Goal: Task Accomplishment & Management: Use online tool/utility

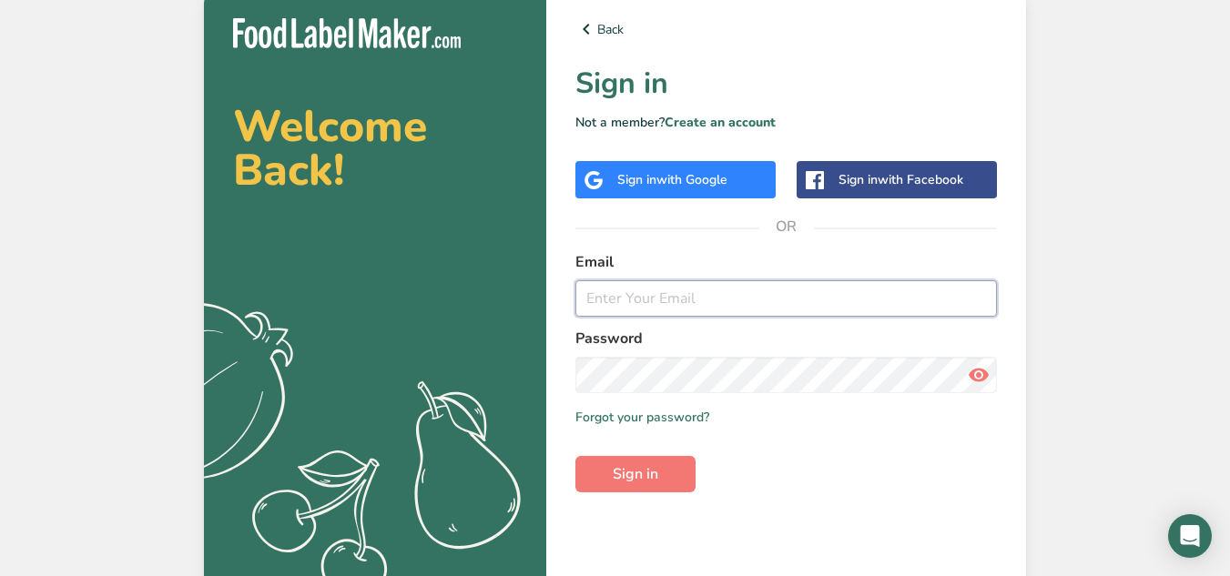
type input "ken@babcofoods.com"
click at [724, 184] on span "with Google" at bounding box center [692, 179] width 71 height 17
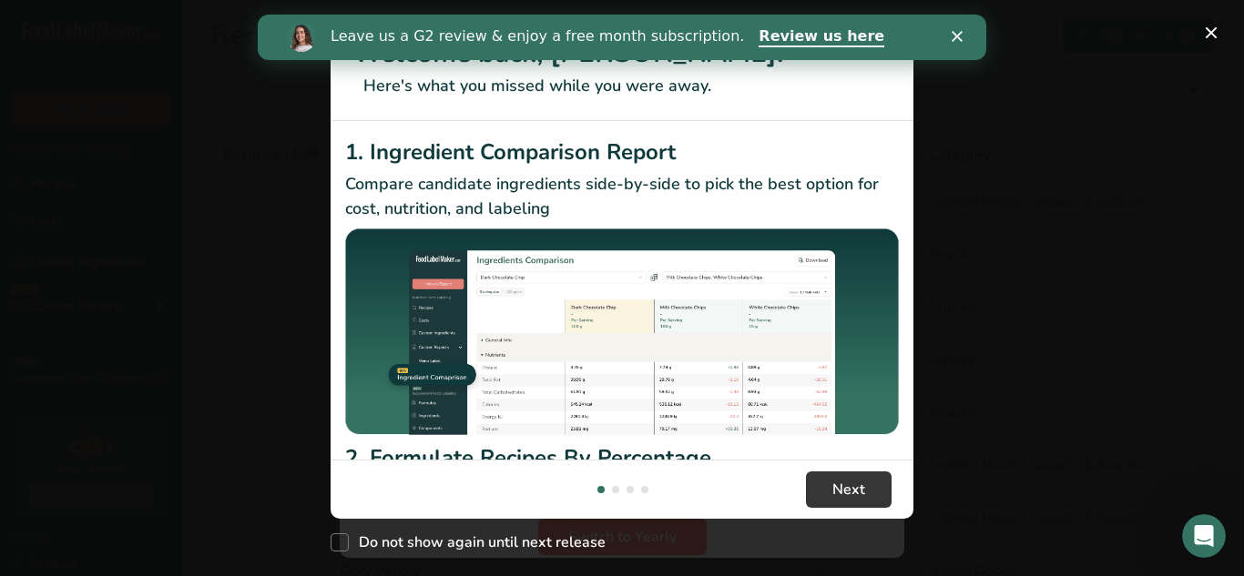
click at [960, 33] on polygon "Close" at bounding box center [957, 36] width 11 height 11
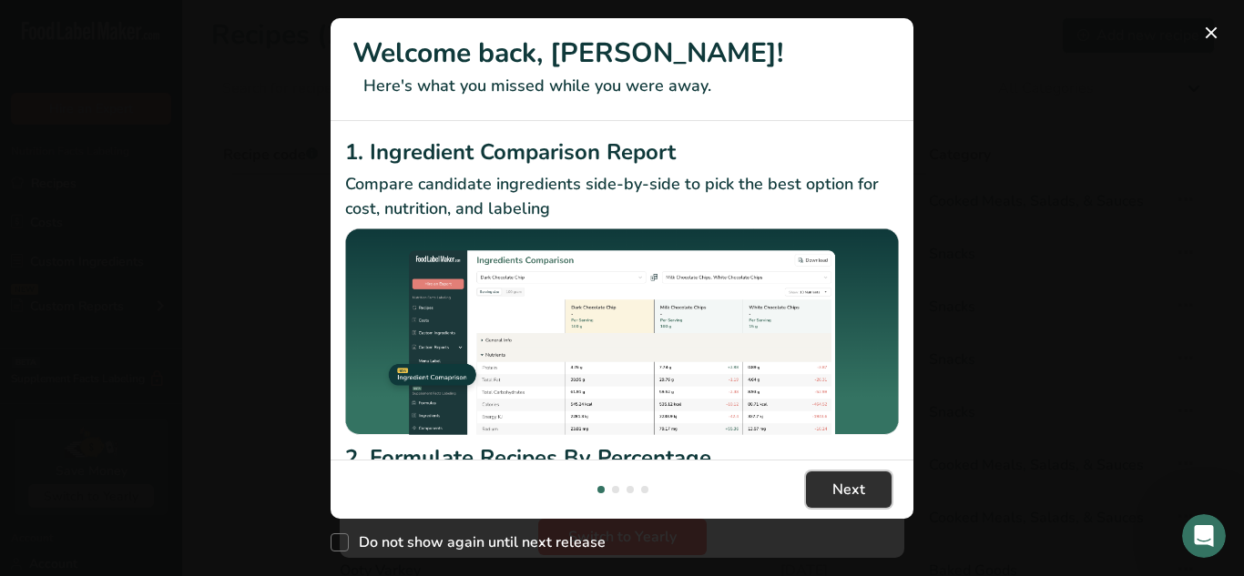
click at [824, 503] on button "Next" at bounding box center [849, 490] width 86 height 36
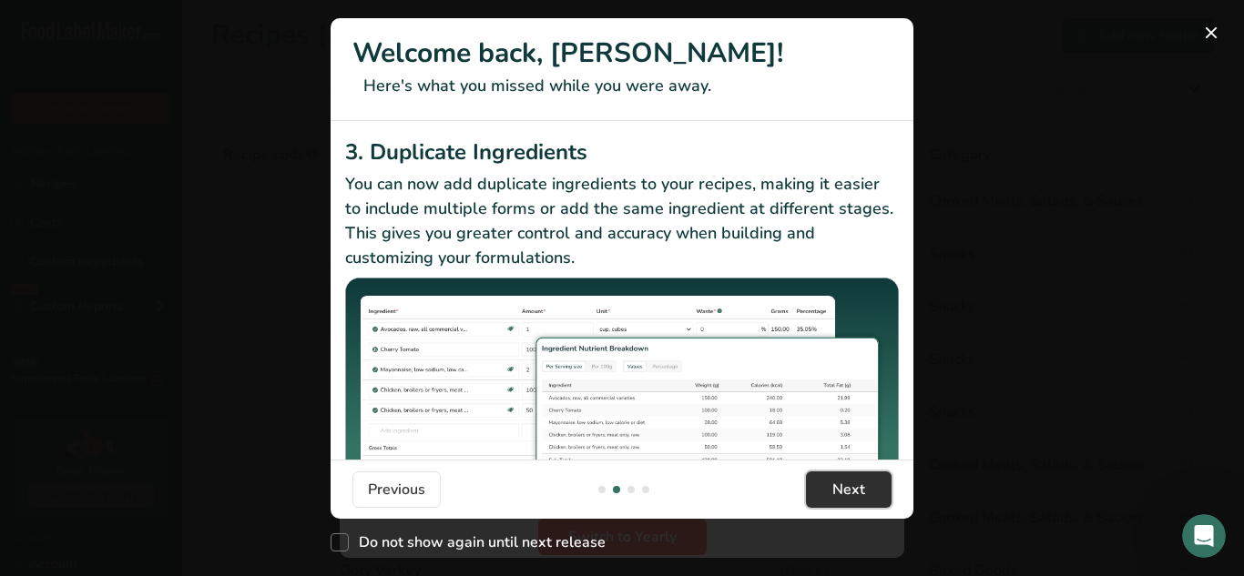
click at [824, 503] on button "Next" at bounding box center [849, 490] width 86 height 36
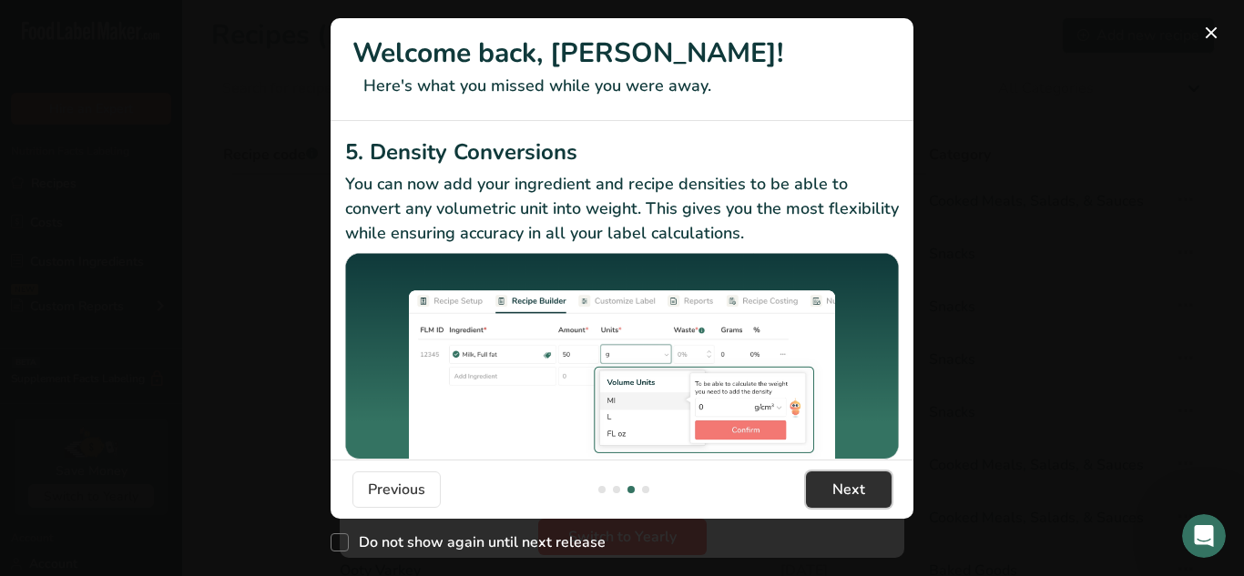
click at [824, 503] on button "Next" at bounding box center [849, 490] width 86 height 36
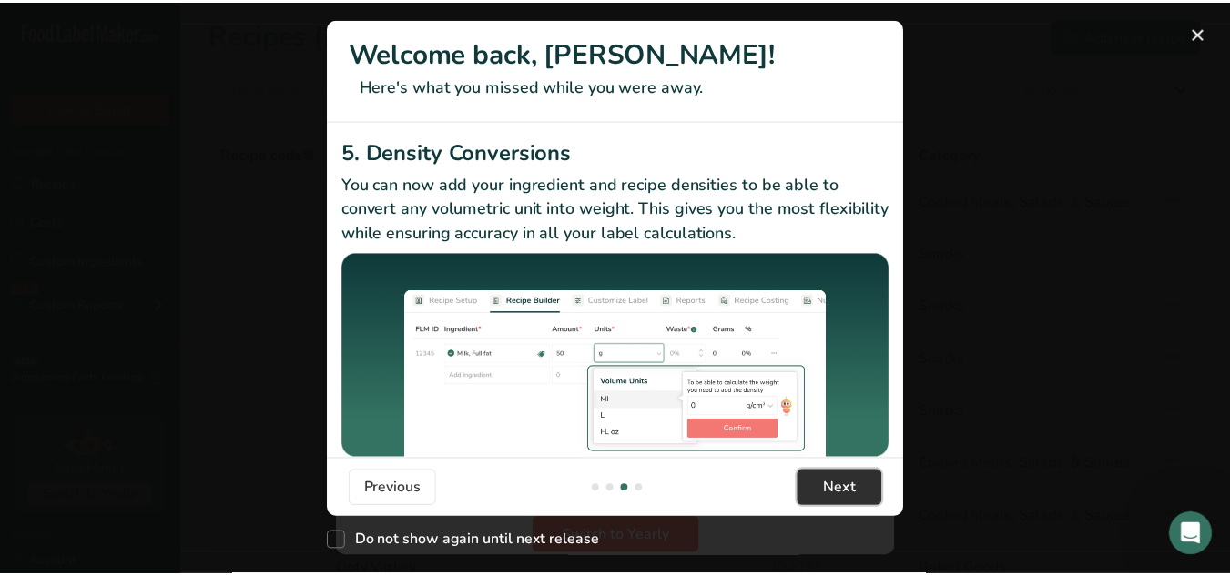
scroll to position [0, 1748]
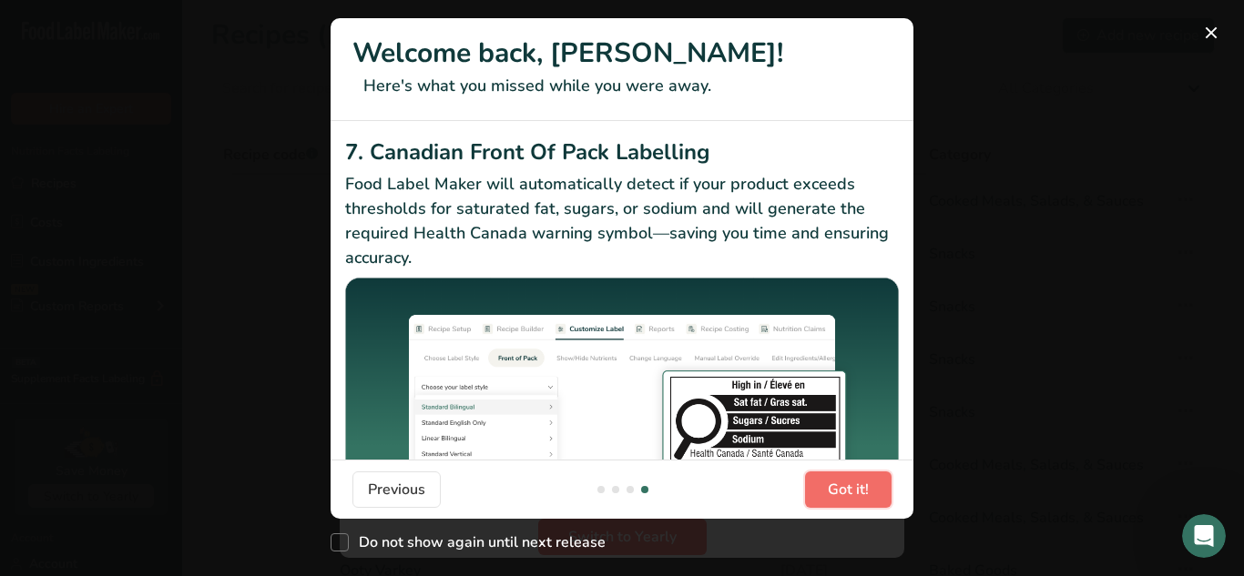
click at [824, 503] on button "Got it!" at bounding box center [848, 490] width 87 height 36
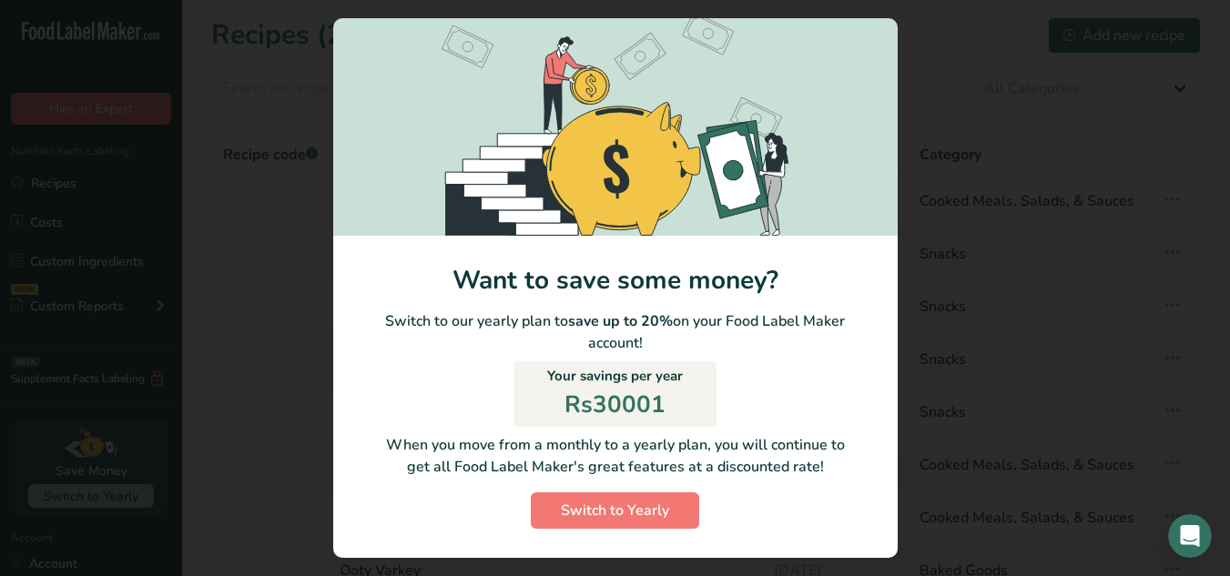
scroll to position [0, 0]
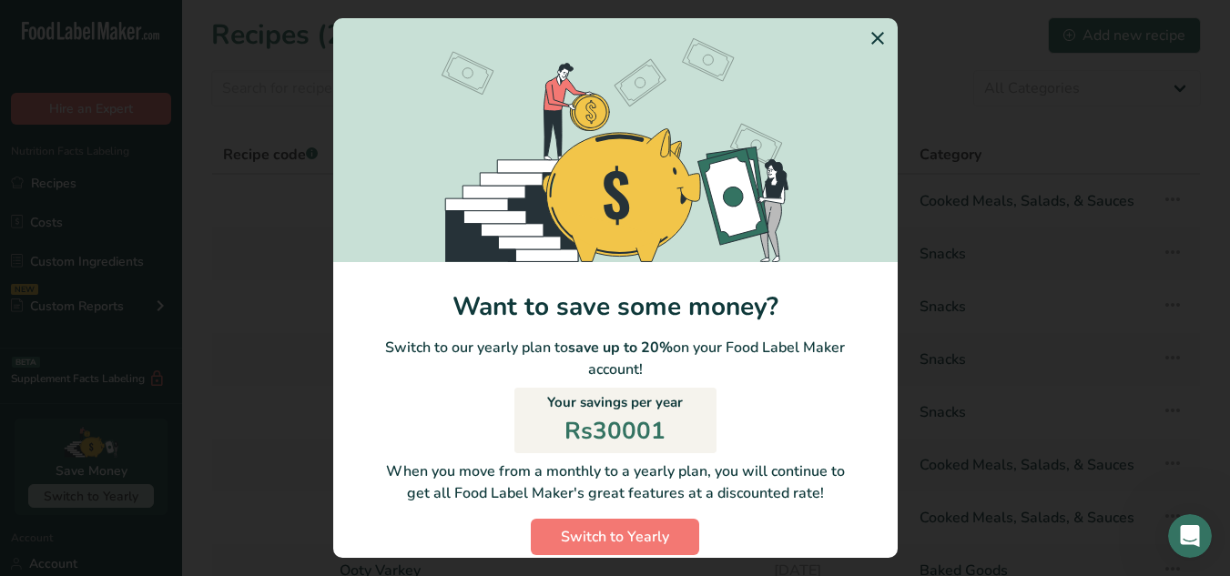
click at [867, 37] on icon "Switch to Yearly Modal" at bounding box center [878, 38] width 22 height 33
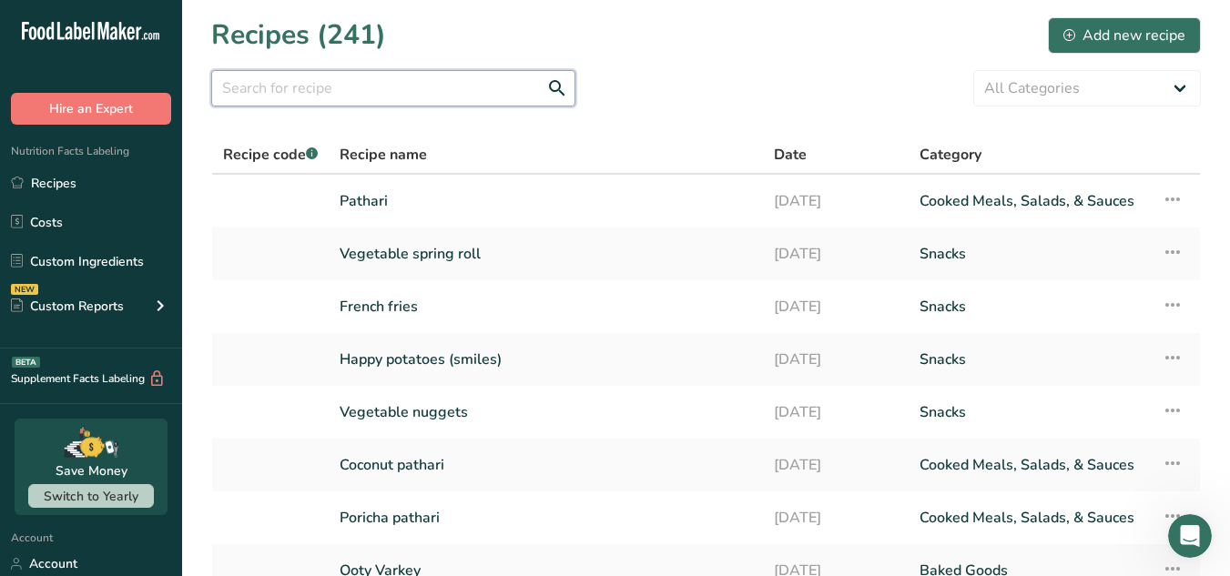
click at [468, 97] on input "text" at bounding box center [393, 88] width 364 height 36
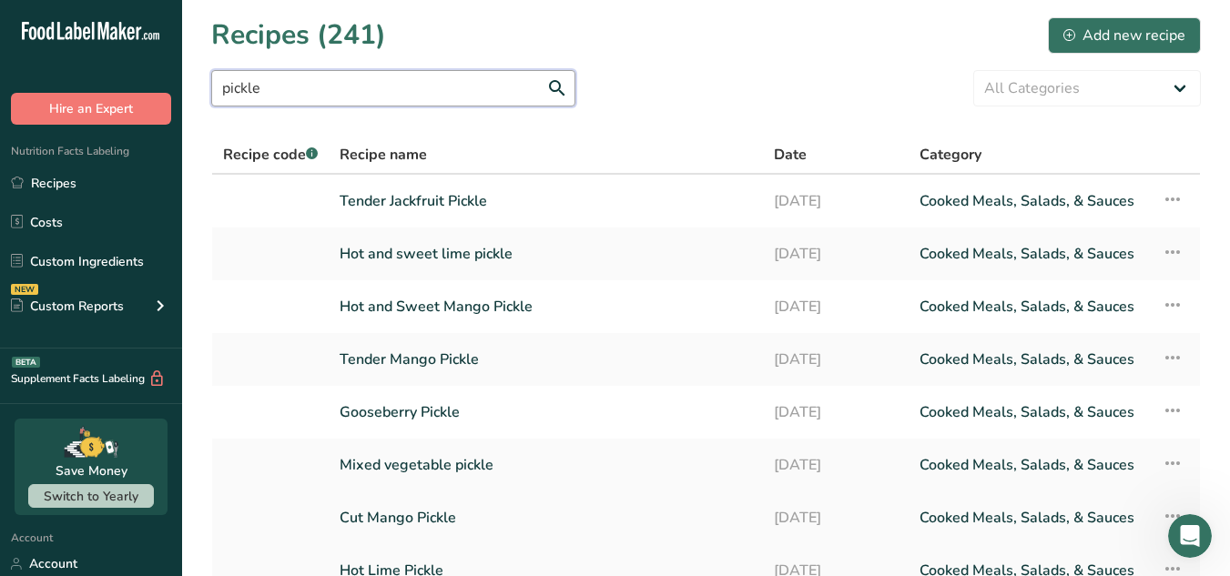
type input "pickle"
click at [1164, 516] on icon at bounding box center [1173, 516] width 22 height 33
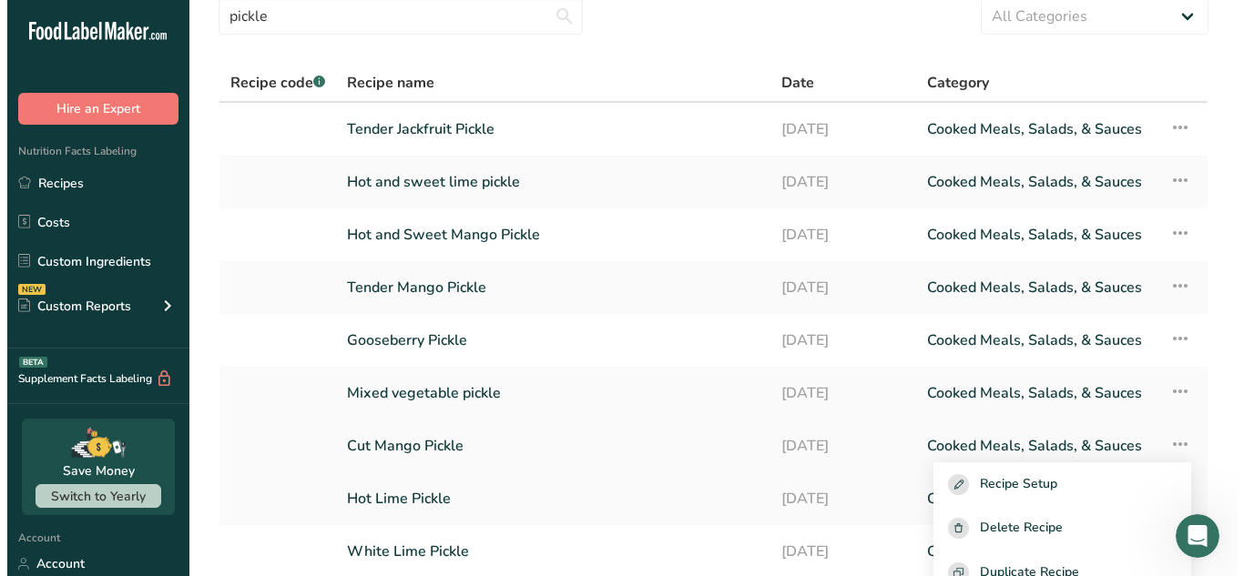
scroll to position [83, 0]
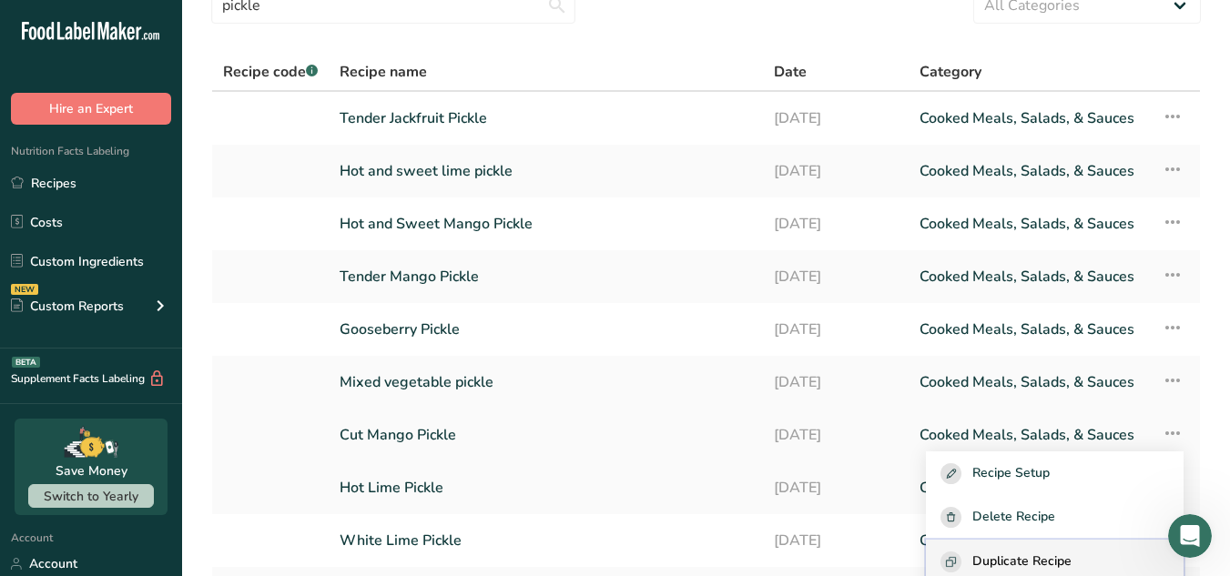
click at [1013, 560] on span "Duplicate Recipe" at bounding box center [1022, 562] width 99 height 21
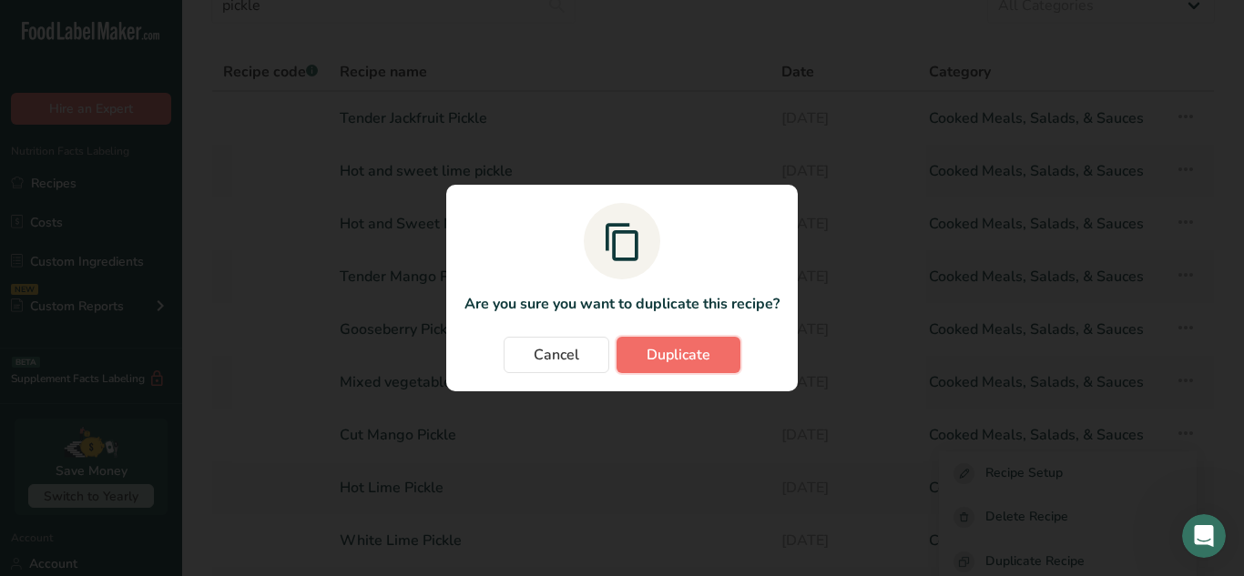
click at [704, 370] on button "Duplicate" at bounding box center [678, 355] width 124 height 36
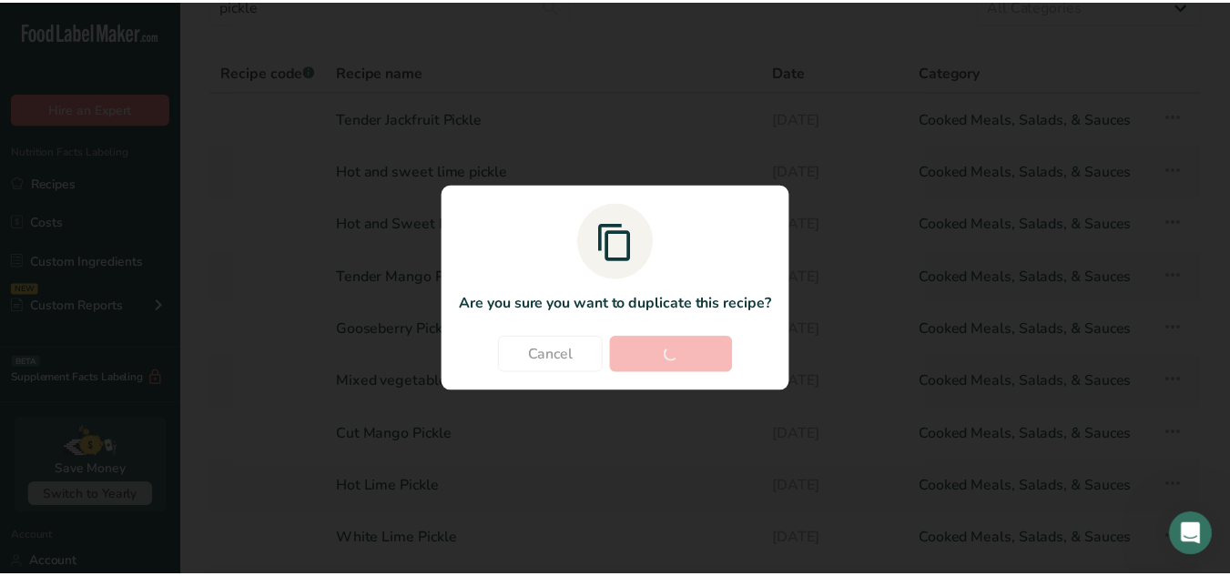
scroll to position [0, 0]
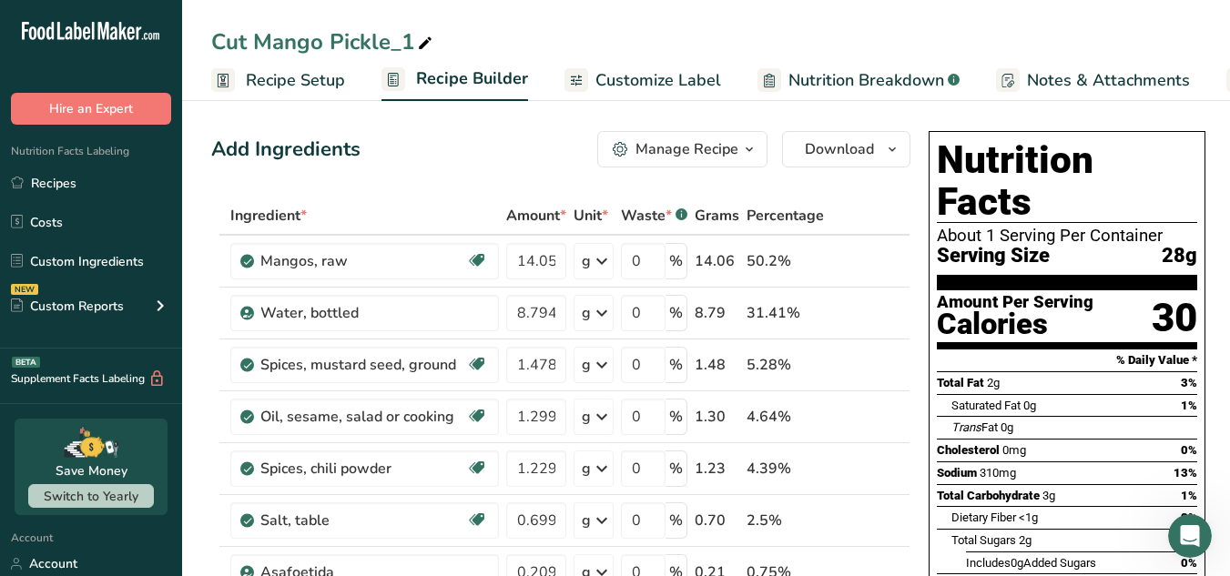
click at [423, 30] on div at bounding box center [425, 41] width 22 height 33
drag, startPoint x: 430, startPoint y: 43, endPoint x: 229, endPoint y: 57, distance: 200.9
click at [229, 57] on input "Cut Mango Pickle_1" at bounding box center [706, 41] width 990 height 33
type input "C"
type input "Tuna Pickle ( [PERSON_NAME])"
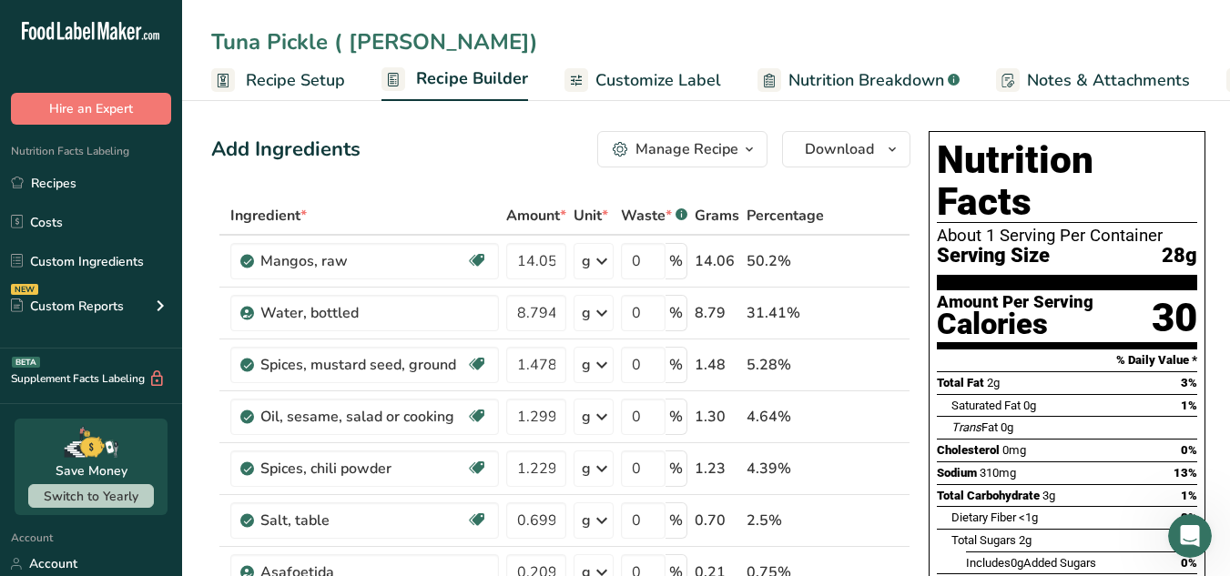
click at [873, 262] on icon at bounding box center [873, 261] width 13 height 19
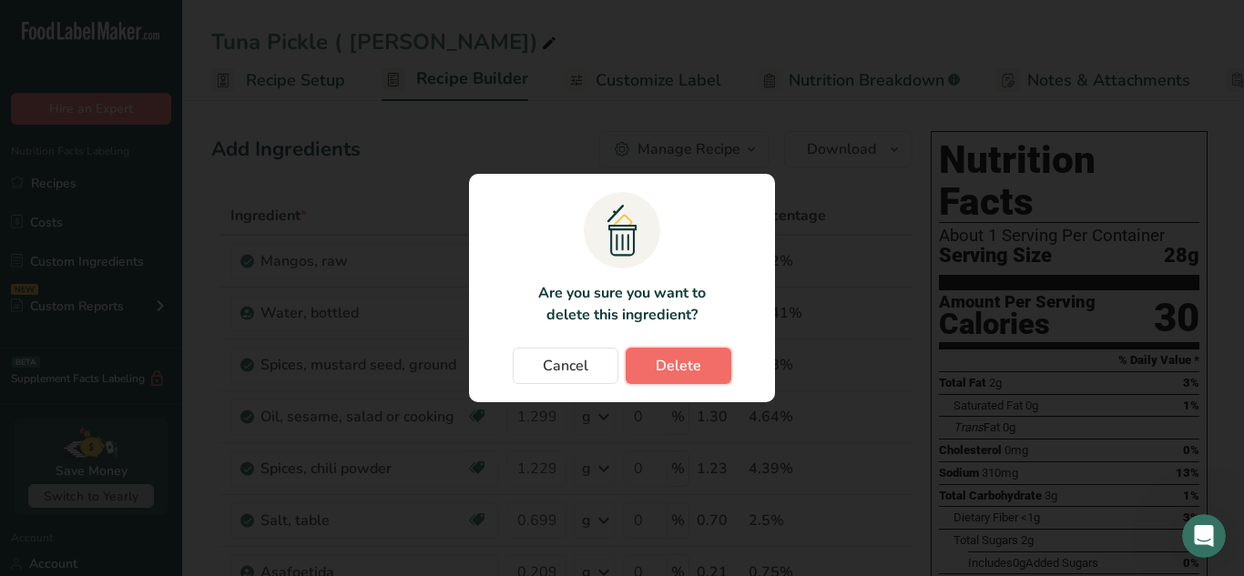
click at [695, 356] on span "Delete" at bounding box center [679, 366] width 46 height 22
type input "8.7948"
type input "1.4784"
type input "1.2992"
type input "1.2292"
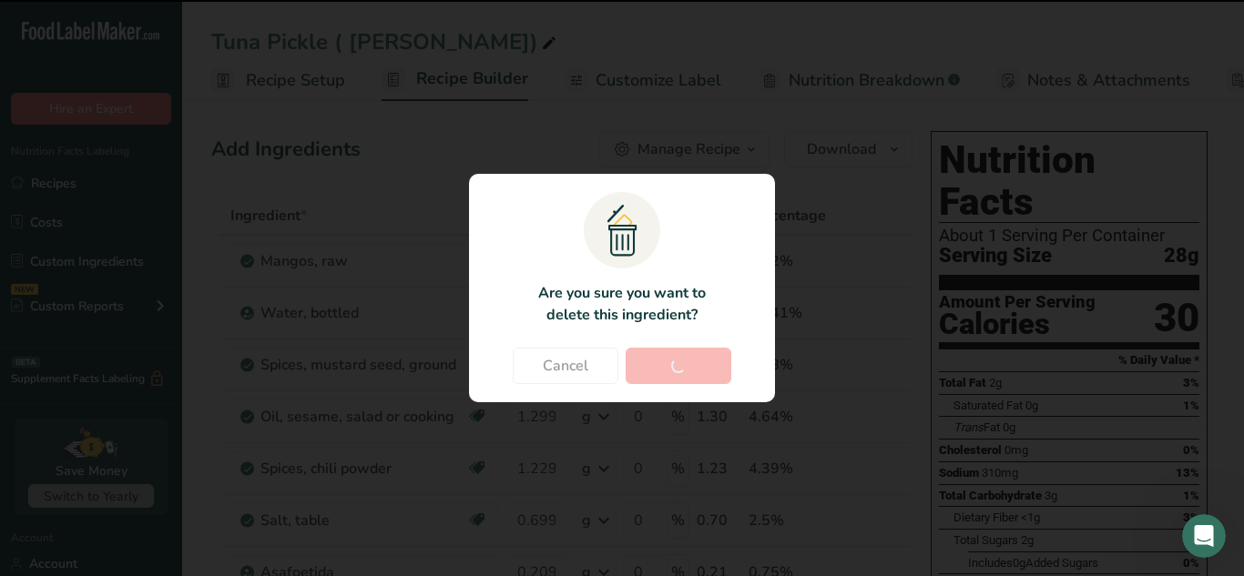
type input "0.699999"
type input "0.209997"
type input "0.14"
type input "0.0756"
type input "0.011199"
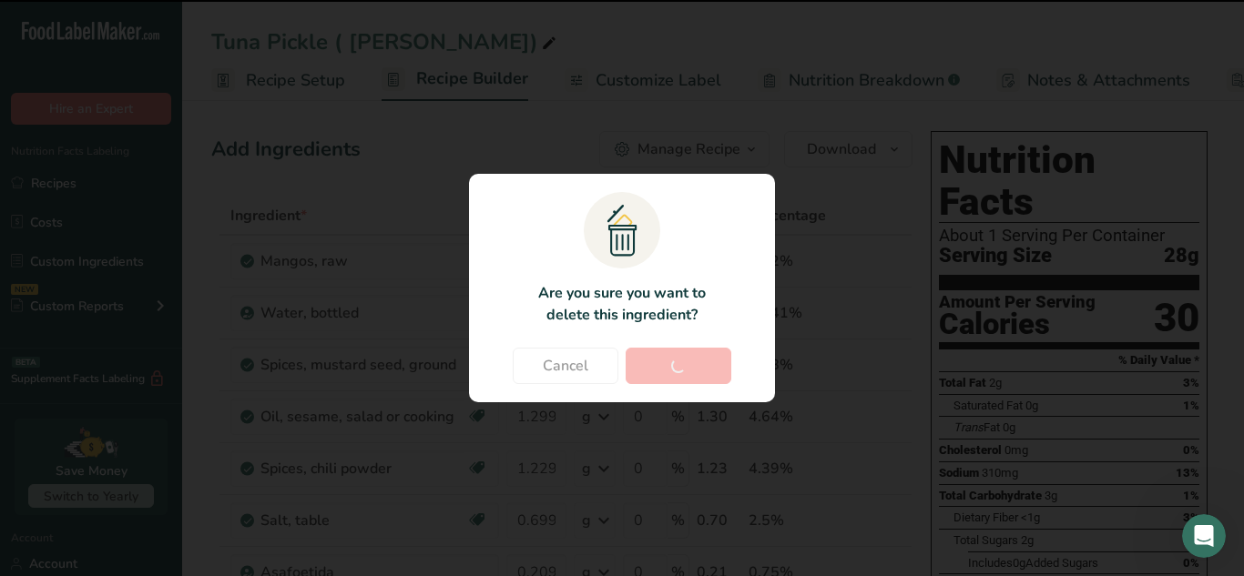
type input "0.005599"
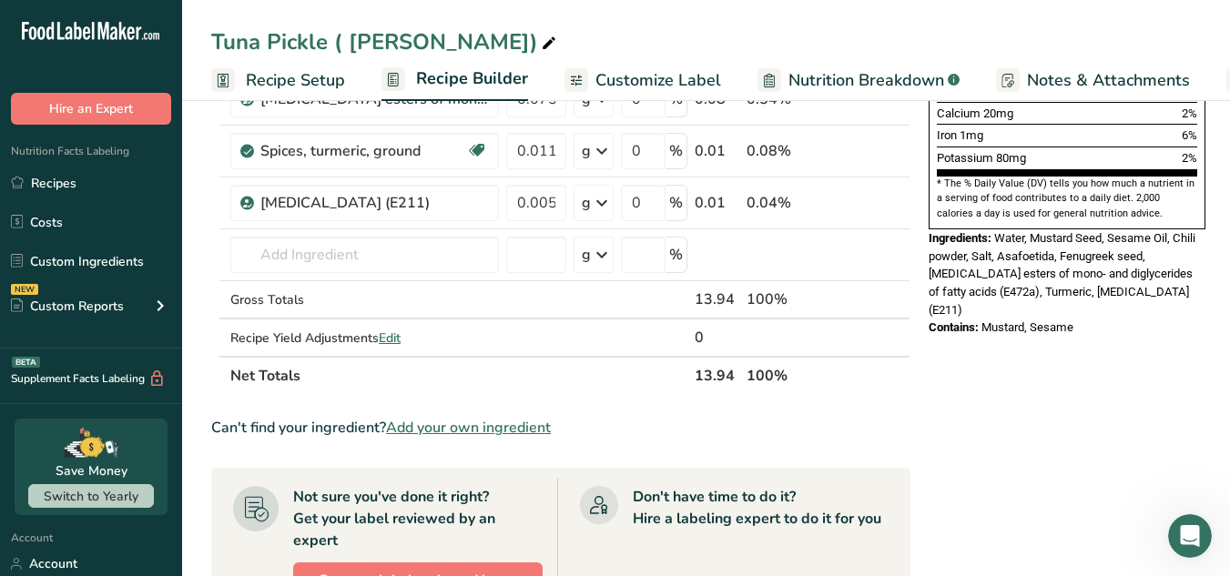
scroll to position [525, 0]
click at [362, 263] on input "text" at bounding box center [364, 256] width 269 height 36
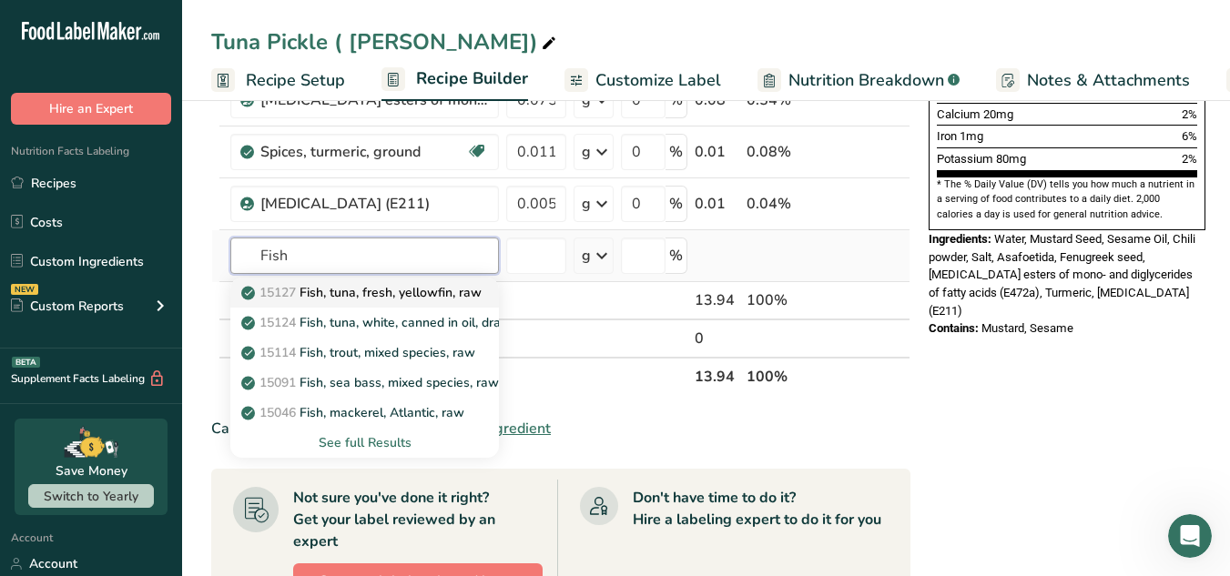
type input "Fish"
click at [379, 297] on p "15127 Fish, tuna, fresh, yellowfin, raw" at bounding box center [363, 292] width 237 height 19
type input "Fish, tuna, fresh, yellowfin, raw"
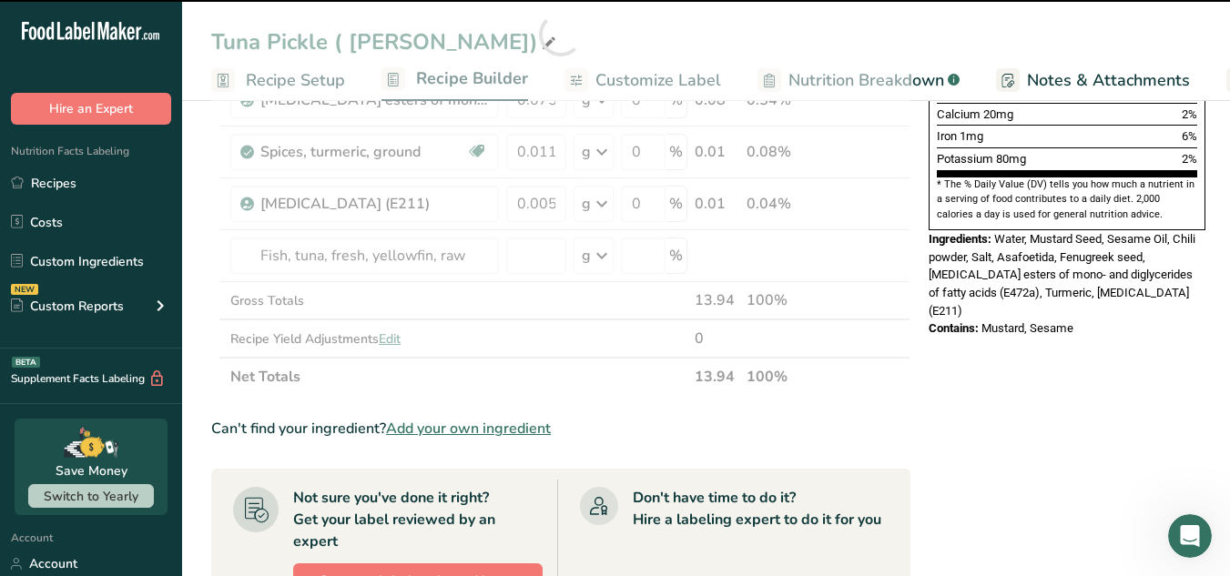
type input "0"
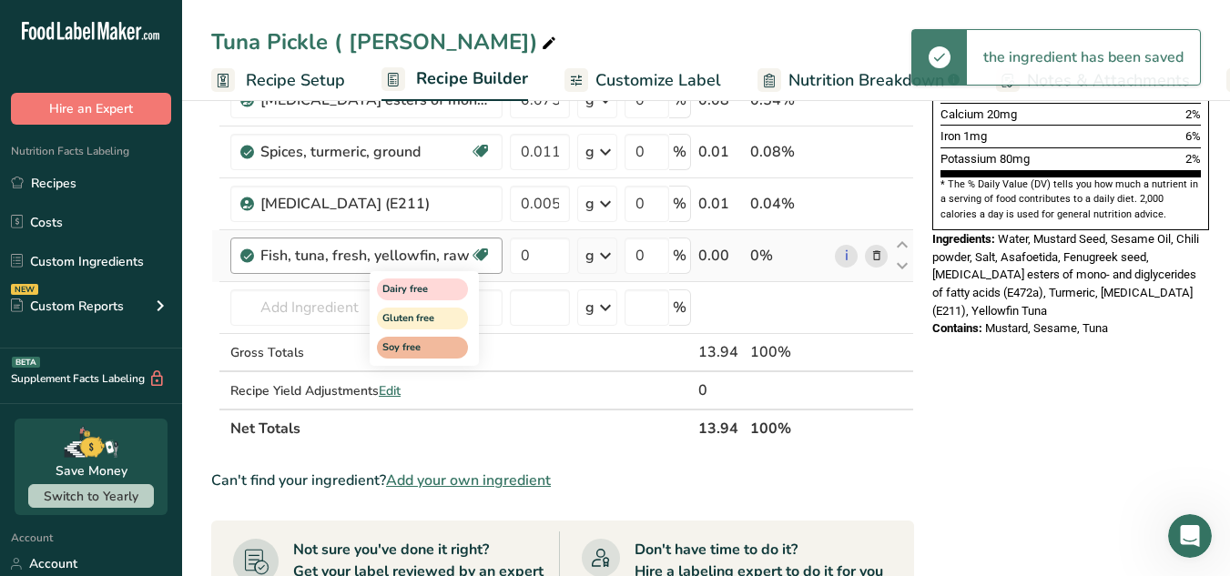
click at [540, 301] on div "Dairy free Gluten free Soy free" at bounding box center [457, 317] width 175 height 98
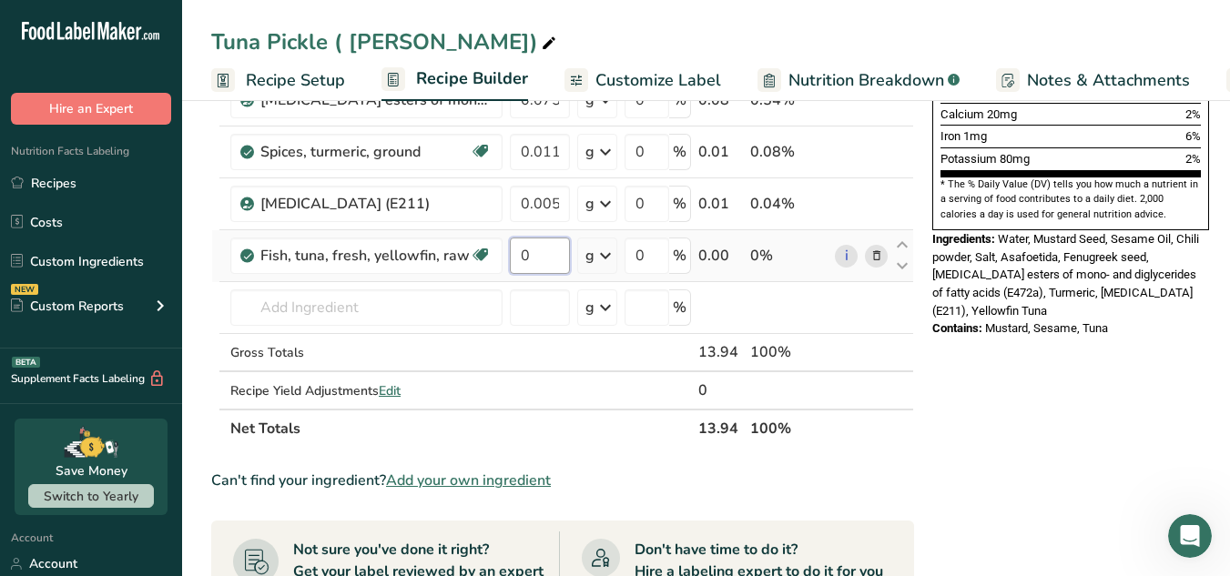
click at [534, 260] on input "0" at bounding box center [540, 256] width 60 height 36
drag, startPoint x: 538, startPoint y: 255, endPoint x: 486, endPoint y: 262, distance: 52.4
click at [486, 262] on tr "Fish, tuna, fresh, yellowfin, raw Dairy free Gluten free Soy free 10.108 g Port…" at bounding box center [562, 256] width 701 height 52
type input "10.108"
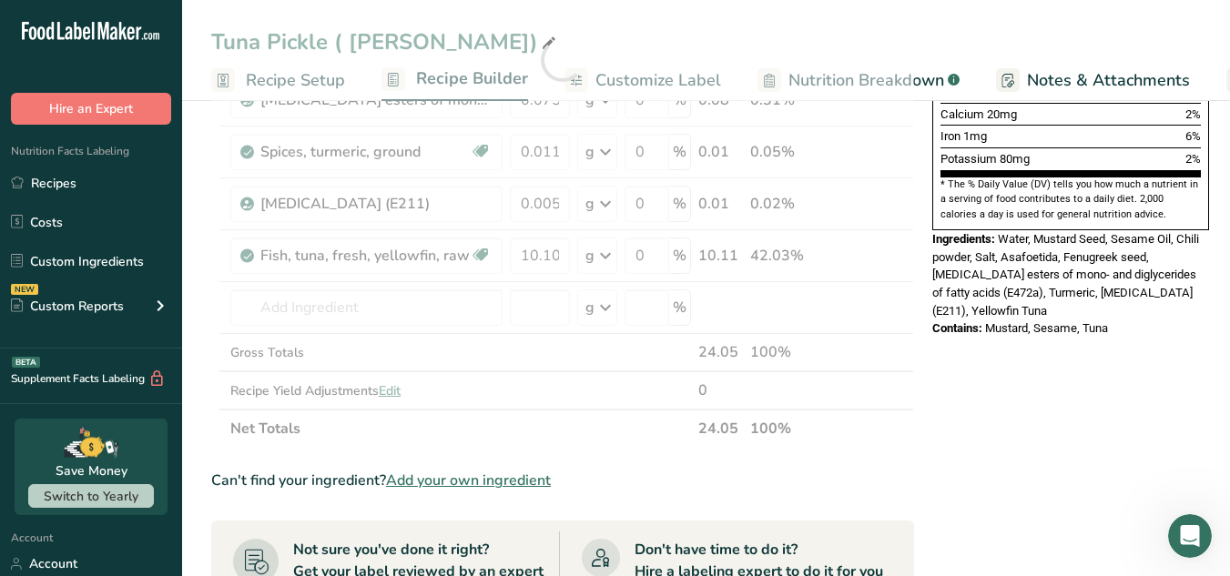
click at [1039, 401] on div "Nutrition Facts About 1 Serving Per Container Serving Size 28g Amount Per Servi…" at bounding box center [1070, 366] width 291 height 1534
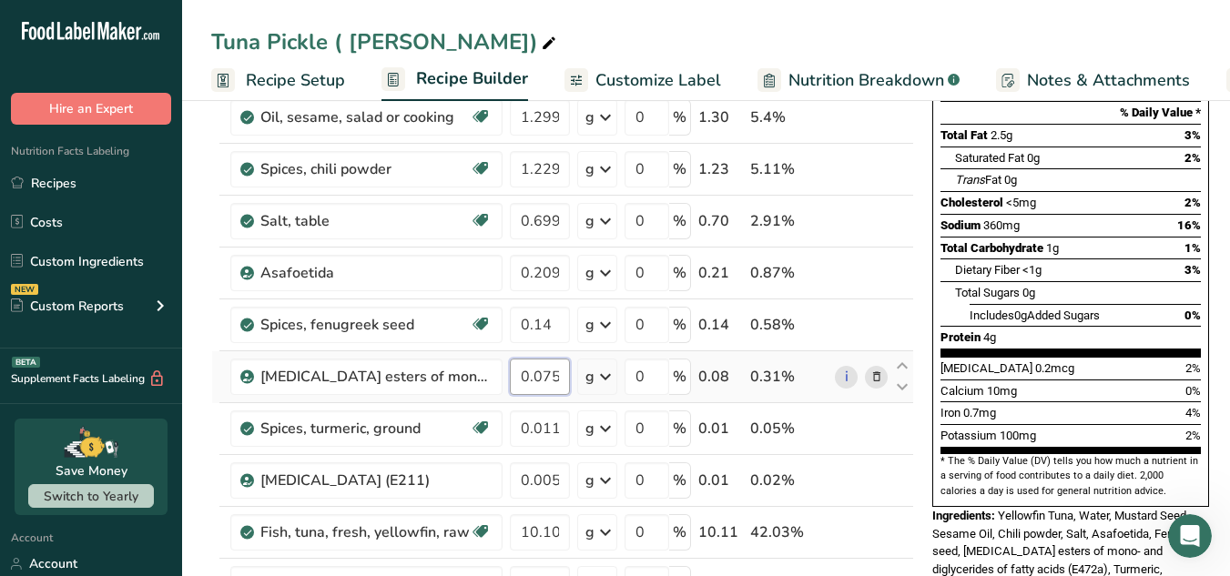
scroll to position [0, 7]
drag, startPoint x: 513, startPoint y: 372, endPoint x: 617, endPoint y: 382, distance: 105.1
click at [617, 382] on tr "Acetic acid esters of mono- and diglycerides of fatty acids (E472a) 0.0756 g Po…" at bounding box center [562, 377] width 701 height 52
paste input "4.7"
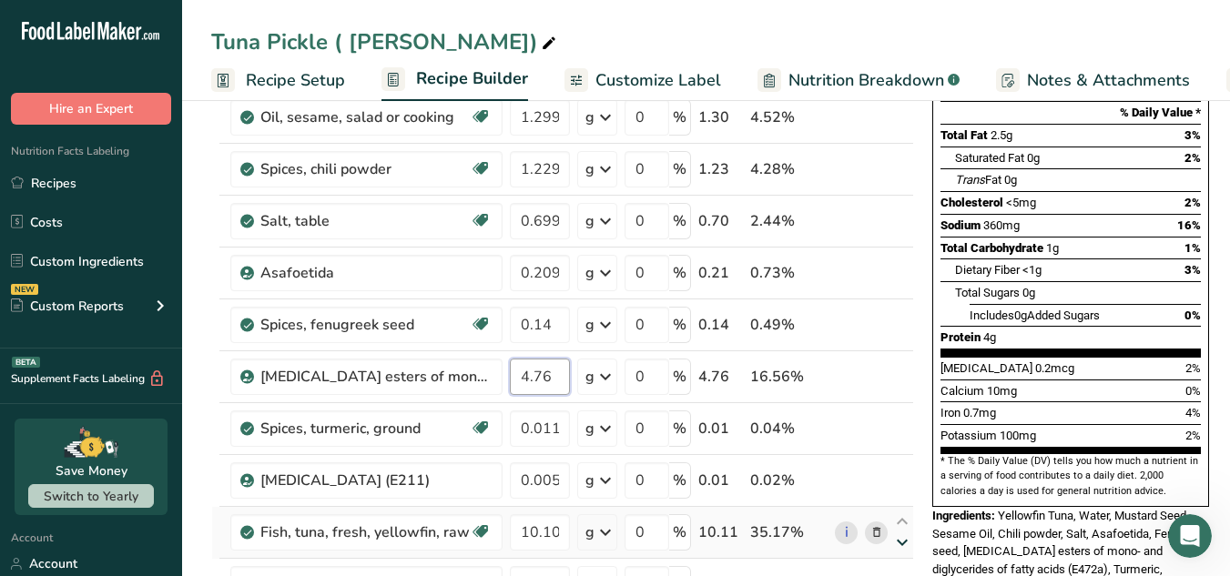
type input "4.76"
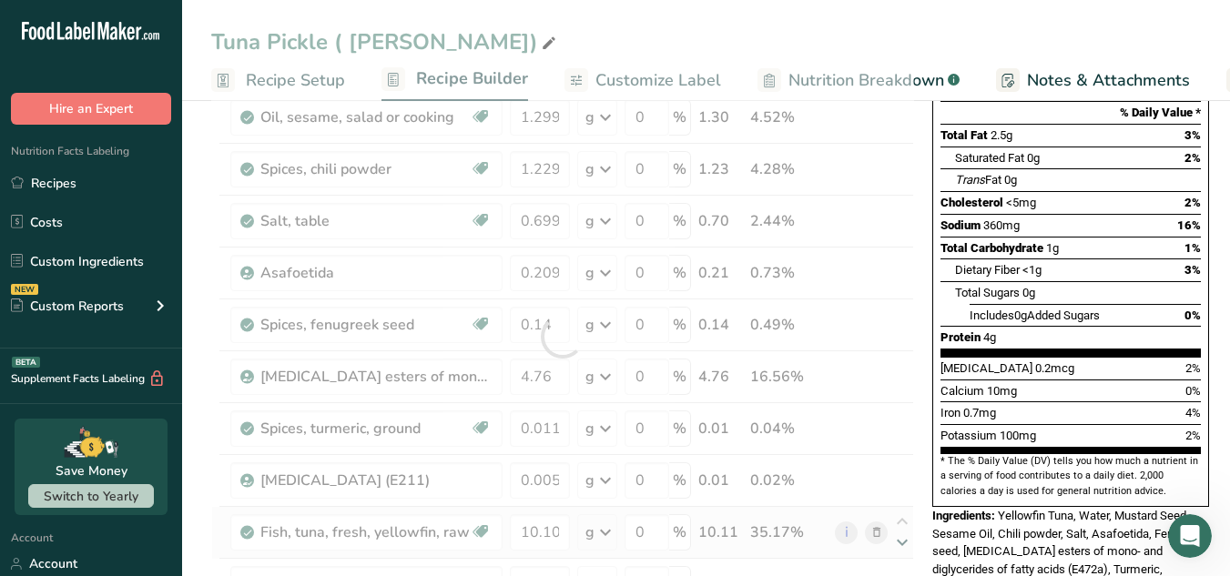
click at [898, 541] on div "Ingredient * Amount * Unit * Waste * .a-a{fill:#347362;}.b-a{fill:#fff;} Grams …" at bounding box center [562, 337] width 703 height 776
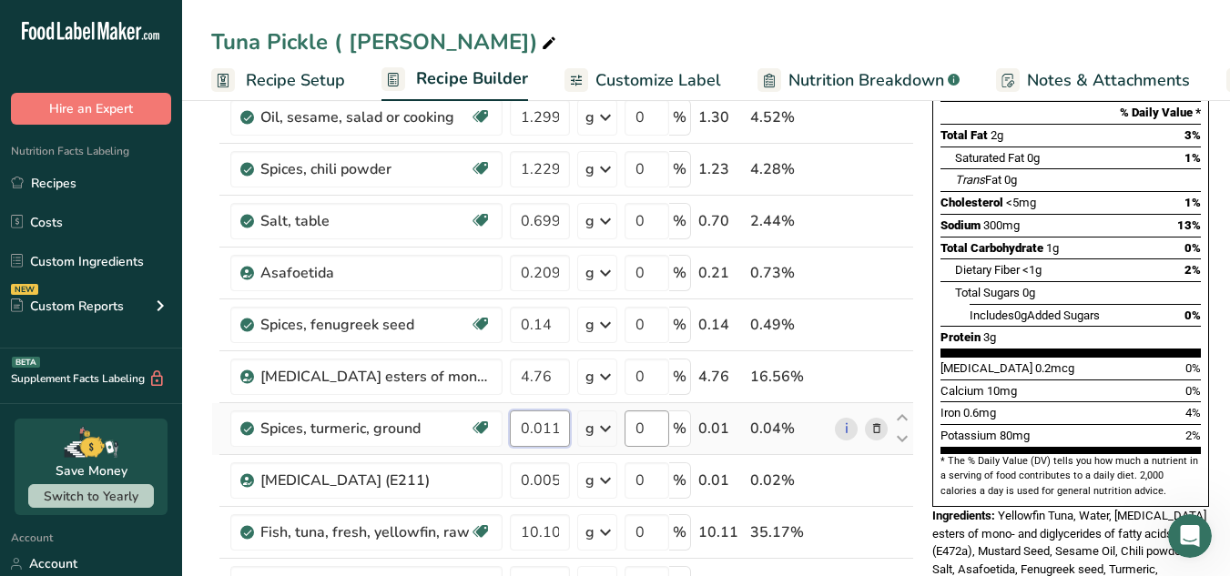
drag, startPoint x: 514, startPoint y: 423, endPoint x: 624, endPoint y: 441, distance: 110.6
click at [624, 441] on tr "Spices, turmeric, ground Source of Antioxidants Dairy free Gluten free Vegan Ve…" at bounding box center [562, 429] width 701 height 52
paste input "1512"
type input "0.1512"
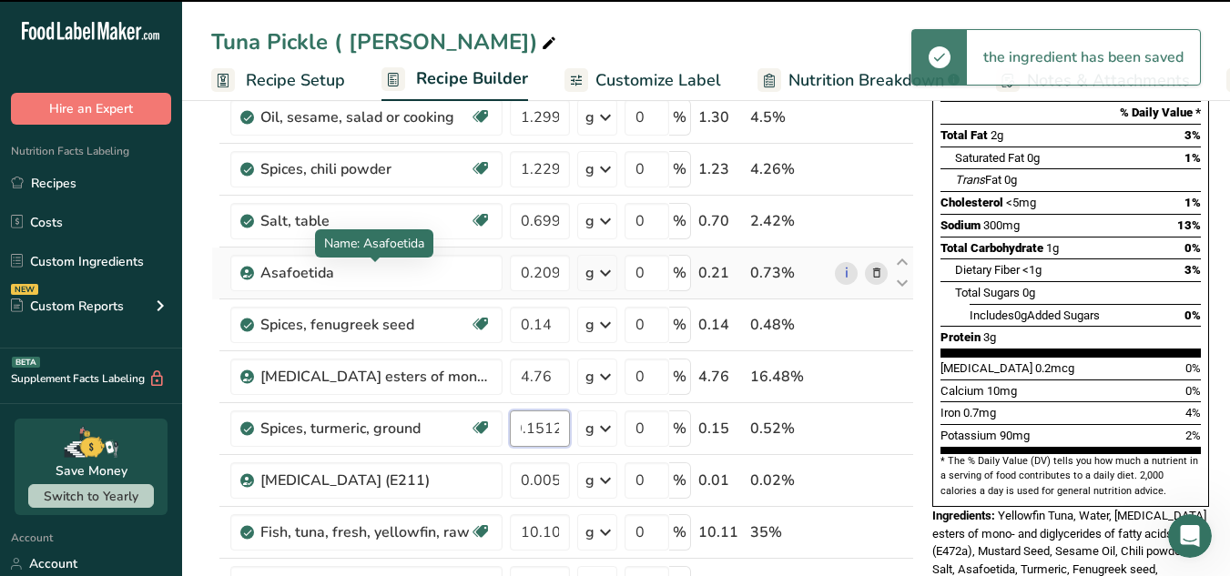
scroll to position [0, 0]
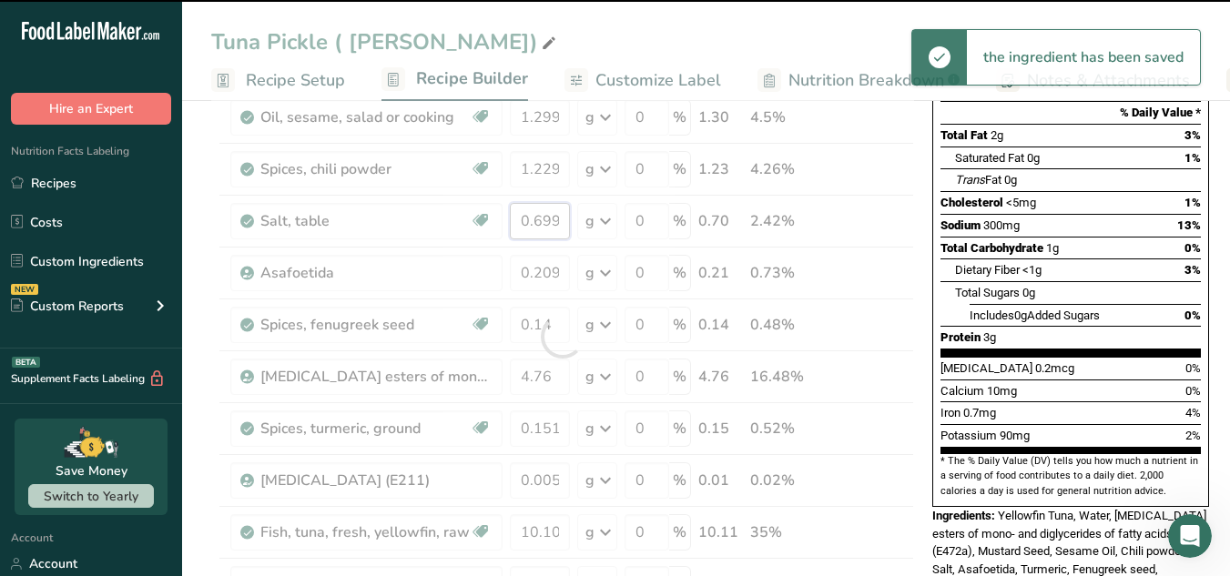
drag, startPoint x: 523, startPoint y: 219, endPoint x: 641, endPoint y: 228, distance: 118.7
click at [641, 228] on div "Ingredient * Amount * Unit * Waste * .a-a{fill:#347362;}.b-a{fill:#fff;} Grams …" at bounding box center [562, 337] width 703 height 776
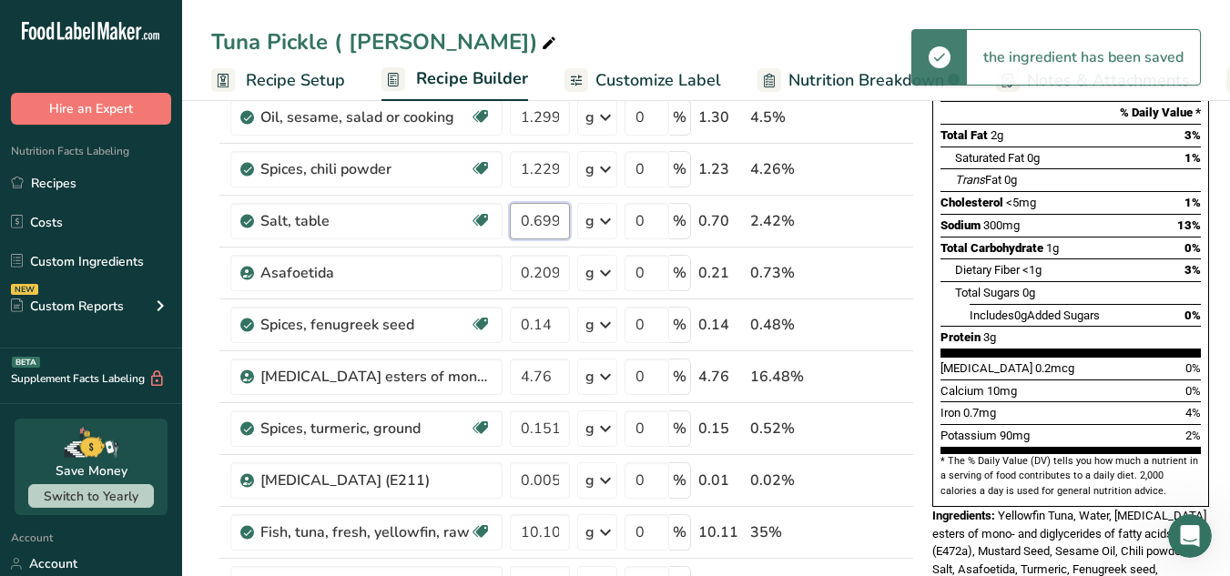
paste input "1.1508"
type input "1.1508"
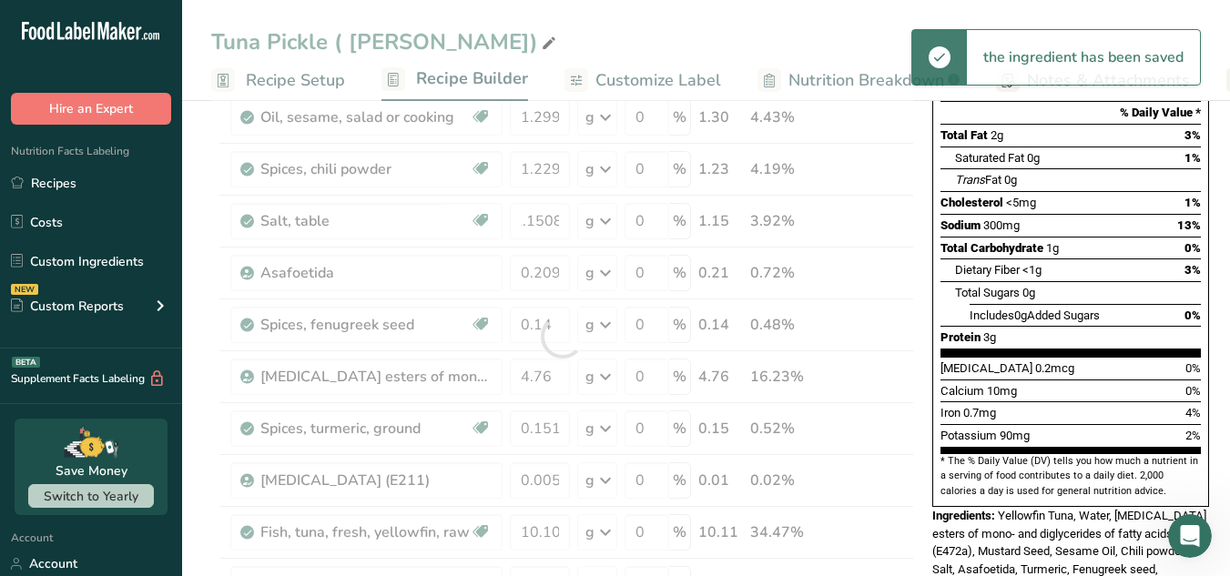
scroll to position [0, 0]
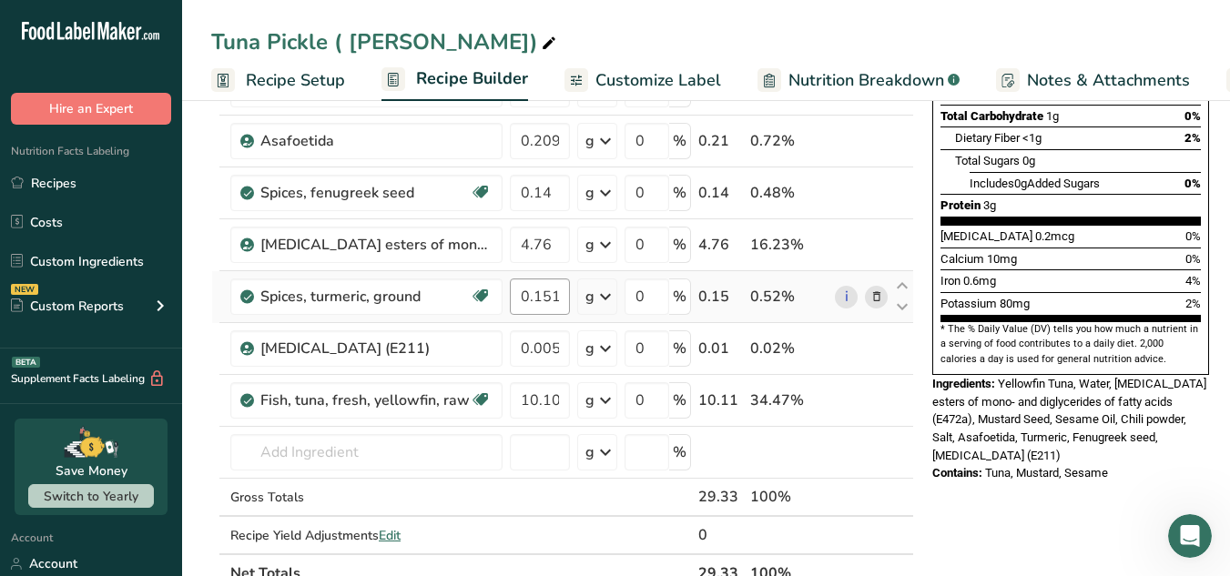
scroll to position [381, 0]
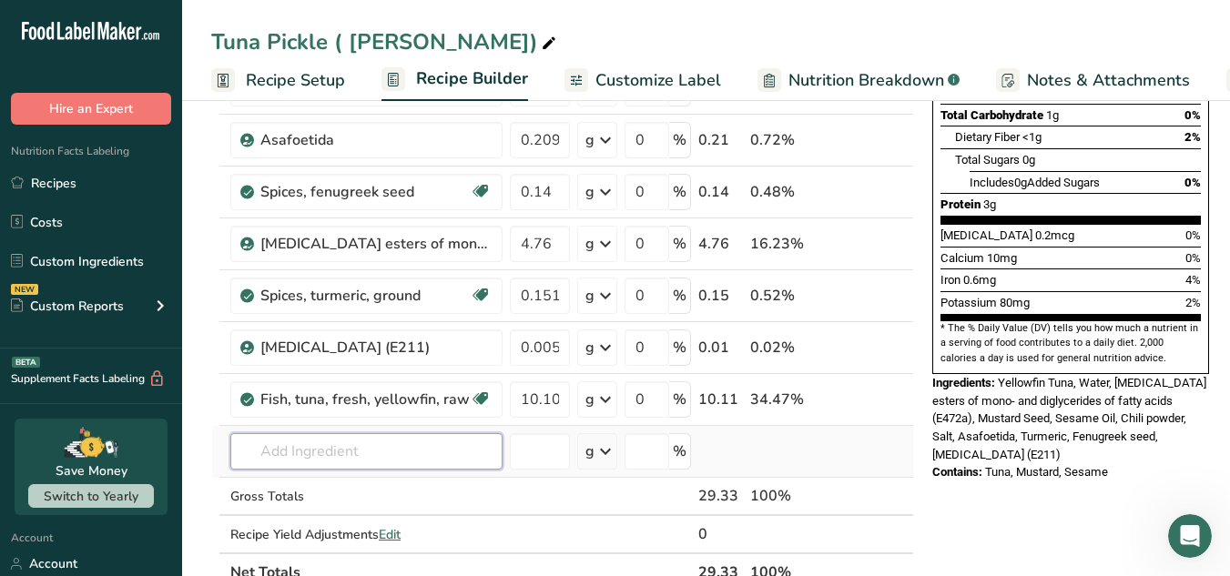
click at [373, 464] on input "text" at bounding box center [366, 451] width 272 height 36
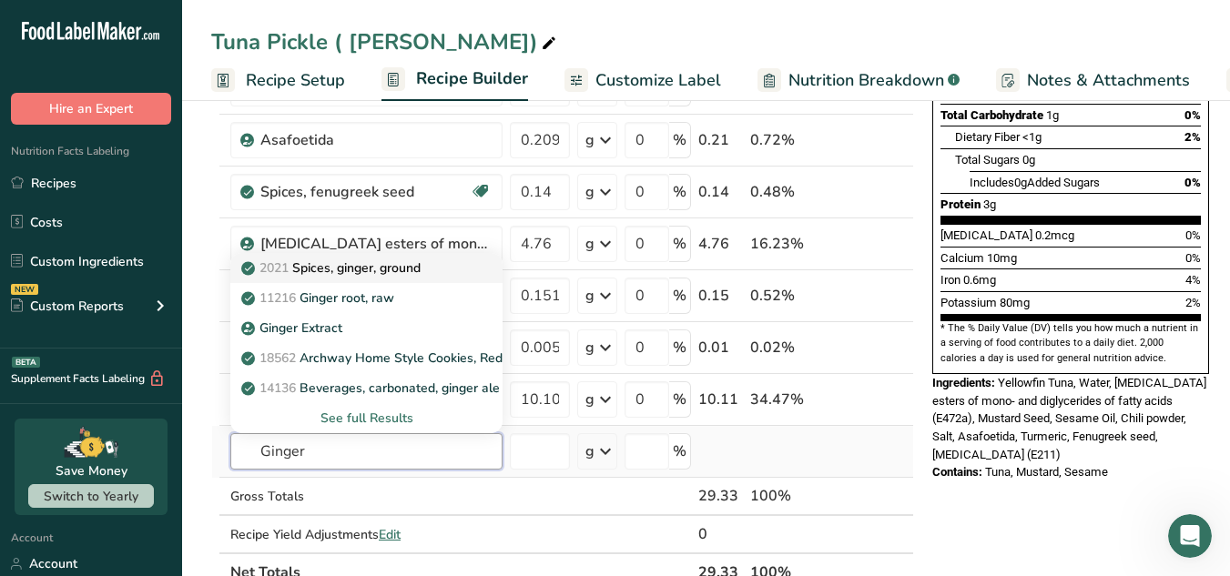
type input "Ginger"
click at [378, 271] on p "2021 Spices, ginger, ground" at bounding box center [333, 268] width 176 height 19
type input "Spices, ginger, ground"
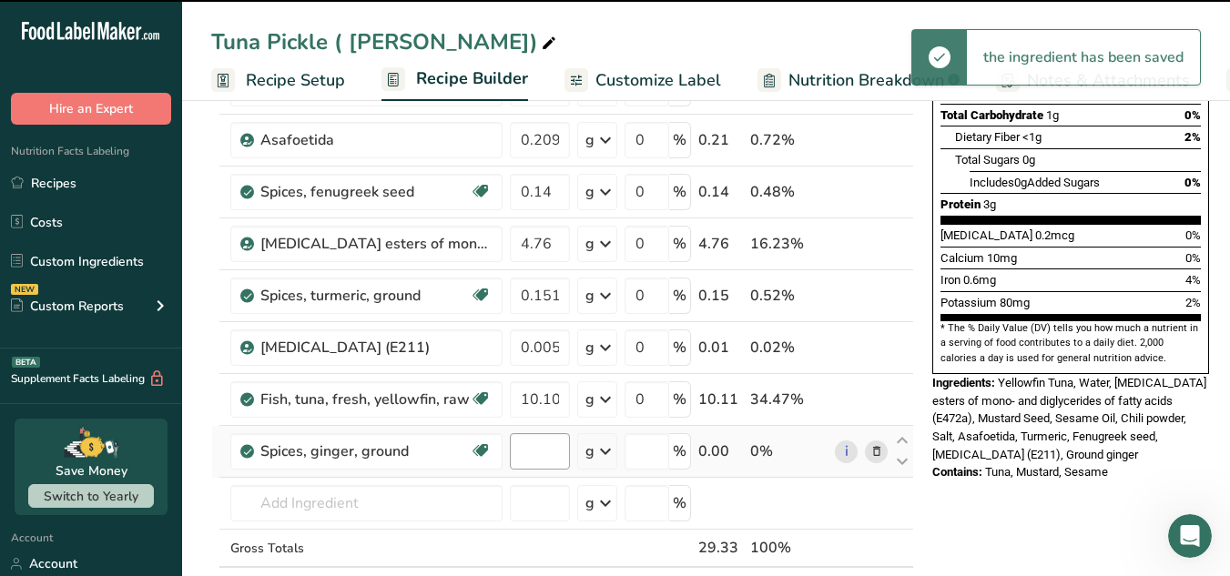
type input "0"
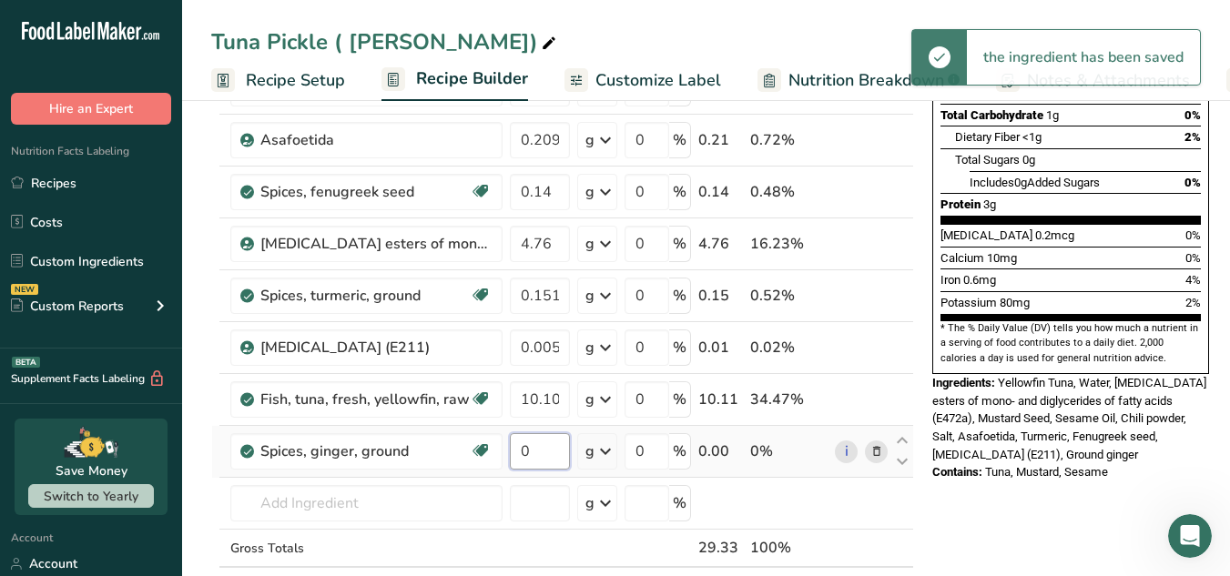
click at [530, 451] on input "0" at bounding box center [540, 451] width 60 height 36
paste input ".756"
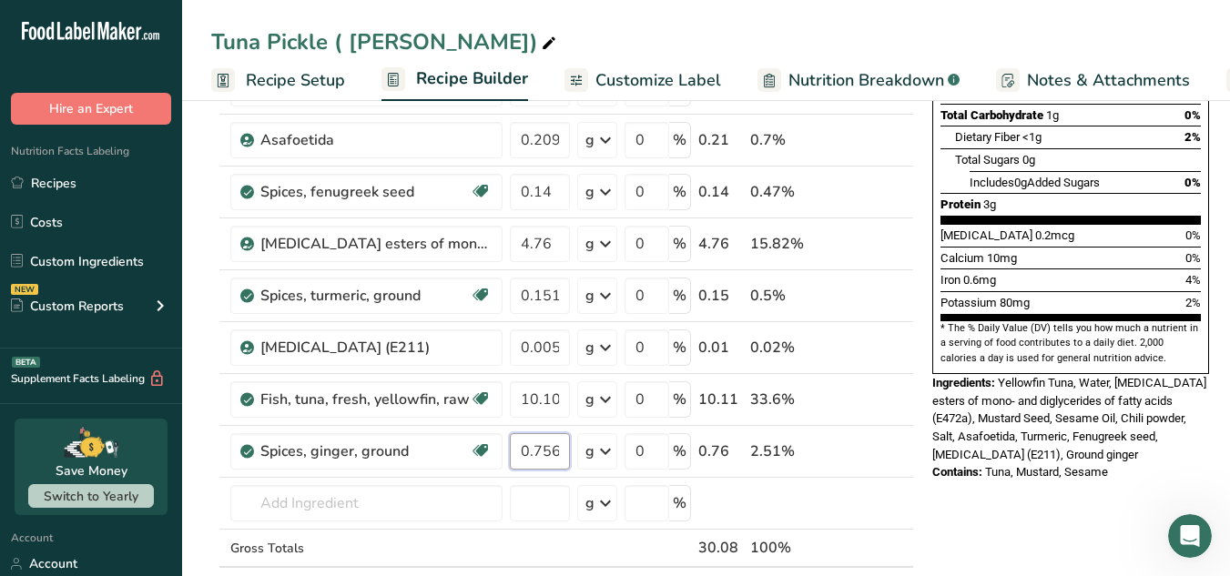
type input "0.756"
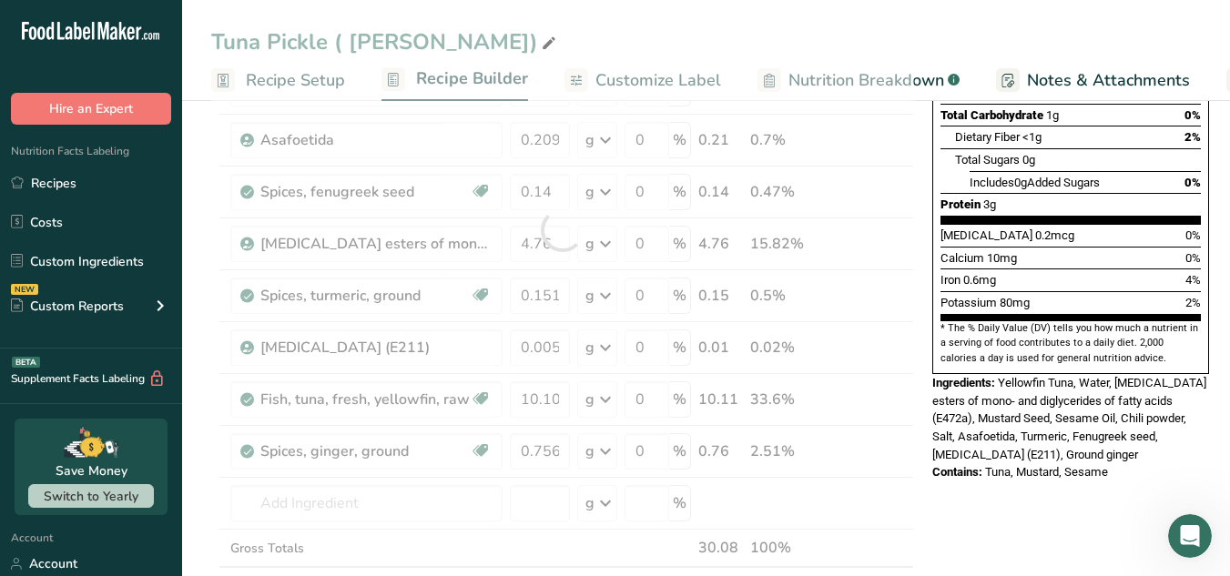
click at [971, 490] on div "Nutrition Facts About 1 Serving Per Container Serving Size 28g Amount Per Servi…" at bounding box center [1070, 555] width 291 height 1625
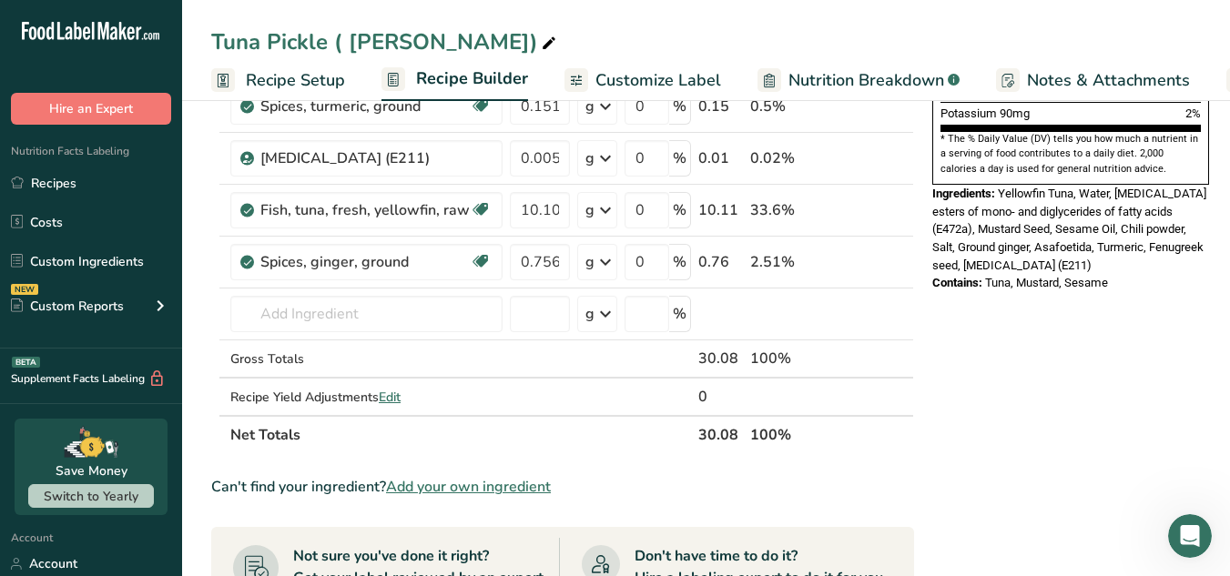
scroll to position [618, 0]
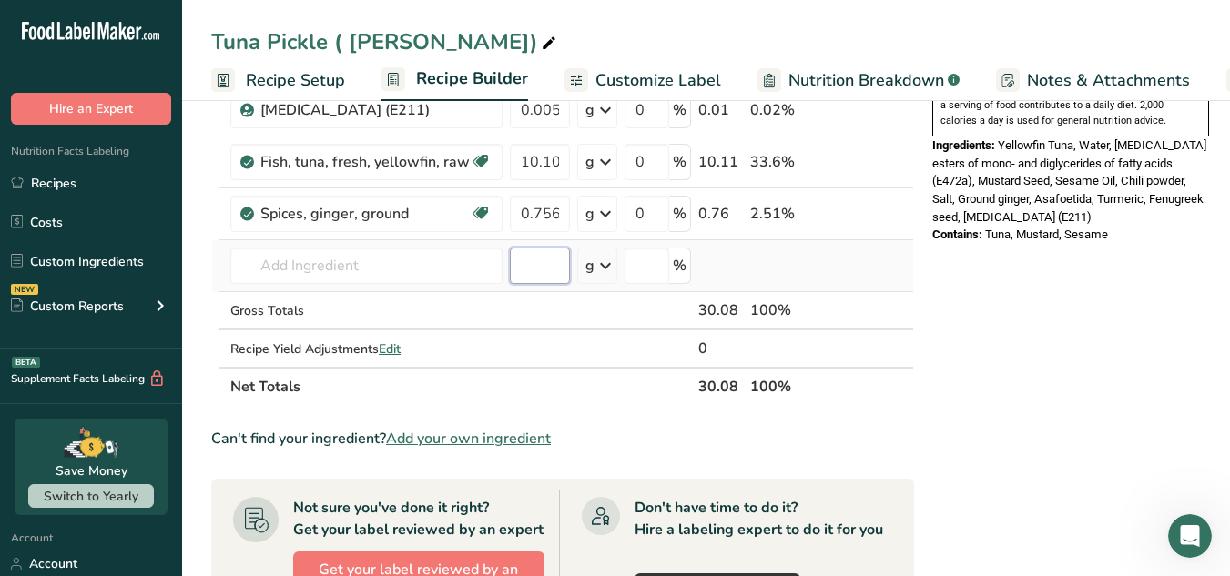
click at [526, 274] on input "number" at bounding box center [540, 266] width 60 height 36
paste input "0.756"
type input "0.756"
click at [389, 274] on input "text" at bounding box center [366, 266] width 272 height 36
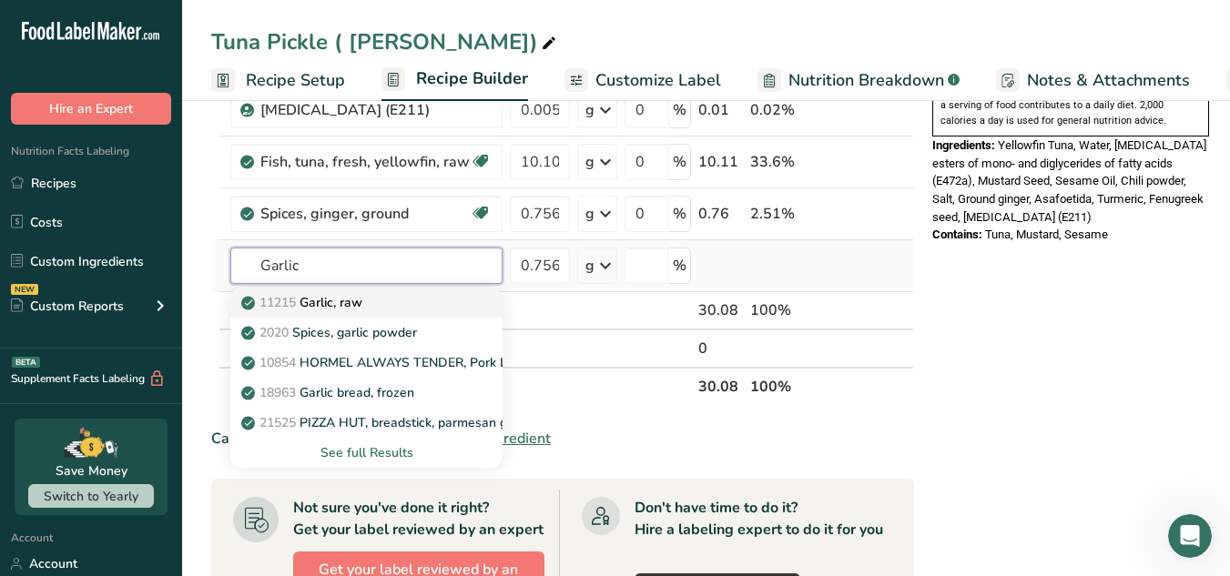
type input "Garlic"
click at [392, 290] on link "11215 Garlic, raw" at bounding box center [366, 303] width 272 height 30
type input "Garlic, raw"
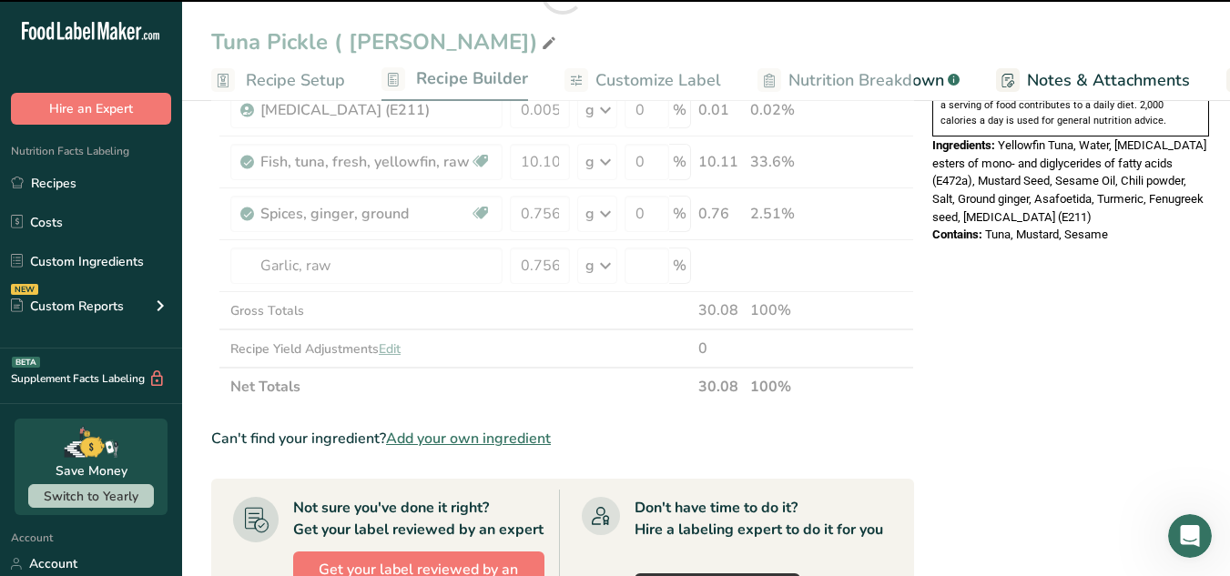
type input "0"
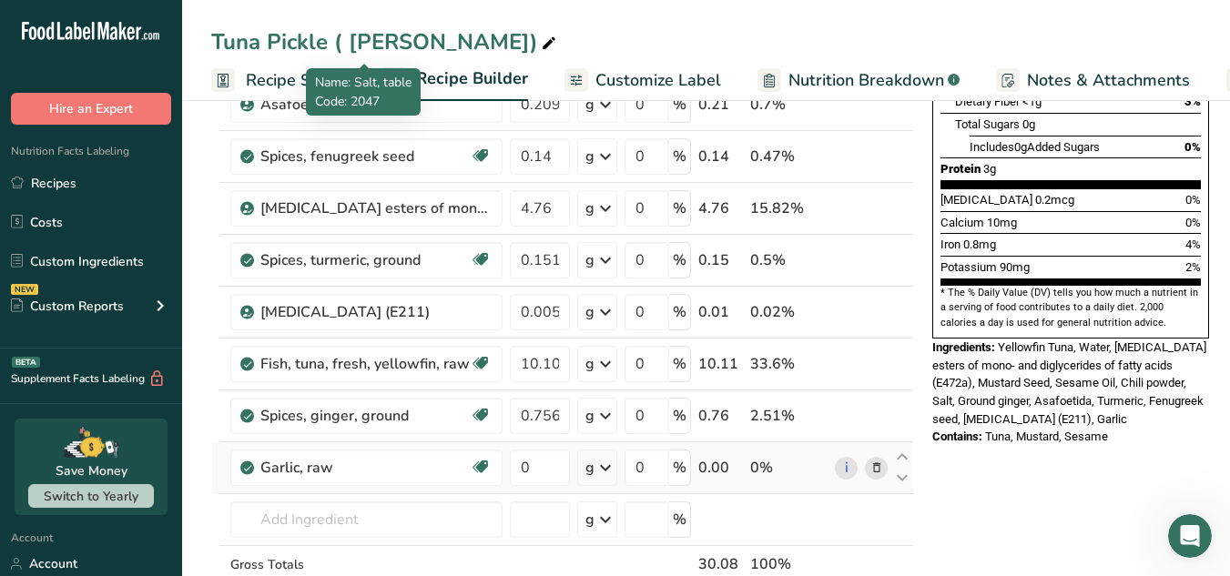
scroll to position [443, 0]
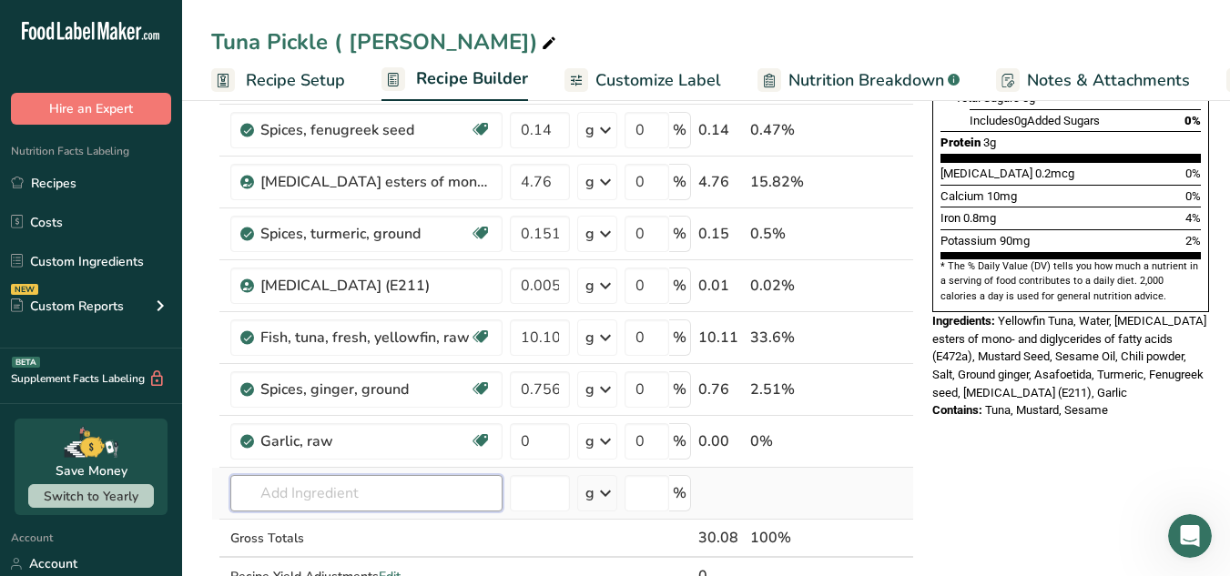
click at [467, 489] on input "text" at bounding box center [366, 493] width 272 height 36
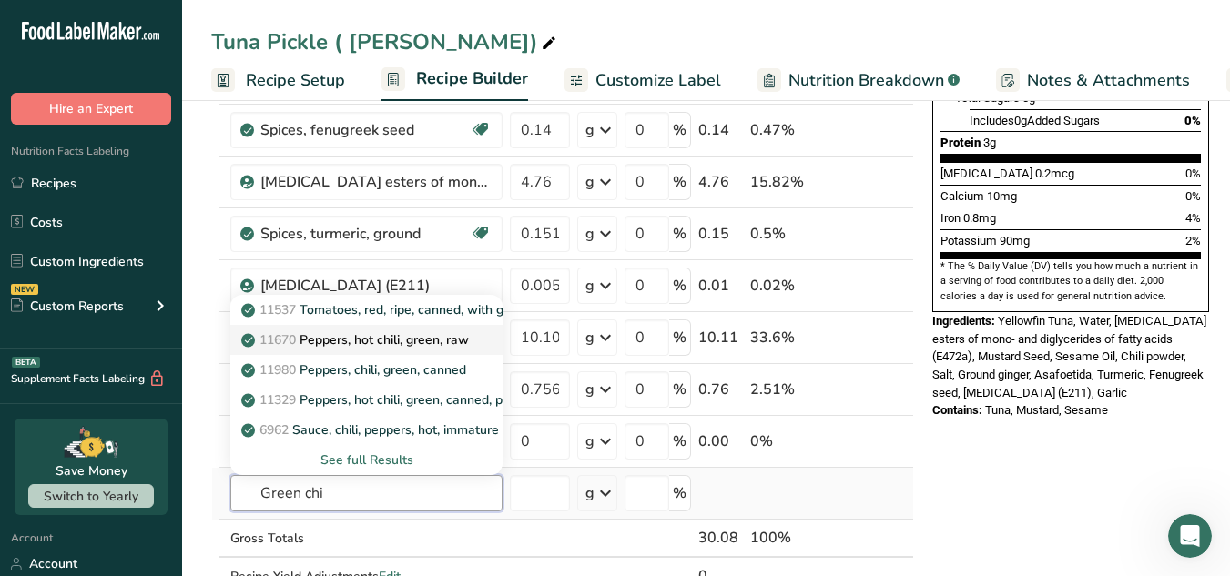
type input "Green chi"
click at [443, 347] on p "11670 Peppers, hot chili, green, raw" at bounding box center [357, 340] width 224 height 19
type input "Peppers, hot chili, green, raw"
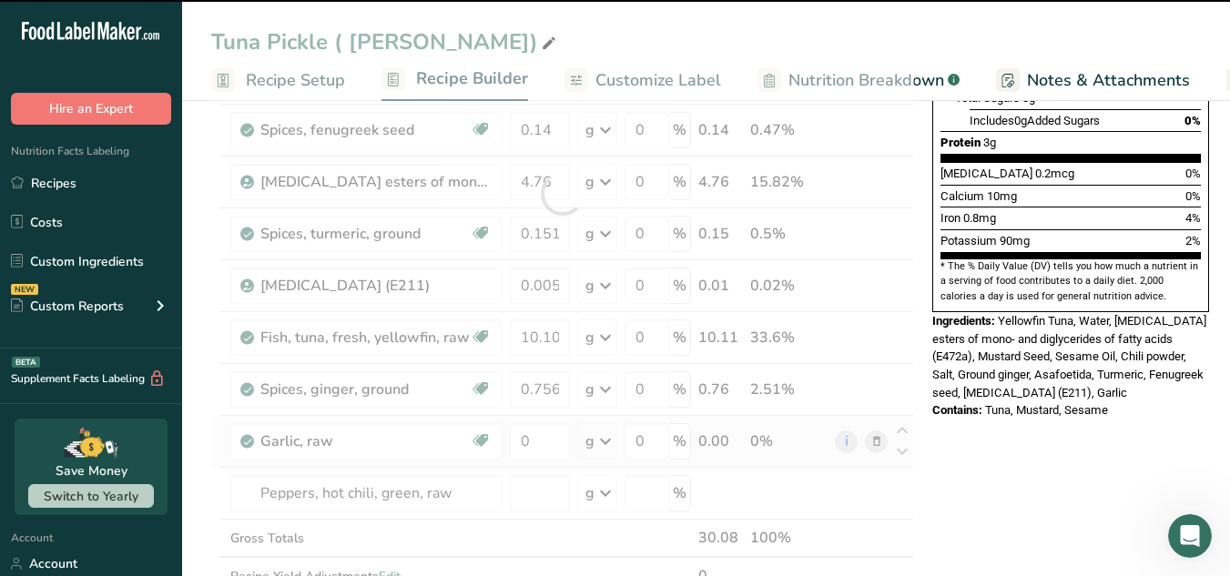
type input "0"
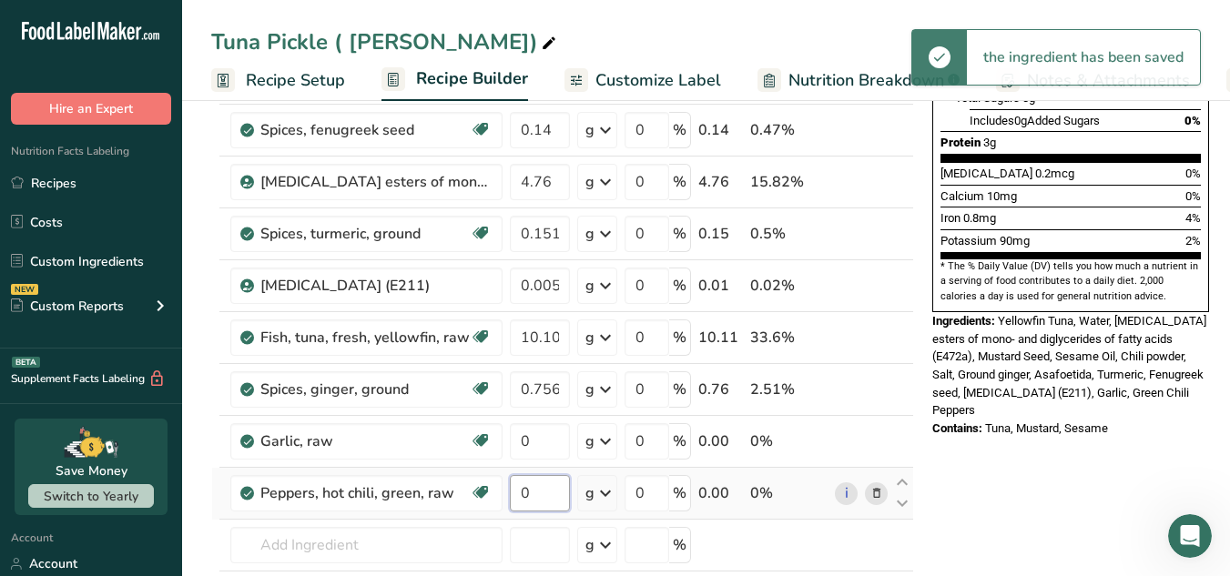
click at [554, 488] on input "0" at bounding box center [540, 493] width 60 height 36
paste input ".6076"
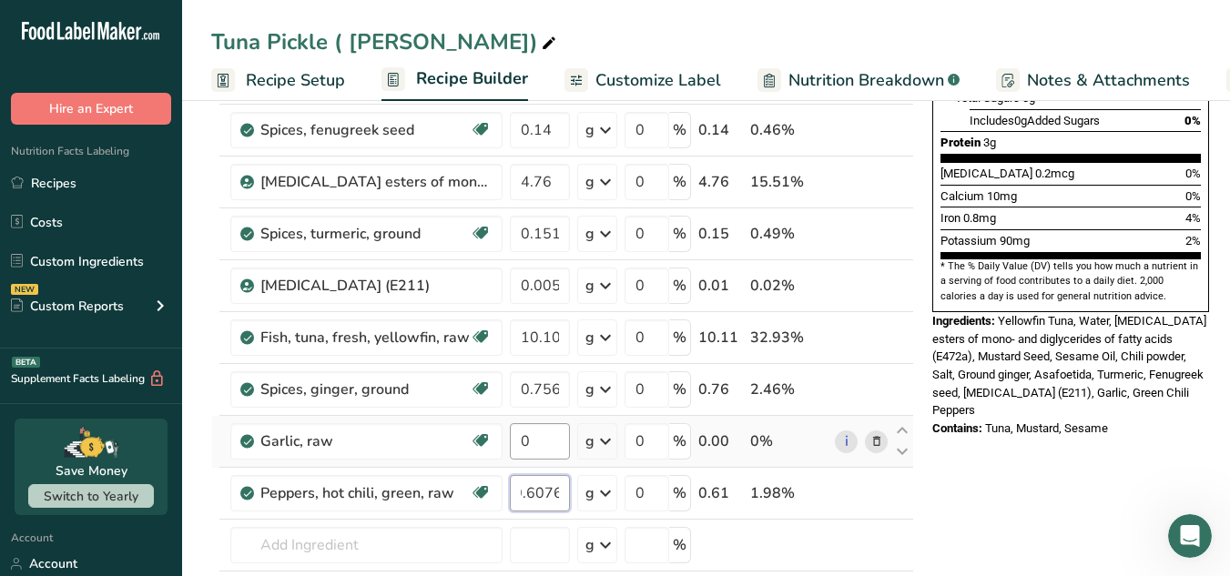
type input "0.6076"
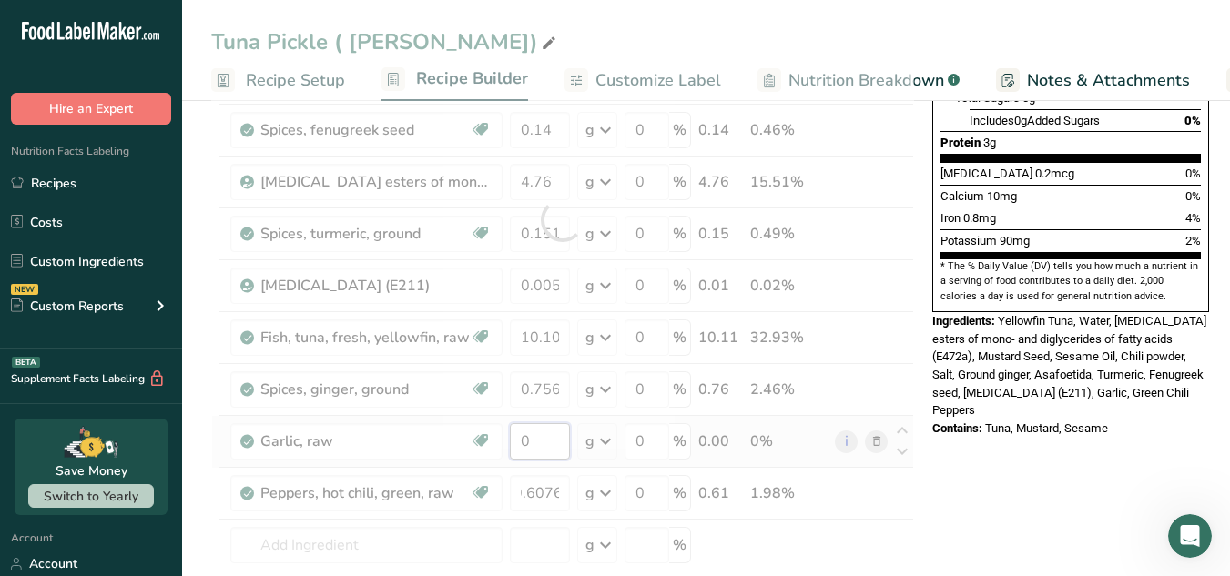
scroll to position [0, 0]
click at [553, 424] on div "Ingredient * Amount * Unit * Waste * .a-a{fill:#347362;}.b-a{fill:#fff;} Grams …" at bounding box center [562, 220] width 703 height 932
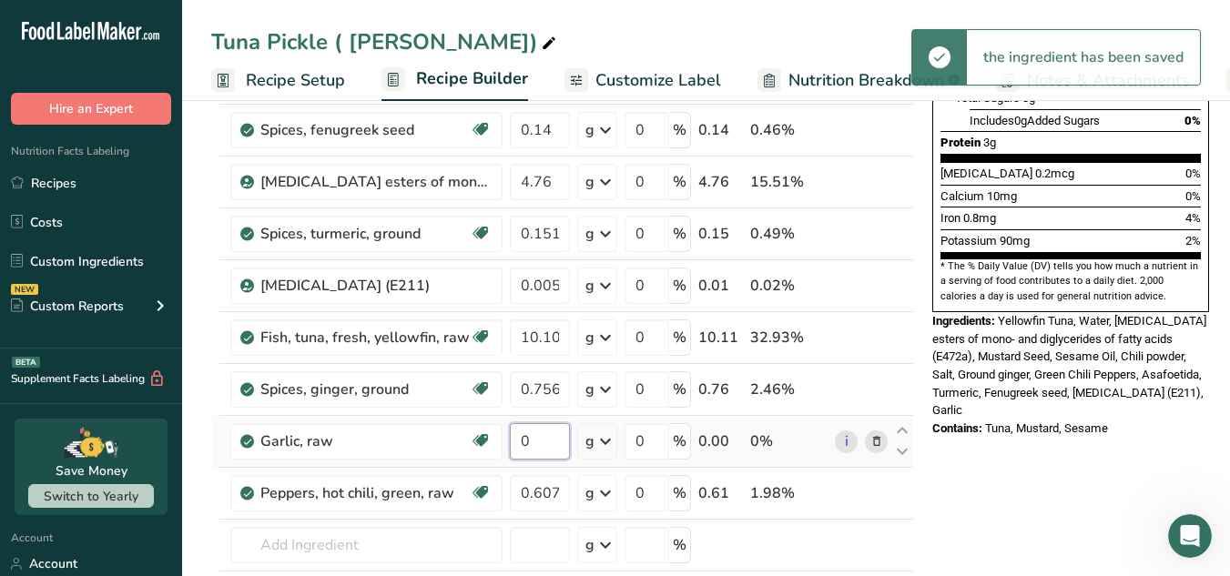
click at [551, 443] on input "0" at bounding box center [540, 441] width 60 height 36
paste input ".756"
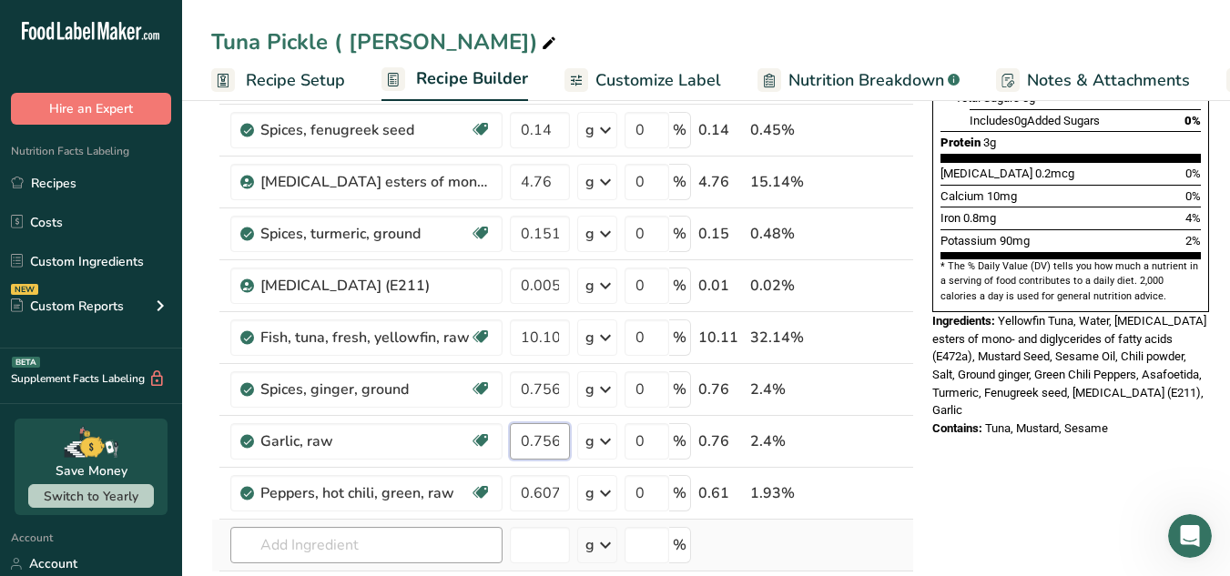
type input "0.756"
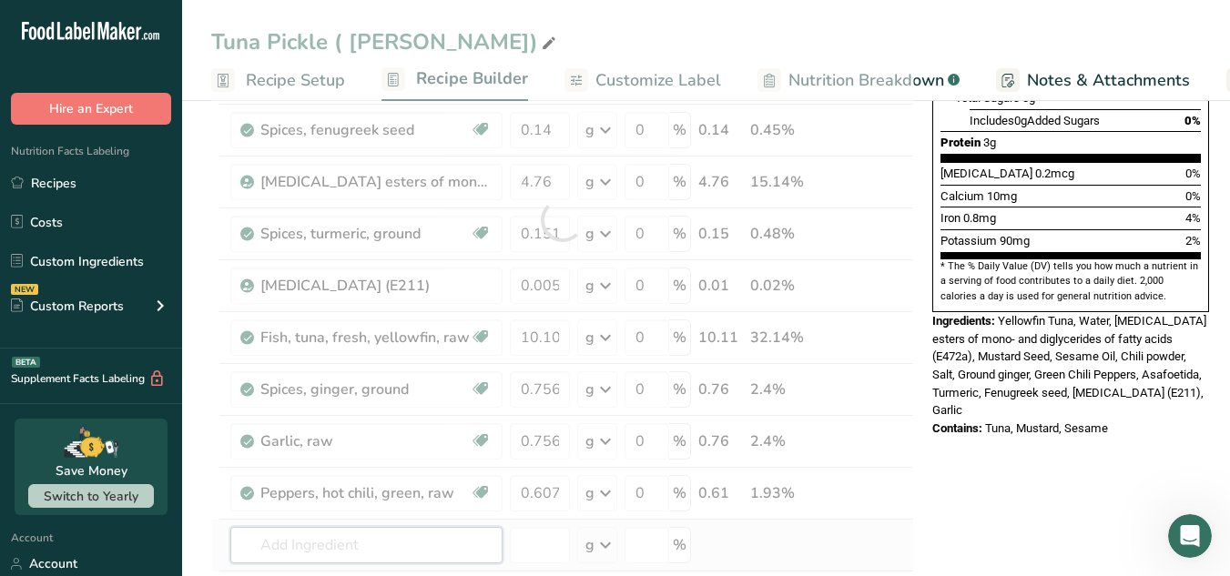
click at [453, 557] on div "Ingredient * Amount * Unit * Waste * .a-a{fill:#347362;}.b-a{fill:#fff;} Grams …" at bounding box center [562, 220] width 703 height 932
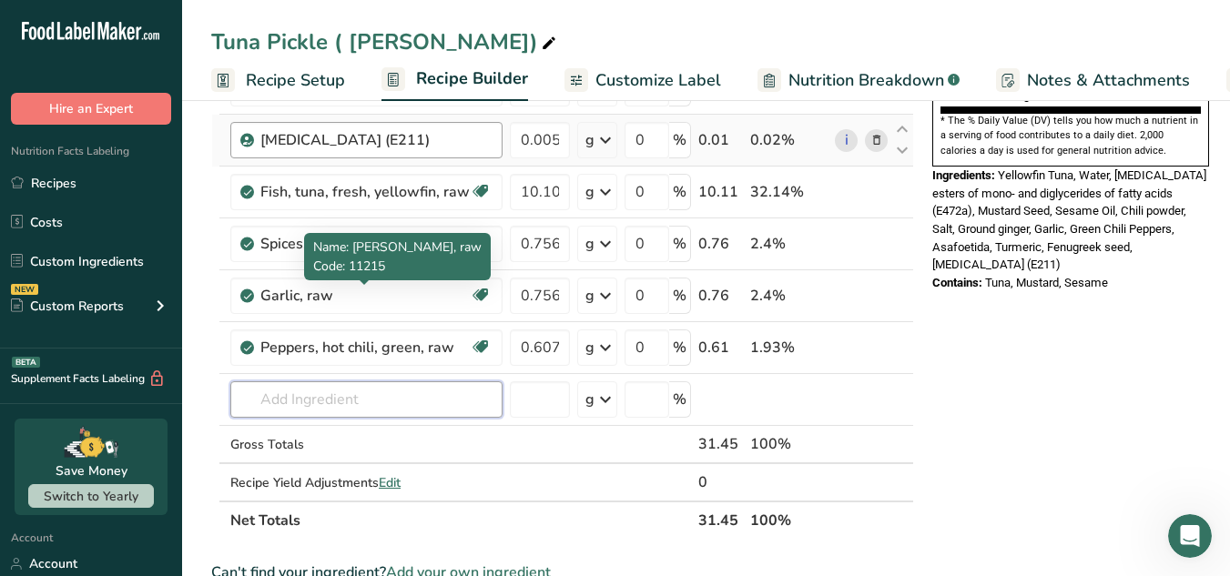
scroll to position [589, 0]
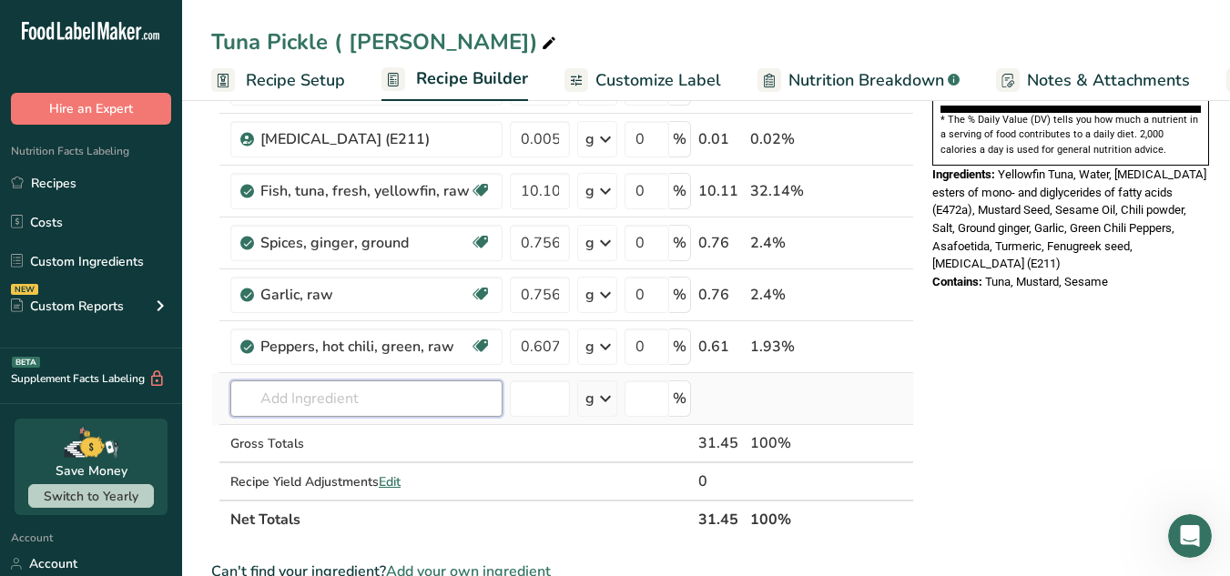
click at [330, 400] on input "text" at bounding box center [366, 399] width 272 height 36
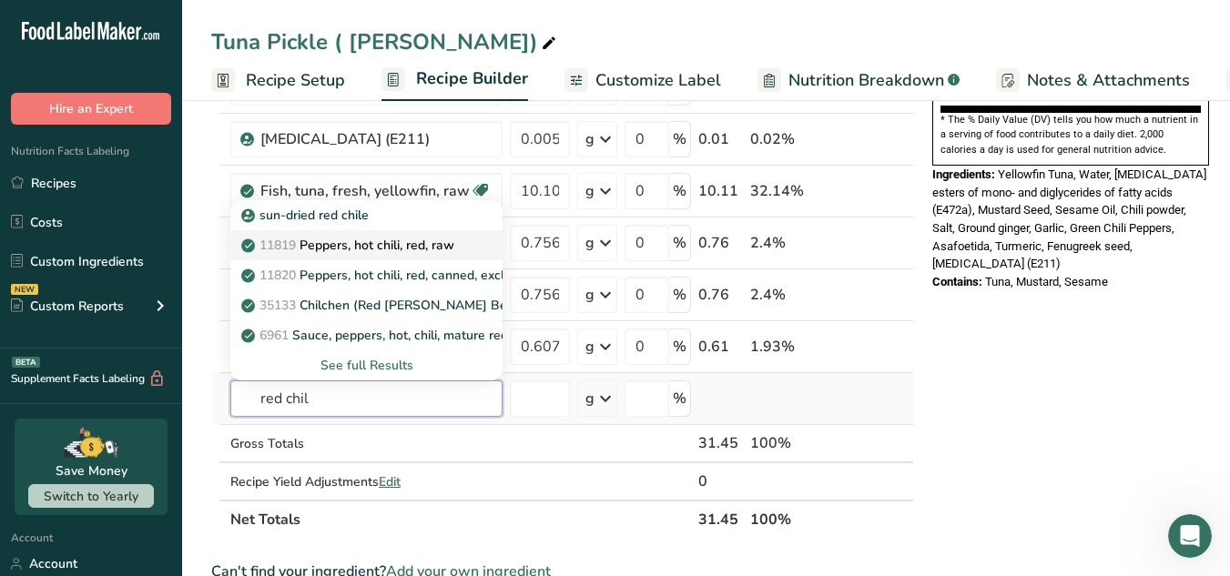
type input "red chil"
click at [349, 255] on link "11819 Peppers, hot chili, red, raw" at bounding box center [366, 245] width 272 height 30
type input "Peppers, hot chili, red, raw"
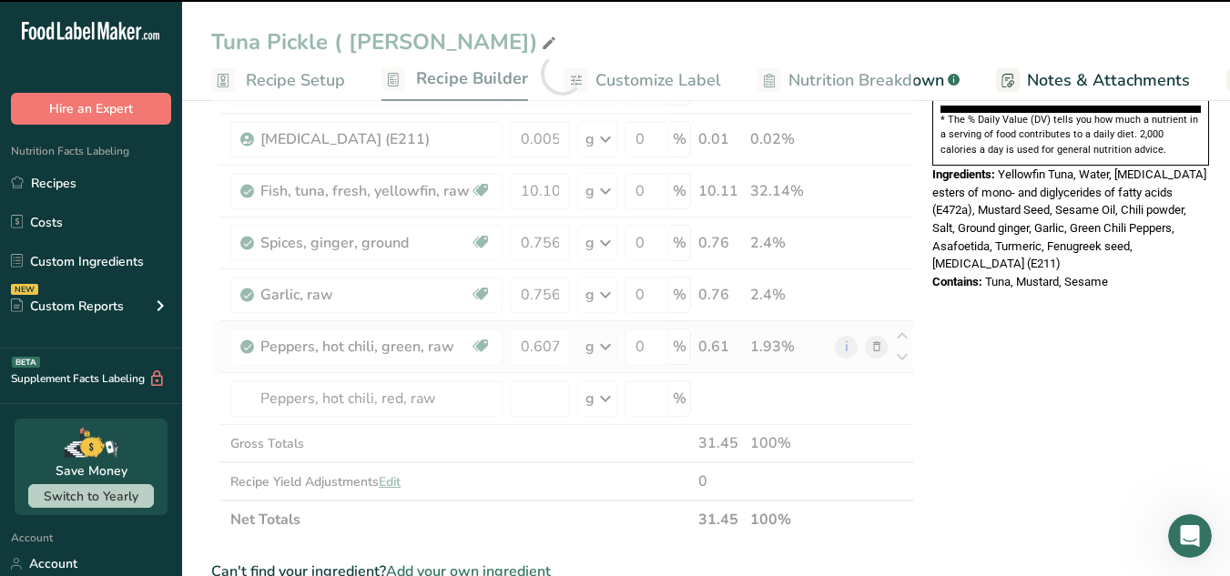
type input "0"
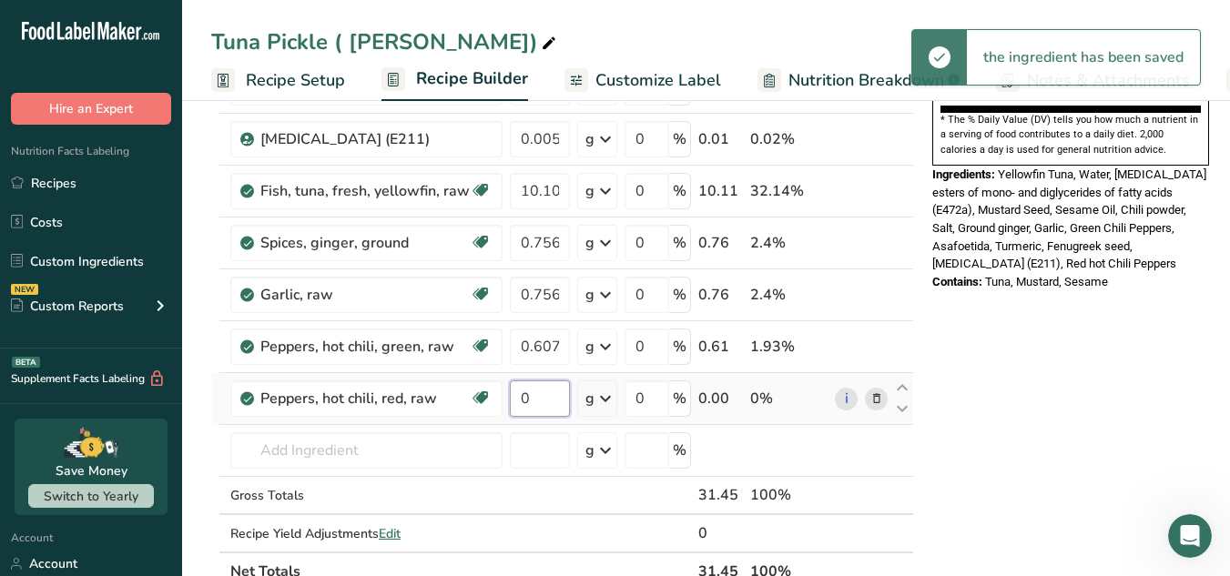
click at [543, 402] on input "0" at bounding box center [540, 399] width 60 height 36
paste input ".308"
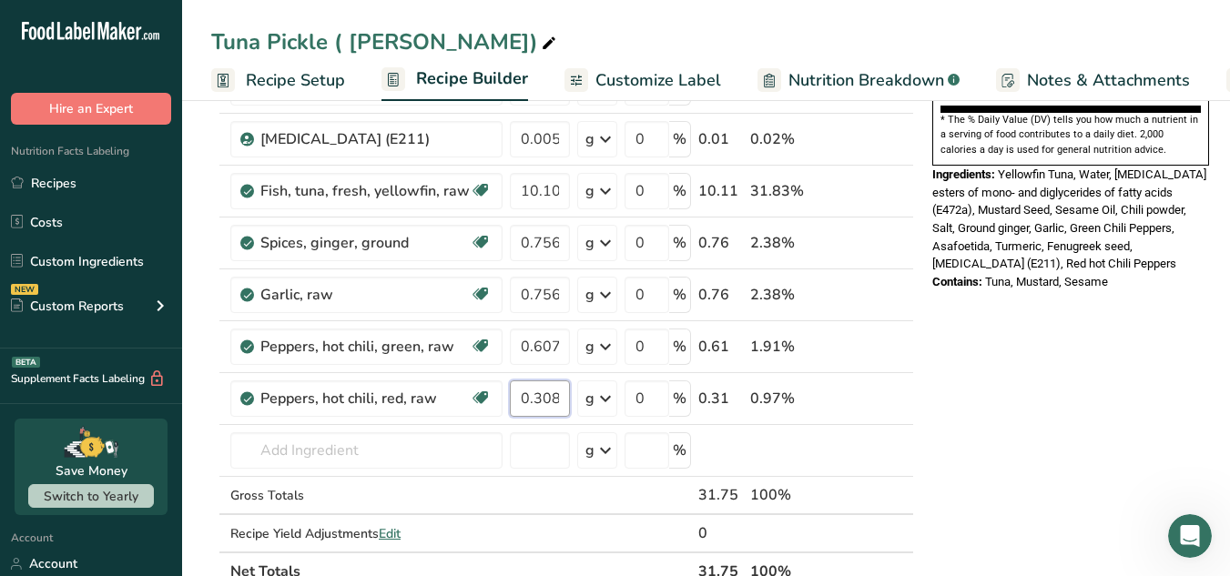
type input "0.308"
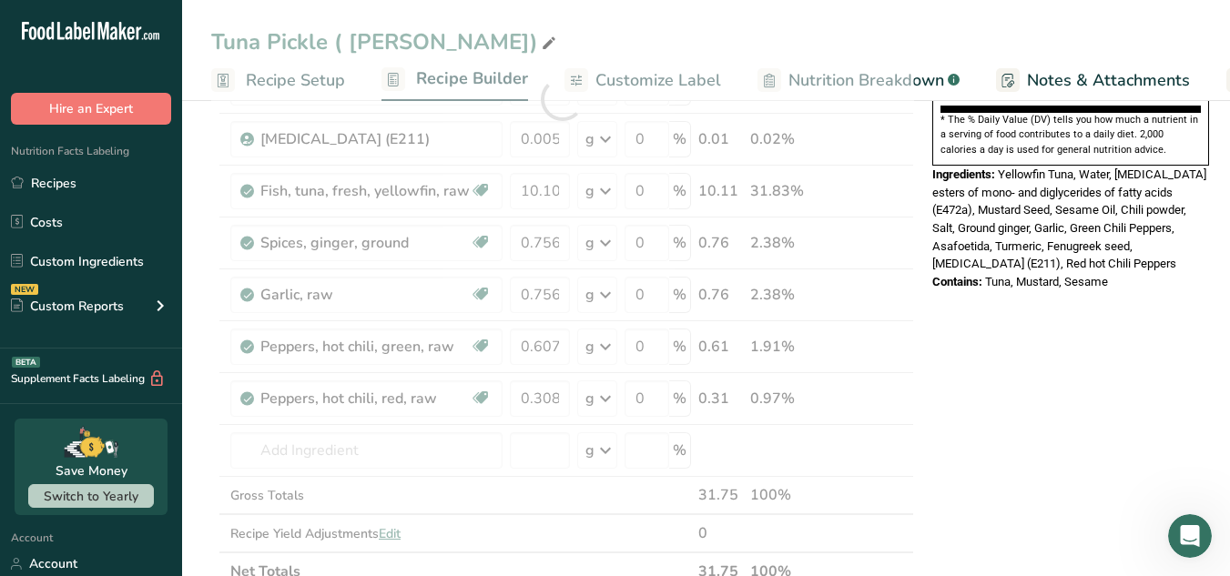
click at [1056, 377] on div "Nutrition Facts About 1 Serving Per Container Serving Size 28g Amount Per Servi…" at bounding box center [1070, 425] width 291 height 1780
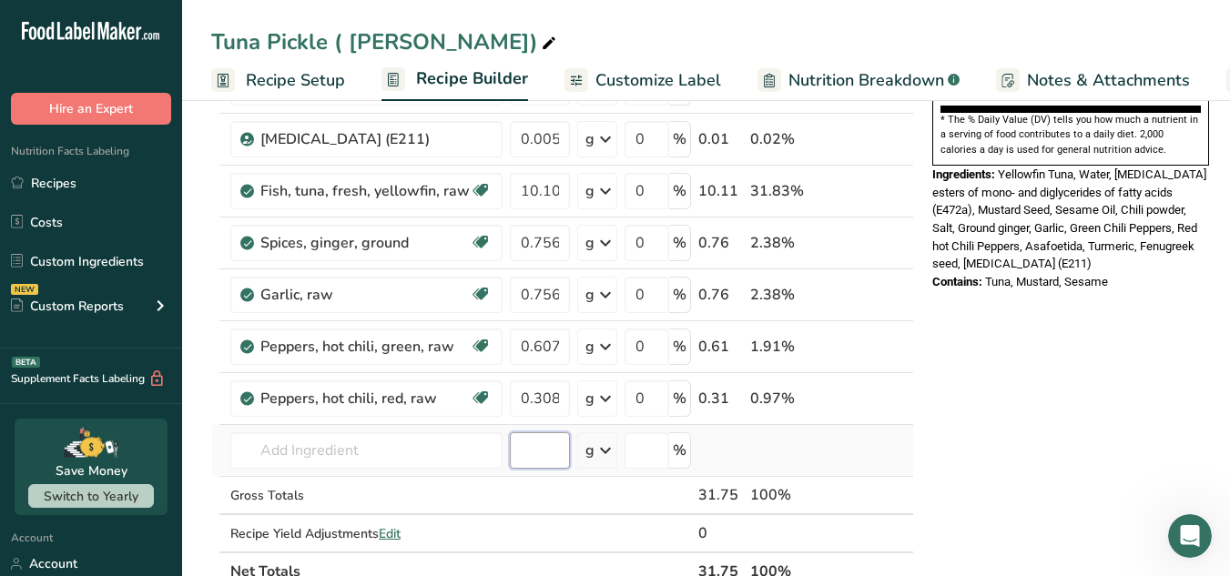
click at [557, 437] on input "number" at bounding box center [540, 451] width 60 height 36
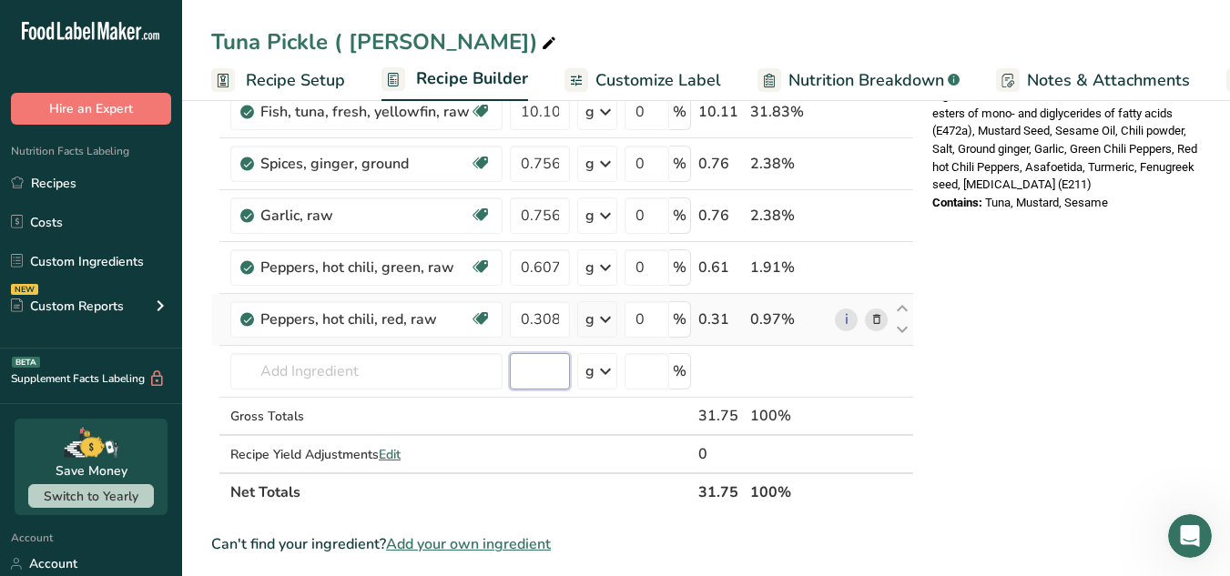
scroll to position [669, 0]
paste input "0.756"
type input "0.756"
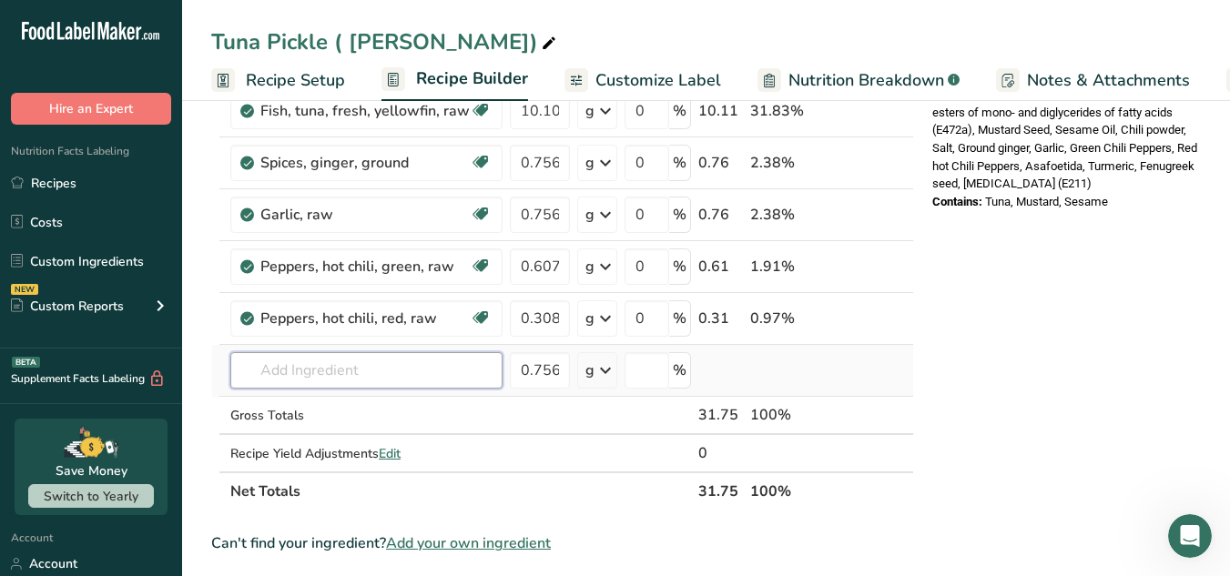
click at [406, 377] on input "text" at bounding box center [366, 370] width 272 height 36
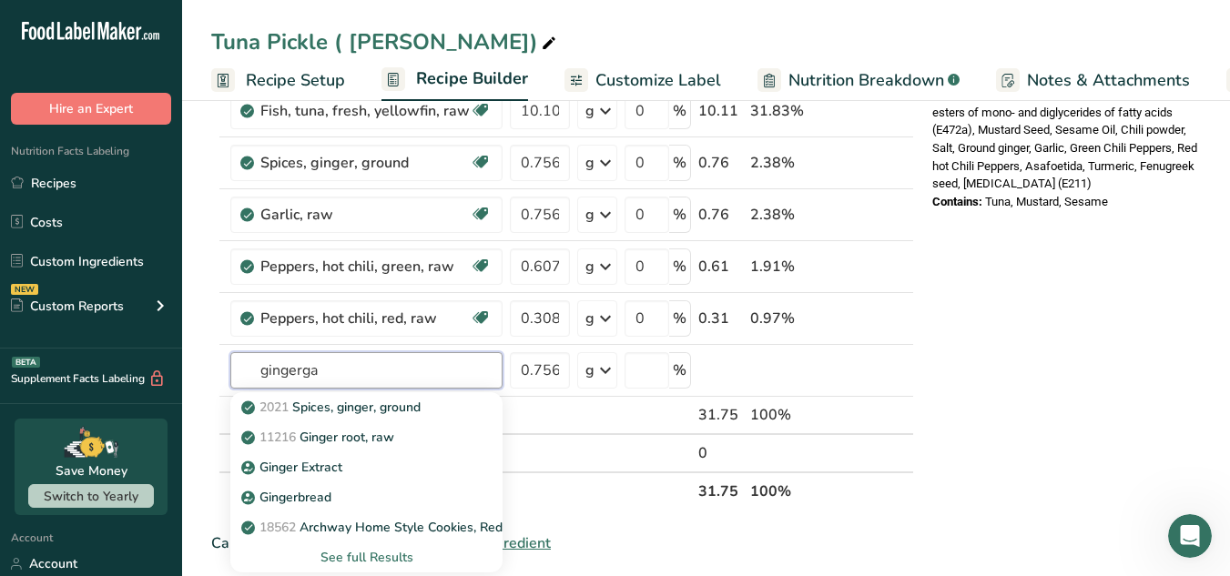
drag, startPoint x: 399, startPoint y: 365, endPoint x: 176, endPoint y: 402, distance: 226.1
click at [176, 402] on div ".a-20{fill:#fff;} Hire an Expert Nutrition Facts Labeling Recipes Costs Custom …" at bounding box center [615, 297] width 1230 height 1933
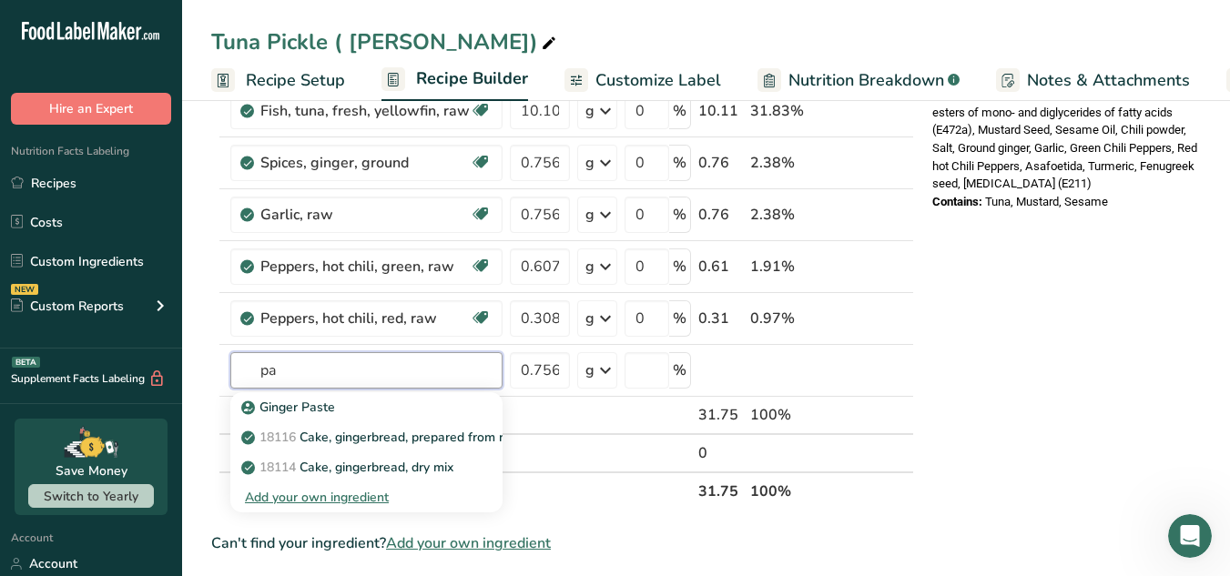
type input "p"
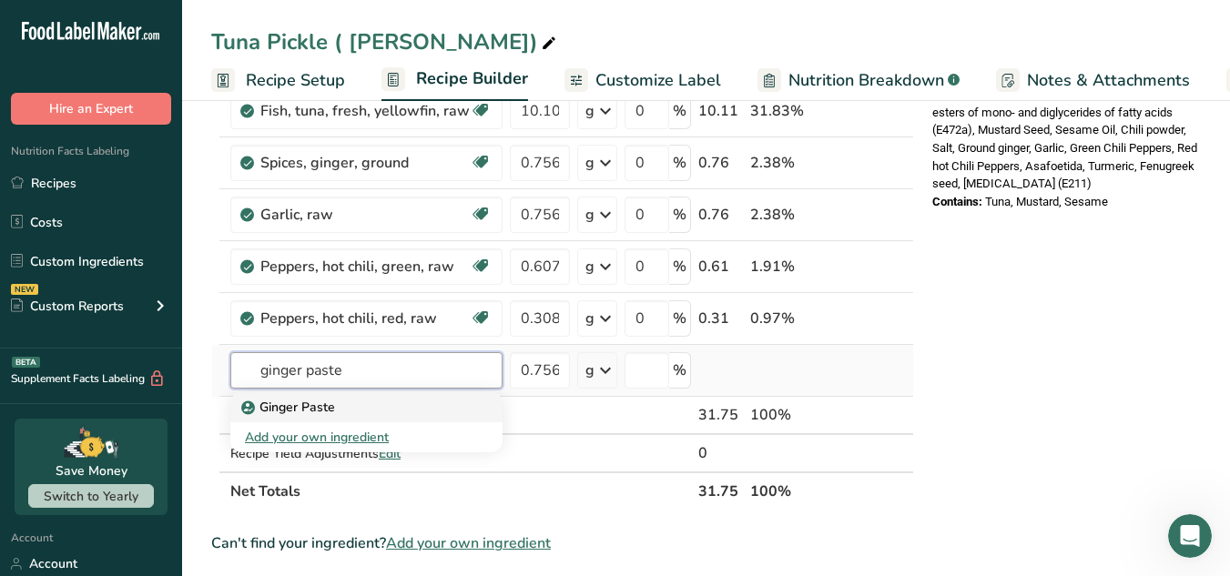
type input "ginger paste"
click at [347, 413] on div "Ginger Paste" at bounding box center [352, 407] width 214 height 19
type input "Ginger Paste"
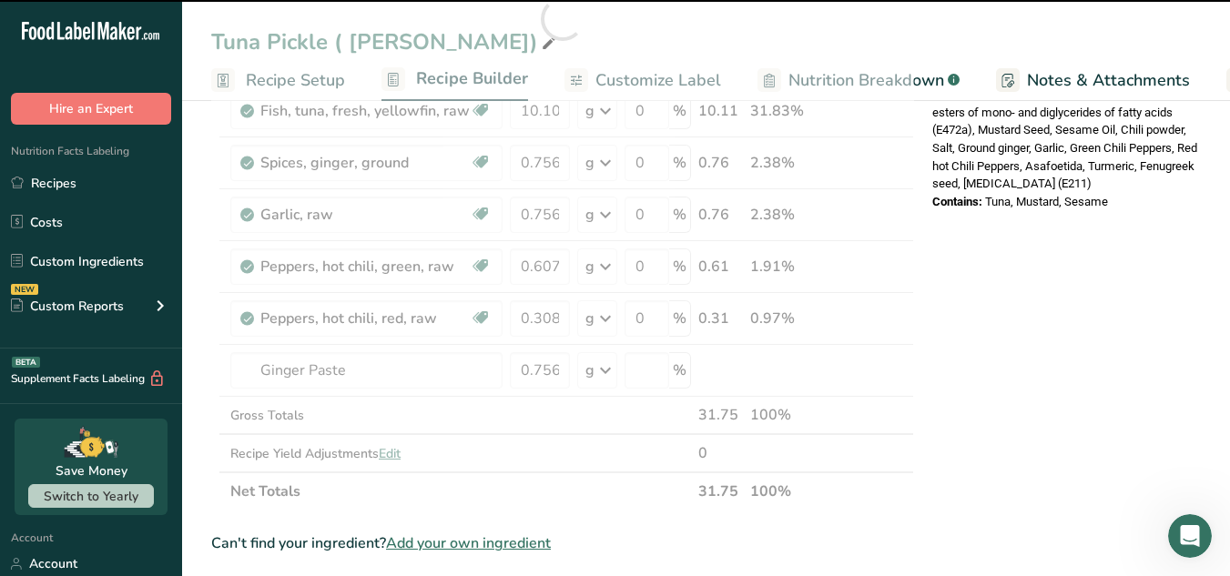
type input "0"
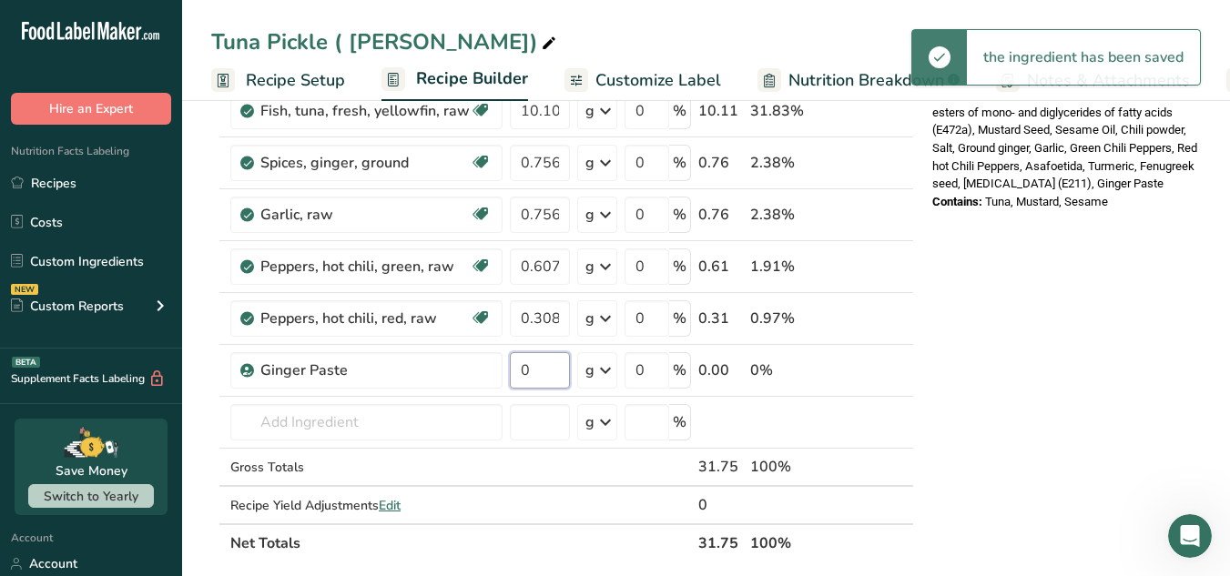
click at [532, 370] on input "0" at bounding box center [540, 370] width 60 height 36
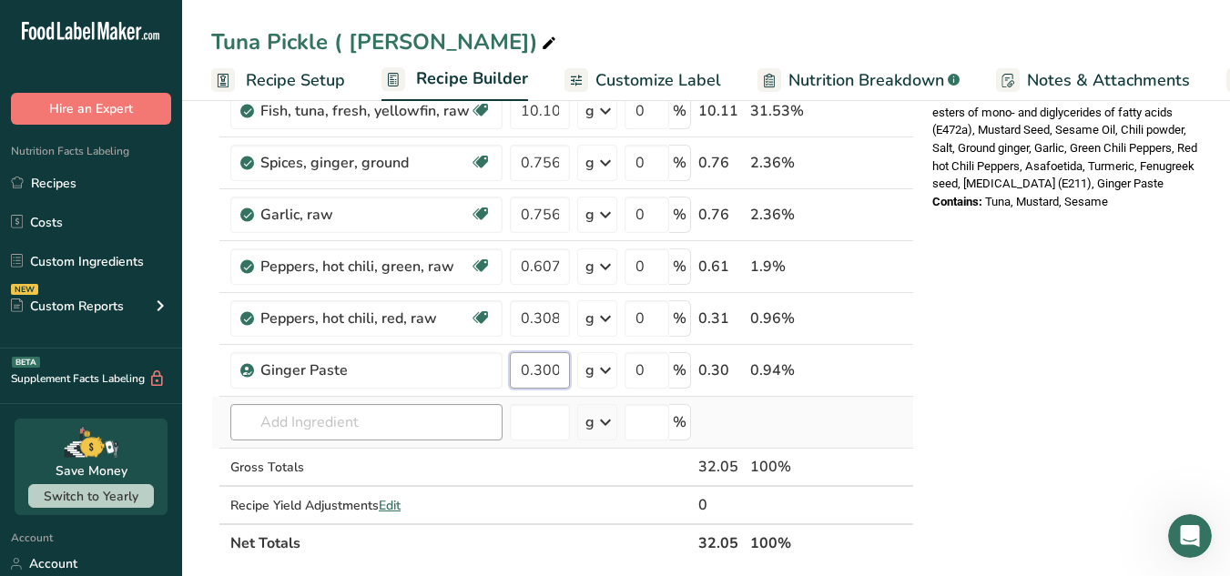
type input "0.300"
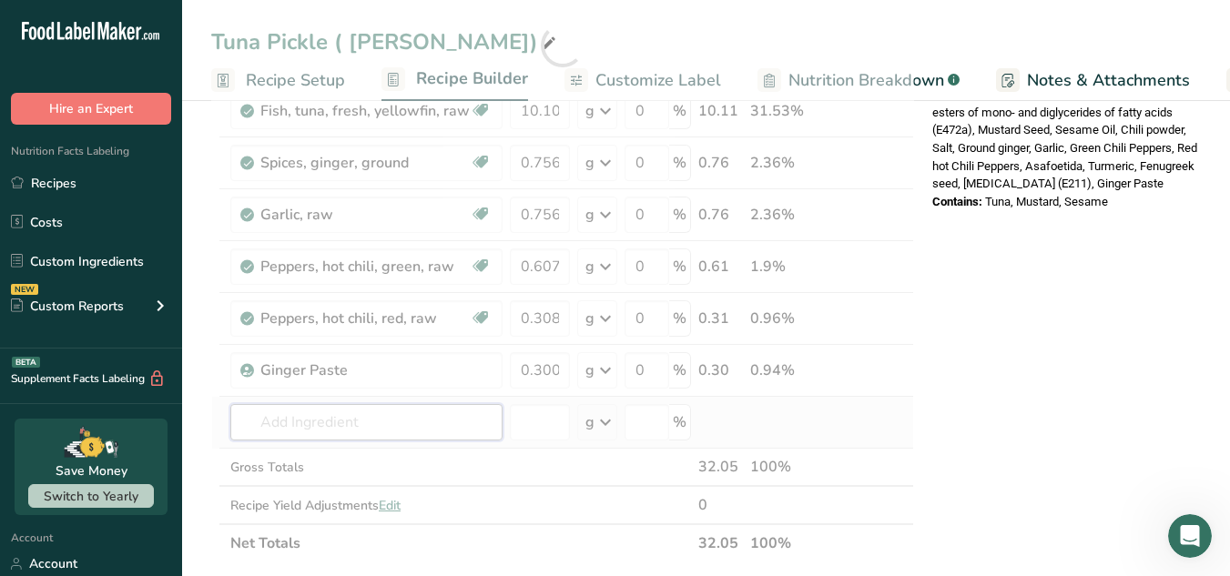
click at [353, 423] on div "Ingredient * Amount * Unit * Waste * .a-a{fill:#347362;}.b-a{fill:#fff;} Grams …" at bounding box center [562, 44] width 703 height 1035
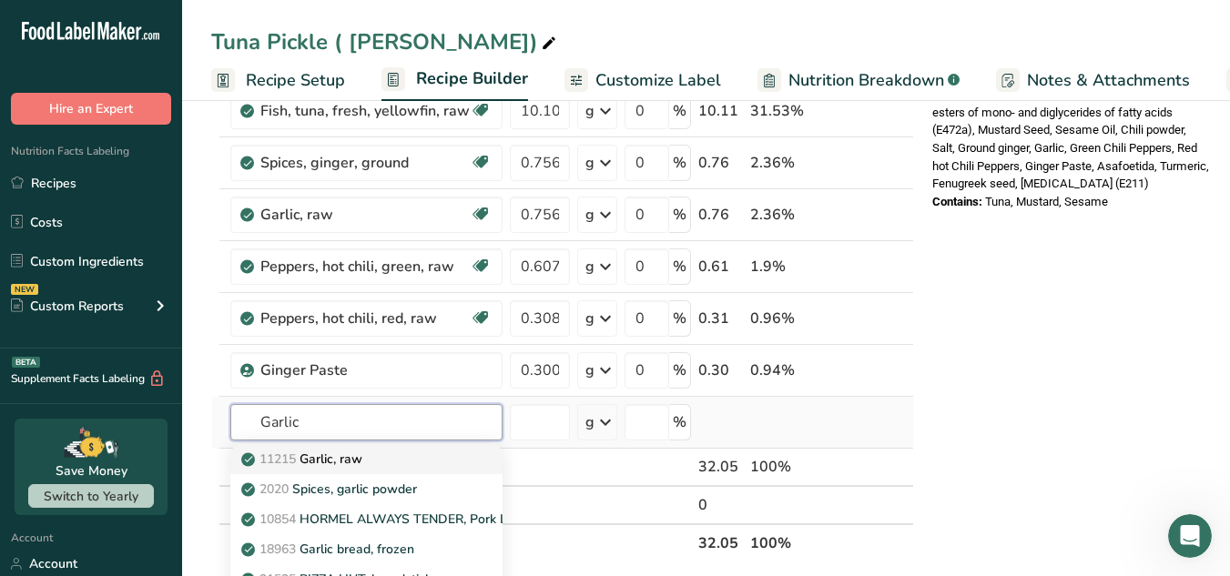
type input "Garlic"
click at [371, 452] on div "11215 Garlic, raw" at bounding box center [352, 459] width 214 height 19
type input "Garlic, raw"
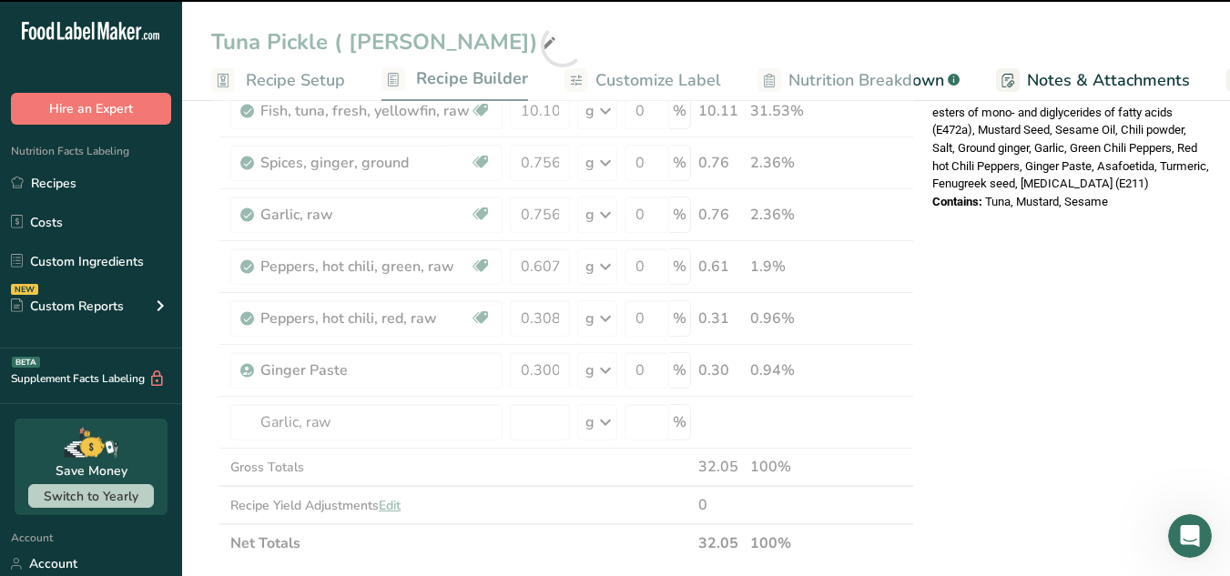
type input "0"
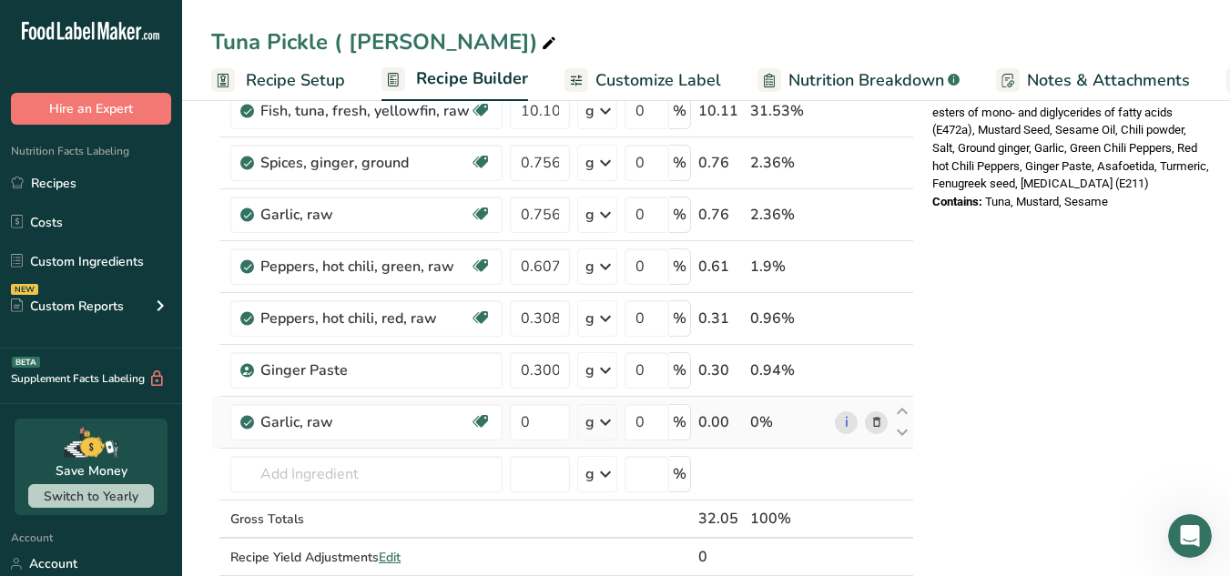
click at [876, 421] on icon at bounding box center [877, 422] width 13 height 19
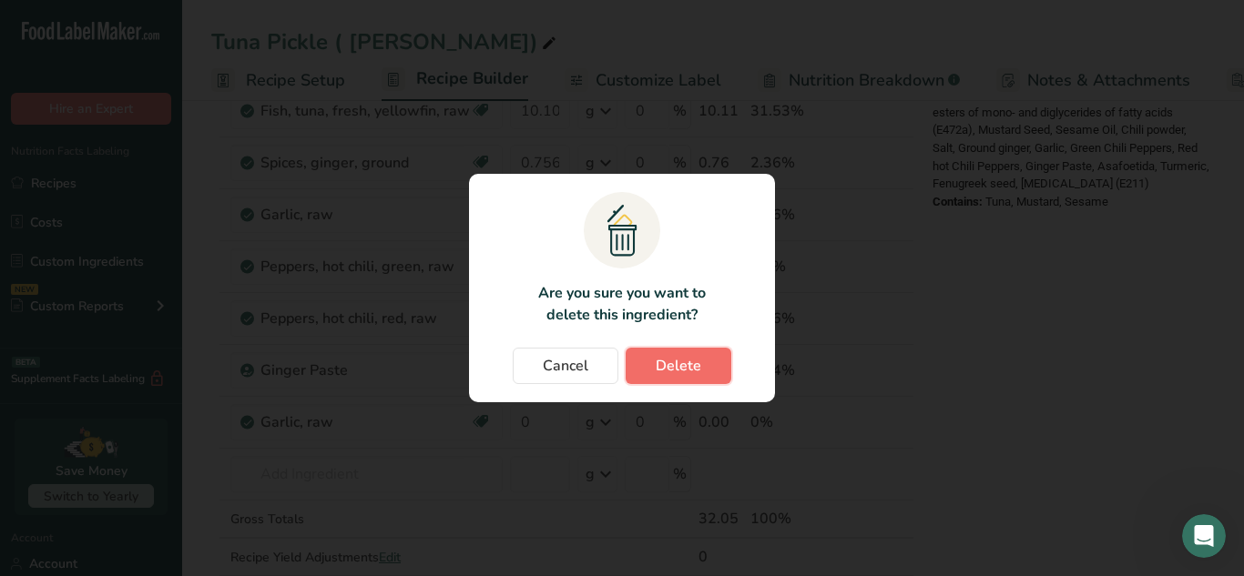
click at [647, 371] on button "Delete" at bounding box center [679, 366] width 106 height 36
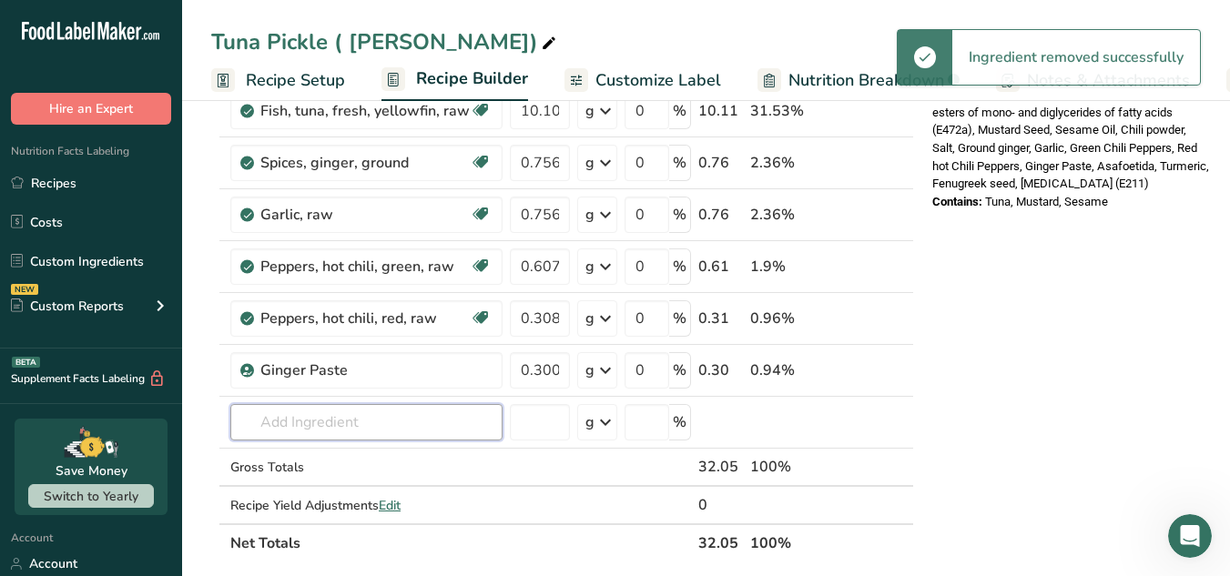
click at [387, 415] on input "text" at bounding box center [366, 422] width 272 height 36
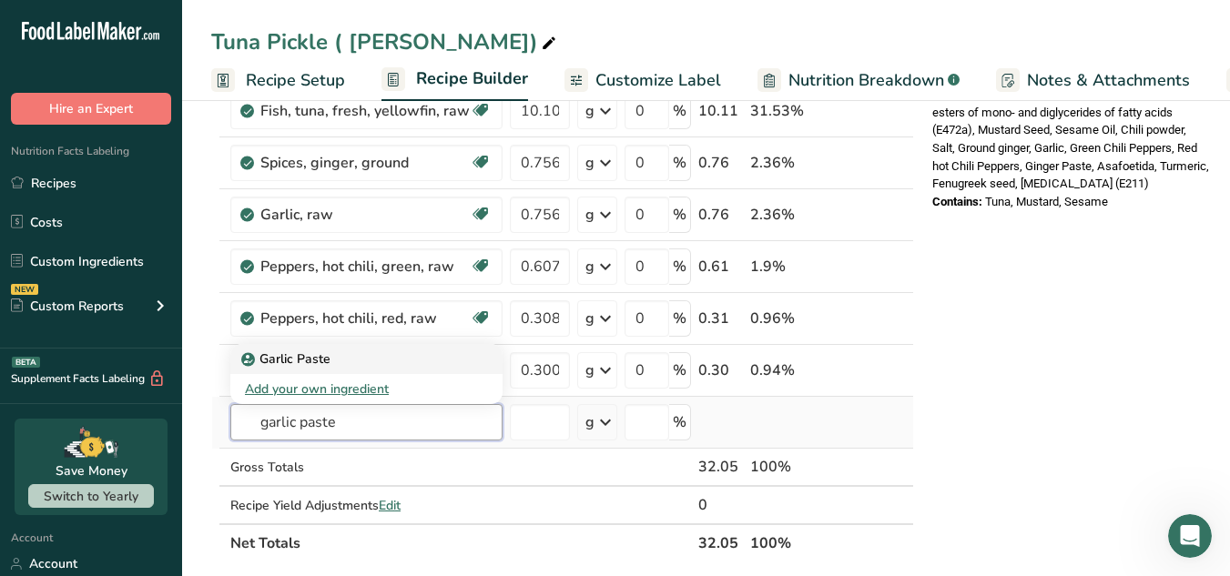
type input "garlic paste"
click at [349, 363] on div "Garlic Paste" at bounding box center [352, 359] width 214 height 19
type input "Garlic Paste"
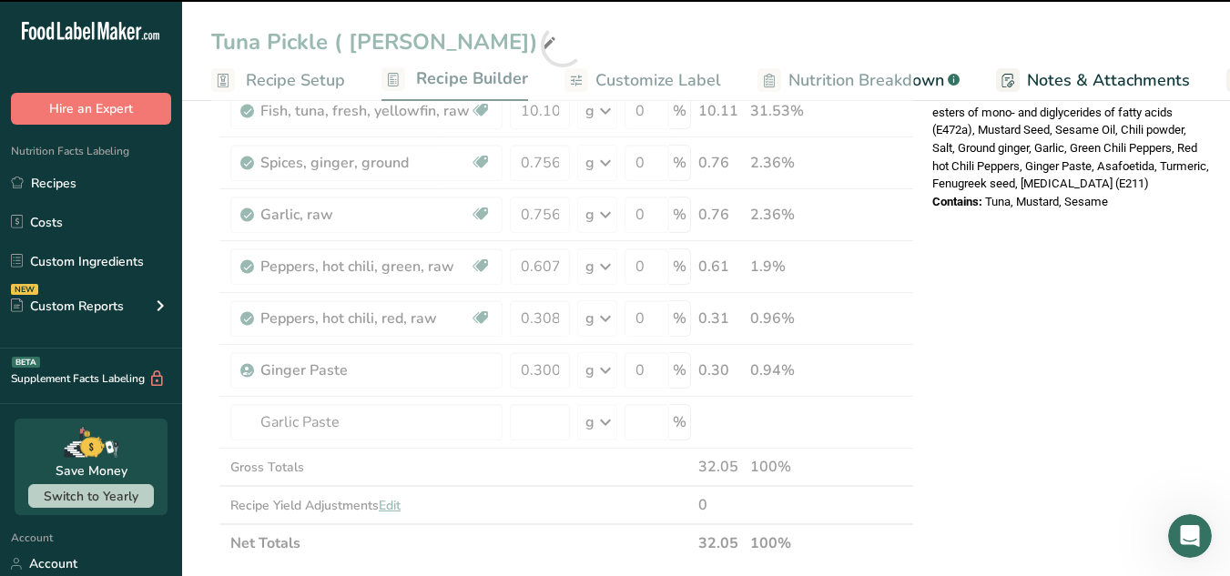
type input "0"
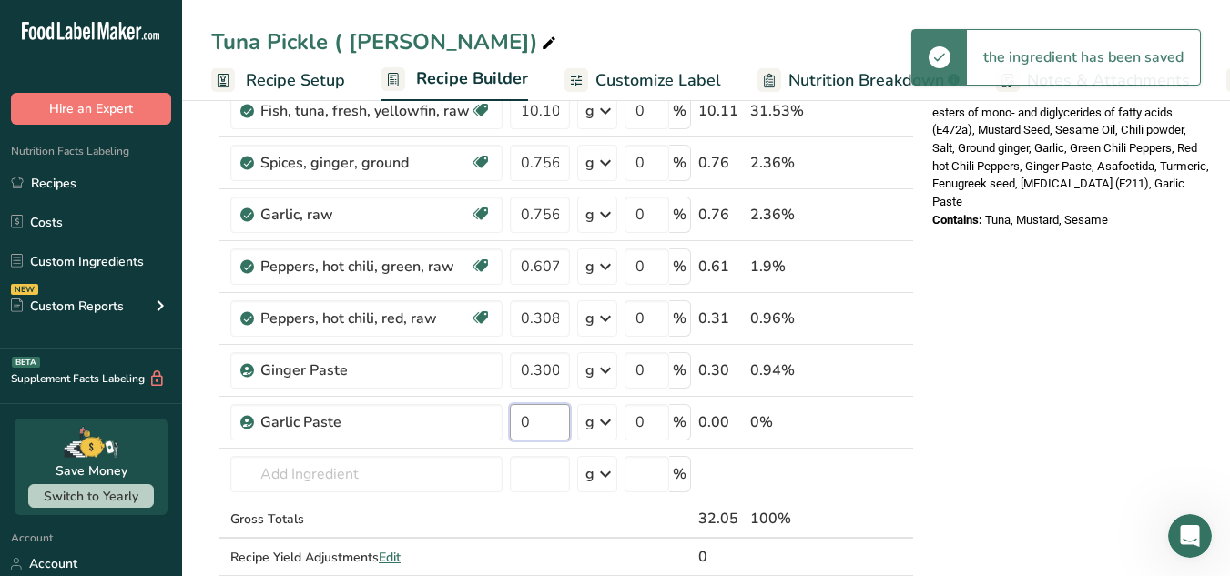
click at [545, 421] on input "0" at bounding box center [540, 422] width 60 height 36
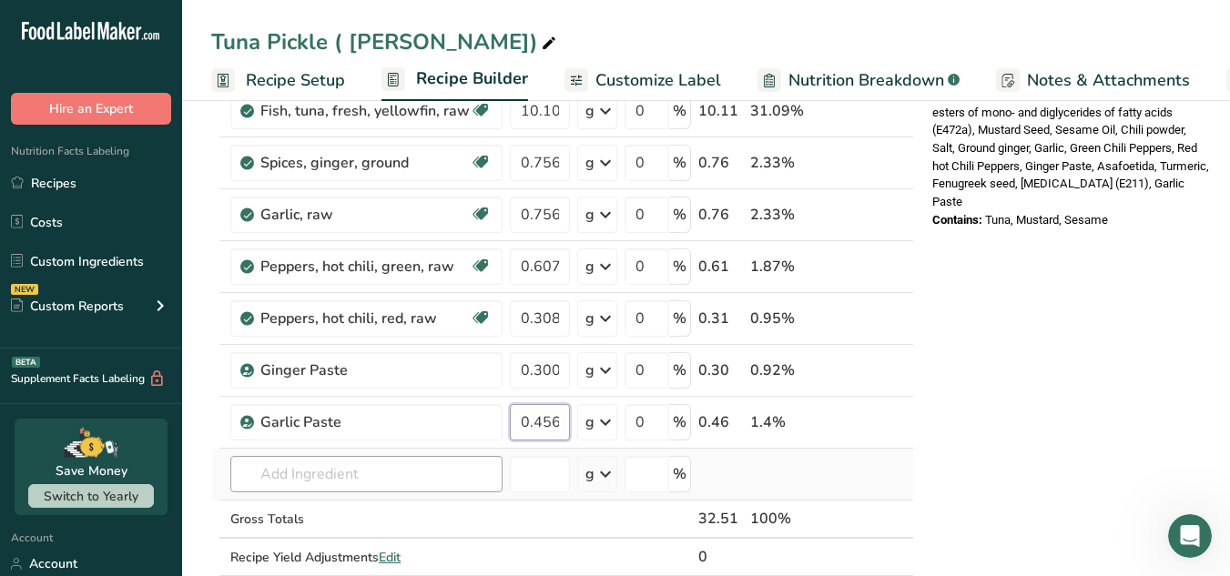
type input "0.456"
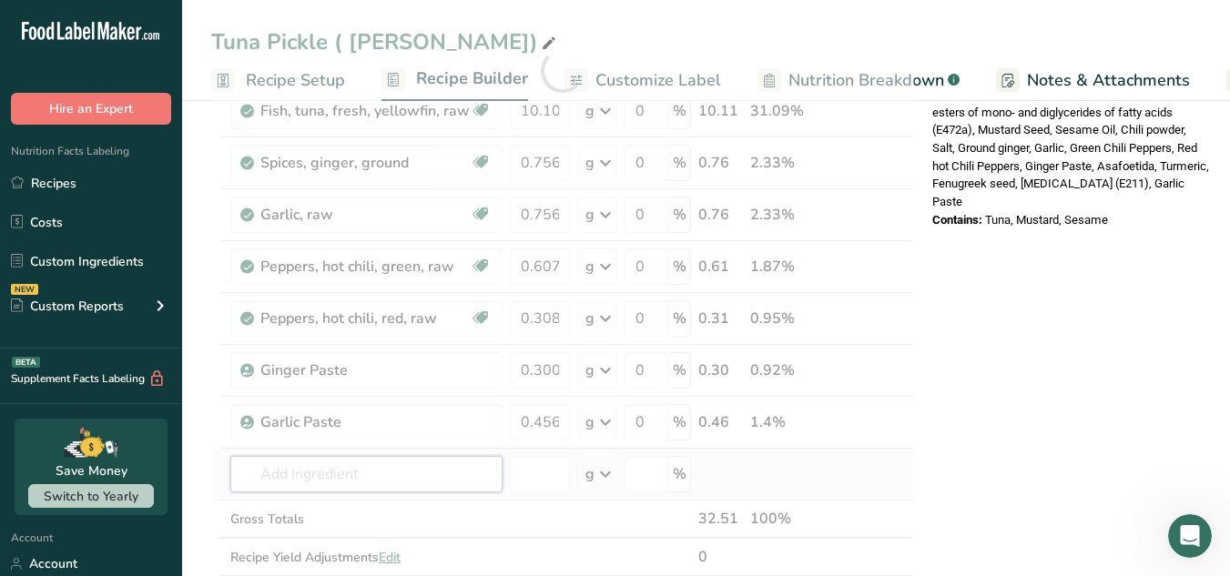
click at [431, 466] on div "Ingredient * Amount * Unit * Waste * .a-a{fill:#347362;}.b-a{fill:#fff;} Grams …" at bounding box center [562, 70] width 703 height 1087
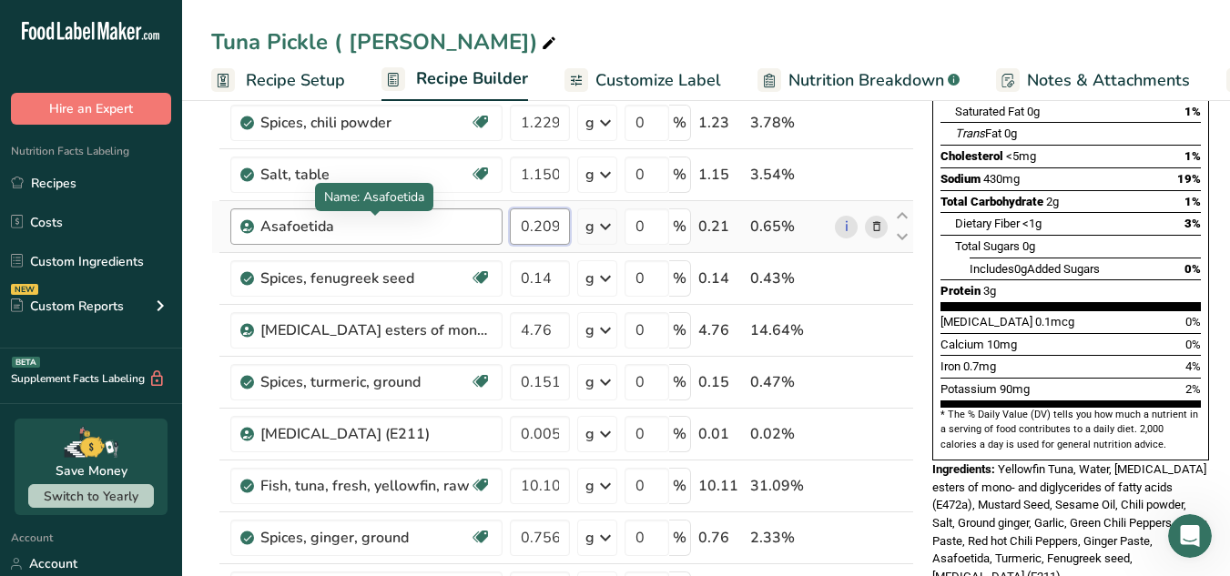
scroll to position [0, 0]
drag, startPoint x: 559, startPoint y: 225, endPoint x: 416, endPoint y: 239, distance: 143.7
click at [416, 239] on tr "Asafoetida 0.209997 g Weight Units g kg mg See more Volume Units l Volume units…" at bounding box center [562, 227] width 701 height 52
paste input "182"
type input "0.182997"
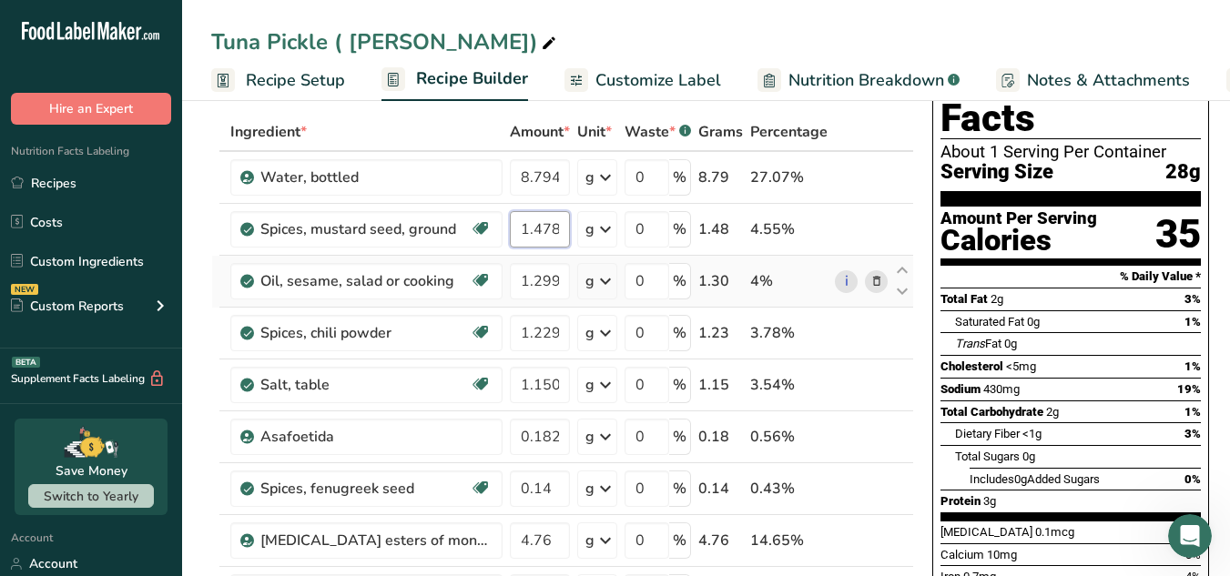
scroll to position [0, 7]
drag, startPoint x: 520, startPoint y: 237, endPoint x: 663, endPoint y: 271, distance: 147.1
paste input "0.2128"
type input "0.2128"
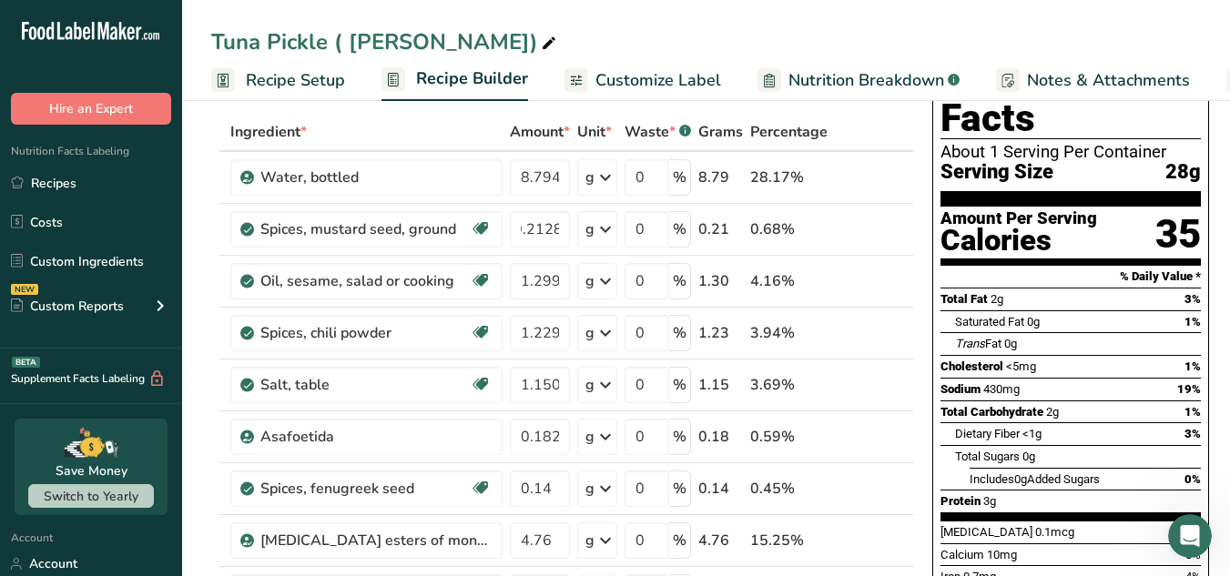
scroll to position [0, 0]
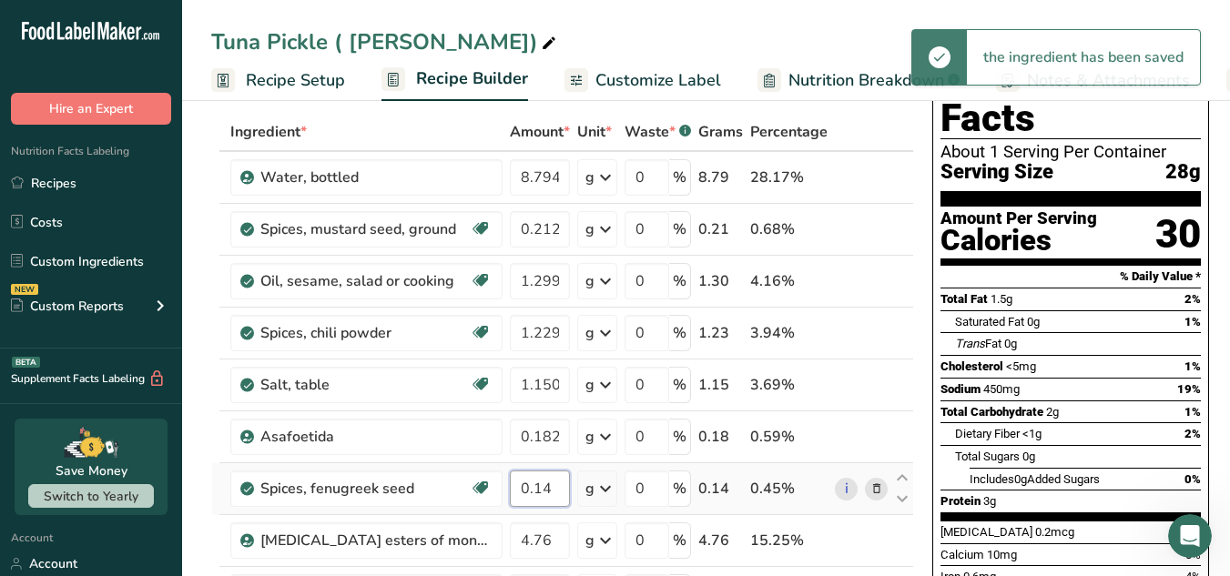
drag, startPoint x: 513, startPoint y: 490, endPoint x: 677, endPoint y: 480, distance: 165.1
click at [677, 480] on tr "Spices, fenugreek seed Dairy free Gluten free Vegan Vegetarian Soy free 0.14 g …" at bounding box center [562, 490] width 701 height 52
paste input "2128"
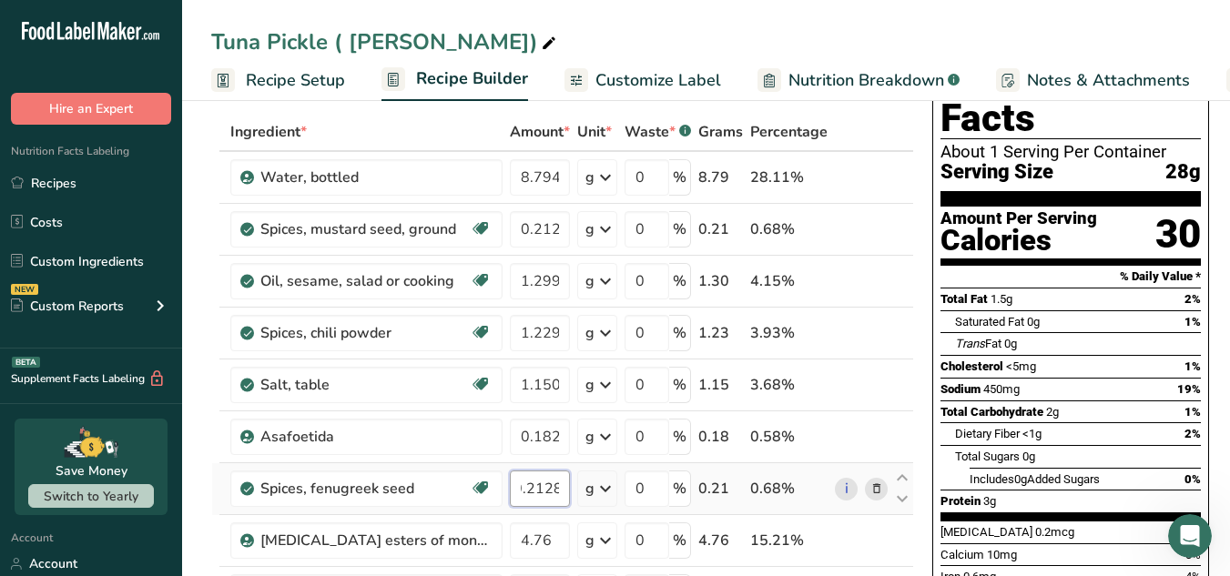
type input "0.2128"
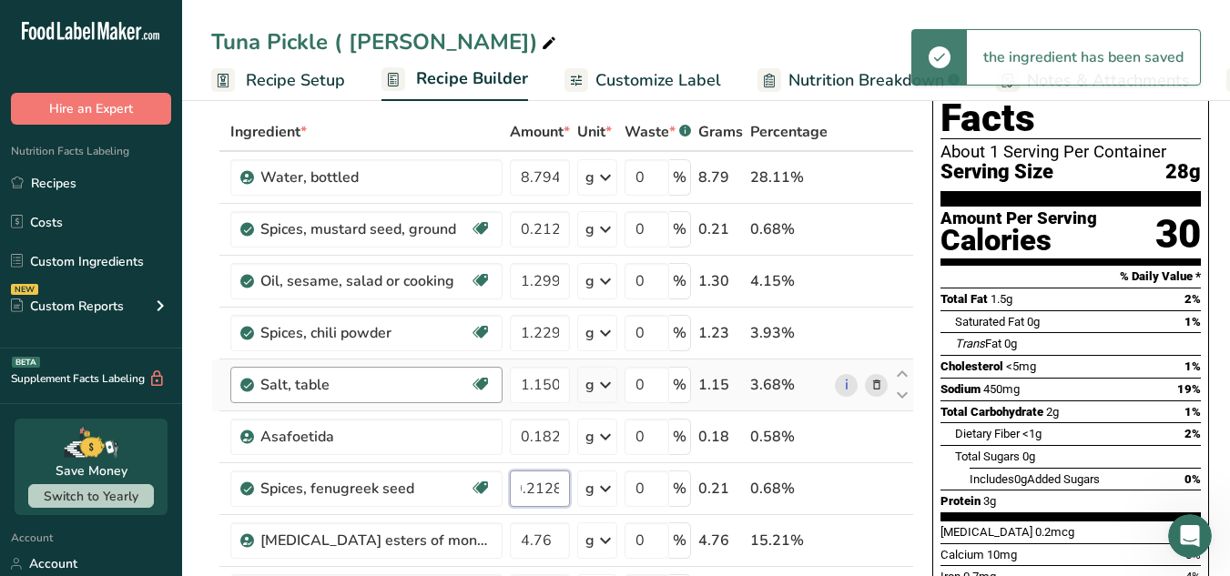
scroll to position [0, 0]
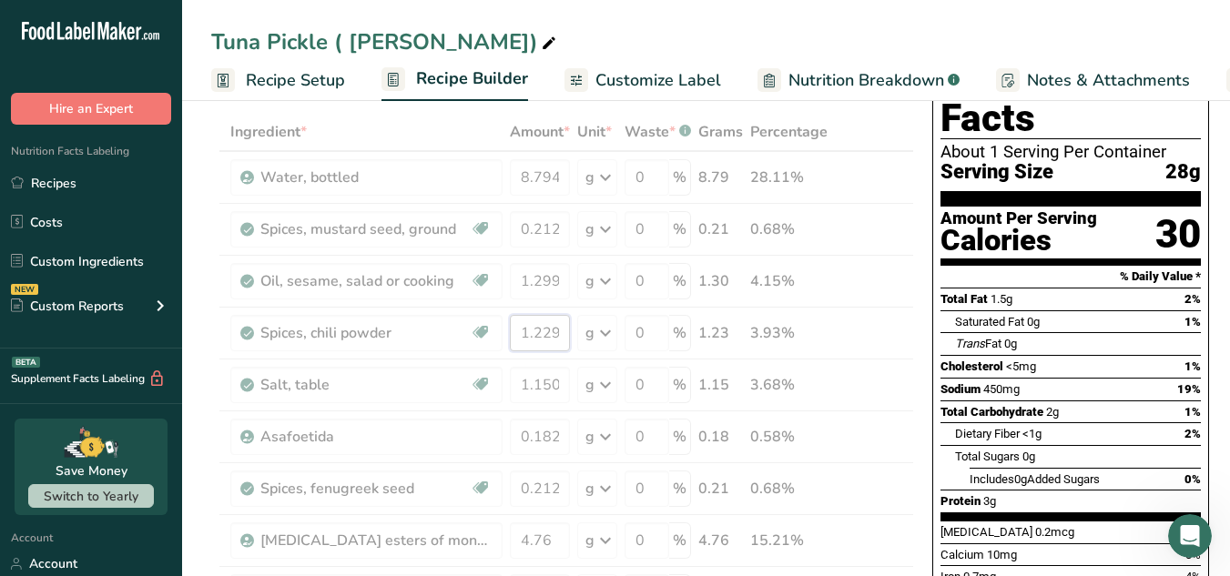
drag, startPoint x: 515, startPoint y: 329, endPoint x: 667, endPoint y: 337, distance: 151.4
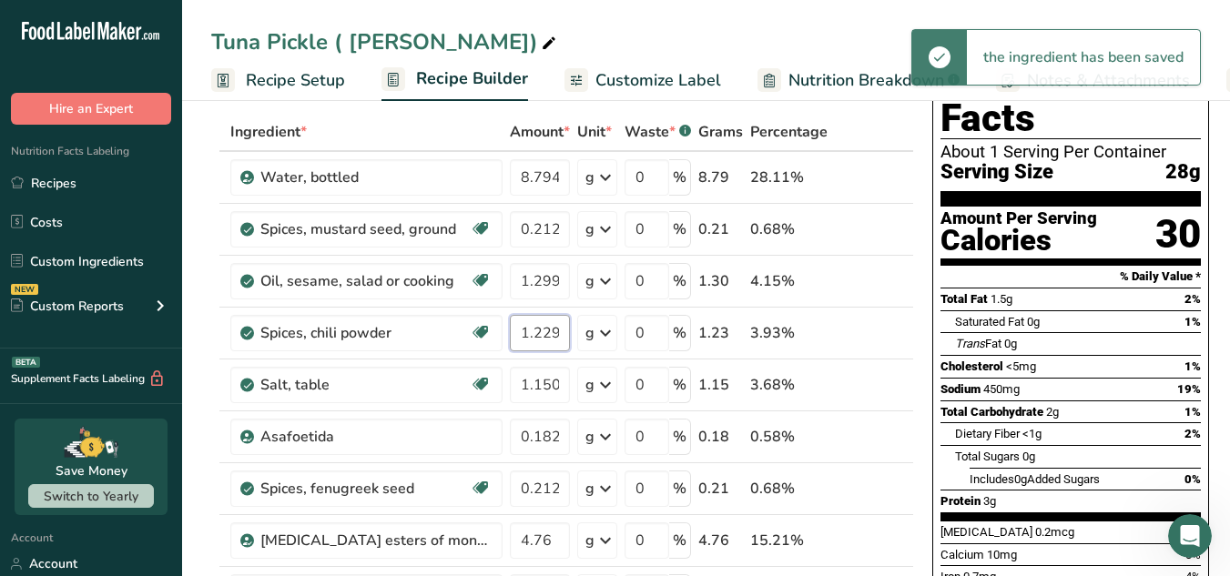
paste input "0.378"
type input "0.378"
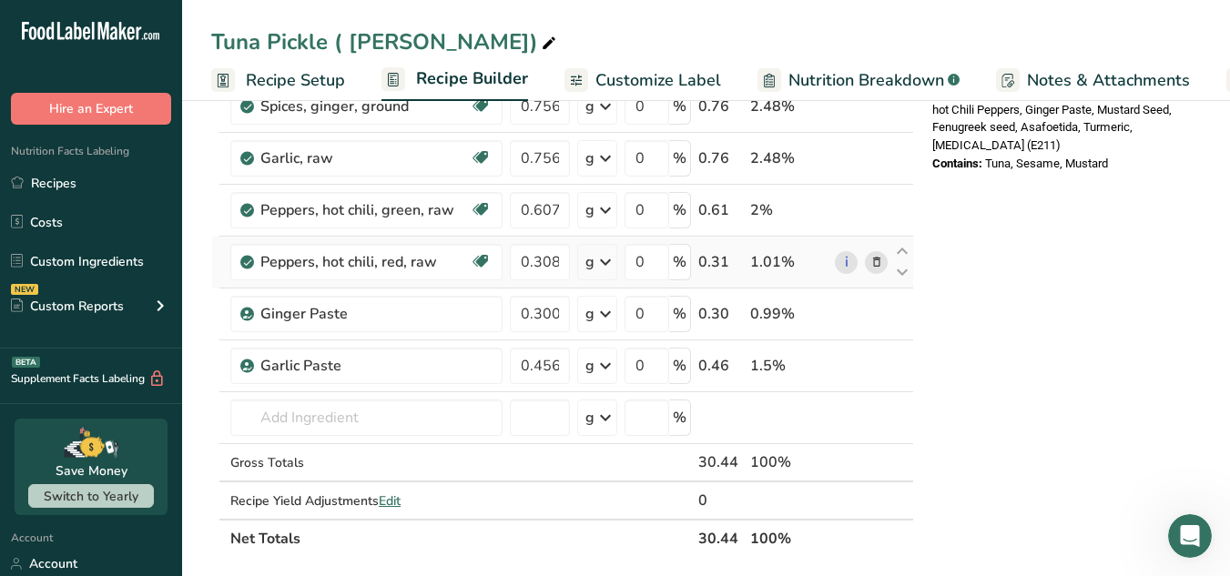
scroll to position [727, 0]
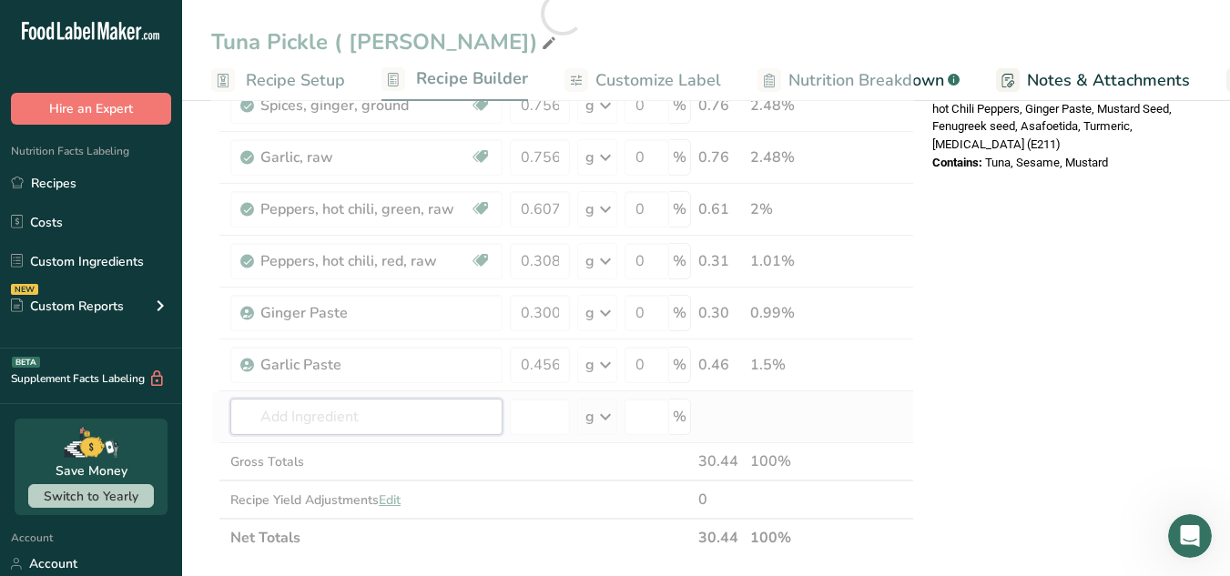
click at [352, 407] on div "Ingredient * Amount * Unit * Waste * .a-a{fill:#347362;}.b-a{fill:#fff;} Grams …" at bounding box center [562, 13] width 703 height 1087
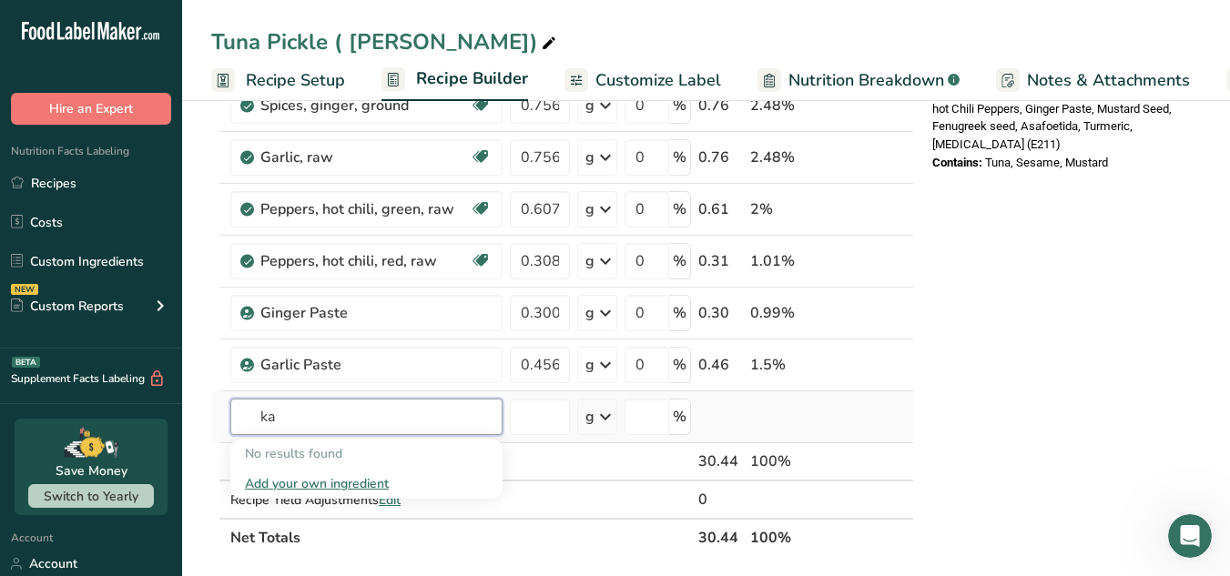
type input "k"
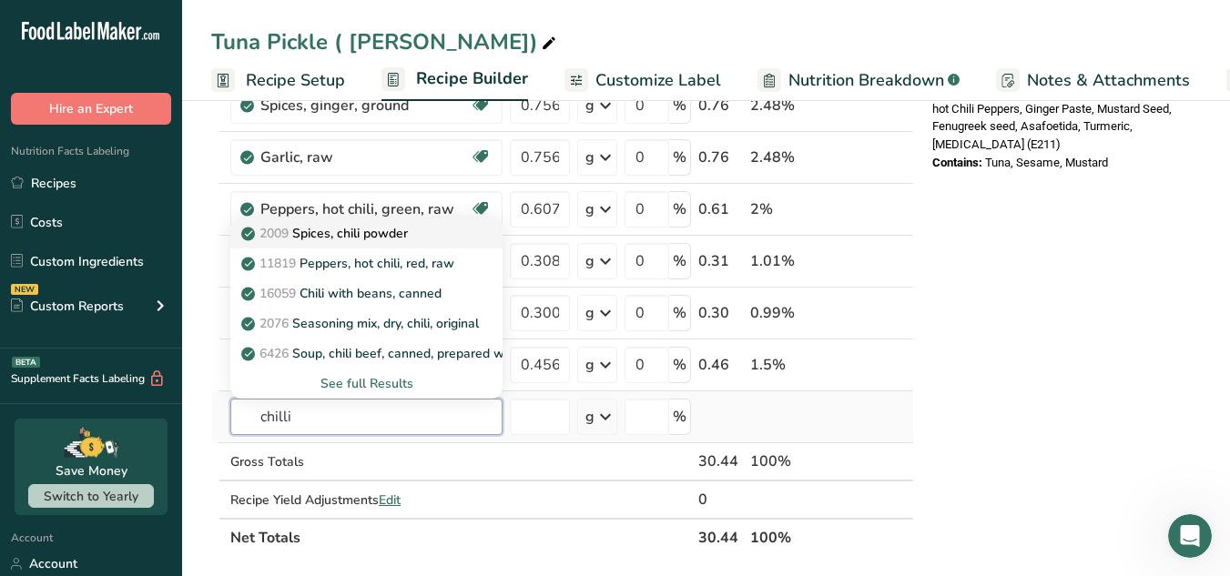
type input "chilli"
click at [390, 242] on p "2009 Spices, chili powder" at bounding box center [326, 233] width 163 height 19
type input "Spices, chili powder"
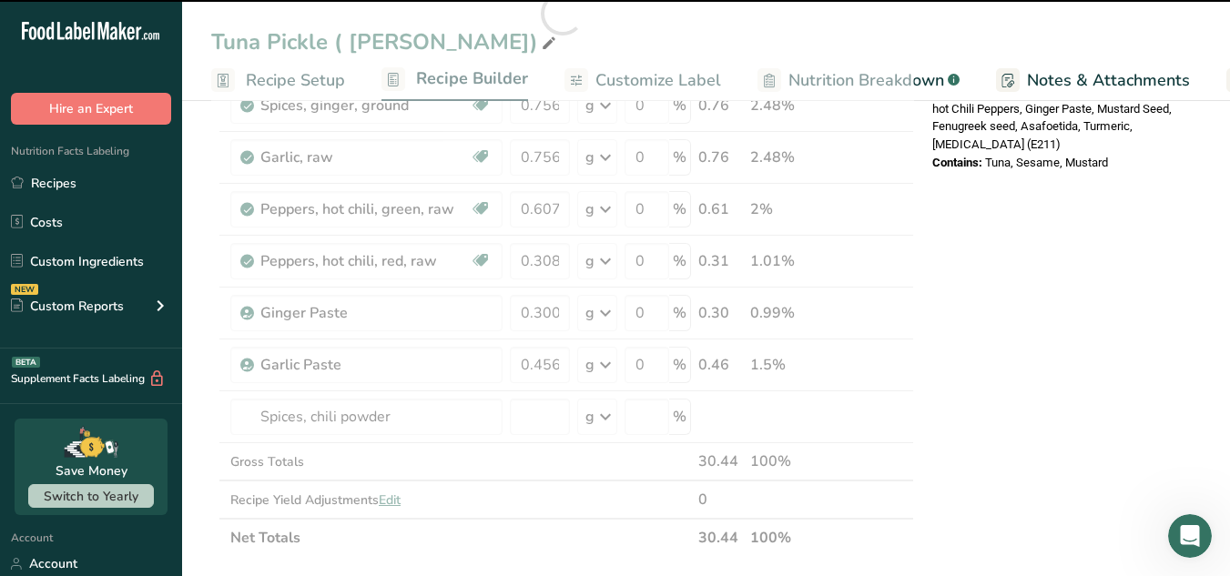
type input "0"
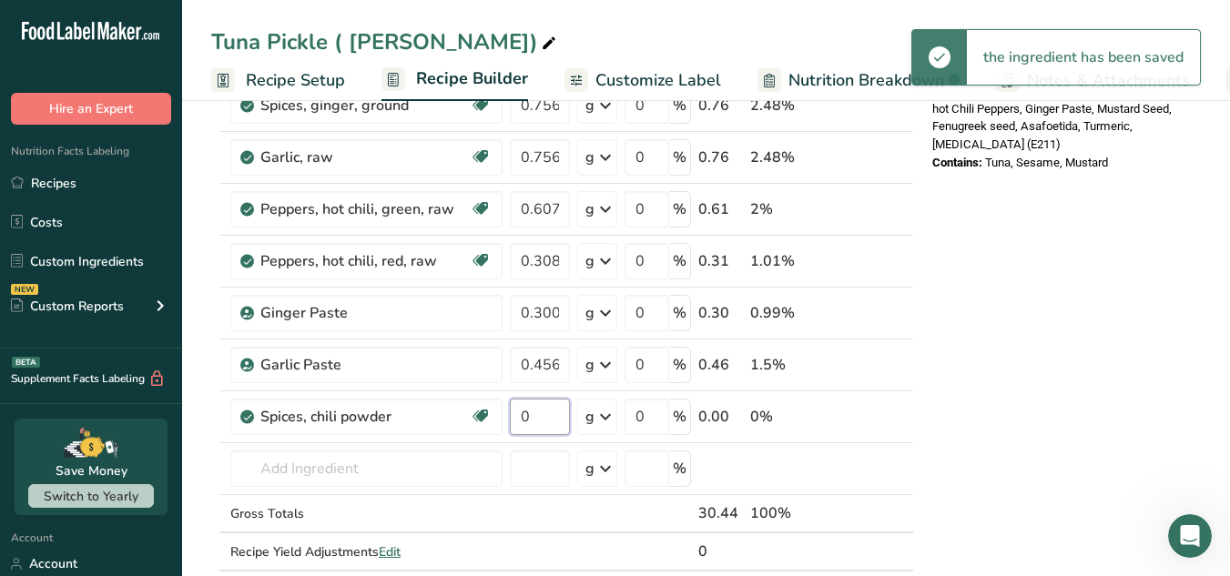
click at [525, 416] on input "0" at bounding box center [540, 417] width 60 height 36
paste input ".378"
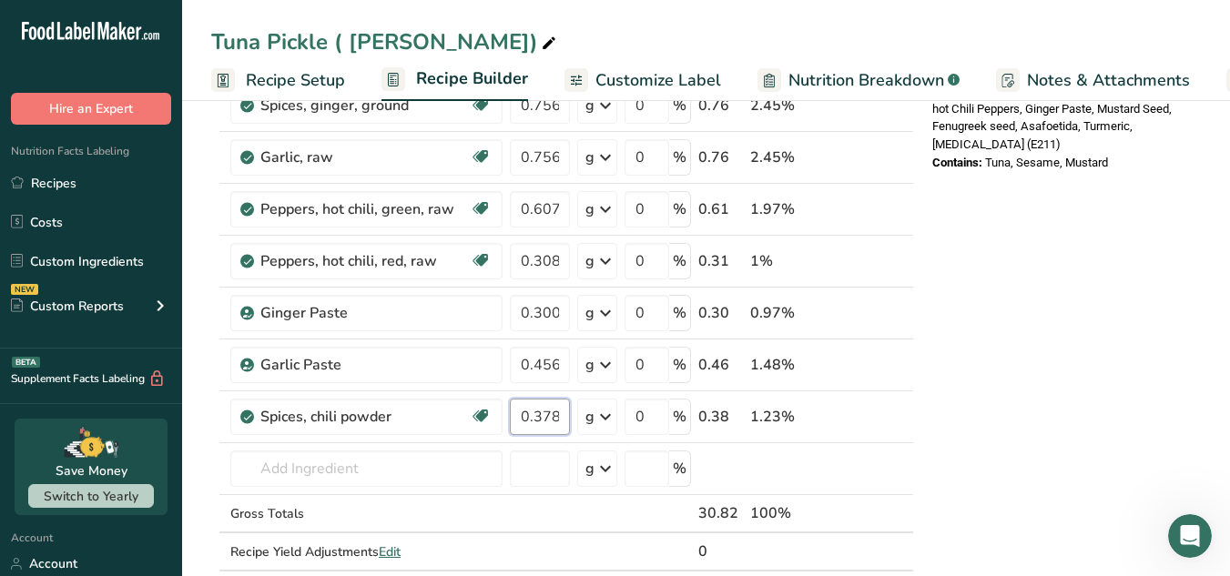
type input "0.378"
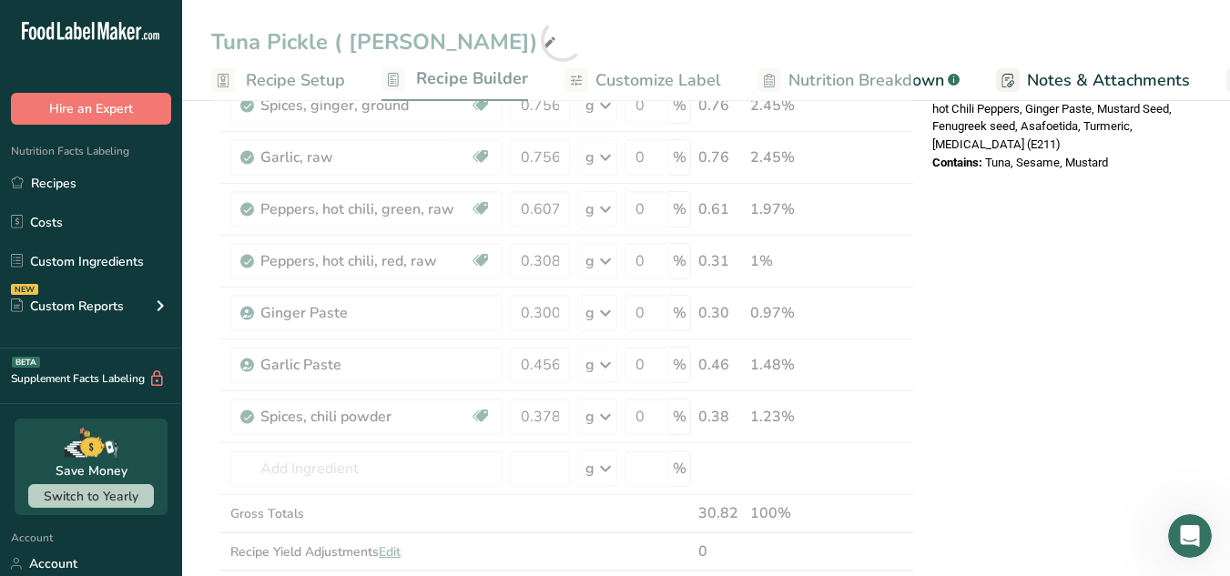
click at [1108, 351] on div "Nutrition Facts About 1 Serving Per Container Serving Size 28g Amount Per Servi…" at bounding box center [1070, 346] width 291 height 1898
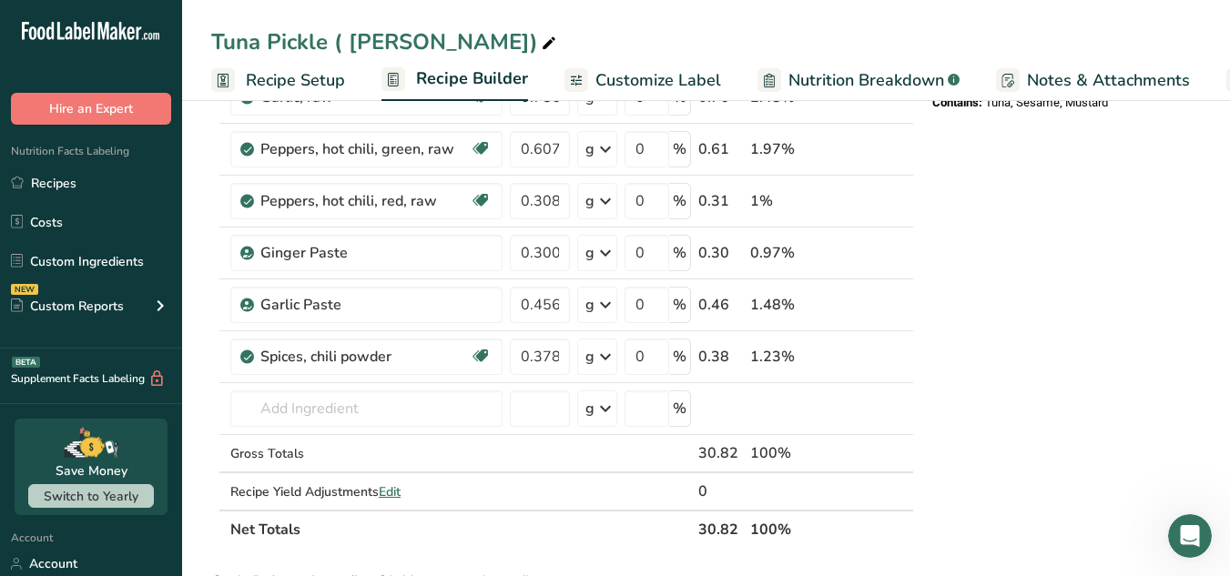
scroll to position [795, 0]
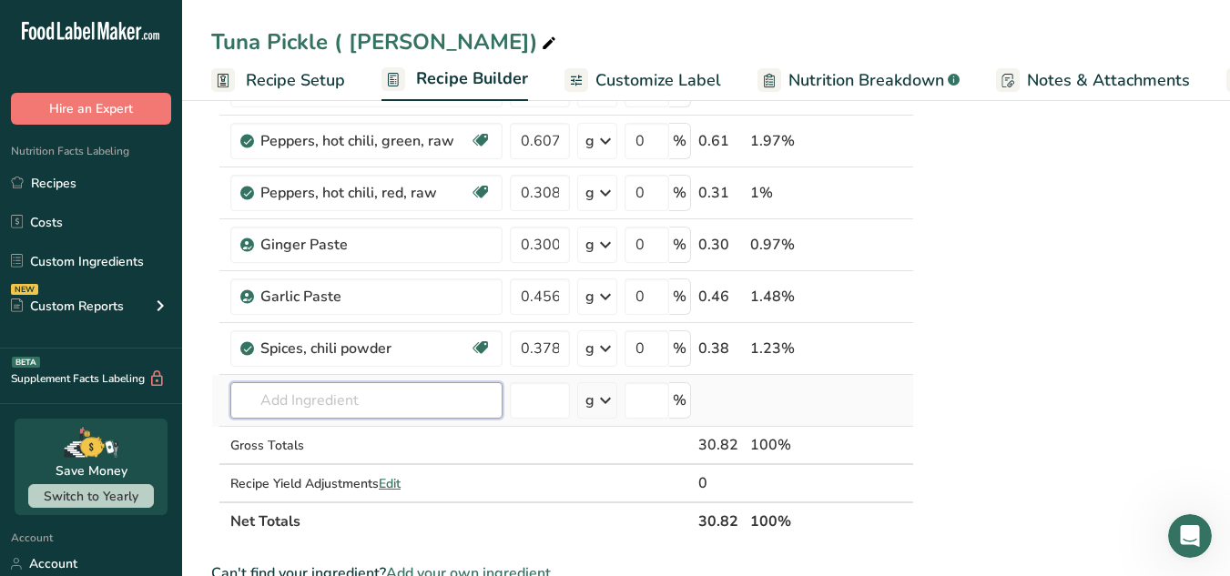
click at [393, 401] on input "text" at bounding box center [366, 400] width 272 height 36
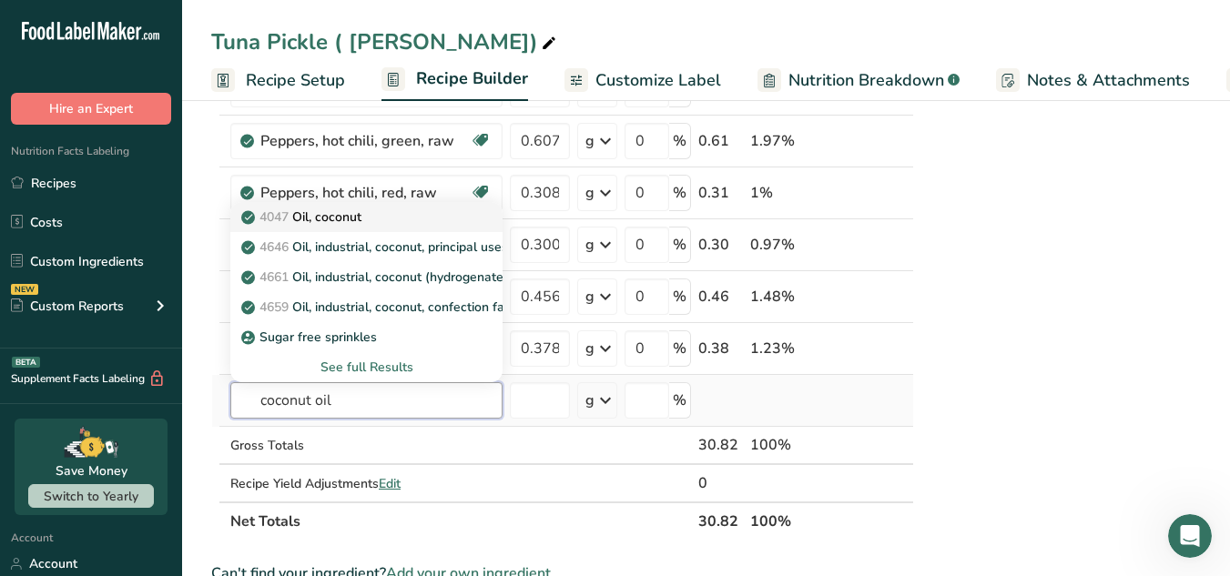
type input "coconut oil"
click at [395, 219] on div "4047 Oil, coconut" at bounding box center [352, 217] width 214 height 19
type input "Oil, coconut"
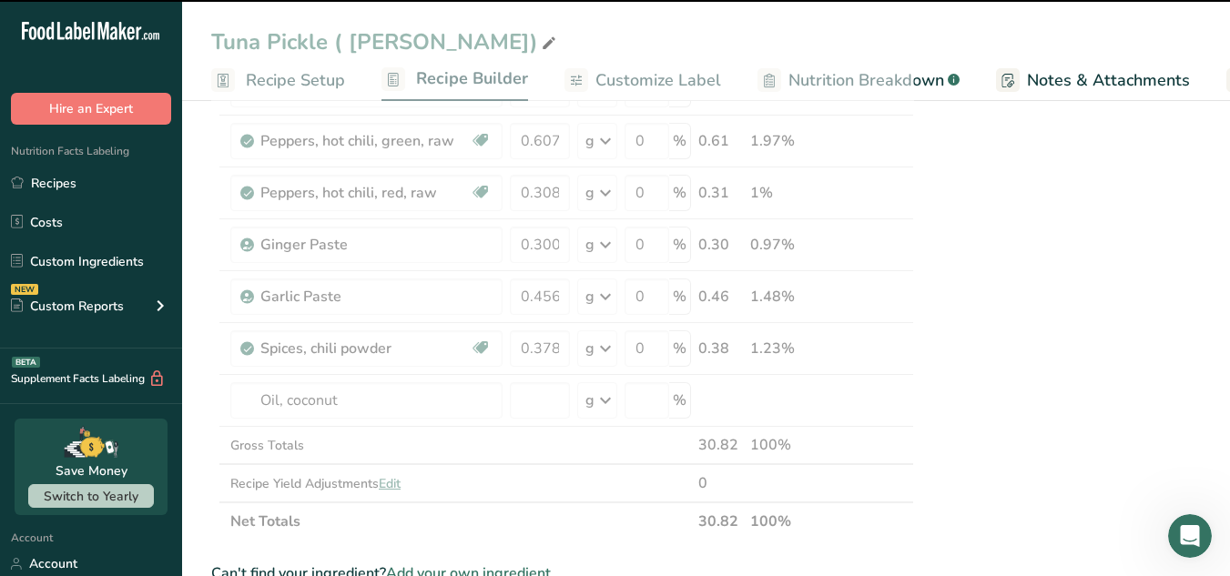
type input "0"
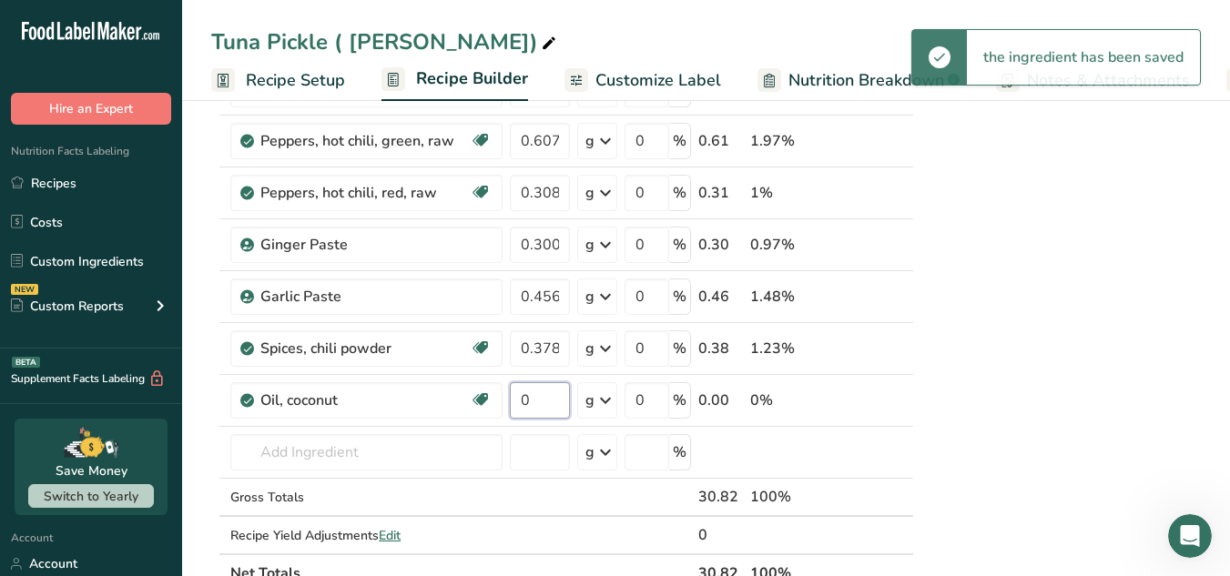
click at [527, 397] on input "0" at bounding box center [540, 400] width 60 height 36
paste input "4.5444"
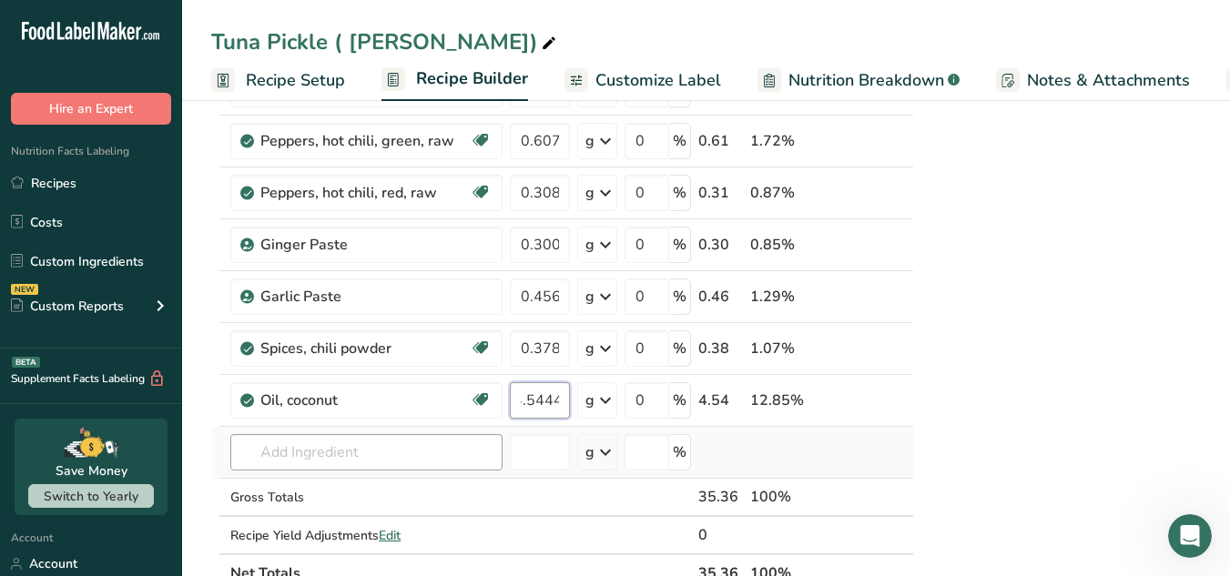
type input "4.5444"
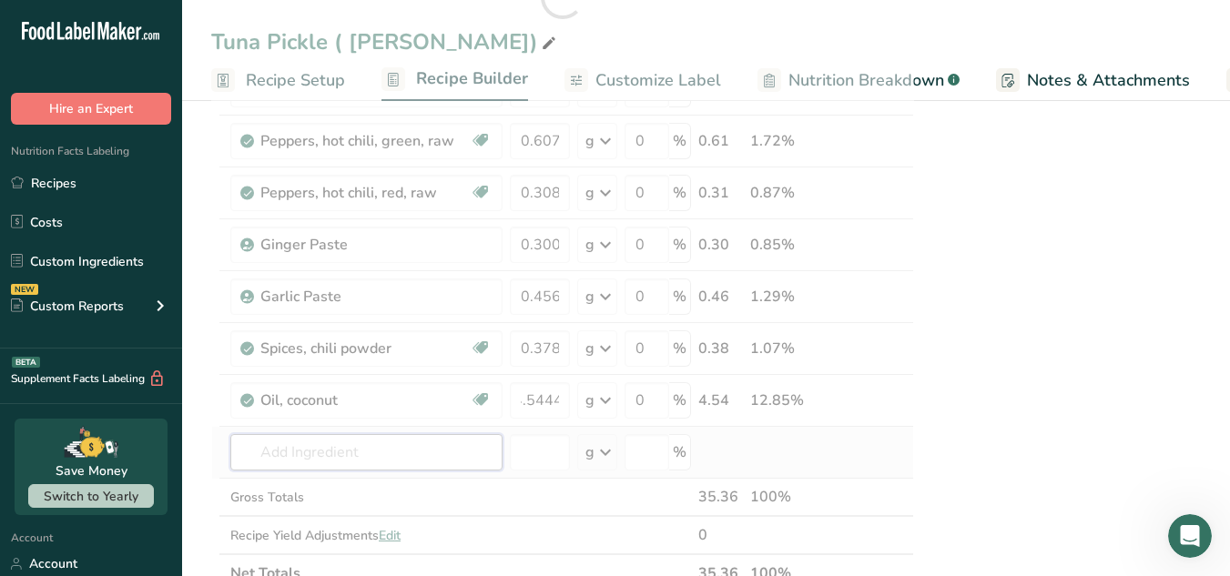
scroll to position [0, 0]
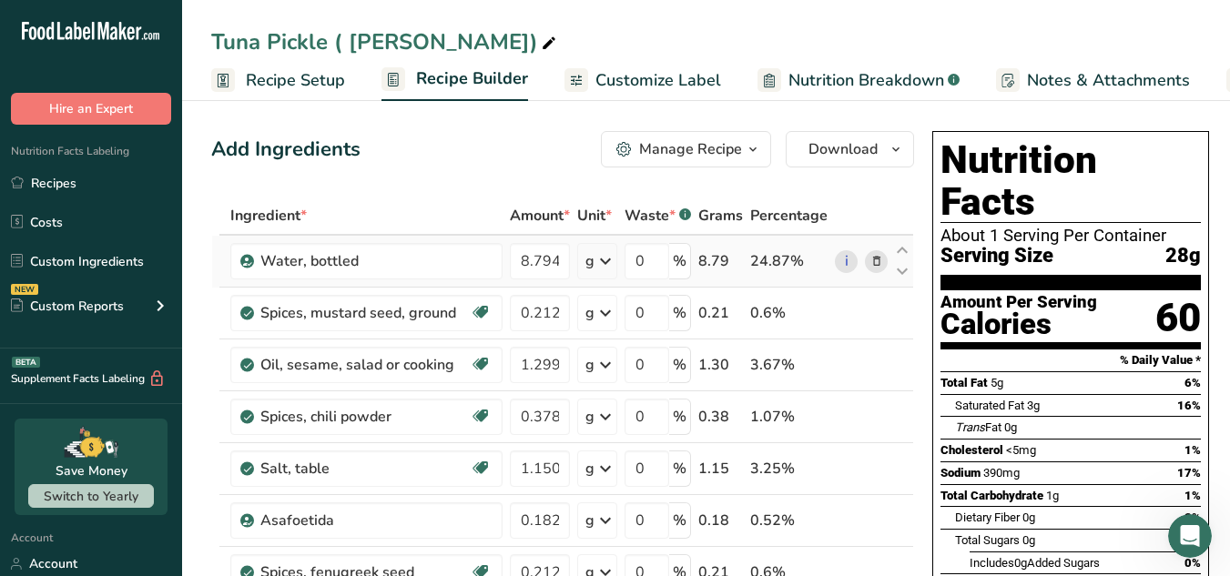
click at [874, 256] on icon at bounding box center [877, 261] width 13 height 19
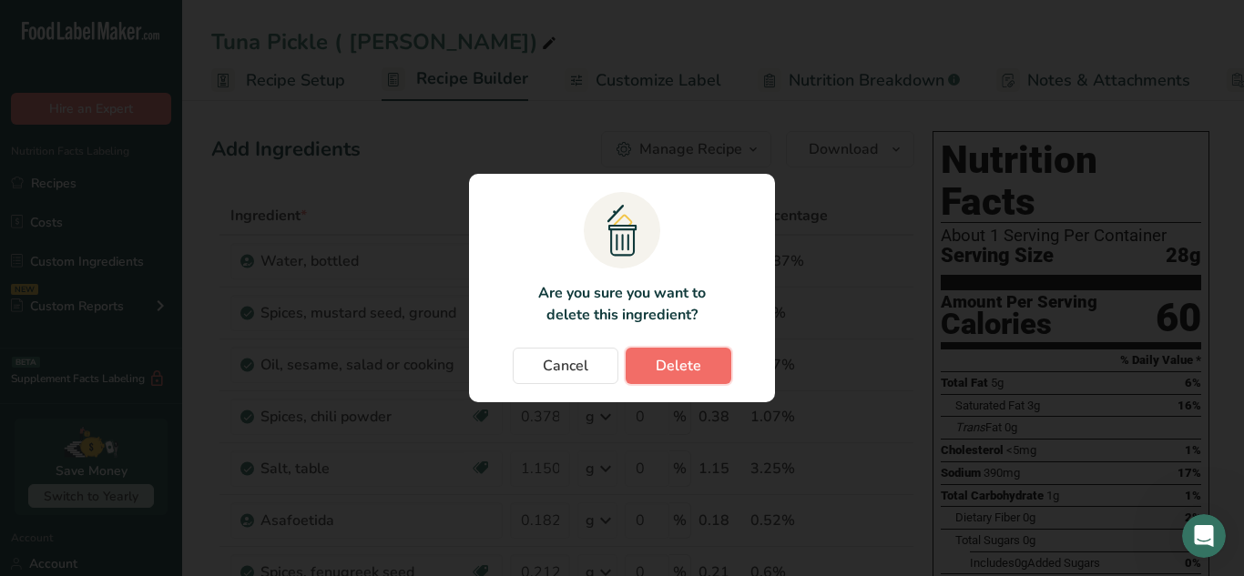
click at [669, 362] on span "Delete" at bounding box center [679, 366] width 46 height 22
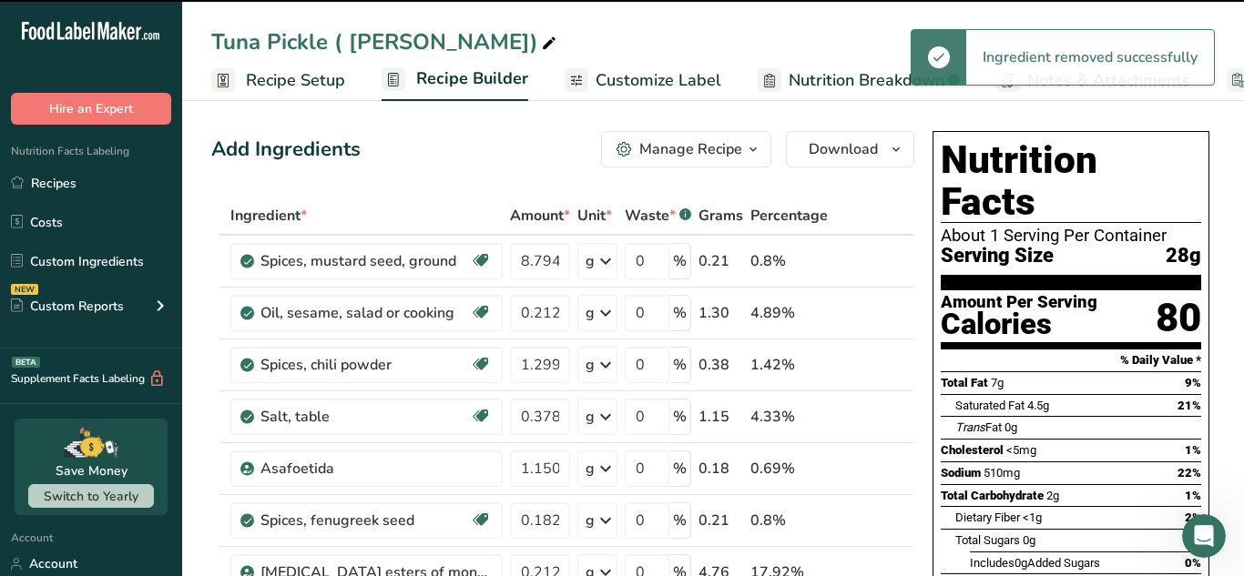
type input "0.2128"
type input "1.2992"
type input "0.378"
type input "1.1508"
type input "0.182997"
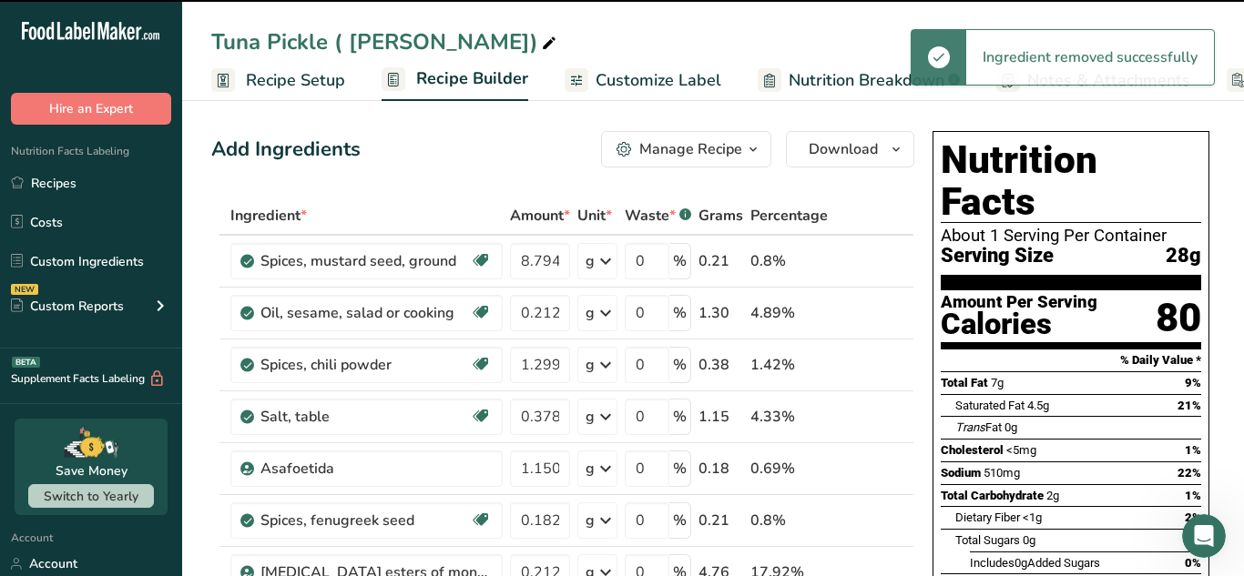
type input "0.2128"
type input "4.76"
type input "0.1512"
type input "0.005599"
type input "10.108"
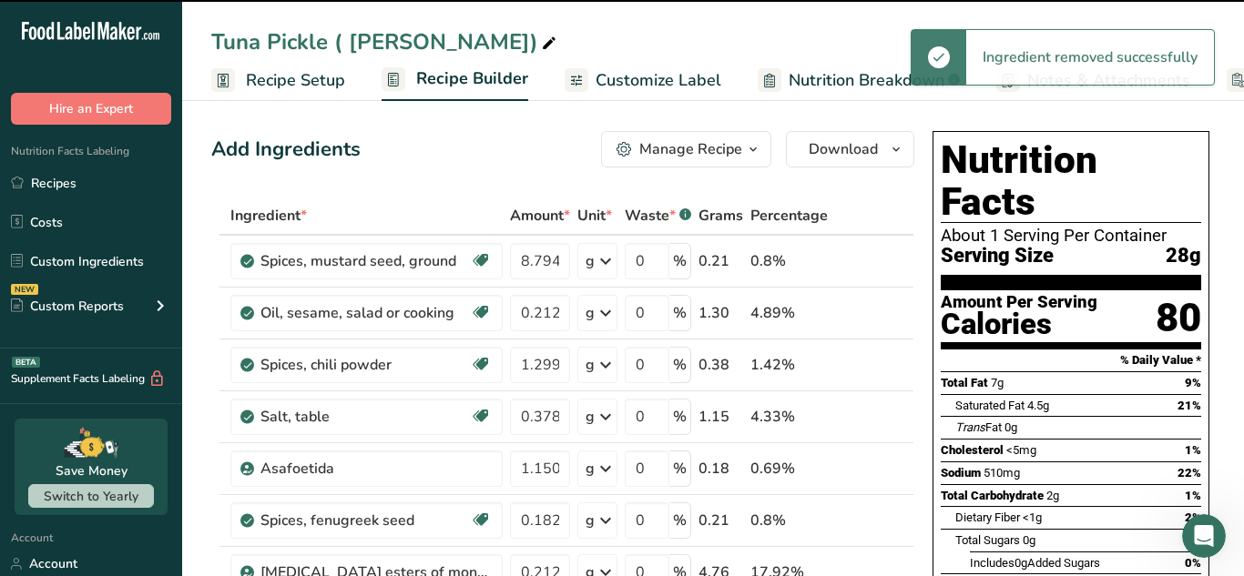
type input "0.756"
type input "0.6076"
type input "0.308"
type input "0.3"
type input "0.456"
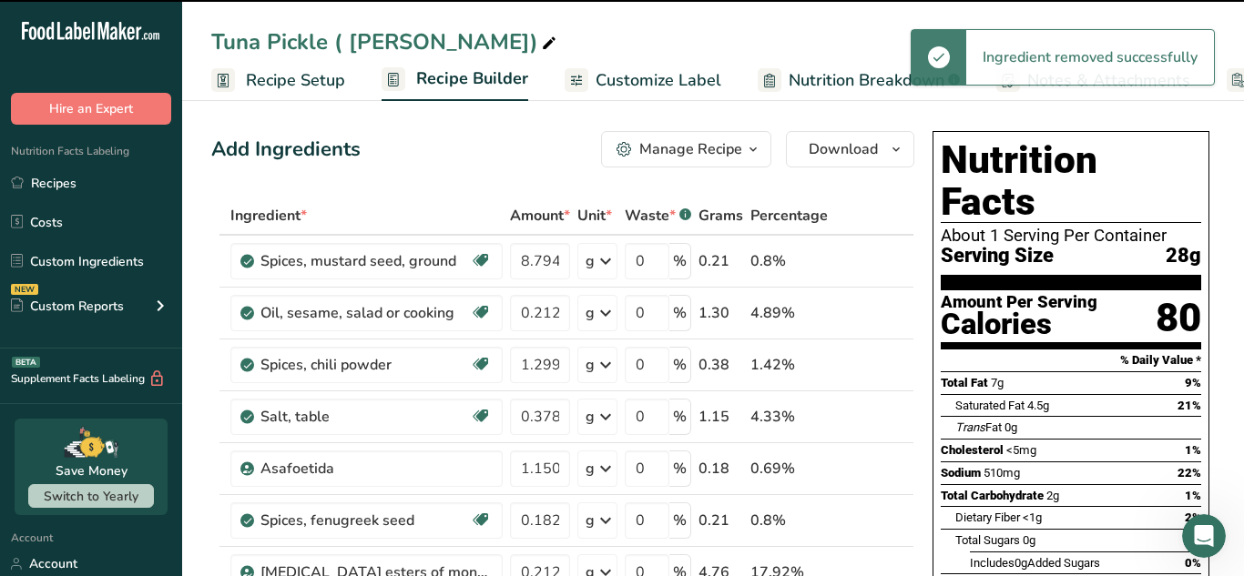
type input "0.378"
type input "4.5444"
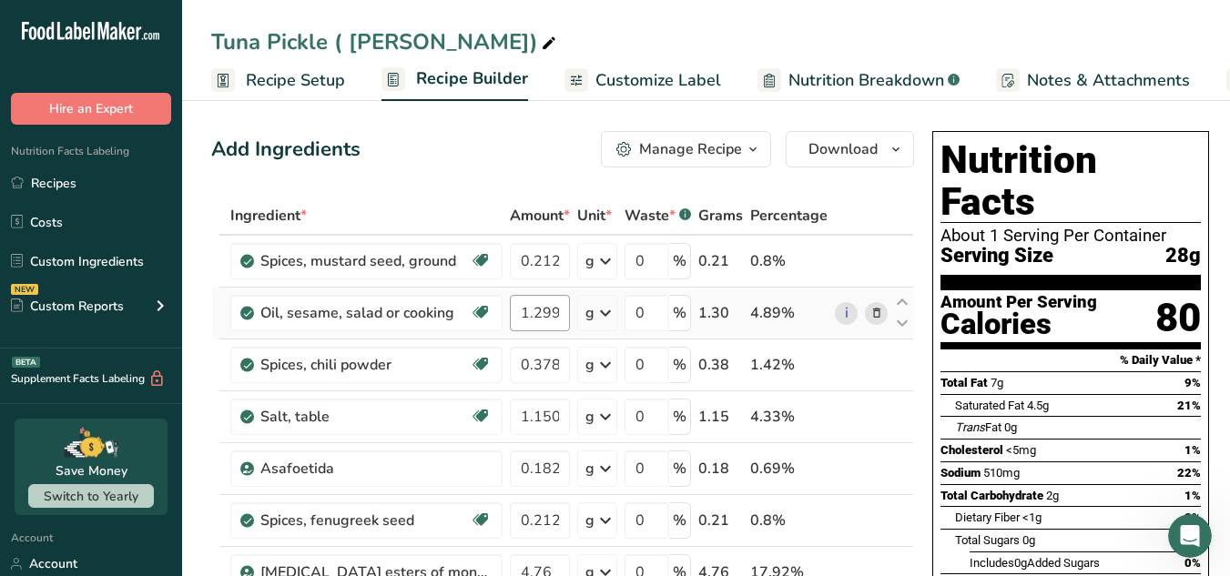
drag, startPoint x: 505, startPoint y: 311, endPoint x: 516, endPoint y: 312, distance: 11.1
click at [516, 312] on td "1.2992" at bounding box center [539, 314] width 67 height 52
drag, startPoint x: 516, startPoint y: 312, endPoint x: 788, endPoint y: 323, distance: 271.6
click at [788, 323] on tr "Oil, sesame, salad or cooking Source of Antioxidants Dairy free Gluten free Veg…" at bounding box center [562, 314] width 701 height 52
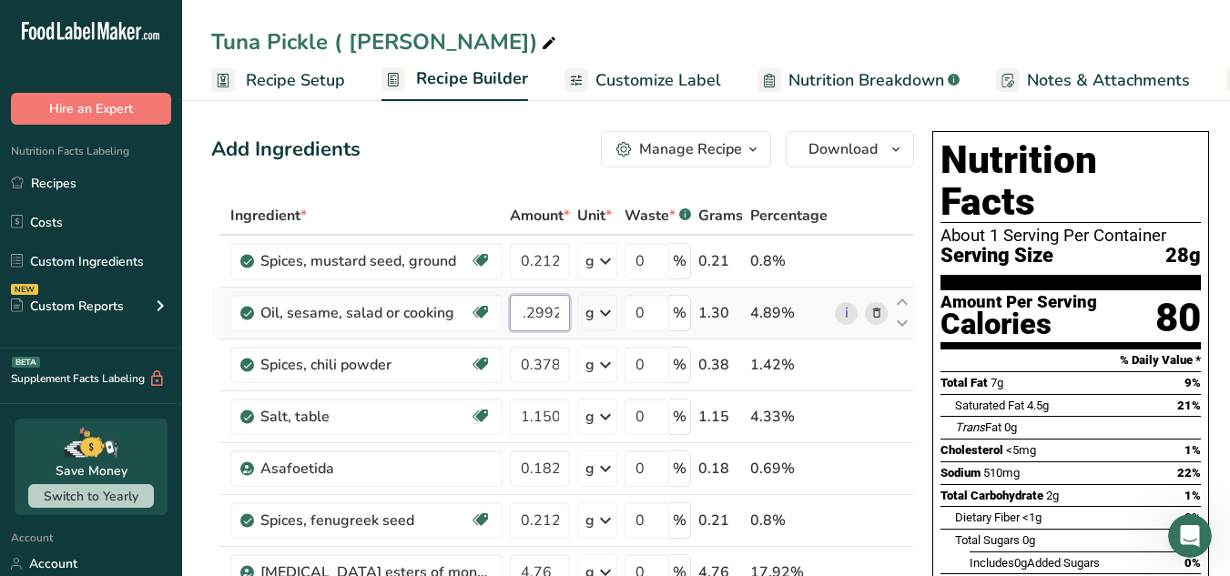
paste input "2.5816"
type input "2.5816"
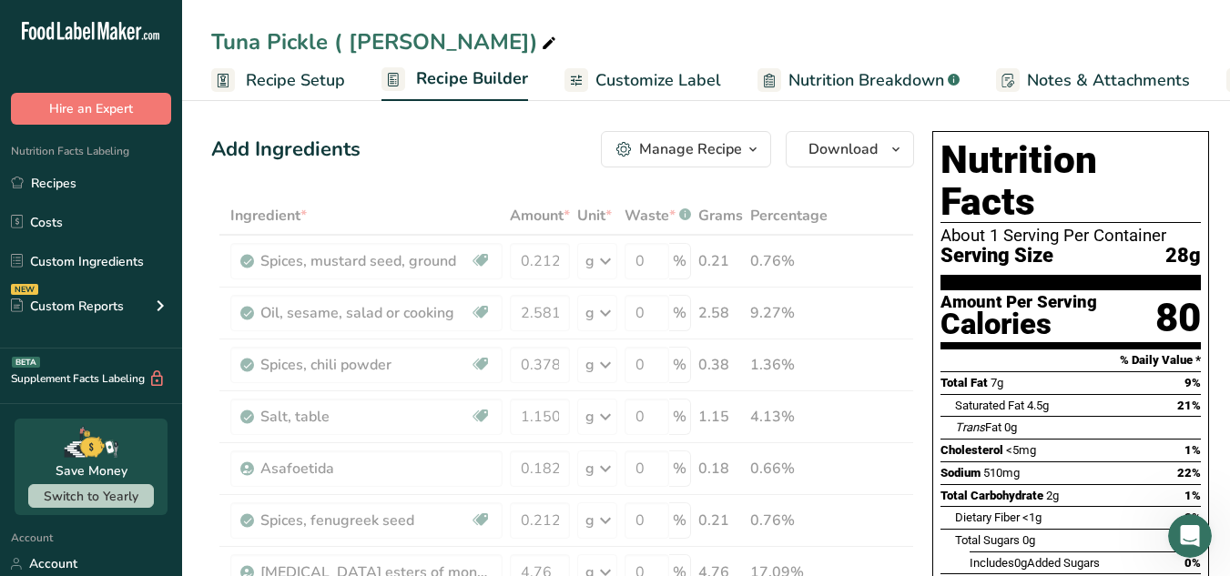
click at [526, 149] on div "Add Ingredients Manage Recipe Delete Recipe Duplicate Recipe Scale Recipe Save …" at bounding box center [562, 149] width 703 height 36
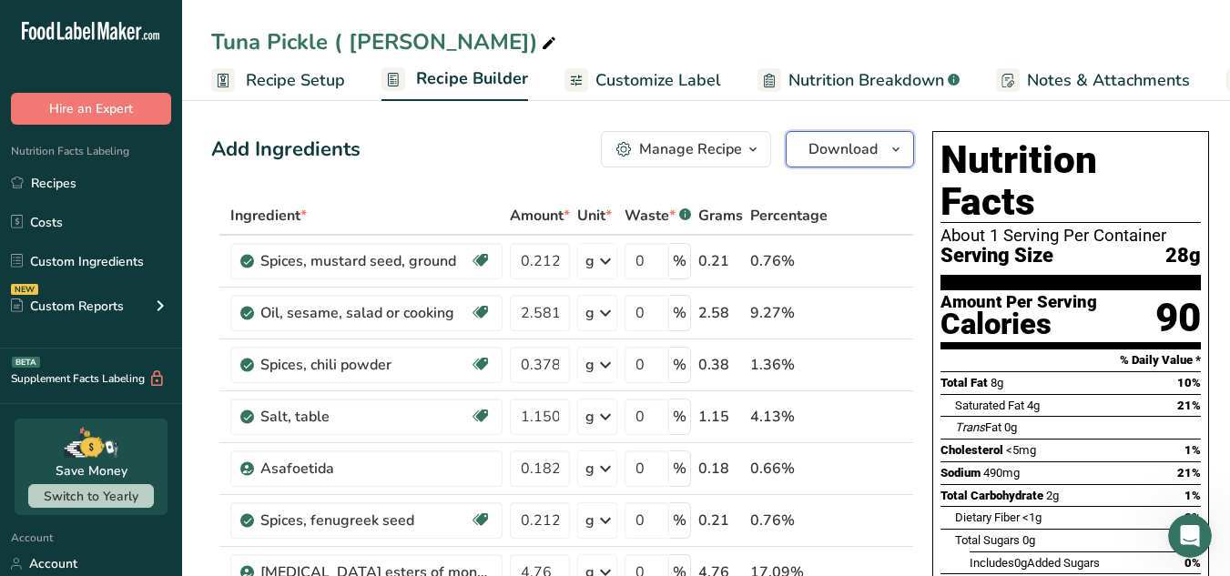
click at [894, 149] on icon "button" at bounding box center [896, 149] width 15 height 23
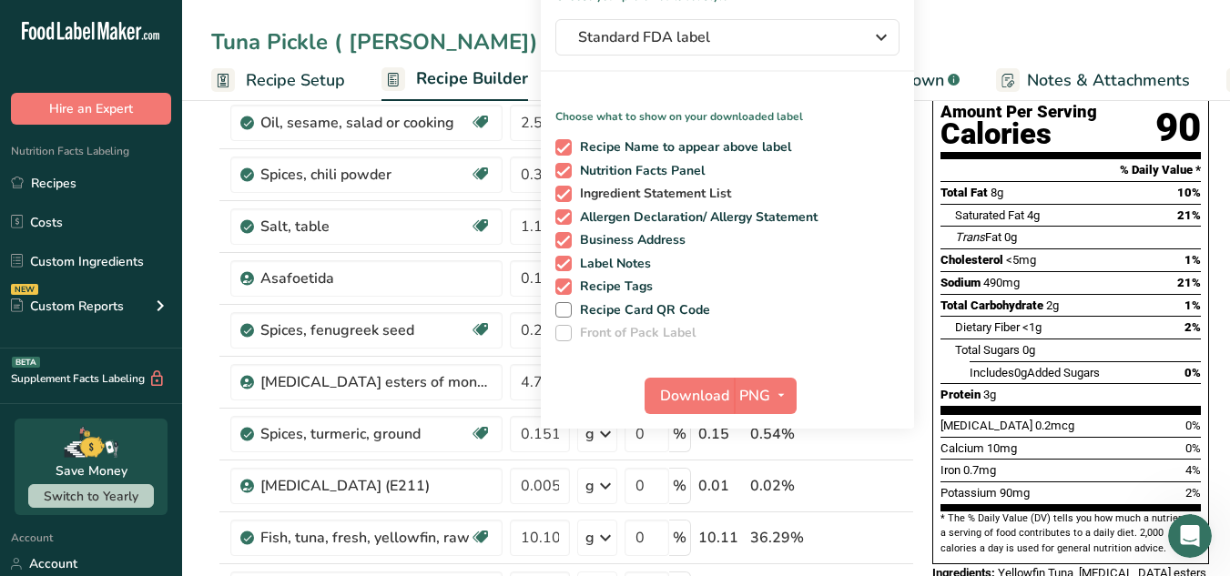
scroll to position [191, 0]
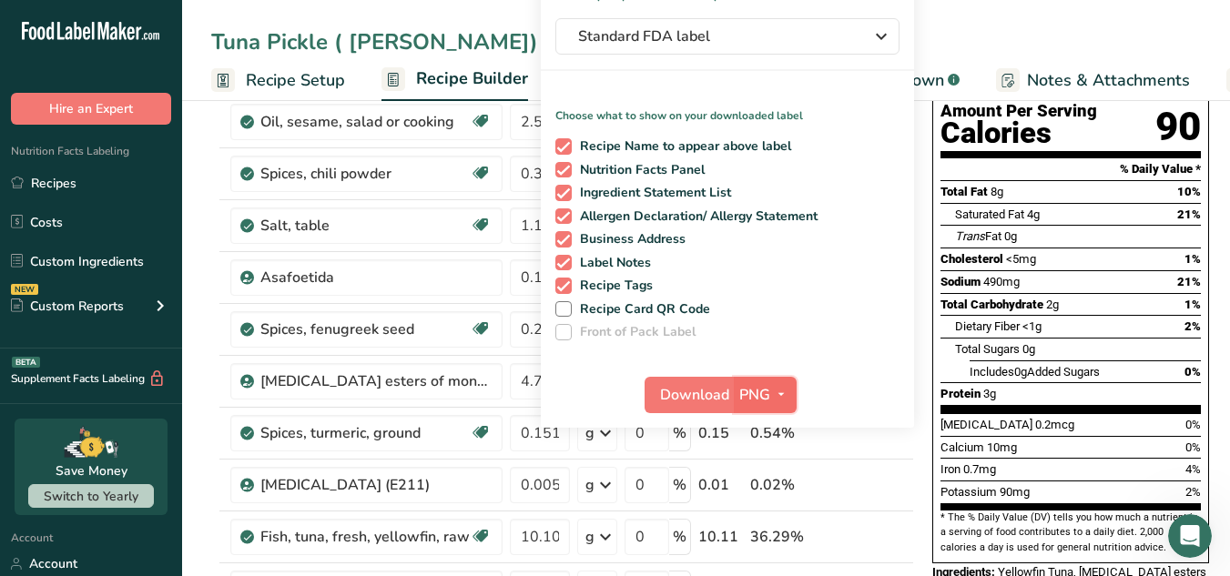
click at [774, 403] on icon "button" at bounding box center [781, 394] width 15 height 23
click at [772, 529] on link "PDF" at bounding box center [768, 522] width 58 height 30
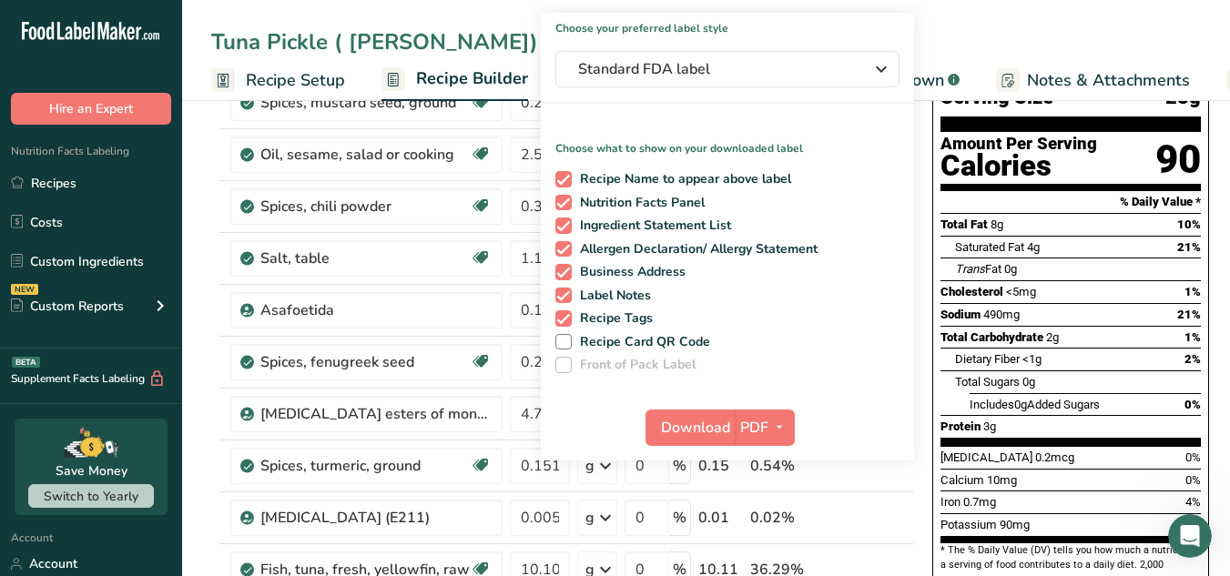
scroll to position [168, 0]
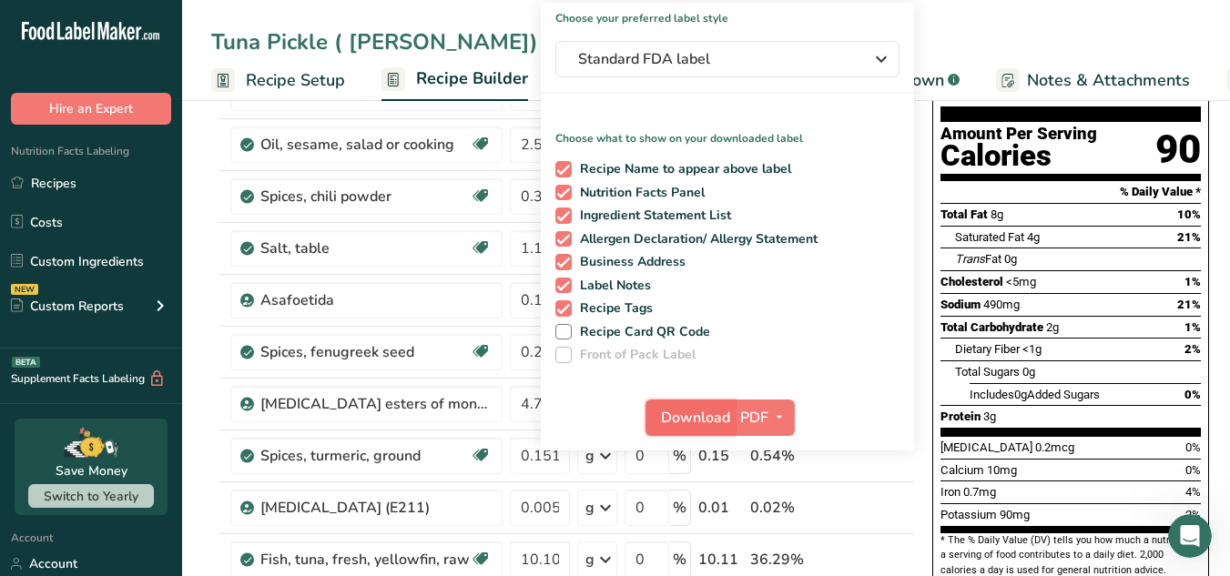
click at [712, 404] on button "Download" at bounding box center [690, 418] width 89 height 36
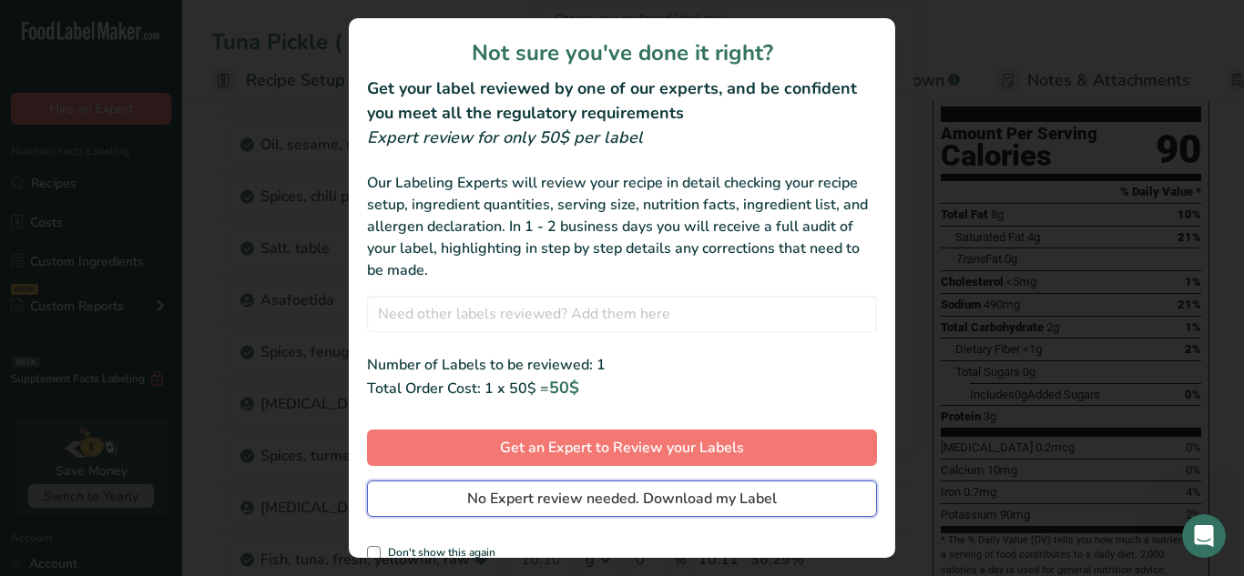
click at [712, 488] on span "No Expert review needed. Download my Label" at bounding box center [622, 499] width 310 height 22
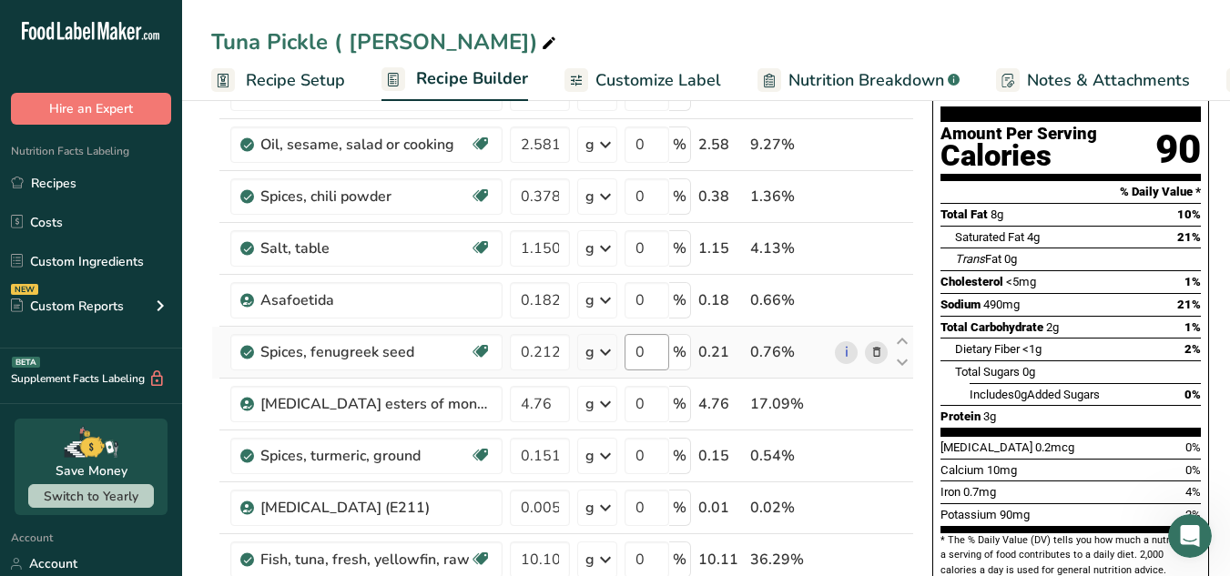
scroll to position [0, 0]
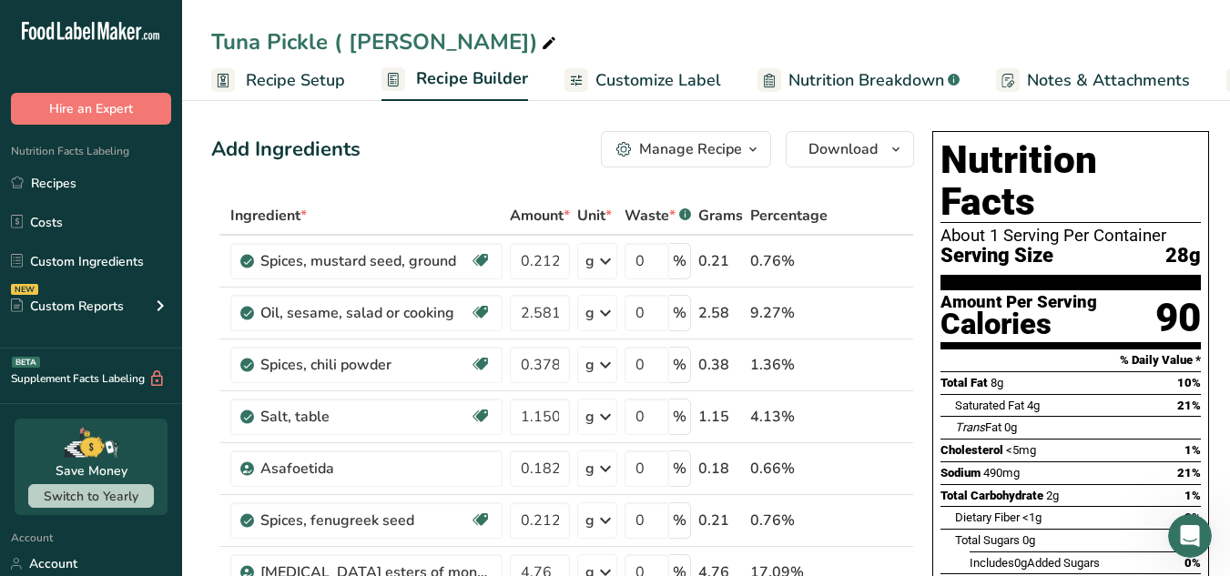
click at [873, 147] on span "Download" at bounding box center [843, 149] width 69 height 22
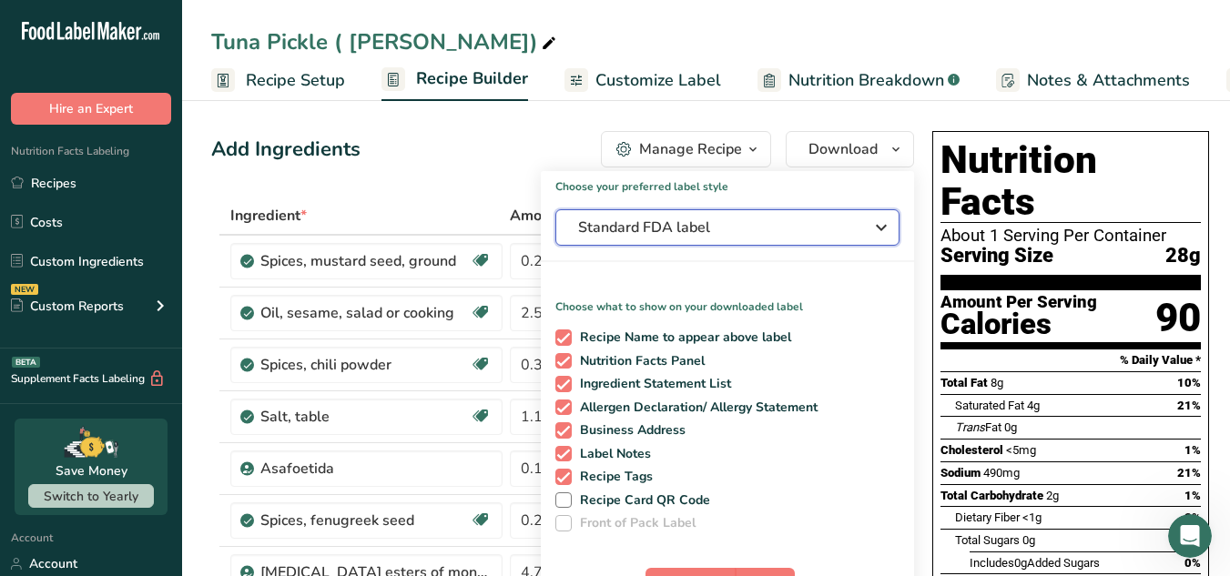
click at [877, 227] on icon "button" at bounding box center [882, 227] width 22 height 33
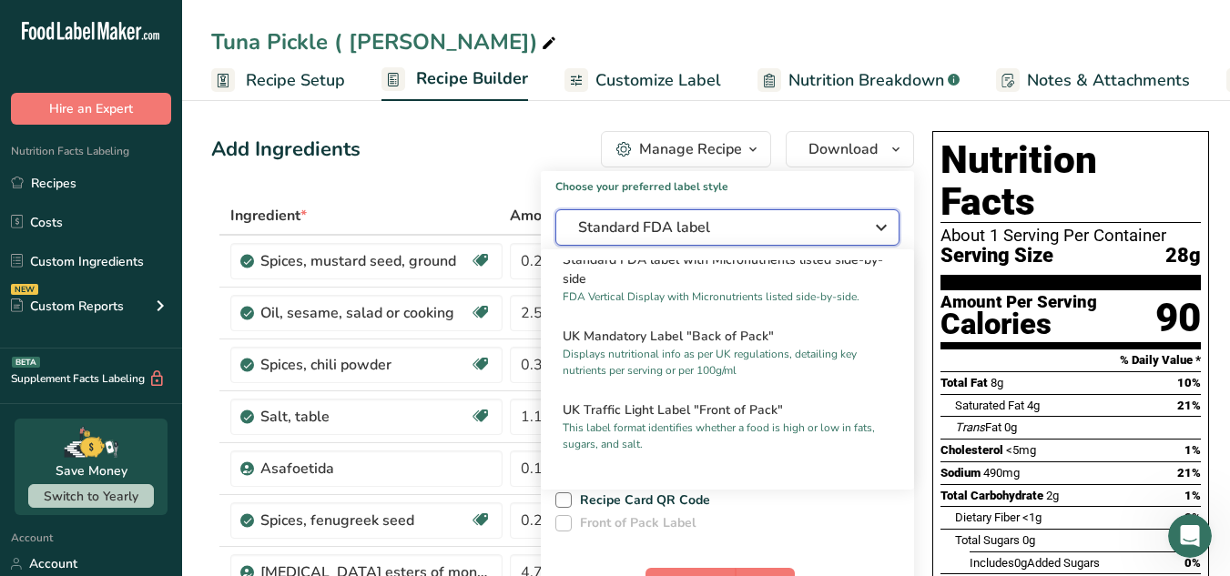
scroll to position [540, 0]
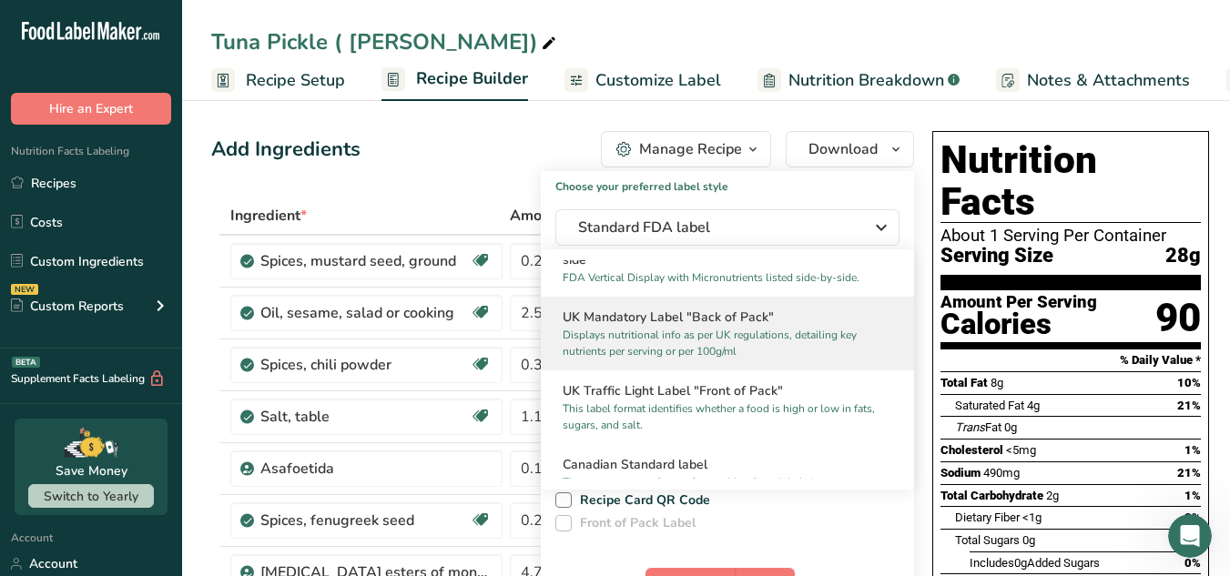
click at [790, 345] on p "Displays nutritional info as per UK regulations, detailing key nutrients per se…" at bounding box center [719, 343] width 313 height 33
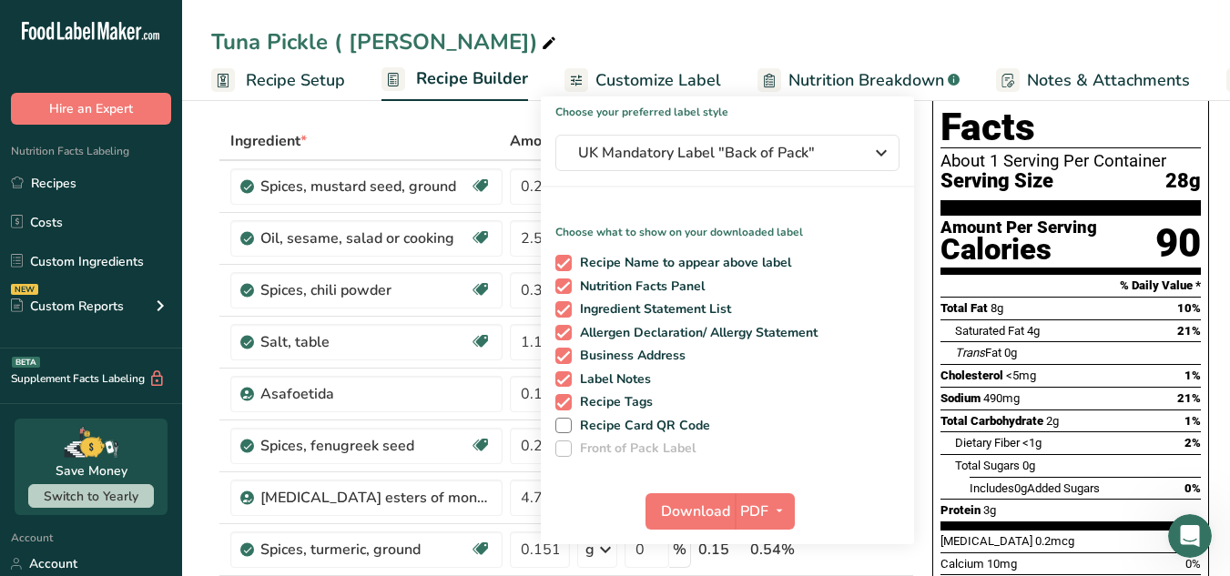
scroll to position [140, 0]
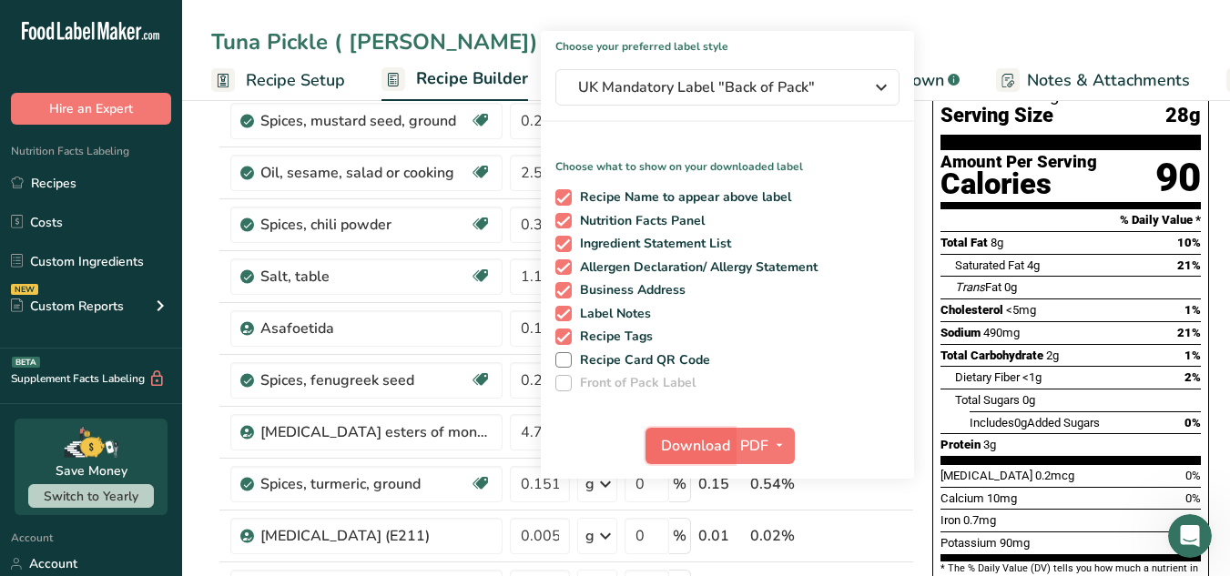
click at [702, 451] on span "Download" at bounding box center [695, 446] width 69 height 22
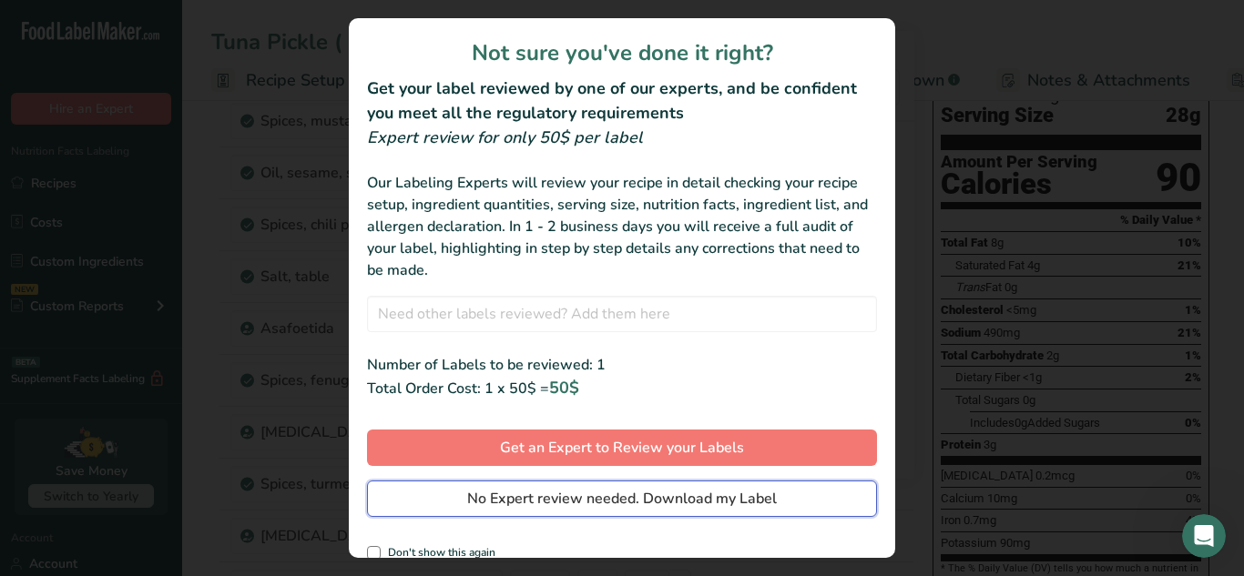
click at [714, 508] on span "No Expert review needed. Download my Label" at bounding box center [622, 499] width 310 height 22
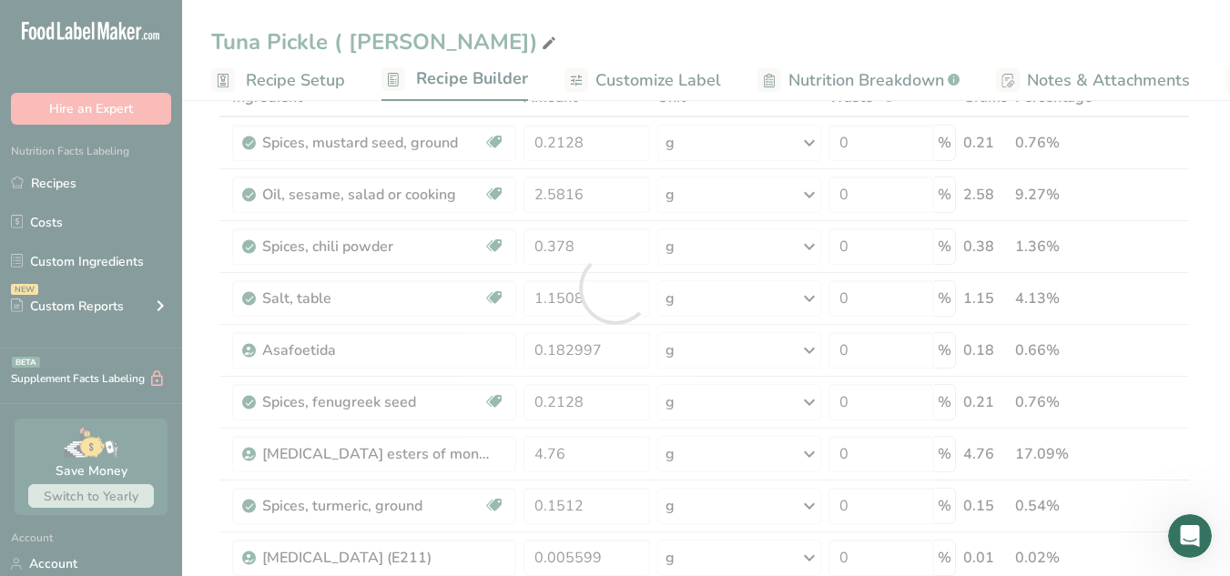
scroll to position [0, 0]
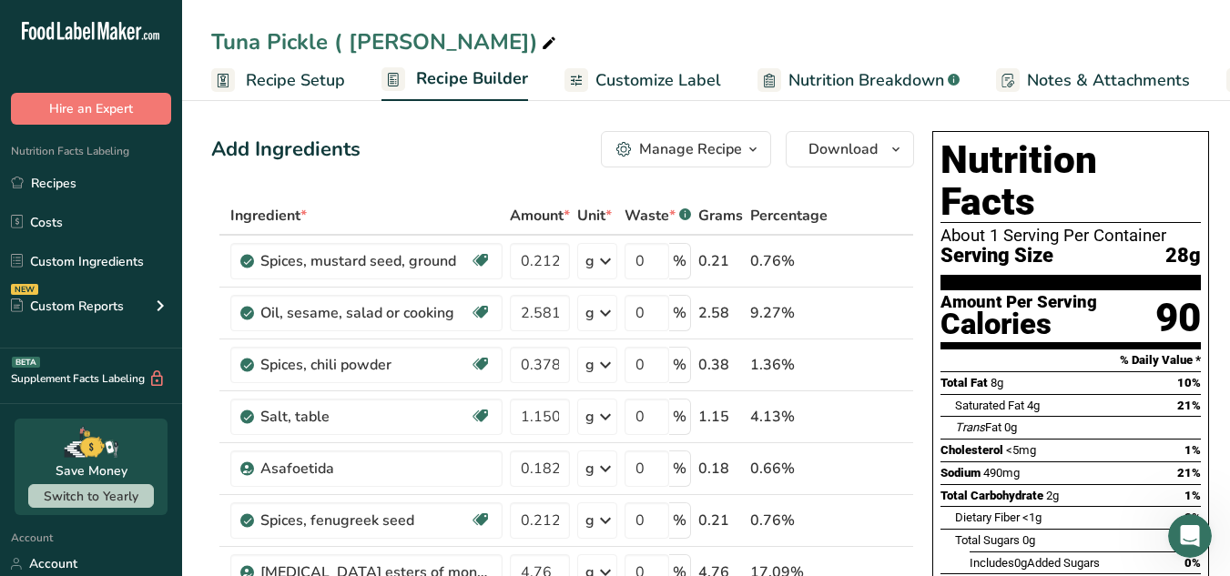
click at [576, 160] on div "Add Ingredients Manage Recipe Delete Recipe Duplicate Recipe Scale Recipe Save …" at bounding box center [562, 149] width 703 height 36
click at [889, 144] on icon "button" at bounding box center [896, 149] width 15 height 23
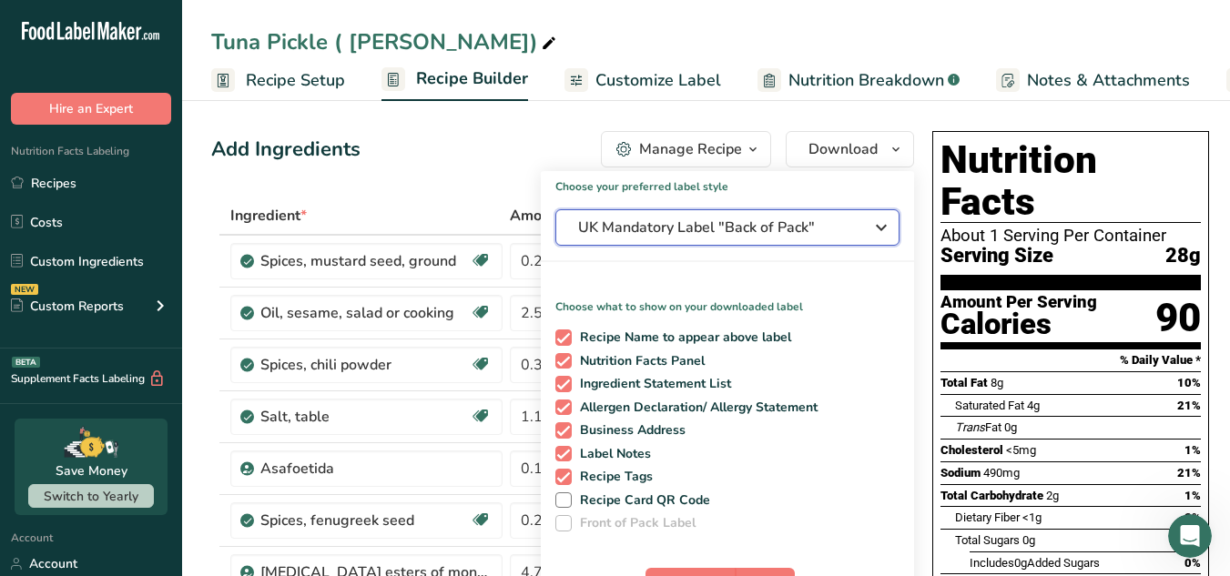
click at [808, 239] on button "UK Mandatory Label "Back of Pack"" at bounding box center [727, 227] width 344 height 36
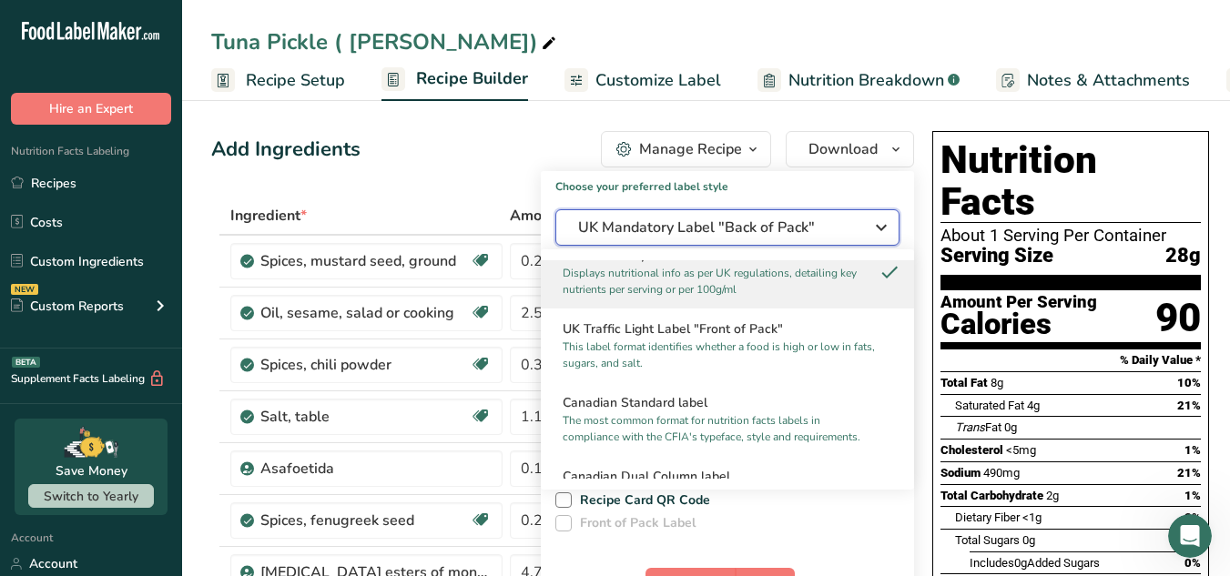
scroll to position [648, 0]
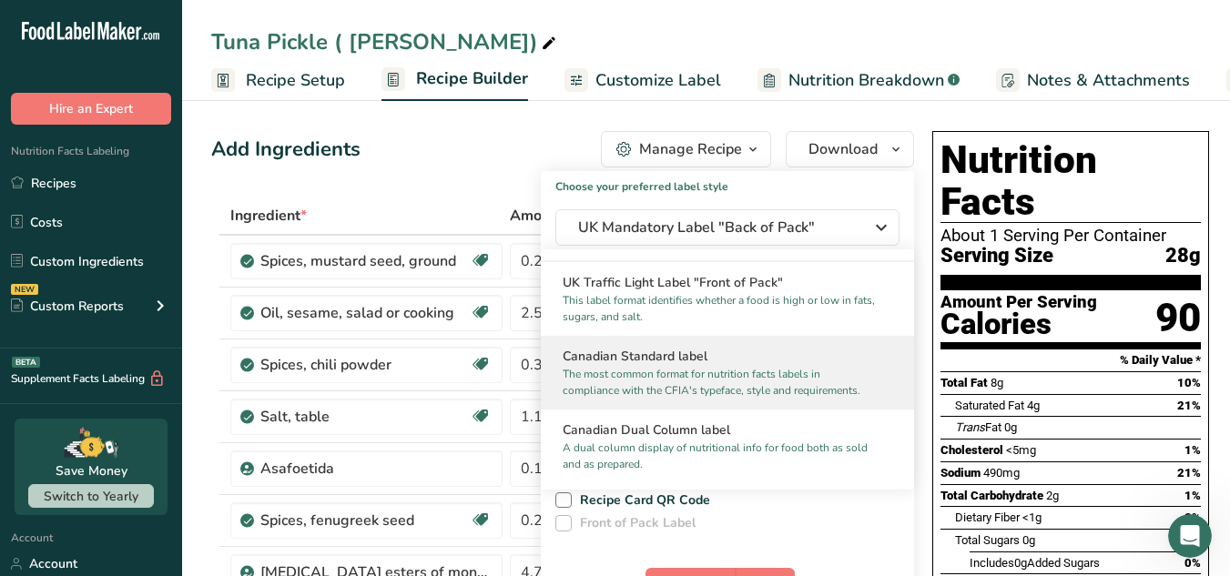
click at [767, 382] on p "The most common format for nutrition facts labels in compliance with the CFIA's…" at bounding box center [719, 382] width 313 height 33
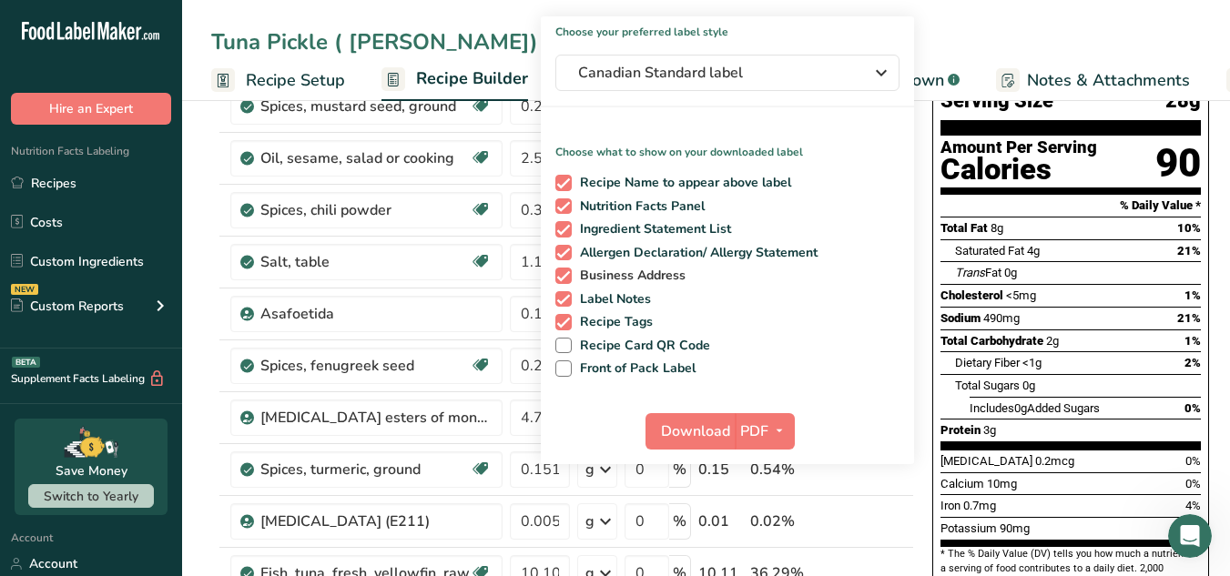
scroll to position [156, 0]
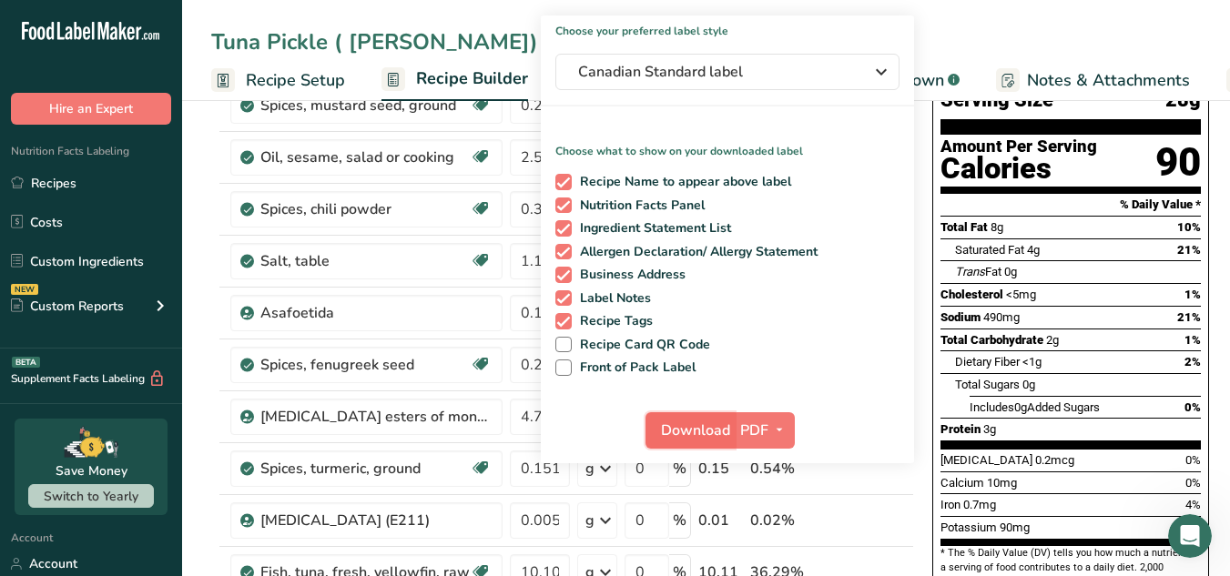
click at [703, 440] on span "Download" at bounding box center [695, 431] width 69 height 22
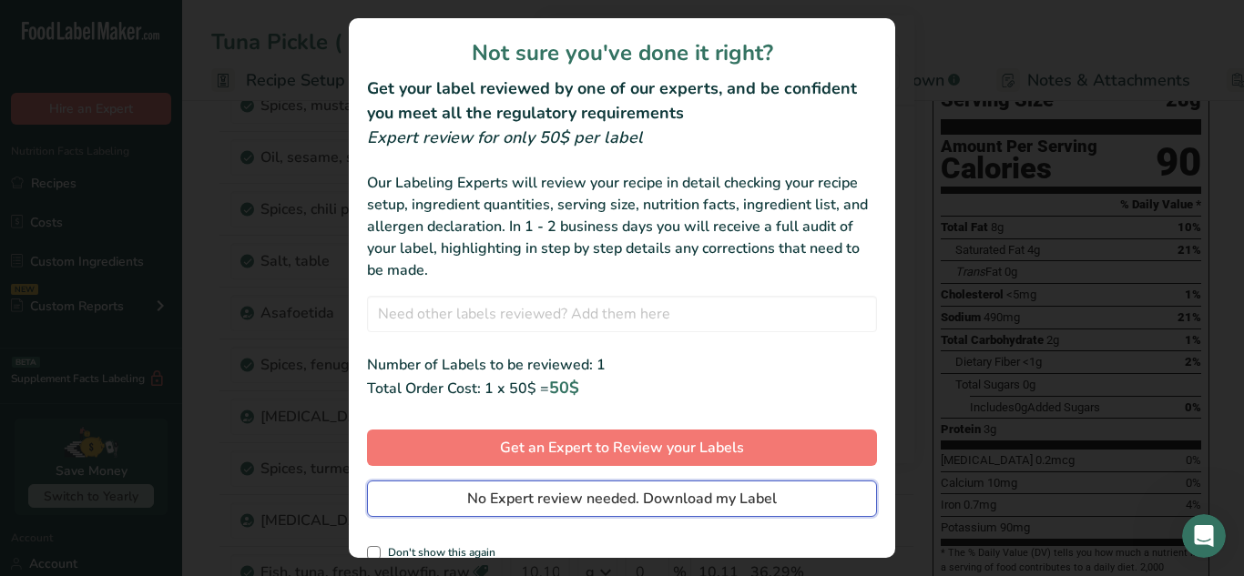
click at [719, 511] on button "No Expert review needed. Download my Label" at bounding box center [622, 499] width 510 height 36
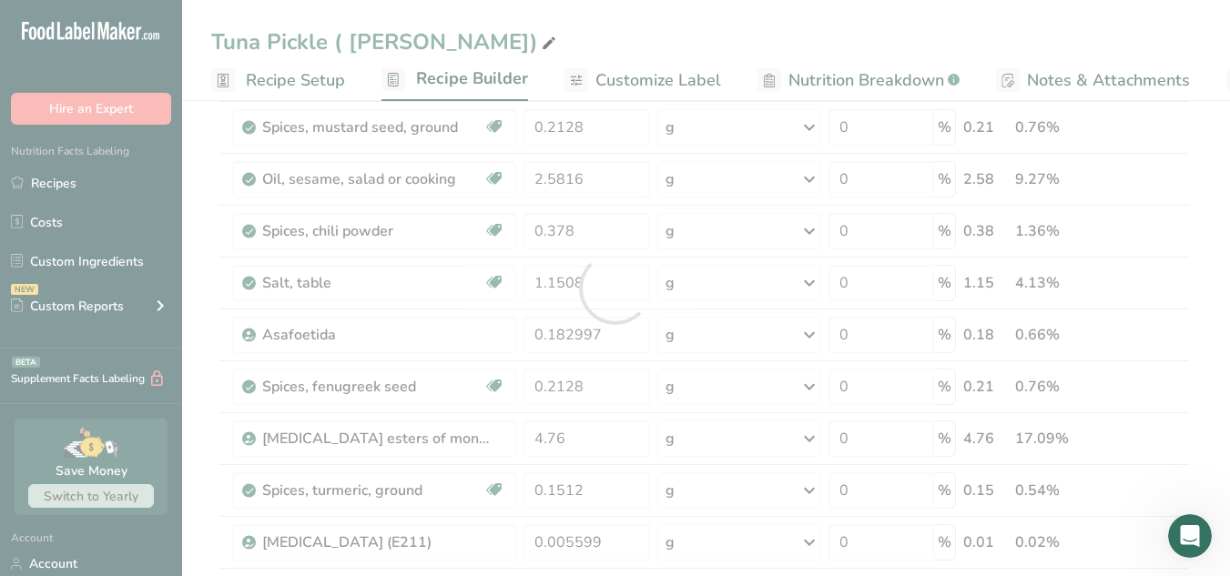
scroll to position [0, 0]
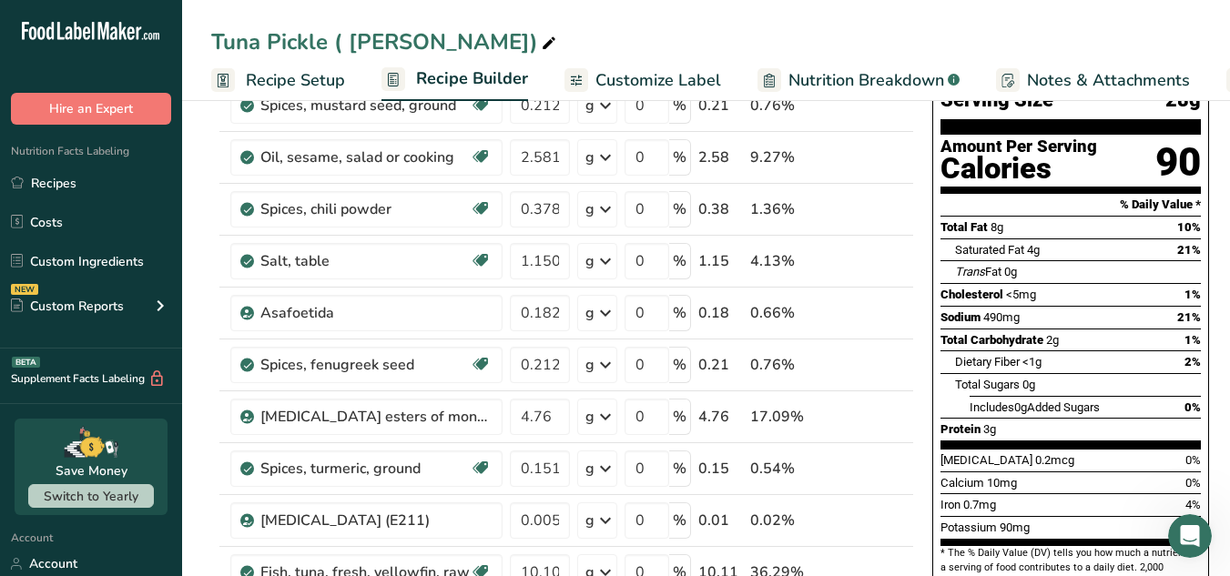
click at [664, 31] on div "Tuna Pickle ( [PERSON_NAME])" at bounding box center [706, 41] width 1048 height 33
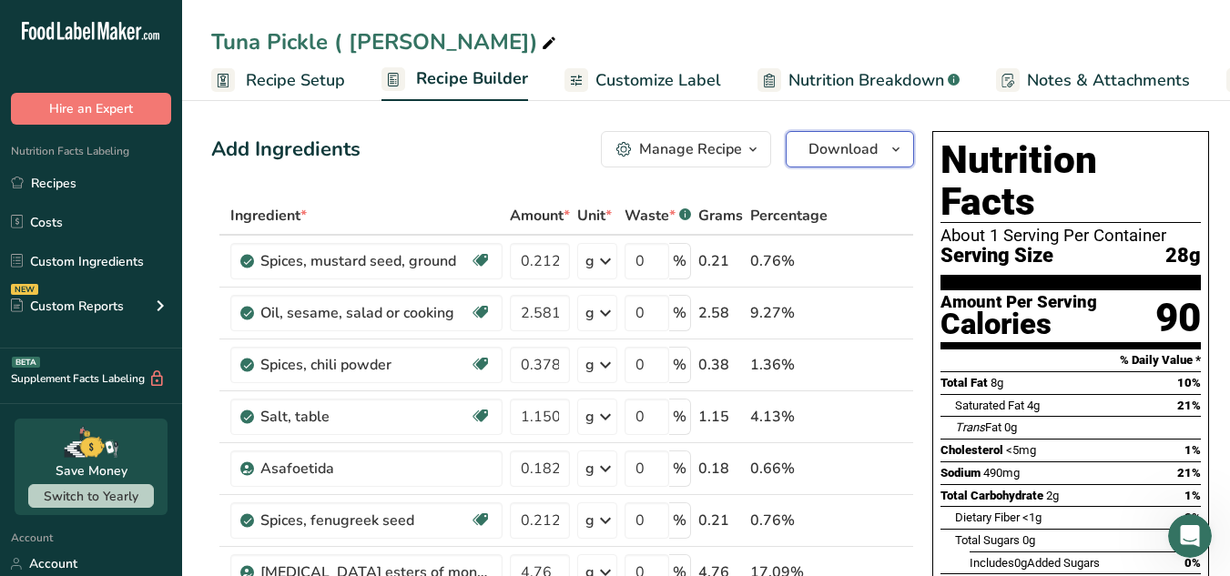
click at [864, 158] on span "Download" at bounding box center [843, 149] width 69 height 22
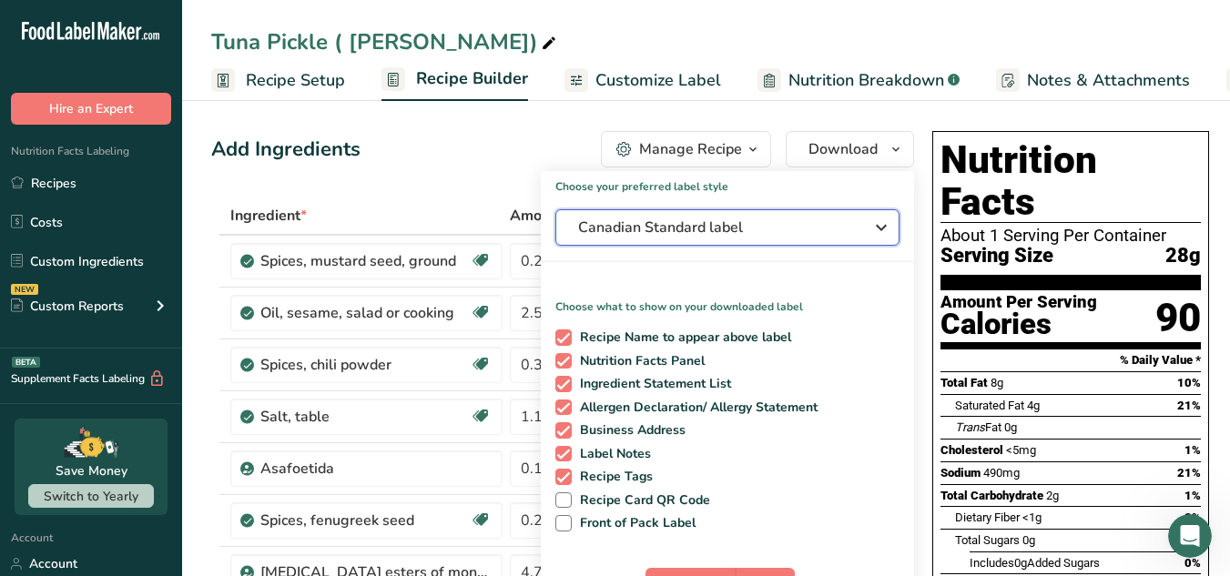
click at [842, 220] on span "Canadian Standard label" at bounding box center [714, 228] width 273 height 22
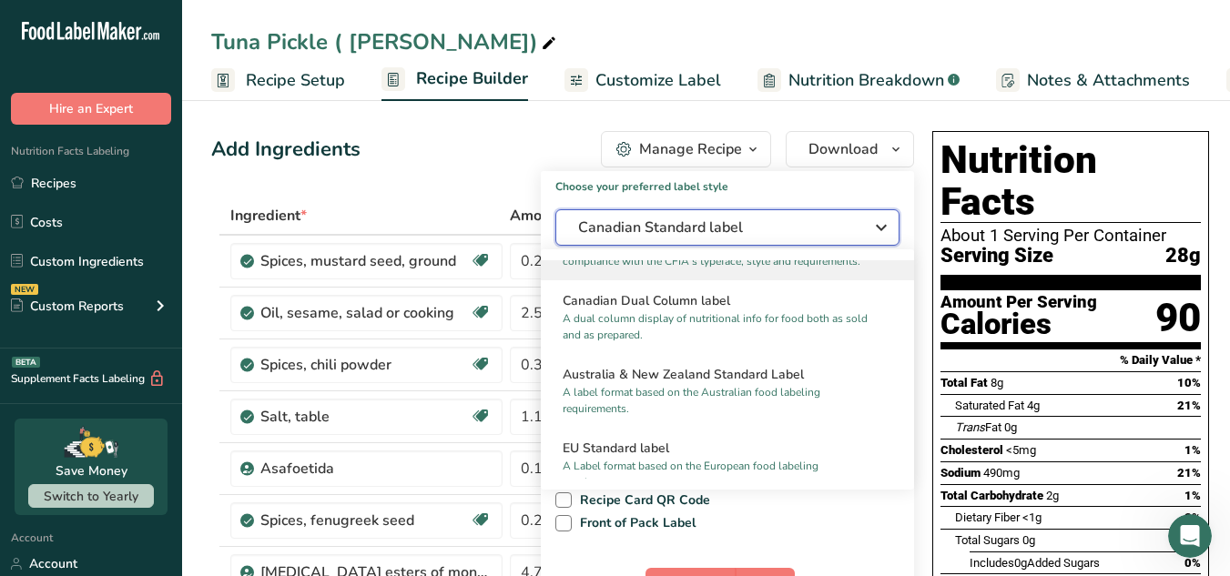
scroll to position [807, 0]
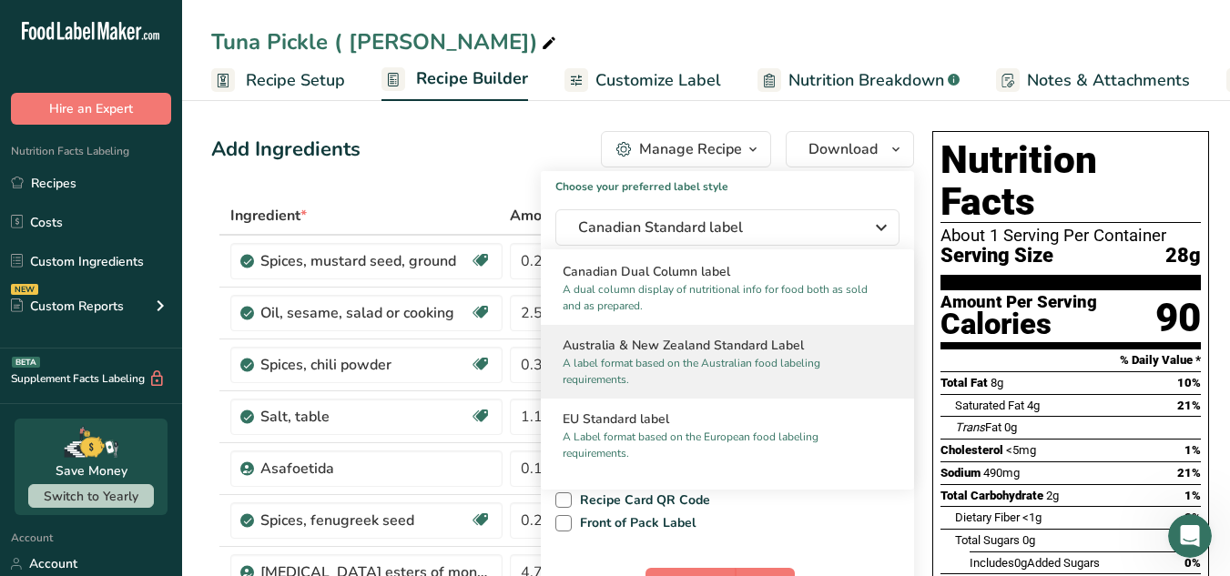
click at [800, 355] on h2 "Australia & New Zealand Standard Label" at bounding box center [728, 345] width 330 height 19
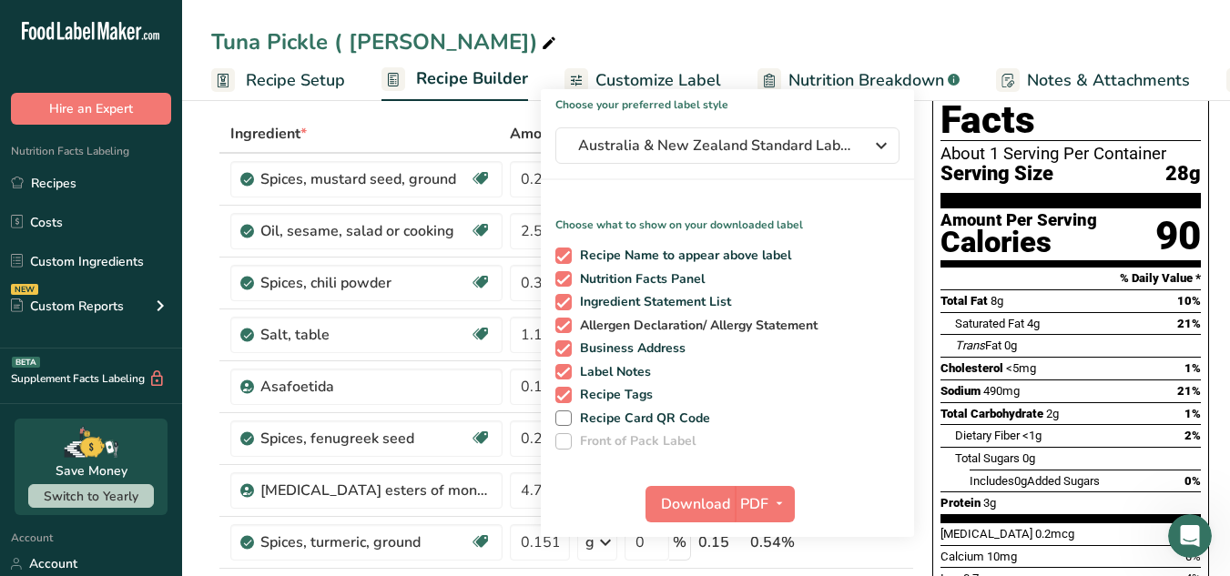
scroll to position [186, 0]
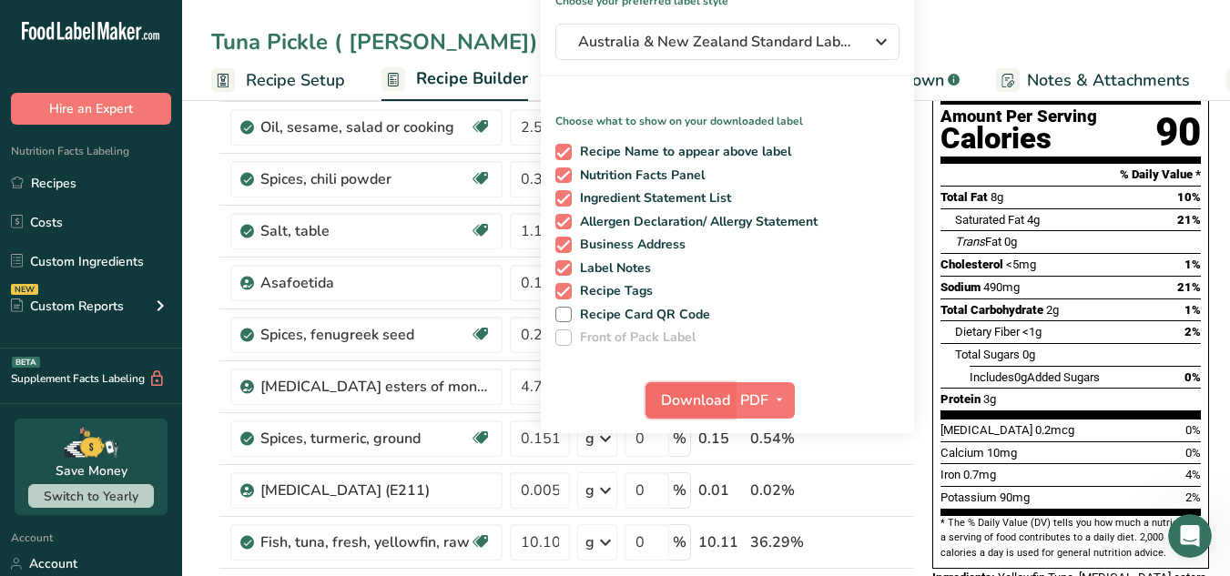
click at [711, 400] on span "Download" at bounding box center [695, 401] width 69 height 22
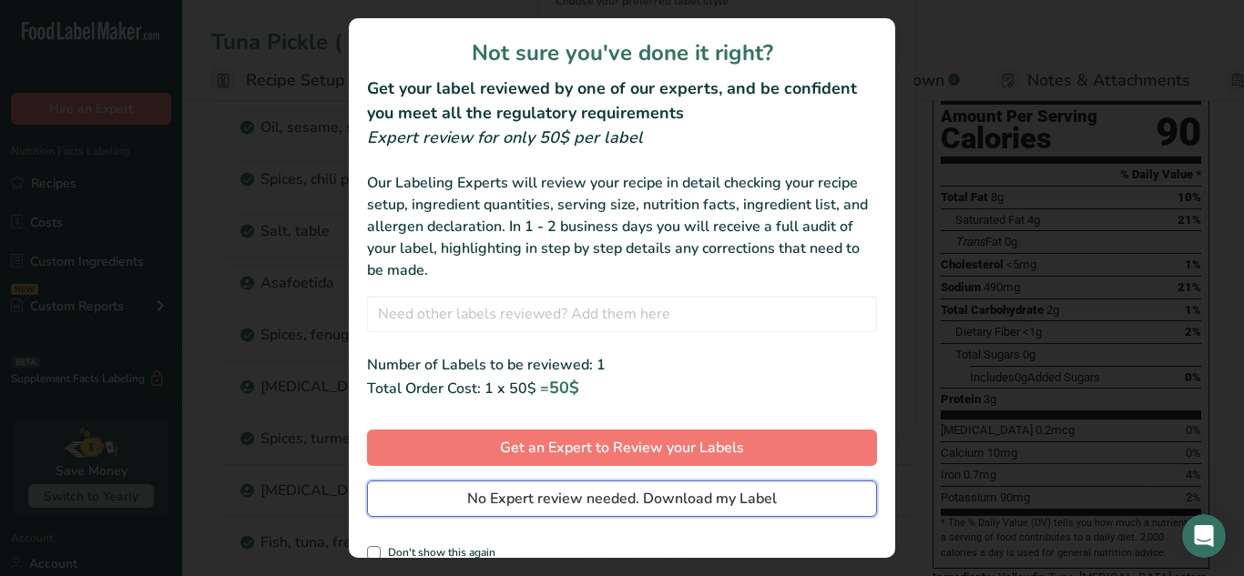
click at [731, 505] on span "No Expert review needed. Download my Label" at bounding box center [622, 499] width 310 height 22
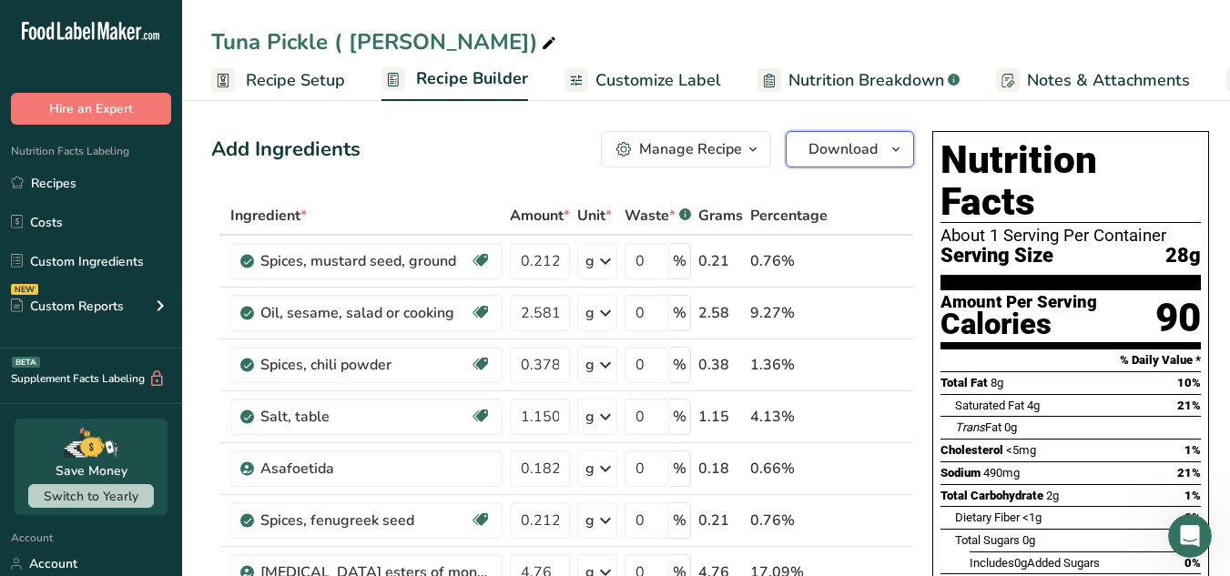
click at [905, 145] on button "Download" at bounding box center [850, 149] width 128 height 36
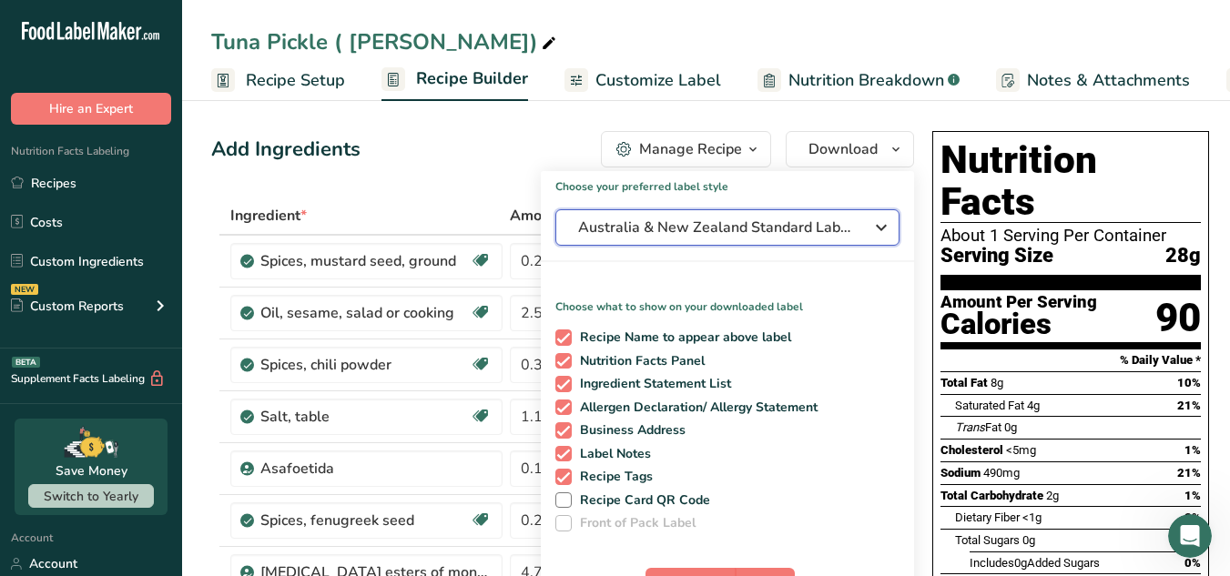
click at [871, 229] on icon "button" at bounding box center [882, 227] width 22 height 33
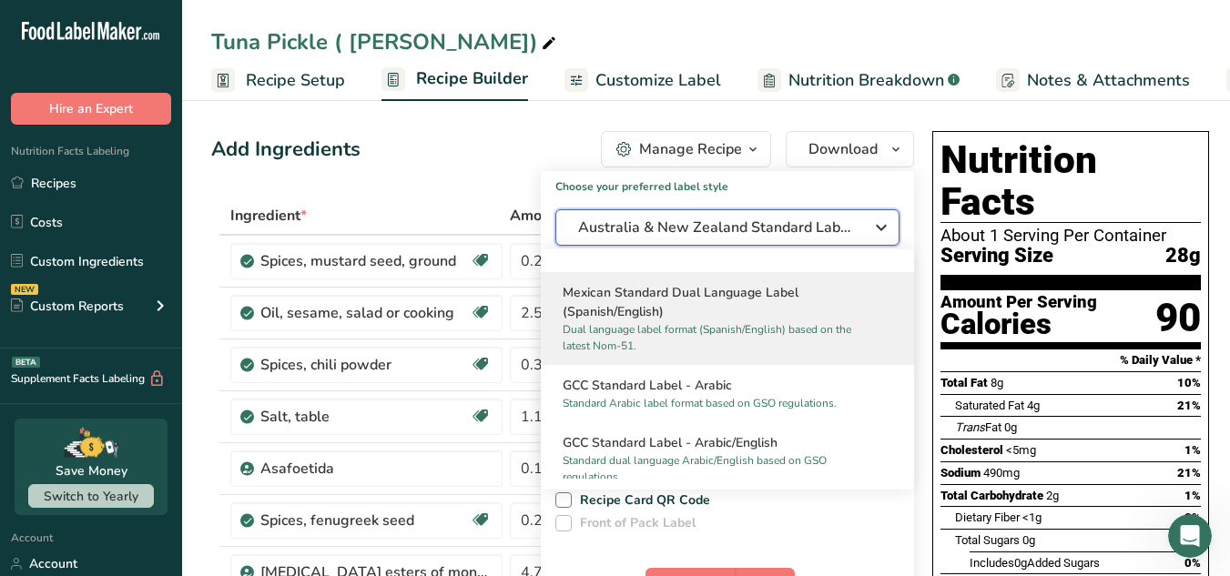
scroll to position [1065, 0]
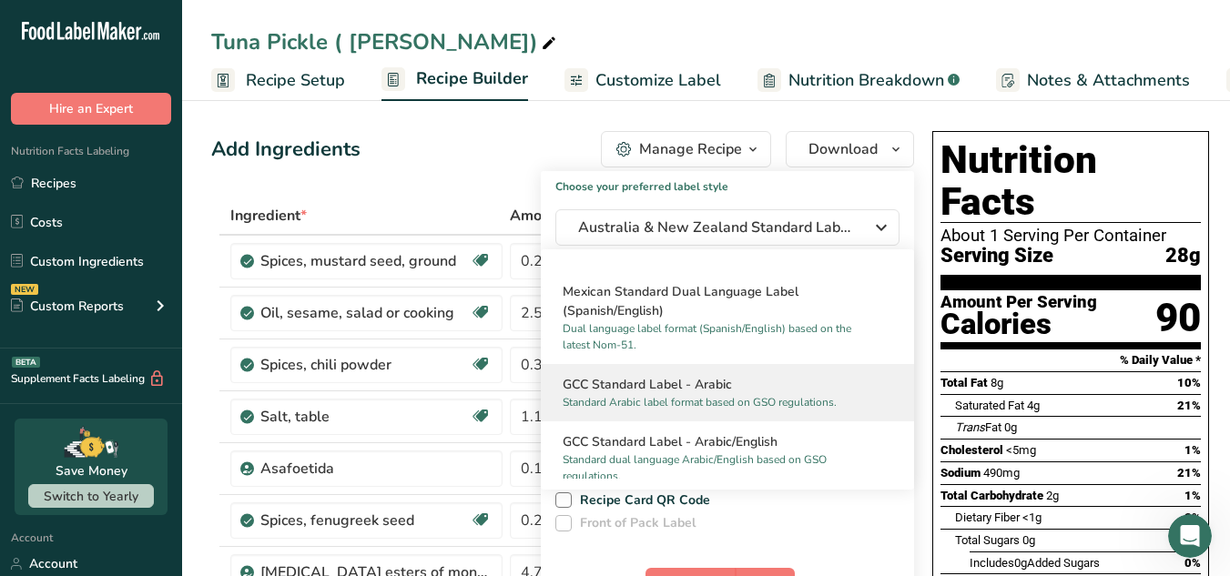
click at [742, 394] on h2 "GCC Standard Label - Arabic" at bounding box center [728, 384] width 330 height 19
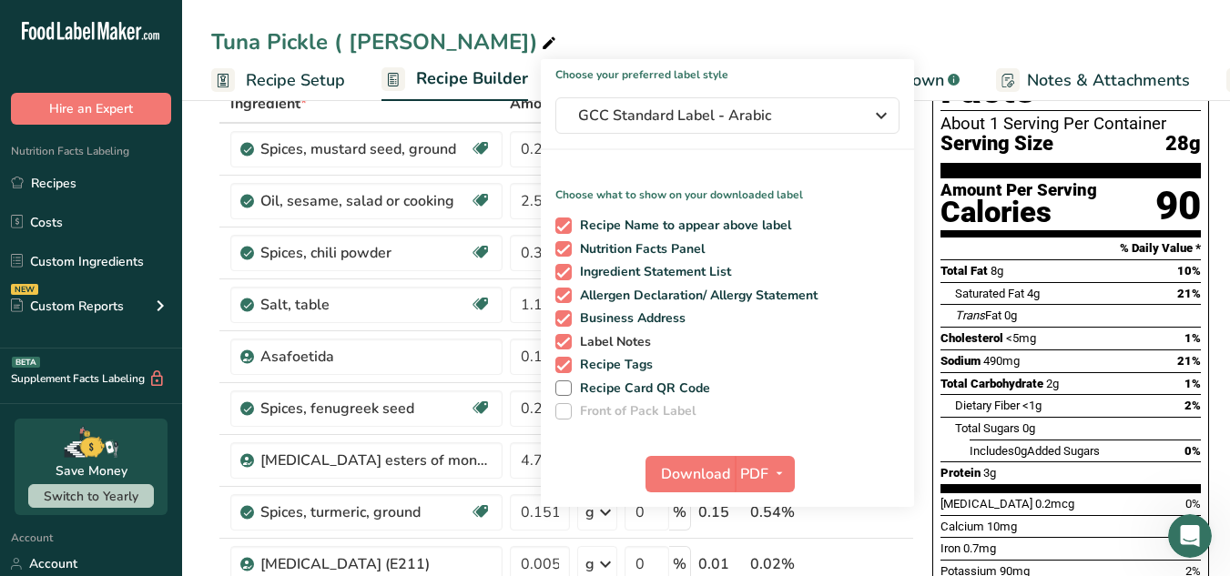
scroll to position [113, 0]
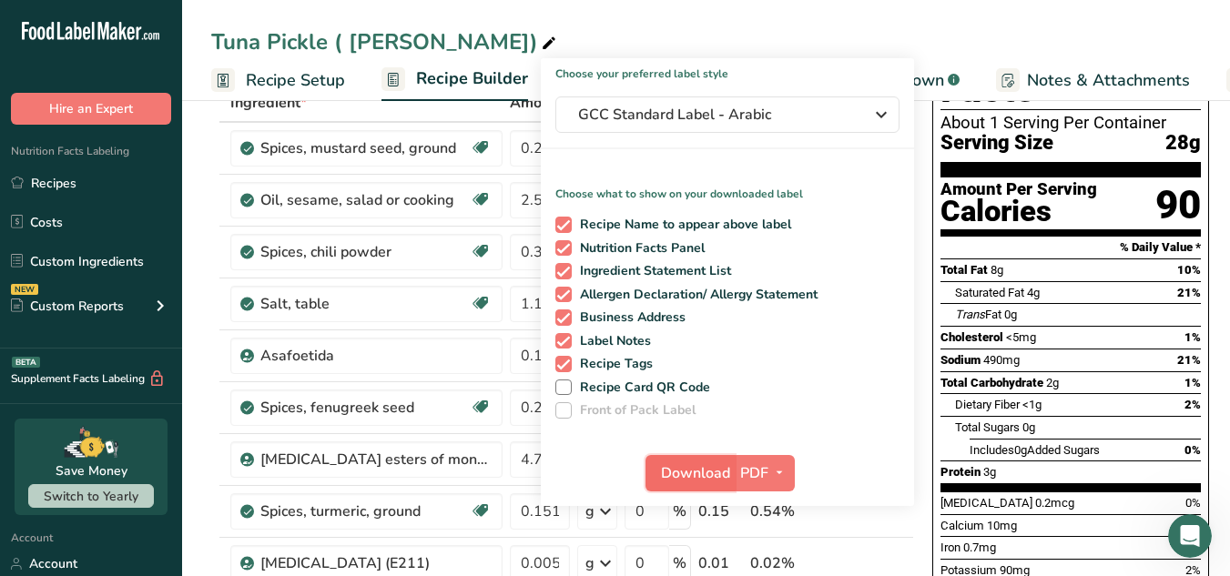
click at [691, 470] on span "Download" at bounding box center [695, 474] width 69 height 22
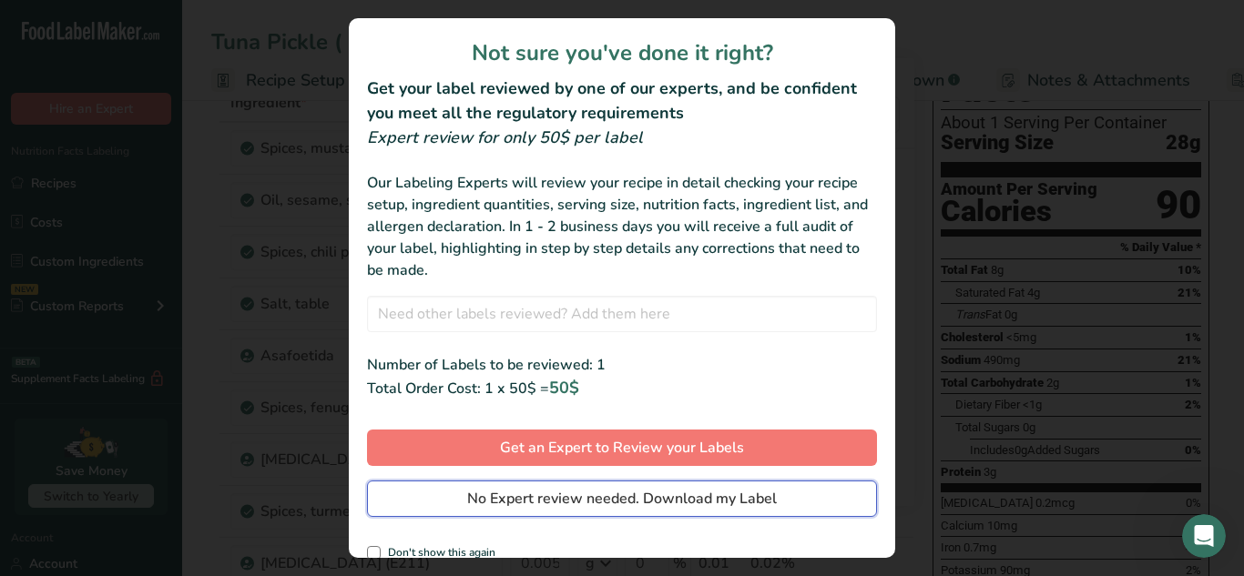
click at [691, 507] on span "No Expert review needed. Download my Label" at bounding box center [622, 499] width 310 height 22
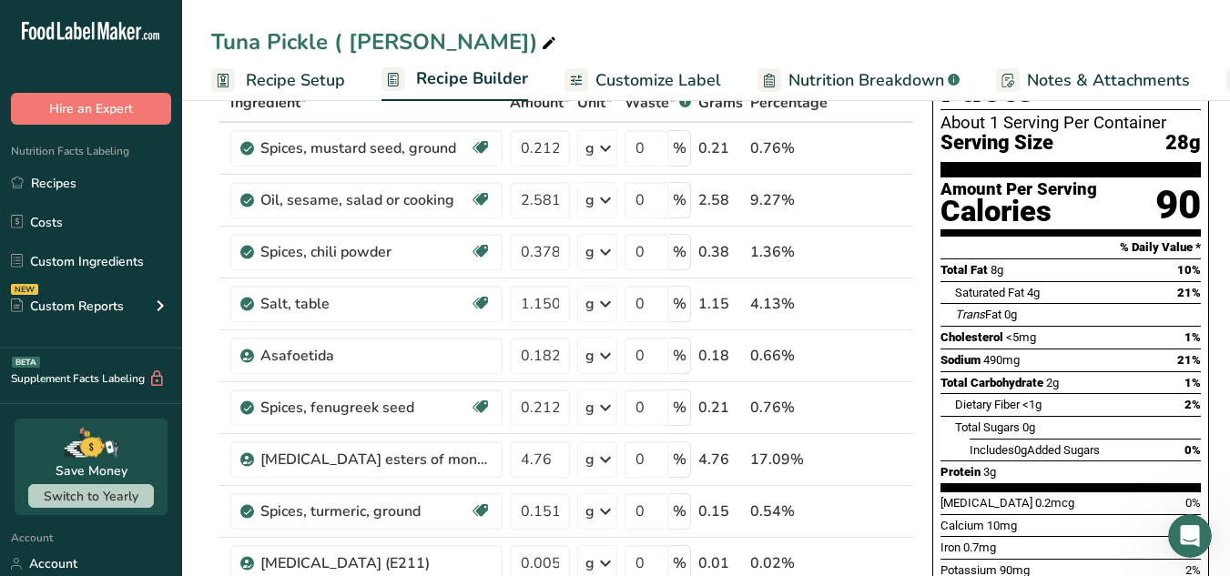
scroll to position [0, 0]
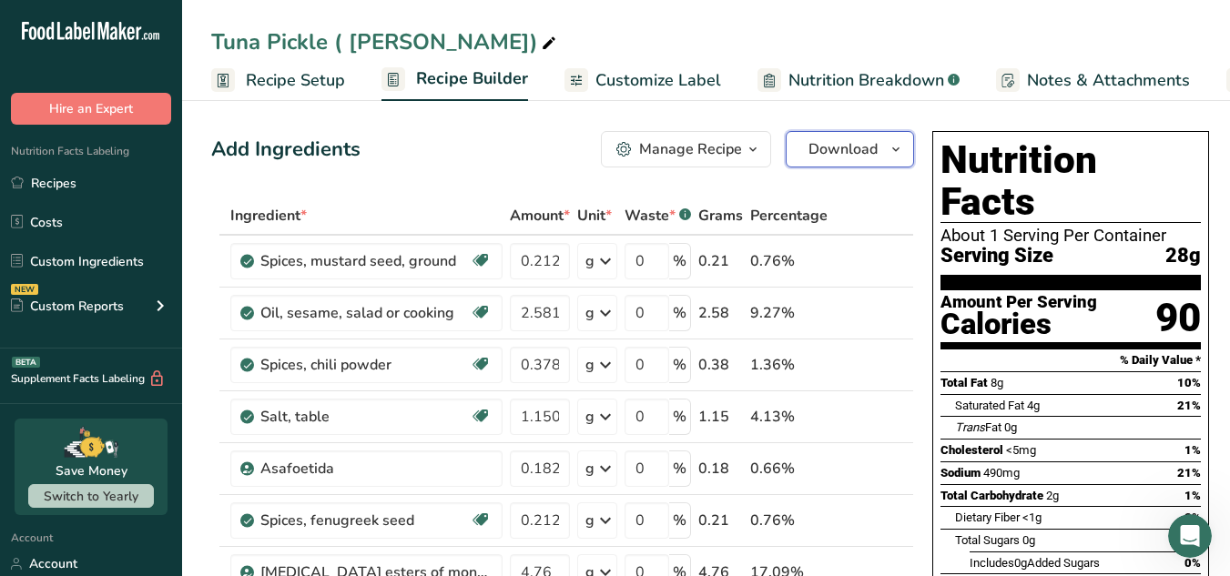
click at [891, 154] on icon "button" at bounding box center [896, 149] width 15 height 23
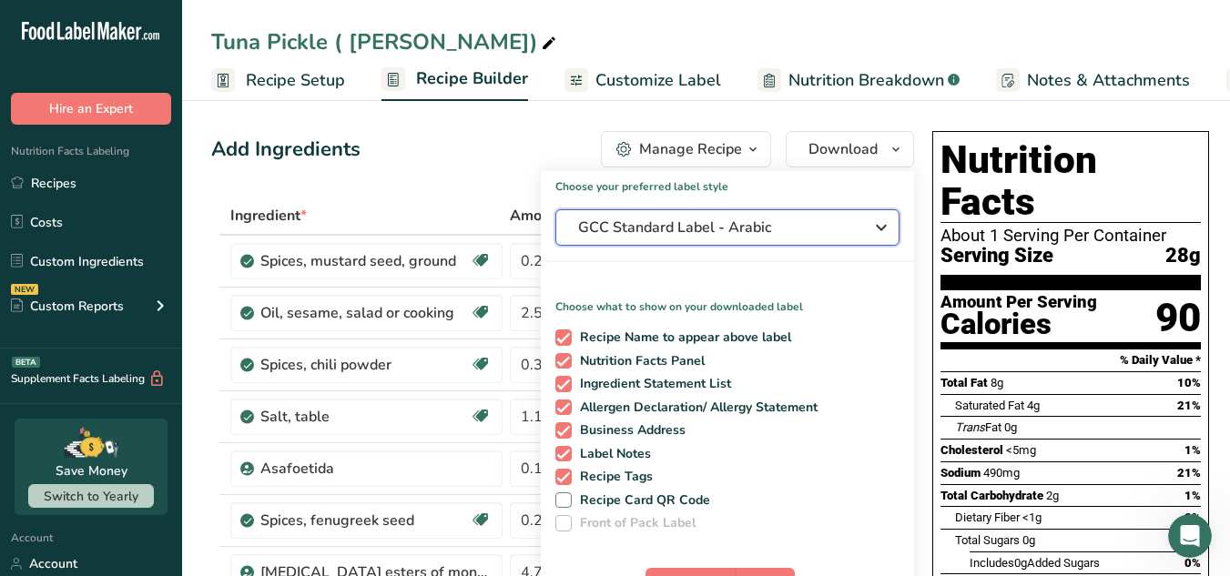
click at [784, 240] on button "GCC Standard Label - Arabic" at bounding box center [727, 227] width 344 height 36
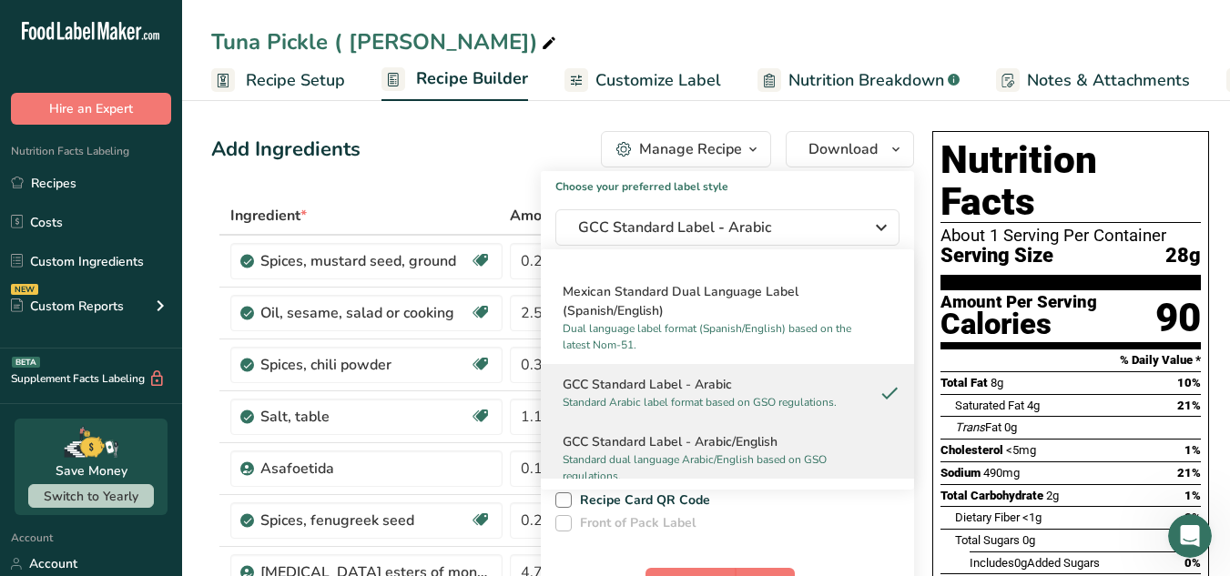
click at [767, 452] on h2 "GCC Standard Label - Arabic/English" at bounding box center [728, 442] width 330 height 19
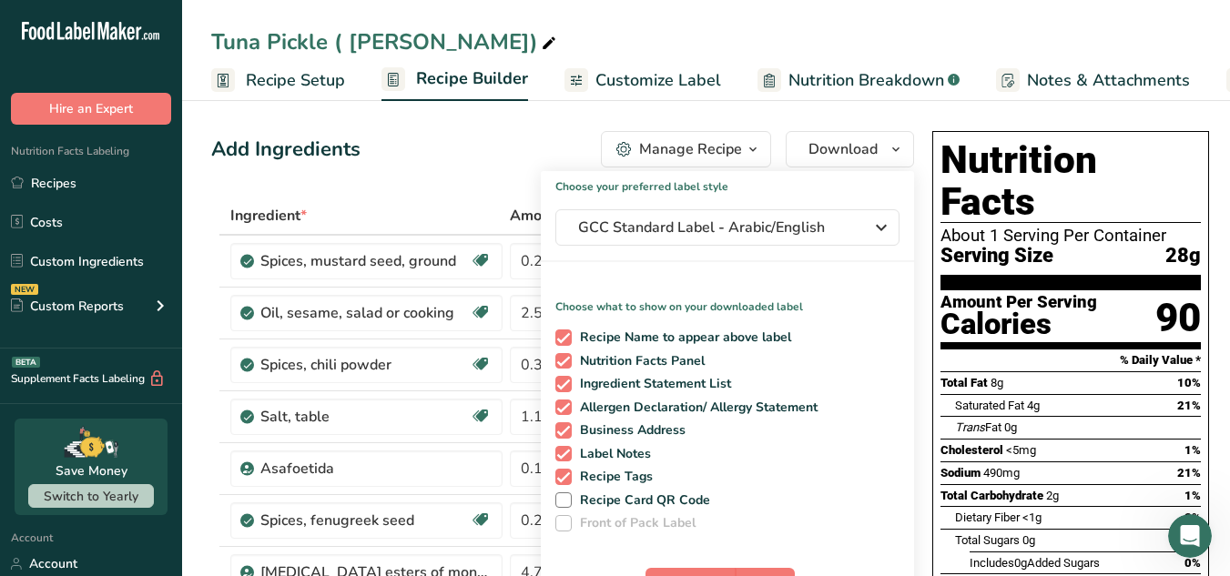
click at [708, 498] on div "Recipe Name to appear above label Nutrition Facts Panel Ingredient Statement Li…" at bounding box center [727, 426] width 373 height 209
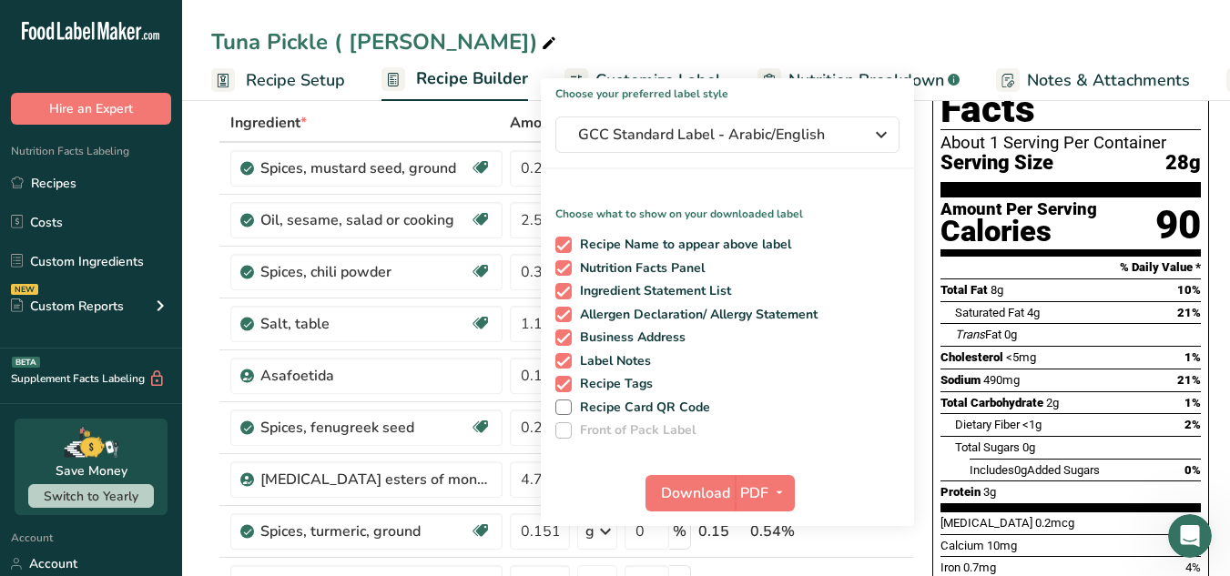
click at [708, 498] on div "Choose your preferred label style GCC Standard Label - Arabic/English Standard …" at bounding box center [727, 302] width 373 height 448
click at [708, 498] on span "Download" at bounding box center [695, 494] width 69 height 22
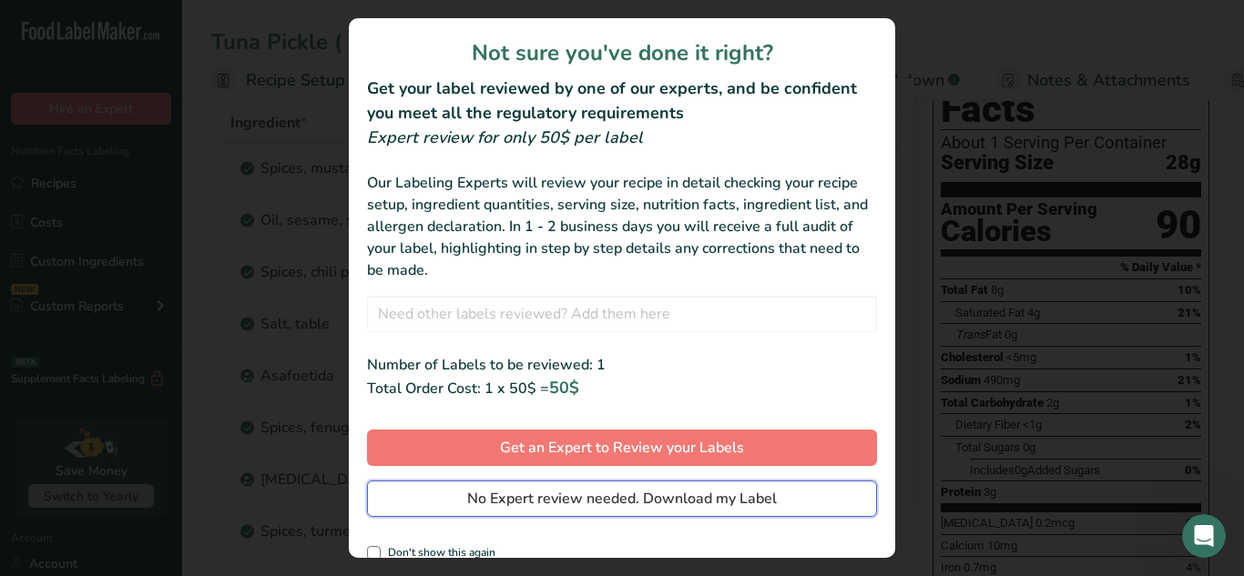
click at [708, 498] on span "No Expert review needed. Download my Label" at bounding box center [622, 499] width 310 height 22
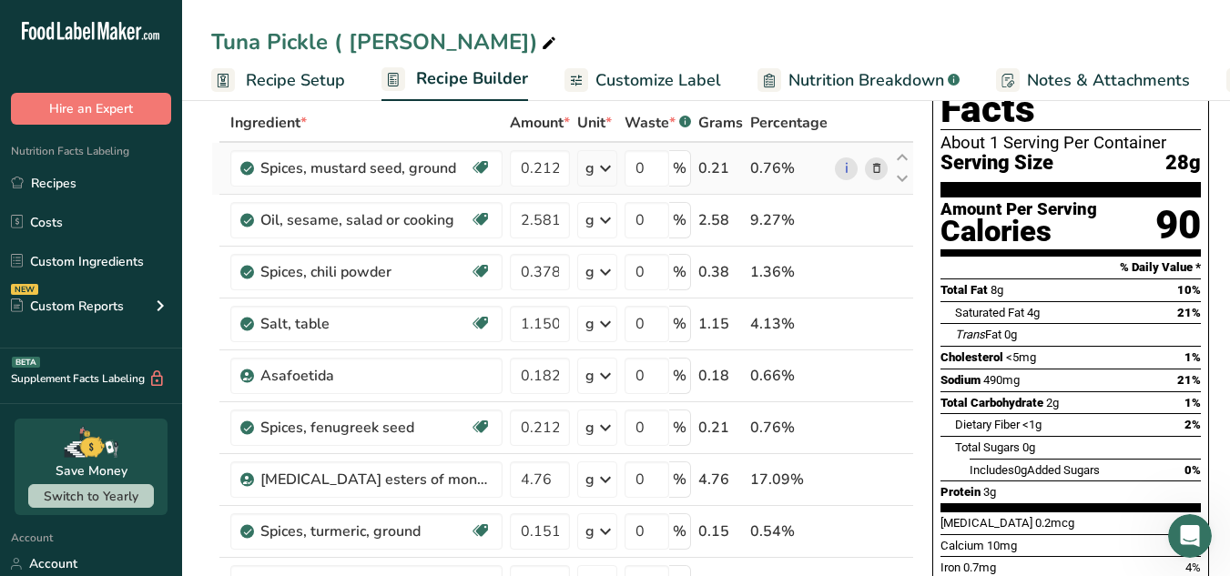
scroll to position [0, 0]
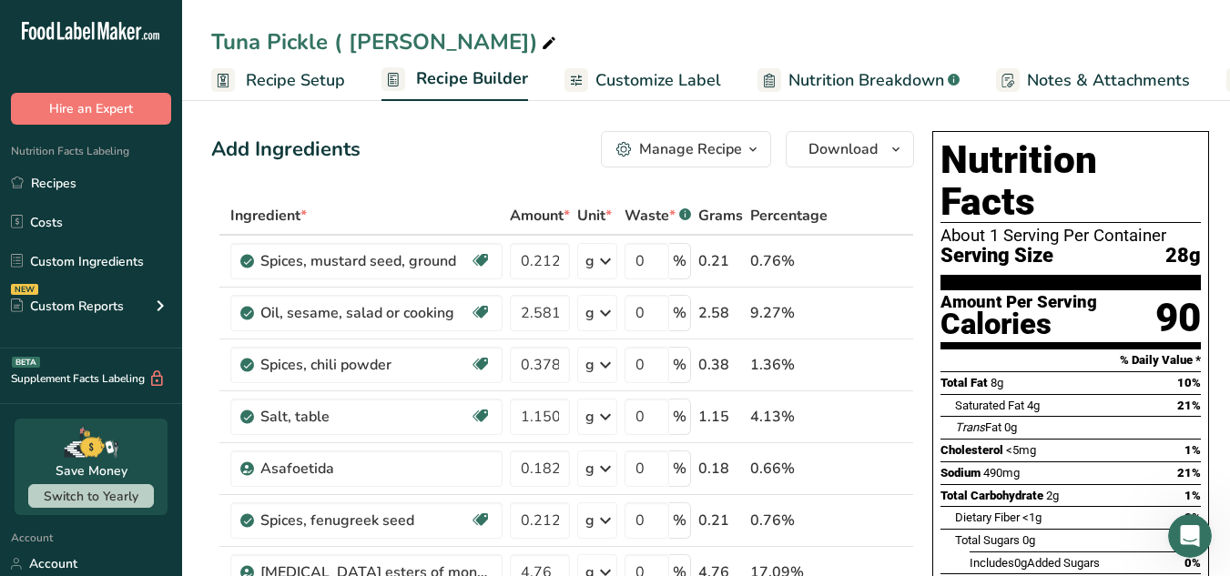
click at [737, 147] on div "Manage Recipe" at bounding box center [690, 149] width 103 height 22
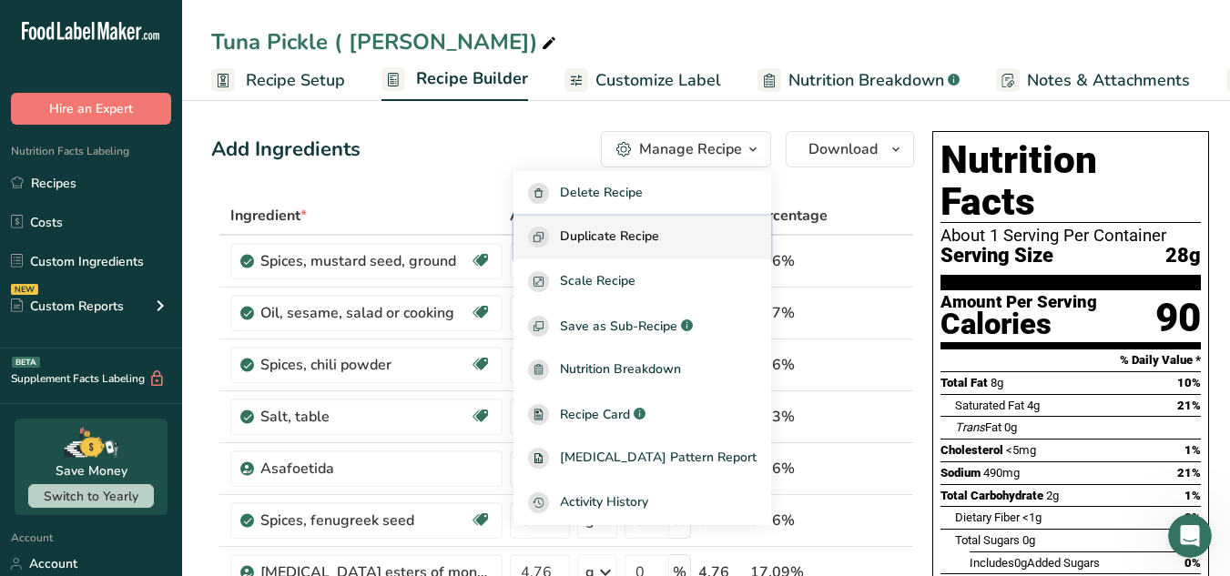
click at [659, 241] on span "Duplicate Recipe" at bounding box center [609, 237] width 99 height 21
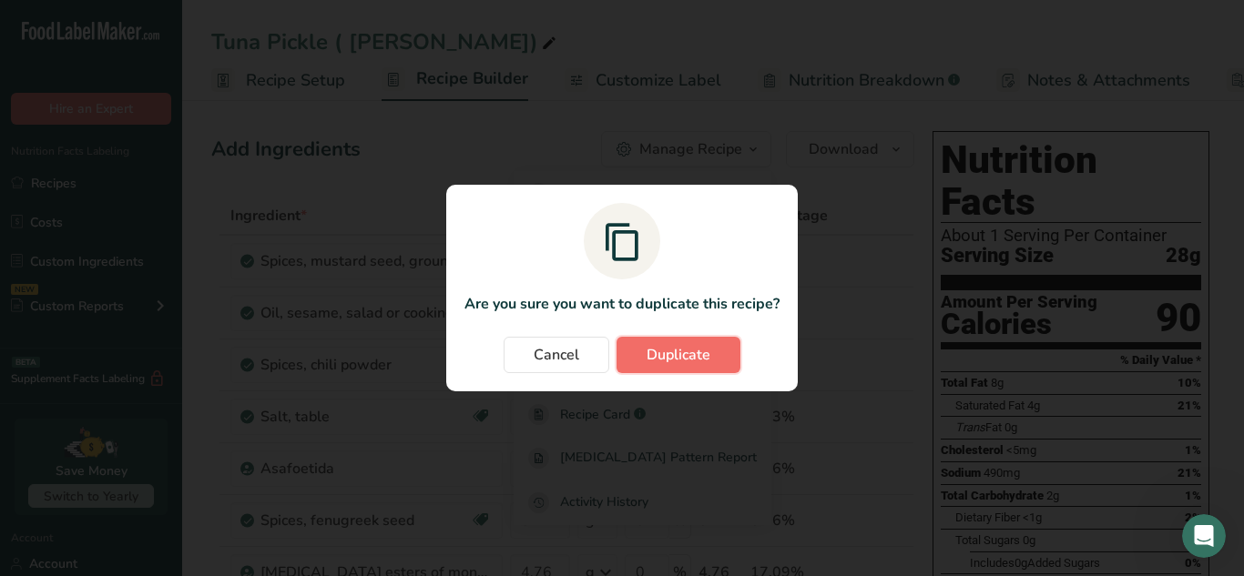
click at [676, 351] on span "Duplicate" at bounding box center [679, 355] width 64 height 22
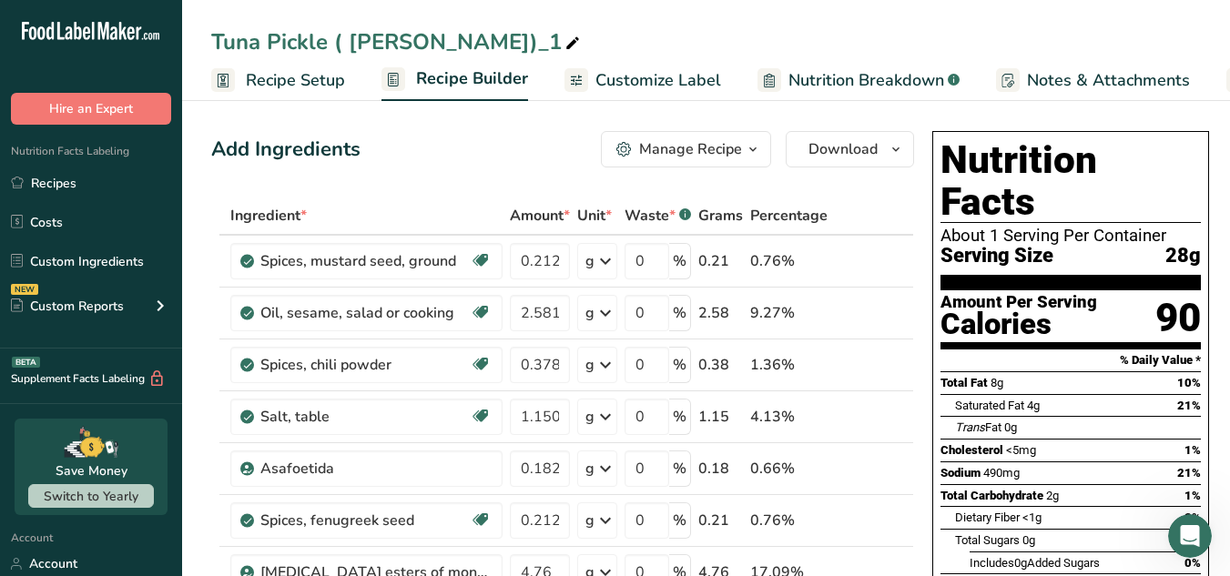
click at [565, 43] on icon at bounding box center [573, 43] width 16 height 25
drag, startPoint x: 559, startPoint y: 36, endPoint x: 86, endPoint y: 150, distance: 487.0
type input "Sail Fish Pickle"
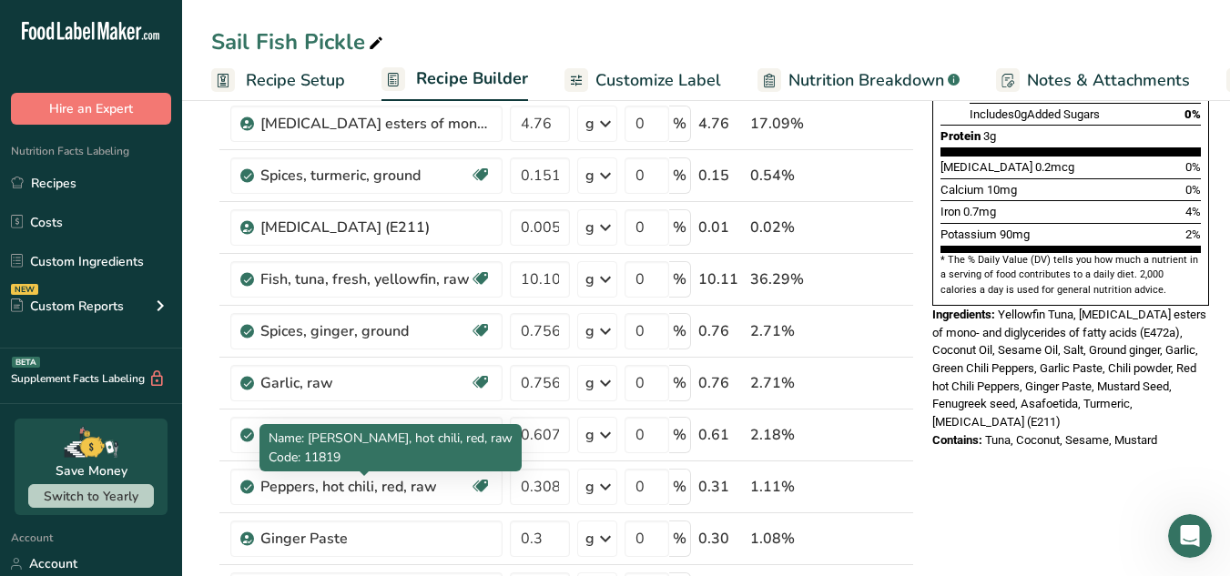
scroll to position [445, 0]
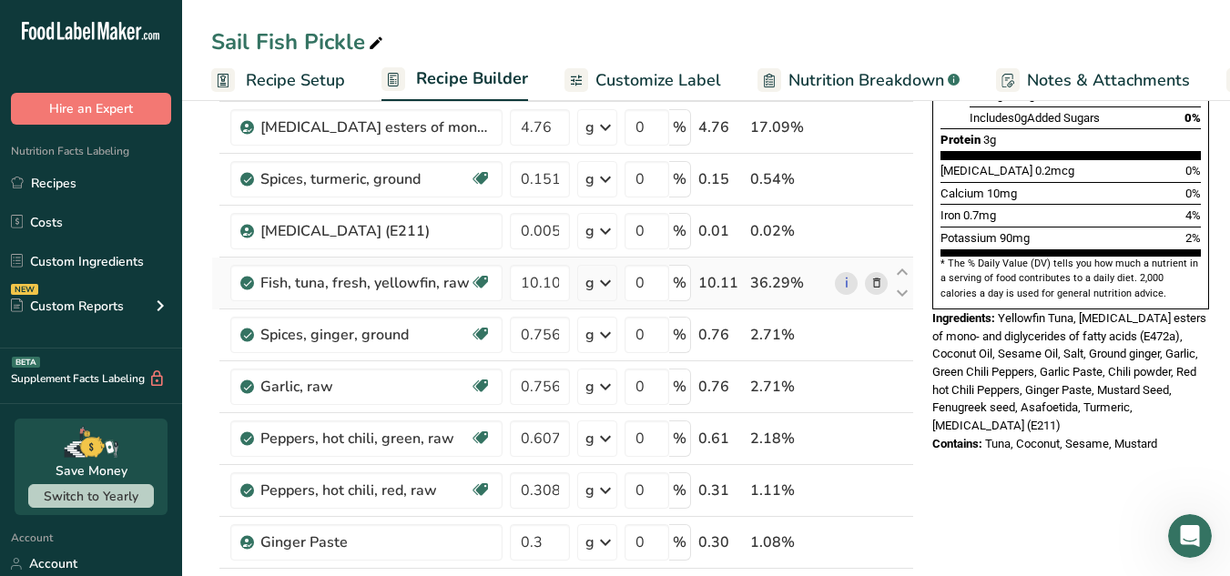
click at [871, 260] on td "i" at bounding box center [861, 284] width 60 height 52
click at [871, 285] on icon at bounding box center [877, 283] width 13 height 19
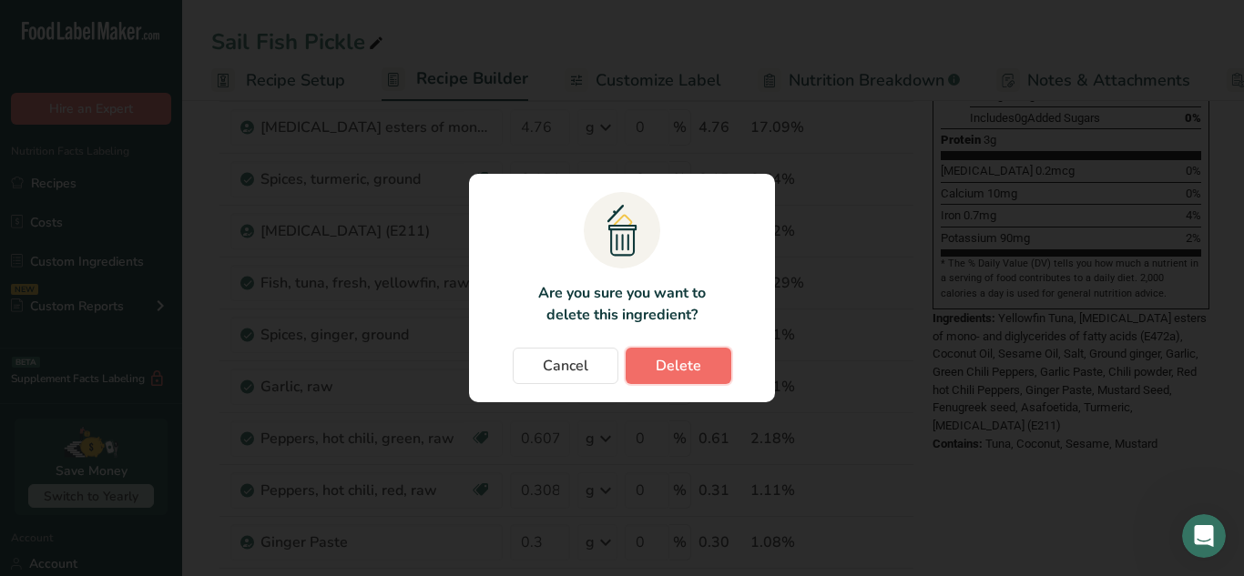
click at [647, 379] on button "Delete" at bounding box center [679, 366] width 106 height 36
type input "0.756"
type input "0.6076"
type input "0.308"
type input "0.3"
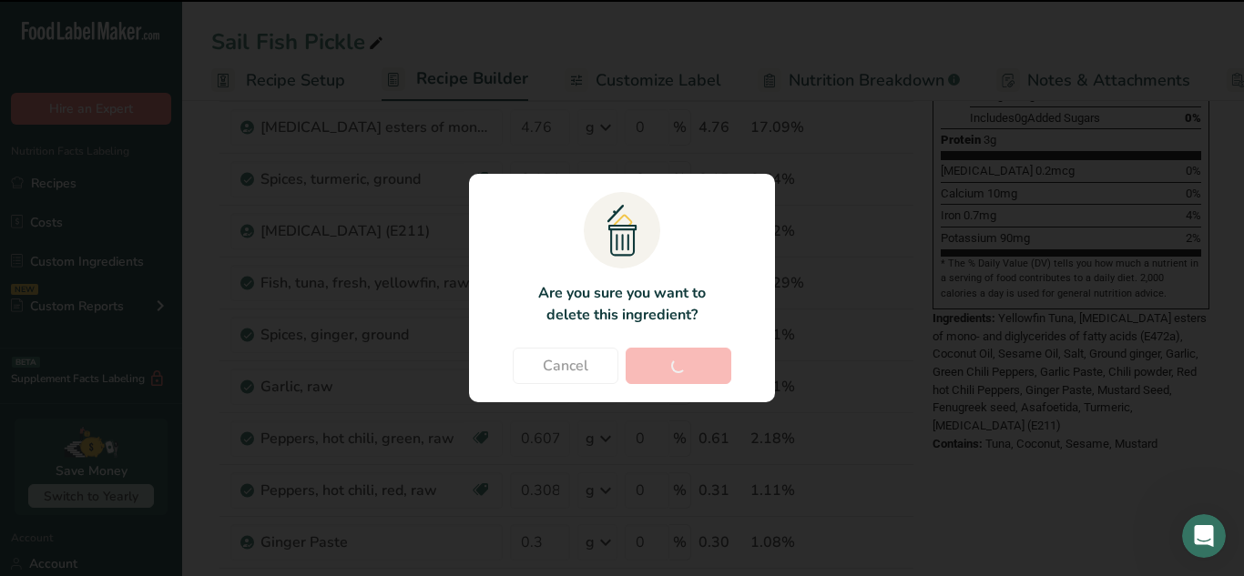
type input "0.456"
type input "0.378"
type input "4.5444"
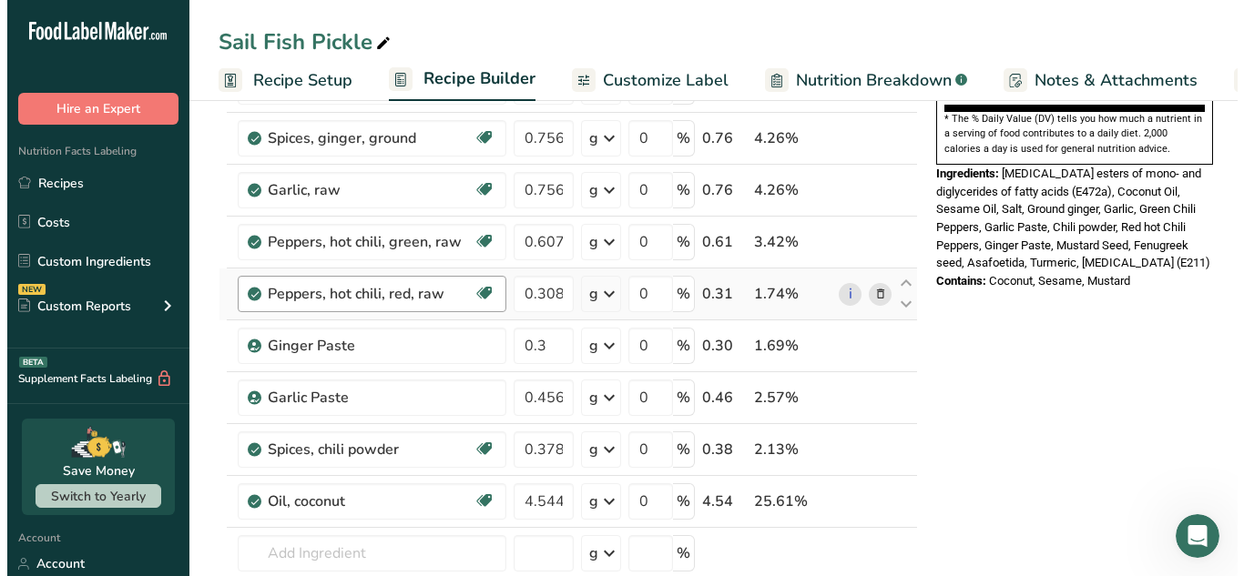
scroll to position [592, 0]
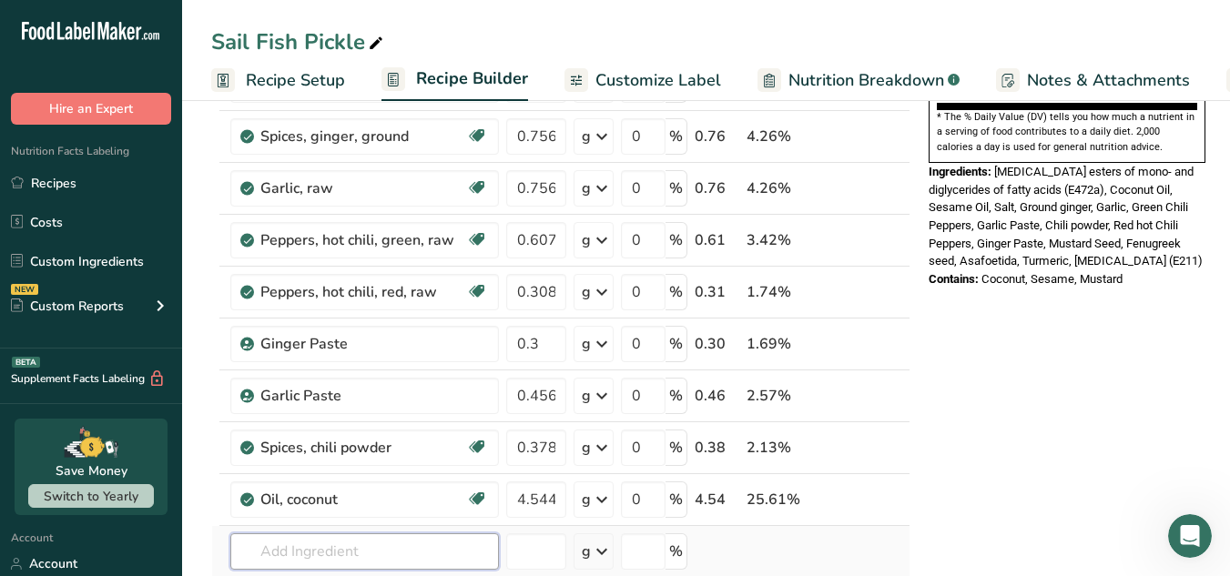
click at [386, 543] on input "text" at bounding box center [364, 552] width 269 height 36
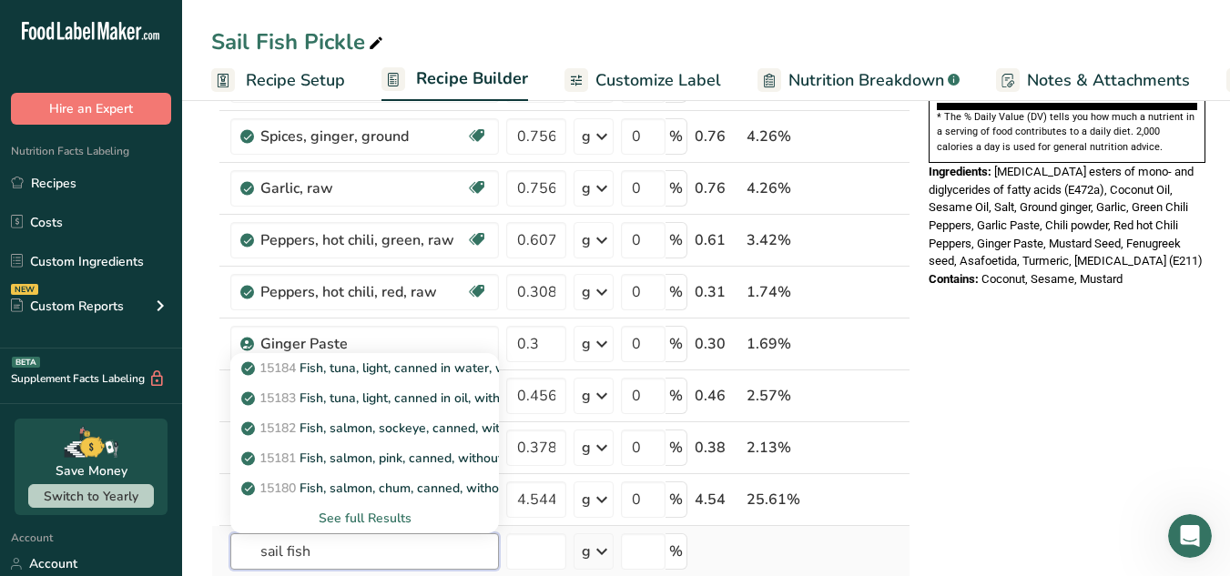
type input "sail fish"
click at [384, 526] on div "See full Results" at bounding box center [364, 518] width 239 height 19
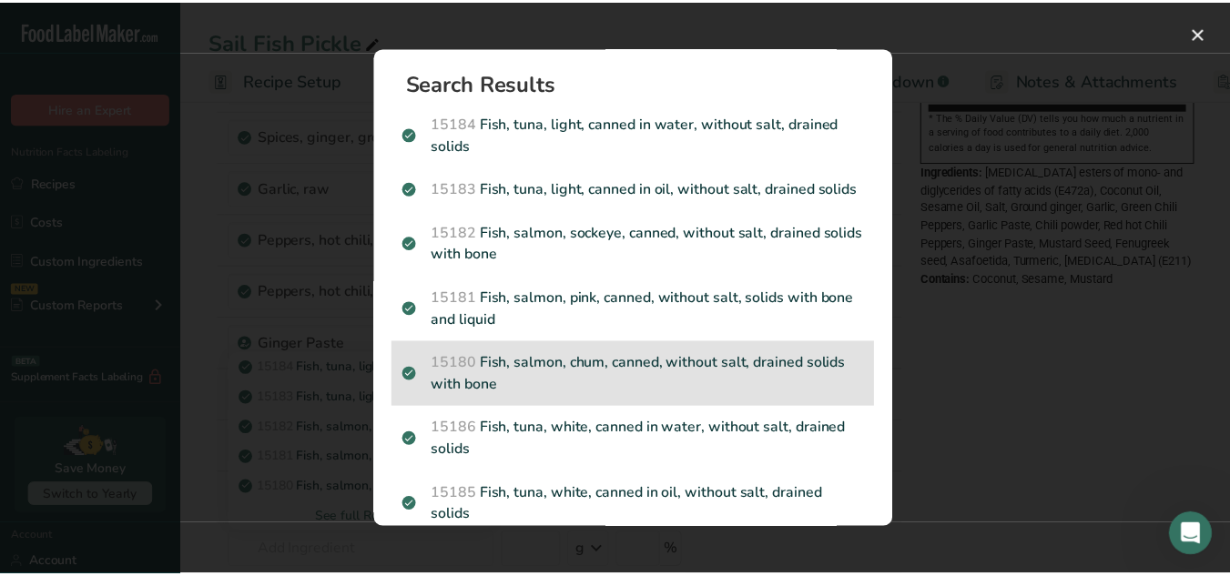
scroll to position [181, 0]
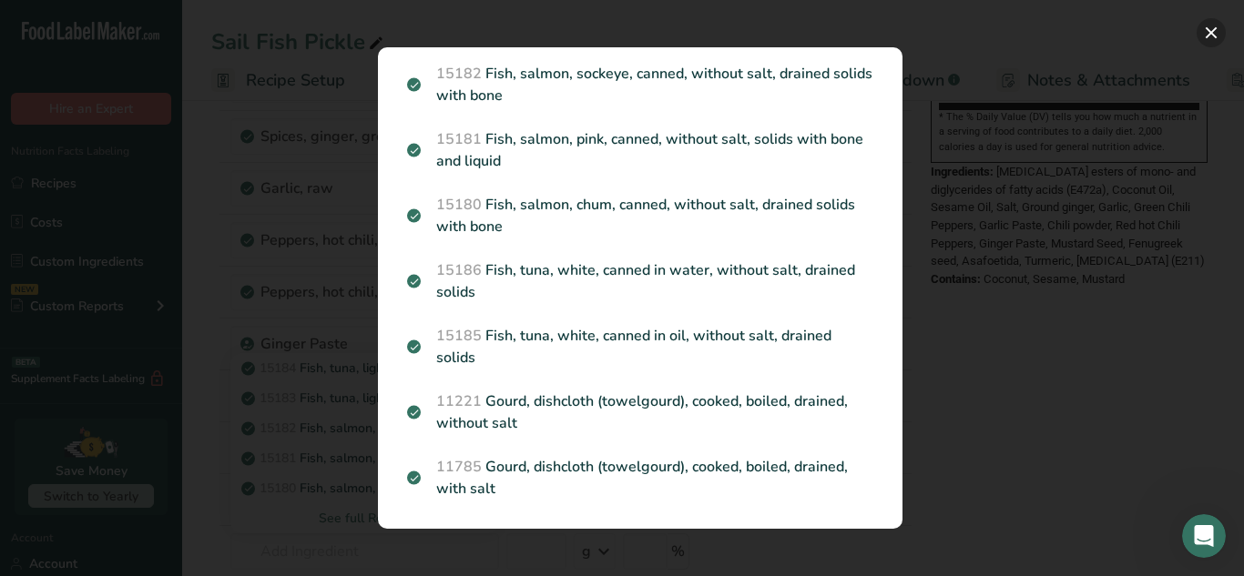
click at [1214, 37] on button "Search results modal" at bounding box center [1211, 32] width 29 height 29
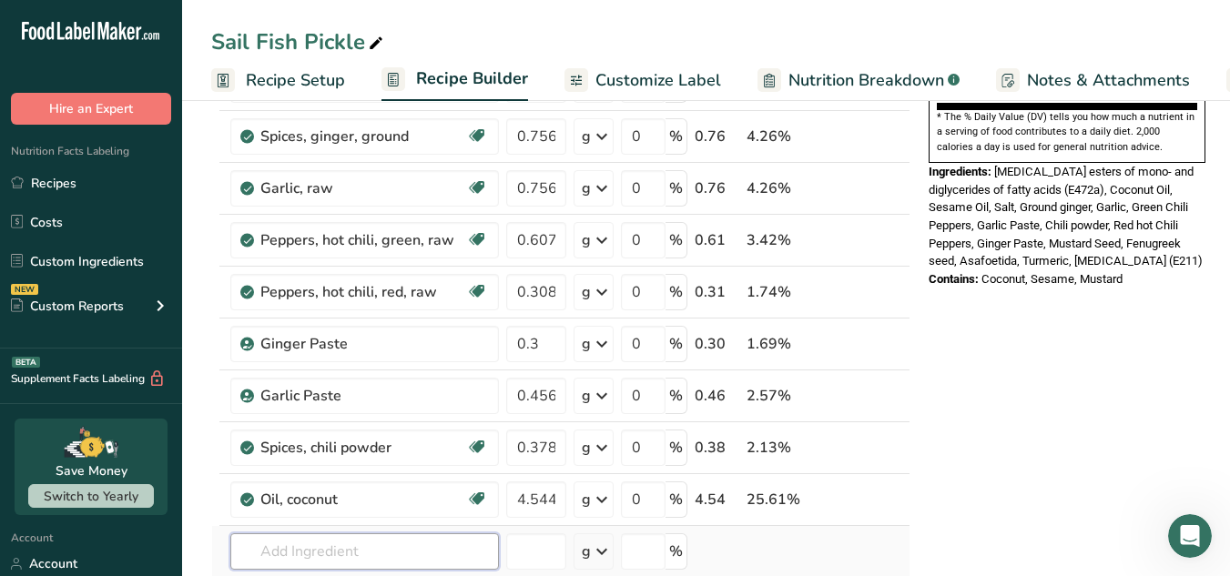
click at [403, 552] on input "text" at bounding box center [364, 552] width 269 height 36
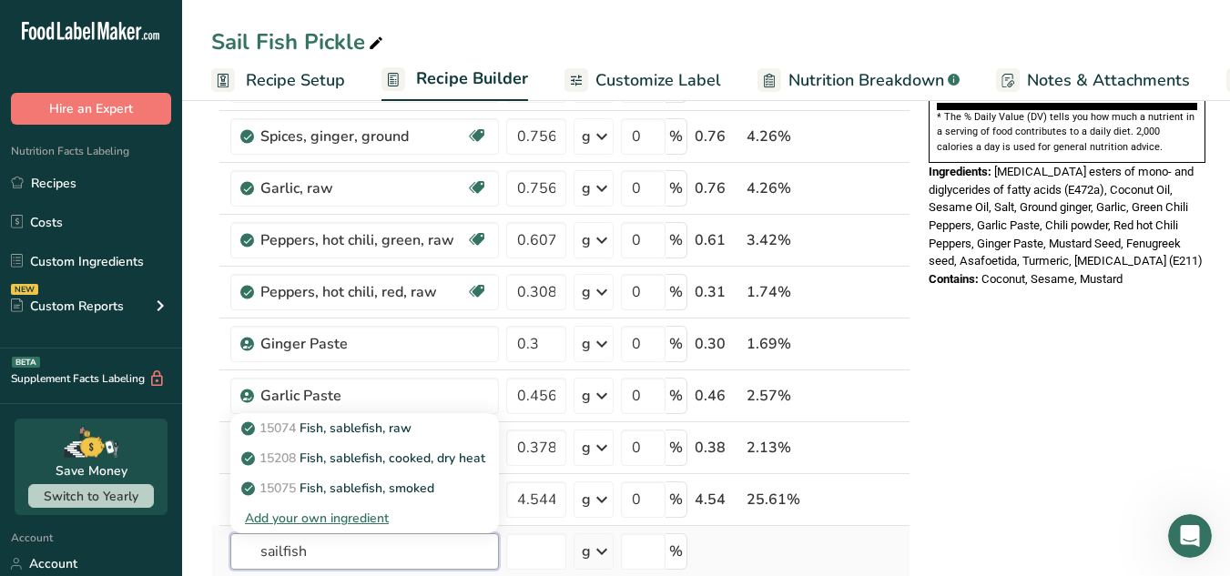
type input "sailfish"
click at [1104, 408] on div "Nutrition Facts About 1 Serving Per Container Serving Size 28g Amount Per Servi…" at bounding box center [1067, 466] width 291 height 1868
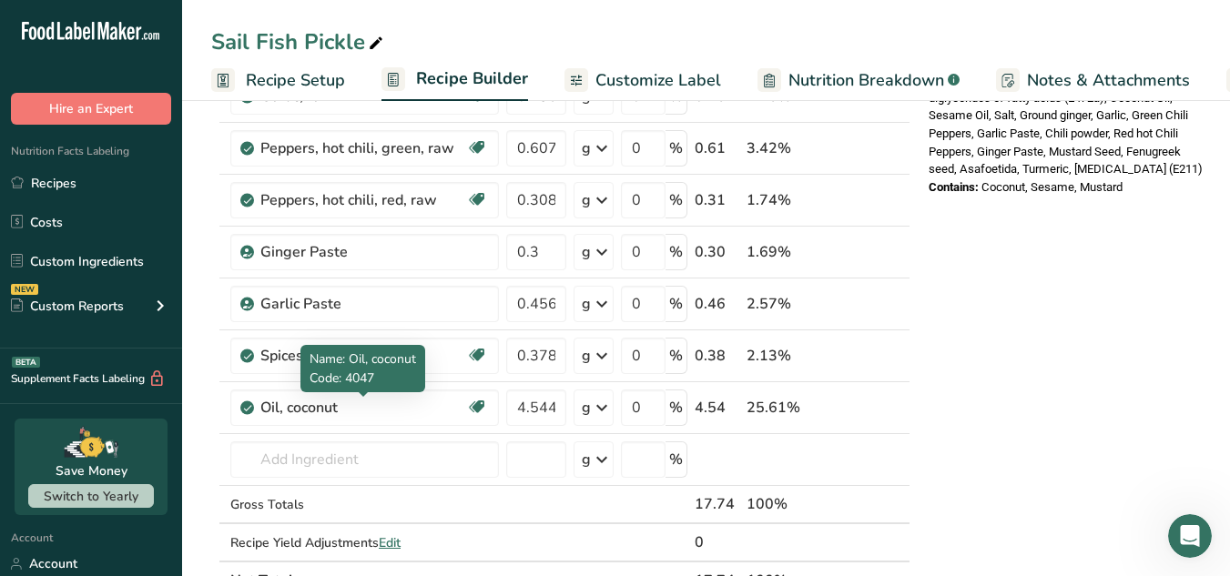
scroll to position [695, 0]
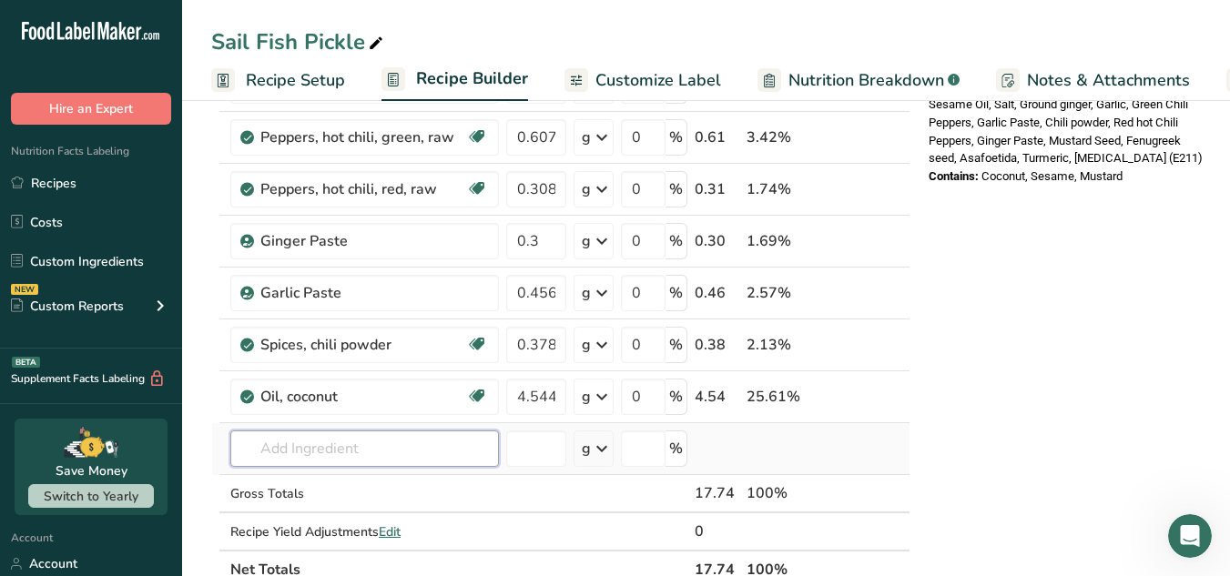
click at [377, 448] on input "text" at bounding box center [364, 449] width 269 height 36
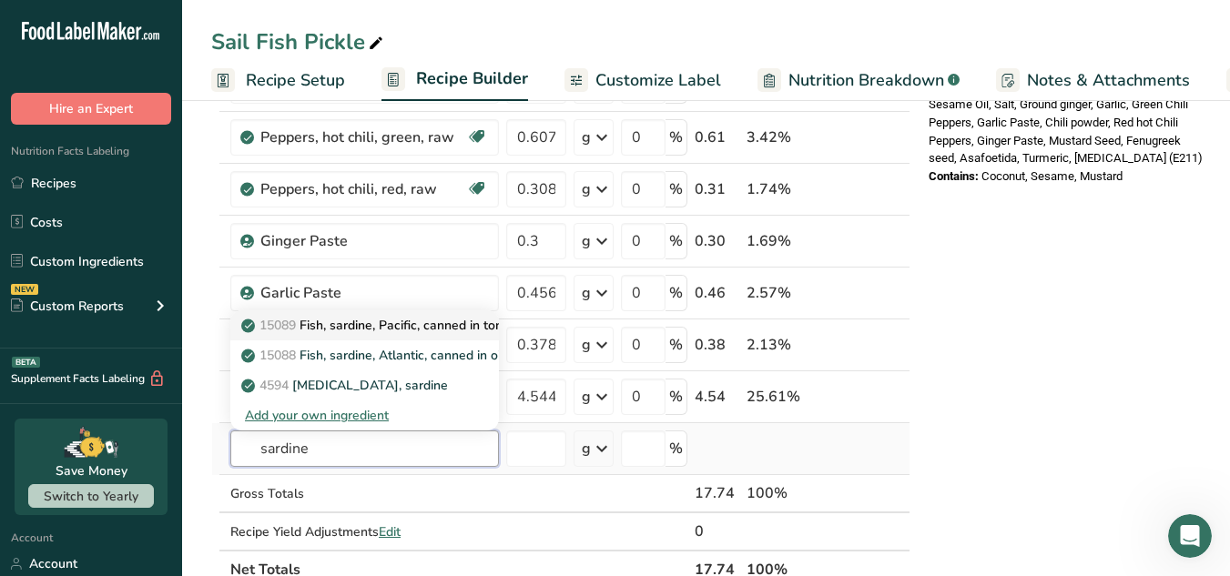
type input "sardine"
click at [392, 319] on p "15089 Fish, sardine, Pacific, canned in tomato sauce, drained solids with bone" at bounding box center [479, 325] width 468 height 19
type input "Fish, sardine, Pacific, canned in tomato sauce, drained solids with bone"
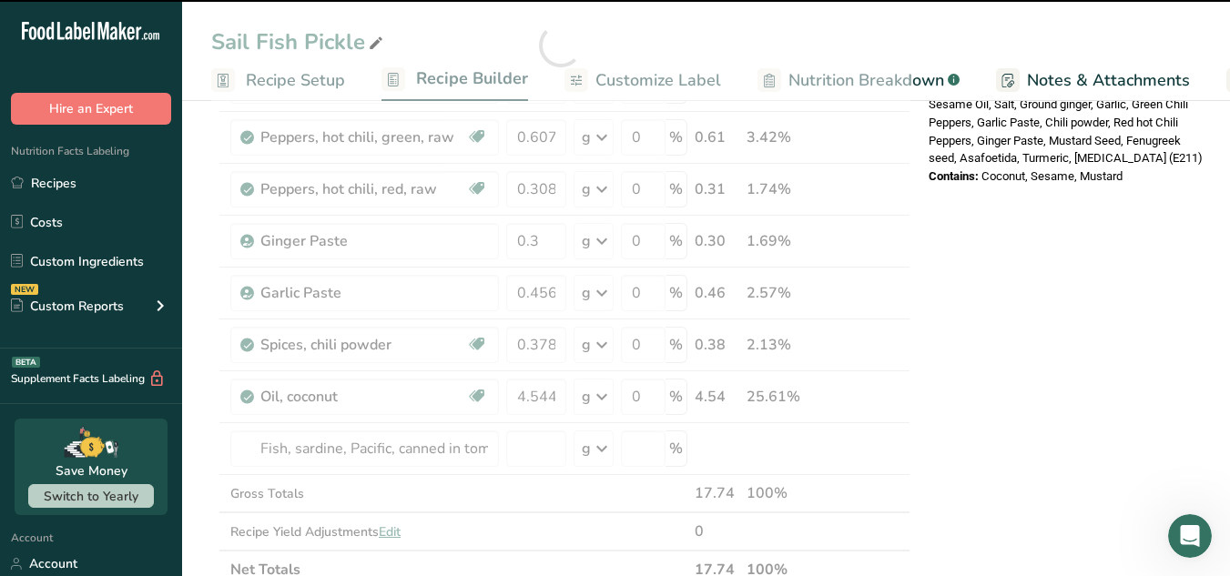
type input "0"
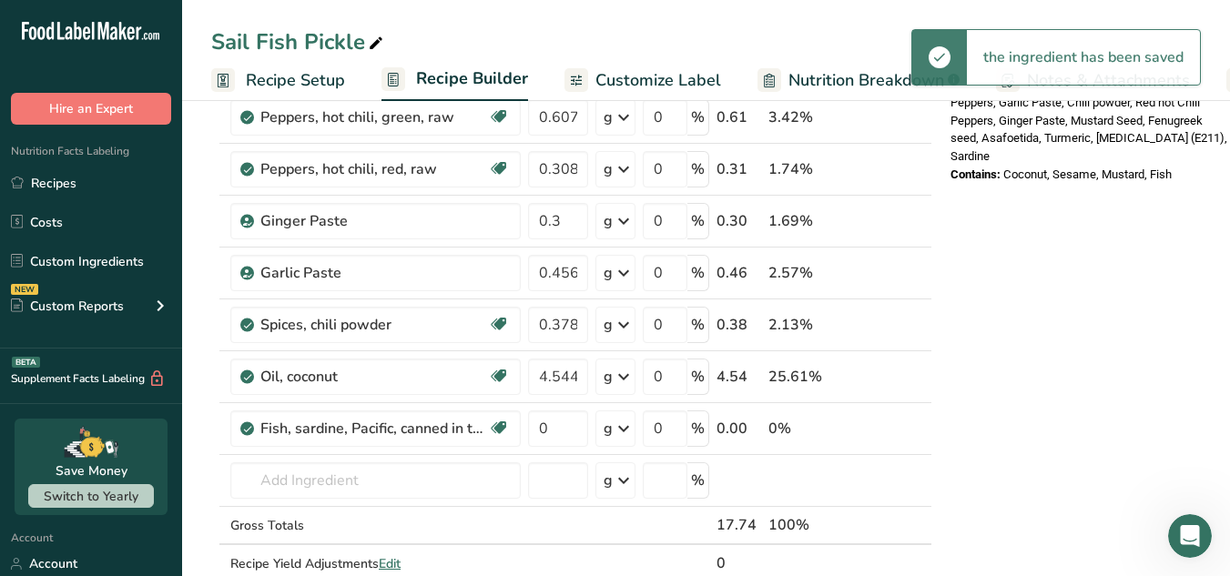
scroll to position [714, 0]
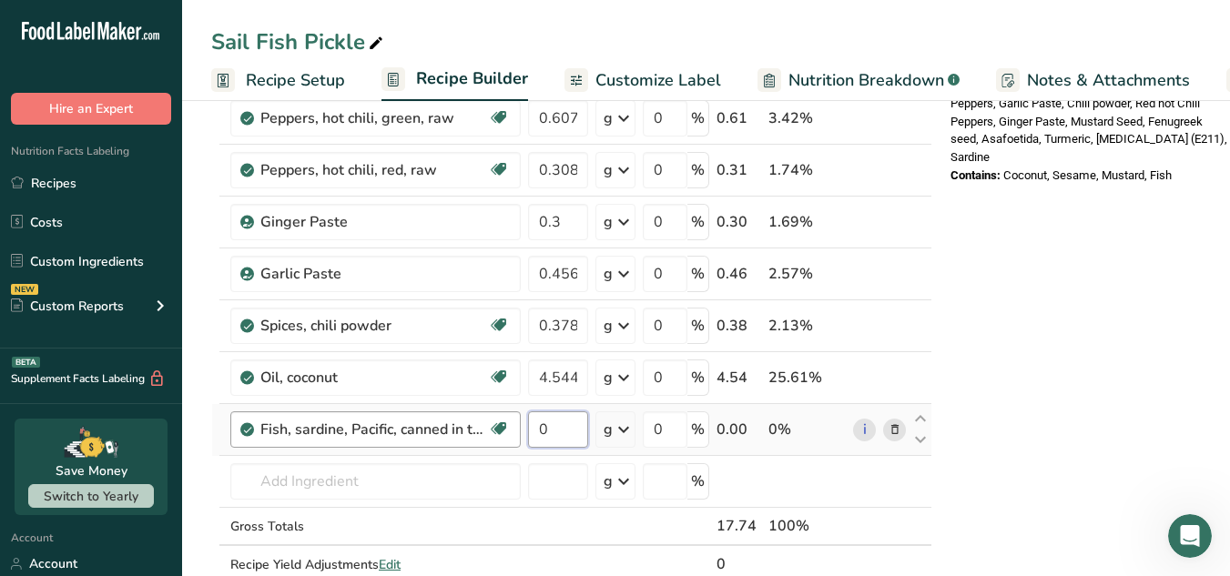
drag, startPoint x: 583, startPoint y: 423, endPoint x: 432, endPoint y: 443, distance: 152.6
click at [432, 443] on tr "Fish, sardine, Pacific, canned in tomato sauce, drained solids with bone Source…" at bounding box center [571, 430] width 719 height 52
paste input "36.1"
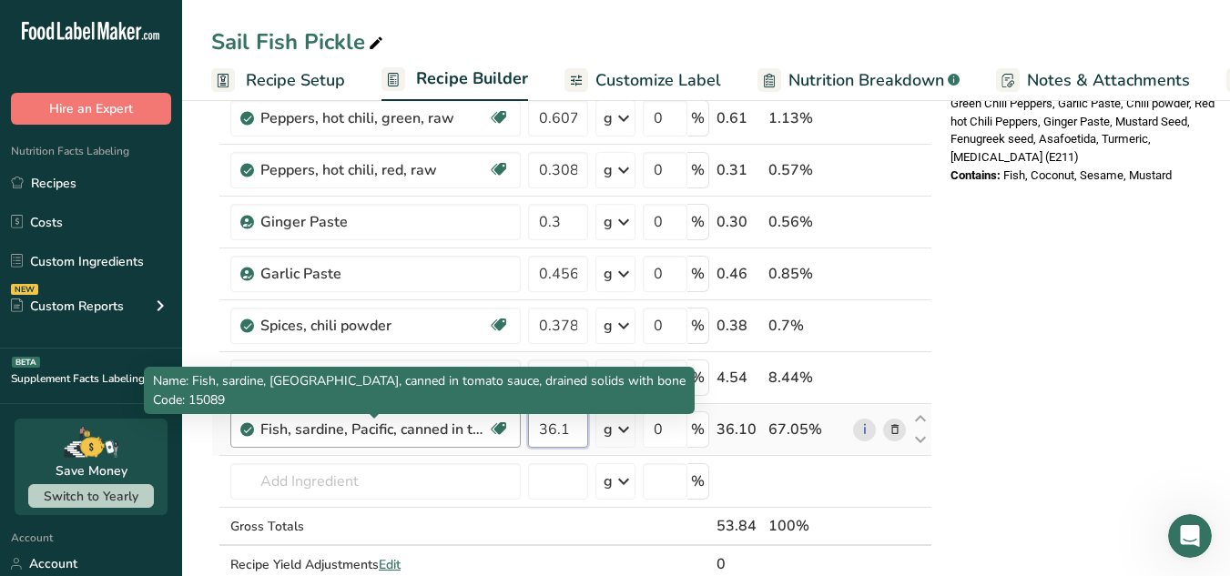
drag, startPoint x: 574, startPoint y: 430, endPoint x: 457, endPoint y: 432, distance: 116.6
click at [457, 432] on tr "Fish, sardine, Pacific, canned in tomato sauce, drained solids with bone Source…" at bounding box center [571, 430] width 719 height 52
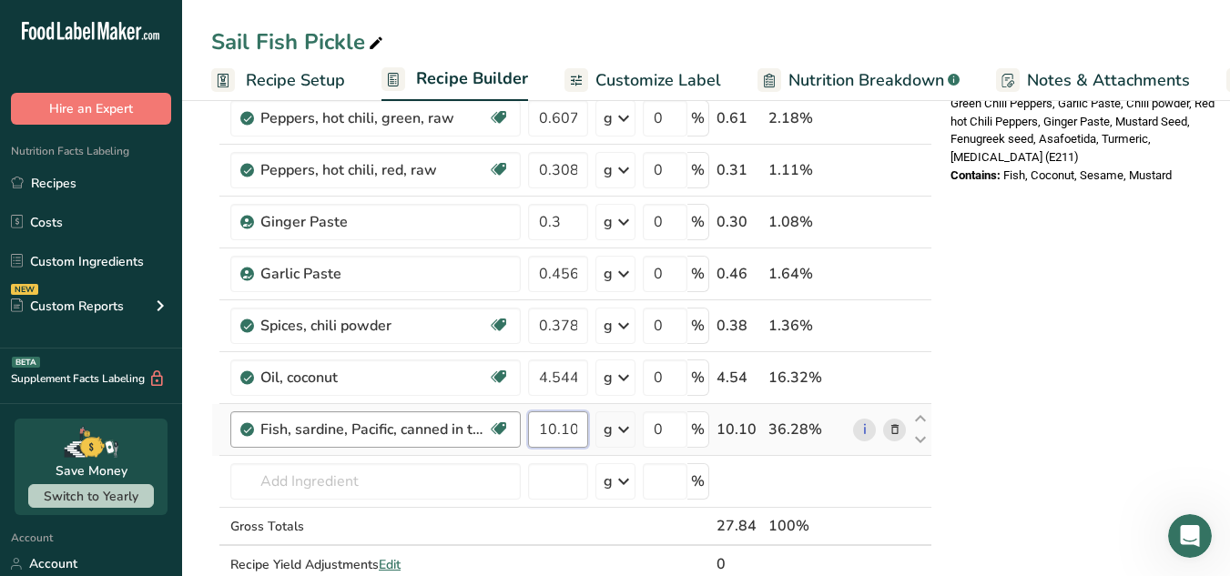
scroll to position [0, 6]
type input "10.108"
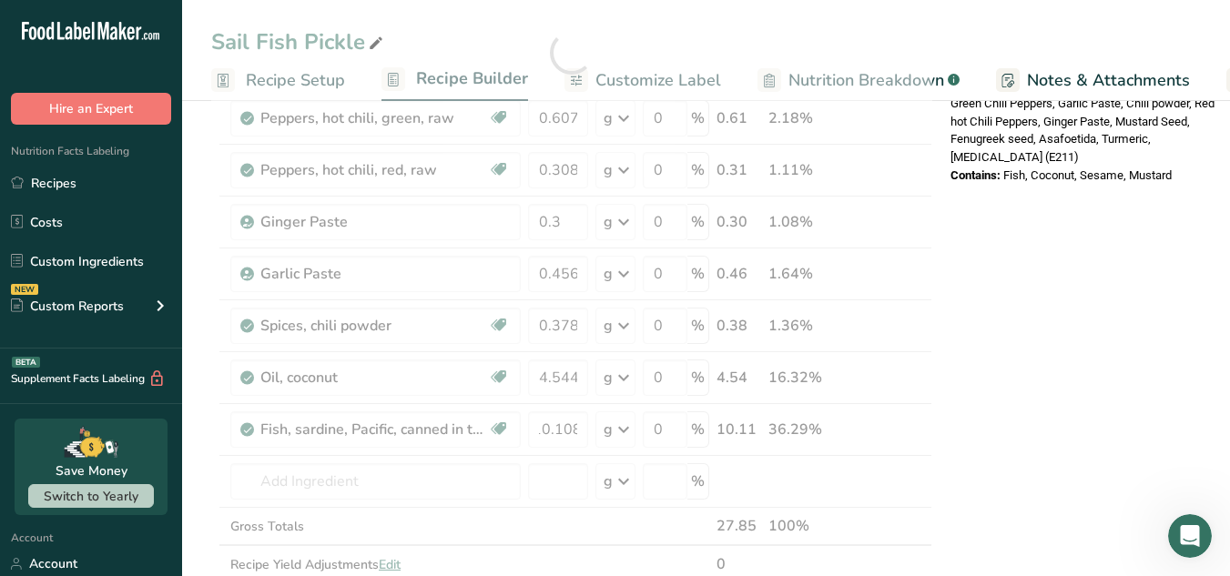
scroll to position [0, 0]
click at [1126, 259] on div "Nutrition Facts About 2 Servings Per Container Serving Size 28g Amount Per Serv…" at bounding box center [1088, 359] width 291 height 1898
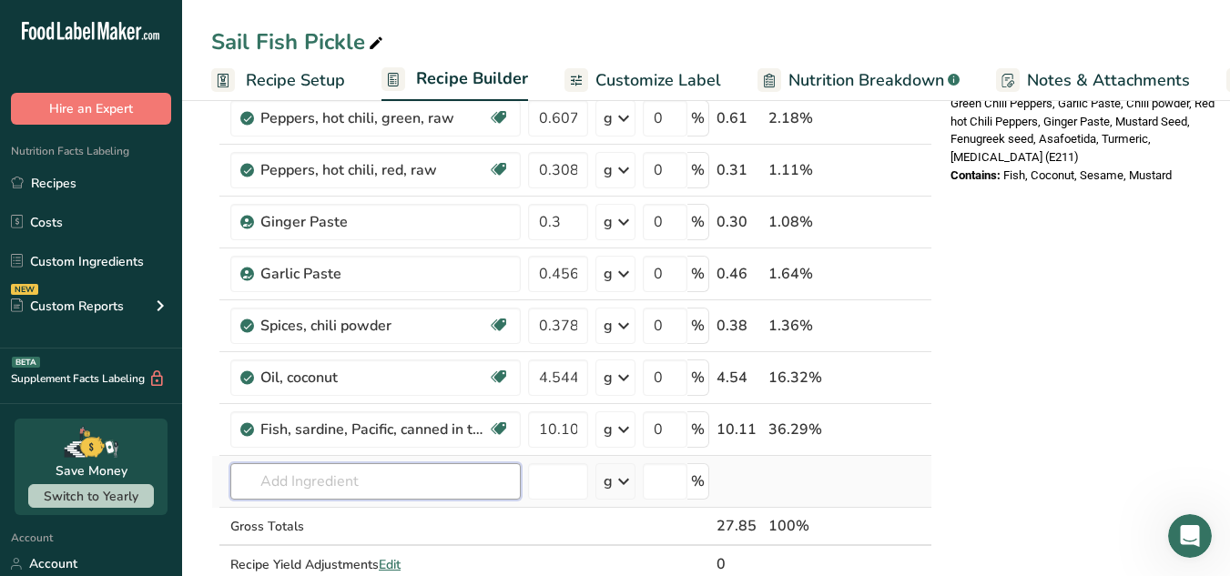
click at [330, 484] on input "text" at bounding box center [375, 482] width 290 height 36
drag, startPoint x: 435, startPoint y: 485, endPoint x: 193, endPoint y: 496, distance: 242.5
click at [193, 496] on section "Add Ingredients Manage Recipe Delete Recipe Duplicate Recipe Scale Recipe Save …" at bounding box center [706, 359] width 1048 height 1956
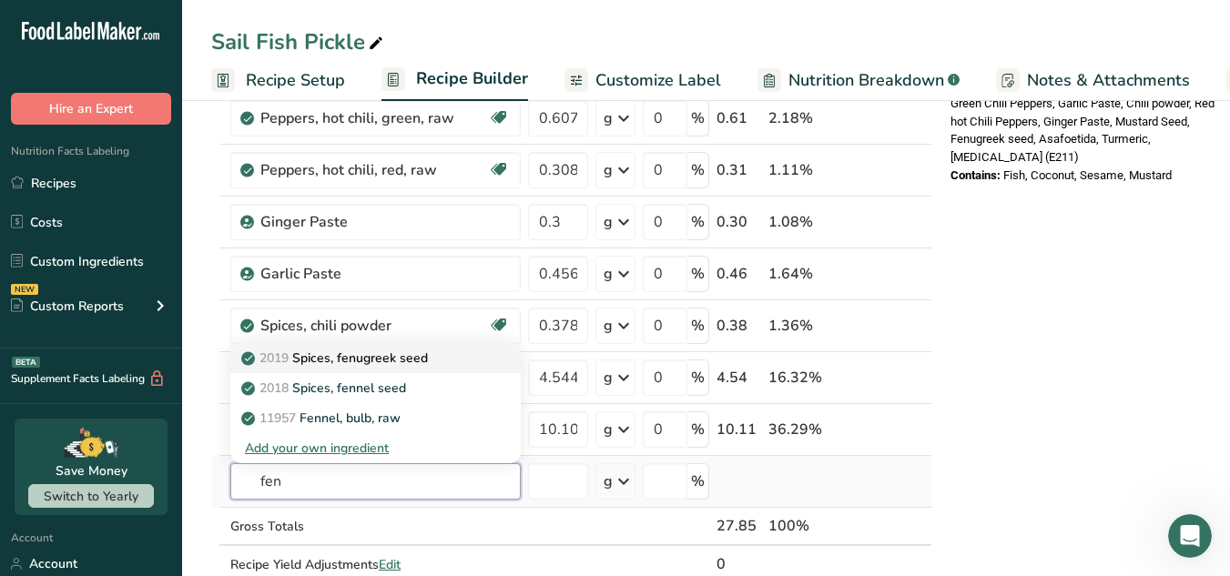
type input "fen"
click at [329, 364] on p "2019 Spices, fenugreek seed" at bounding box center [336, 358] width 183 height 19
type input "Spices, fenugreek seed"
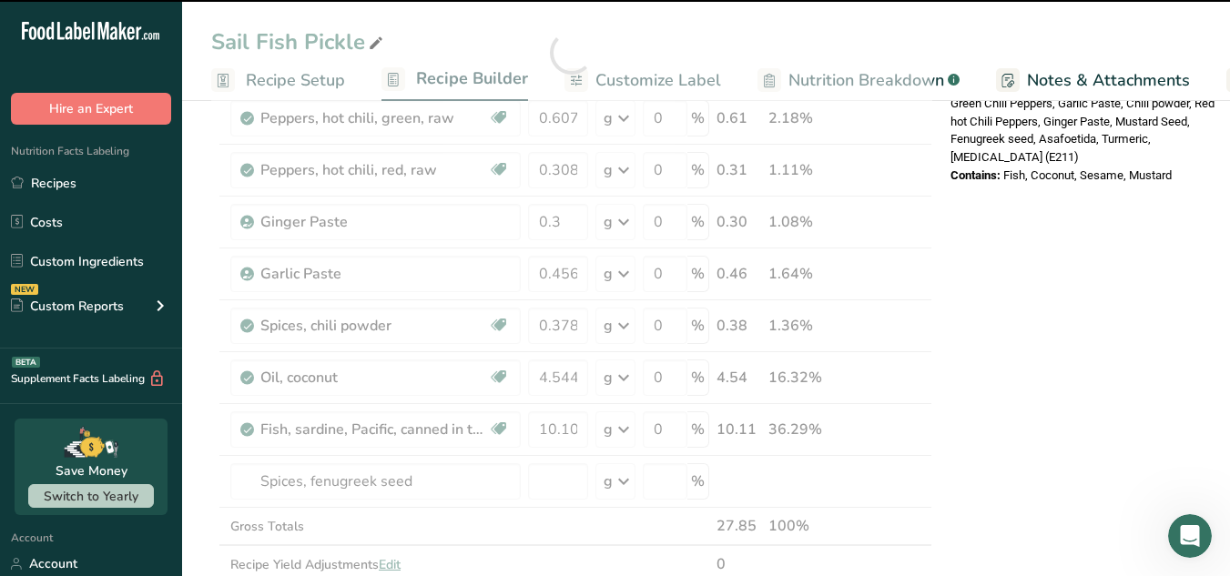
type input "0"
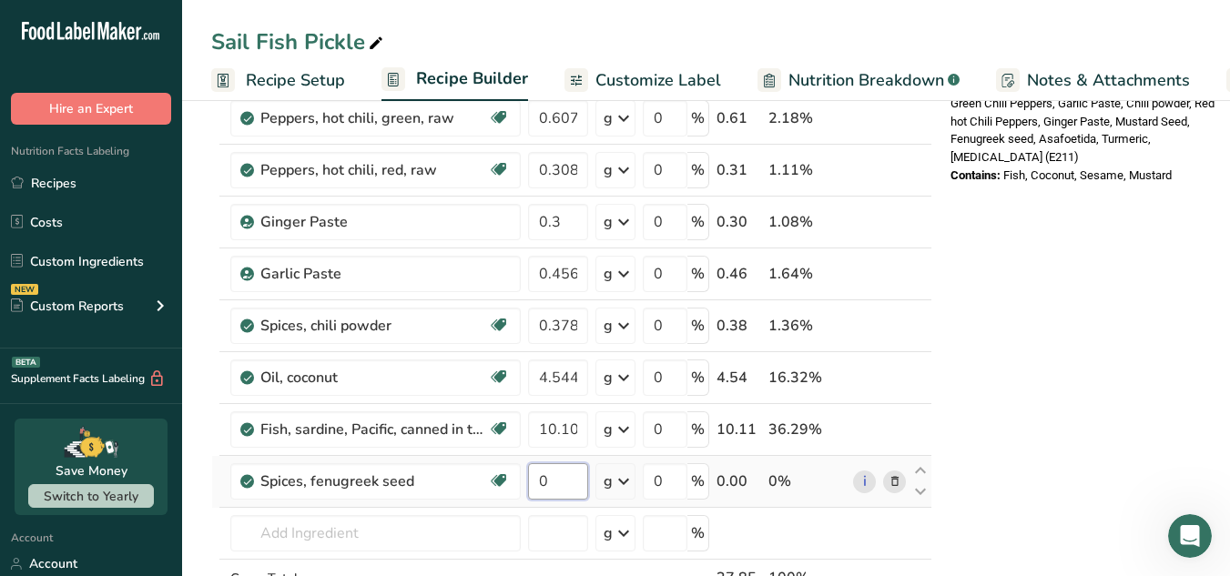
click at [568, 494] on input "0" at bounding box center [558, 482] width 60 height 36
paste input ".1512"
type input "0.1512"
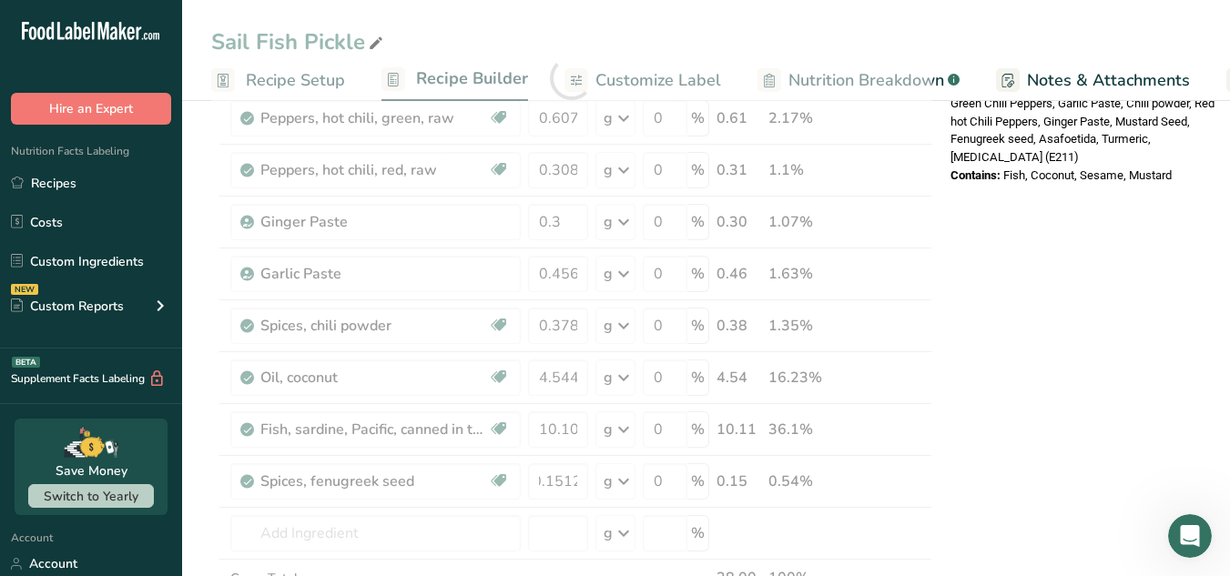
scroll to position [0, 0]
click at [1084, 399] on div "Nutrition Facts About 1 Serving Per Container Serving Size 28g Amount Per Servi…" at bounding box center [1088, 385] width 291 height 1950
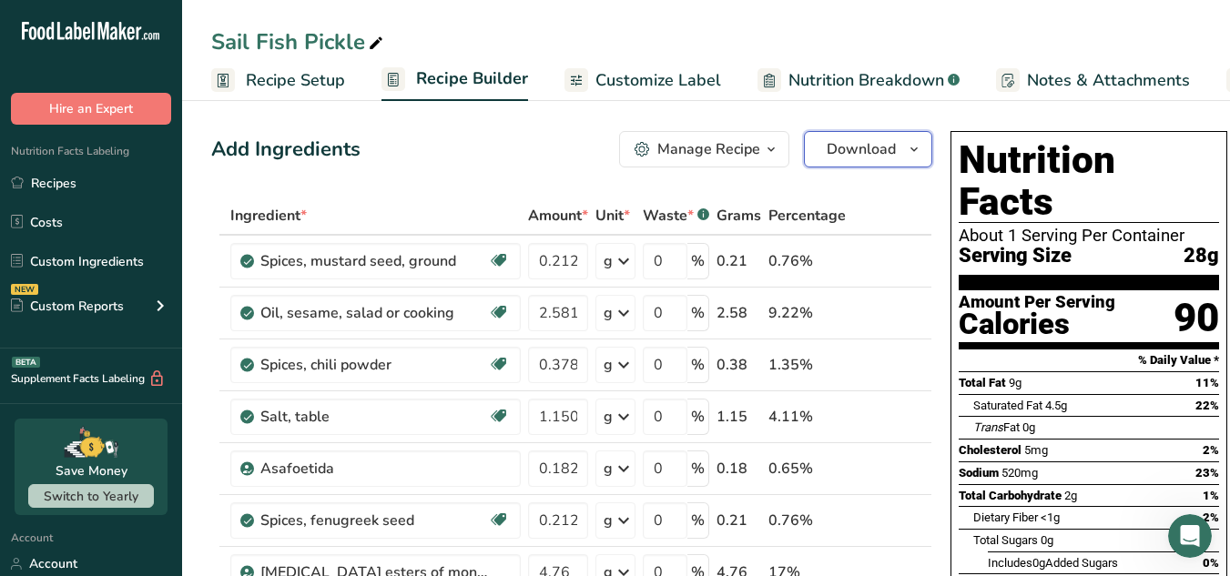
click at [907, 154] on icon "button" at bounding box center [914, 149] width 15 height 23
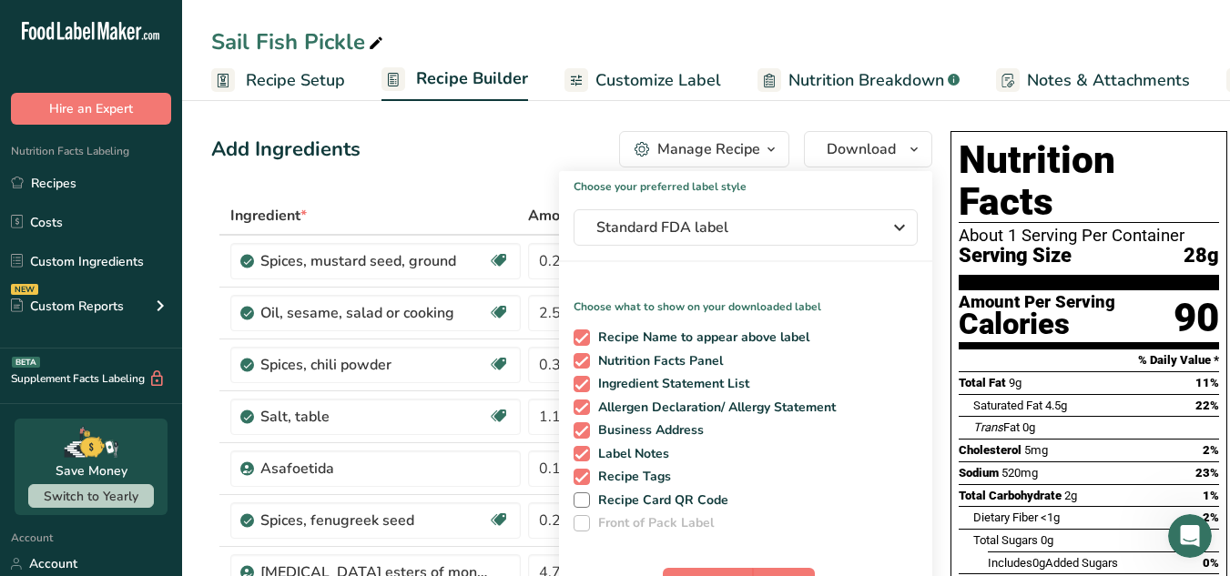
click at [381, 32] on icon at bounding box center [376, 43] width 16 height 25
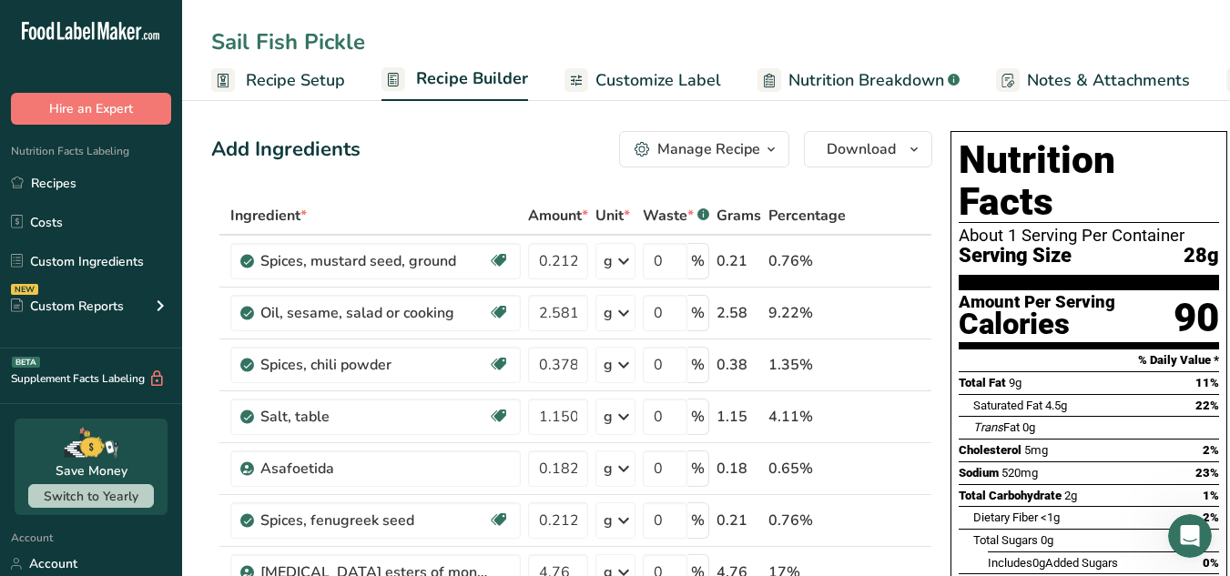
drag, startPoint x: 394, startPoint y: 46, endPoint x: 204, endPoint y: 75, distance: 192.5
click at [204, 75] on div "Sail Fish Pickle Recipe Setup Recipe Builder Customize Label Nutrition Breakdow…" at bounding box center [706, 50] width 1048 height 101
type input "Sardine Pickle"
click at [561, 145] on div "Add Ingredients Manage Recipe Delete Recipe Duplicate Recipe Scale Recipe Save …" at bounding box center [571, 149] width 721 height 36
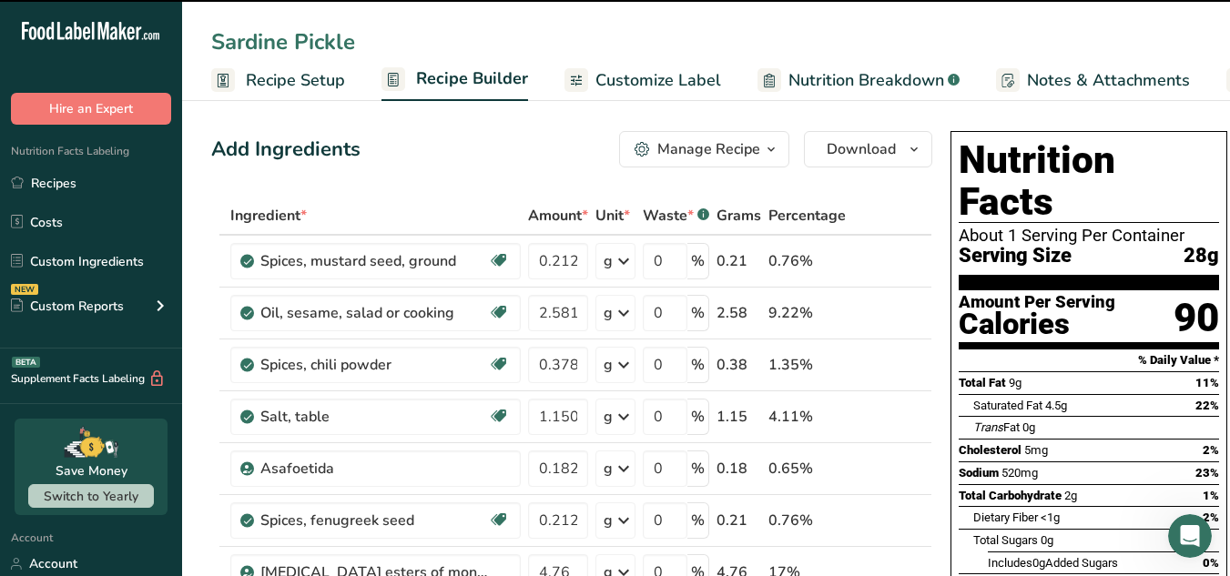
click at [561, 145] on div "Add Ingredients Manage Recipe Delete Recipe Duplicate Recipe Scale Recipe Save …" at bounding box center [571, 149] width 721 height 36
click at [871, 159] on span "Download" at bounding box center [861, 149] width 69 height 22
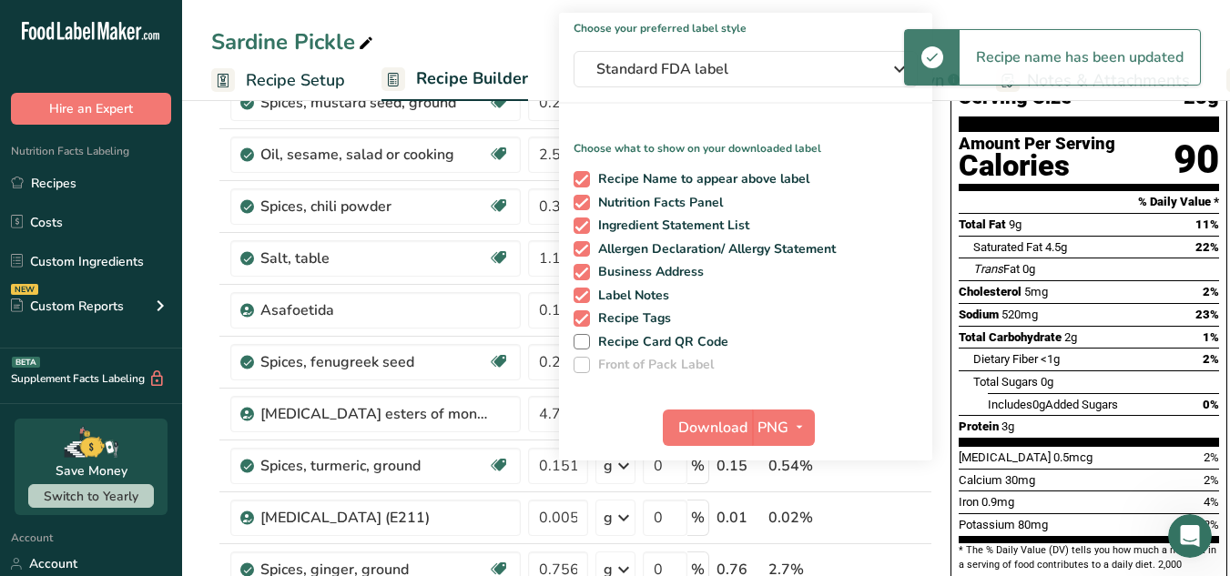
scroll to position [159, 0]
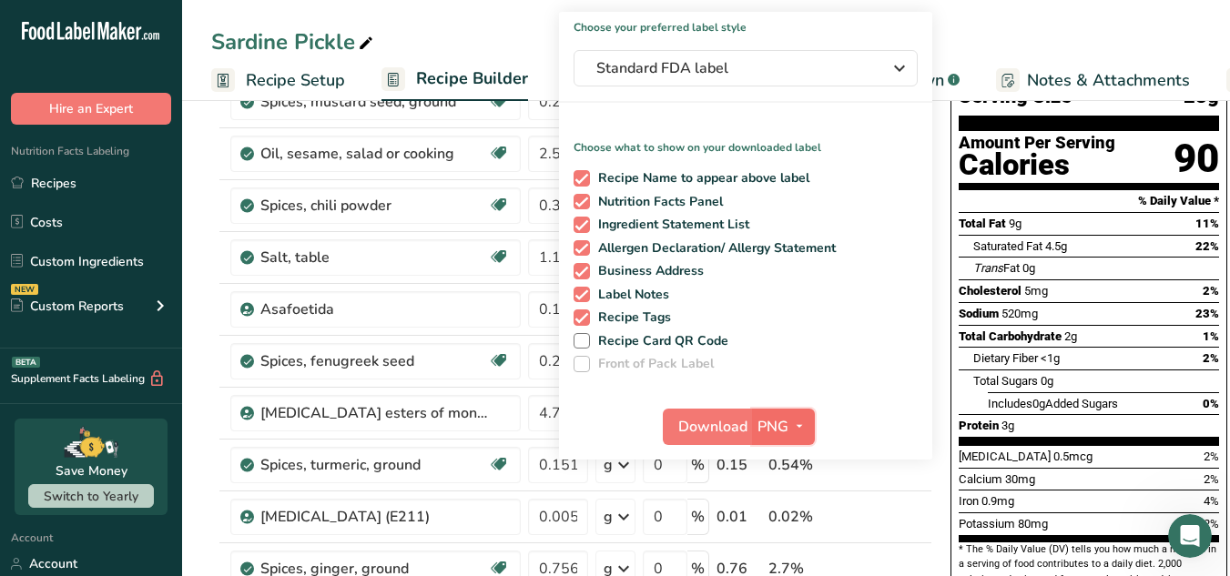
click at [782, 423] on span "PNG" at bounding box center [773, 427] width 31 height 22
click at [796, 545] on link "PDF" at bounding box center [786, 554] width 58 height 30
click at [719, 441] on button "Download" at bounding box center [708, 427] width 89 height 36
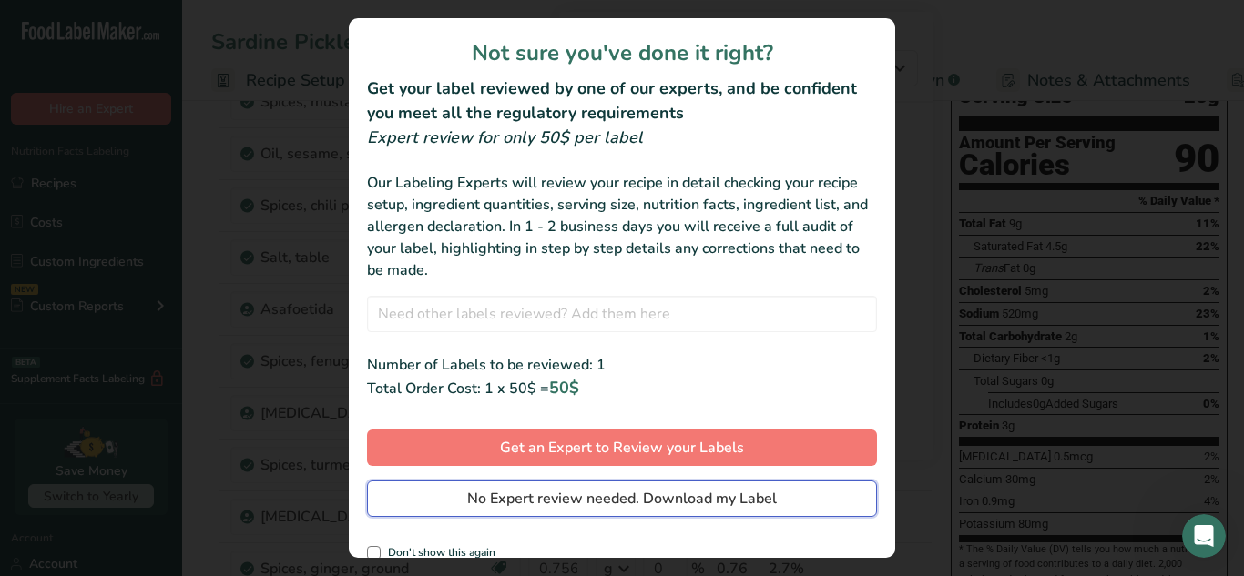
click at [722, 485] on button "No Expert review needed. Download my Label" at bounding box center [622, 499] width 510 height 36
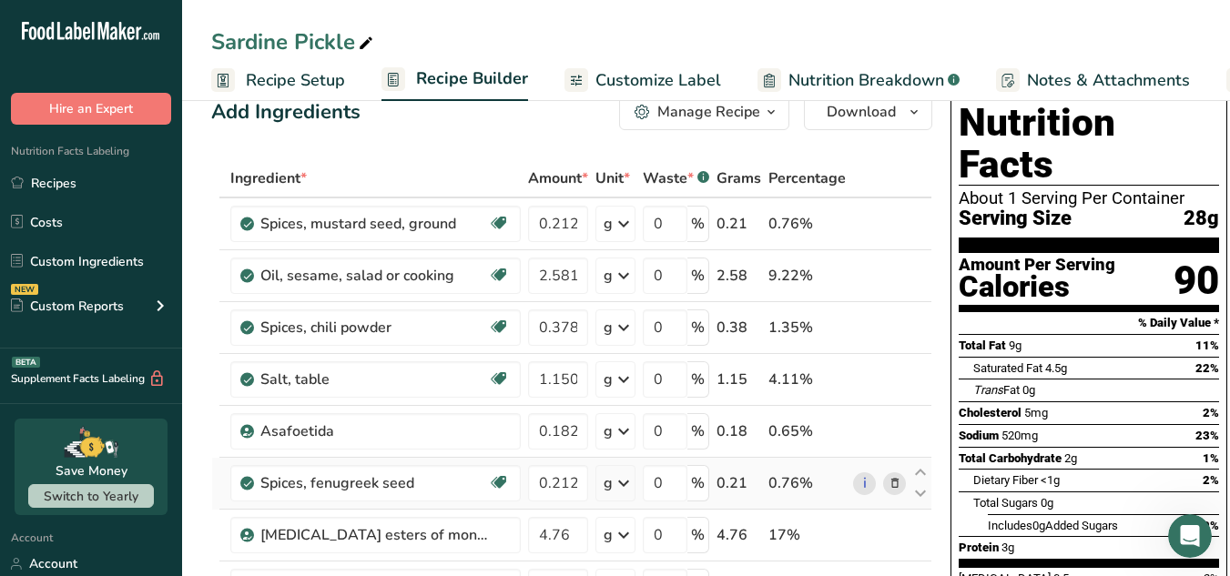
scroll to position [0, 0]
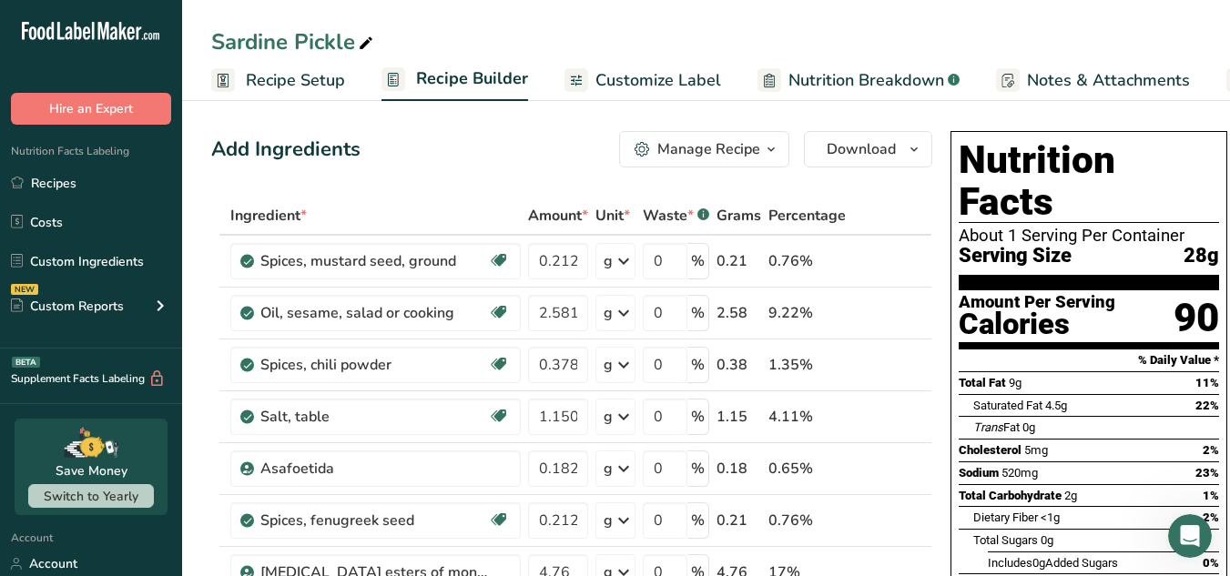
click at [661, 13] on div "Sardine Pickle Recipe Setup Recipe Builder Customize Label Nutrition Breakdown …" at bounding box center [706, 50] width 1048 height 101
click at [875, 141] on span "Download" at bounding box center [861, 149] width 69 height 22
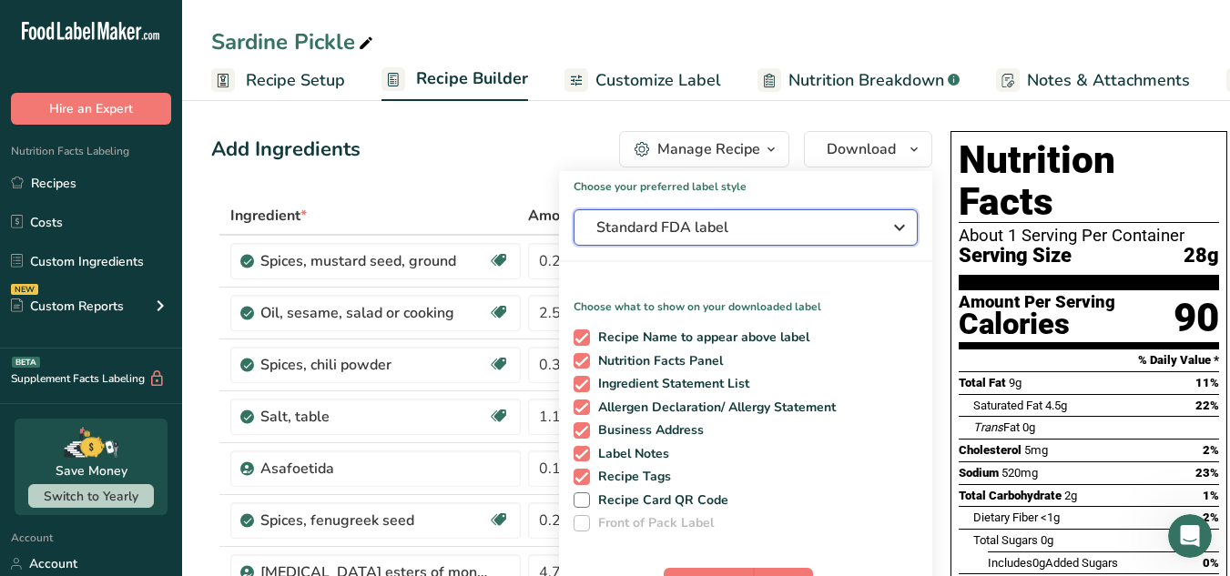
click at [824, 223] on span "Standard FDA label" at bounding box center [732, 228] width 273 height 22
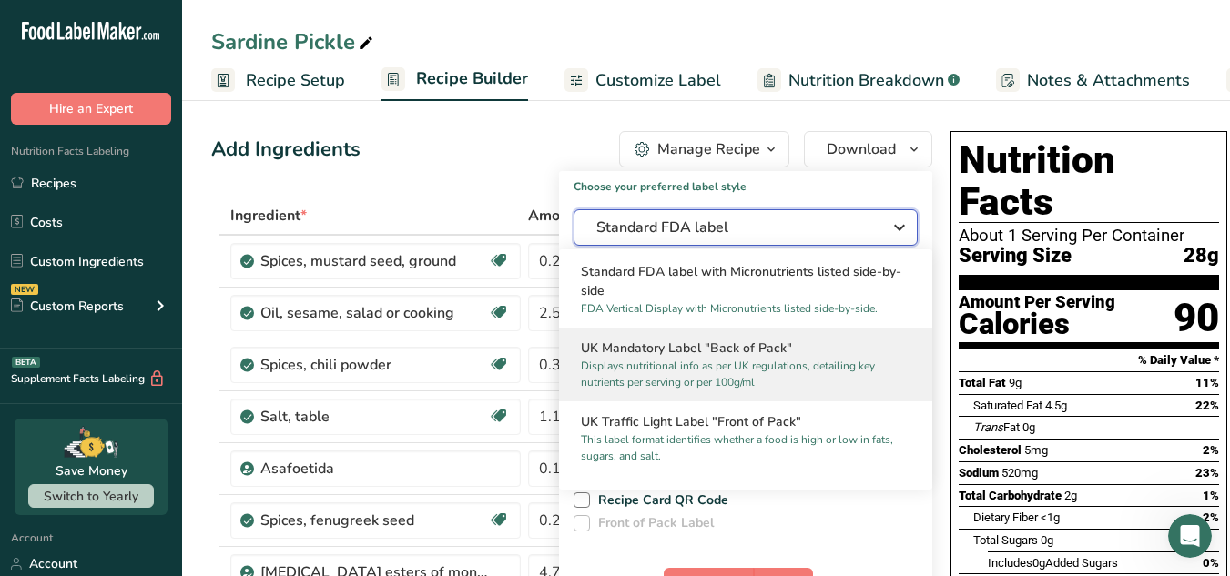
scroll to position [513, 0]
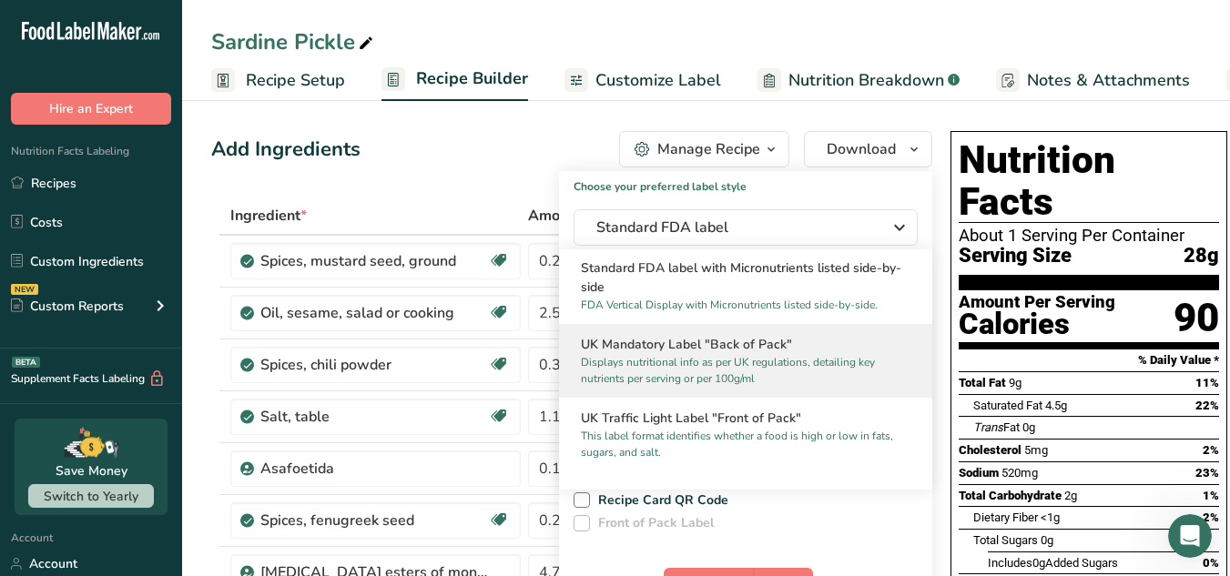
click at [818, 382] on p "Displays nutritional info as per UK regulations, detailing key nutrients per se…" at bounding box center [737, 370] width 313 height 33
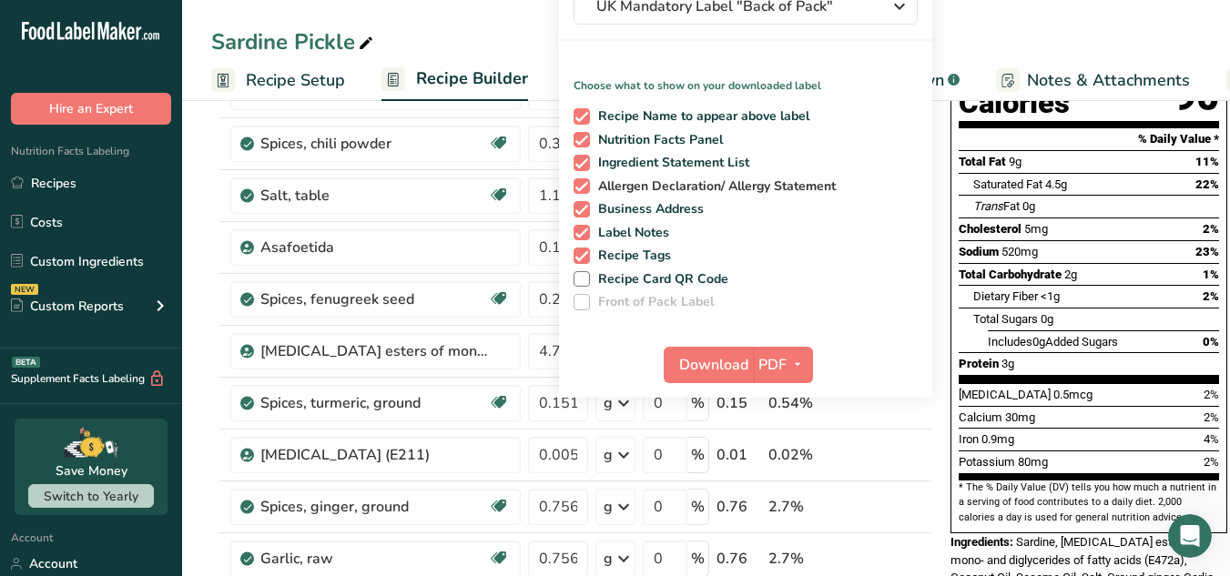
scroll to position [231, 0]
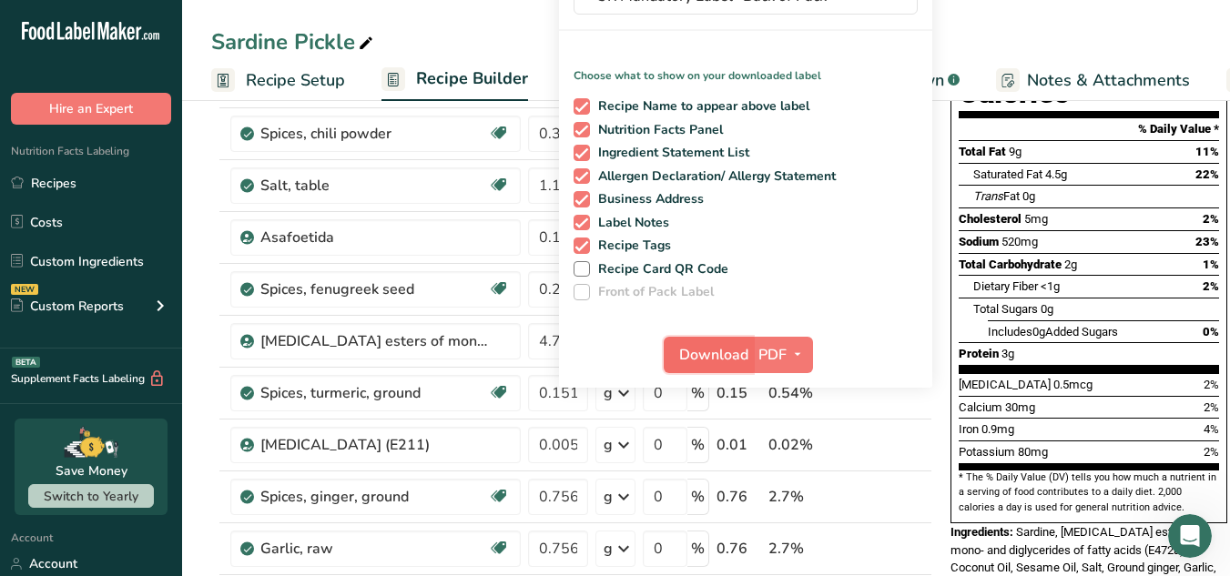
click at [699, 346] on span "Download" at bounding box center [713, 355] width 69 height 22
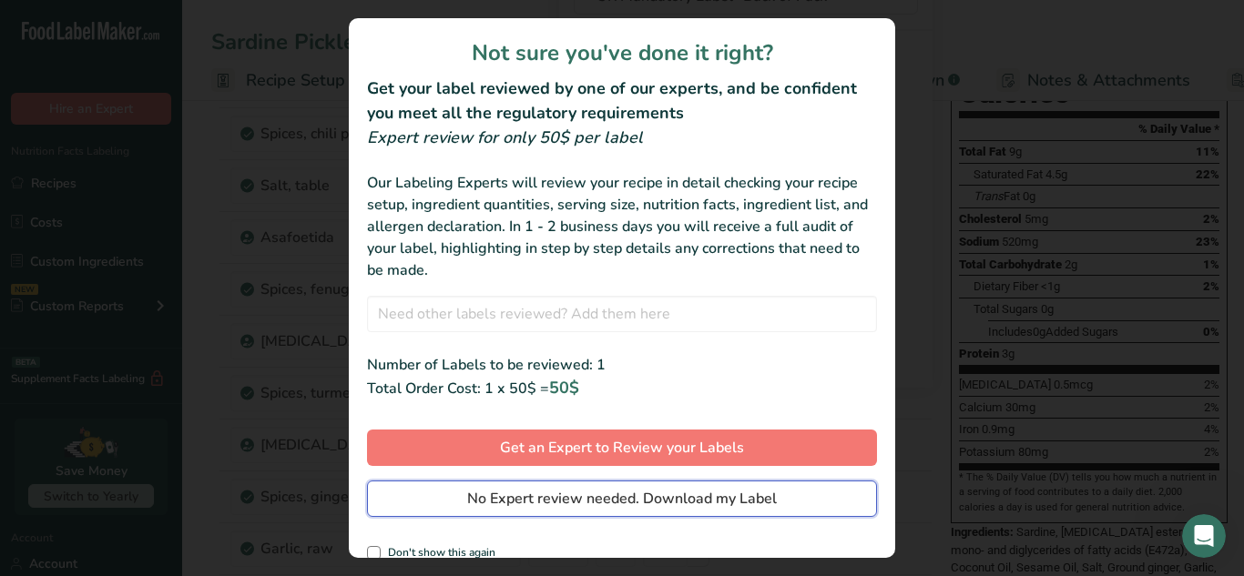
click at [735, 499] on span "No Expert review needed. Download my Label" at bounding box center [622, 499] width 310 height 22
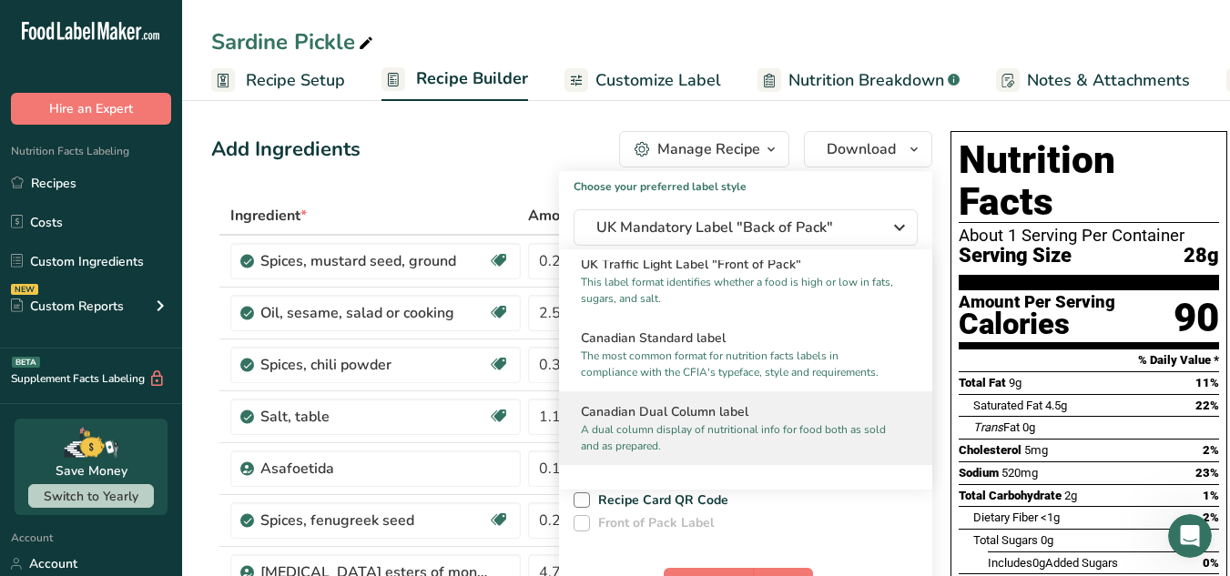
scroll to position [665, 0]
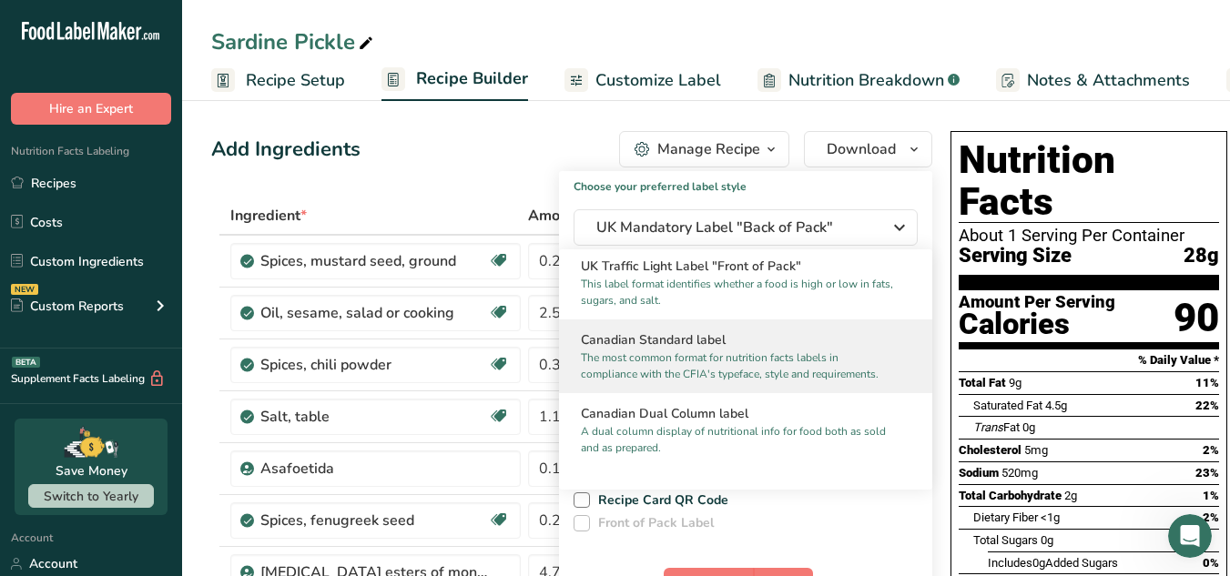
click at [710, 350] on h2 "Canadian Standard label" at bounding box center [746, 340] width 330 height 19
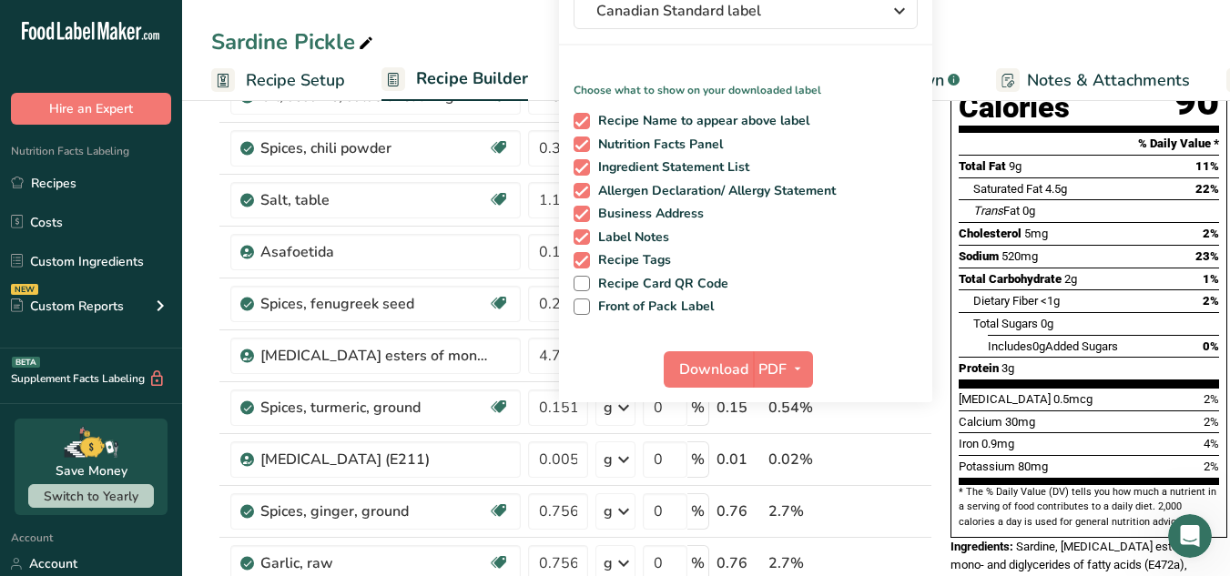
scroll to position [228, 0]
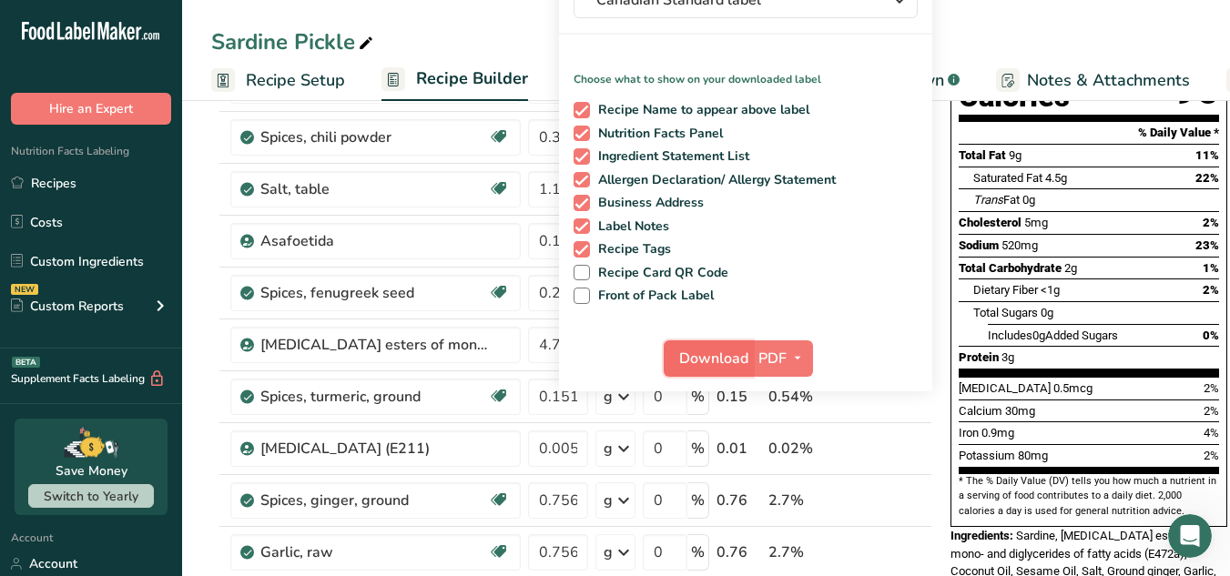
click at [715, 369] on span "Download" at bounding box center [713, 359] width 69 height 22
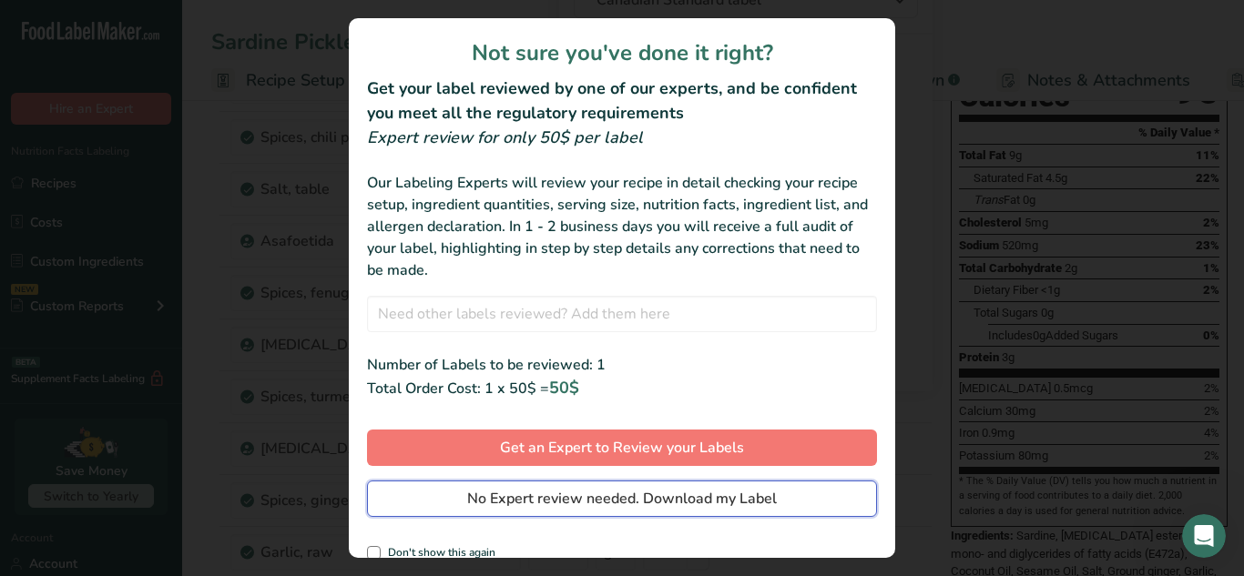
click at [728, 504] on span "No Expert review needed. Download my Label" at bounding box center [622, 499] width 310 height 22
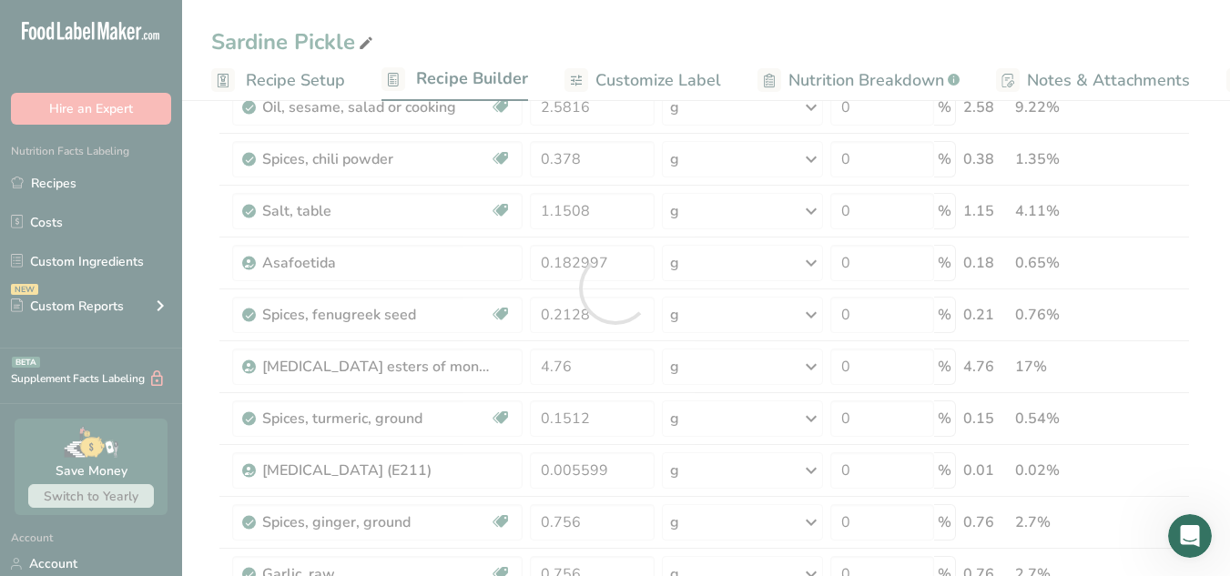
scroll to position [0, 0]
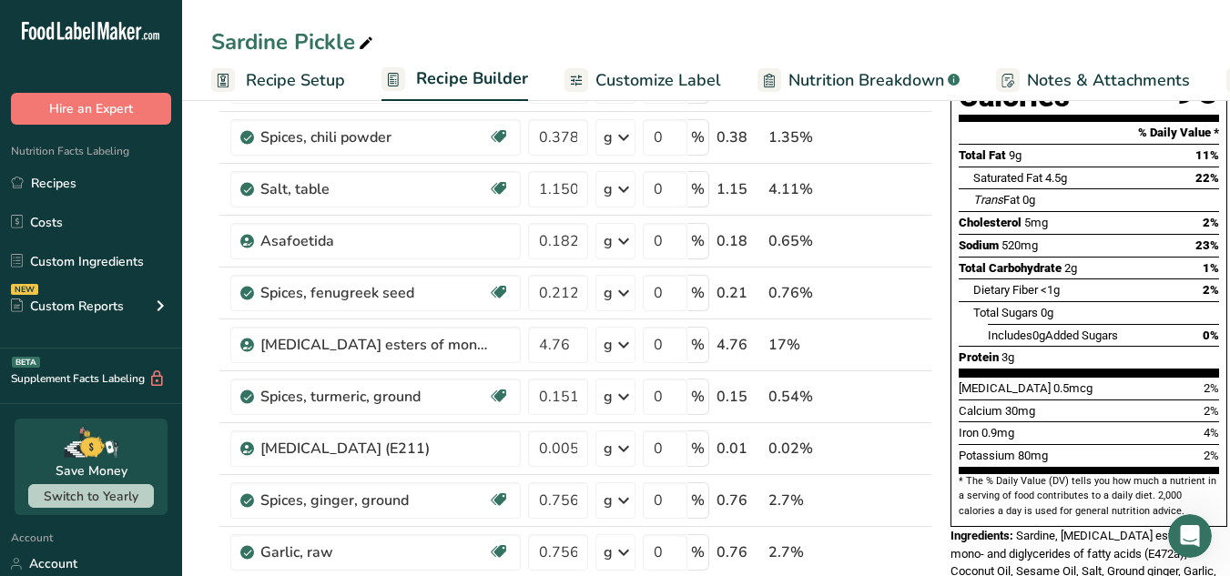
click at [683, 49] on div "Sardine Pickle" at bounding box center [706, 41] width 1048 height 33
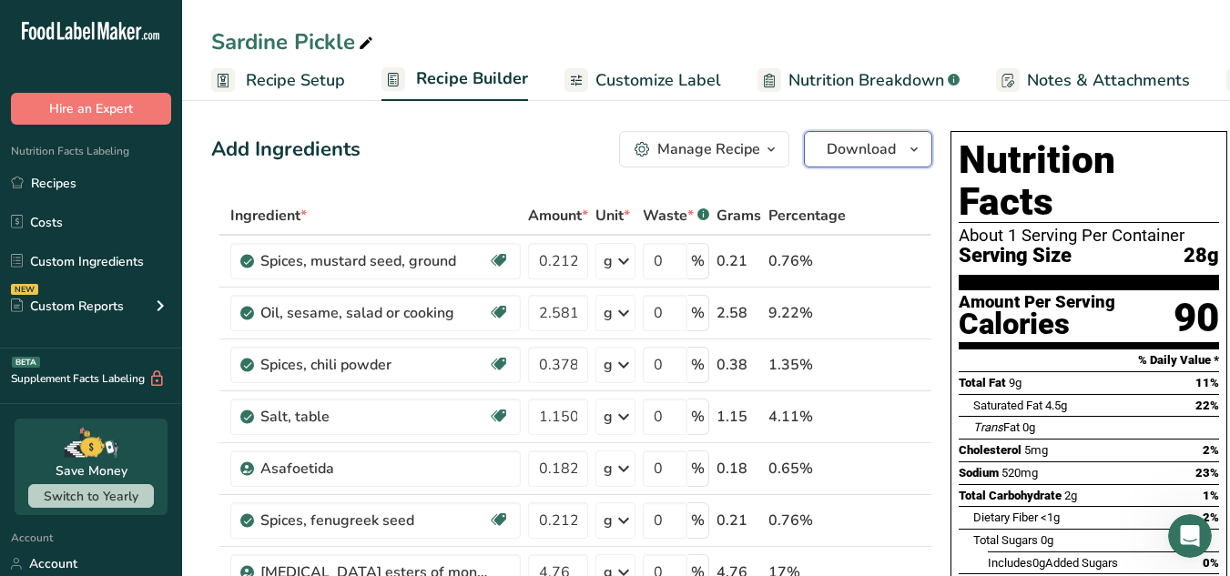
click at [847, 138] on span "Download" at bounding box center [861, 149] width 69 height 22
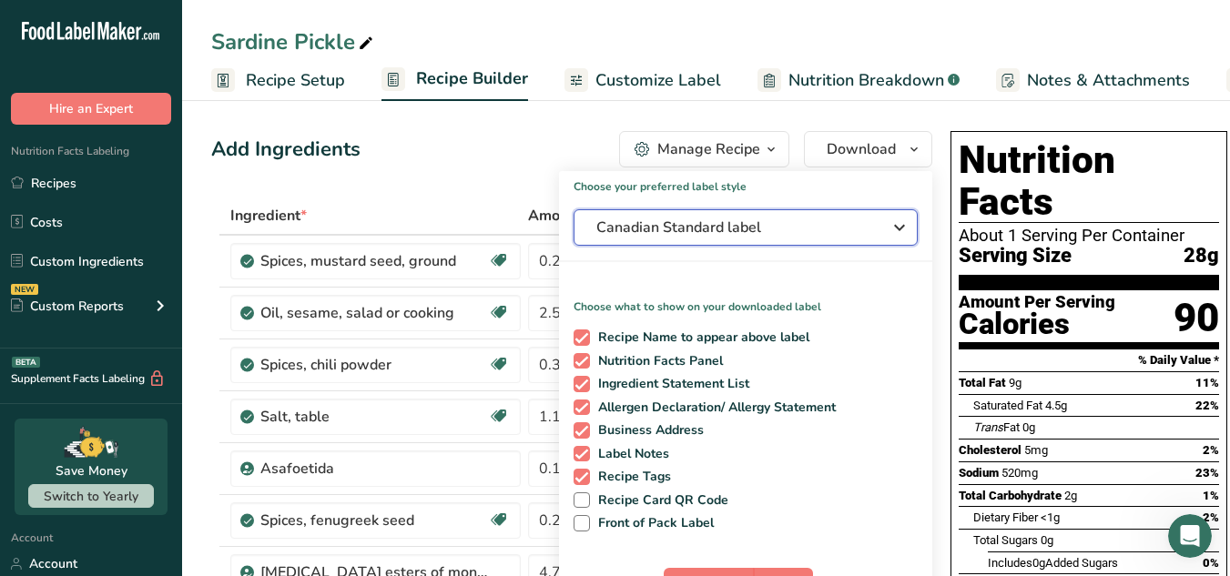
click at [829, 228] on span "Canadian Standard label" at bounding box center [732, 228] width 273 height 22
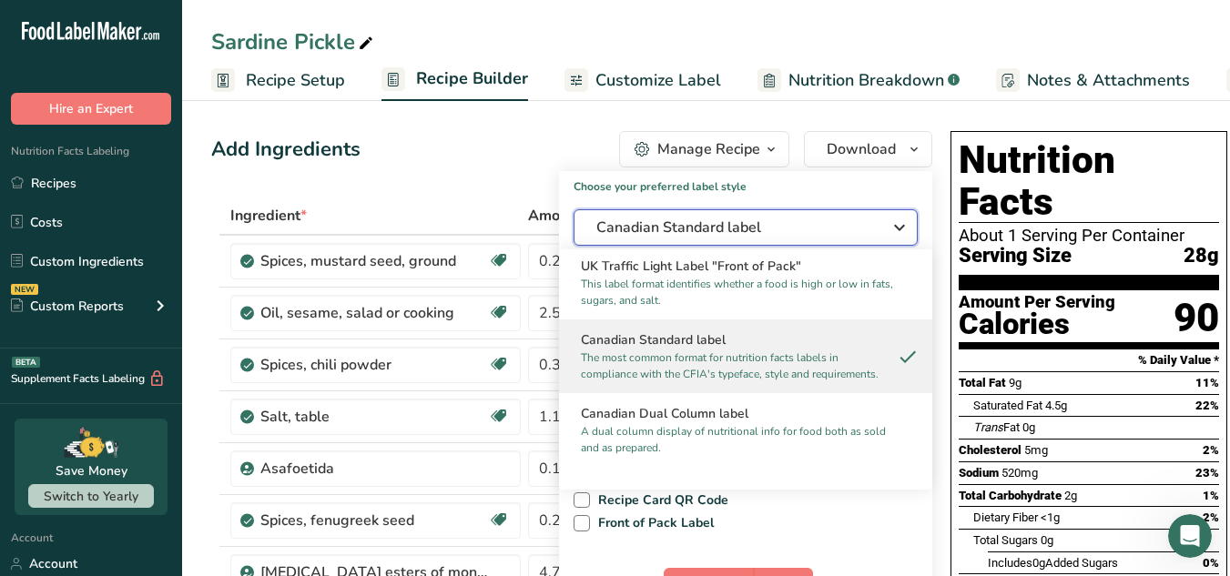
click at [829, 228] on span "Canadian Standard label" at bounding box center [732, 228] width 273 height 22
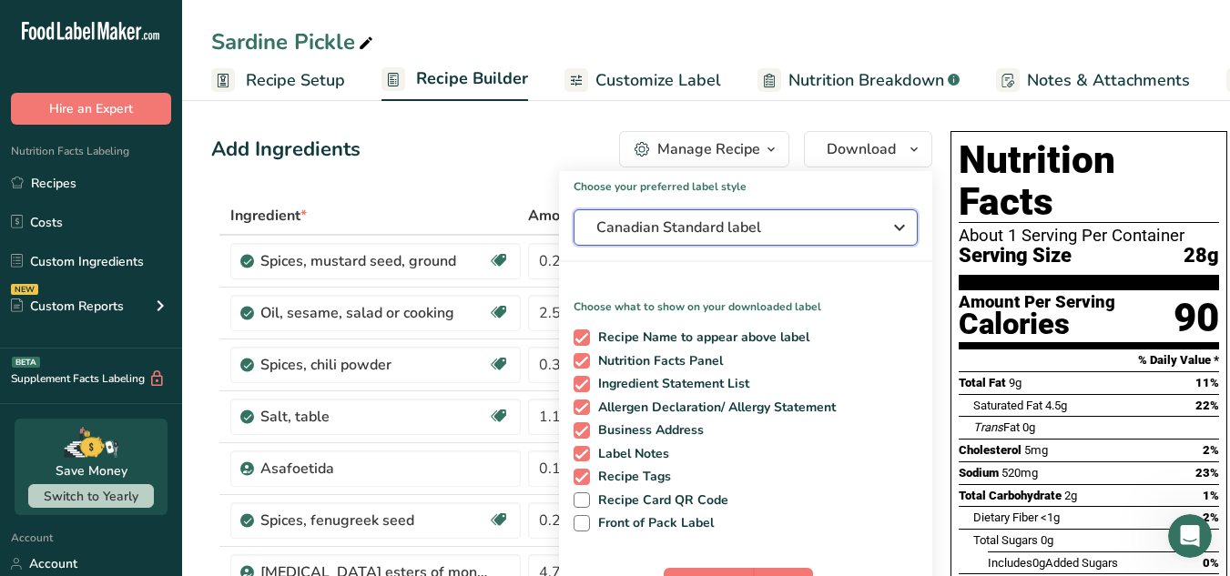
click at [829, 228] on span "Canadian Standard label" at bounding box center [732, 228] width 273 height 22
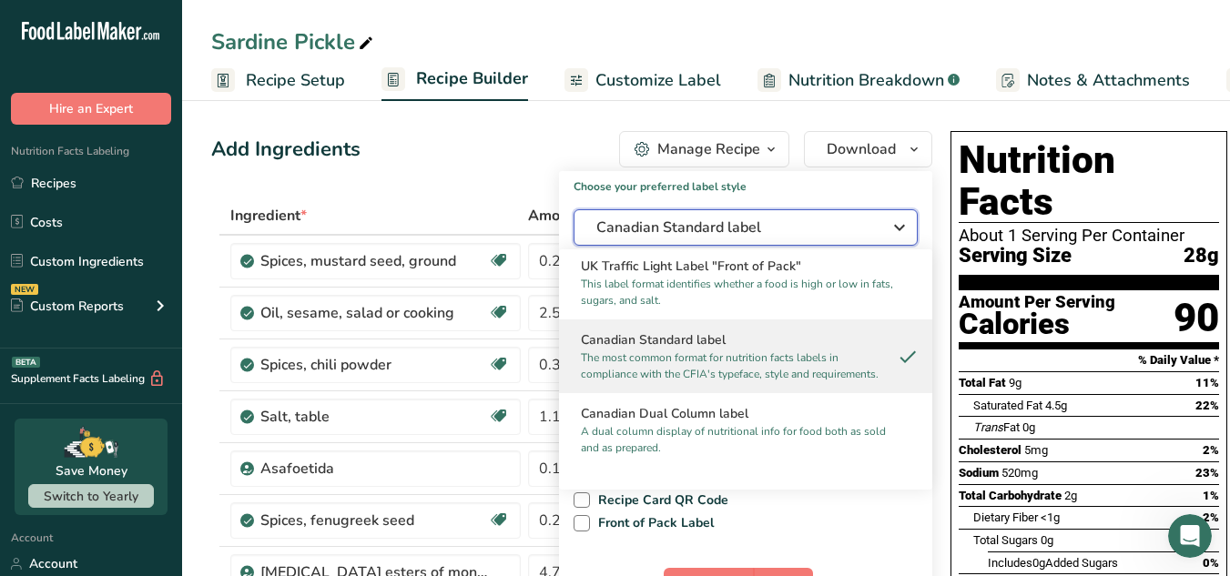
click at [829, 228] on span "Canadian Standard label" at bounding box center [732, 228] width 273 height 22
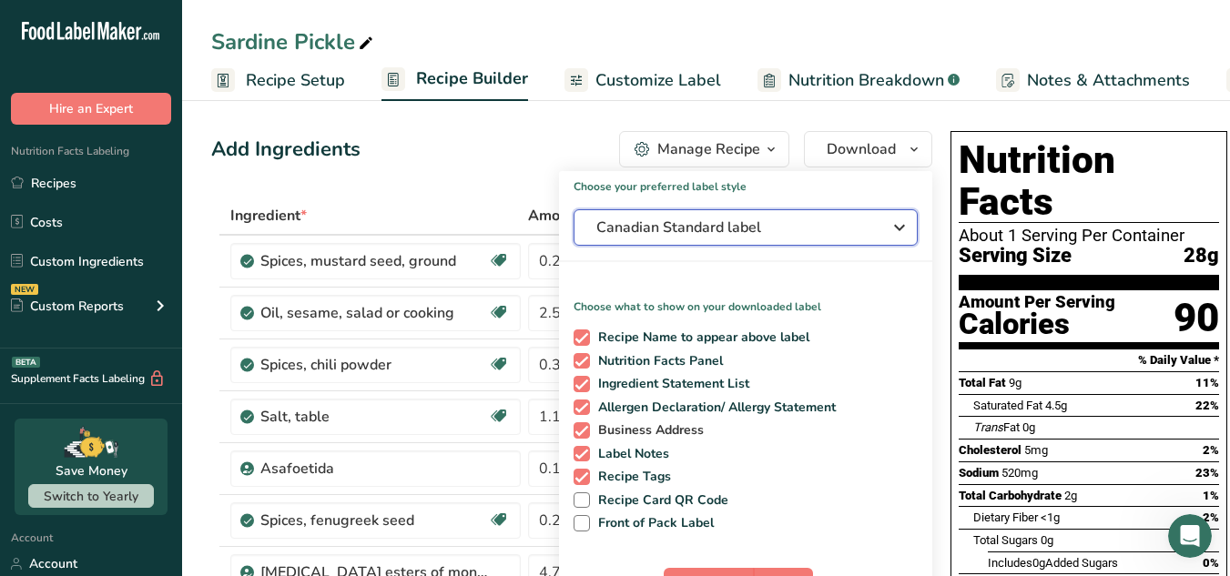
scroll to position [18, 0]
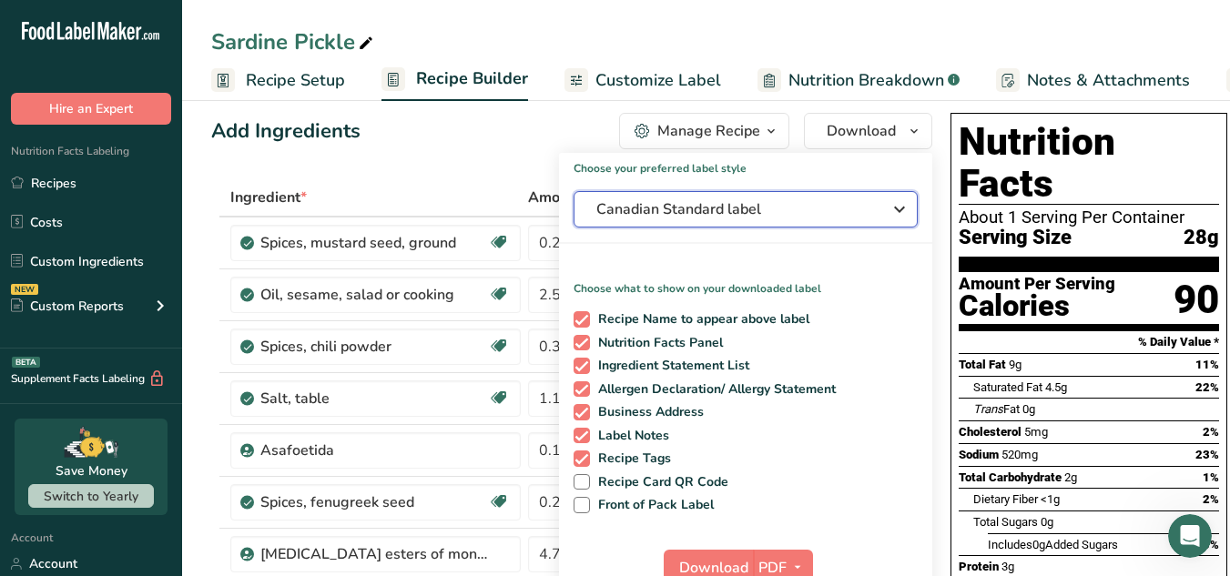
click at [801, 215] on span "Canadian Standard label" at bounding box center [732, 210] width 273 height 22
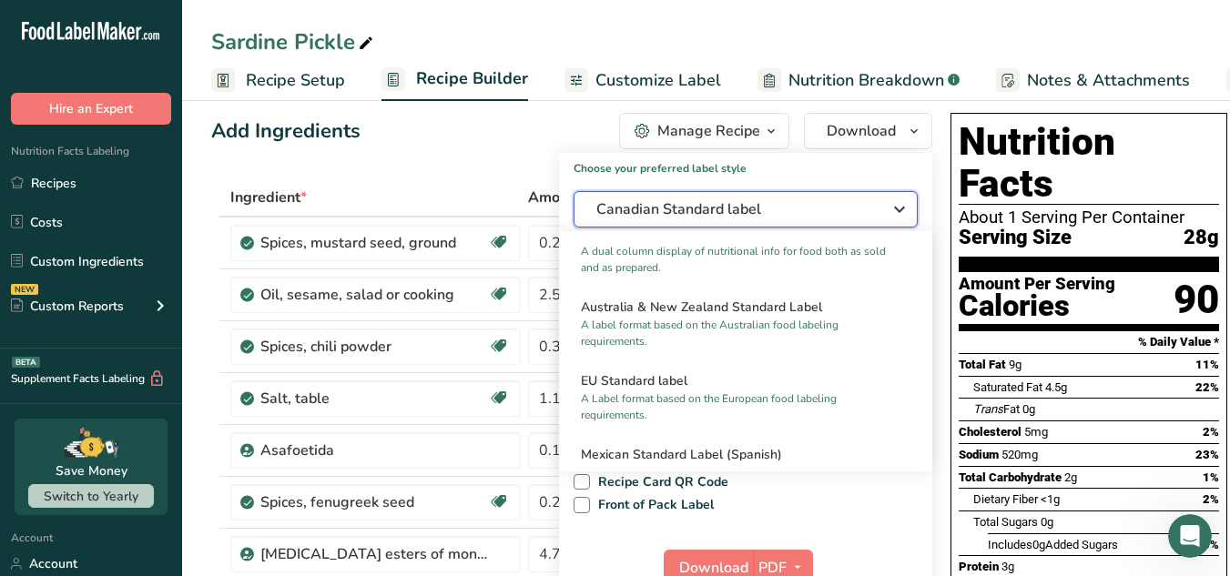
scroll to position [828, 0]
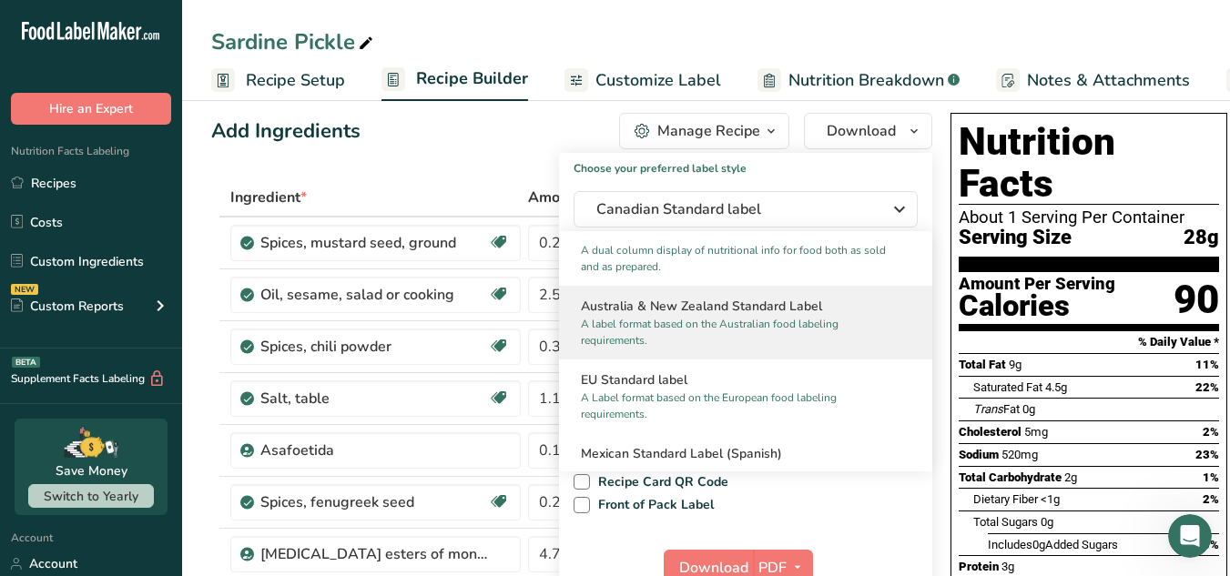
click at [773, 336] on p "A label format based on the Australian food labeling requirements." at bounding box center [737, 332] width 313 height 33
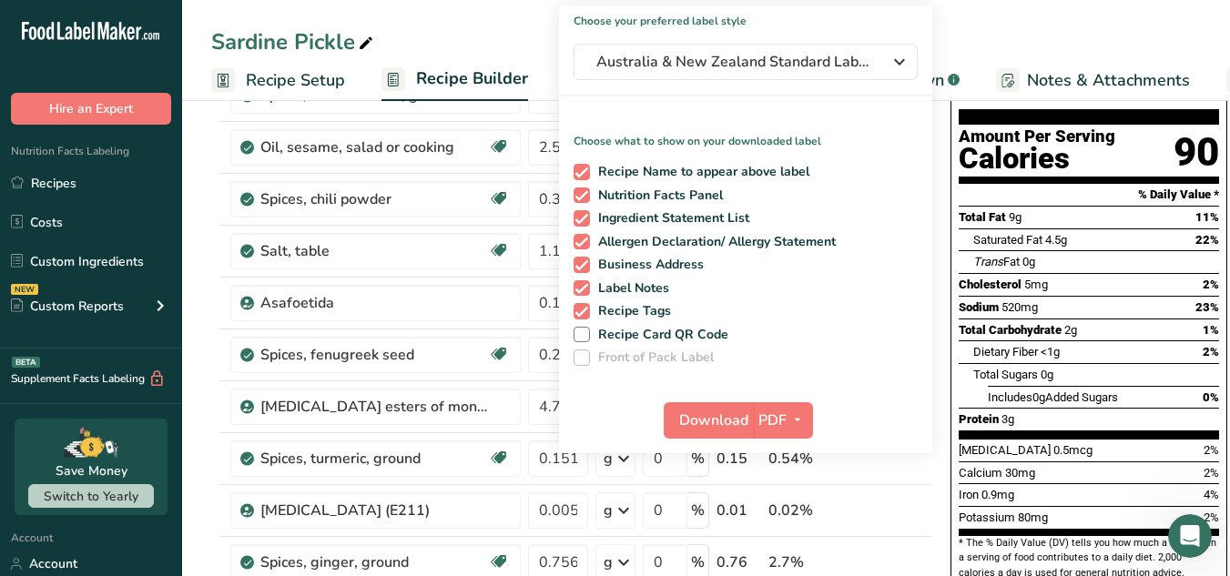
scroll to position [167, 0]
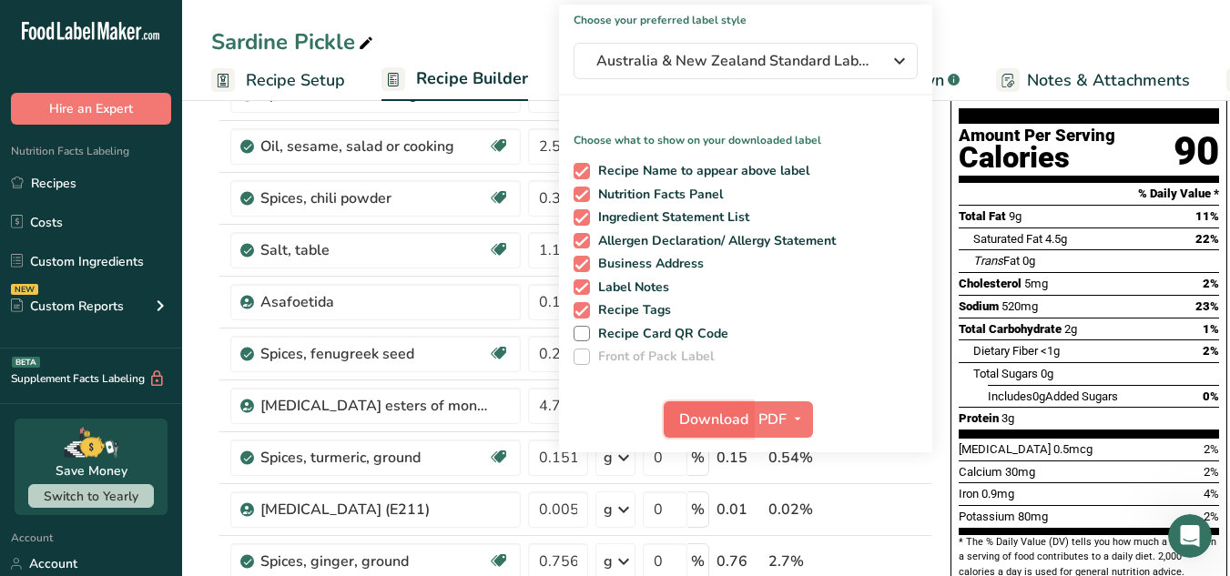
click at [725, 412] on span "Download" at bounding box center [713, 420] width 69 height 22
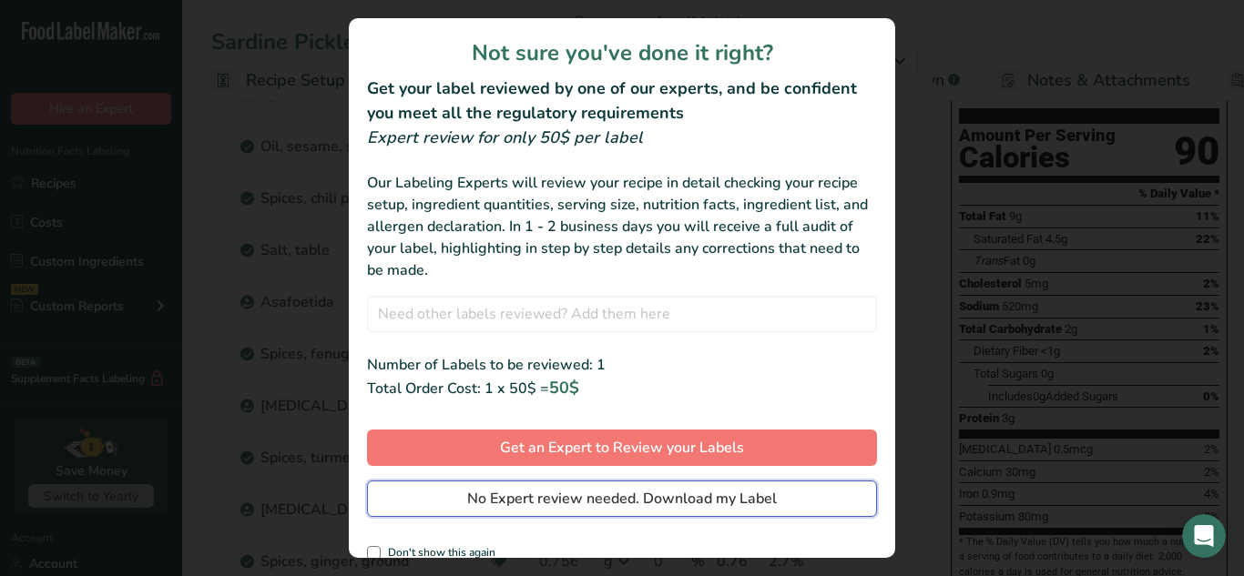
click at [725, 512] on button "No Expert review needed. Download my Label" at bounding box center [622, 499] width 510 height 36
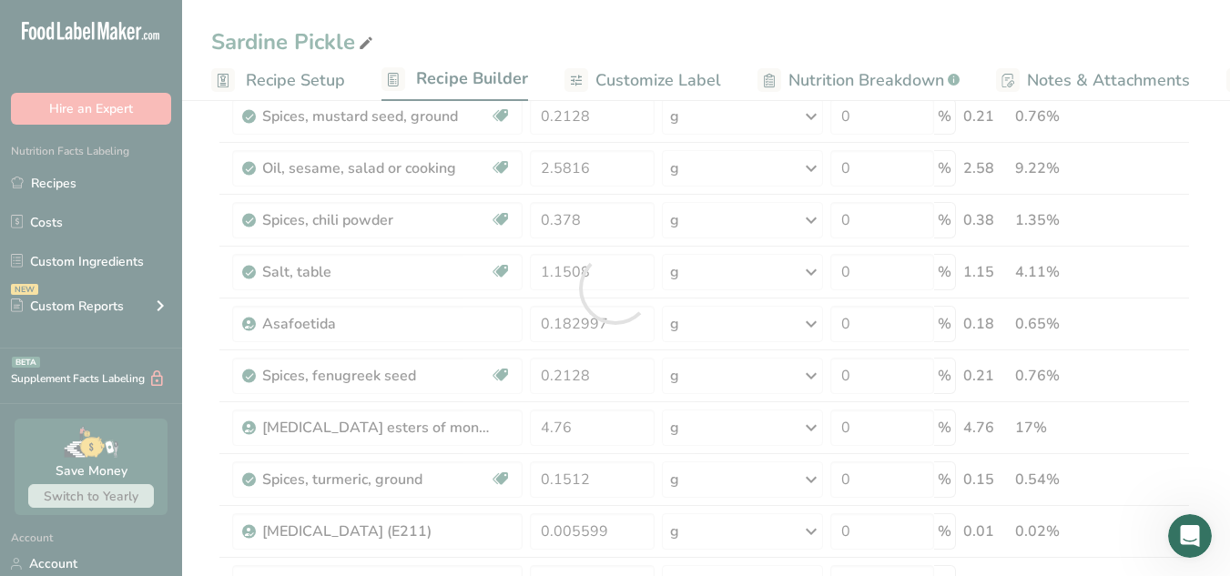
scroll to position [0, 0]
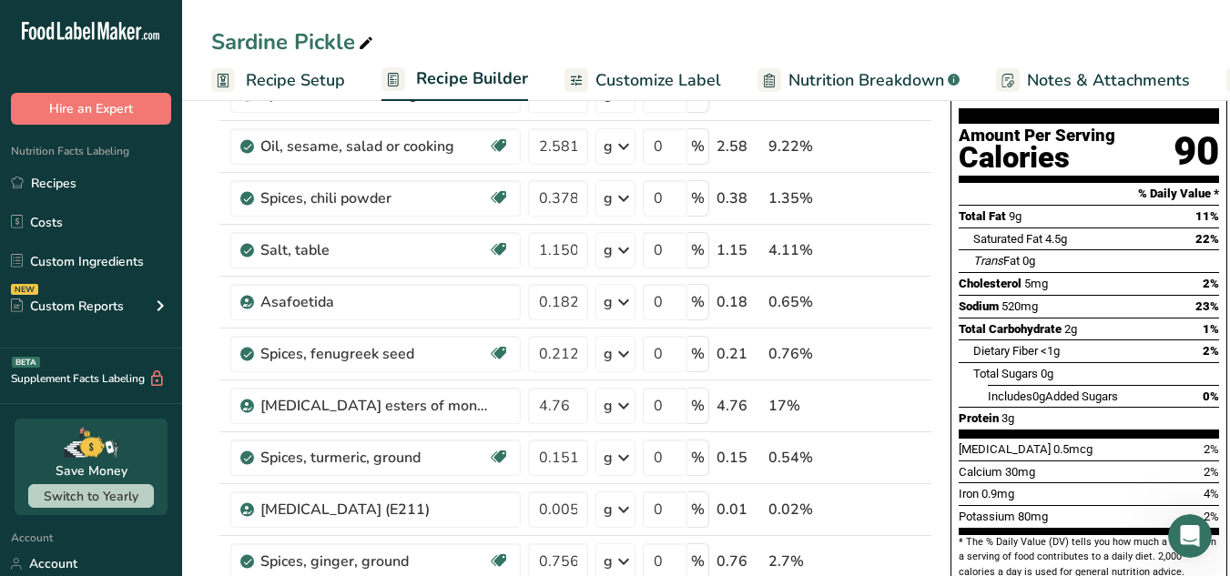
click at [643, 27] on div "Sardine Pickle" at bounding box center [706, 41] width 1048 height 33
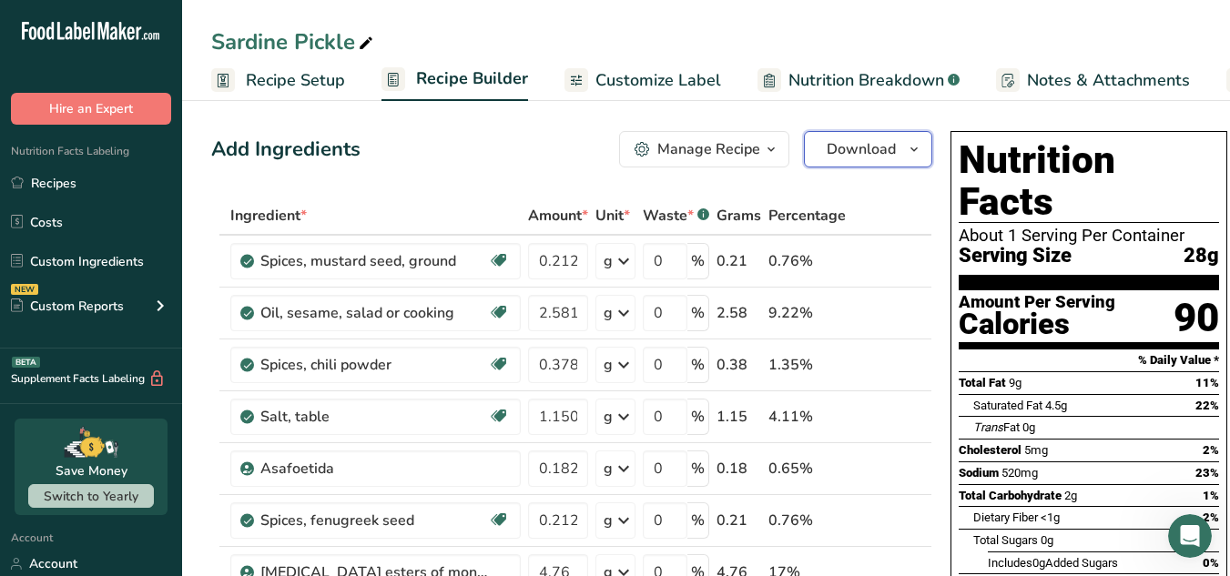
click at [848, 147] on span "Download" at bounding box center [861, 149] width 69 height 22
click at [0, 0] on span "Australia & New Zealand Standard Label" at bounding box center [0, 0] width 0 height 0
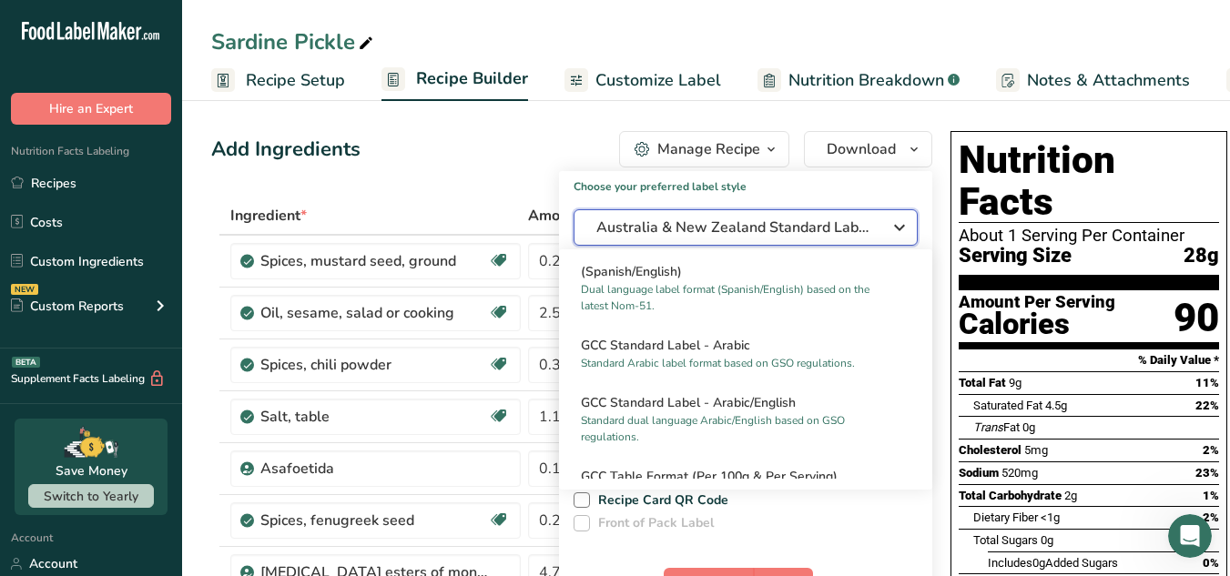
scroll to position [1106, 0]
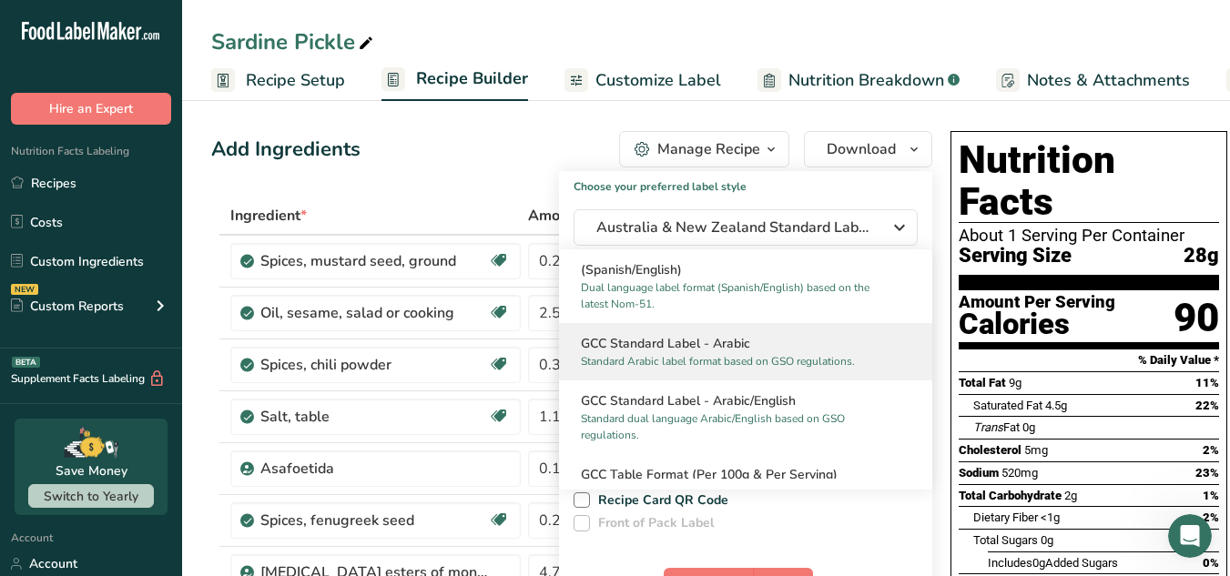
click at [793, 353] on h2 "GCC Standard Label - Arabic" at bounding box center [746, 343] width 330 height 19
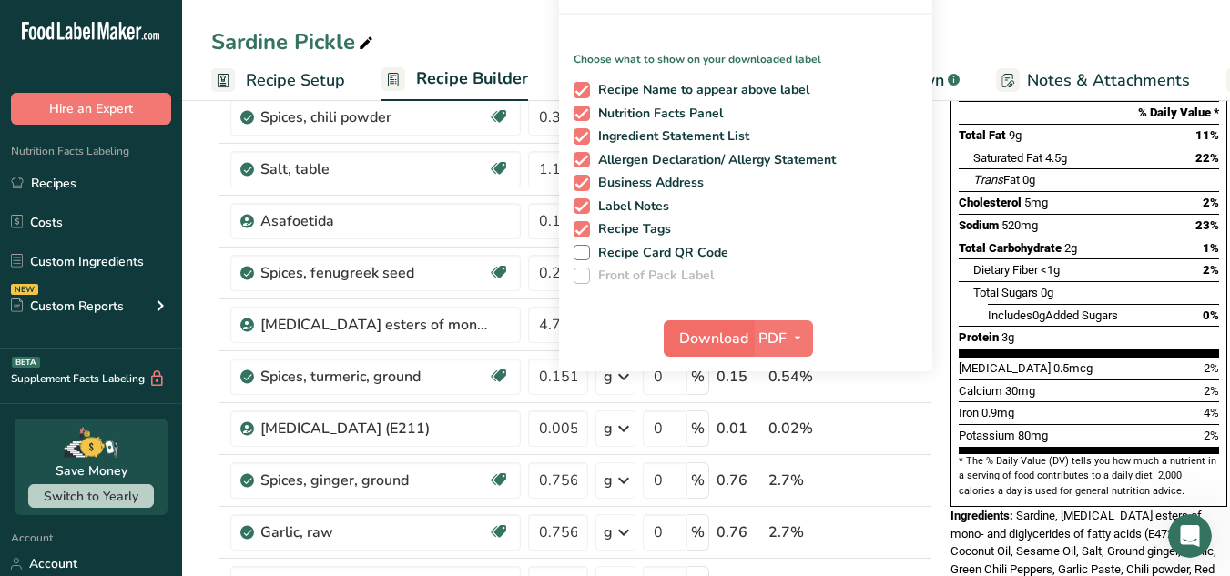
scroll to position [249, 0]
click at [724, 342] on span "Download" at bounding box center [713, 338] width 69 height 22
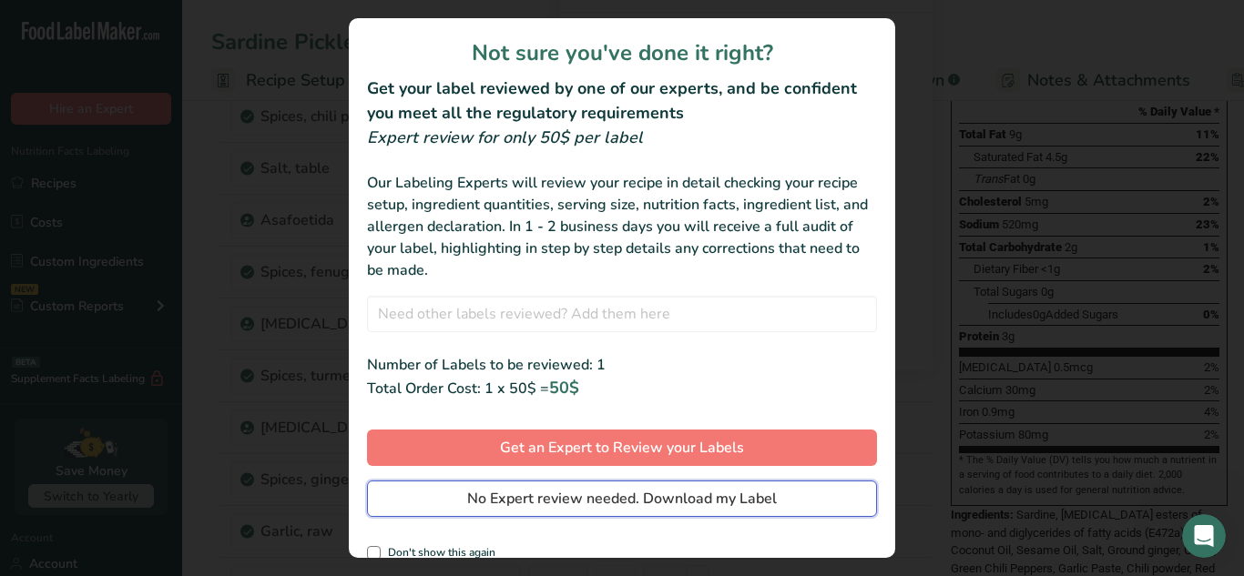
click at [732, 493] on span "No Expert review needed. Download my Label" at bounding box center [622, 499] width 310 height 22
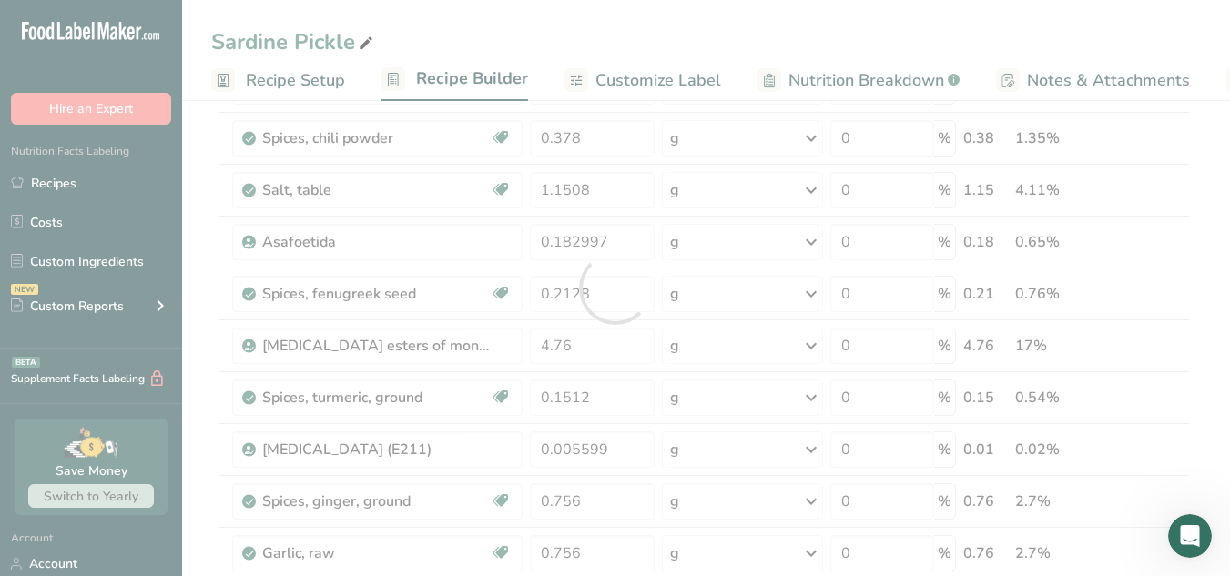
scroll to position [0, 0]
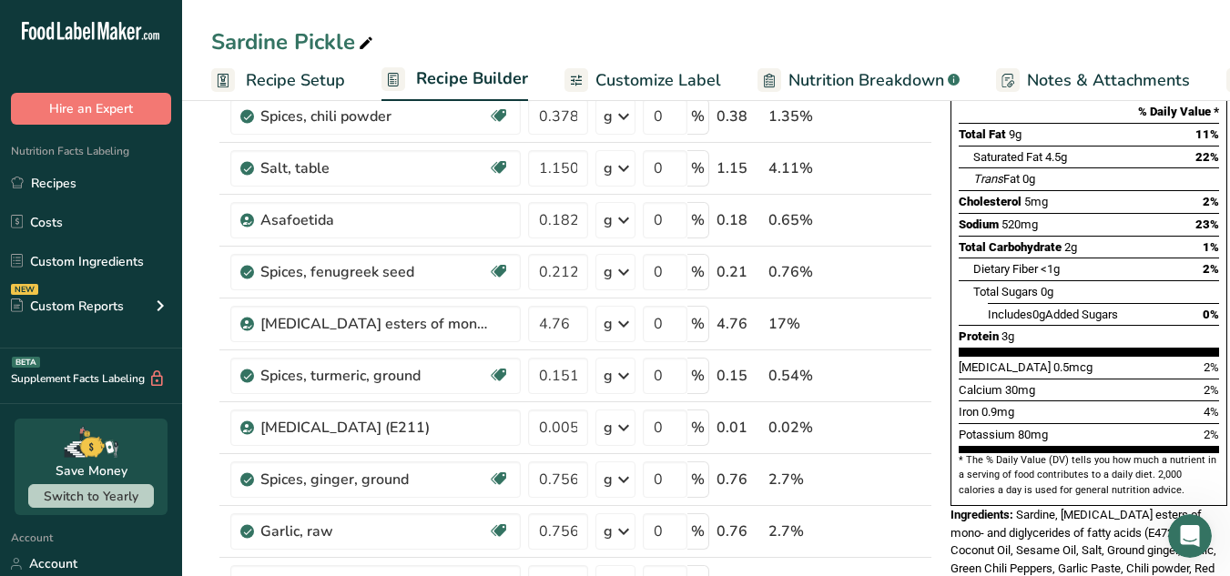
click at [675, 37] on div "Sardine Pickle" at bounding box center [706, 41] width 1048 height 33
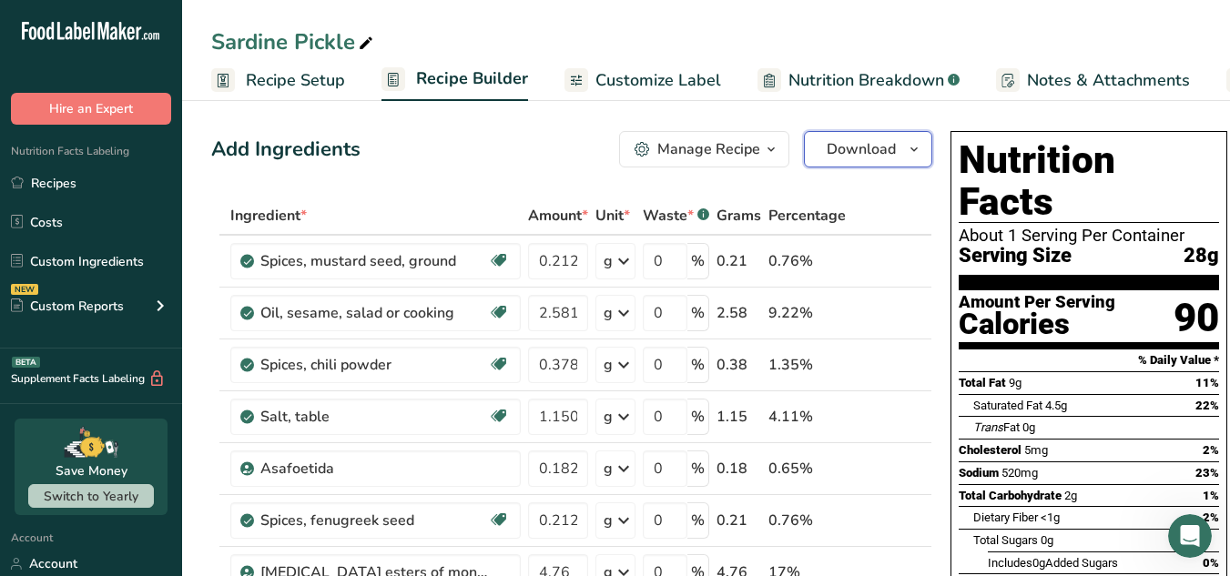
click at [857, 144] on span "Download" at bounding box center [861, 149] width 69 height 22
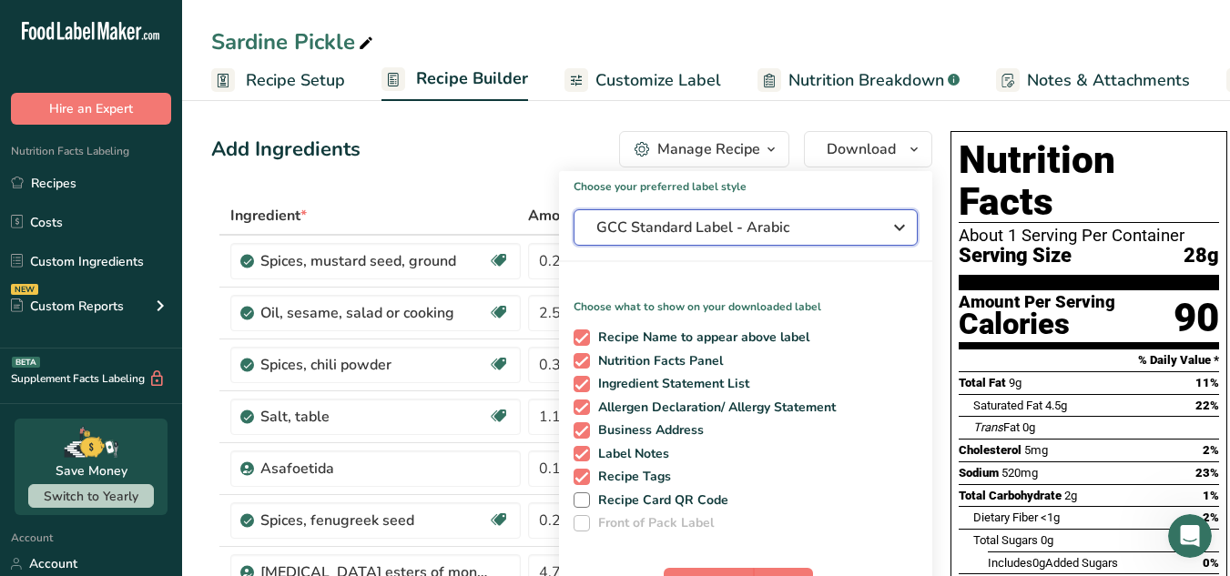
click at [861, 220] on span "GCC Standard Label - Arabic" at bounding box center [732, 228] width 273 height 22
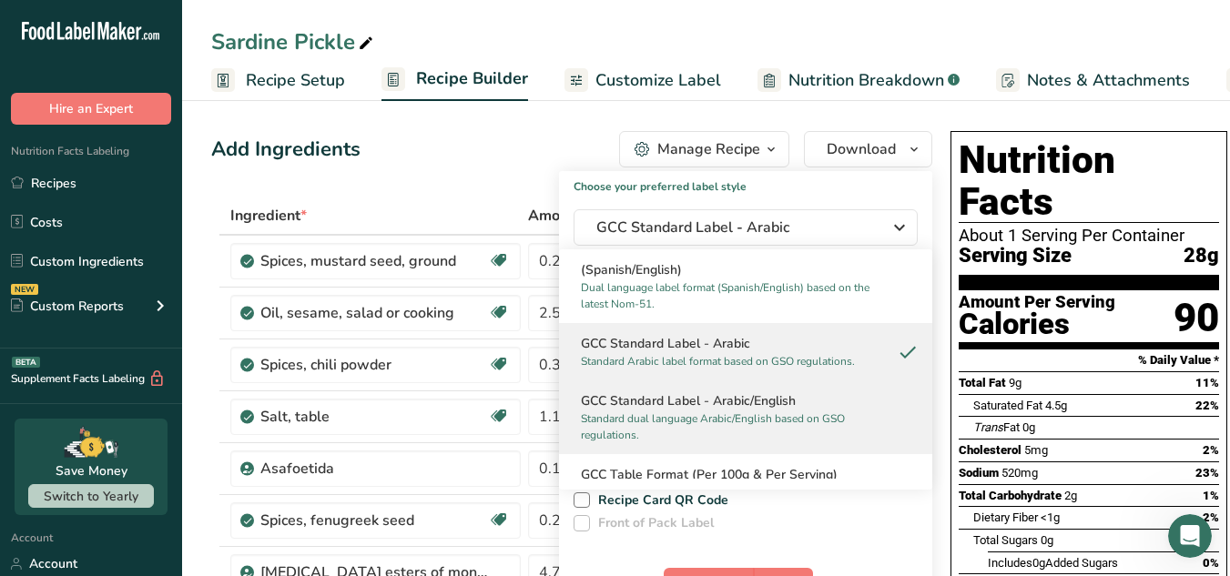
click at [832, 411] on h2 "GCC Standard Label - Arabic/English" at bounding box center [746, 401] width 330 height 19
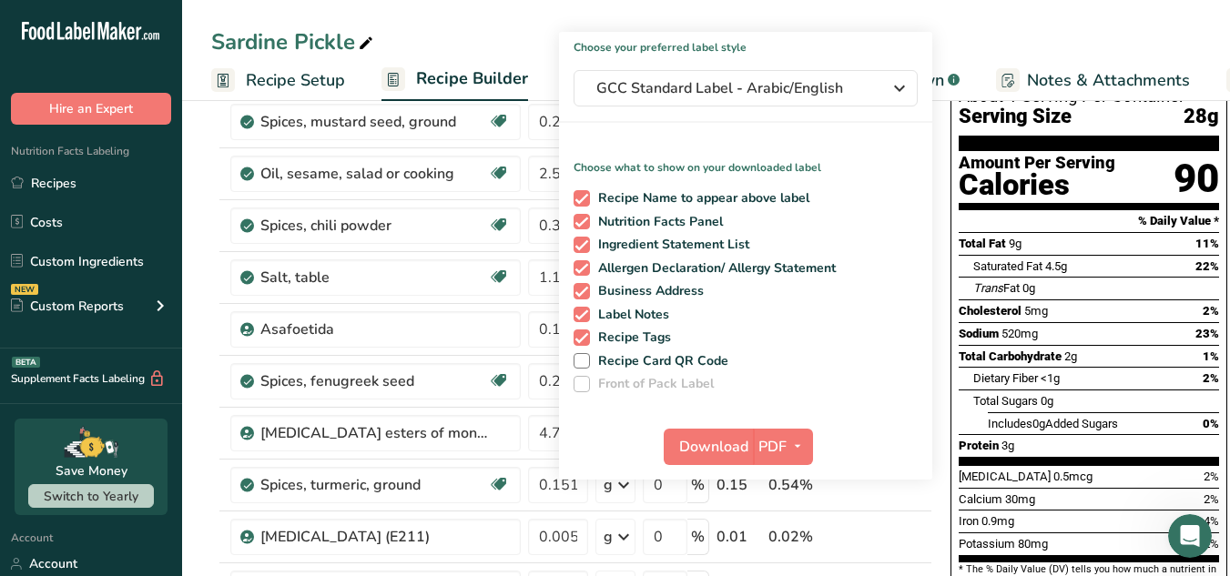
scroll to position [167, 0]
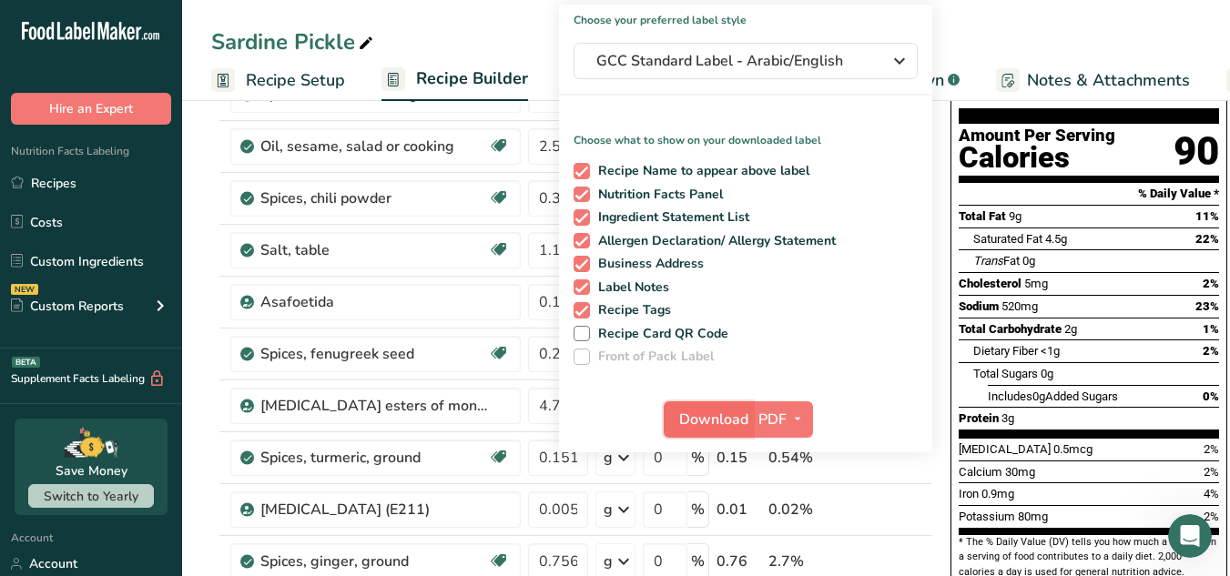
click at [717, 423] on span "Download" at bounding box center [713, 420] width 69 height 22
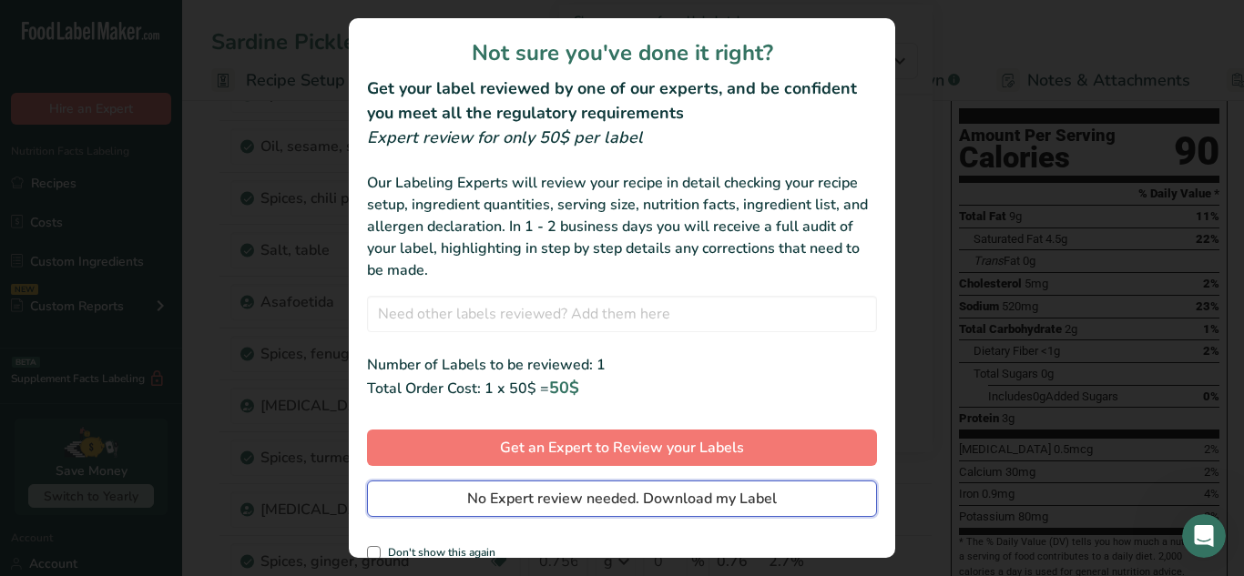
click at [723, 506] on span "No Expert review needed. Download my Label" at bounding box center [622, 499] width 310 height 22
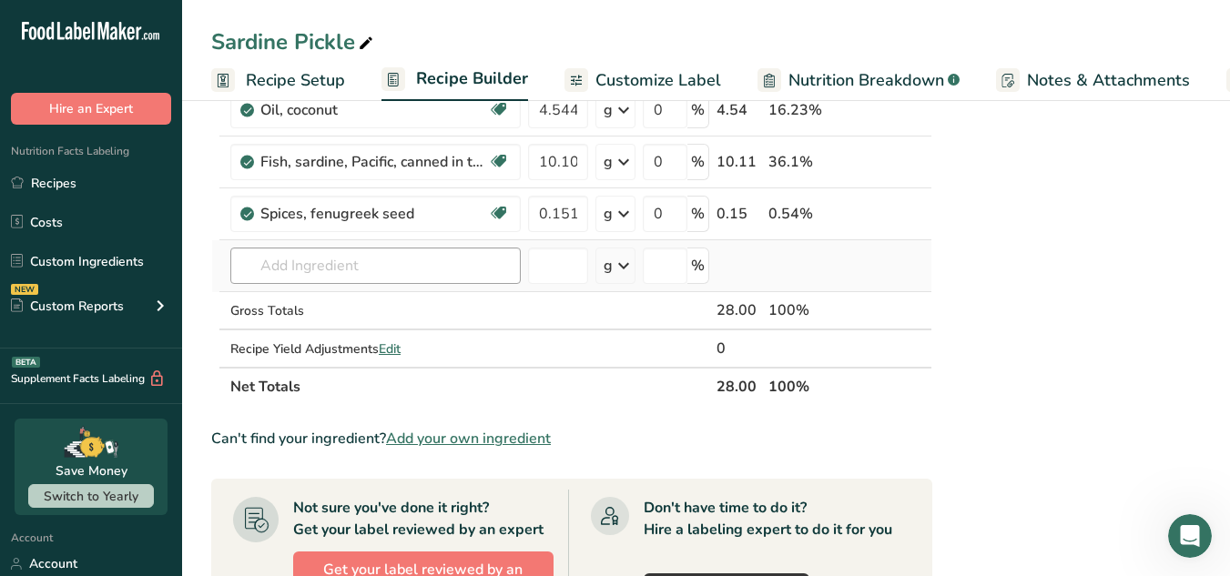
scroll to position [993, 0]
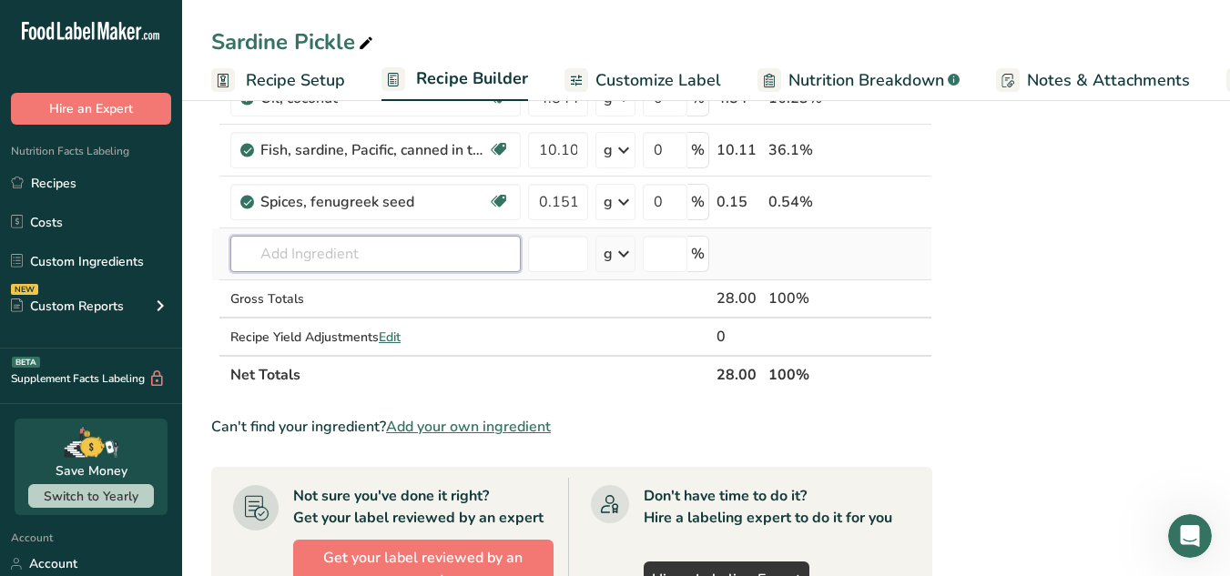
click at [442, 250] on input "text" at bounding box center [375, 254] width 290 height 36
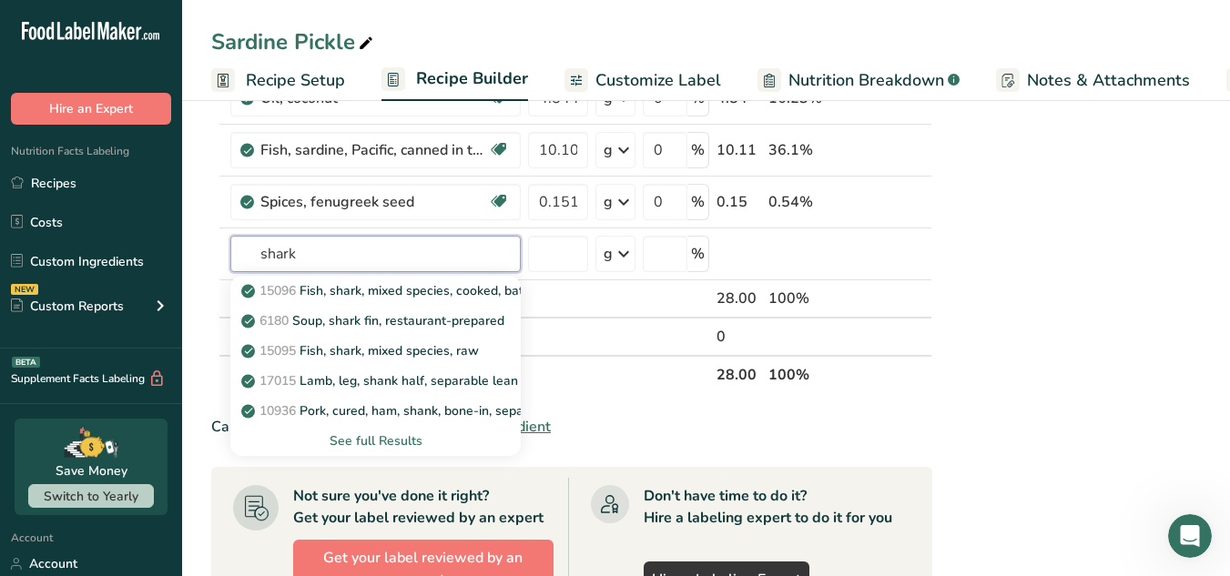
type input "shark"
click at [1125, 331] on div "Nutrition Facts About 1 Serving Per Container Serving Size 28g Amount Per Servi…" at bounding box center [1088, 105] width 291 height 1950
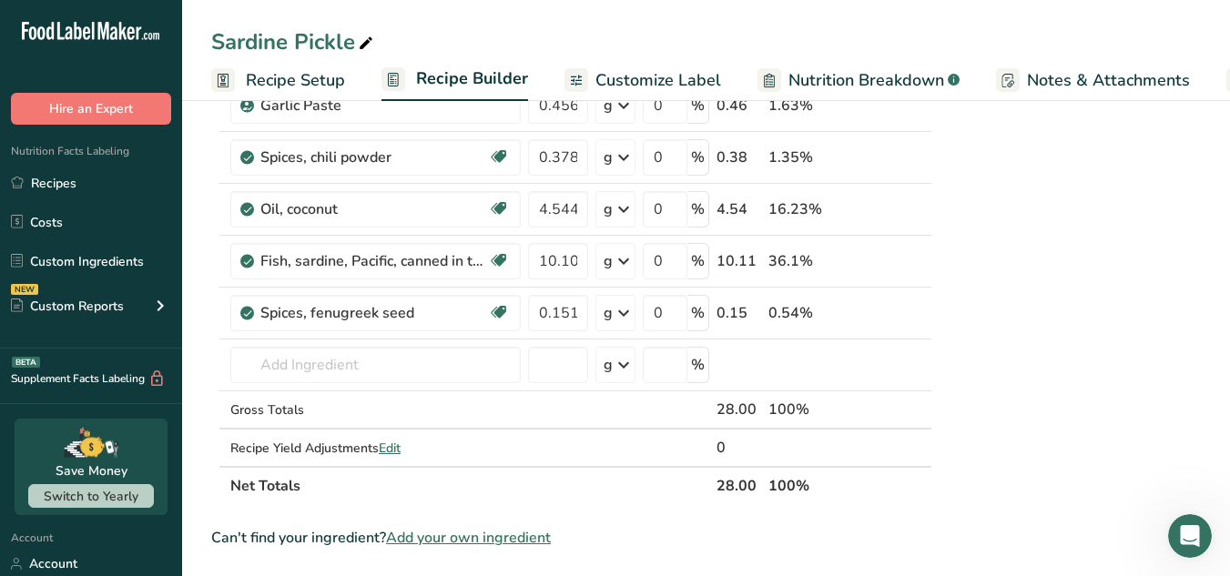
scroll to position [861, 0]
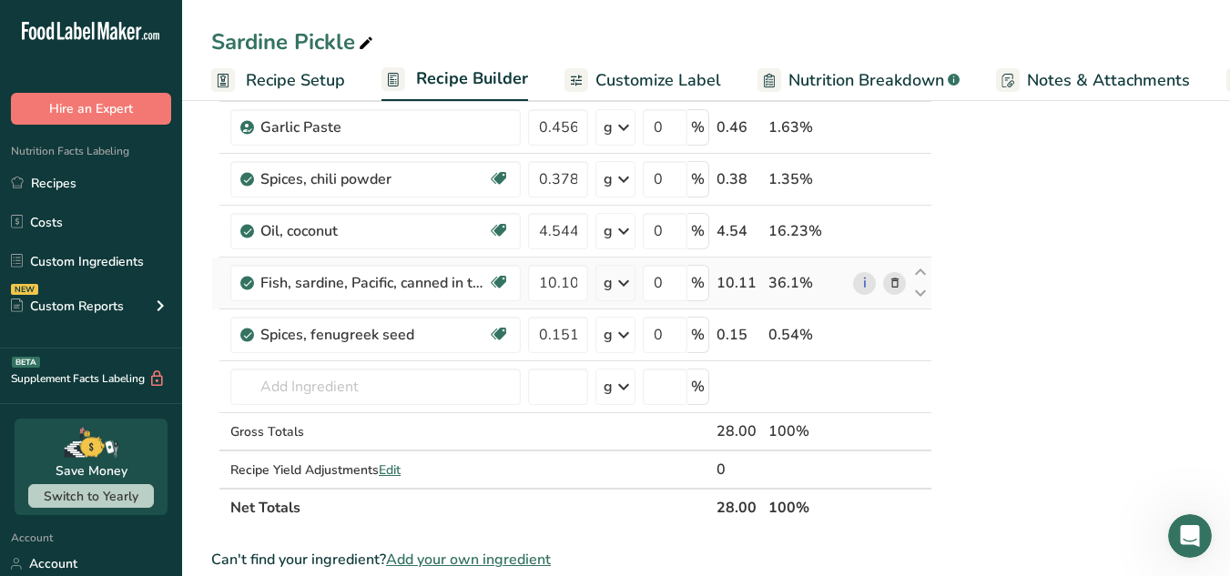
click at [897, 280] on icon at bounding box center [895, 283] width 13 height 19
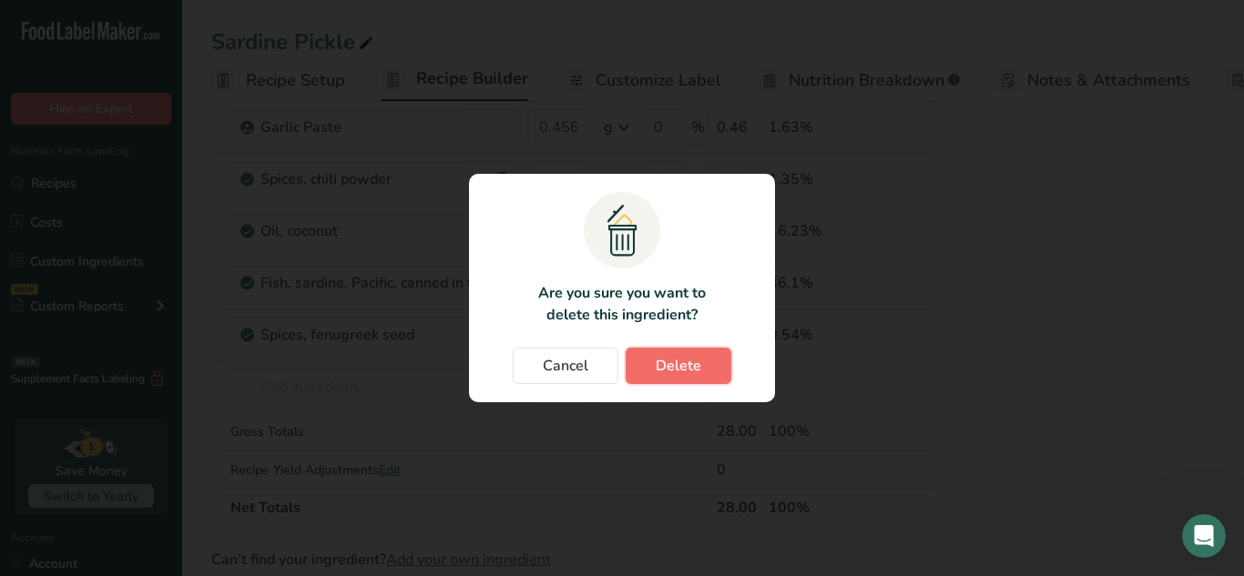
click at [695, 364] on span "Delete" at bounding box center [679, 366] width 46 height 22
type input "0.1512"
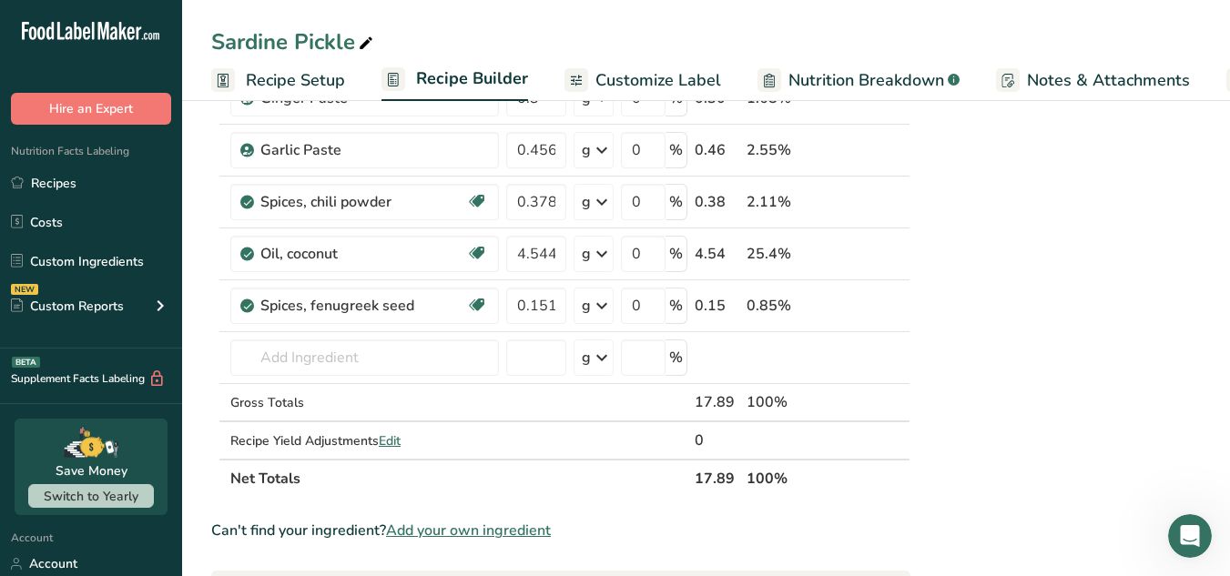
scroll to position [845, 0]
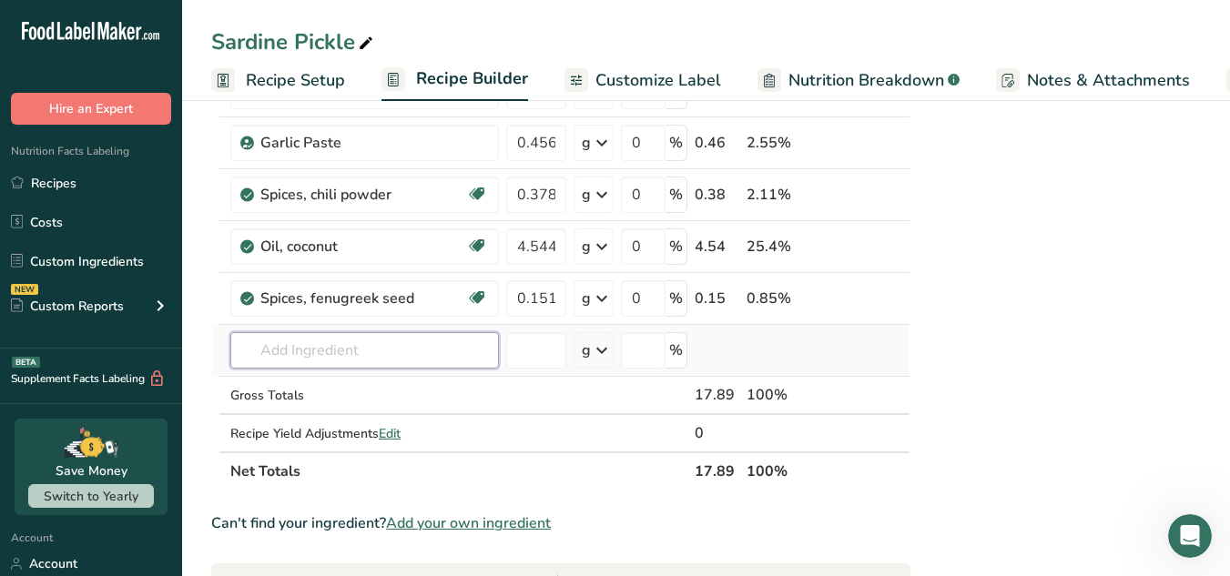
click at [431, 344] on input "text" at bounding box center [364, 350] width 269 height 36
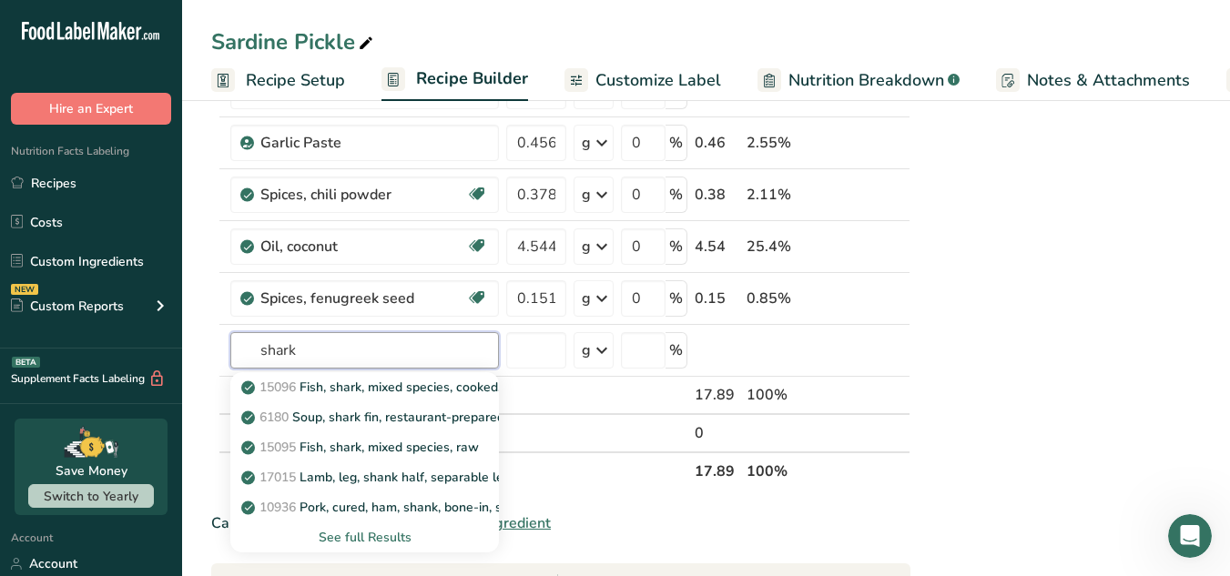
type input "shark"
click at [1052, 278] on div "Nutrition Facts About 1 Serving Per Container Serving Size 28g Amount Per Servi…" at bounding box center [1067, 239] width 291 height 1920
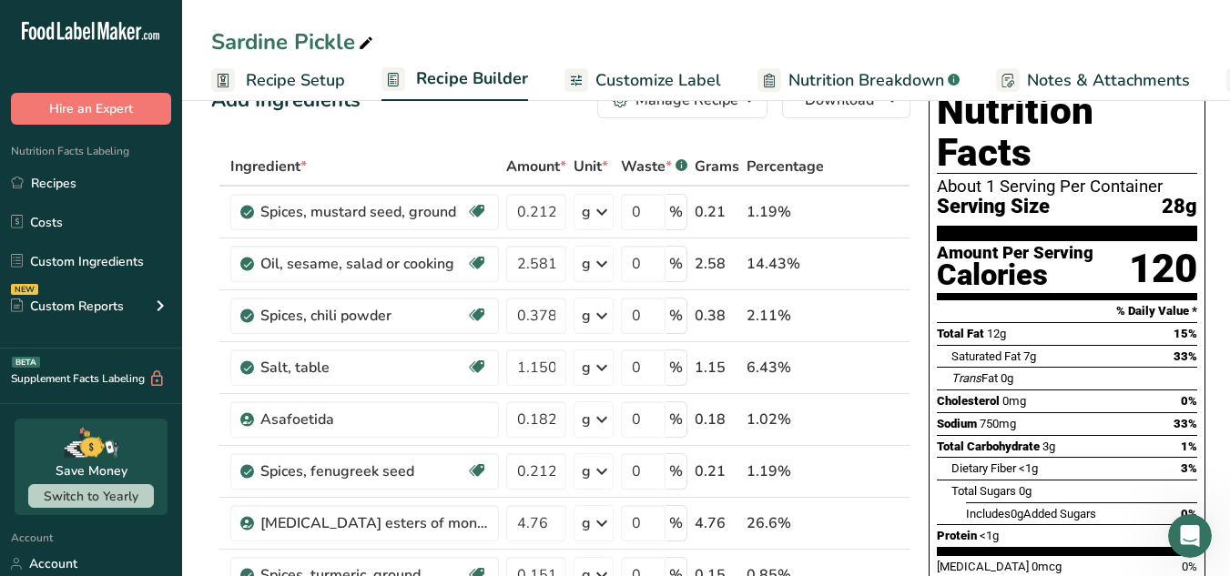
scroll to position [48, 0]
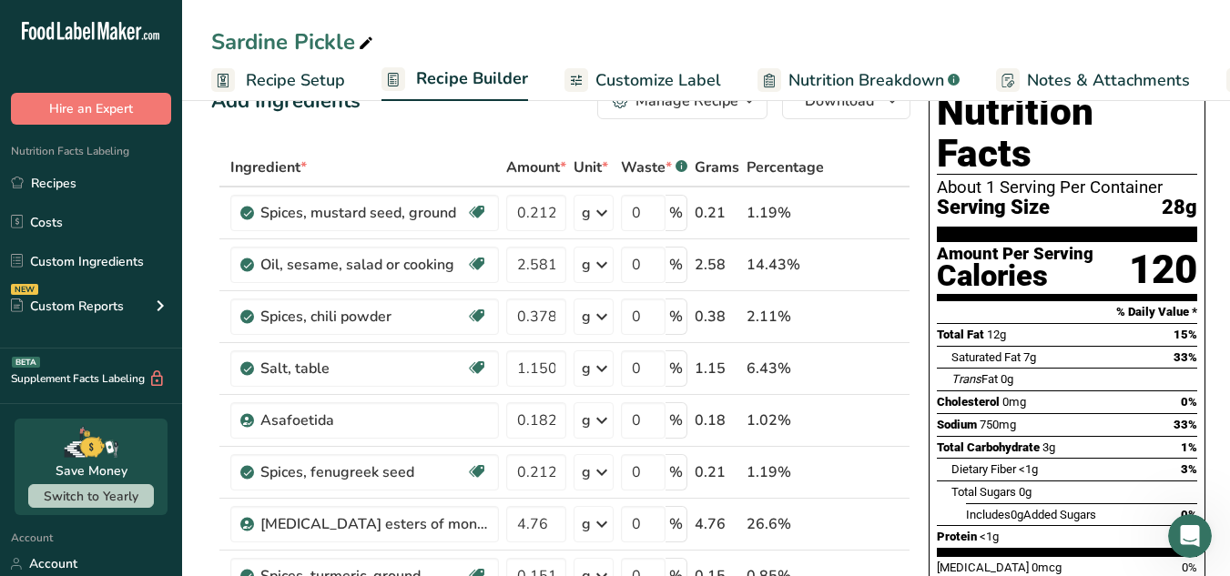
click at [1052, 301] on section "% Daily Value *" at bounding box center [1067, 312] width 260 height 22
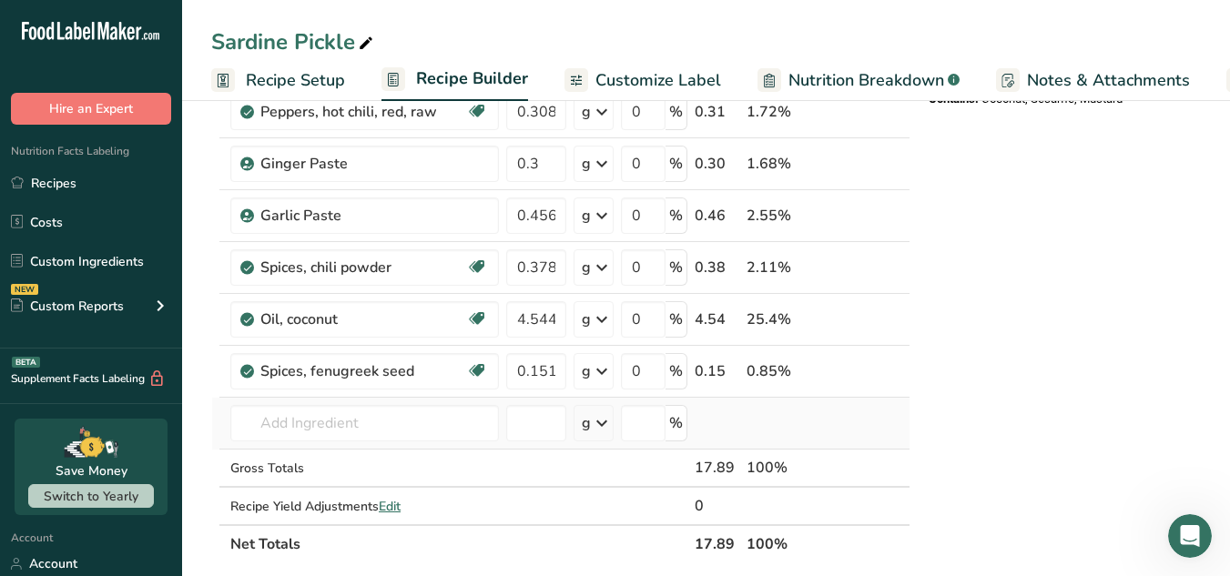
scroll to position [773, 0]
click at [311, 434] on input "text" at bounding box center [364, 422] width 269 height 36
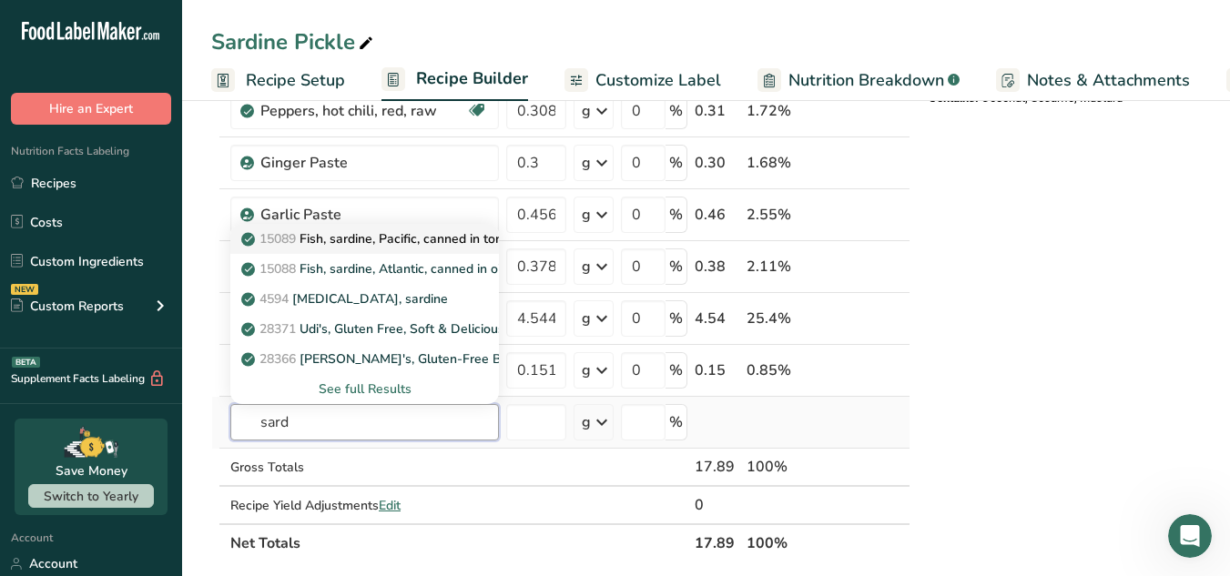
type input "sard"
click at [394, 243] on p "15089 Fish, sardine, Pacific, canned in tomato sauce, drained solids with bone" at bounding box center [479, 238] width 468 height 19
type input "Fish, sardine, Pacific, canned in tomato sauce, drained solids with bone"
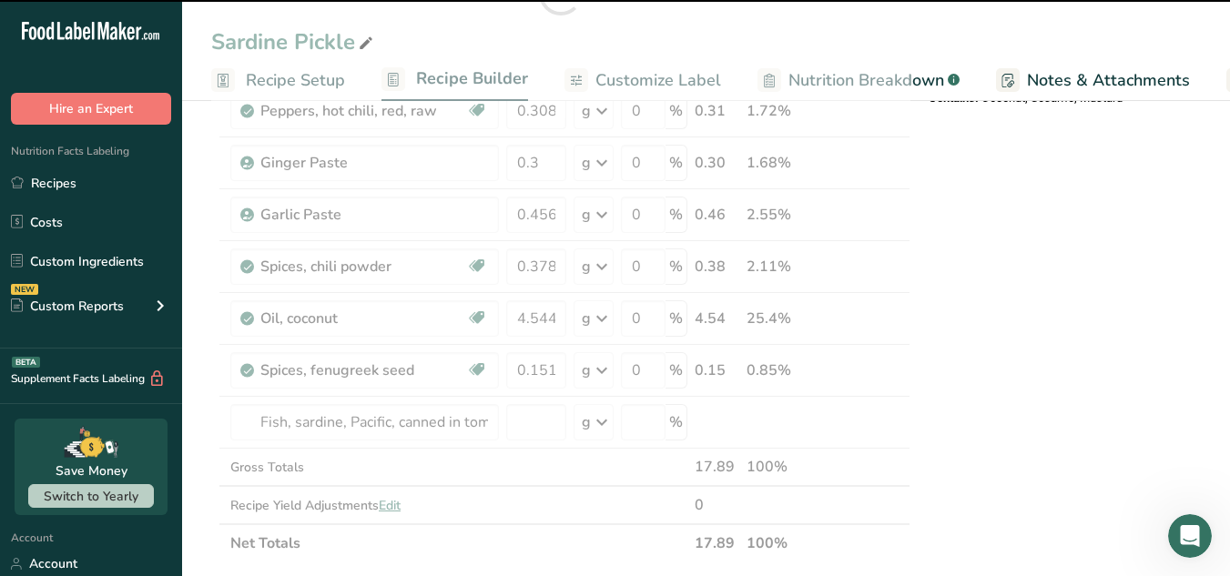
type input "0"
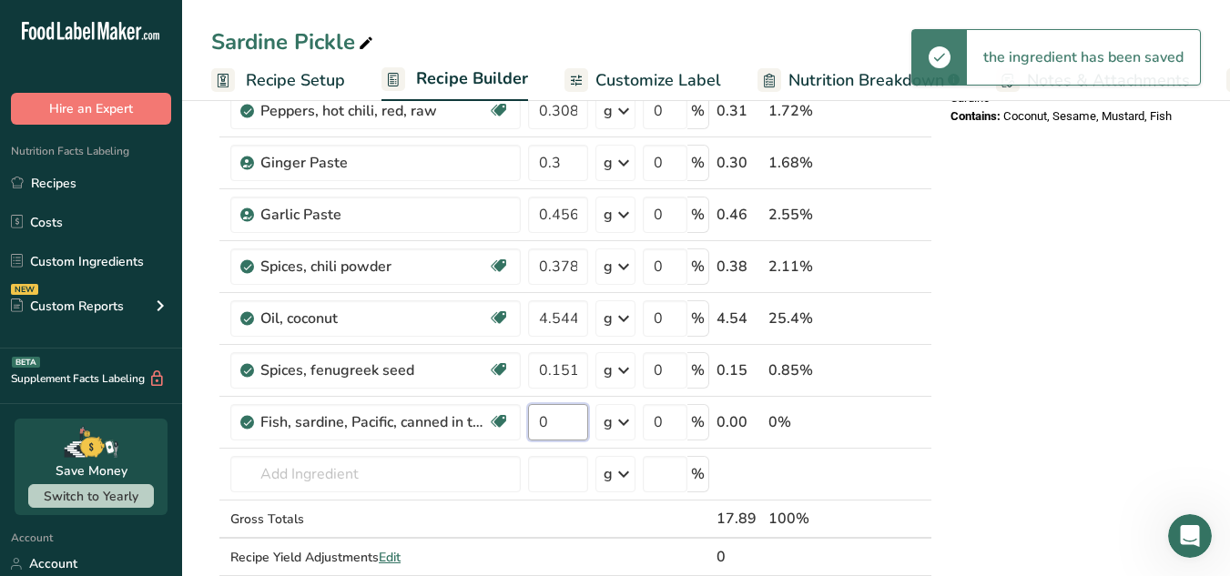
click at [538, 426] on input "0" at bounding box center [558, 422] width 60 height 36
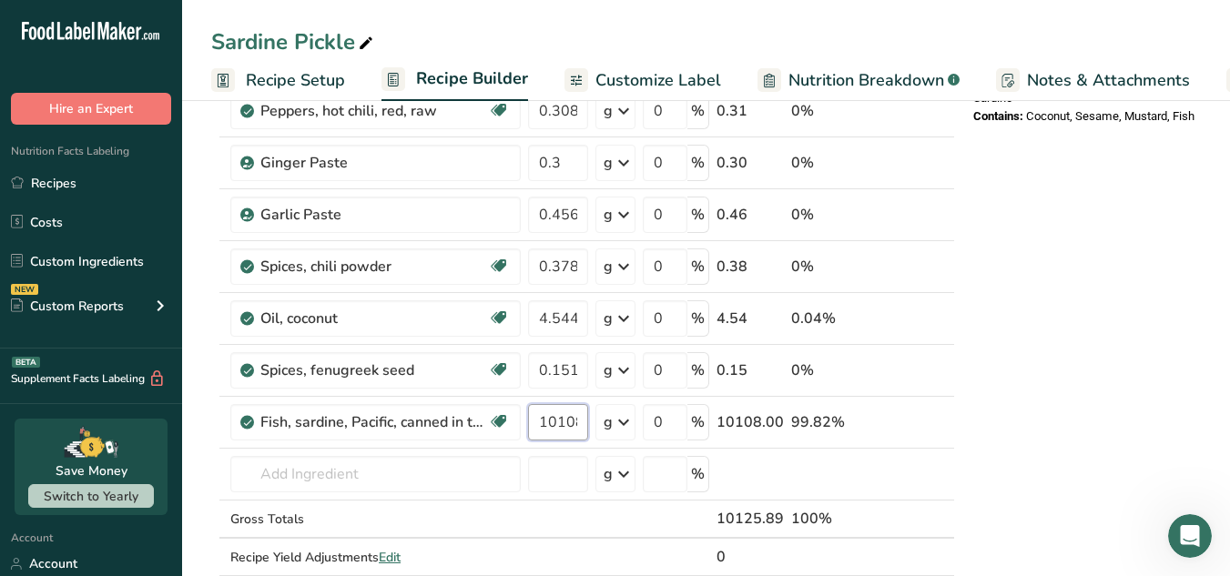
scroll to position [0, 4]
click at [549, 423] on input "10108" at bounding box center [558, 422] width 60 height 36
type input "10.108"
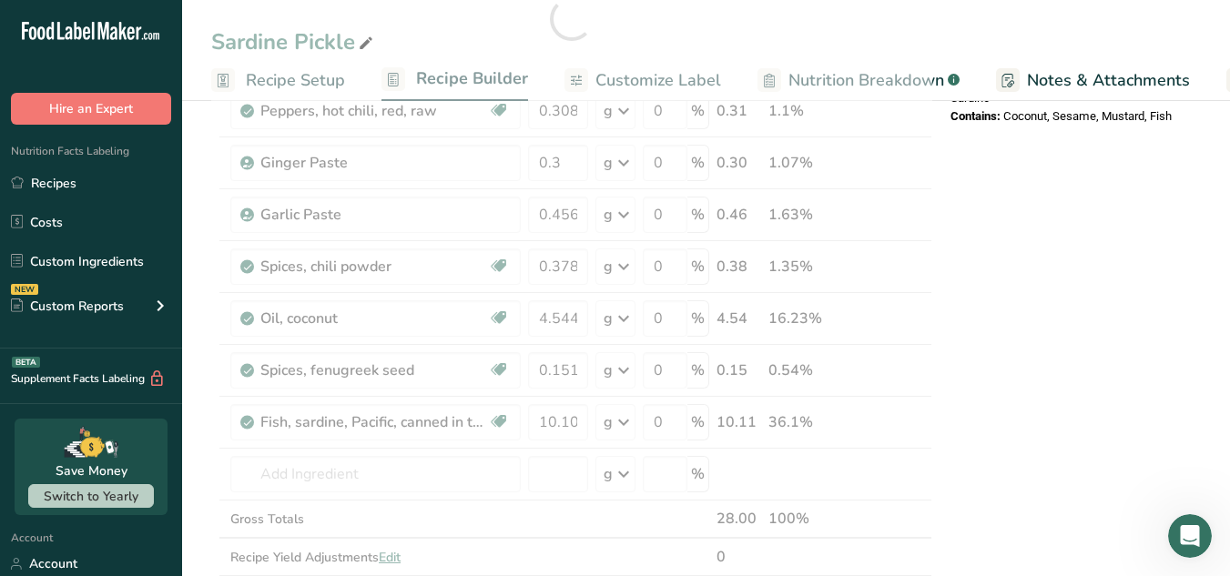
click at [1036, 488] on div "Nutrition Facts About 1 Serving Per Container Serving Size 28g Amount Per Servi…" at bounding box center [1088, 326] width 291 height 1950
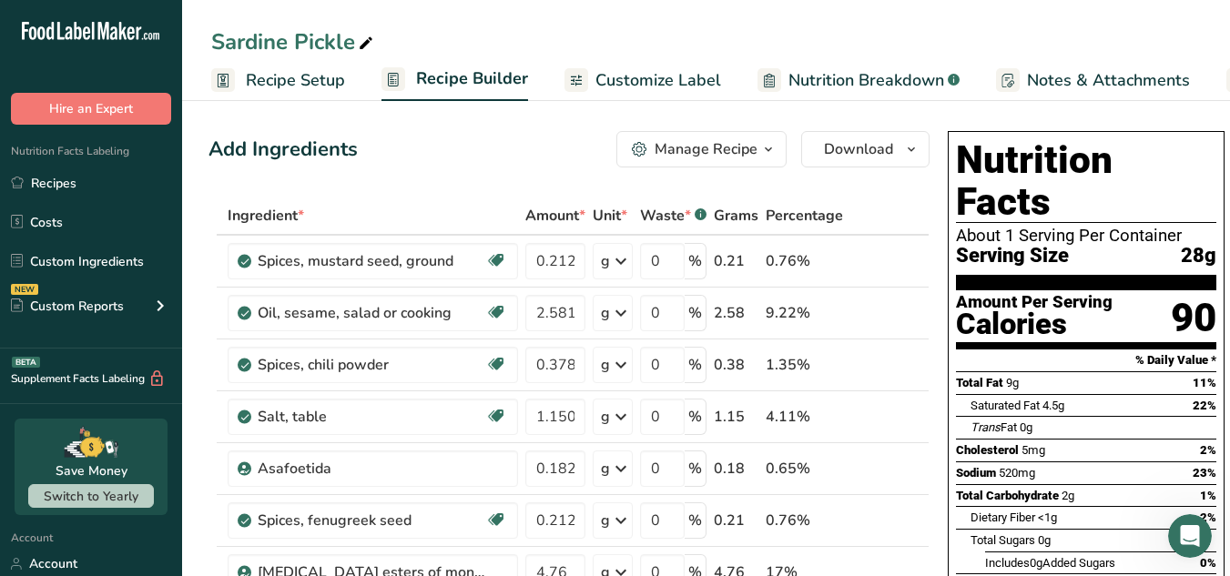
click at [737, 148] on div "Manage Recipe" at bounding box center [706, 149] width 103 height 22
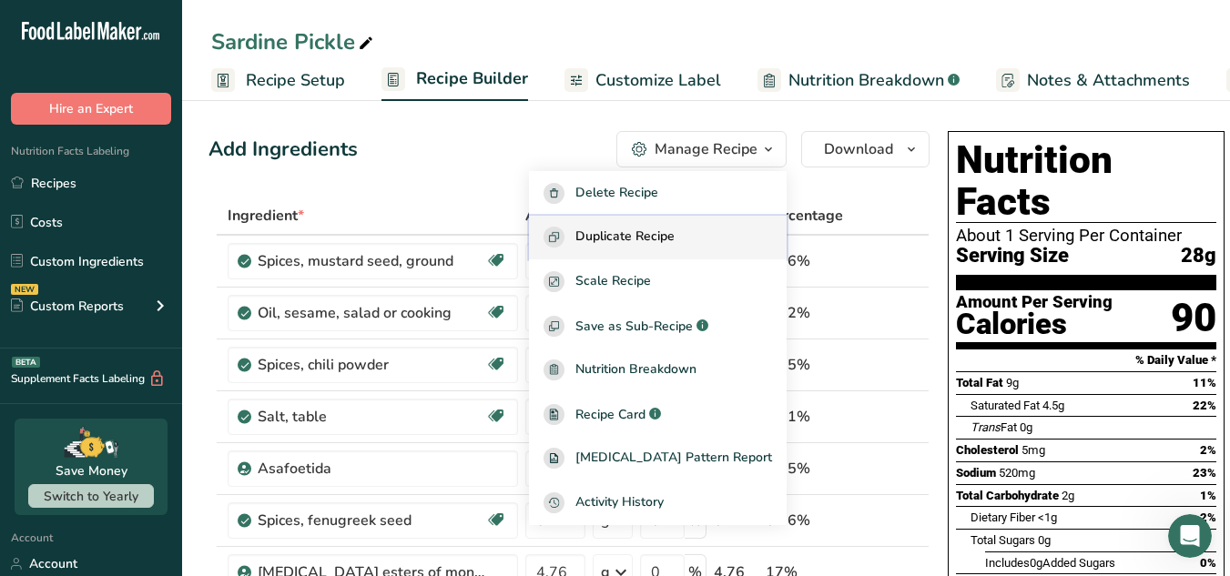
click at [703, 250] on button "Duplicate Recipe" at bounding box center [658, 238] width 258 height 45
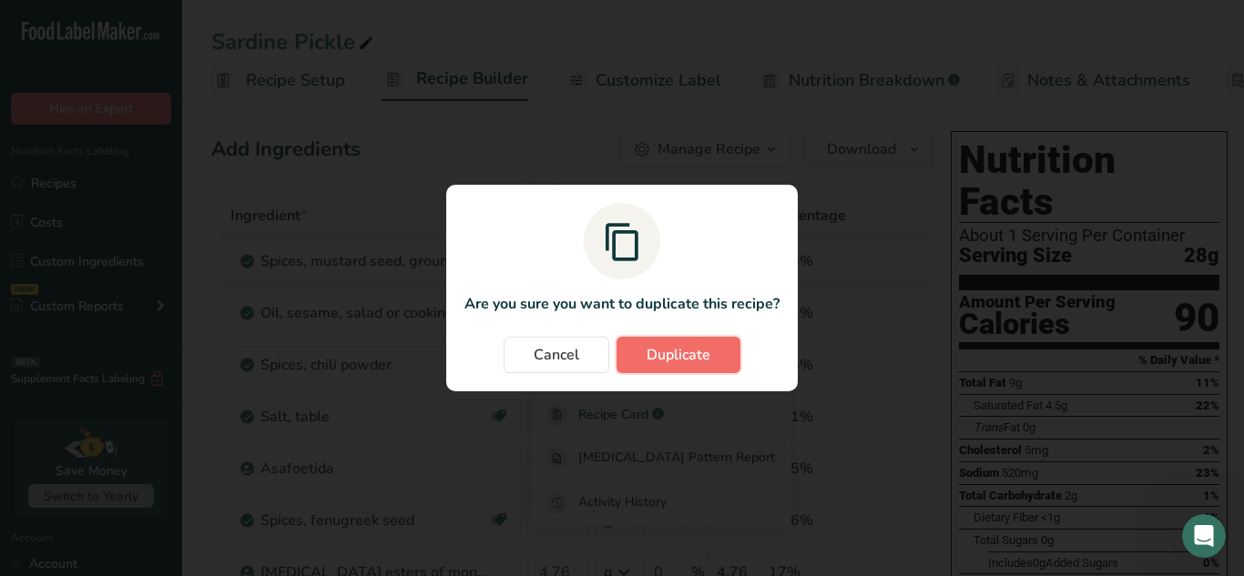
click at [685, 349] on span "Duplicate" at bounding box center [679, 355] width 64 height 22
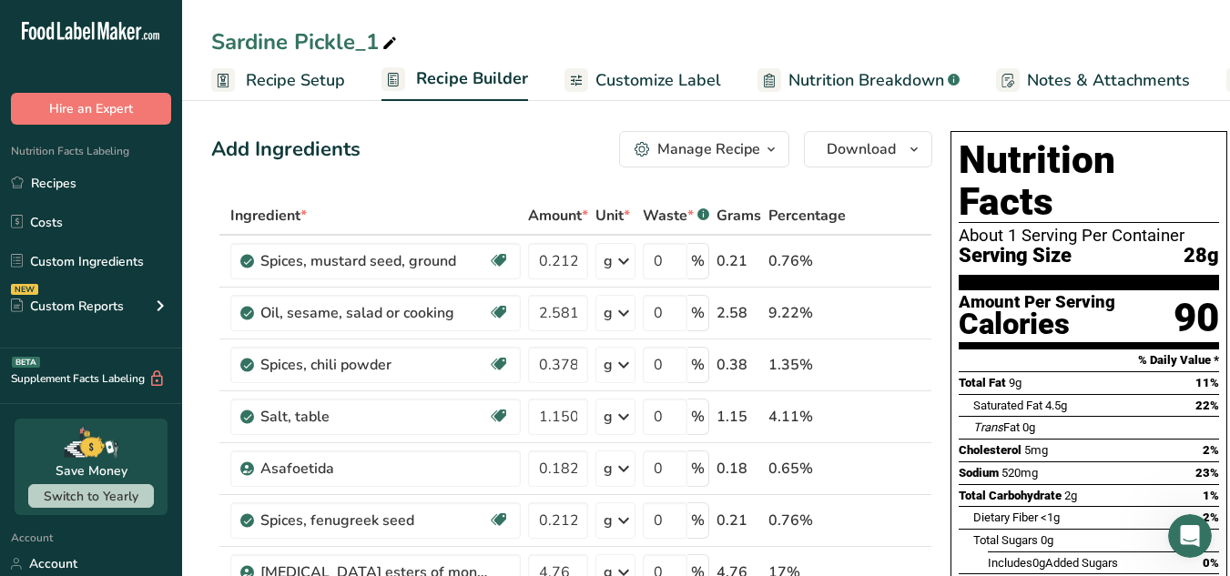
click at [392, 41] on icon at bounding box center [390, 43] width 16 height 25
drag, startPoint x: 417, startPoint y: 43, endPoint x: 187, endPoint y: 52, distance: 230.6
click at [187, 52] on div "Sardine Pickle_1" at bounding box center [706, 41] width 1048 height 33
type input "Shark Pickle"
click at [422, 204] on th "Ingredient *" at bounding box center [376, 217] width 298 height 38
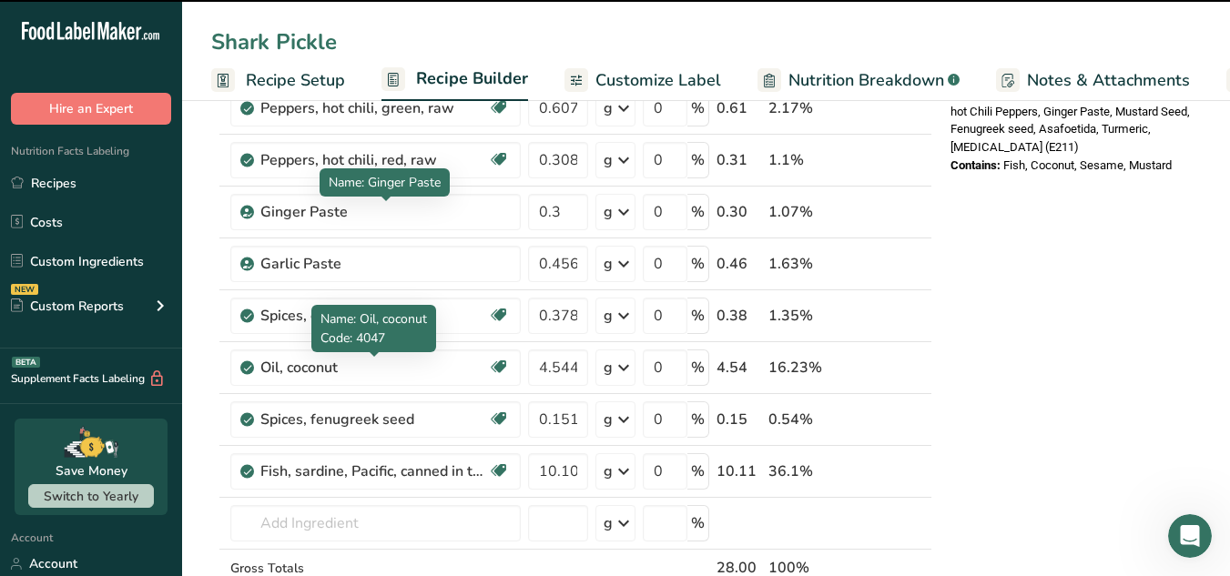
scroll to position [725, 0]
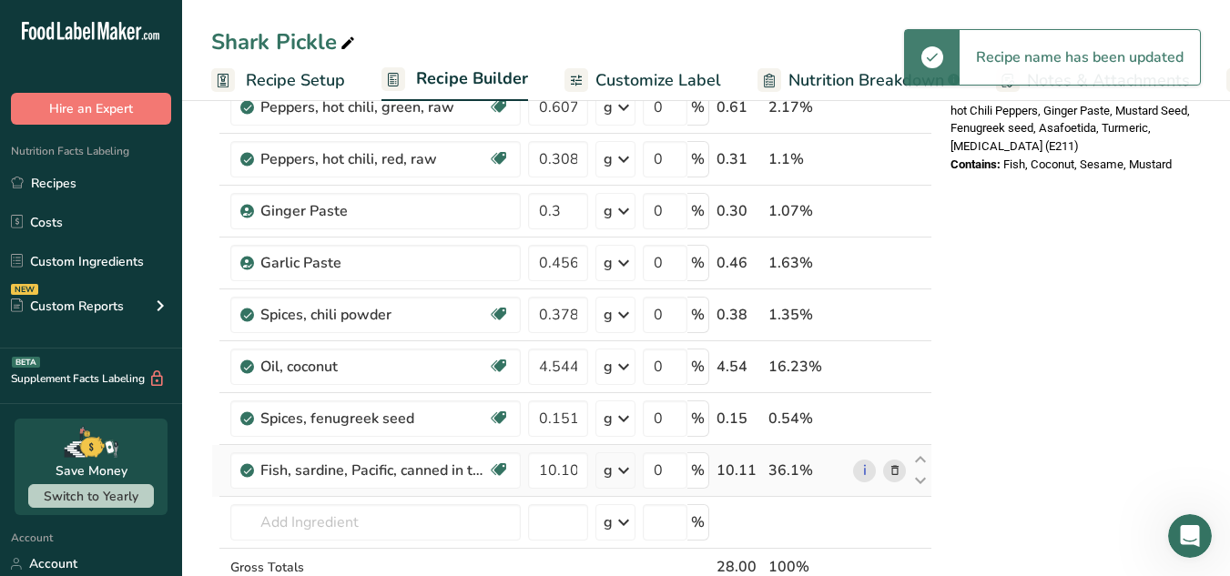
click at [889, 468] on icon at bounding box center [895, 471] width 13 height 19
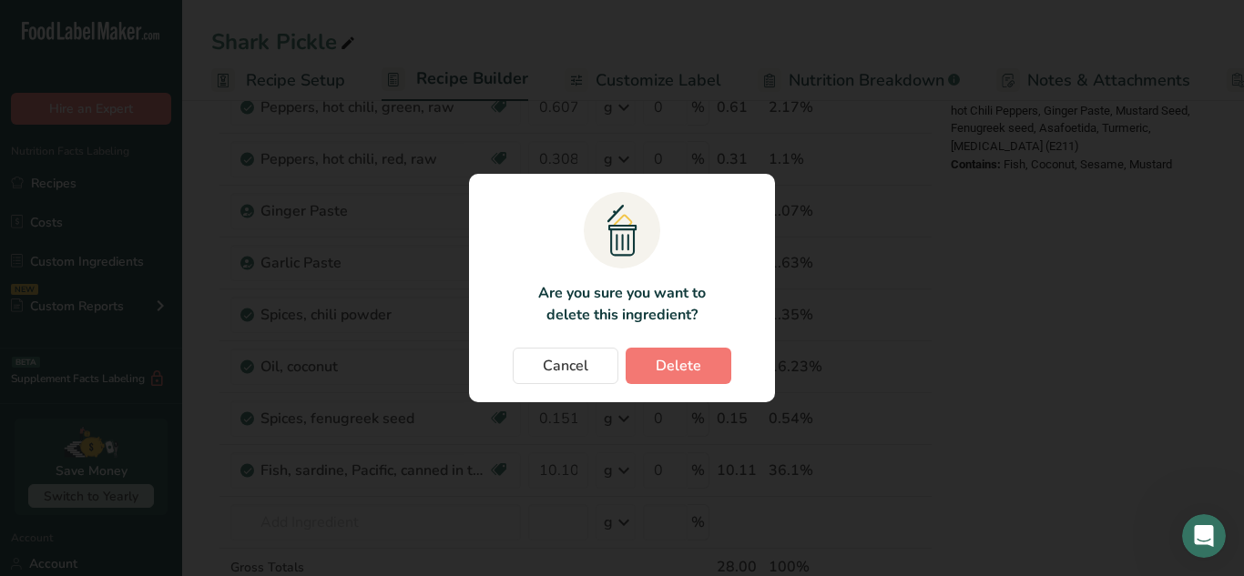
click at [660, 344] on section ".a{fill:#f5f3ed;}.b,.e{fill:#0f393a;}.c{fill:none;}.d{fill:#f2c549;}.e{stroke:r…" at bounding box center [622, 288] width 306 height 229
click at [670, 368] on span "Delete" at bounding box center [679, 366] width 46 height 22
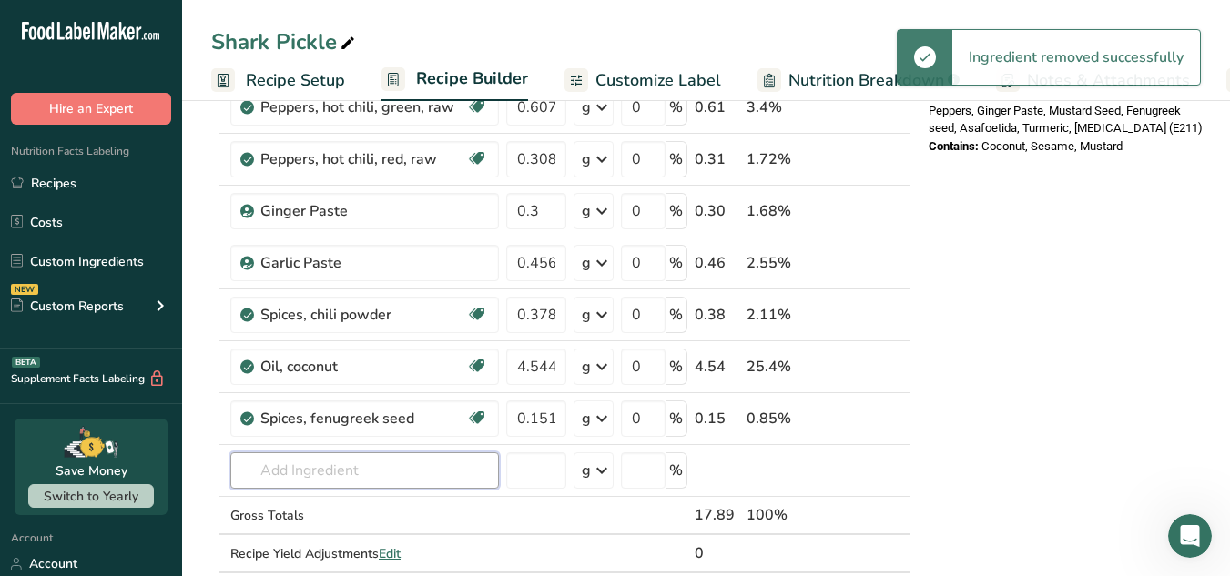
click at [311, 476] on input "text" at bounding box center [364, 471] width 269 height 36
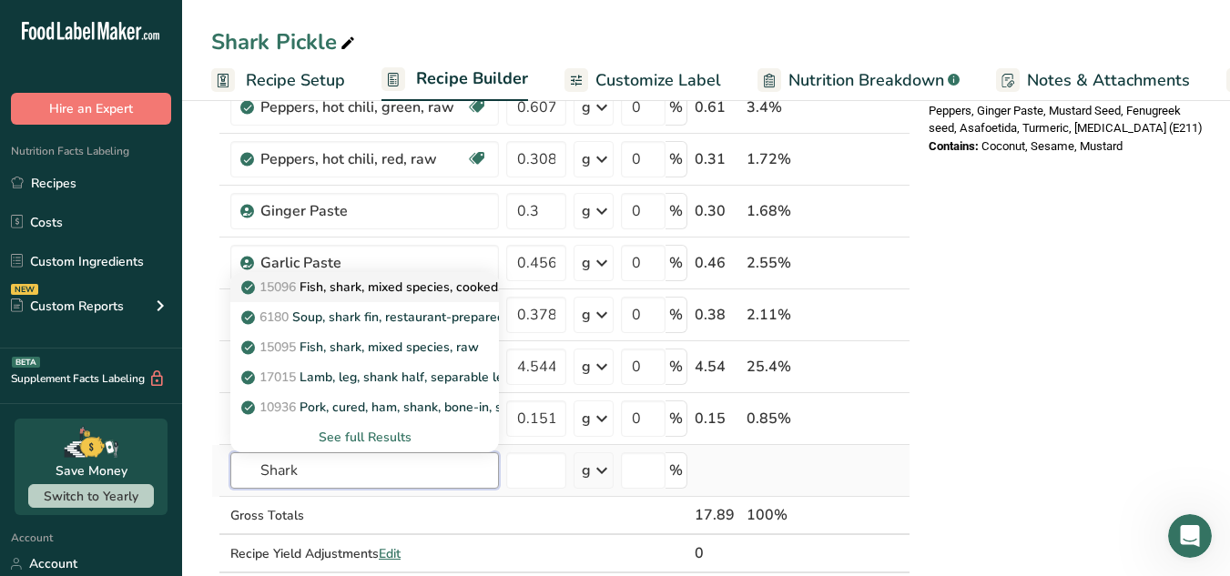
type input "Shark"
click at [382, 281] on p "15096 Fish, shark, mixed species, cooked, batter-dipped and fried" at bounding box center [442, 287] width 395 height 19
type input "Fish, shark, mixed species, cooked, batter-dipped and fried"
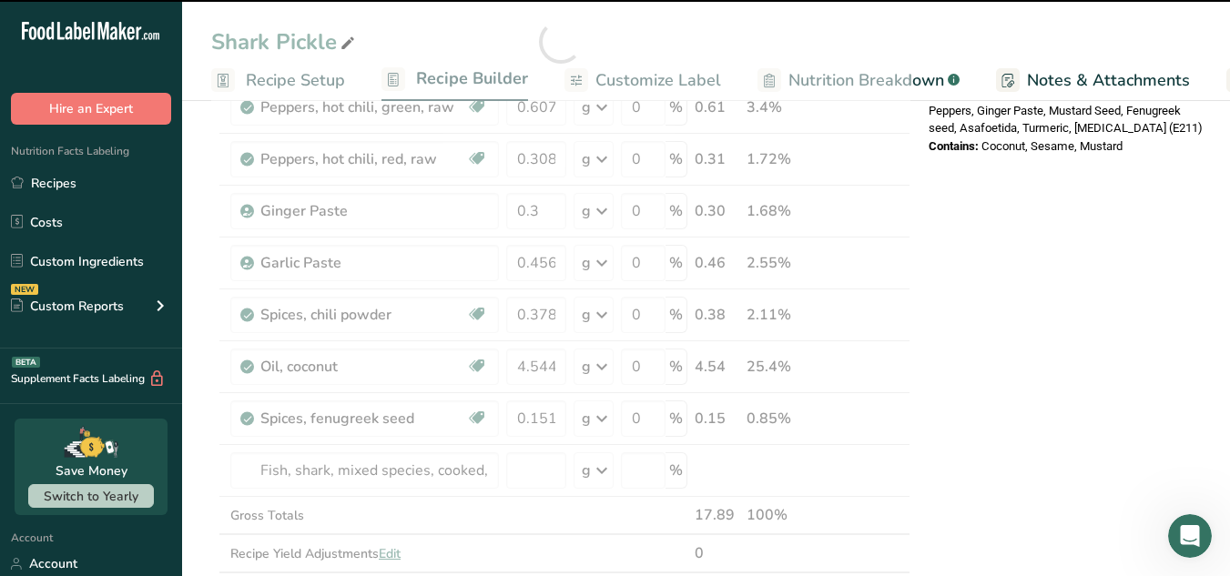
type input "0"
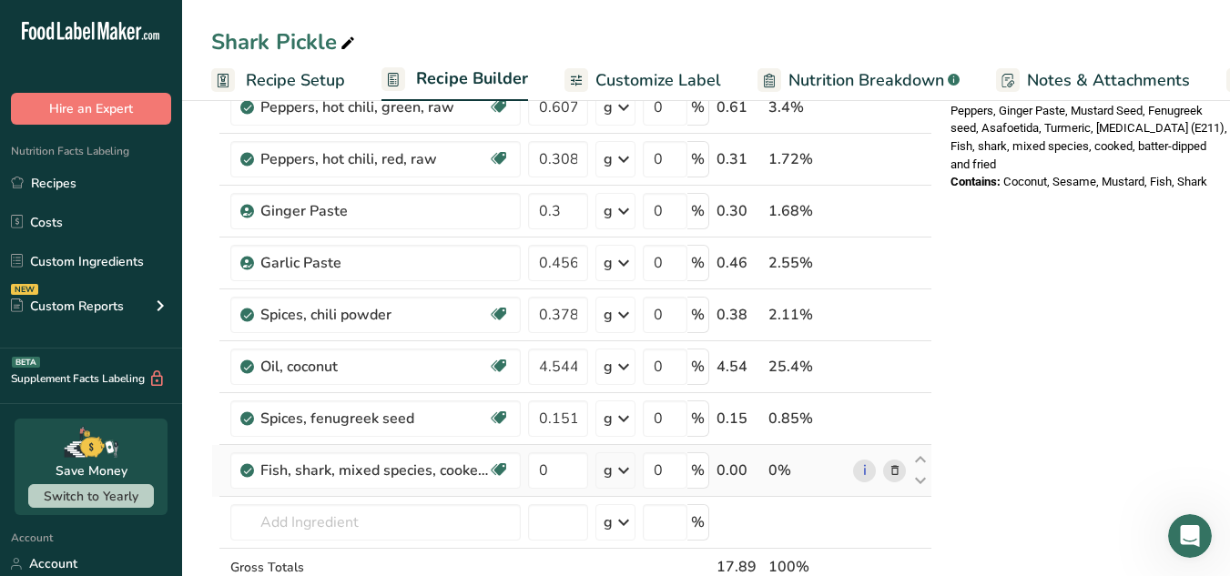
click at [896, 474] on icon at bounding box center [895, 471] width 13 height 19
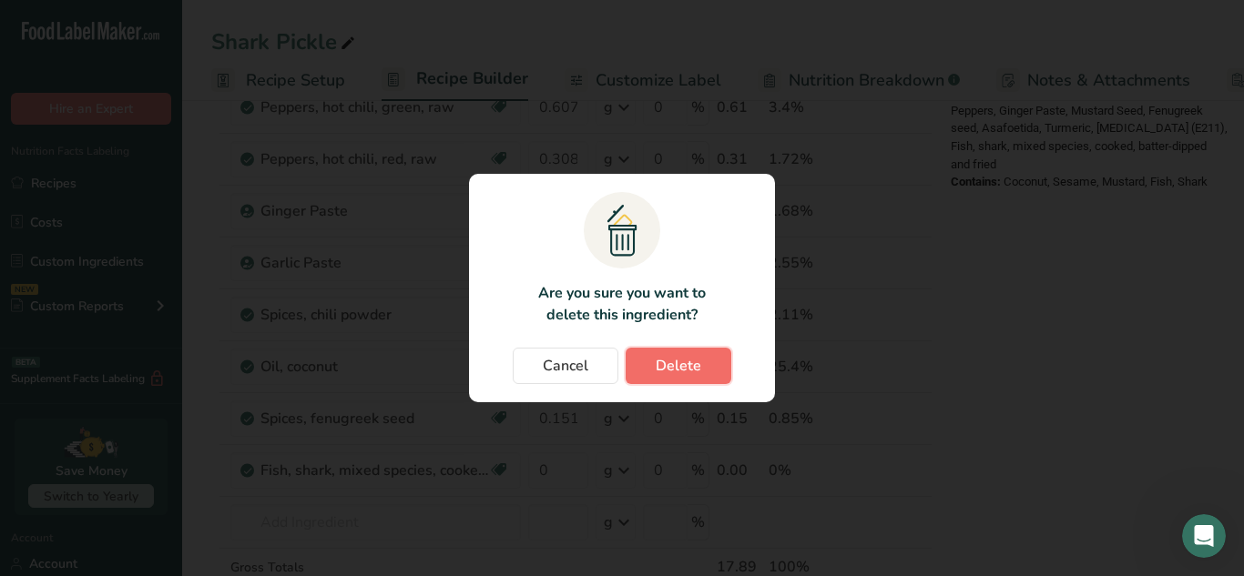
click at [686, 367] on span "Delete" at bounding box center [679, 366] width 46 height 22
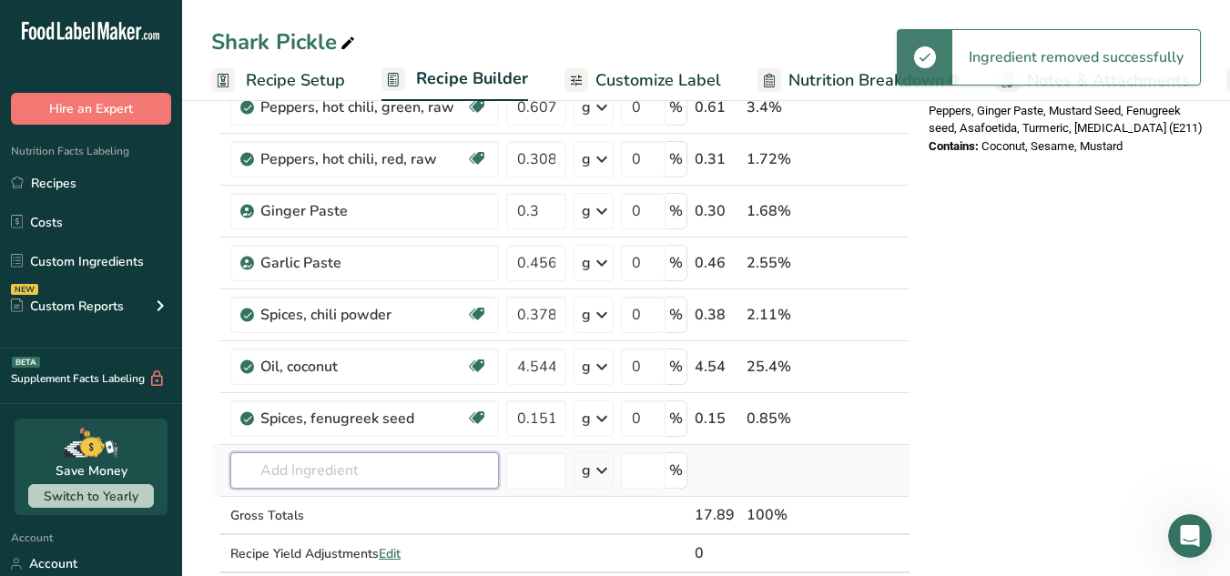
click at [301, 456] on input "text" at bounding box center [364, 471] width 269 height 36
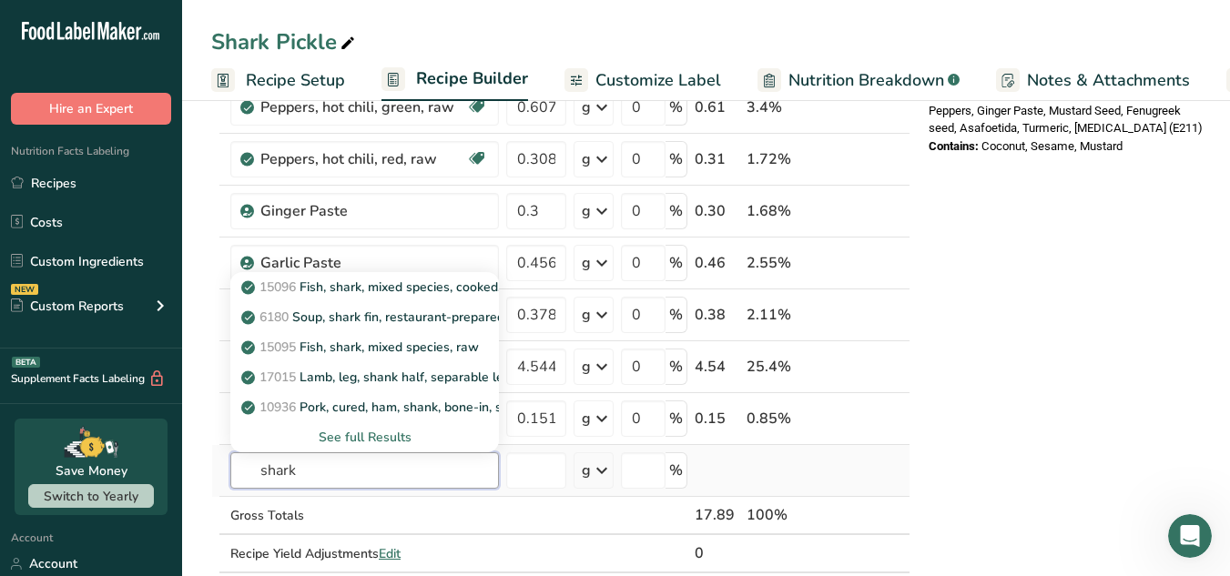
type input "shark"
click at [359, 443] on div "See full Results" at bounding box center [364, 437] width 239 height 19
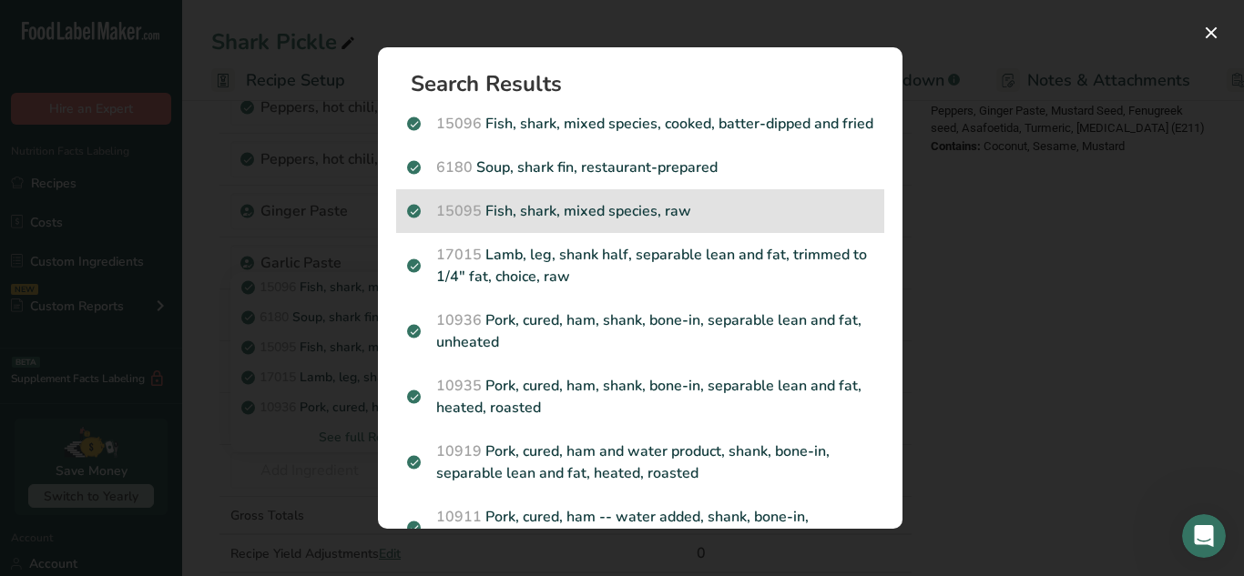
click at [690, 222] on p "15095 Fish, shark, mixed species, raw" at bounding box center [640, 211] width 466 height 22
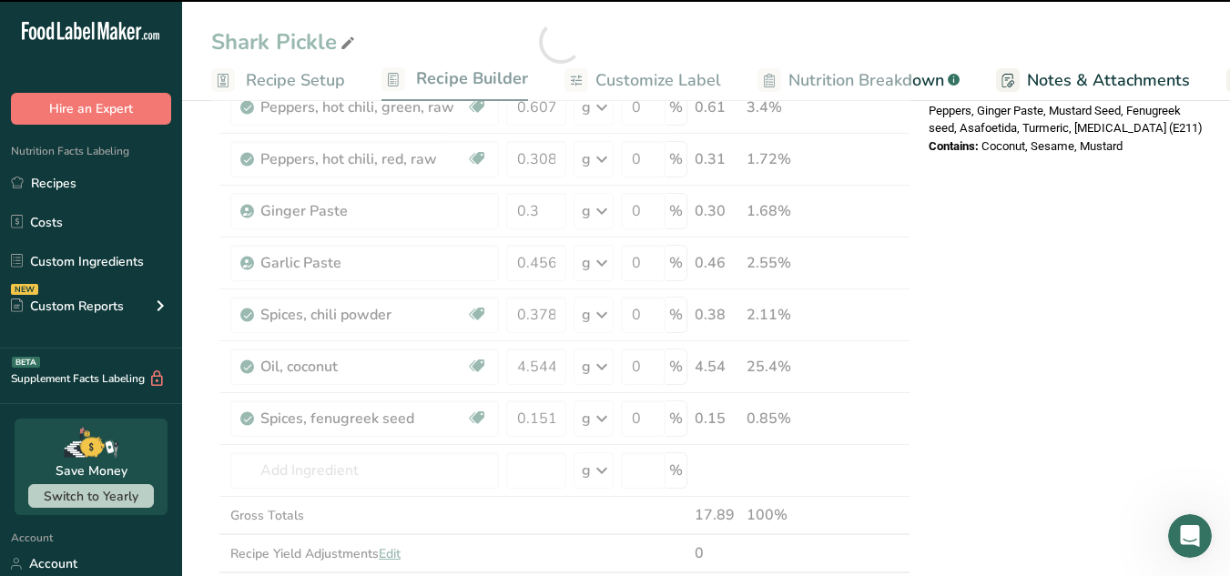
type input "0"
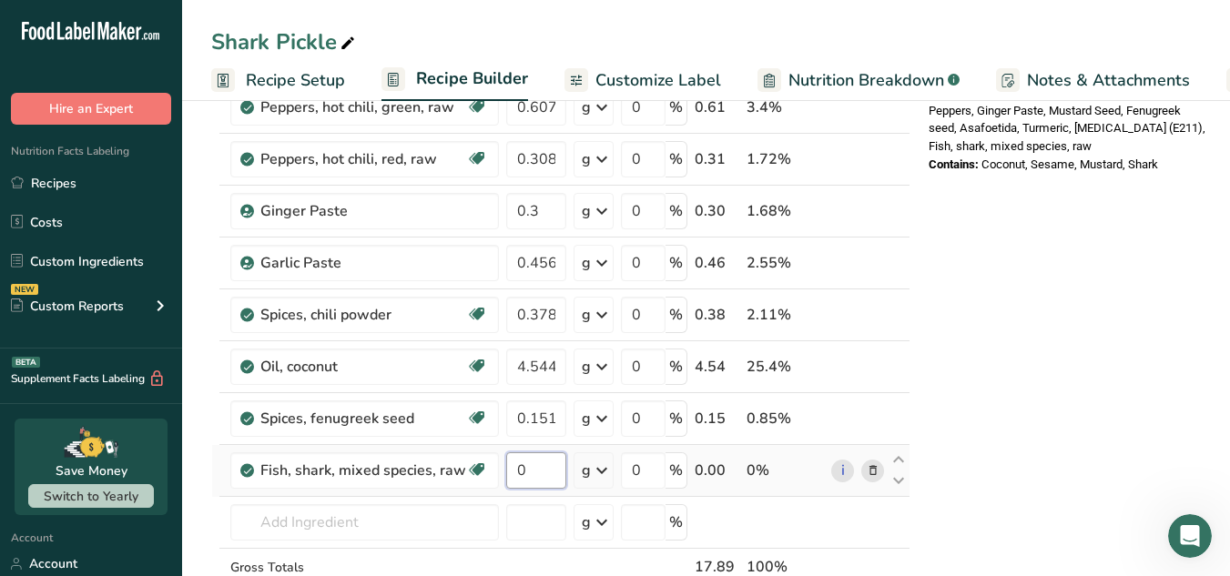
click at [546, 477] on input "0" at bounding box center [536, 471] width 60 height 36
type input "10.108"
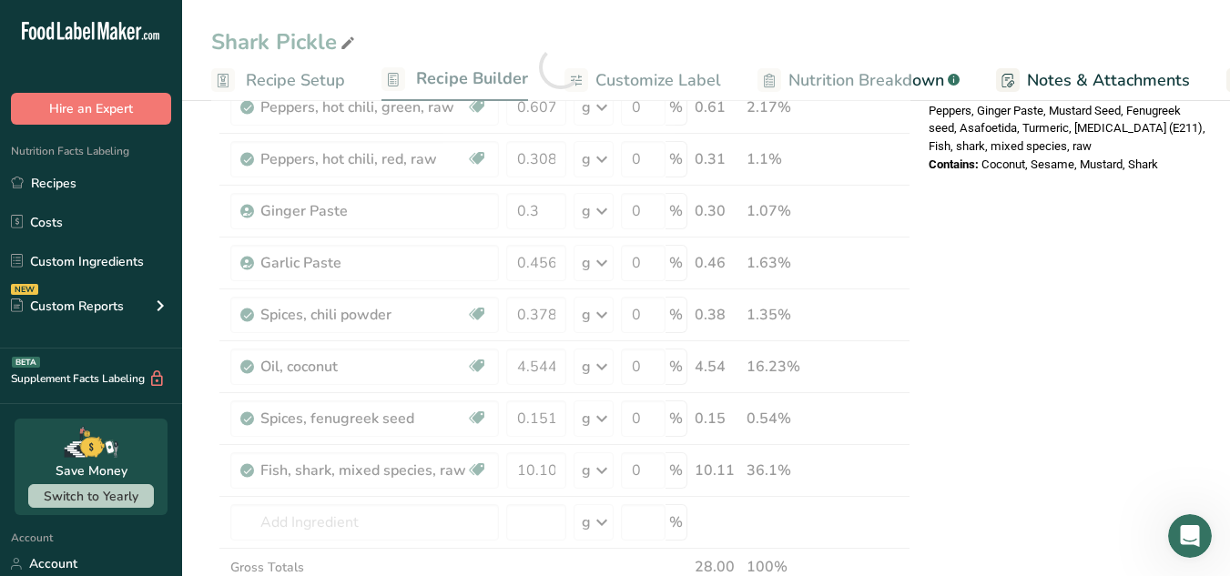
click at [1037, 351] on div "Nutrition Facts About 1 Serving Per Container Serving Size 28g Amount Per Servi…" at bounding box center [1067, 384] width 291 height 1971
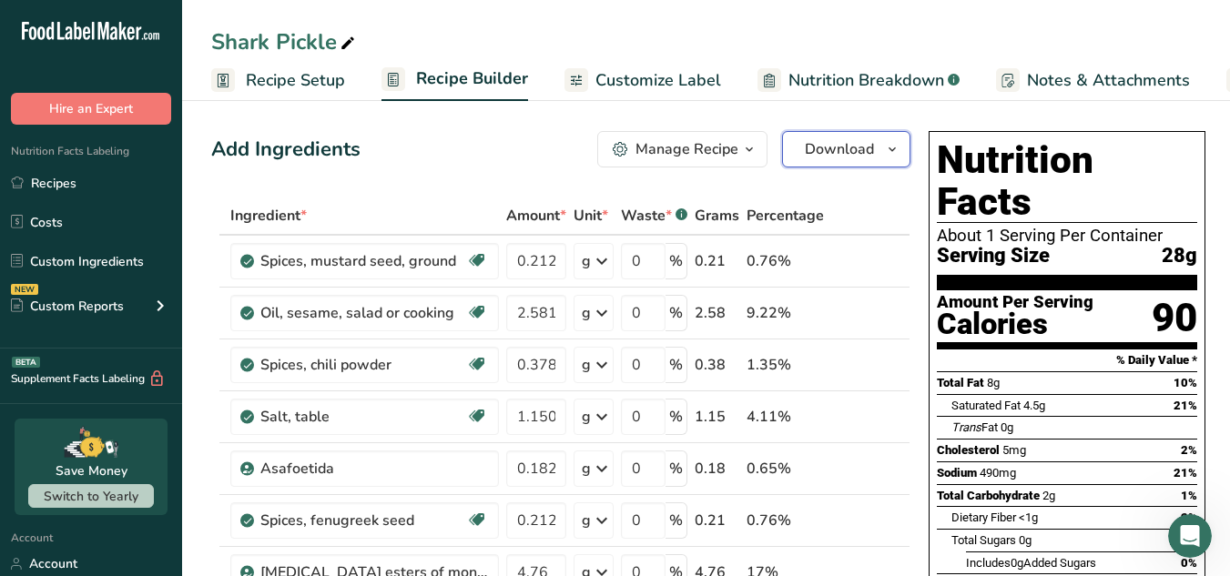
click at [897, 154] on icon "button" at bounding box center [892, 149] width 15 height 23
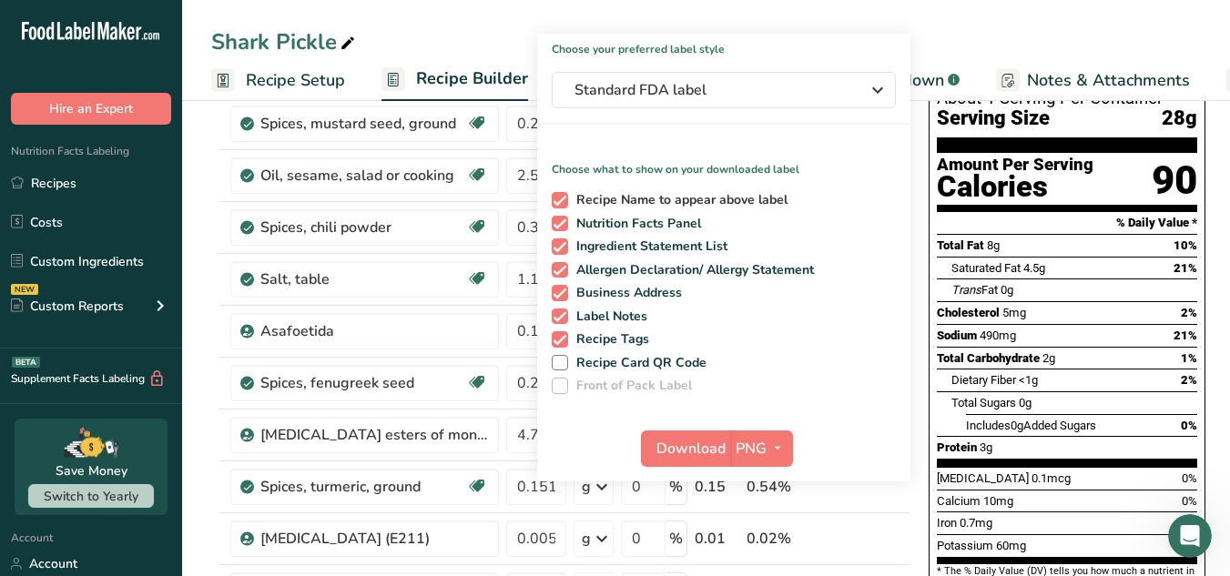
scroll to position [138, 0]
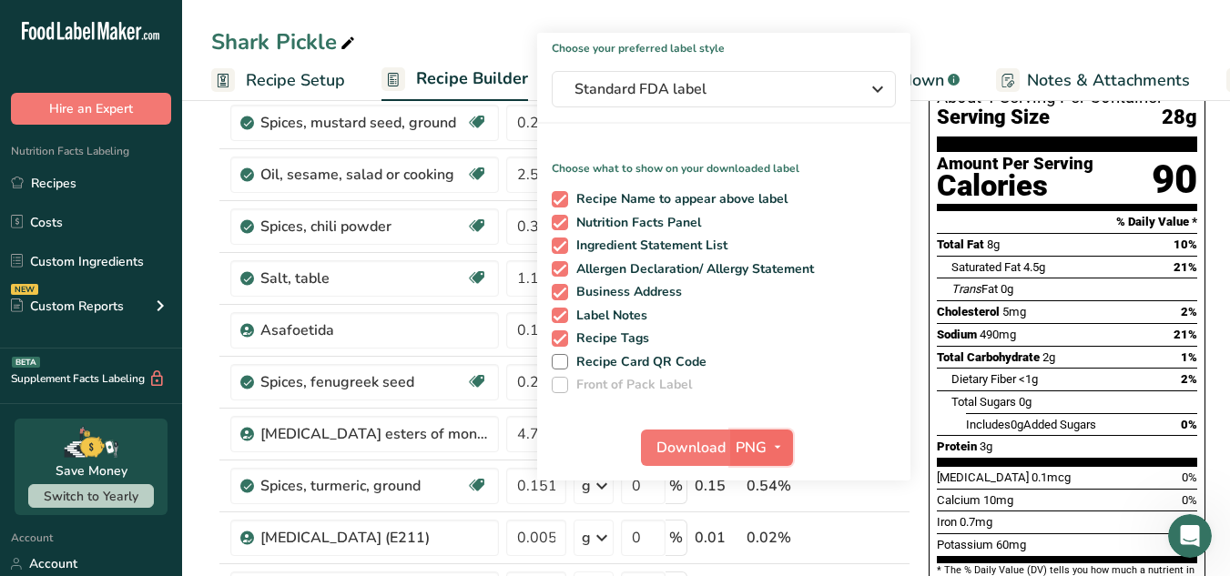
click at [787, 448] on button "PNG" at bounding box center [761, 448] width 63 height 36
click at [778, 561] on link "PDF" at bounding box center [764, 575] width 58 height 30
click at [707, 441] on span "Download" at bounding box center [691, 448] width 69 height 22
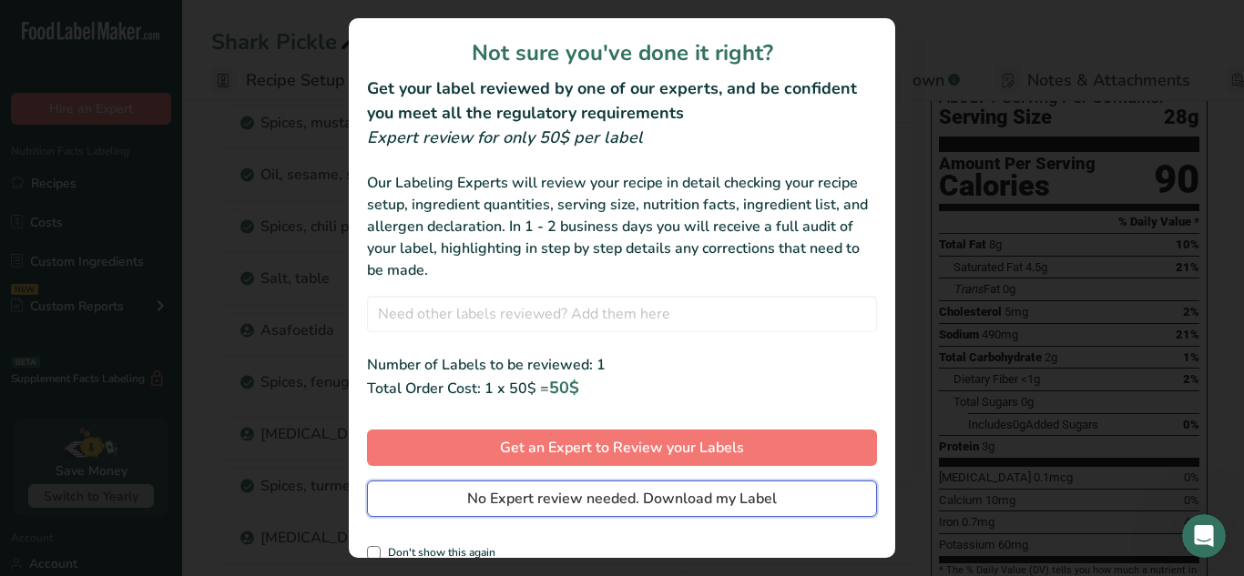
click at [707, 493] on span "No Expert review needed. Download my Label" at bounding box center [622, 499] width 310 height 22
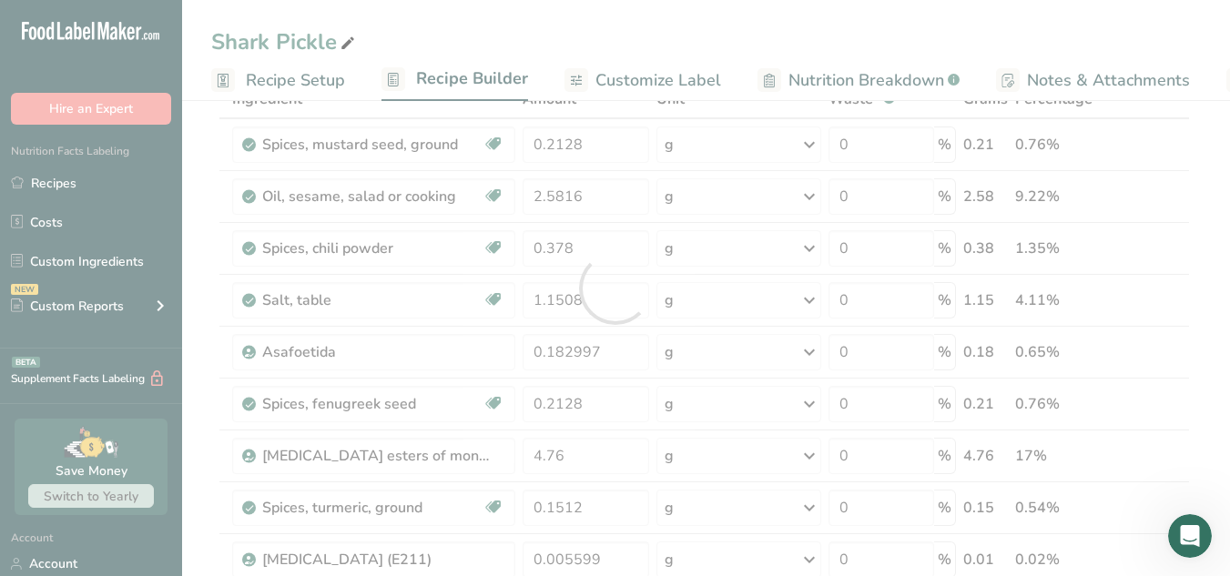
scroll to position [0, 0]
click at [686, 12] on div at bounding box center [615, 288] width 1230 height 576
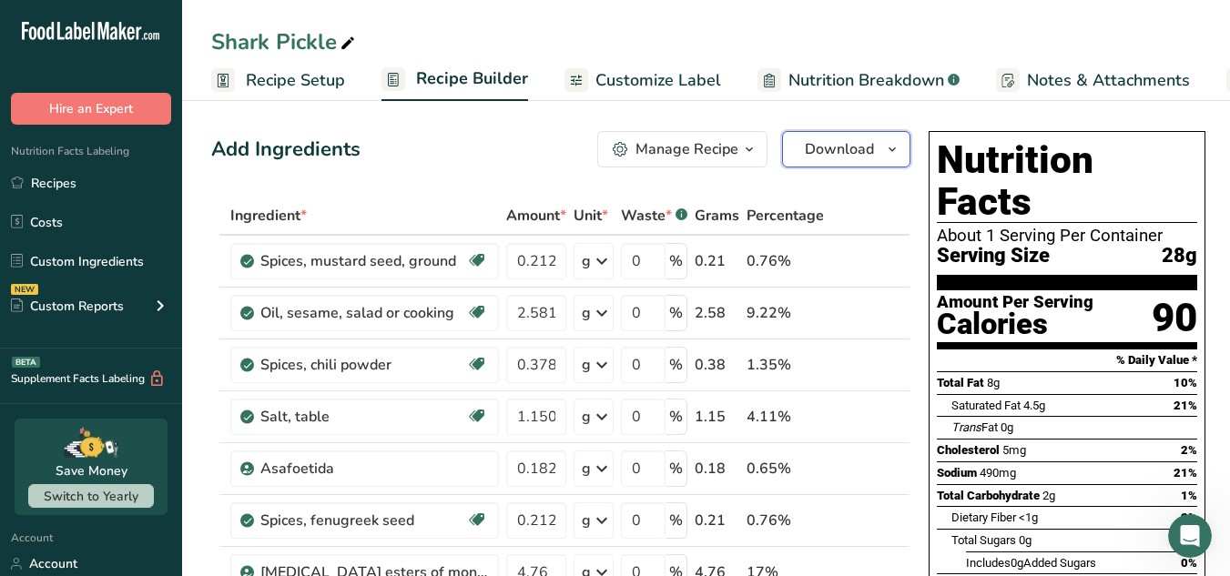
click at [871, 152] on span "Download" at bounding box center [839, 149] width 69 height 22
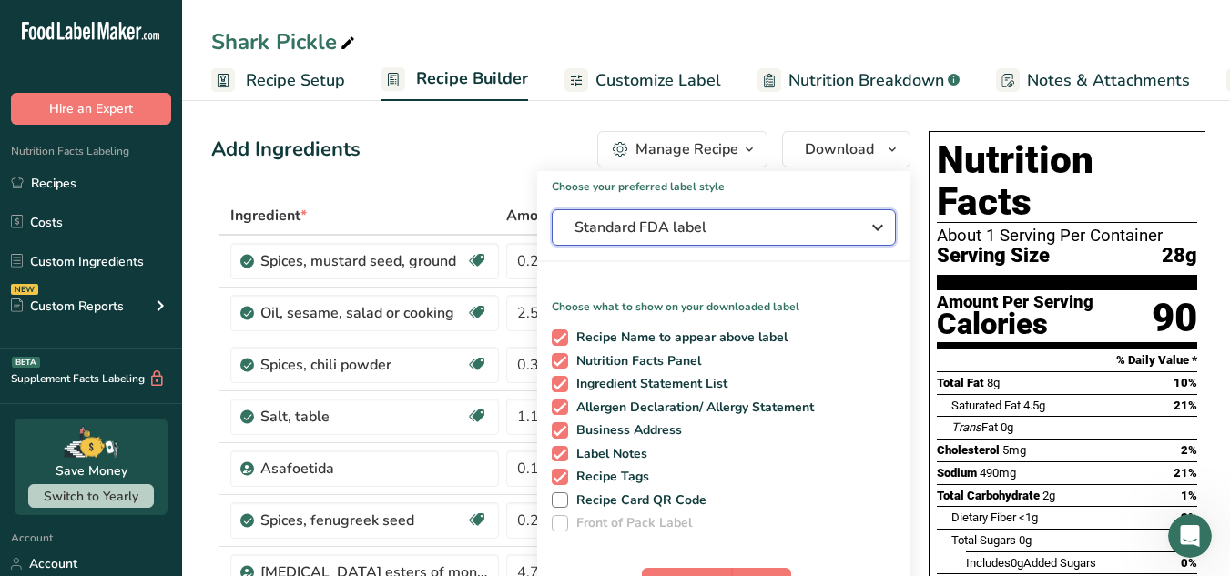
click at [863, 229] on div "Standard FDA label" at bounding box center [724, 228] width 299 height 22
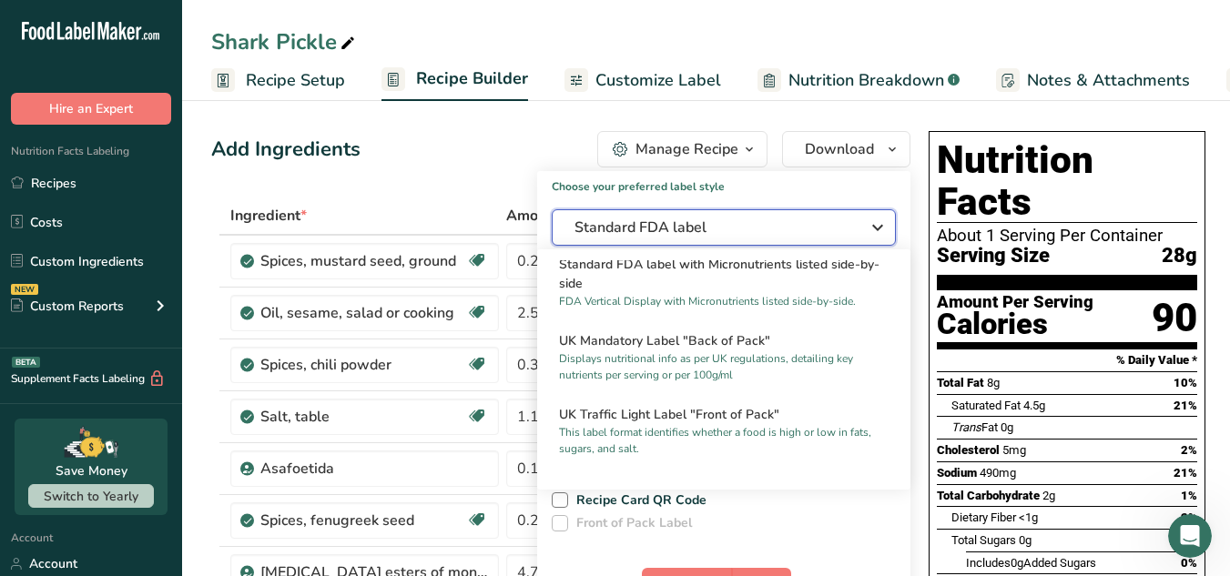
scroll to position [519, 0]
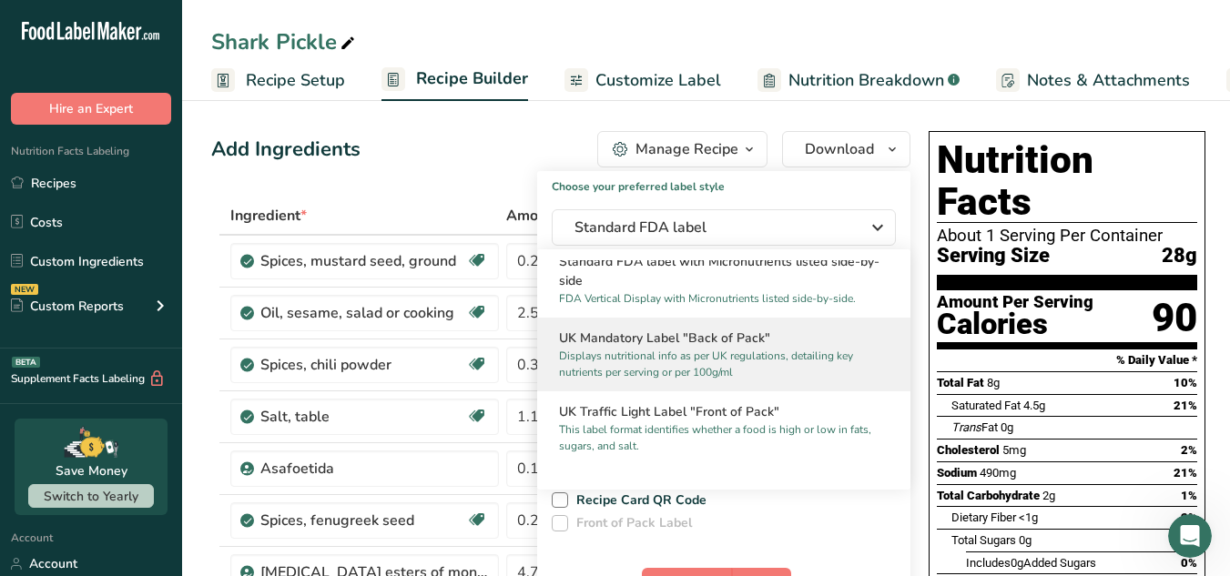
click at [843, 378] on p "Displays nutritional info as per UK regulations, detailing key nutrients per se…" at bounding box center [715, 364] width 313 height 33
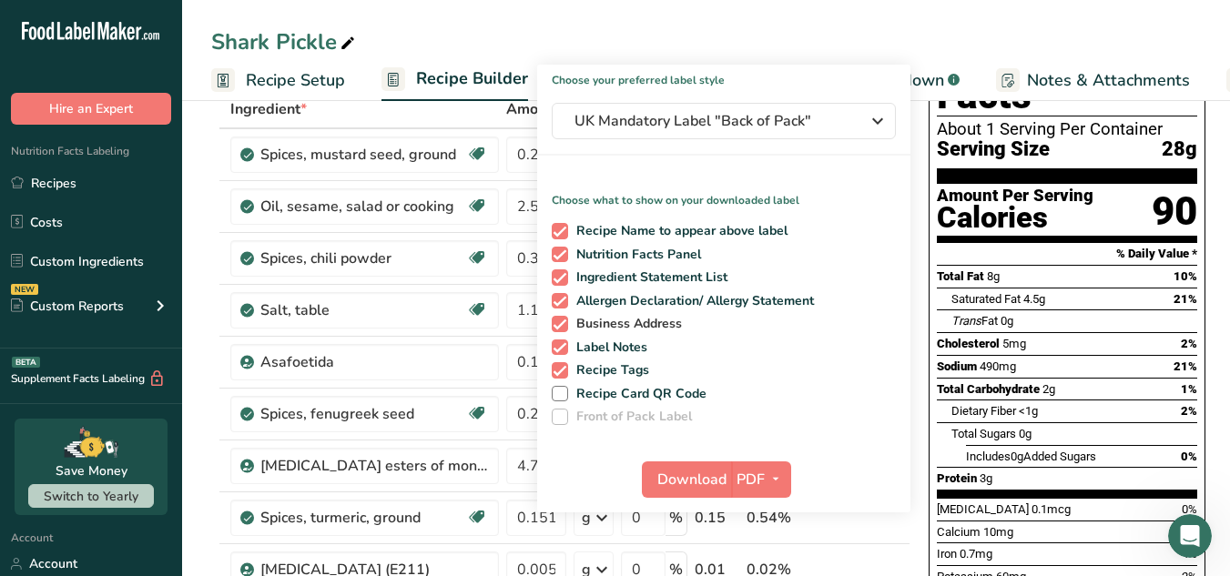
scroll to position [108, 0]
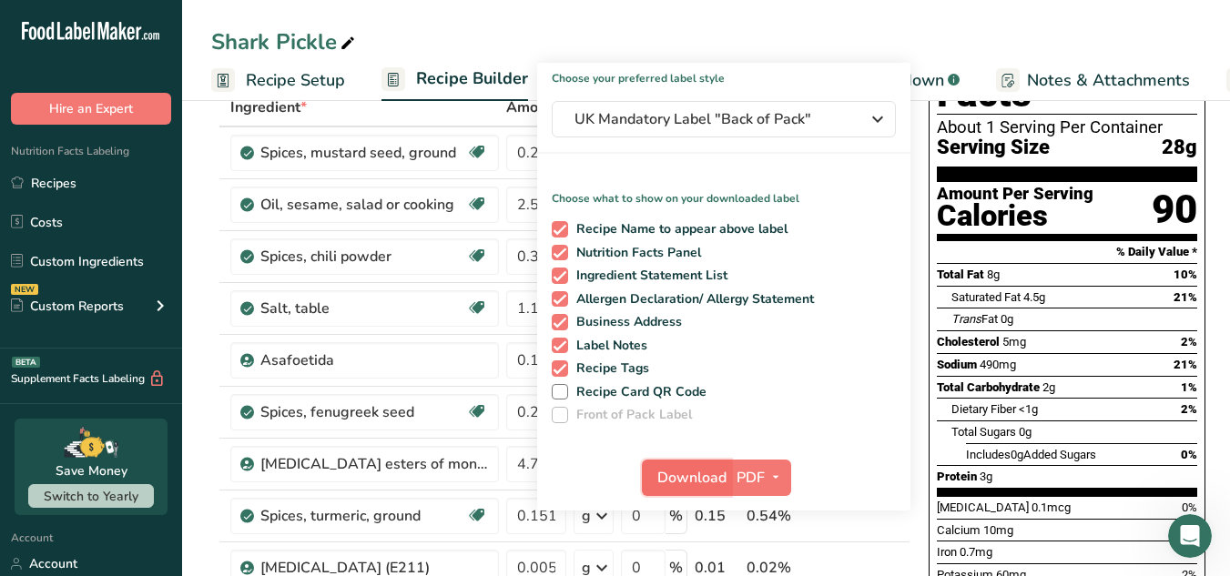
click at [695, 470] on span "Download" at bounding box center [691, 478] width 69 height 22
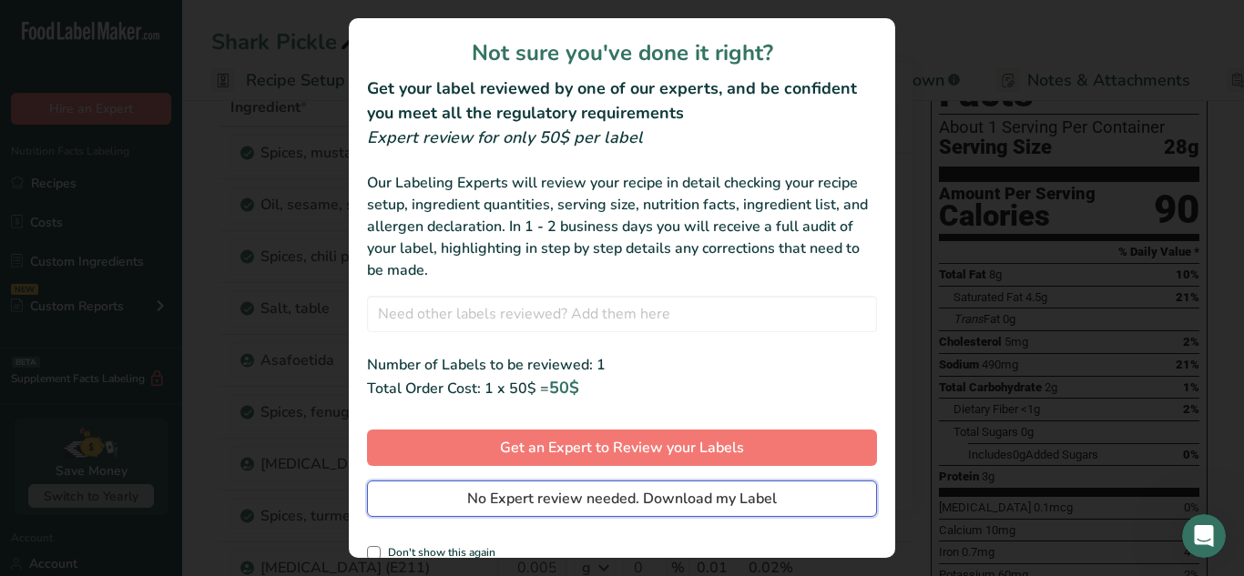
click at [699, 505] on span "No Expert review needed. Download my Label" at bounding box center [622, 499] width 310 height 22
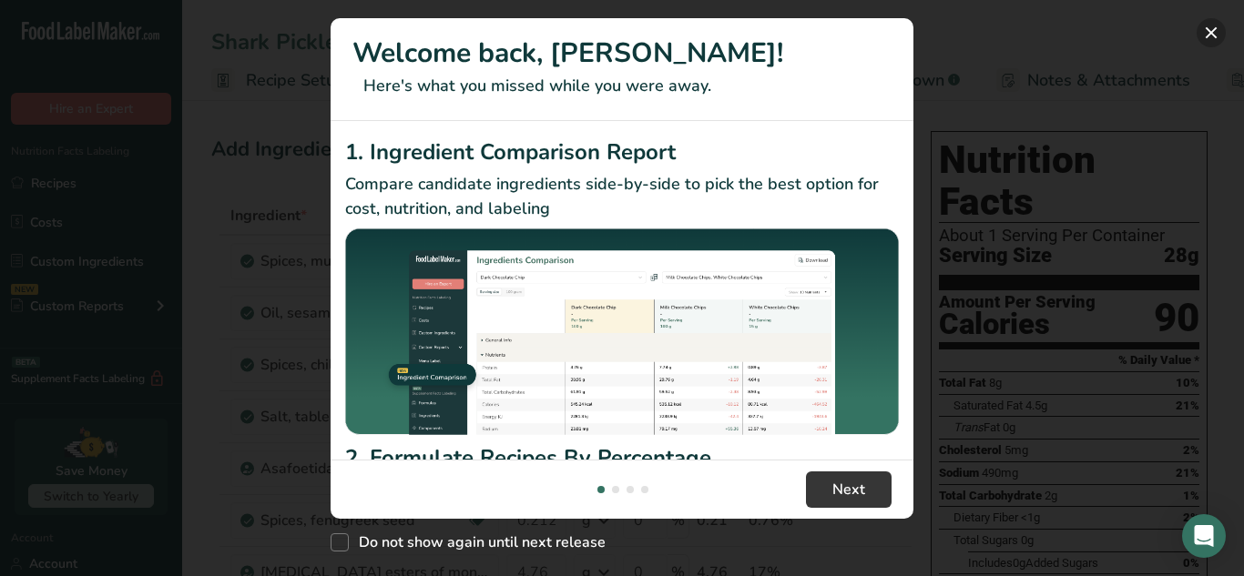
click at [1206, 34] on button "New Features" at bounding box center [1211, 32] width 29 height 29
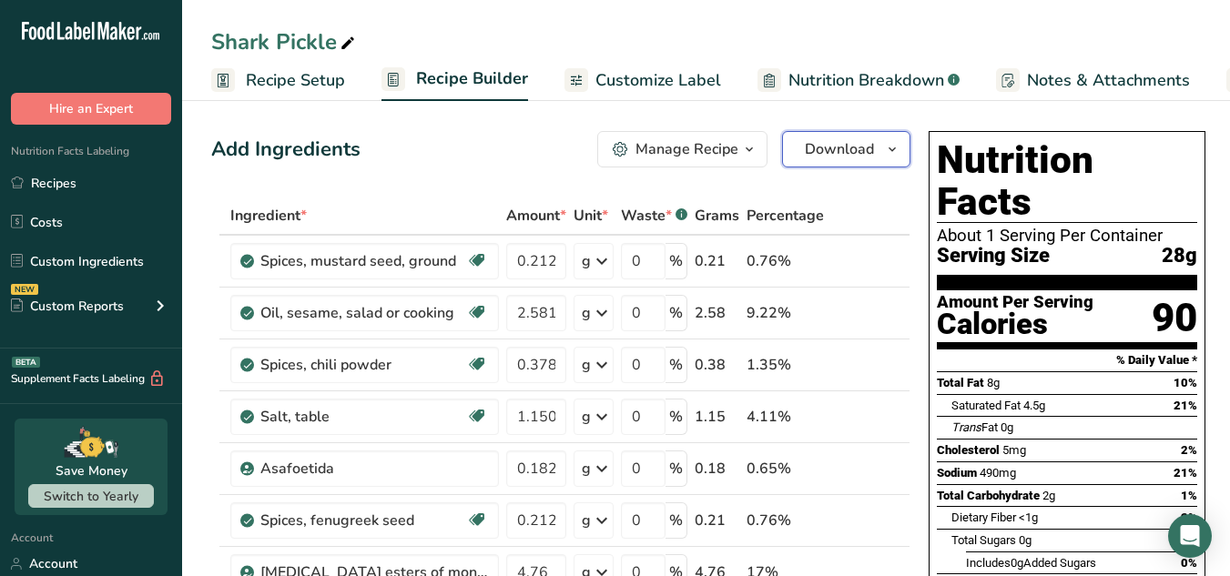
click at [889, 145] on icon "button" at bounding box center [892, 149] width 15 height 23
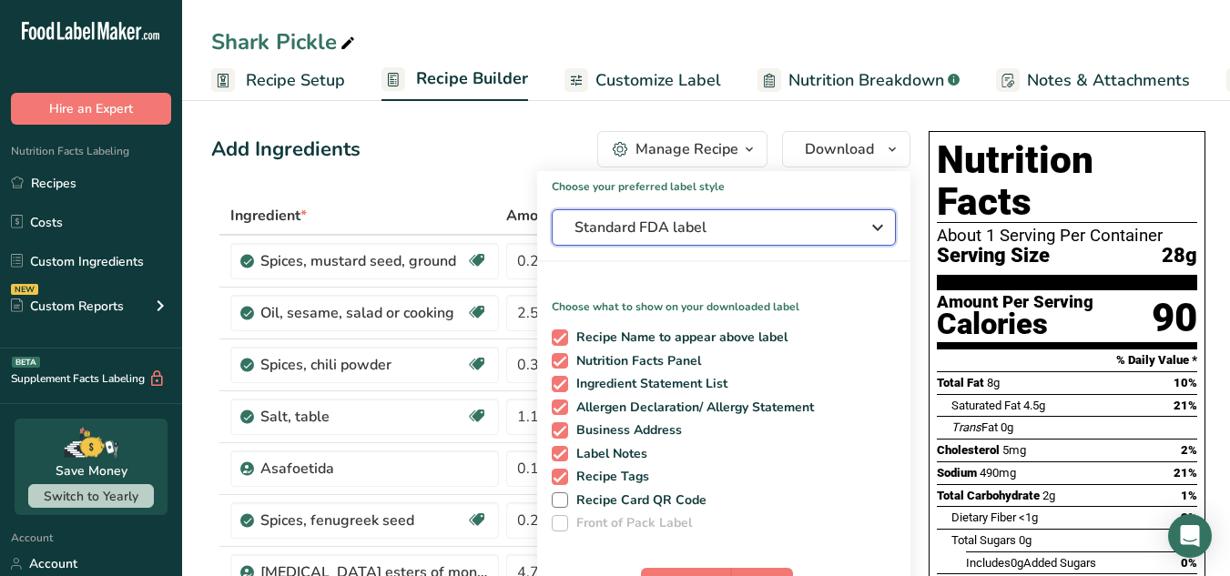
click at [858, 218] on div "Standard FDA label" at bounding box center [724, 228] width 299 height 22
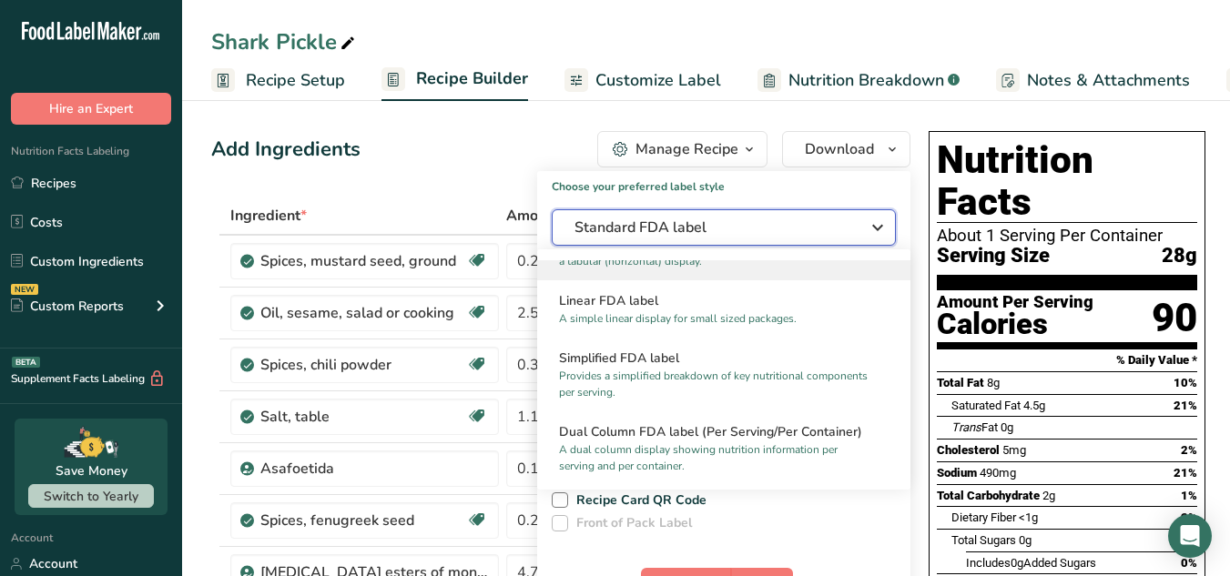
scroll to position [130, 0]
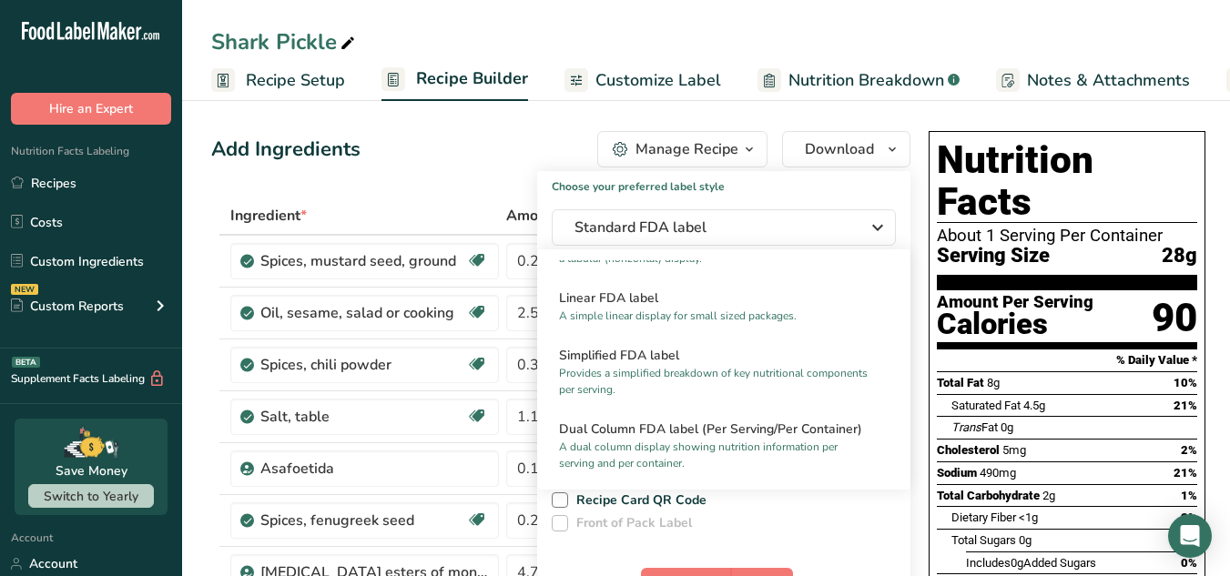
click at [1126, 42] on div "Shark Pickle" at bounding box center [706, 41] width 1048 height 33
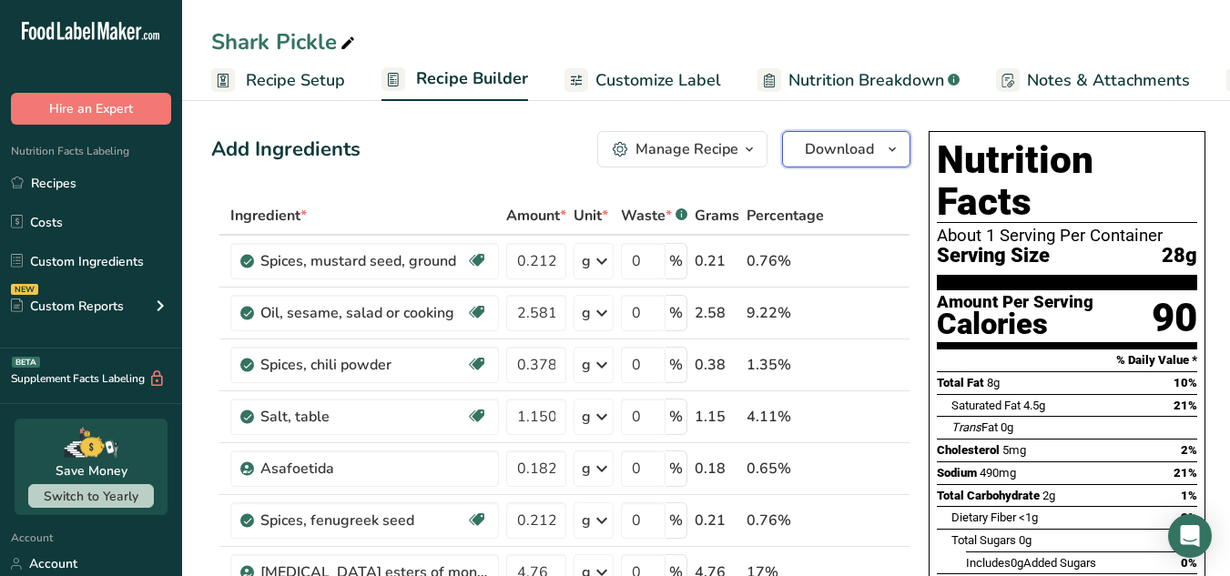
click at [877, 148] on button "Download" at bounding box center [846, 149] width 128 height 36
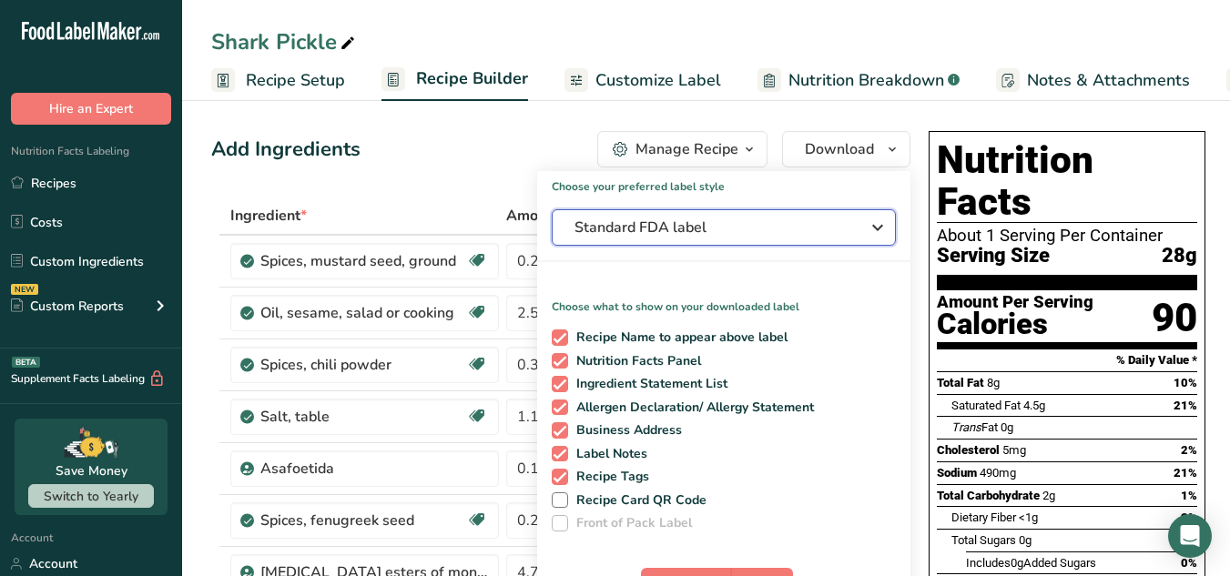
click at [823, 234] on span "Standard FDA label" at bounding box center [711, 228] width 273 height 22
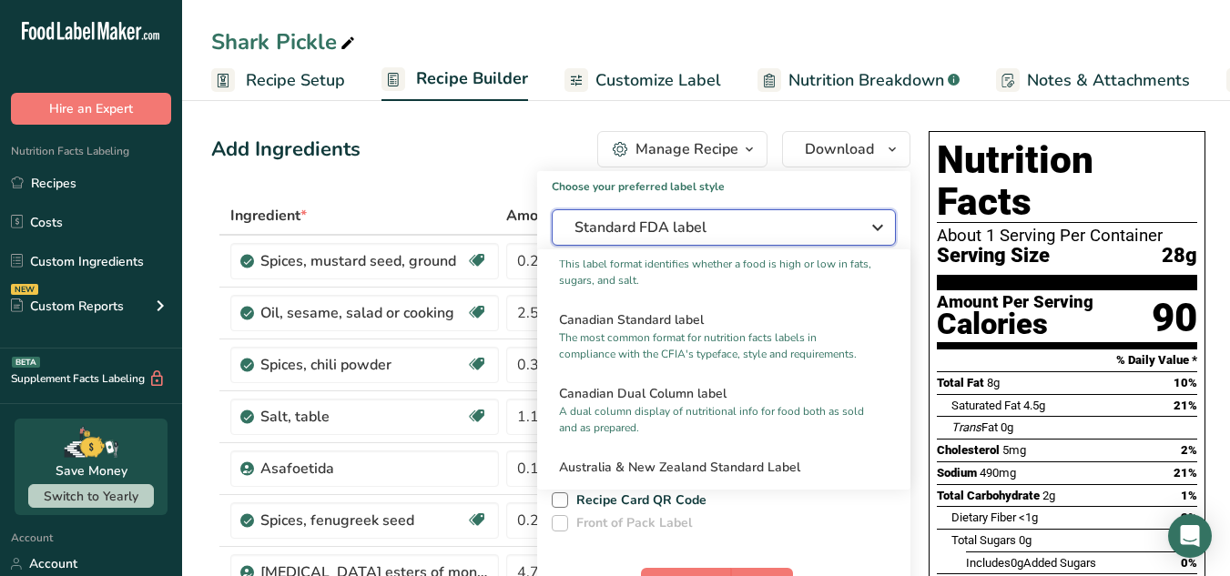
scroll to position [686, 0]
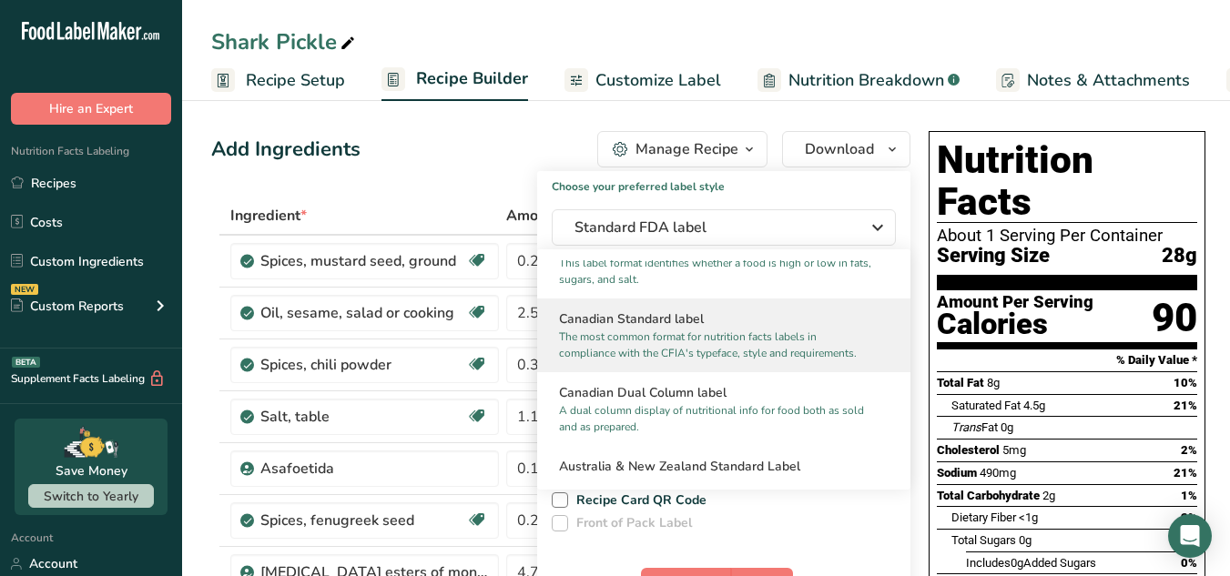
click at [770, 346] on p "The most common format for nutrition facts labels in compliance with the CFIA's…" at bounding box center [715, 345] width 313 height 33
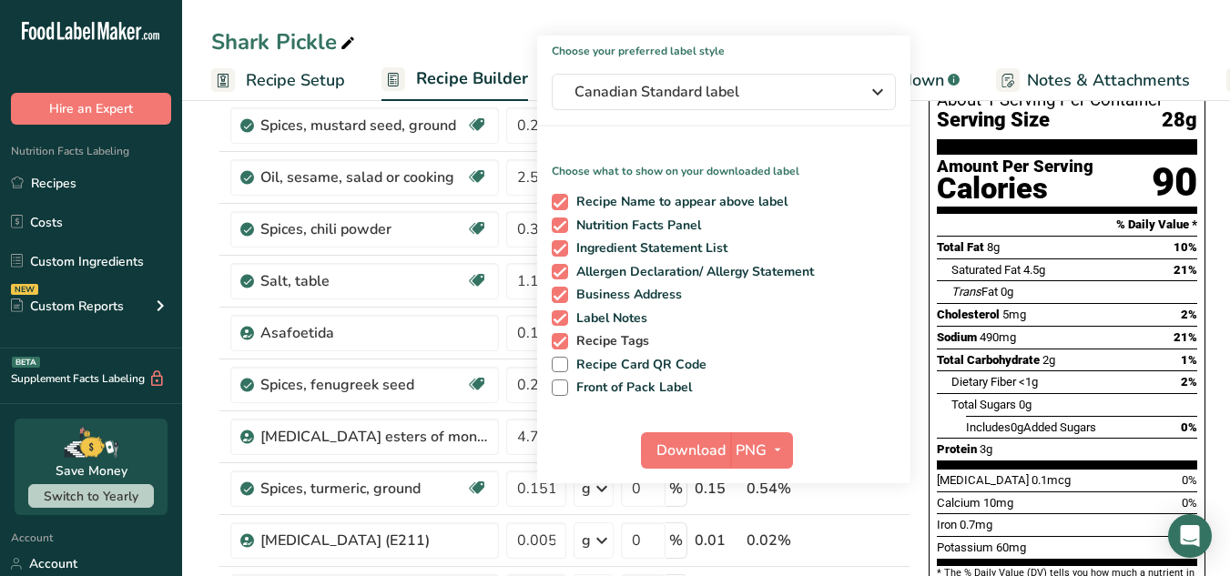
scroll to position [141, 0]
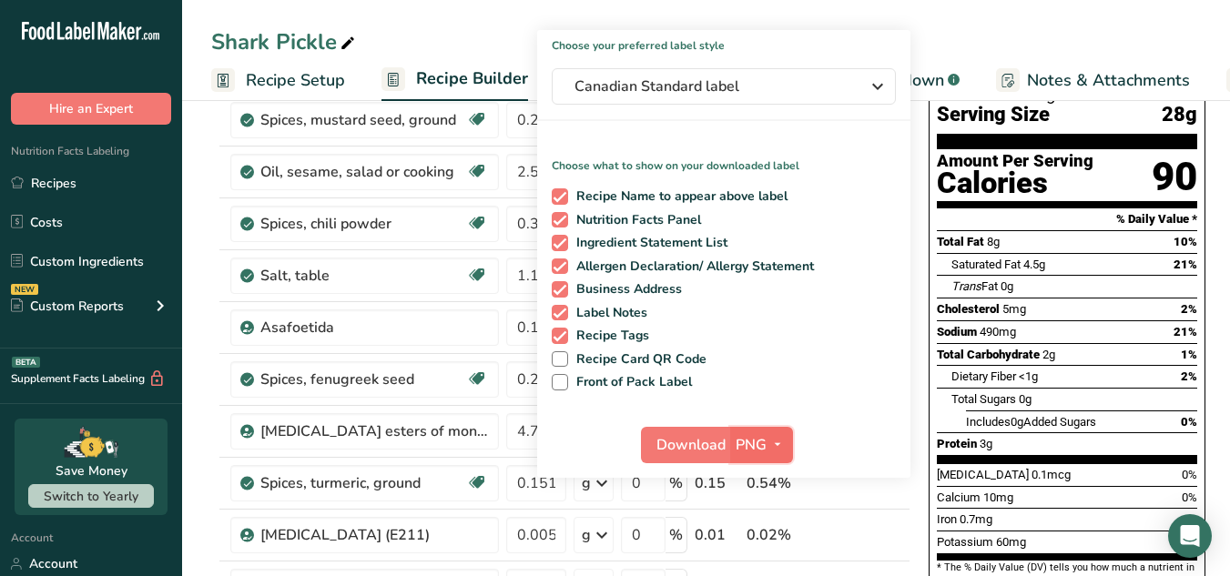
click at [756, 449] on span "PNG" at bounding box center [751, 445] width 31 height 22
click at [766, 559] on link "PDF" at bounding box center [764, 572] width 58 height 30
click at [688, 431] on button "Download" at bounding box center [686, 445] width 89 height 36
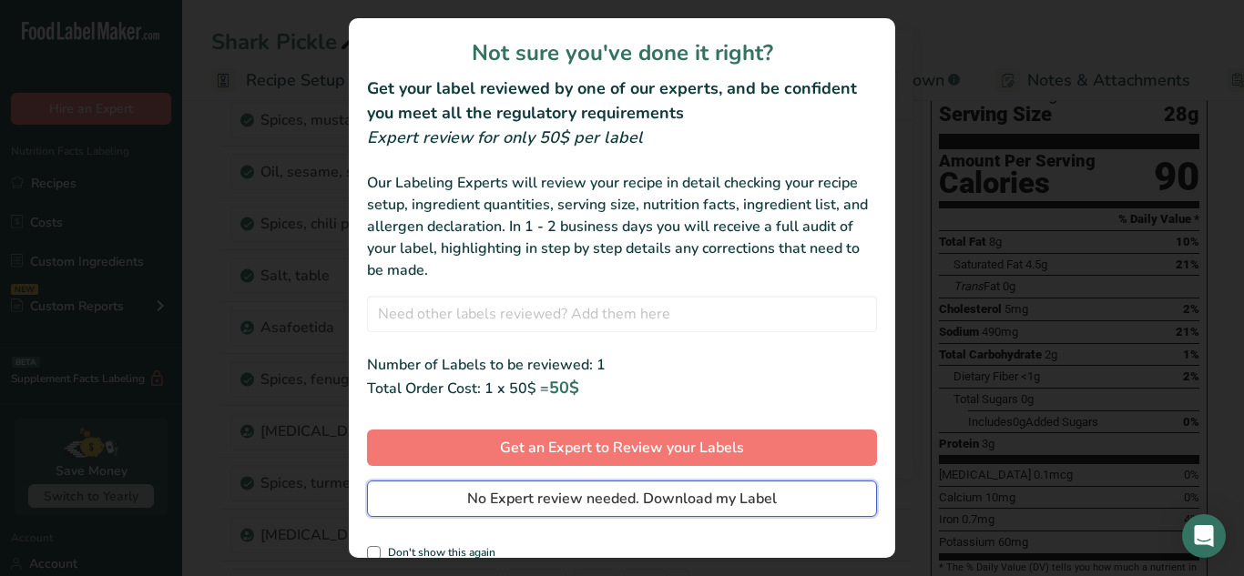
click at [708, 492] on span "No Expert review needed. Download my Label" at bounding box center [622, 499] width 310 height 22
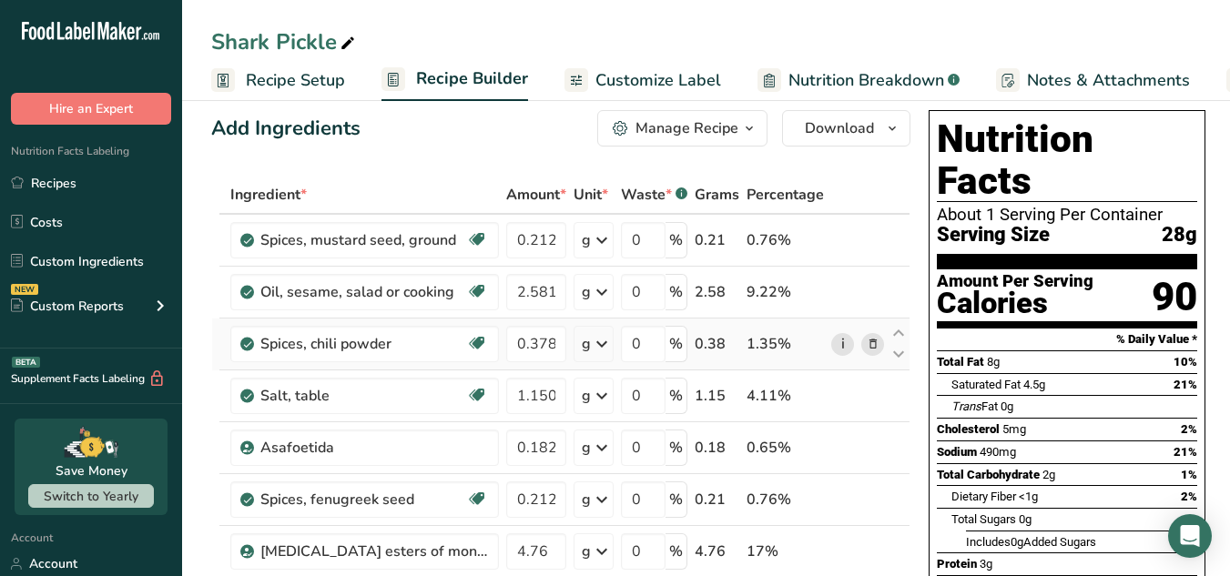
scroll to position [0, 0]
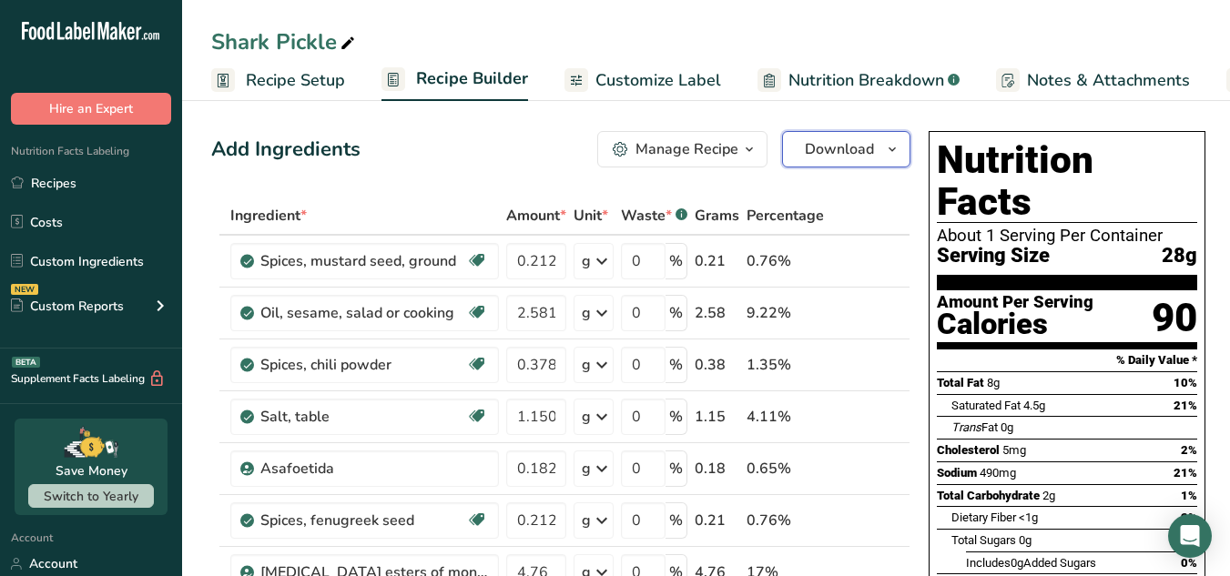
click at [877, 146] on button "Download" at bounding box center [846, 149] width 128 height 36
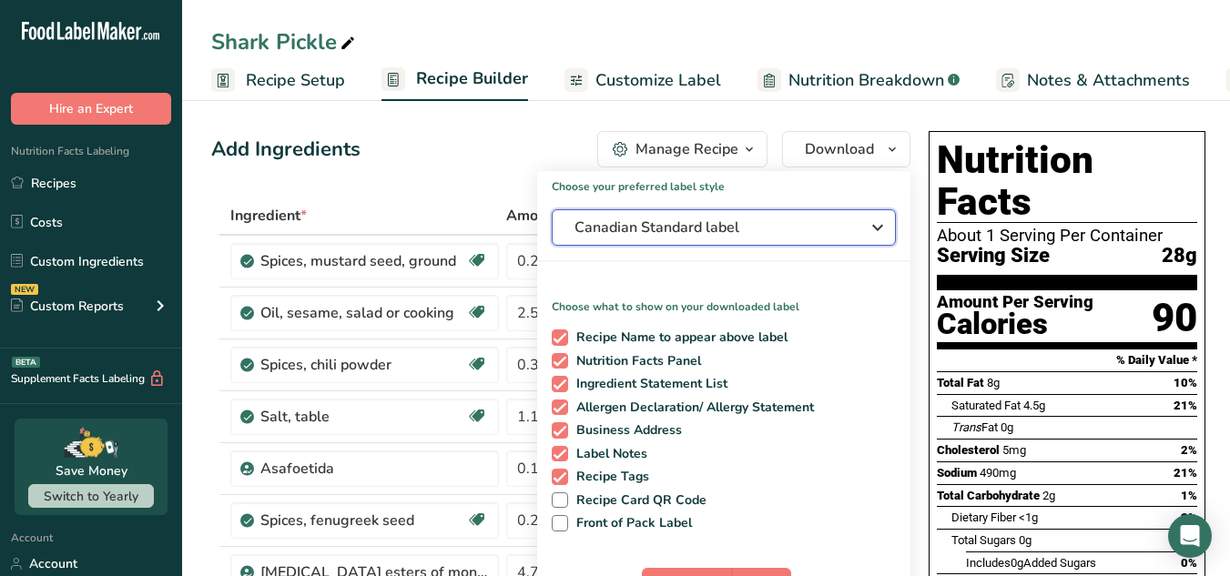
click at [829, 223] on span "Canadian Standard label" at bounding box center [711, 228] width 273 height 22
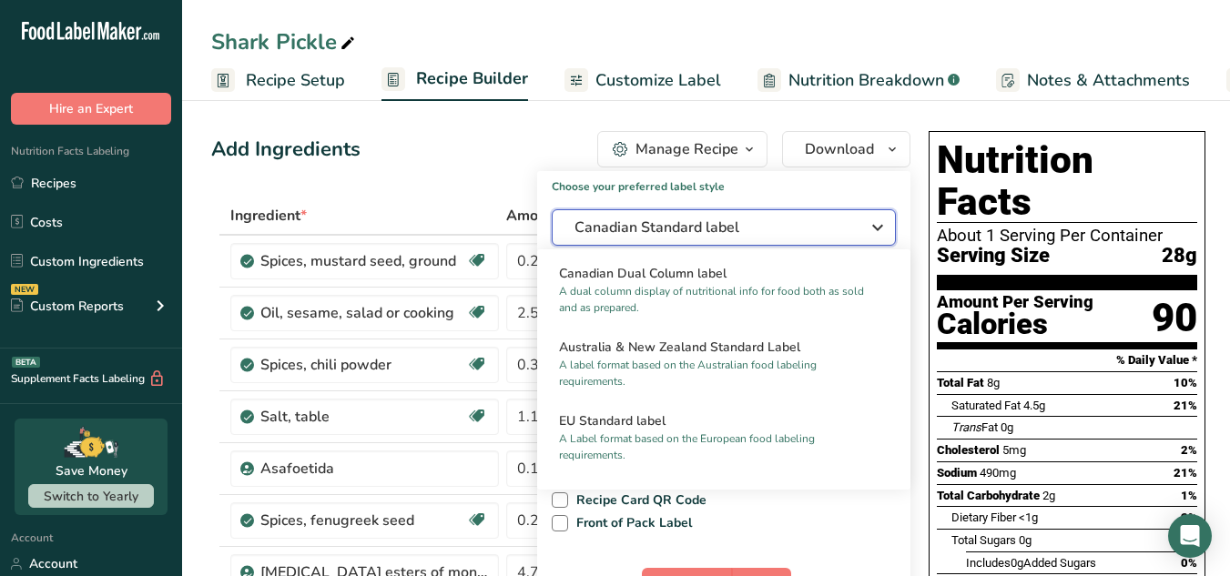
scroll to position [818, 0]
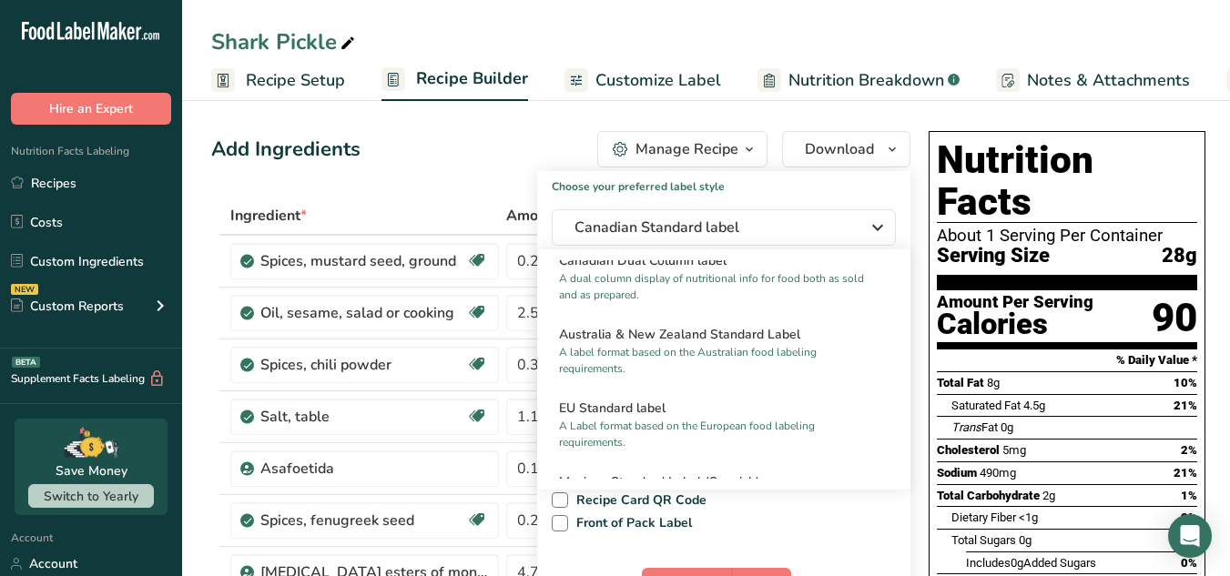
click at [818, 370] on p "A label format based on the Australian food labeling requirements." at bounding box center [715, 360] width 313 height 33
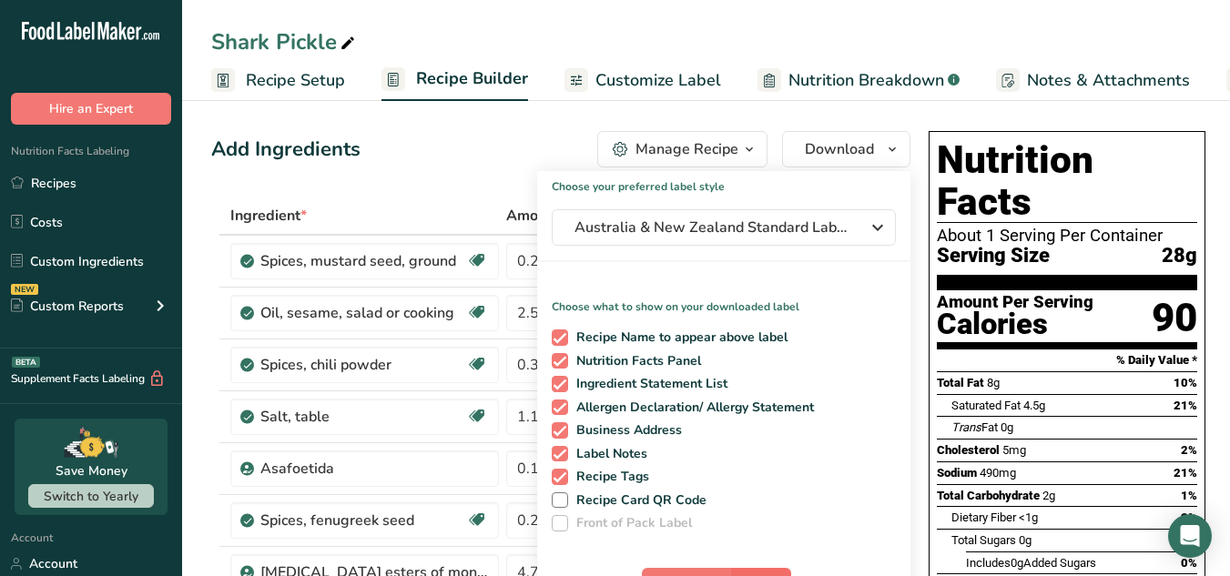
scroll to position [142, 0]
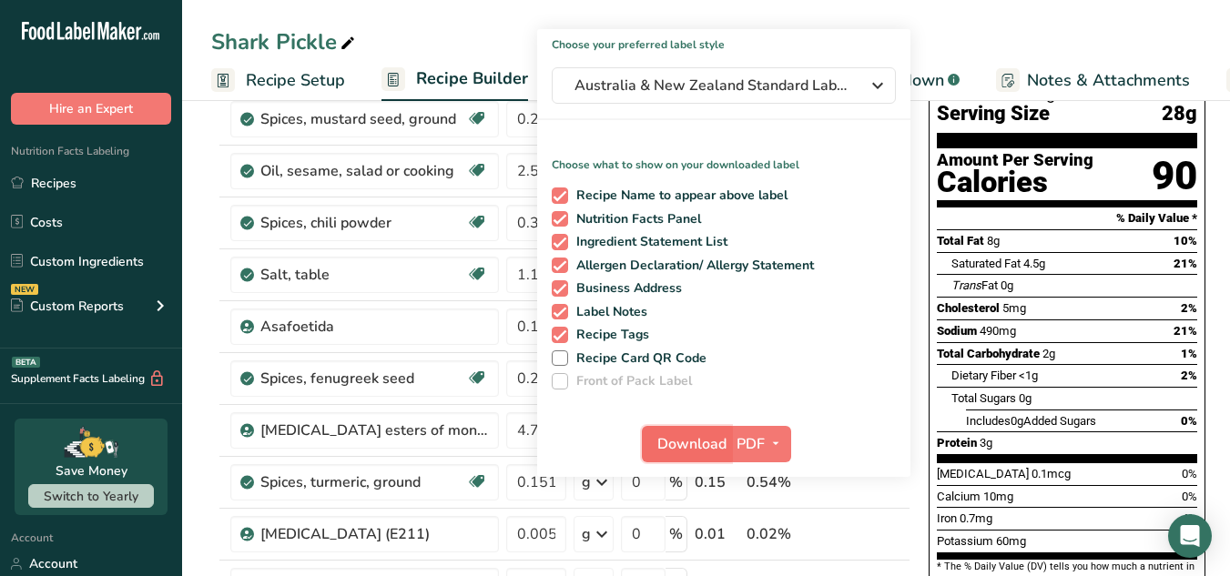
click at [695, 455] on button "Download" at bounding box center [686, 444] width 89 height 36
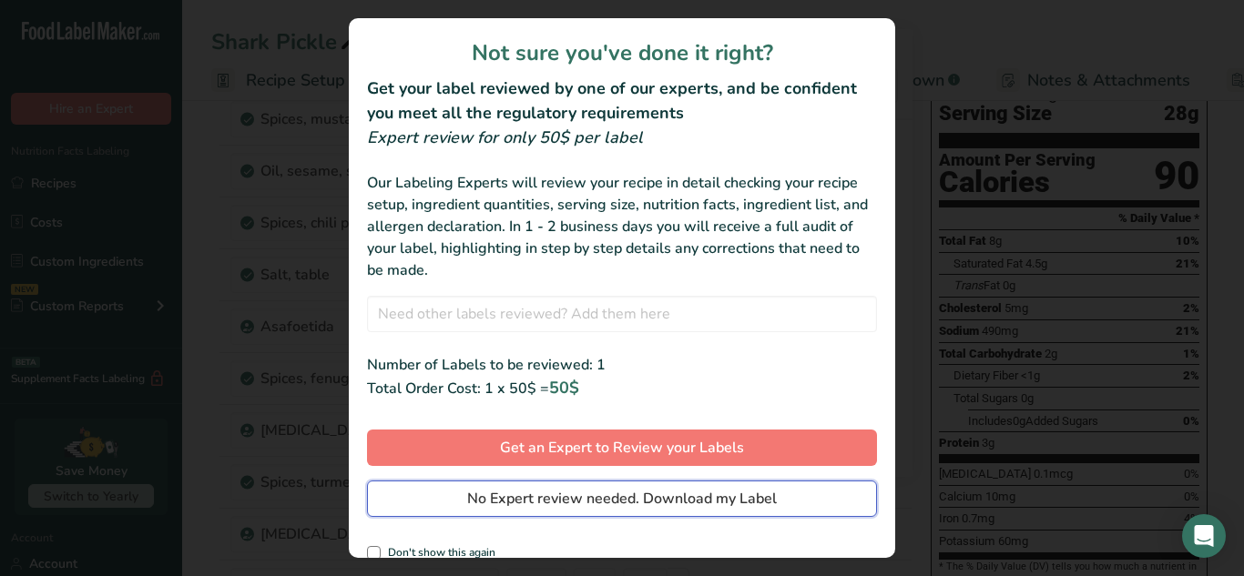
click at [699, 512] on button "No Expert review needed. Download my Label" at bounding box center [622, 499] width 510 height 36
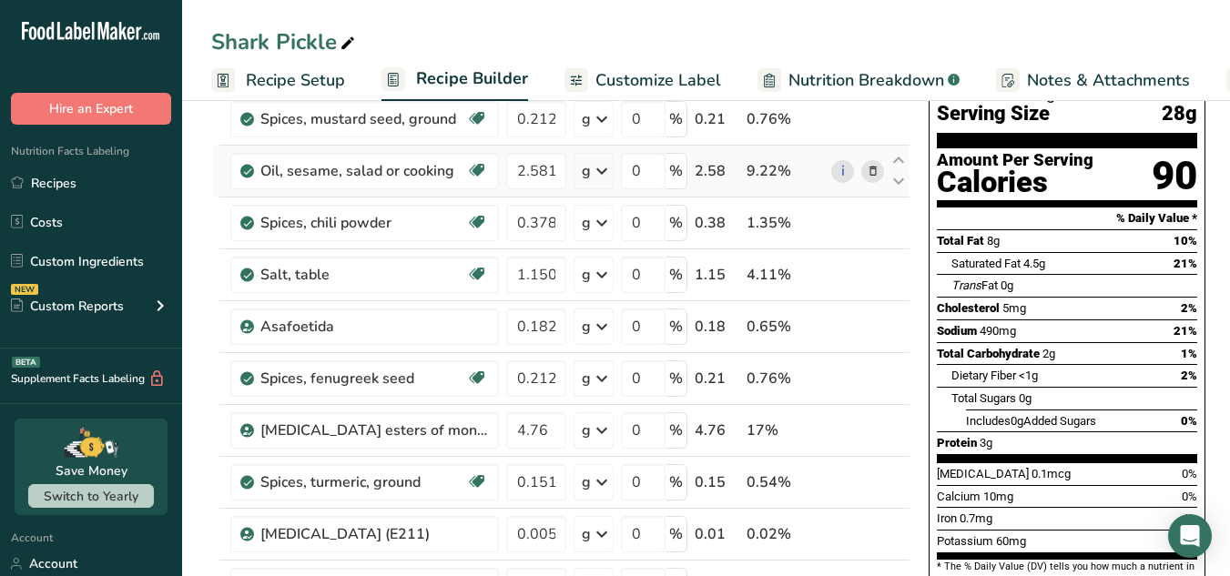
scroll to position [0, 0]
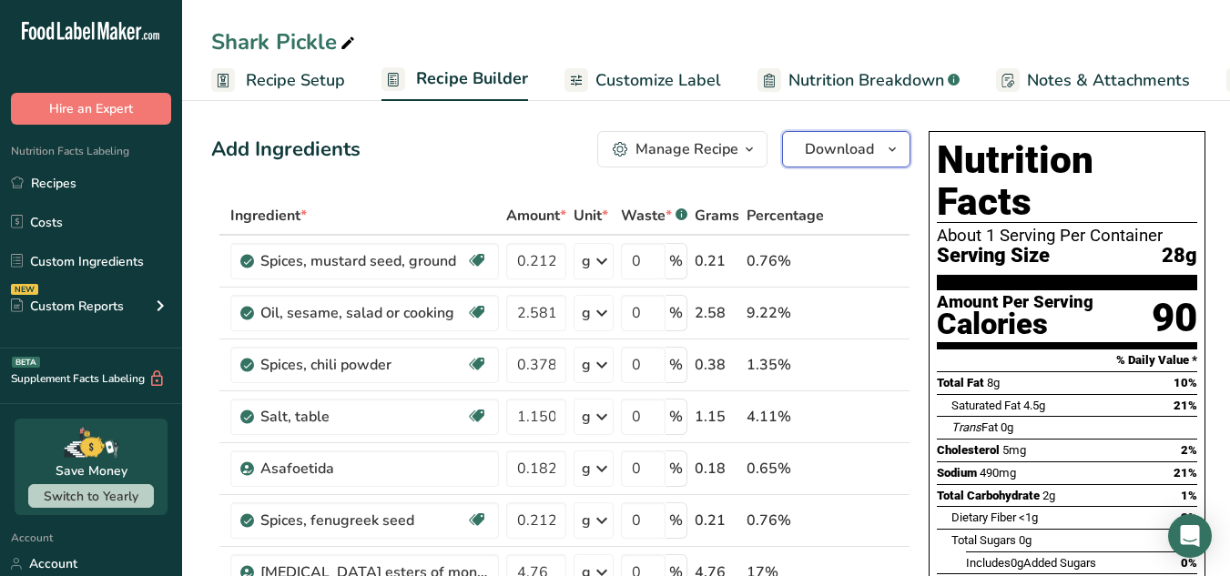
click at [881, 133] on button "Download" at bounding box center [846, 149] width 128 height 36
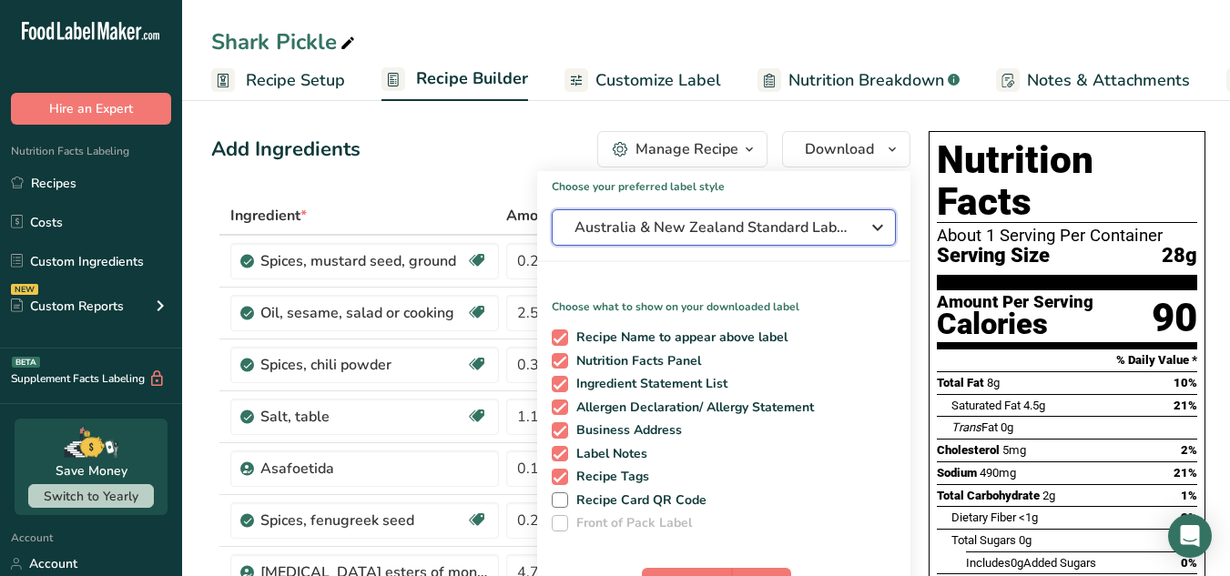
click at [820, 218] on span "Australia & New Zealand Standard Label" at bounding box center [711, 228] width 273 height 22
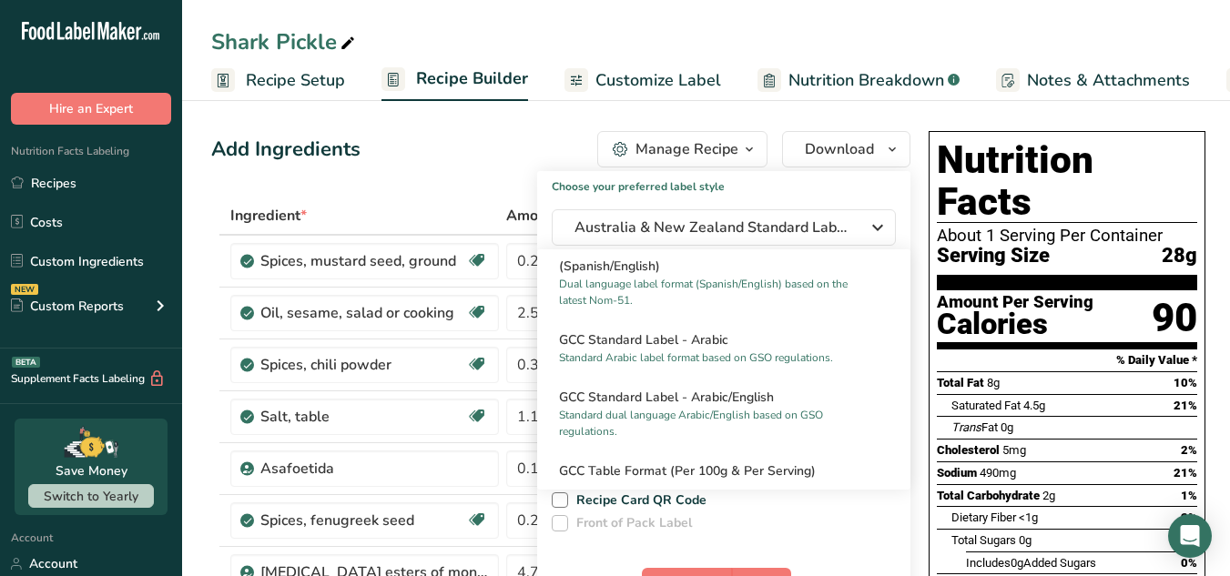
scroll to position [1111, 0]
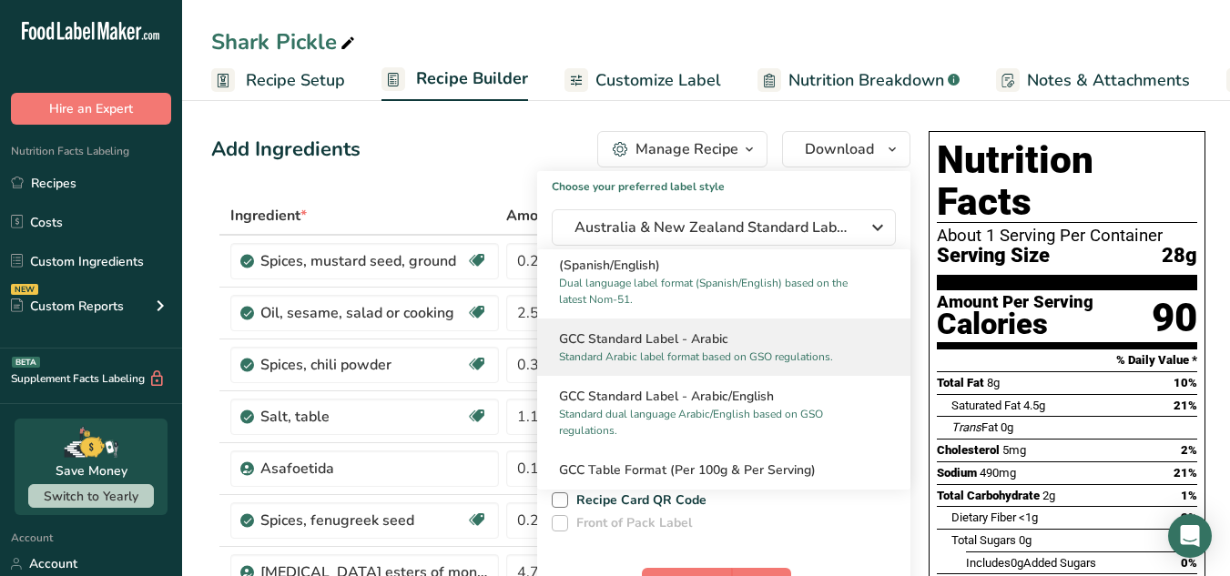
click at [707, 365] on p "Standard Arabic label format based on GSO regulations." at bounding box center [715, 357] width 313 height 16
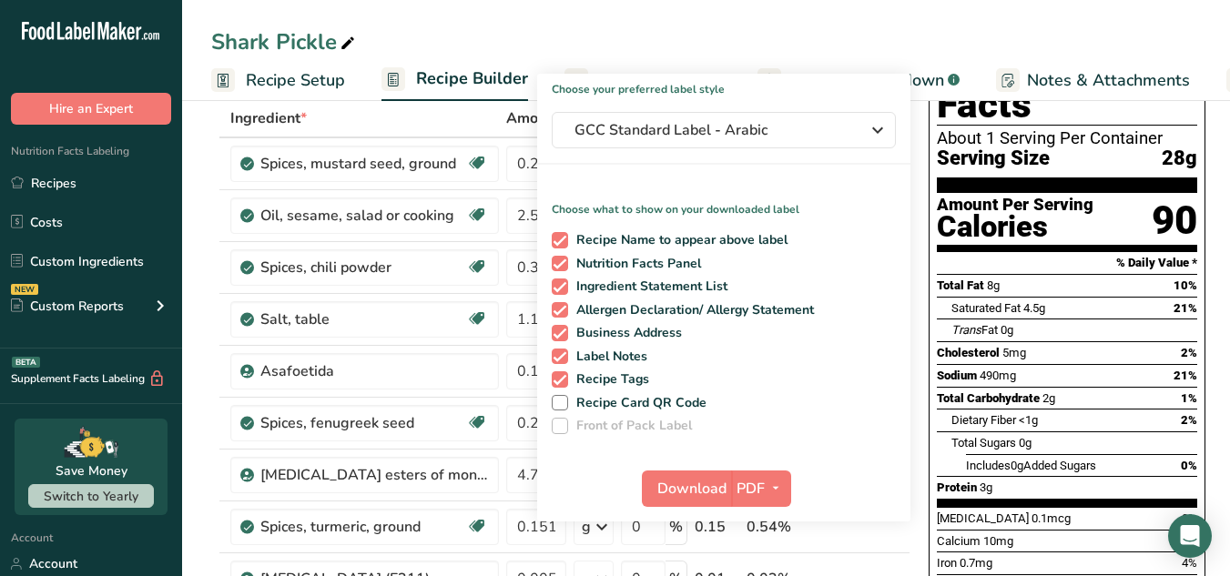
scroll to position [104, 0]
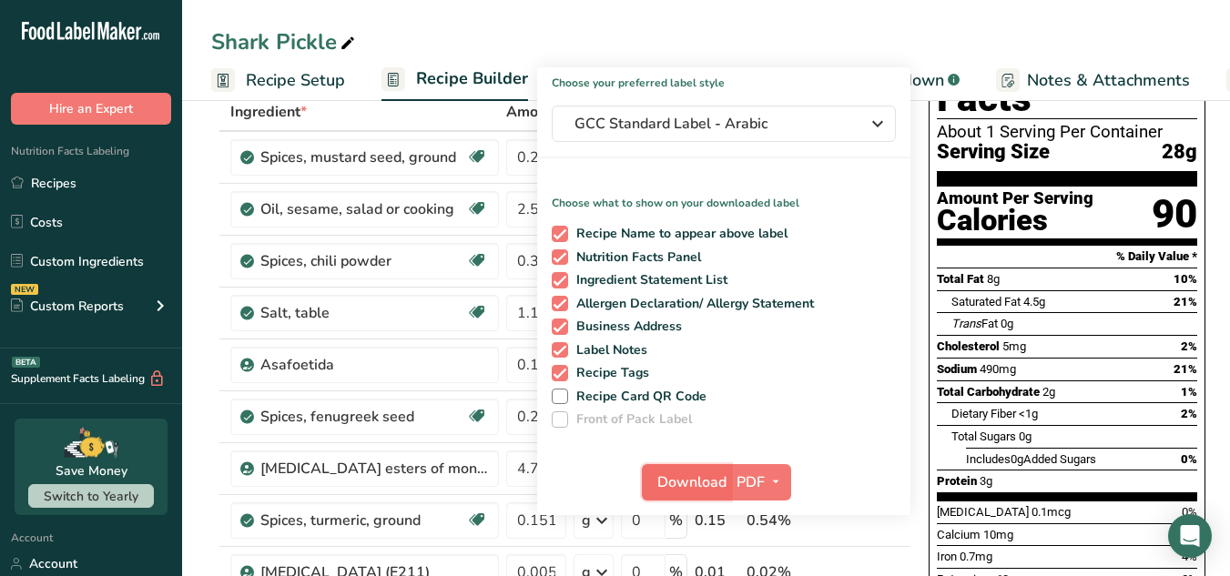
click at [684, 482] on span "Download" at bounding box center [691, 483] width 69 height 22
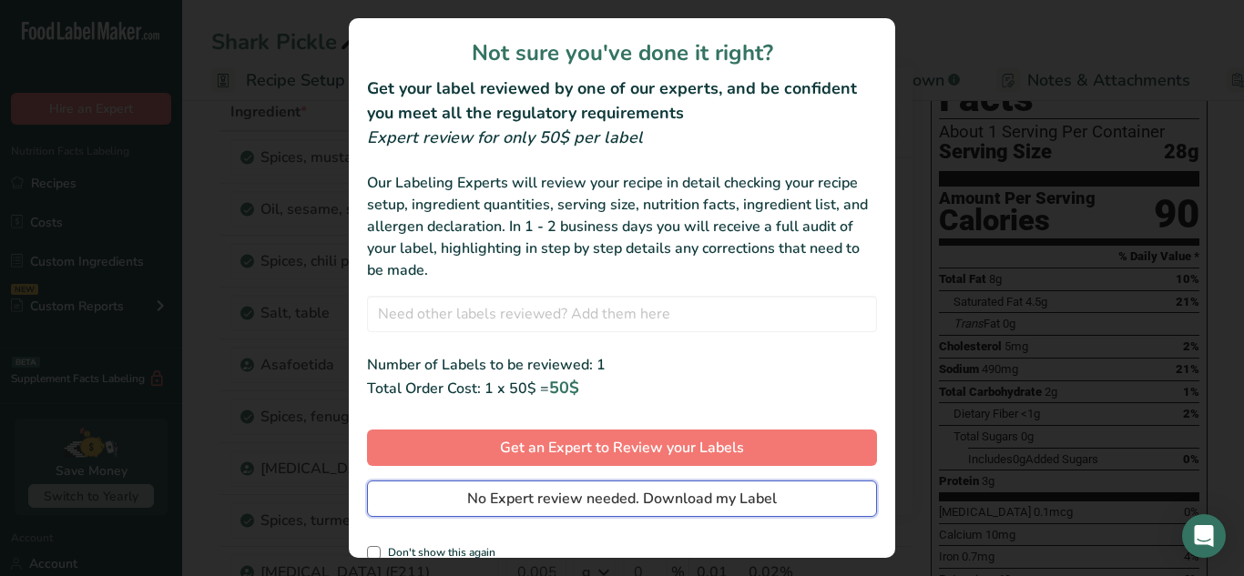
click at [691, 512] on button "No Expert review needed. Download my Label" at bounding box center [622, 499] width 510 height 36
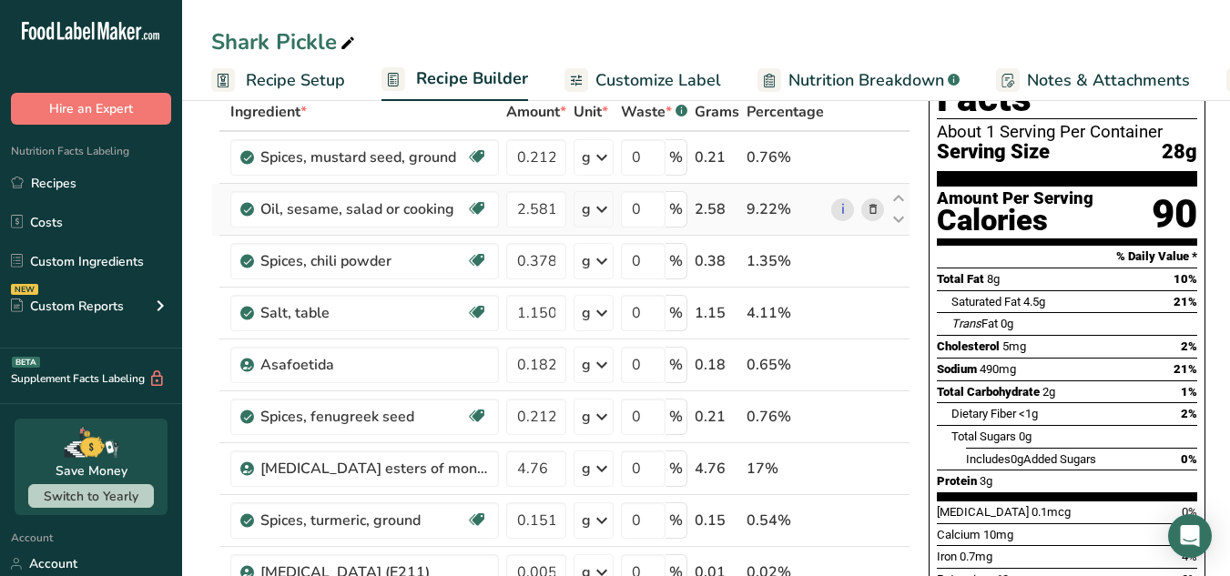
scroll to position [0, 0]
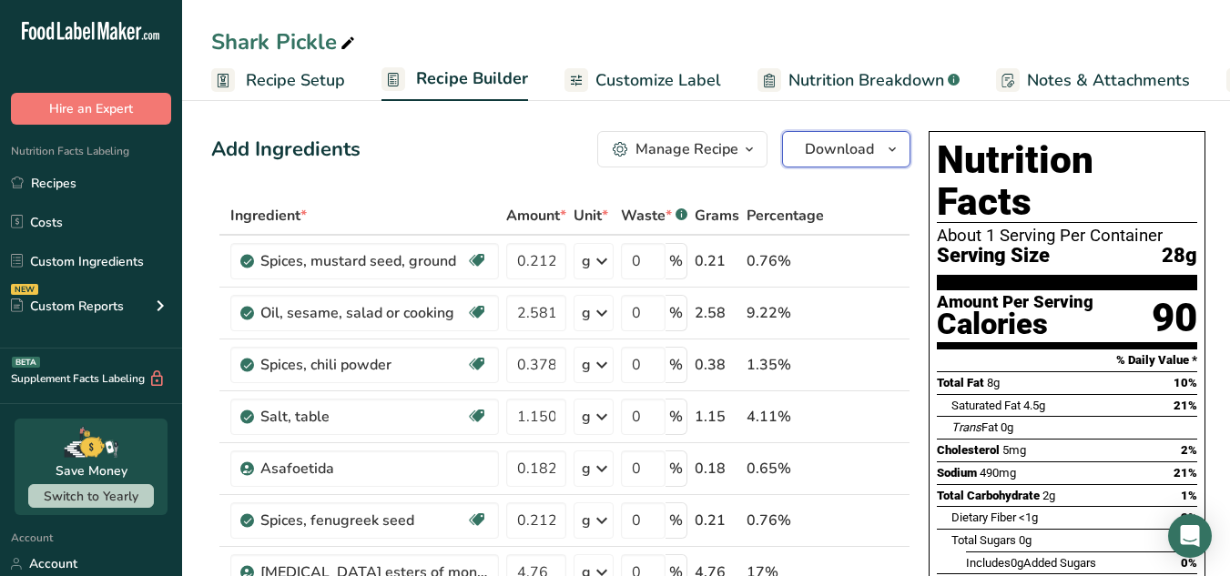
click at [852, 161] on button "Download" at bounding box center [846, 149] width 128 height 36
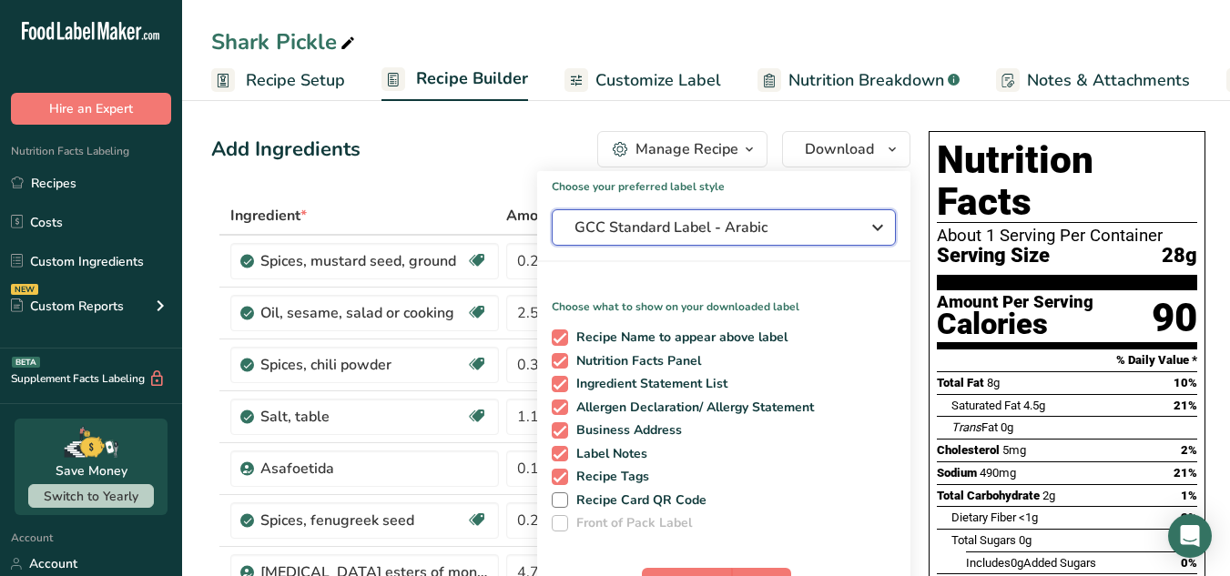
click at [805, 243] on button "GCC Standard Label - Arabic" at bounding box center [724, 227] width 344 height 36
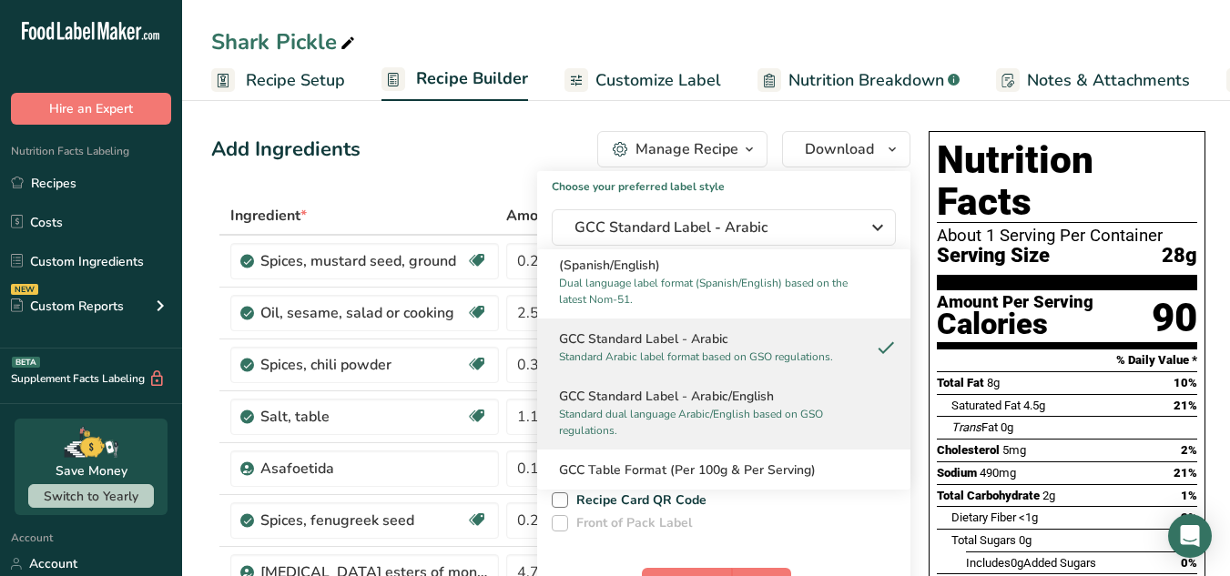
click at [794, 406] on h2 "GCC Standard Label - Arabic/English" at bounding box center [724, 396] width 330 height 19
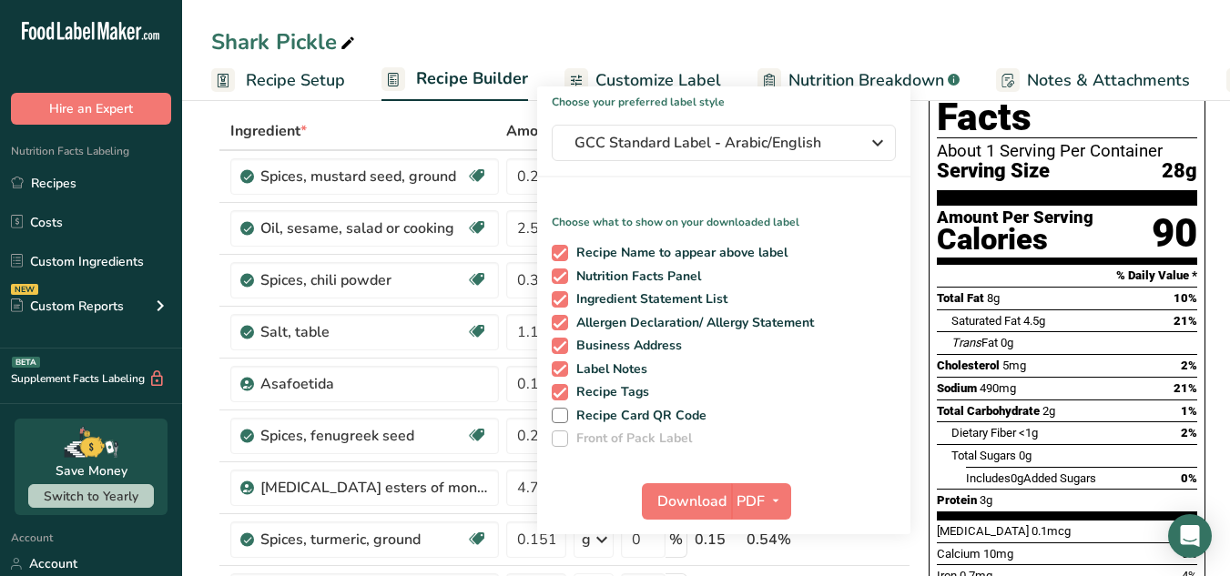
scroll to position [97, 0]
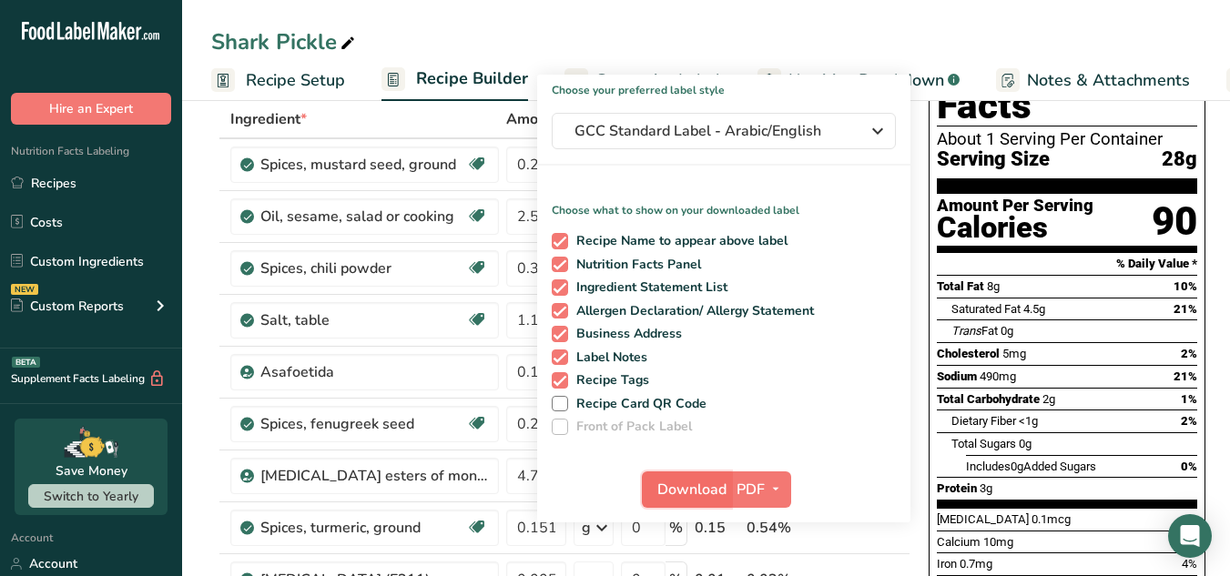
click at [714, 491] on span "Download" at bounding box center [691, 490] width 69 height 22
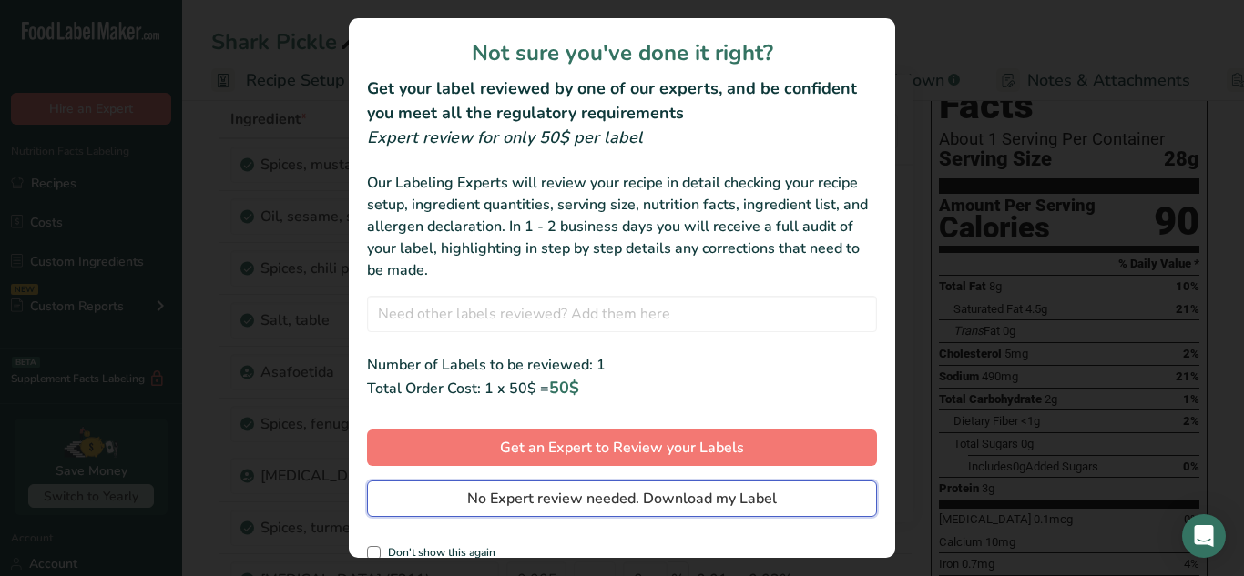
click at [714, 499] on span "No Expert review needed. Download my Label" at bounding box center [622, 499] width 310 height 22
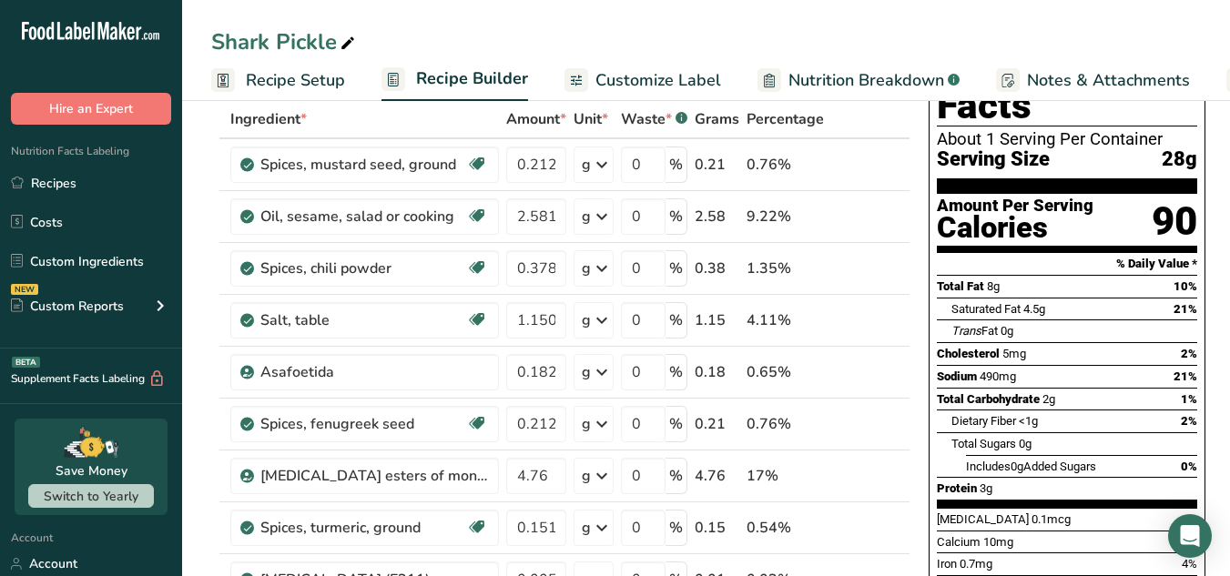
scroll to position [0, 0]
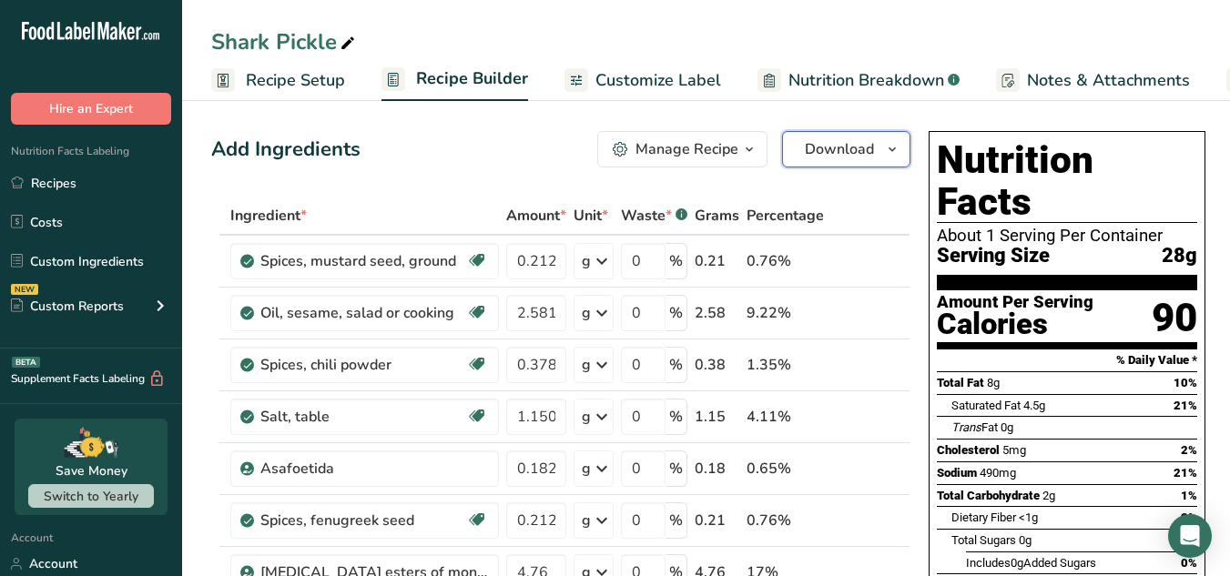
click at [873, 147] on button "Download" at bounding box center [846, 149] width 128 height 36
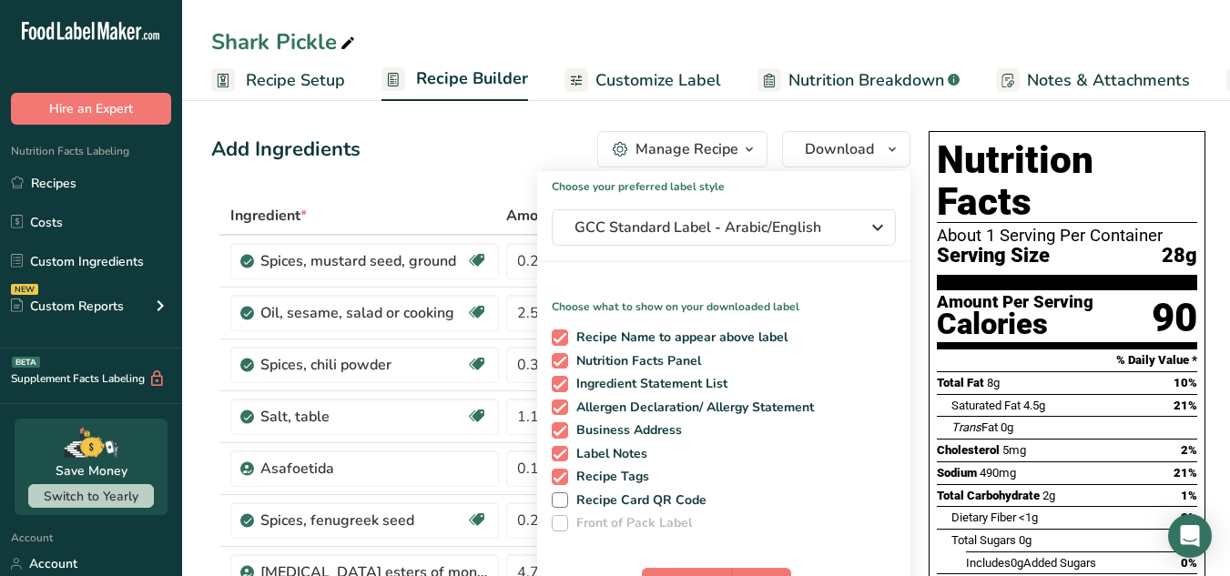
click at [866, 249] on div "Choose your preferred label style GCC Standard Label - Arabic/English Standard …" at bounding box center [723, 395] width 373 height 448
click at [867, 230] on icon "button" at bounding box center [878, 227] width 22 height 33
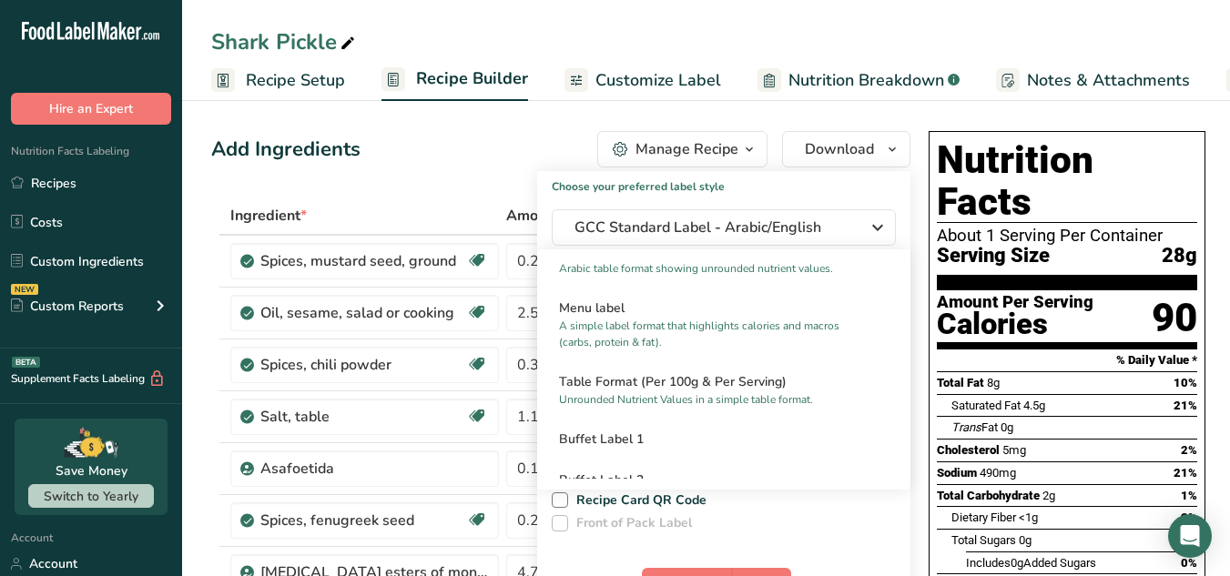
scroll to position [1329, 0]
click at [1041, 15] on div "Shark Pickle Recipe Setup Recipe Builder Customize Label Nutrition Breakdown .a…" at bounding box center [706, 50] width 1048 height 101
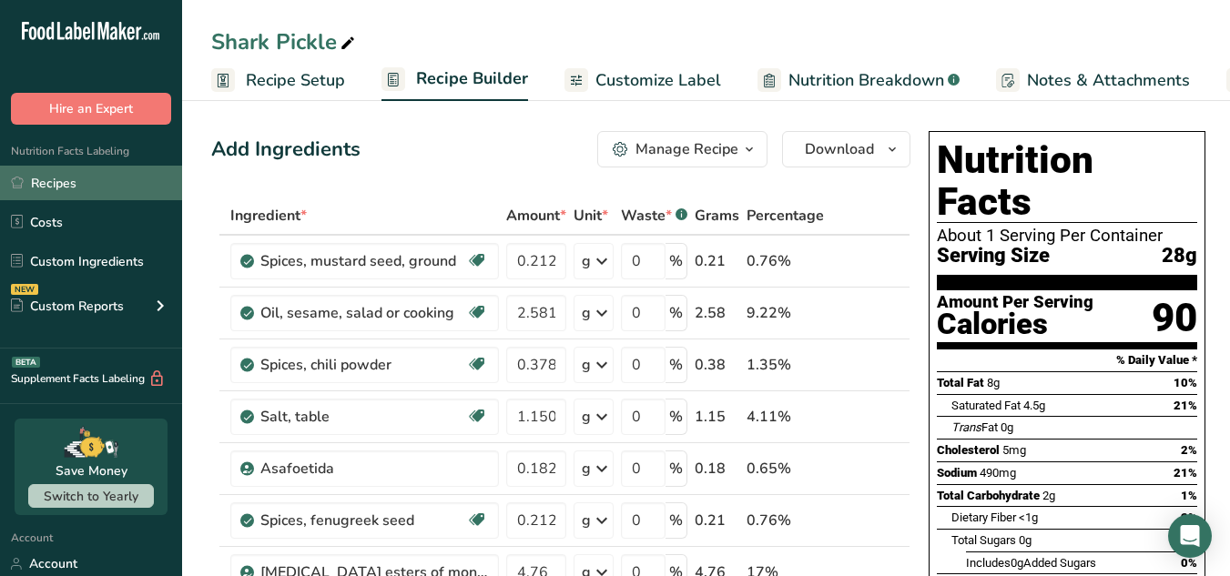
click at [124, 189] on link "Recipes" at bounding box center [91, 183] width 182 height 35
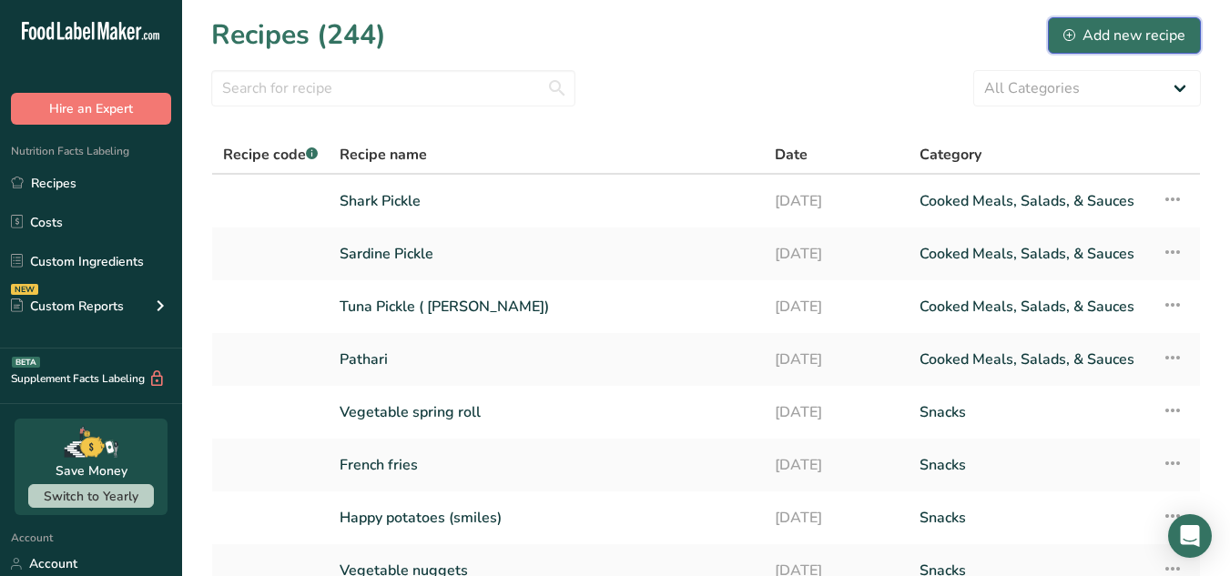
click at [1097, 38] on div "Add new recipe" at bounding box center [1125, 36] width 122 height 22
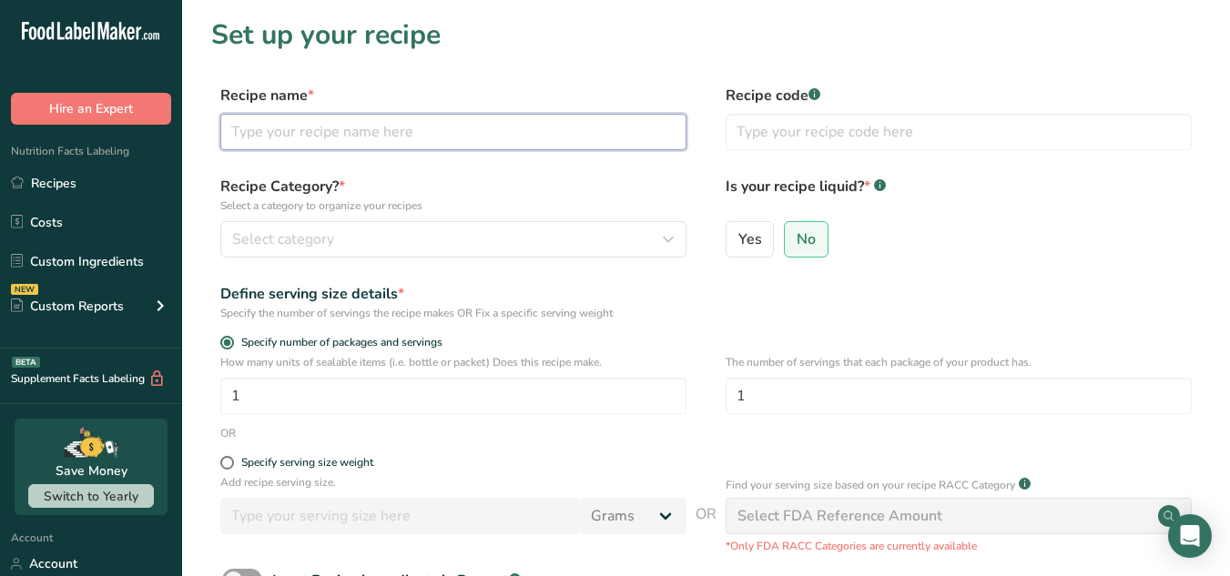
click at [568, 138] on input "text" at bounding box center [453, 132] width 466 height 36
type input "Chemmeen Podi ( Prawn Powder)"
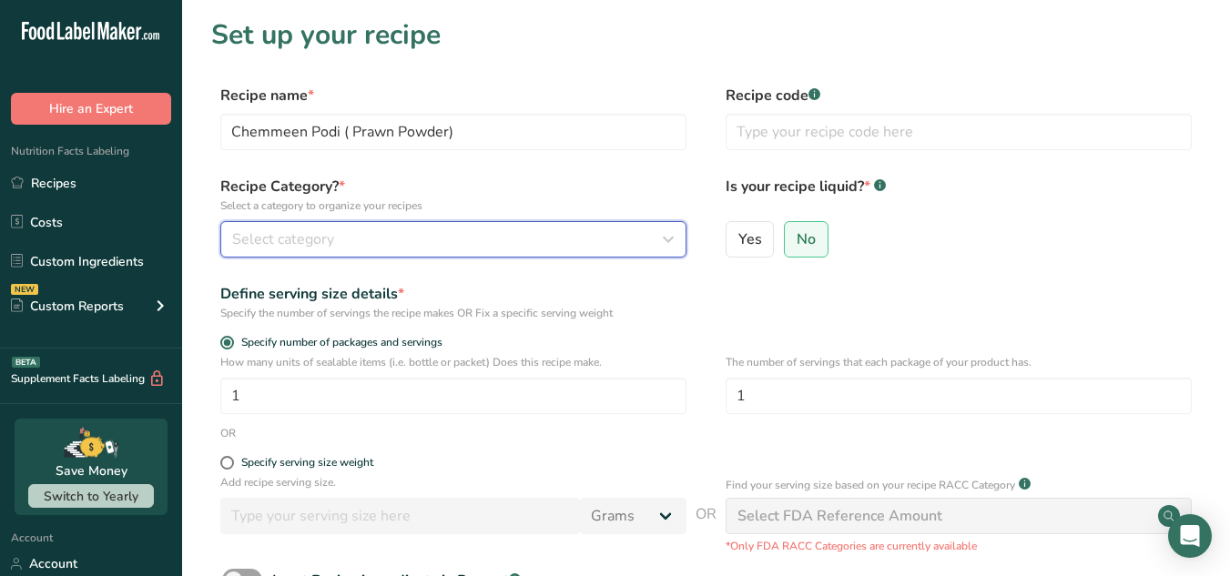
click at [490, 230] on div "Select category" at bounding box center [448, 240] width 432 height 22
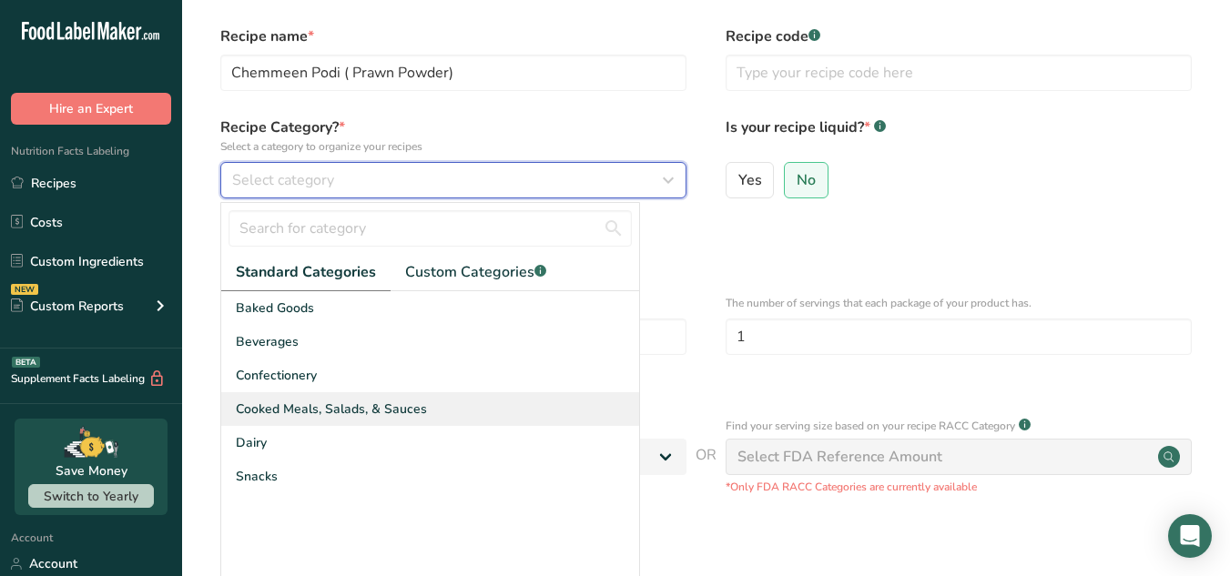
scroll to position [66, 0]
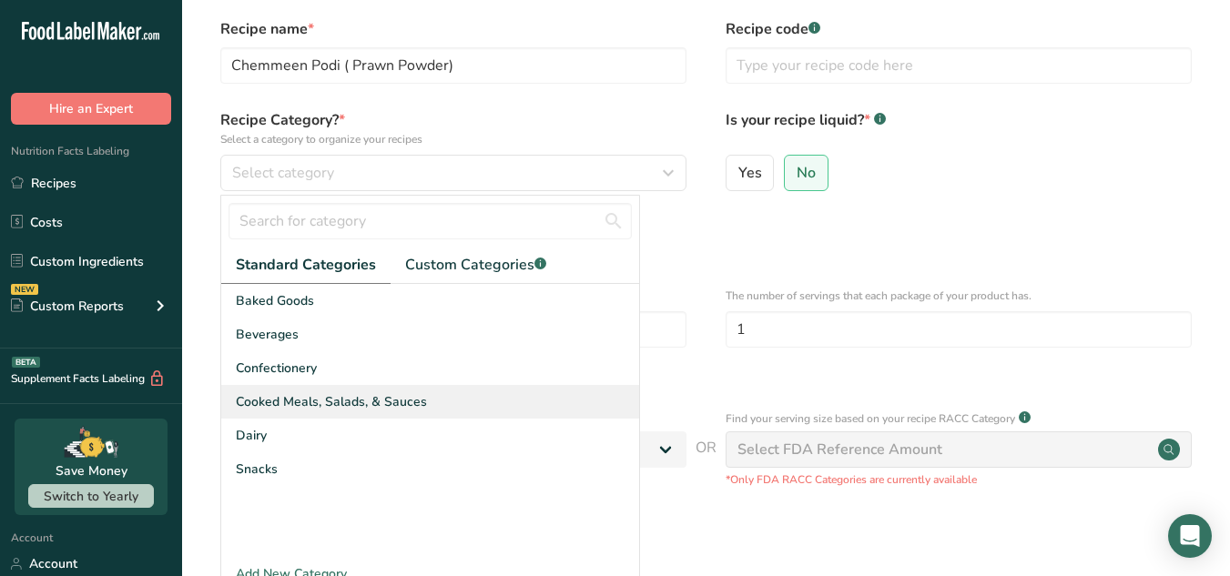
click at [404, 404] on span "Cooked Meals, Salads, & Sauces" at bounding box center [331, 401] width 191 height 19
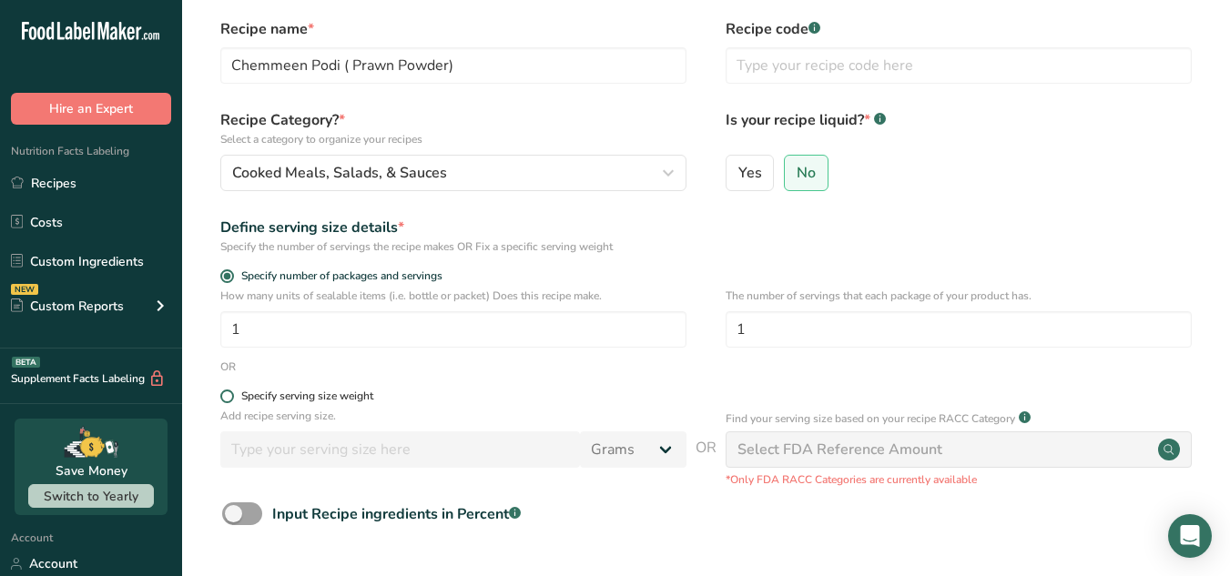
click at [225, 402] on span at bounding box center [227, 397] width 14 height 14
click at [225, 402] on input "Specify serving size weight" at bounding box center [226, 397] width 12 height 12
radio input "true"
radio input "false"
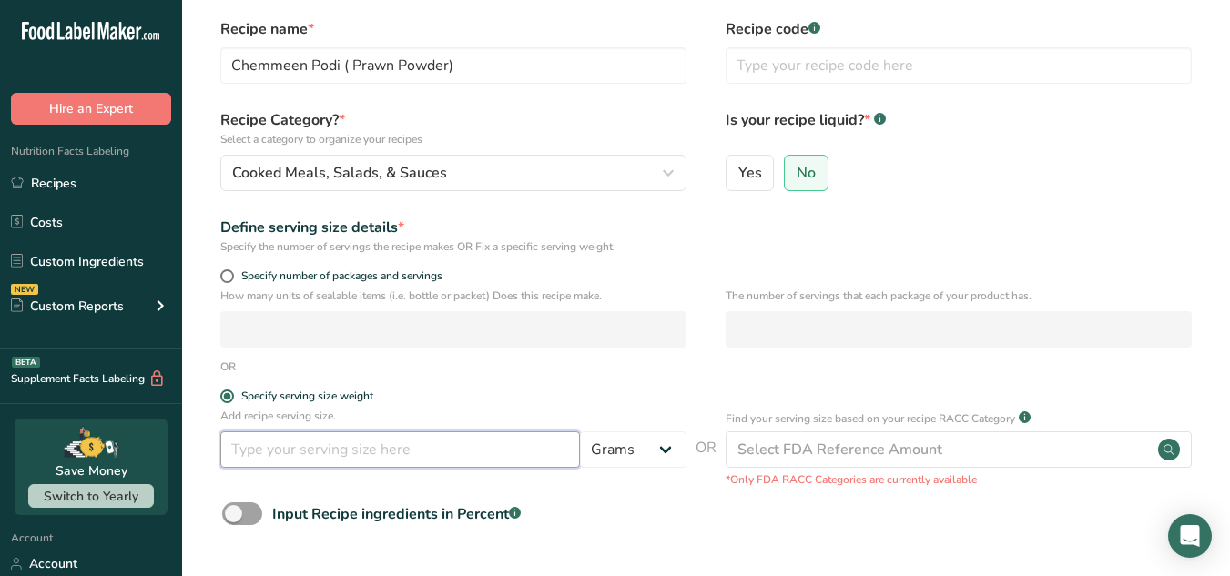
click at [290, 451] on input "number" at bounding box center [400, 450] width 360 height 36
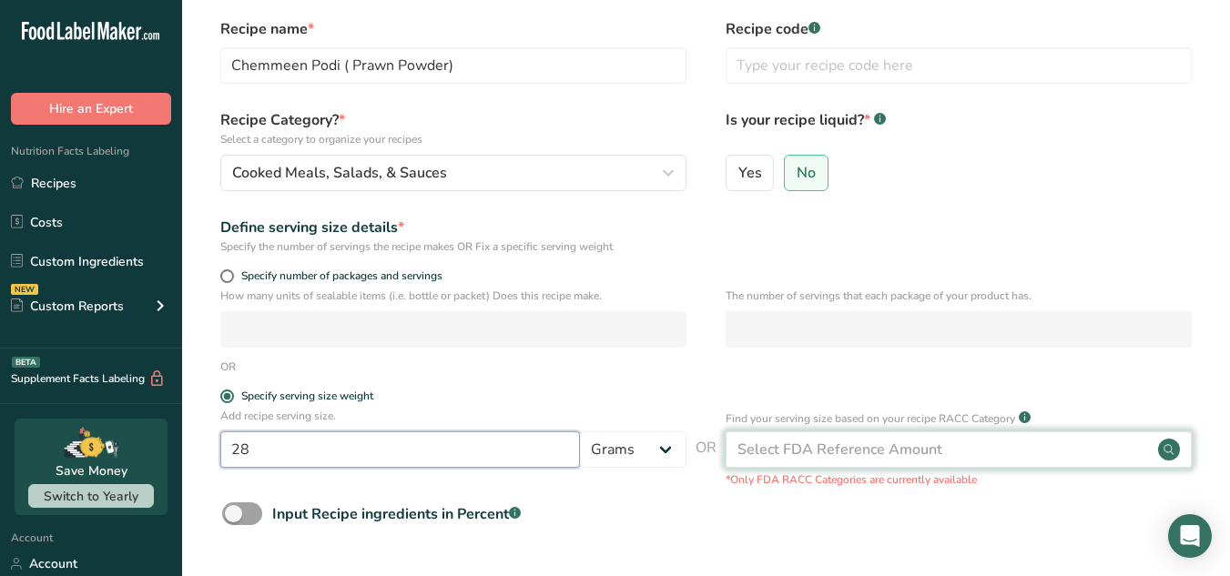
type input "28"
click at [757, 449] on div "Select FDA Reference Amount" at bounding box center [840, 450] width 205 height 22
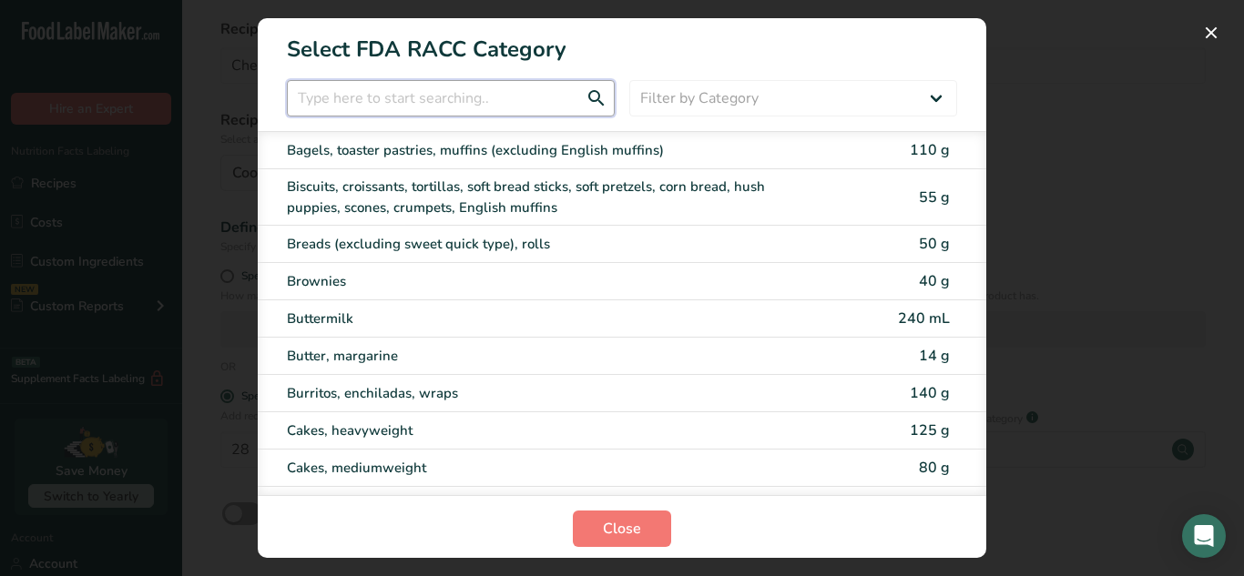
click at [533, 107] on input "RACC Category Selection Modal" at bounding box center [451, 98] width 328 height 36
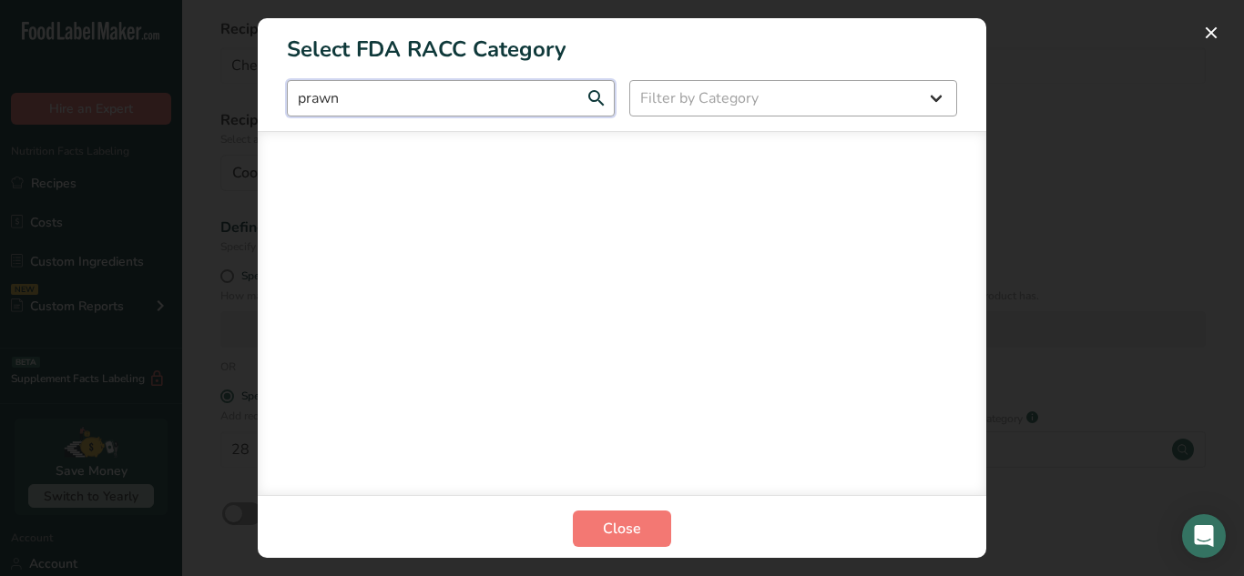
type input "prawn"
click at [677, 101] on select "Filter by Category All Bakery products [GEOGRAPHIC_DATA] Cereals and other grai…" at bounding box center [793, 98] width 328 height 36
select select "13"
click at [629, 80] on select "Filter by Category All Bakery products [GEOGRAPHIC_DATA] Cereals and other grai…" at bounding box center [793, 98] width 328 height 36
click at [569, 89] on input "prawn" at bounding box center [451, 98] width 328 height 36
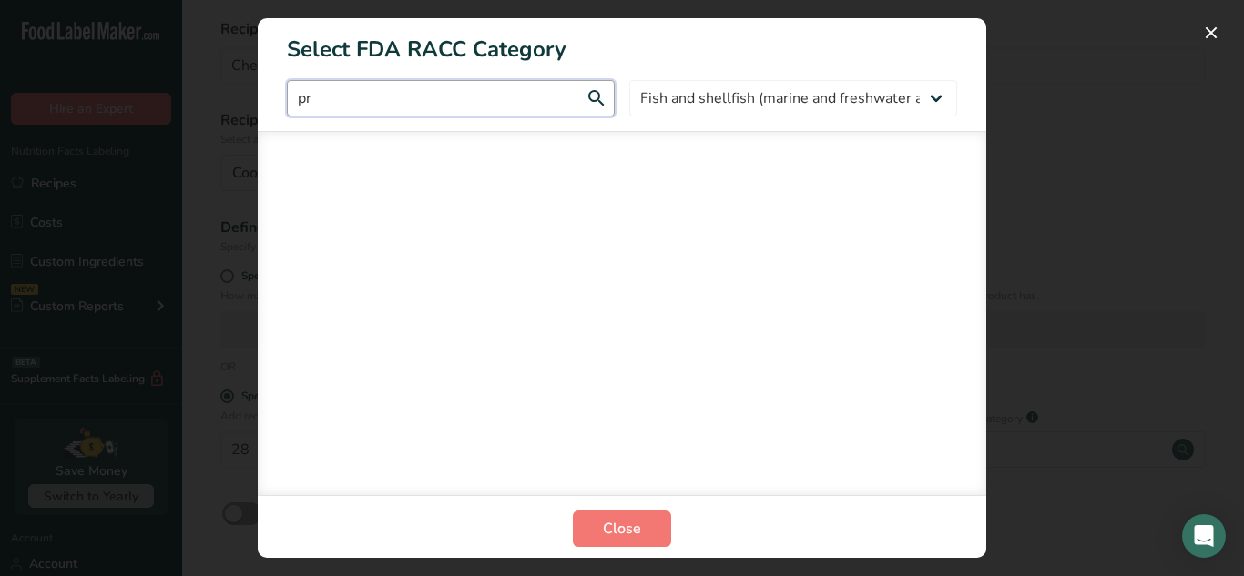
type input "p"
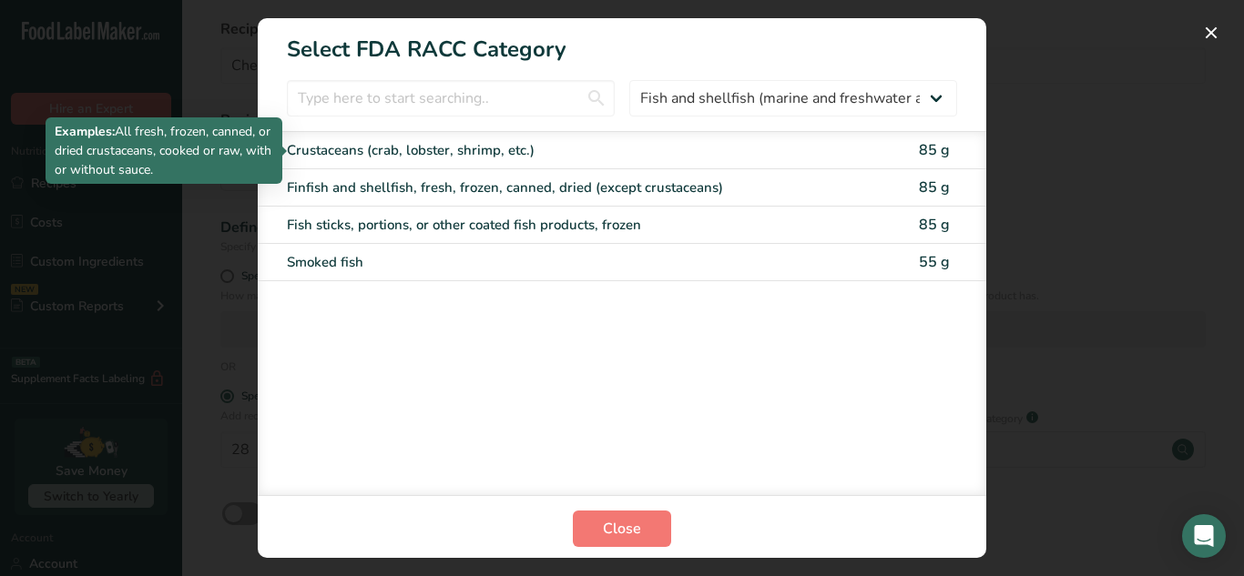
click at [580, 148] on div "Crustaceans (crab, lobster, shrimp, etc.)" at bounding box center [545, 150] width 517 height 21
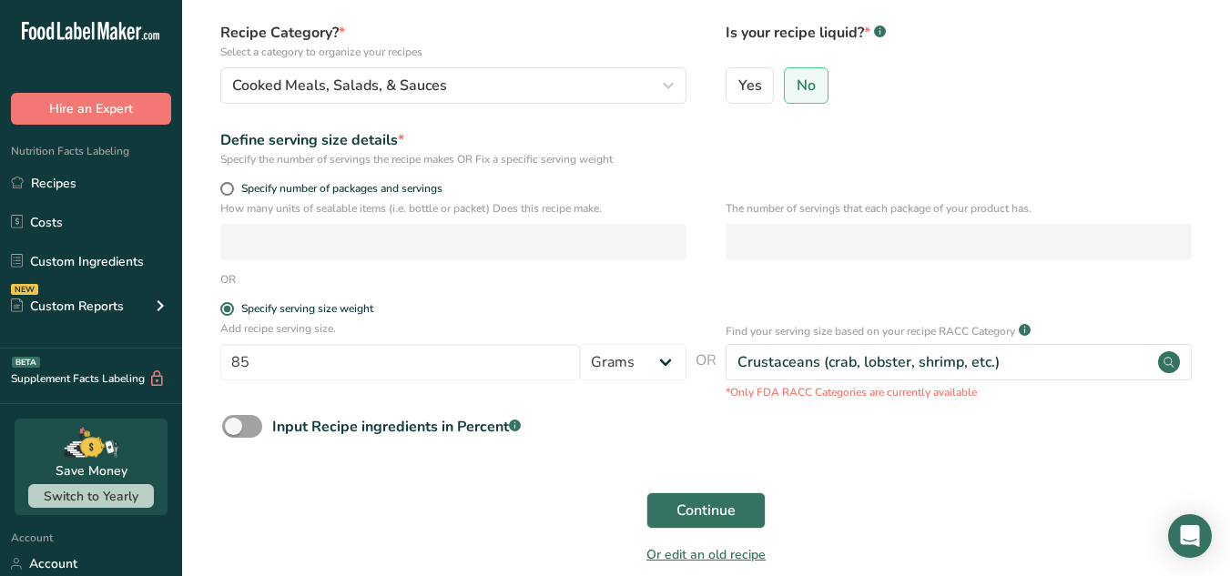
scroll to position [155, 0]
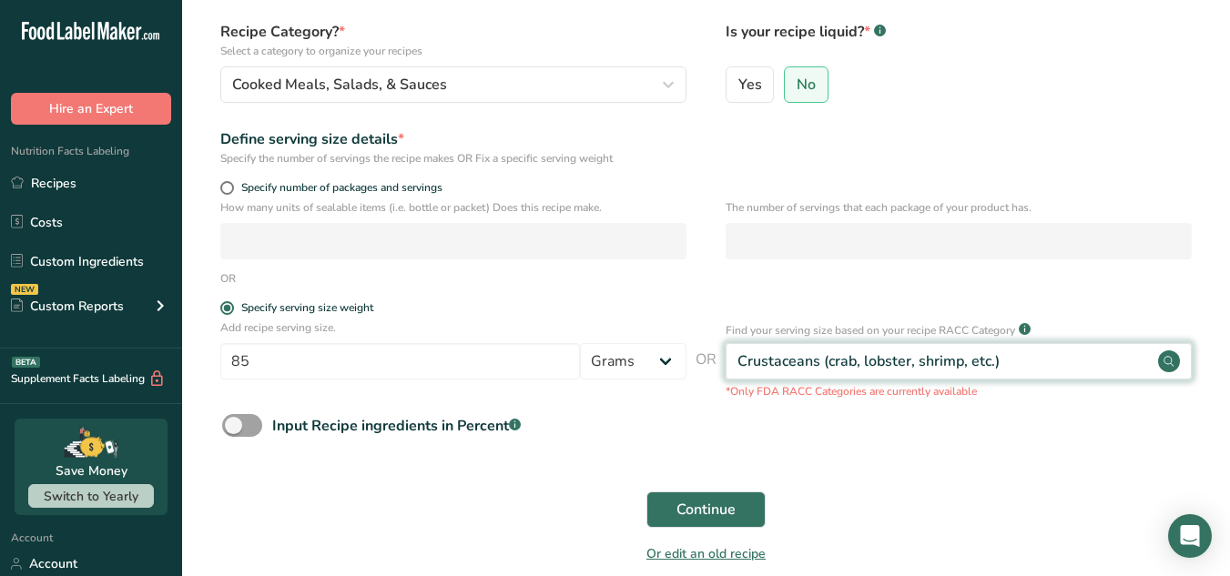
click at [841, 372] on div "Crustaceans (crab, lobster, shrimp, etc.)" at bounding box center [959, 361] width 466 height 36
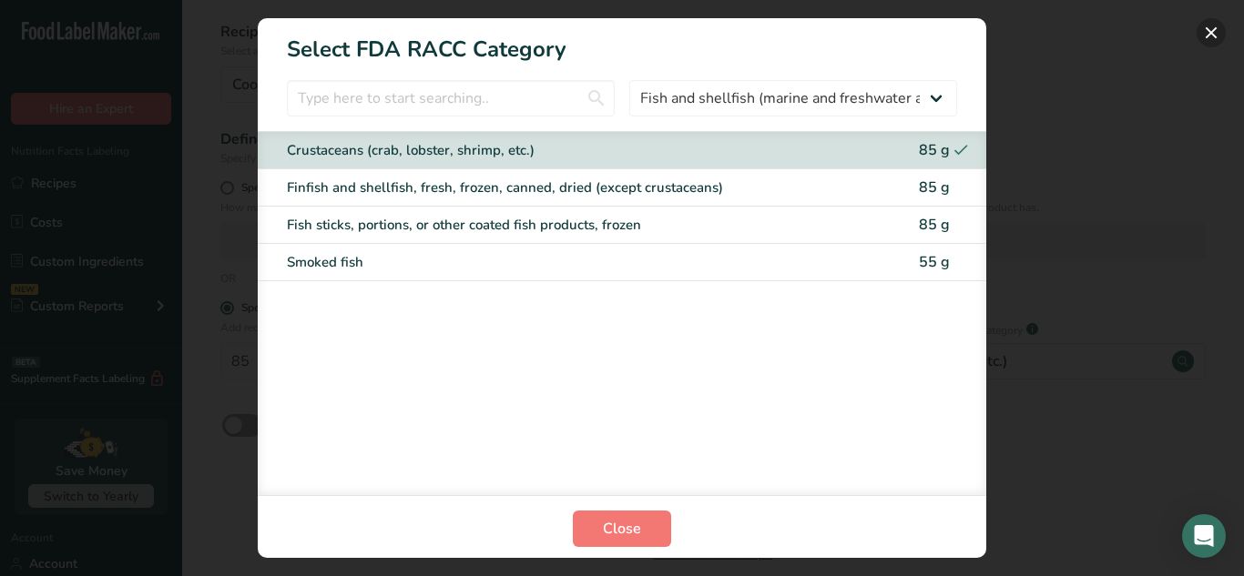
click at [1199, 31] on button "RACC Category Selection Modal" at bounding box center [1211, 32] width 29 height 29
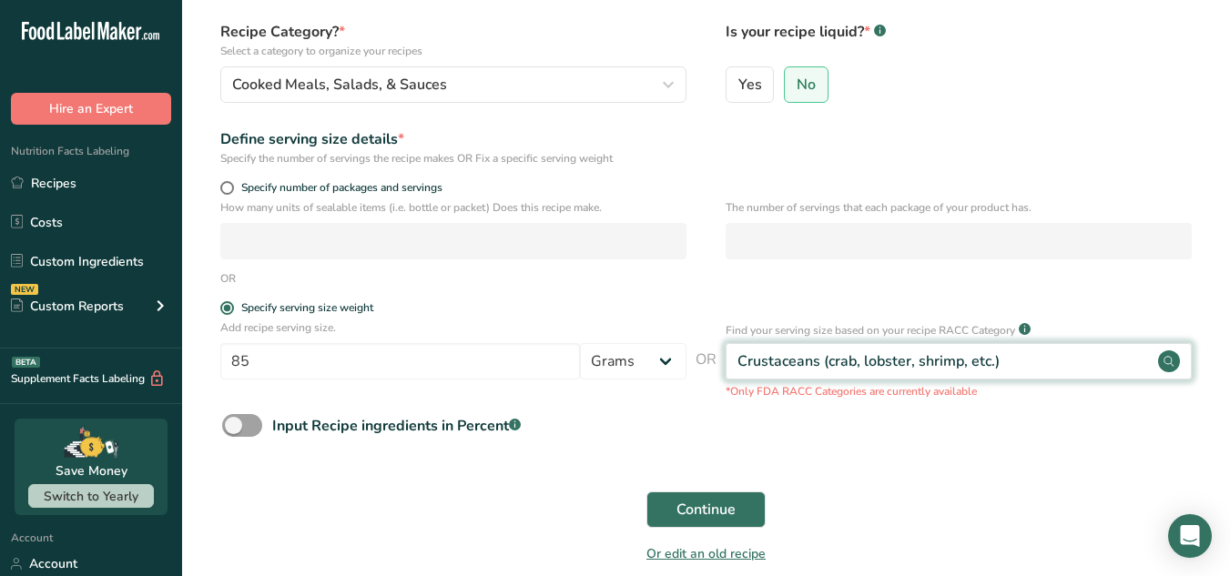
click at [1046, 361] on div "Crustaceans (crab, lobster, shrimp, etc.)" at bounding box center [959, 361] width 466 height 36
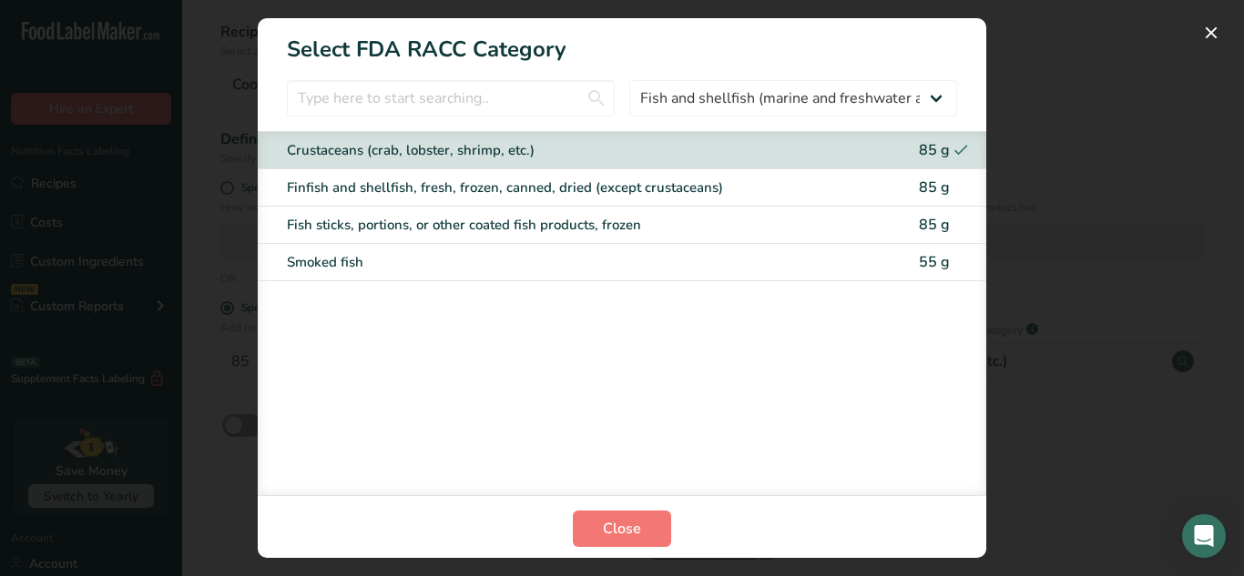
click at [958, 138] on div "Crustaceans (crab, lobster, shrimp, etc.) 85 g" at bounding box center [622, 150] width 728 height 37
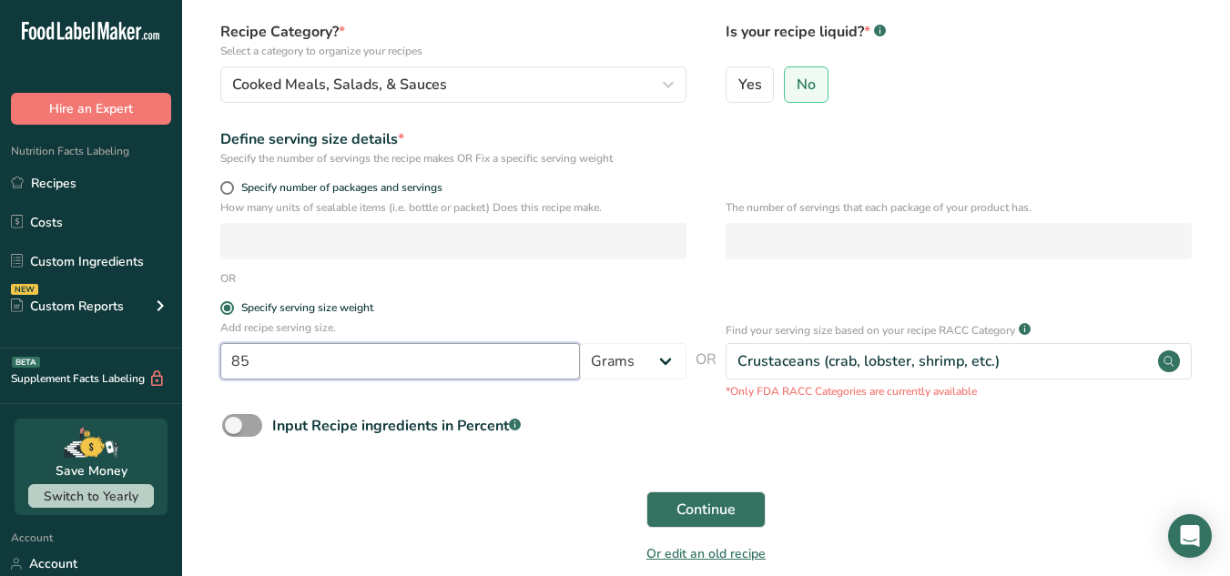
click at [579, 362] on input "85" at bounding box center [400, 361] width 360 height 36
drag, startPoint x: 532, startPoint y: 367, endPoint x: 45, endPoint y: 460, distance: 496.0
click at [45, 460] on div ".a-20{fill:#fff;} Hire an Expert Nutrition Facts Labeling Recipes Costs Custom …" at bounding box center [615, 254] width 1230 height 818
type input "28"
click at [380, 500] on div "Continue" at bounding box center [706, 510] width 990 height 58
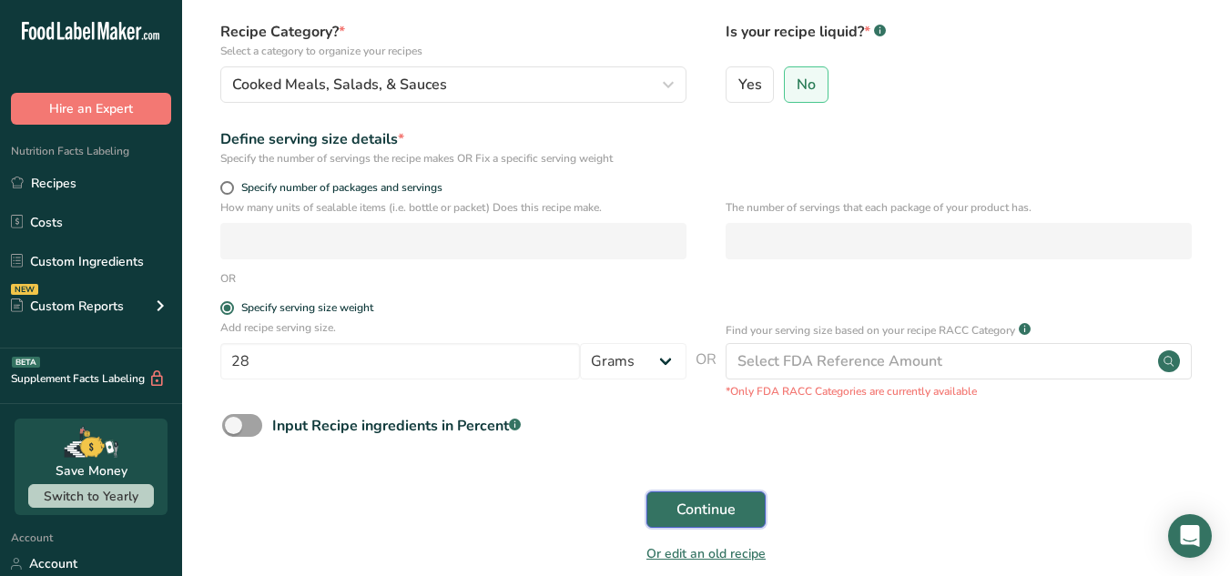
click at [684, 499] on span "Continue" at bounding box center [706, 510] width 59 height 22
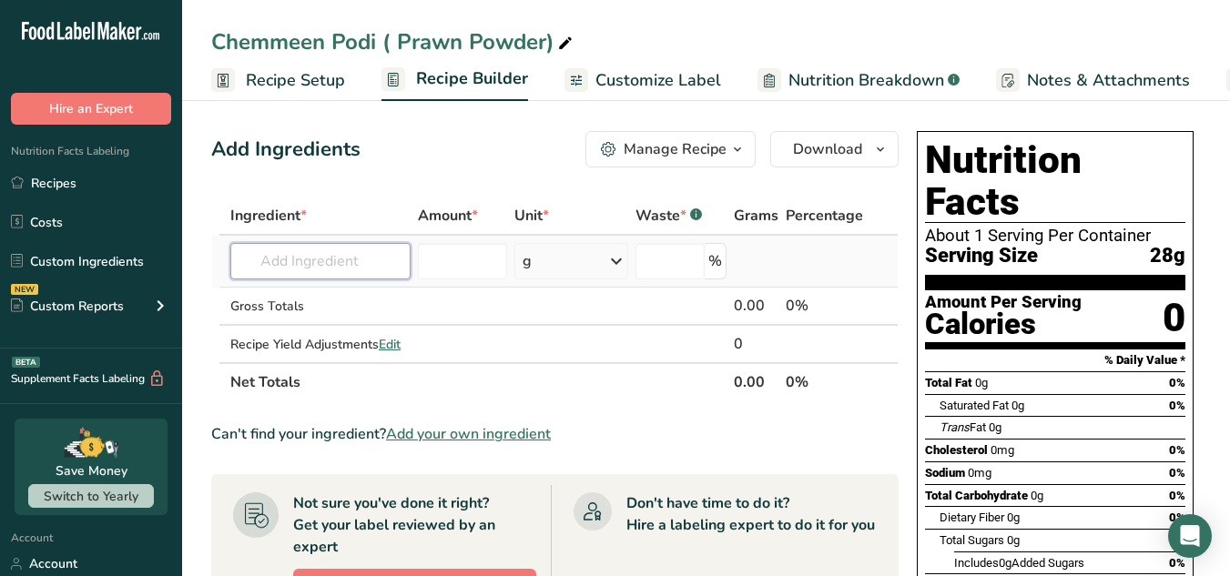
click at [352, 257] on input "text" at bounding box center [320, 261] width 180 height 36
paste input "Chameen(dried prawns)"
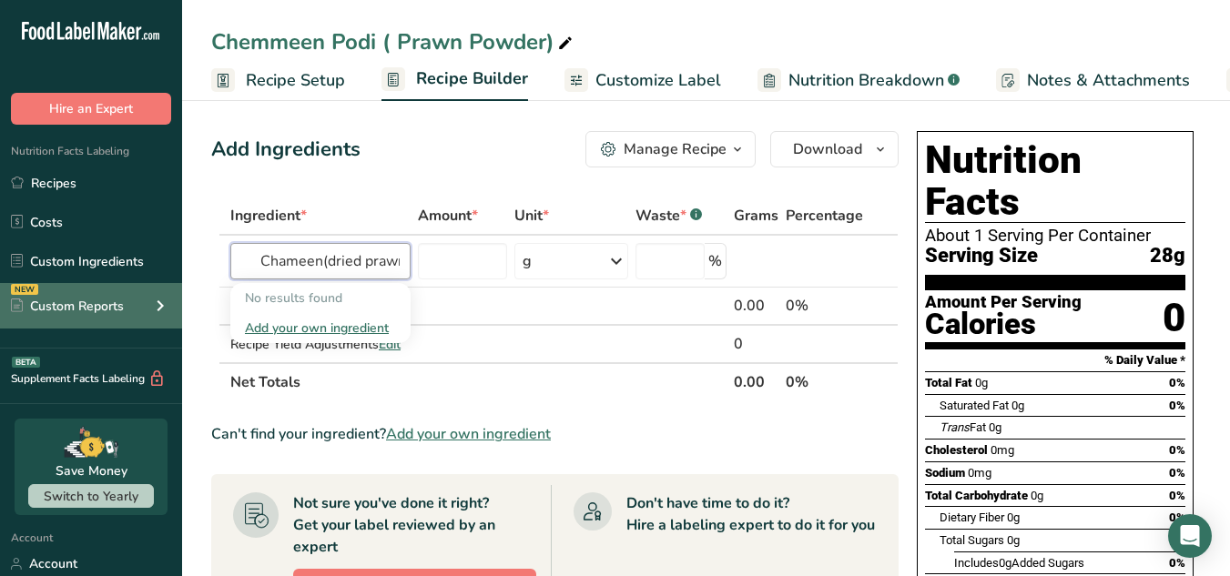
drag, startPoint x: 309, startPoint y: 260, endPoint x: 67, endPoint y: 284, distance: 242.5
click at [67, 284] on div ".a-20{fill:#fff;} Hire an Expert Nutrition Facts Labeling Recipes Costs Custom …" at bounding box center [615, 569] width 1230 height 1138
click at [368, 268] on input "dried prawns)" at bounding box center [320, 261] width 180 height 36
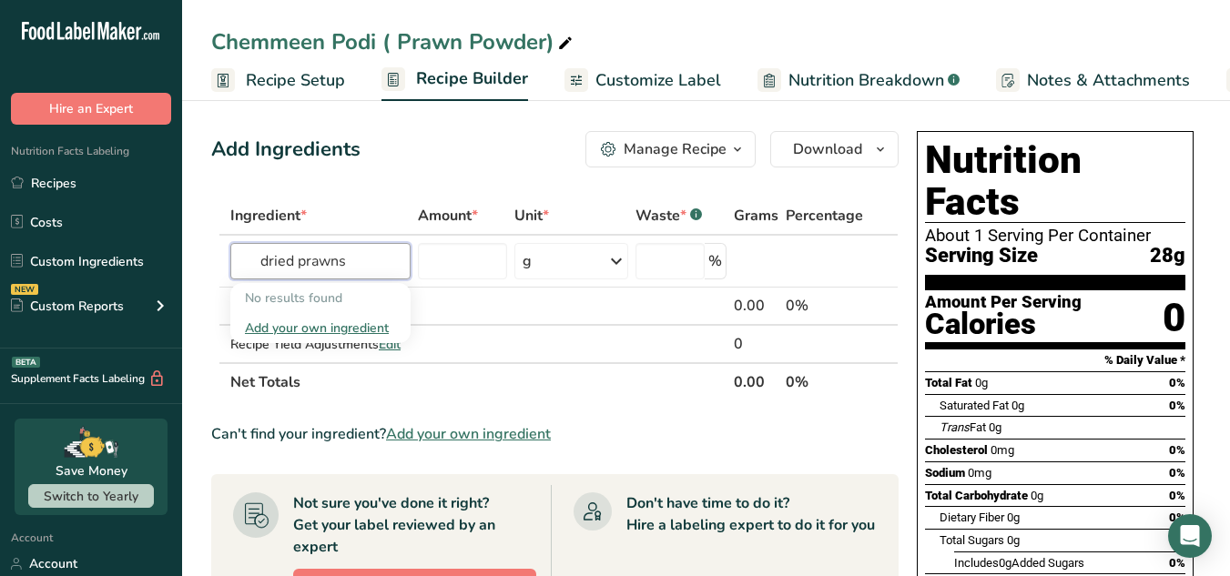
type input "dried prawns"
click at [376, 167] on div "Add Ingredients Manage Recipe Delete Recipe Duplicate Recipe Scale Recipe Save …" at bounding box center [555, 149] width 688 height 36
click at [565, 46] on icon at bounding box center [565, 43] width 16 height 25
drag, startPoint x: 549, startPoint y: 42, endPoint x: 401, endPoint y: 44, distance: 148.4
click at [401, 44] on input "Chemmeen Podi ( Prawn Powder)" at bounding box center [706, 41] width 990 height 33
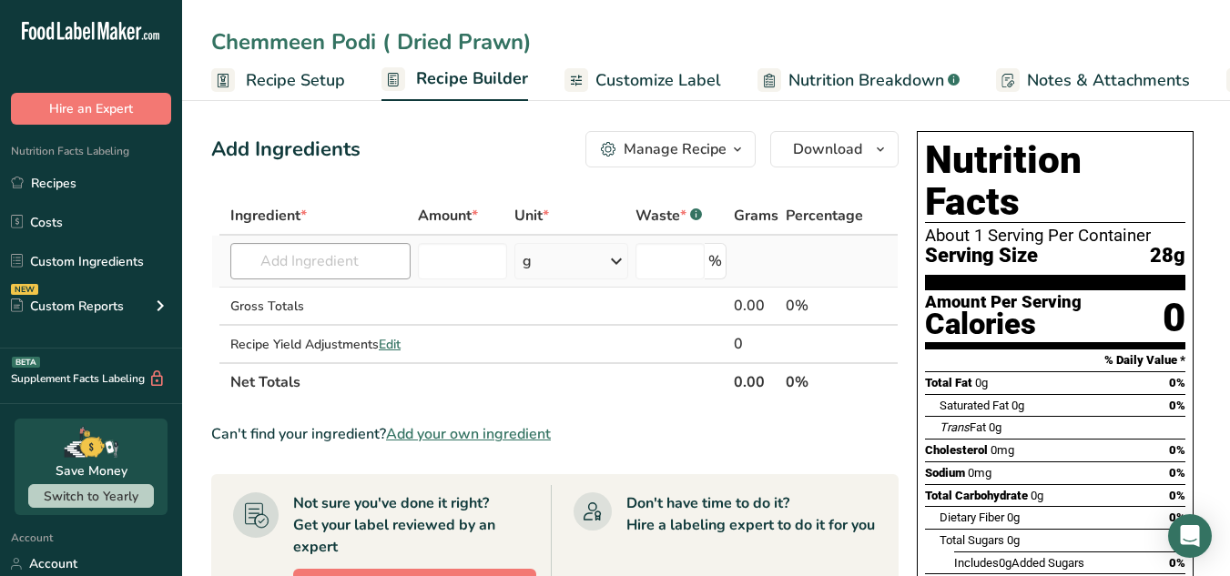
type input "Chemmeen Podi ( Dried Prawn)"
click at [333, 264] on input "text" at bounding box center [320, 261] width 180 height 36
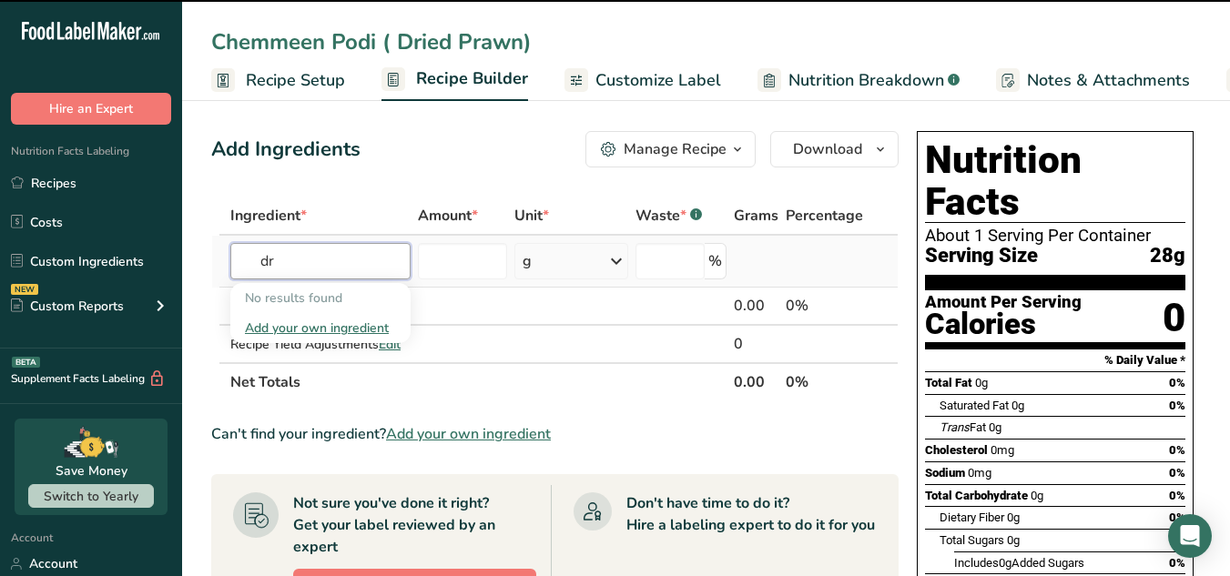
type input "d"
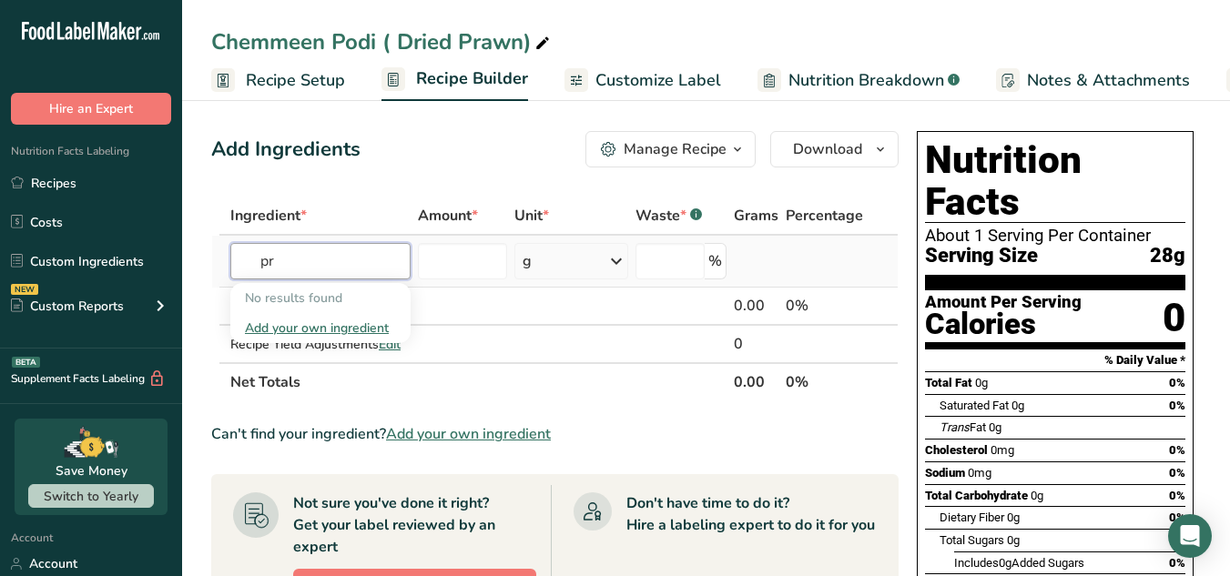
type input "p"
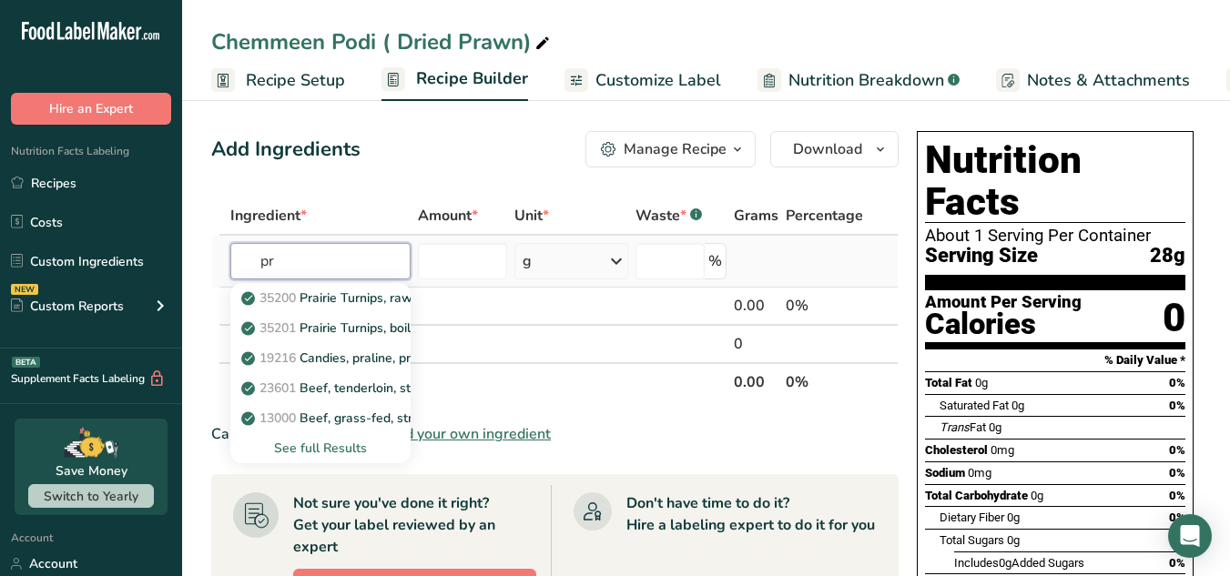
type input "p"
type input "shrimp"
click at [356, 446] on div "See full Results" at bounding box center [320, 448] width 151 height 19
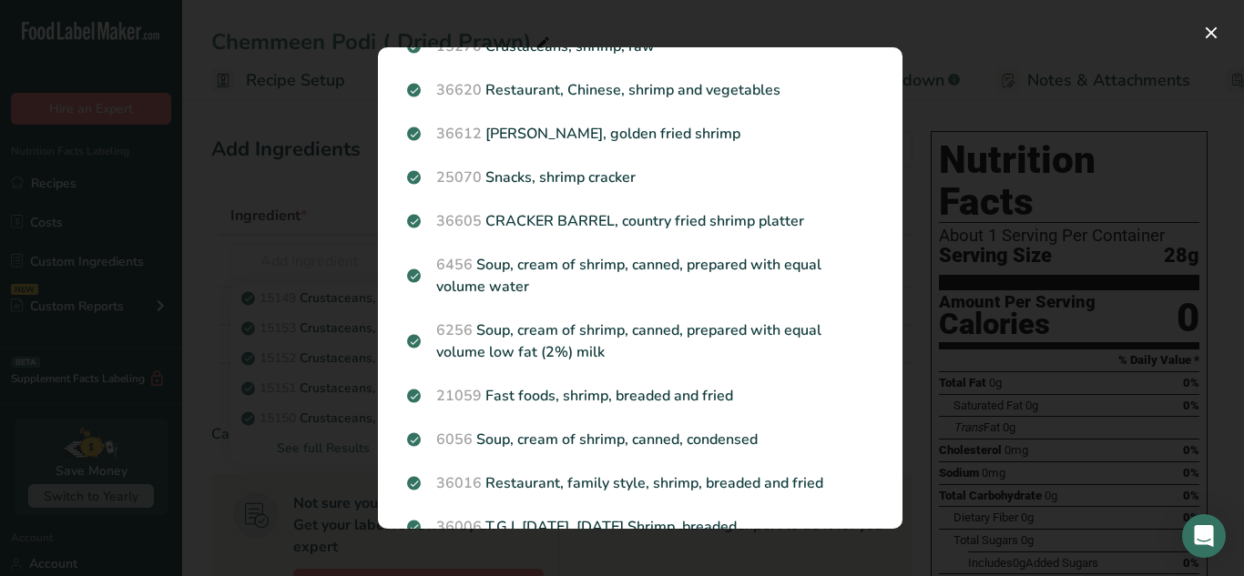
scroll to position [509, 0]
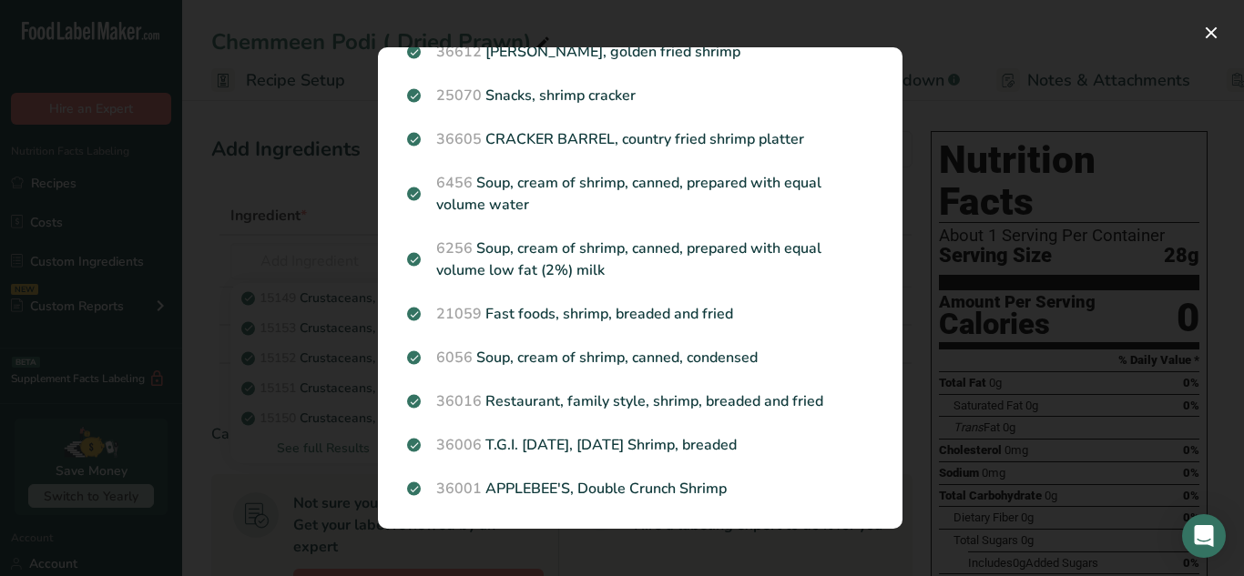
click at [318, 248] on div "Search results modal" at bounding box center [622, 288] width 1244 height 576
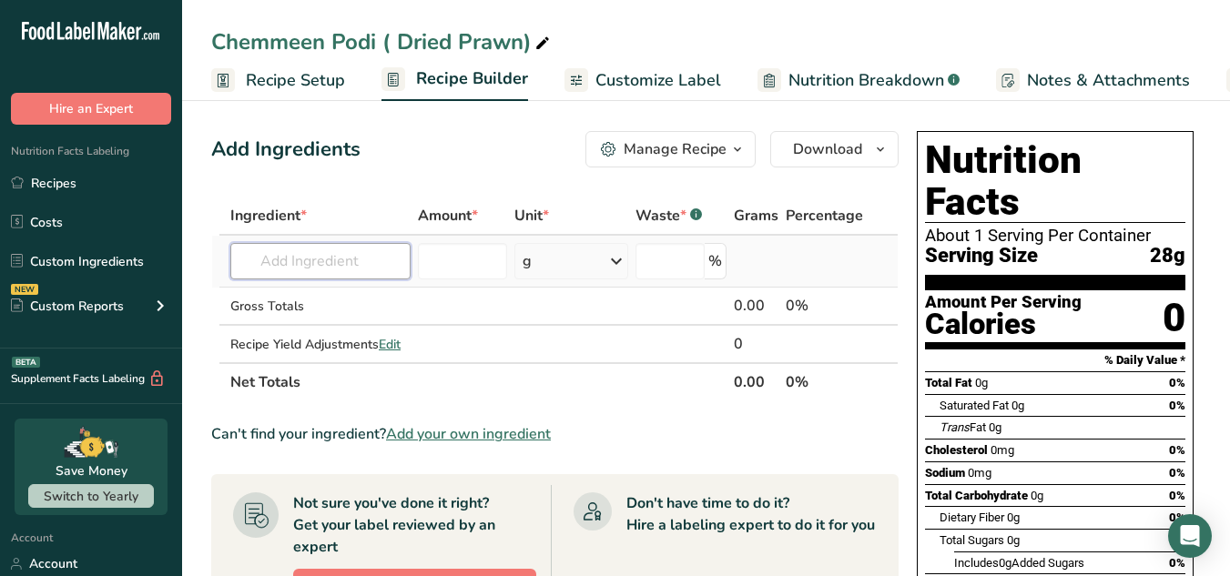
click at [296, 261] on input "text" at bounding box center [320, 261] width 180 height 36
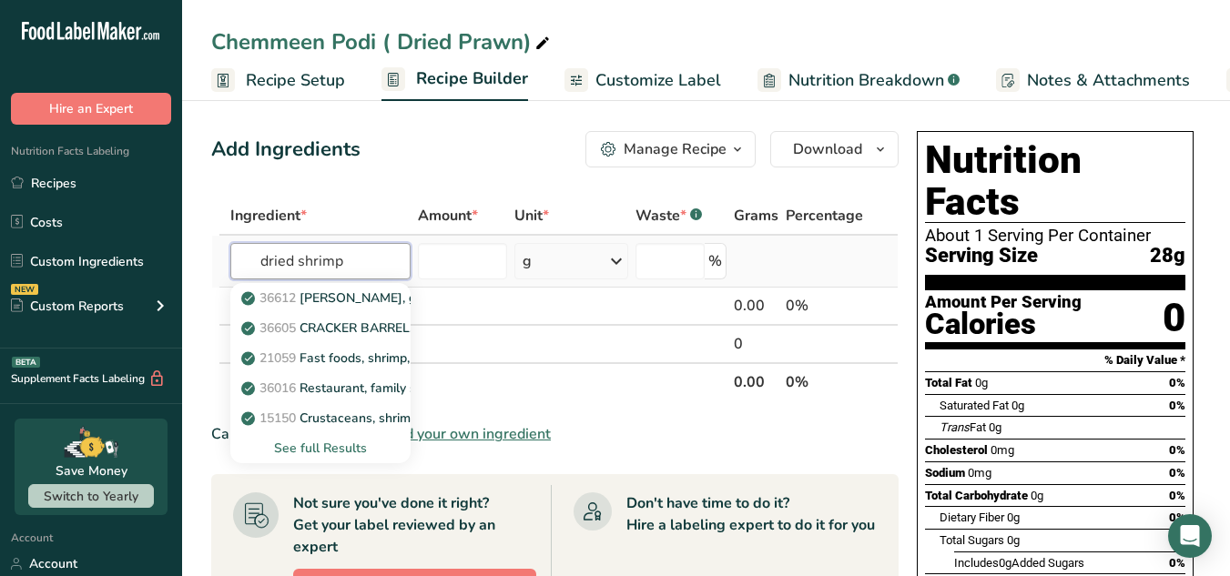
type input "dried shrimp"
click at [360, 453] on div "See full Results" at bounding box center [320, 448] width 151 height 19
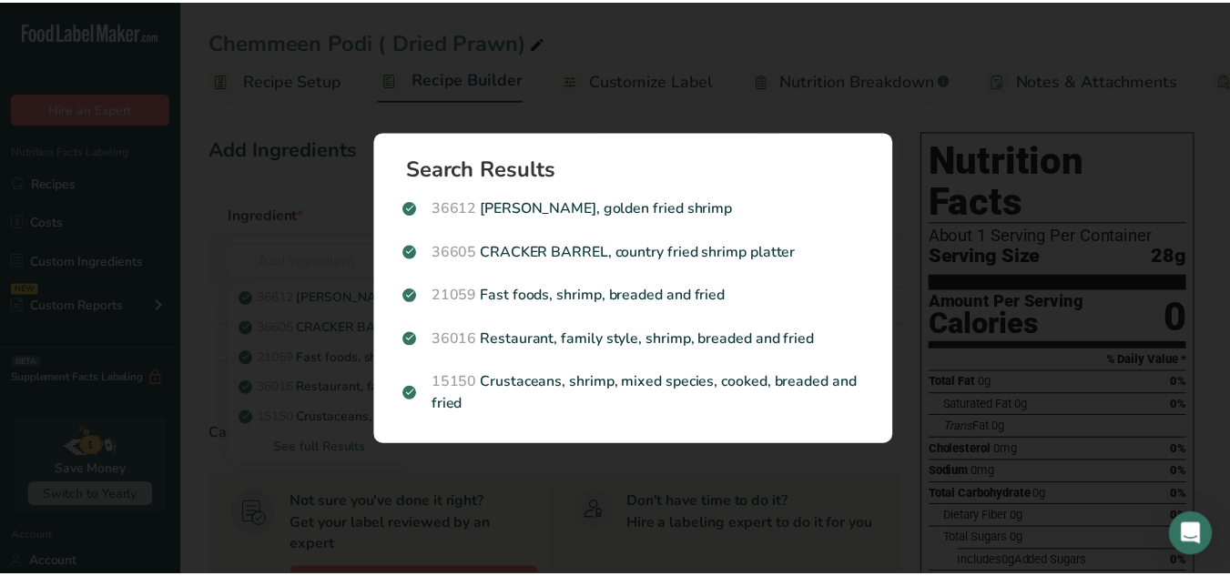
scroll to position [0, 0]
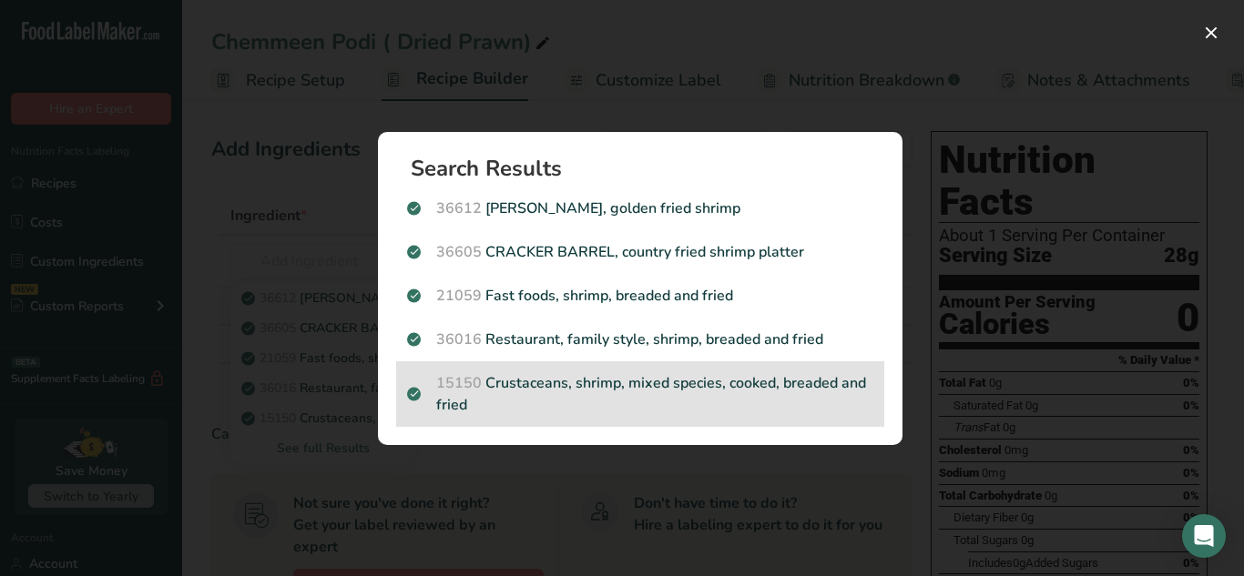
click at [644, 400] on p "15150 Crustaceans, shrimp, mixed species, cooked, breaded and fried" at bounding box center [640, 394] width 466 height 44
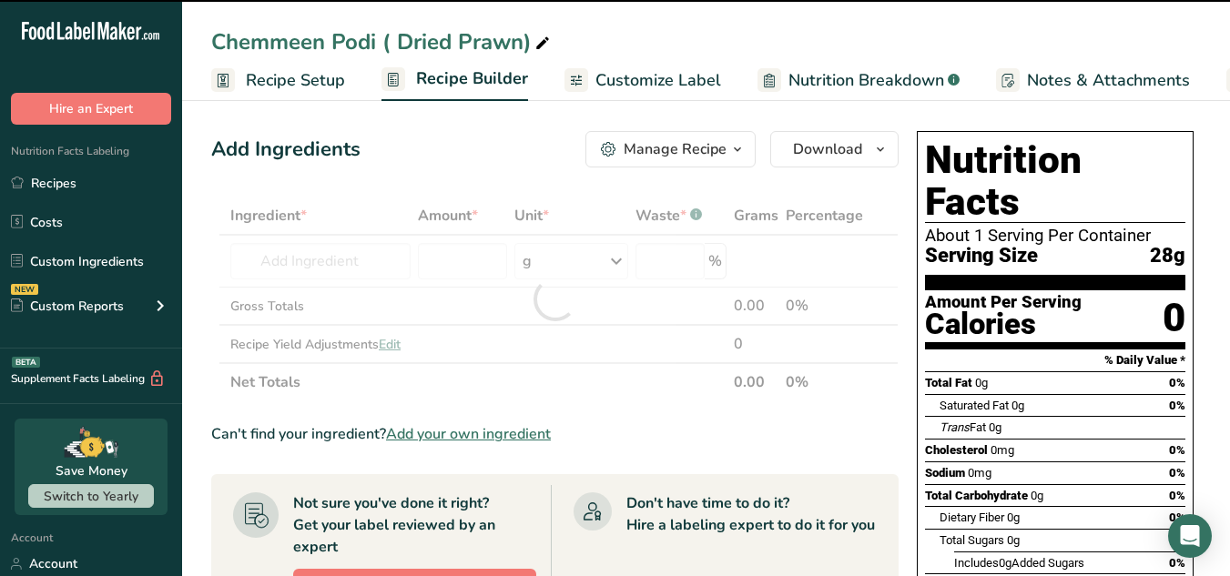
type input "0"
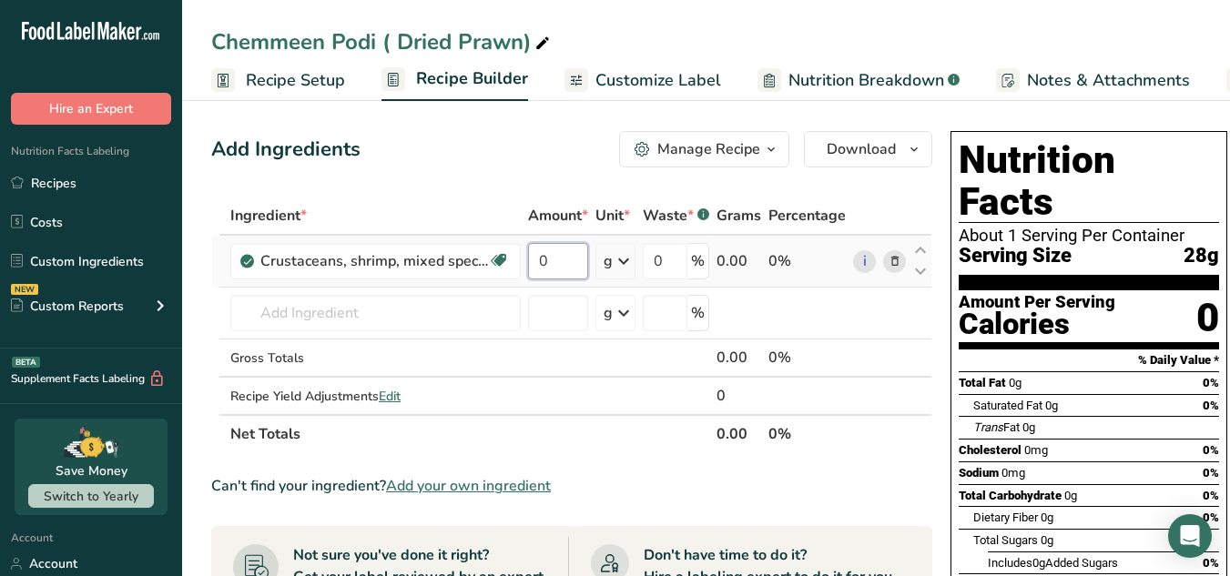
click at [576, 255] on input "0" at bounding box center [558, 261] width 60 height 36
click at [274, 309] on div "Ingredient * Amount * Unit * Waste * .a-a{fill:#347362;}.b-a{fill:#fff;} Grams …" at bounding box center [571, 325] width 721 height 257
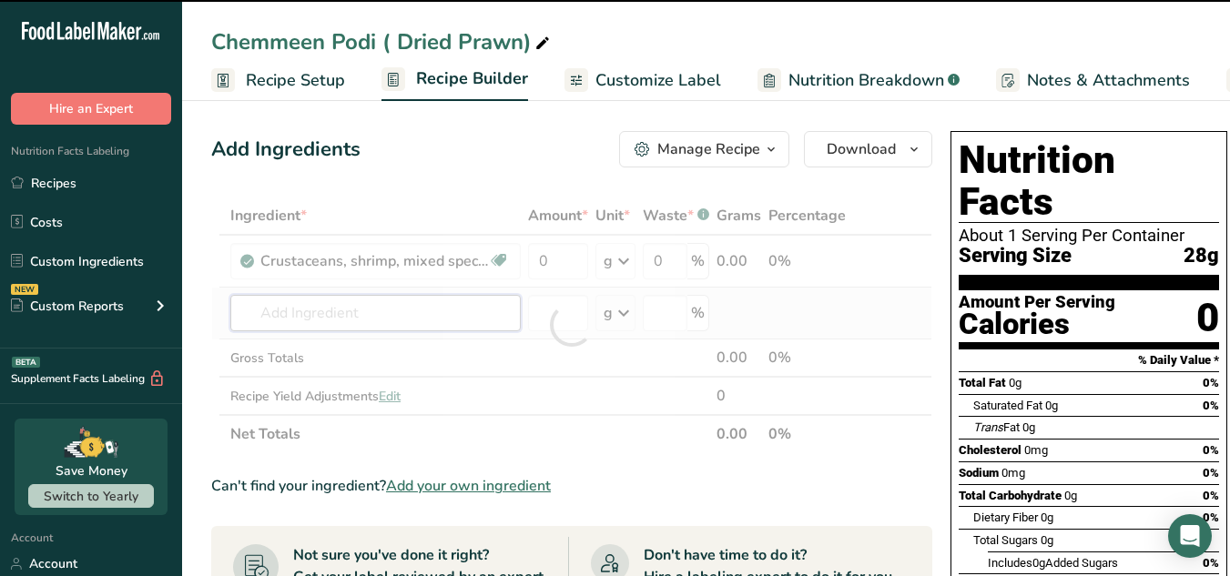
paste input "coconut oil"
type input "coconut oil"
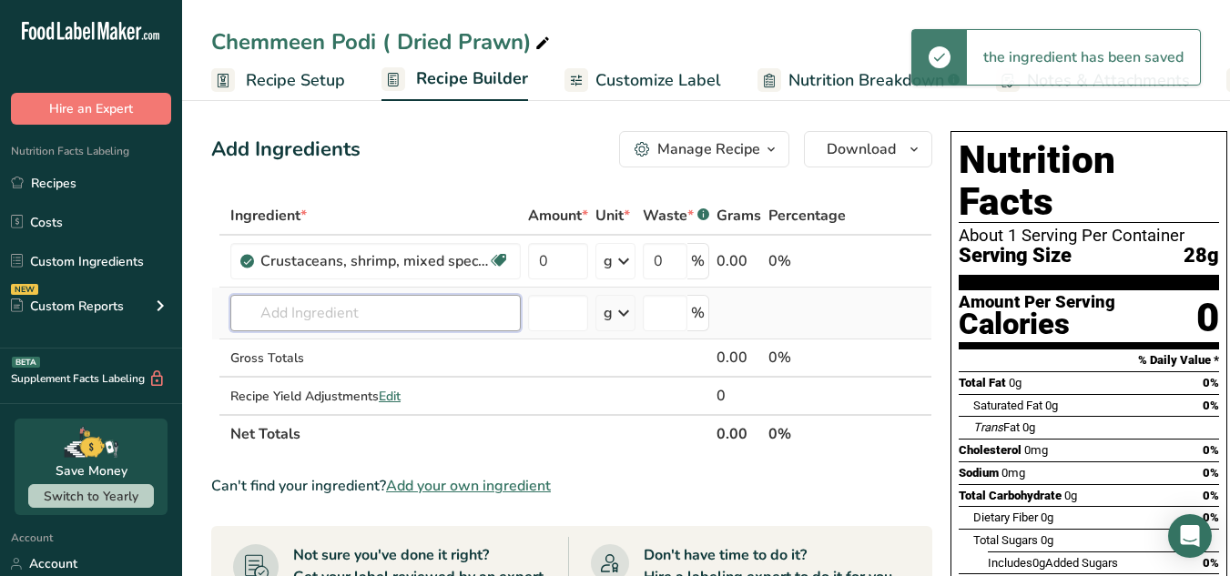
click at [334, 316] on input "text" at bounding box center [375, 313] width 290 height 36
paste input "coconut oil"
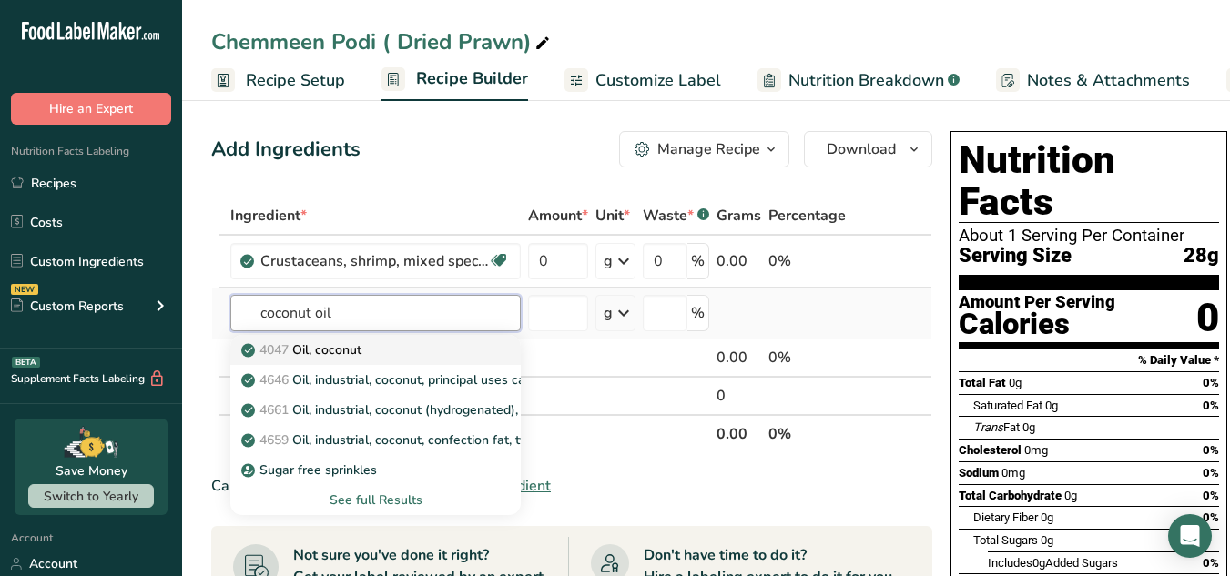
type input "coconut oil"
click at [338, 342] on p "4047 Oil, coconut" at bounding box center [303, 350] width 117 height 19
type input "Oil, coconut"
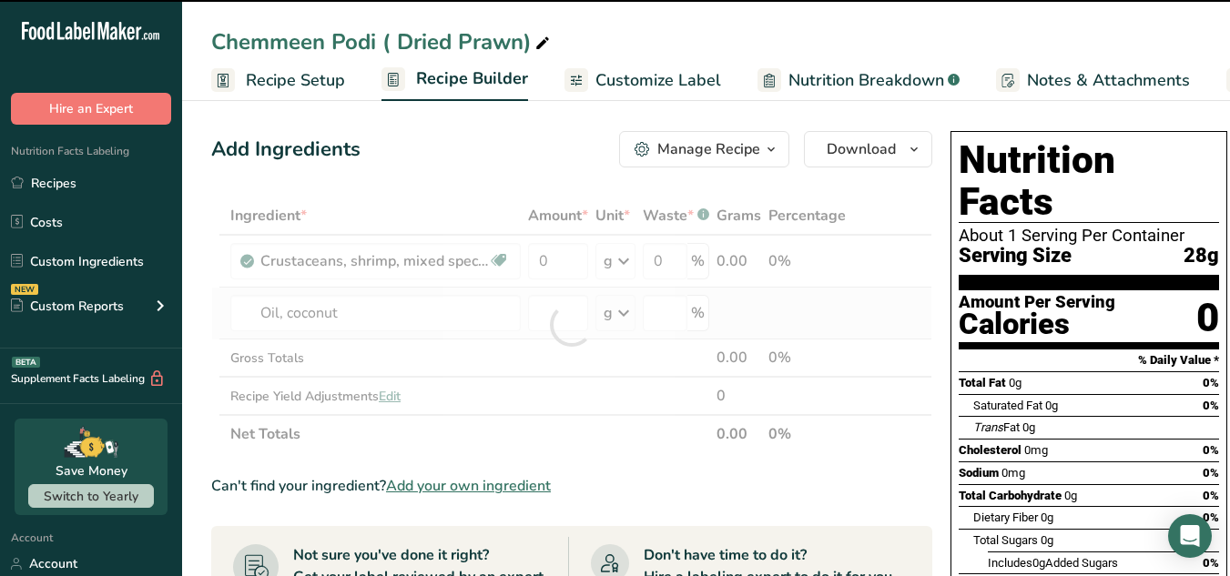
type input "0"
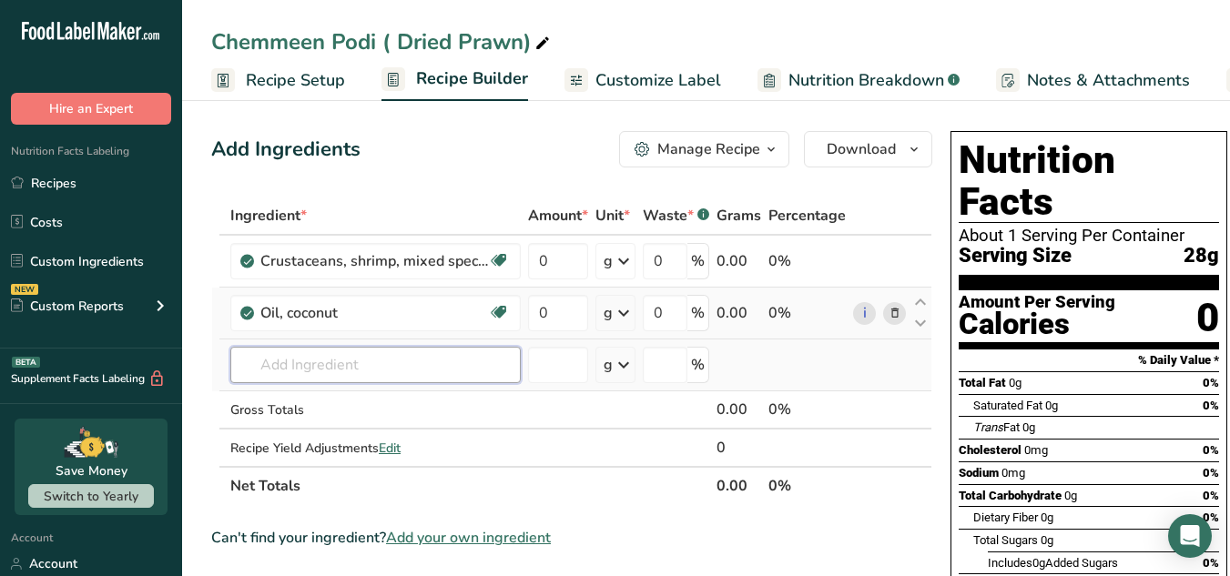
click at [293, 359] on input "text" at bounding box center [375, 365] width 290 height 36
paste input "Garlic"
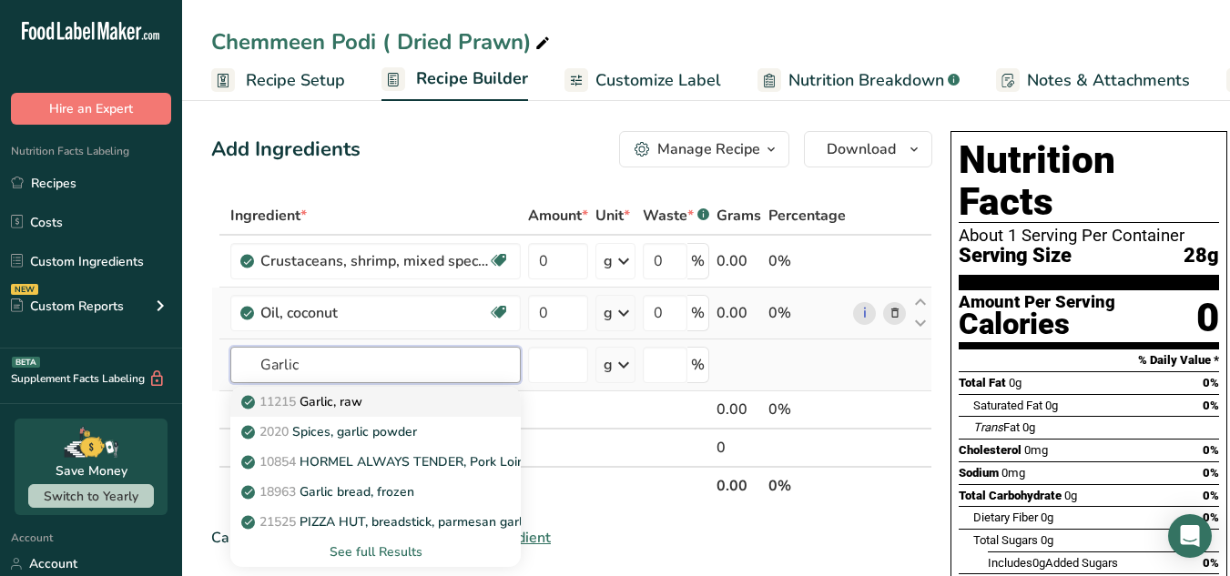
type input "Garlic"
click at [352, 403] on p "11215 Garlic, raw" at bounding box center [303, 401] width 117 height 19
type input "Garlic, raw"
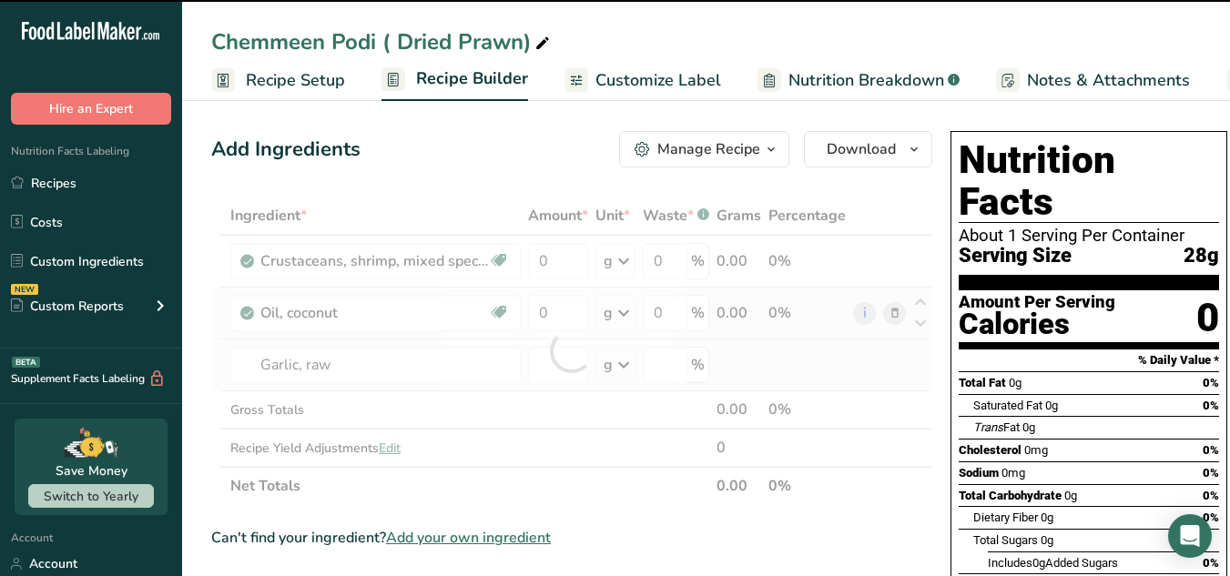
type input "0"
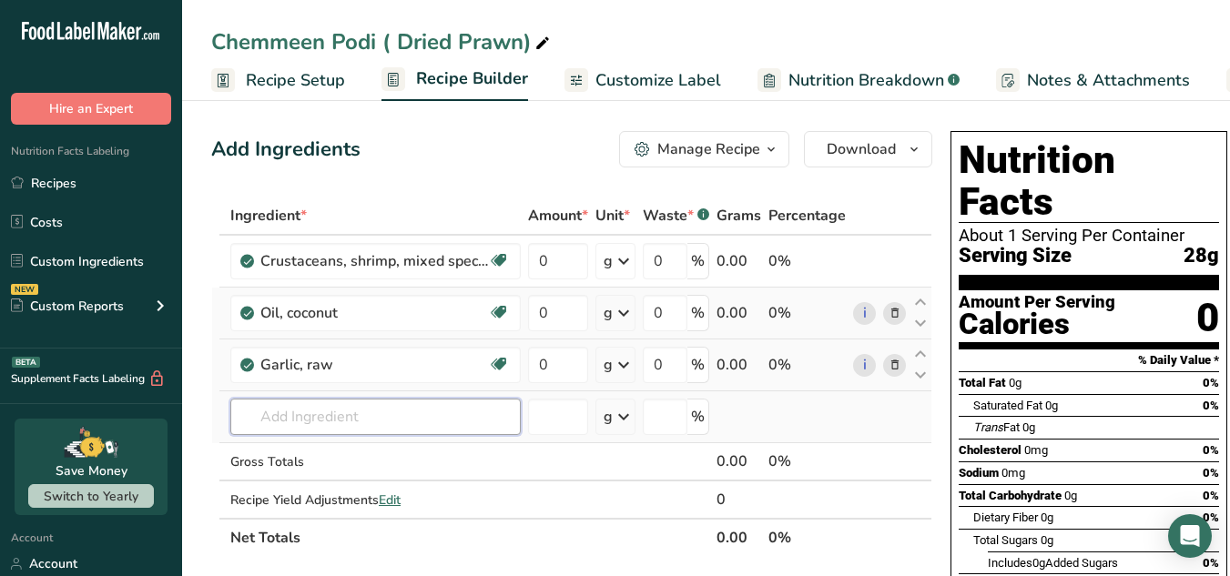
click at [272, 429] on input "text" at bounding box center [375, 417] width 290 height 36
paste input "Tamarind"
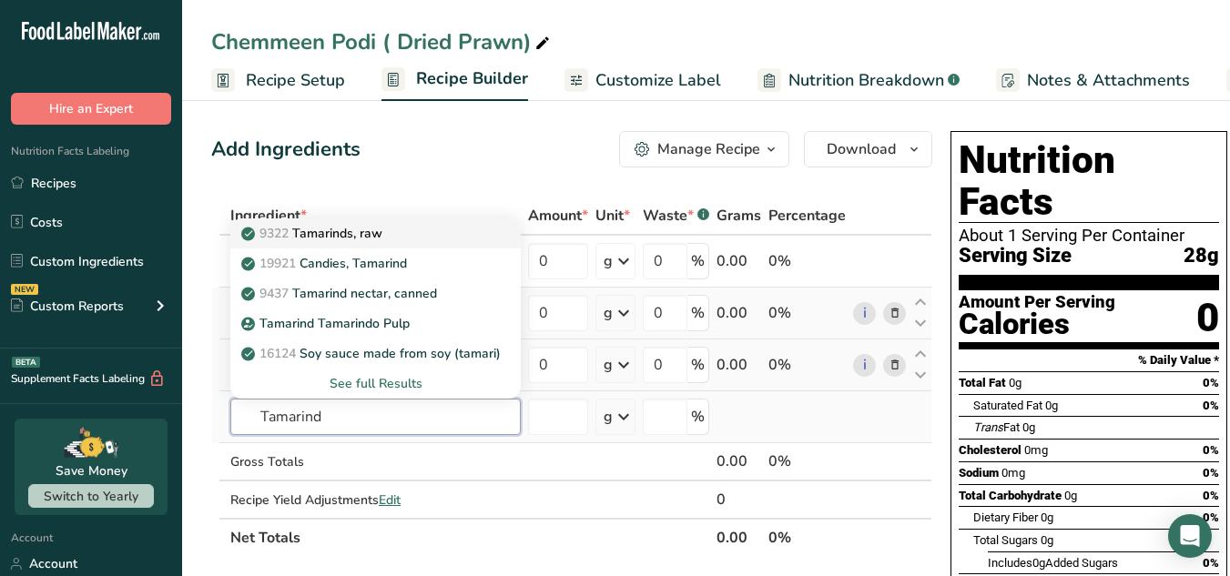
type input "Tamarind"
click at [286, 241] on span "9322" at bounding box center [274, 233] width 29 height 17
type input "Tamarinds, raw"
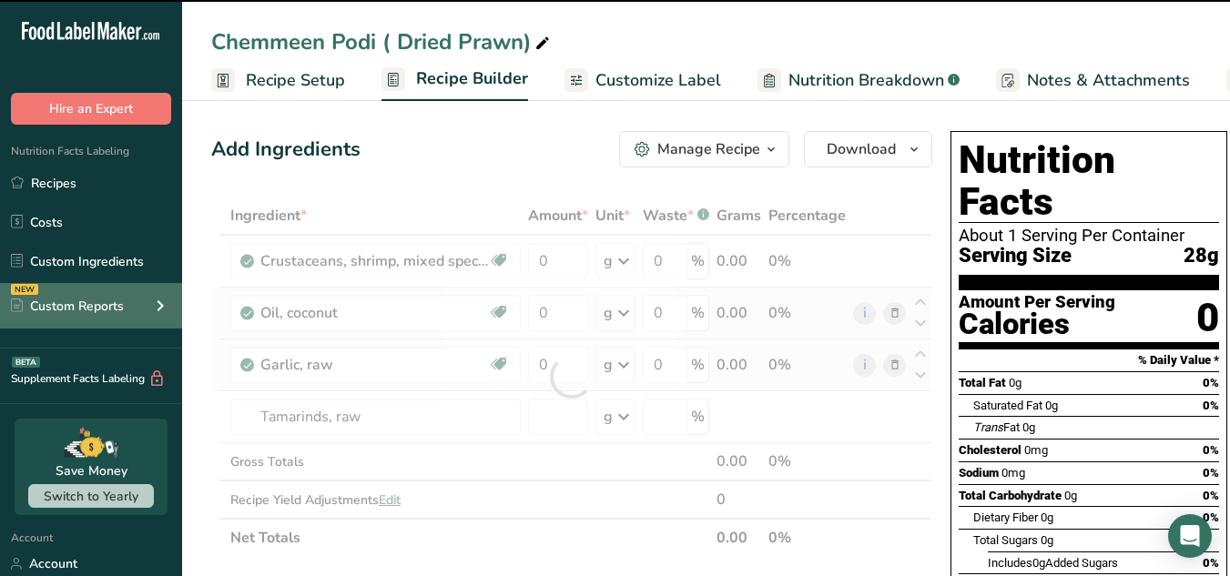
type input "0"
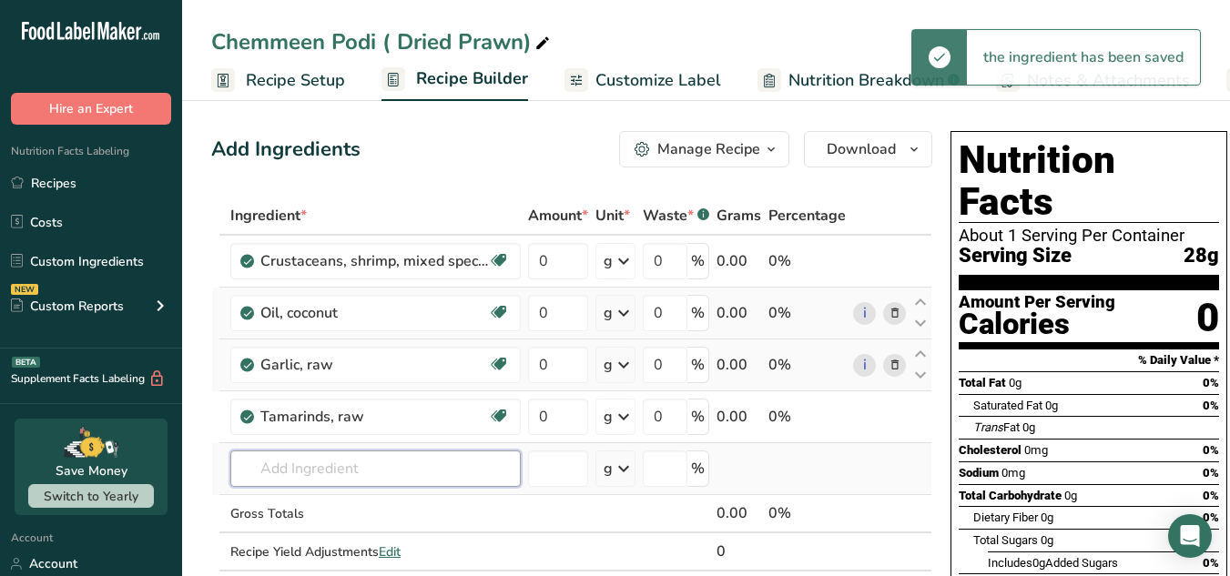
click at [250, 461] on input "text" at bounding box center [375, 469] width 290 height 36
paste input "Whole coriander seed"
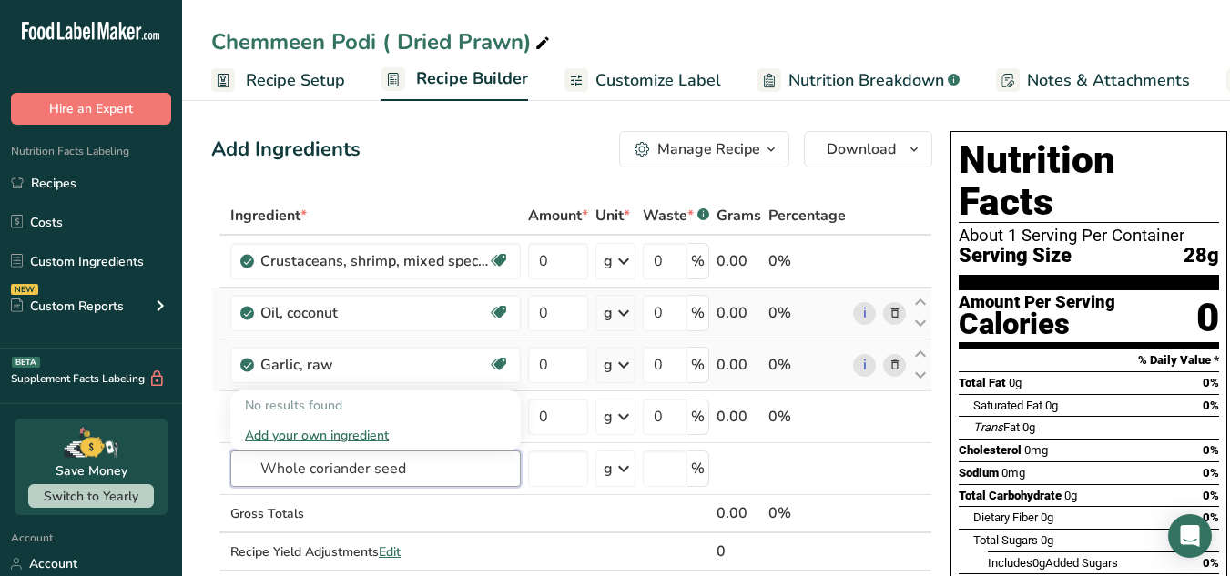
drag, startPoint x: 307, startPoint y: 466, endPoint x: 17, endPoint y: 521, distance: 294.7
type input "coriander seed"
click at [334, 404] on p "2013 Spices, coriander seed" at bounding box center [334, 405] width 178 height 19
type input "Spices, coriander seed"
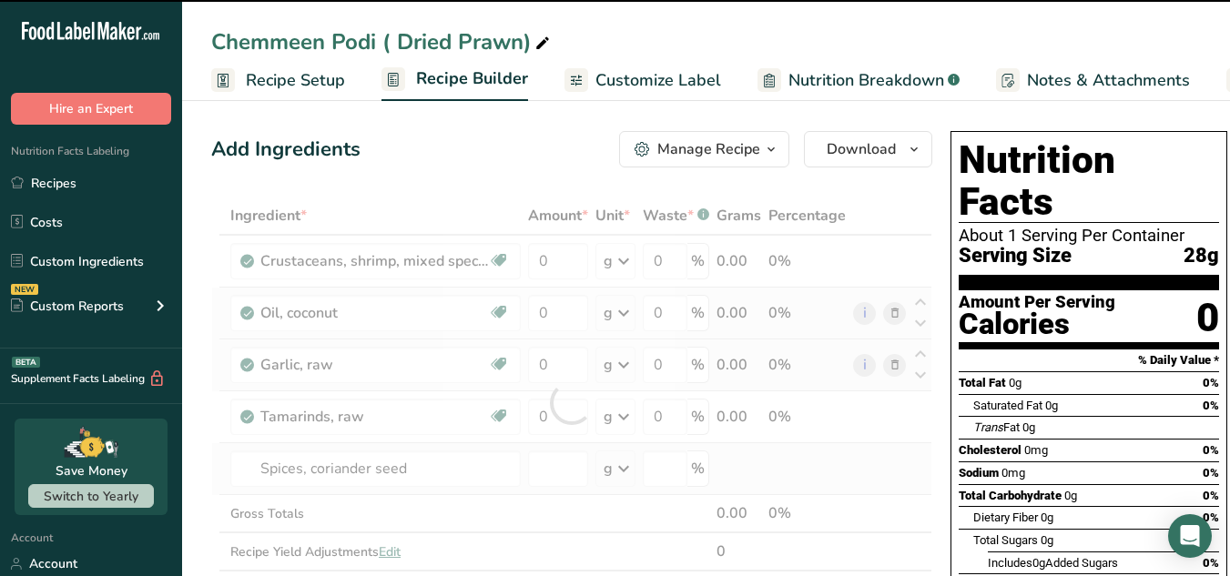
type input "0"
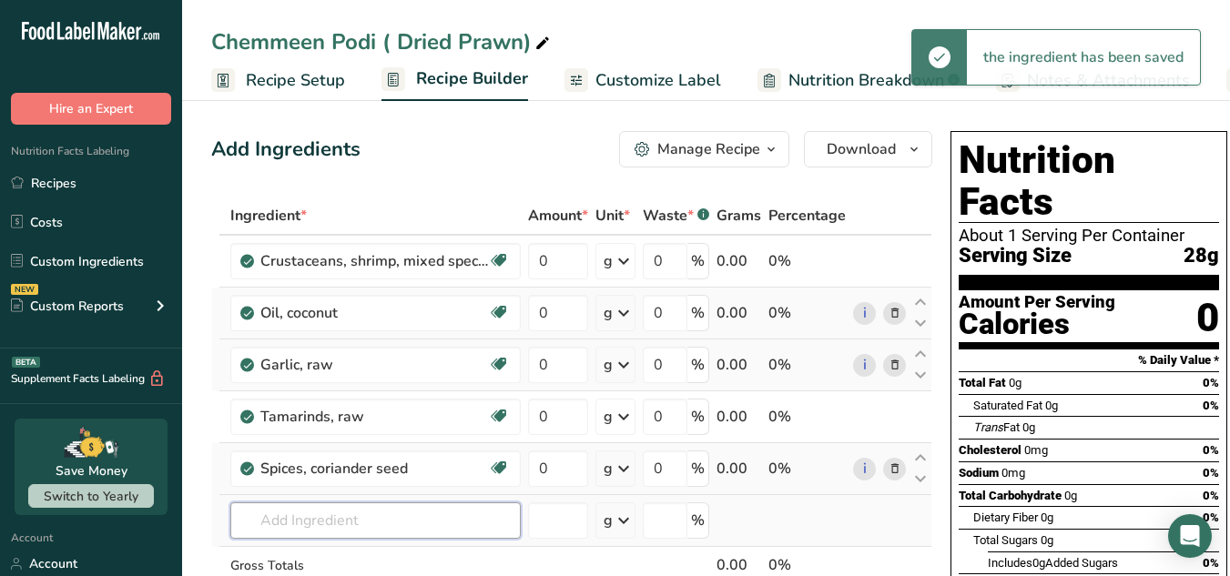
click at [255, 530] on input "text" at bounding box center [375, 521] width 290 height 36
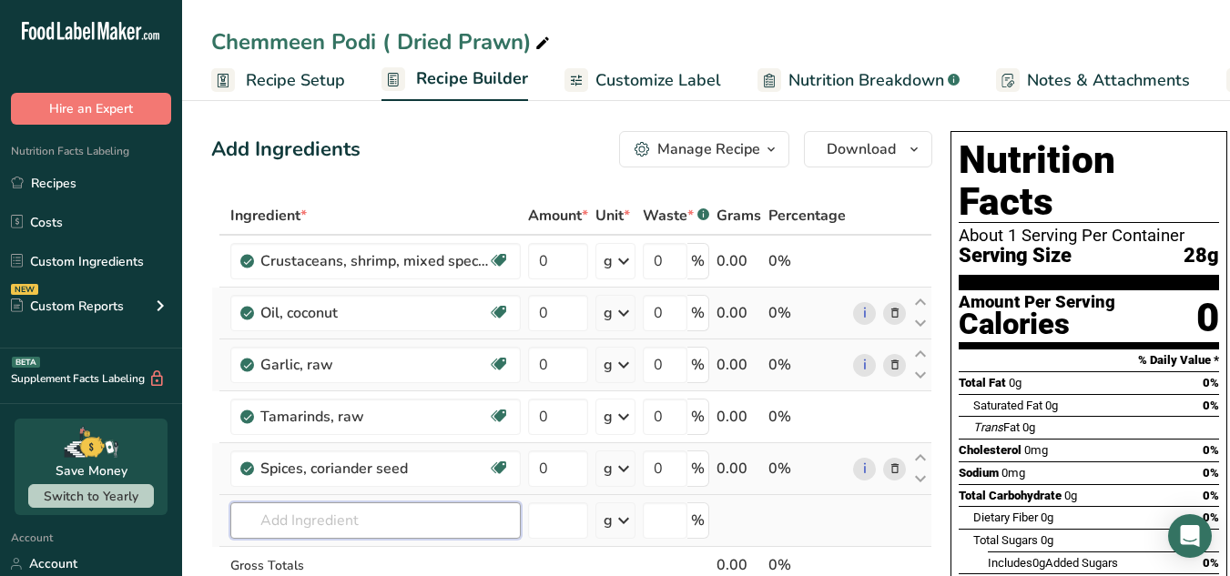
paste input "chilli flakes"
type input "chilli flakes"
click at [297, 467] on link "Chili Flakes" at bounding box center [375, 458] width 290 height 30
type input "Chili Flakes"
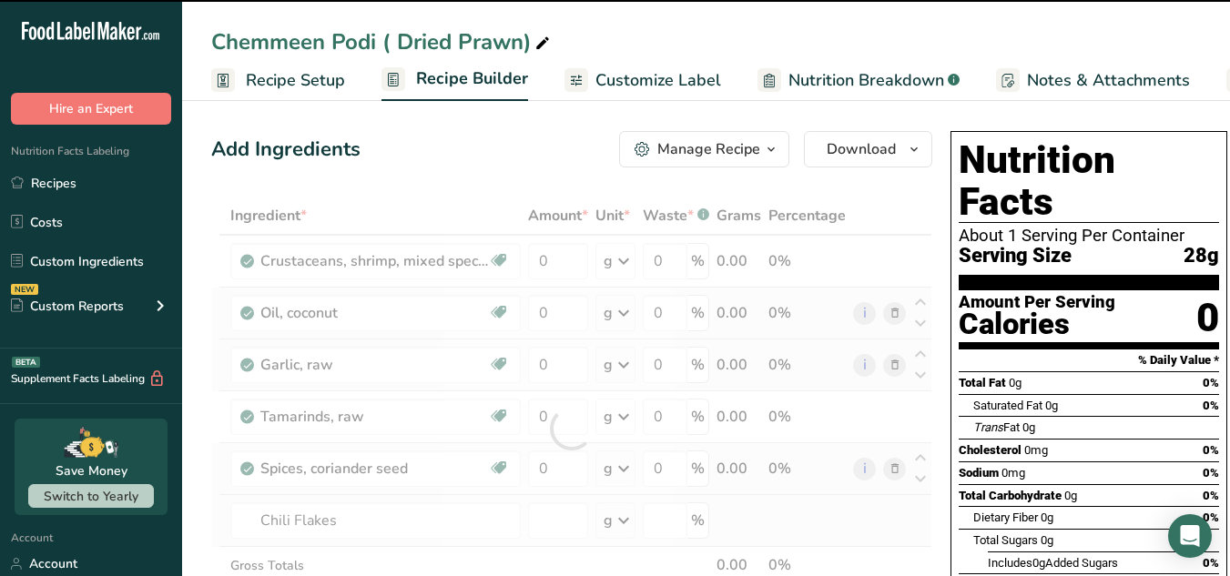
type input "0"
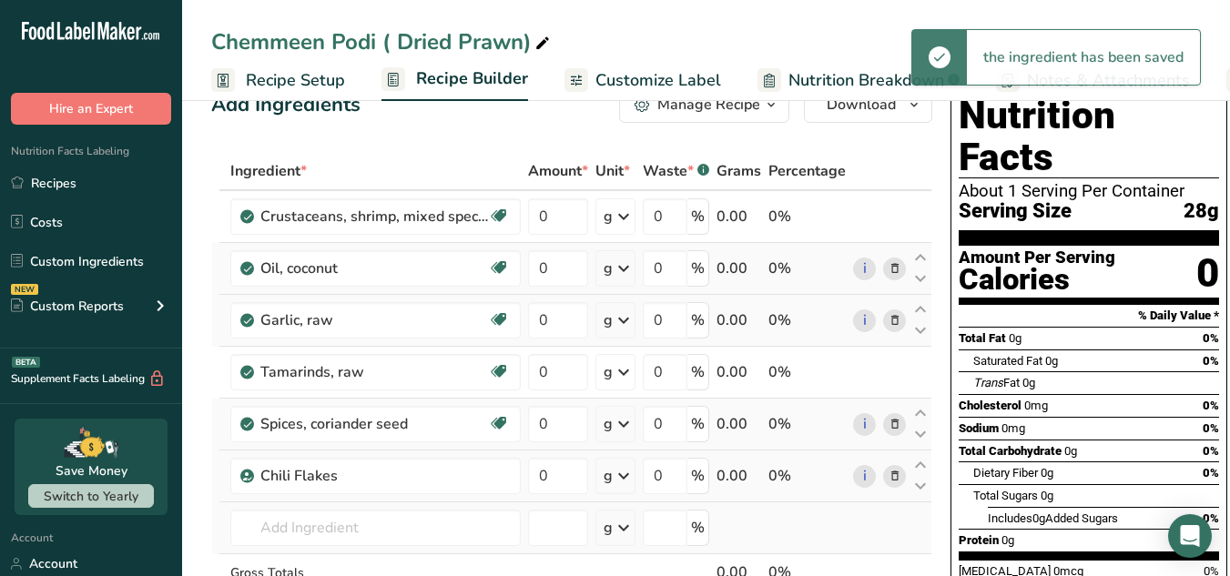
scroll to position [46, 0]
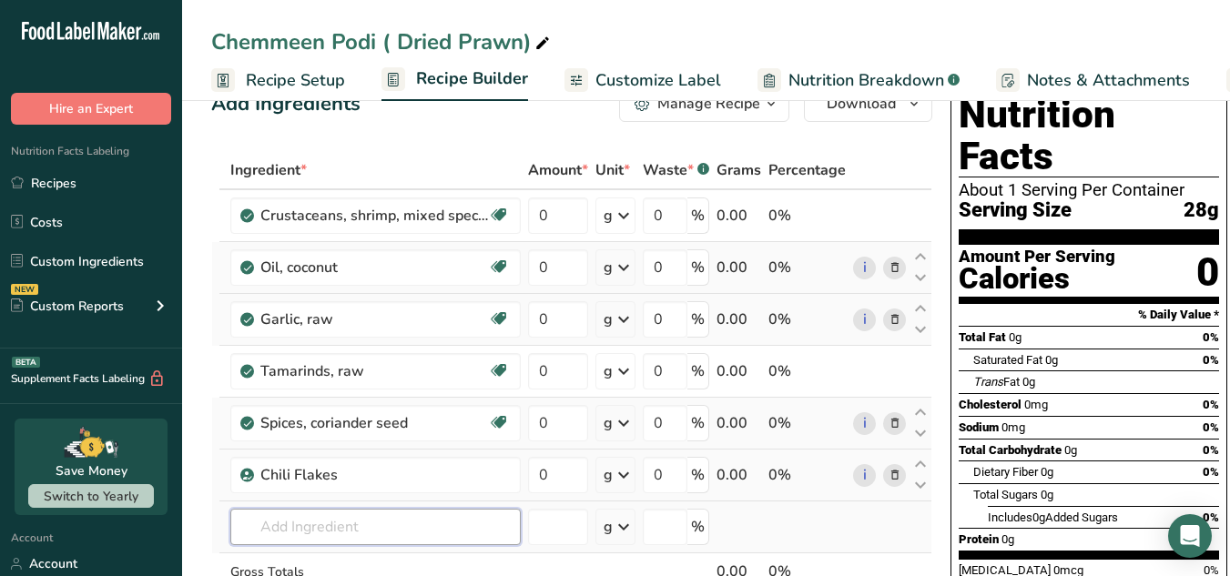
click at [285, 523] on input "text" at bounding box center [375, 527] width 290 height 36
paste input "grated coconut"
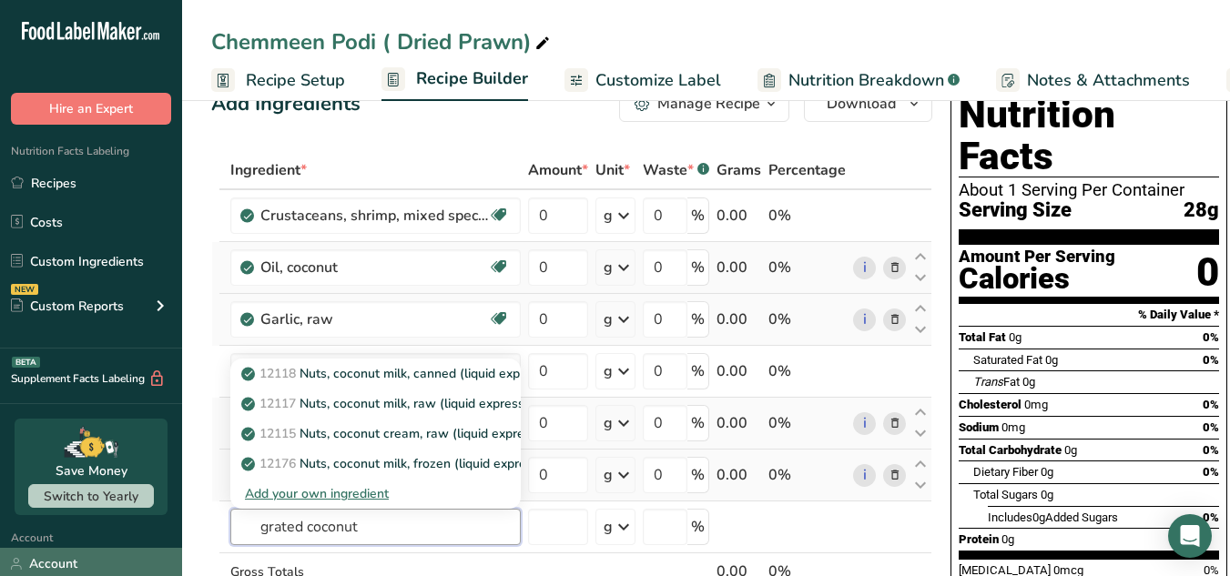
drag, startPoint x: 309, startPoint y: 522, endPoint x: 0, endPoint y: 552, distance: 310.2
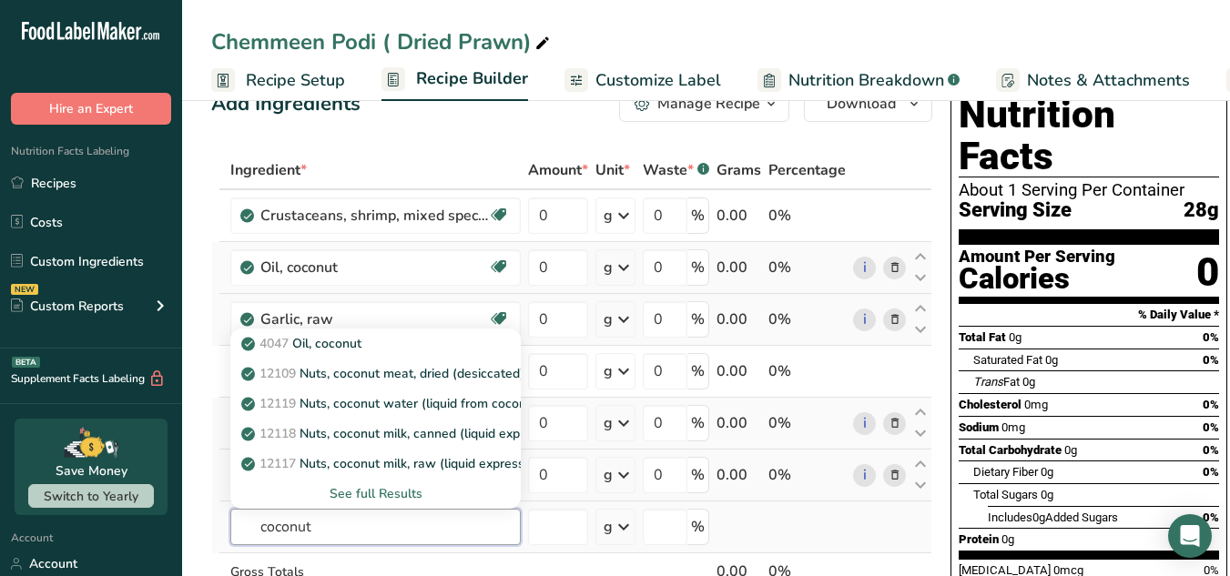
click at [345, 512] on input "coconut" at bounding box center [375, 527] width 290 height 36
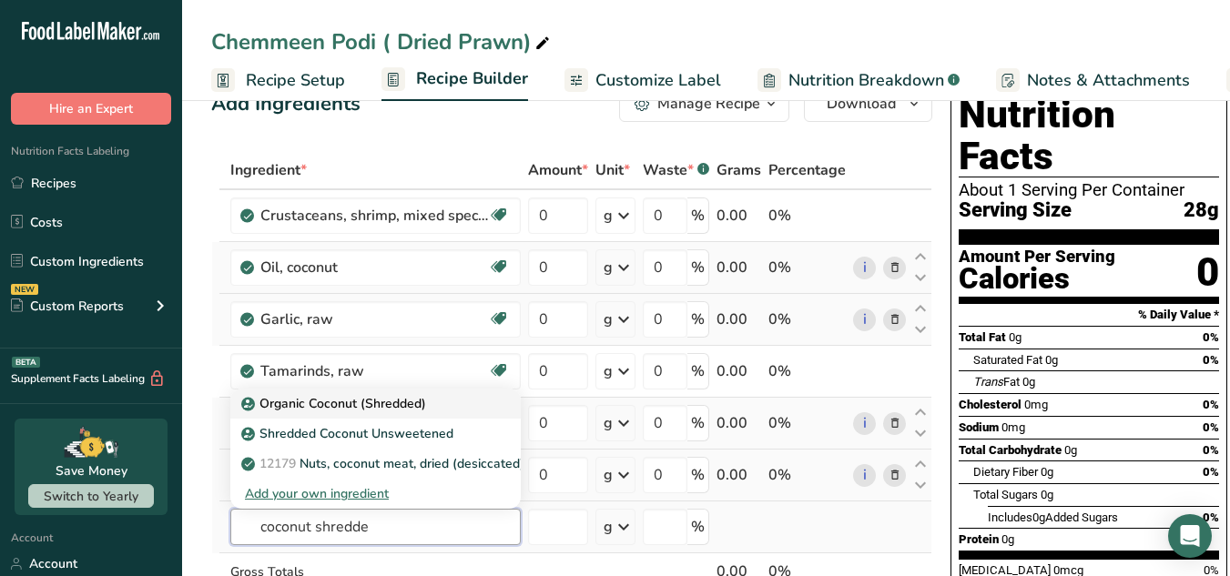
type input "coconut shredde"
click at [374, 408] on p "Organic Coconut (Shredded)" at bounding box center [335, 403] width 181 height 19
type input "Organic Coconut (Shredded)"
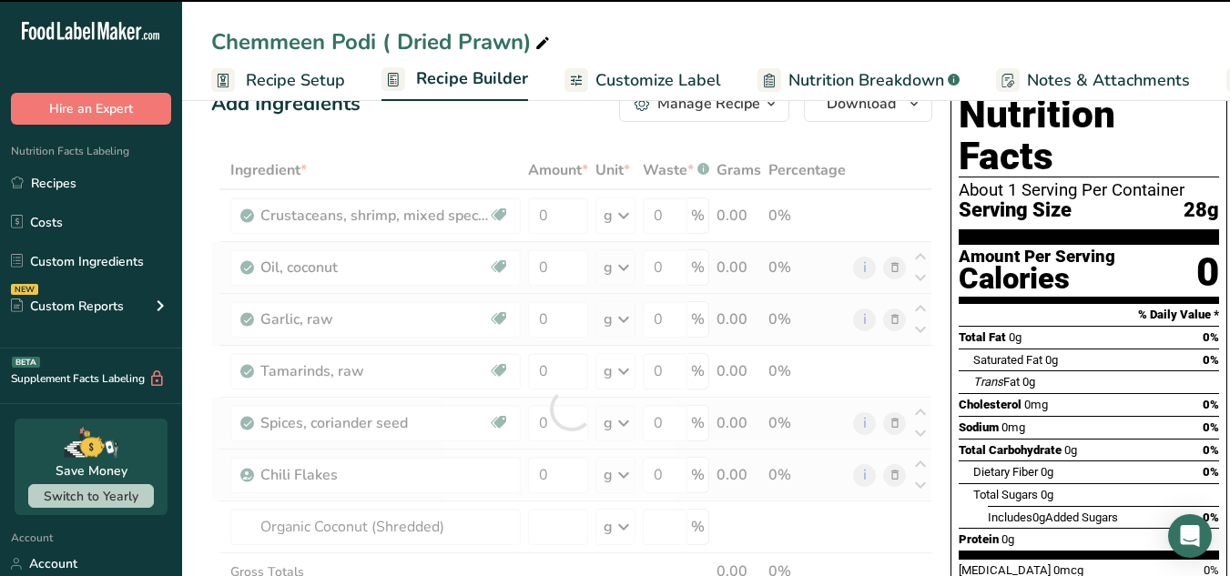
type input "0"
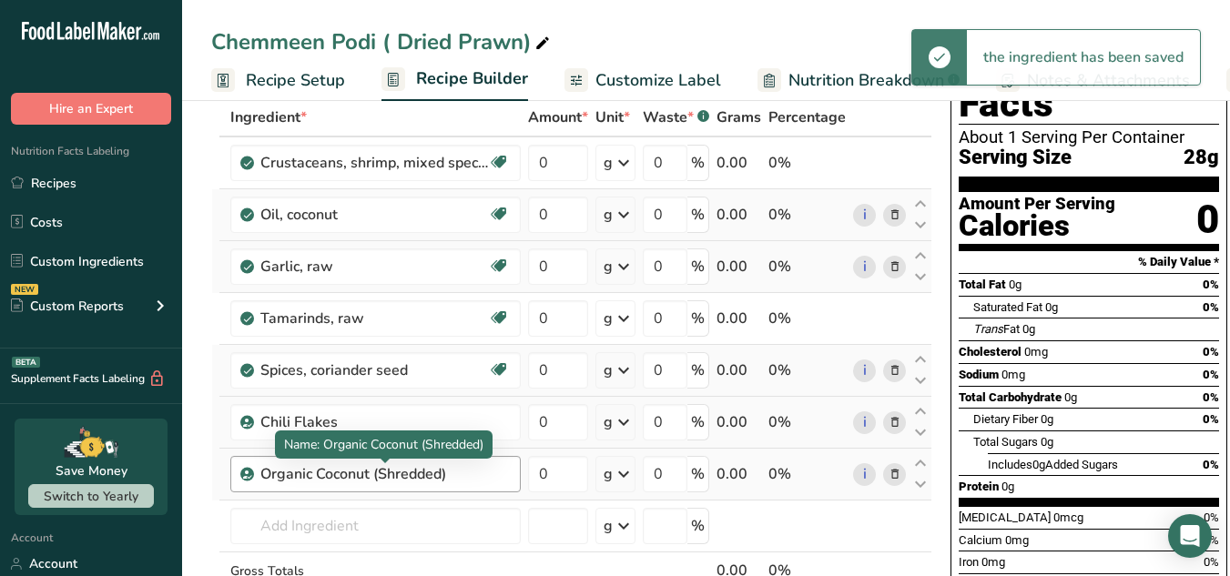
scroll to position [101, 0]
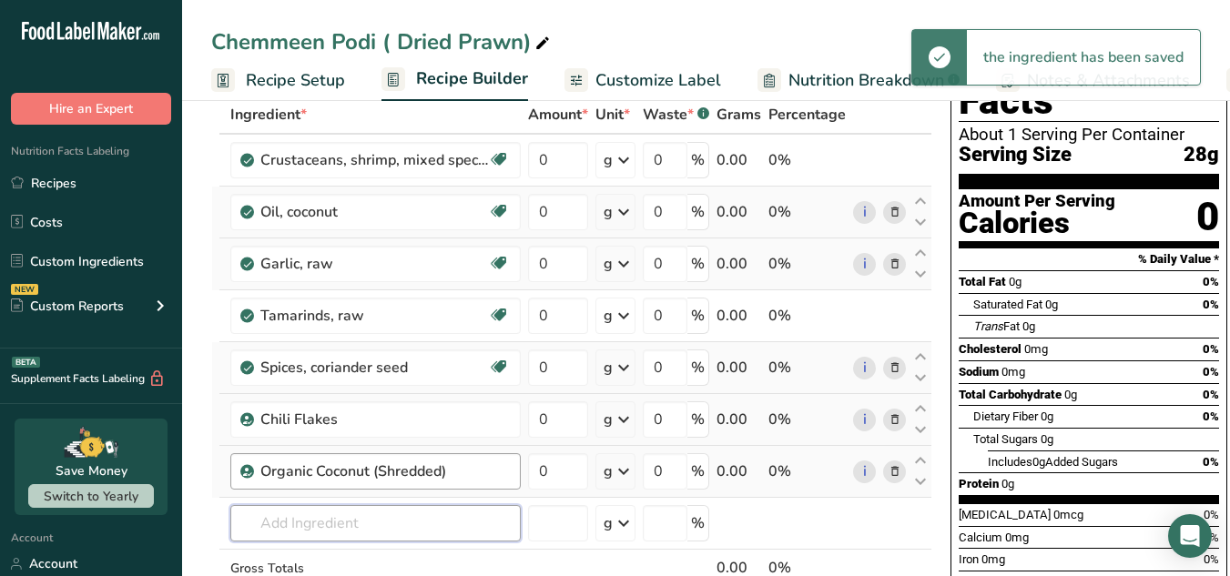
click at [290, 520] on input "text" at bounding box center [375, 523] width 290 height 36
paste input "salt"
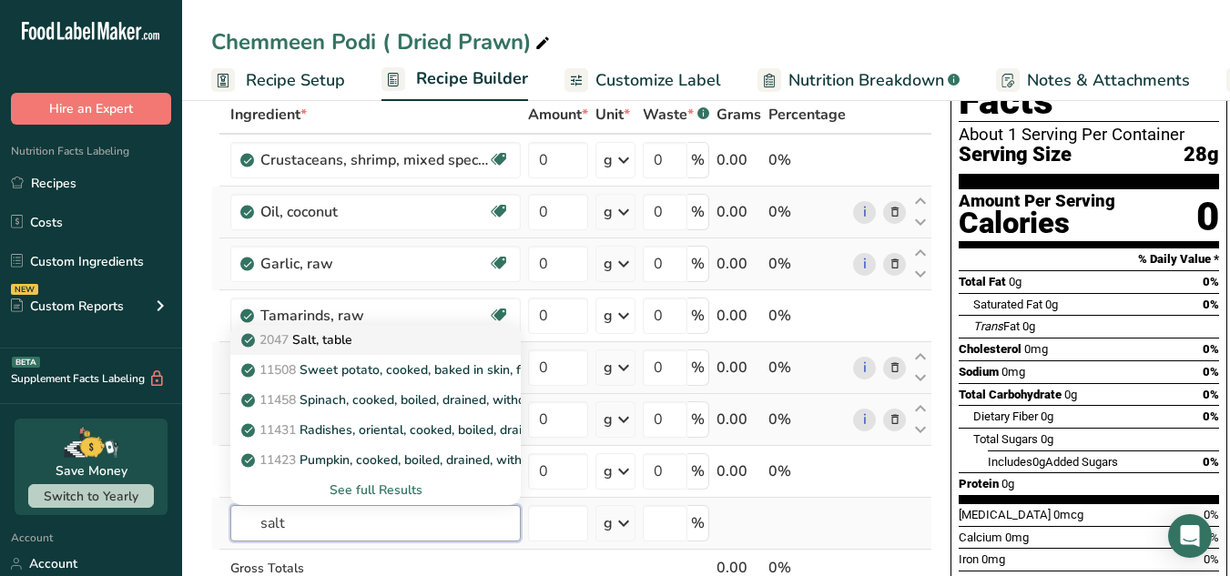
type input "salt"
click at [331, 347] on p "2047 Salt, table" at bounding box center [298, 340] width 107 height 19
type input "Salt, table"
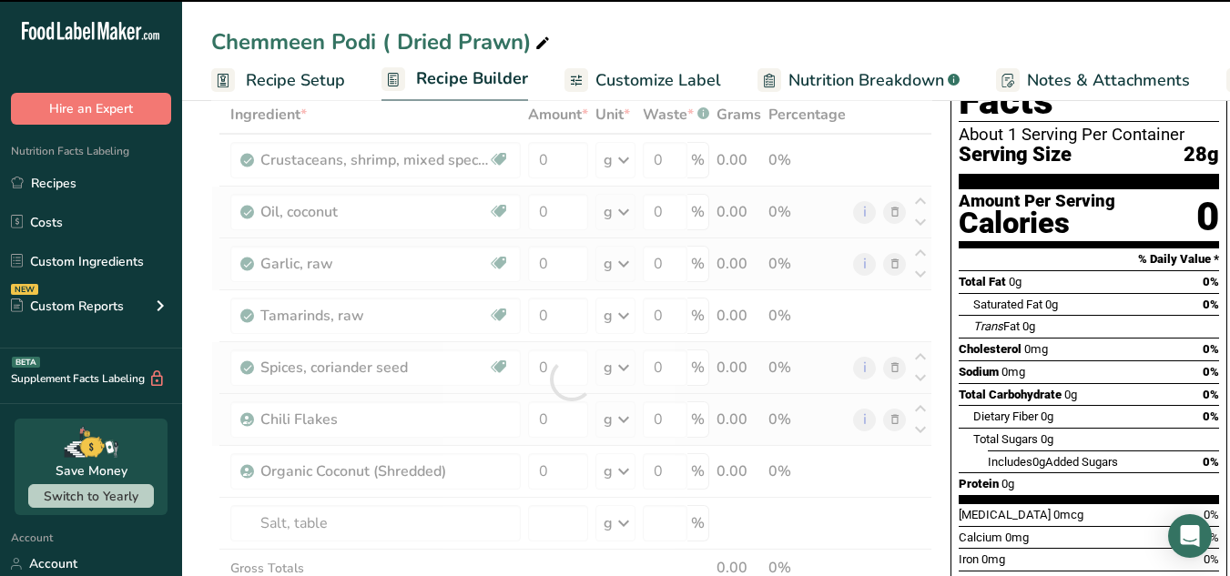
scroll to position [0, 0]
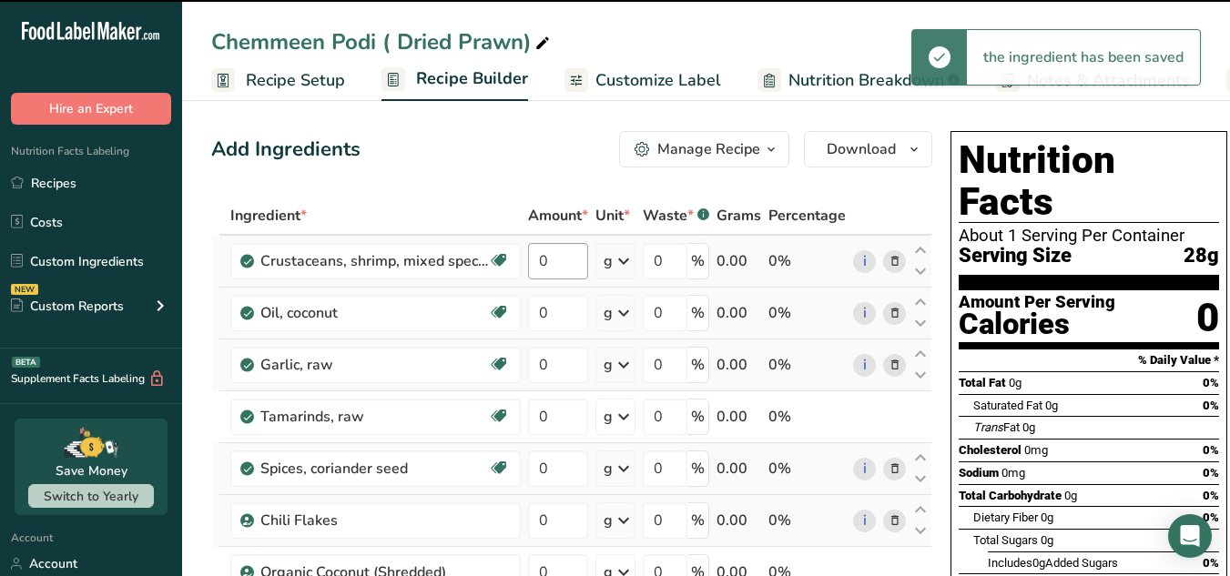
type input "0"
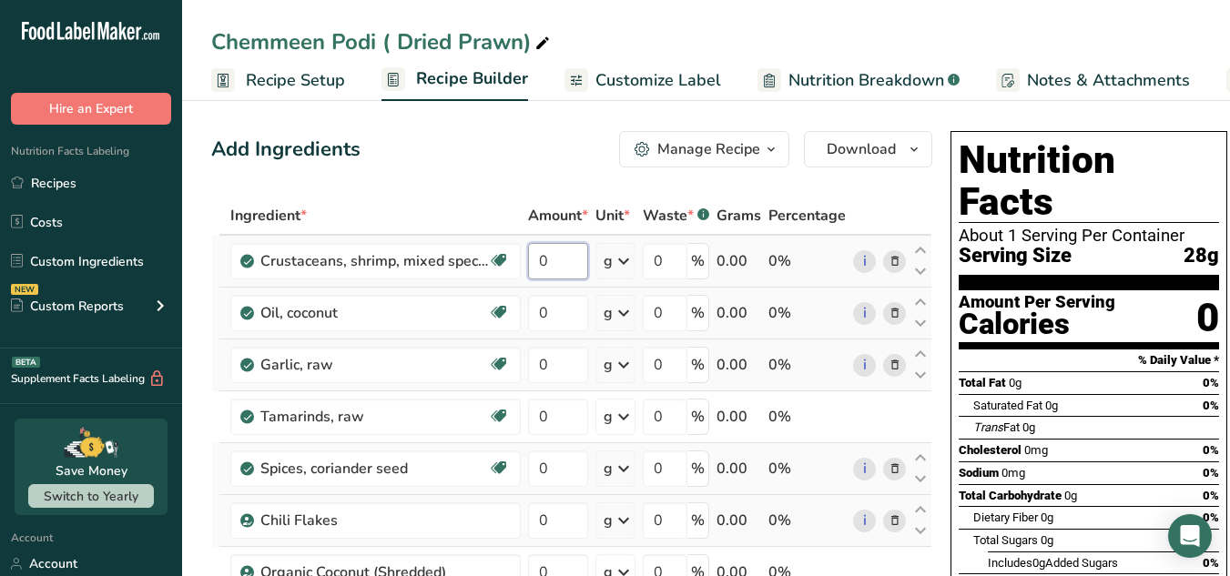
click at [543, 264] on input "0" at bounding box center [558, 261] width 60 height 36
paste input "11.396"
type input "11.396"
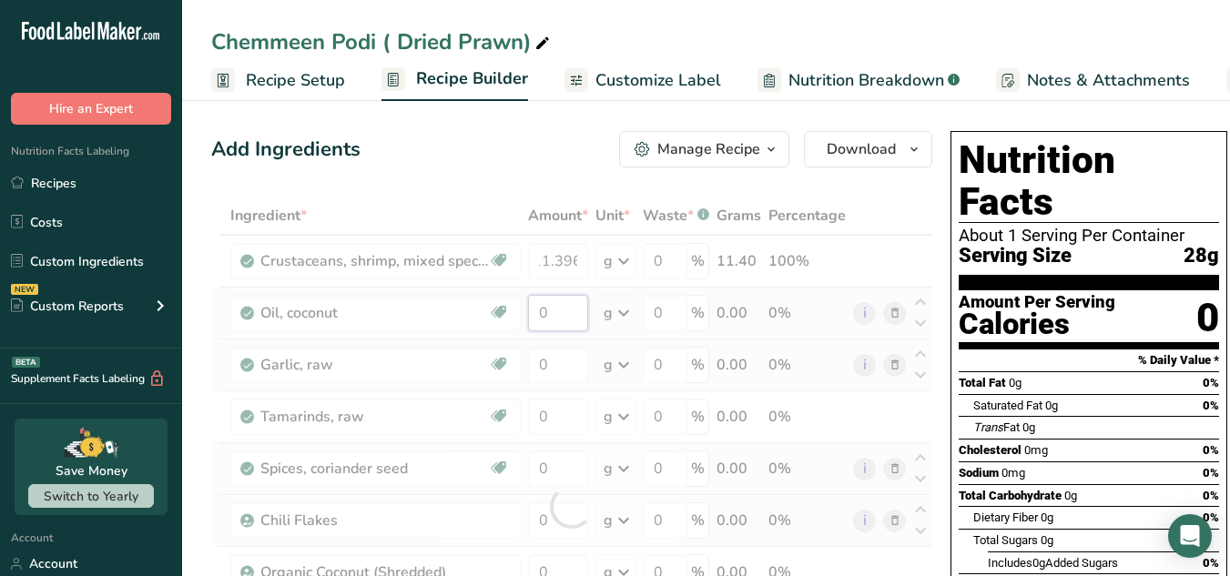
scroll to position [0, 0]
click at [561, 301] on div "Ingredient * Amount * Unit * Waste * .a-a{fill:#347362;}.b-a{fill:#fff;} Grams …" at bounding box center [571, 507] width 721 height 620
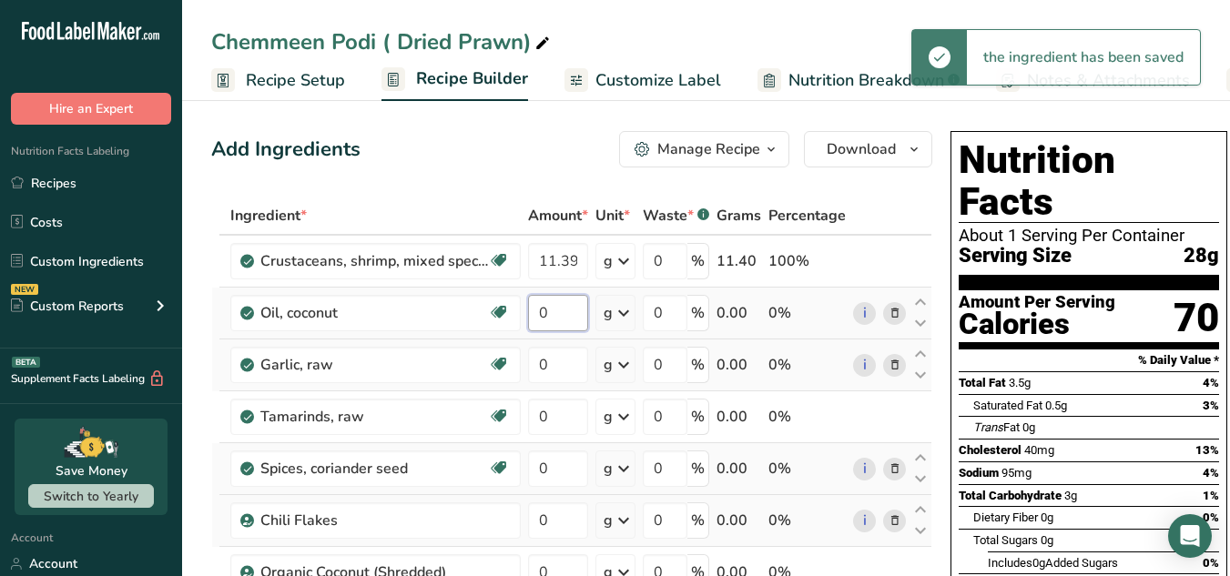
paste input "3.416"
type input "3.416"
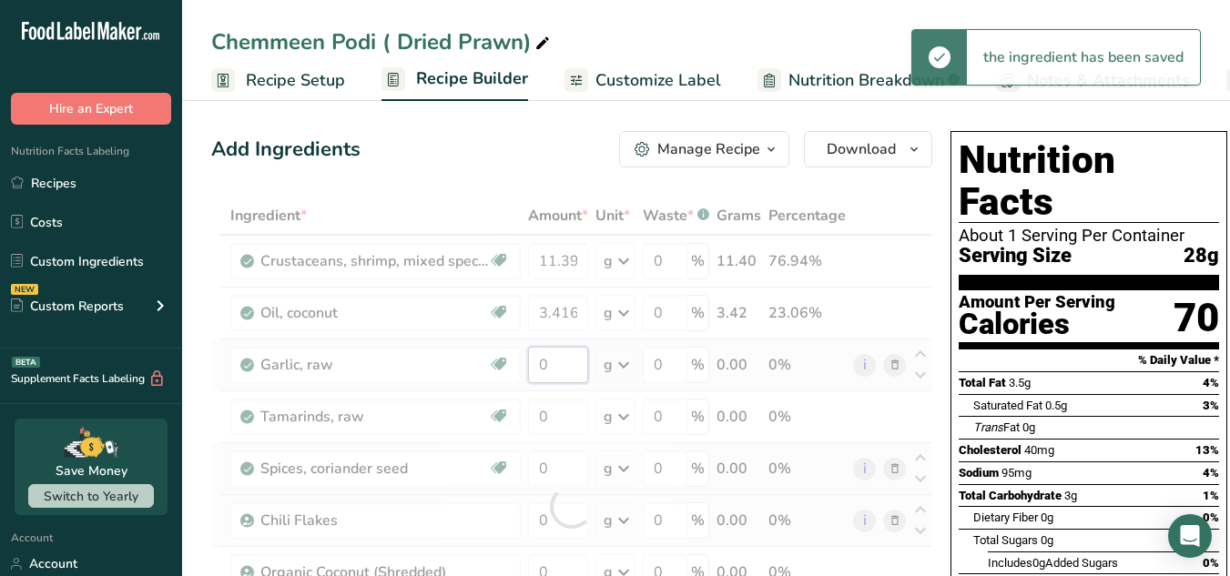
click at [556, 355] on div "Ingredient * Amount * Unit * Waste * .a-a{fill:#347362;}.b-a{fill:#fff;} Grams …" at bounding box center [571, 507] width 721 height 620
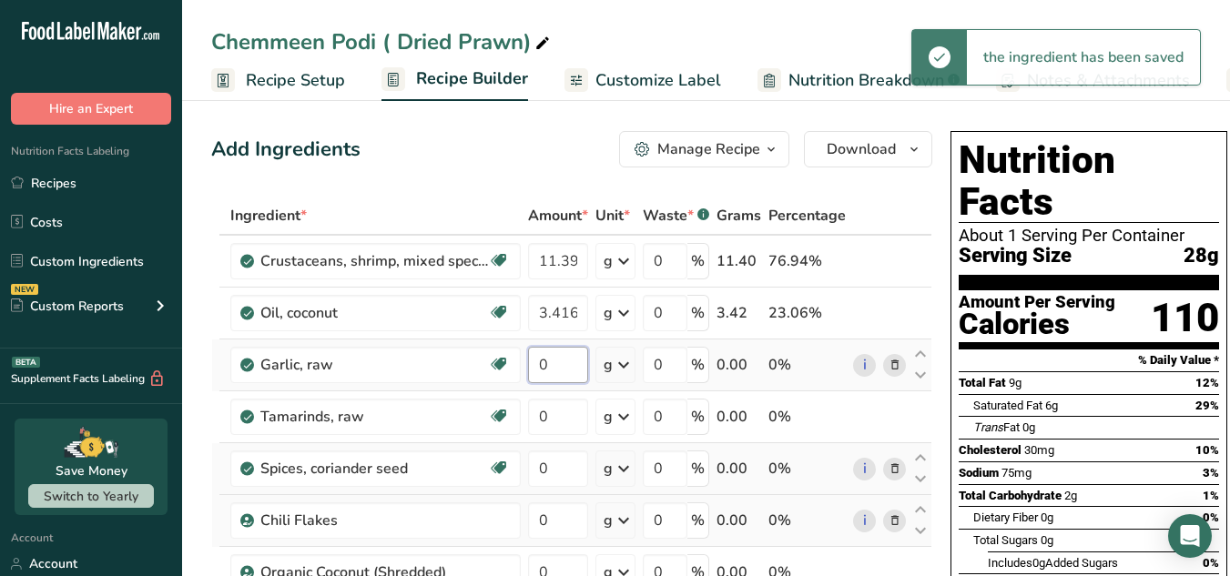
paste input ".4536"
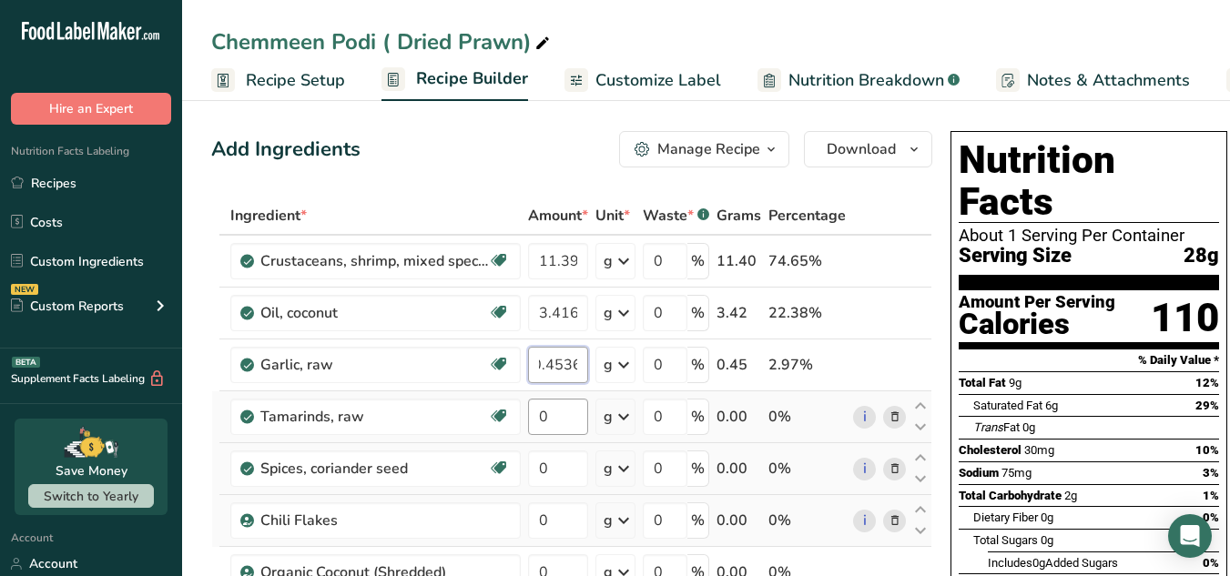
type input "0.4536"
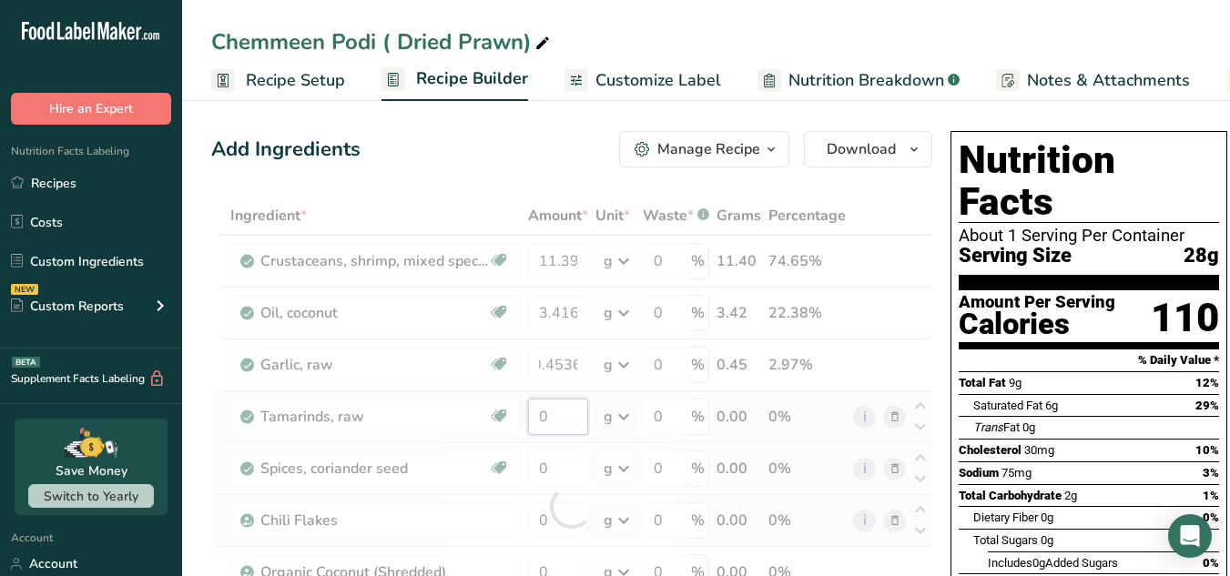
scroll to position [0, 0]
click at [574, 418] on div "Ingredient * Amount * Unit * Waste * .a-a{fill:#347362;}.b-a{fill:#fff;} Grams …" at bounding box center [571, 507] width 721 height 620
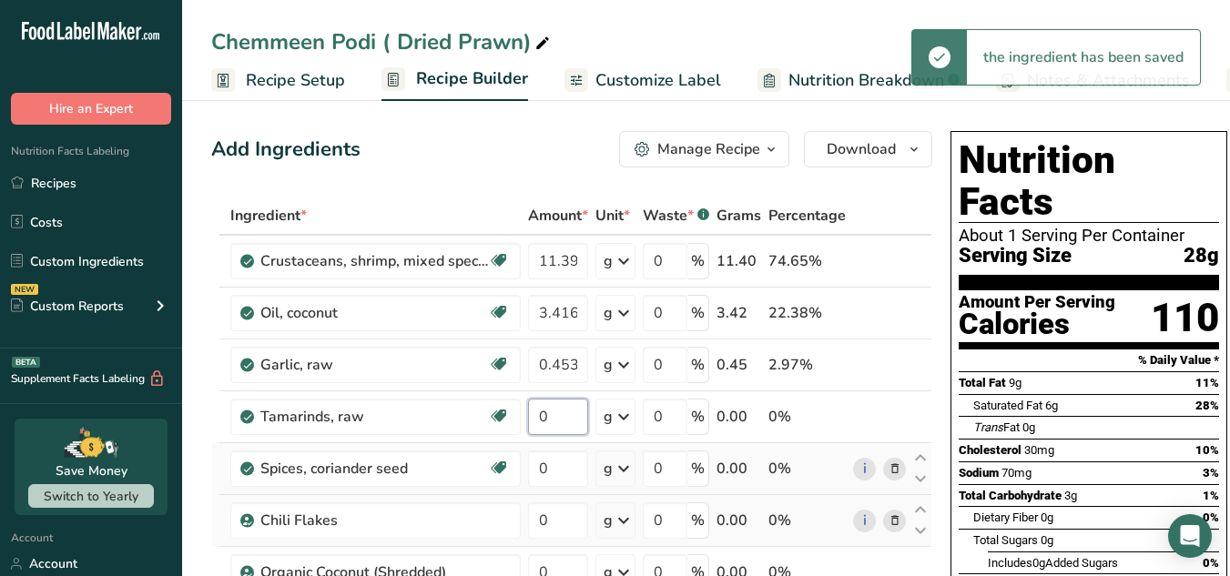
paste input "3.416"
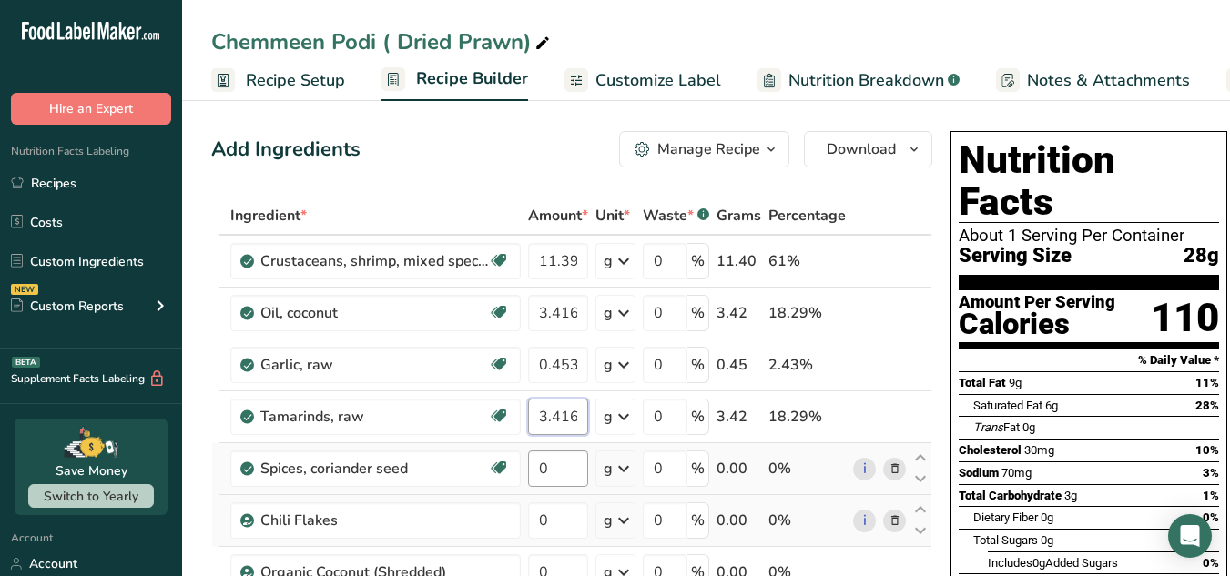
type input "3.416"
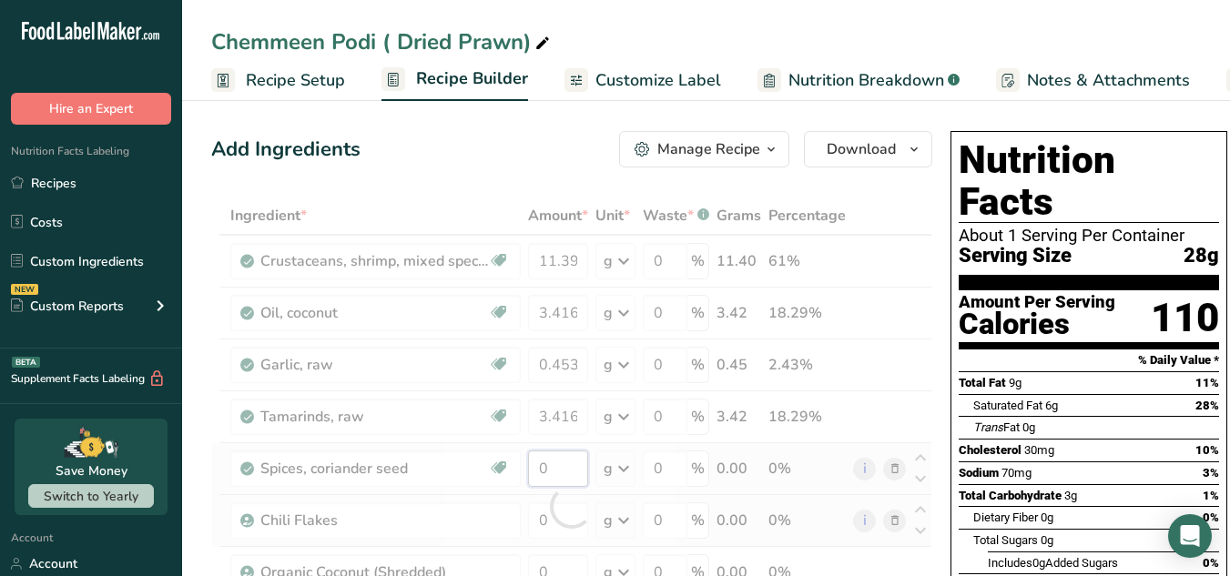
click at [550, 464] on div "Ingredient * Amount * Unit * Waste * .a-a{fill:#347362;}.b-a{fill:#fff;} Grams …" at bounding box center [571, 507] width 721 height 620
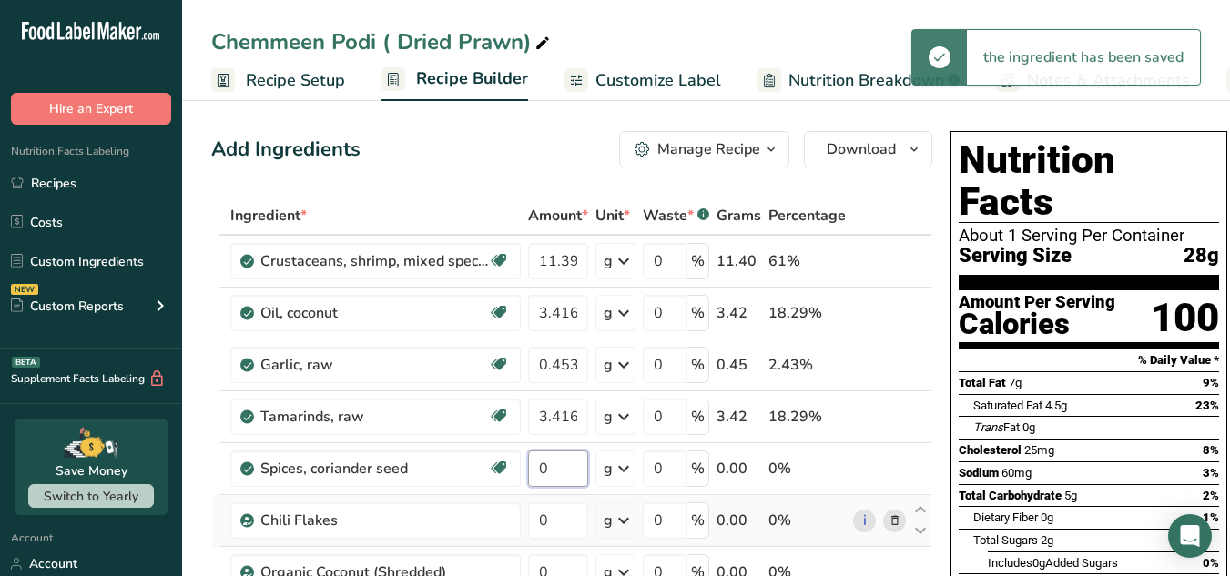
paste input "1.148"
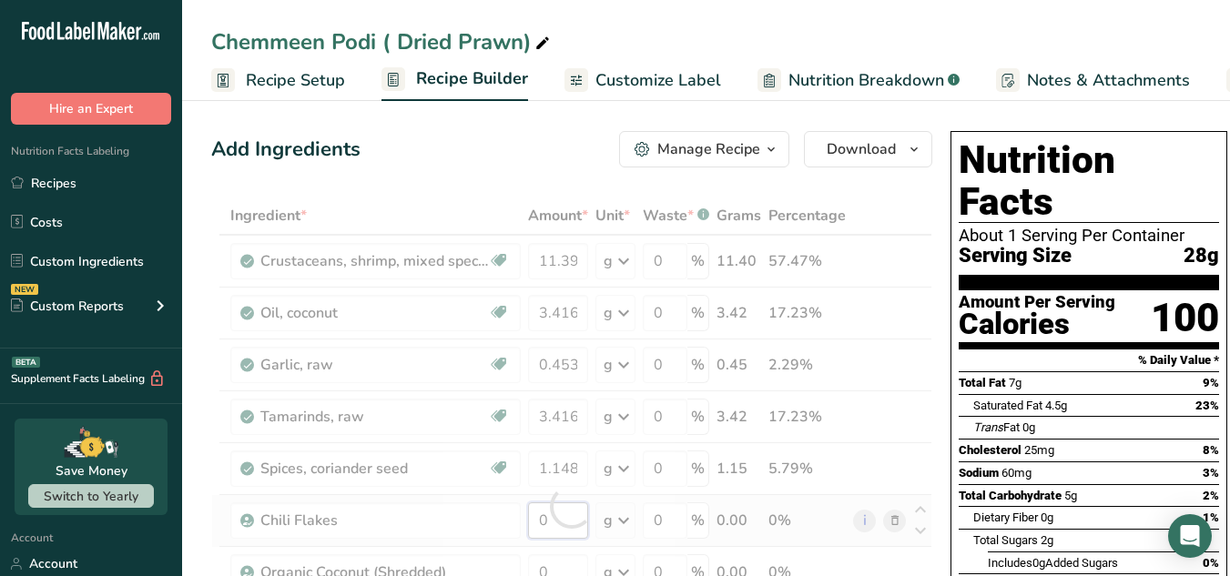
click at [562, 520] on div "Ingredient * Amount * Unit * Waste * .a-a{fill:#347362;}.b-a{fill:#fff;} Grams …" at bounding box center [571, 507] width 721 height 620
drag, startPoint x: 579, startPoint y: 474, endPoint x: 238, endPoint y: 419, distance: 345.8
click at [238, 419] on div "Ingredient * Amount * Unit * Waste * .a-a{fill:#347362;}.b-a{fill:#fff;} Grams …" at bounding box center [571, 507] width 721 height 620
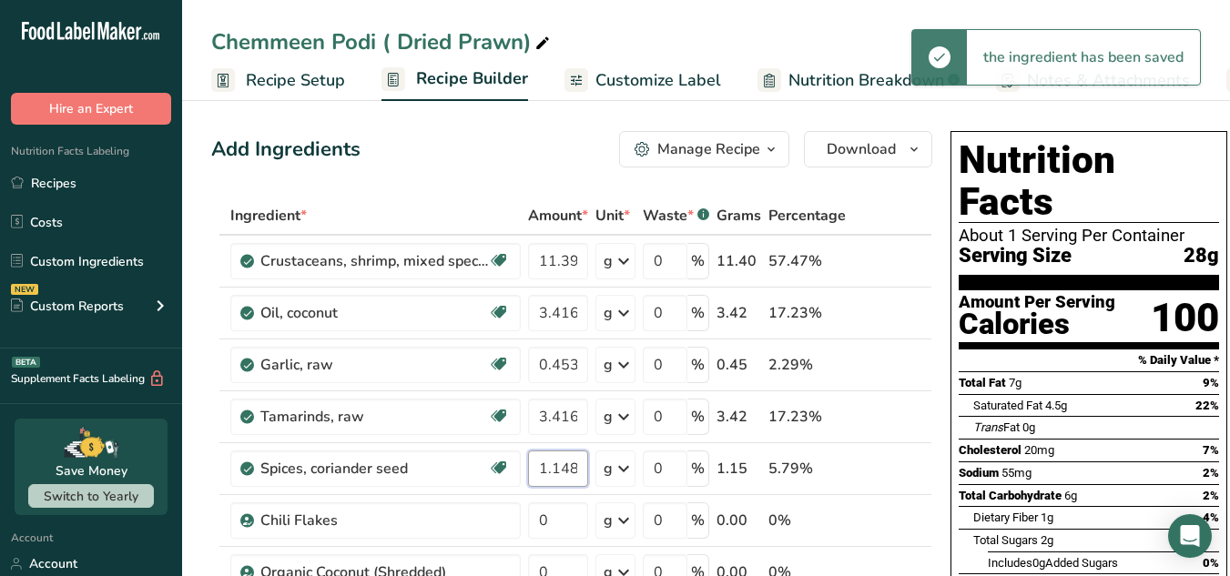
paste input "0.646"
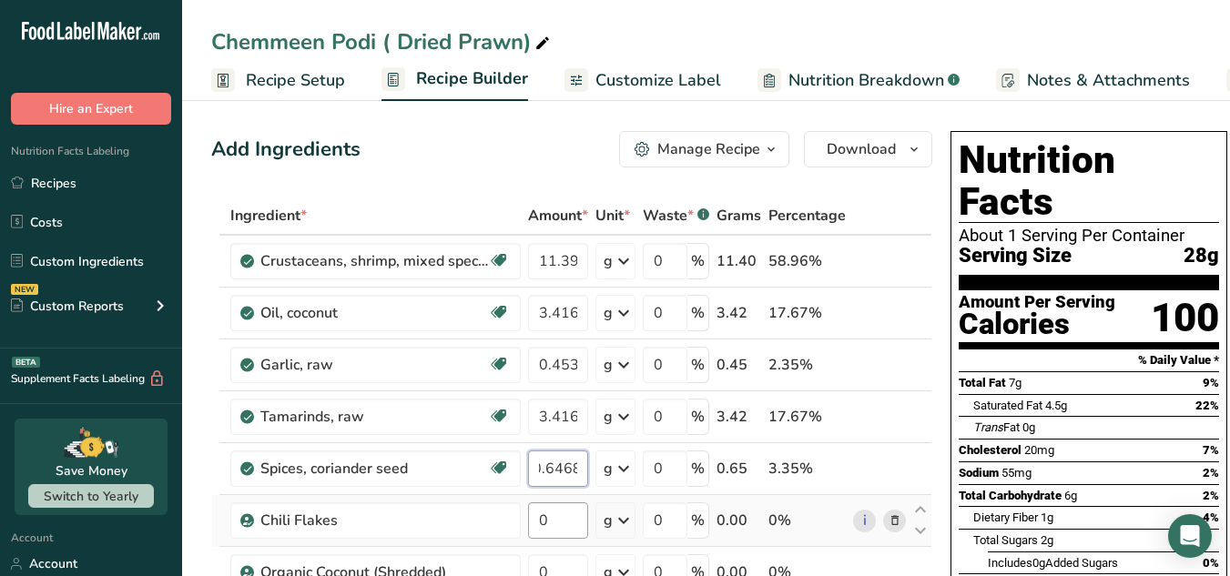
type input "0.6468"
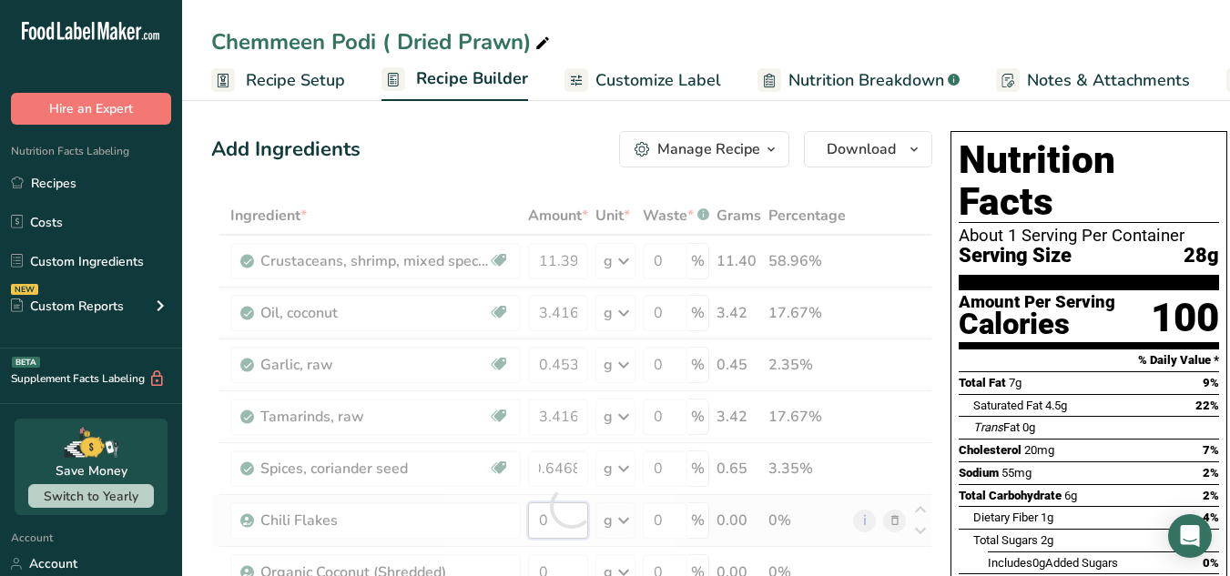
scroll to position [0, 0]
click at [548, 534] on div "Ingredient * Amount * Unit * Waste * .a-a{fill:#347362;}.b-a{fill:#fff;} Grams …" at bounding box center [571, 507] width 721 height 620
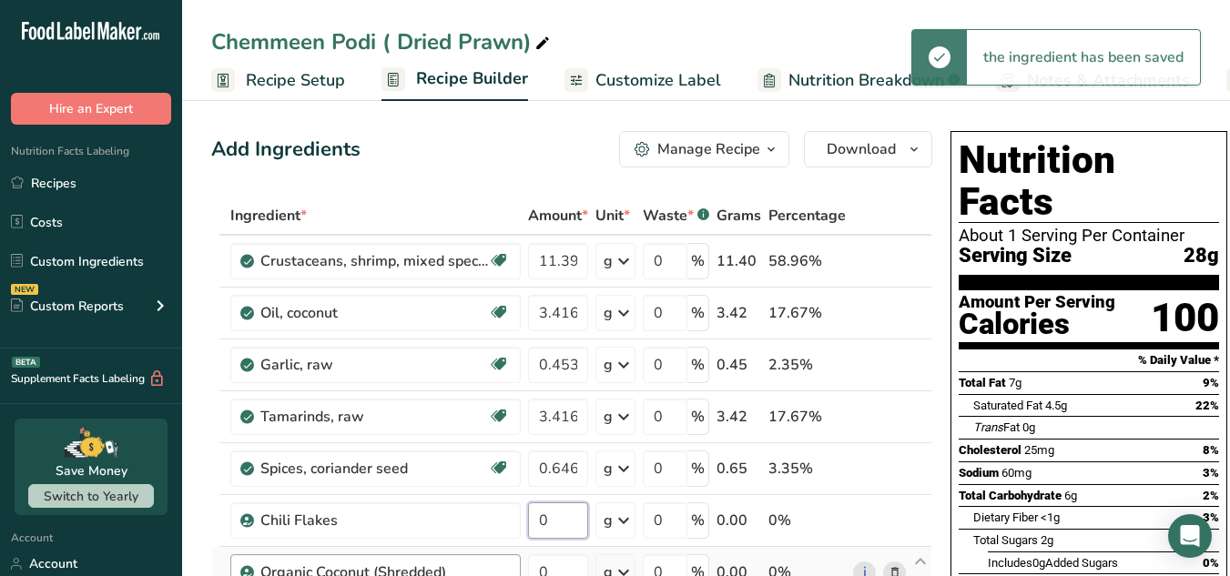
paste input "1.148"
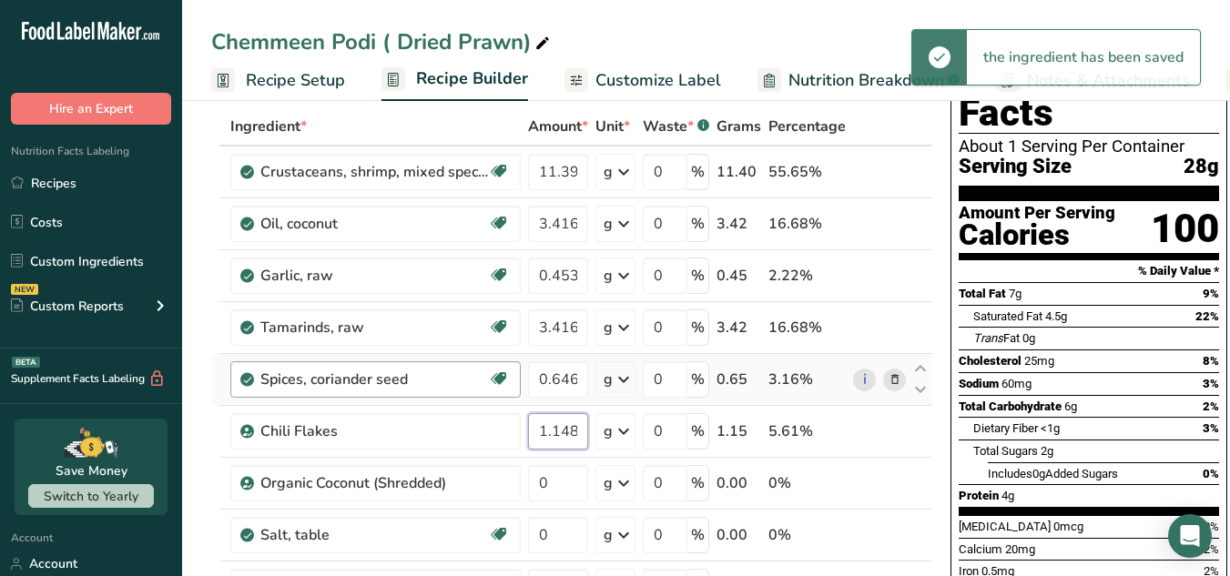
scroll to position [90, 0]
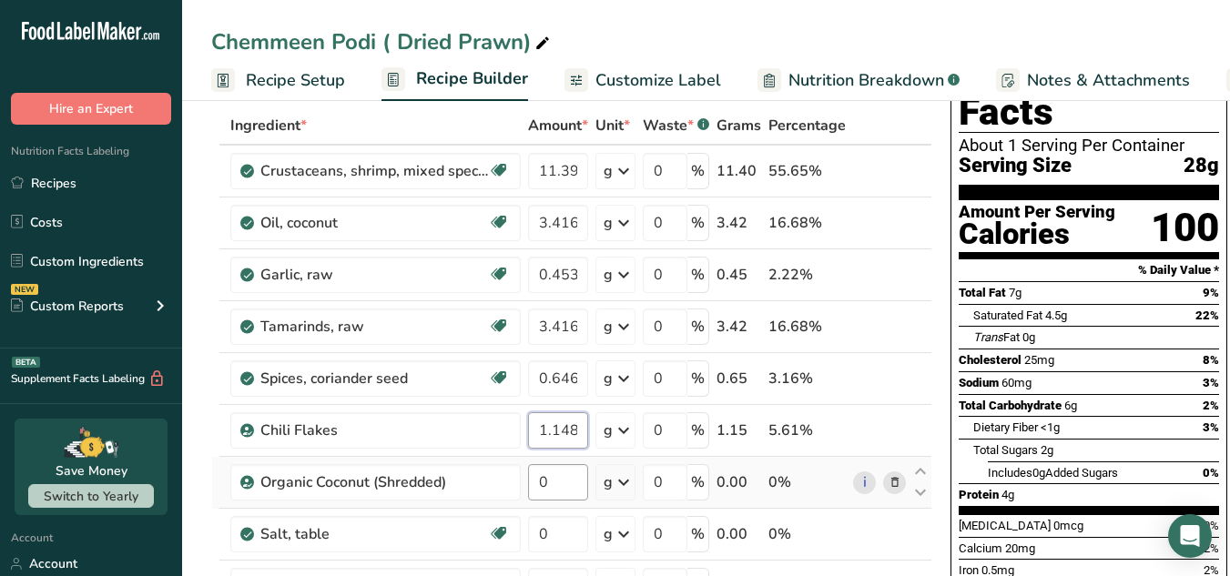
type input "1.148"
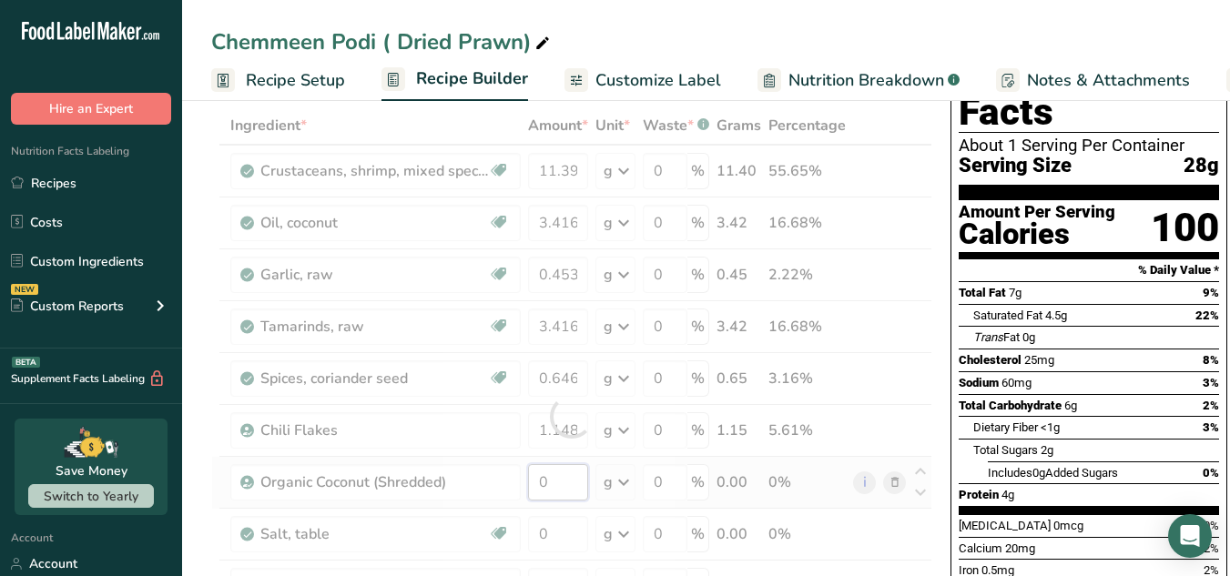
click at [579, 481] on div "Ingredient * Amount * Unit * Waste * .a-a{fill:#347362;}.b-a{fill:#fff;} Grams …" at bounding box center [571, 417] width 721 height 620
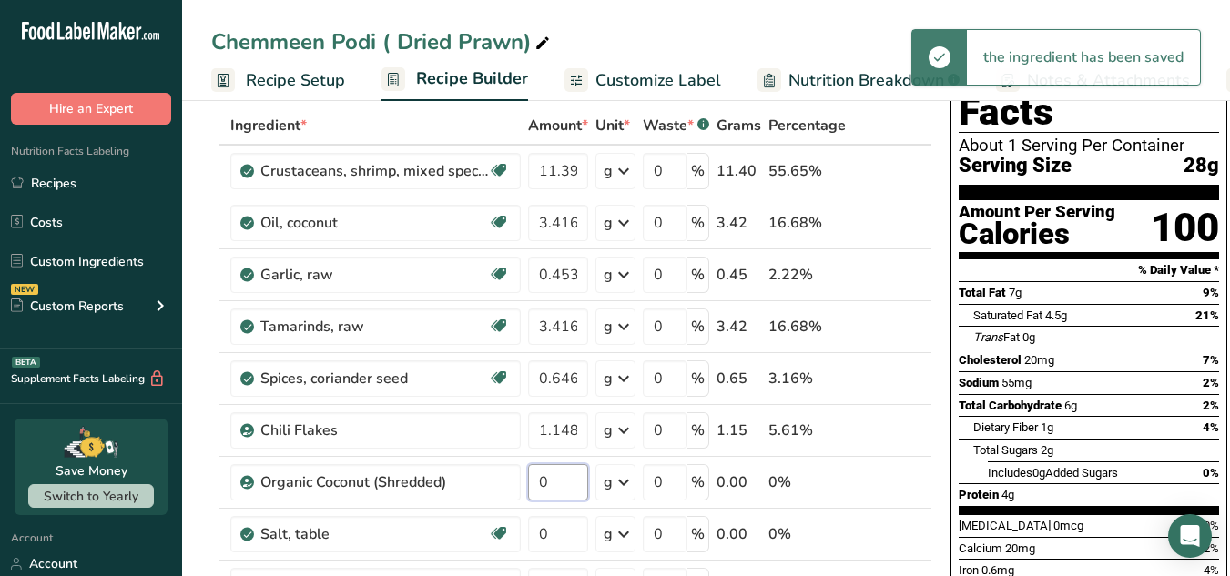
paste input "5.6924"
type input "5.6924"
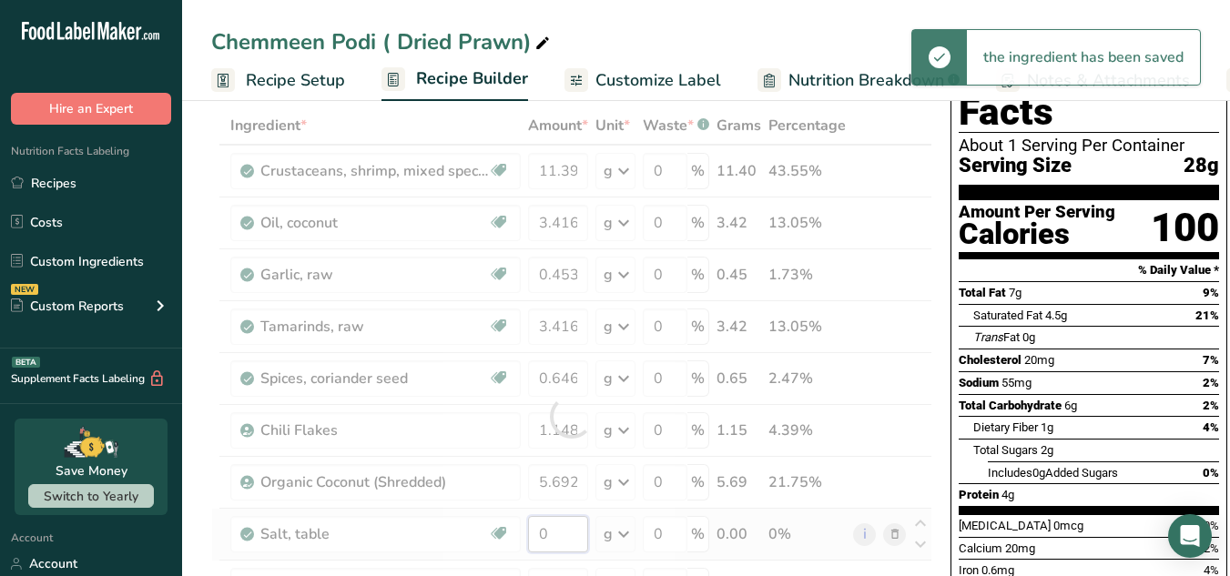
click at [557, 530] on div "Ingredient * Amount * Unit * Waste * .a-a{fill:#347362;}.b-a{fill:#fff;} Grams …" at bounding box center [571, 417] width 721 height 620
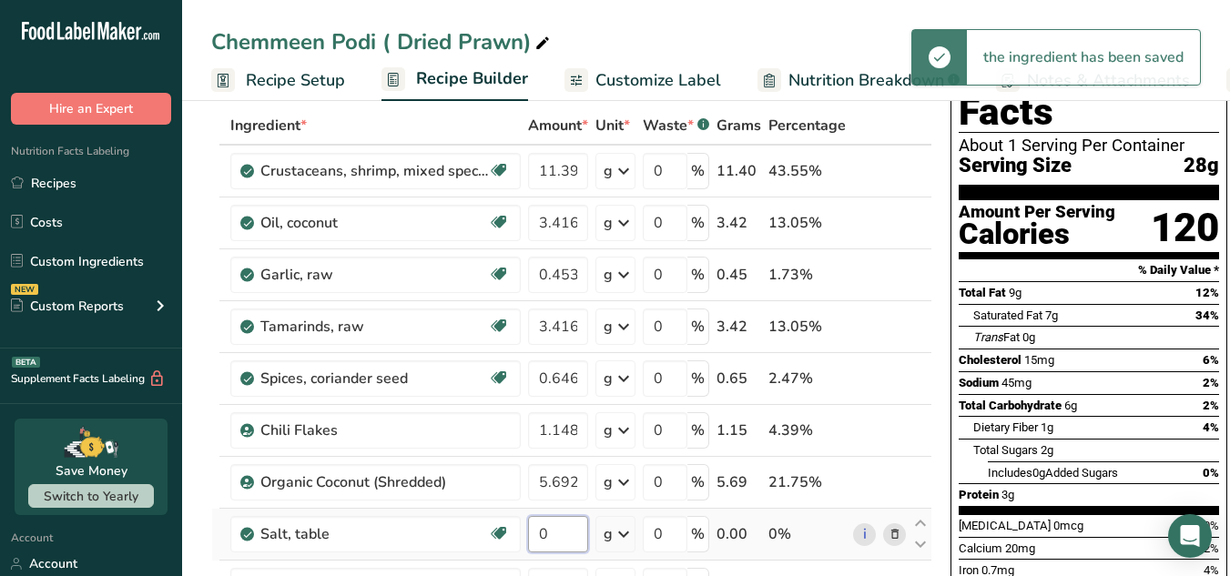
paste input ".6832"
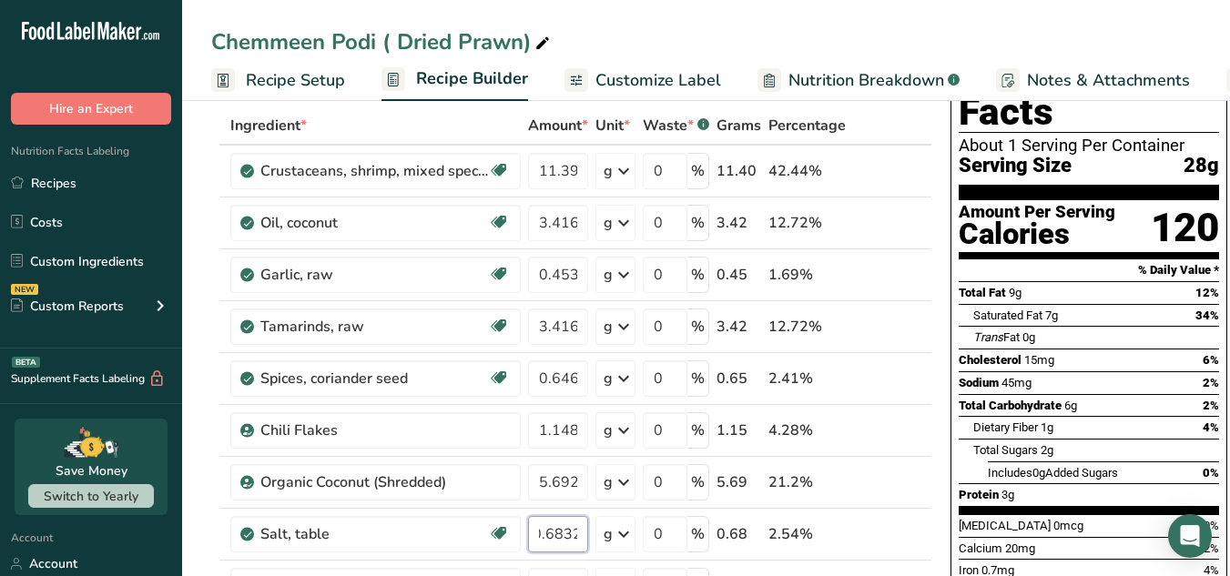
type input "0.6832"
click at [979, 562] on div "Iron 0.7mg" at bounding box center [987, 571] width 56 height 18
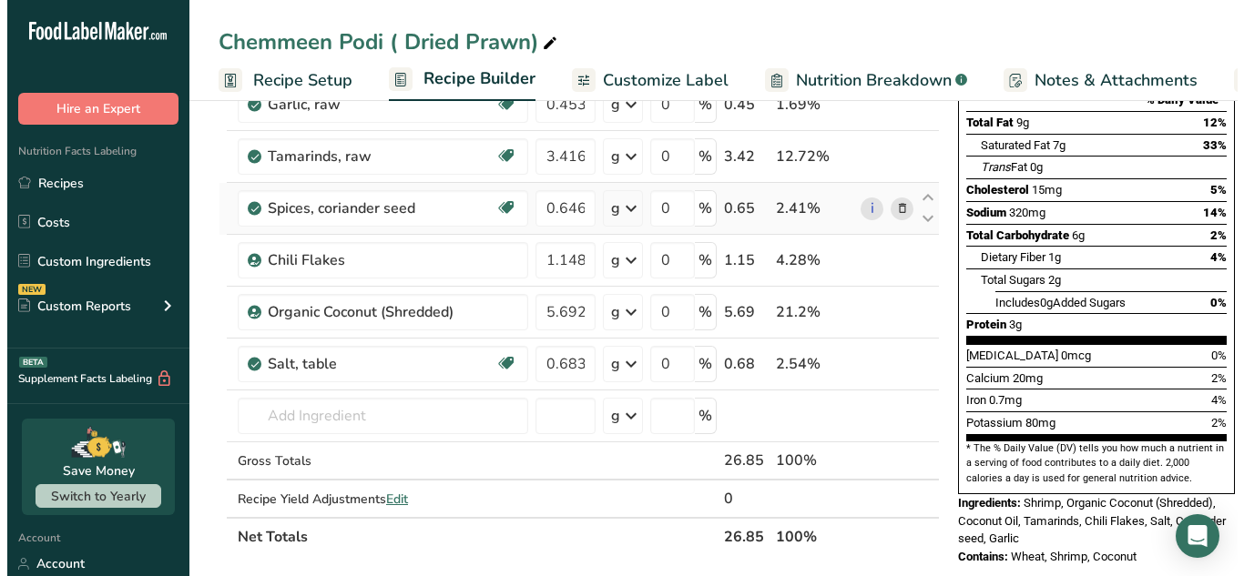
scroll to position [261, 0]
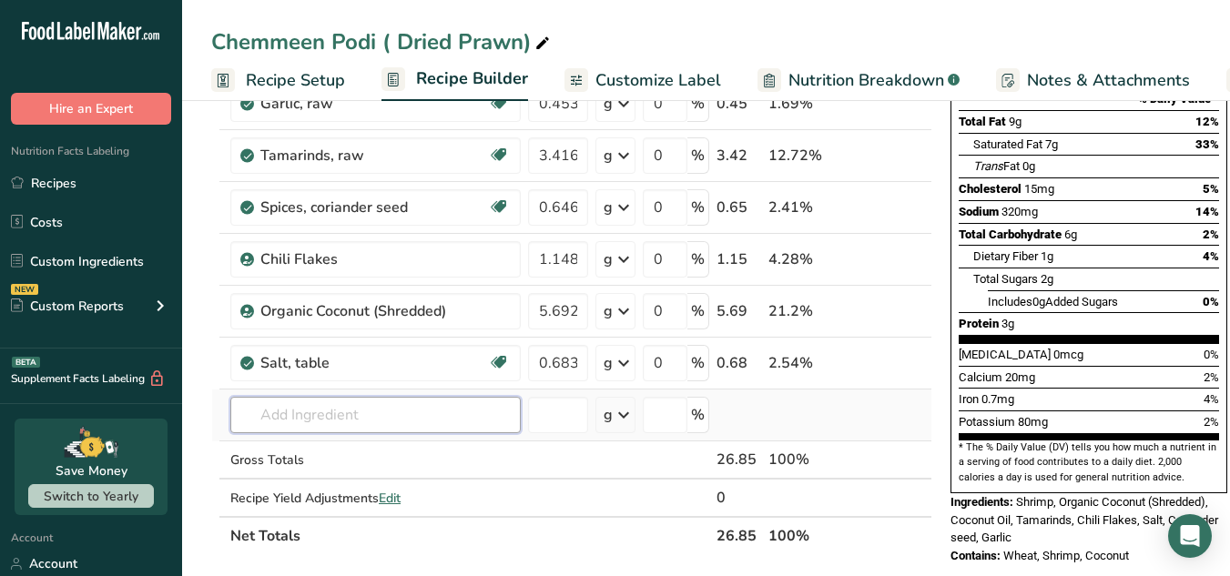
click at [409, 401] on input "text" at bounding box center [375, 415] width 290 height 36
type input "c"
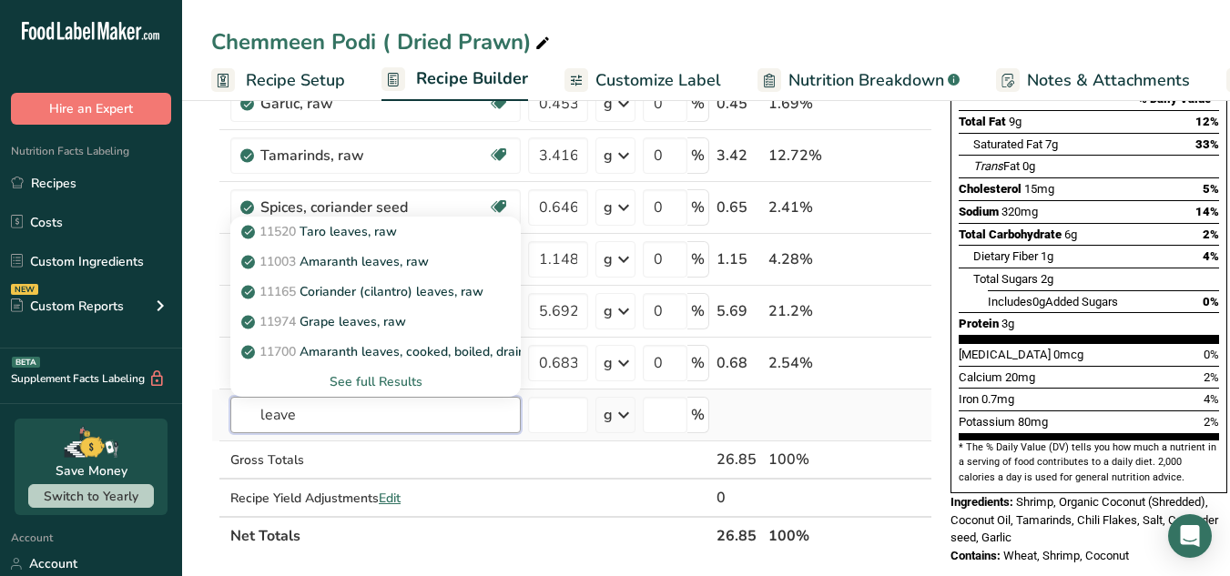
type input "leave"
click at [423, 373] on div "See full Results" at bounding box center [375, 381] width 261 height 19
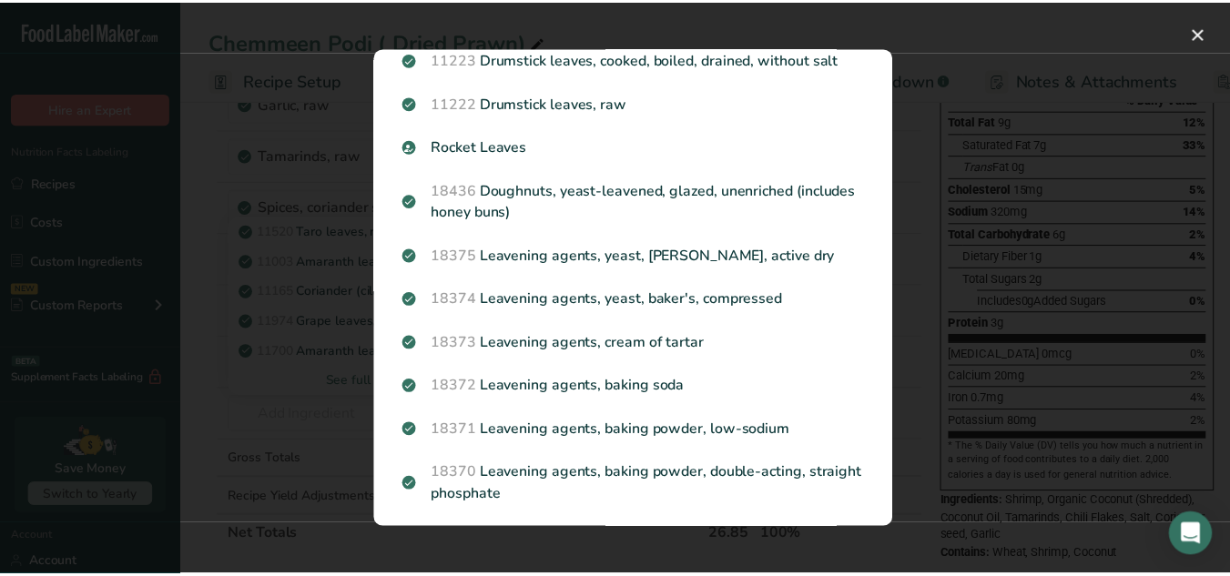
scroll to position [0, 0]
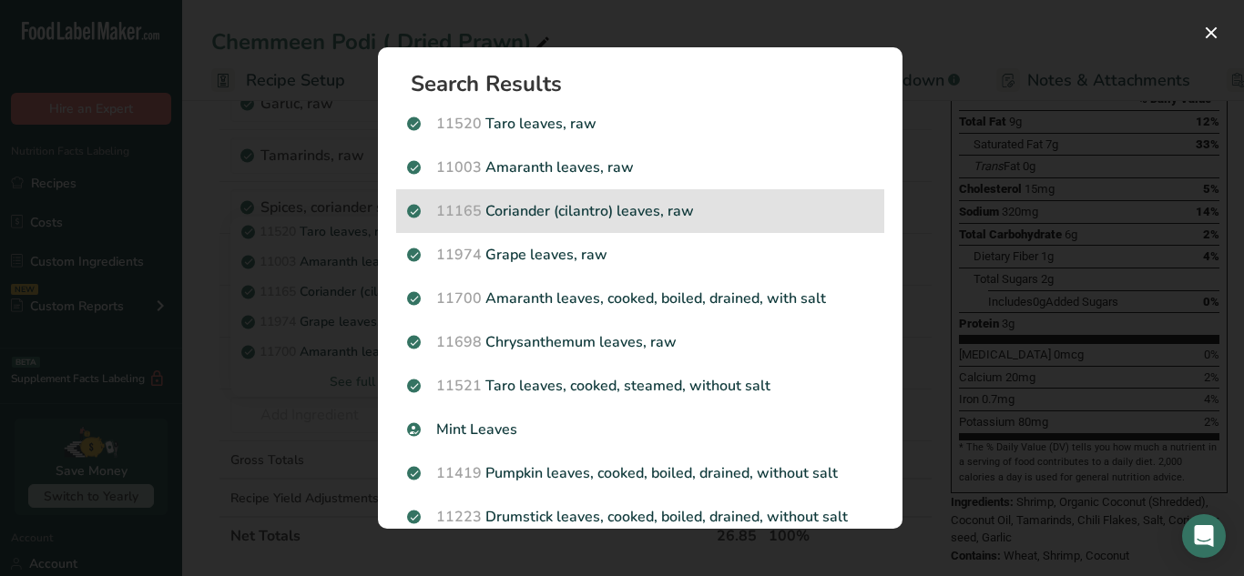
click at [587, 206] on p "11165 Coriander (cilantro) leaves, raw" at bounding box center [640, 211] width 466 height 22
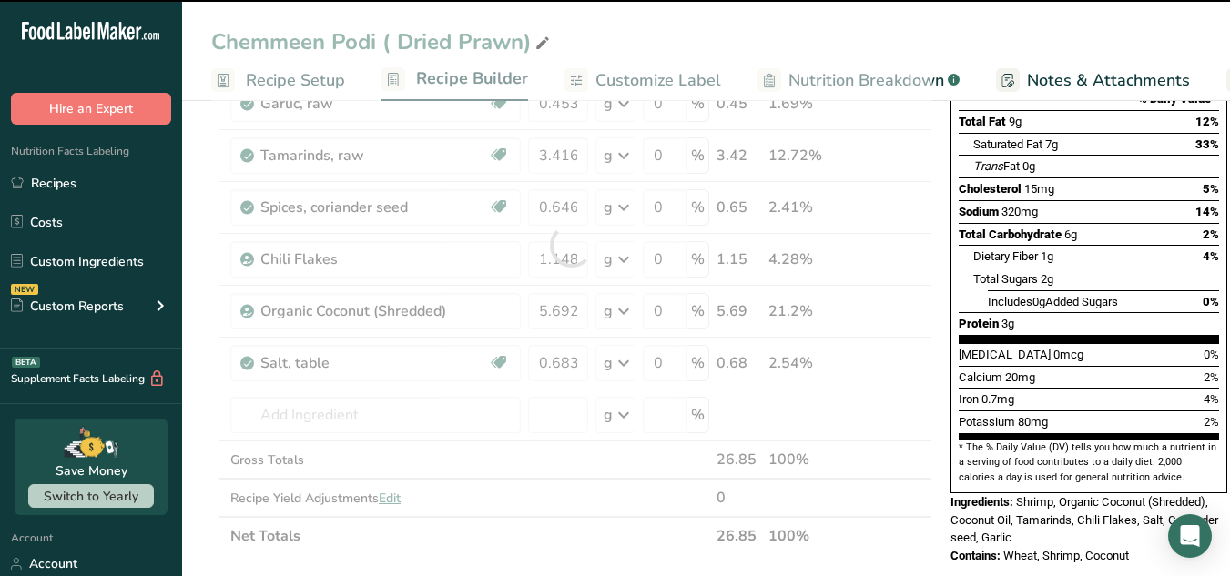
type input "0"
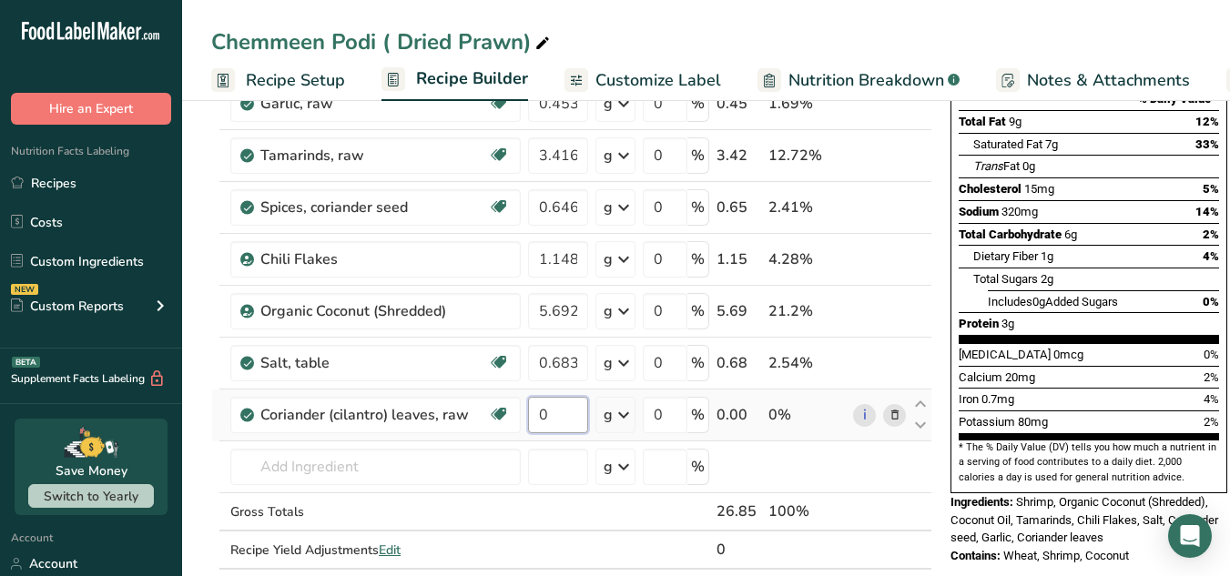
click at [567, 417] on input "0" at bounding box center [558, 415] width 60 height 36
paste input "1.148"
type input "1.148"
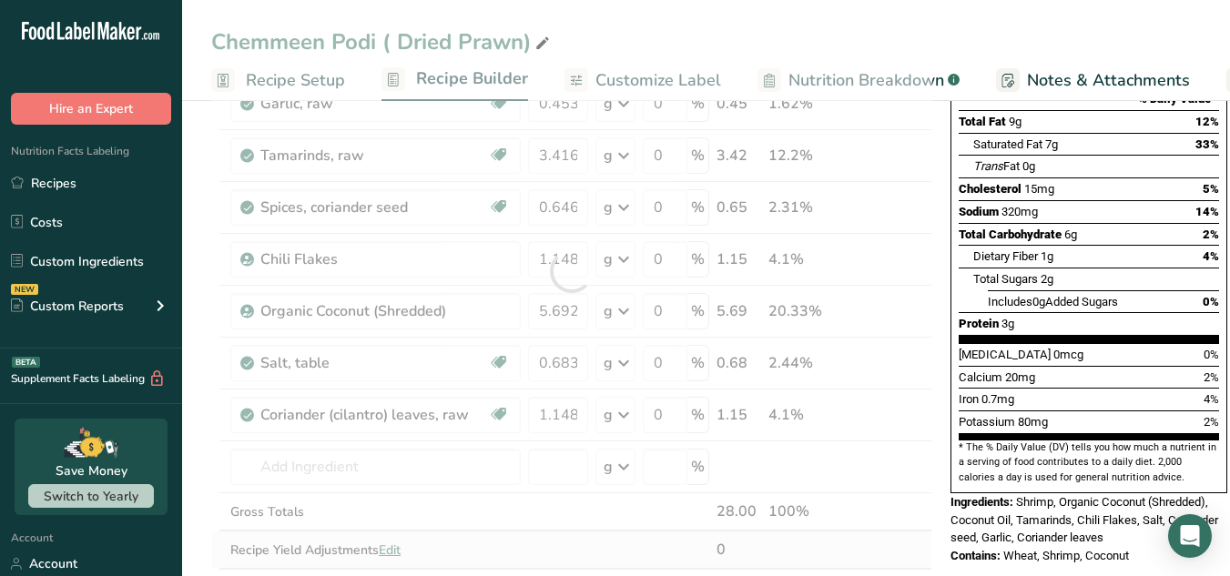
click at [911, 541] on div "Ingredient * Amount * Unit * Waste * .a-a{fill:#347362;}.b-a{fill:#fff;} Grams …" at bounding box center [571, 271] width 721 height 672
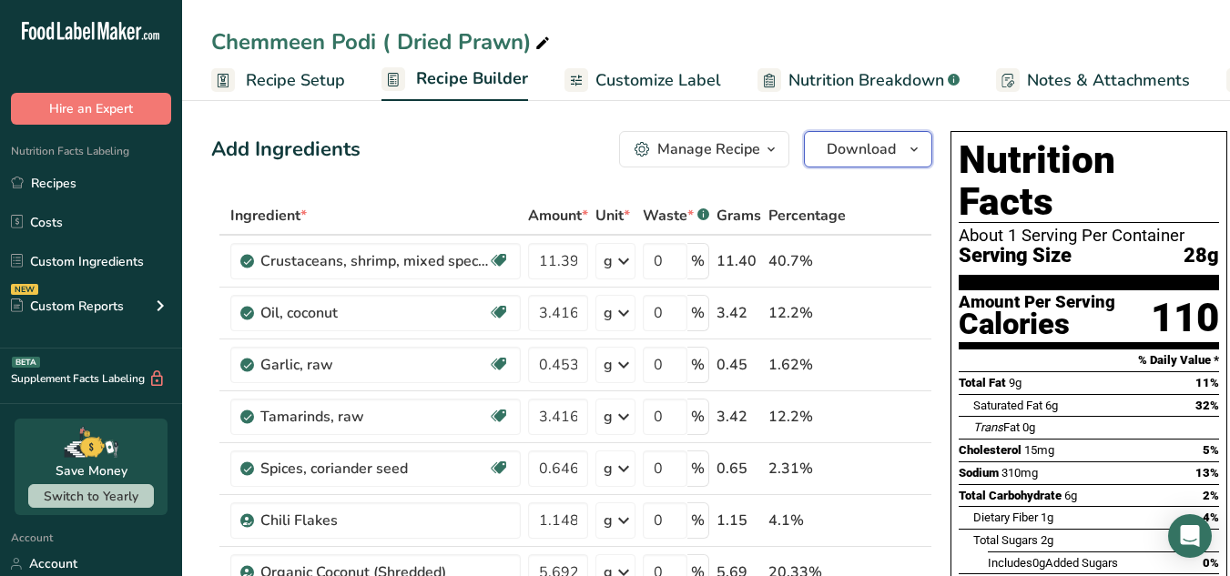
click at [911, 152] on icon "button" at bounding box center [914, 149] width 15 height 23
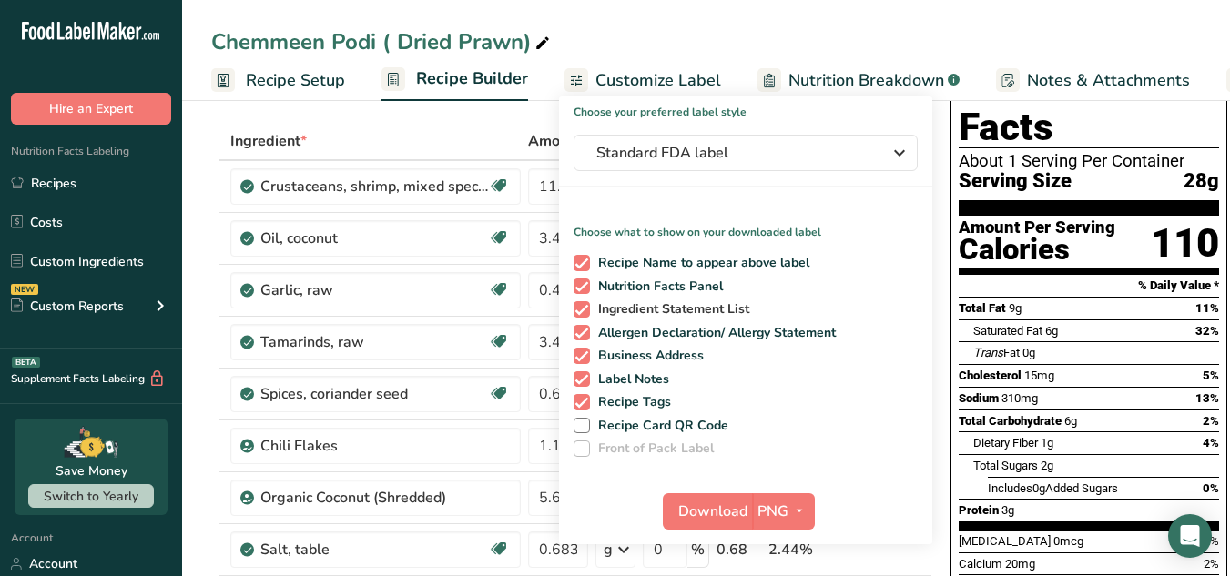
scroll to position [77, 0]
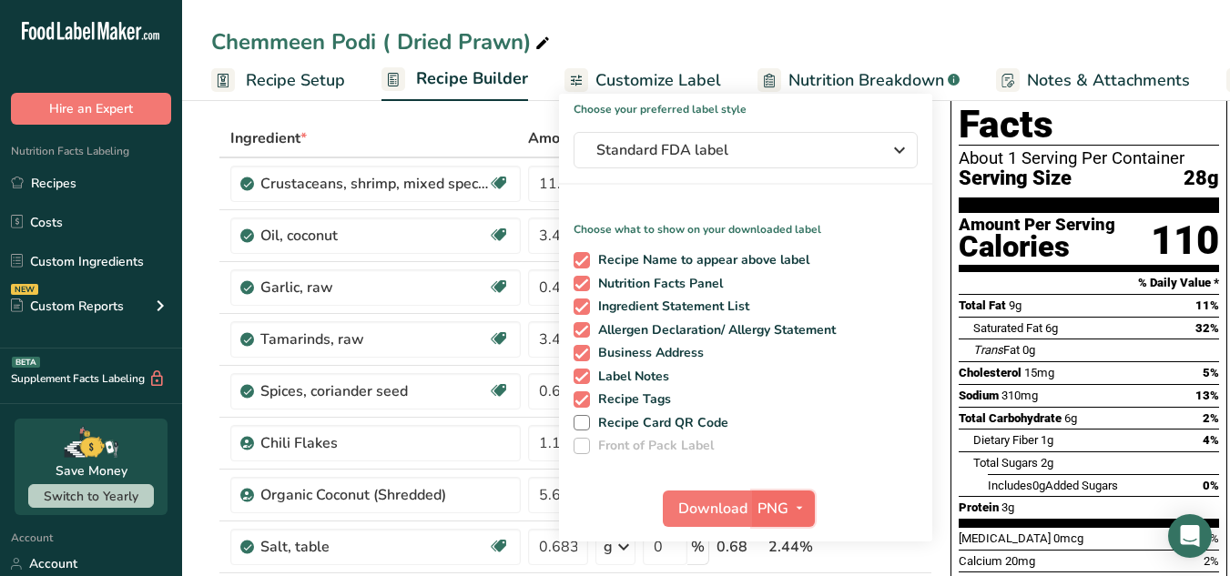
click at [762, 518] on span "PNG" at bounding box center [773, 509] width 31 height 22
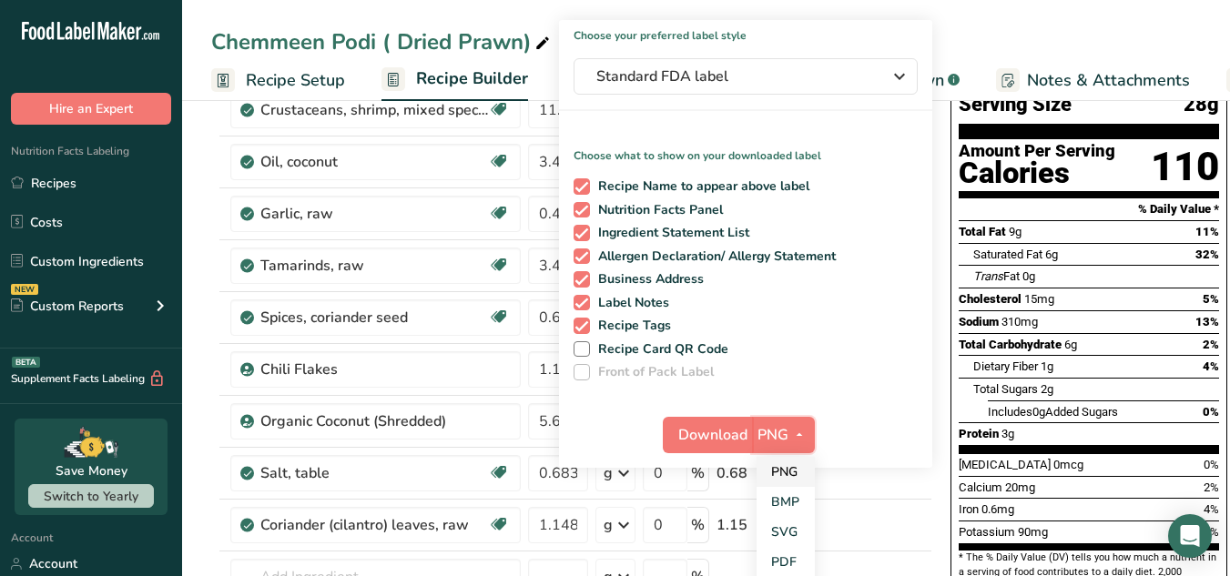
scroll to position [152, 0]
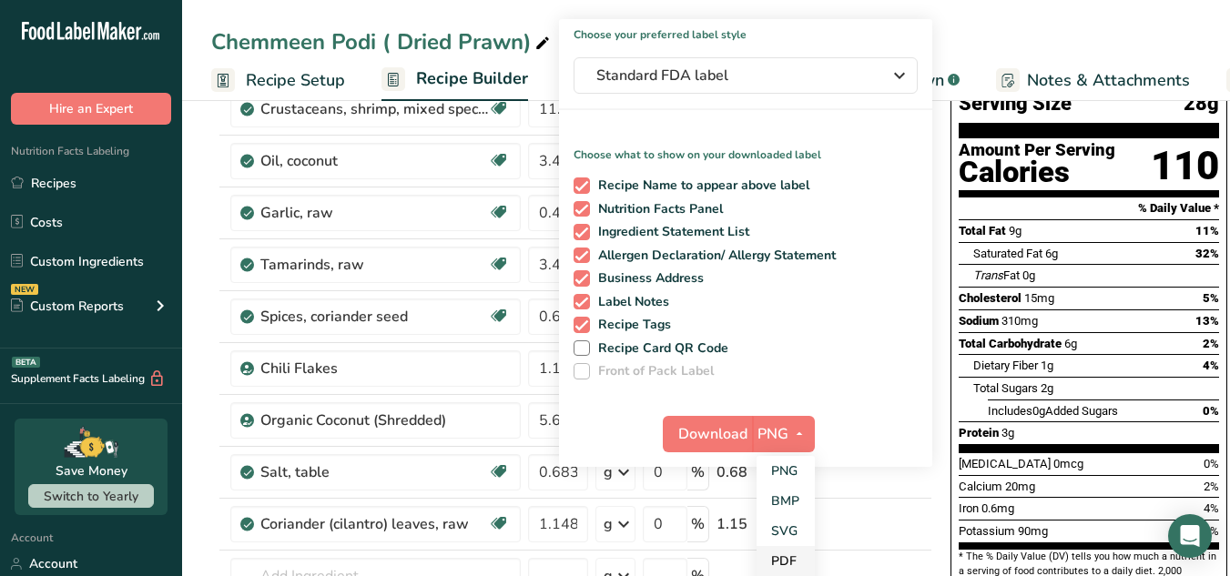
click at [776, 566] on link "PDF" at bounding box center [786, 561] width 58 height 30
click at [700, 439] on span "Download" at bounding box center [713, 434] width 69 height 22
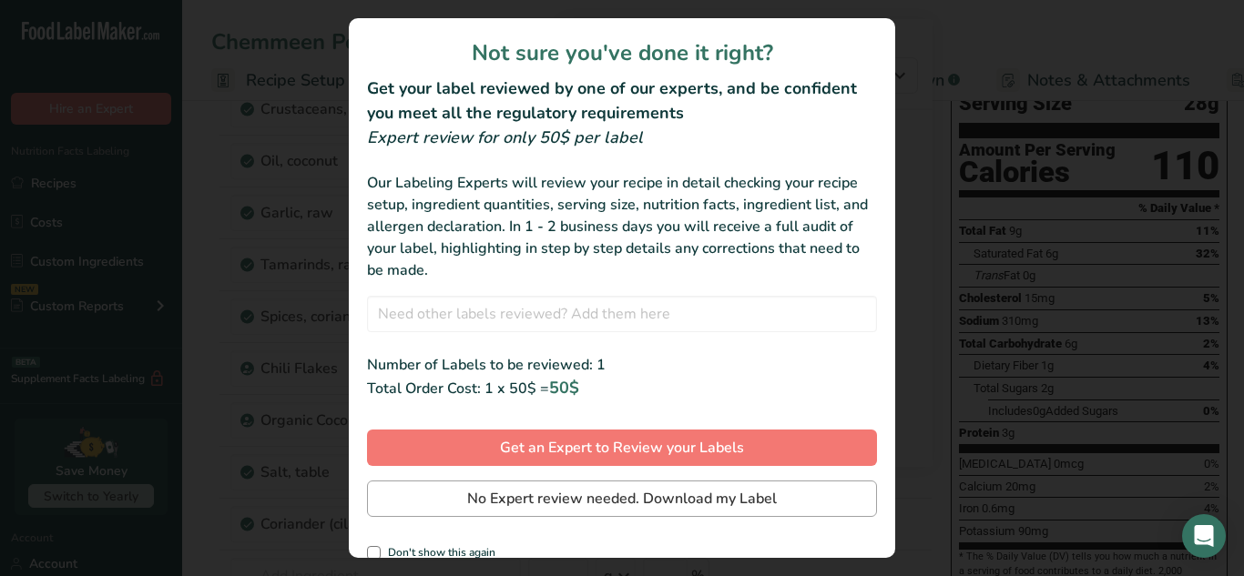
click at [706, 494] on div "Not sure you've done it right? Get your label reviewed by one of our experts, a…" at bounding box center [622, 288] width 546 height 540
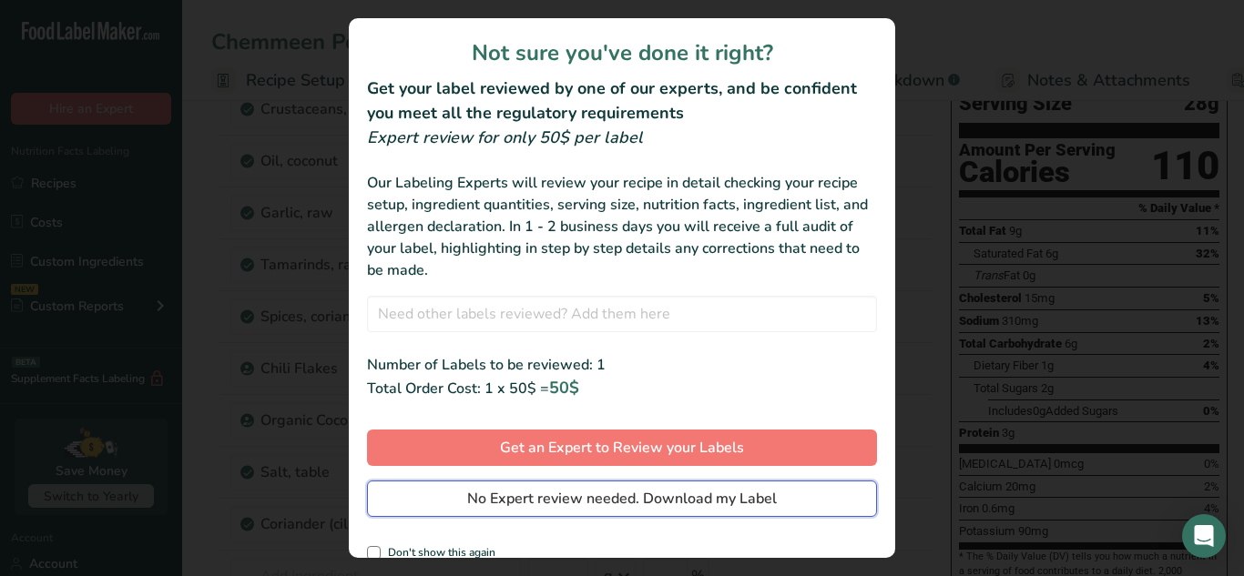
click at [706, 494] on span "No Expert review needed. Download my Label" at bounding box center [622, 499] width 310 height 22
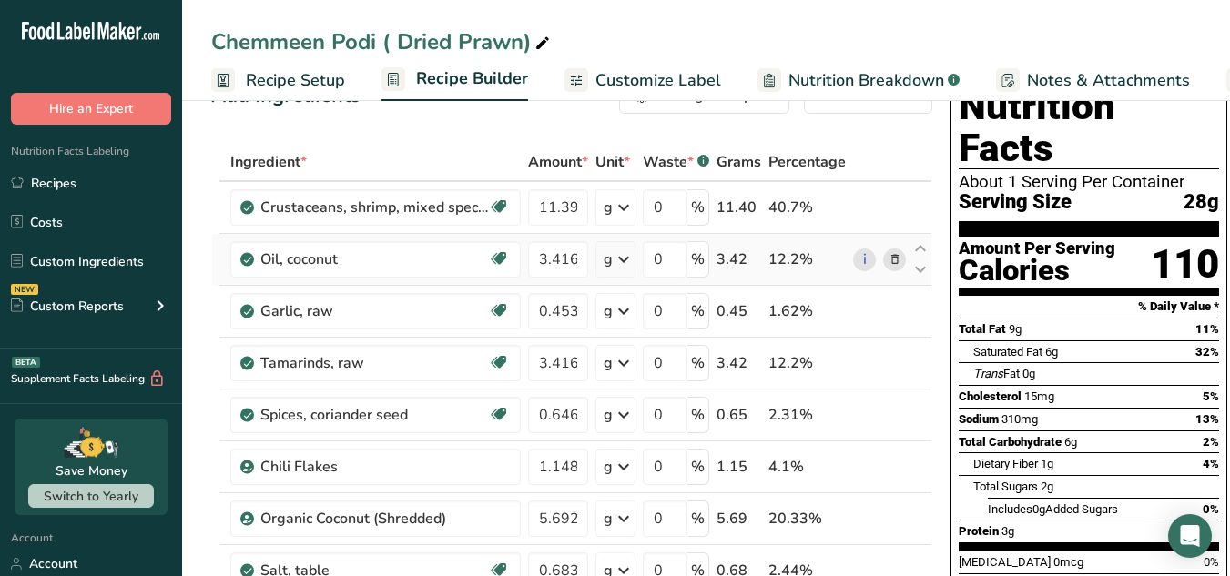
scroll to position [0, 0]
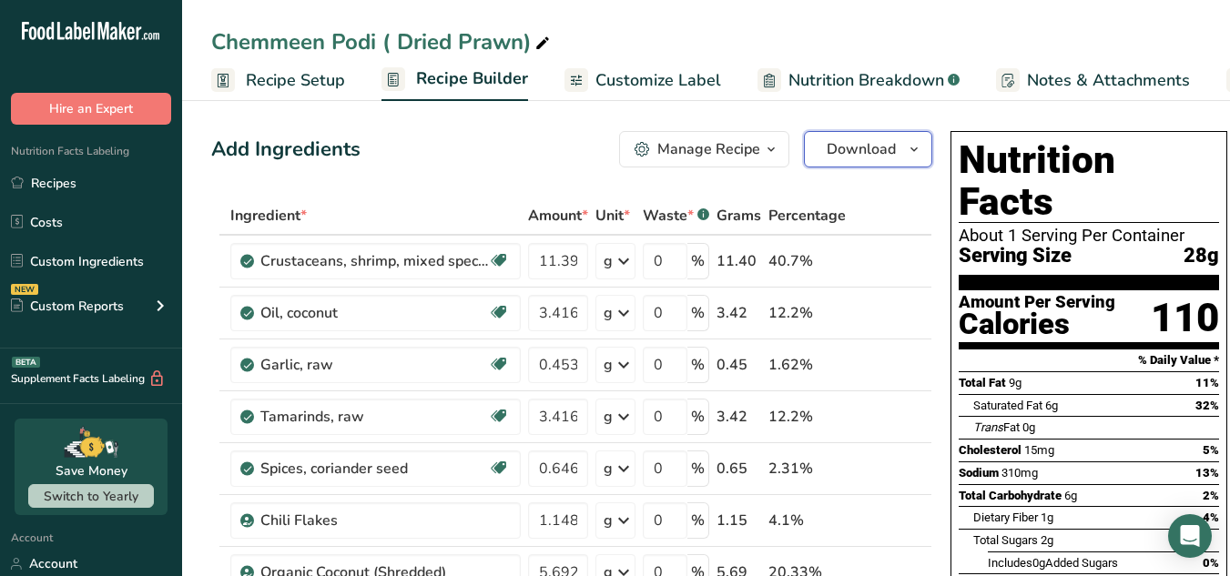
click at [896, 150] on button "Download" at bounding box center [868, 149] width 128 height 36
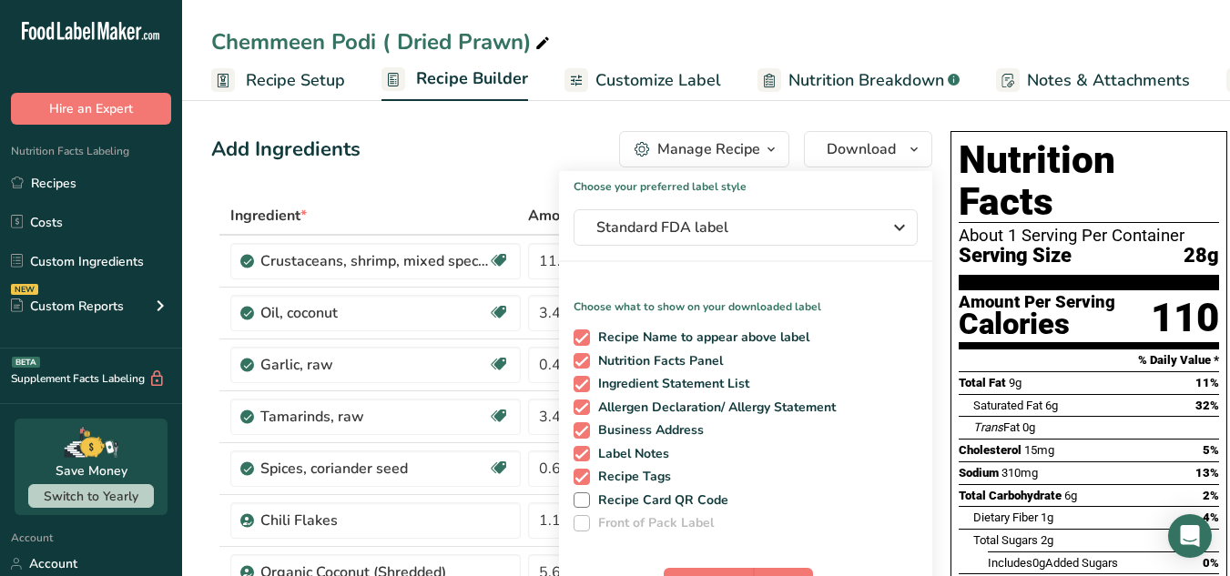
click at [836, 249] on div "Choose your preferred label style Standard FDA label Standard FDA label The mos…" at bounding box center [745, 395] width 373 height 448
click at [830, 227] on span "Standard FDA label" at bounding box center [732, 228] width 273 height 22
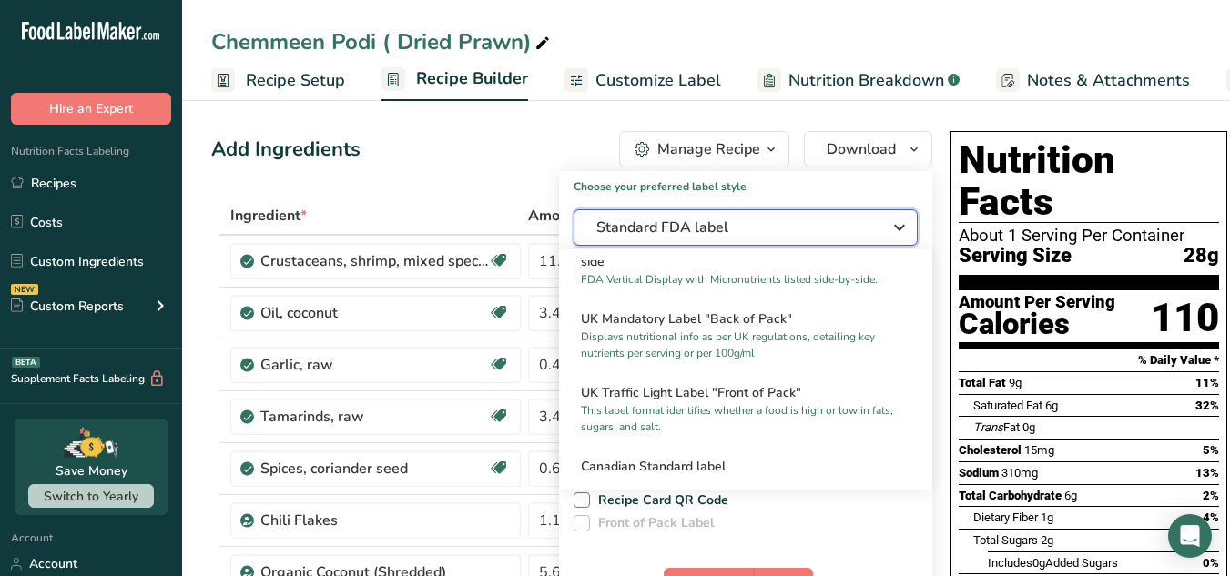
scroll to position [547, 0]
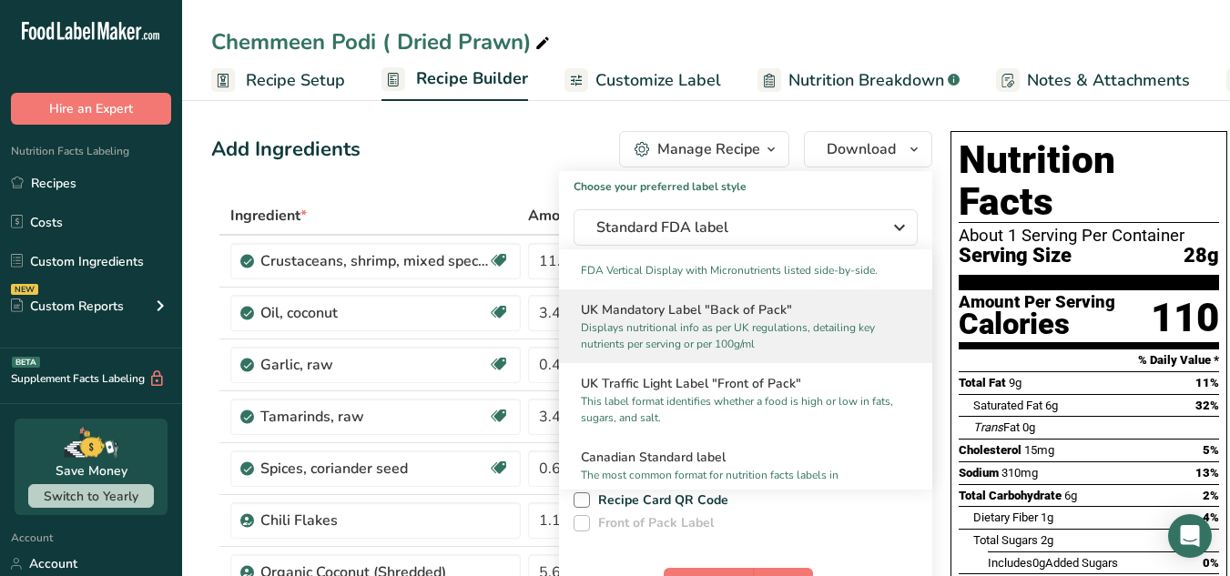
click at [779, 320] on h2 "UK Mandatory Label "Back of Pack"" at bounding box center [746, 310] width 330 height 19
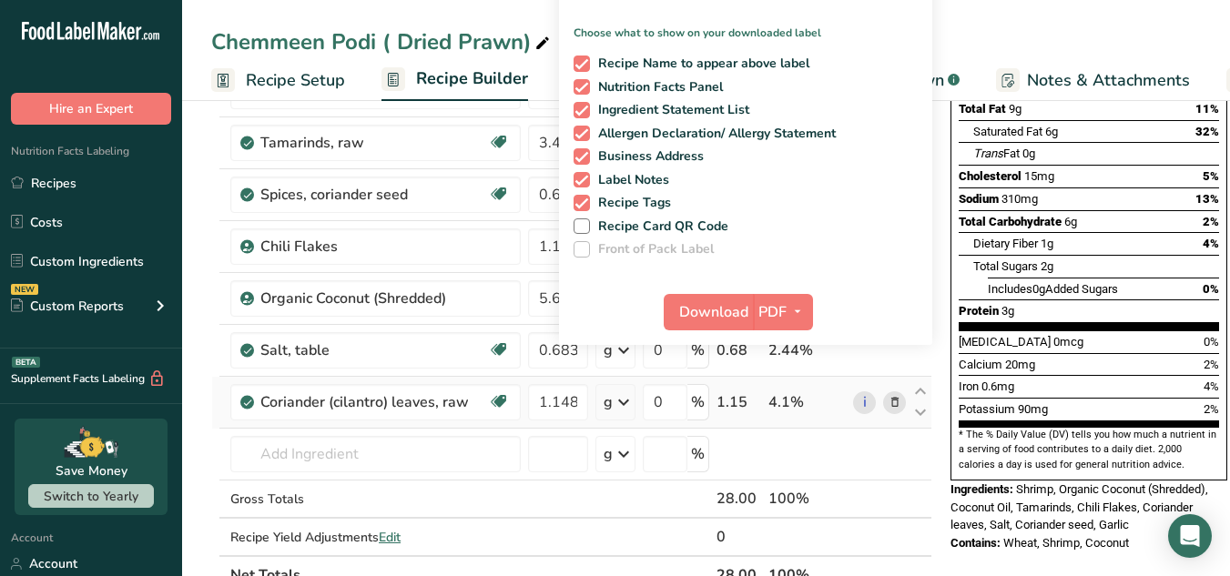
scroll to position [275, 0]
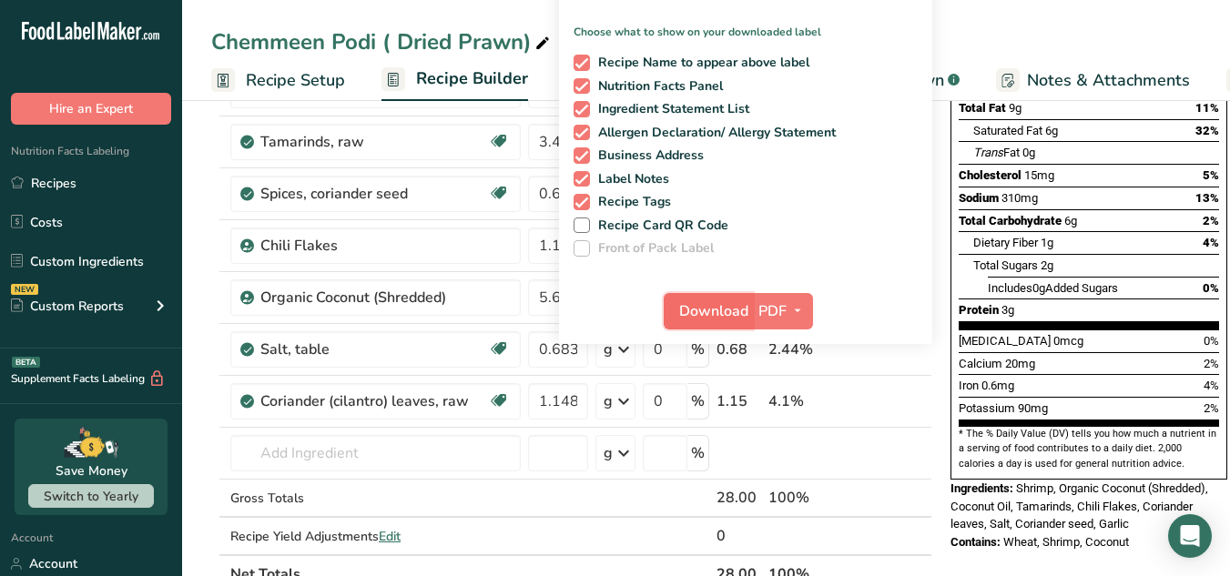
click at [722, 317] on span "Download" at bounding box center [713, 312] width 69 height 22
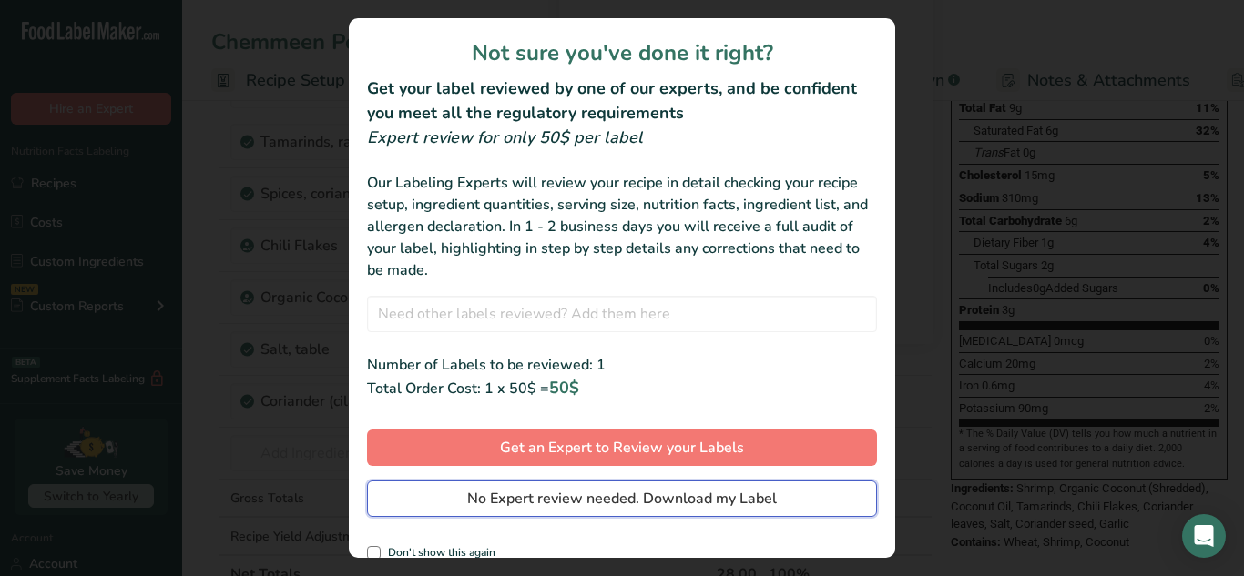
click at [739, 508] on span "No Expert review needed. Download my Label" at bounding box center [622, 499] width 310 height 22
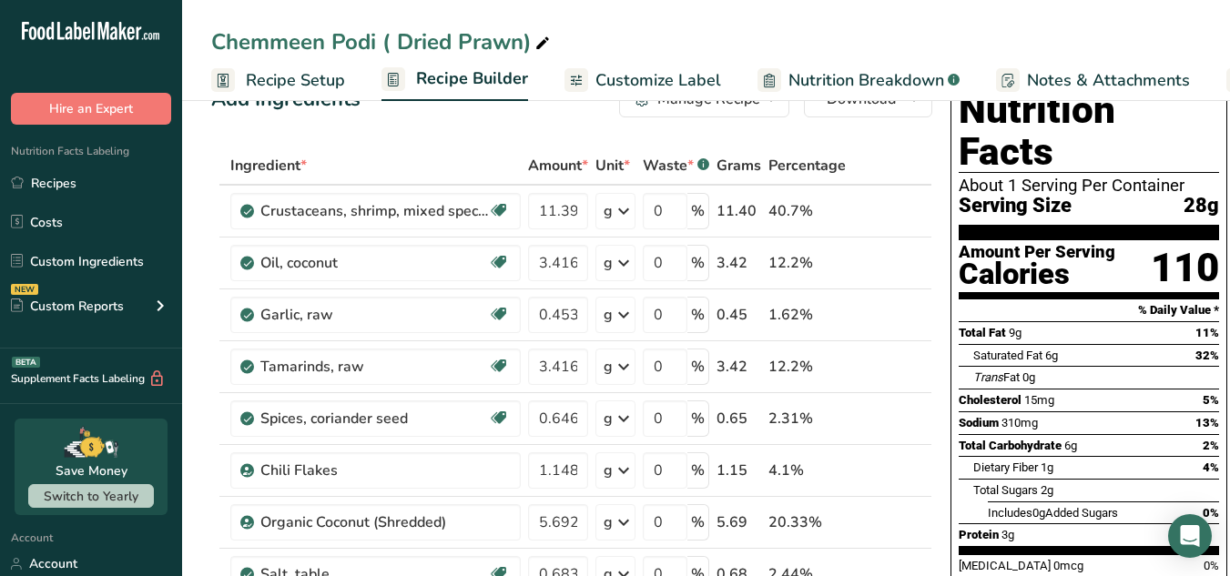
scroll to position [0, 0]
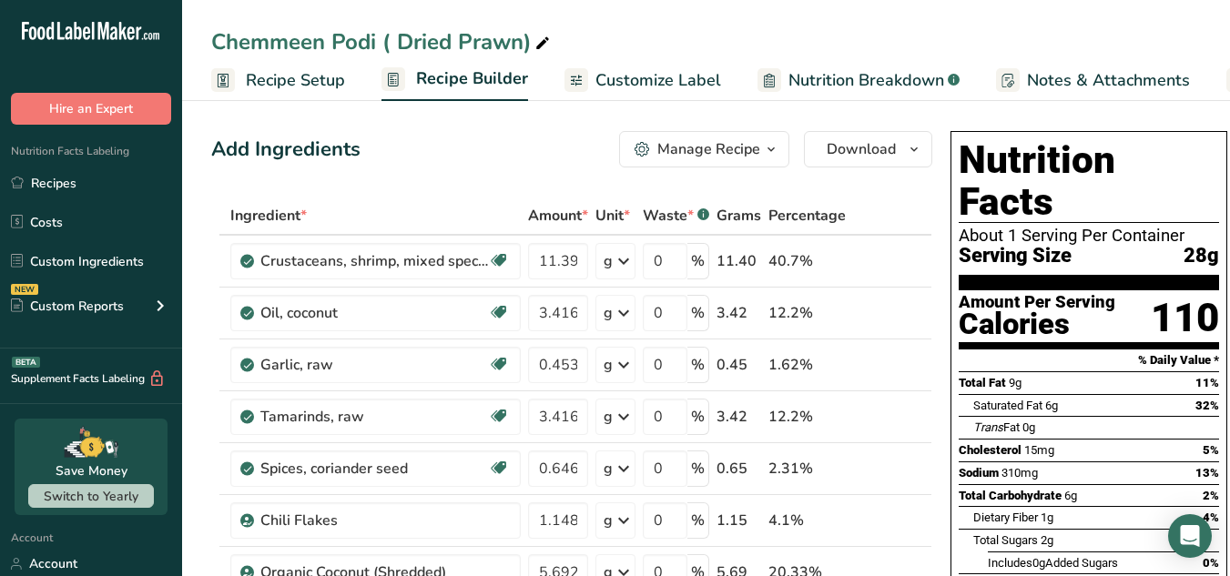
click at [904, 167] on button "Download" at bounding box center [868, 149] width 128 height 36
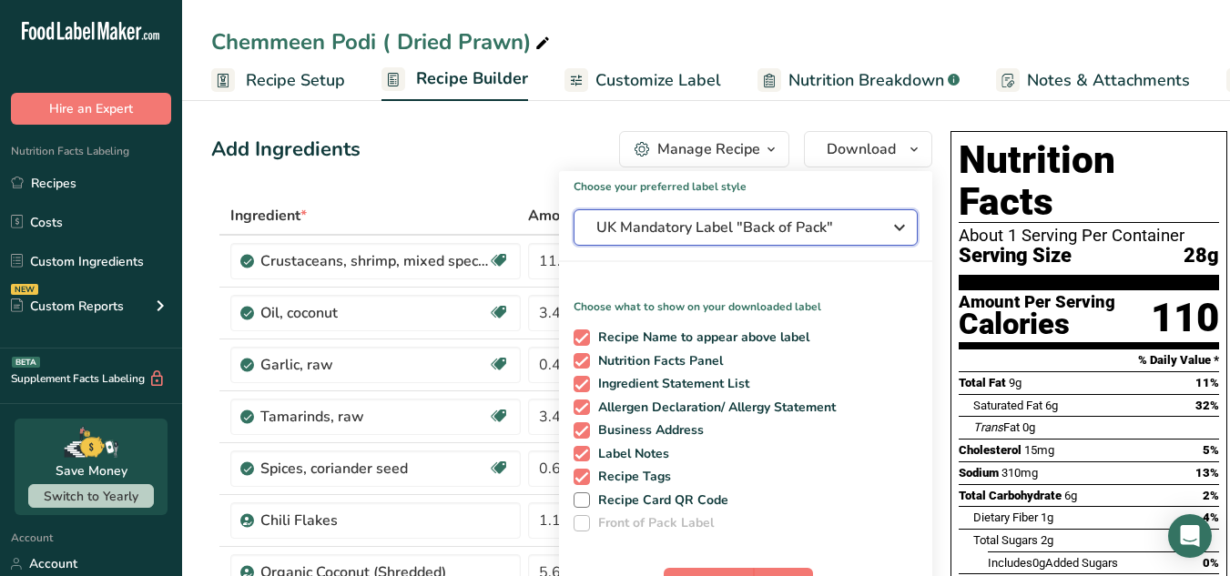
click at [891, 223] on icon "button" at bounding box center [900, 227] width 22 height 33
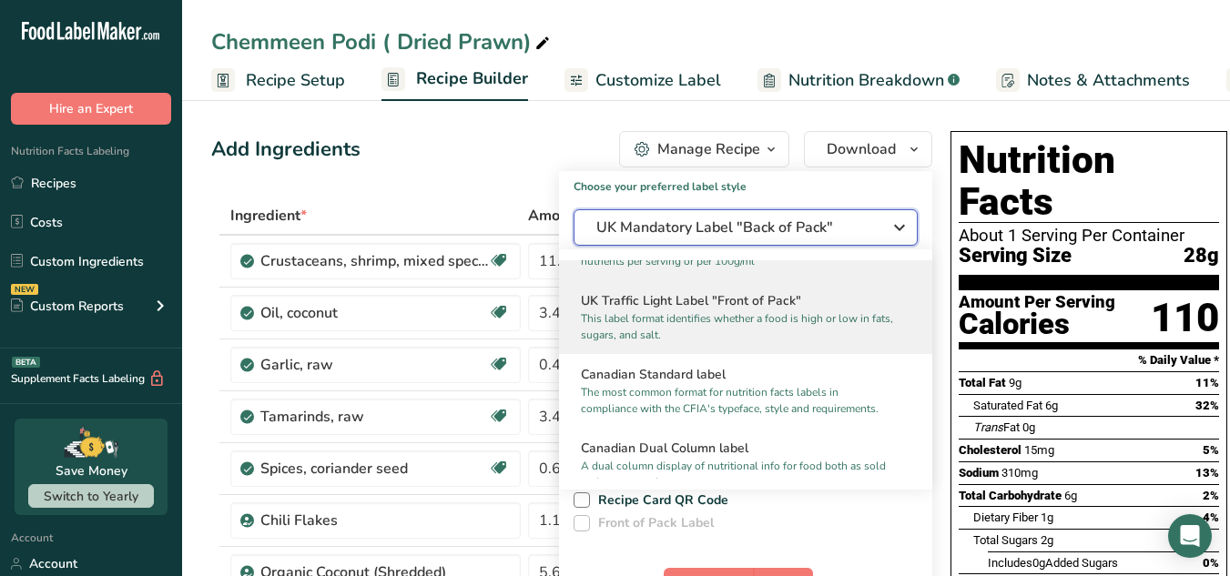
scroll to position [658, 0]
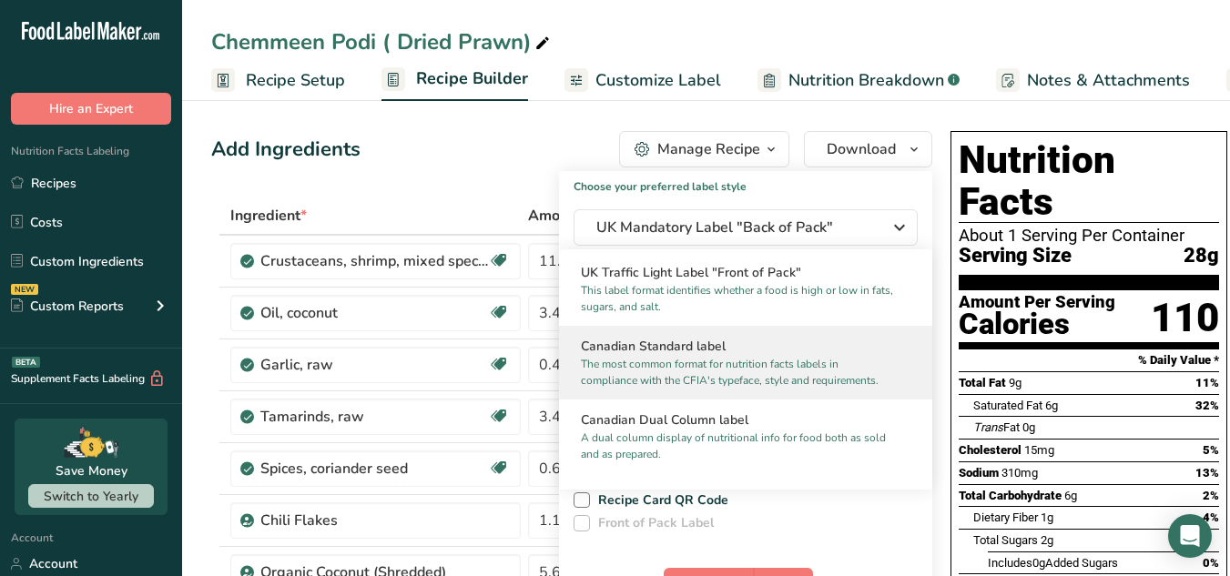
click at [784, 379] on p "The most common format for nutrition facts labels in compliance with the CFIA's…" at bounding box center [737, 372] width 313 height 33
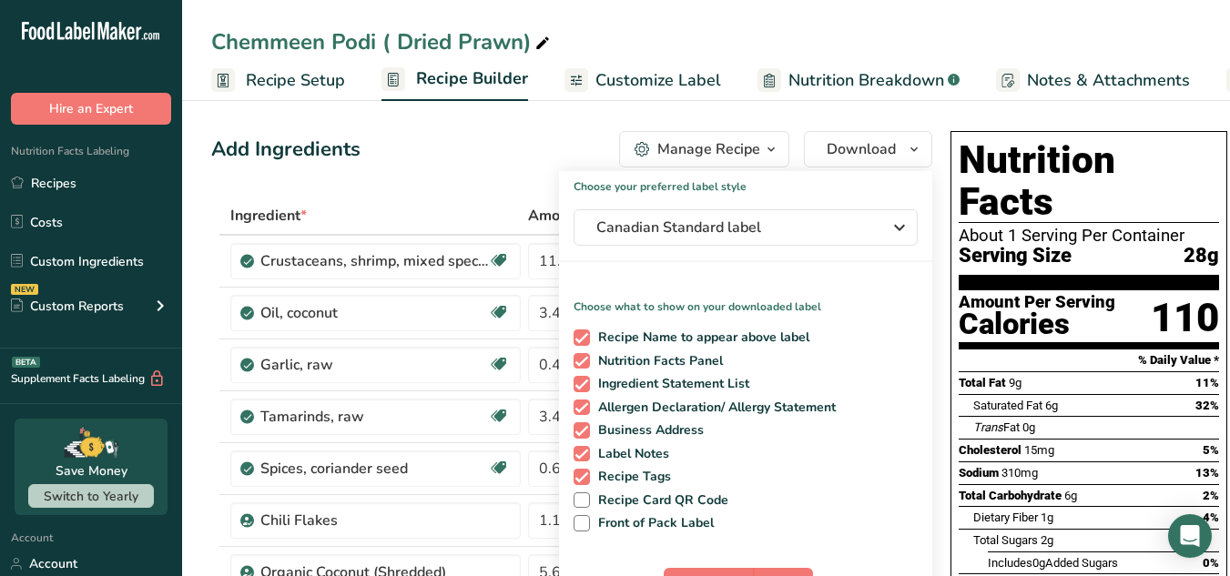
scroll to position [98, 0]
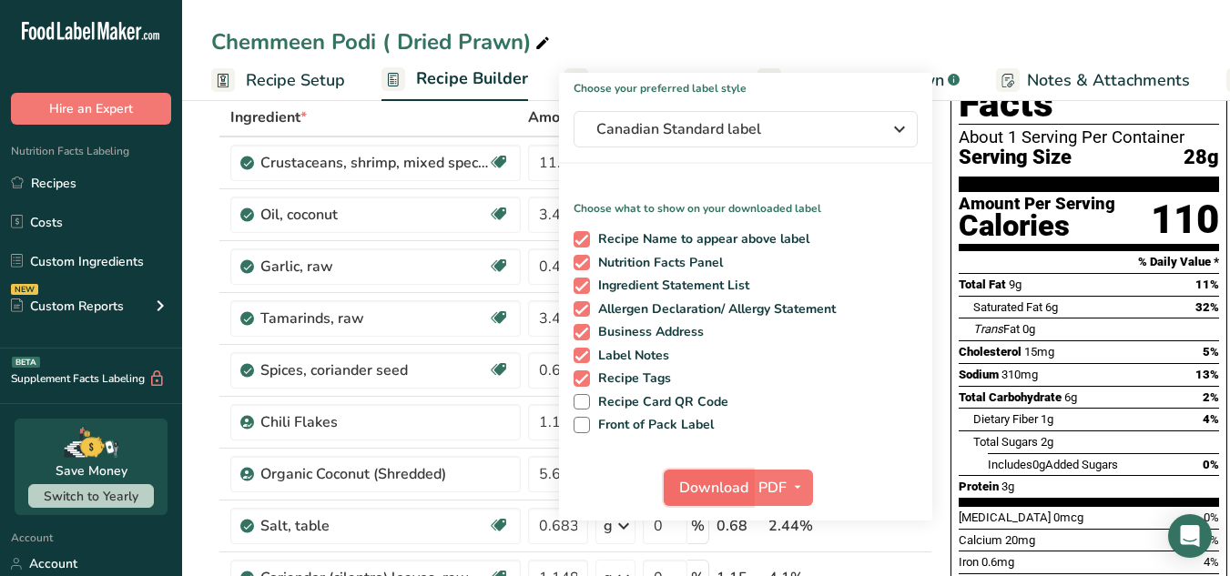
click at [732, 505] on button "Download" at bounding box center [708, 488] width 89 height 36
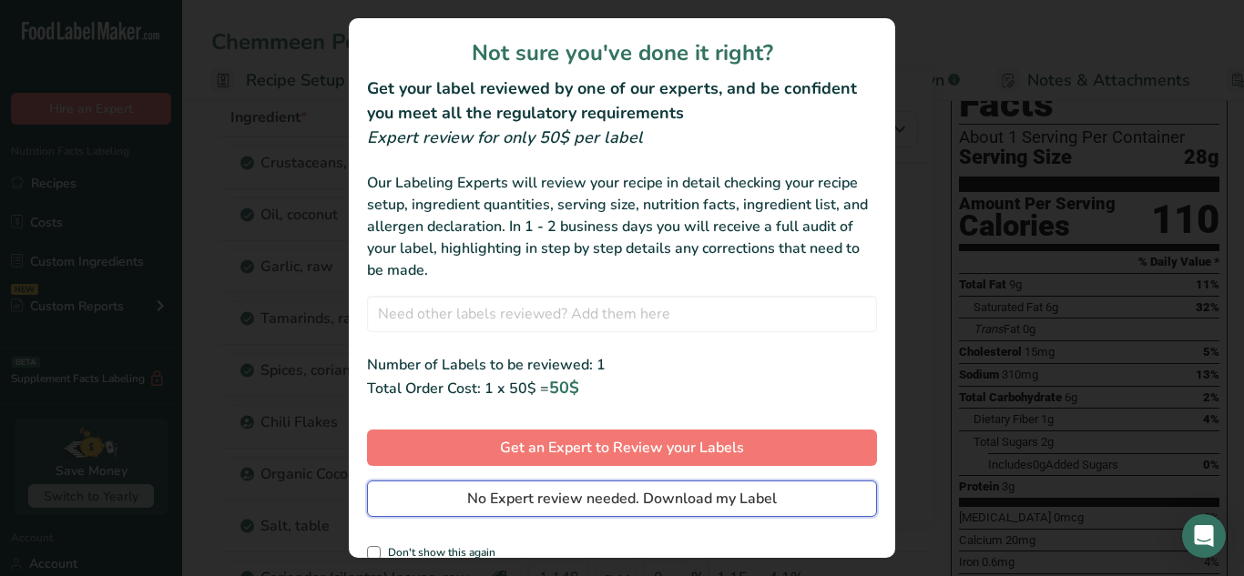
click at [732, 505] on span "No Expert review needed. Download my Label" at bounding box center [622, 499] width 310 height 22
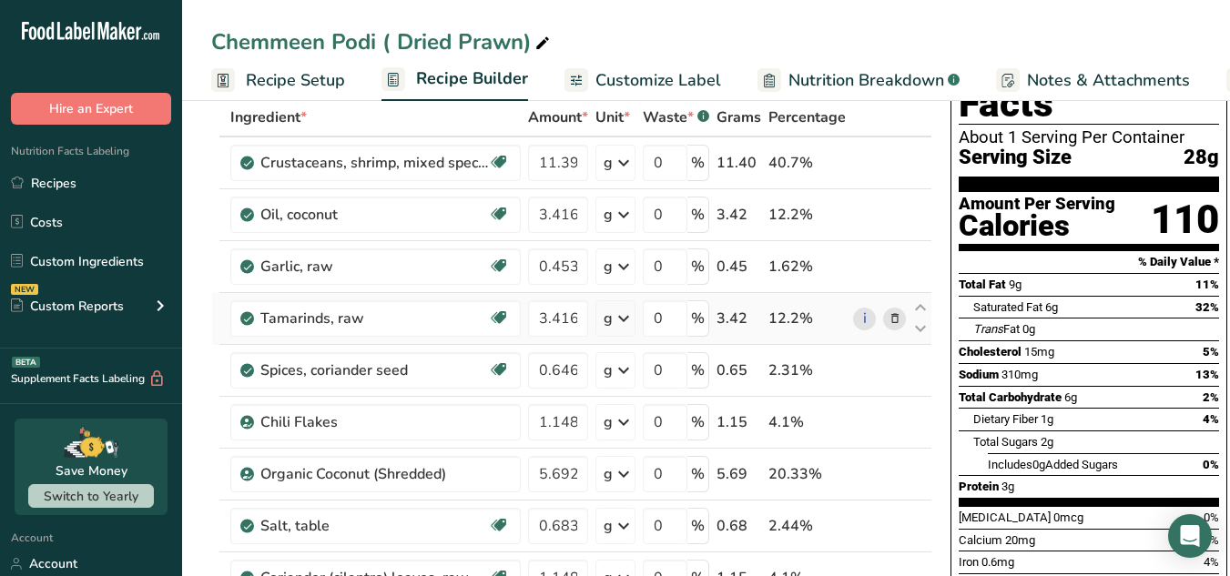
scroll to position [0, 0]
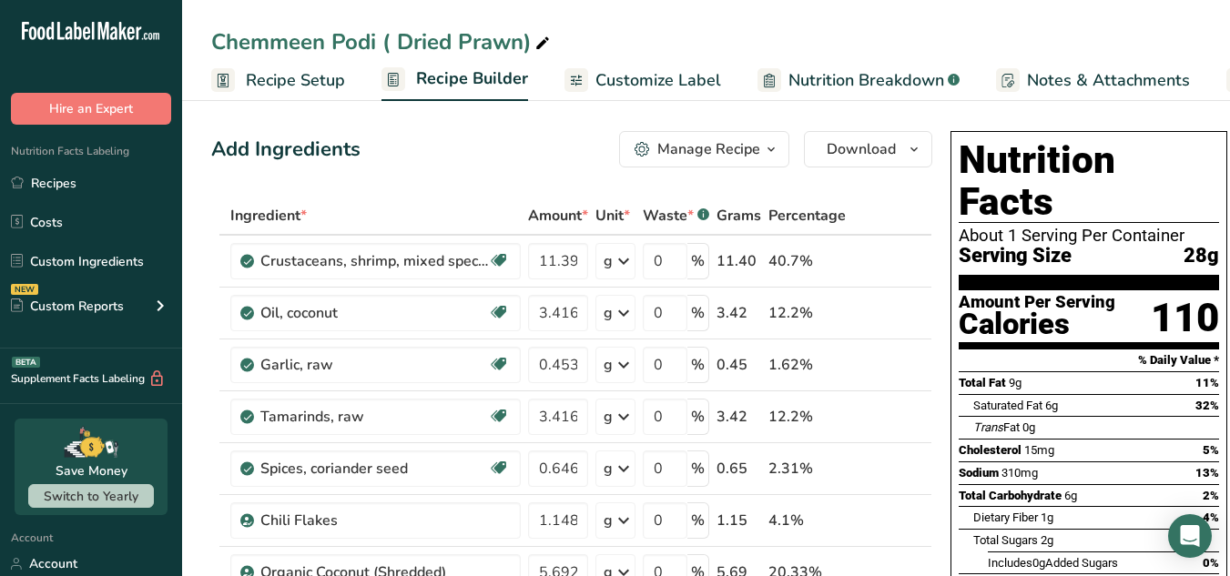
click at [544, 148] on div "Add Ingredients Manage Recipe Delete Recipe Duplicate Recipe Scale Recipe Save …" at bounding box center [571, 149] width 721 height 36
click at [895, 154] on button "Download" at bounding box center [868, 149] width 128 height 36
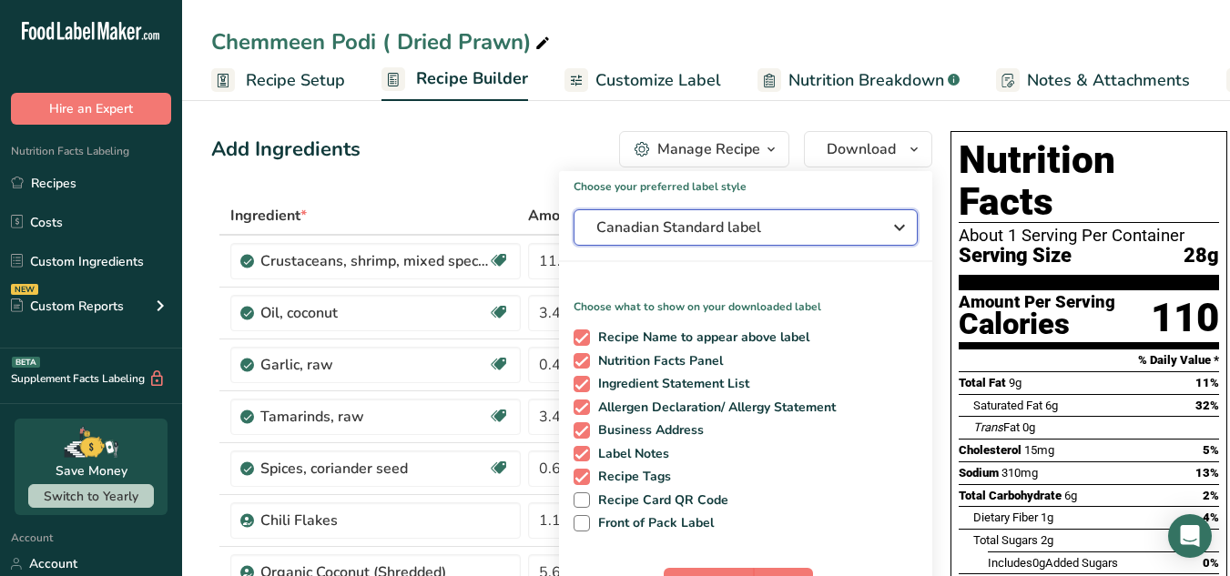
click at [830, 232] on span "Canadian Standard label" at bounding box center [732, 228] width 273 height 22
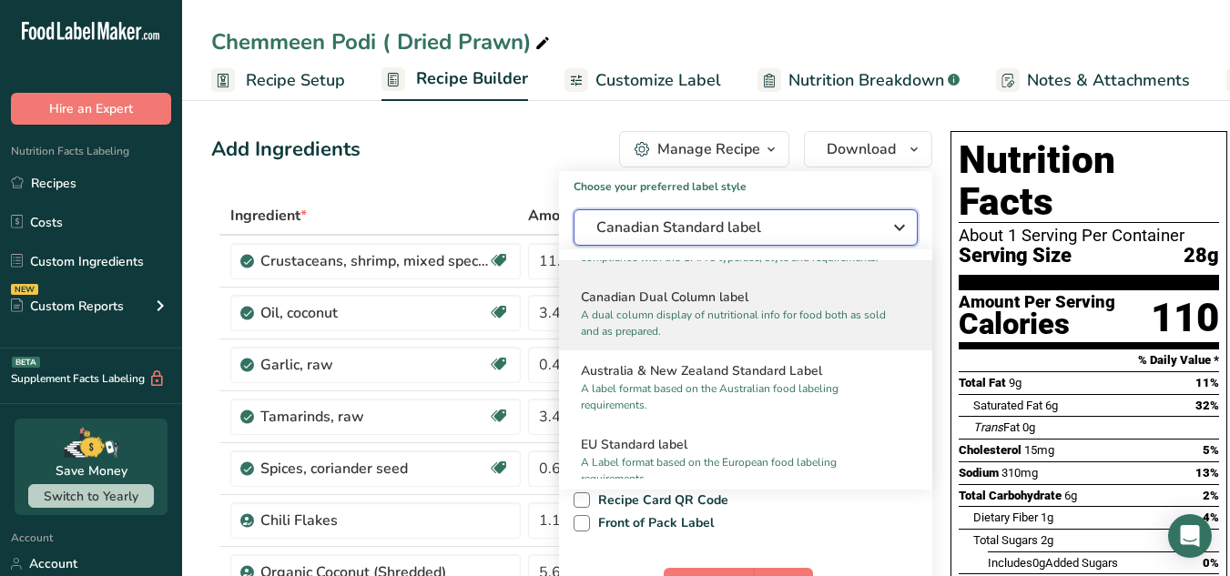
scroll to position [787, 0]
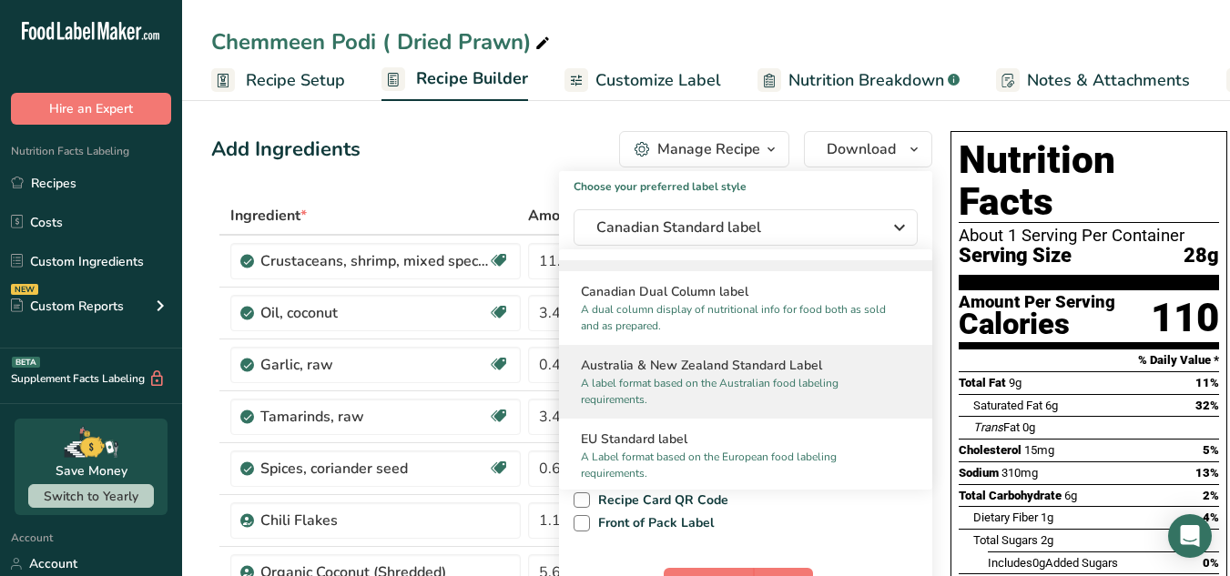
click at [769, 397] on p "A label format based on the Australian food labeling requirements." at bounding box center [737, 391] width 313 height 33
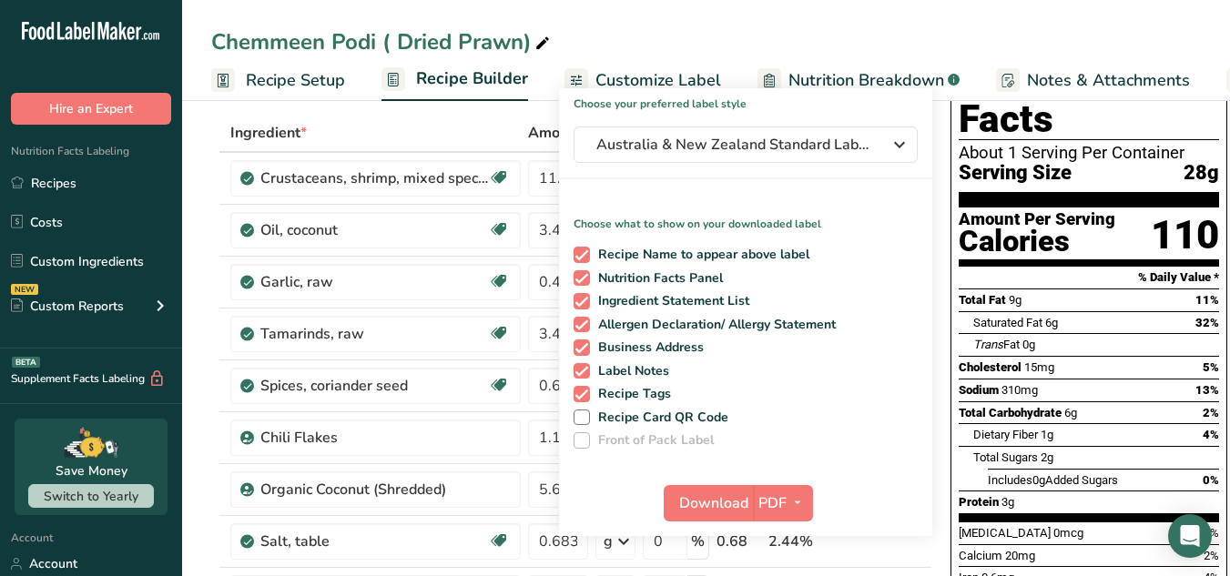
scroll to position [84, 0]
click at [726, 515] on button "Download" at bounding box center [708, 502] width 89 height 36
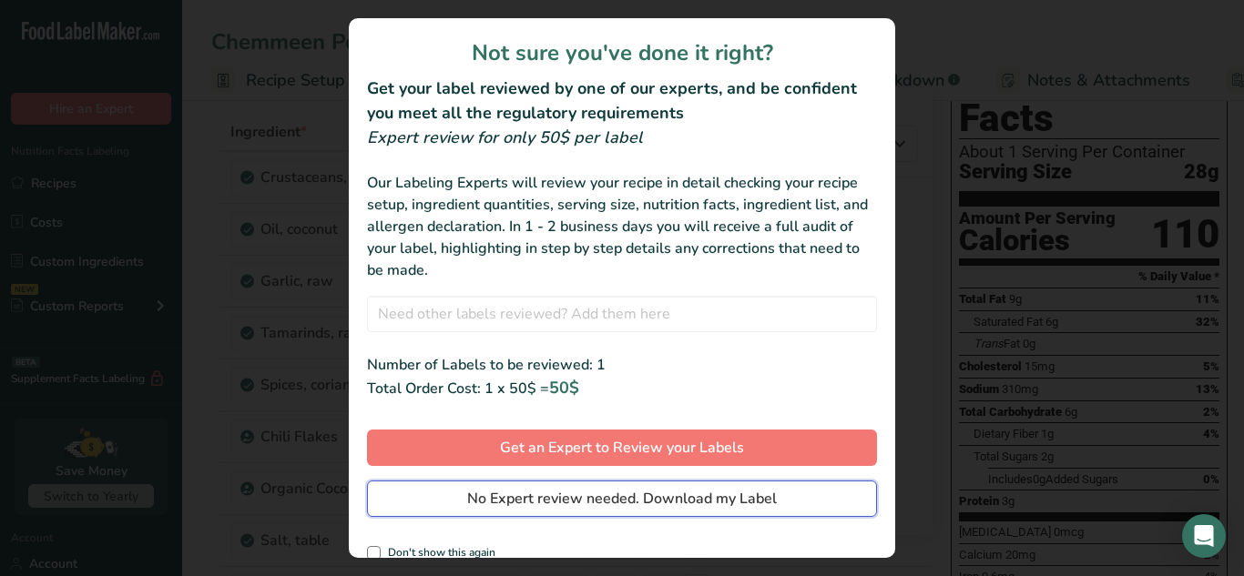
click at [719, 498] on span "No Expert review needed. Download my Label" at bounding box center [622, 499] width 310 height 22
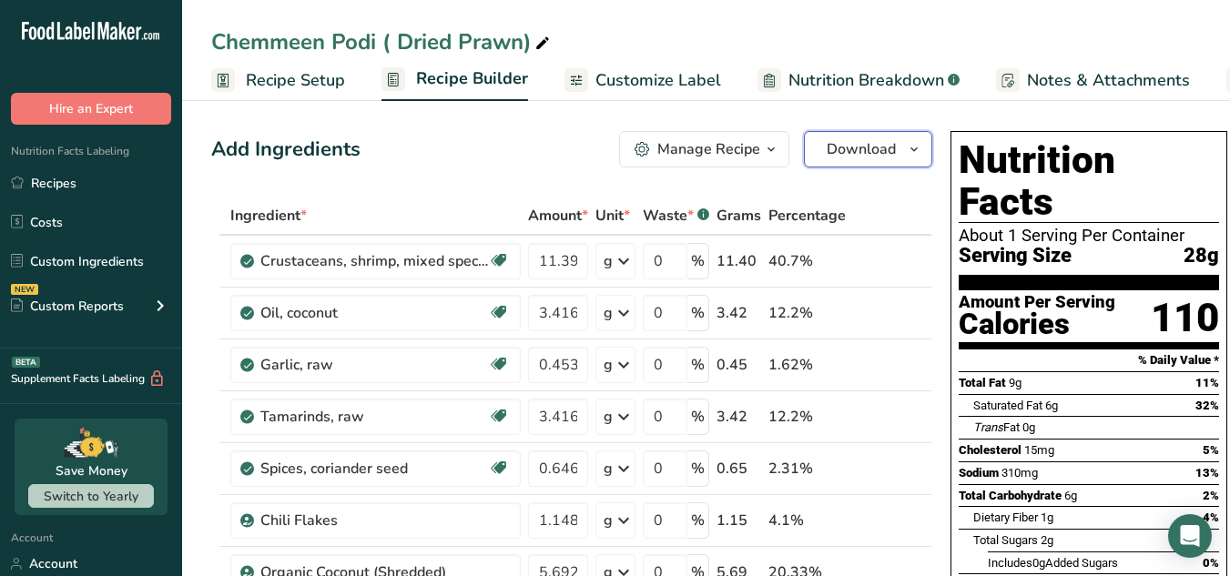
click at [903, 159] on span "button" at bounding box center [914, 149] width 22 height 22
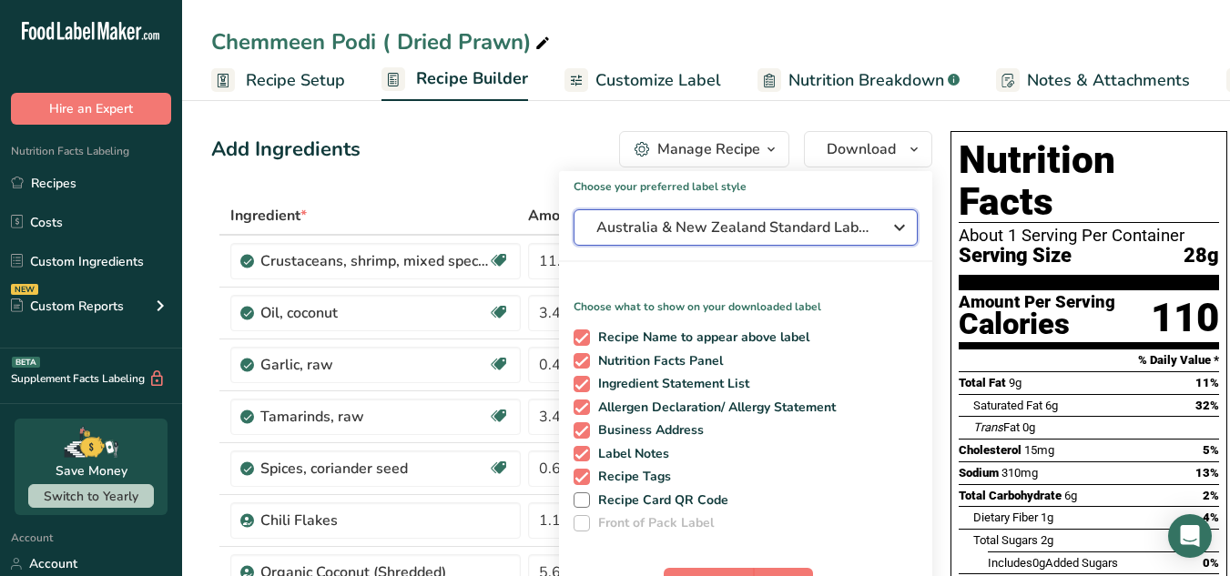
click at [880, 218] on div "Australia & New Zealand Standard Label" at bounding box center [745, 228] width 299 height 22
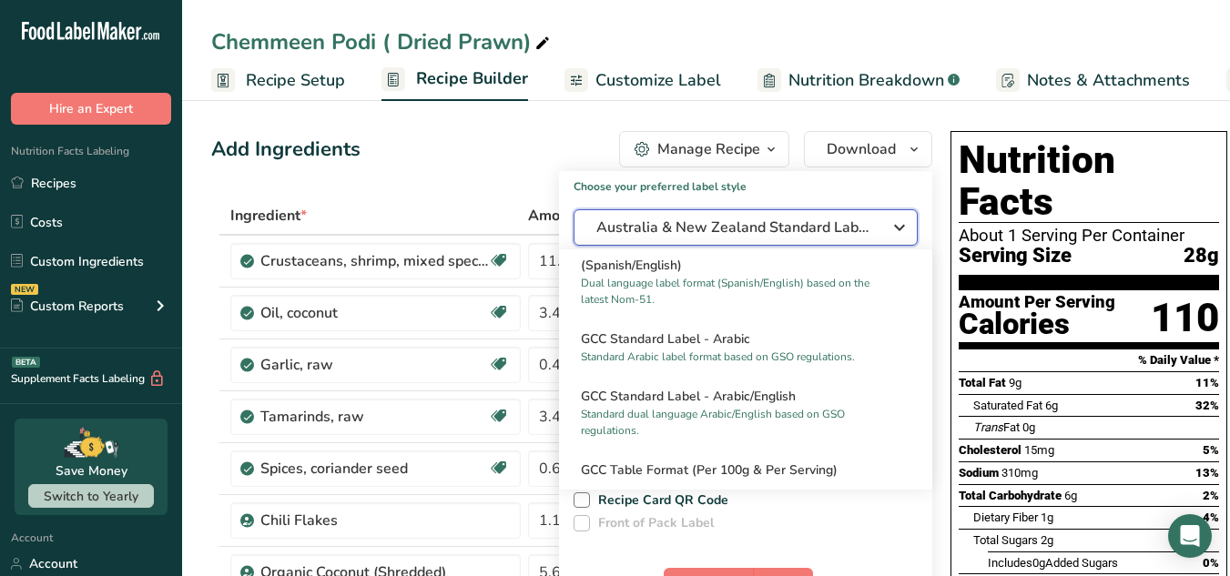
scroll to position [1127, 0]
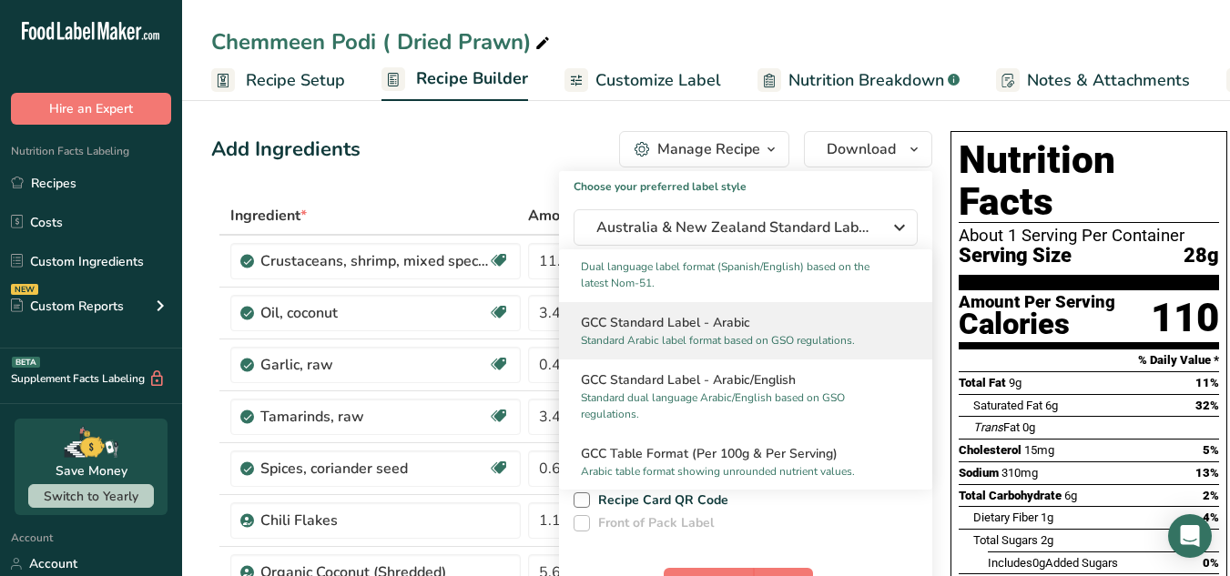
click at [802, 349] on p "Standard Arabic label format based on GSO regulations." at bounding box center [737, 340] width 313 height 16
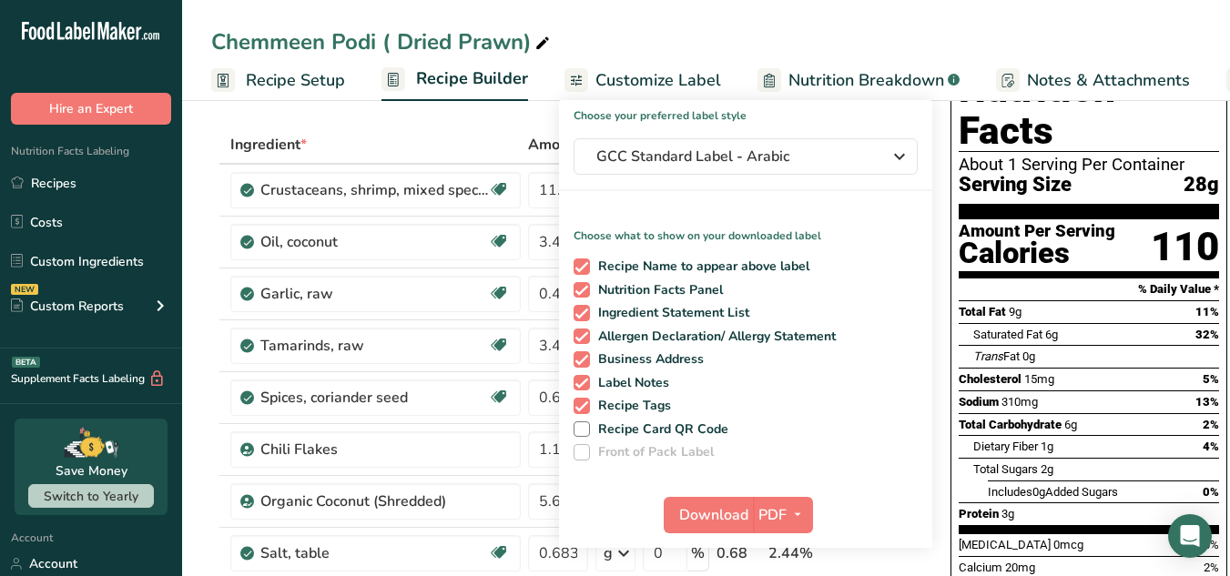
scroll to position [96, 0]
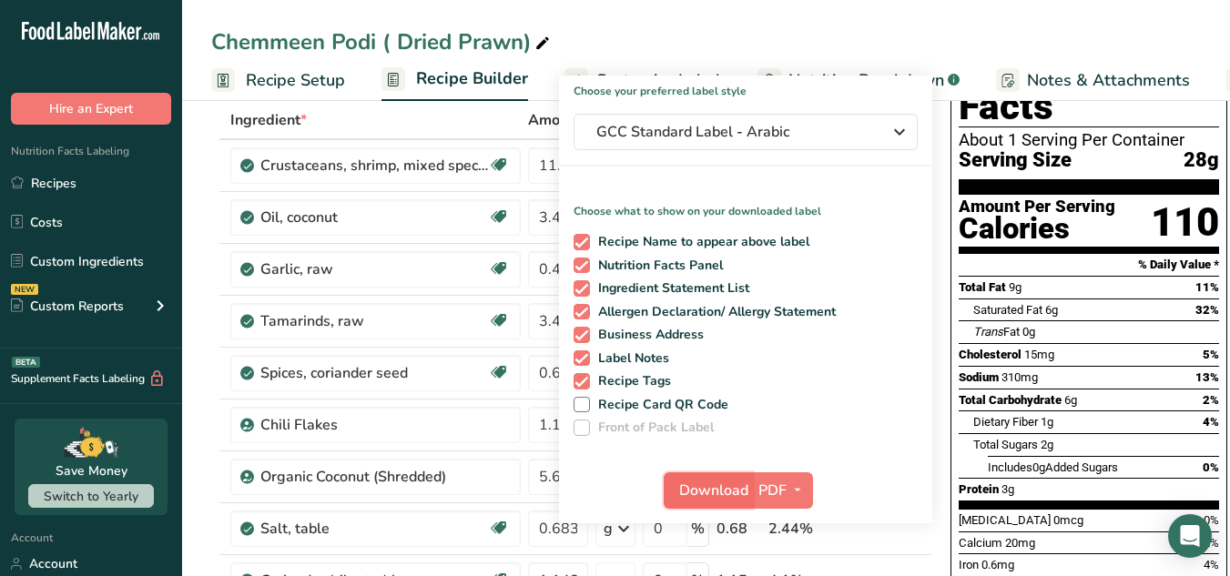
click at [736, 497] on span "Download" at bounding box center [713, 491] width 69 height 22
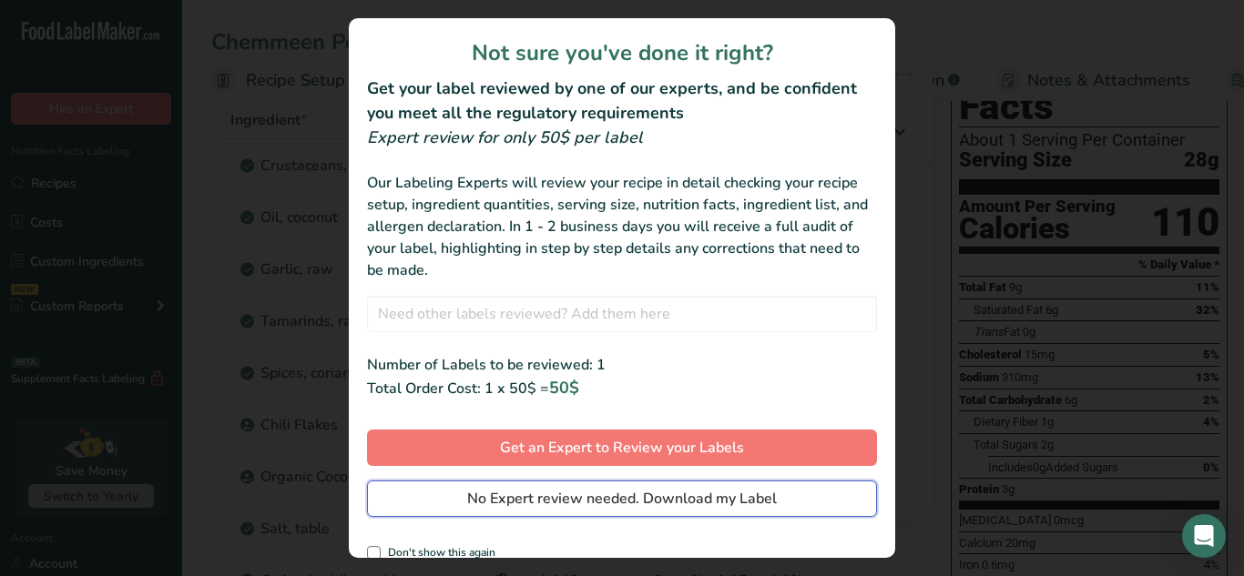
click at [736, 497] on span "No Expert review needed. Download my Label" at bounding box center [622, 499] width 310 height 22
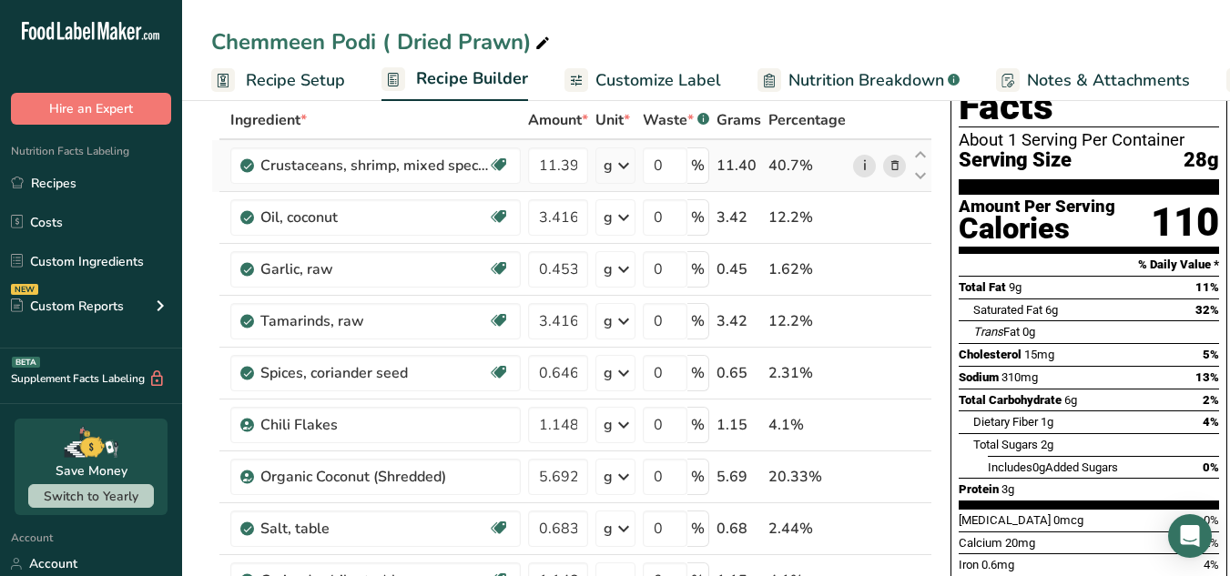
scroll to position [0, 0]
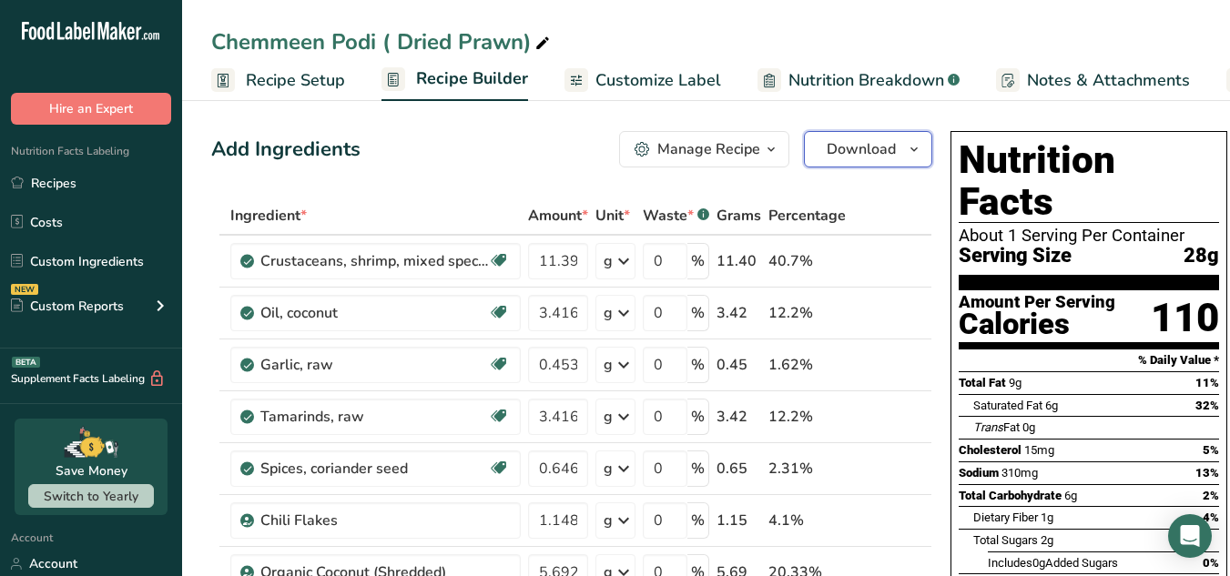
click at [888, 150] on span "Download" at bounding box center [861, 149] width 69 height 22
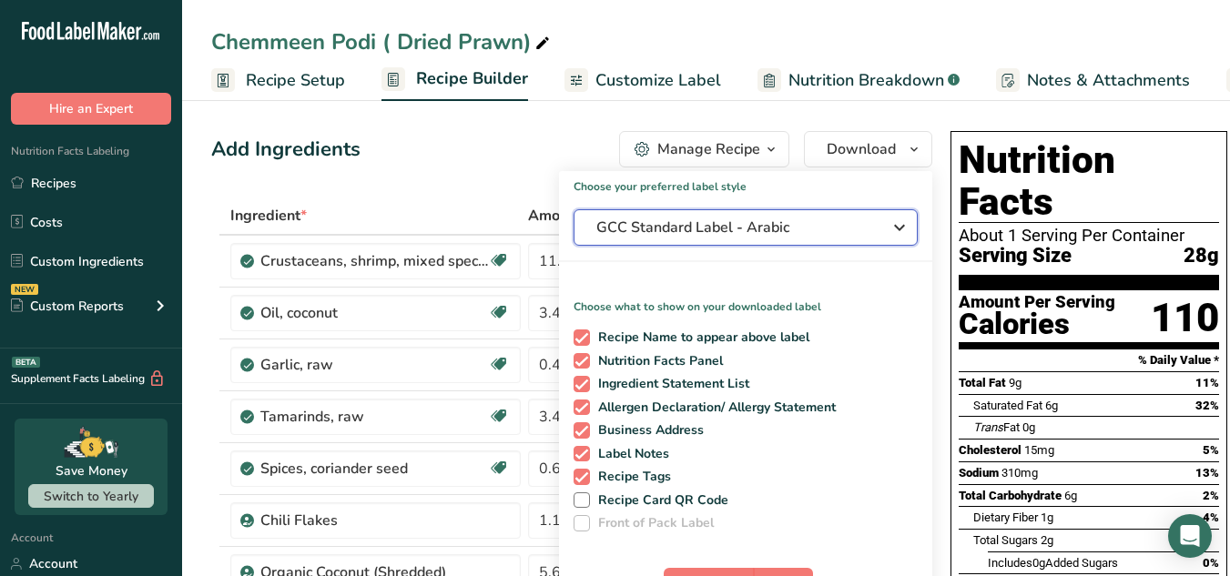
click at [877, 227] on div "GCC Standard Label - Arabic" at bounding box center [745, 228] width 299 height 22
click at [894, 229] on icon "button" at bounding box center [900, 227] width 22 height 33
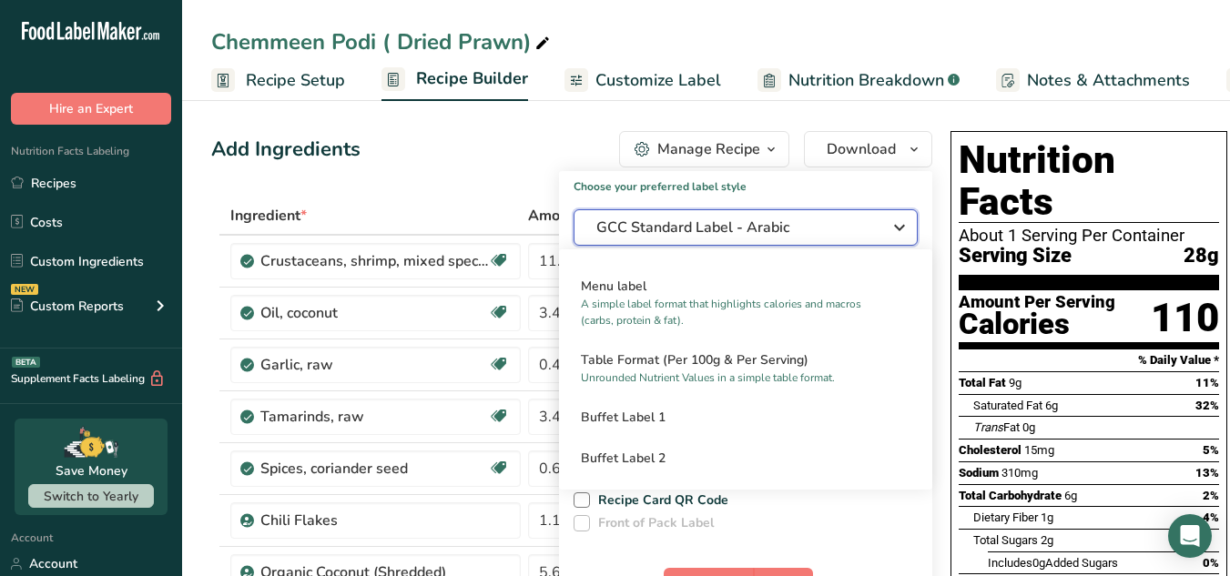
click at [806, 236] on span "GCC Standard Label - Arabic" at bounding box center [732, 228] width 273 height 22
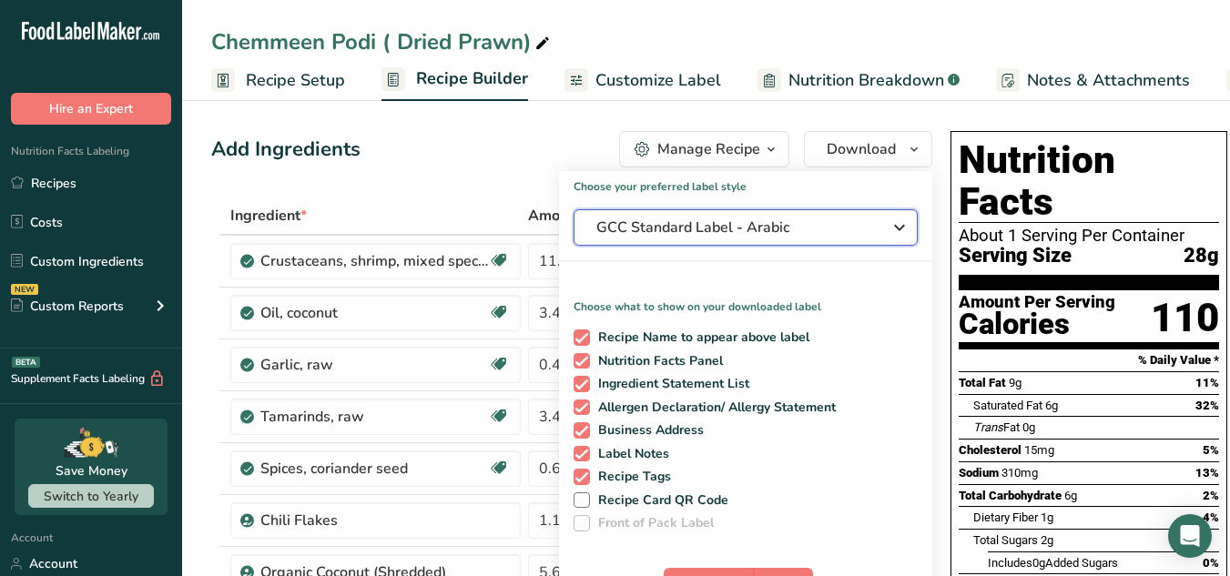
click at [806, 236] on span "GCC Standard Label - Arabic" at bounding box center [732, 228] width 273 height 22
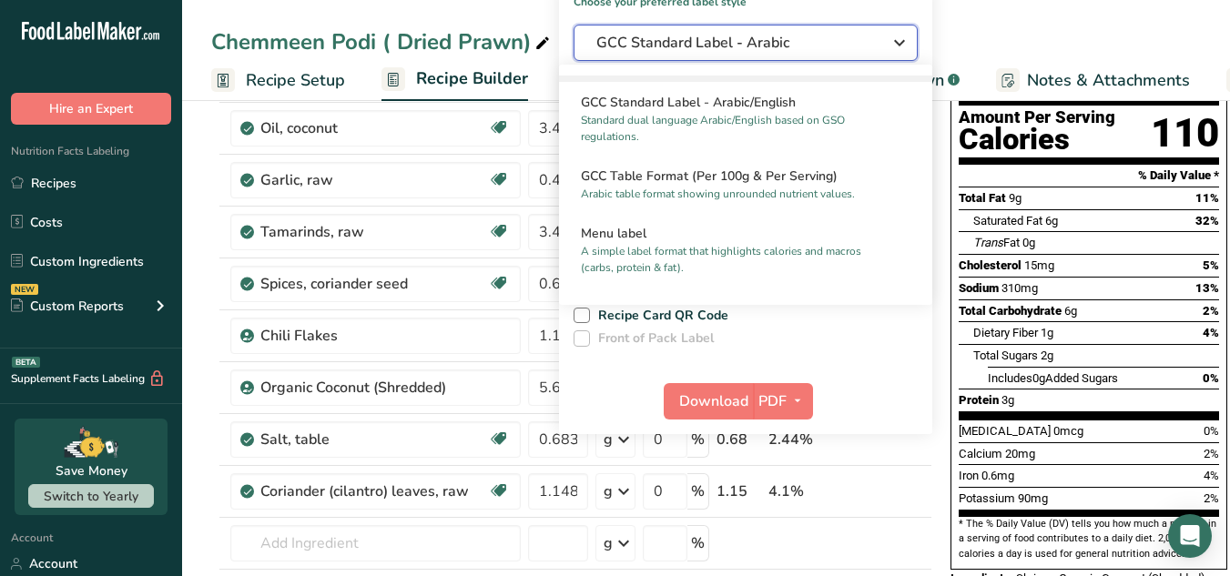
scroll to position [1218, 0]
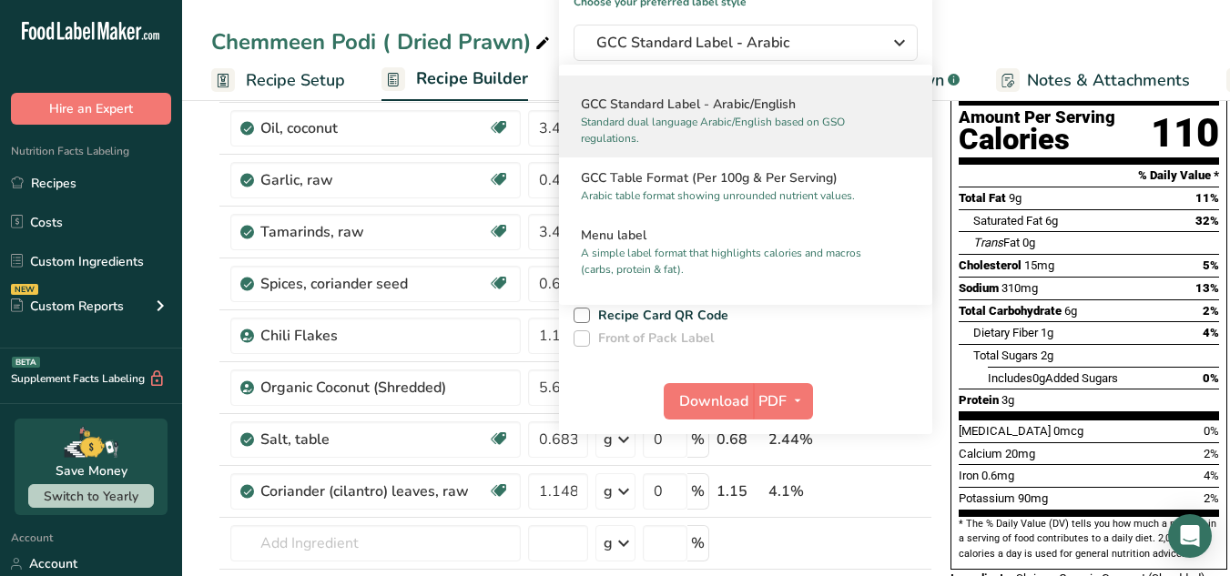
click at [833, 141] on p "Standard dual language Arabic/English based on GSO regulations." at bounding box center [737, 130] width 313 height 33
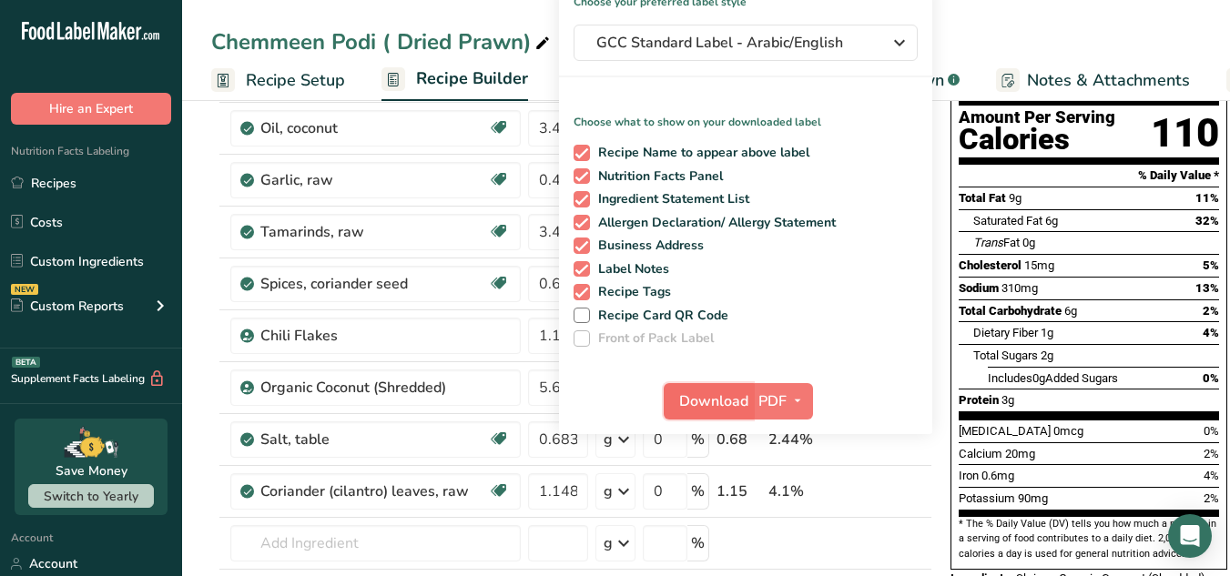
click at [737, 416] on button "Download" at bounding box center [708, 401] width 89 height 36
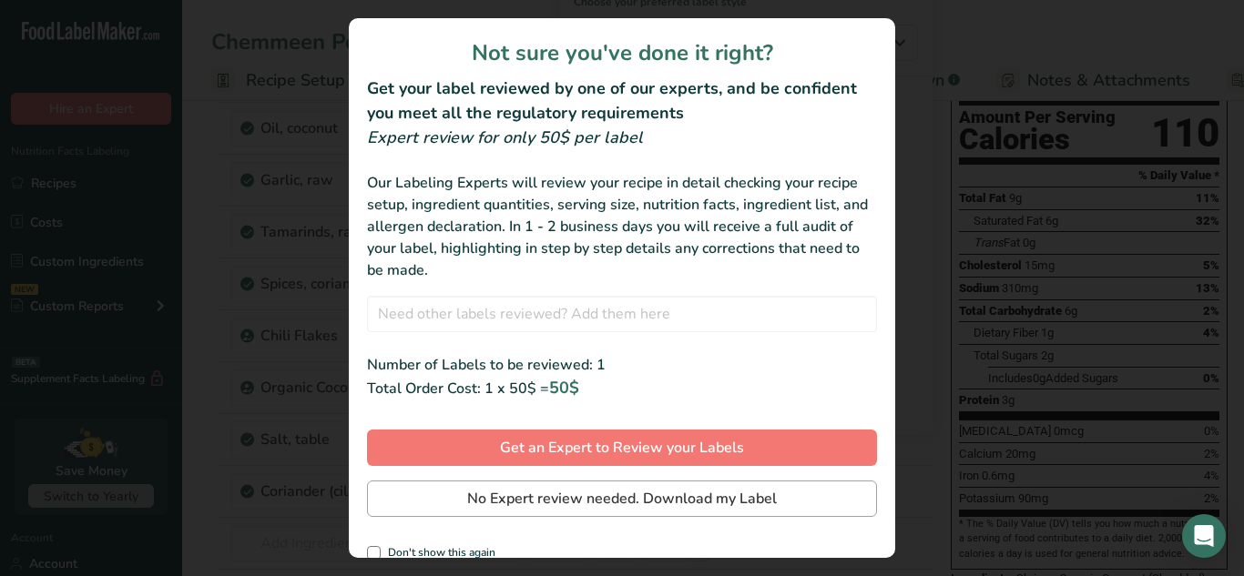
drag, startPoint x: 744, startPoint y: 519, endPoint x: 744, endPoint y: 500, distance: 19.1
click at [744, 500] on div "Not sure you've done it right? Get your label reviewed by one of our experts, a…" at bounding box center [622, 288] width 546 height 540
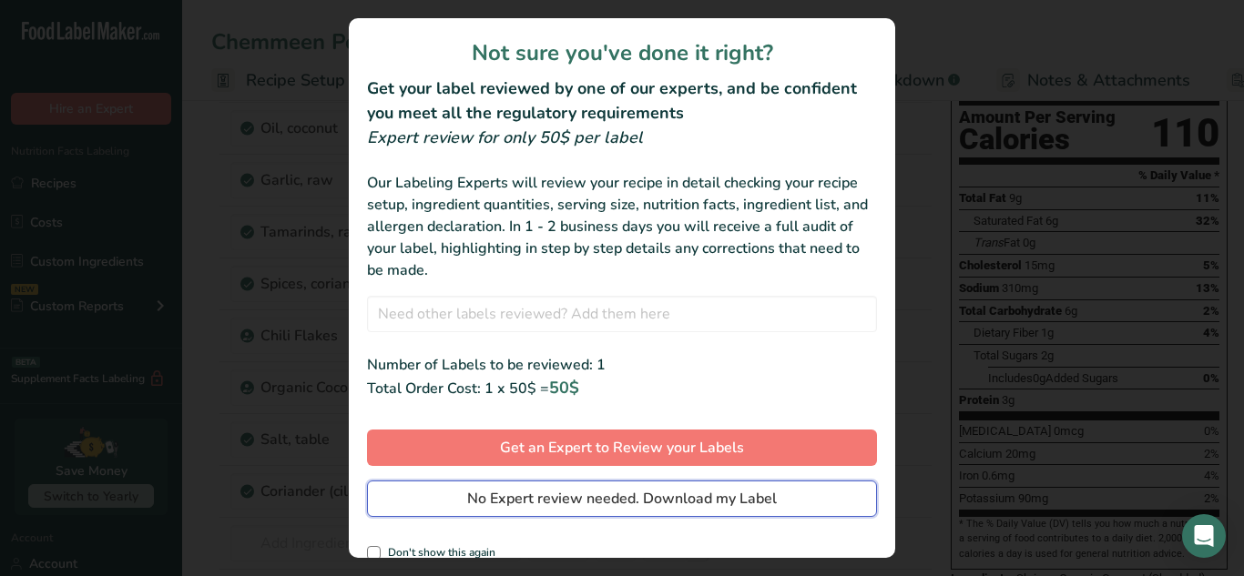
click at [744, 500] on span "No Expert review needed. Download my Label" at bounding box center [622, 499] width 310 height 22
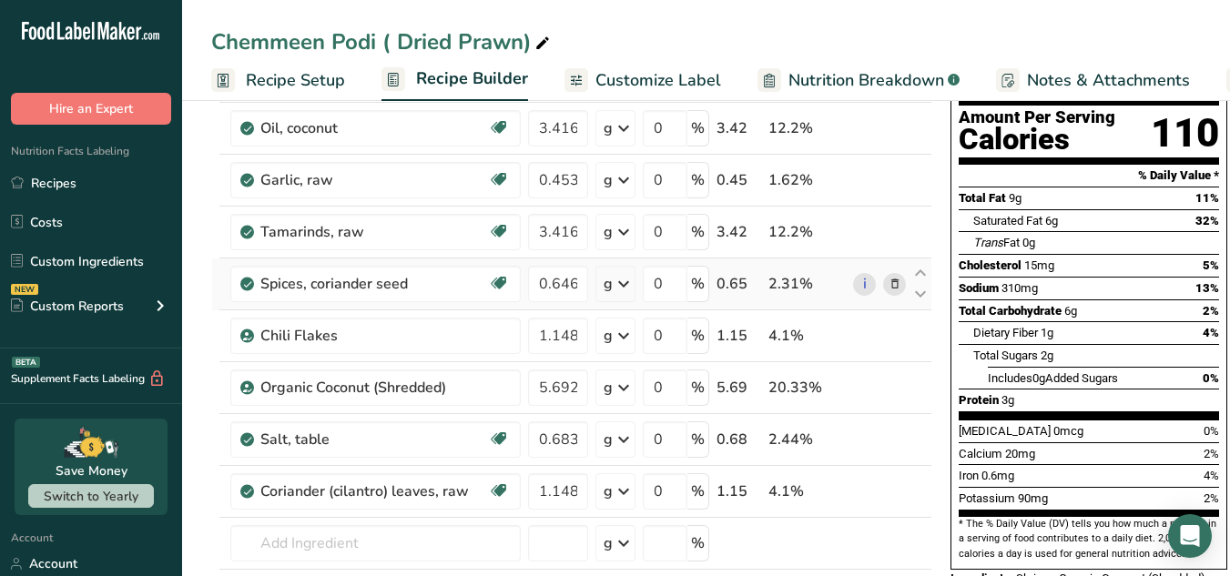
scroll to position [0, 0]
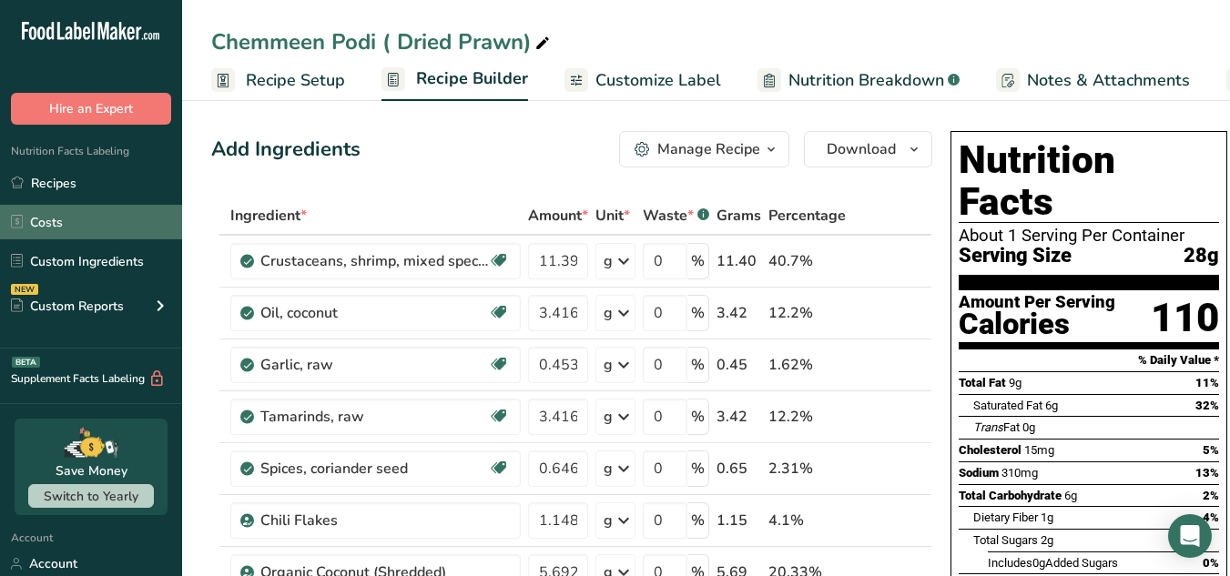
drag, startPoint x: 107, startPoint y: 165, endPoint x: 112, endPoint y: 205, distance: 40.4
click at [112, 205] on div "Nutrition Facts Labeling Recipes Costs Custom Ingredients NEW Custom Reports Me…" at bounding box center [91, 237] width 182 height 224
click at [112, 205] on link "Costs" at bounding box center [91, 222] width 182 height 35
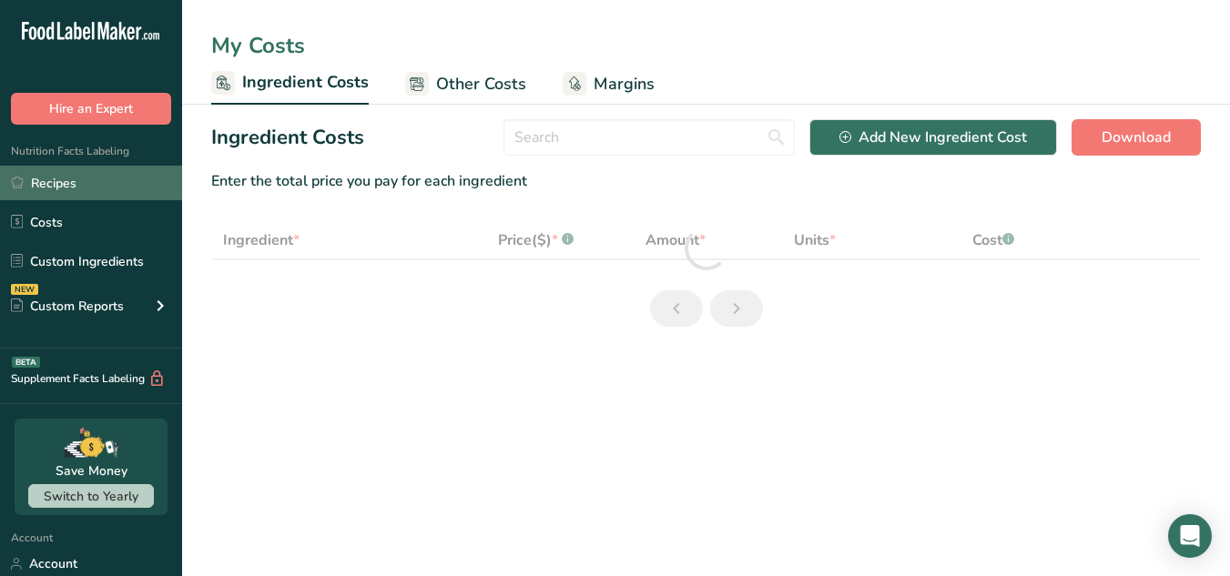
click at [110, 174] on link "Recipes" at bounding box center [91, 183] width 182 height 35
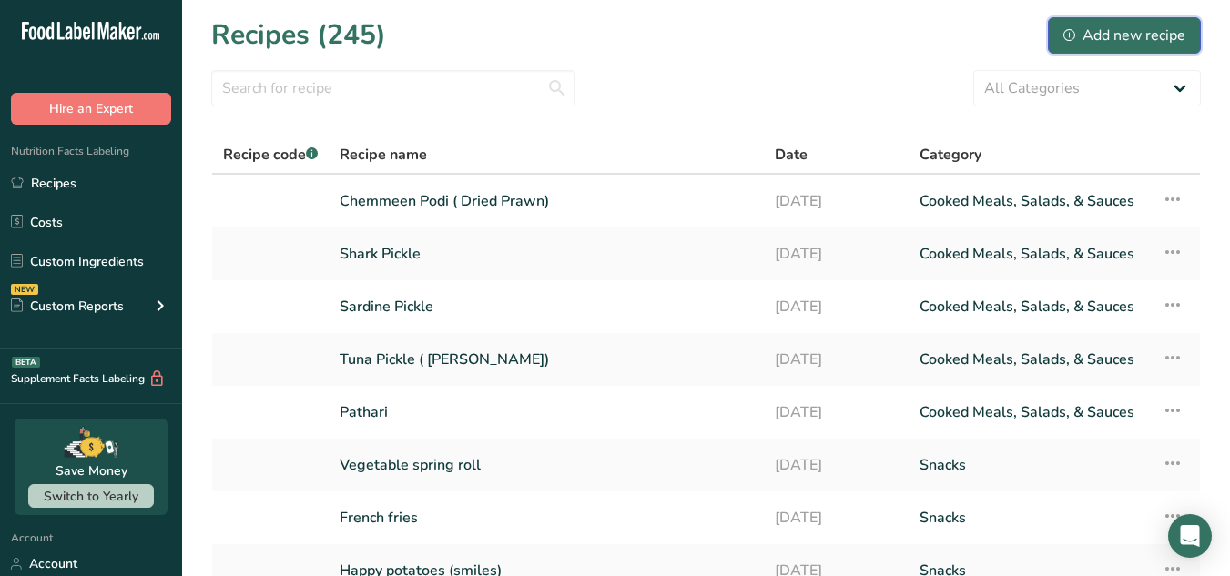
click at [1124, 41] on div "Add new recipe" at bounding box center [1125, 36] width 122 height 22
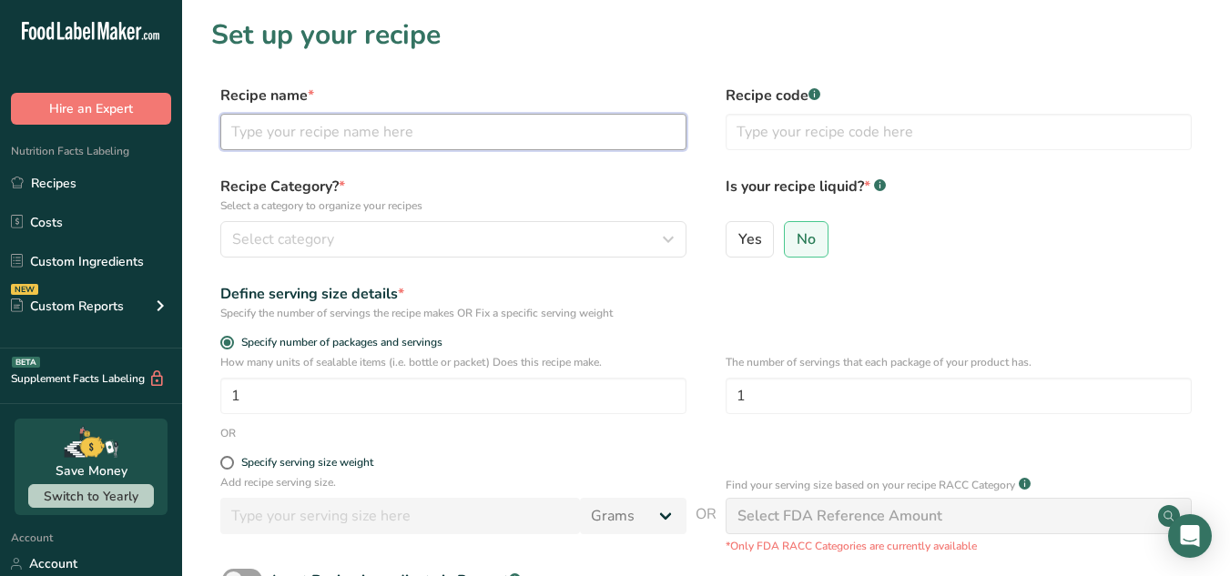
click at [453, 124] on input "text" at bounding box center [453, 132] width 466 height 36
click at [313, 138] on input "text" at bounding box center [453, 132] width 466 height 36
paste input "115 Curry veppilakatti"
drag, startPoint x: 259, startPoint y: 131, endPoint x: 199, endPoint y: 148, distance: 62.3
click at [199, 148] on section "Set up your recipe Recipe name * 115 Curry veppilakatti Recipe code .a-a{fill:#…" at bounding box center [706, 379] width 1048 height 759
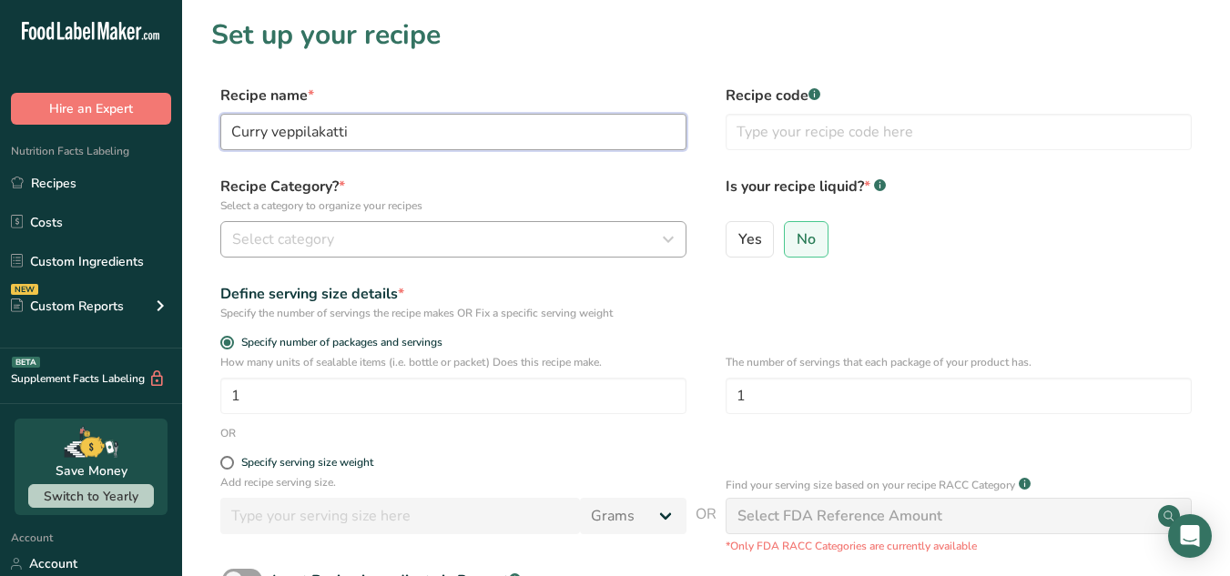
type input "Curry veppilakatti"
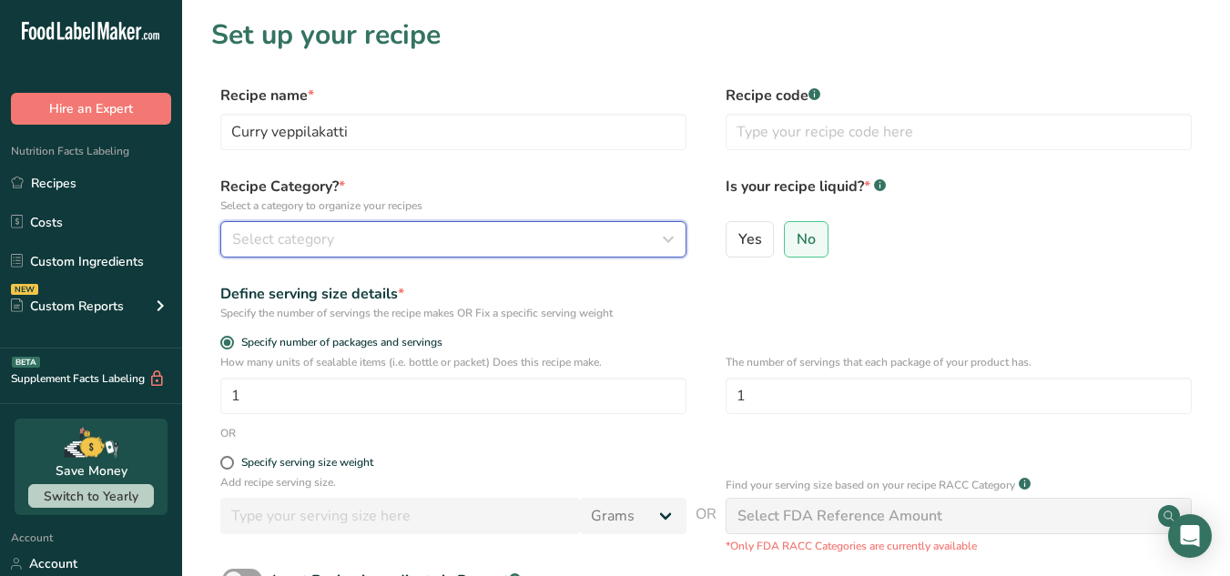
click at [284, 250] on button "Select category" at bounding box center [453, 239] width 466 height 36
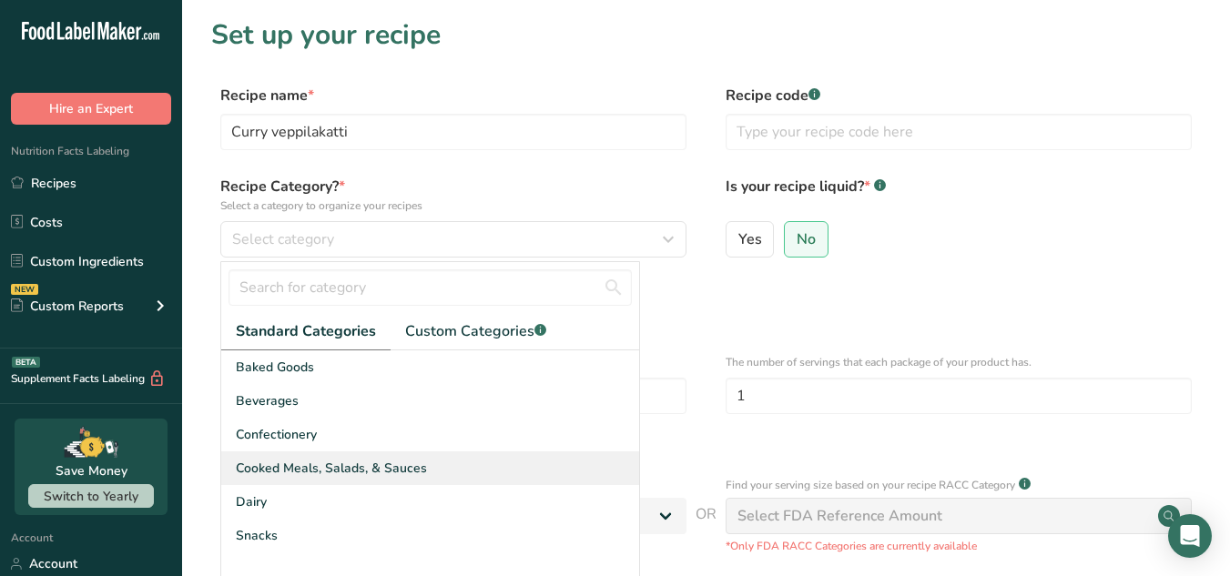
click at [331, 478] on div "Cooked Meals, Salads, & Sauces" at bounding box center [430, 469] width 418 height 34
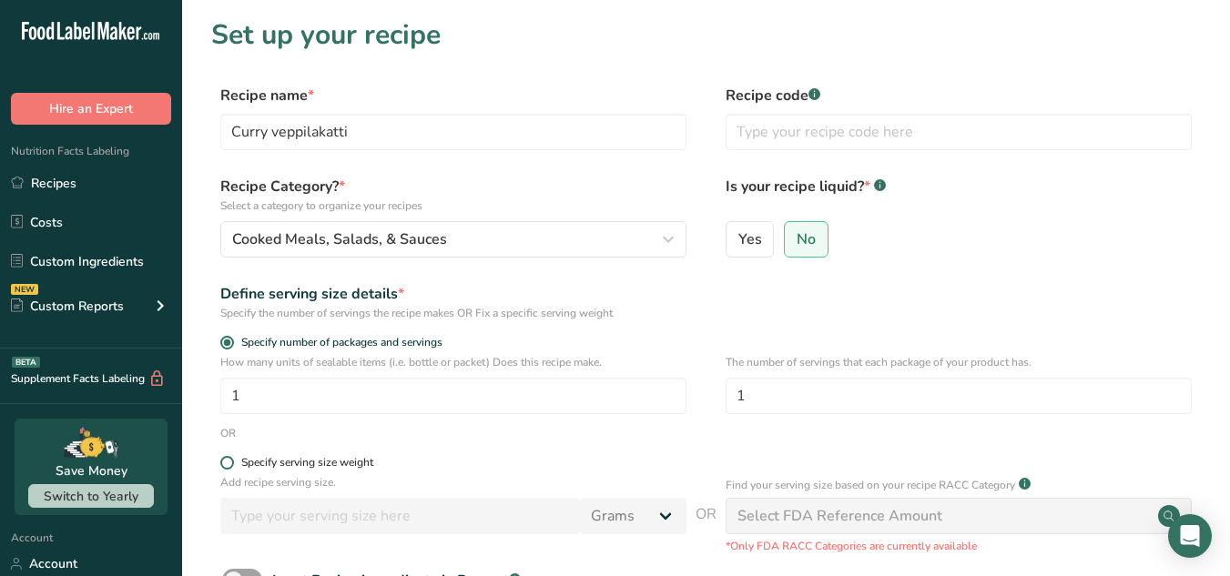
click at [228, 458] on span at bounding box center [227, 463] width 14 height 14
click at [228, 458] on input "Specify serving size weight" at bounding box center [226, 463] width 12 height 12
radio input "true"
radio input "false"
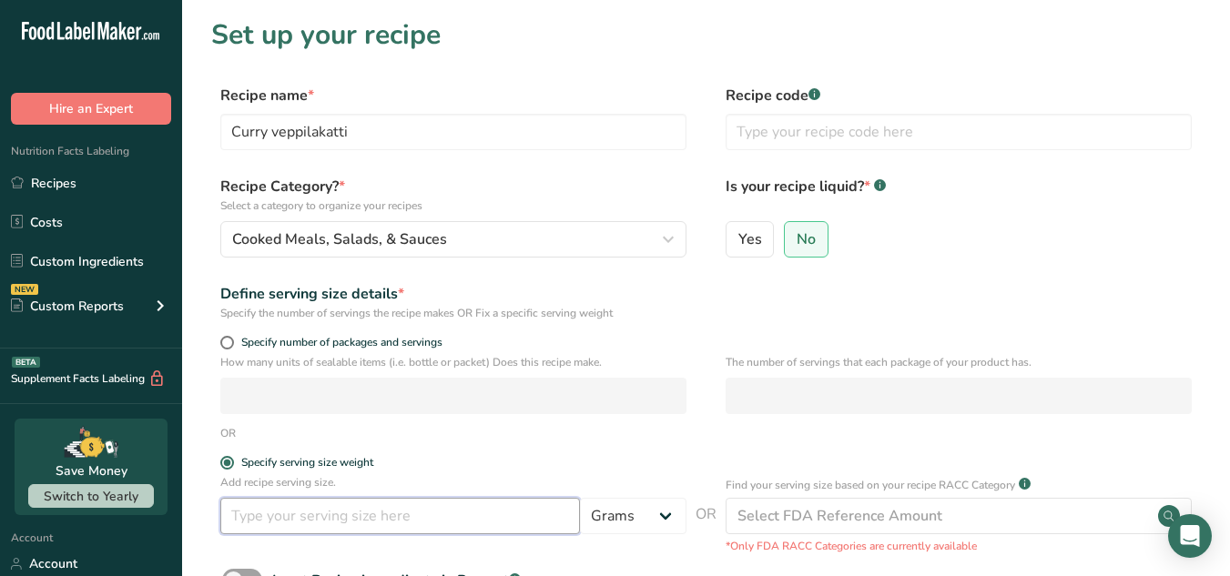
click at [260, 528] on input "number" at bounding box center [400, 516] width 360 height 36
type input "28"
click at [941, 293] on div "Define serving size details * Specify the number of servings the recipe makes O…" at bounding box center [706, 302] width 990 height 38
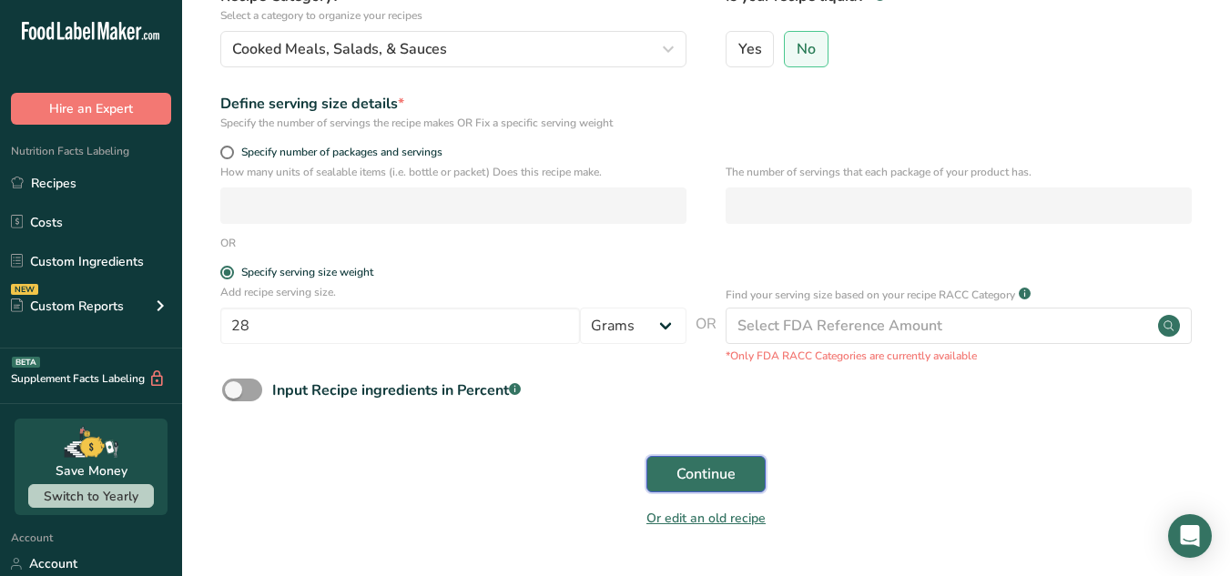
click at [702, 482] on span "Continue" at bounding box center [706, 475] width 59 height 22
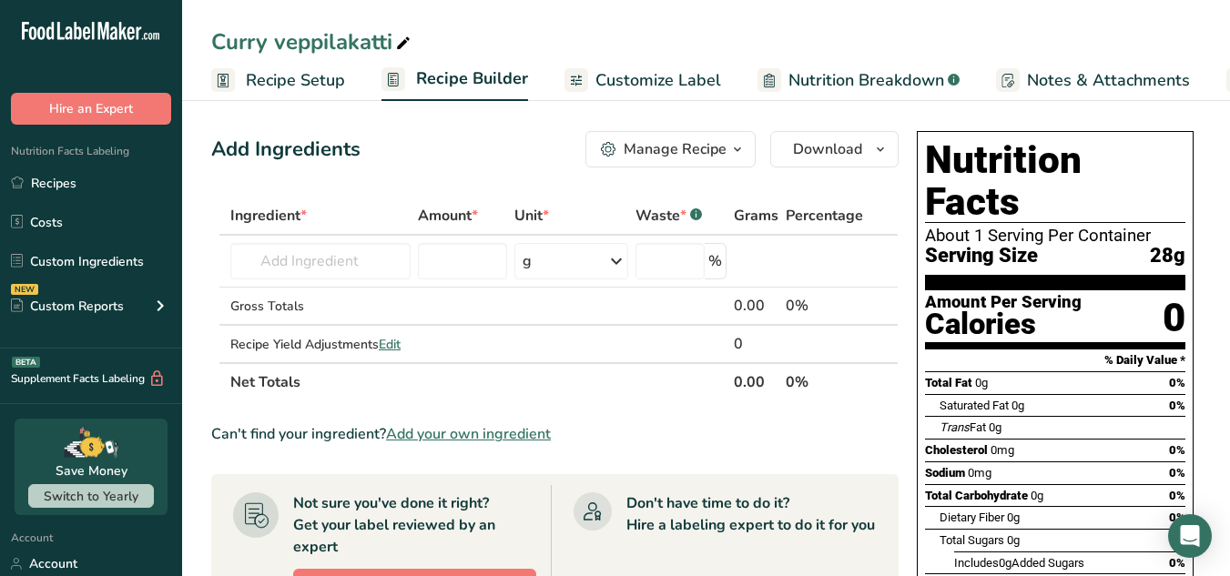
click at [702, 482] on main "Curry veppilakatti Recipe Setup Recipe Builder Customize Label Nutrition Breakd…" at bounding box center [615, 569] width 1230 height 1138
click at [289, 273] on input "text" at bounding box center [320, 261] width 180 height 36
paste input "Coconut oil"
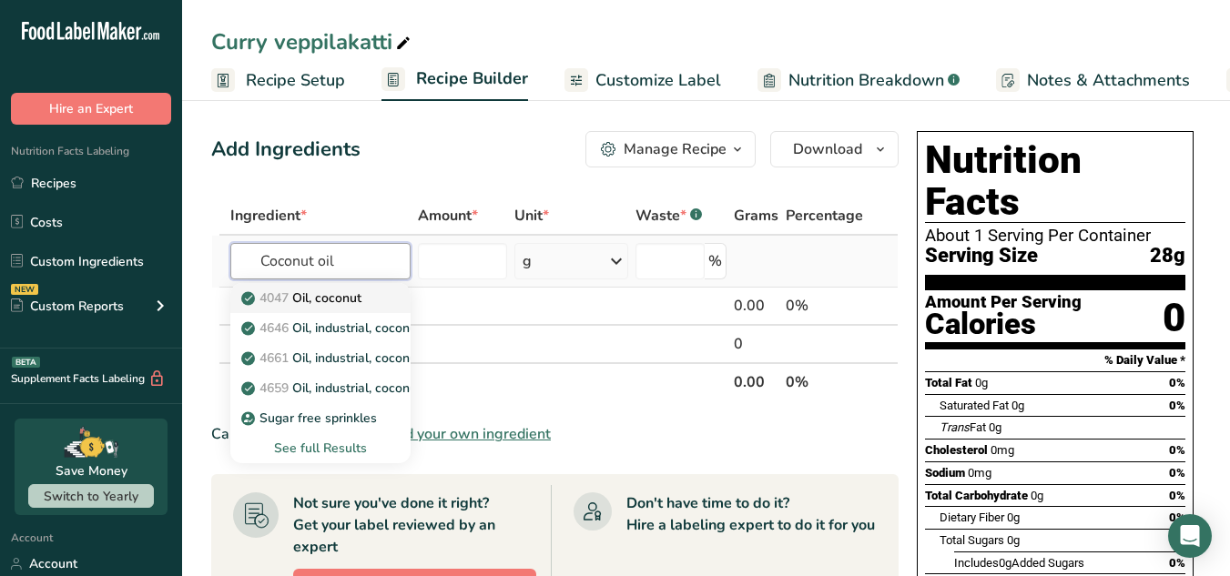
type input "Coconut oil"
click at [302, 294] on p "4047 Oil, coconut" at bounding box center [303, 298] width 117 height 19
type input "Oil, coconut"
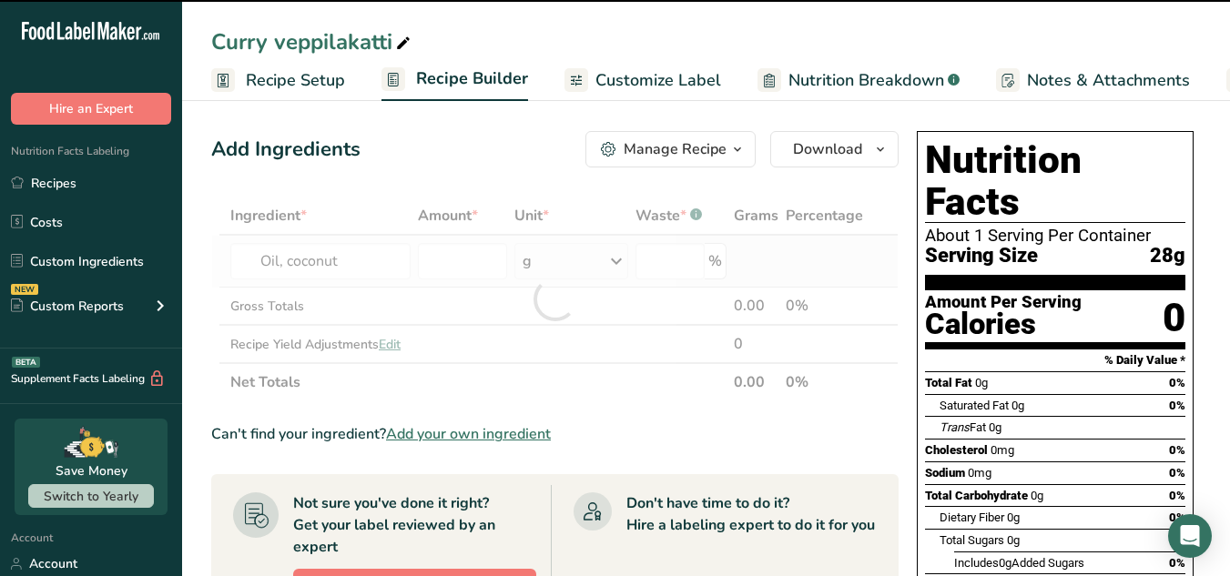
type input "0"
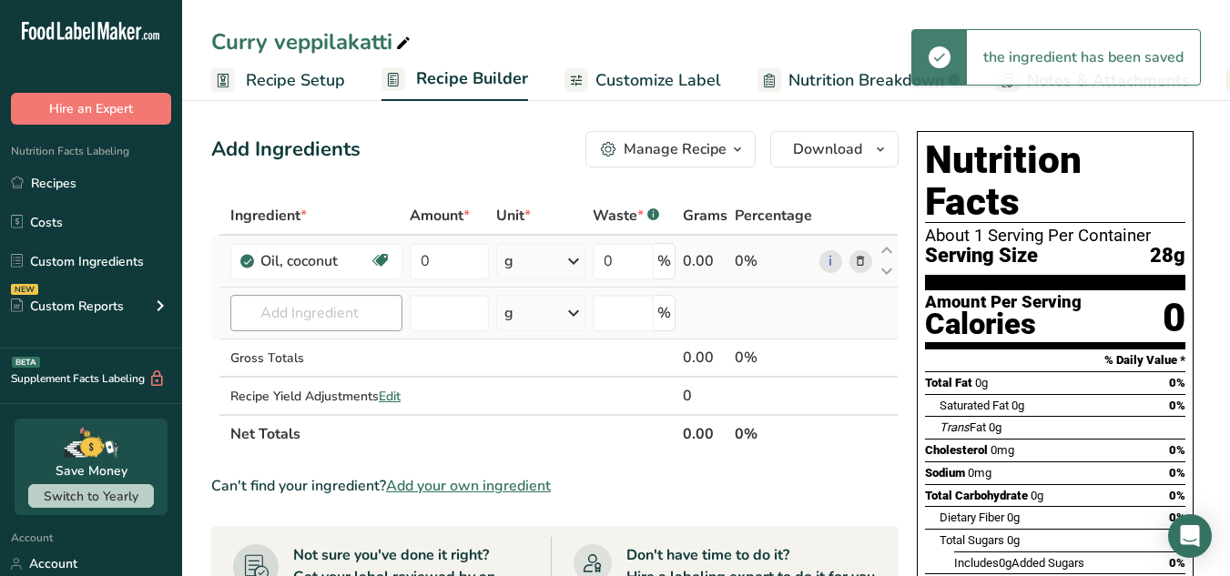
drag, startPoint x: 253, startPoint y: 293, endPoint x: 257, endPoint y: 307, distance: 14.1
click at [257, 307] on td "4047 Oil, coconut 4646 Oil, industrial, coconut, principal uses candy coatings,…" at bounding box center [316, 314] width 179 height 52
click at [257, 307] on input "text" at bounding box center [316, 313] width 172 height 36
paste input "Tamarind"
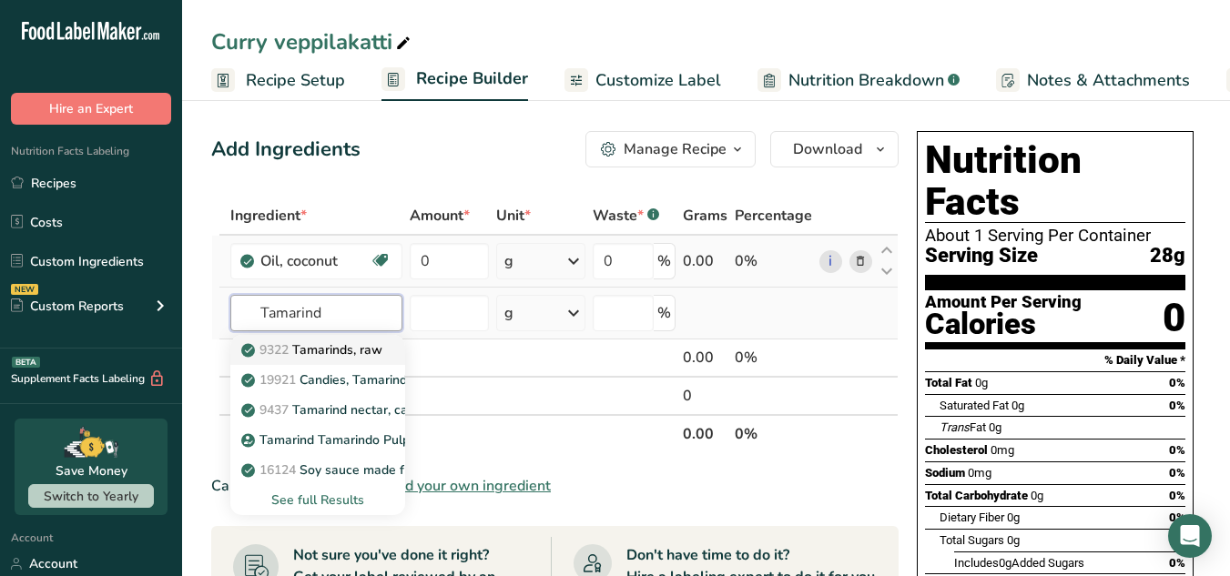
type input "Tamarind"
click at [300, 349] on p "9322 Tamarinds, raw" at bounding box center [314, 350] width 138 height 19
type input "Tamarinds, raw"
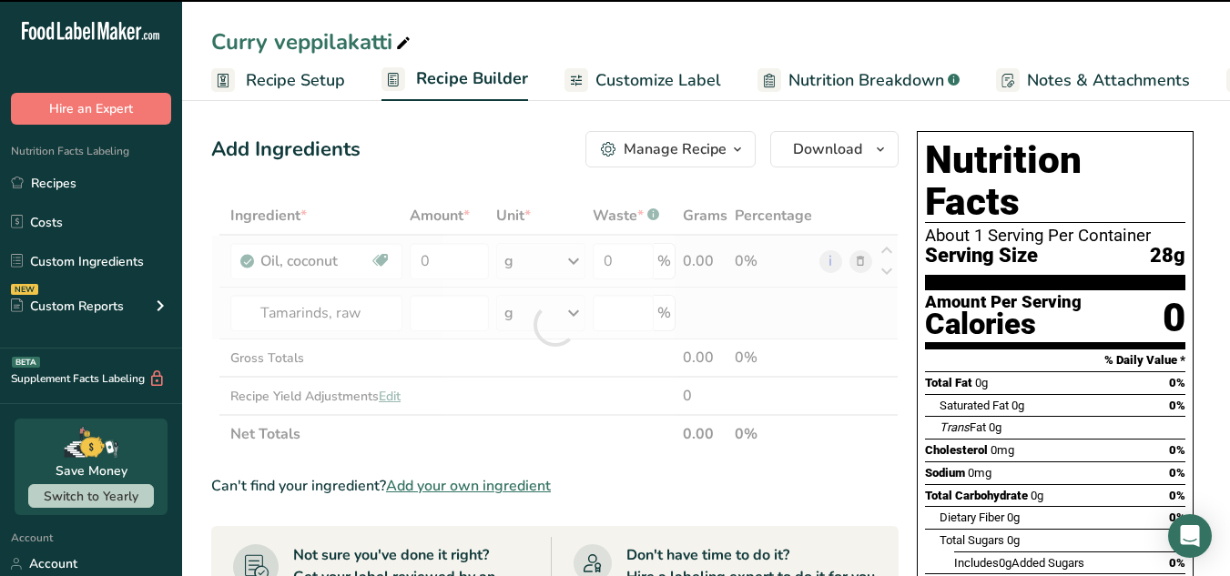
type input "0"
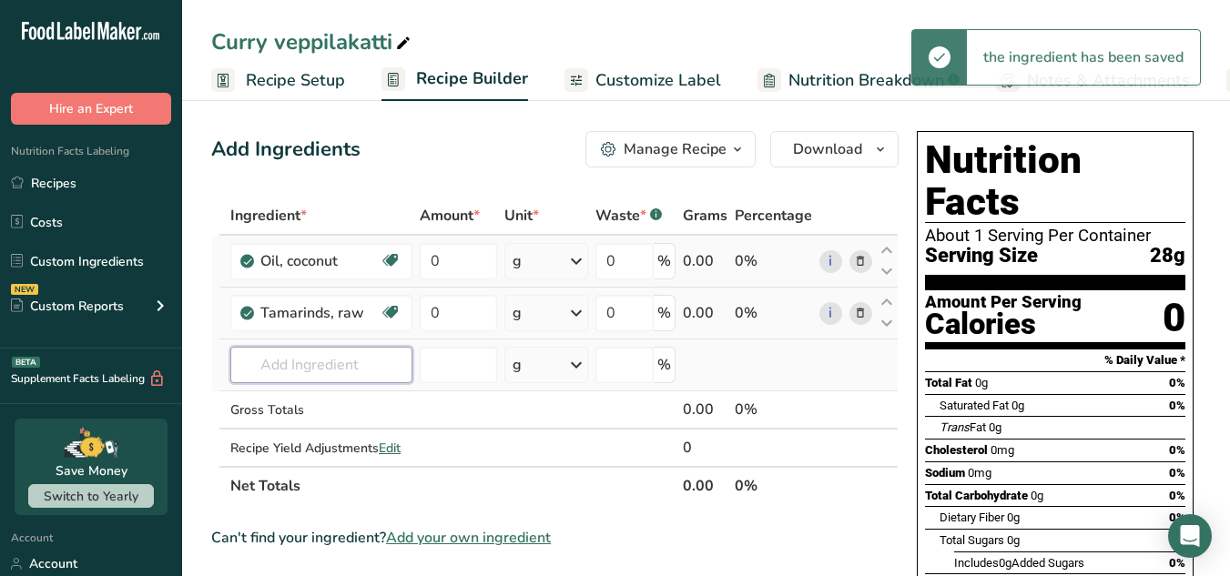
click at [251, 366] on input "text" at bounding box center [321, 365] width 182 height 36
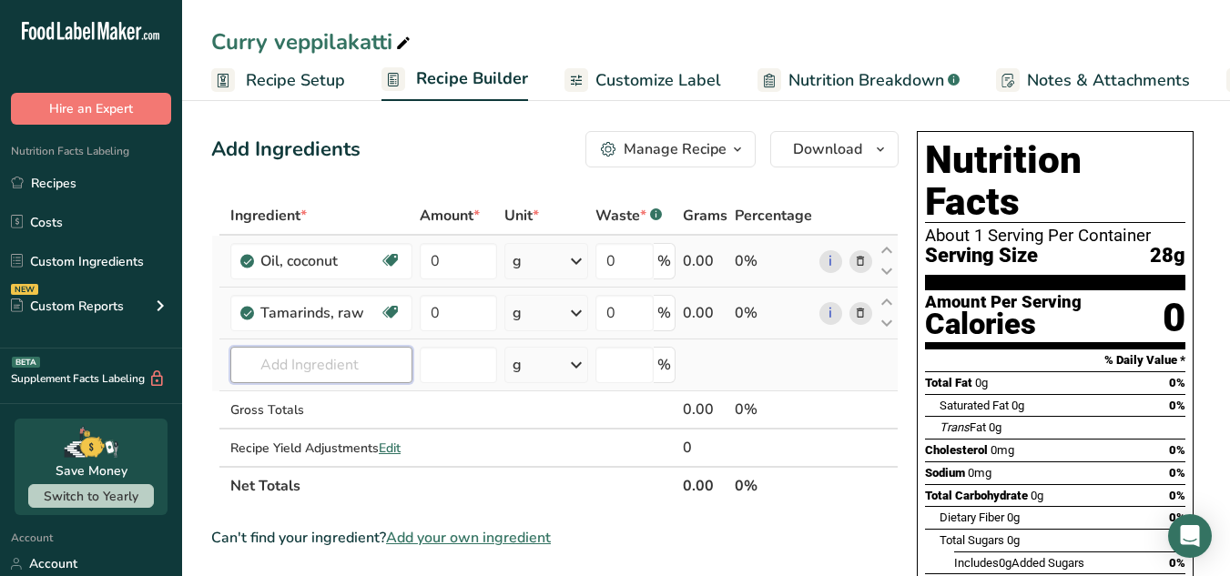
paste input "Grated coconut"
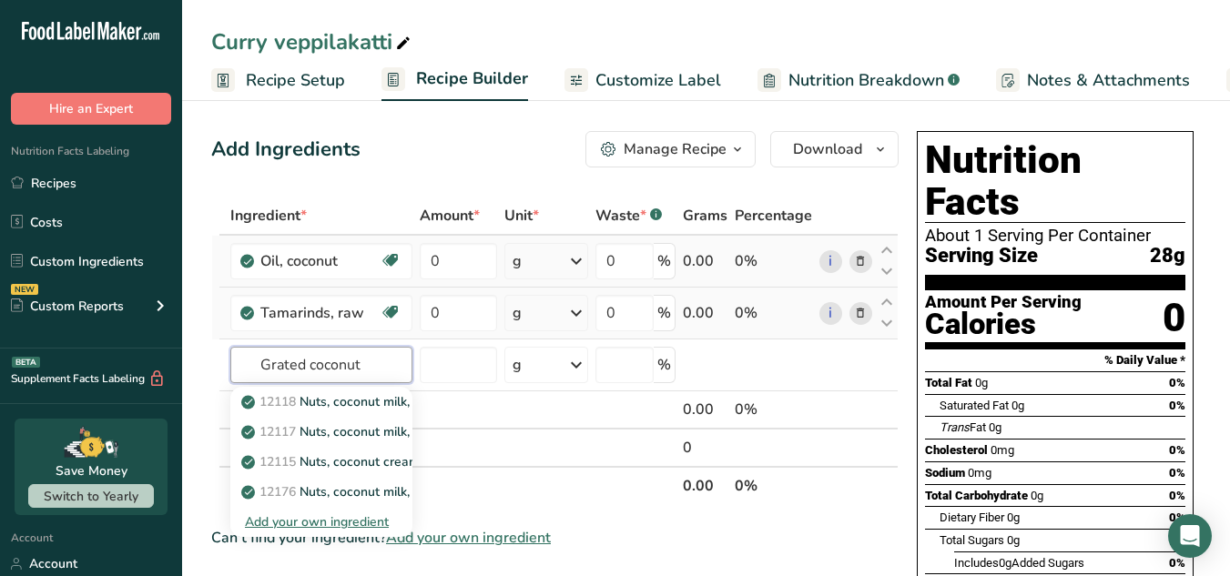
drag, startPoint x: 308, startPoint y: 365, endPoint x: 120, endPoint y: 389, distance: 189.1
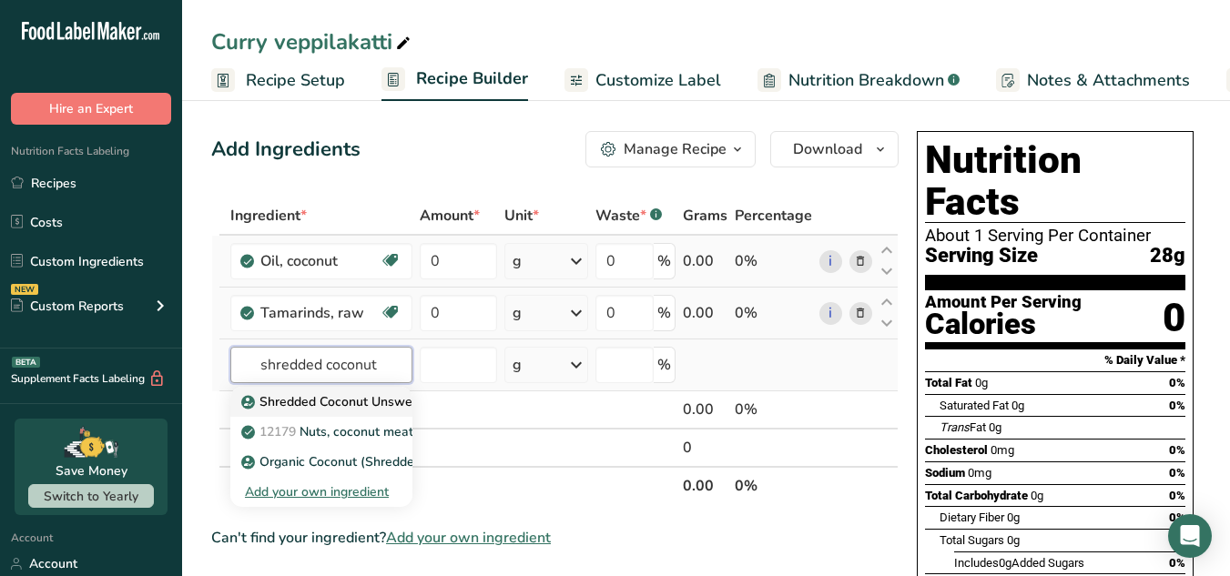
type input "shredded coconut"
click at [321, 399] on p "Shredded Coconut Unsweetened" at bounding box center [349, 401] width 209 height 19
type input "Shredded Coconut Unsweetened"
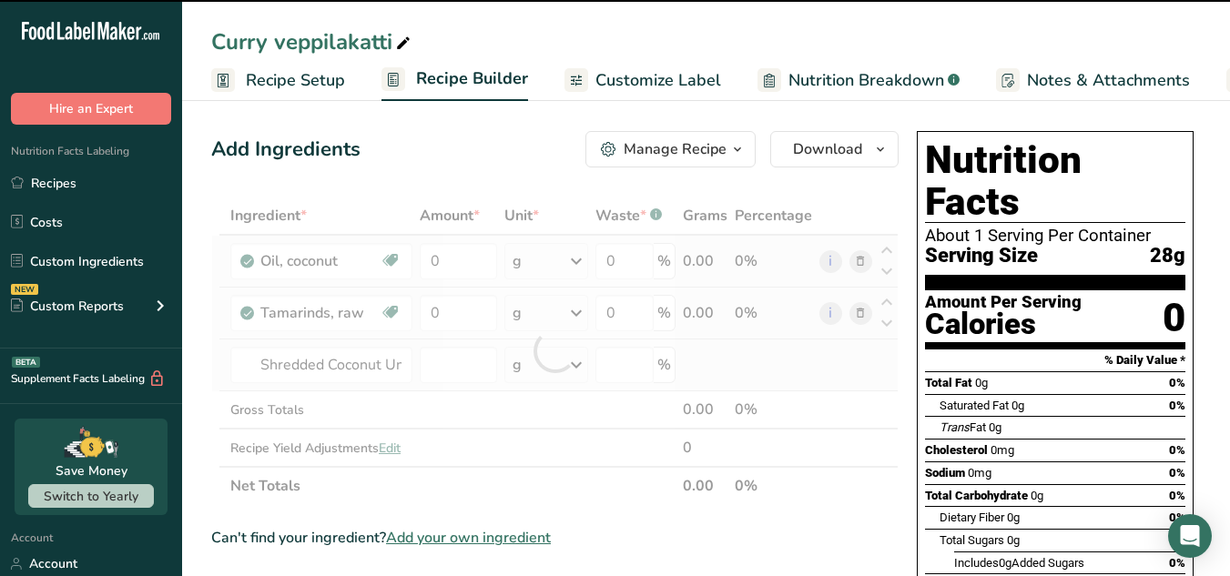
type input "0"
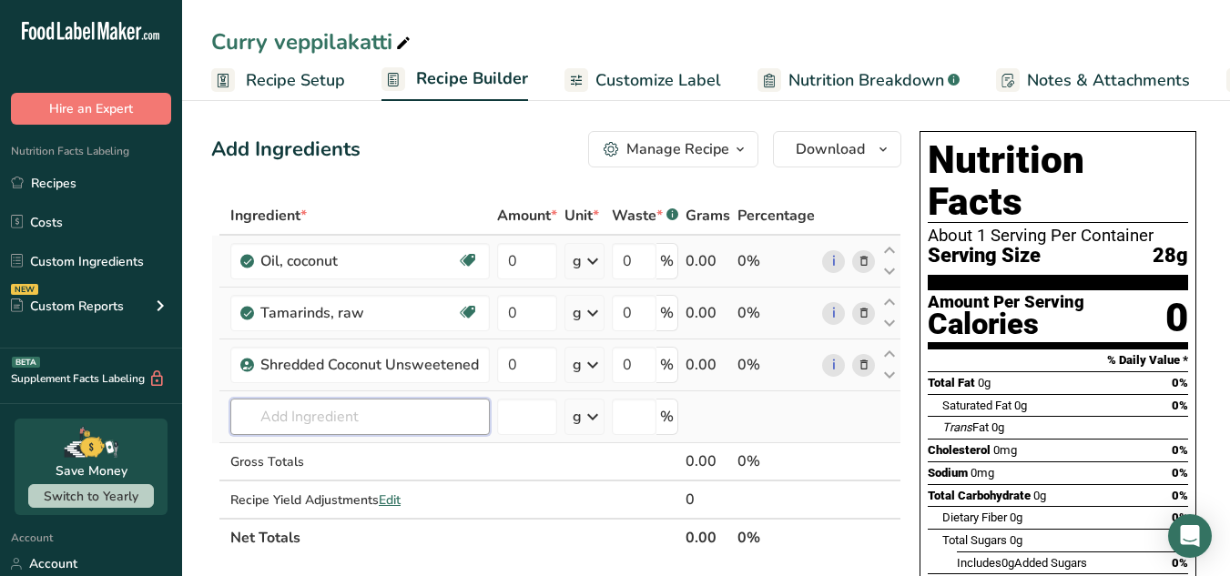
click at [257, 411] on input "text" at bounding box center [360, 417] width 260 height 36
paste input "Curry leaves"
drag, startPoint x: 395, startPoint y: 419, endPoint x: 67, endPoint y: 442, distance: 328.6
type input "Curry leaves"
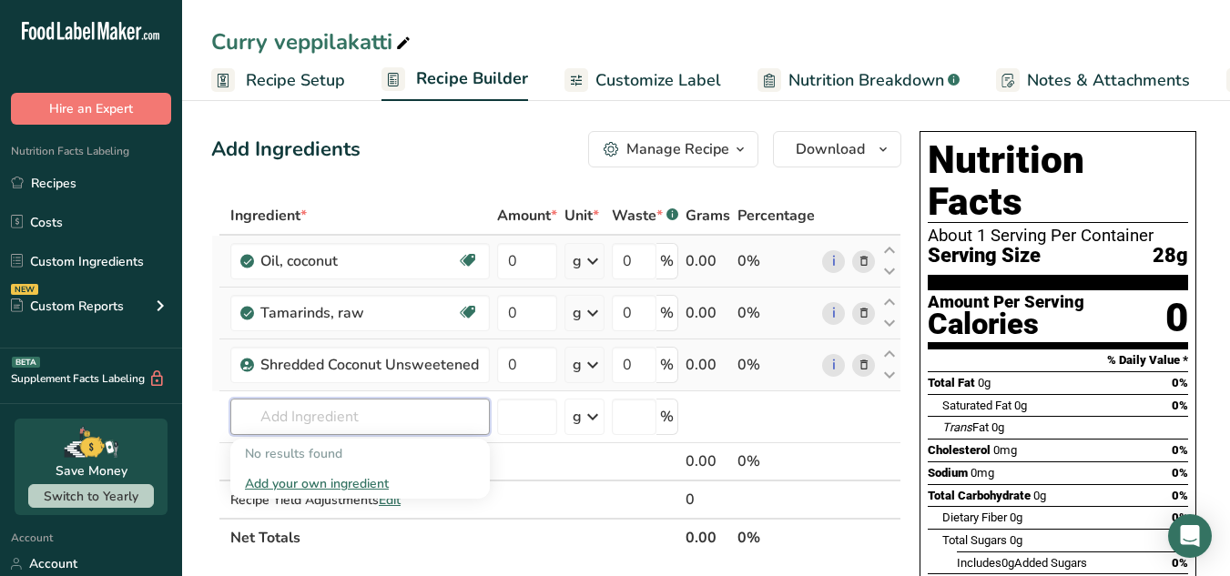
paste input "Bergera koenigii"
type input "Bergera"
type input "b"
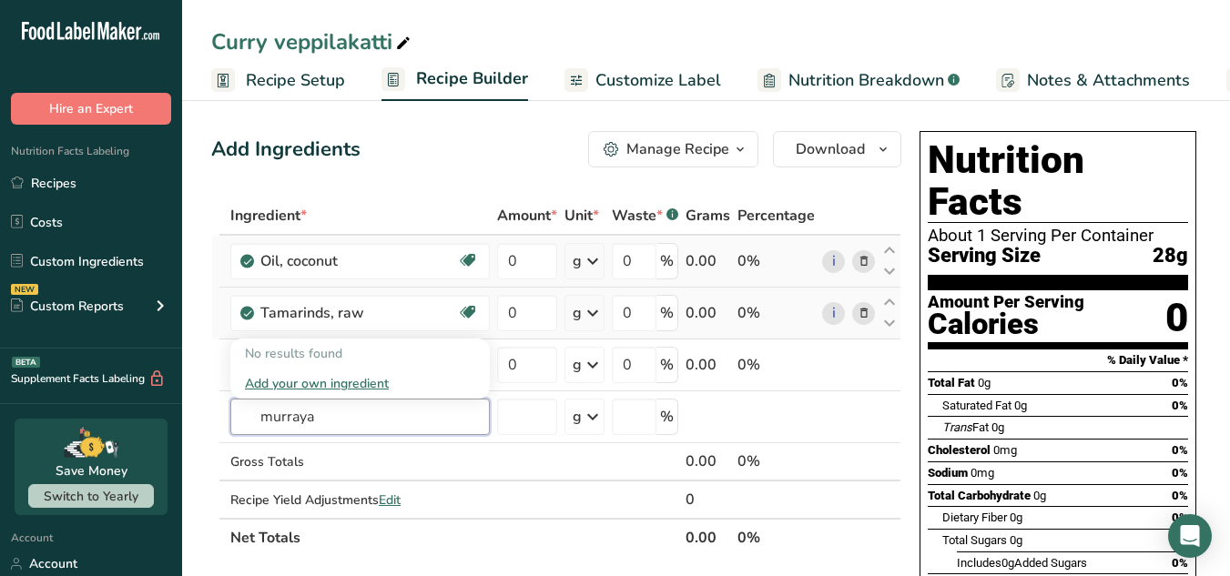
drag, startPoint x: 365, startPoint y: 419, endPoint x: 98, endPoint y: 464, distance: 270.7
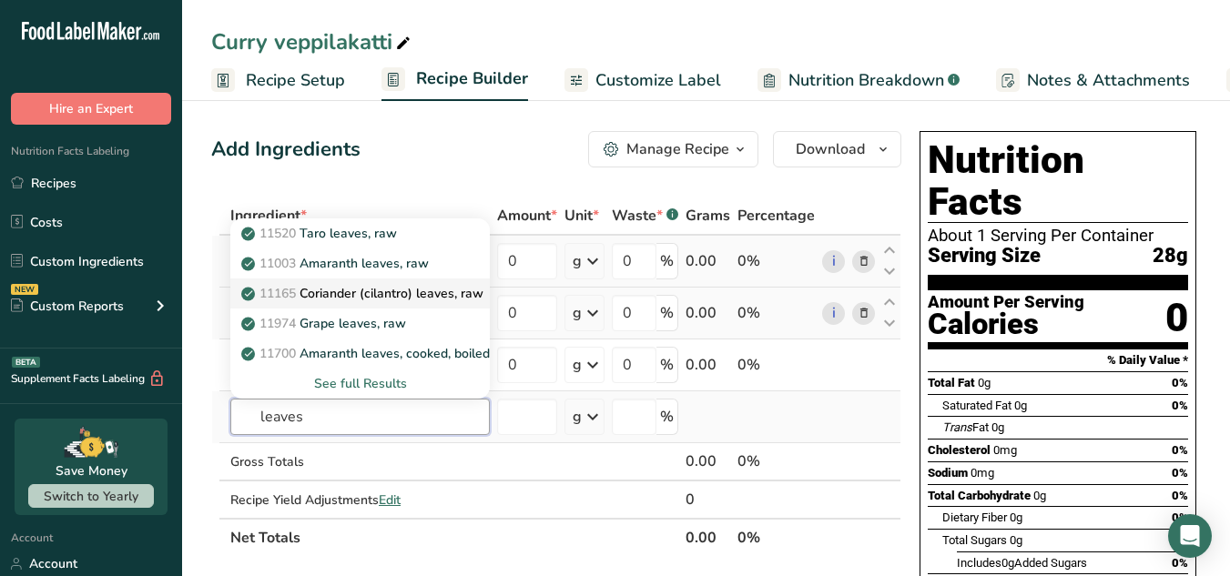
type input "leaves"
click at [372, 299] on p "11165 Coriander (cilantro) leaves, raw" at bounding box center [364, 293] width 239 height 19
type input "Coriander (cilantro) leaves, raw"
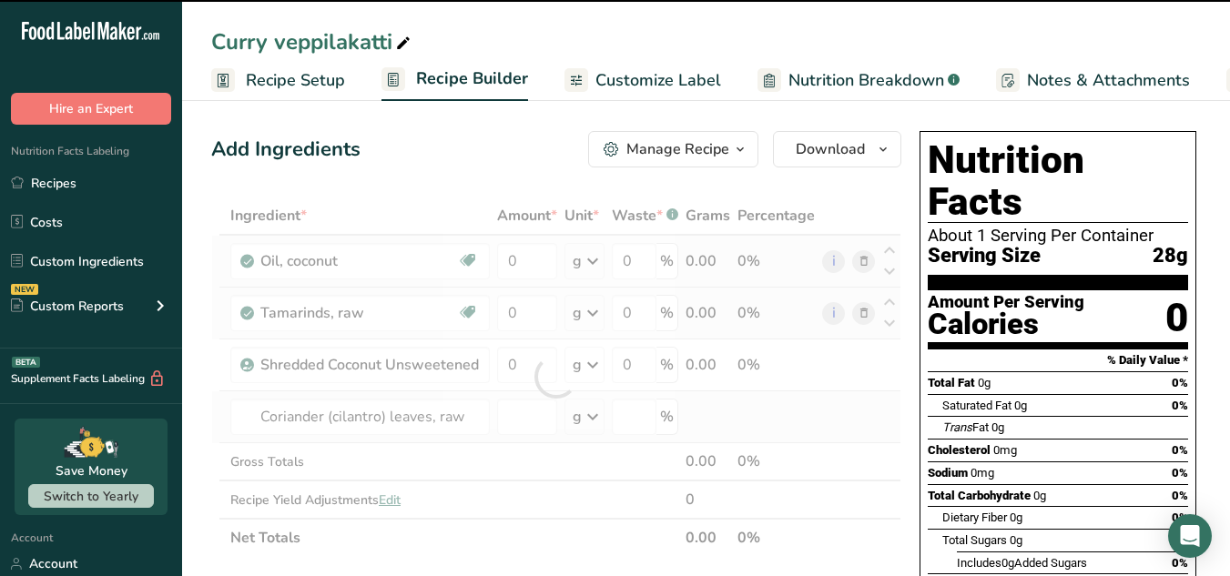
type input "0"
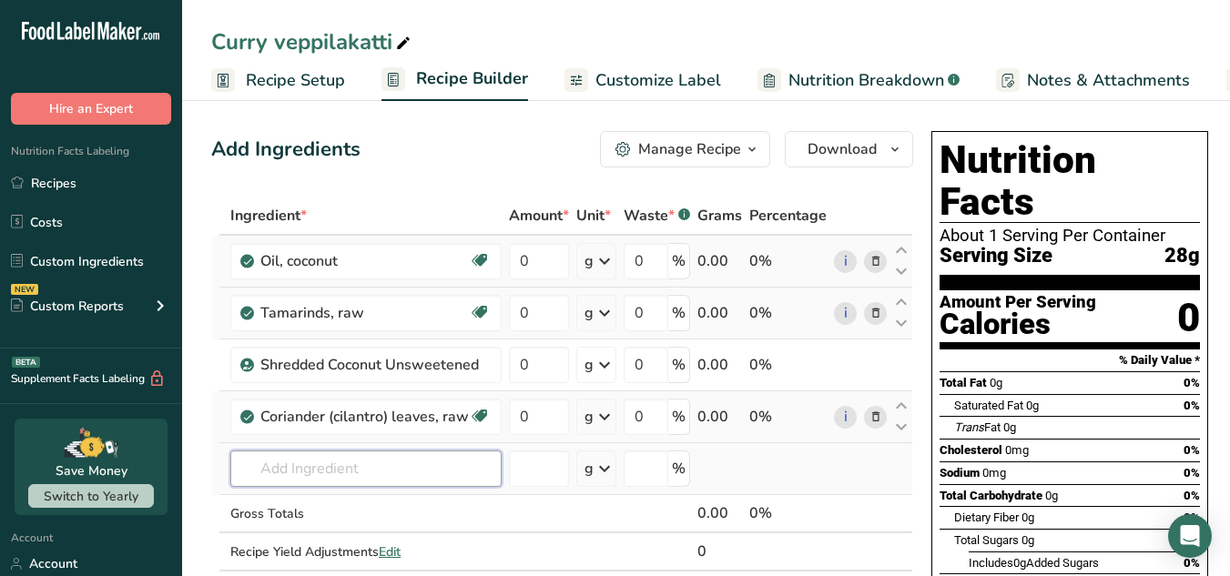
click at [341, 465] on input "text" at bounding box center [365, 469] width 271 height 36
paste input "Salt"
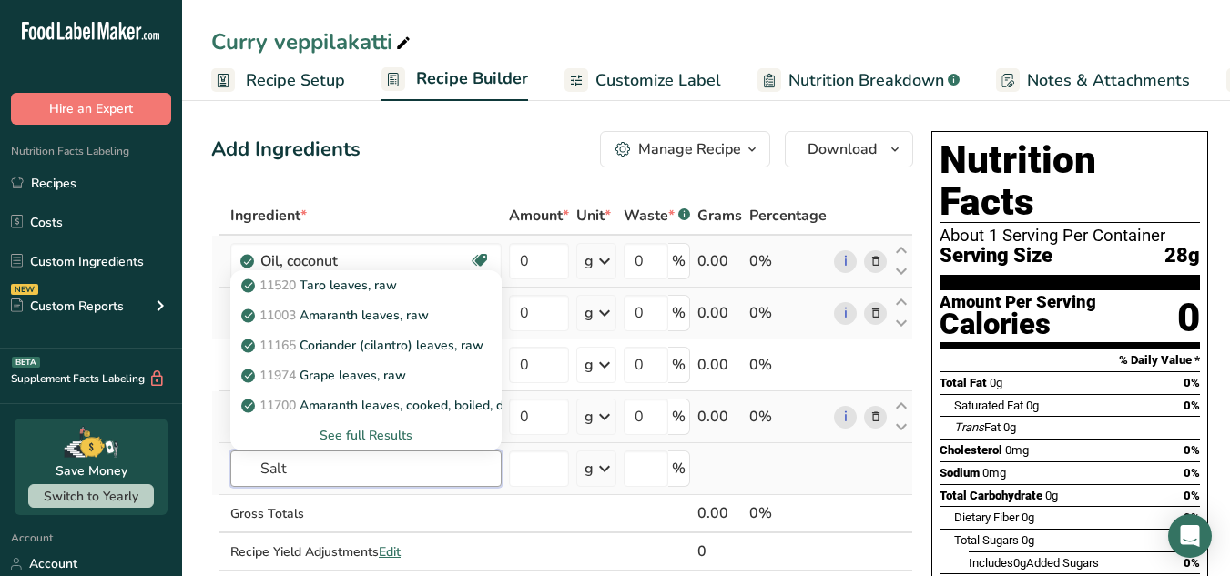
type input "Salt"
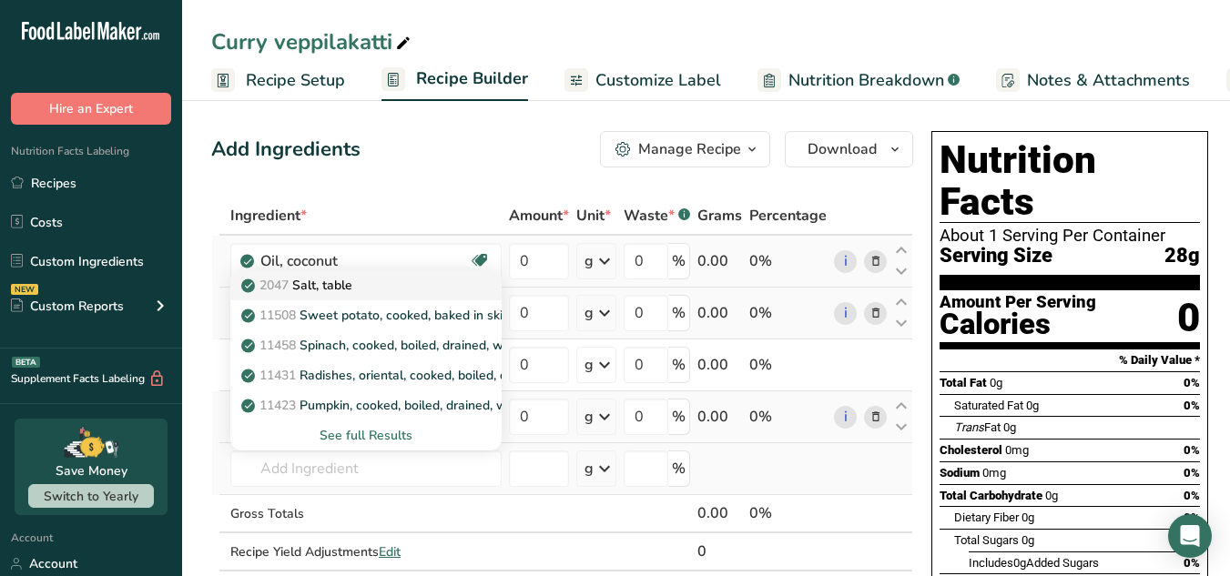
click at [343, 294] on p "2047 Salt, table" at bounding box center [298, 285] width 107 height 19
type input "Salt, table"
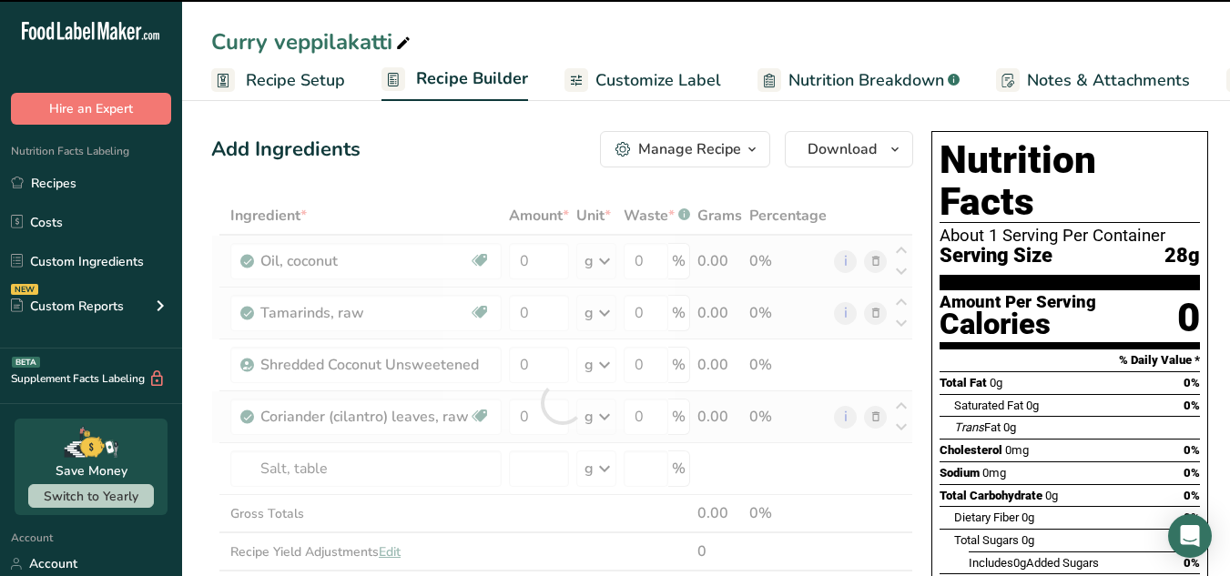
type input "0"
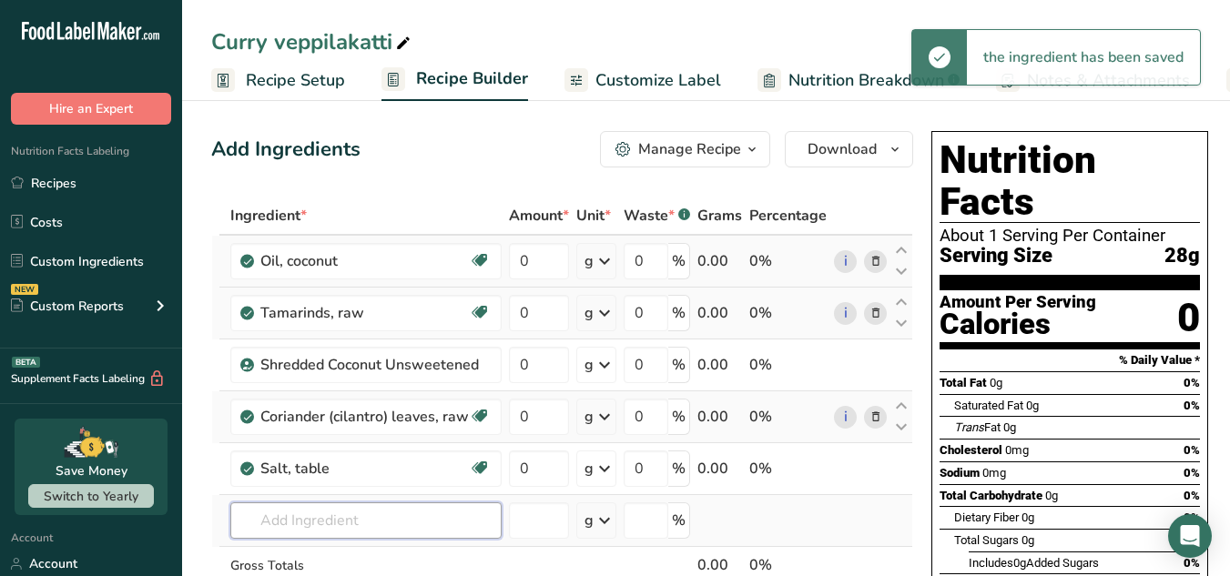
click at [259, 519] on input "text" at bounding box center [365, 521] width 271 height 36
paste input "Chilli flakes"
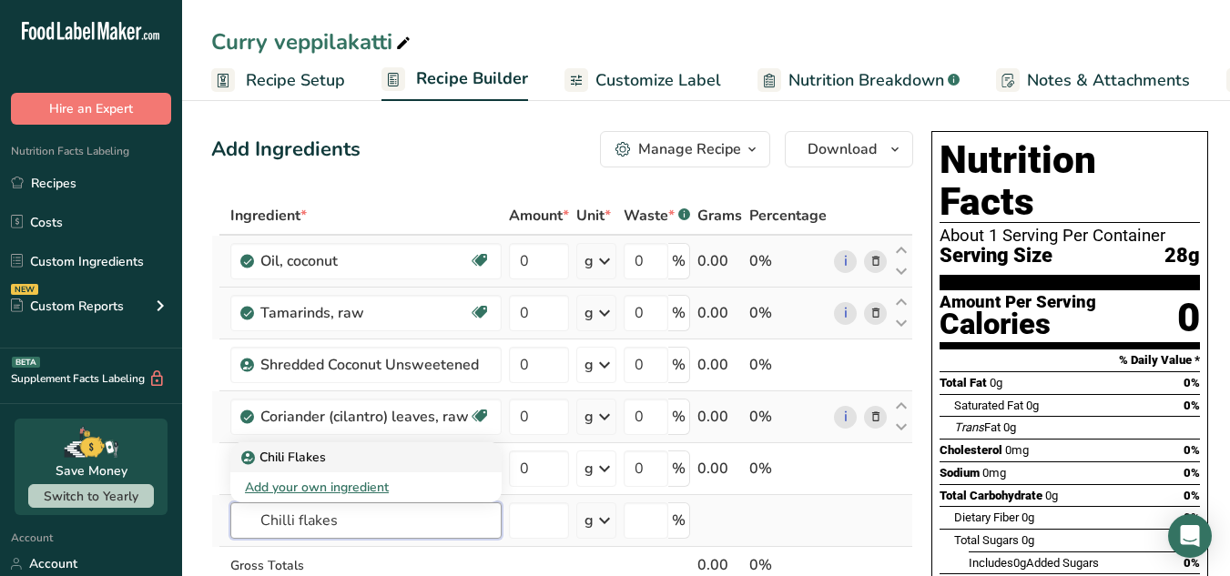
type input "Chilli flakes"
click at [320, 461] on p "Chili Flakes" at bounding box center [285, 457] width 81 height 19
type input "Chili Flakes"
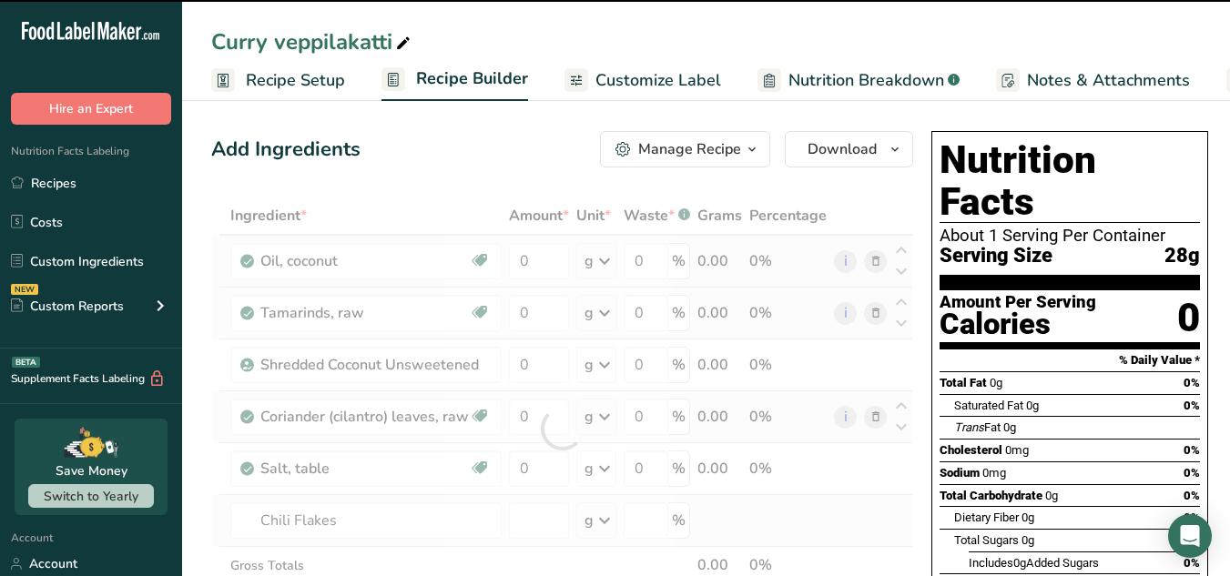
type input "0"
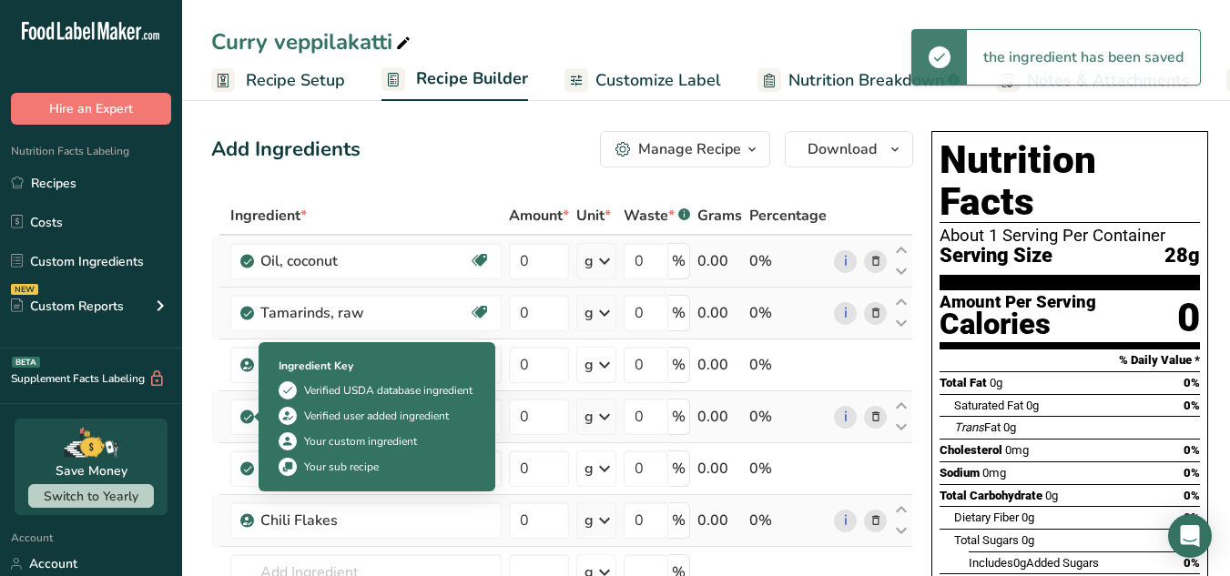
scroll to position [147, 0]
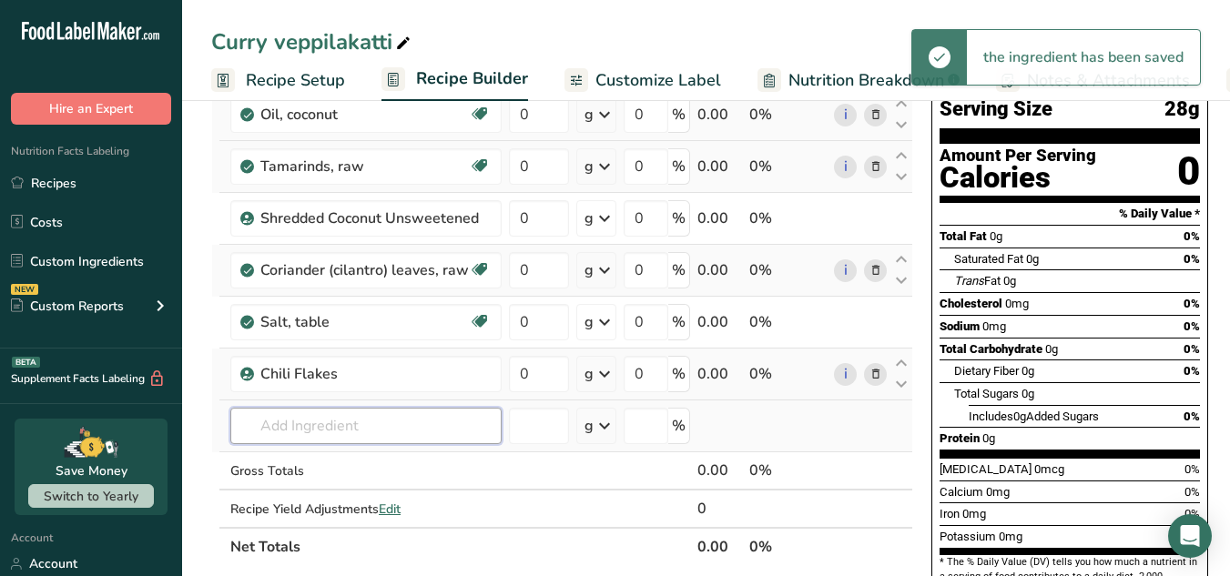
click at [287, 435] on input "text" at bounding box center [365, 426] width 271 height 36
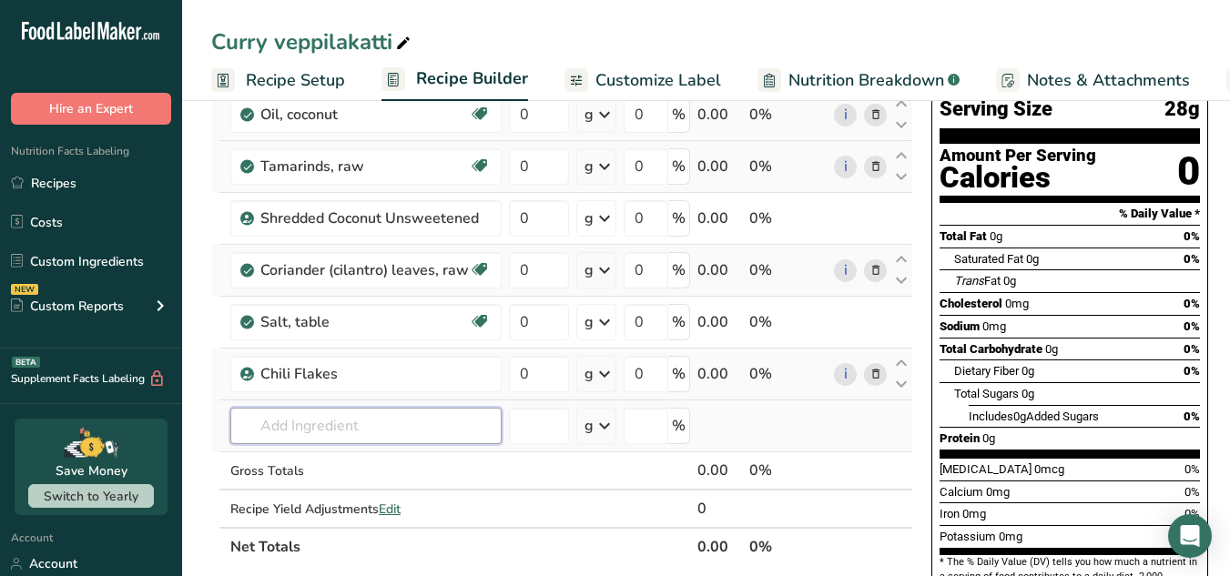
paste input "Ginger"
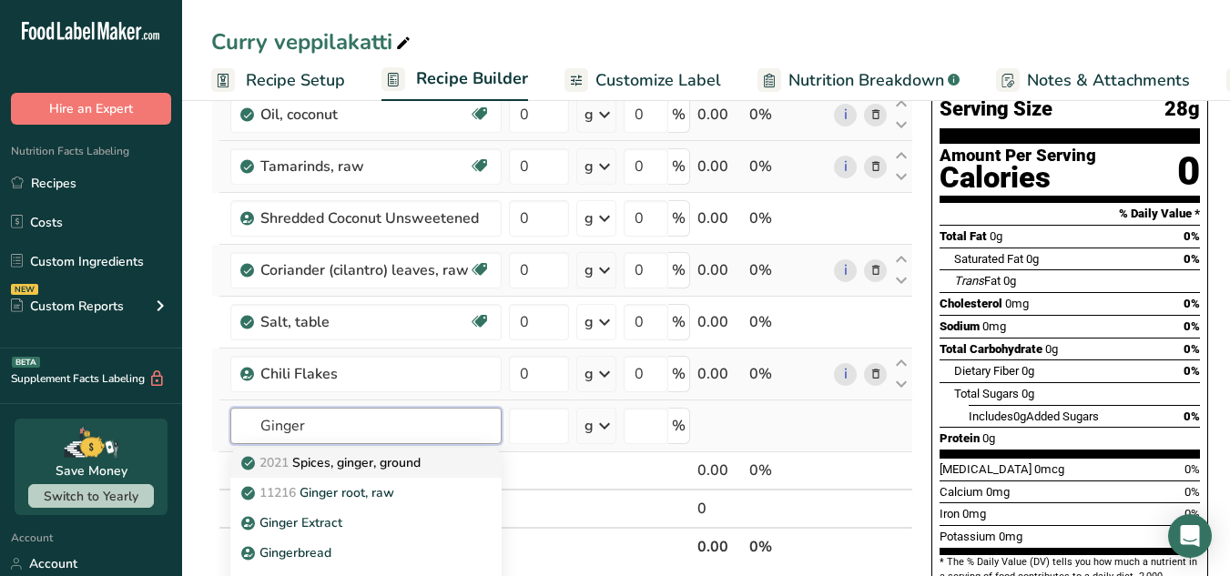
type input "Ginger"
click at [312, 470] on p "2021 Spices, ginger, ground" at bounding box center [333, 462] width 176 height 19
type input "Spices, ginger, ground"
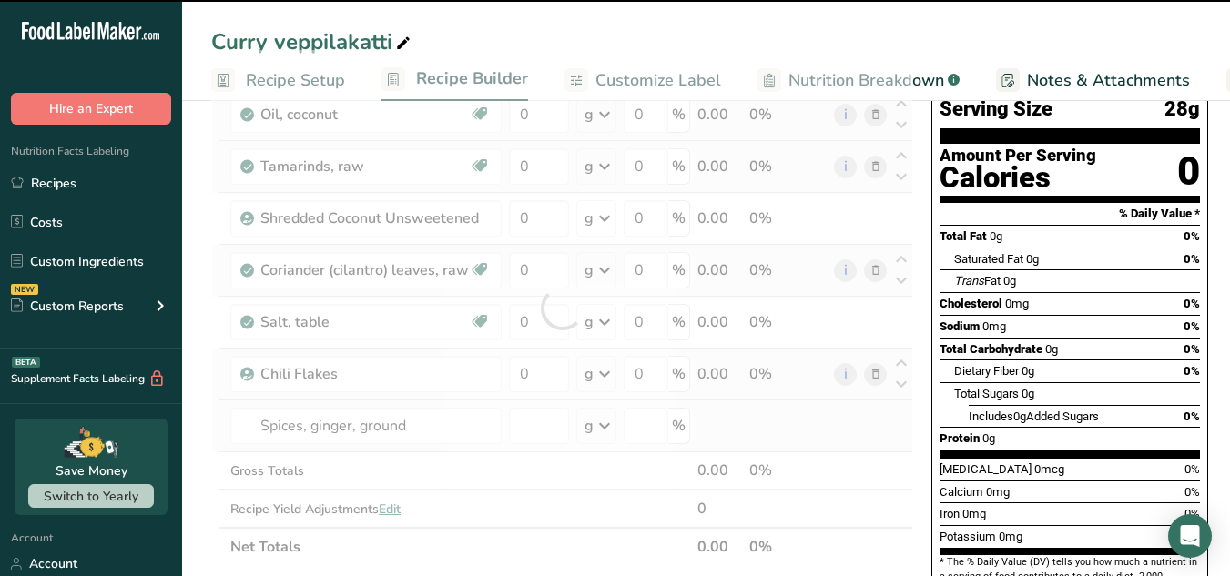
type input "0"
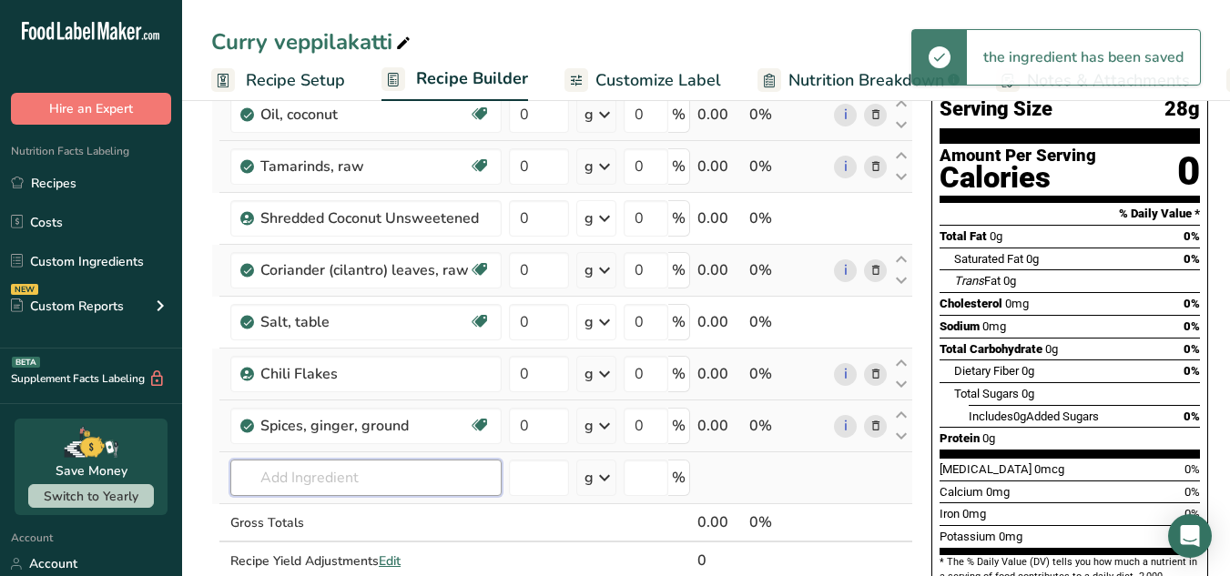
click at [302, 494] on input "text" at bounding box center [365, 478] width 271 height 36
paste input "Shallots"
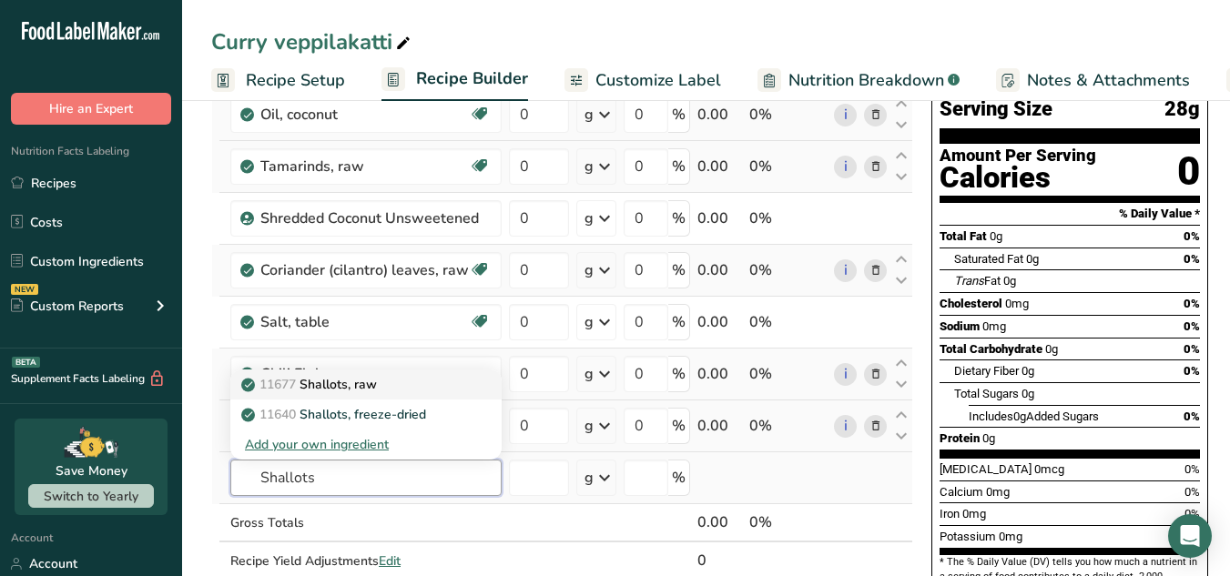
type input "Shallots"
click at [321, 388] on p "11677 Shallots, raw" at bounding box center [311, 384] width 132 height 19
type input "Shallots, raw"
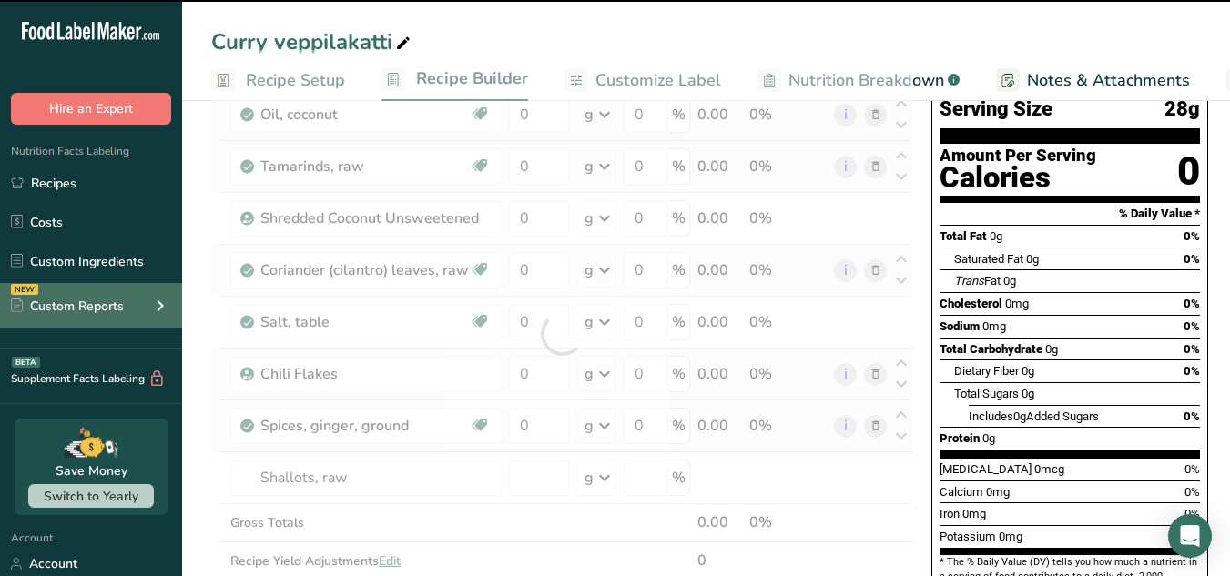
type input "0"
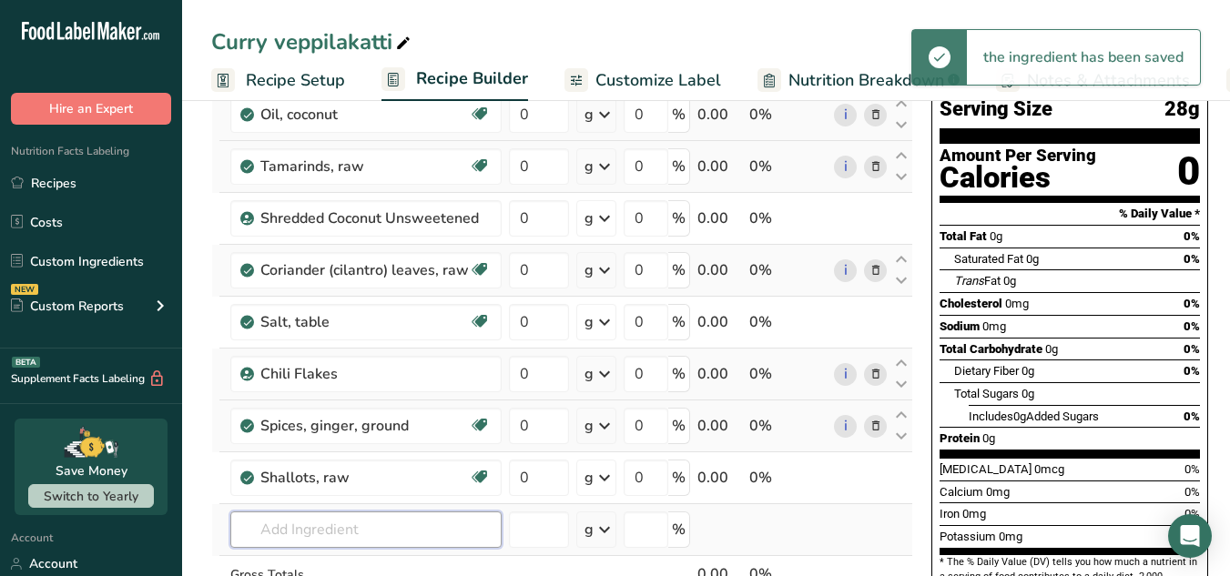
click at [294, 532] on input "text" at bounding box center [365, 530] width 271 height 36
paste input "Urad dhal"
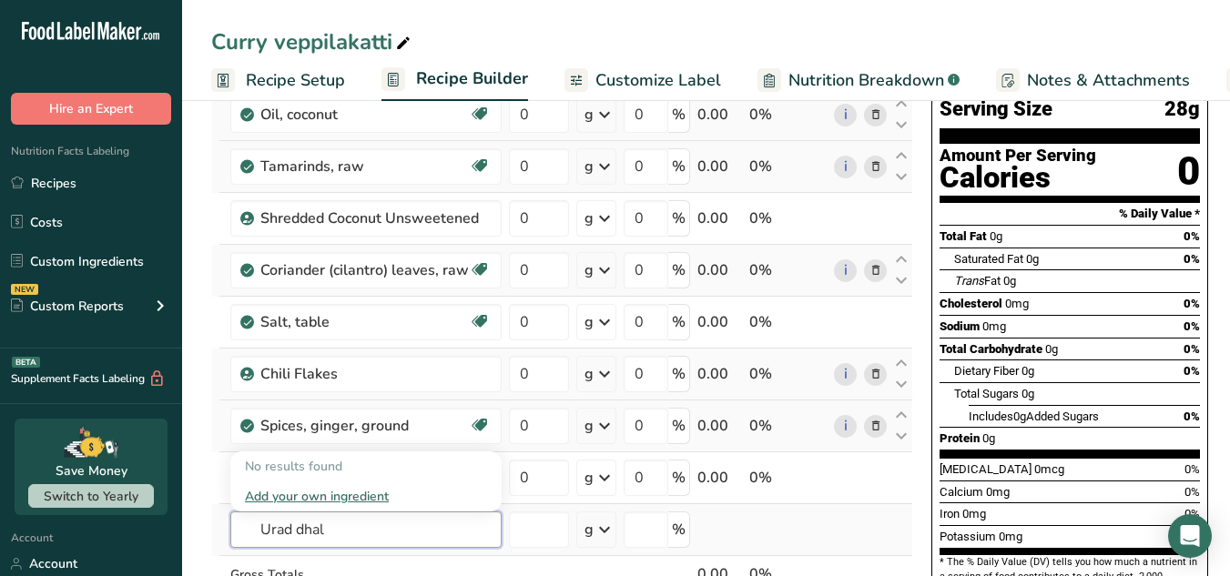
click at [338, 531] on input "Urad dhal" at bounding box center [365, 530] width 271 height 36
type input "U"
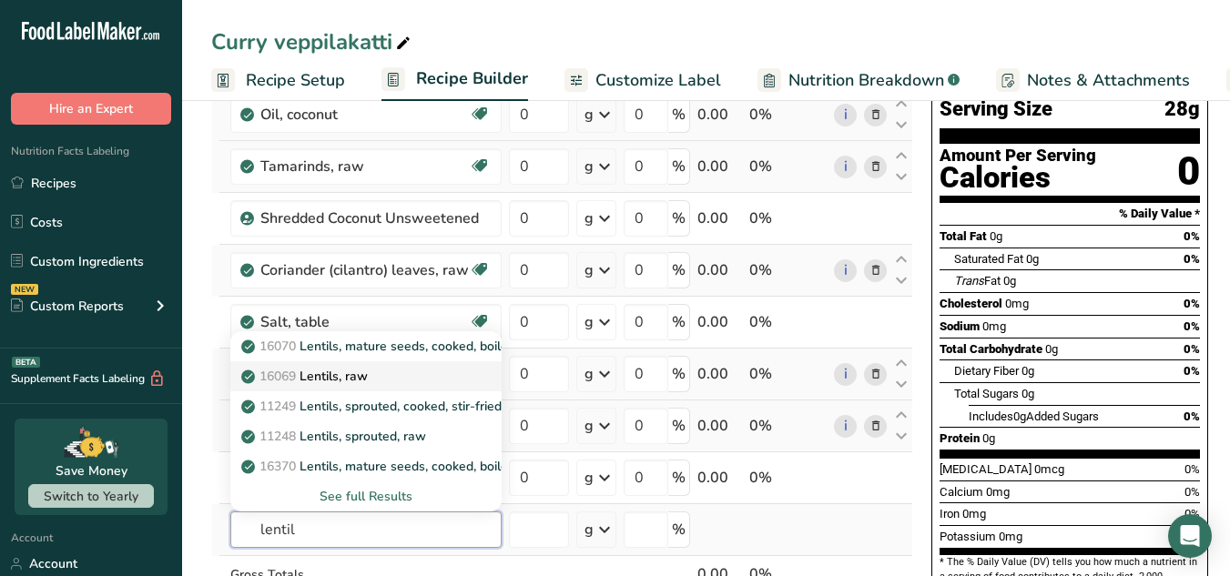
type input "lentil"
click at [368, 379] on p "16069 Lentils, raw" at bounding box center [306, 376] width 123 height 19
type input "Lentils, raw"
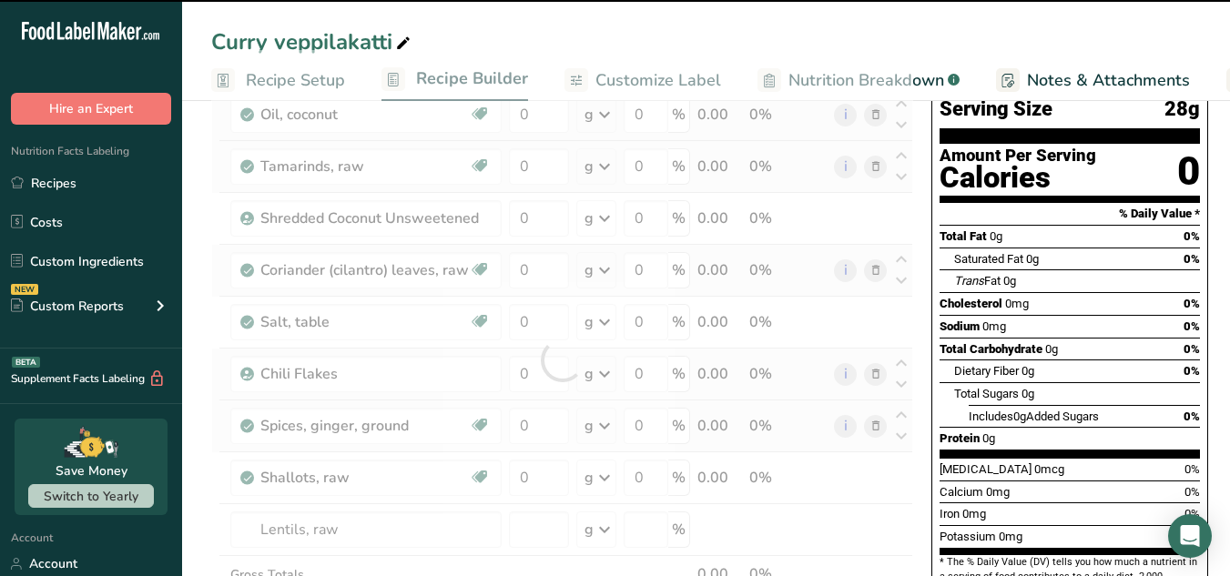
type input "0"
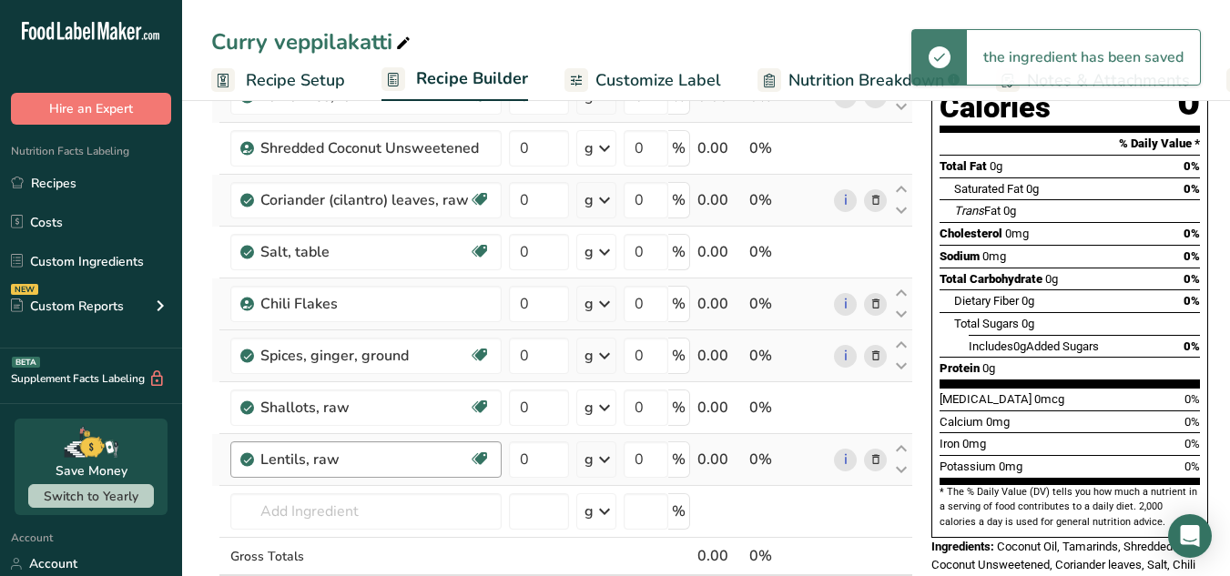
scroll to position [219, 0]
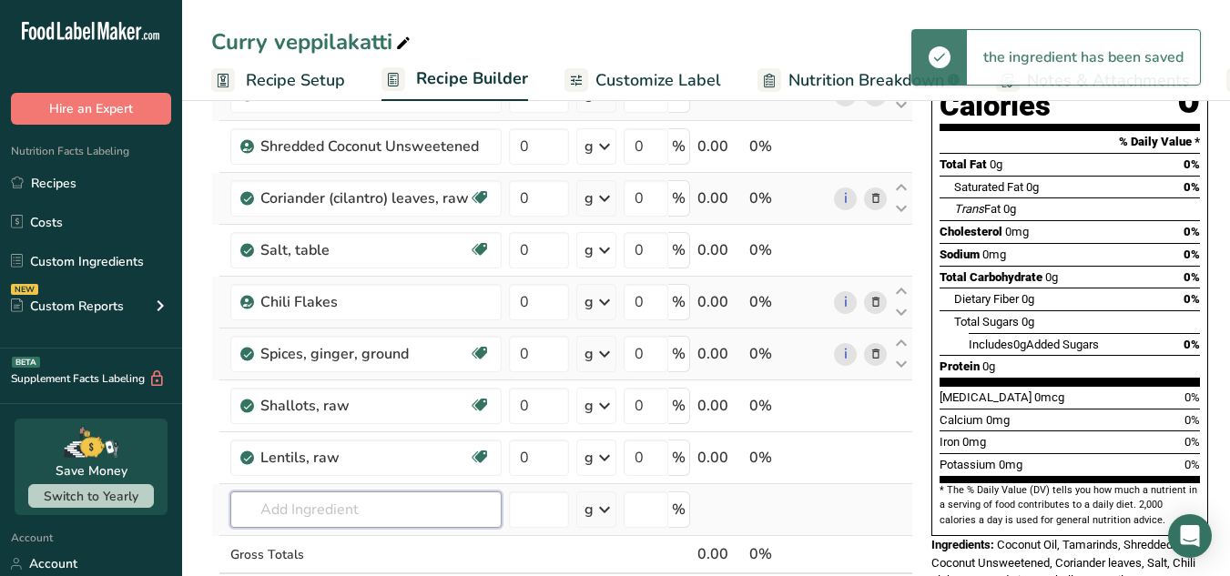
click at [266, 503] on input "text" at bounding box center [365, 510] width 271 height 36
paste input "Mustard"
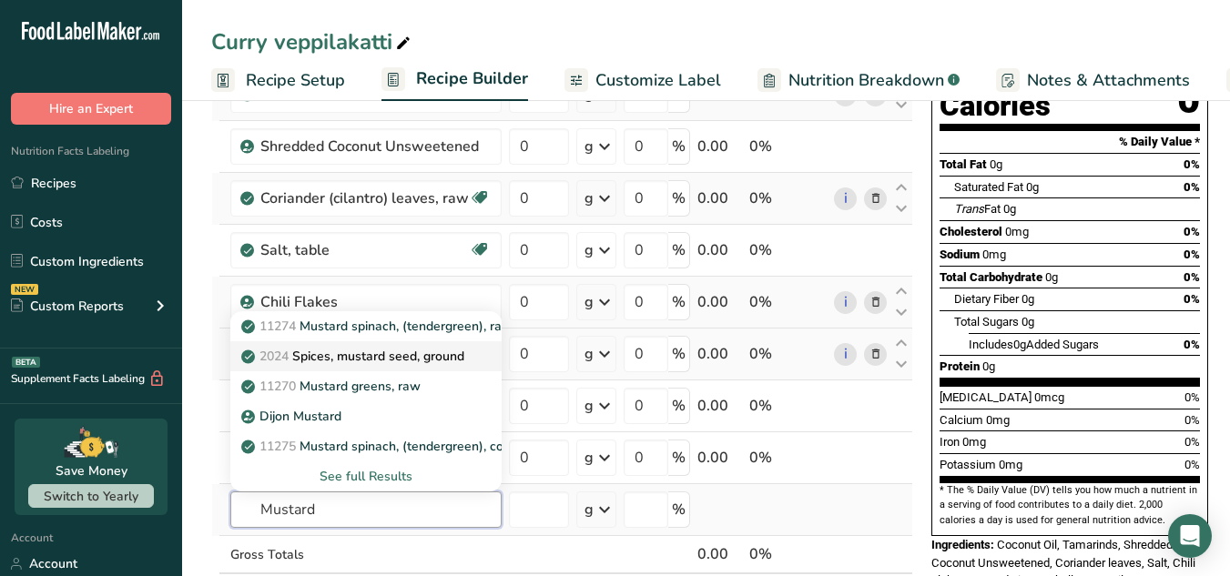
type input "Mustard"
click at [344, 357] on p "2024 Spices, mustard seed, ground" at bounding box center [354, 356] width 219 height 19
type input "Spices, mustard seed, ground"
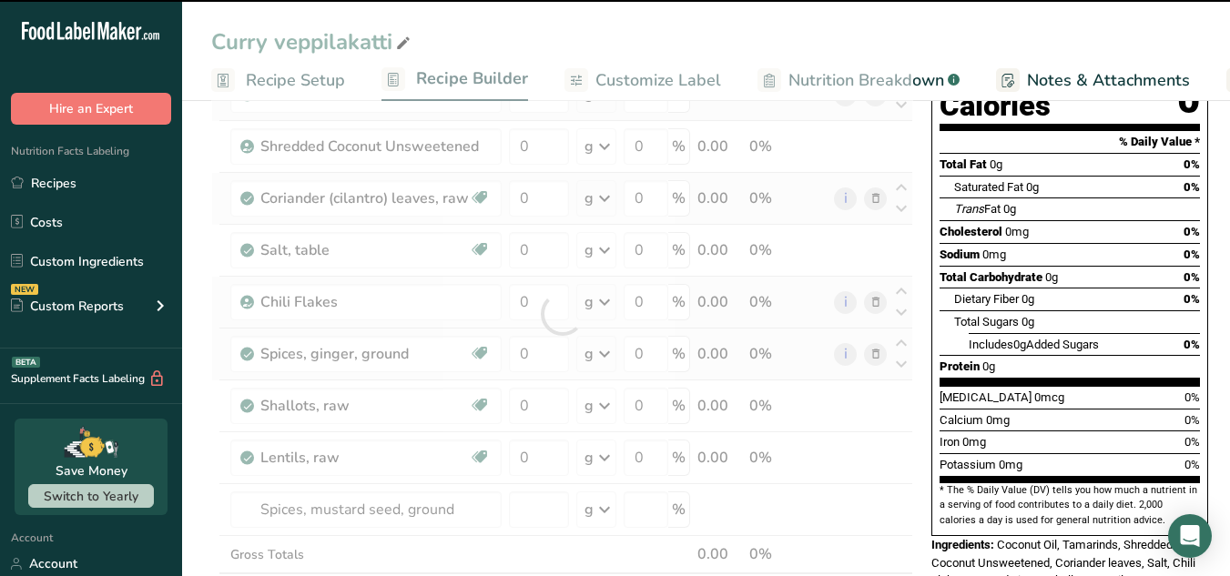
type input "0"
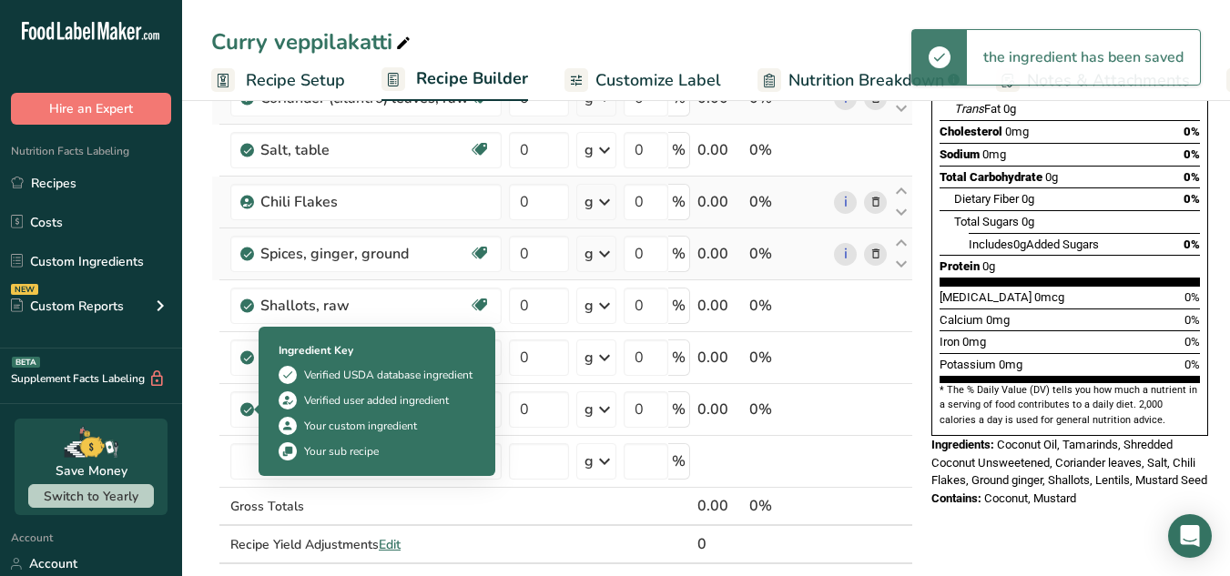
scroll to position [345, 0]
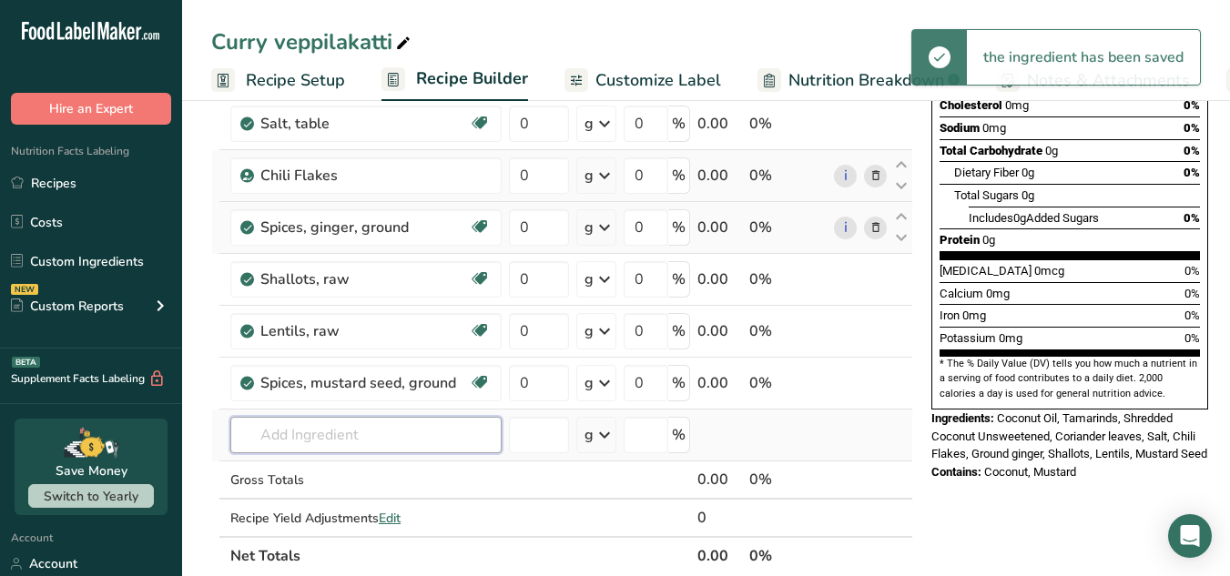
click at [259, 443] on input "text" at bounding box center [365, 435] width 271 height 36
paste input "Whole coriander seeds"
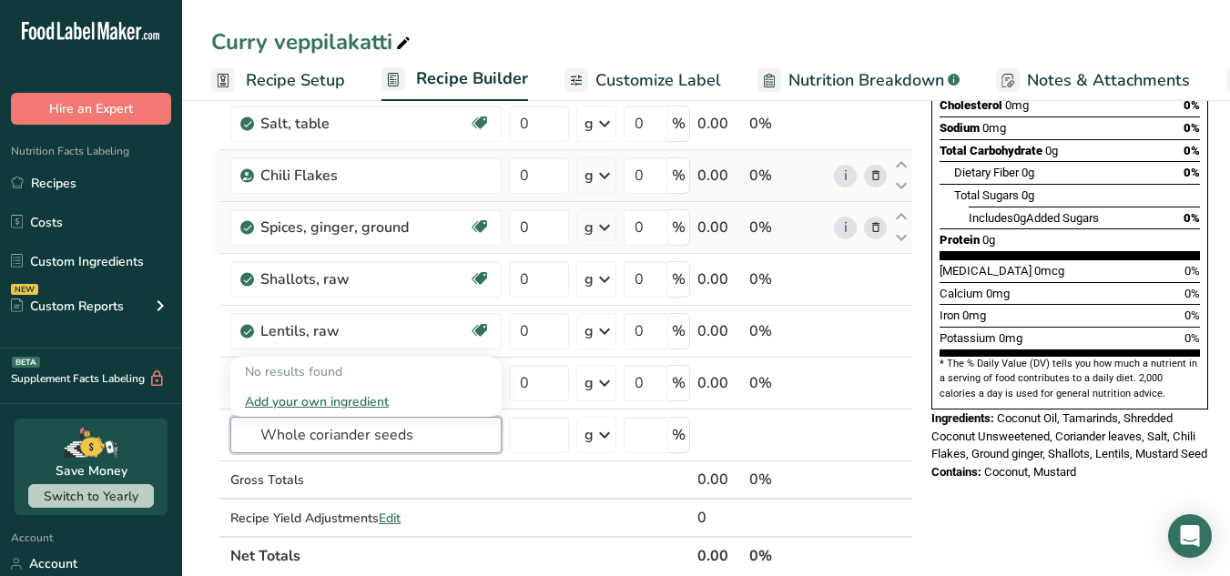
drag, startPoint x: 308, startPoint y: 434, endPoint x: 168, endPoint y: 436, distance: 139.3
click at [168, 436] on div ".a-20{fill:#fff;} Hire an Expert Nutrition Facts Labeling Recipes Costs Custom …" at bounding box center [615, 472] width 1230 height 1635
click at [370, 436] on input "coriander seeds" at bounding box center [365, 435] width 271 height 36
type input "coriander seeds"
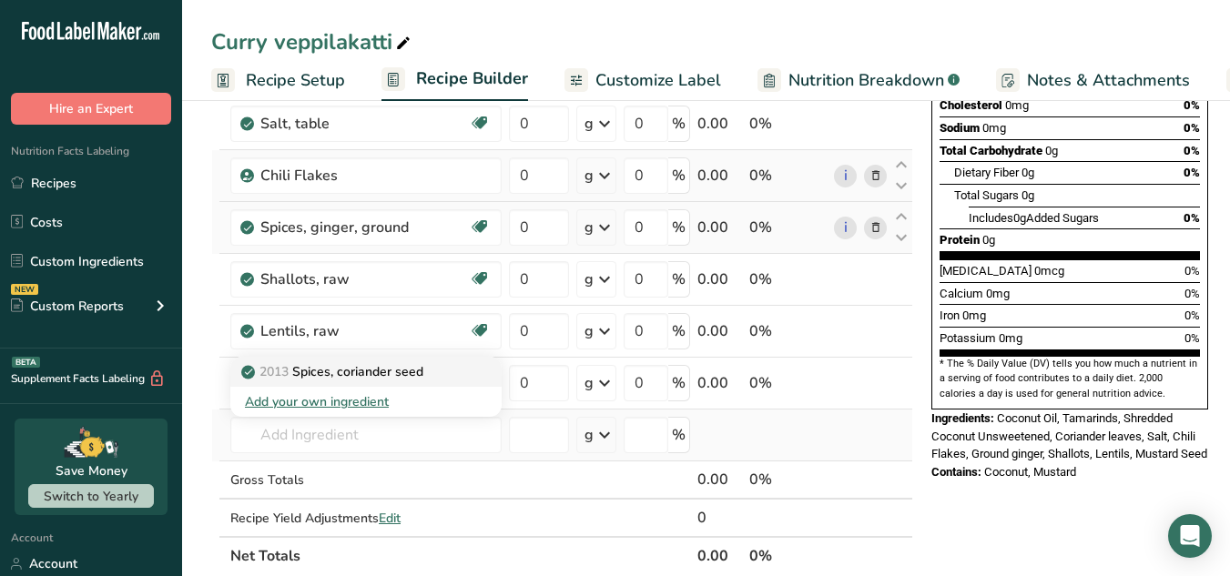
click at [389, 382] on link "2013 Spices, coriander seed" at bounding box center [365, 372] width 271 height 30
type input "Spices, coriander seed"
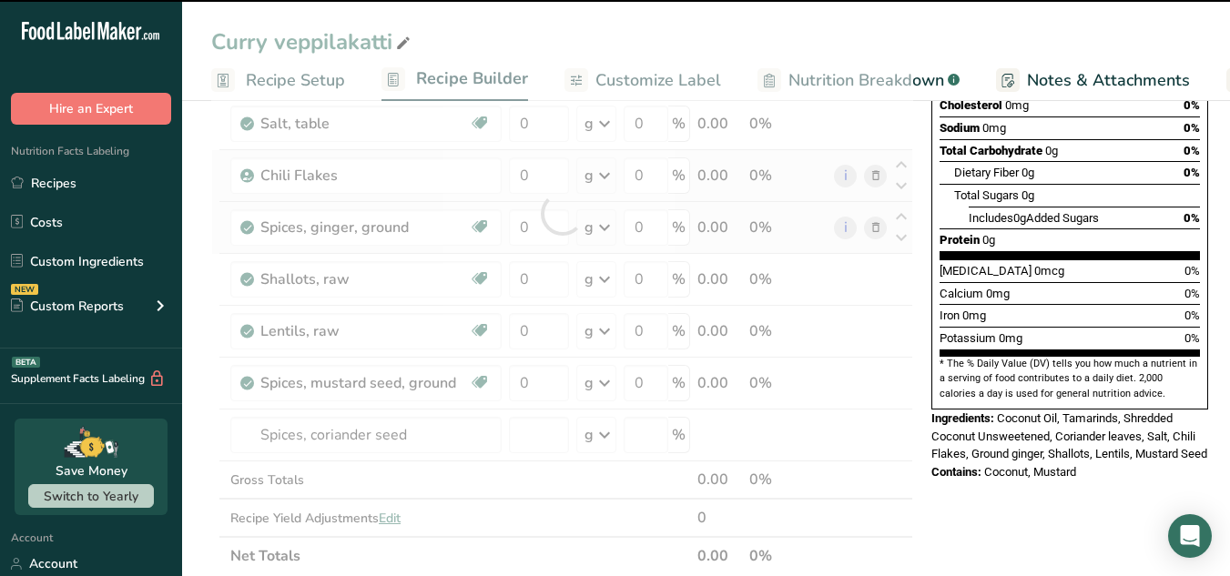
type input "0"
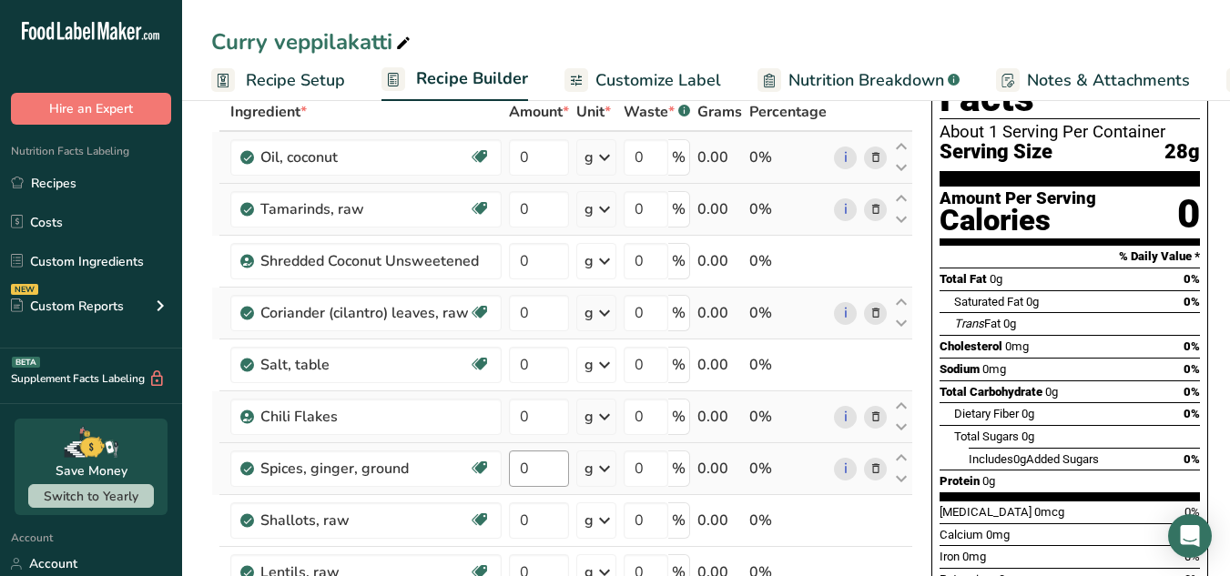
scroll to position [0, 0]
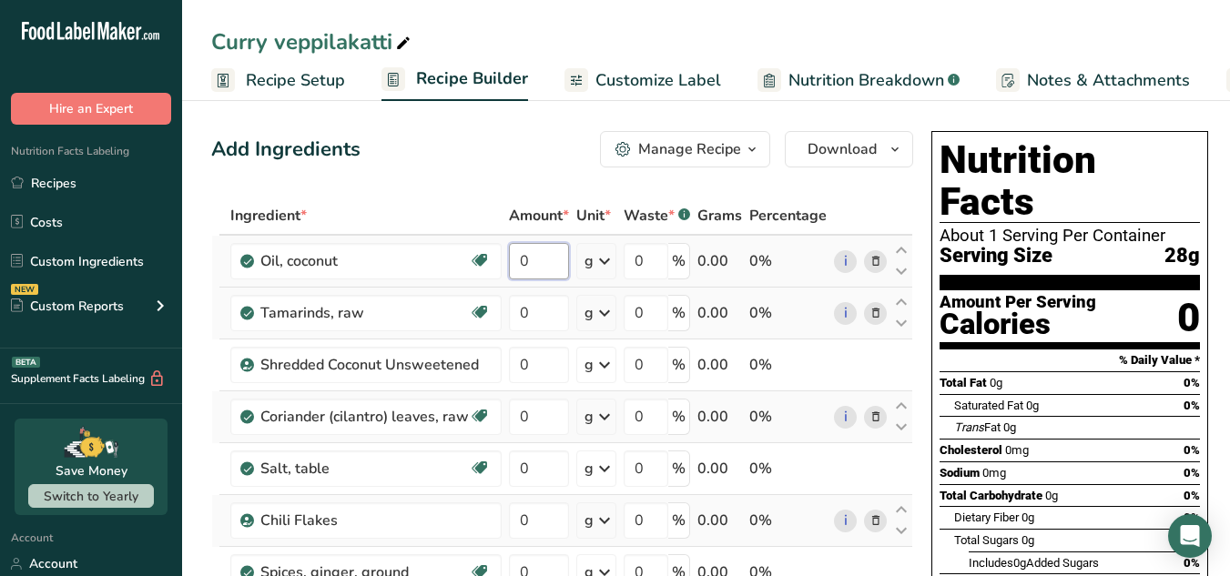
click at [544, 252] on input "0" at bounding box center [539, 261] width 60 height 36
paste input "3.9032"
type input "3.9032"
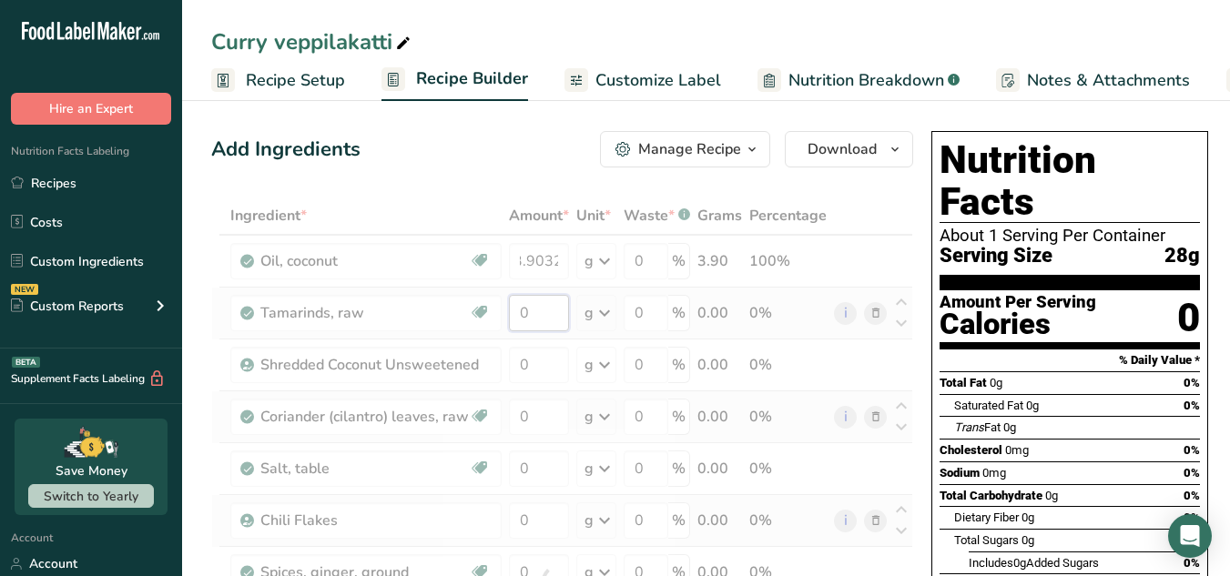
scroll to position [0, 0]
click at [539, 319] on div "Ingredient * Amount * Unit * Waste * .a-a{fill:#347362;}.b-a{fill:#fff;} Grams …" at bounding box center [562, 585] width 702 height 776
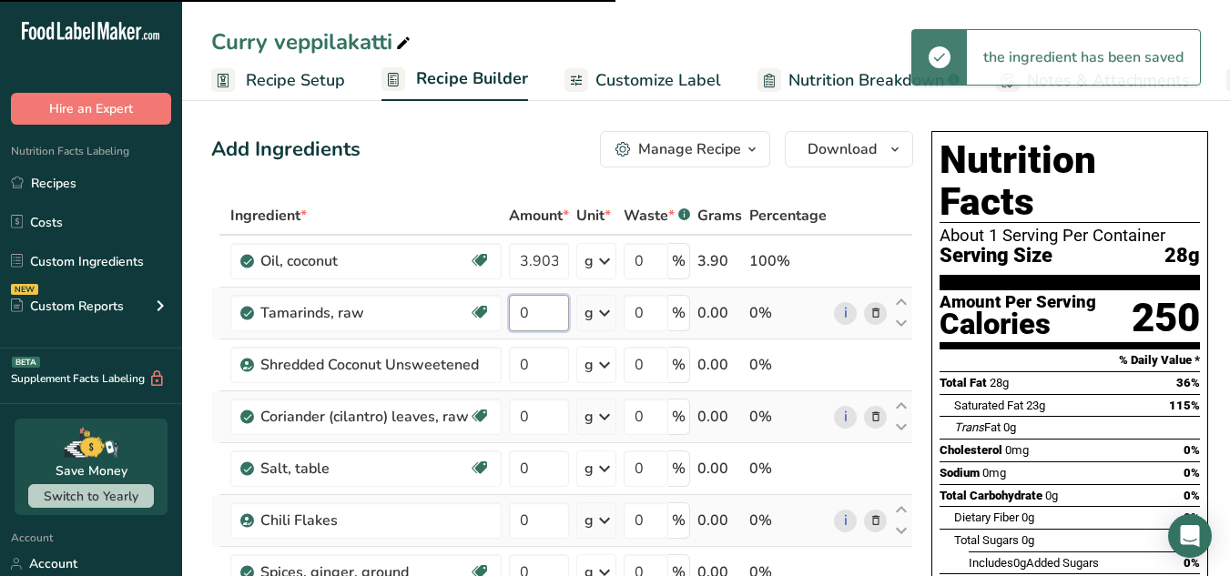
paste input "1.1144"
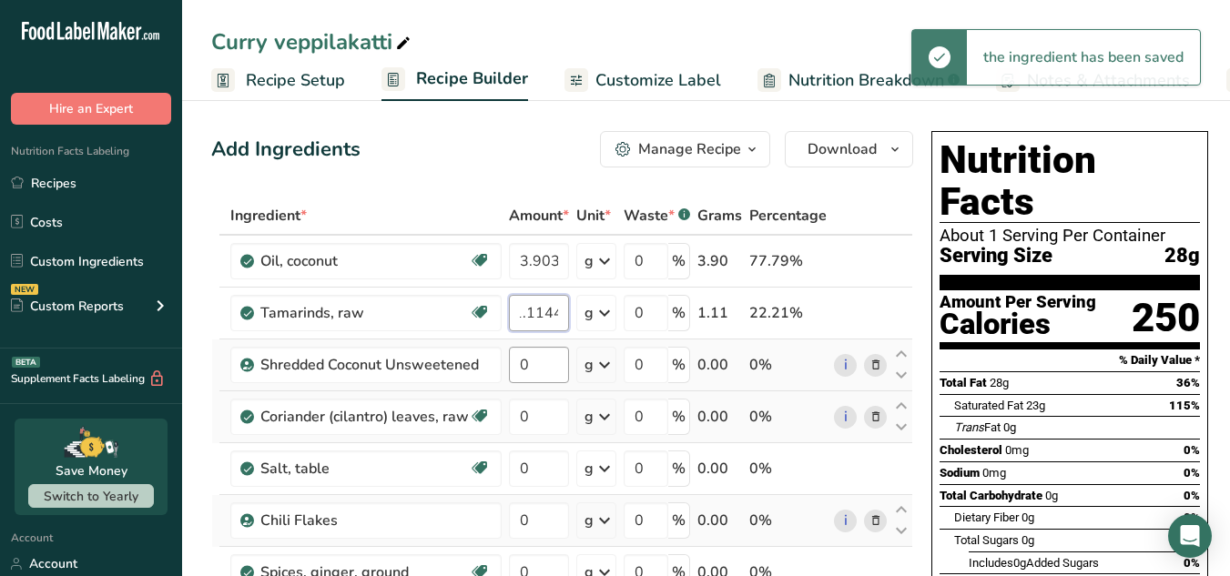
type input "1.1144"
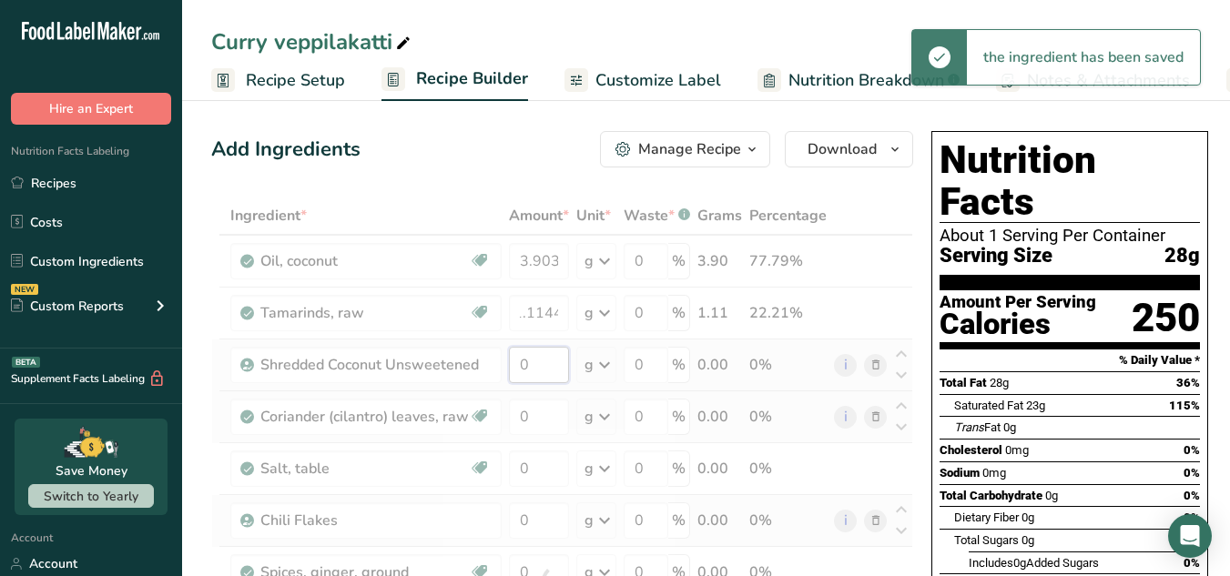
scroll to position [0, 0]
click at [550, 360] on div "Ingredient * Amount * Unit * Waste * .a-a{fill:#347362;}.b-a{fill:#fff;} Grams …" at bounding box center [562, 585] width 702 height 776
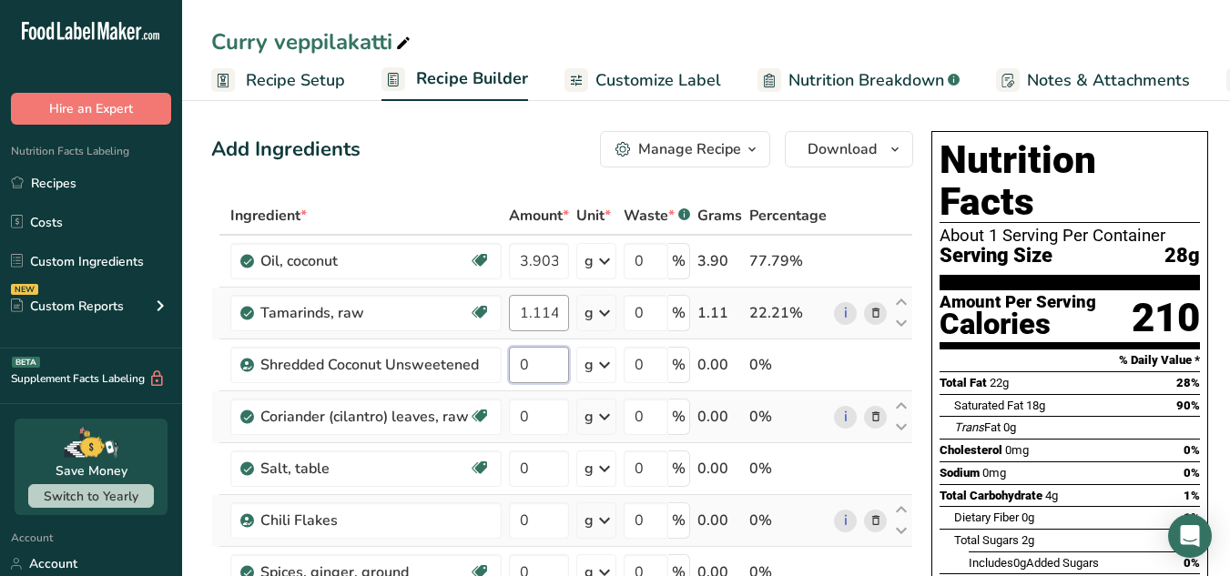
scroll to position [0, 7]
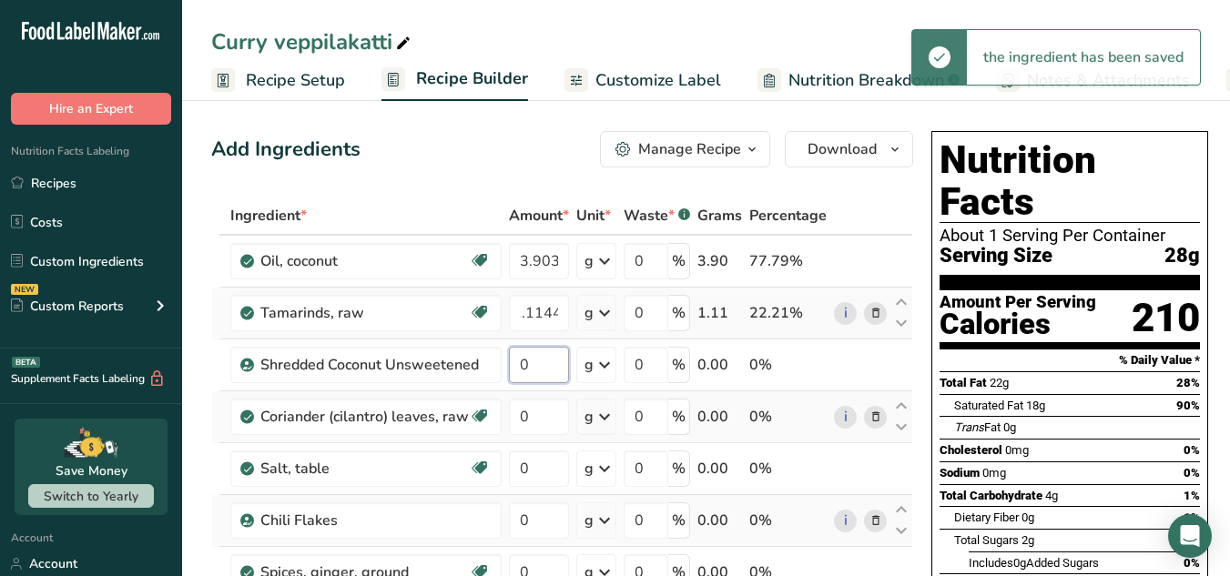
paste input "13.9496"
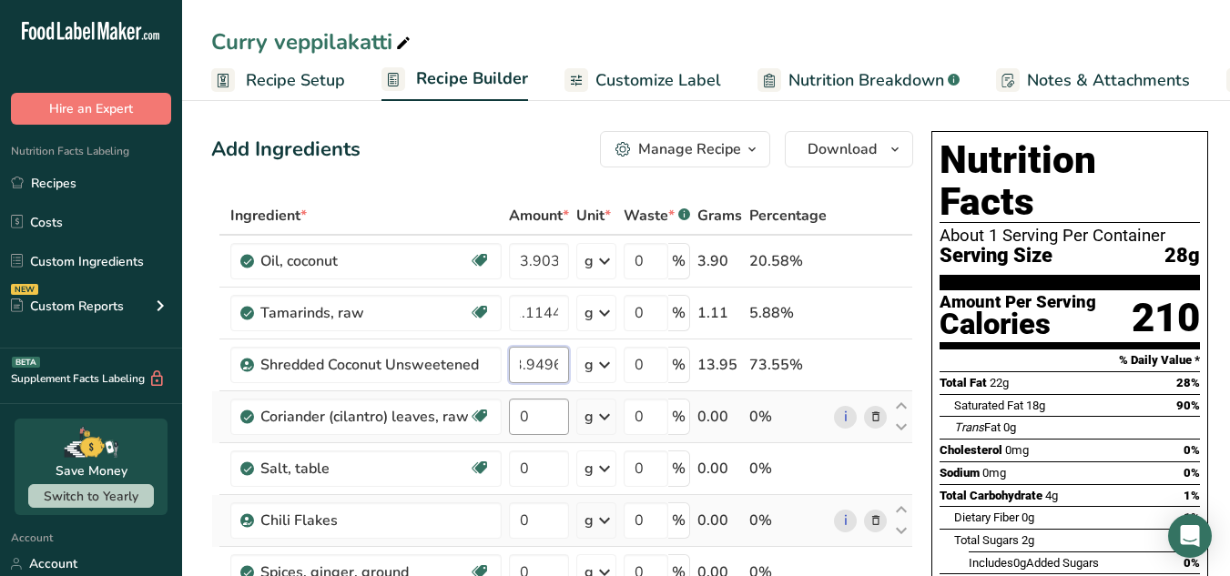
type input "13.9496"
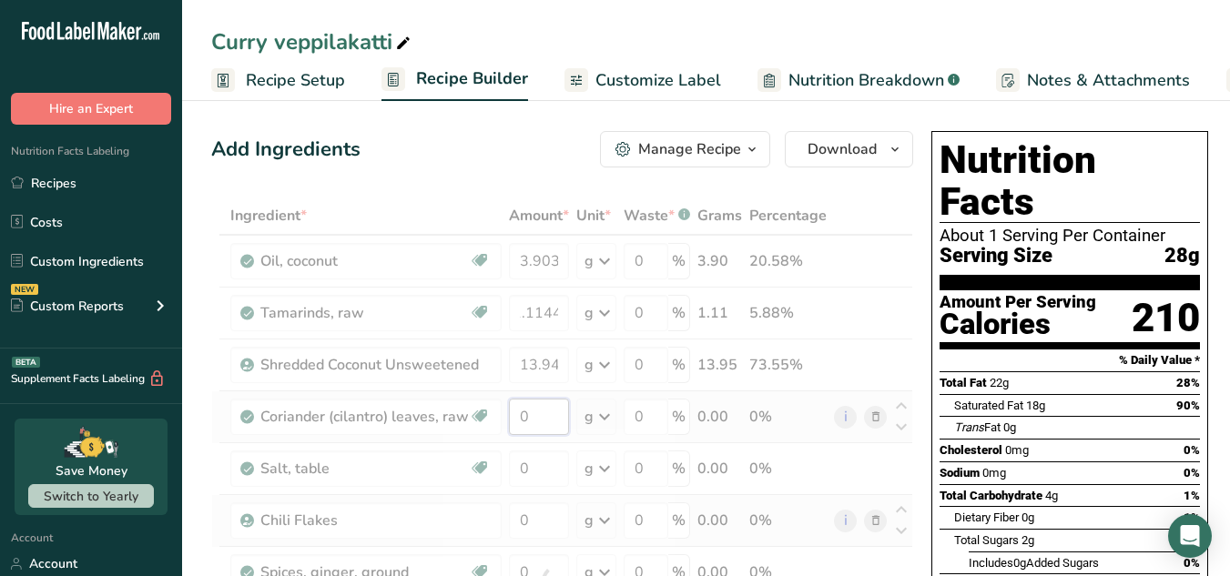
click at [554, 408] on div "Ingredient * Amount * Unit * Waste * .a-a{fill:#347362;}.b-a{fill:#fff;} Grams …" at bounding box center [562, 585] width 702 height 776
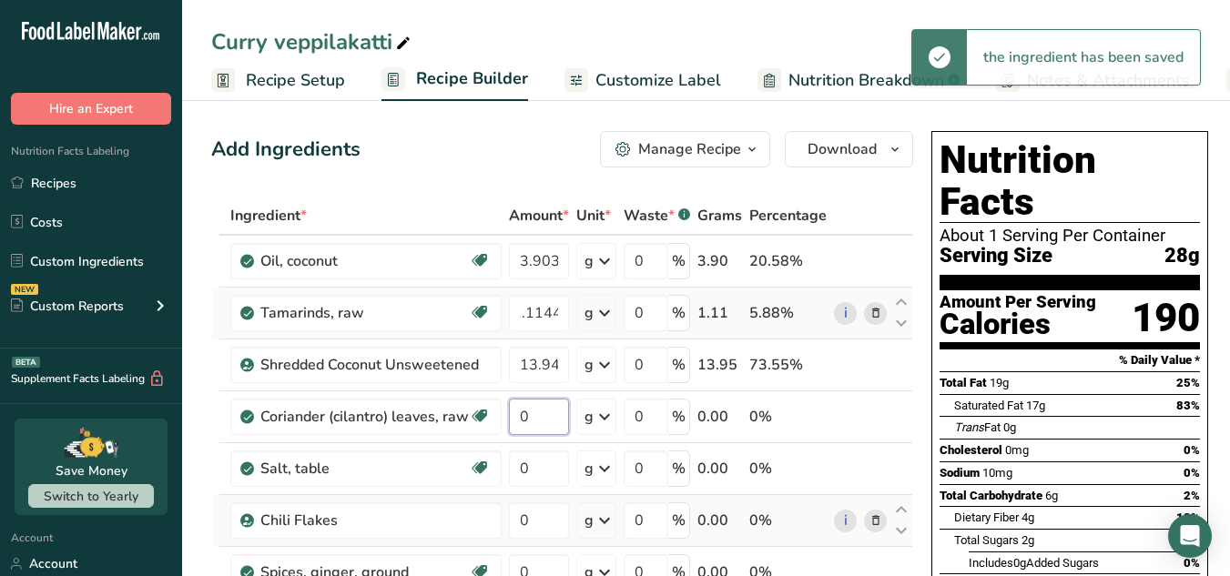
paste input "3.9032"
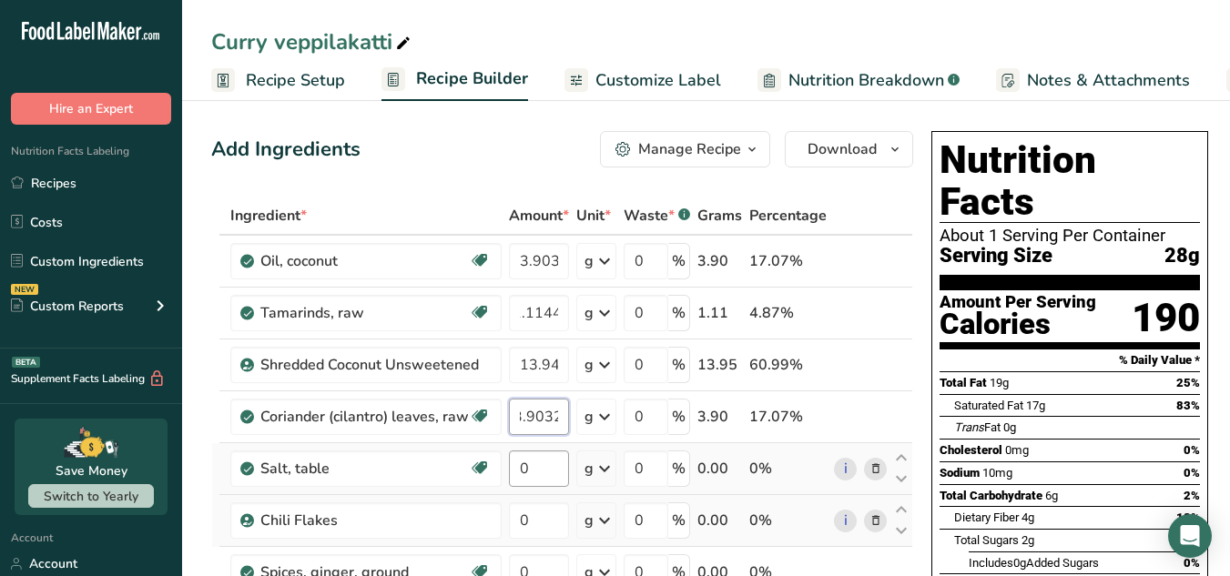
type input "3.9032"
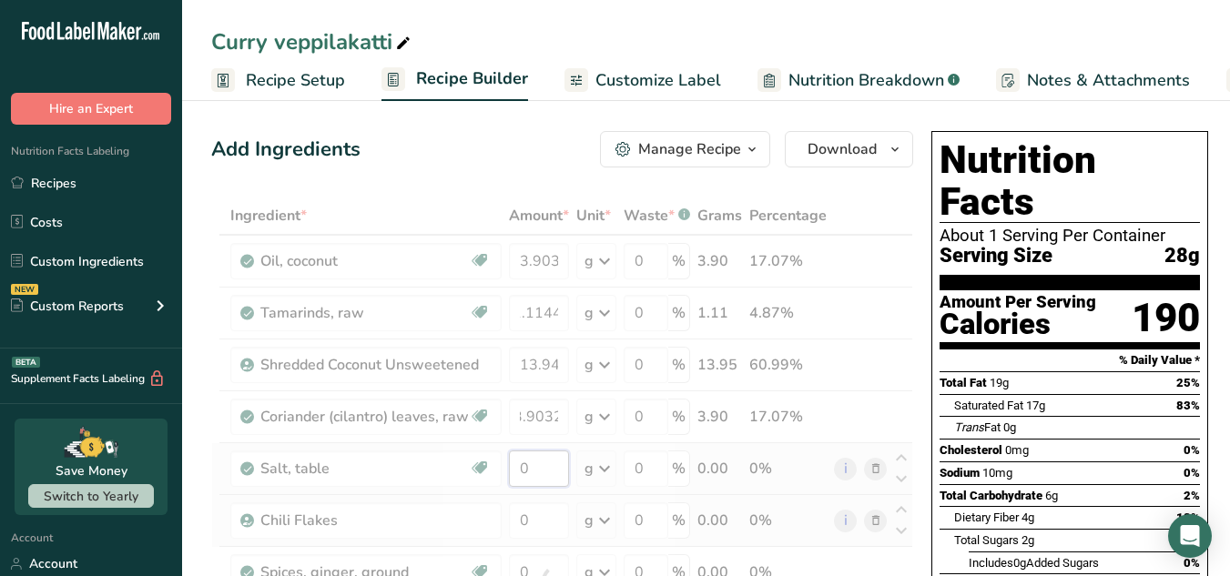
scroll to position [0, 0]
click at [543, 457] on div "Ingredient * Amount * Unit * Waste * .a-a{fill:#347362;}.b-a{fill:#fff;} Grams …" at bounding box center [562, 585] width 702 height 776
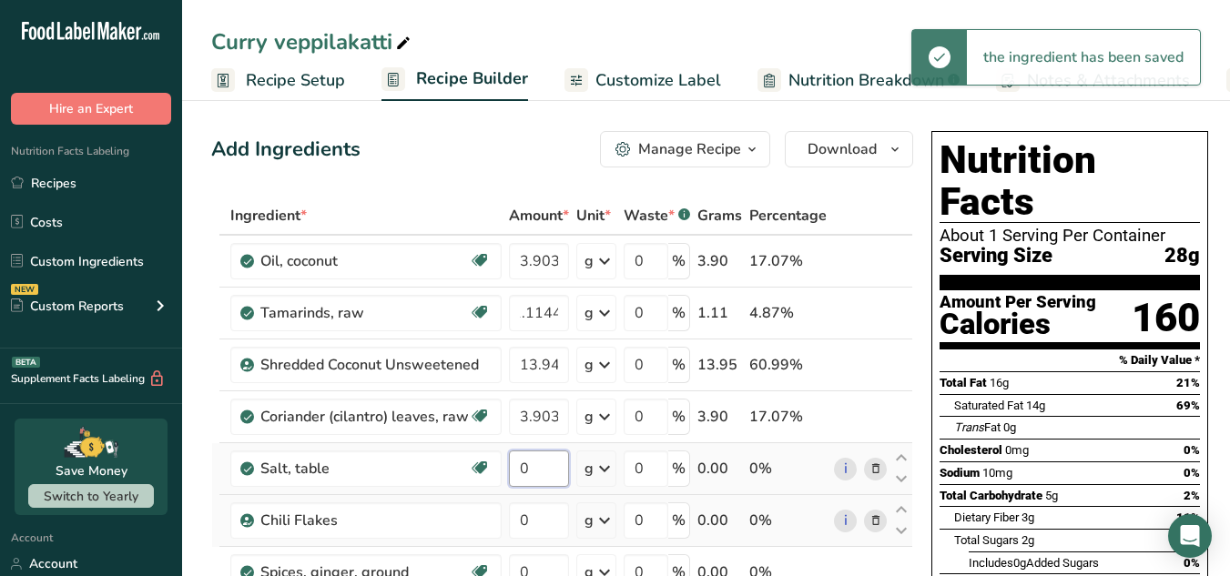
paste input ".3892"
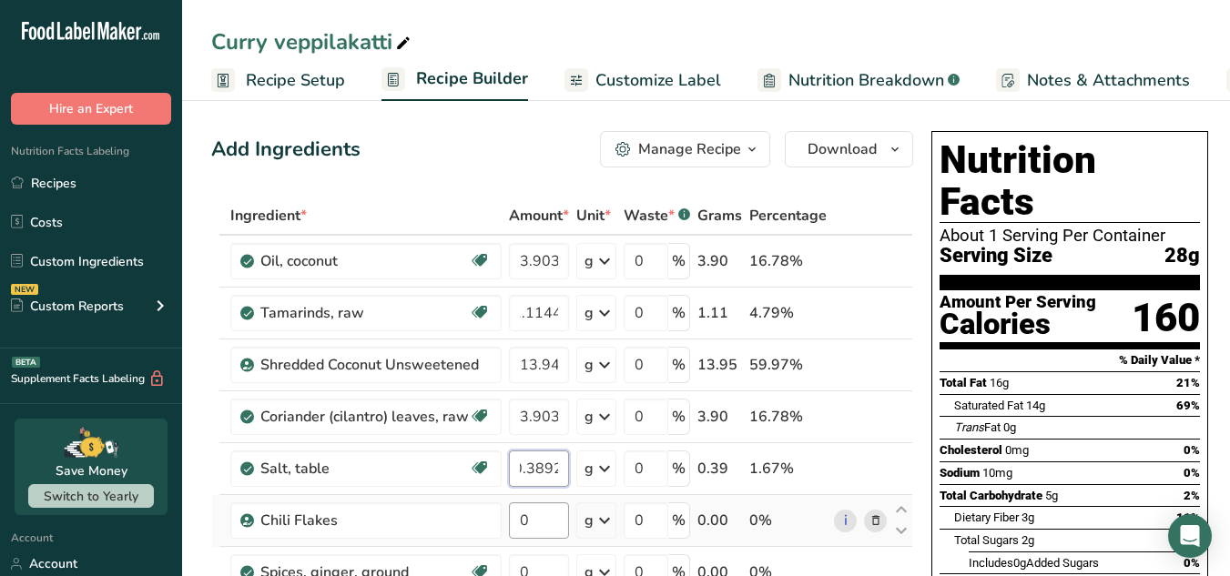
type input "0.3892"
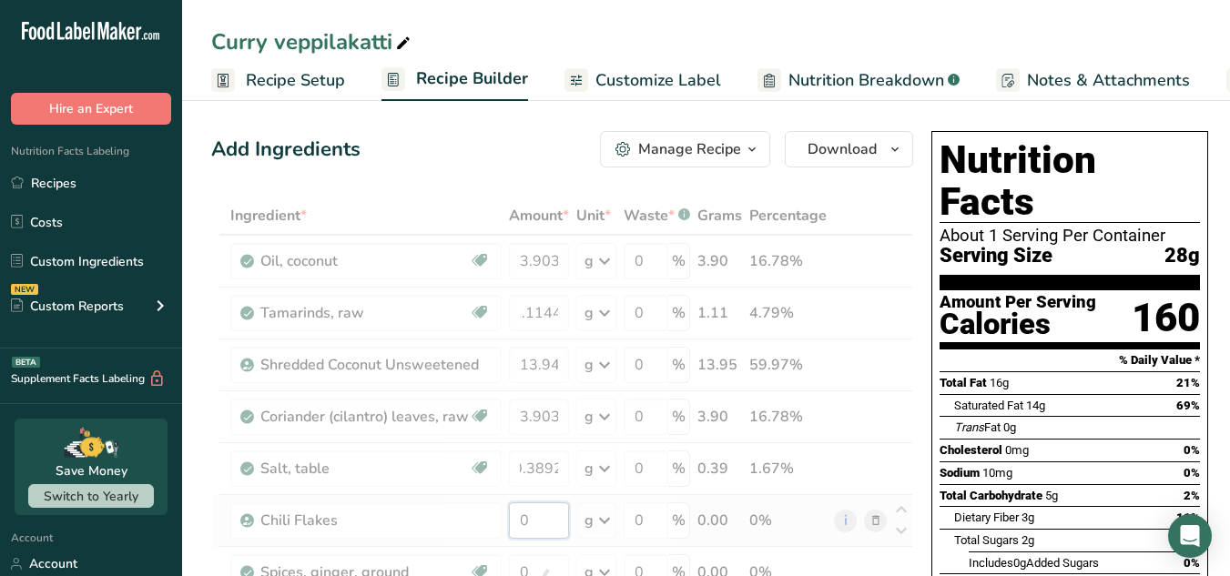
scroll to position [0, 0]
click at [547, 512] on div "Ingredient * Amount * Unit * Waste * .a-a{fill:#347362;}.b-a{fill:#fff;} Grams …" at bounding box center [562, 585] width 702 height 776
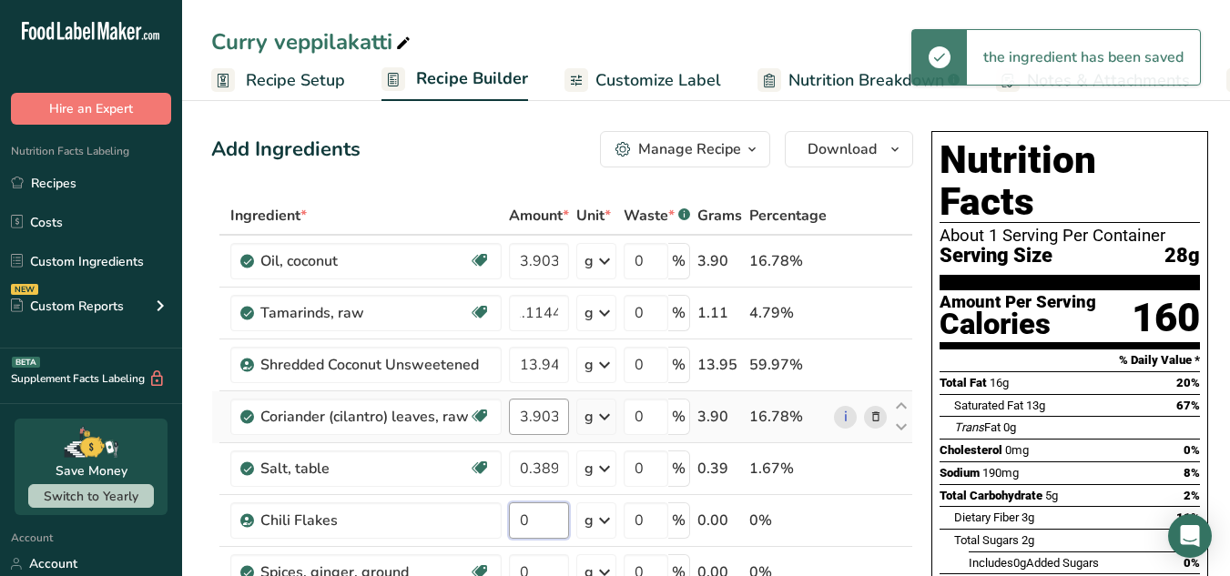
paste input ".2772"
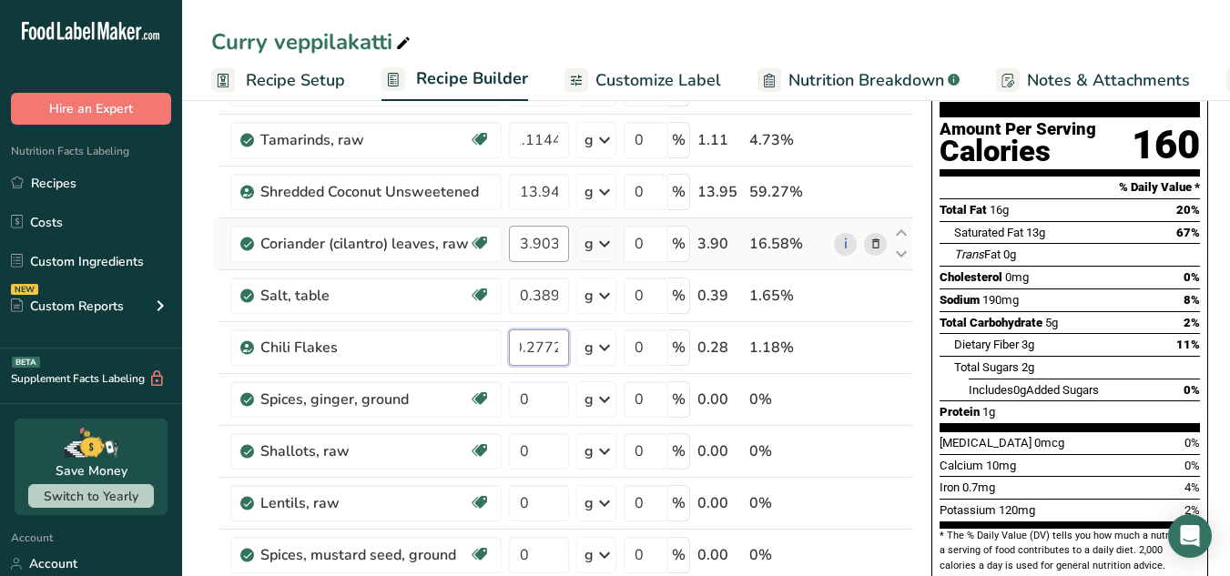
scroll to position [174, 0]
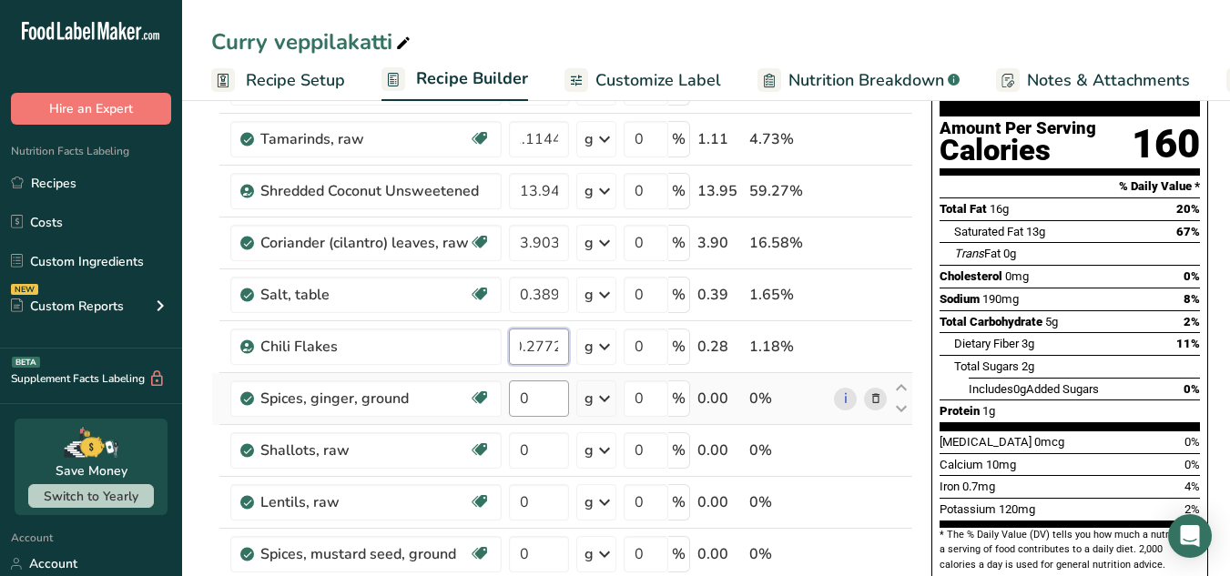
type input "0.2772"
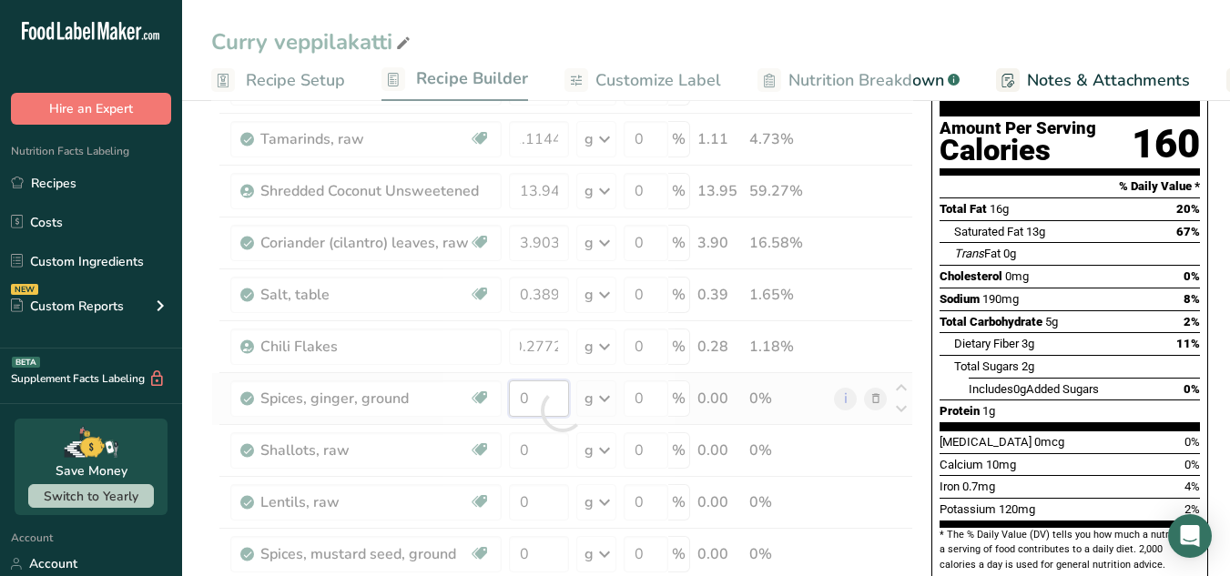
scroll to position [0, 0]
click at [539, 404] on div "Ingredient * Amount * Unit * Waste * .a-a{fill:#347362;}.b-a{fill:#fff;} Grams …" at bounding box center [562, 411] width 702 height 776
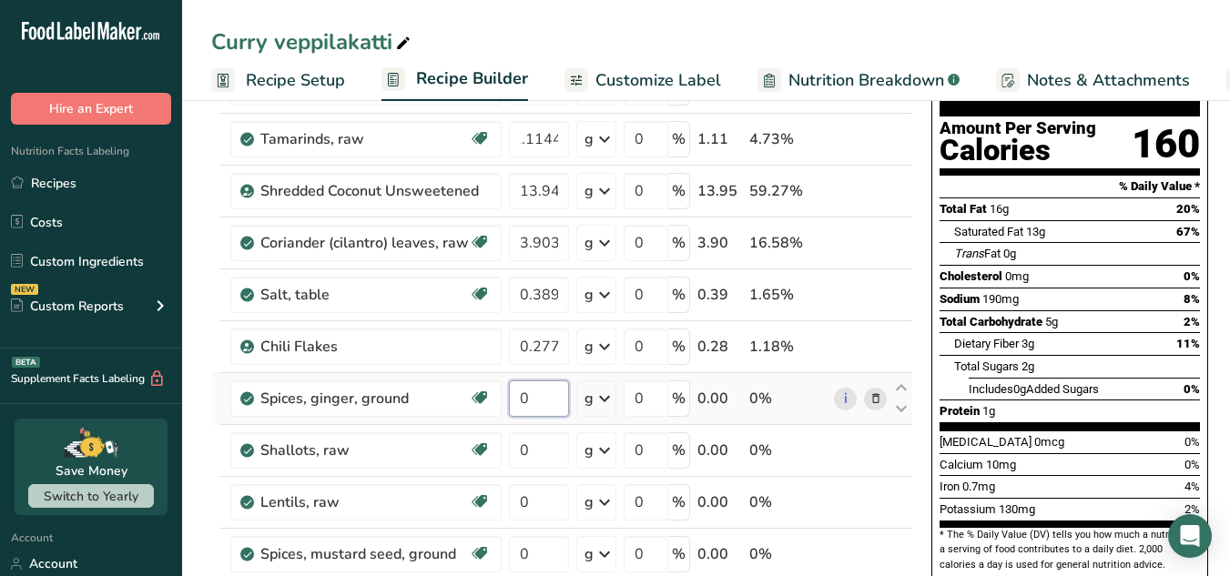
paste input ".8344"
type input "0.8344"
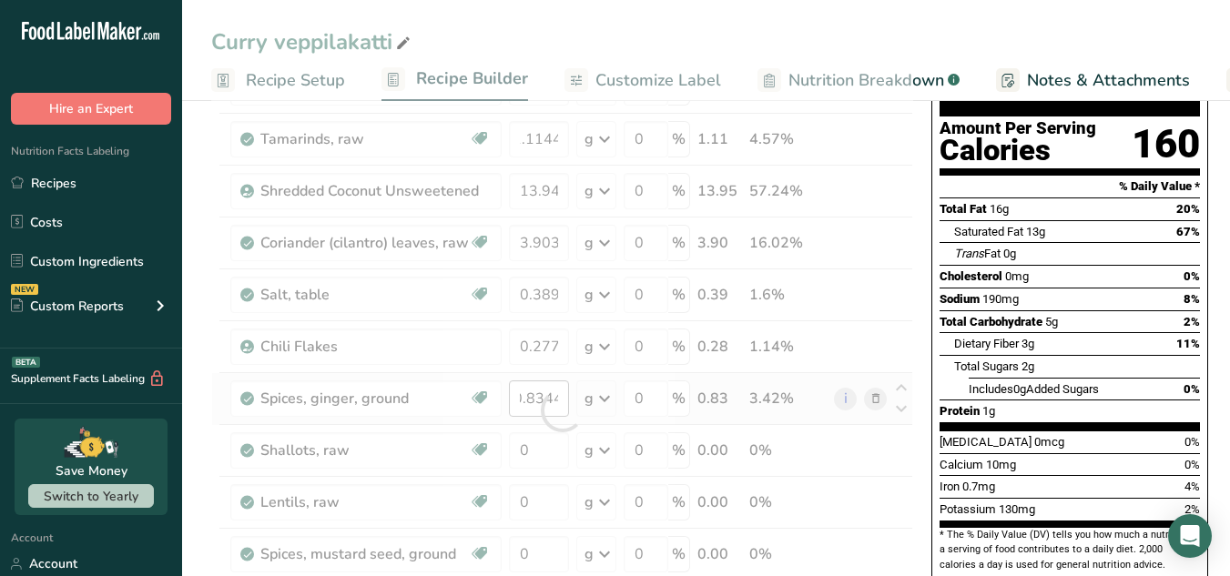
scroll to position [0, 0]
click at [525, 451] on div "Ingredient * Amount * Unit * Waste * .a-a{fill:#347362;}.b-a{fill:#fff;} Grams …" at bounding box center [562, 411] width 702 height 776
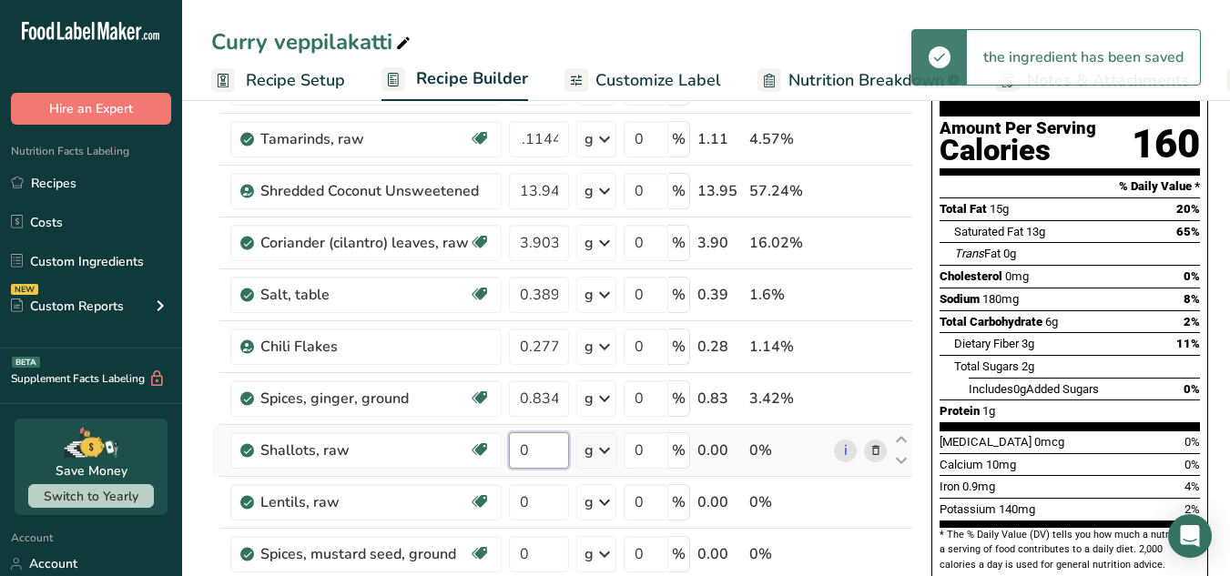
paste input "2.2316"
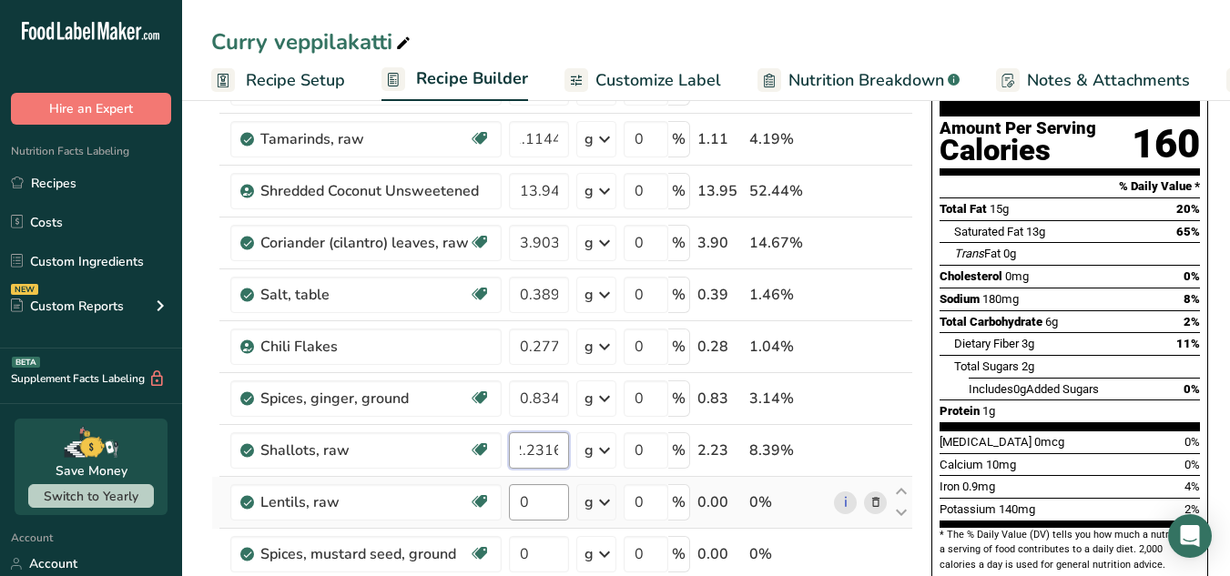
type input "2.2316"
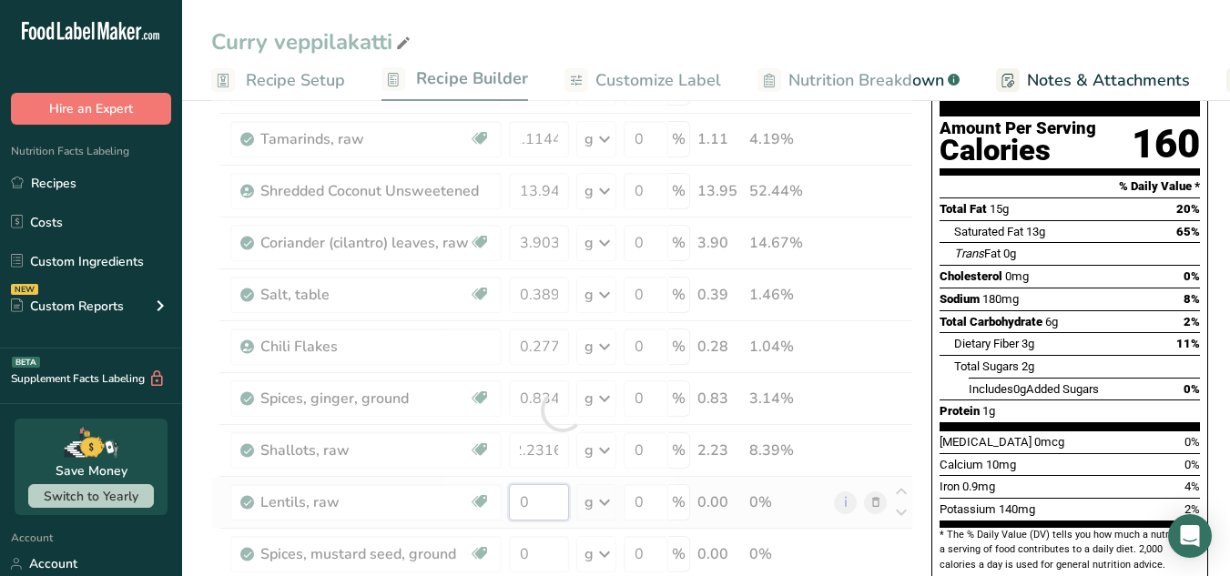
scroll to position [0, 0]
click at [553, 491] on div "Ingredient * Amount * Unit * Waste * .a-a{fill:#347362;}.b-a{fill:#fff;} Grams …" at bounding box center [562, 411] width 702 height 776
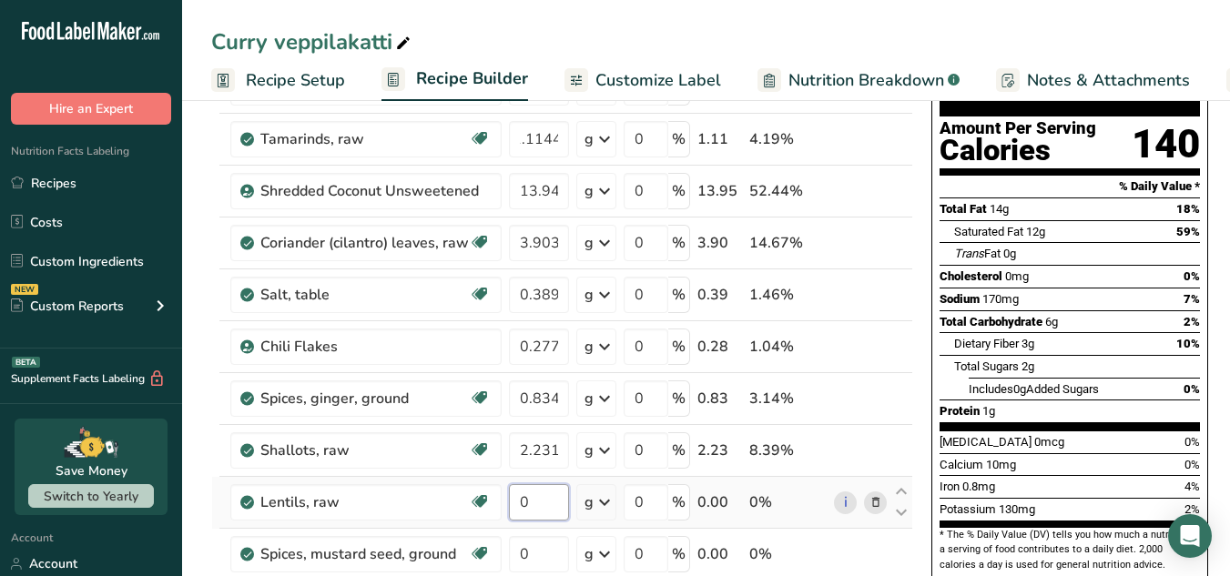
paste input ".672"
type input "0.672"
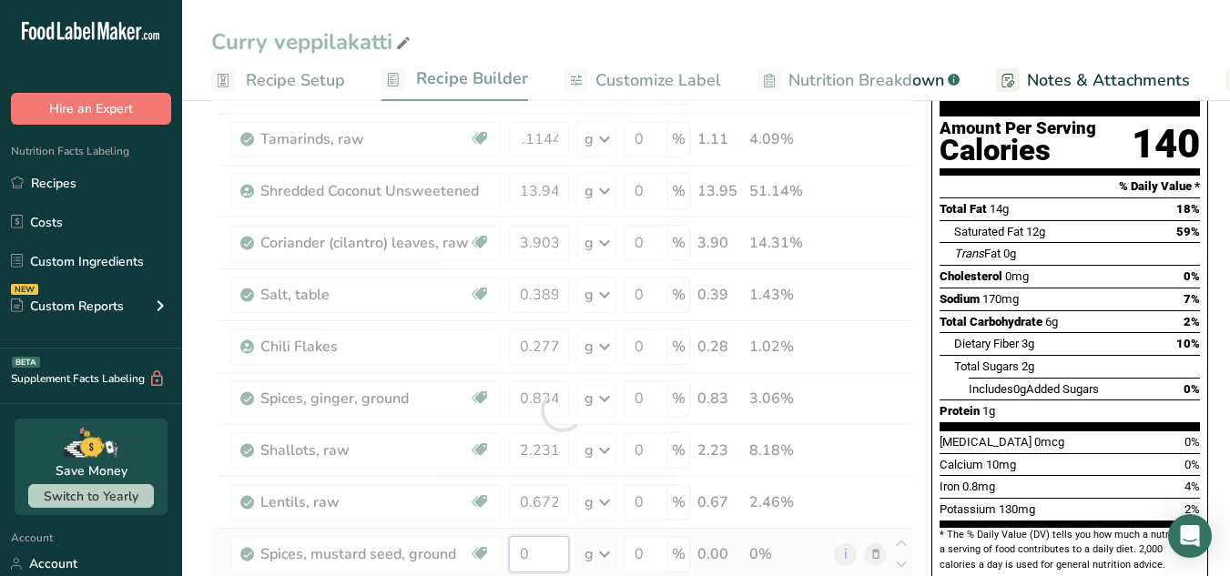
click at [546, 536] on div "Ingredient * Amount * Unit * Waste * .a-a{fill:#347362;}.b-a{fill:#fff;} Grams …" at bounding box center [562, 411] width 702 height 776
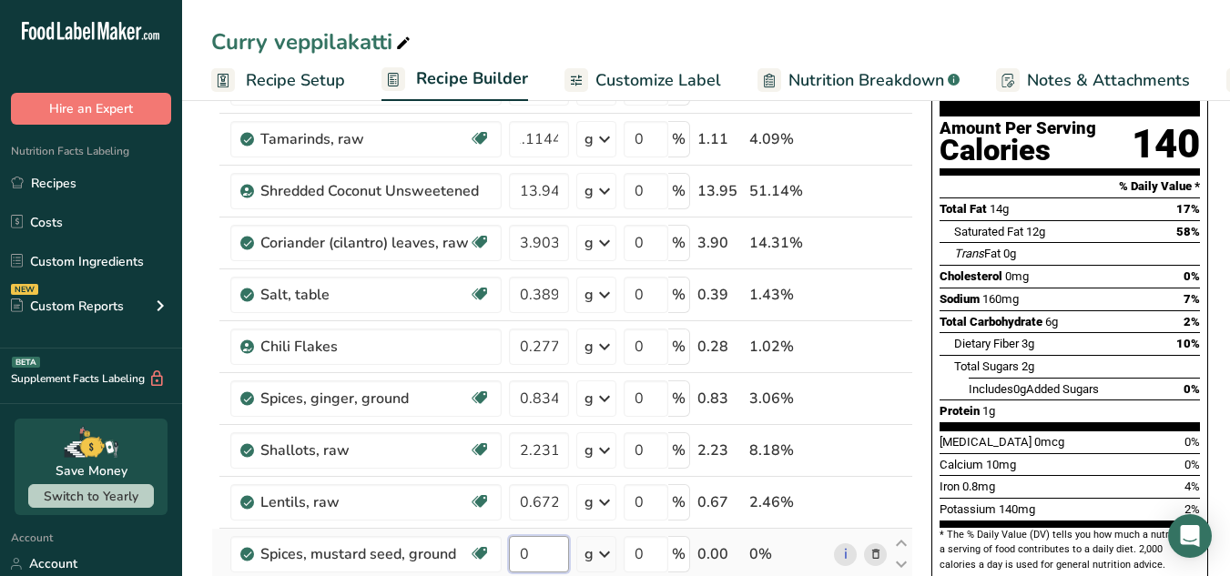
click at [546, 565] on input "0" at bounding box center [539, 554] width 60 height 36
paste input ".448"
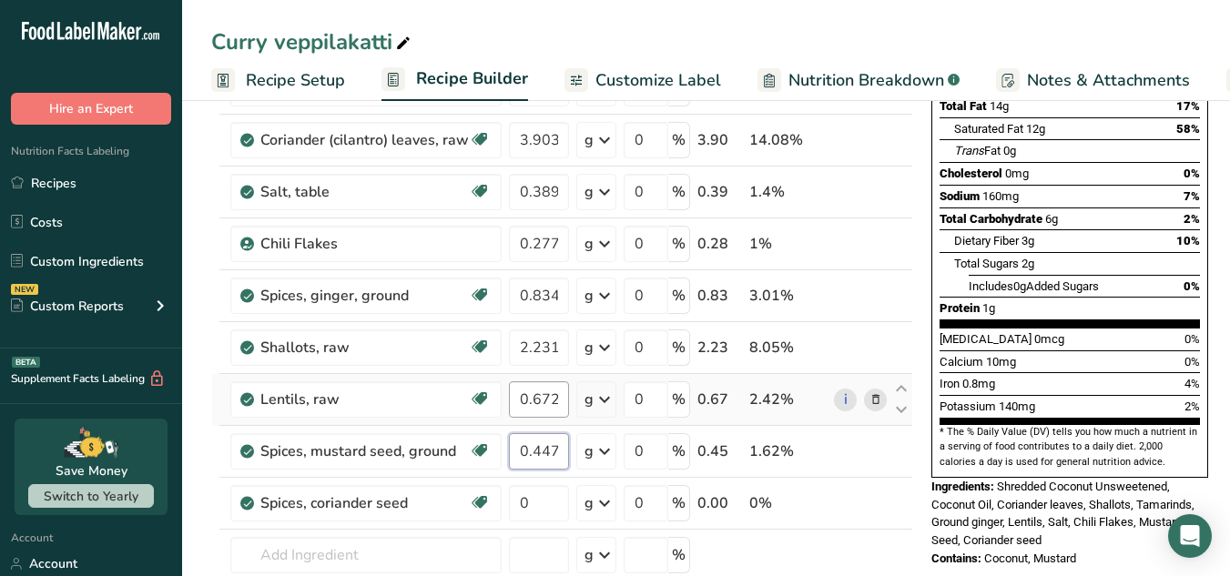
scroll to position [303, 0]
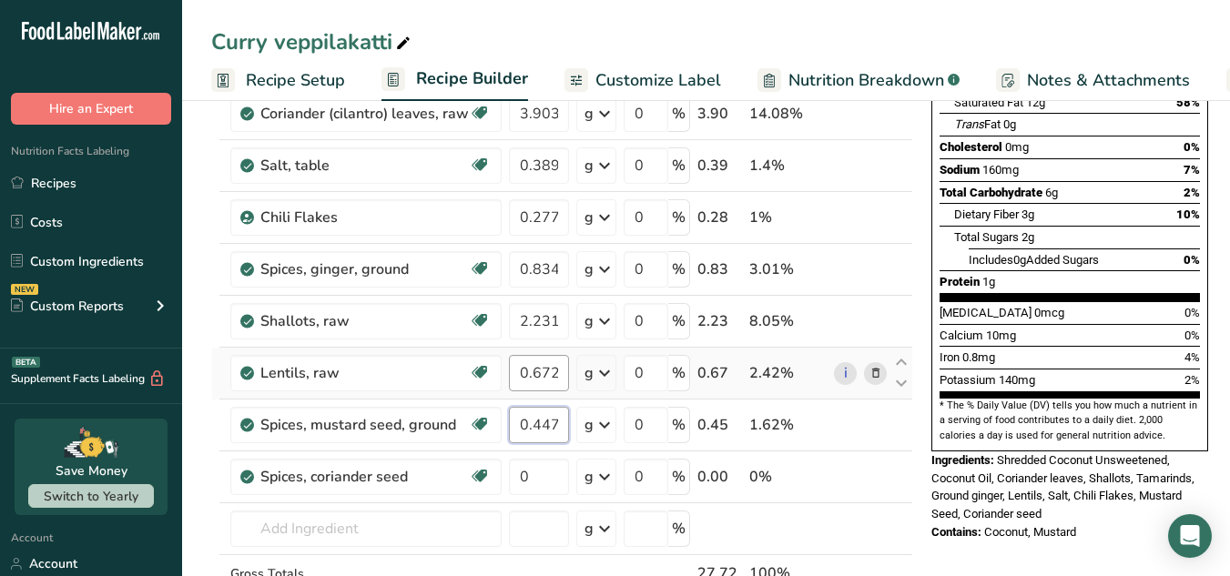
type input "0.447998"
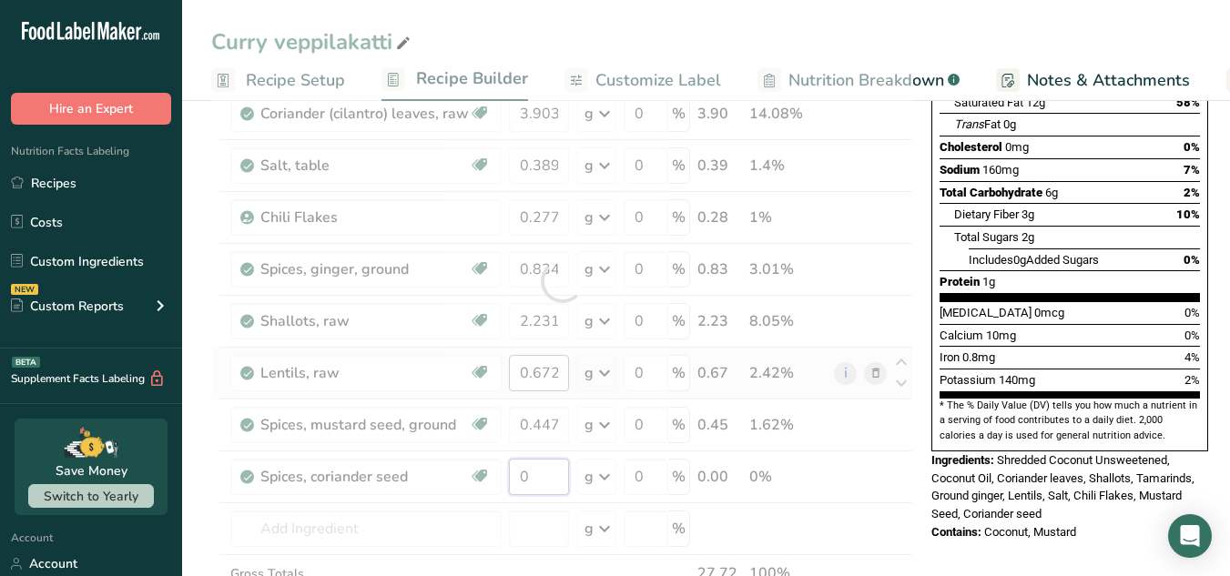
click at [543, 492] on div "Ingredient * Amount * Unit * Waste * .a-a{fill:#347362;}.b-a{fill:#fff;} Grams …" at bounding box center [562, 281] width 702 height 776
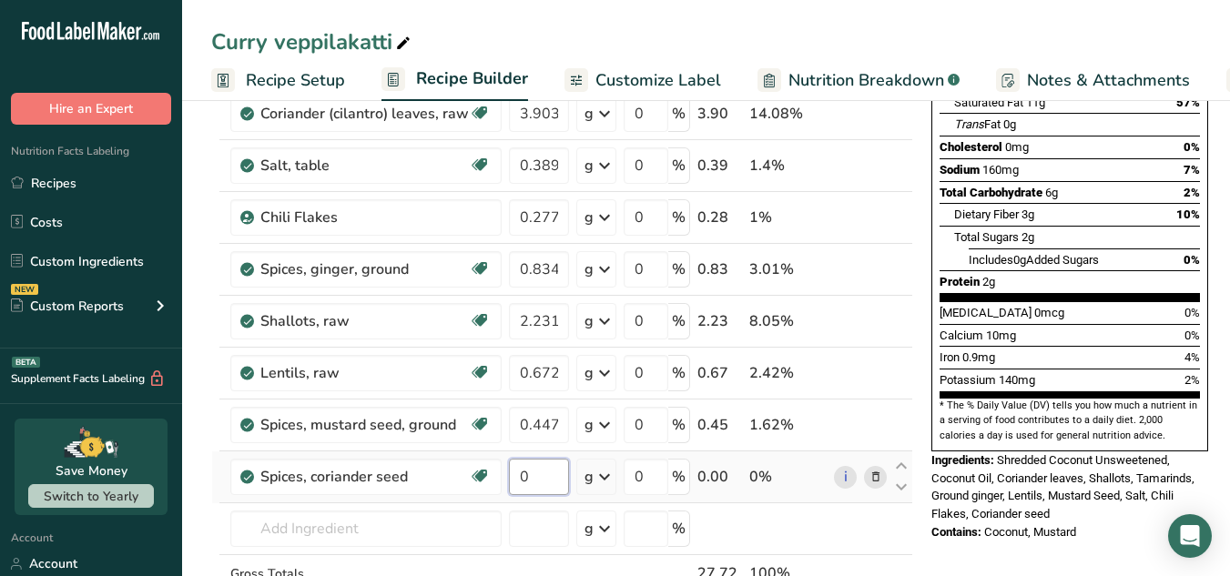
paste input ".2772"
type input "0.2772"
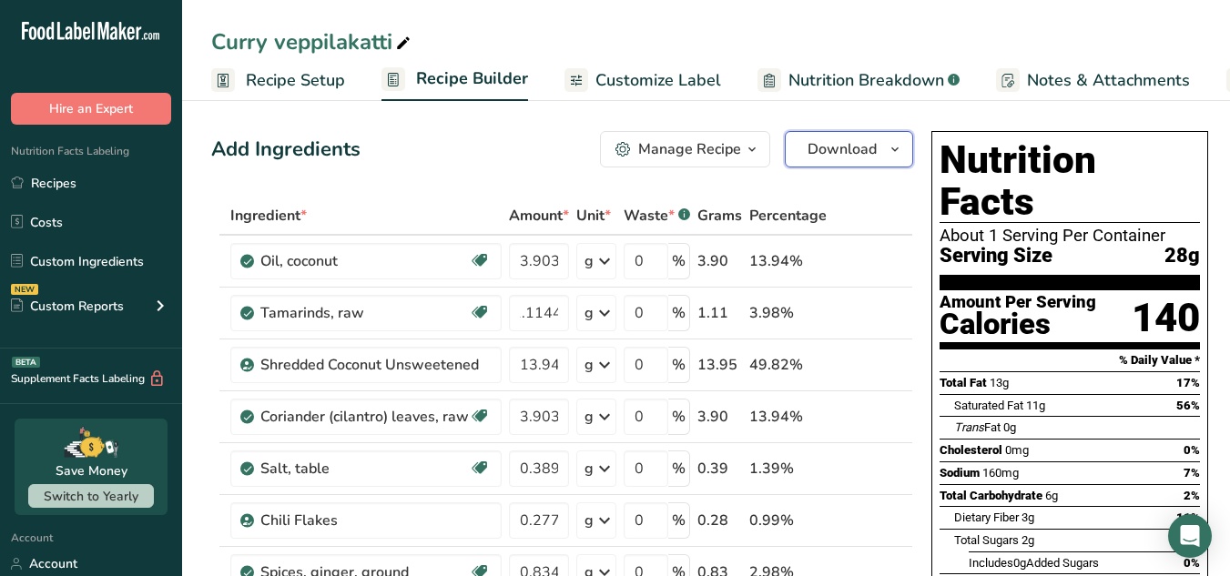
click at [884, 158] on span "button" at bounding box center [895, 149] width 22 height 22
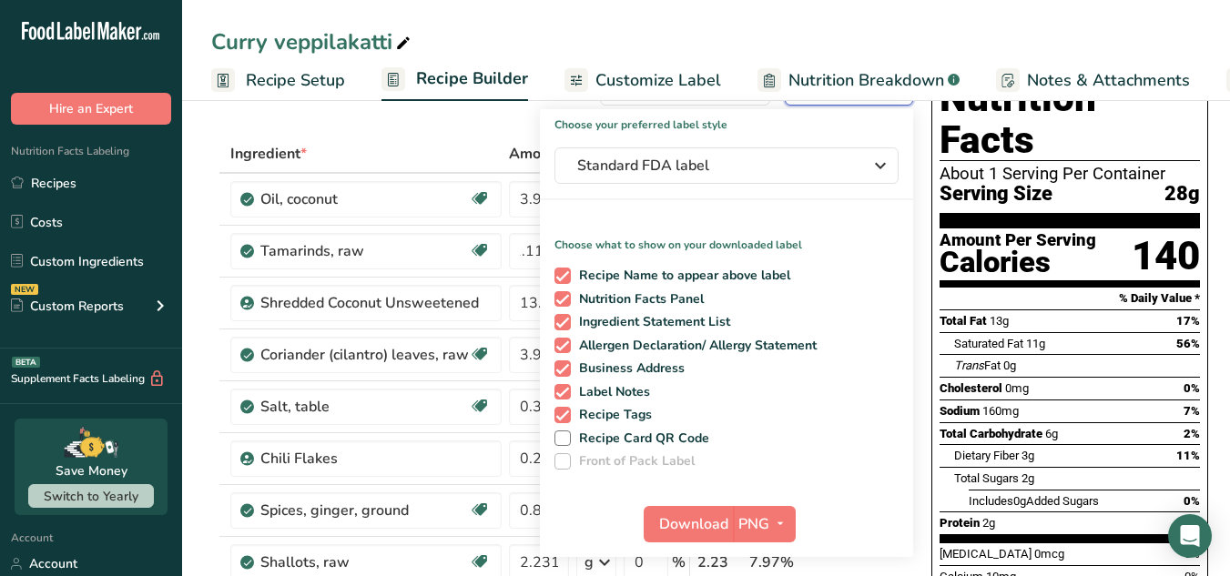
scroll to position [63, 0]
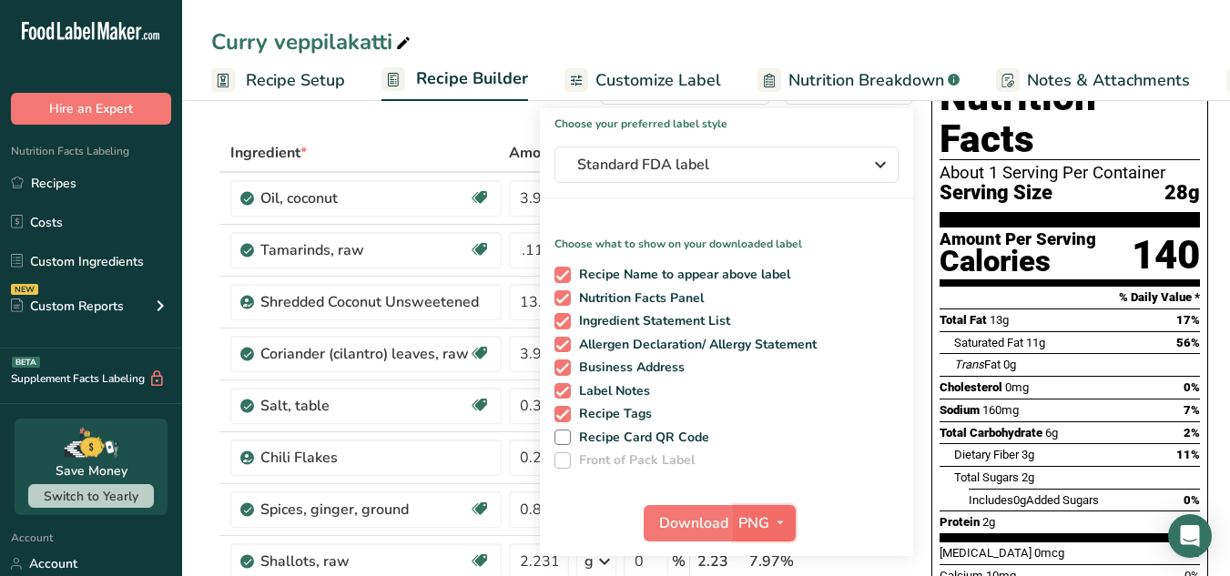
click at [752, 519] on span "PNG" at bounding box center [754, 524] width 31 height 22
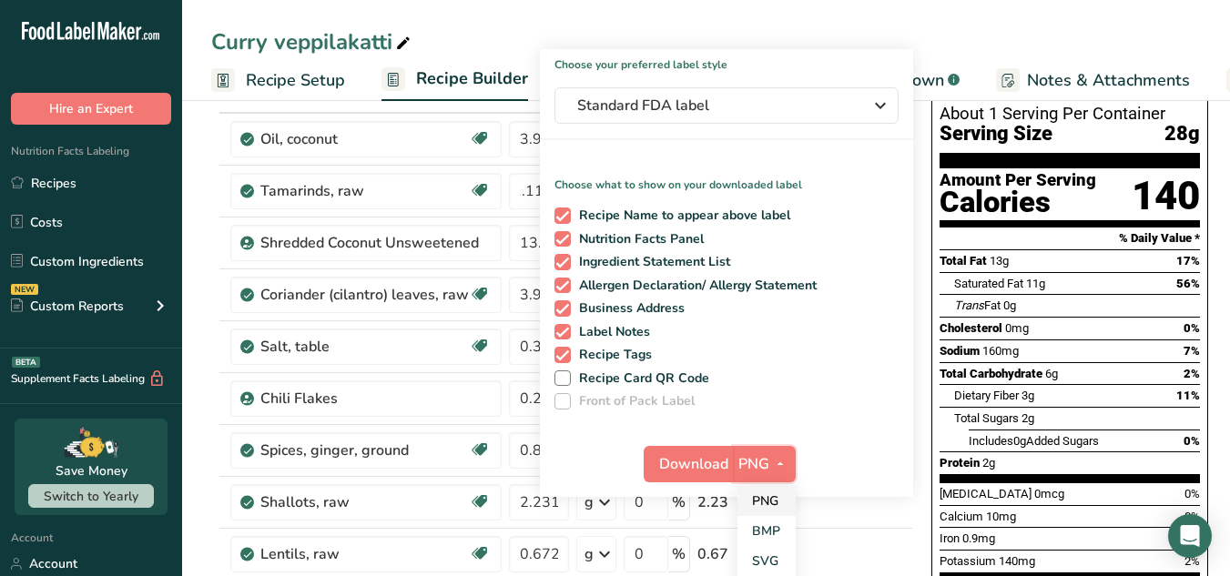
scroll to position [167, 0]
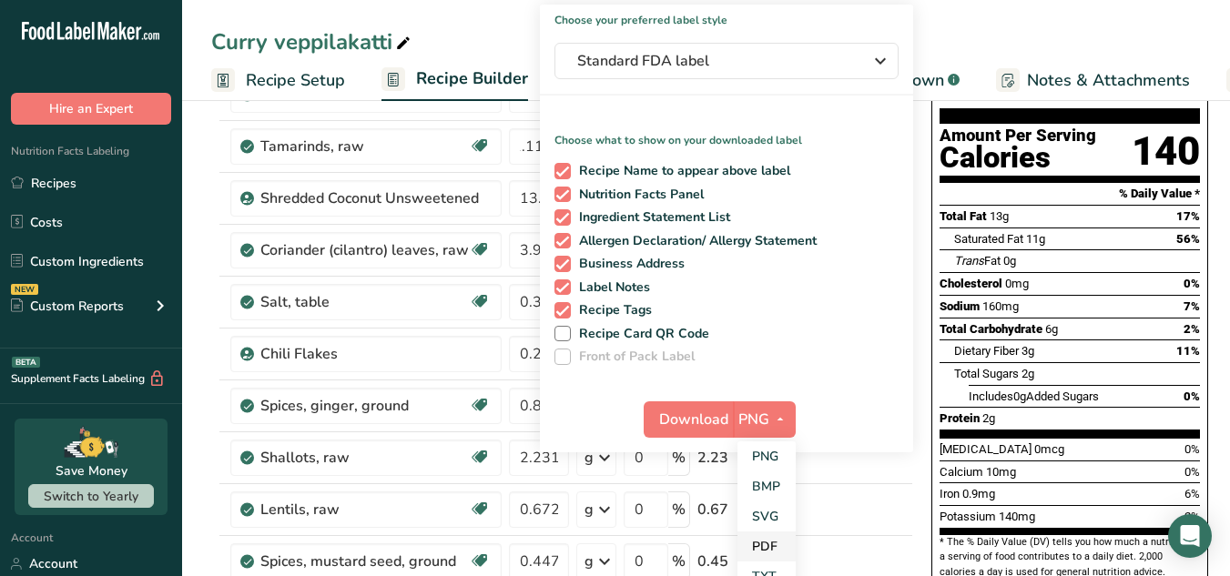
click at [767, 553] on link "PDF" at bounding box center [767, 547] width 58 height 30
click at [693, 413] on span "Download" at bounding box center [694, 420] width 69 height 22
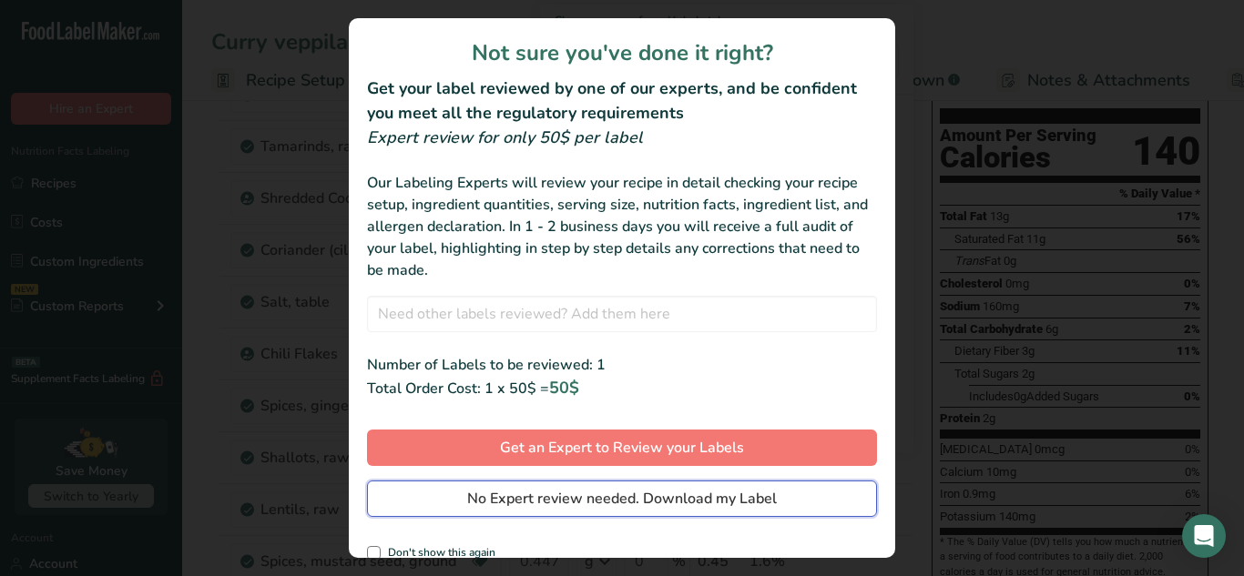
click at [802, 508] on button "No Expert review needed. Download my Label" at bounding box center [622, 499] width 510 height 36
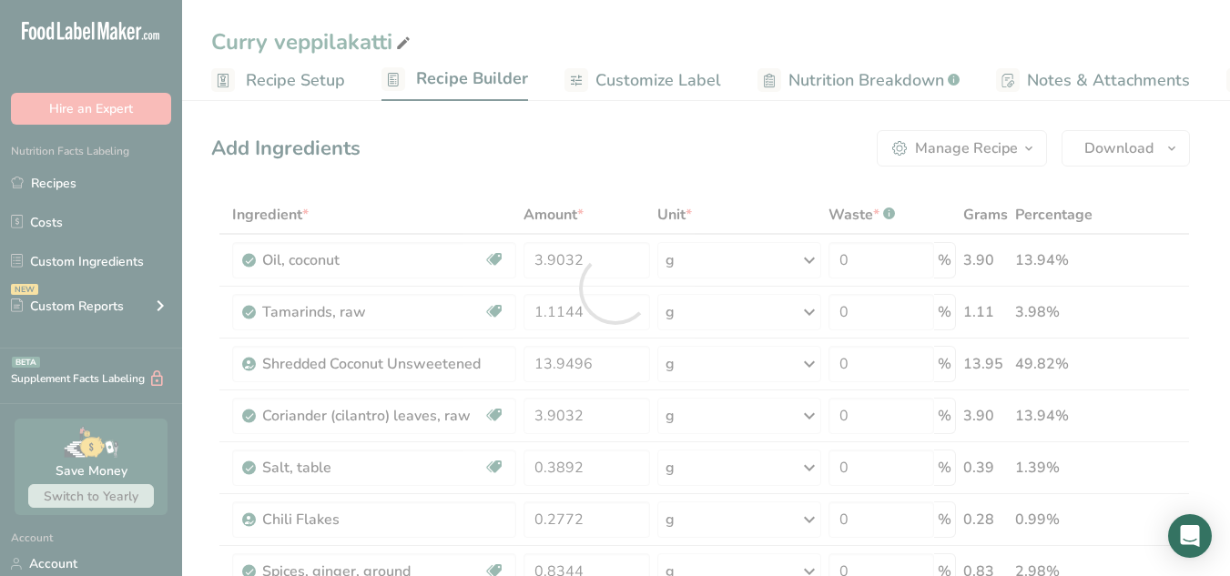
scroll to position [9, 0]
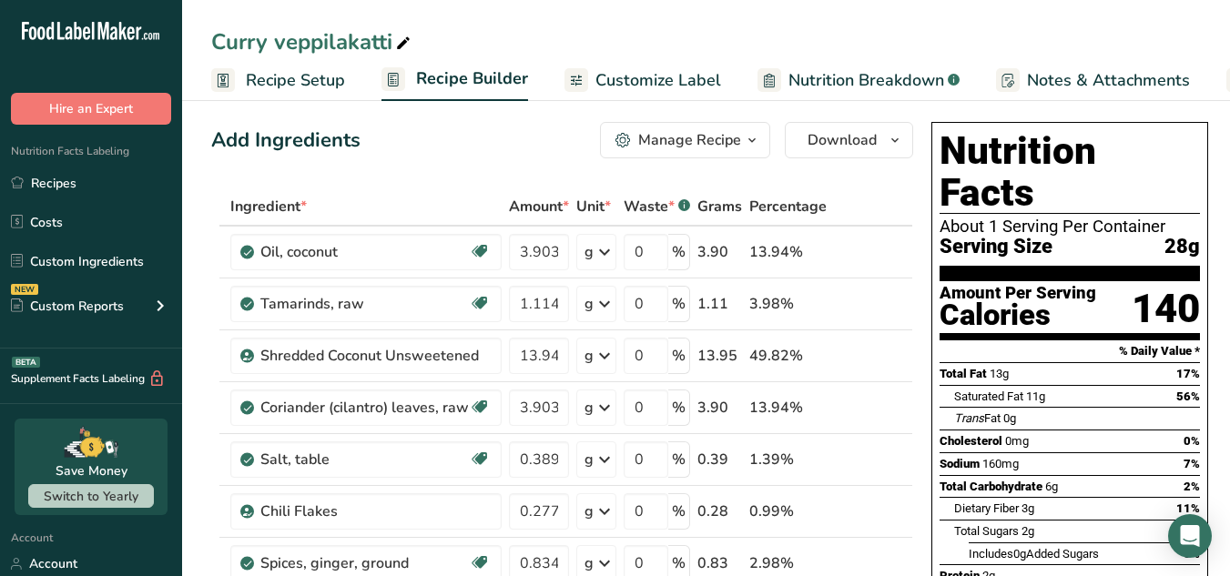
click at [881, 151] on button "Download" at bounding box center [849, 140] width 128 height 36
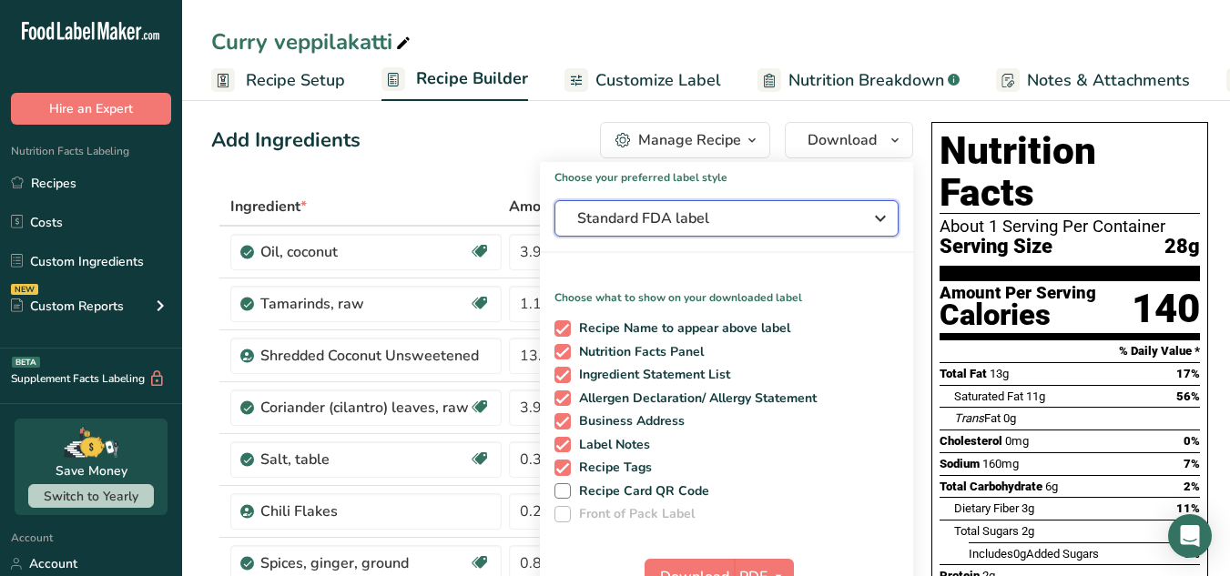
click at [872, 233] on icon "button" at bounding box center [881, 218] width 22 height 33
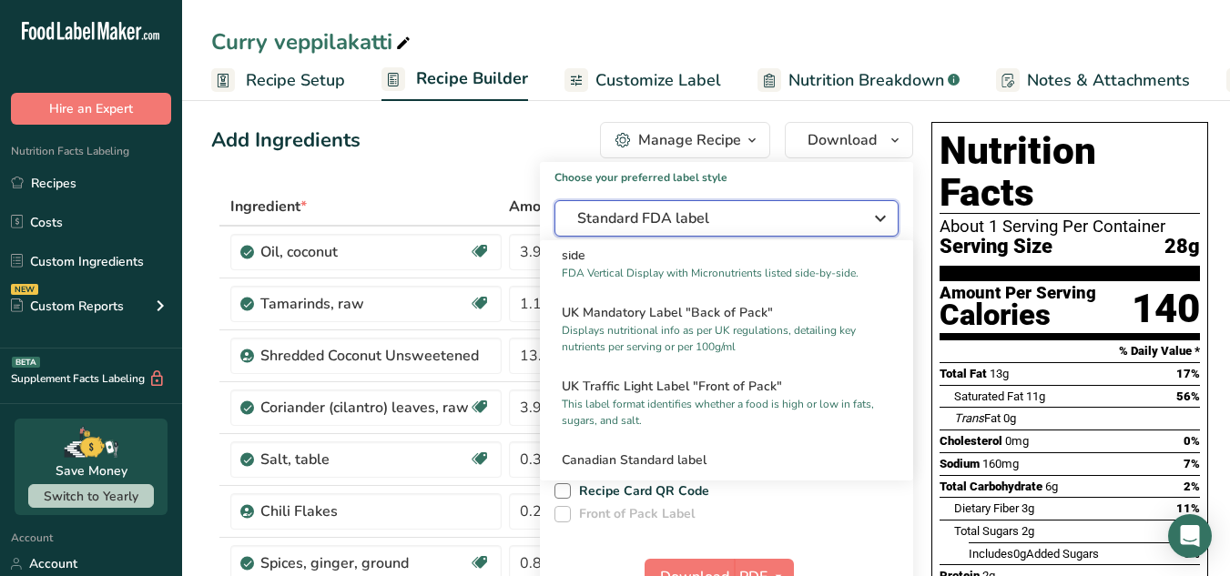
scroll to position [540, 0]
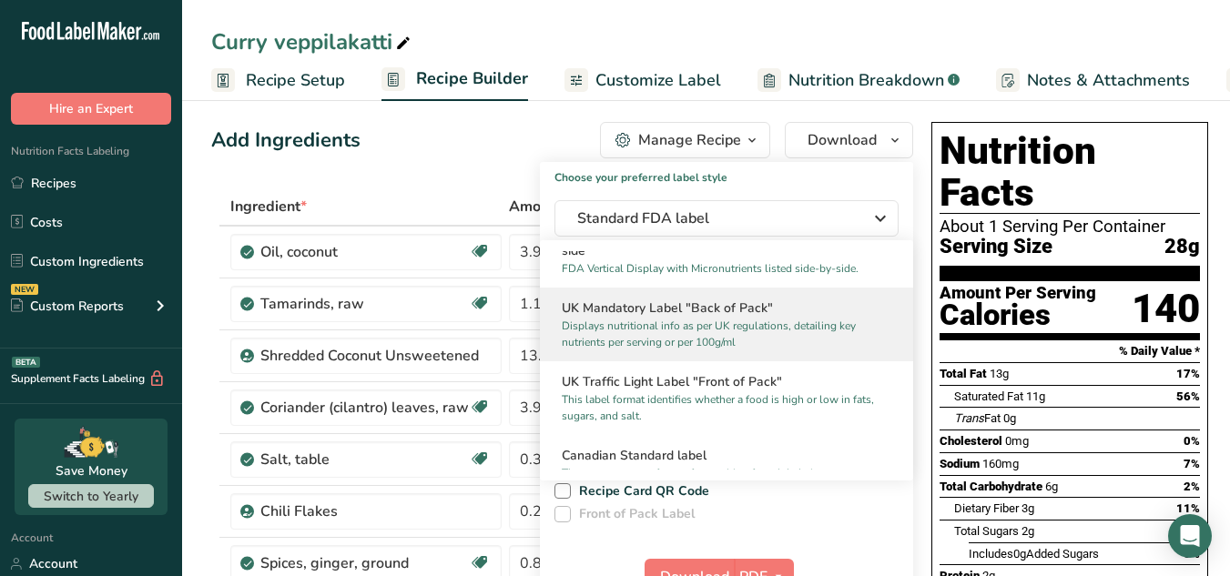
click at [835, 347] on p "Displays nutritional info as per UK regulations, detailing key nutrients per se…" at bounding box center [718, 334] width 313 height 33
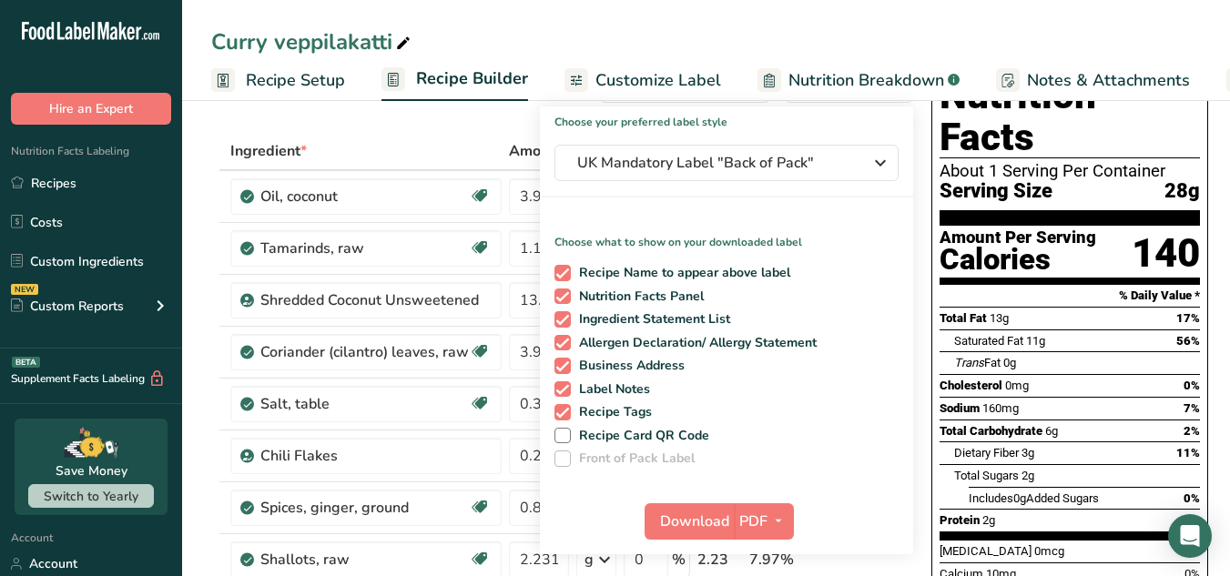
scroll to position [116, 0]
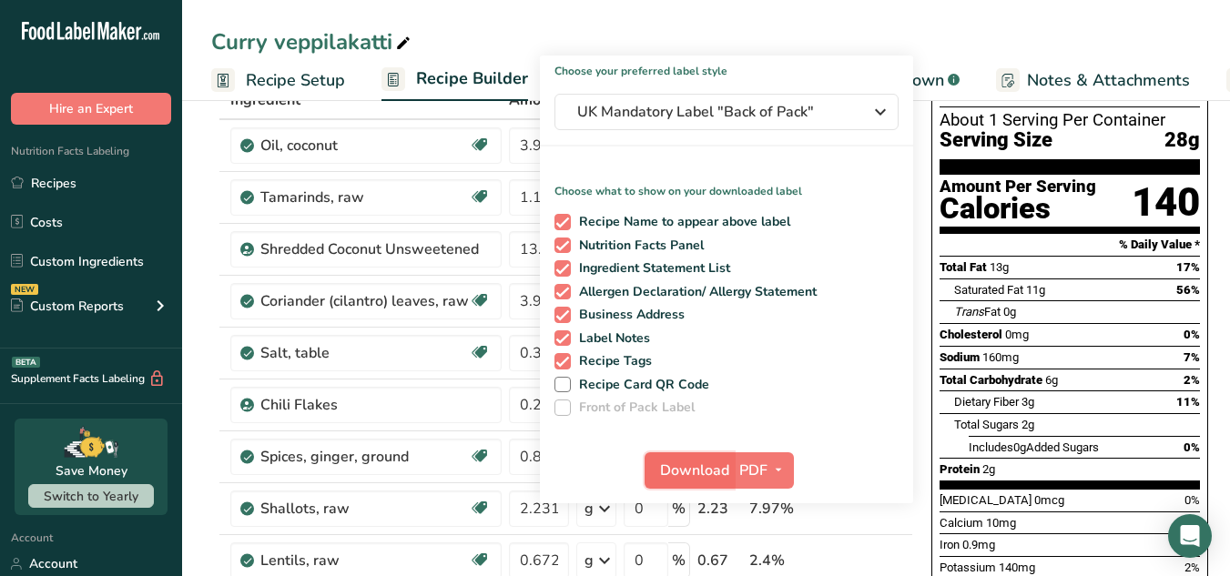
click at [682, 468] on span "Download" at bounding box center [694, 471] width 69 height 22
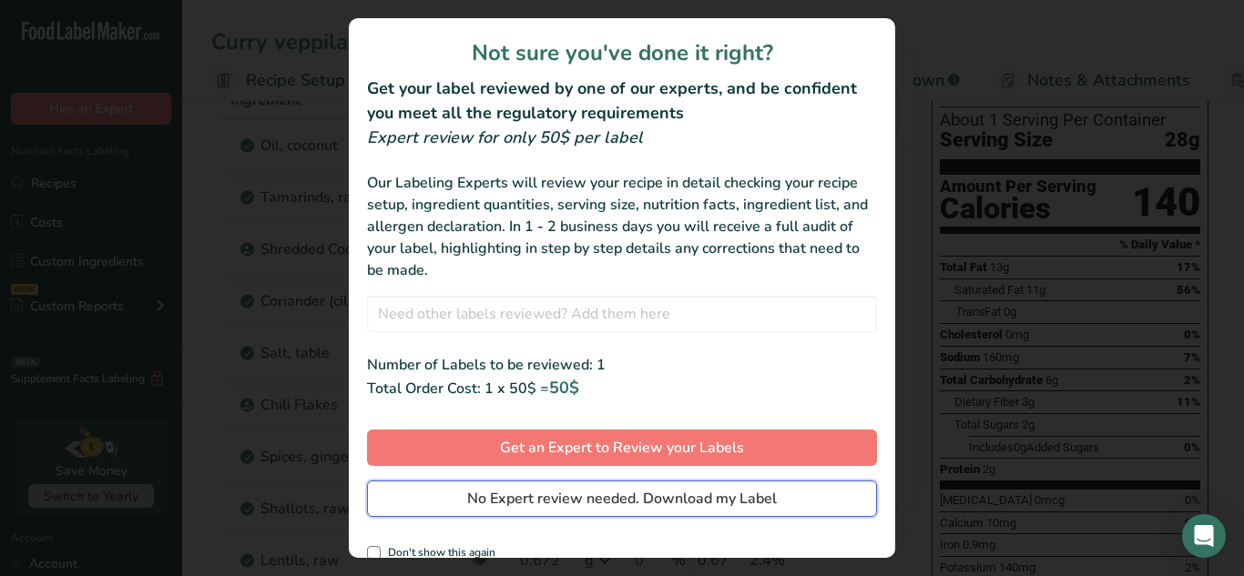
click at [683, 494] on span "No Expert review needed. Download my Label" at bounding box center [622, 499] width 310 height 22
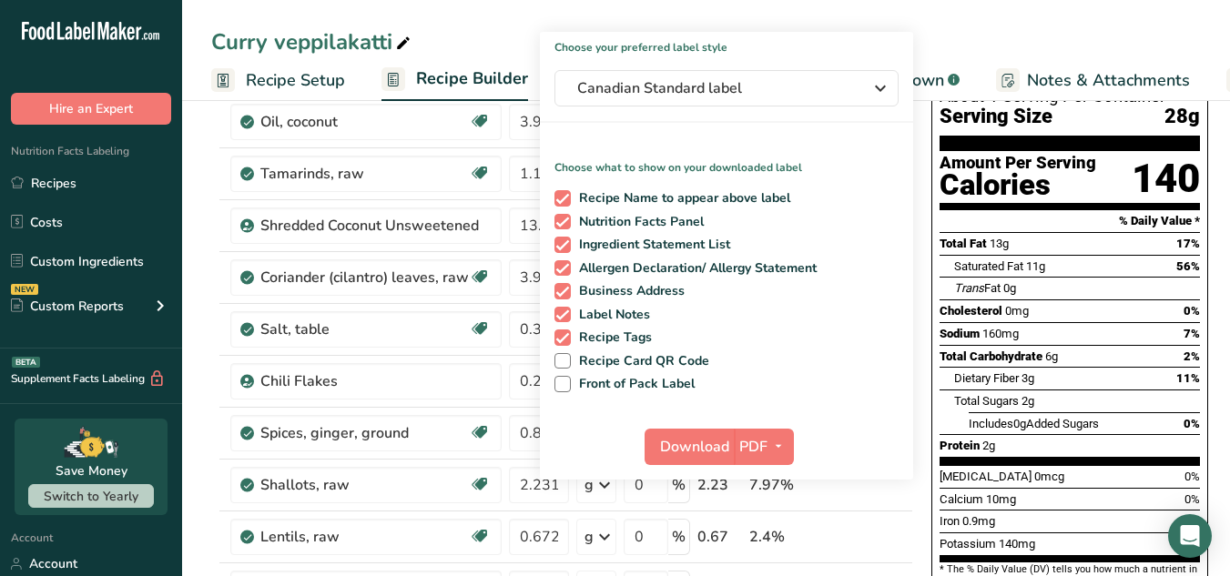
scroll to position [147, 0]
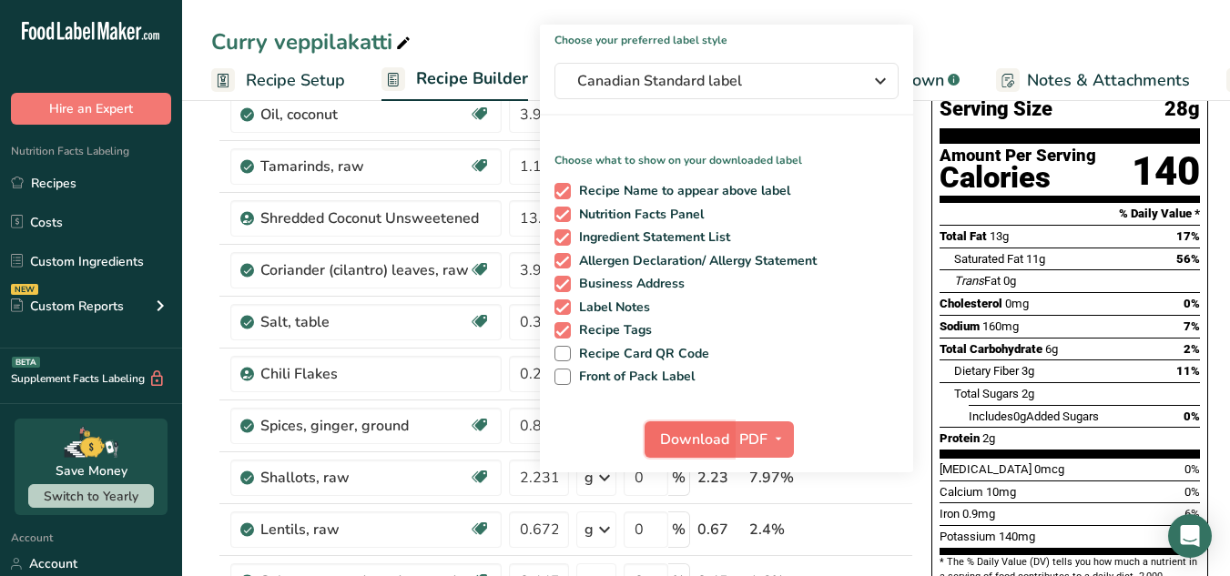
click at [709, 433] on span "Download" at bounding box center [694, 440] width 69 height 22
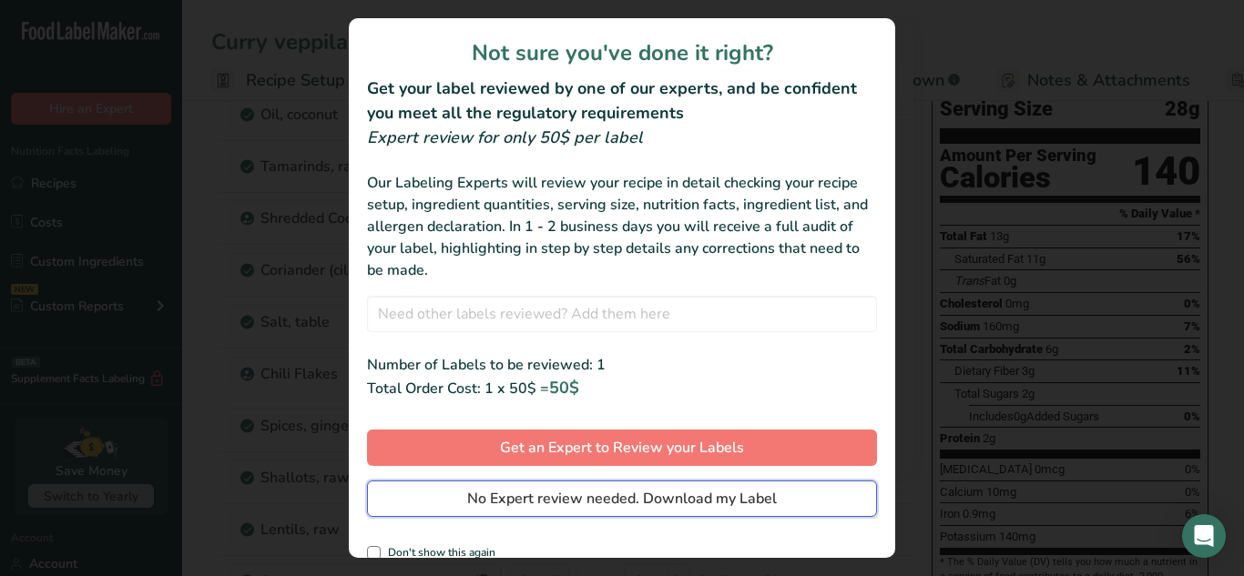
click at [721, 506] on span "No Expert review needed. Download my Label" at bounding box center [622, 499] width 310 height 22
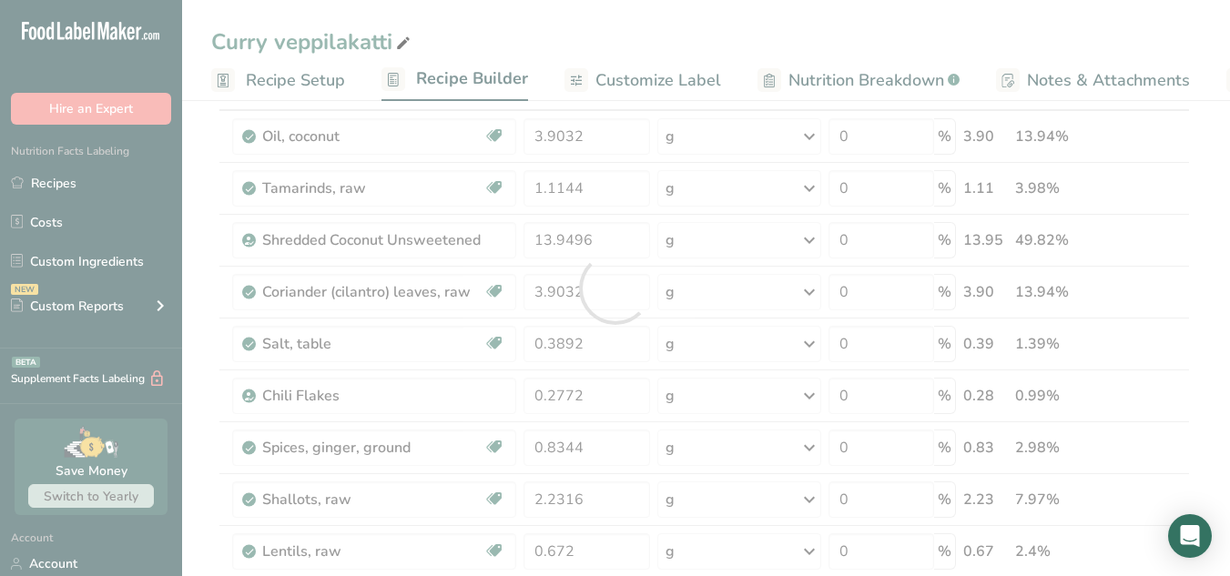
scroll to position [0, 0]
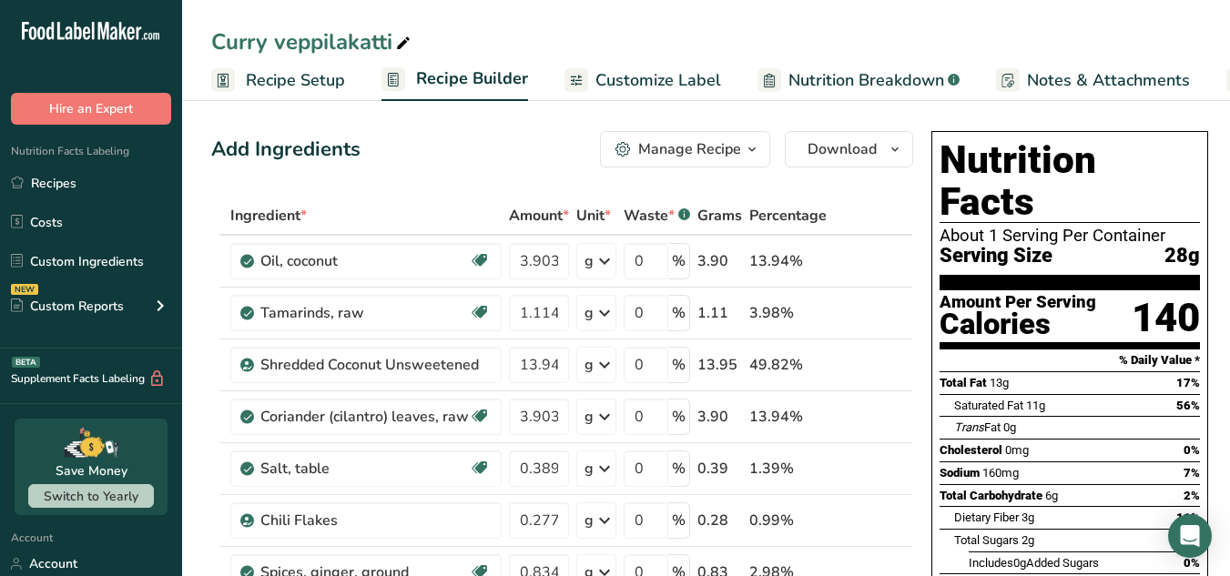
click at [908, 143] on button "Download" at bounding box center [849, 149] width 128 height 36
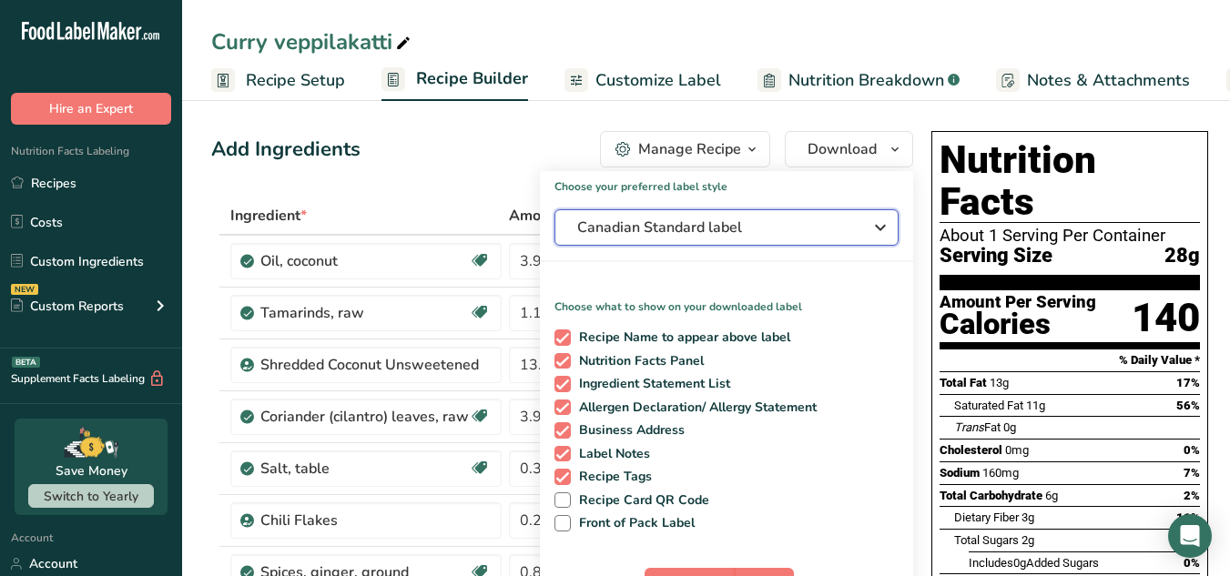
click at [839, 233] on span "Canadian Standard label" at bounding box center [713, 228] width 273 height 22
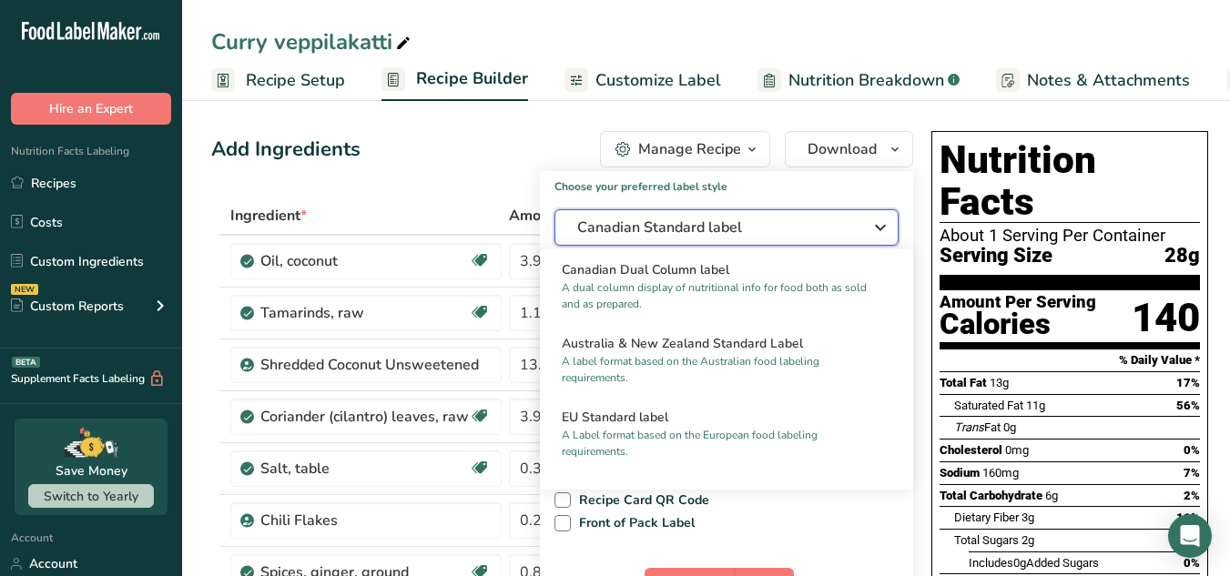
scroll to position [810, 0]
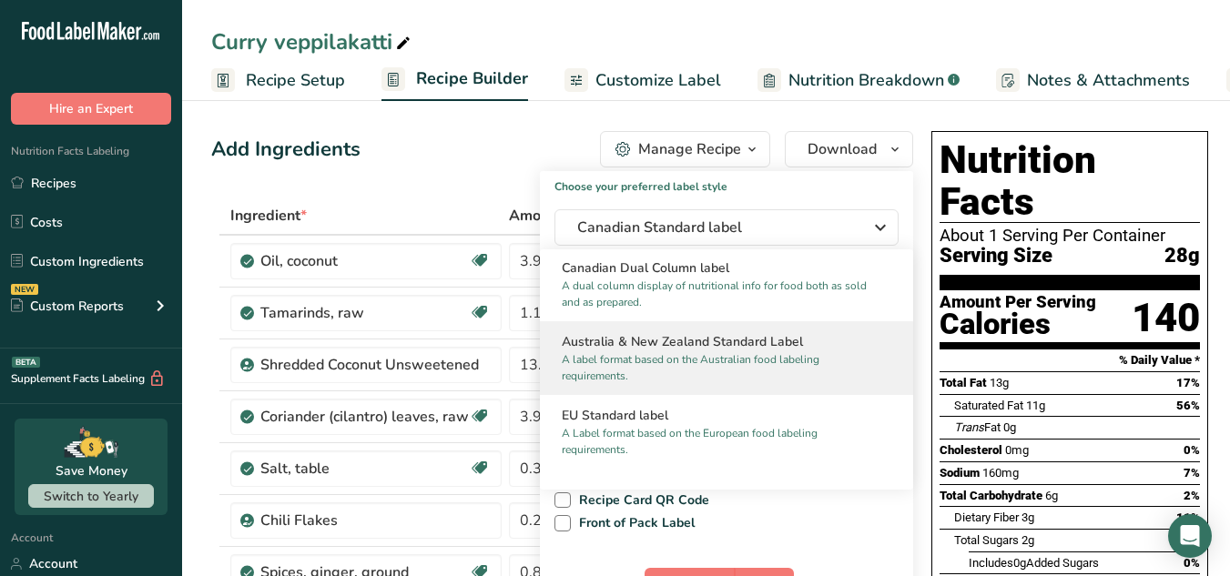
click at [810, 373] on p "A label format based on the Australian food labeling requirements." at bounding box center [718, 367] width 313 height 33
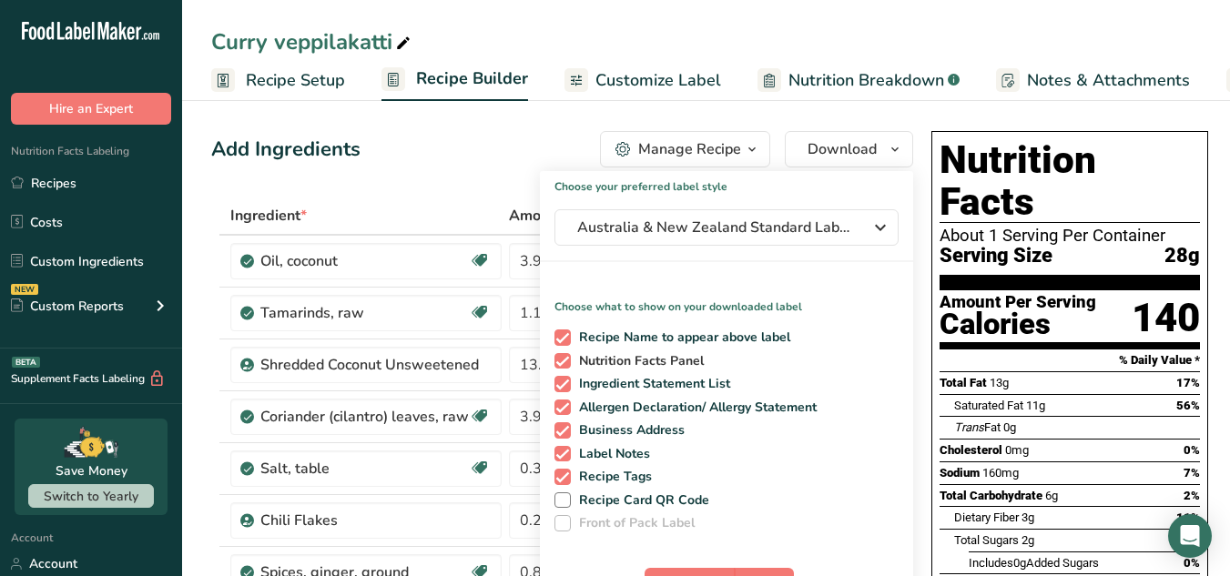
scroll to position [143, 0]
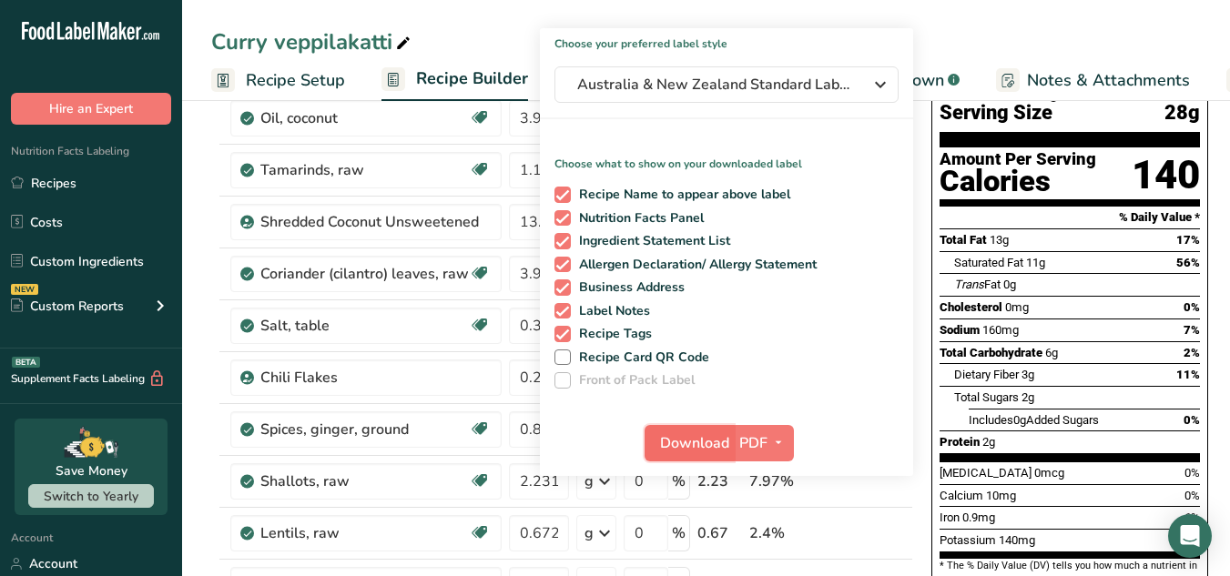
click at [706, 453] on span "Download" at bounding box center [694, 444] width 69 height 22
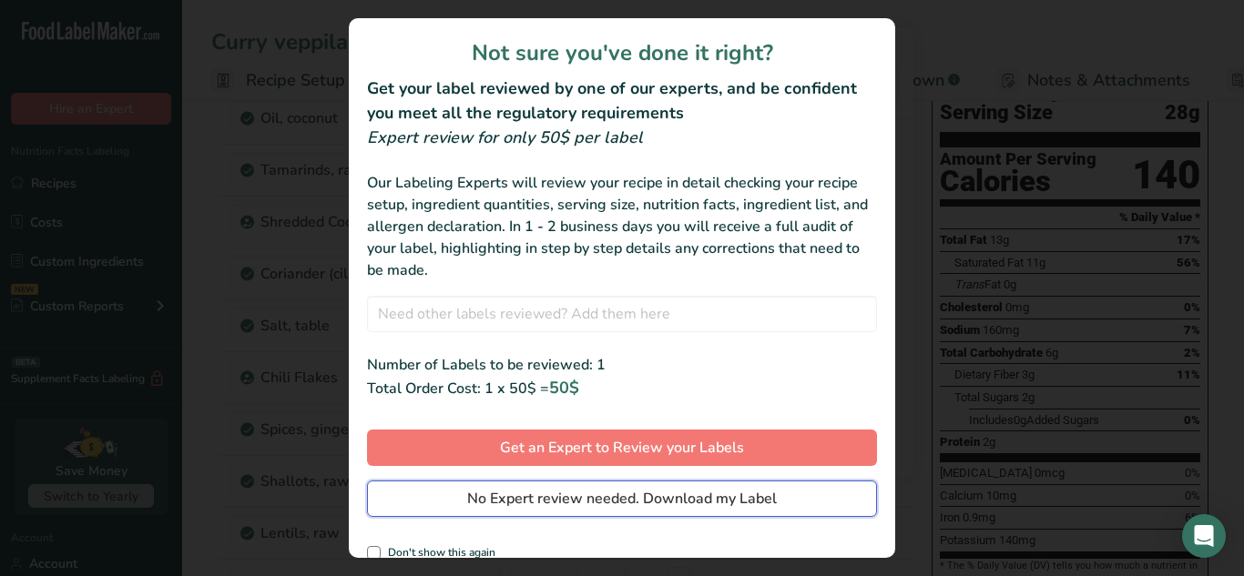
click at [716, 495] on span "No Expert review needed. Download my Label" at bounding box center [622, 499] width 310 height 22
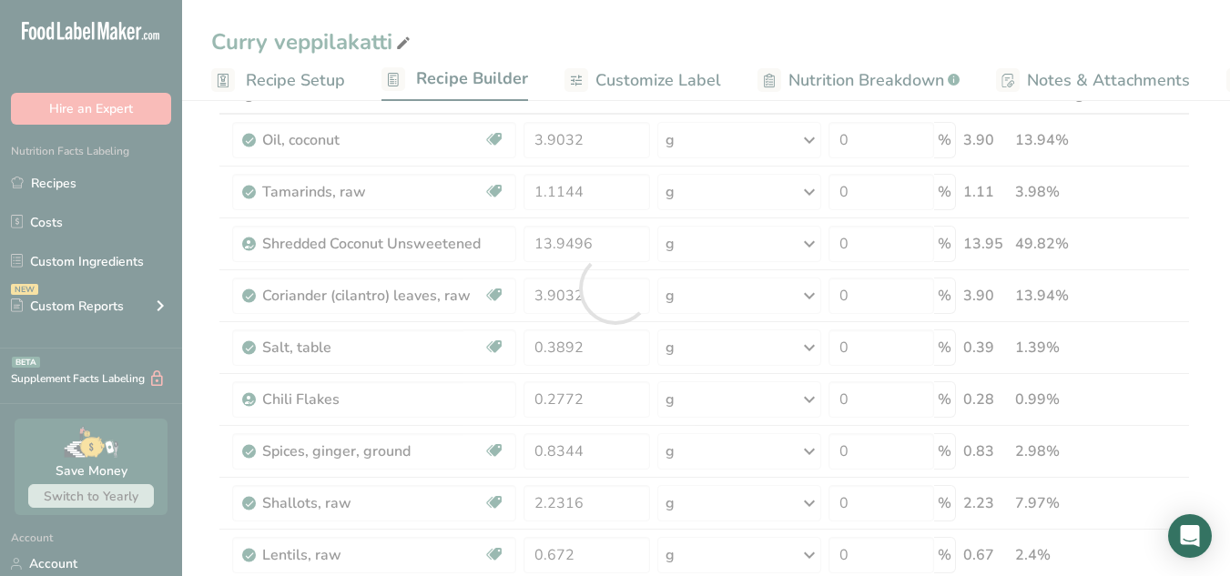
scroll to position [0, 0]
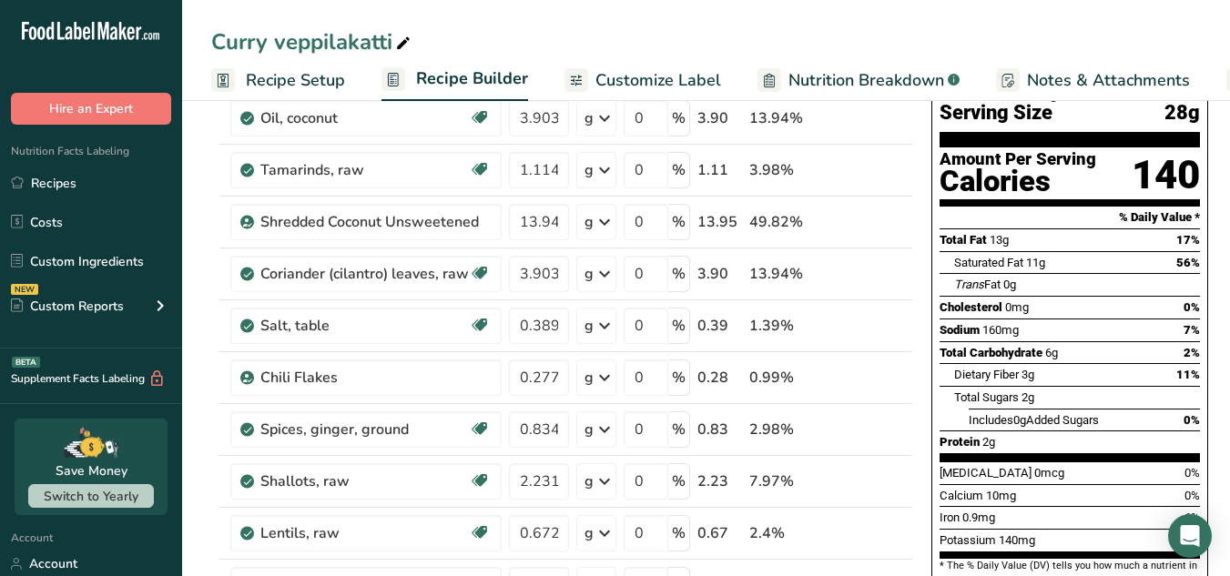
click at [667, 34] on div "Curry veppilakatti" at bounding box center [706, 41] width 1048 height 33
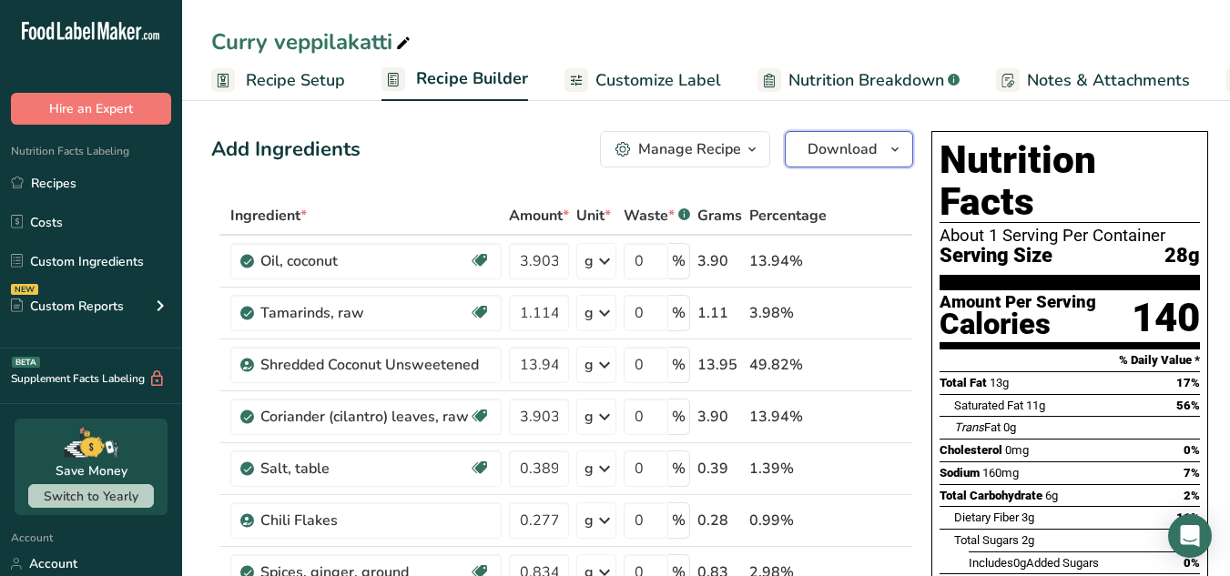
click at [861, 149] on span "Download" at bounding box center [842, 149] width 69 height 22
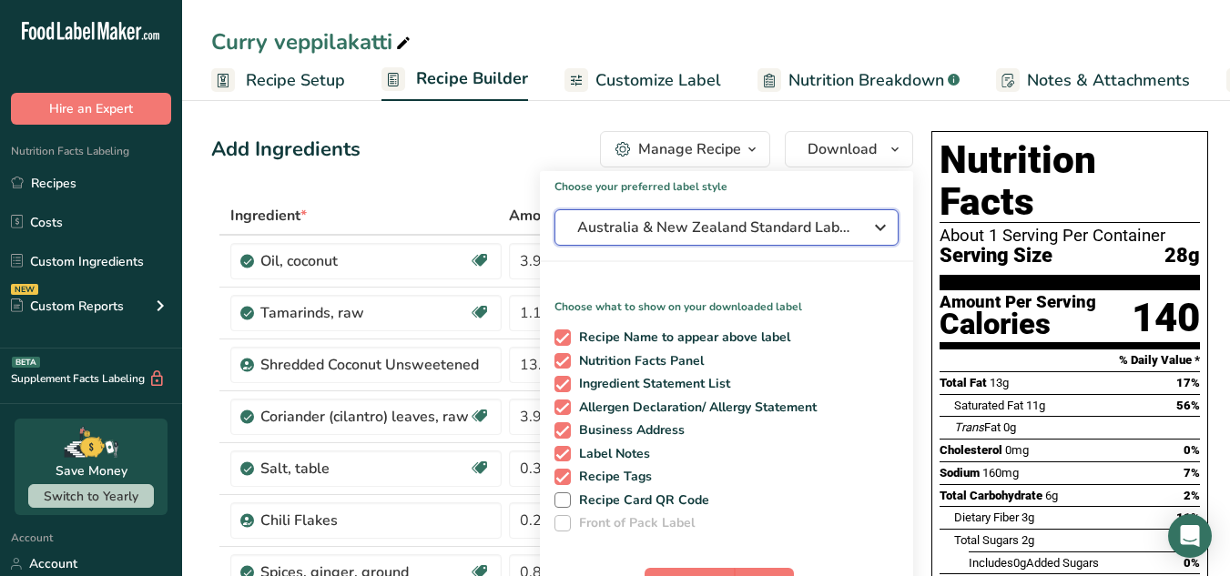
click at [851, 242] on button "Australia & New Zealand Standard Label" at bounding box center [727, 227] width 344 height 36
click at [861, 233] on div "Australia & New Zealand Standard Label" at bounding box center [726, 228] width 299 height 22
click at [850, 226] on div "Australia & New Zealand Standard Label" at bounding box center [726, 228] width 299 height 22
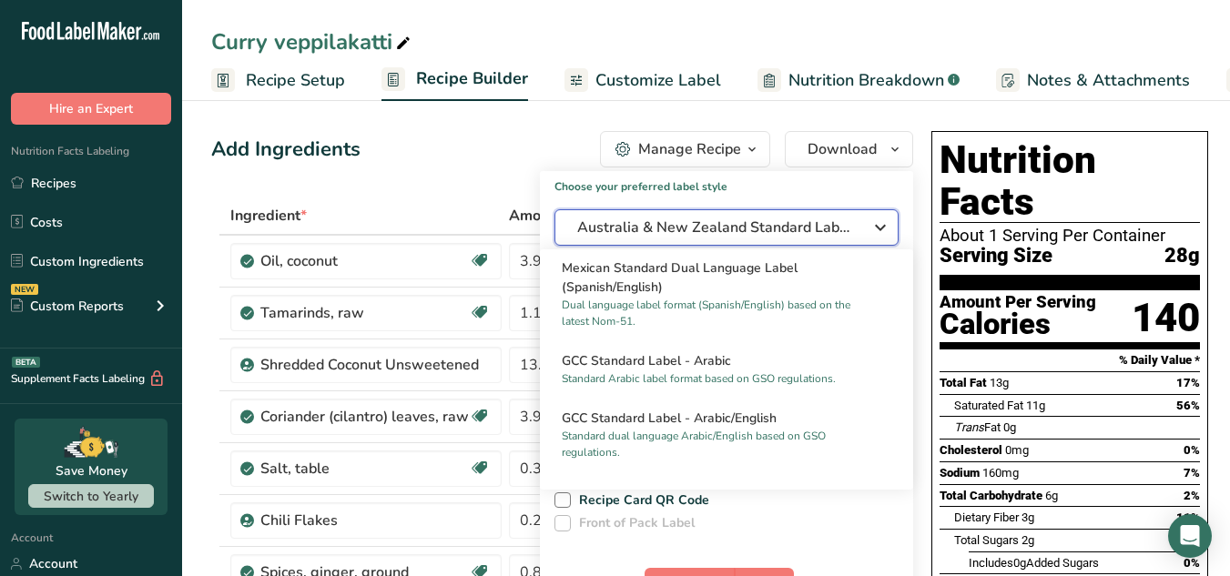
scroll to position [1090, 0]
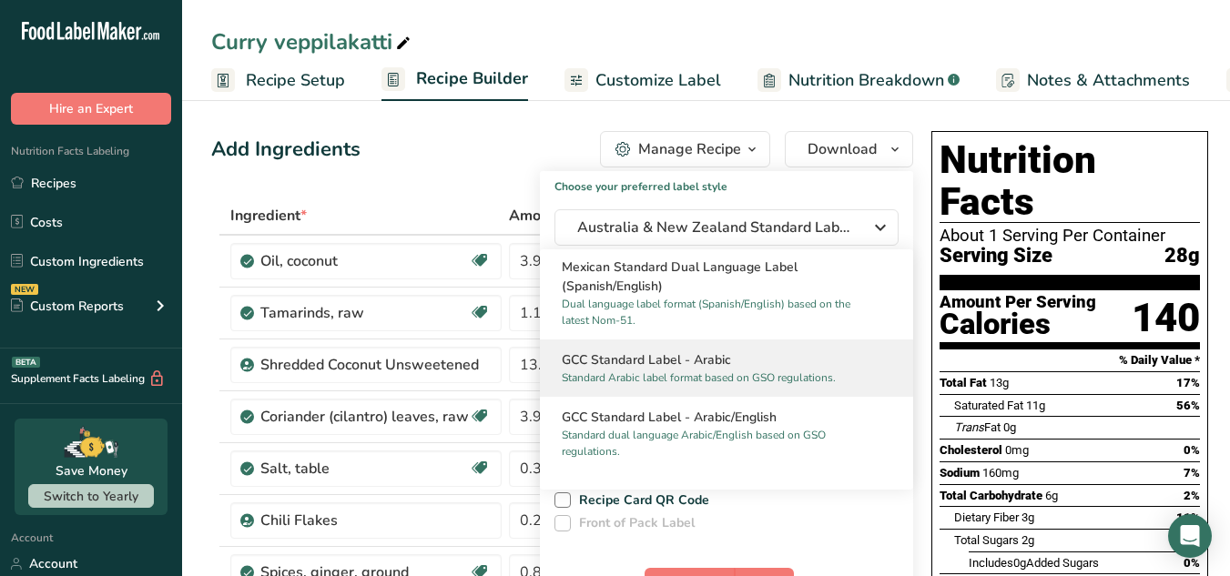
click at [800, 386] on p "Standard Arabic label format based on GSO regulations." at bounding box center [718, 378] width 313 height 16
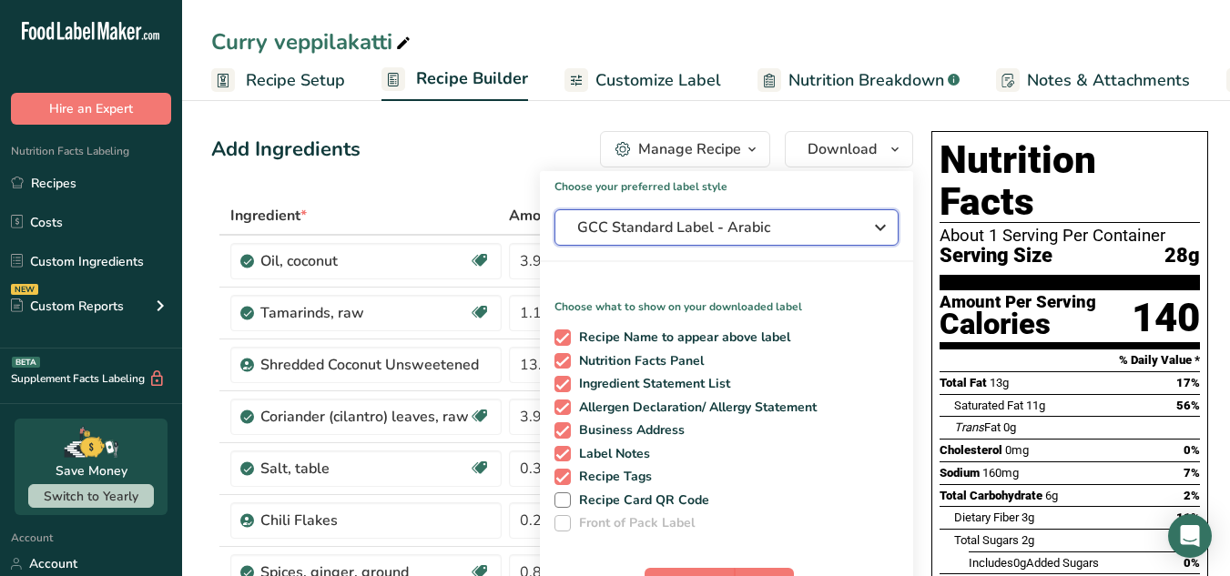
click at [836, 235] on span "GCC Standard Label - Arabic" at bounding box center [713, 228] width 273 height 22
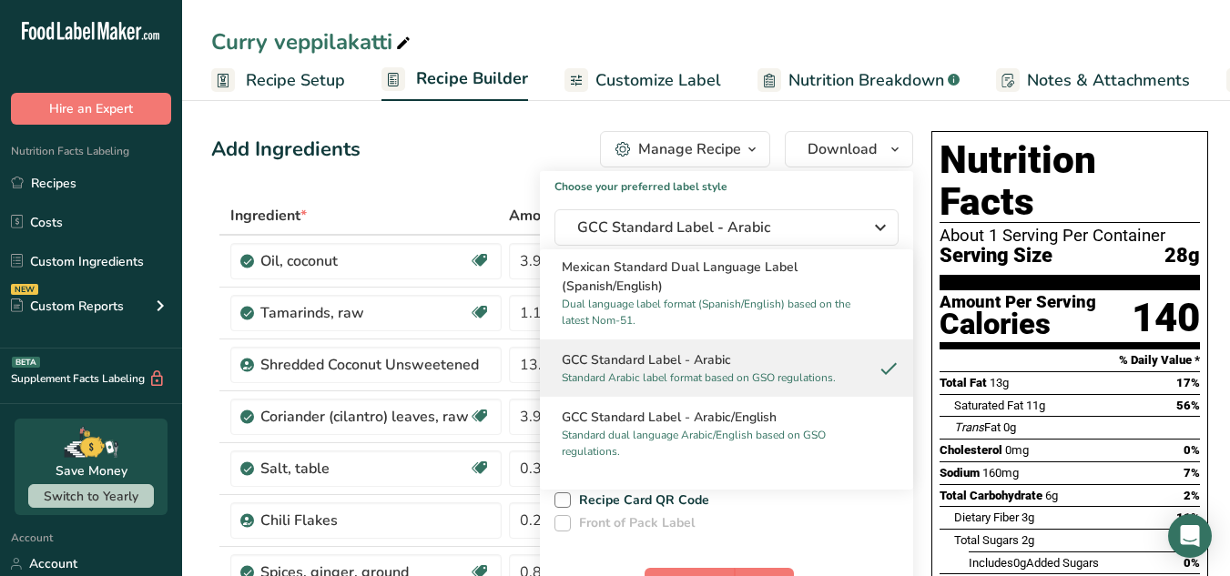
click at [878, 385] on icon at bounding box center [889, 368] width 22 height 33
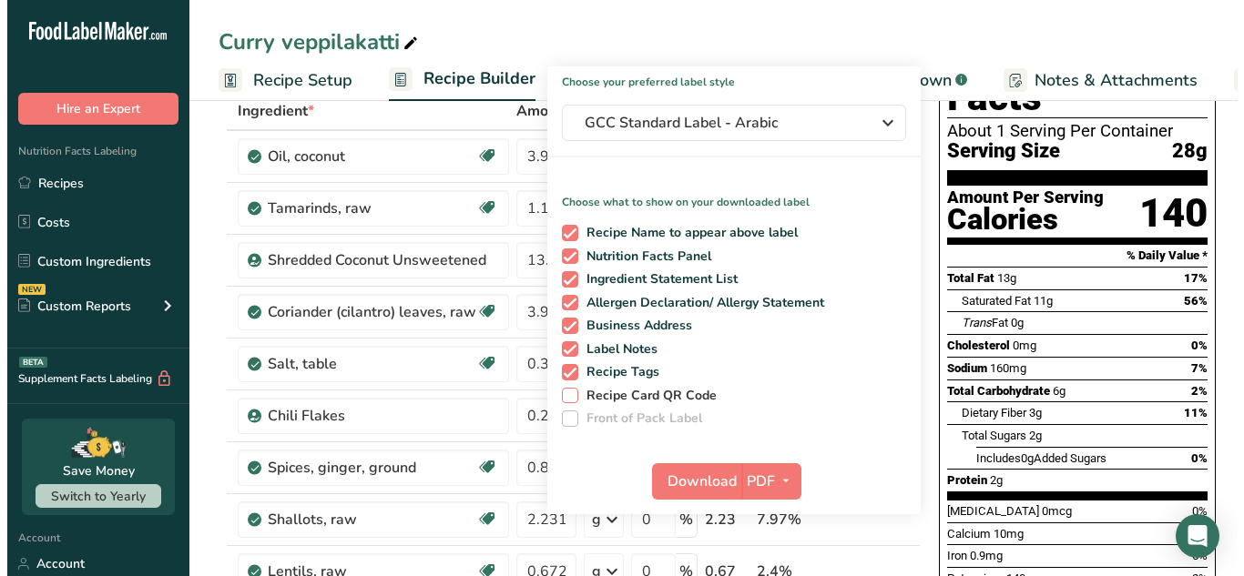
scroll to position [111, 0]
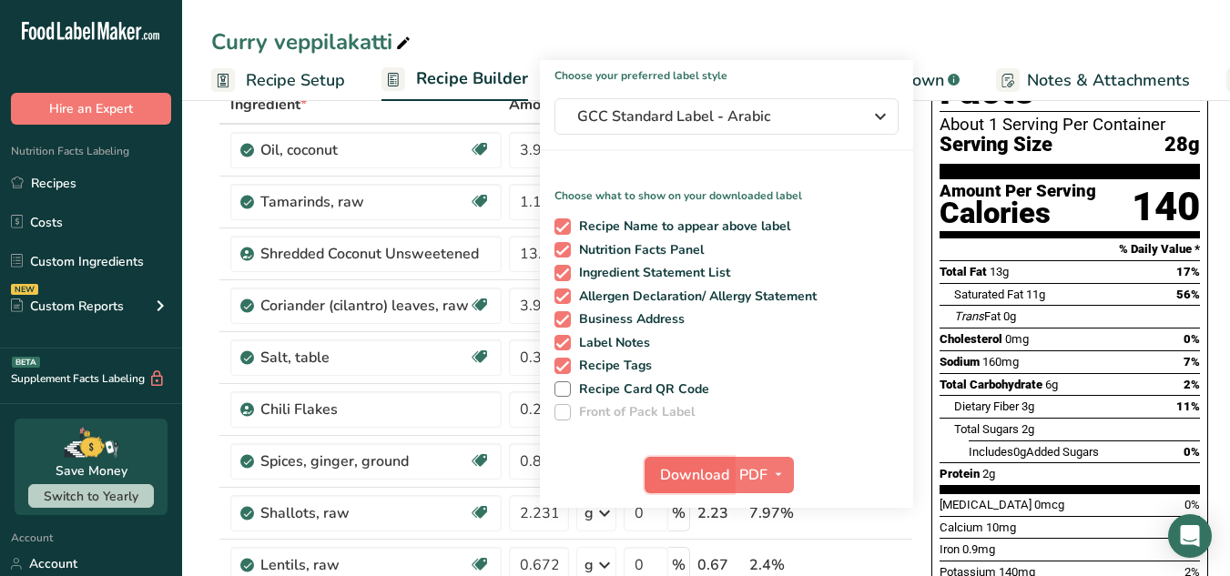
click at [695, 481] on span "Download" at bounding box center [694, 475] width 69 height 22
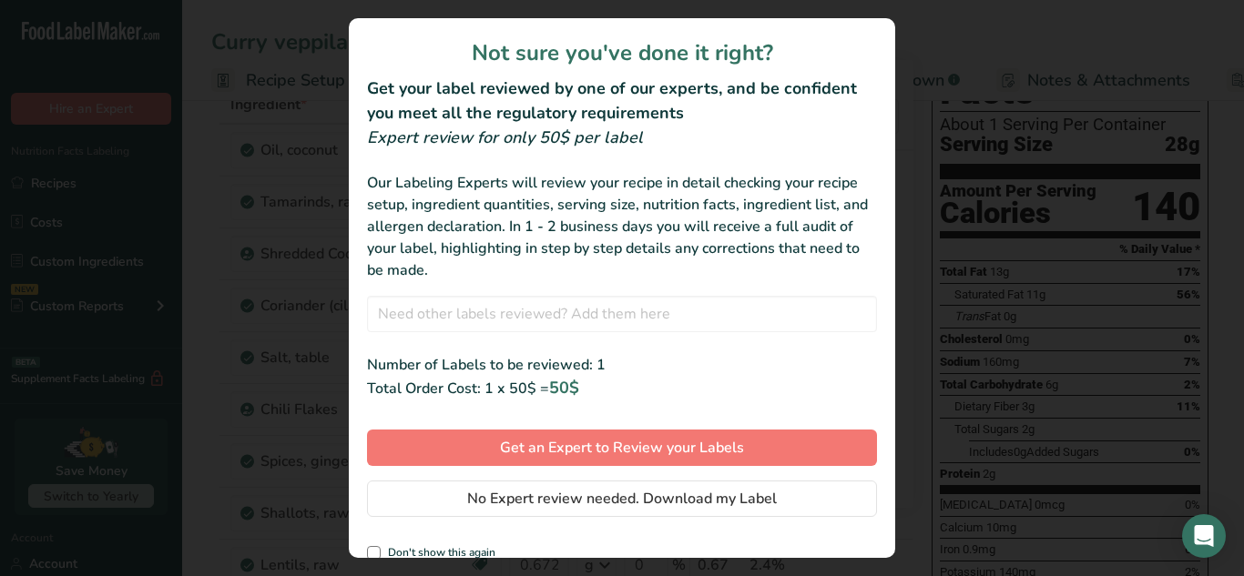
click at [1019, 40] on div "review labels modal" at bounding box center [622, 288] width 1244 height 576
click at [688, 295] on div "Not sure you've done it right? Get your label reviewed by one of our experts, a…" at bounding box center [622, 288] width 546 height 540
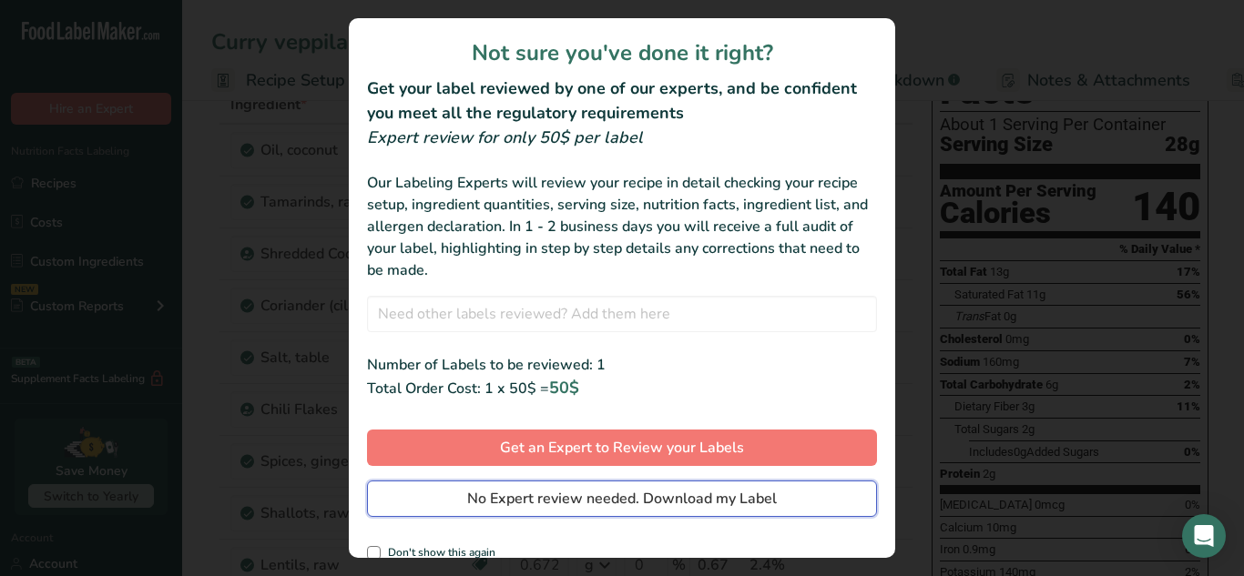
click at [788, 507] on button "No Expert review needed. Download my Label" at bounding box center [622, 499] width 510 height 36
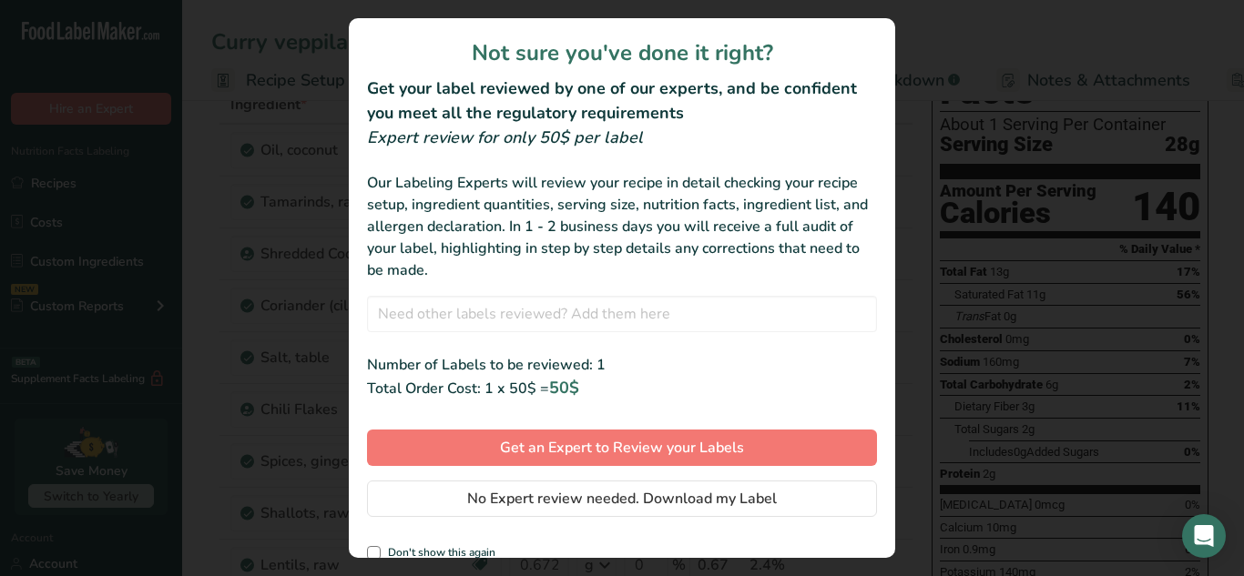
click at [0, 0] on div at bounding box center [0, 0] width 0 height 0
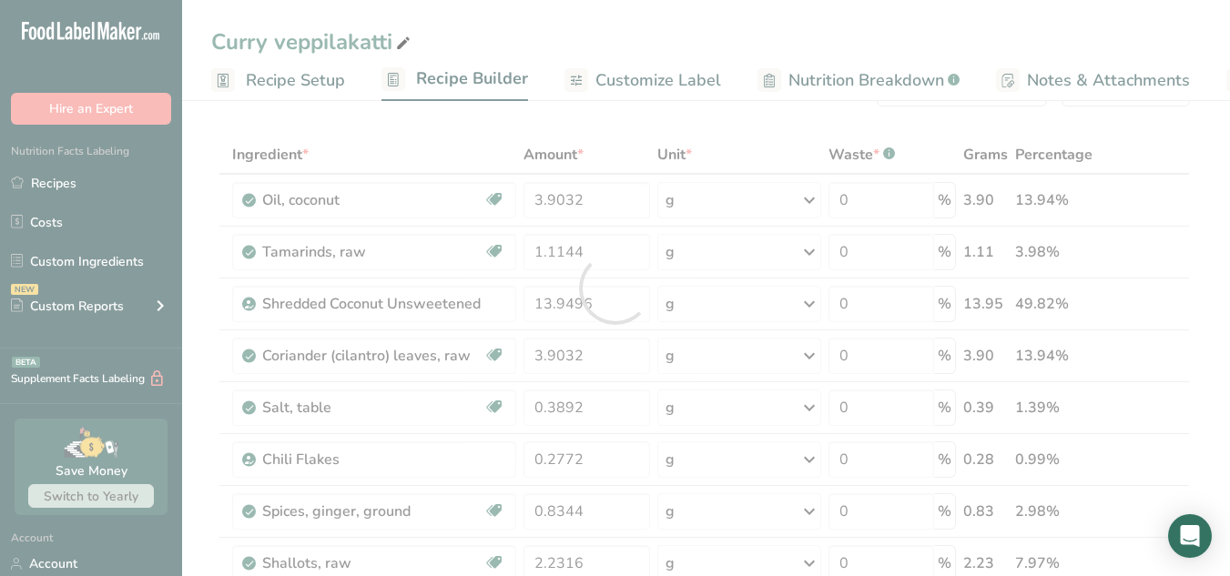
scroll to position [74, 0]
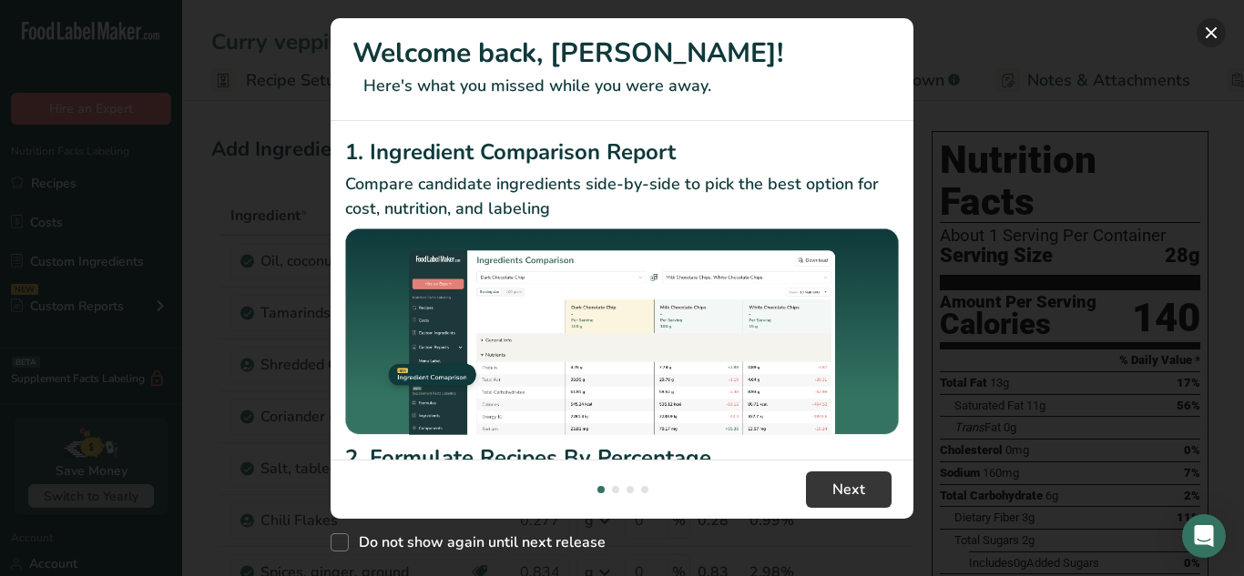
click at [1206, 29] on button "New Features" at bounding box center [1211, 32] width 29 height 29
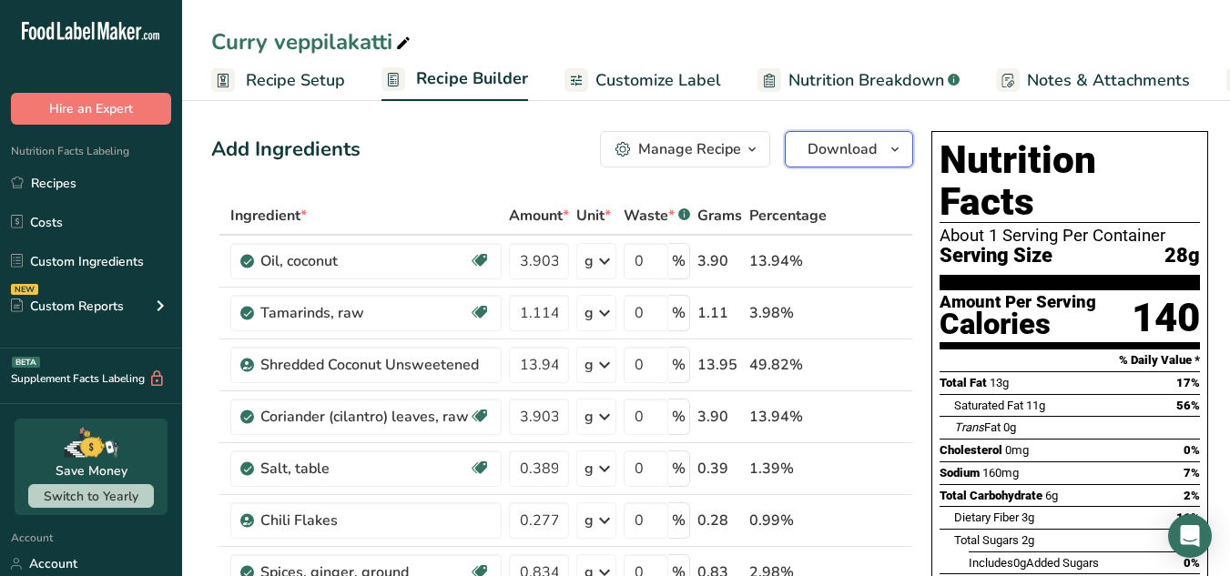
click at [904, 153] on button "Download" at bounding box center [849, 149] width 128 height 36
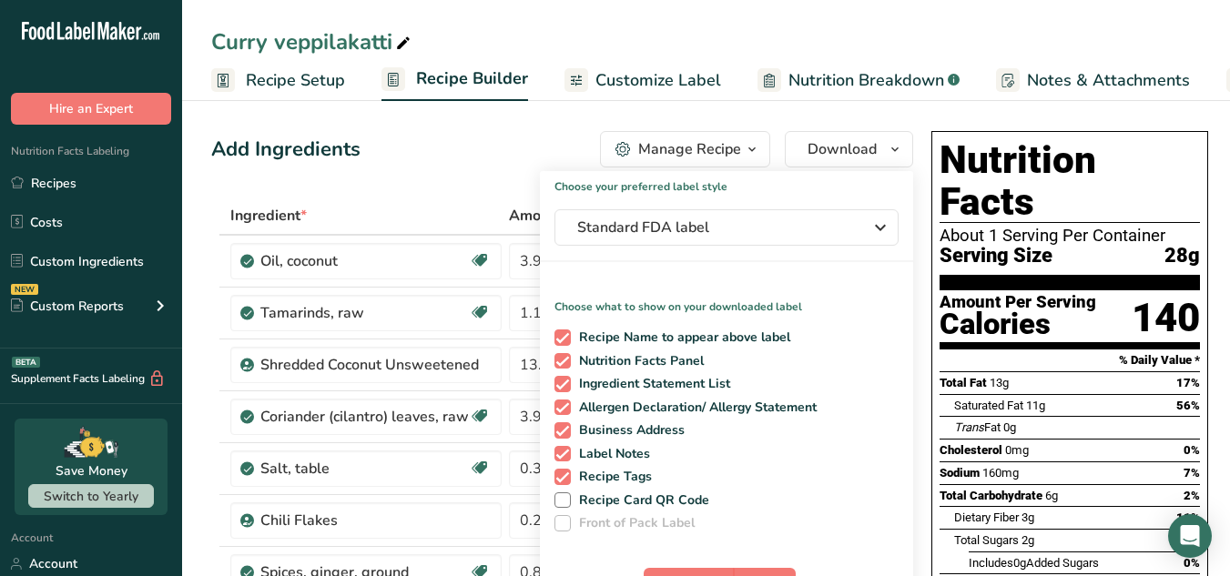
click at [995, 17] on div "[PERSON_NAME] veppilakatti Recipe Setup Recipe Builder Customize Label Nutritio…" at bounding box center [706, 50] width 1048 height 101
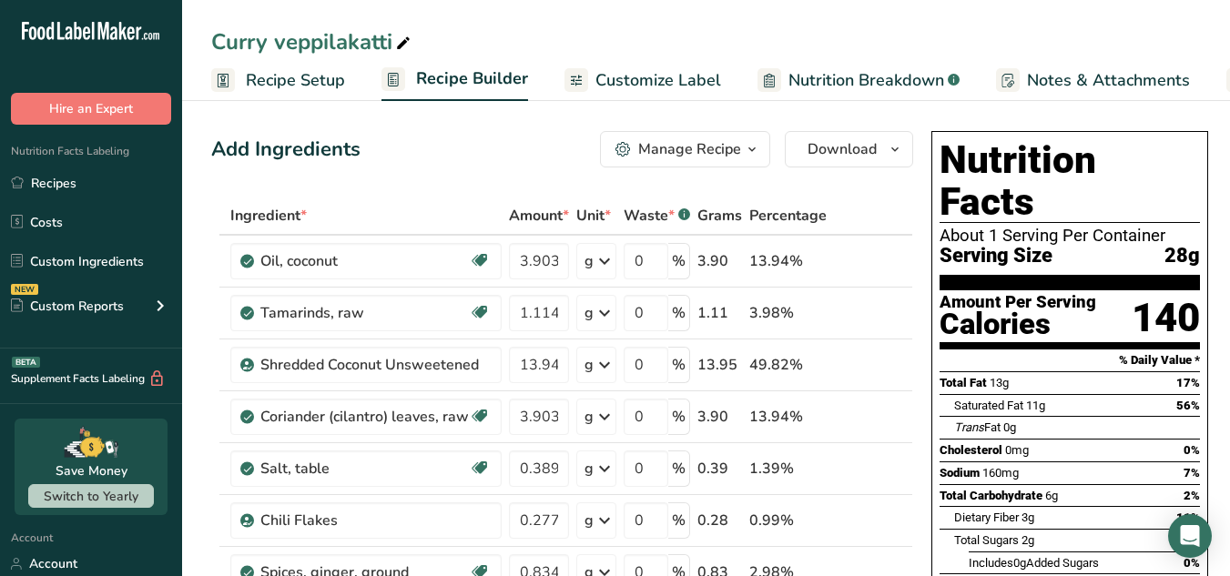
click at [1115, 13] on div "[PERSON_NAME] veppilakatti Recipe Setup Recipe Builder Customize Label Nutritio…" at bounding box center [706, 50] width 1048 height 101
click at [897, 153] on icon "button" at bounding box center [895, 149] width 15 height 23
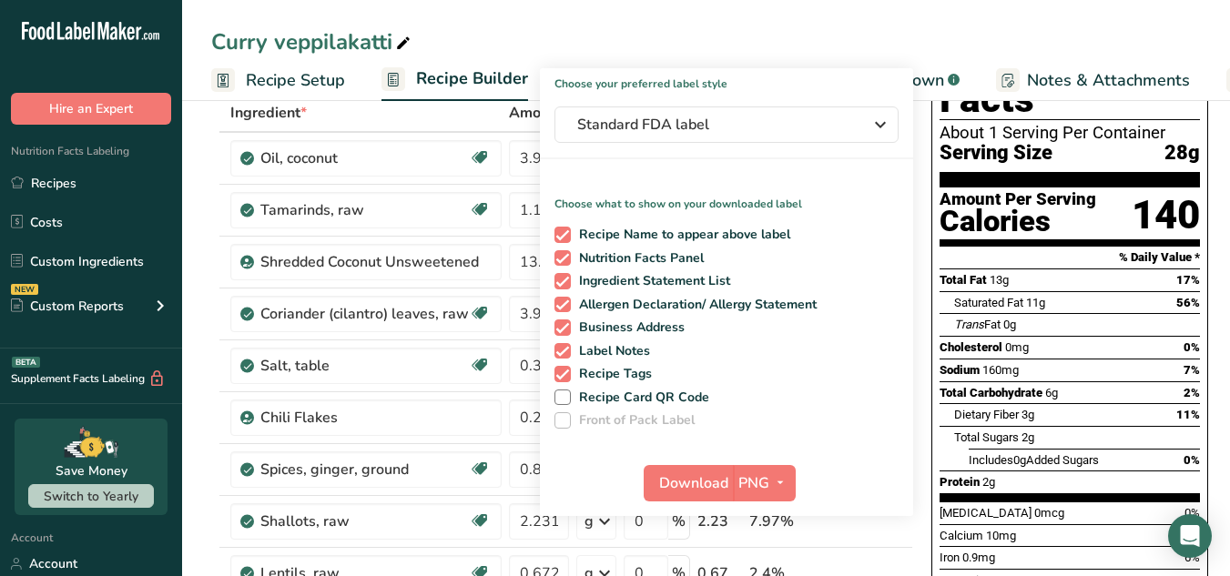
scroll to position [104, 0]
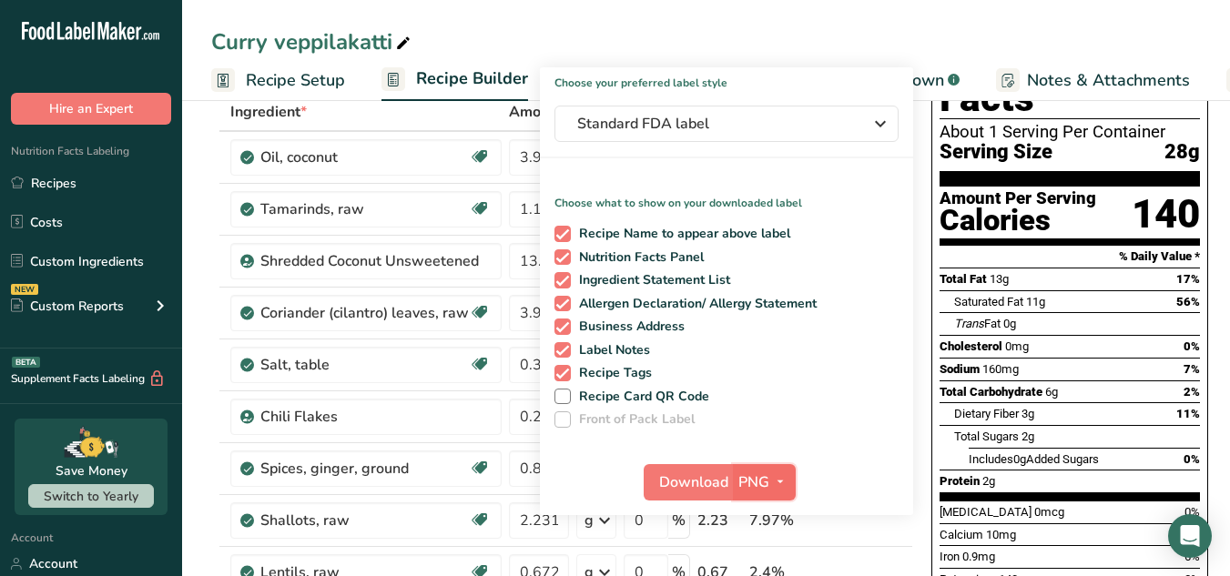
click at [779, 495] on button "PNG" at bounding box center [764, 482] width 63 height 36
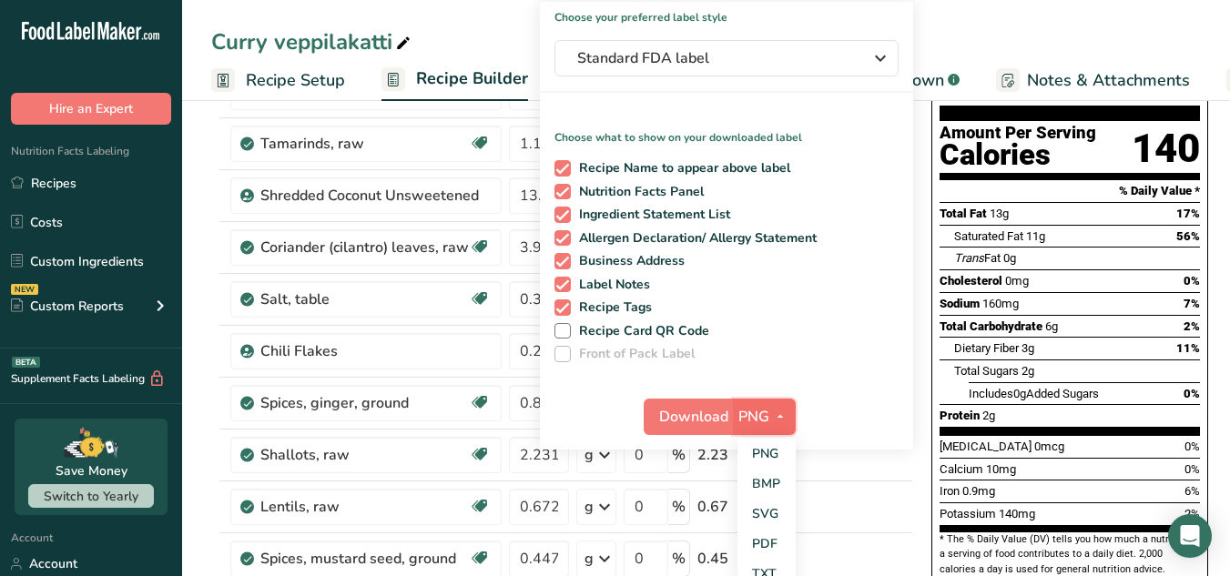
scroll to position [172, 0]
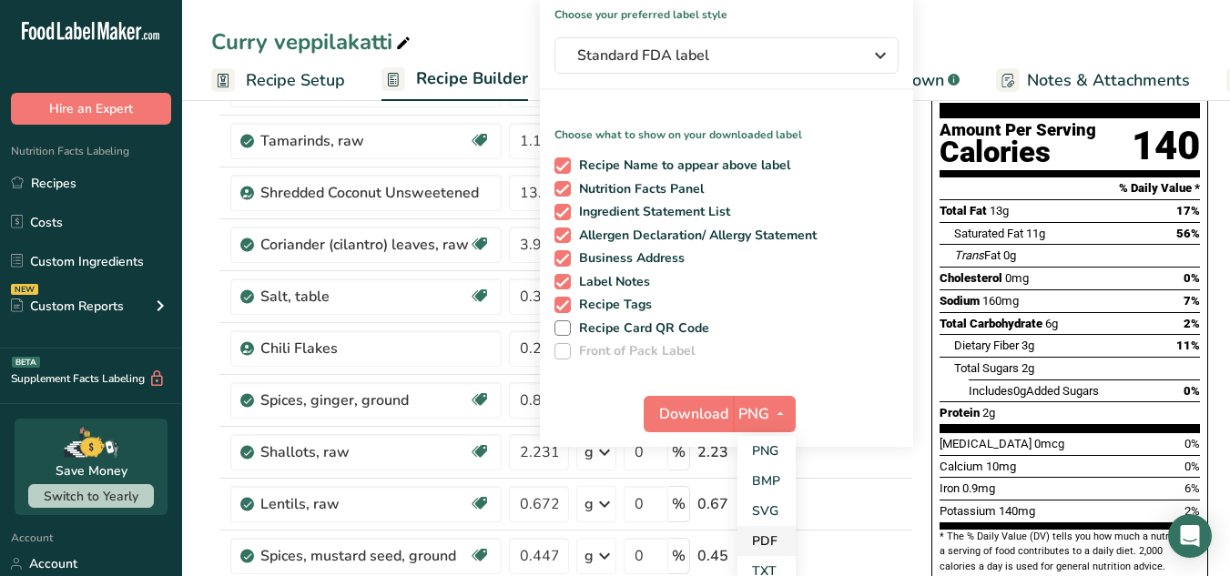
click at [769, 539] on link "PDF" at bounding box center [767, 541] width 58 height 30
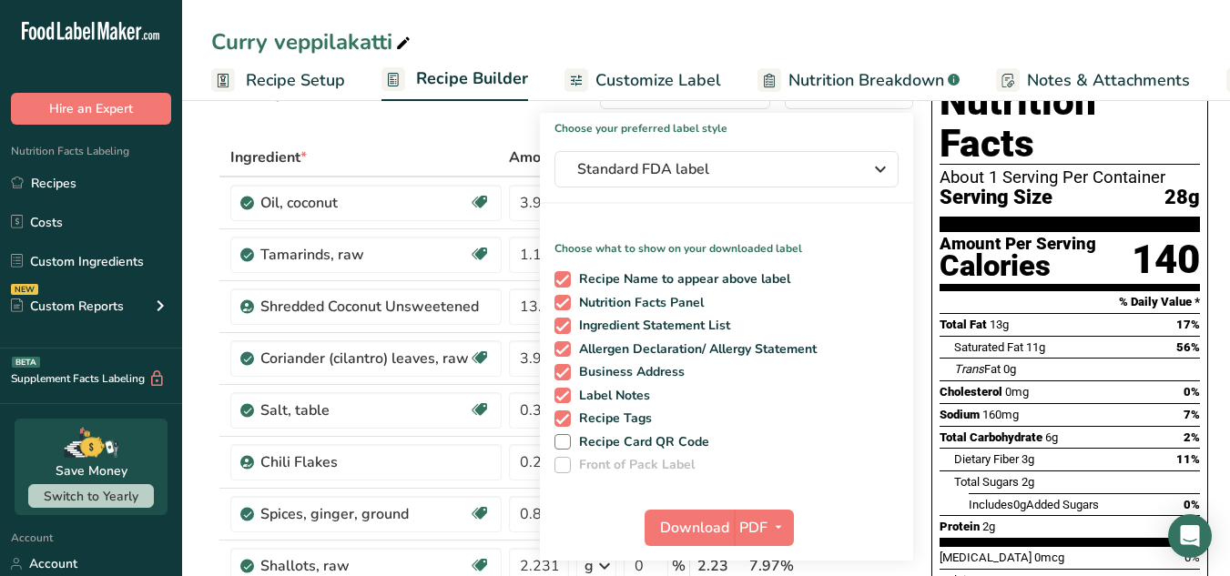
scroll to position [63, 0]
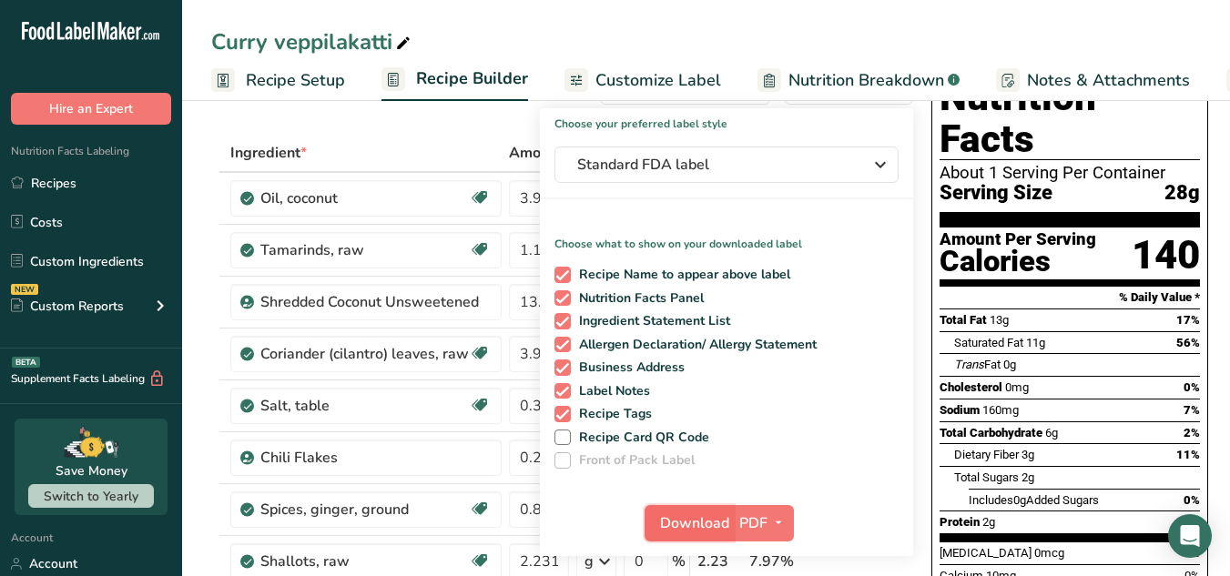
click at [718, 517] on span "Download" at bounding box center [694, 524] width 69 height 22
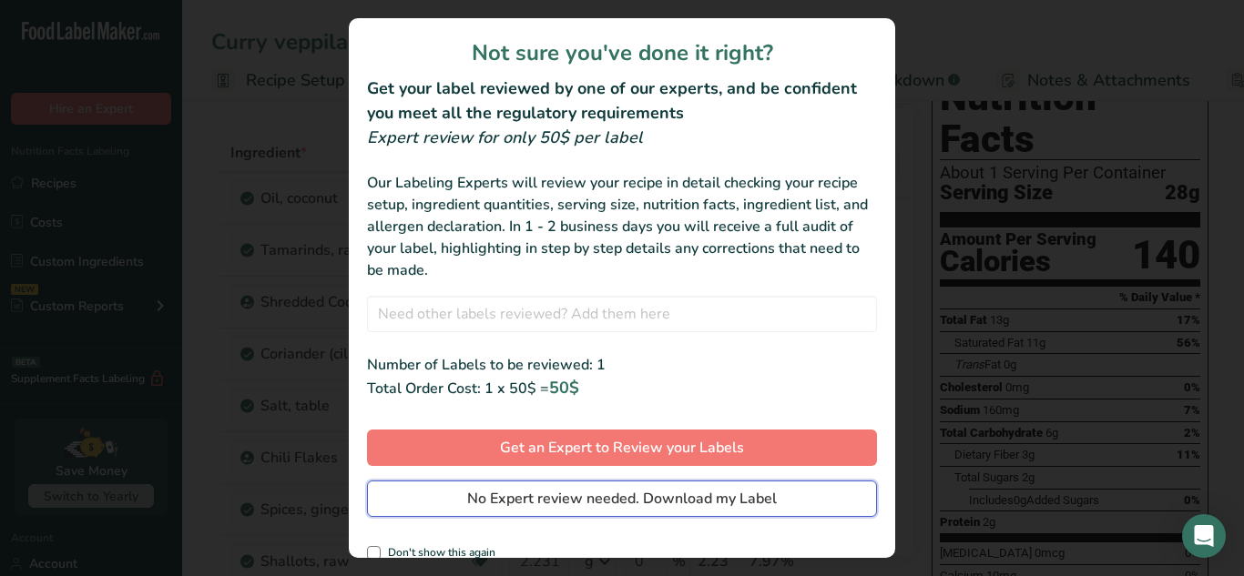
click at [700, 483] on button "No Expert review needed. Download my Label" at bounding box center [622, 499] width 510 height 36
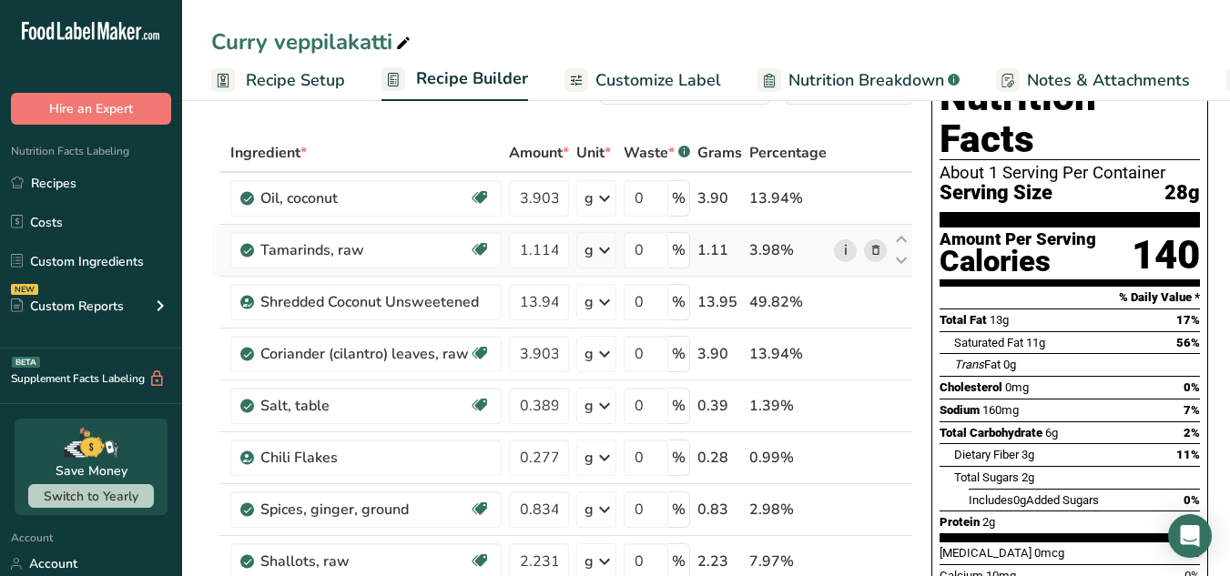
scroll to position [0, 0]
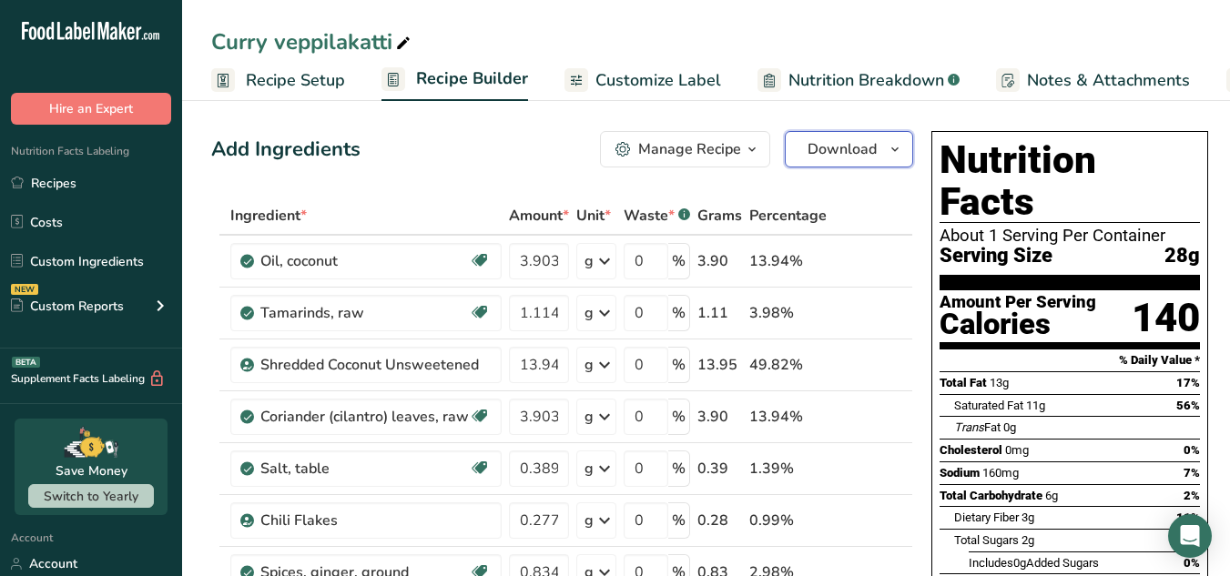
click at [854, 132] on button "Download" at bounding box center [849, 149] width 128 height 36
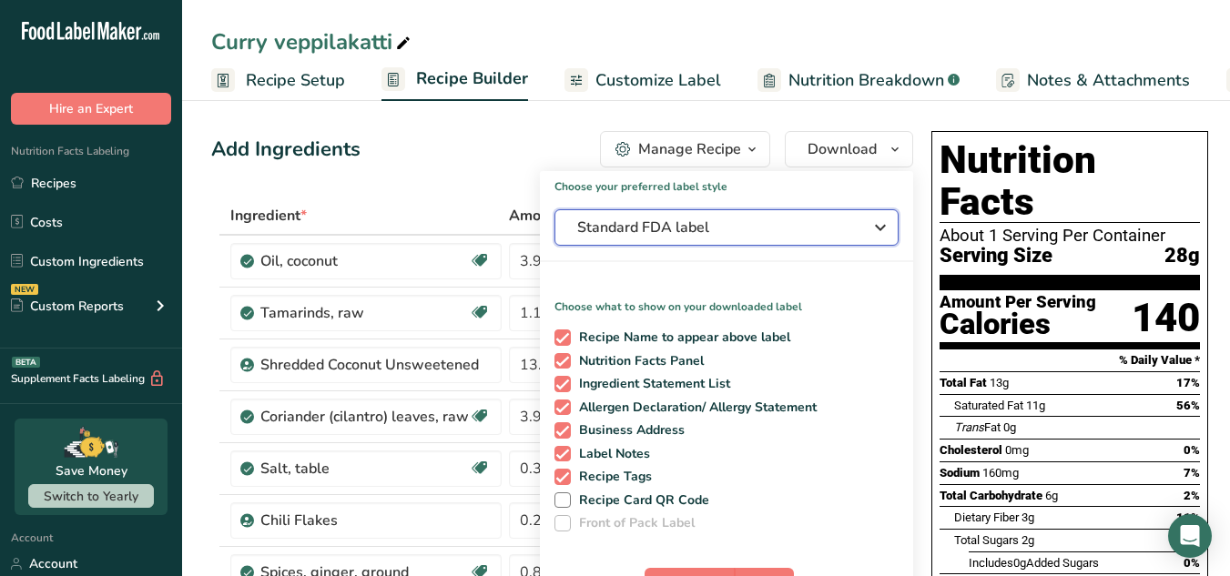
click at [751, 239] on button "Standard FDA label" at bounding box center [727, 227] width 344 height 36
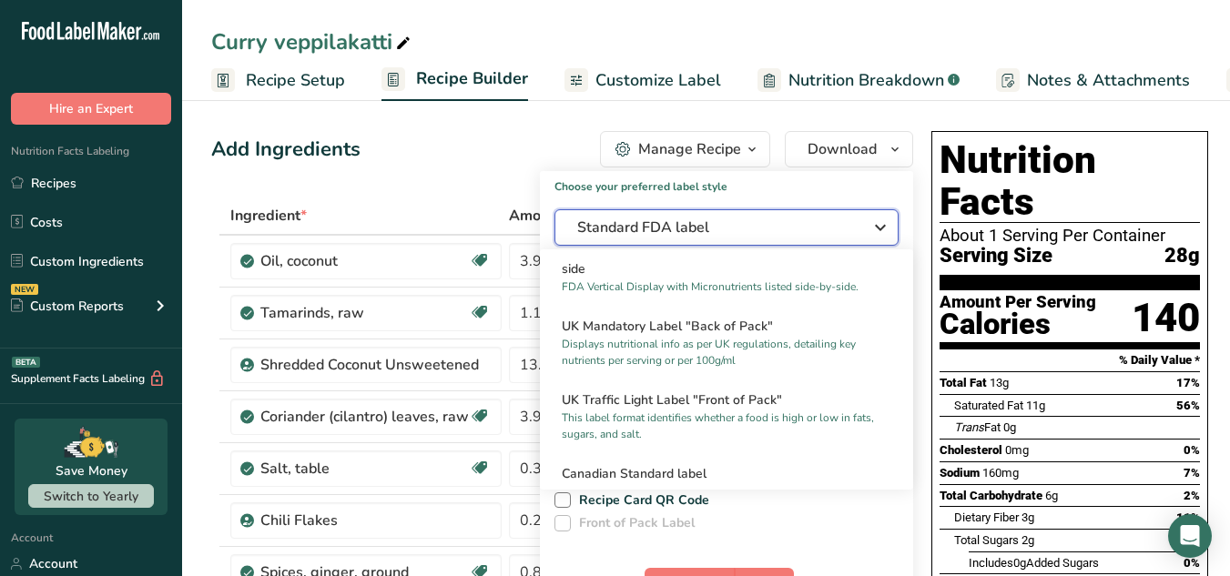
scroll to position [532, 0]
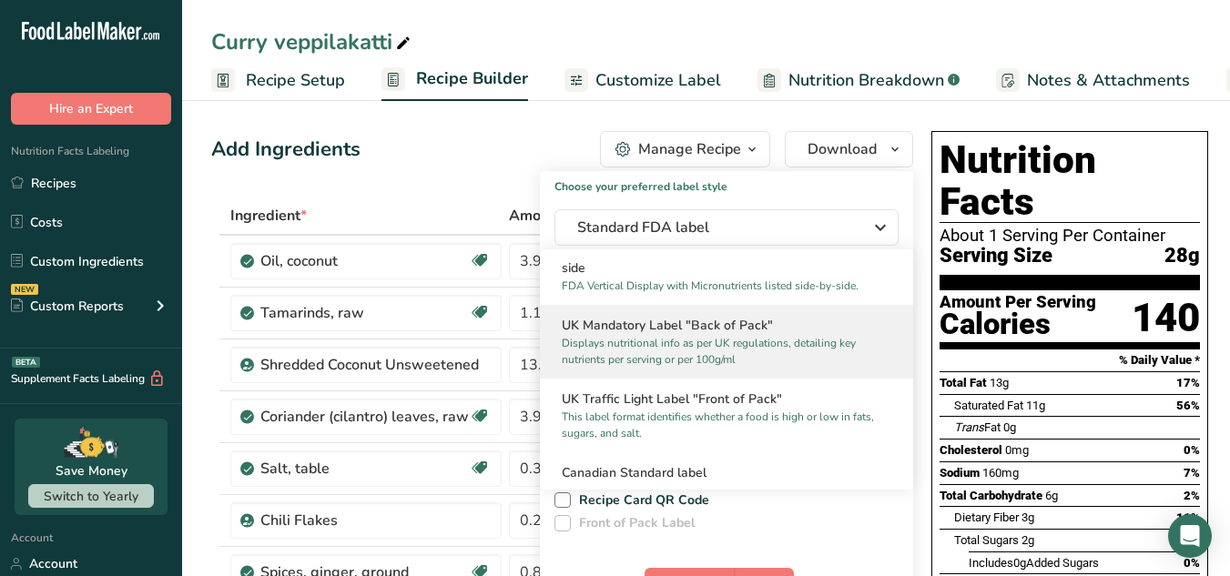
click at [728, 352] on p "Displays nutritional info as per UK regulations, detailing key nutrients per se…" at bounding box center [718, 351] width 313 height 33
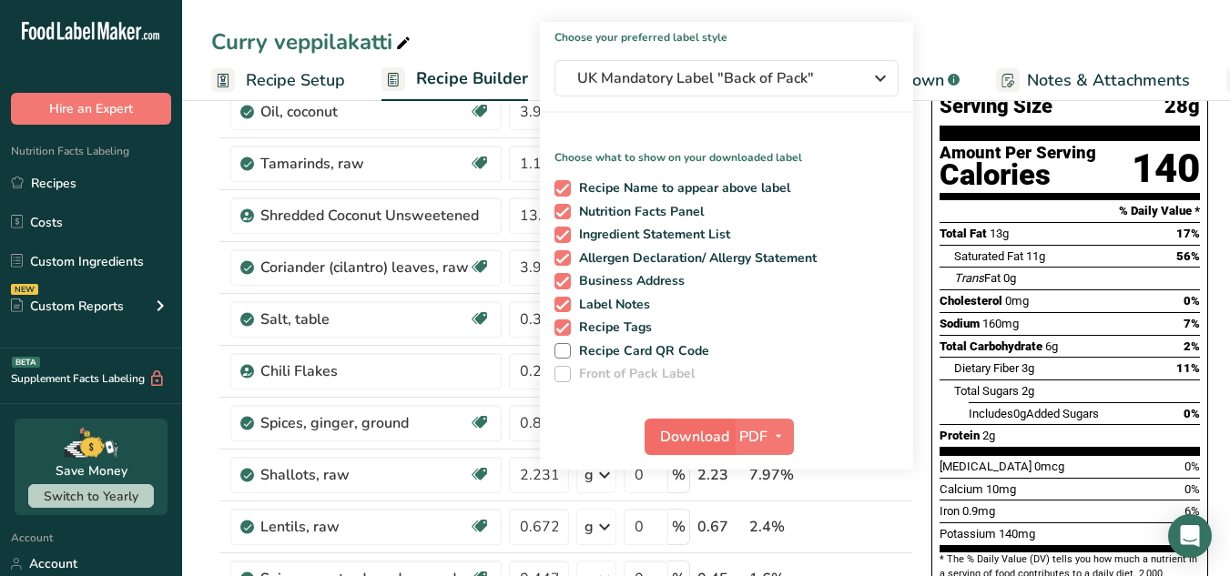
scroll to position [150, 0]
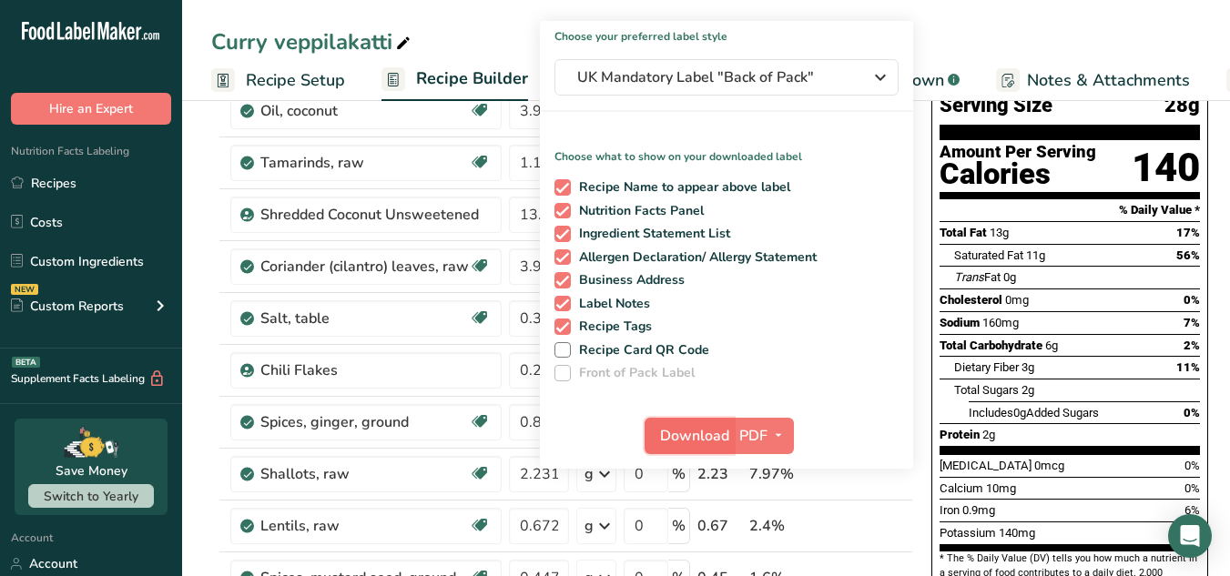
click at [694, 444] on span "Download" at bounding box center [694, 436] width 69 height 22
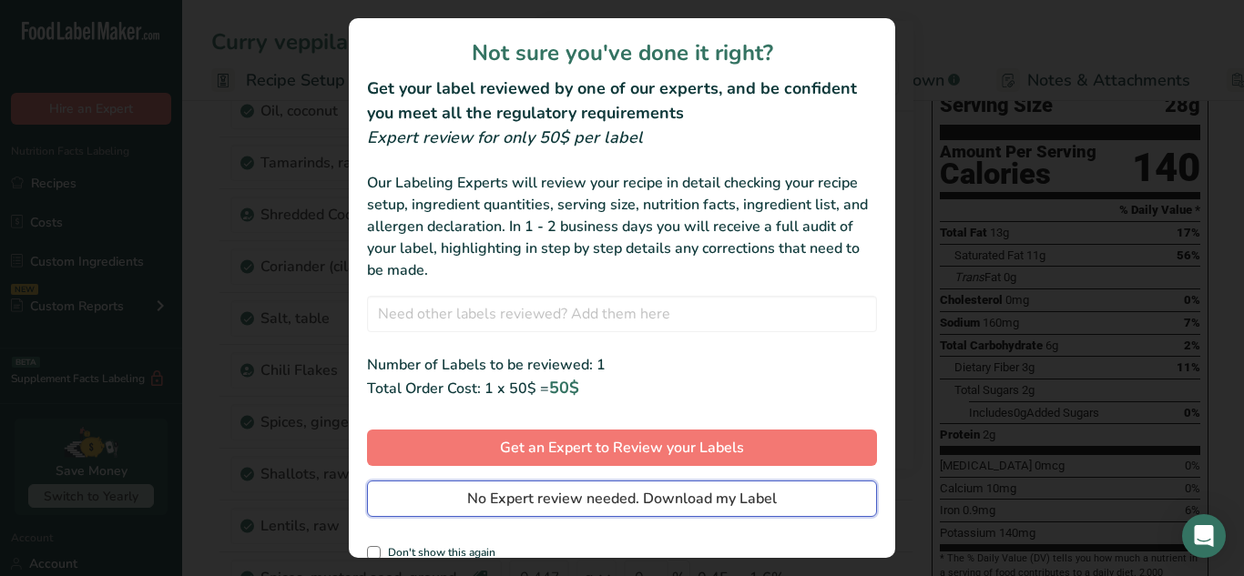
click at [689, 497] on span "No Expert review needed. Download my Label" at bounding box center [622, 499] width 310 height 22
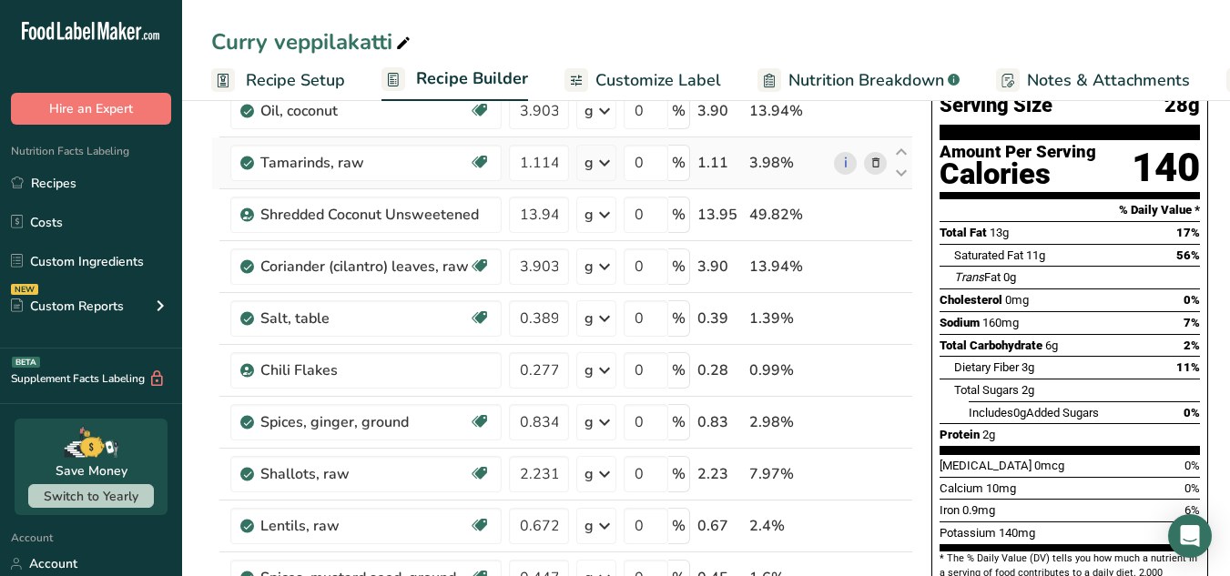
scroll to position [0, 0]
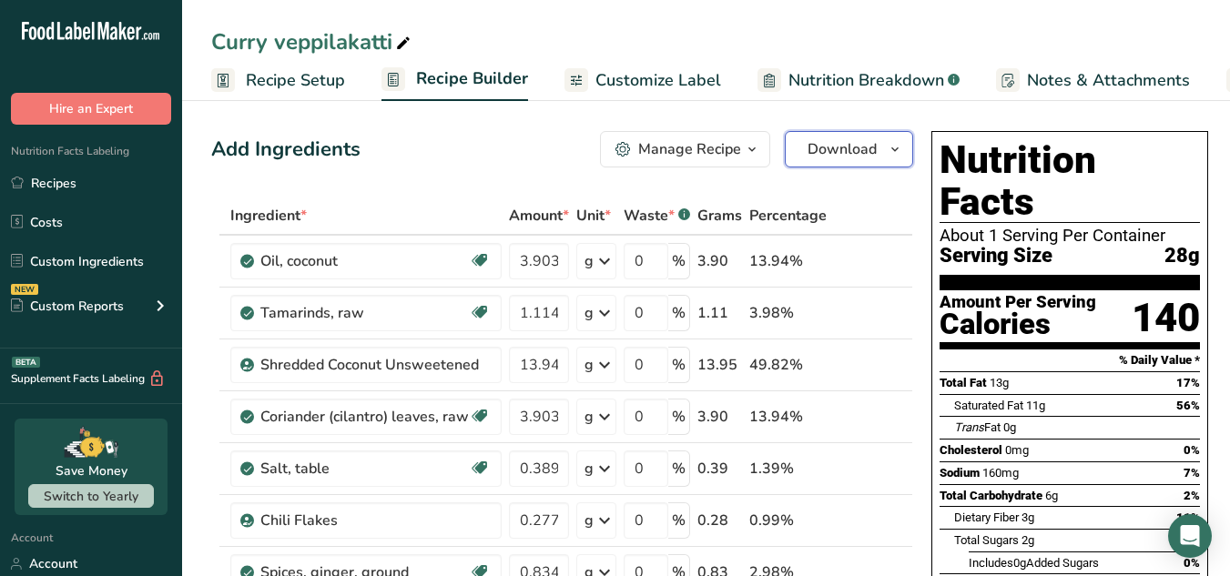
click at [854, 167] on button "Download" at bounding box center [849, 149] width 128 height 36
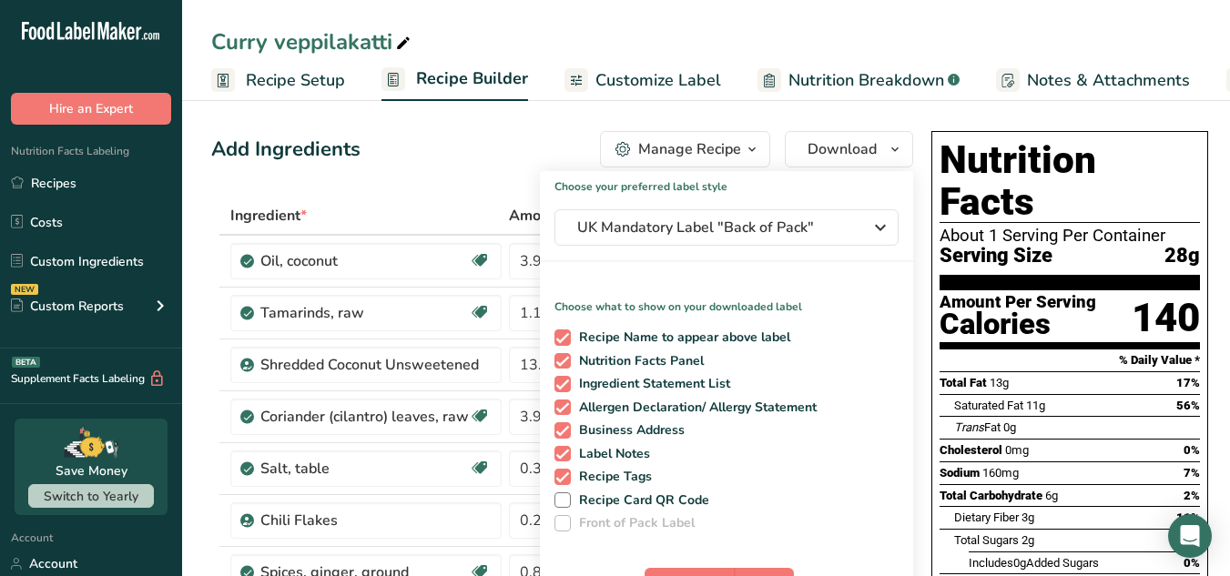
click at [780, 246] on div "Choose your preferred label style UK Mandatory Label "Back of Pack" Standard FD…" at bounding box center [726, 395] width 373 height 448
click at [785, 229] on span "UK Mandatory Label "Back of Pack"" at bounding box center [713, 228] width 273 height 22
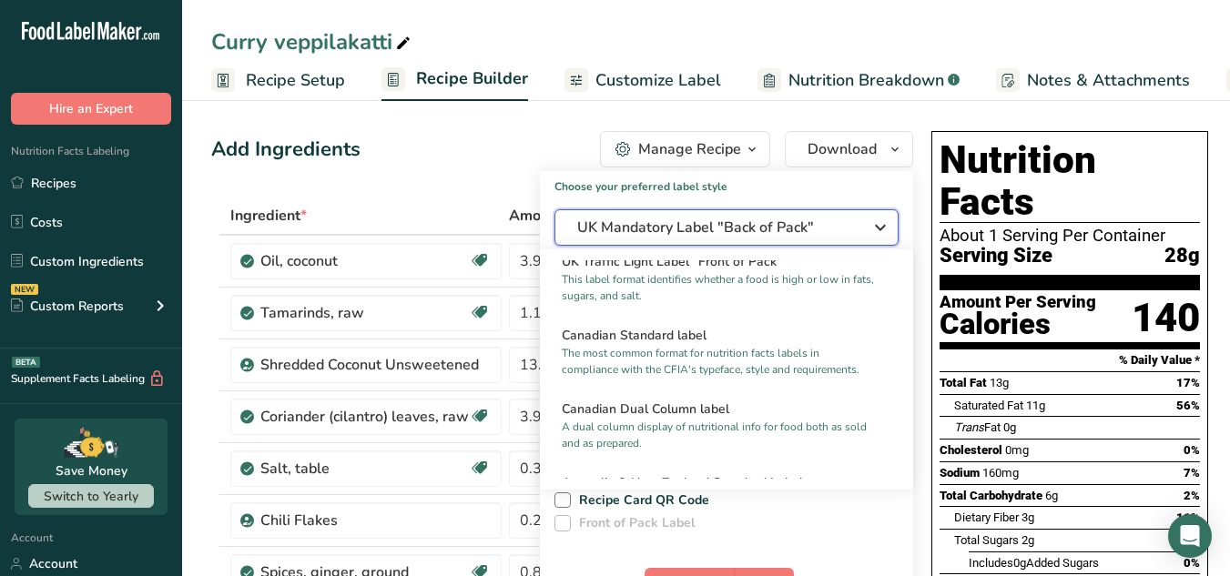
scroll to position [670, 0]
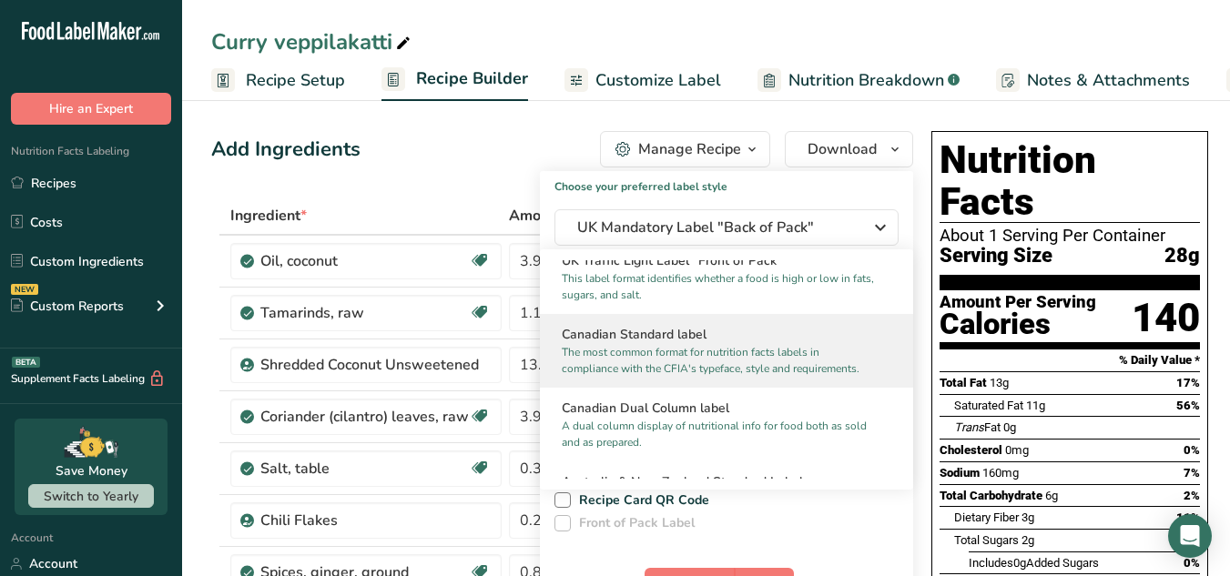
click at [701, 374] on p "The most common format for nutrition facts labels in compliance with the CFIA's…" at bounding box center [718, 360] width 313 height 33
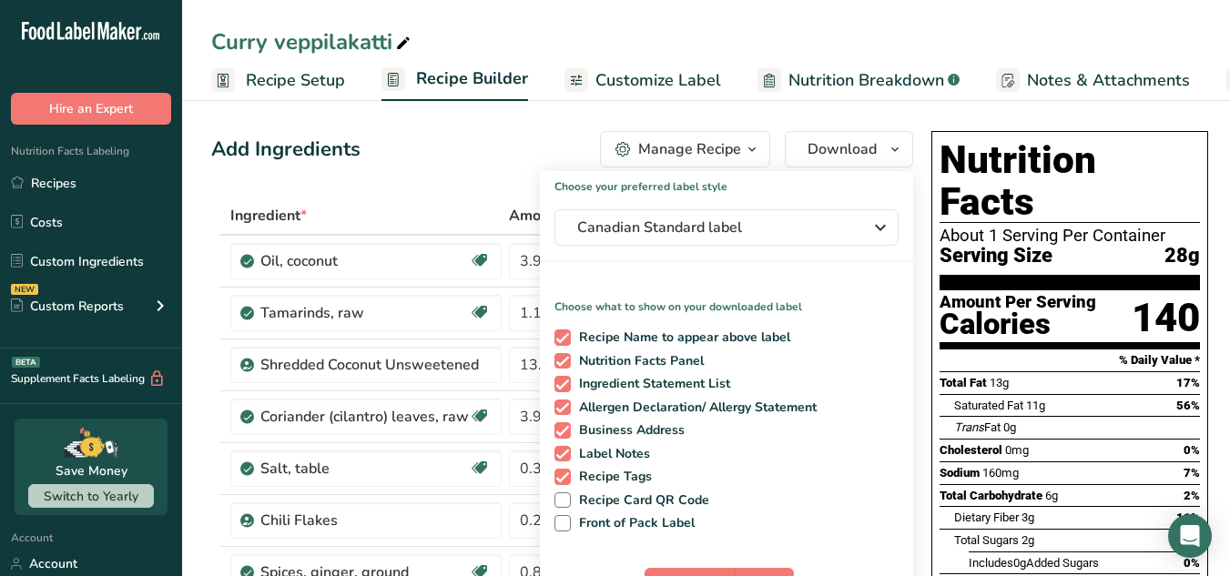
scroll to position [64, 0]
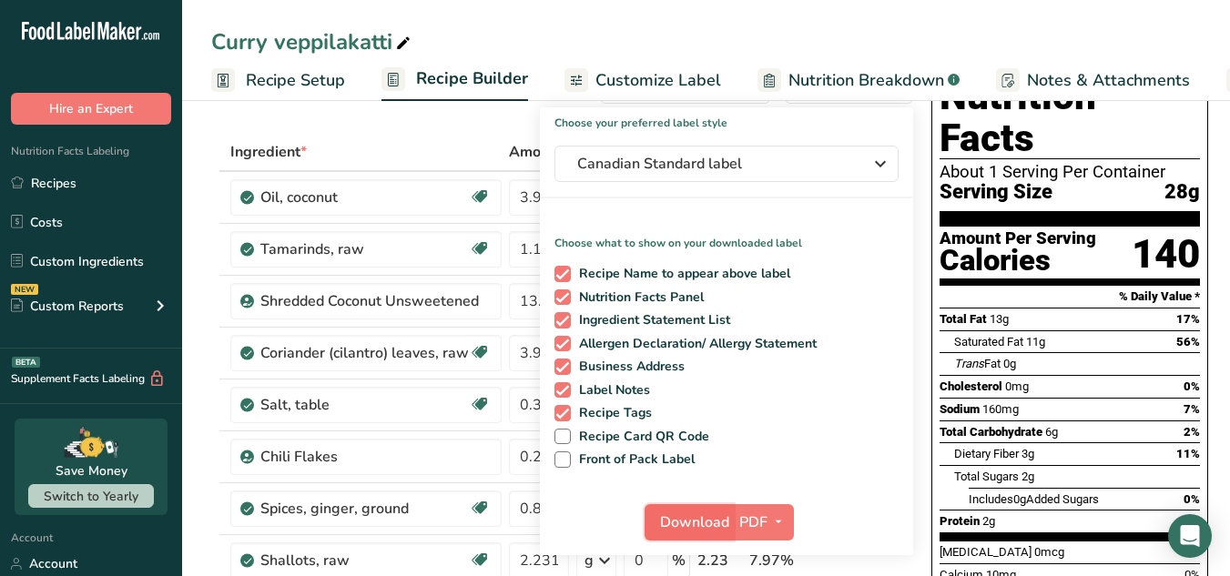
click at [709, 512] on span "Download" at bounding box center [694, 523] width 69 height 22
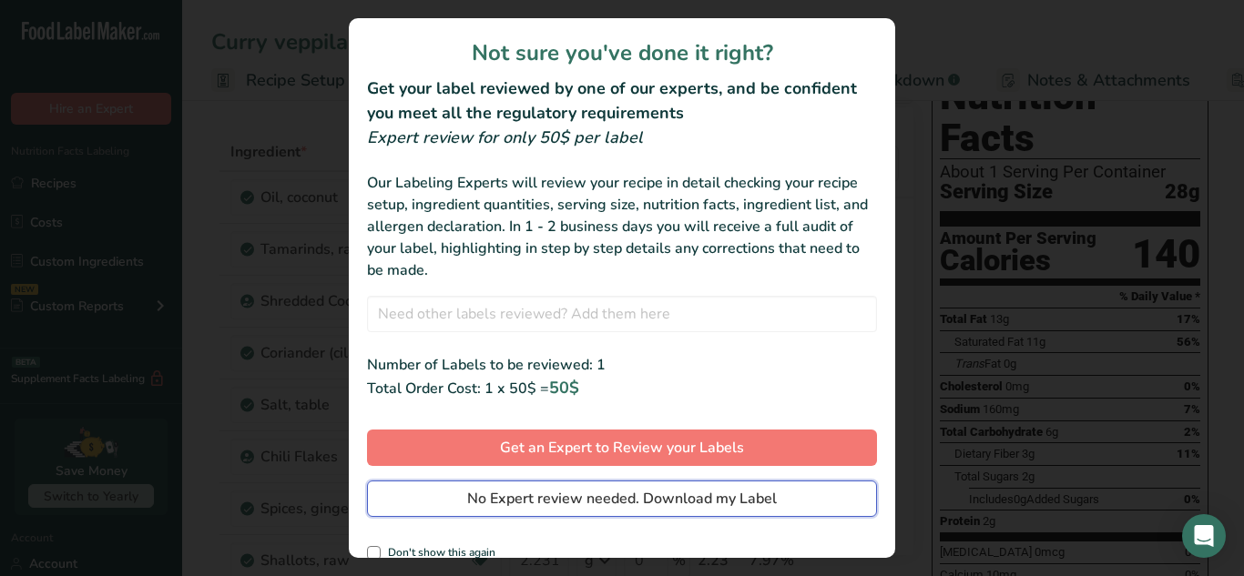
click at [693, 506] on span "No Expert review needed. Download my Label" at bounding box center [622, 499] width 310 height 22
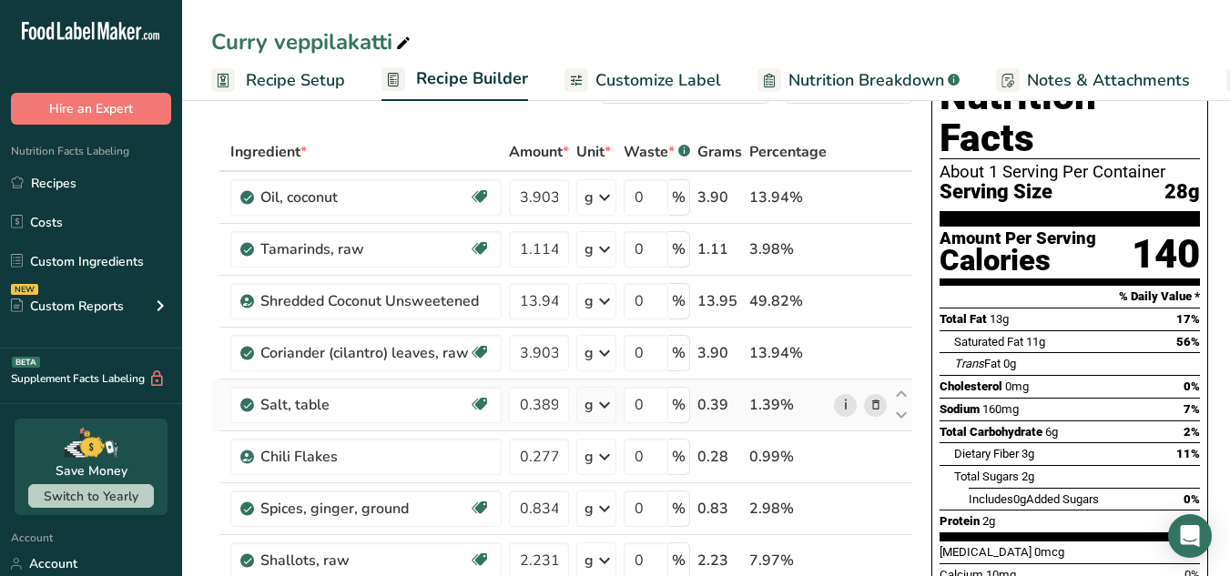
scroll to position [0, 0]
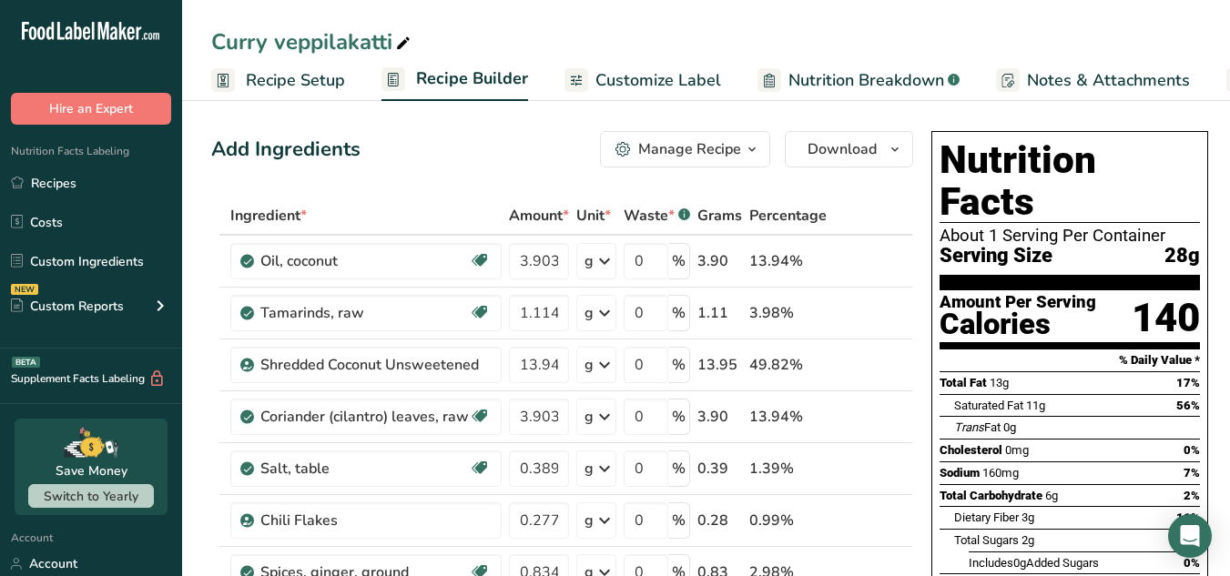
click at [851, 156] on span "Download" at bounding box center [842, 149] width 69 height 22
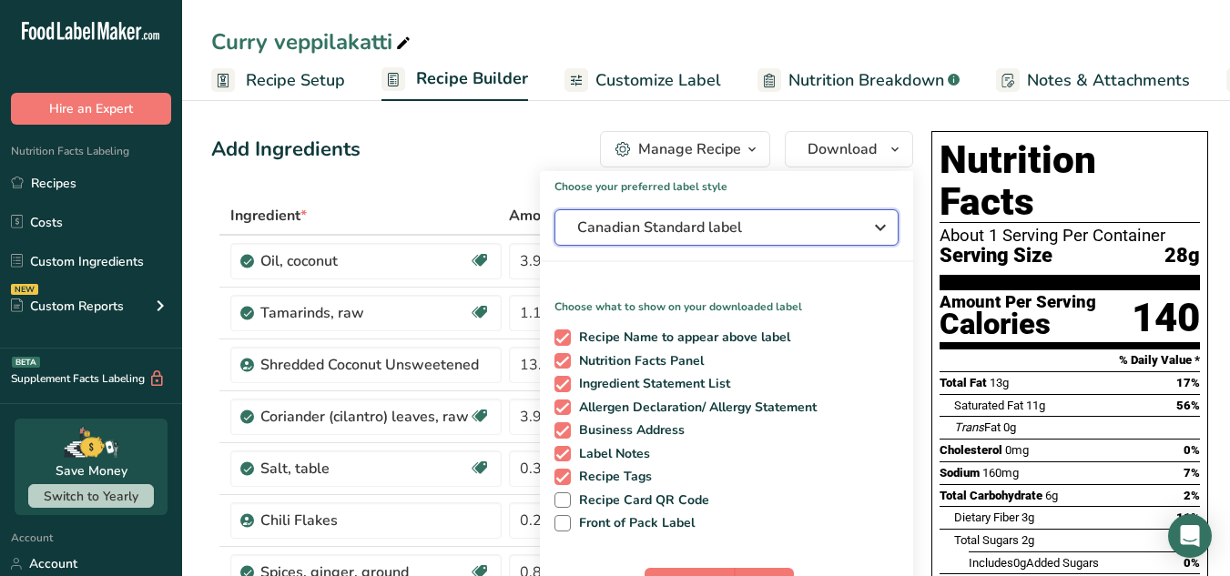
click at [800, 232] on span "Canadian Standard label" at bounding box center [713, 228] width 273 height 22
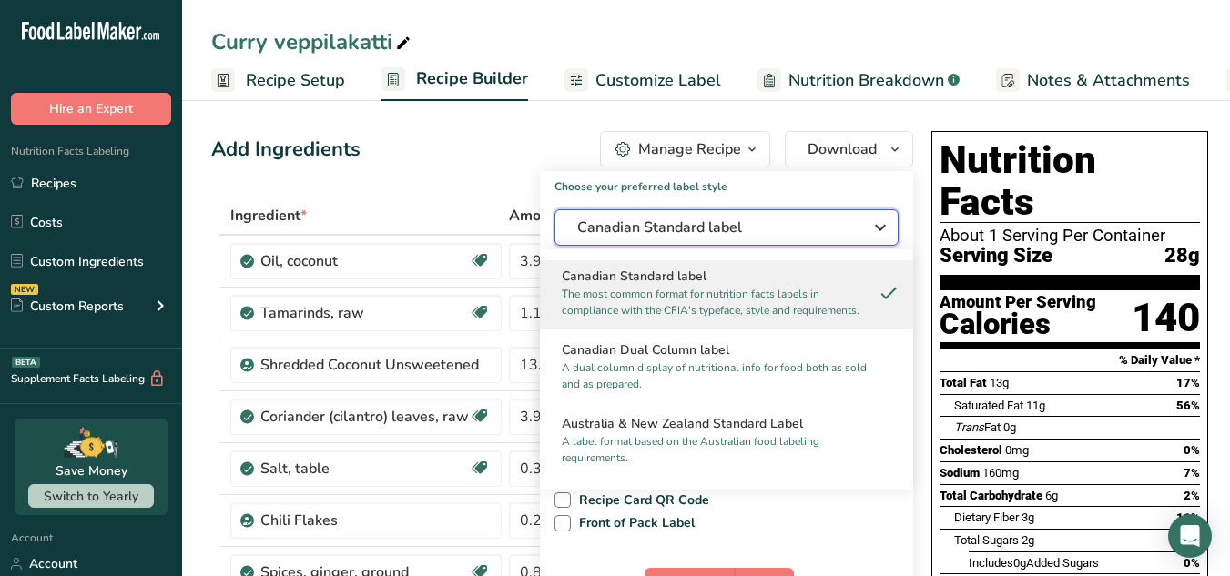
scroll to position [765, 0]
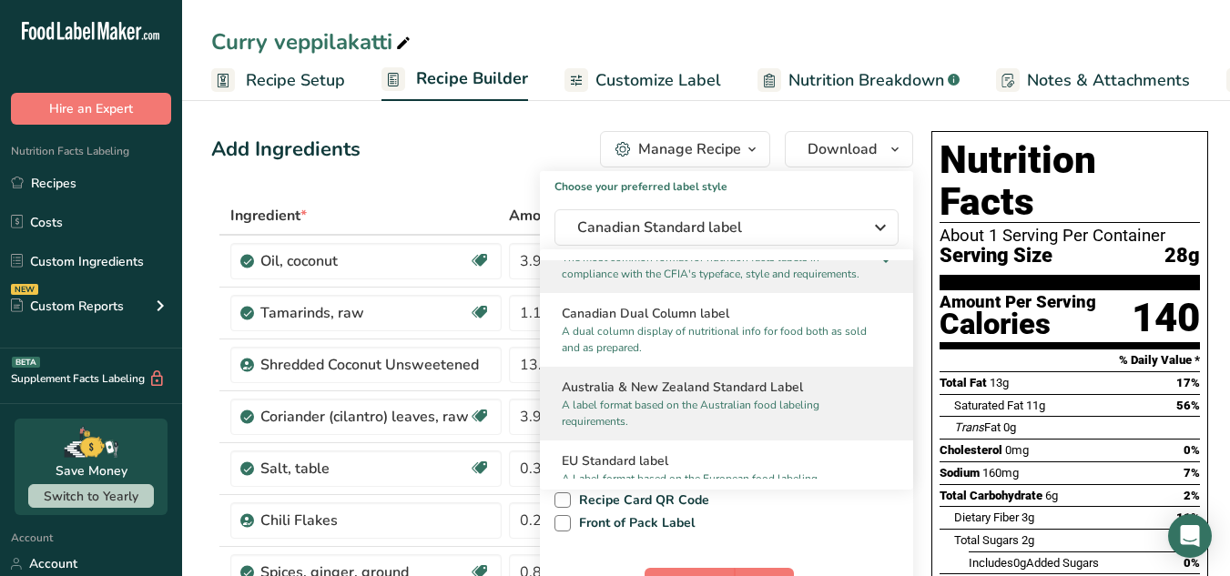
click at [724, 390] on h2 "Australia & New Zealand Standard Label" at bounding box center [727, 387] width 330 height 19
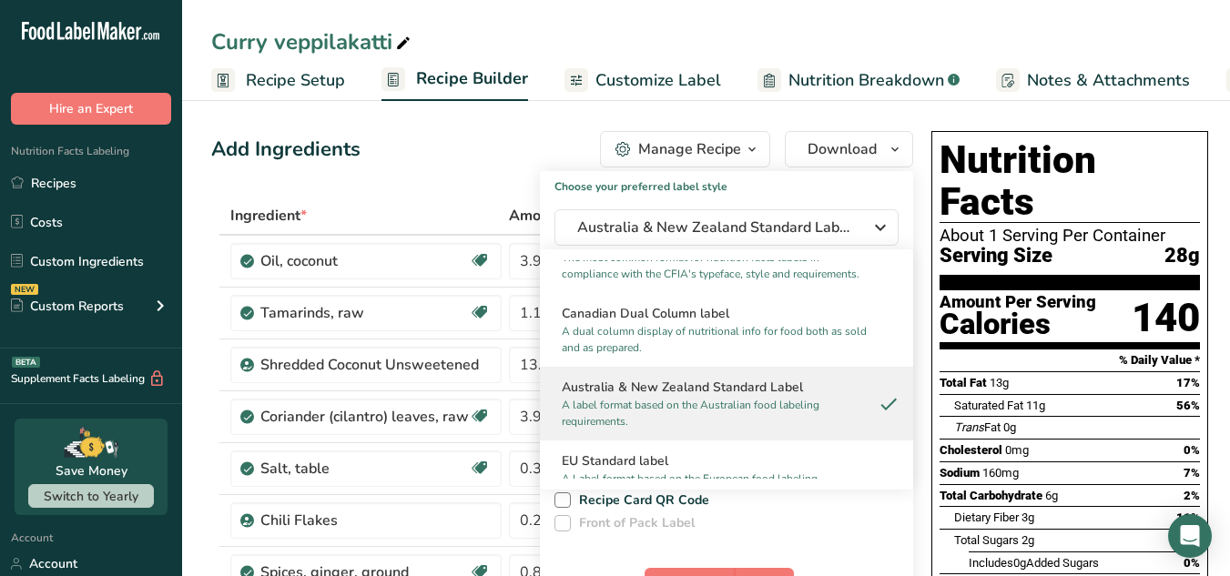
scroll to position [789, 0]
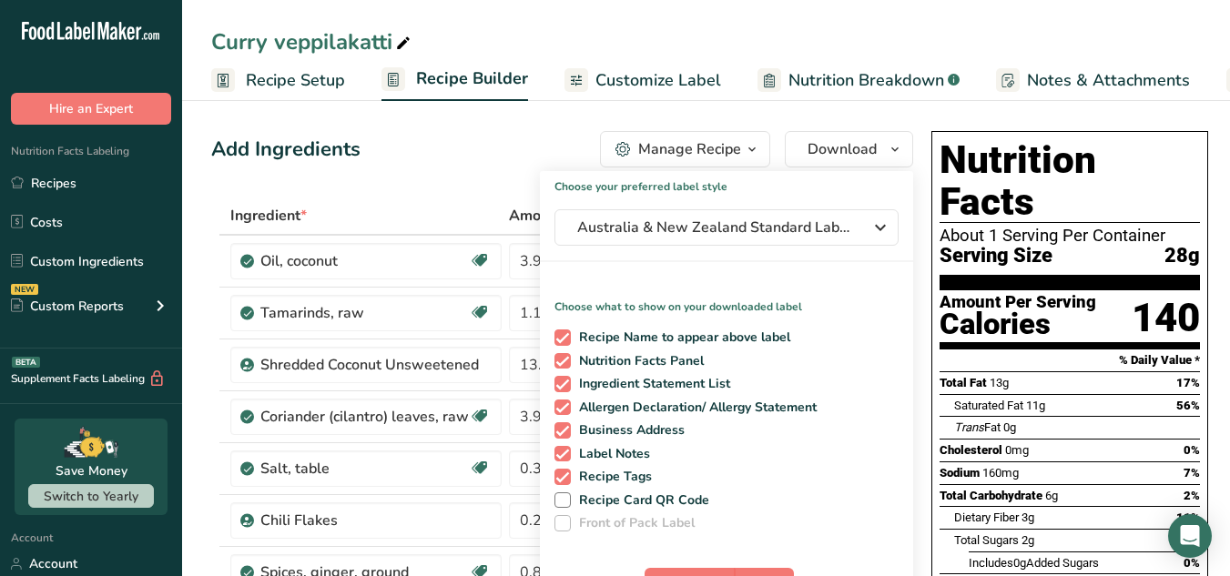
click at [724, 390] on div "Choose your preferred label style [GEOGRAPHIC_DATA] & New Zealand Standard Labe…" at bounding box center [726, 395] width 373 height 448
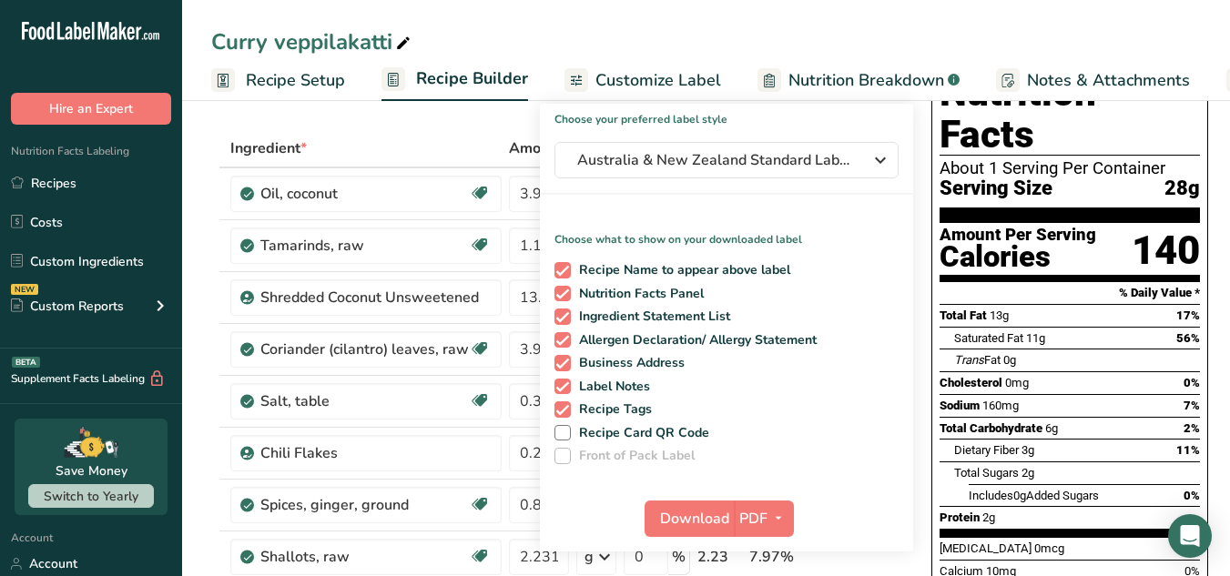
scroll to position [69, 0]
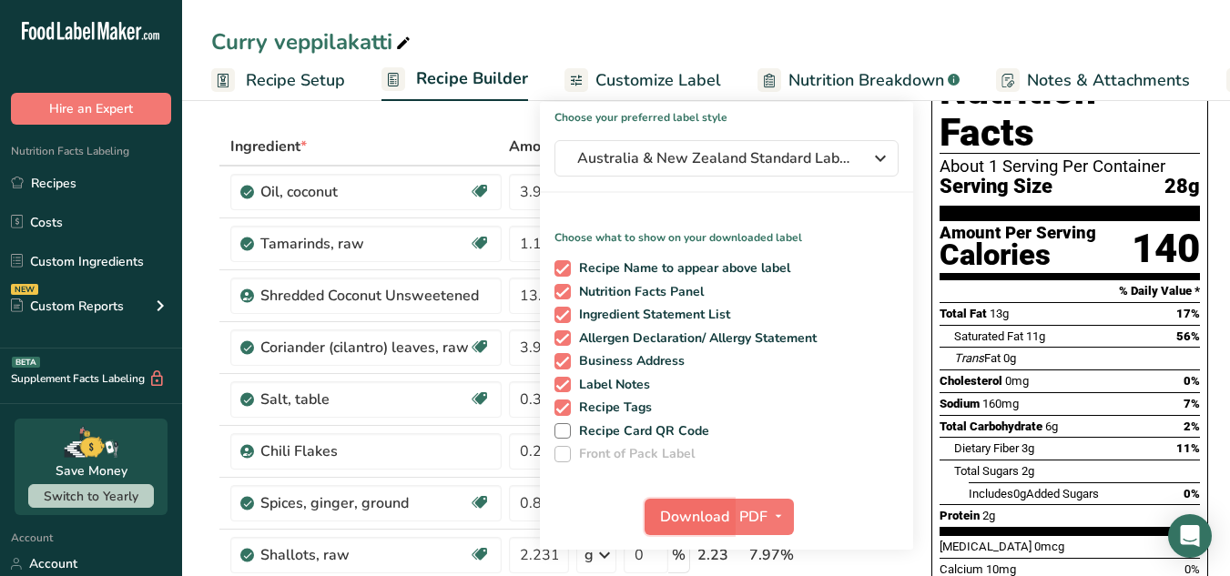
click at [717, 511] on span "Download" at bounding box center [694, 517] width 69 height 22
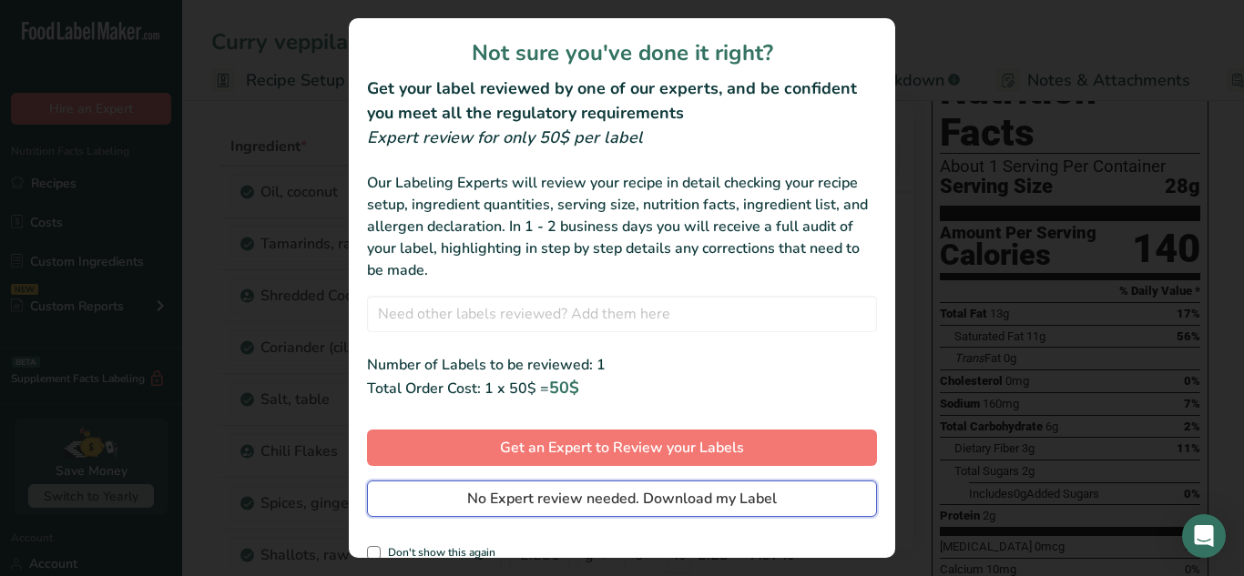
click at [702, 501] on span "No Expert review needed. Download my Label" at bounding box center [622, 499] width 310 height 22
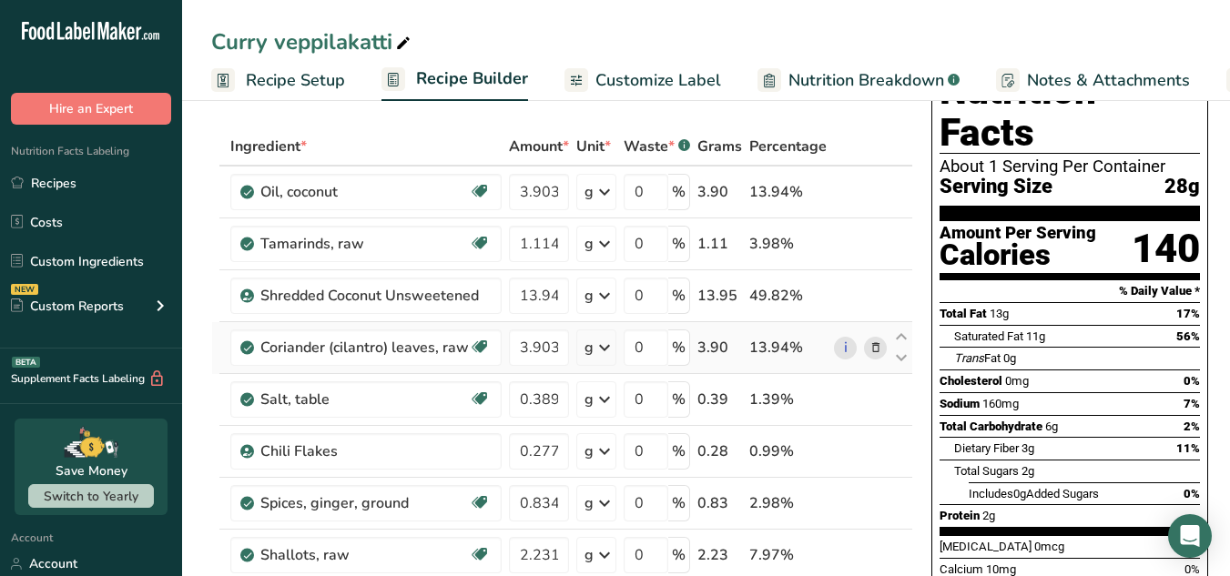
scroll to position [0, 0]
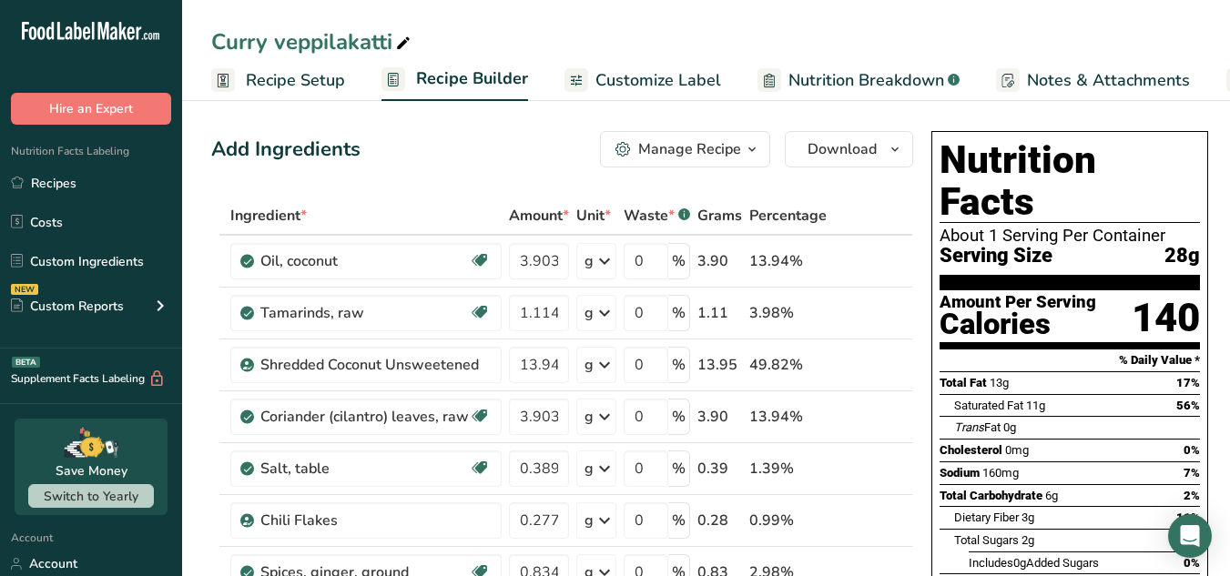
click at [834, 151] on span "Download" at bounding box center [842, 149] width 69 height 22
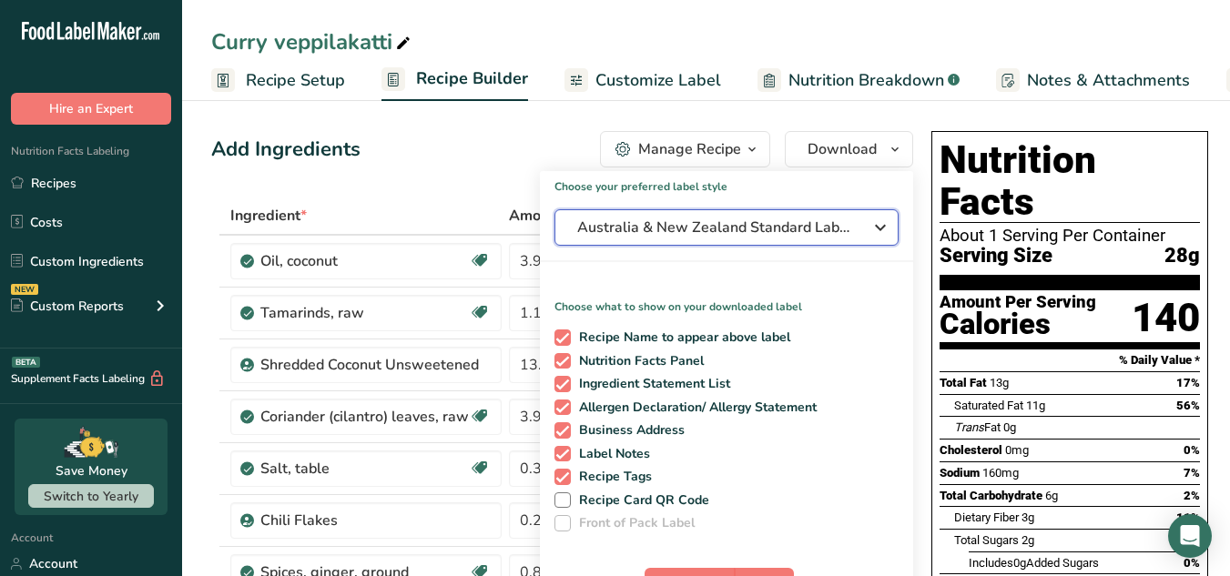
click at [826, 227] on span "Australia & New Zealand Standard Label" at bounding box center [713, 228] width 273 height 22
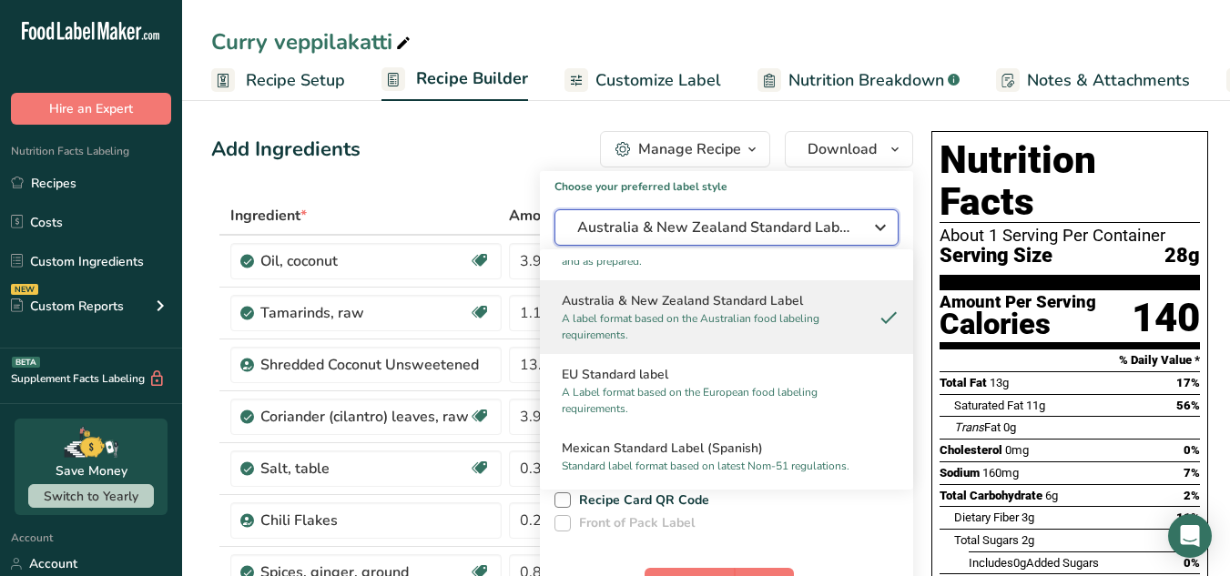
scroll to position [851, 0]
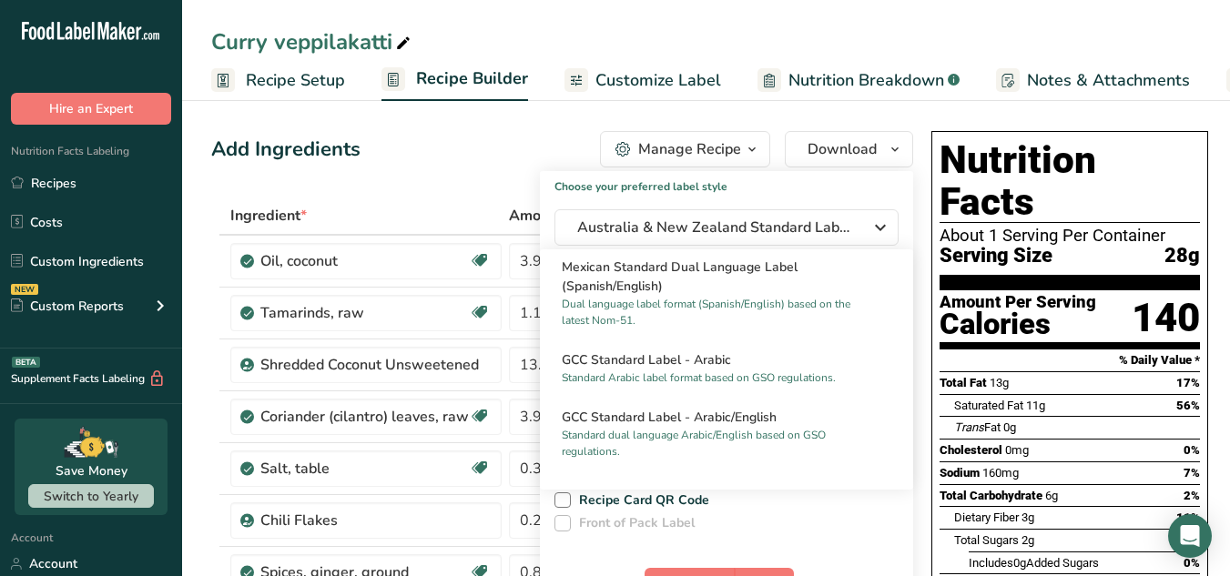
scroll to position [1091, 0]
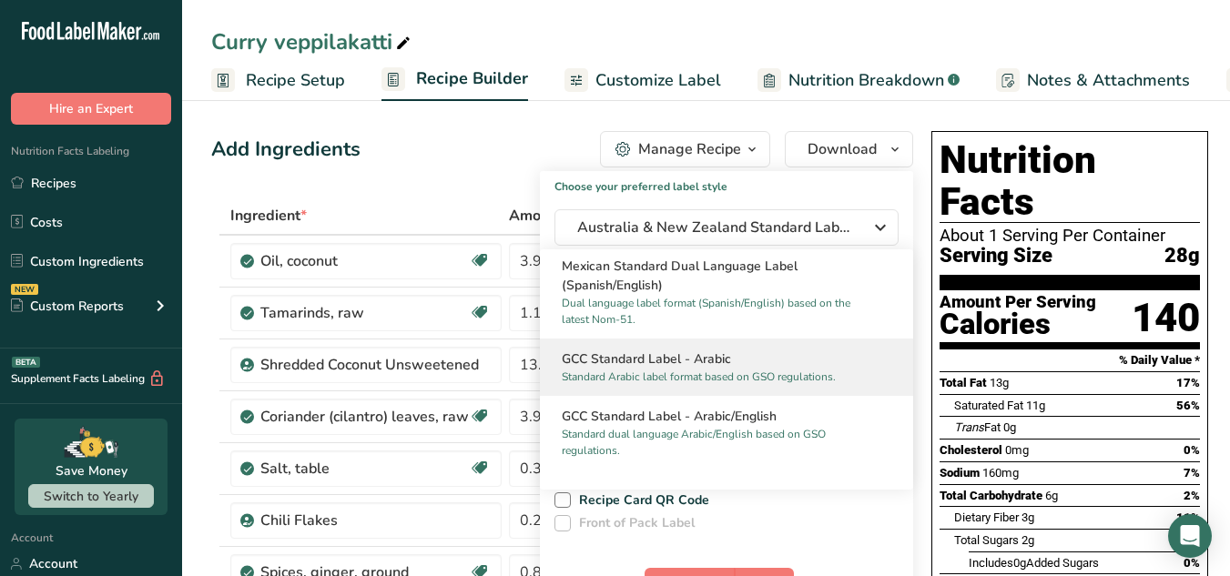
click at [722, 369] on h2 "GCC Standard Label - Arabic" at bounding box center [727, 359] width 330 height 19
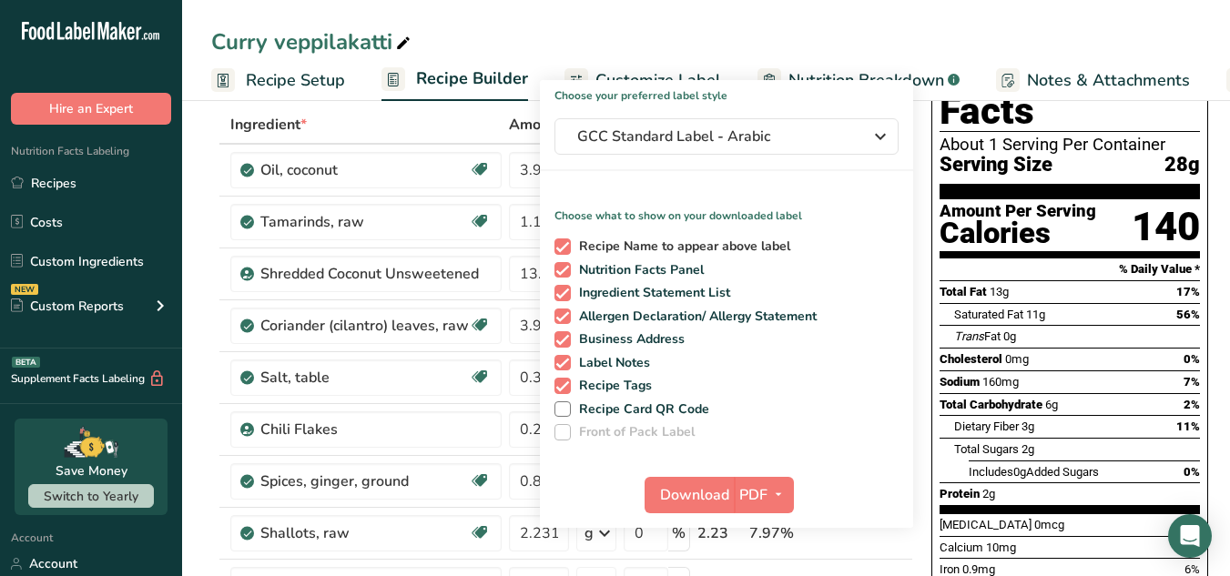
scroll to position [92, 0]
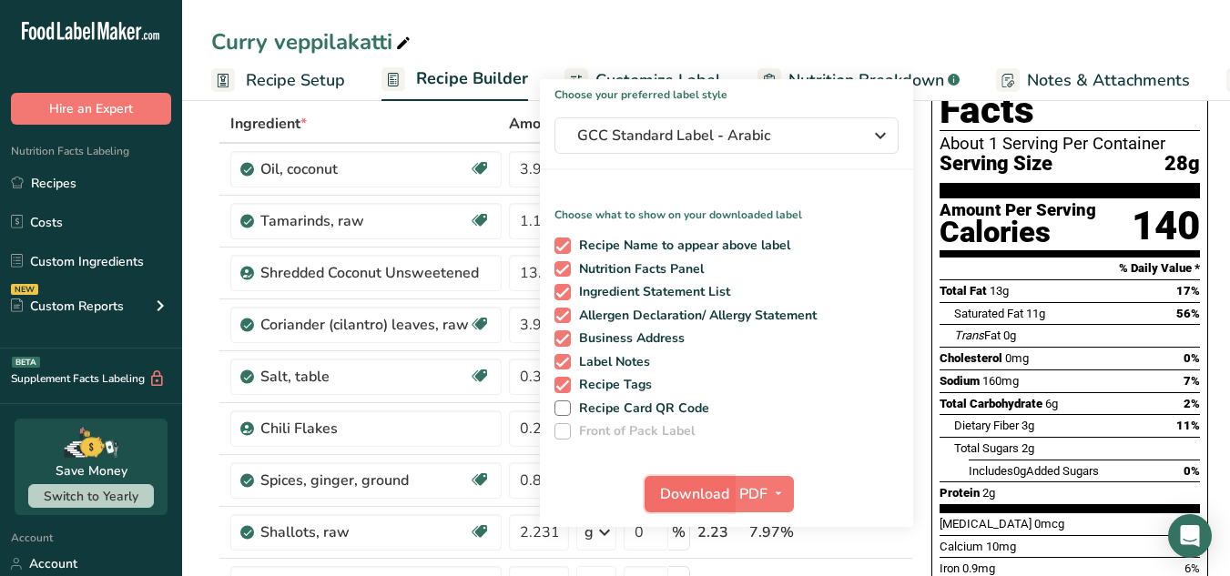
click at [702, 495] on span "Download" at bounding box center [694, 495] width 69 height 22
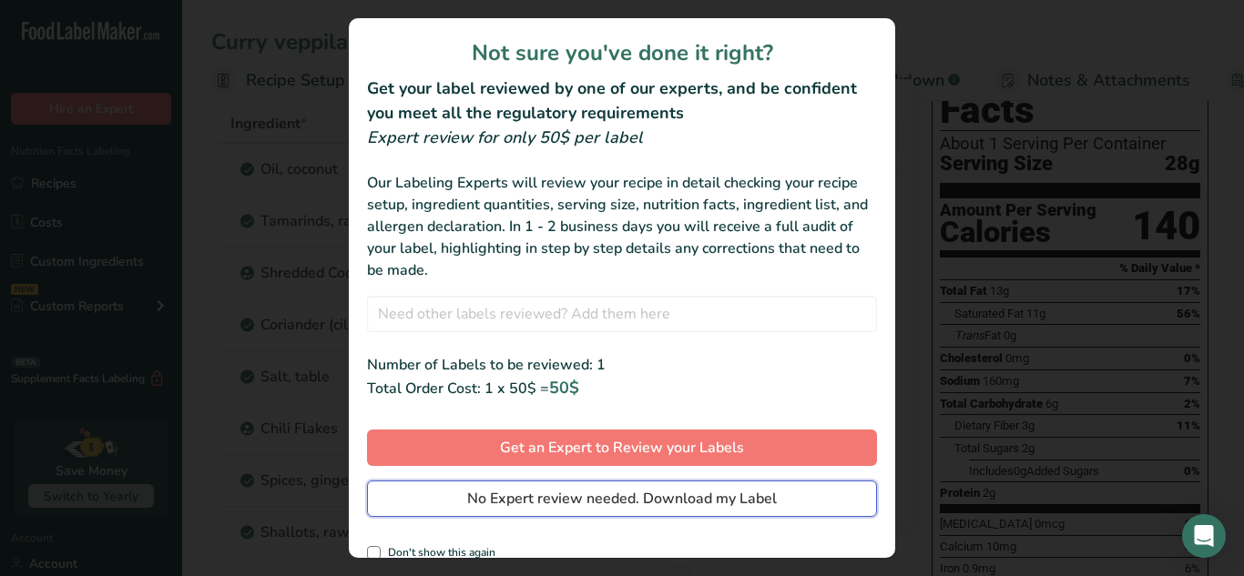
click at [681, 494] on span "No Expert review needed. Download my Label" at bounding box center [622, 499] width 310 height 22
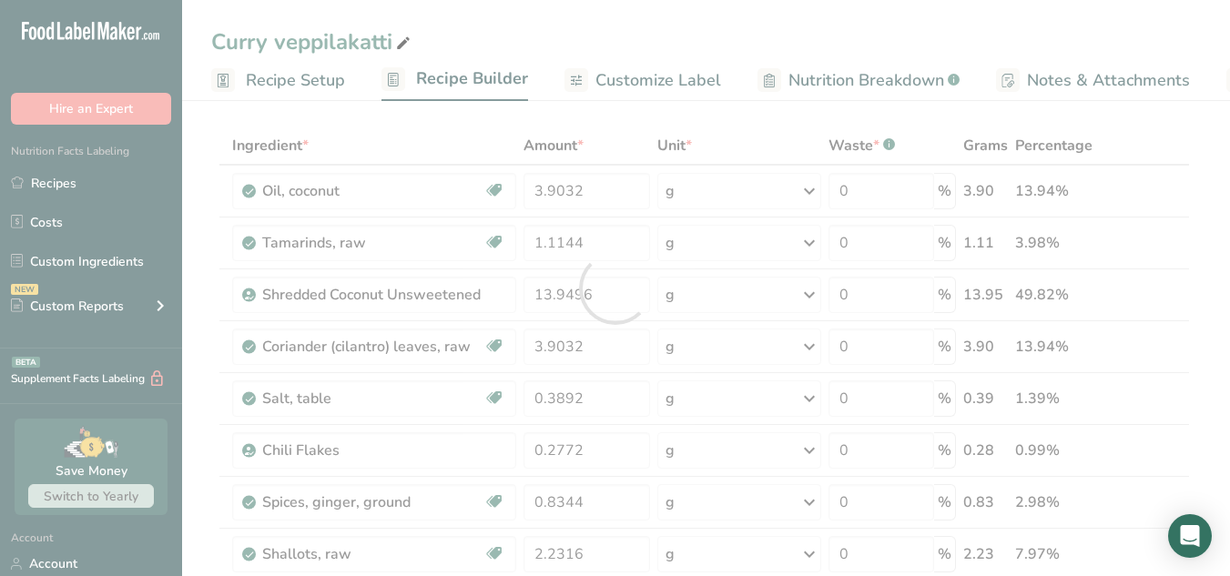
scroll to position [0, 0]
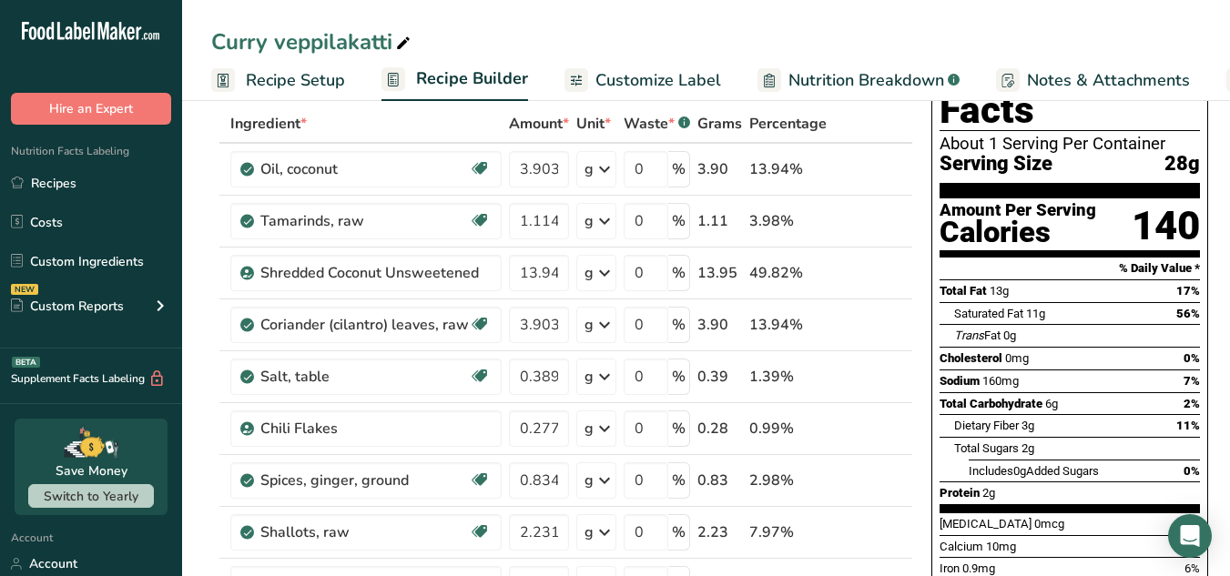
click at [718, 53] on div "Curry veppilakatti" at bounding box center [706, 41] width 1048 height 33
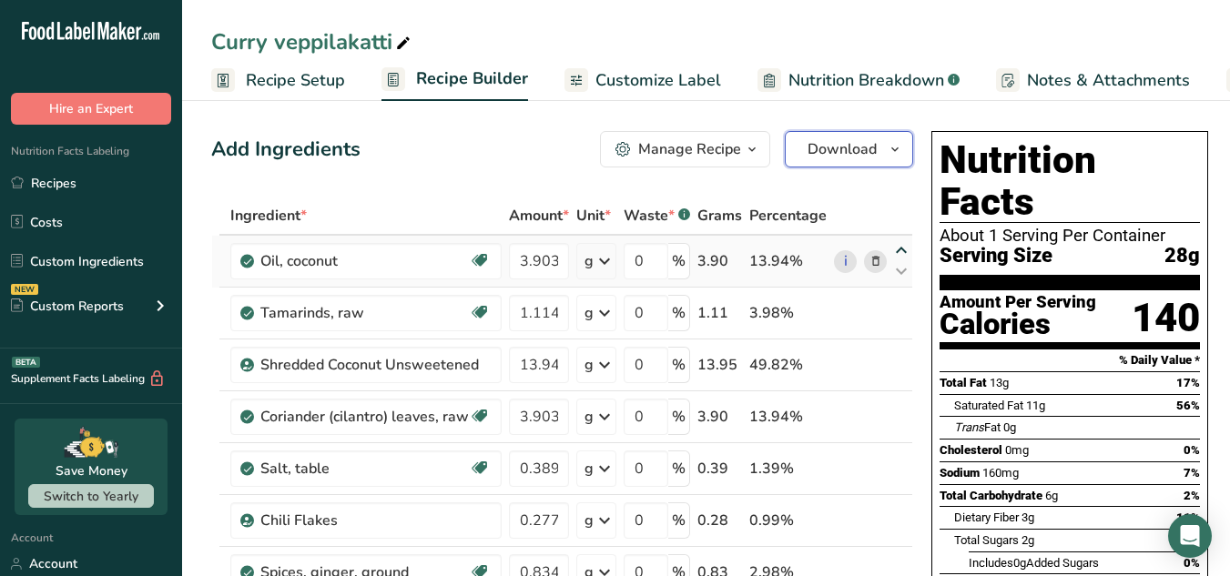
click at [902, 156] on span "button" at bounding box center [895, 149] width 22 height 22
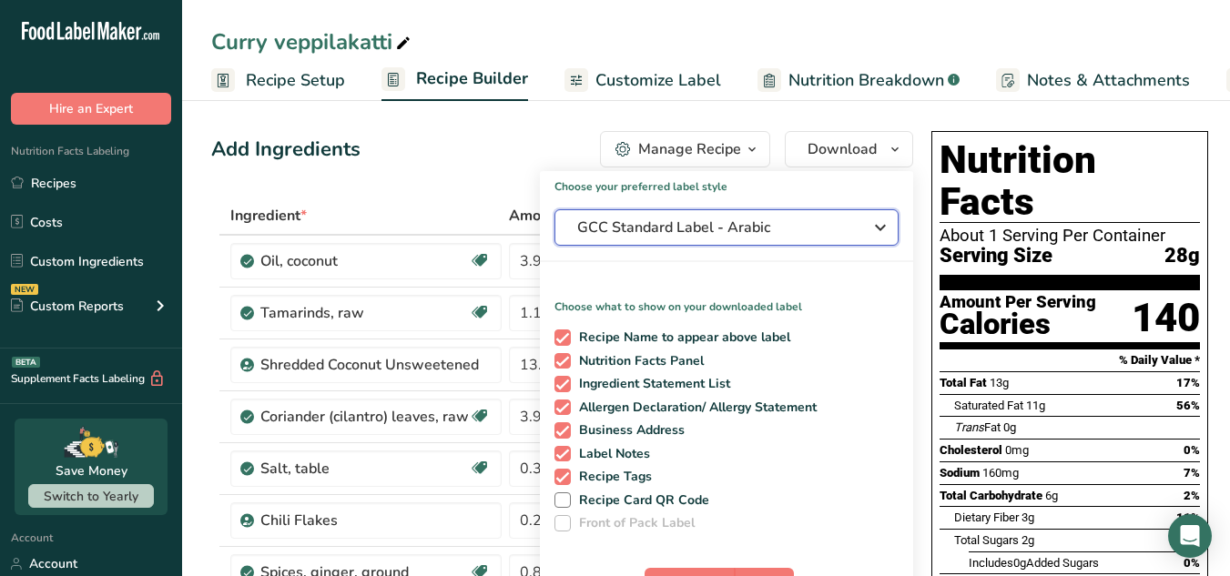
click at [870, 231] on icon "button" at bounding box center [881, 227] width 22 height 33
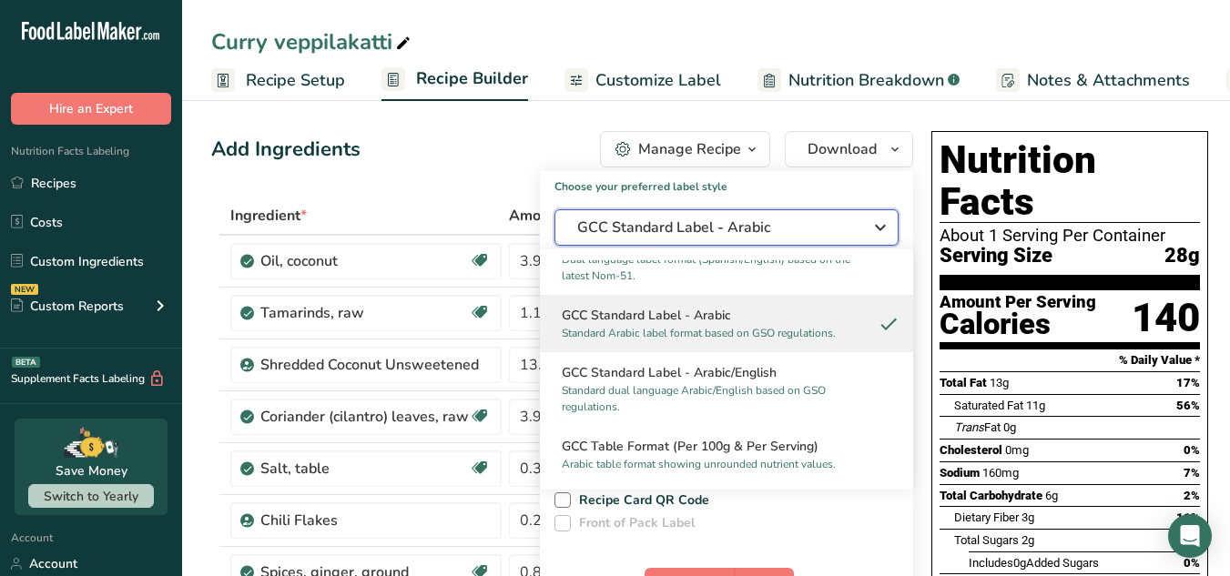
scroll to position [1136, 0]
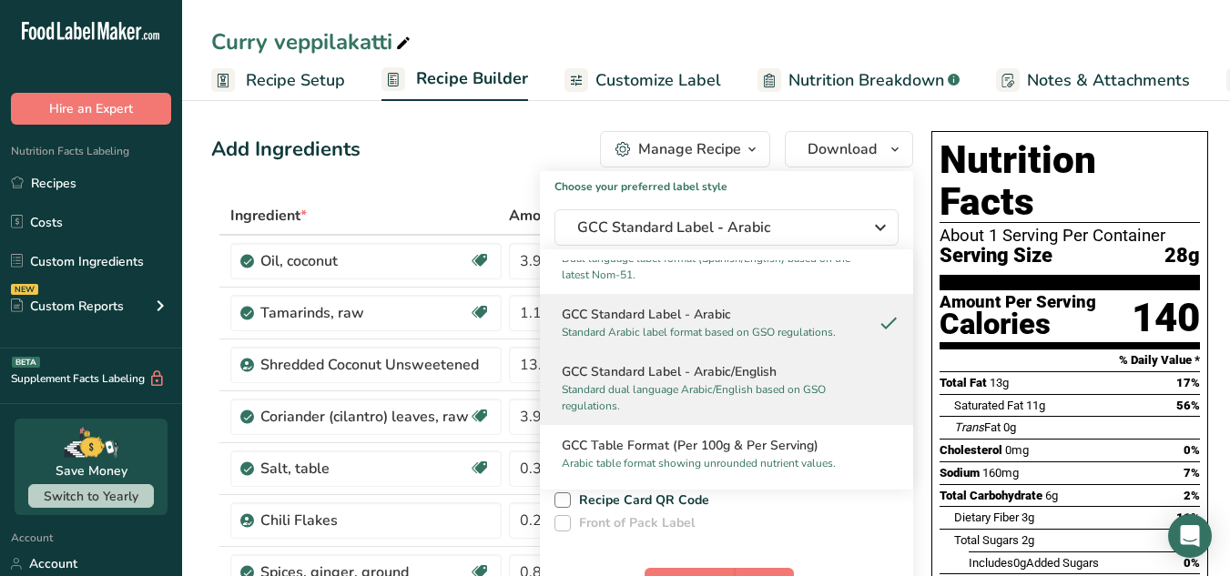
click at [775, 382] on h2 "GCC Standard Label - Arabic/English" at bounding box center [727, 371] width 330 height 19
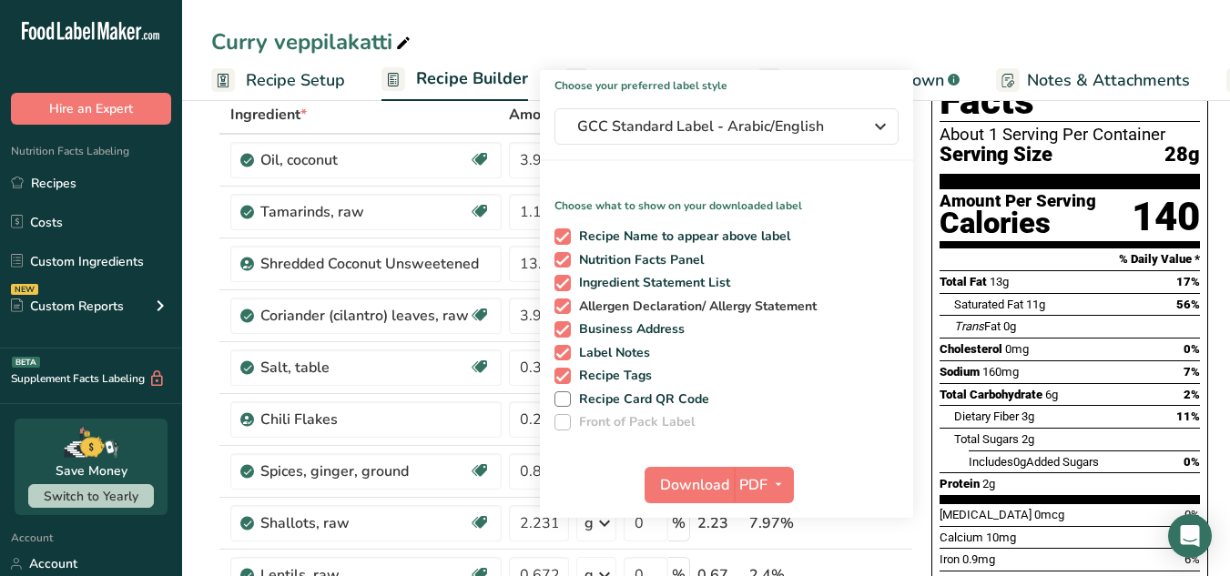
scroll to position [106, 0]
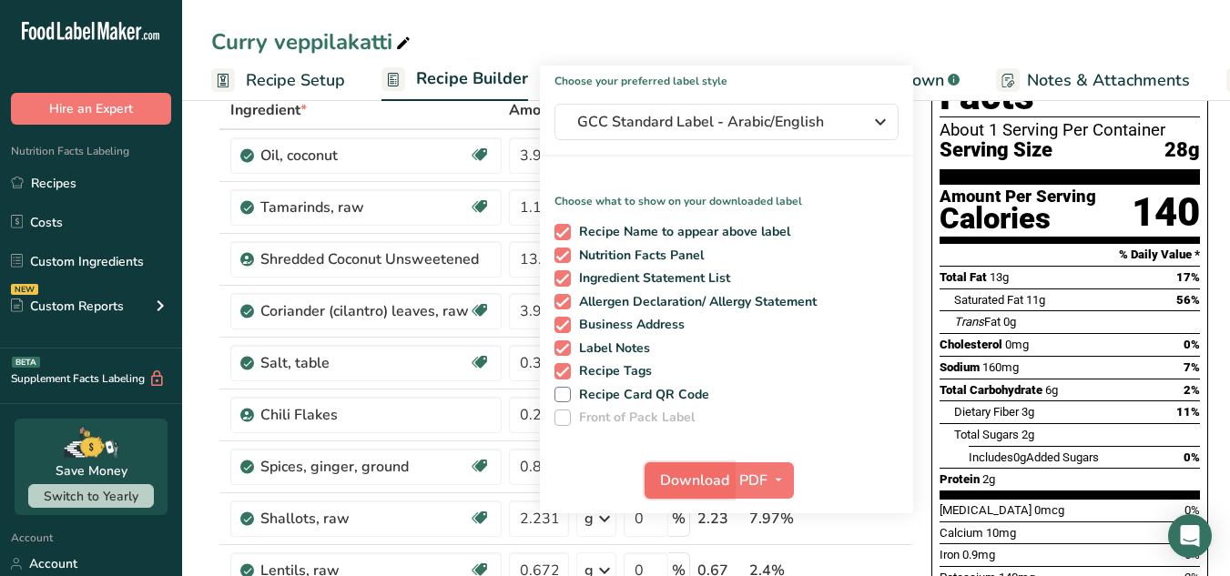
click at [711, 482] on span "Download" at bounding box center [694, 481] width 69 height 22
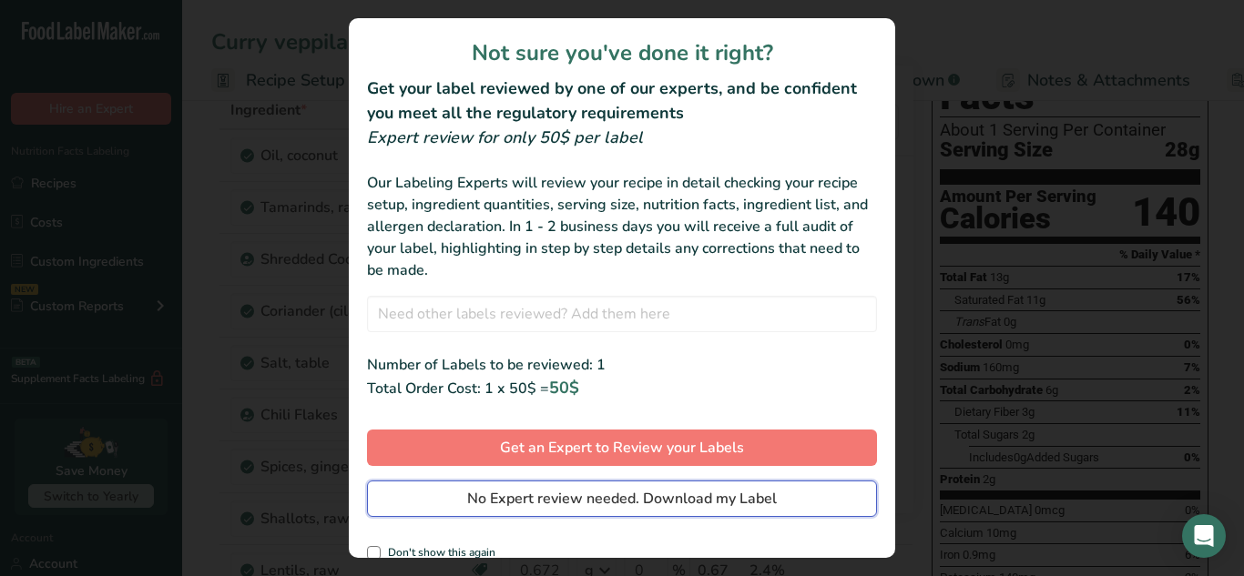
click at [711, 502] on span "No Expert review needed. Download my Label" at bounding box center [622, 499] width 310 height 22
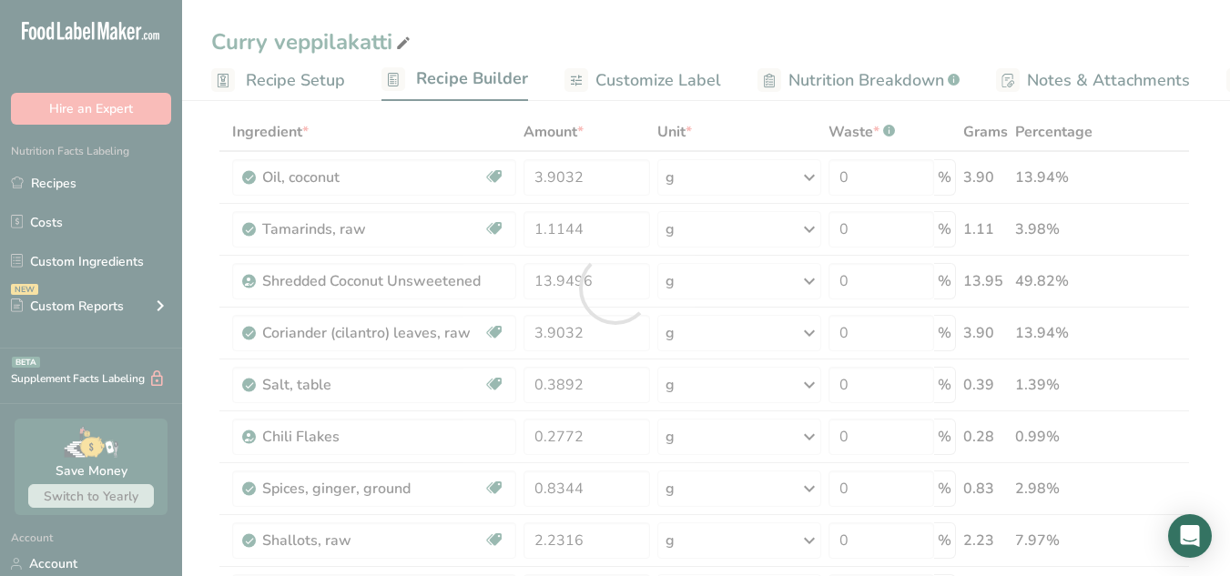
scroll to position [0, 0]
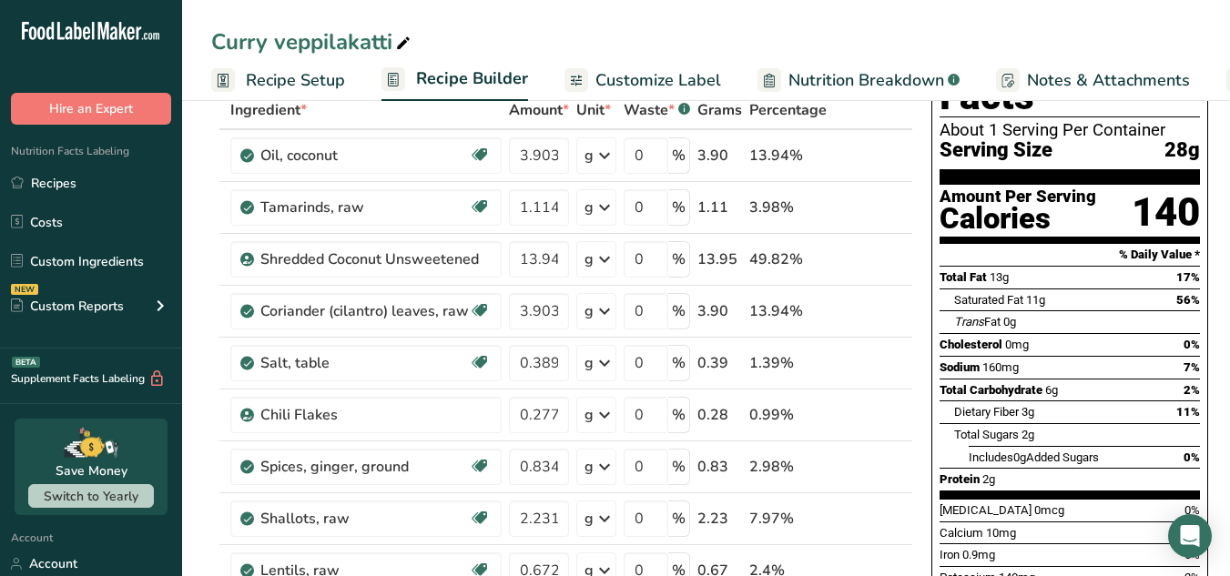
click at [718, 26] on div "Curry veppilakatti" at bounding box center [706, 41] width 1048 height 33
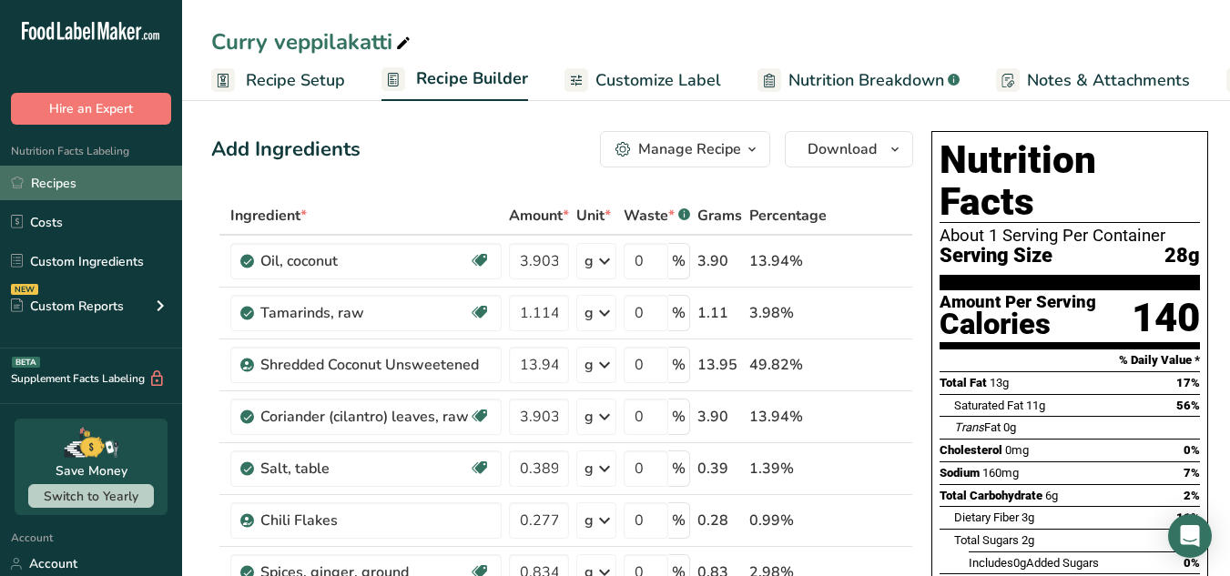
click at [45, 180] on link "Recipes" at bounding box center [91, 183] width 182 height 35
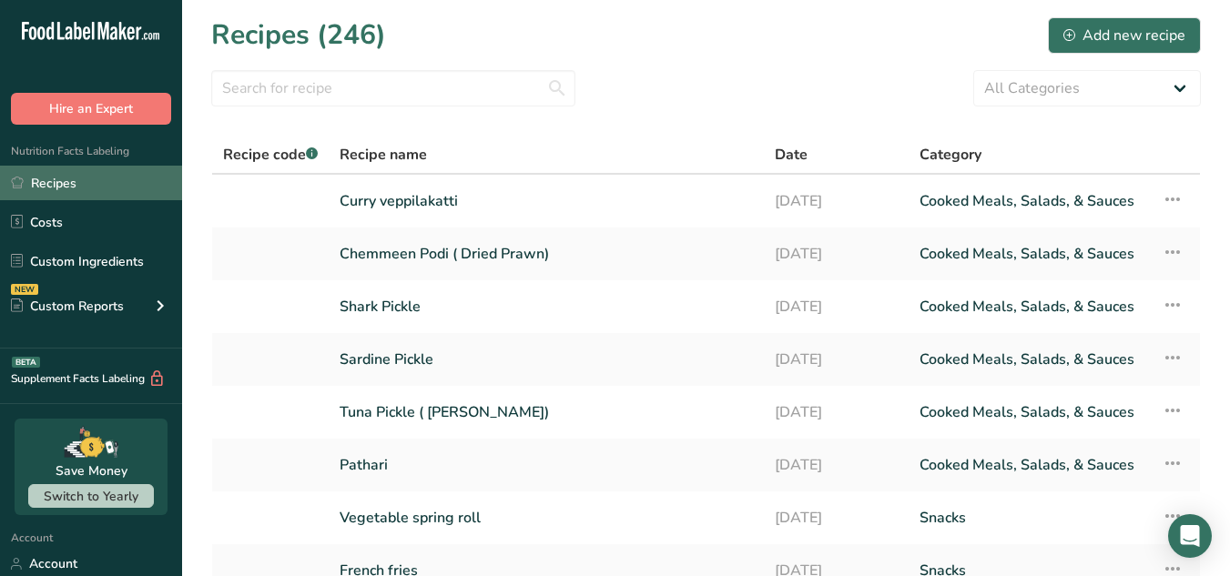
click at [83, 185] on link "Recipes" at bounding box center [91, 183] width 182 height 35
click at [107, 185] on link "Recipes" at bounding box center [91, 183] width 182 height 35
click at [1177, 303] on icon at bounding box center [1173, 305] width 22 height 33
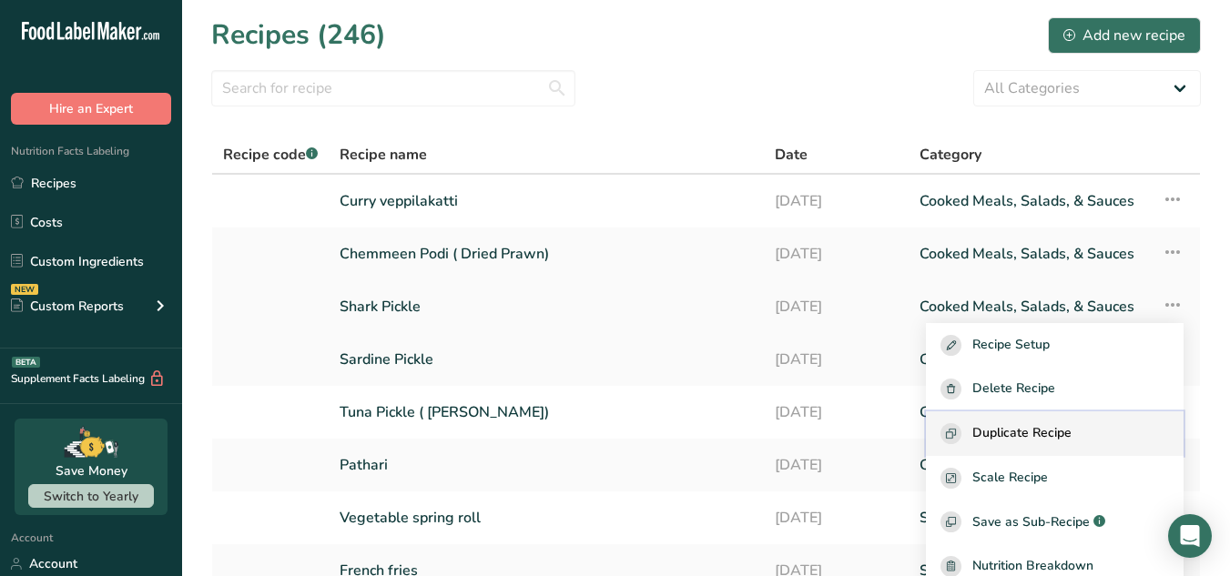
click at [1054, 431] on span "Duplicate Recipe" at bounding box center [1022, 433] width 99 height 21
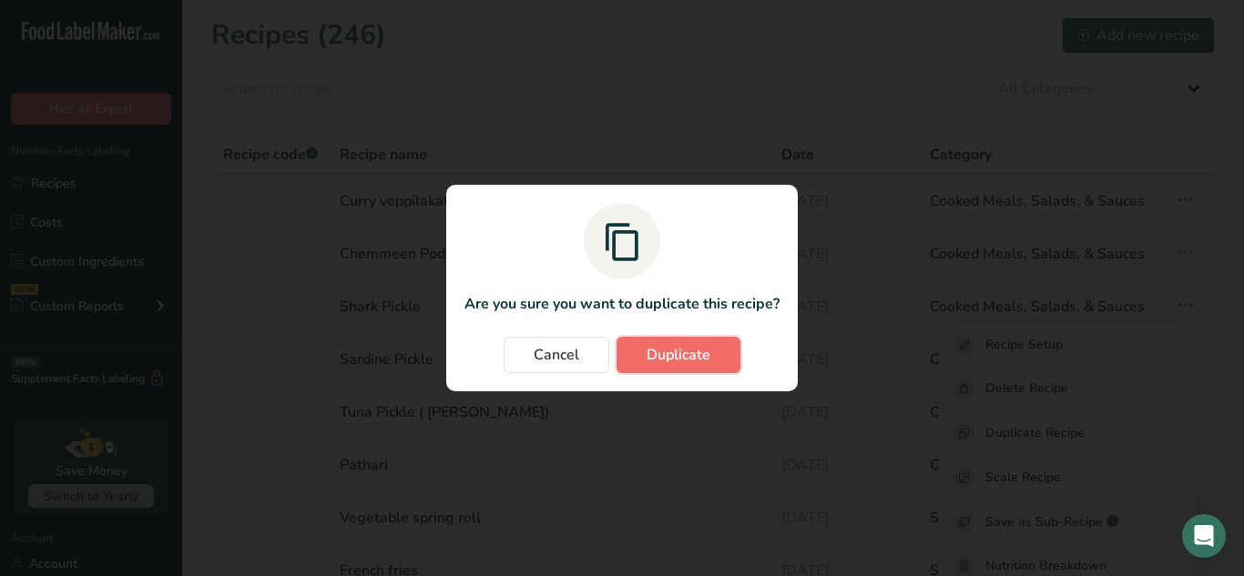
click at [713, 358] on button "Duplicate" at bounding box center [678, 355] width 124 height 36
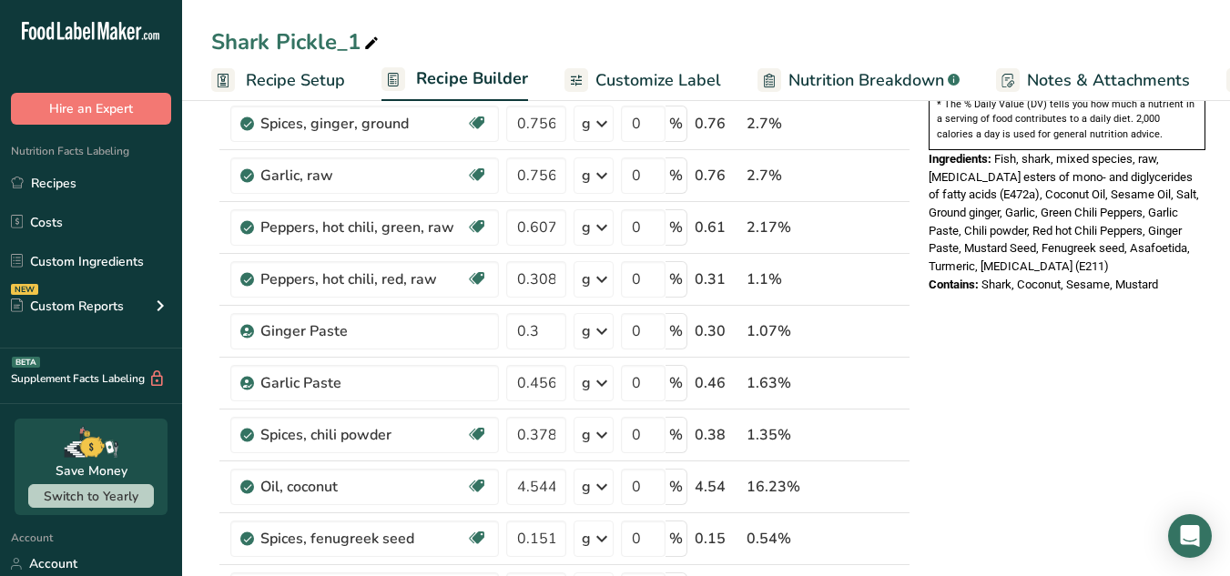
scroll to position [606, 0]
click at [497, 417] on div "Spices, chili powder Source of Antioxidants Dairy free Gluten free Vegan Vegeta…" at bounding box center [364, 434] width 269 height 36
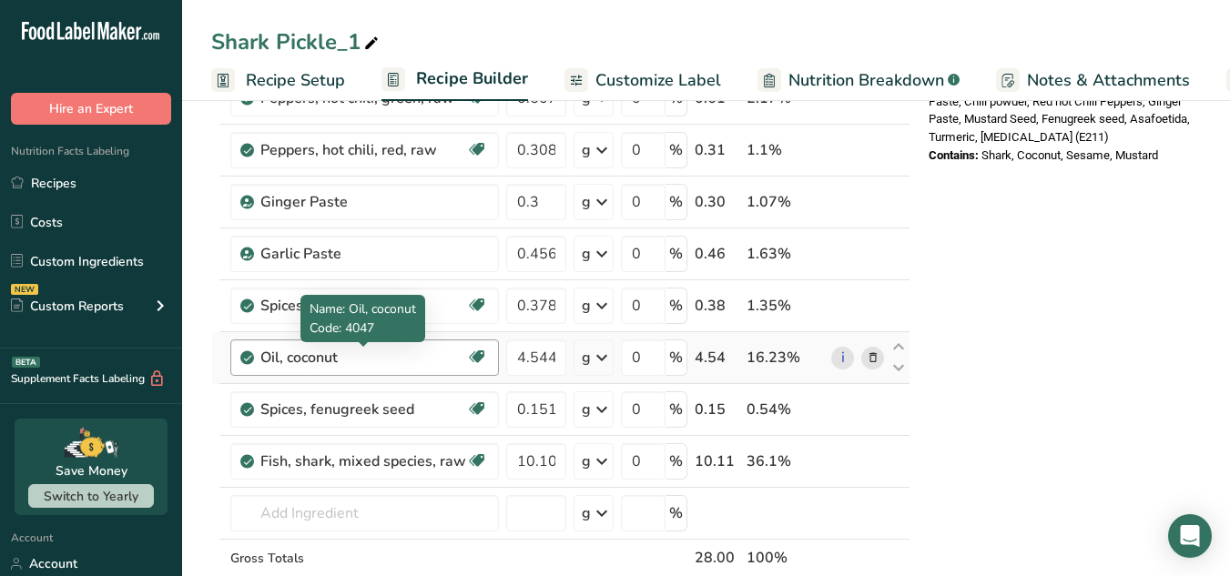
scroll to position [735, 0]
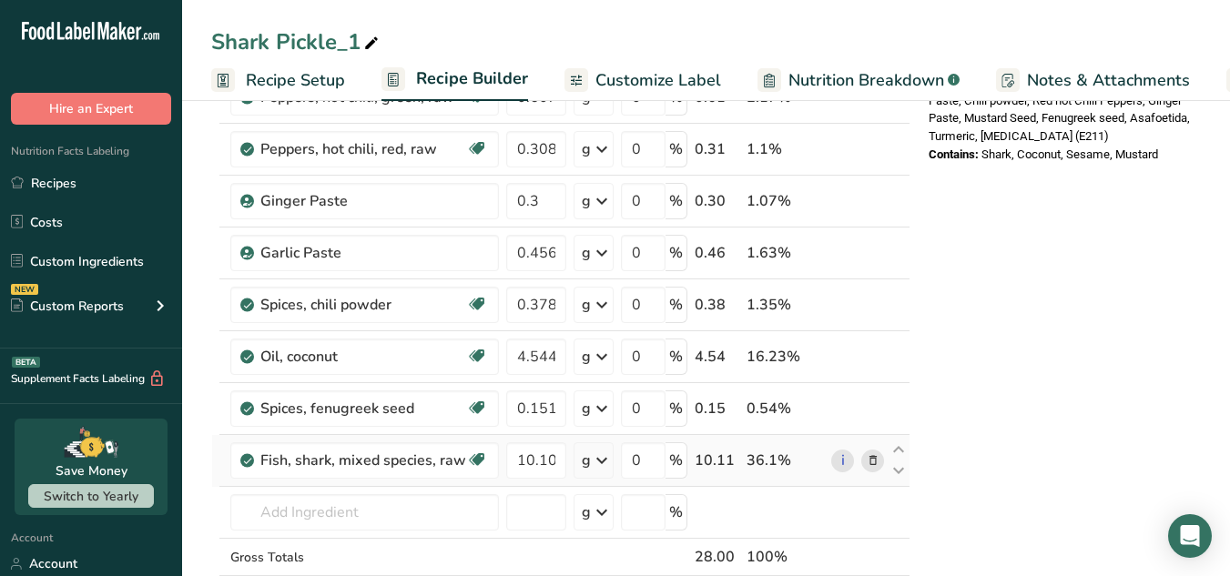
click at [873, 455] on icon at bounding box center [873, 461] width 13 height 19
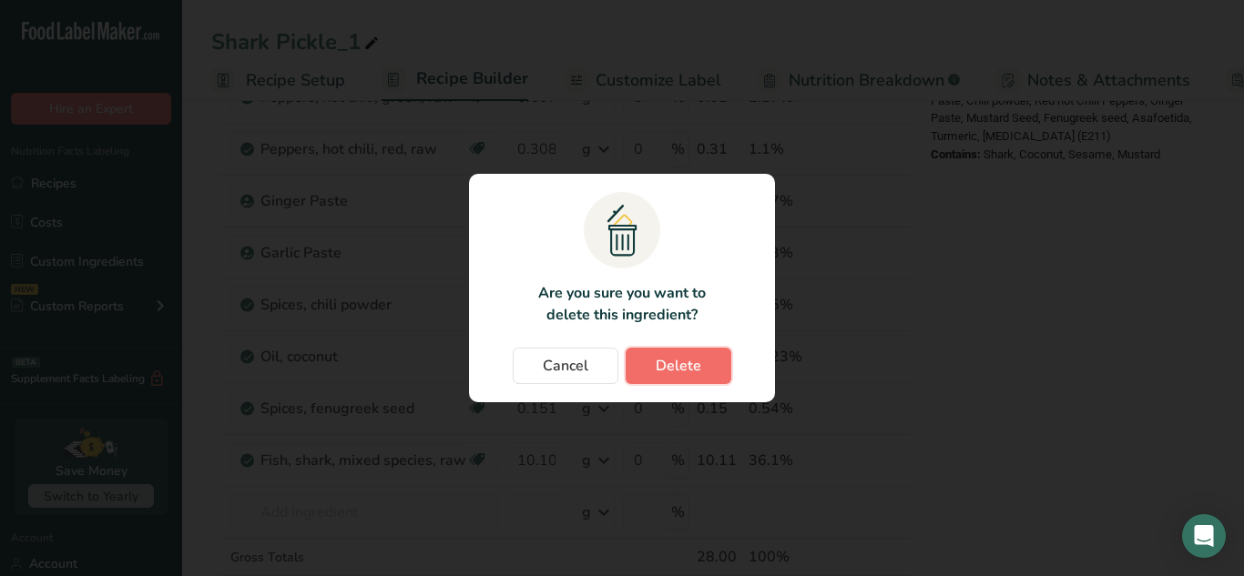
click at [693, 377] on button "Delete" at bounding box center [679, 366] width 106 height 36
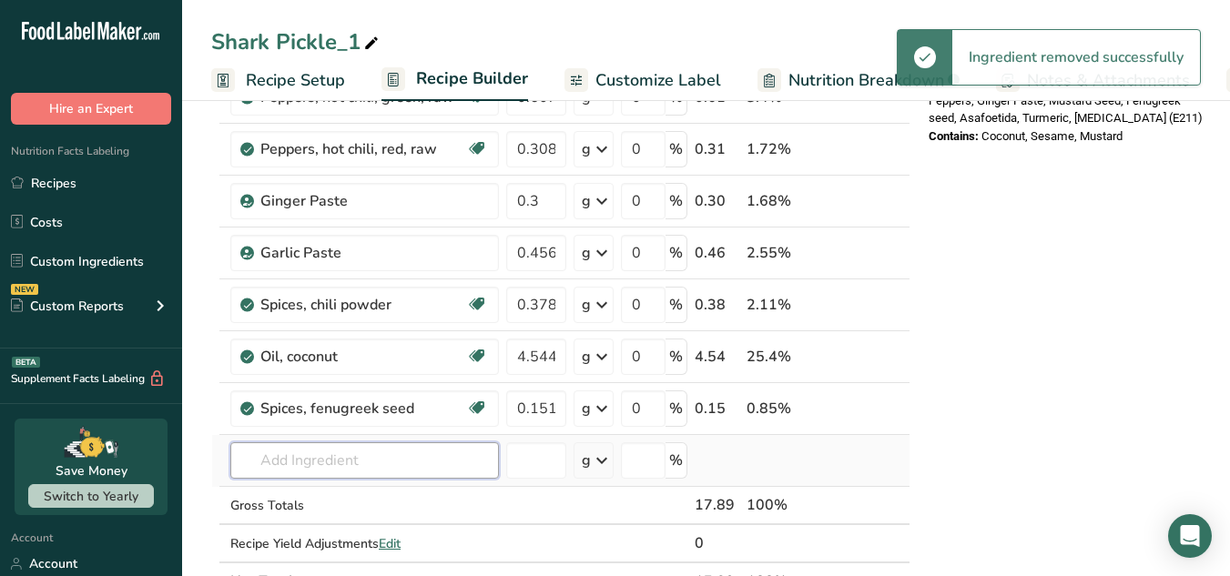
click at [423, 466] on input "text" at bounding box center [364, 461] width 269 height 36
paste input "116. Shrimp pickle(Cheemmen achar"
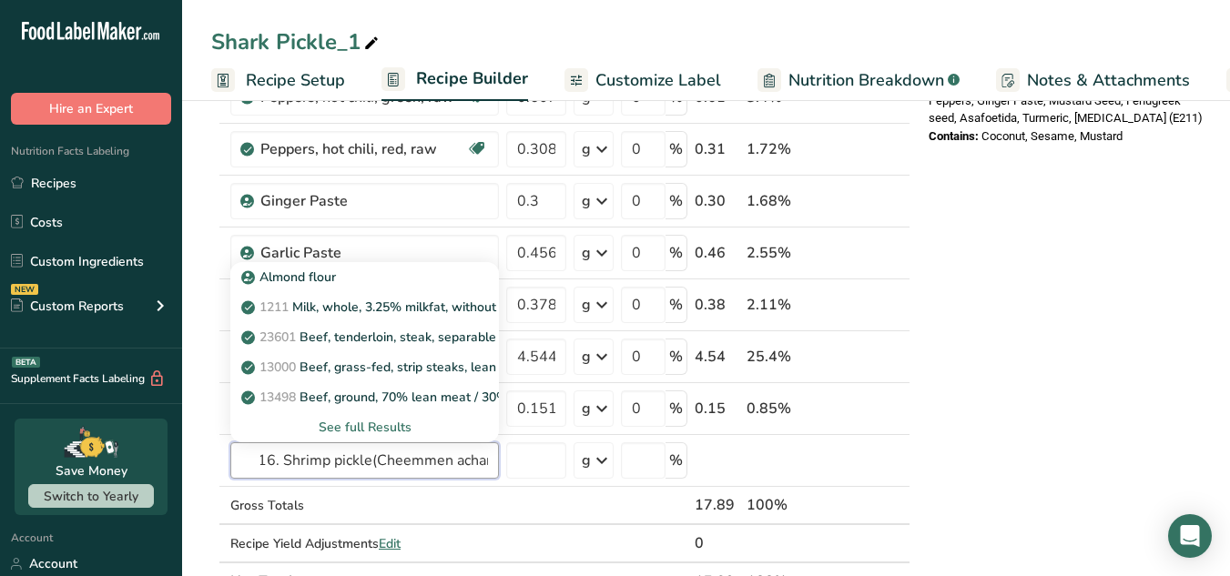
scroll to position [0, 0]
drag, startPoint x: 282, startPoint y: 461, endPoint x: 194, endPoint y: 471, distance: 88.9
click at [194, 471] on section "Add Ingredients Manage Recipe Delete Recipe Duplicate Recipe Scale Recipe Save …" at bounding box center [706, 349] width 1048 height 1978
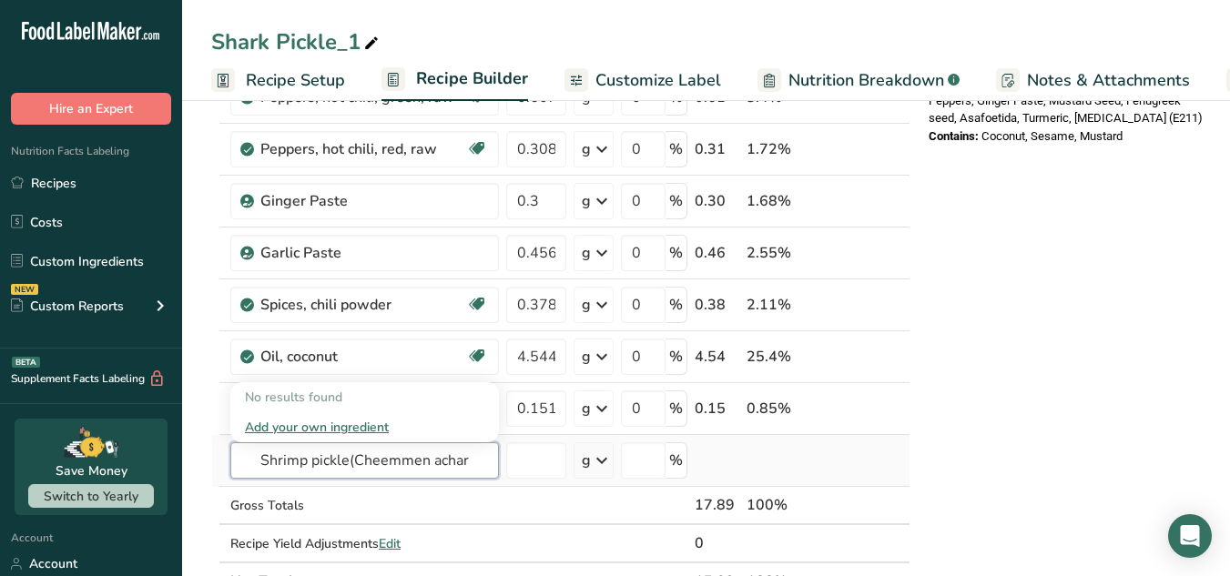
drag, startPoint x: 313, startPoint y: 460, endPoint x: 535, endPoint y: 481, distance: 223.2
click at [535, 481] on tr "Shrimp pickle(Cheemmen achar No results found Add your own ingredient g Weight …" at bounding box center [561, 461] width 698 height 52
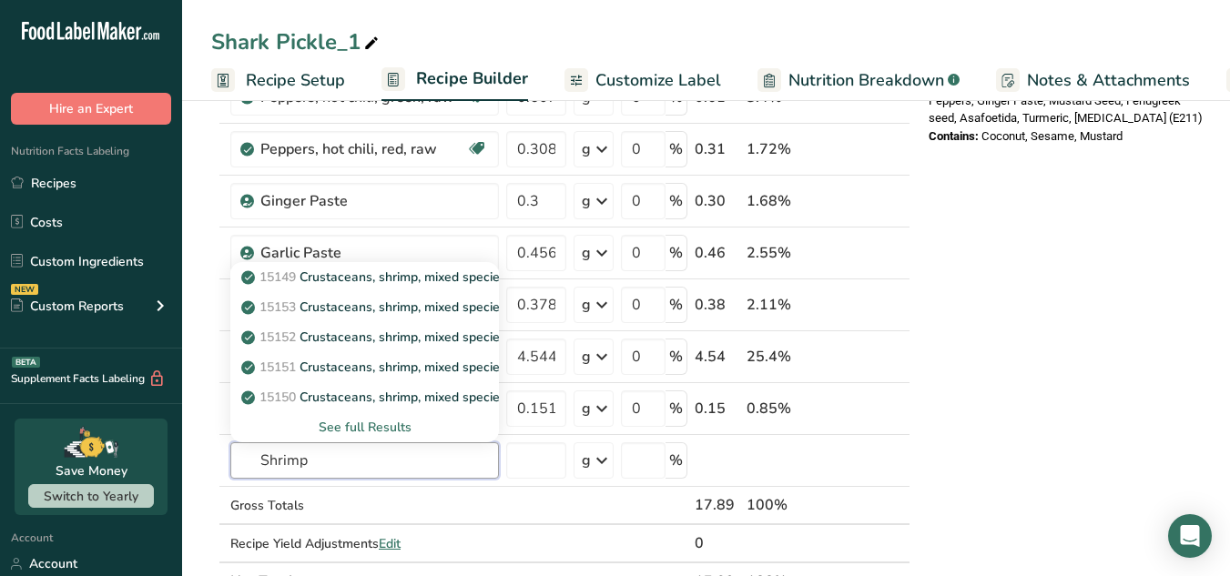
type input "Shrimp"
click at [1044, 367] on div "Nutrition Facts About 1 Serving Per Container Serving Size 28g Amount Per Servi…" at bounding box center [1067, 349] width 291 height 1920
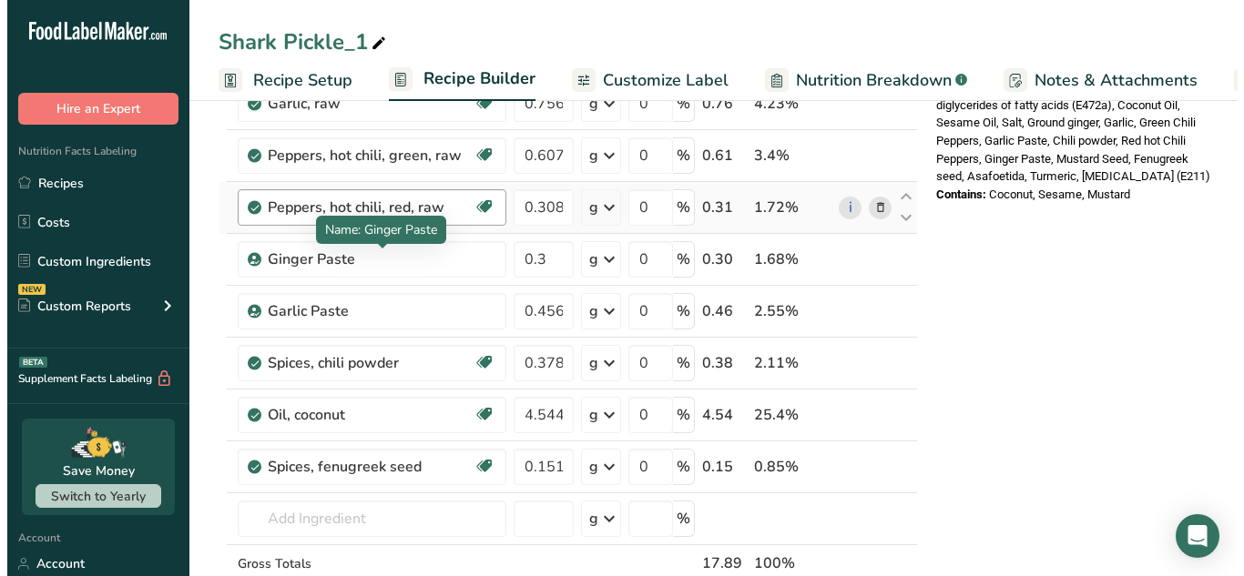
scroll to position [676, 0]
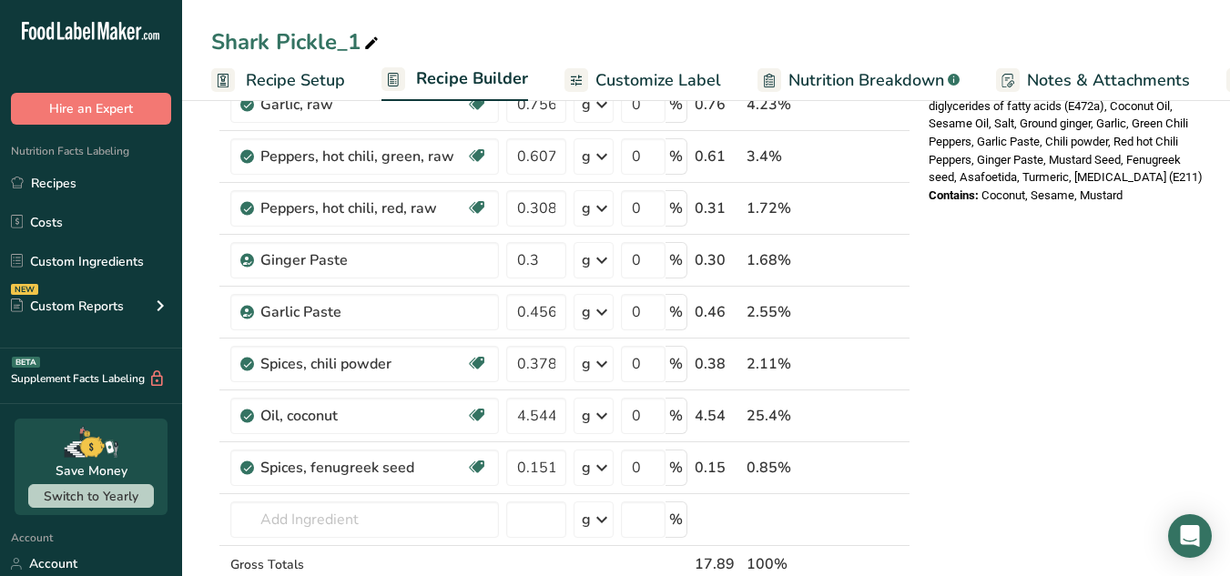
click at [372, 40] on icon at bounding box center [371, 43] width 16 height 25
drag, startPoint x: 382, startPoint y: 34, endPoint x: 191, endPoint y: 39, distance: 190.4
click at [191, 39] on div "Shark Pickle_1" at bounding box center [706, 41] width 1048 height 33
click at [213, 46] on input "pickle(Cheemmen achar" at bounding box center [706, 41] width 990 height 33
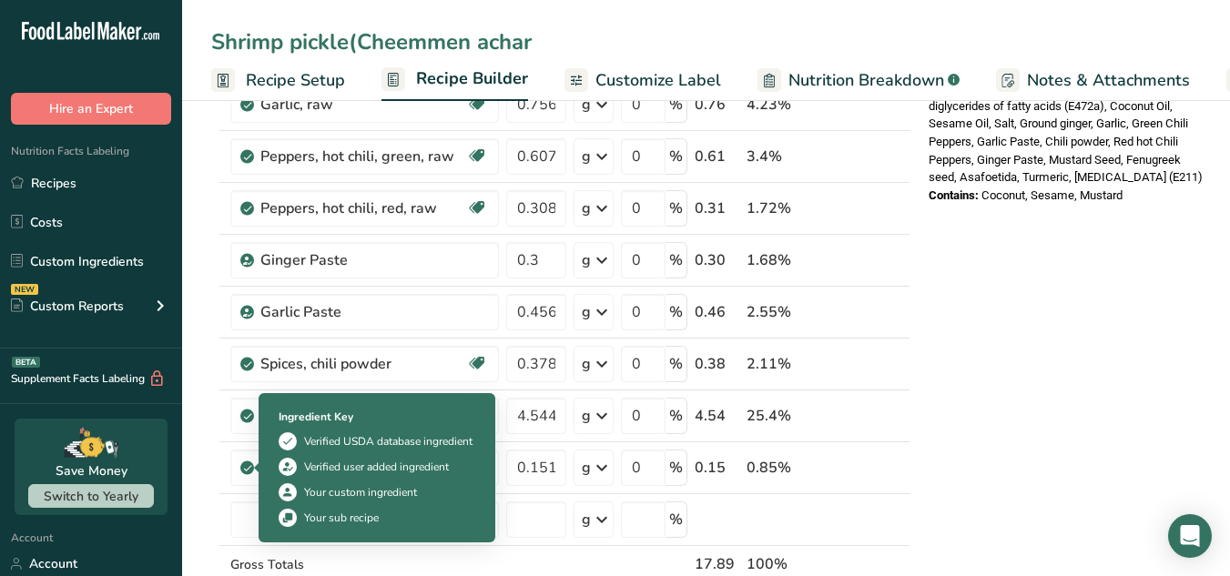
type input "Shrimp pickle(Cheemmen achar"
click at [261, 526] on div "Ingredient Key Verified USDA database ingredient Verified user added ingredient…" at bounding box center [377, 467] width 237 height 149
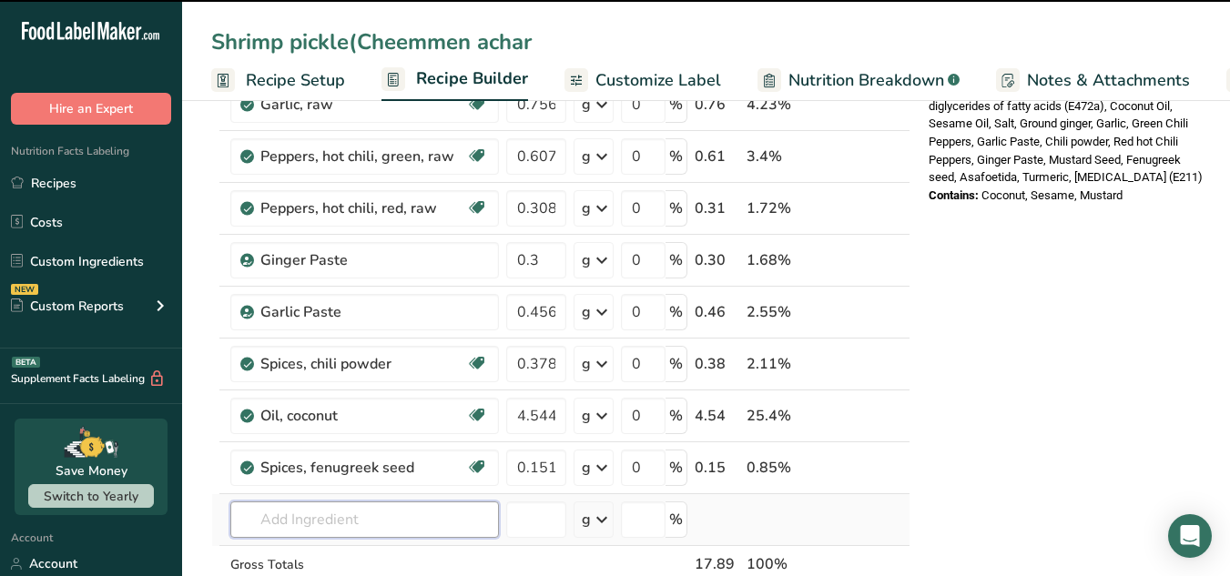
click at [250, 521] on input "text" at bounding box center [364, 520] width 269 height 36
paste input "pickle(Cheemmen achar"
type input "pickle(Cheemmen achar"
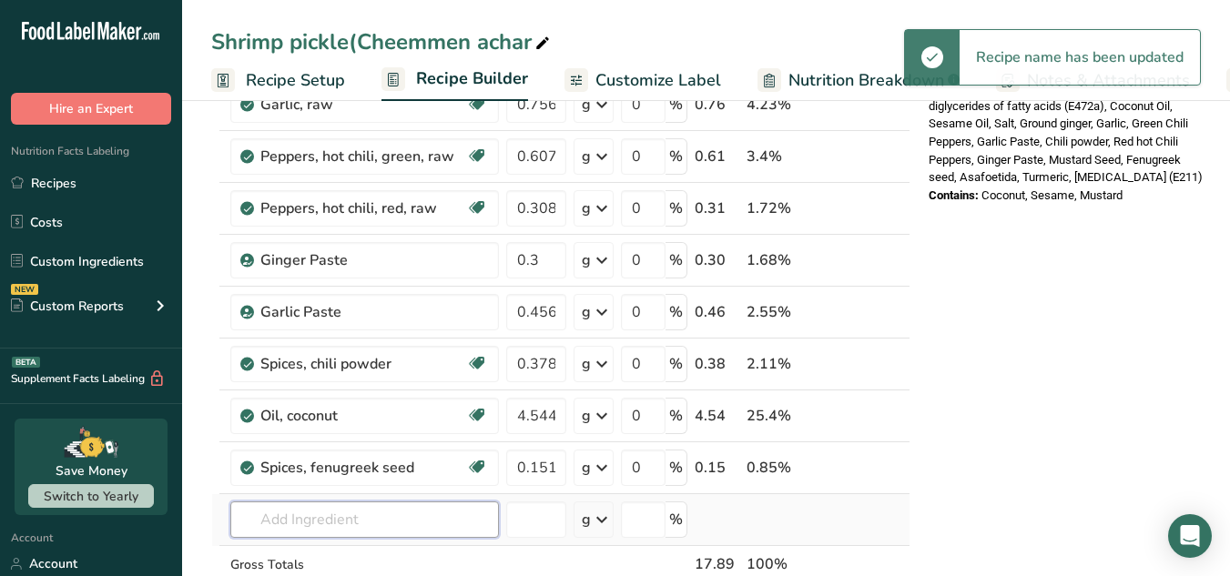
click at [443, 521] on input "text" at bounding box center [364, 520] width 269 height 36
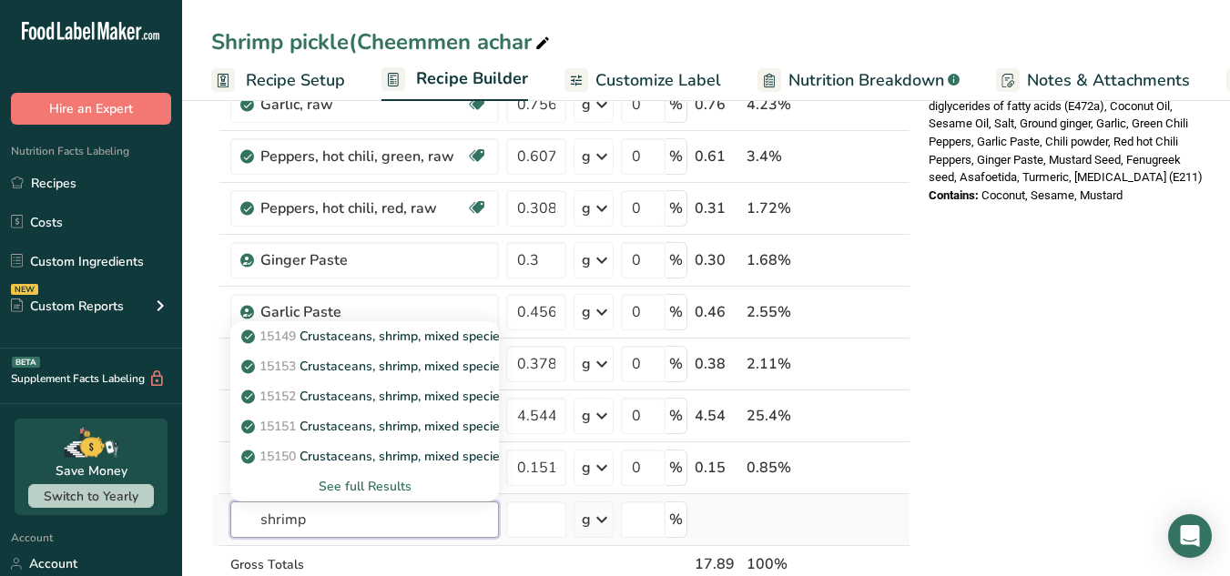
type input "shrimp"
click at [393, 479] on div "See full Results" at bounding box center [364, 487] width 269 height 30
click at [393, 479] on div "See full Results" at bounding box center [364, 486] width 239 height 19
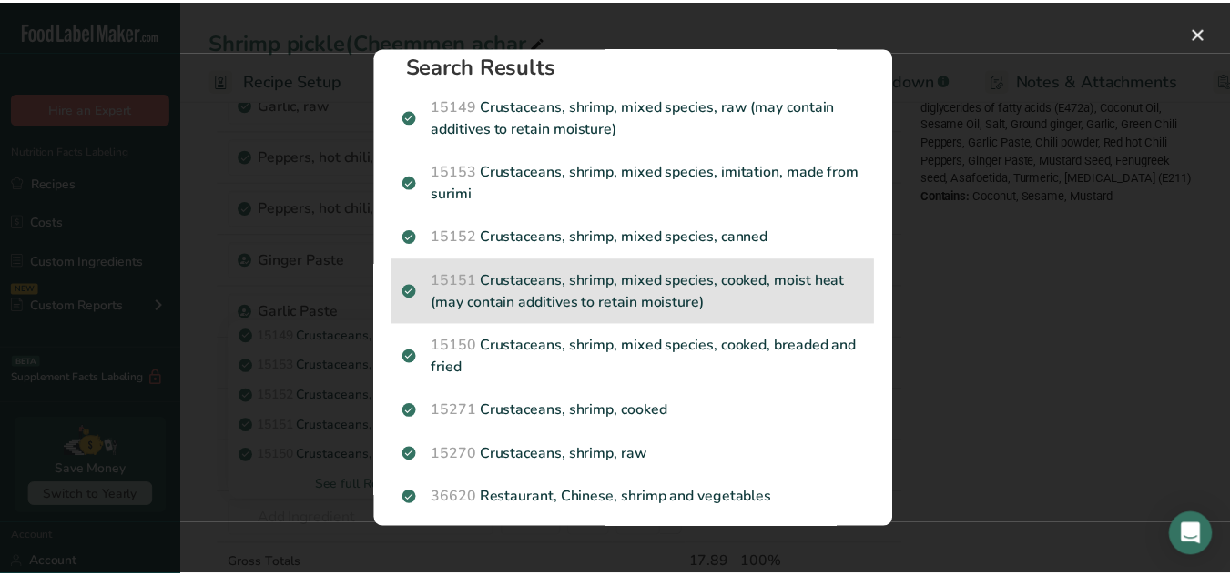
scroll to position [19, 0]
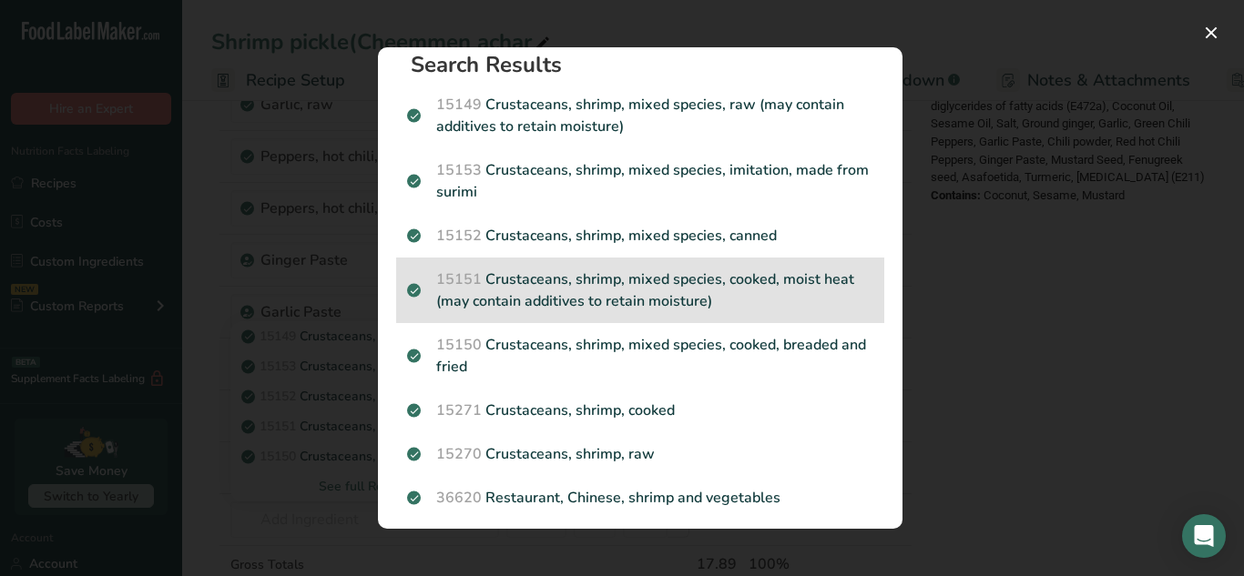
click at [744, 321] on div "15151 Crustaceans, shrimp, mixed species, cooked, moist heat (may contain addit…" at bounding box center [640, 291] width 488 height 66
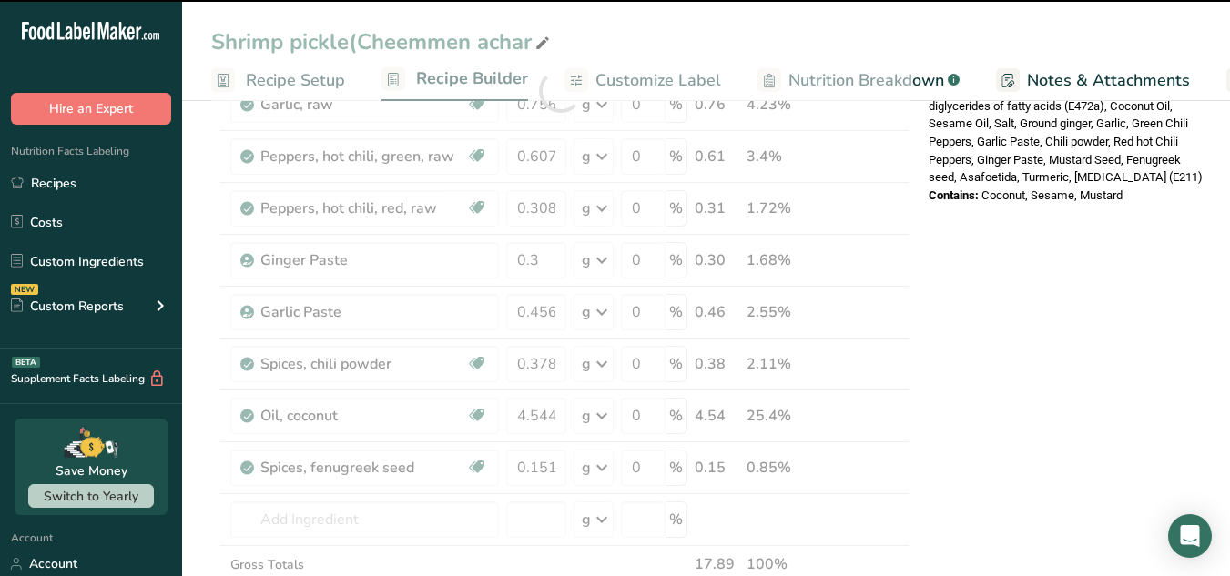
type input "0"
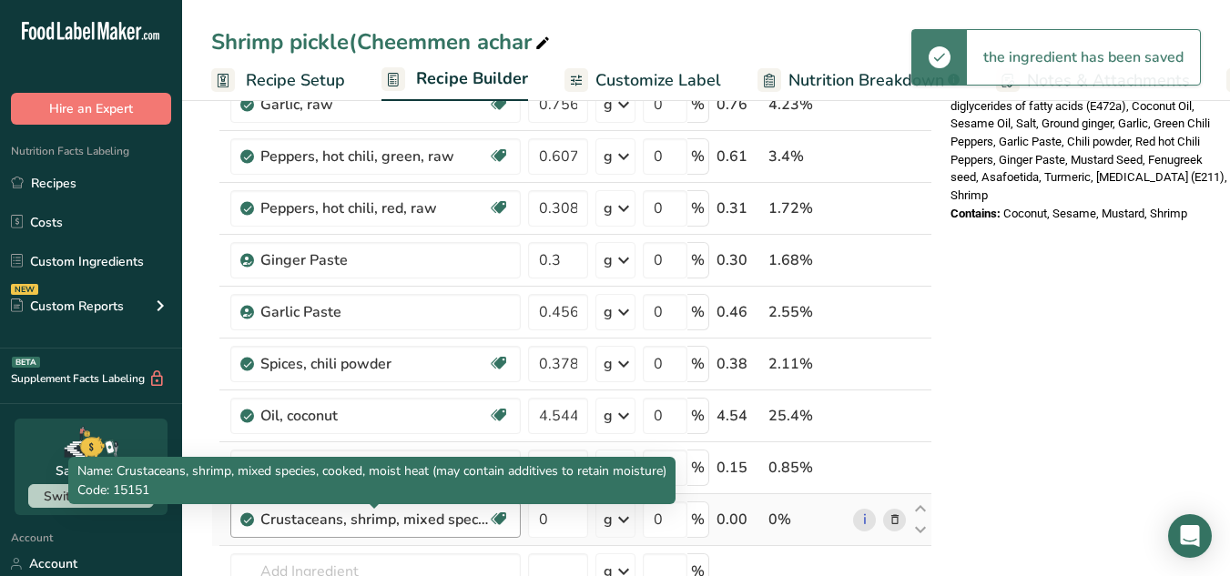
click at [466, 525] on div "Crustaceans, shrimp, mixed species, cooked, moist heat (may contain additives t…" at bounding box center [374, 520] width 228 height 22
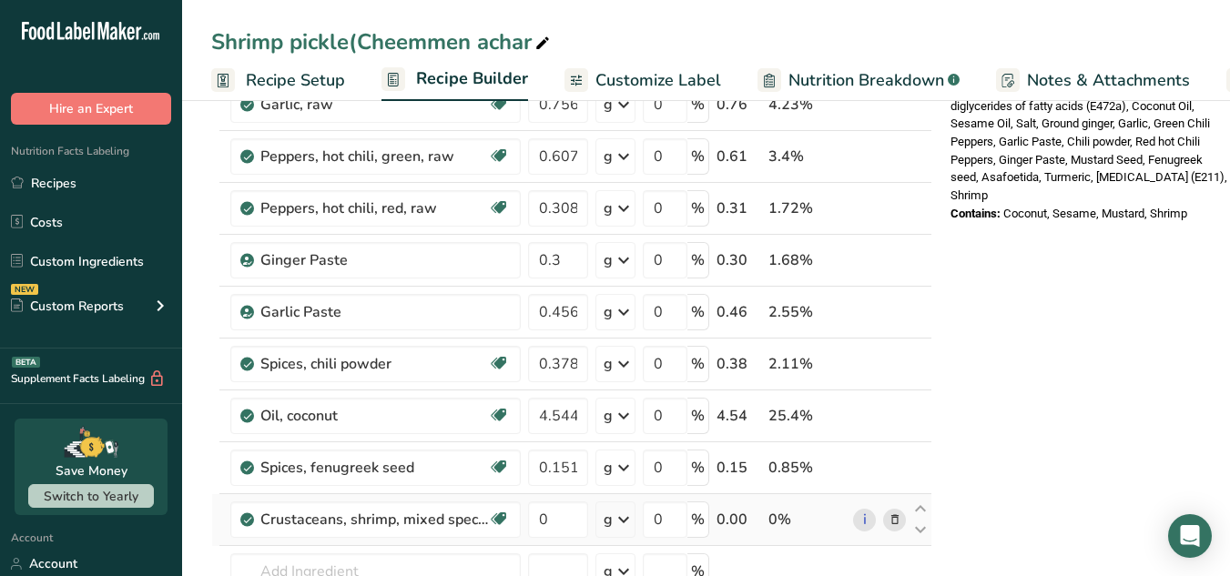
click at [900, 524] on span at bounding box center [895, 520] width 22 height 22
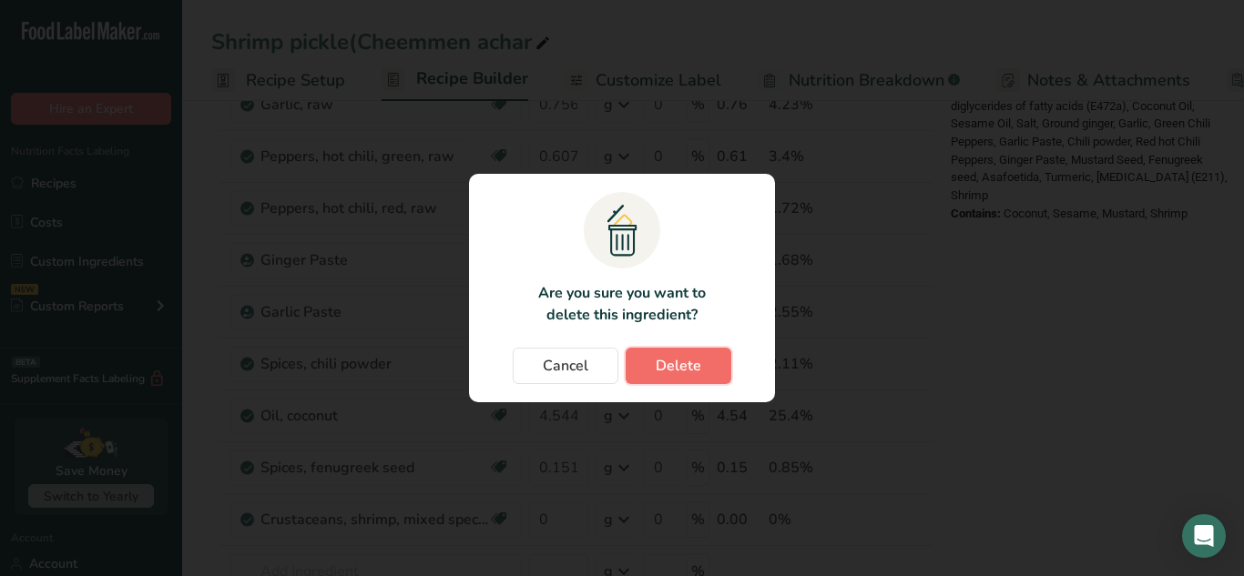
click at [692, 382] on button "Delete" at bounding box center [679, 366] width 106 height 36
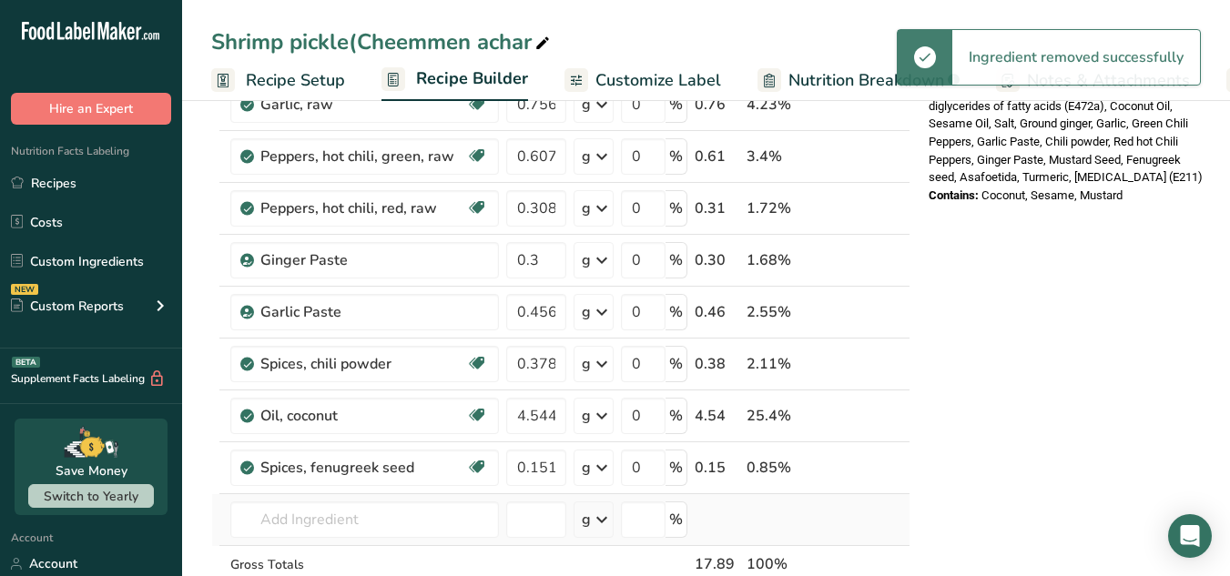
click at [340, 538] on td "15149 Crustaceans, shrimp, mixed species, raw (may contain additives to retain …" at bounding box center [365, 520] width 276 height 52
click at [326, 512] on input "text" at bounding box center [364, 520] width 269 height 36
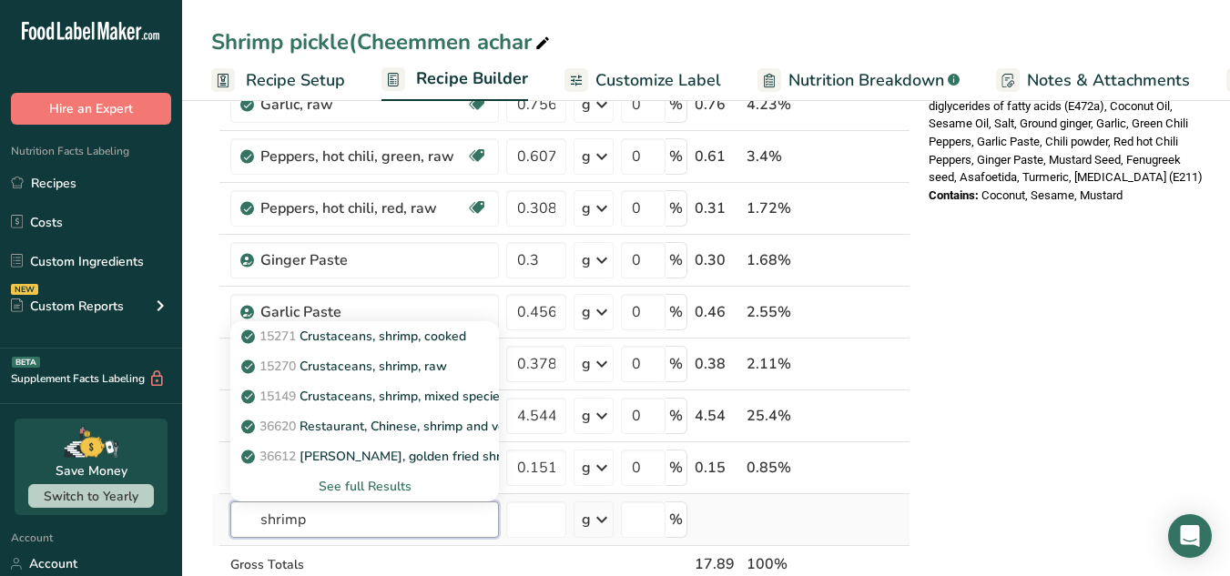
type input "shrimp"
click at [355, 494] on div "See full Results" at bounding box center [364, 486] width 239 height 19
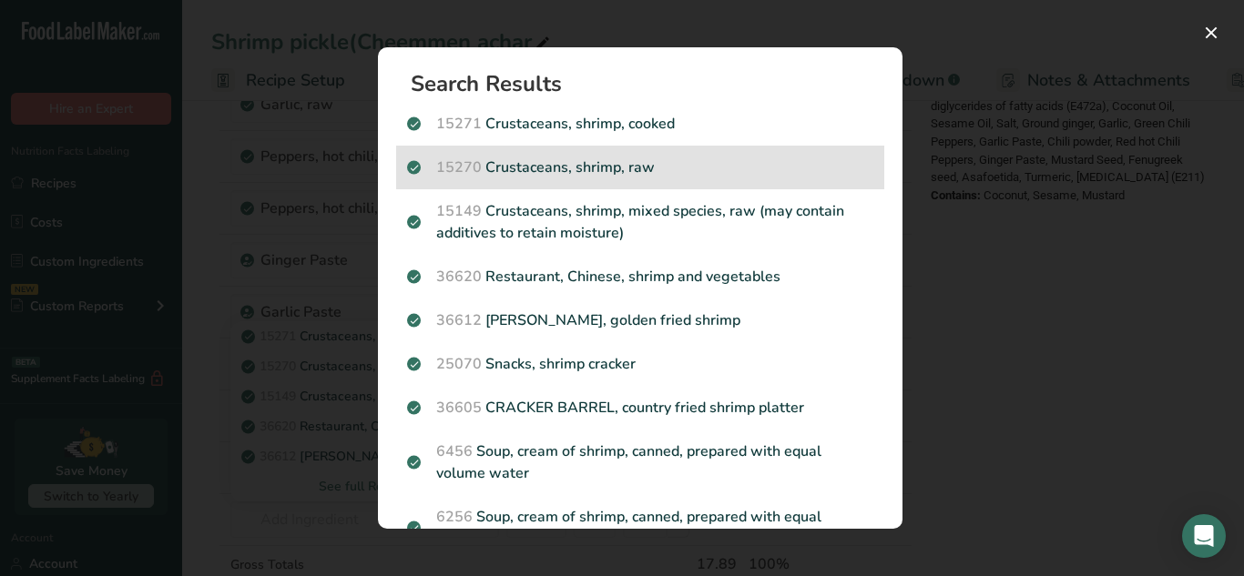
click at [667, 166] on p "15270 Crustaceans, shrimp, raw" at bounding box center [640, 168] width 466 height 22
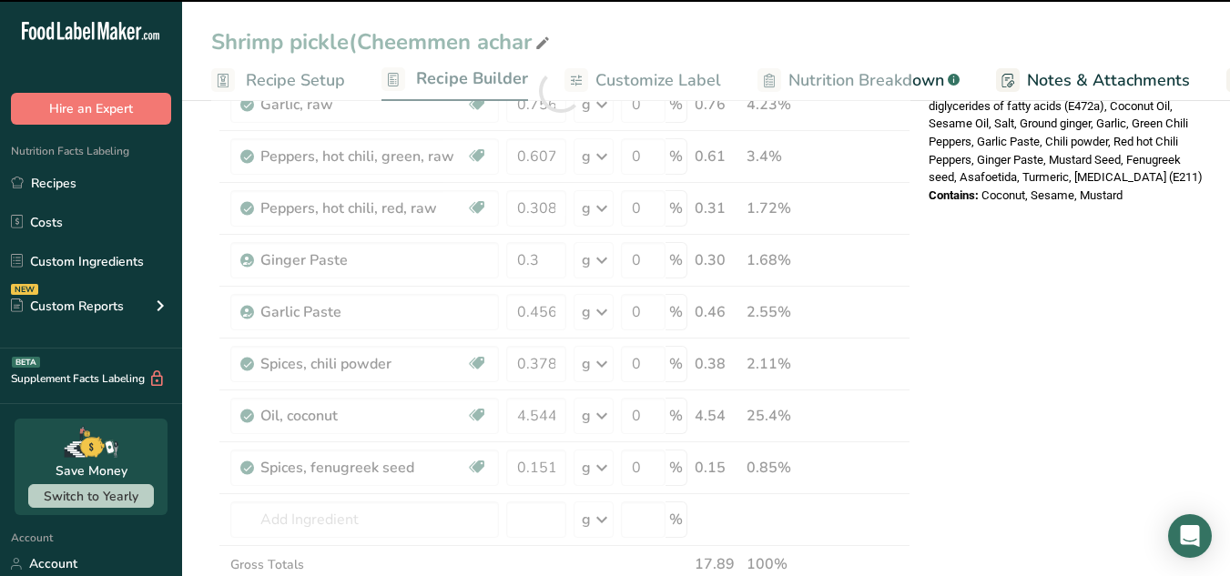
type input "0"
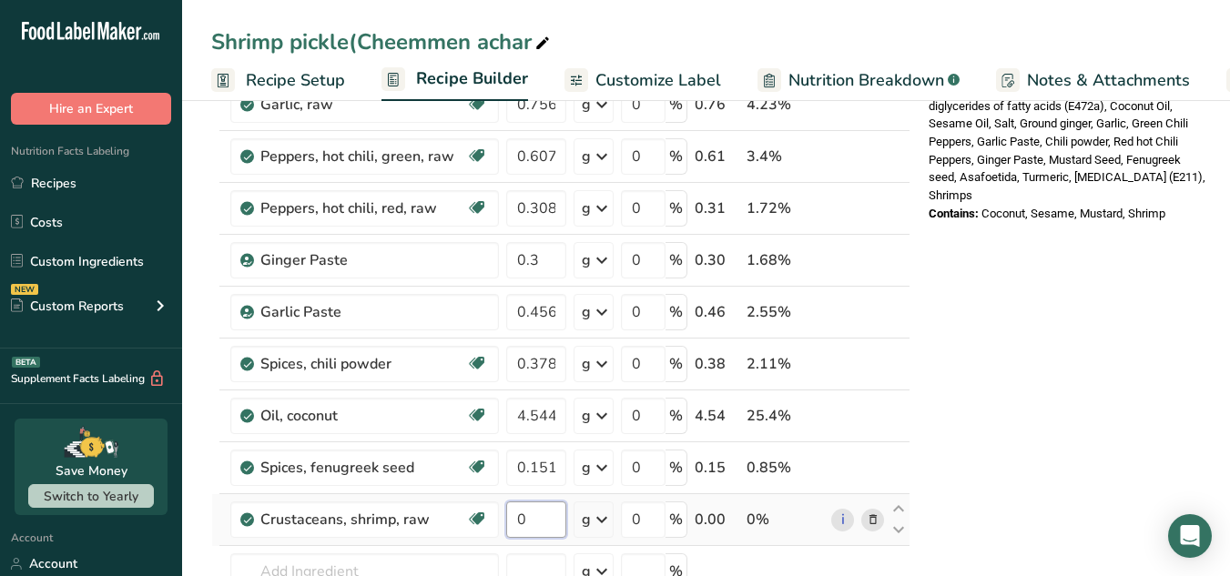
drag, startPoint x: 542, startPoint y: 522, endPoint x: 500, endPoint y: 522, distance: 41.9
click at [500, 522] on tr "Crustaceans, shrimp, raw Dairy free Gluten free Soy free 0 g Portions 3 oz Weig…" at bounding box center [561, 520] width 698 height 52
paste input "10.108"
type input "10.108"
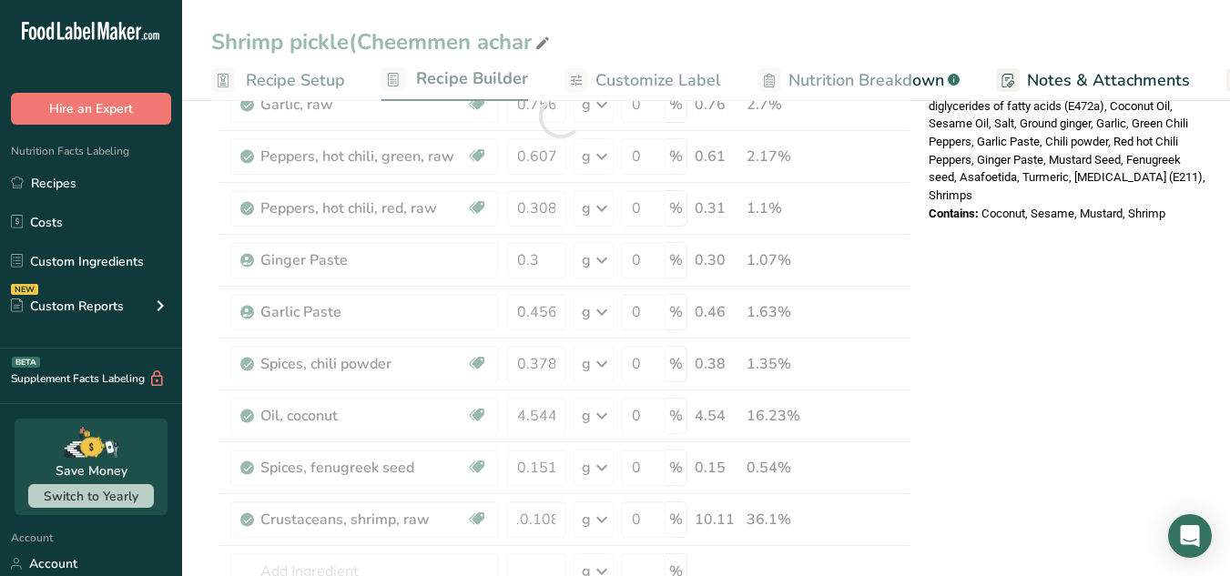
scroll to position [0, 0]
click at [1069, 415] on div "Nutrition Facts About 1 Serving Per Container Serving Size 28g Amount Per Servi…" at bounding box center [1067, 433] width 291 height 1971
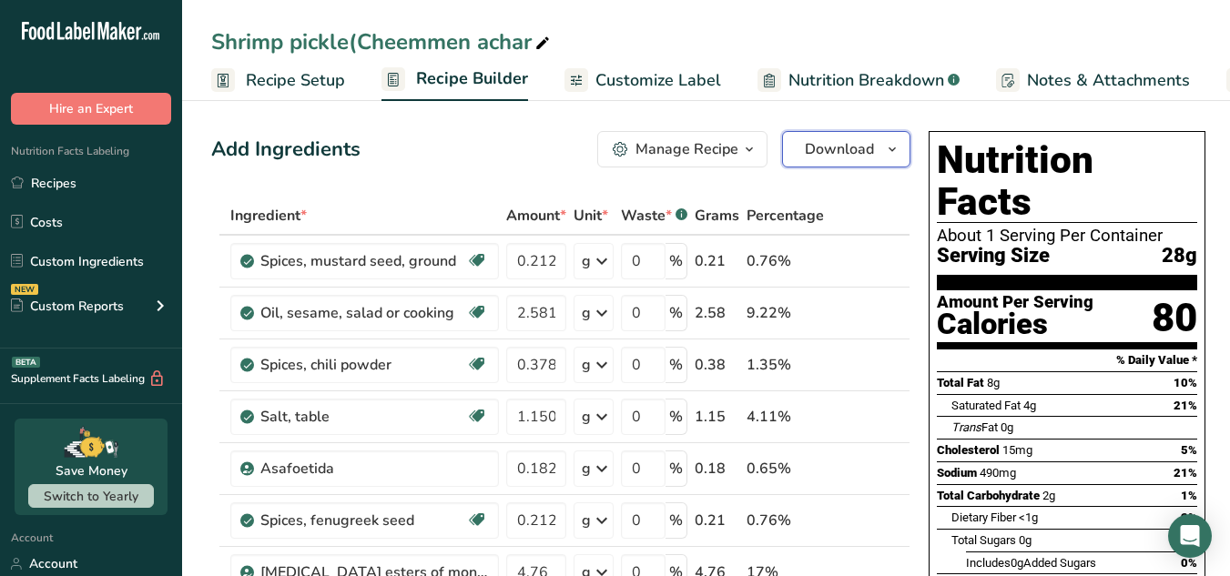
click at [901, 157] on span "button" at bounding box center [892, 149] width 22 height 22
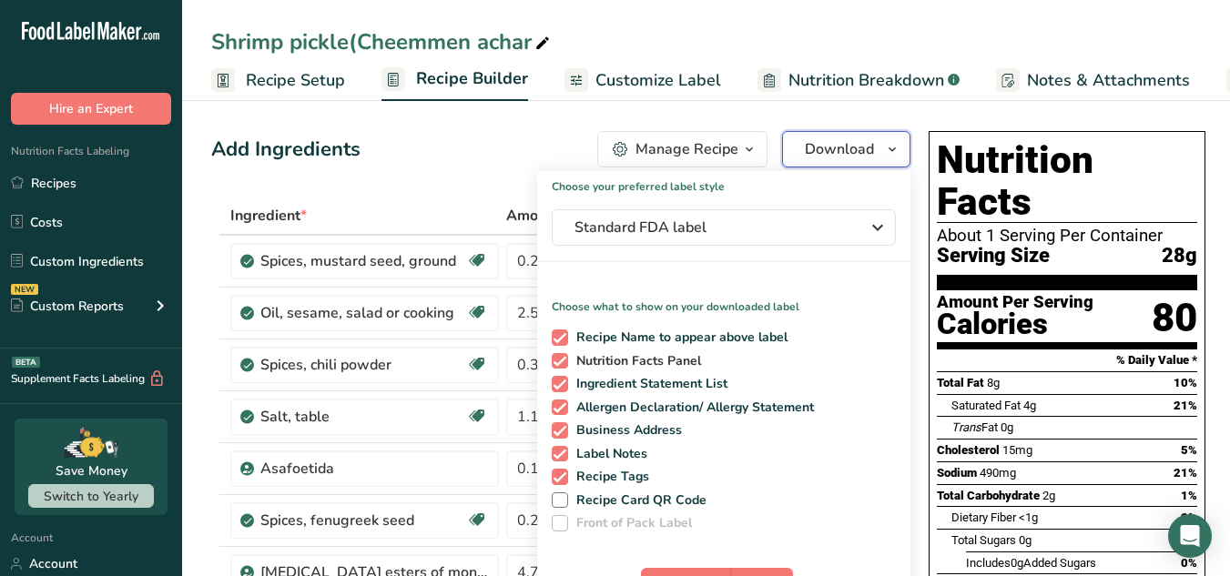
scroll to position [98, 0]
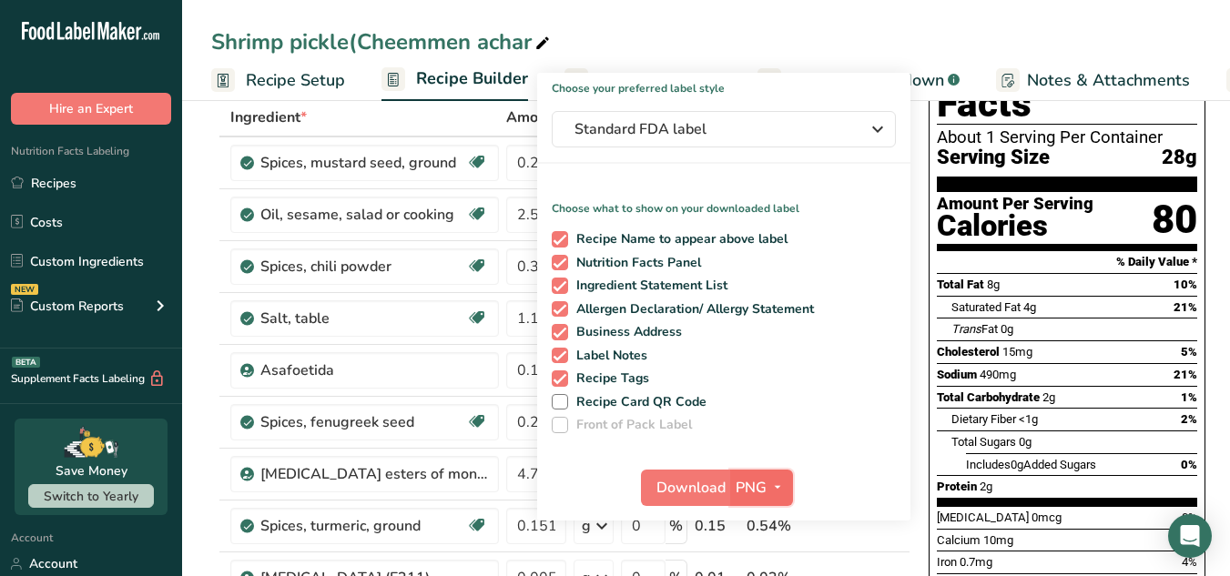
click at [756, 494] on span "PNG" at bounding box center [751, 488] width 31 height 22
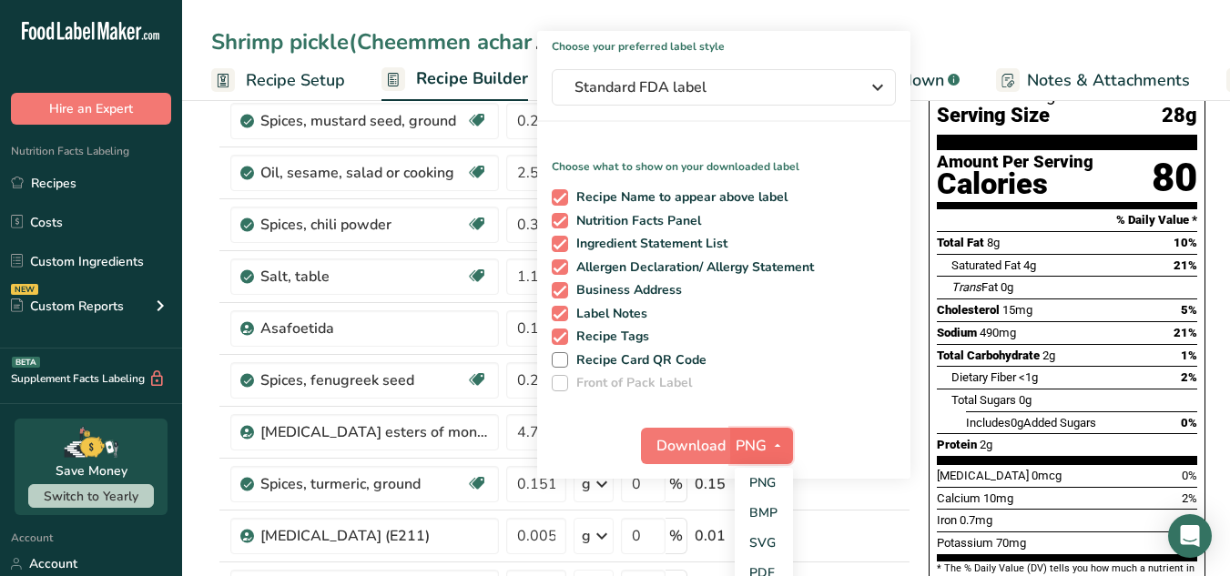
scroll to position [150, 0]
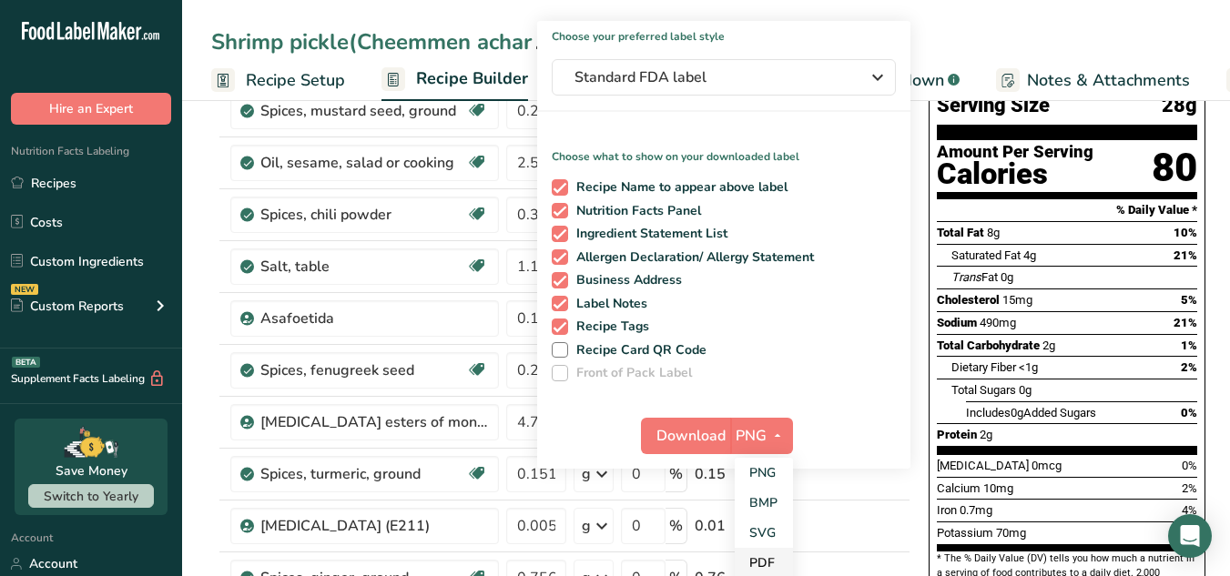
click at [759, 555] on link "PDF" at bounding box center [764, 563] width 58 height 30
click at [705, 444] on span "Download" at bounding box center [691, 436] width 69 height 22
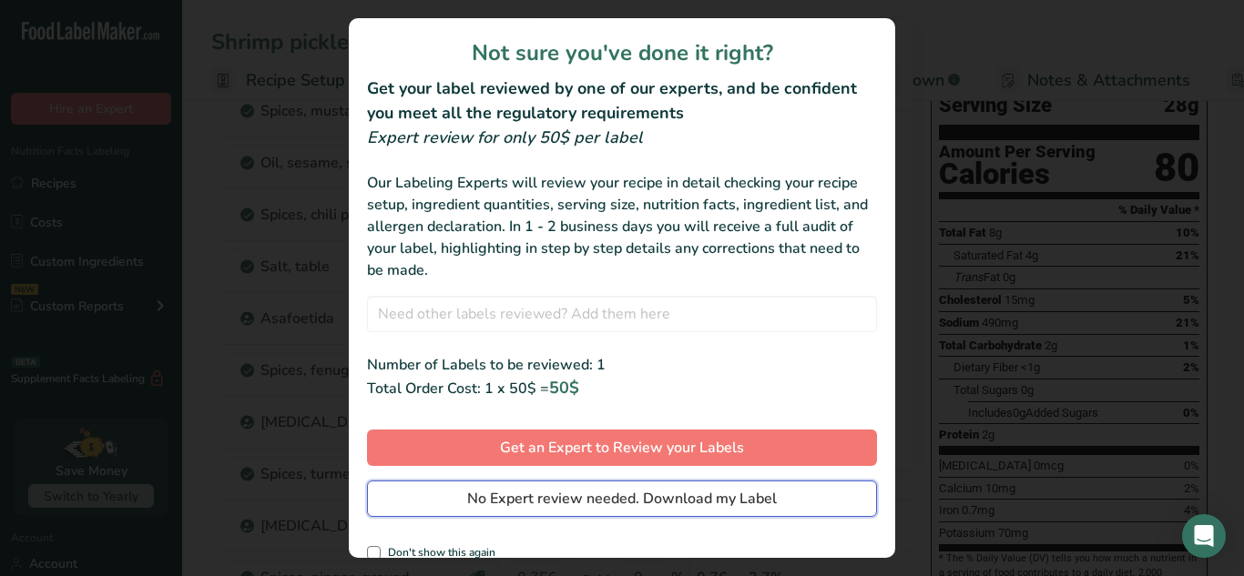
click at [703, 501] on span "No Expert review needed. Download my Label" at bounding box center [622, 499] width 310 height 22
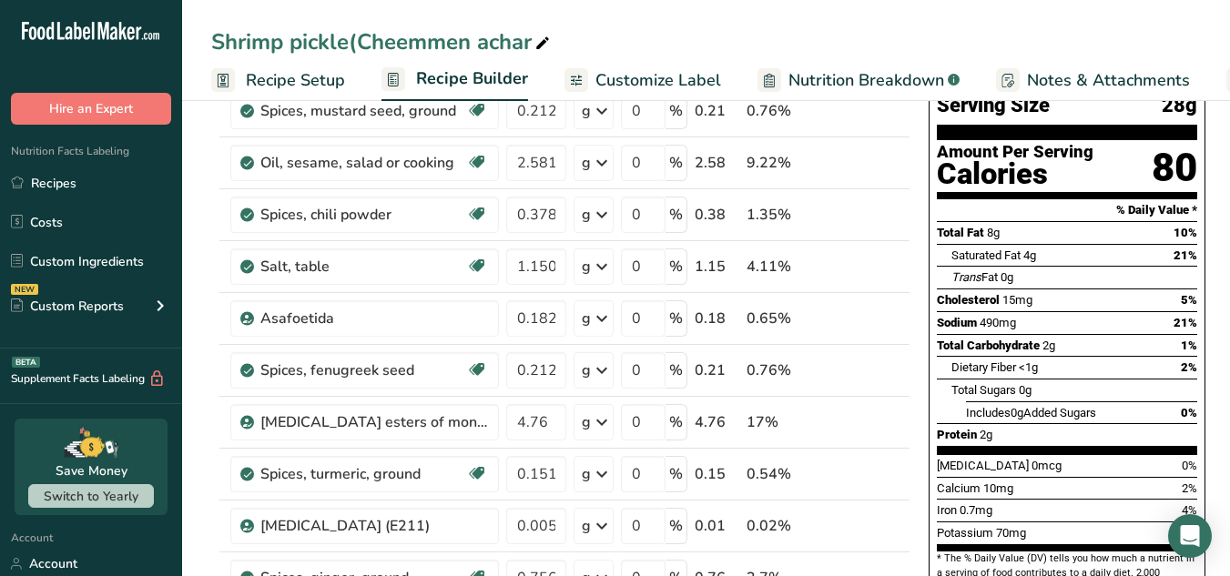
click at [675, 15] on div "Shrimp pickle(Cheemmen achar Recipe Setup Recipe Builder Customize Label Nutrit…" at bounding box center [706, 50] width 1048 height 101
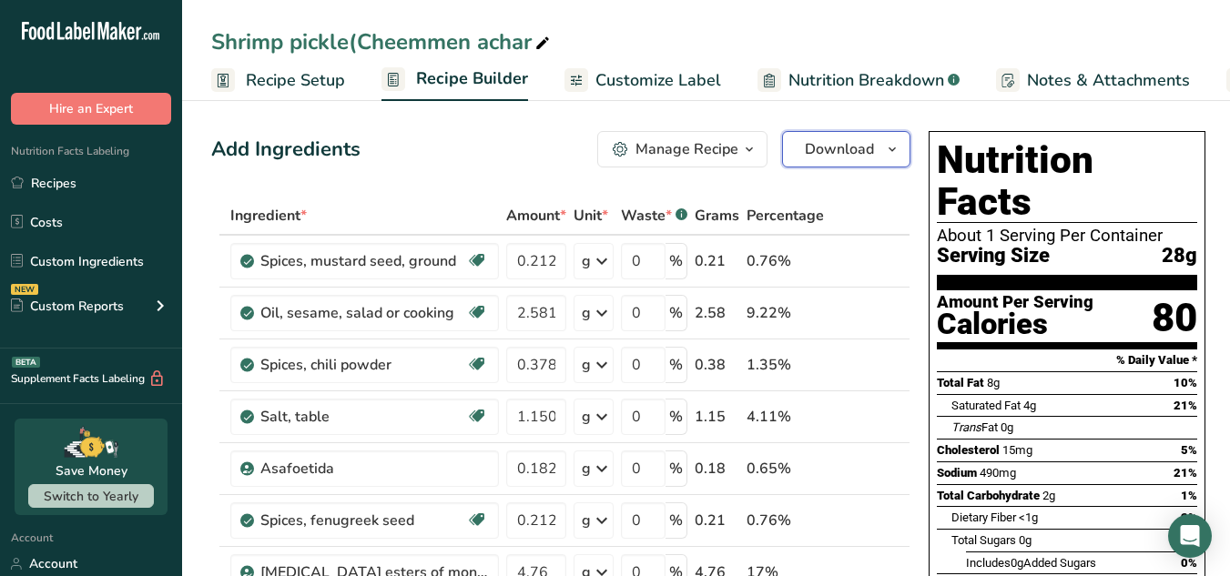
click at [844, 150] on span "Download" at bounding box center [839, 149] width 69 height 22
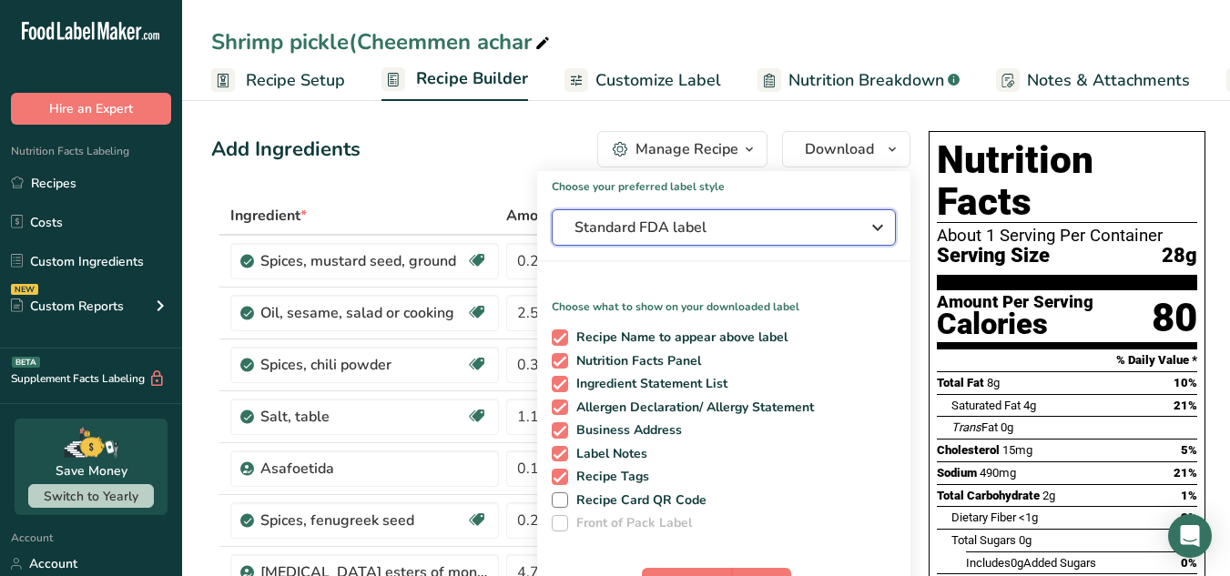
click at [814, 216] on button "Standard FDA label" at bounding box center [724, 227] width 344 height 36
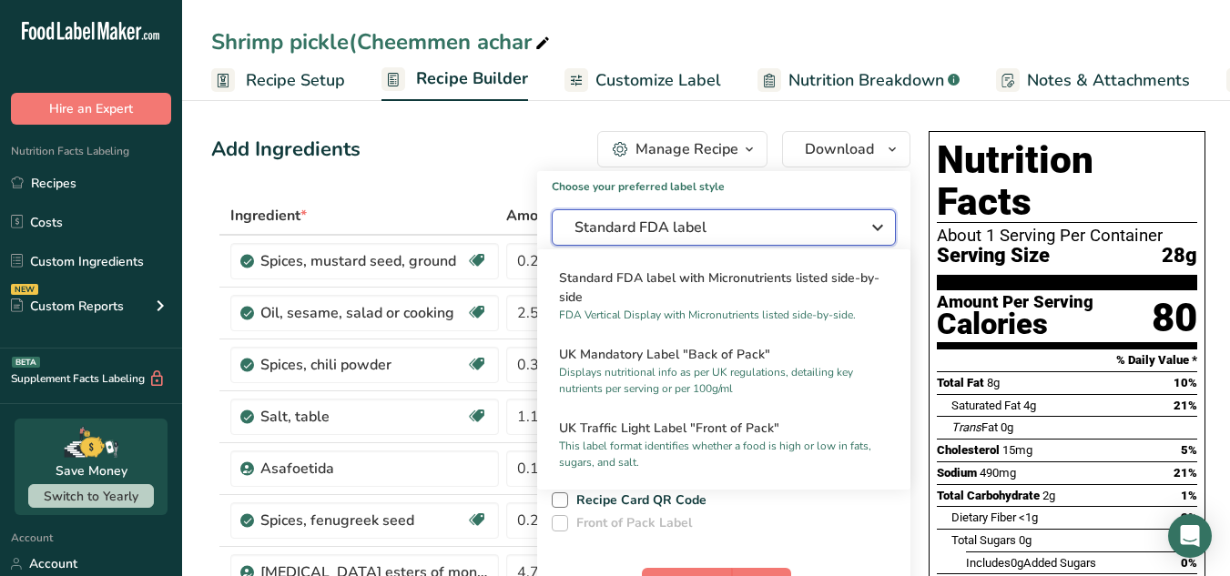
scroll to position [505, 0]
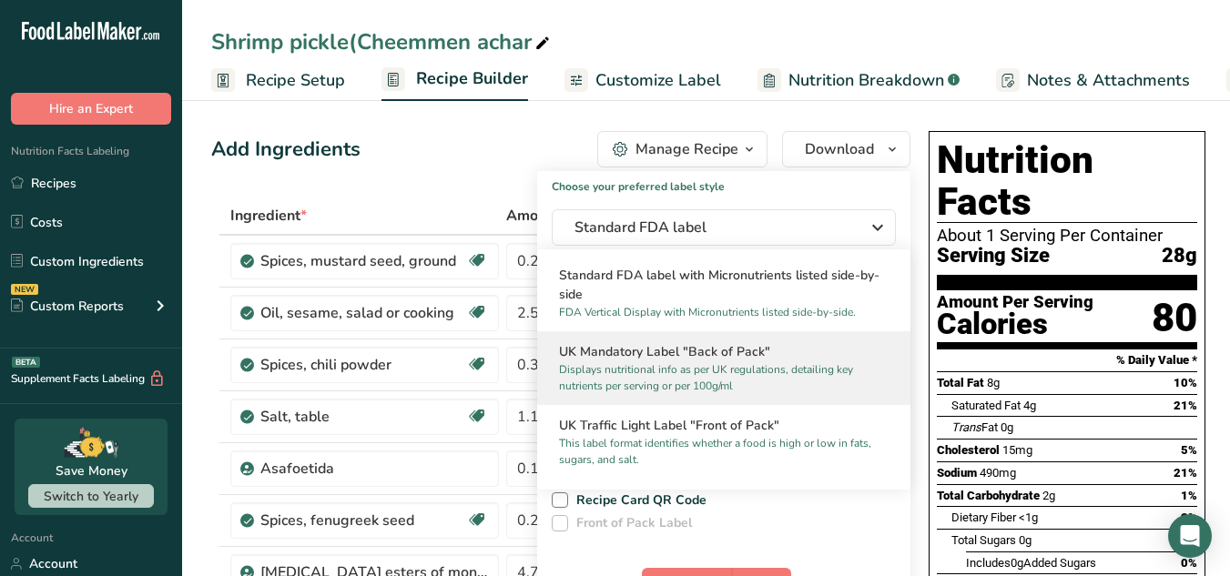
click at [714, 362] on h2 "UK Mandatory Label "Back of Pack"" at bounding box center [724, 351] width 330 height 19
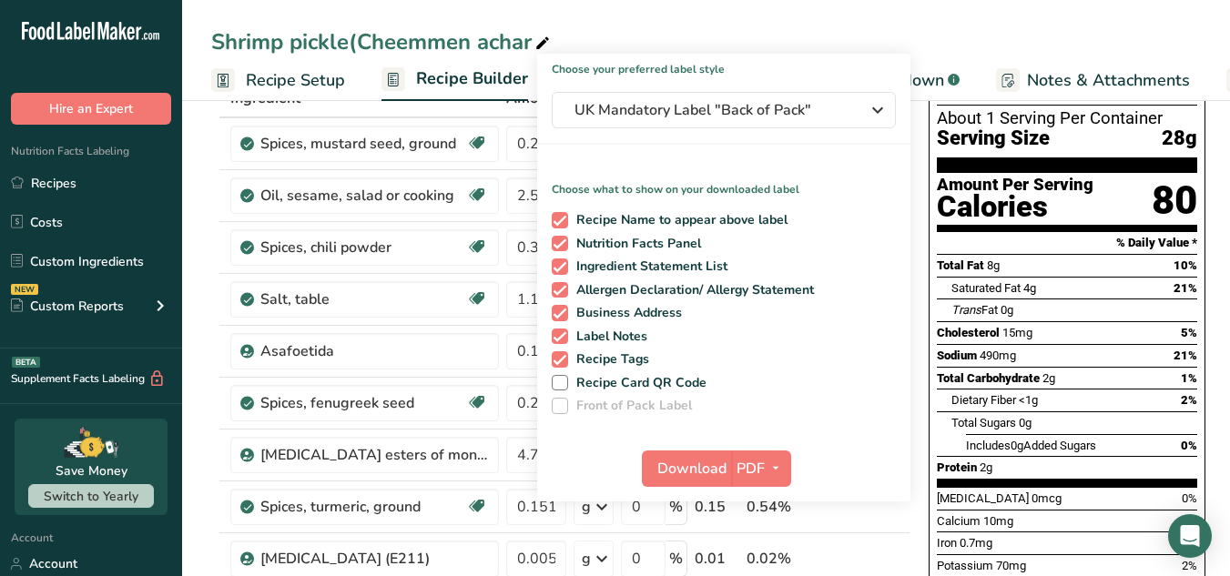
scroll to position [118, 0]
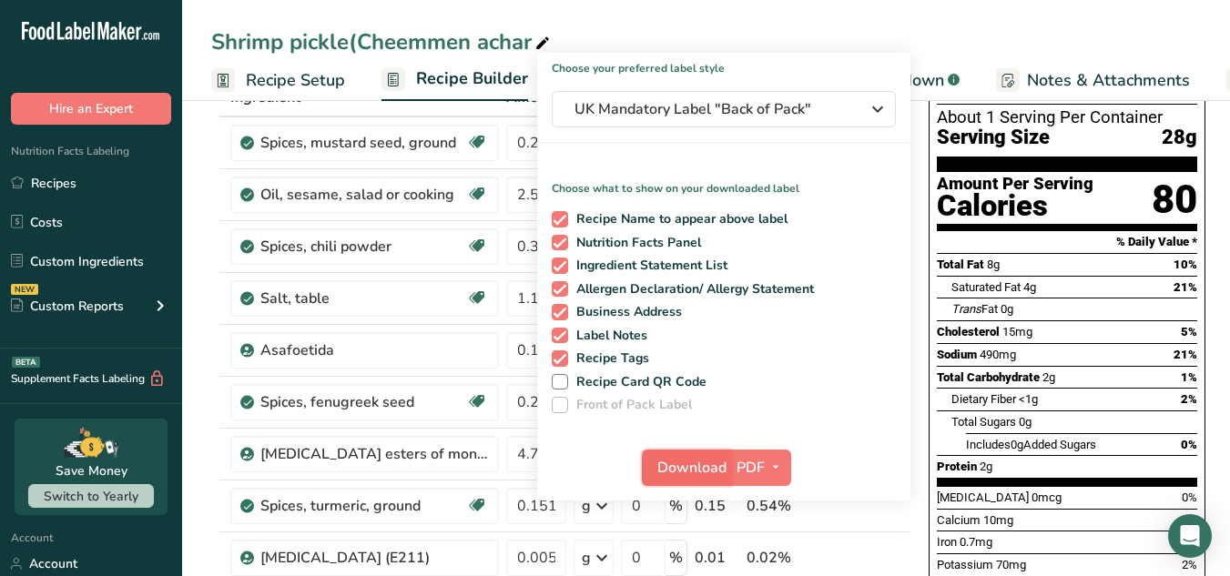
click at [693, 468] on span "Download" at bounding box center [691, 468] width 69 height 22
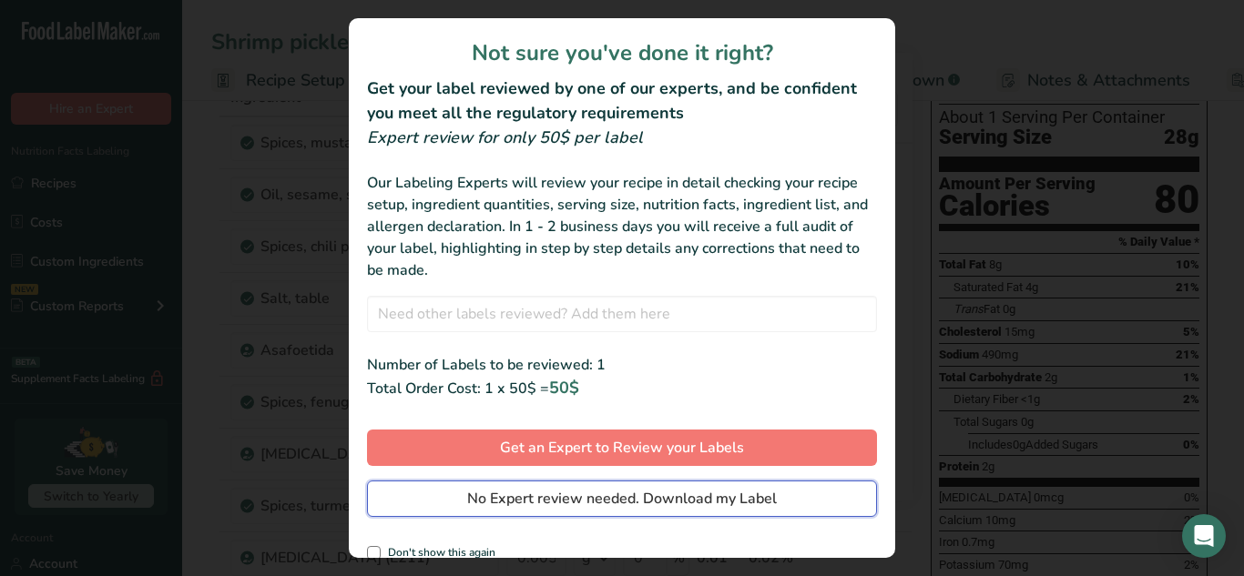
click at [691, 499] on span "No Expert review needed. Download my Label" at bounding box center [622, 499] width 310 height 22
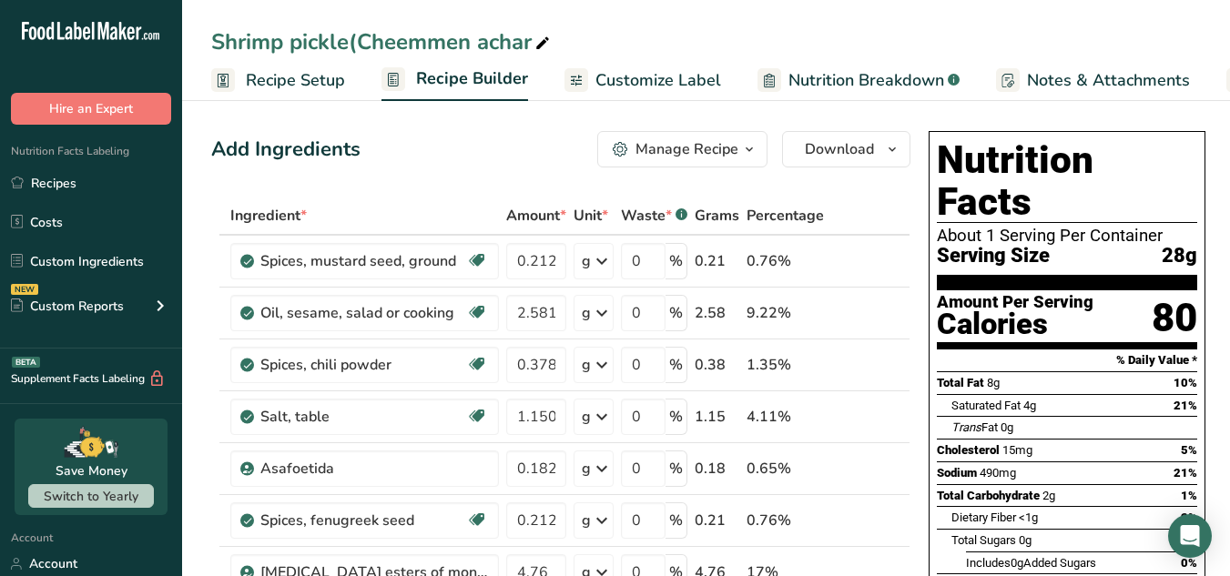
click at [858, 156] on span "Download" at bounding box center [839, 149] width 69 height 22
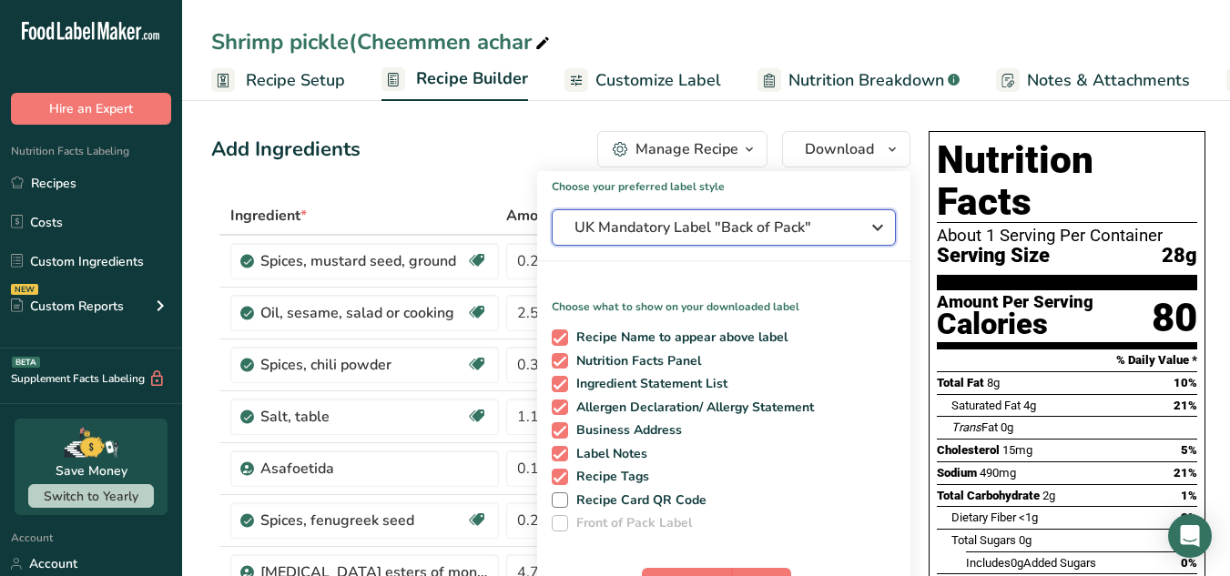
click at [830, 230] on span "UK Mandatory Label "Back of Pack"" at bounding box center [711, 228] width 273 height 22
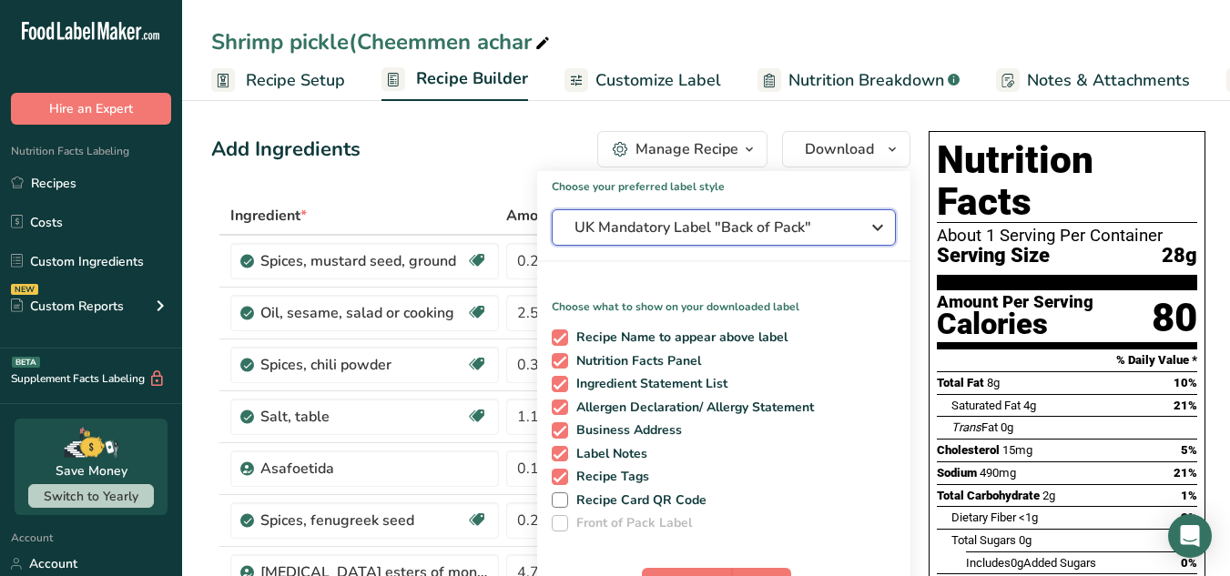
click at [826, 224] on span "UK Mandatory Label "Back of Pack"" at bounding box center [711, 228] width 273 height 22
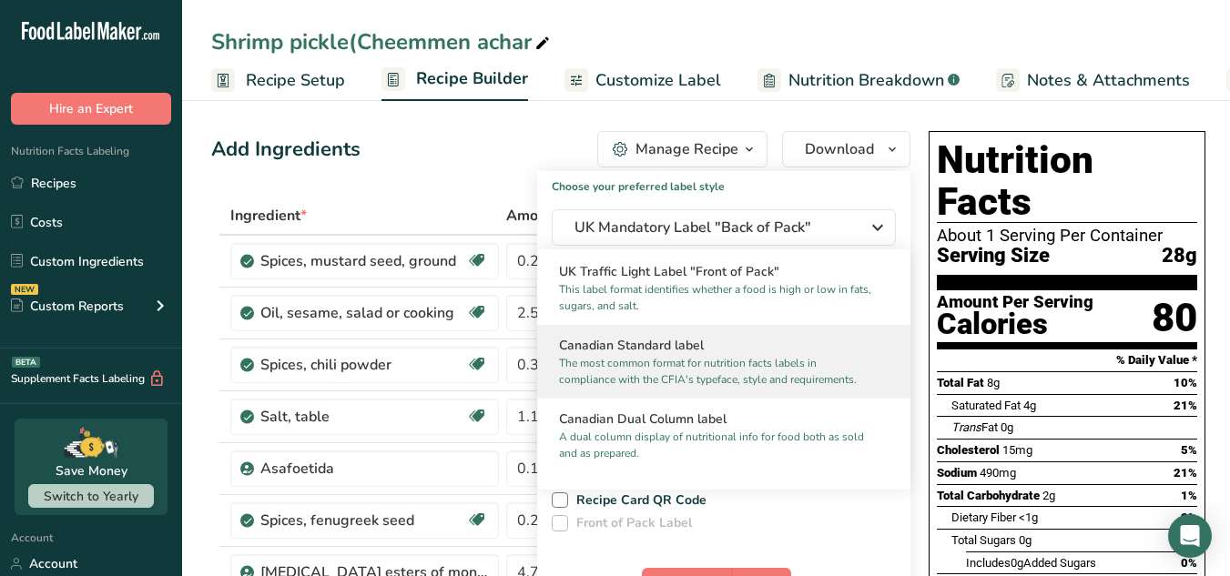
click at [709, 355] on h2 "Canadian Standard label" at bounding box center [724, 345] width 330 height 19
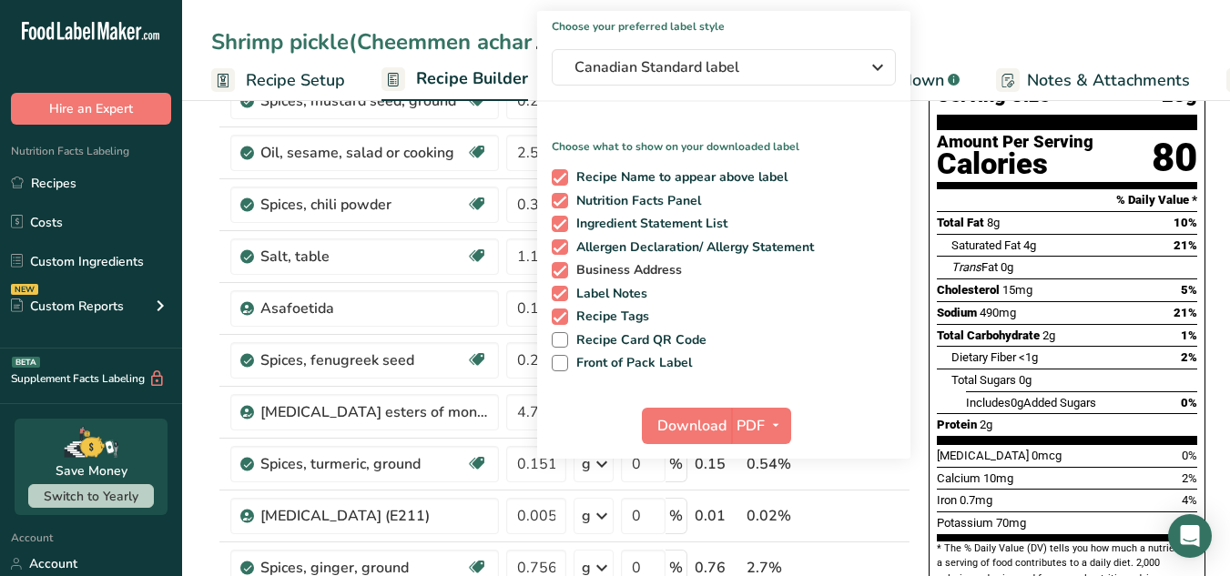
scroll to position [161, 0]
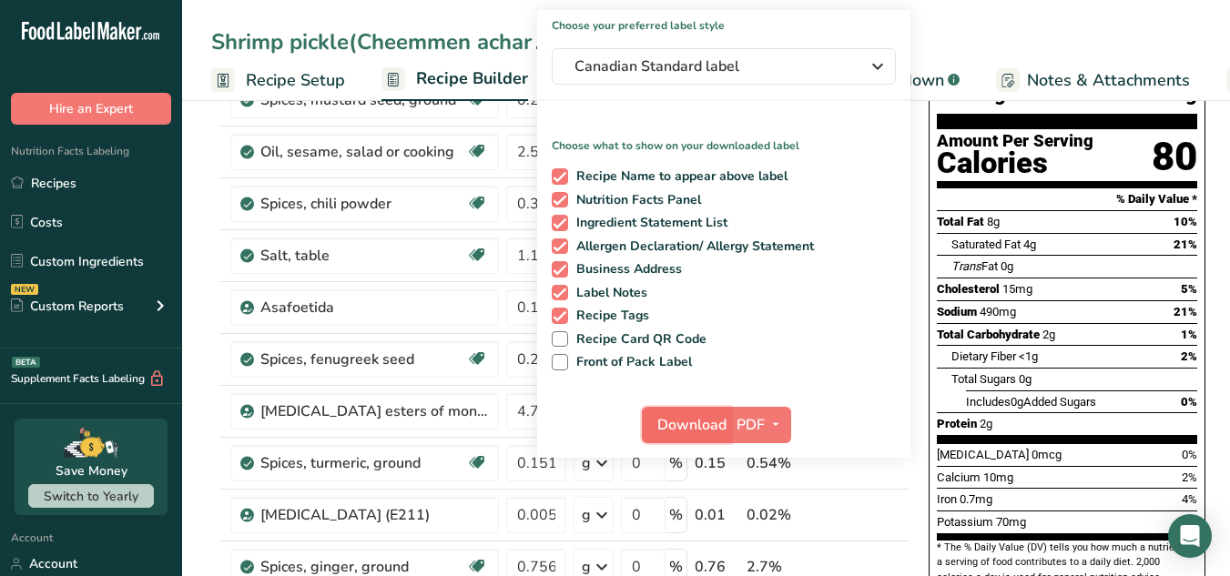
click at [720, 428] on span "Download" at bounding box center [691, 425] width 69 height 22
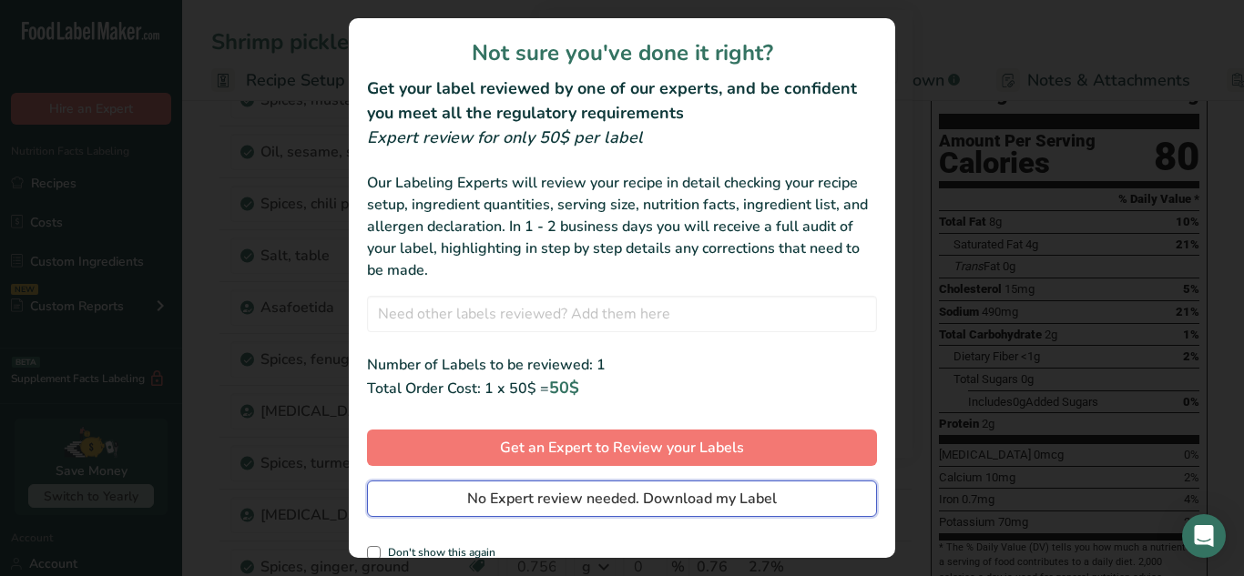
click at [708, 497] on span "No Expert review needed. Download my Label" at bounding box center [622, 499] width 310 height 22
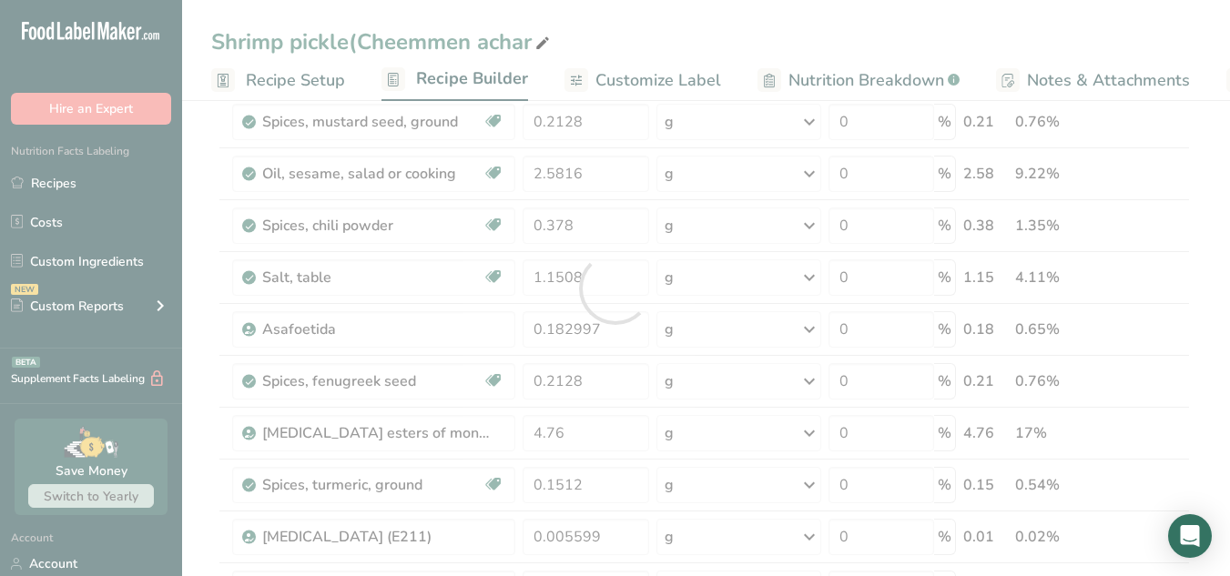
scroll to position [0, 0]
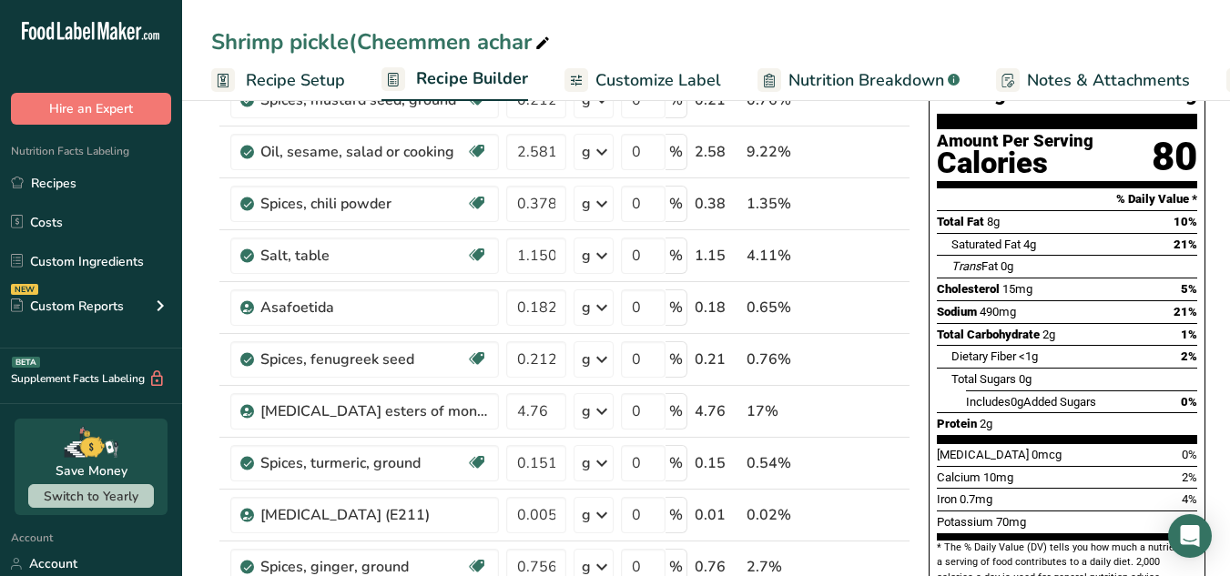
click at [697, 15] on div "Shrimp pickle(Cheemmen achar Recipe Setup Recipe Builder Customize Label Nutrit…" at bounding box center [706, 50] width 1048 height 101
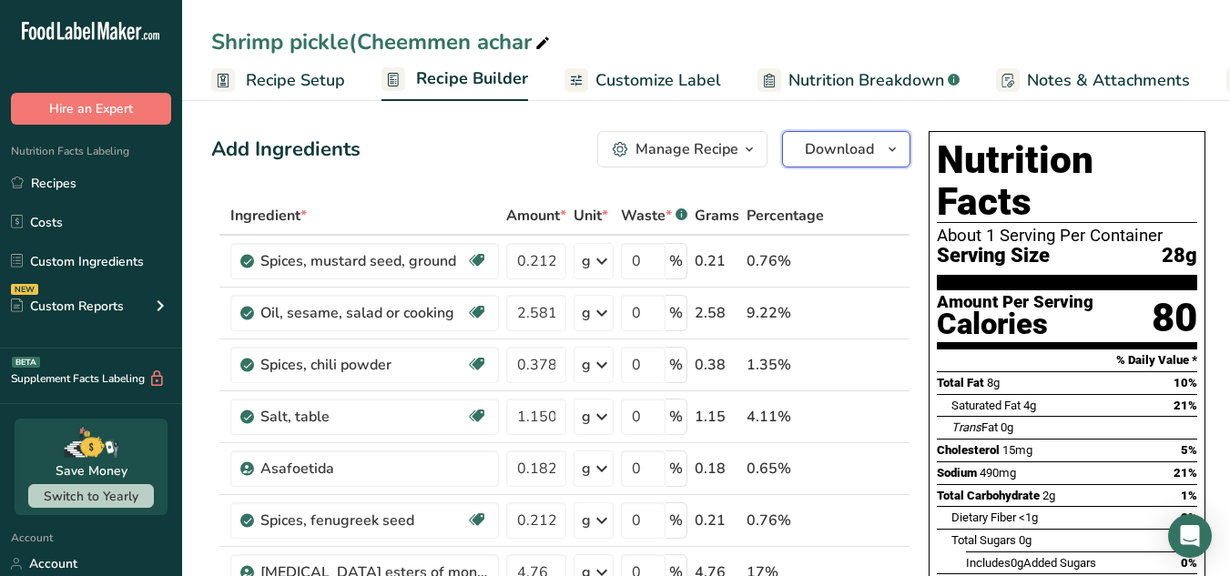
click at [851, 159] on span "Download" at bounding box center [839, 149] width 69 height 22
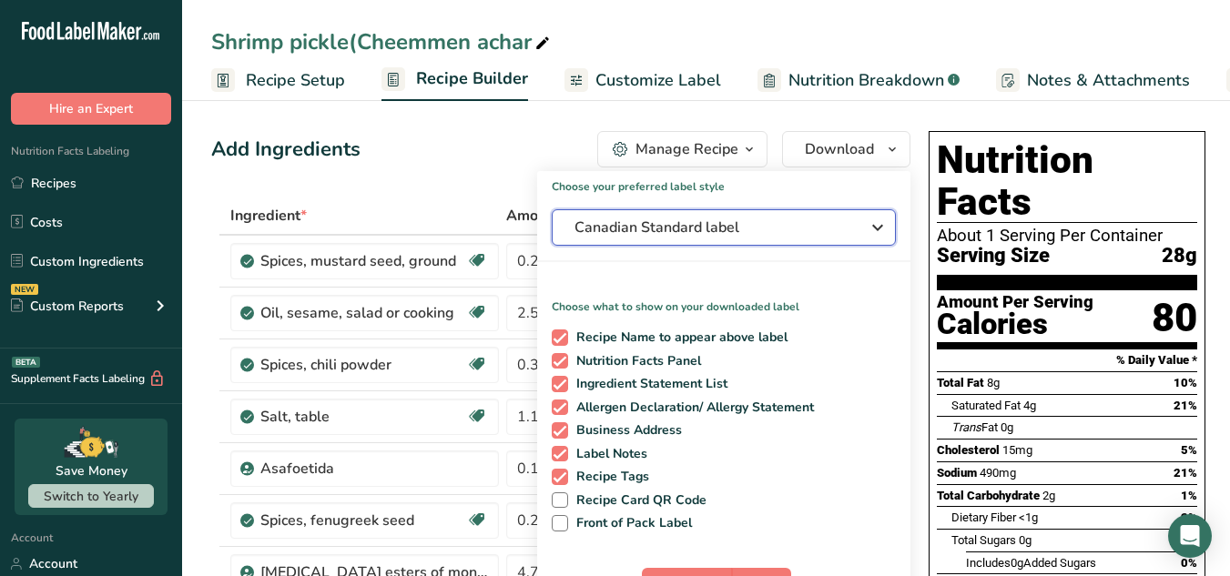
click at [797, 230] on span "Canadian Standard label" at bounding box center [711, 228] width 273 height 22
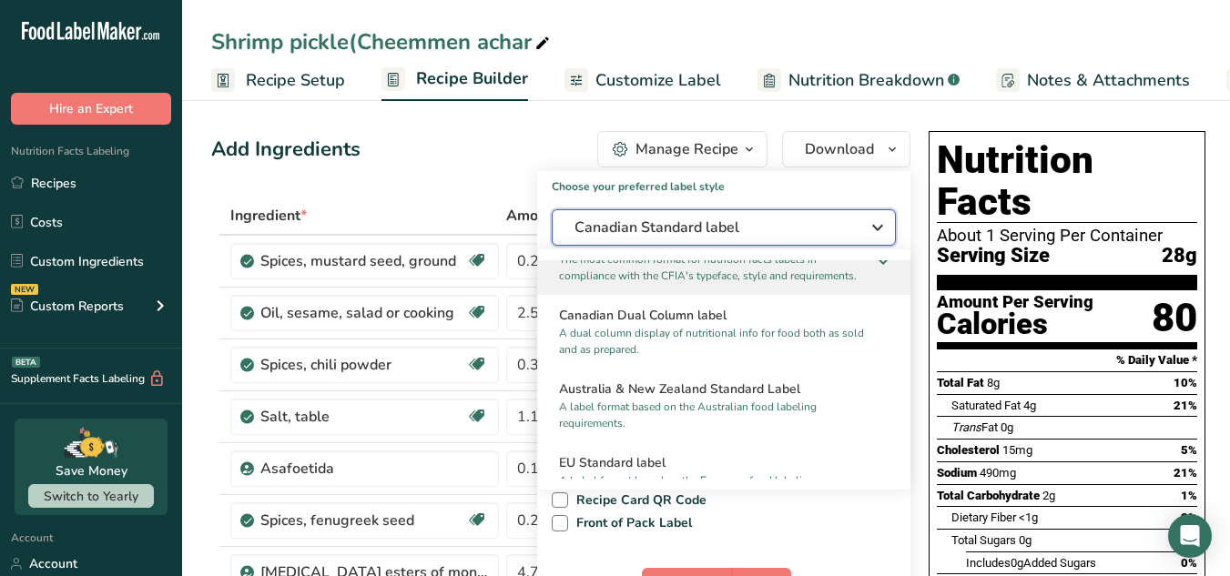
scroll to position [779, 0]
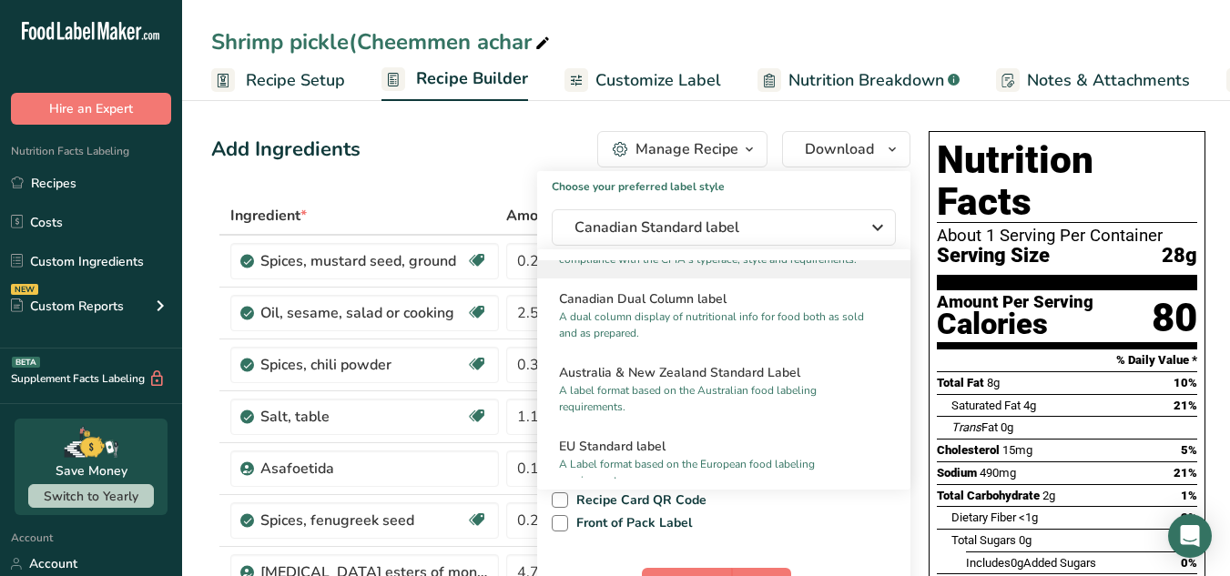
click at [752, 402] on p "A label format based on the Australian food labeling requirements." at bounding box center [715, 398] width 313 height 33
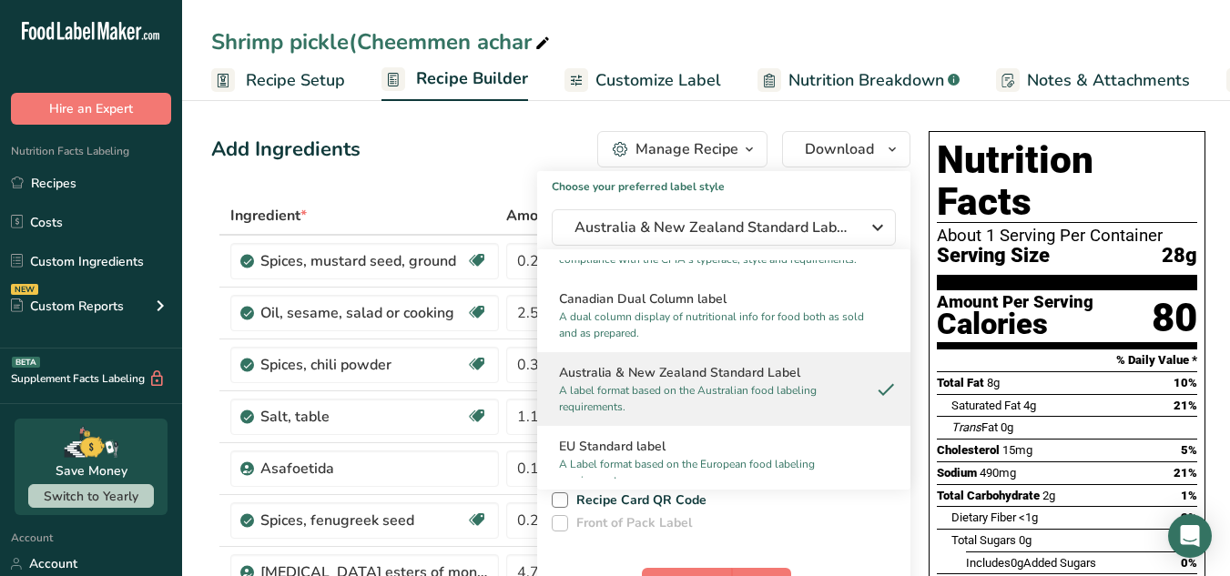
scroll to position [781, 0]
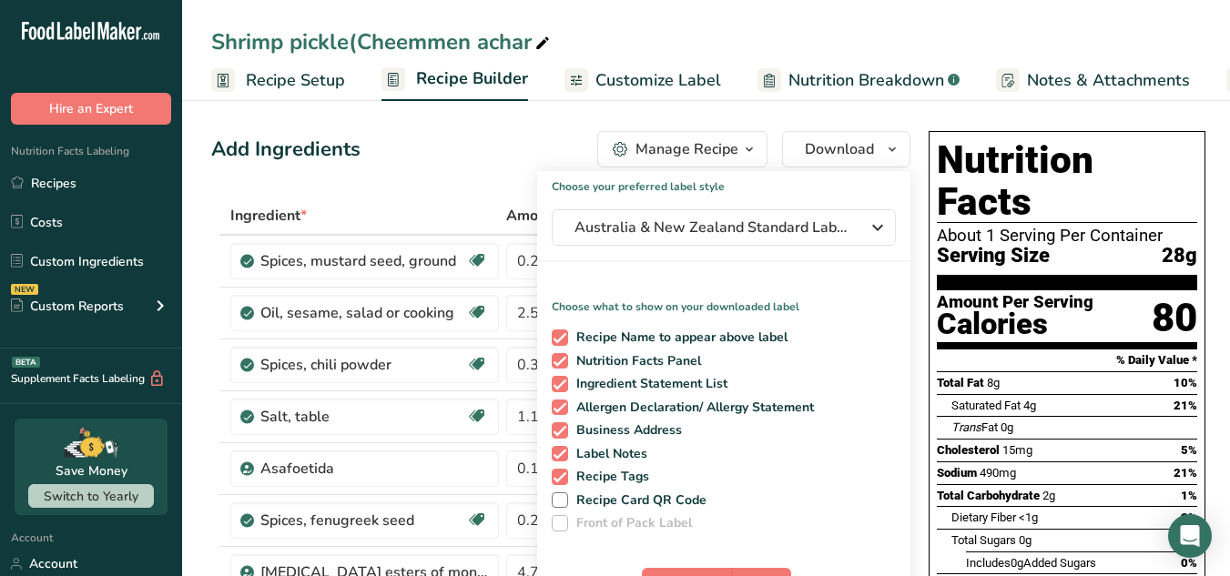
click at [713, 395] on div "Choose your preferred label style Australia & New Zealand Standard Label Standa…" at bounding box center [723, 395] width 373 height 448
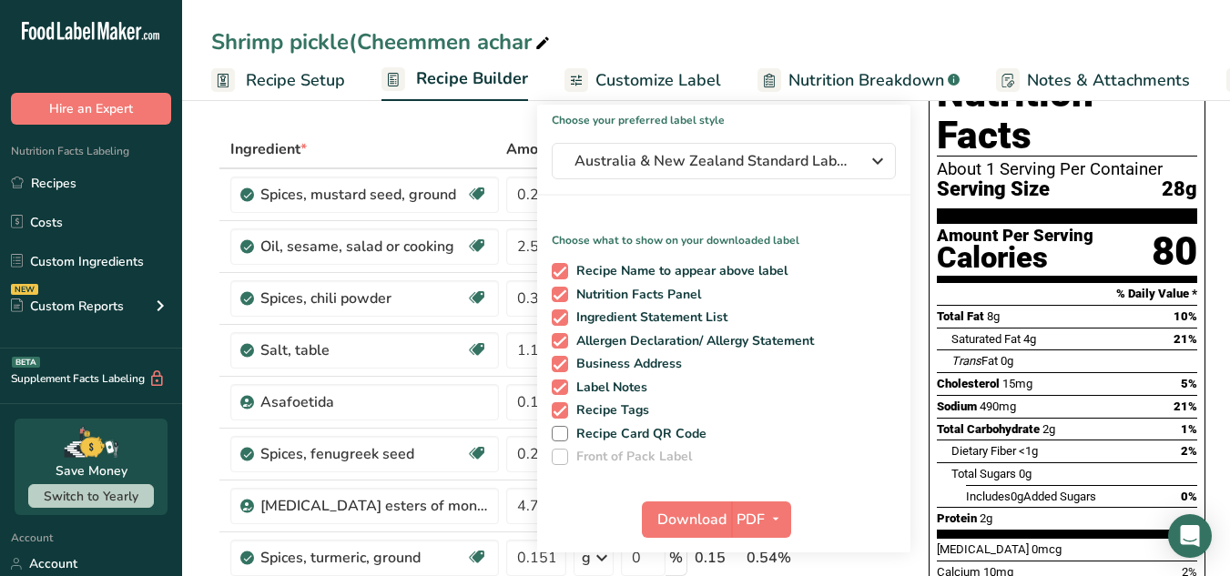
scroll to position [67, 0]
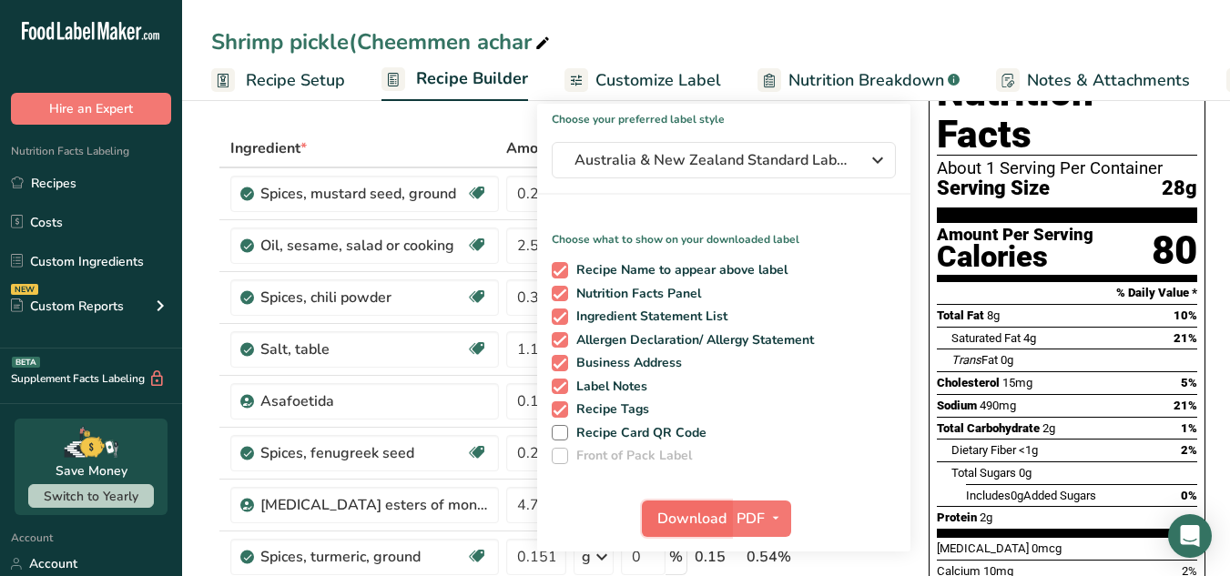
click at [718, 522] on span "Download" at bounding box center [691, 519] width 69 height 22
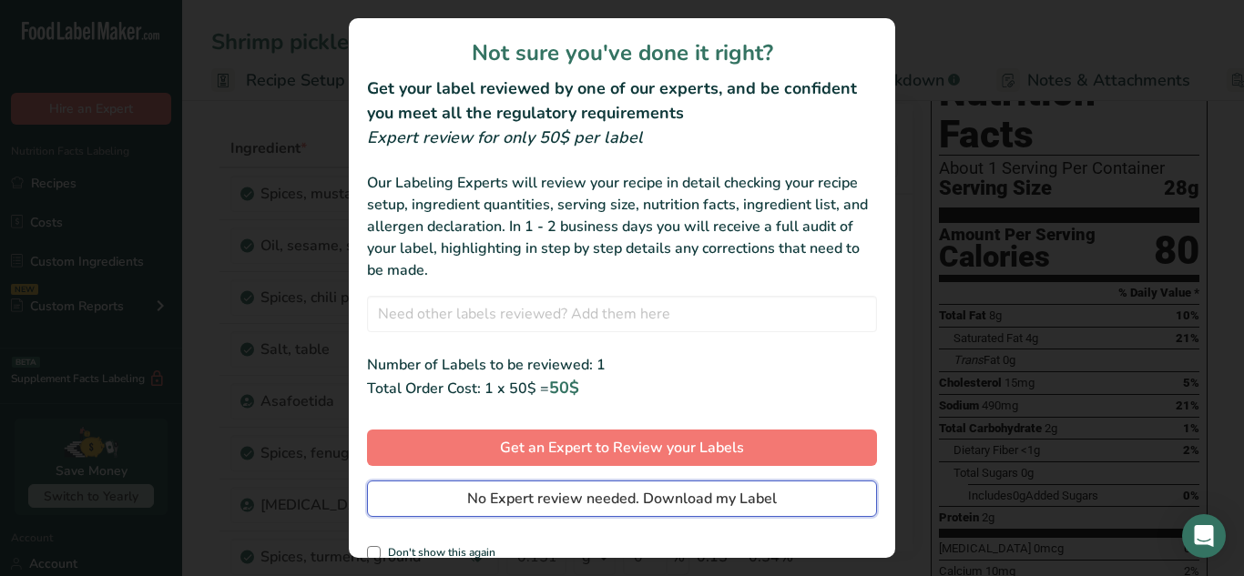
click at [710, 506] on span "No Expert review needed. Download my Label" at bounding box center [622, 499] width 310 height 22
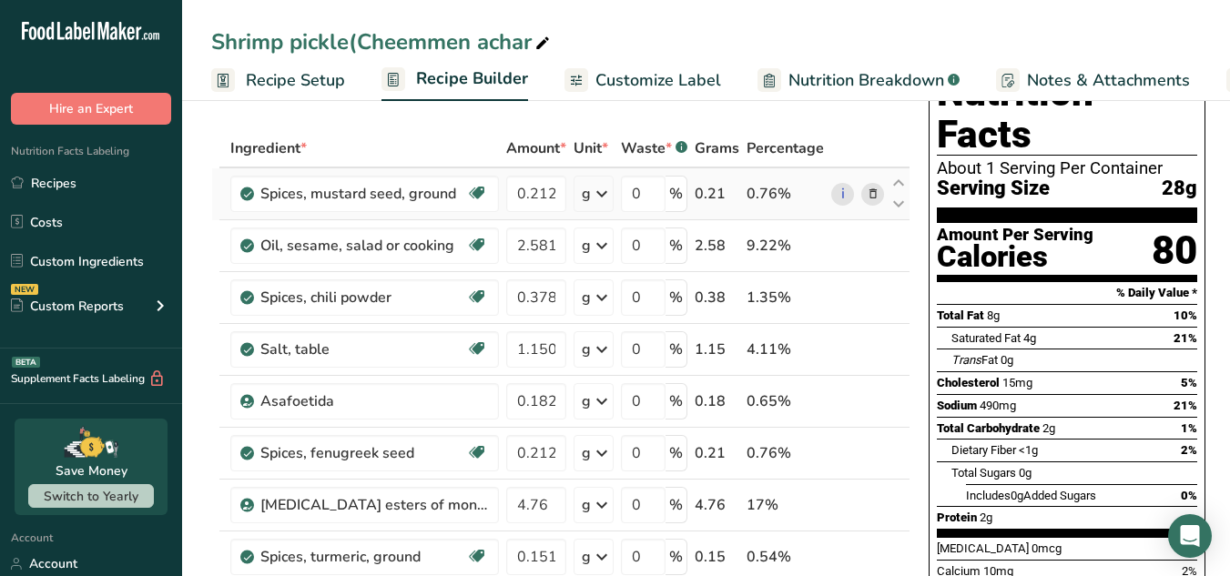
scroll to position [0, 0]
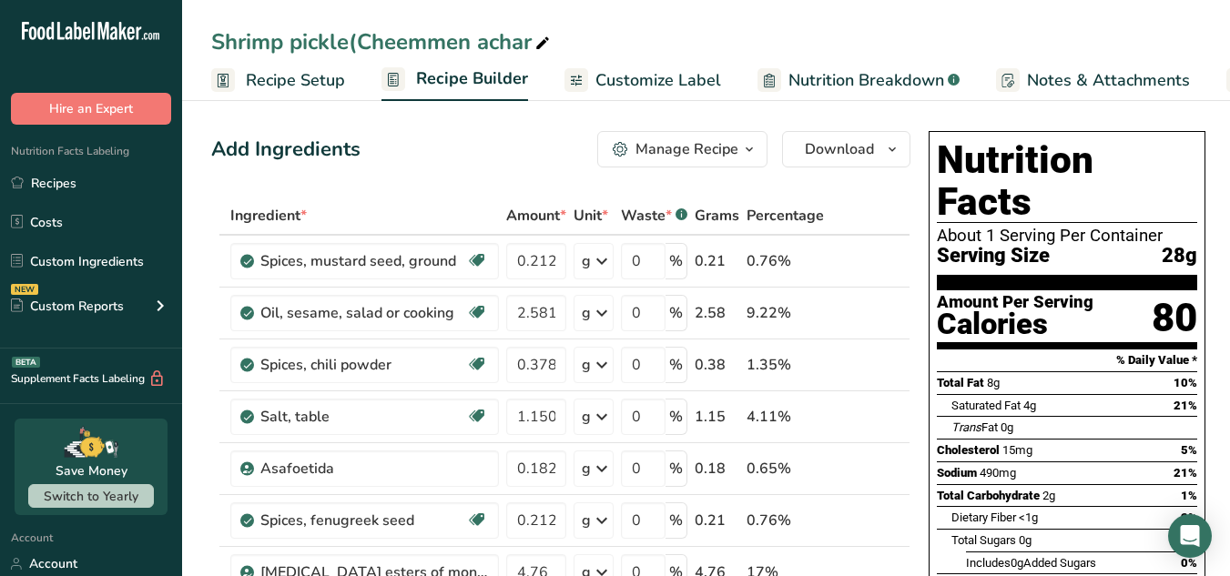
click at [868, 161] on button "Download" at bounding box center [846, 149] width 128 height 36
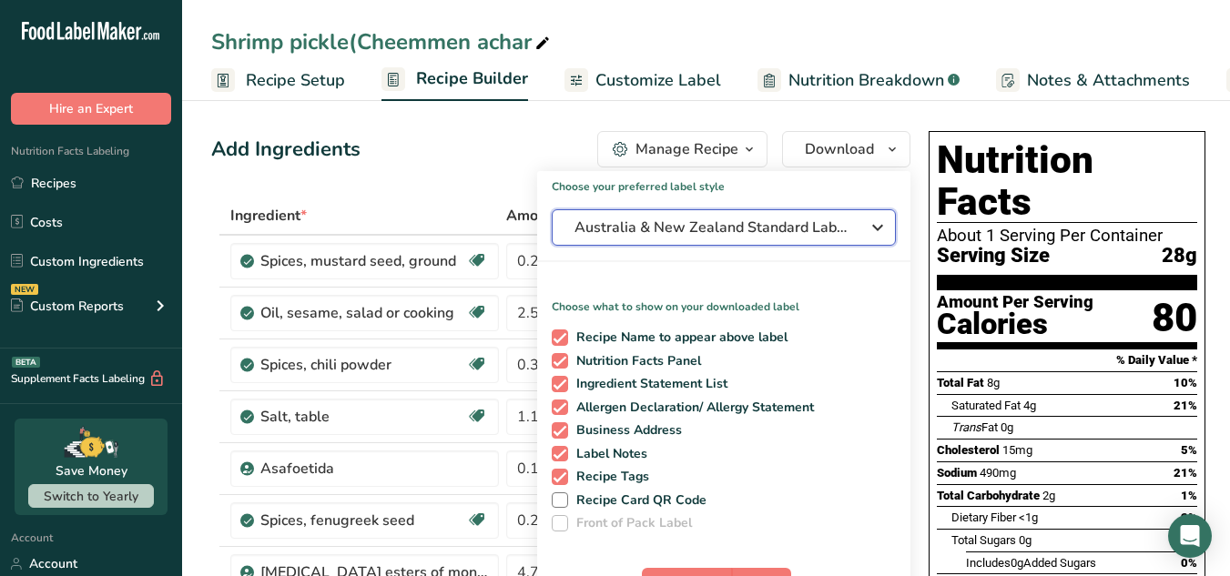
click at [845, 223] on span "Australia & New Zealand Standard Label" at bounding box center [711, 228] width 273 height 22
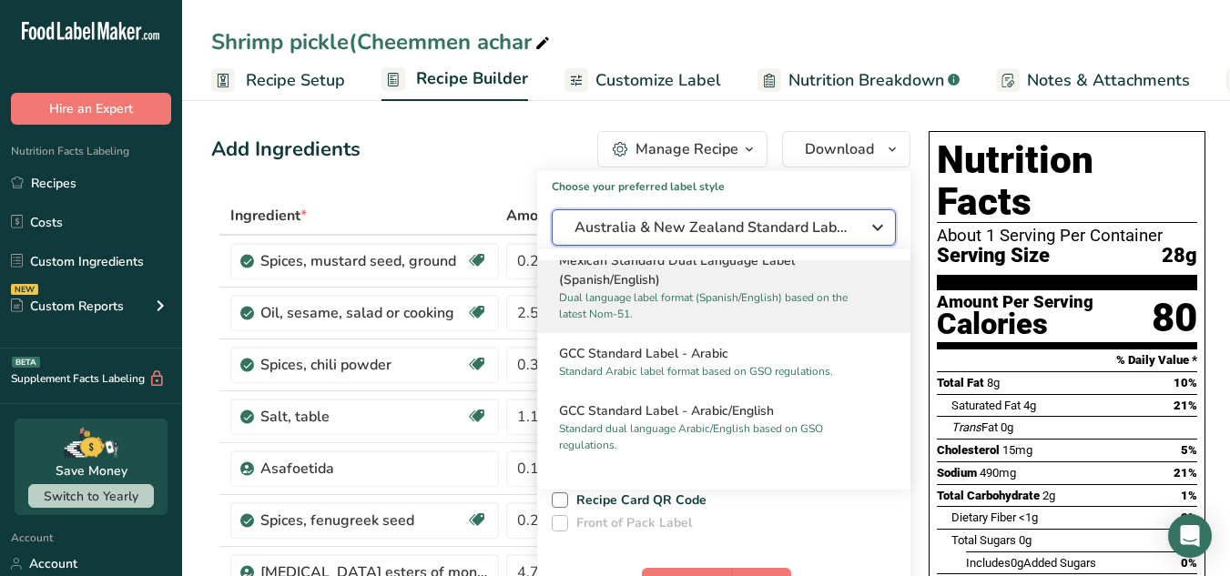
scroll to position [1108, 0]
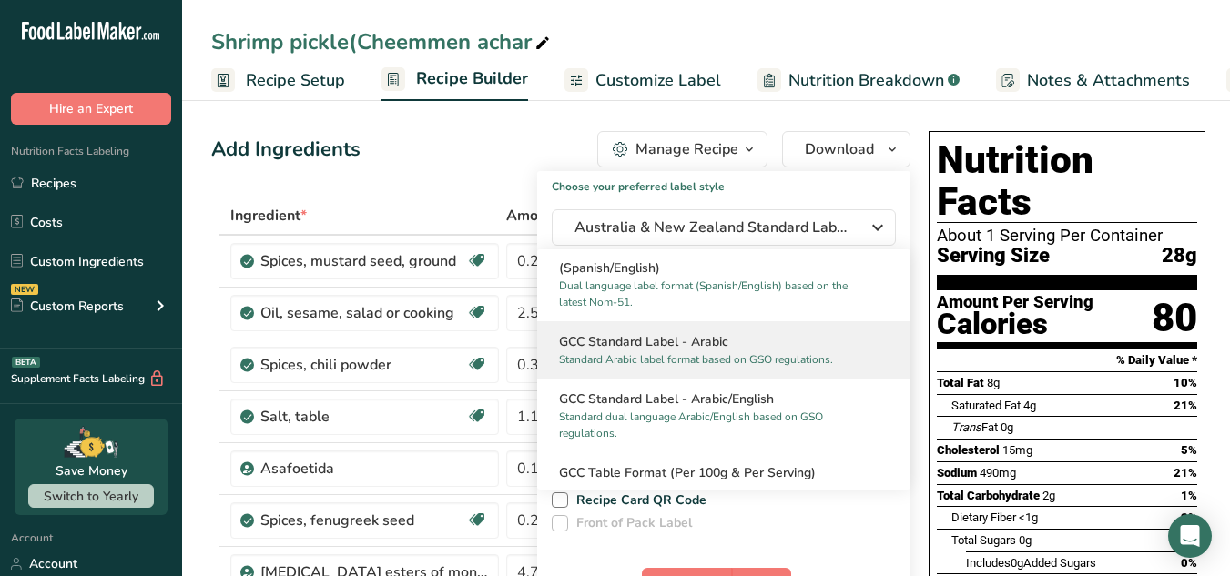
click at [763, 368] on p "Standard Arabic label format based on GSO regulations." at bounding box center [715, 359] width 313 height 16
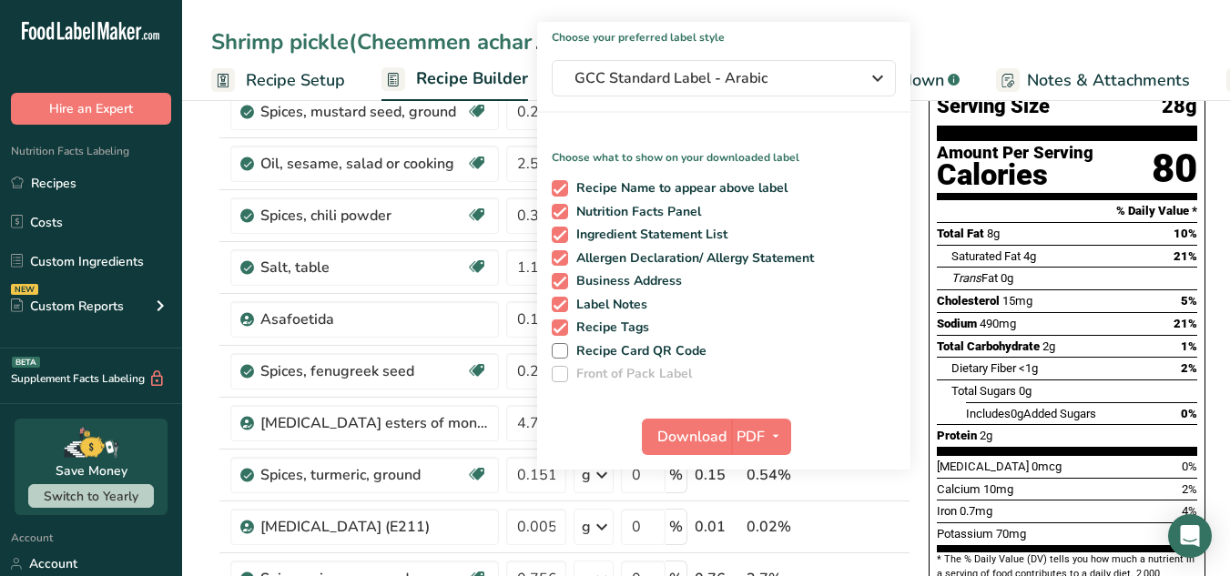
scroll to position [150, 0]
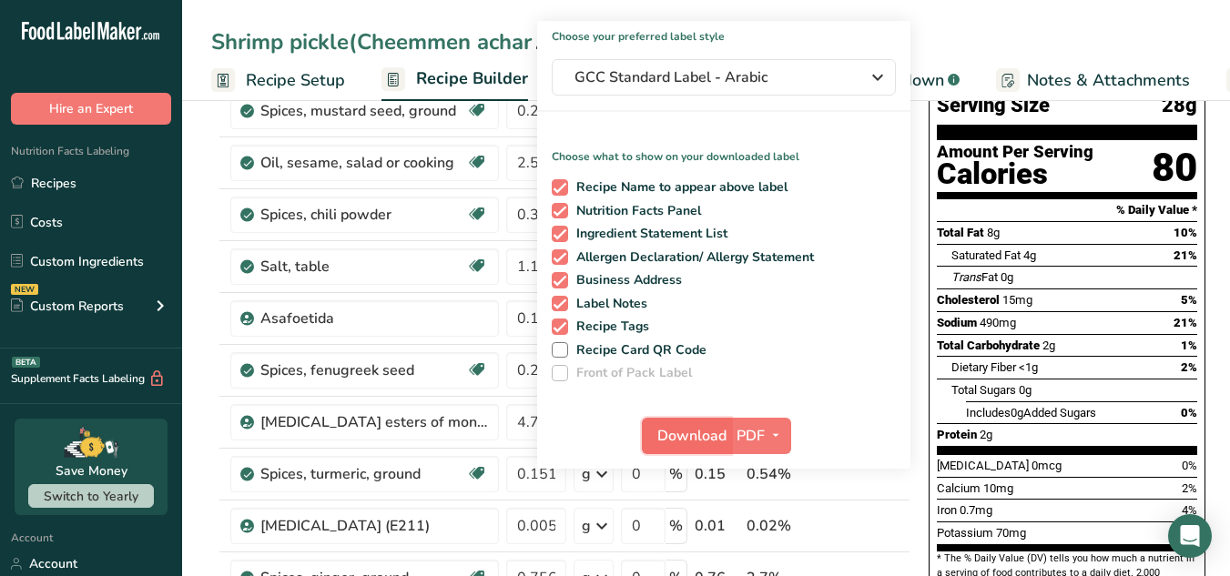
click at [687, 444] on span "Download" at bounding box center [691, 436] width 69 height 22
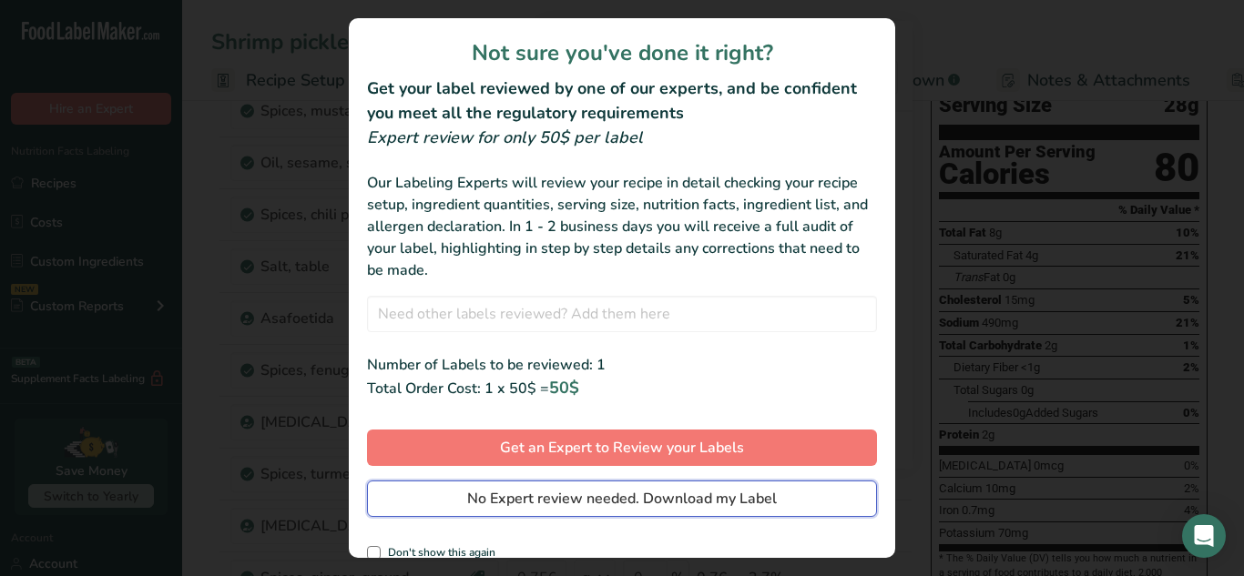
click at [668, 491] on span "No Expert review needed. Download my Label" at bounding box center [622, 499] width 310 height 22
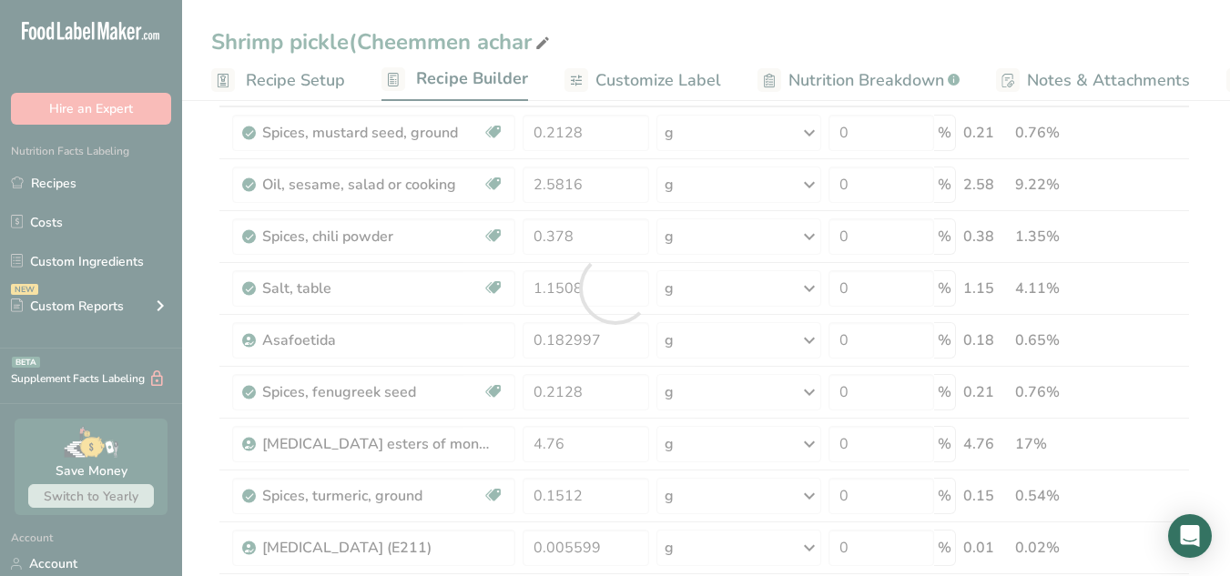
scroll to position [0, 0]
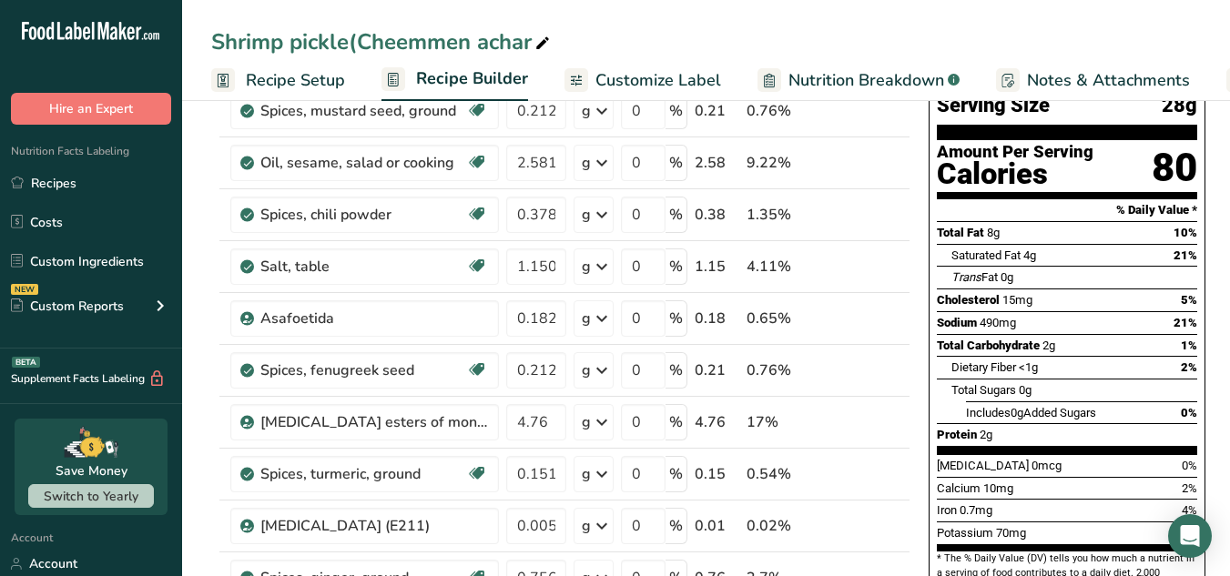
click at [742, 18] on div "Shrimp pickle(Cheemmen achar Recipe Setup Recipe Builder Customize Label Nutrit…" at bounding box center [706, 50] width 1048 height 101
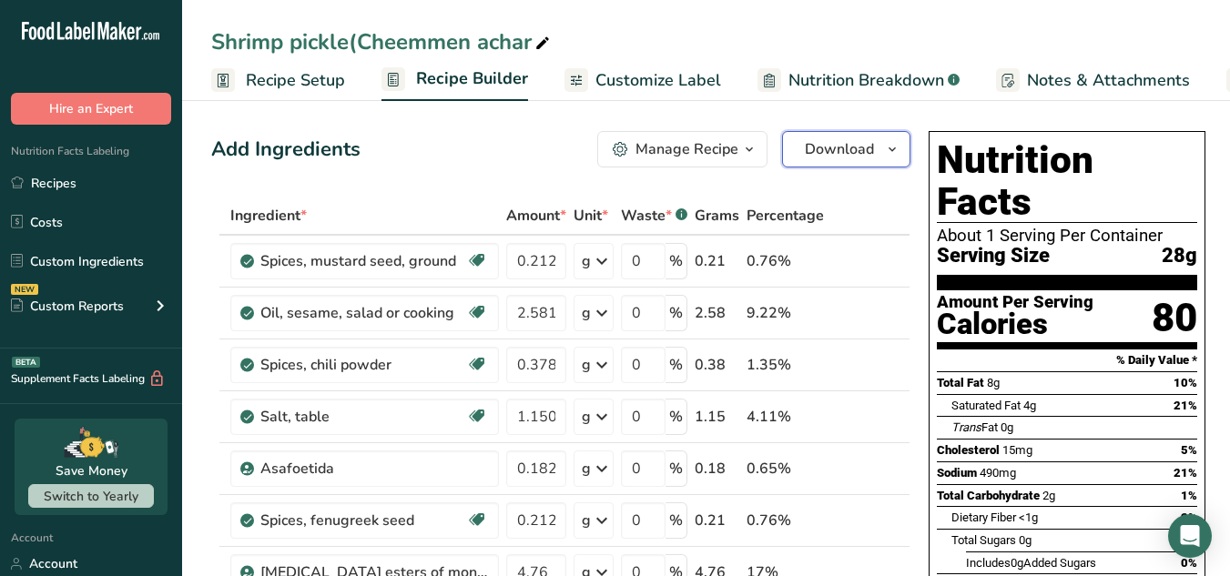
click at [870, 136] on button "Download" at bounding box center [846, 149] width 128 height 36
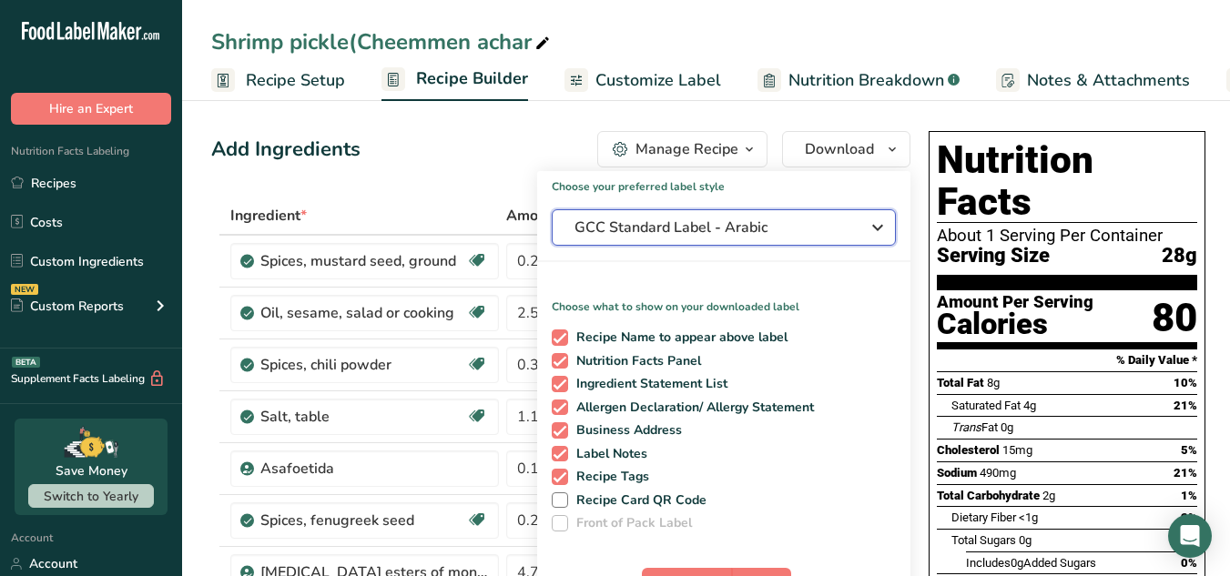
click at [794, 223] on span "GCC Standard Label - Arabic" at bounding box center [711, 228] width 273 height 22
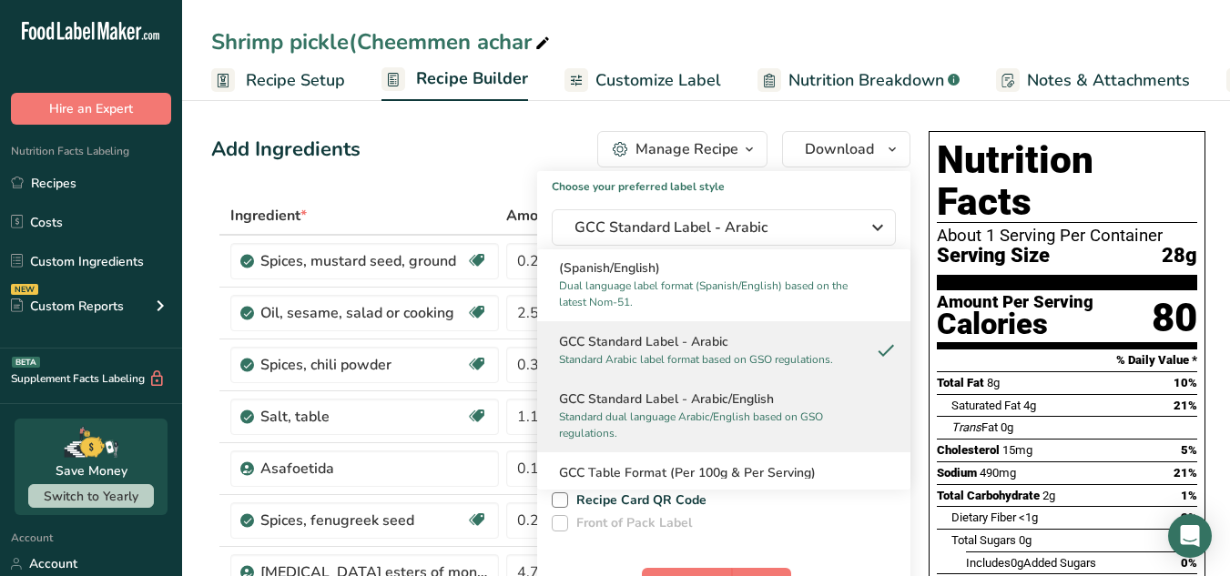
click at [760, 409] on h2 "GCC Standard Label - Arabic/English" at bounding box center [724, 399] width 330 height 19
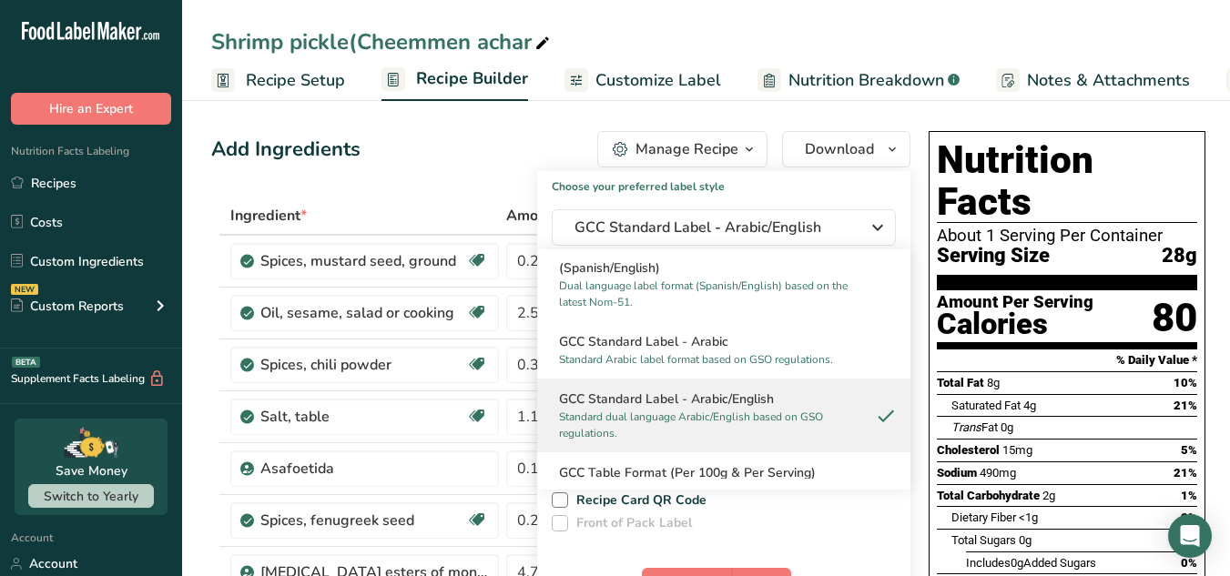
click at [789, 409] on h2 "GCC Standard Label - Arabic/English" at bounding box center [724, 399] width 330 height 19
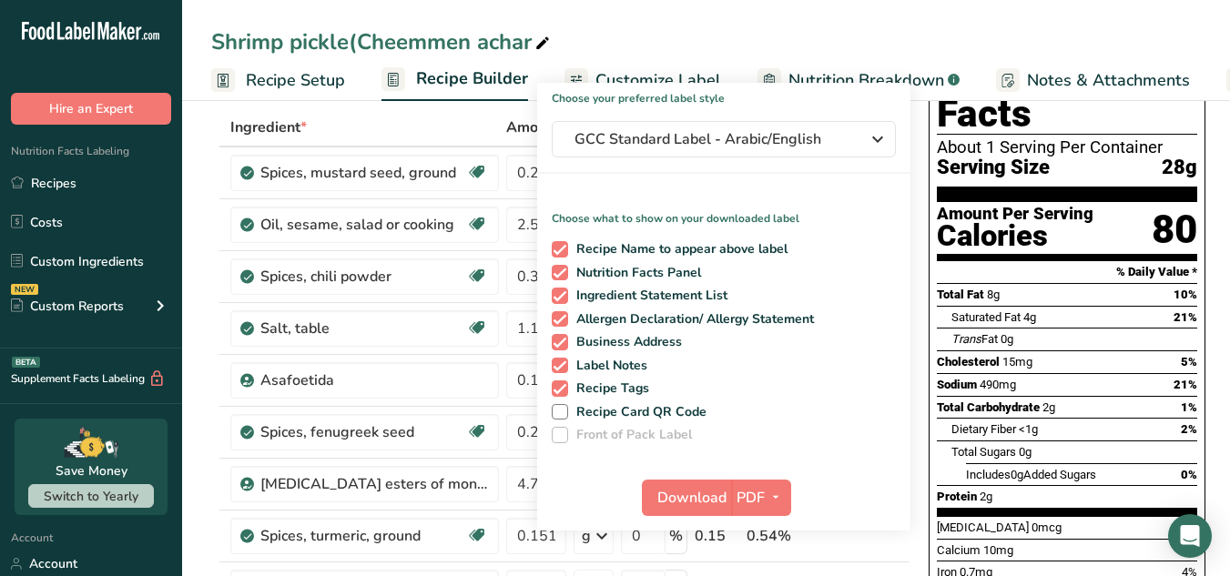
scroll to position [89, 0]
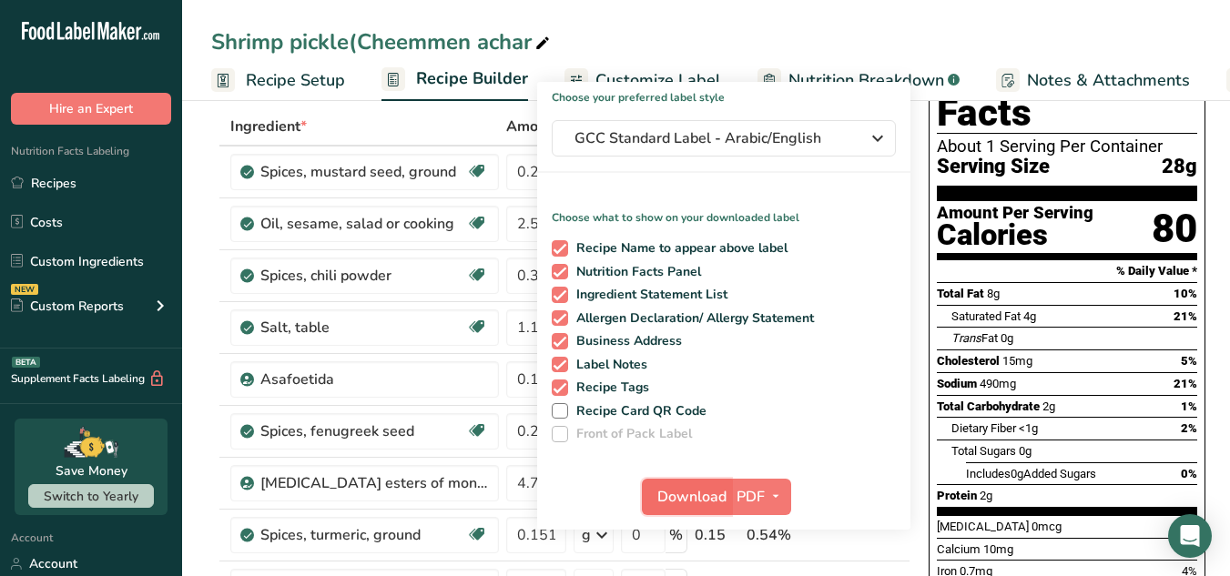
click at [680, 508] on button "Download" at bounding box center [686, 497] width 89 height 36
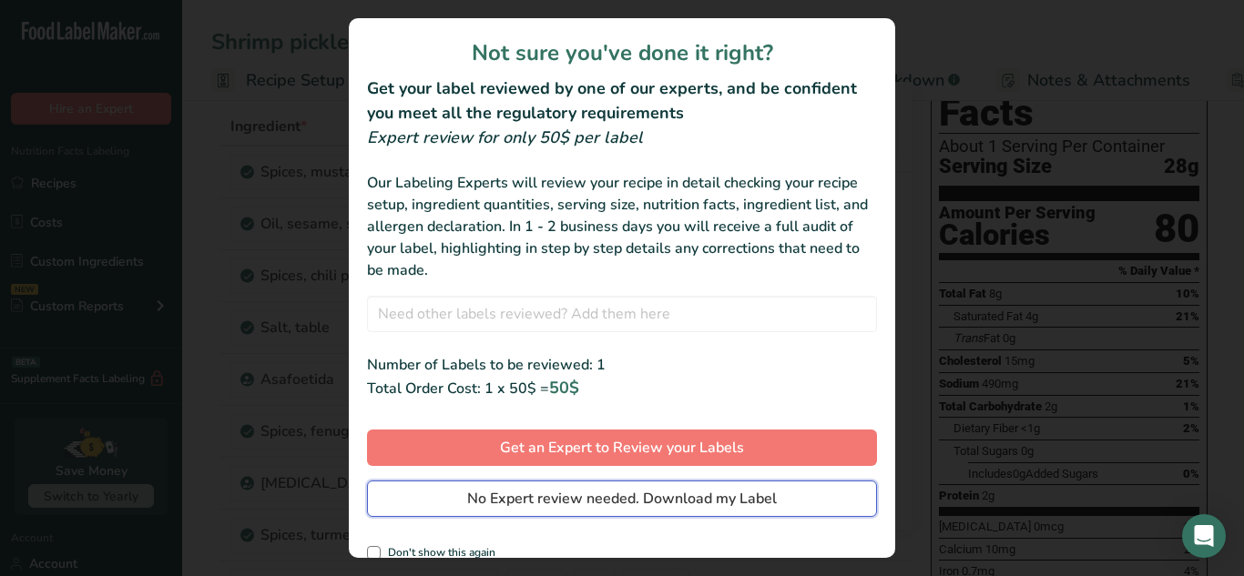
click at [657, 504] on span "No Expert review needed. Download my Label" at bounding box center [622, 499] width 310 height 22
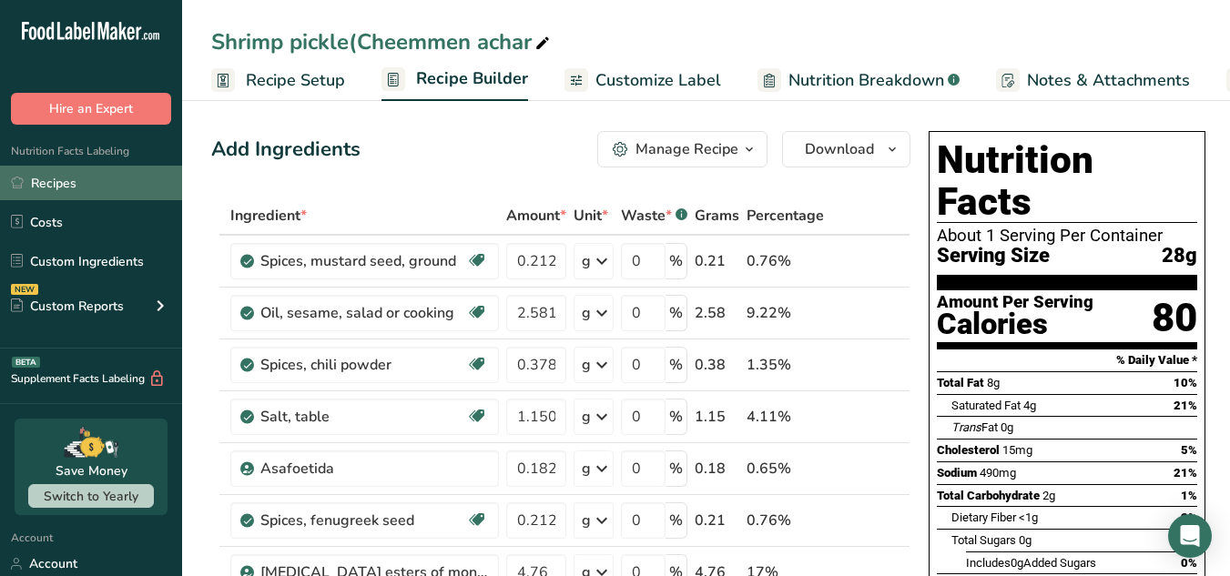
click at [124, 168] on link "Recipes" at bounding box center [91, 183] width 182 height 35
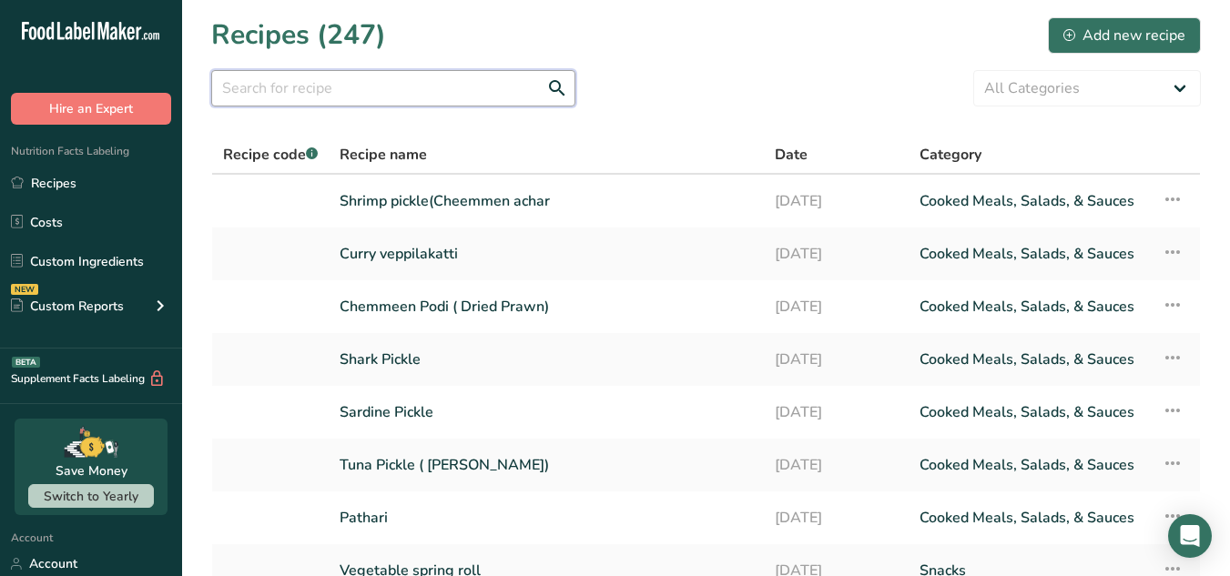
click at [423, 83] on input "text" at bounding box center [393, 88] width 364 height 36
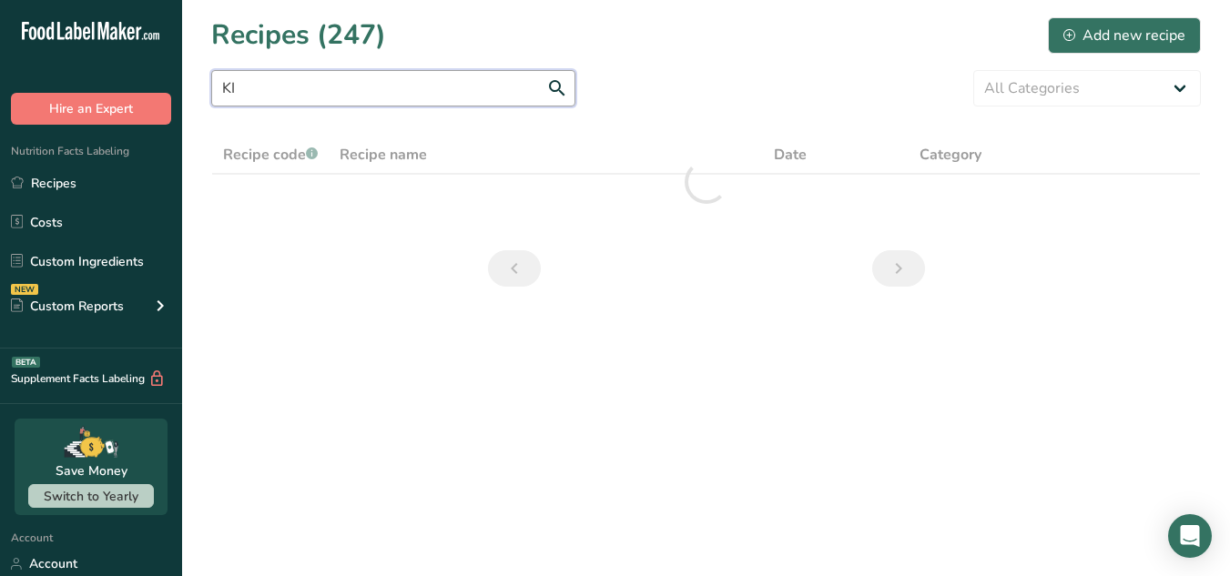
type input "K"
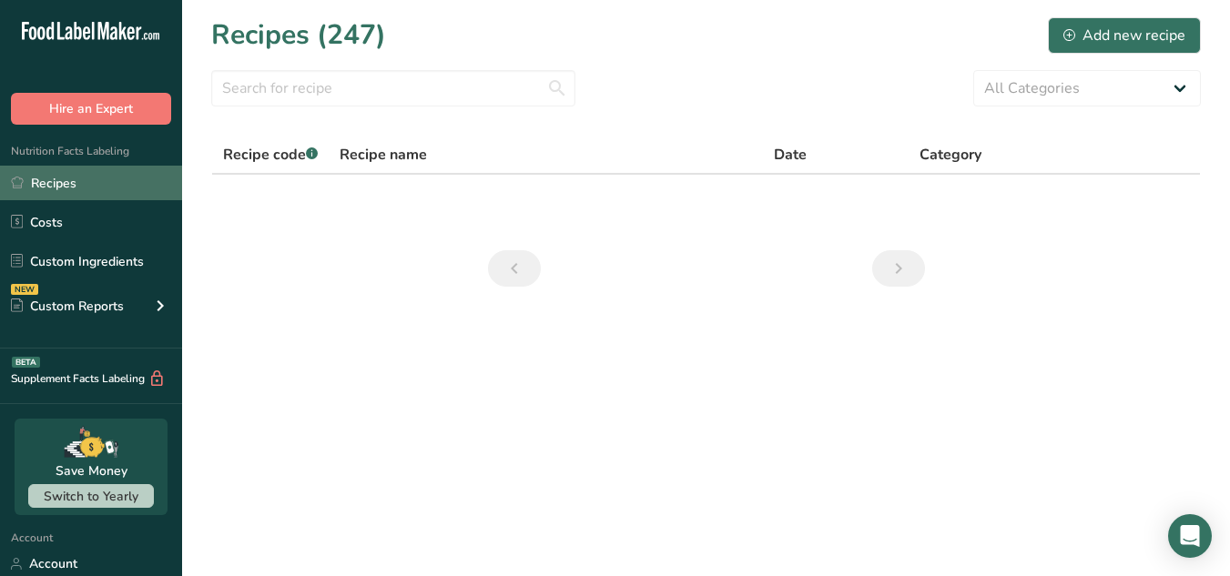
click at [143, 191] on link "Recipes" at bounding box center [91, 183] width 182 height 35
click at [97, 172] on link "Recipes" at bounding box center [91, 183] width 182 height 35
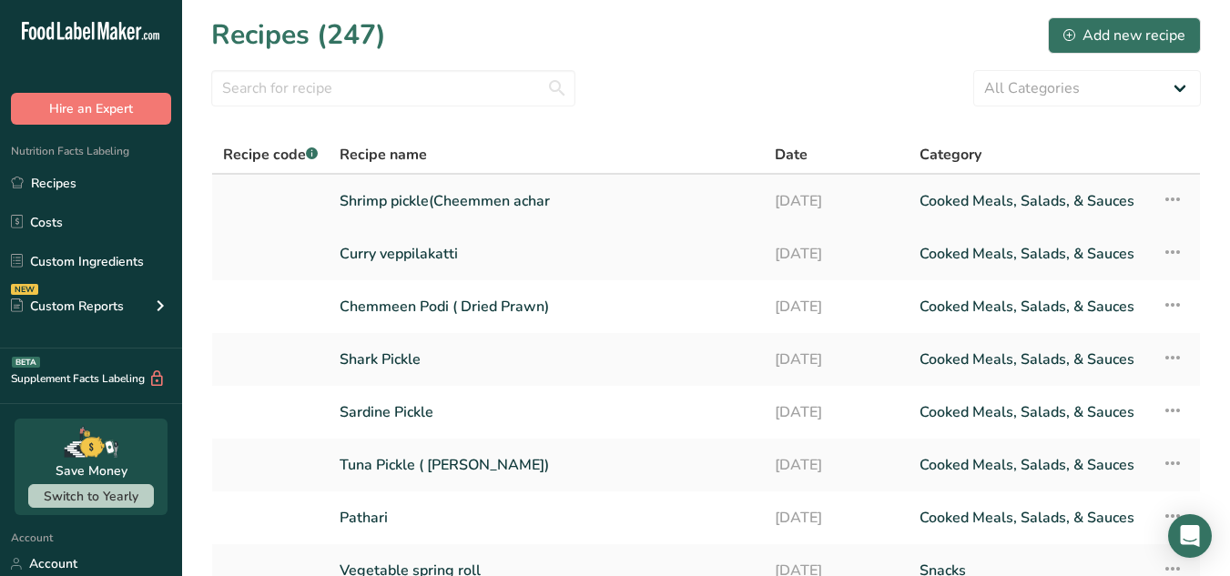
click at [391, 204] on link "Shrimp pickle(Cheemmen achar" at bounding box center [546, 201] width 413 height 38
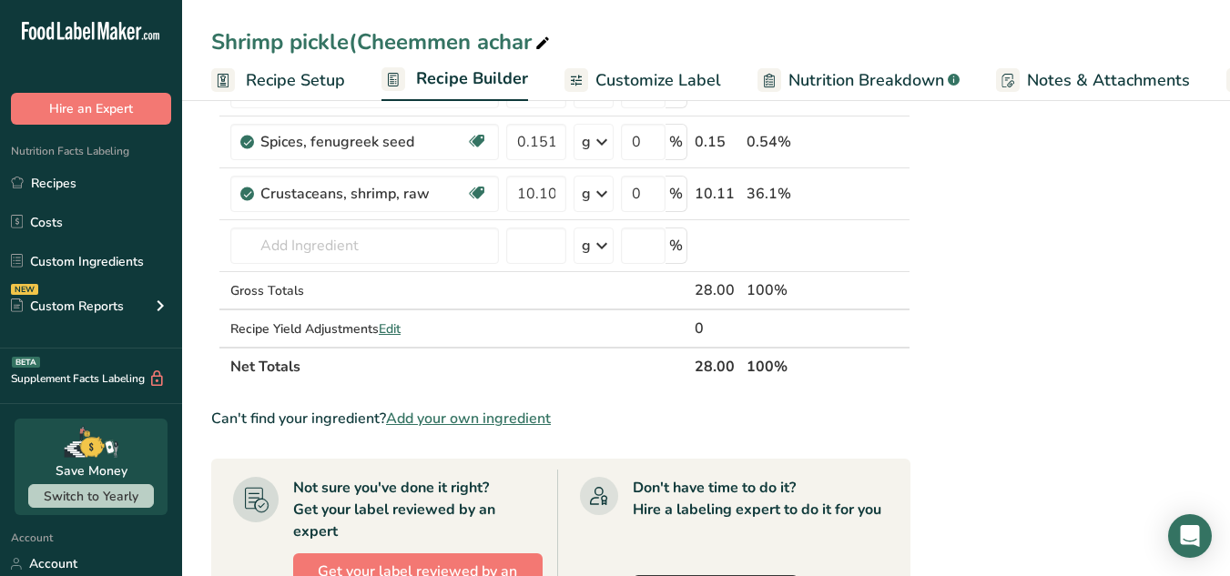
scroll to position [1003, 0]
click at [331, 256] on input "text" at bounding box center [364, 245] width 269 height 36
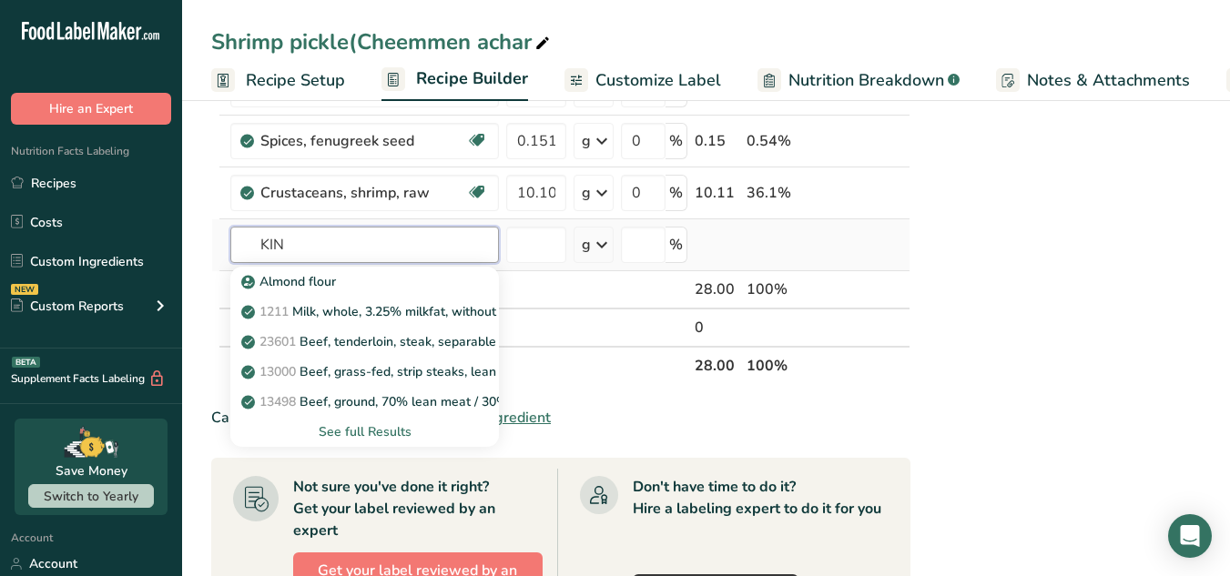
type input "KING"
drag, startPoint x: 345, startPoint y: 247, endPoint x: 183, endPoint y: 251, distance: 162.2
click at [183, 251] on section "Add Ingredients Manage Recipe Delete Recipe Duplicate Recipe Scale Recipe Save …" at bounding box center [706, 107] width 1048 height 2030
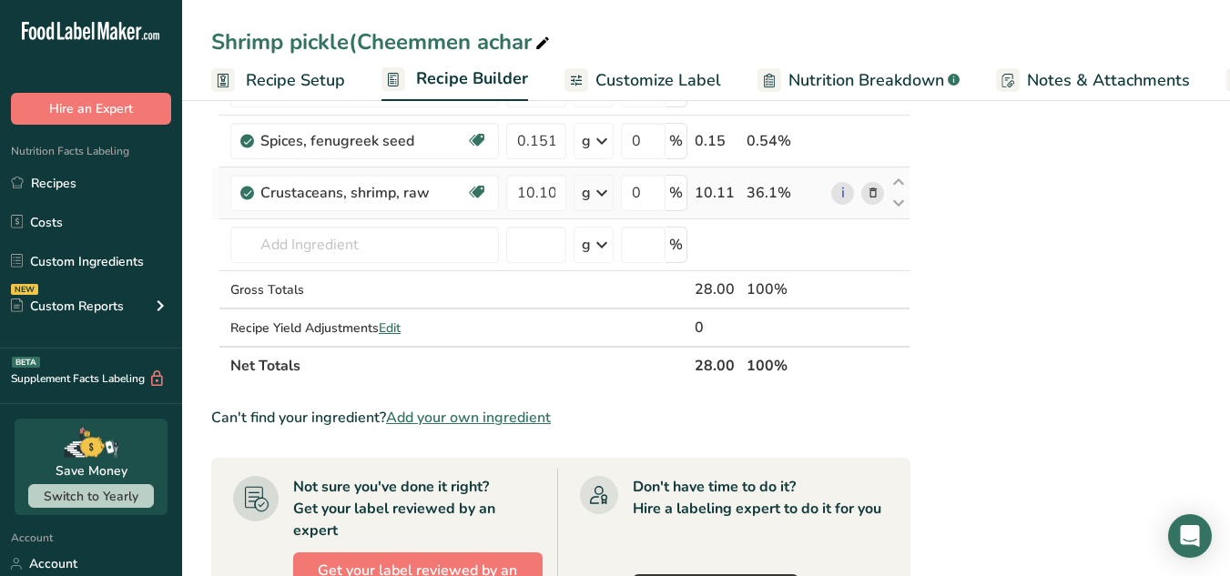
click at [877, 193] on icon at bounding box center [873, 193] width 13 height 19
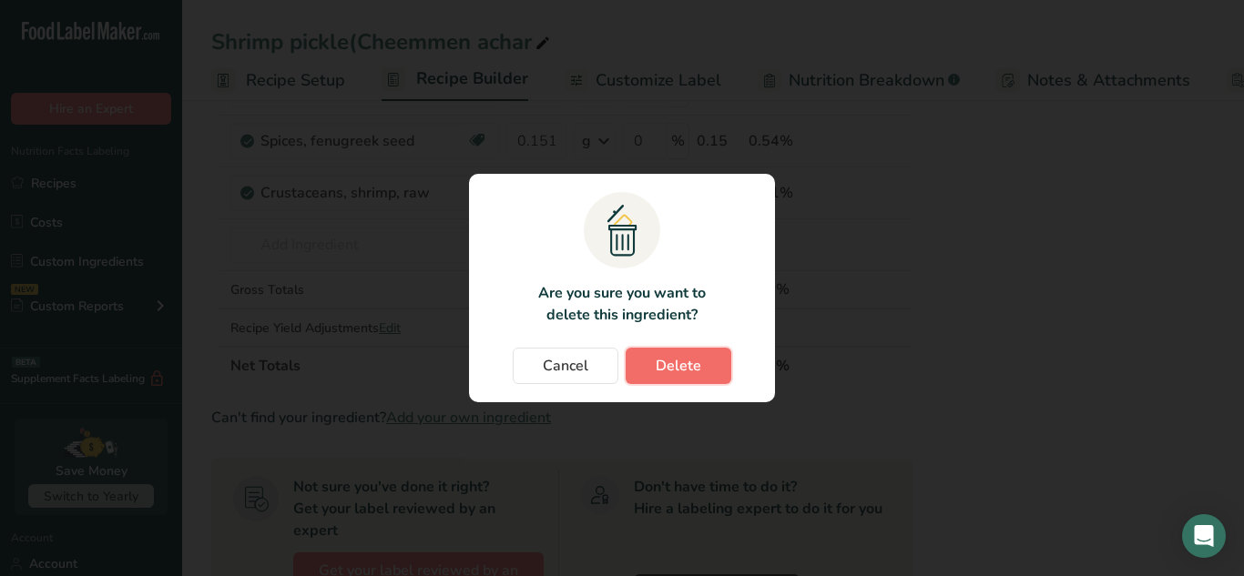
click at [696, 366] on span "Delete" at bounding box center [679, 366] width 46 height 22
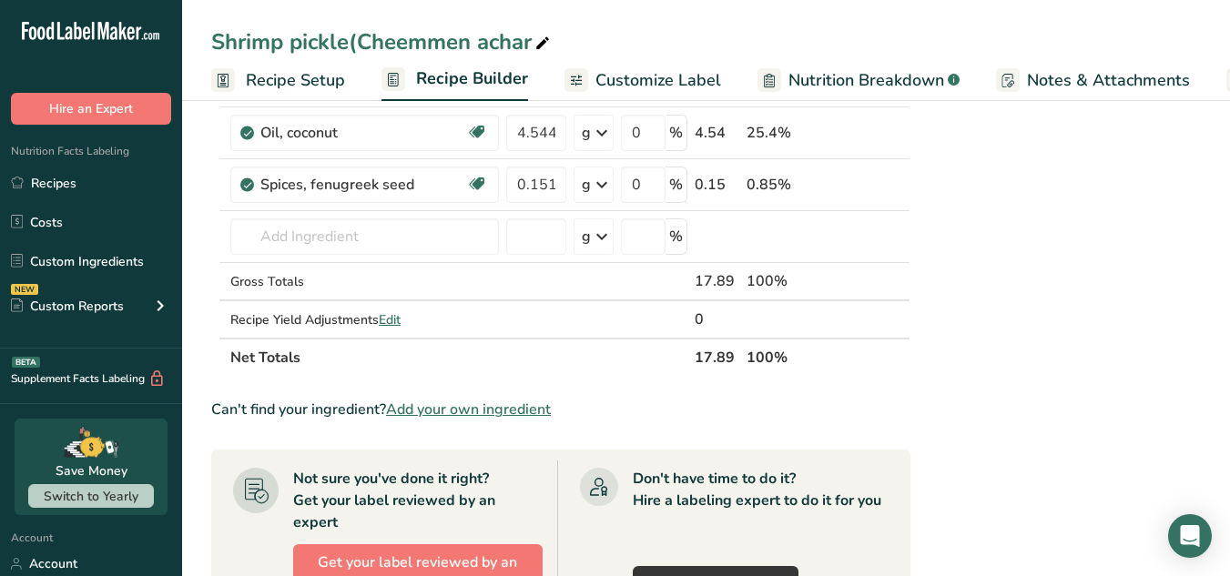
scroll to position [958, 0]
click at [351, 228] on input "text" at bounding box center [364, 237] width 269 height 36
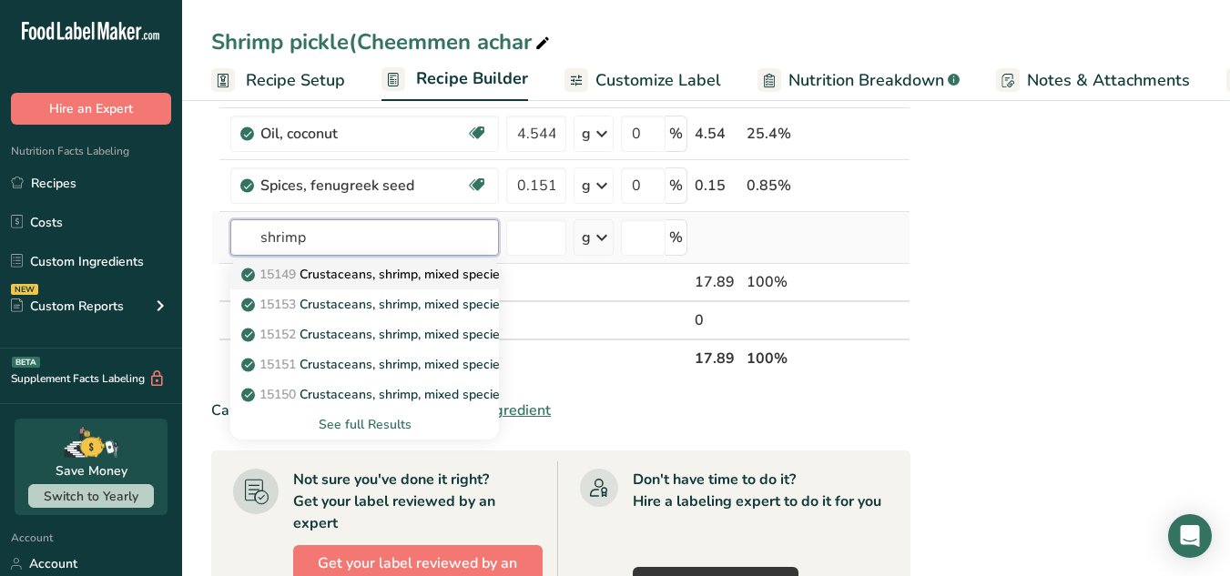
type input "shrimp"
click at [352, 276] on p "15149 Crustaceans, shrimp, mixed species, raw (may contain additives to retain …" at bounding box center [513, 274] width 537 height 19
type input "Crustaceans, shrimp, mixed species, raw (may contain additives to retain moistu…"
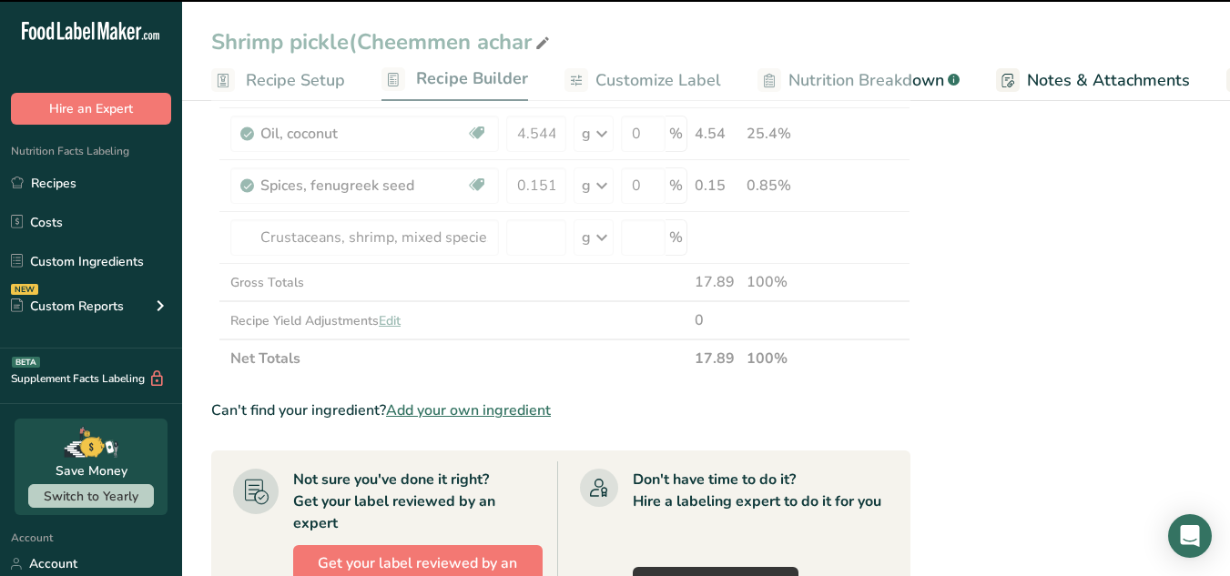
click at [528, 231] on input "number" at bounding box center [536, 237] width 60 height 36
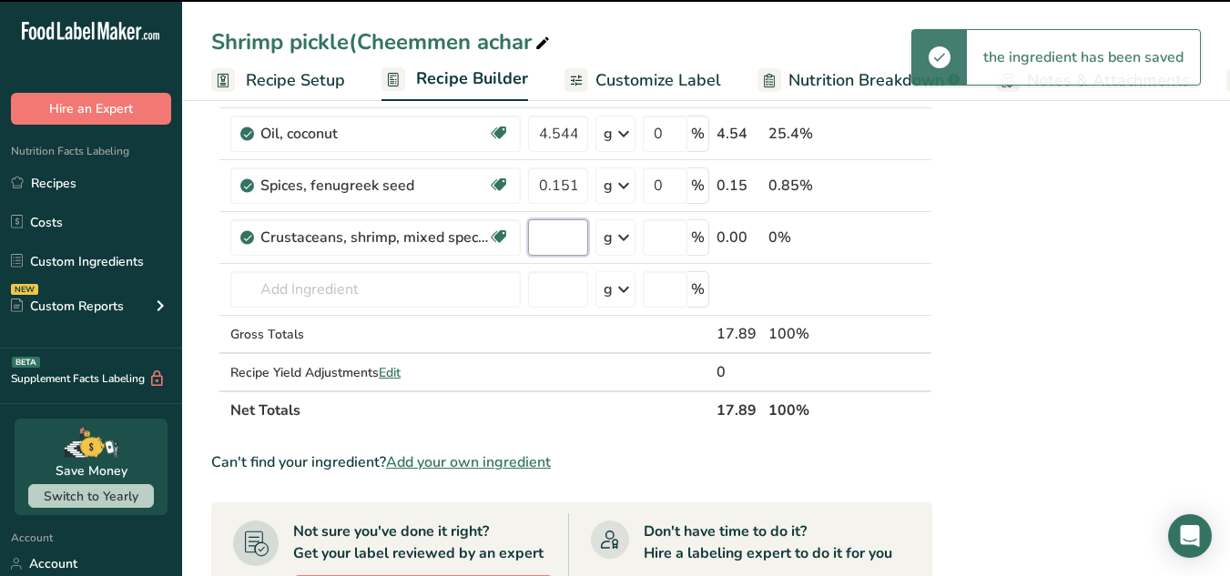
type input "0"
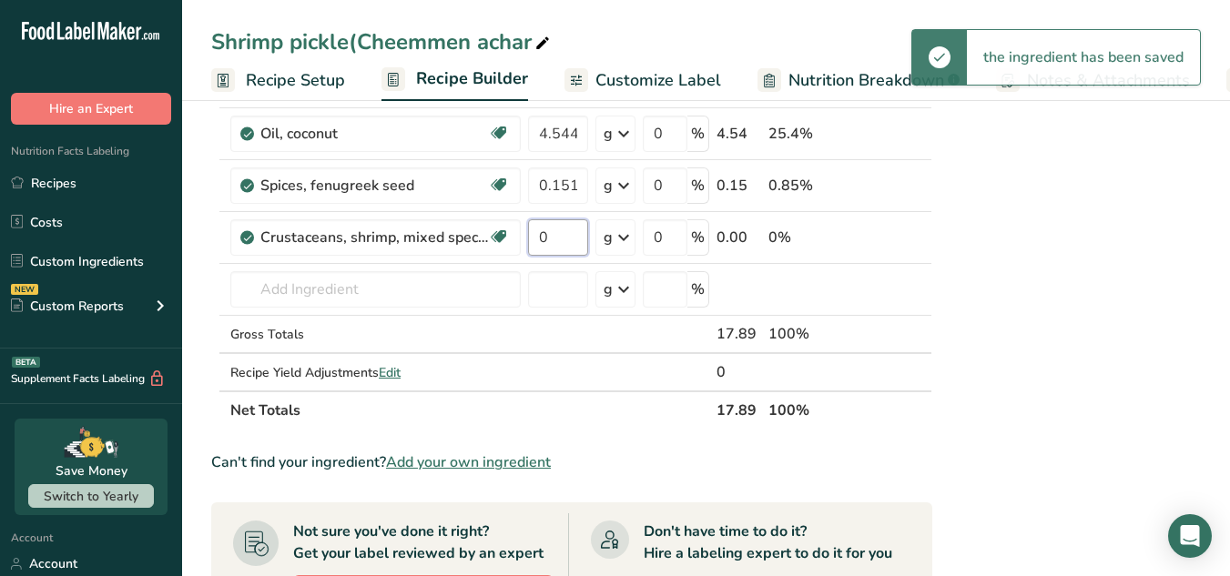
click at [528, 231] on input "0" at bounding box center [558, 237] width 60 height 36
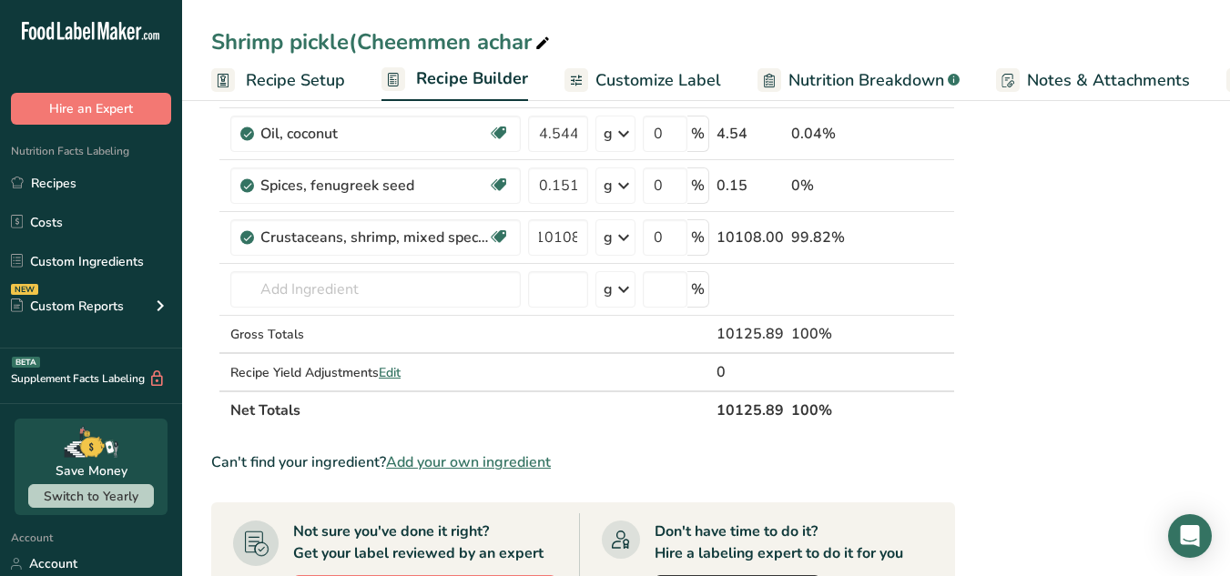
scroll to position [0, 0]
click at [1078, 343] on div "Nutrition Facts About 1 Serving Per Container Serving Size 28g Amount Per Servi…" at bounding box center [1111, 130] width 291 height 1928
click at [557, 239] on input "10108" at bounding box center [558, 237] width 60 height 36
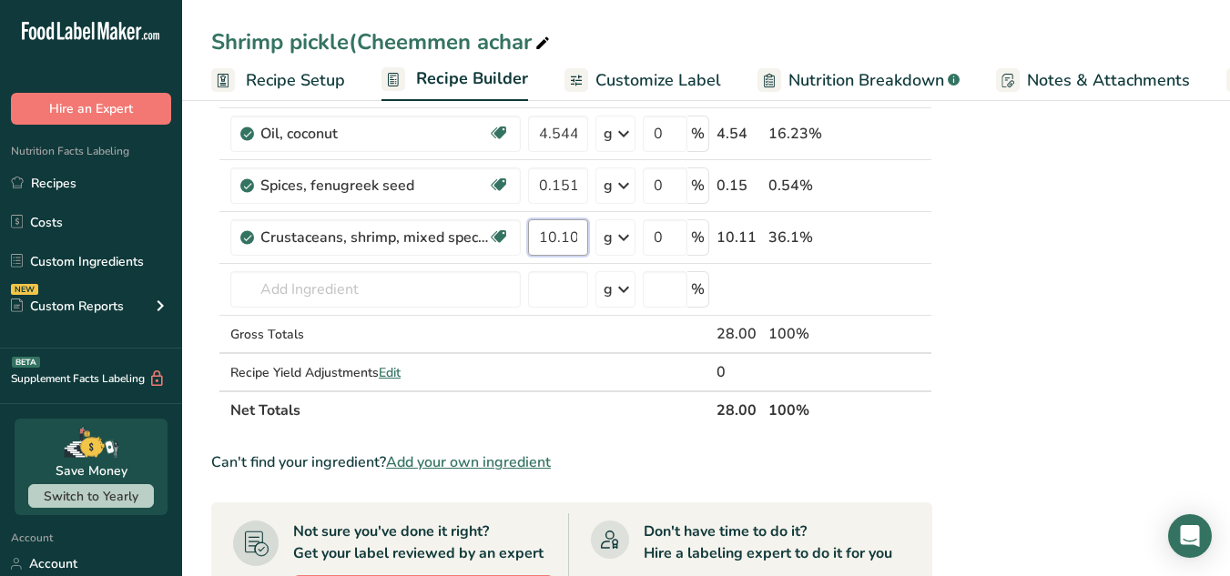
type input "10.108"
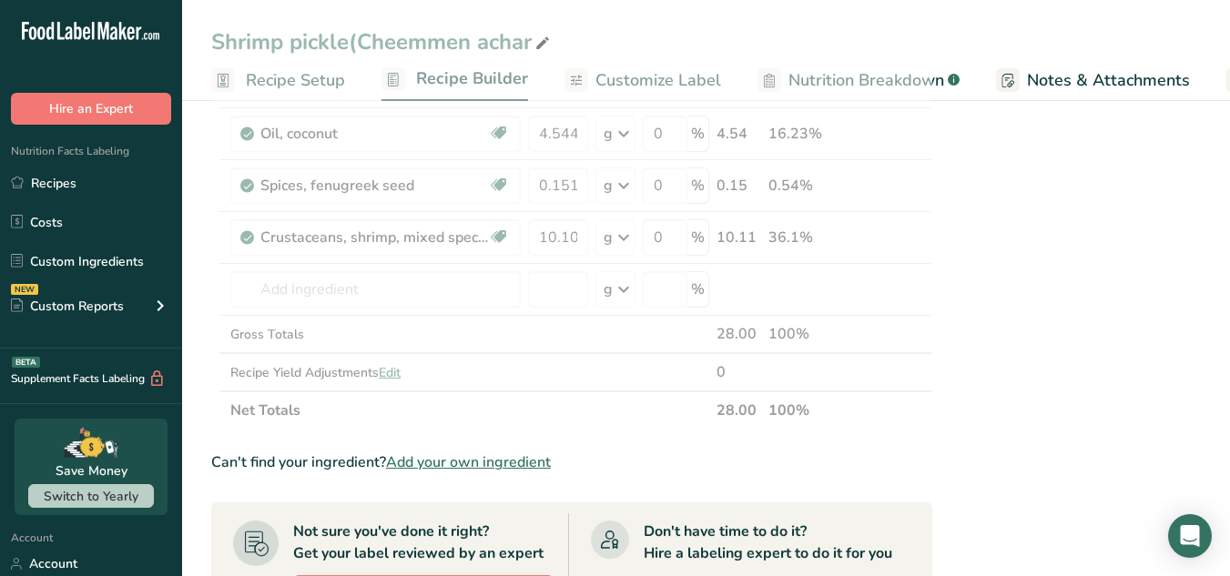
click at [1129, 314] on div "Nutrition Facts 362 Servings Per Container Serving Size 28g Amount Per Serving …" at bounding box center [1088, 141] width 291 height 1950
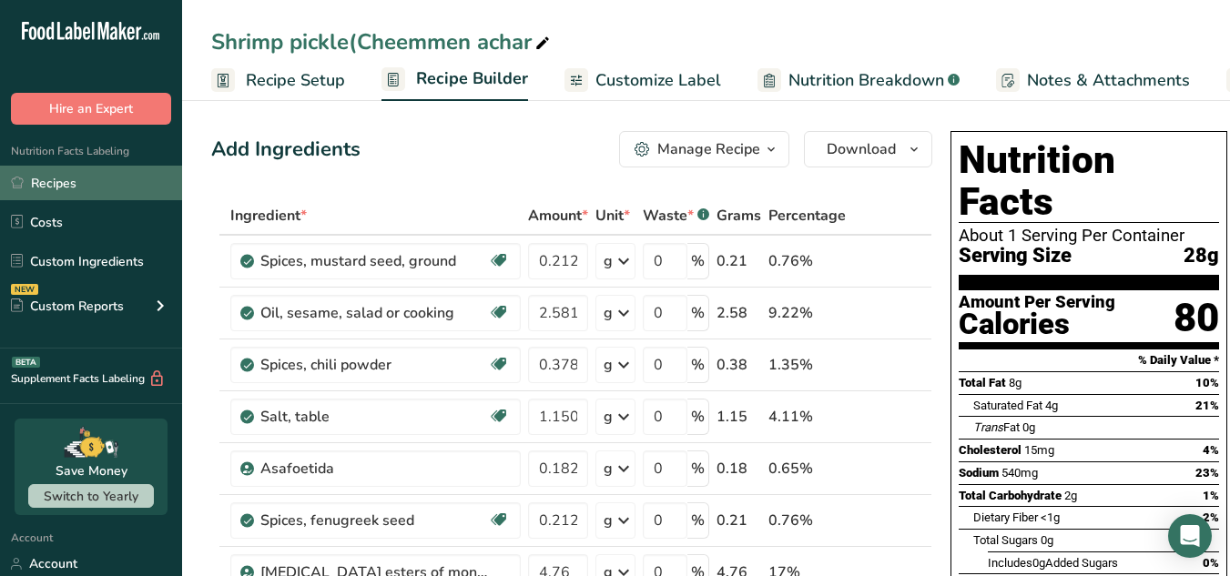
click at [89, 188] on link "Recipes" at bounding box center [91, 183] width 182 height 35
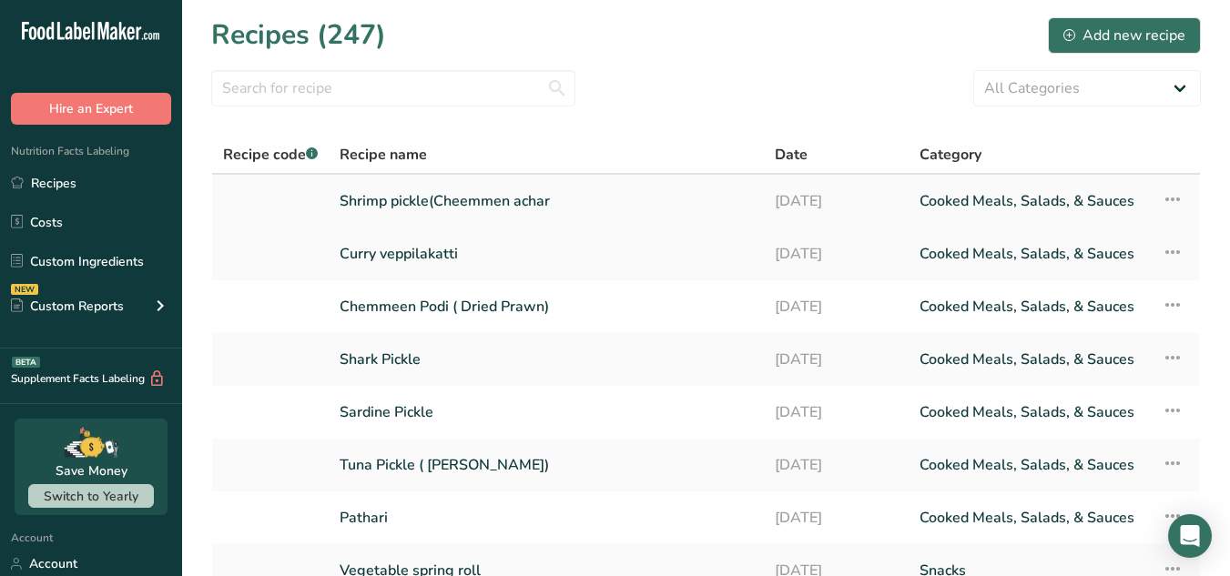
click at [1175, 205] on icon at bounding box center [1173, 199] width 22 height 33
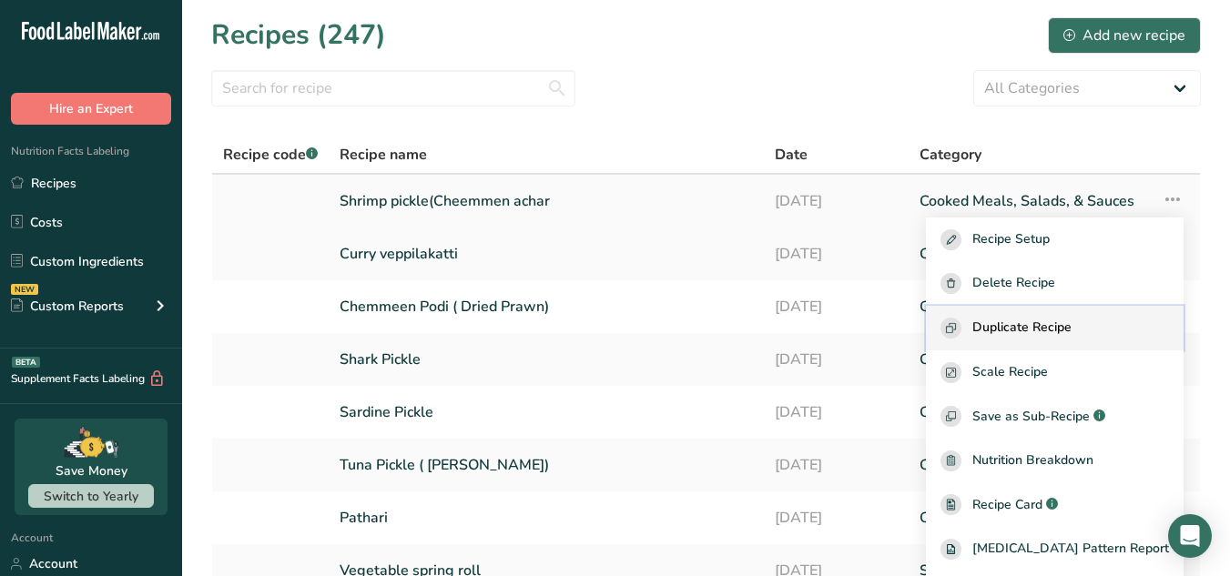
click at [1053, 329] on span "Duplicate Recipe" at bounding box center [1022, 328] width 99 height 21
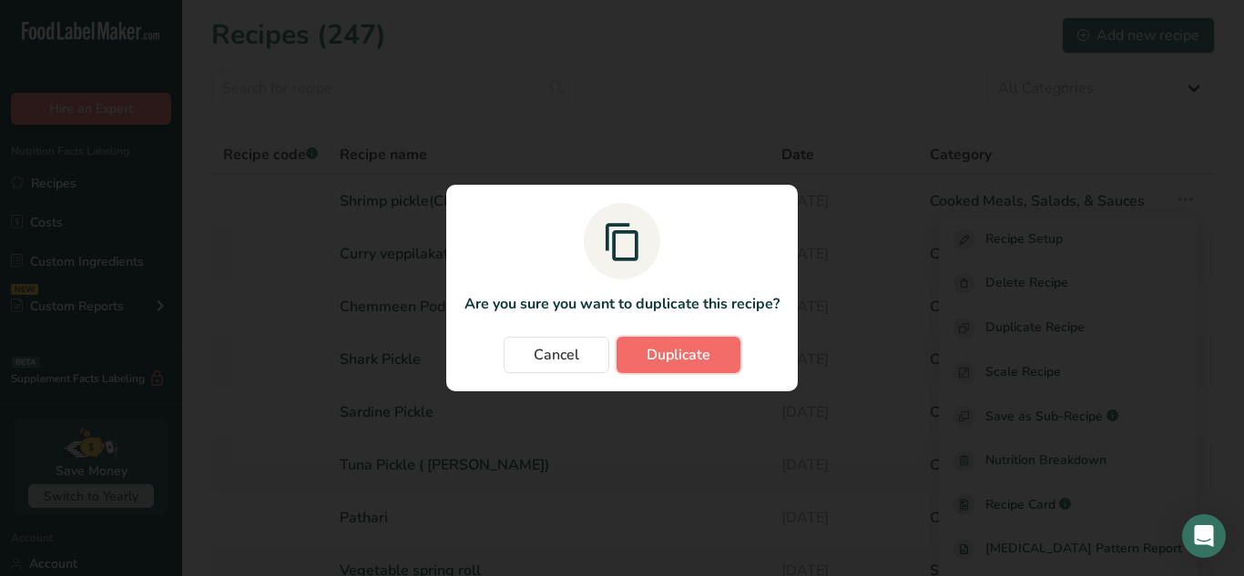
click at [716, 350] on button "Duplicate" at bounding box center [678, 355] width 124 height 36
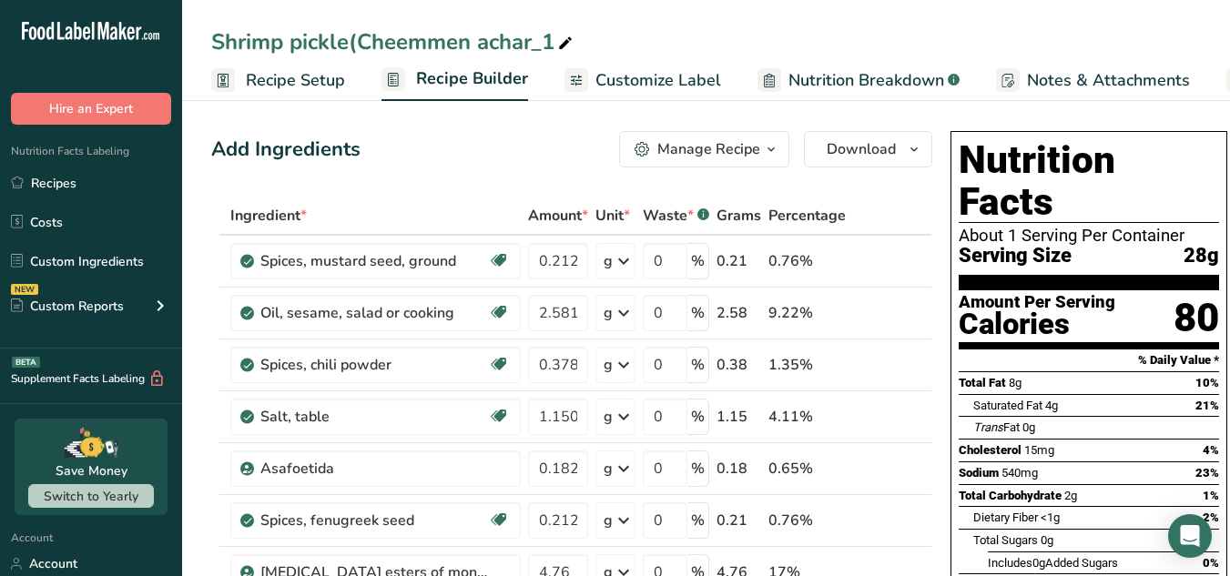
click at [569, 29] on div at bounding box center [566, 41] width 22 height 33
drag, startPoint x: 580, startPoint y: 34, endPoint x: 130, endPoint y: 55, distance: 450.3
click at [313, 38] on input "King fish pickle(Naimeen pickle)" at bounding box center [706, 41] width 990 height 33
type input "King fish pickle(Naimeen pickle)"
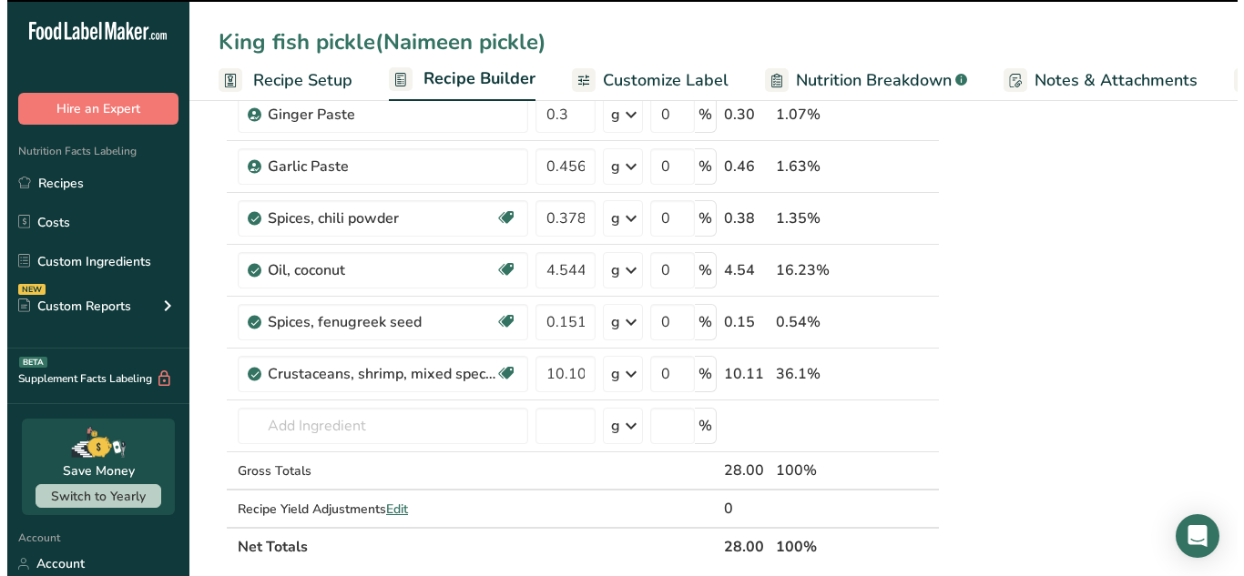
scroll to position [822, 0]
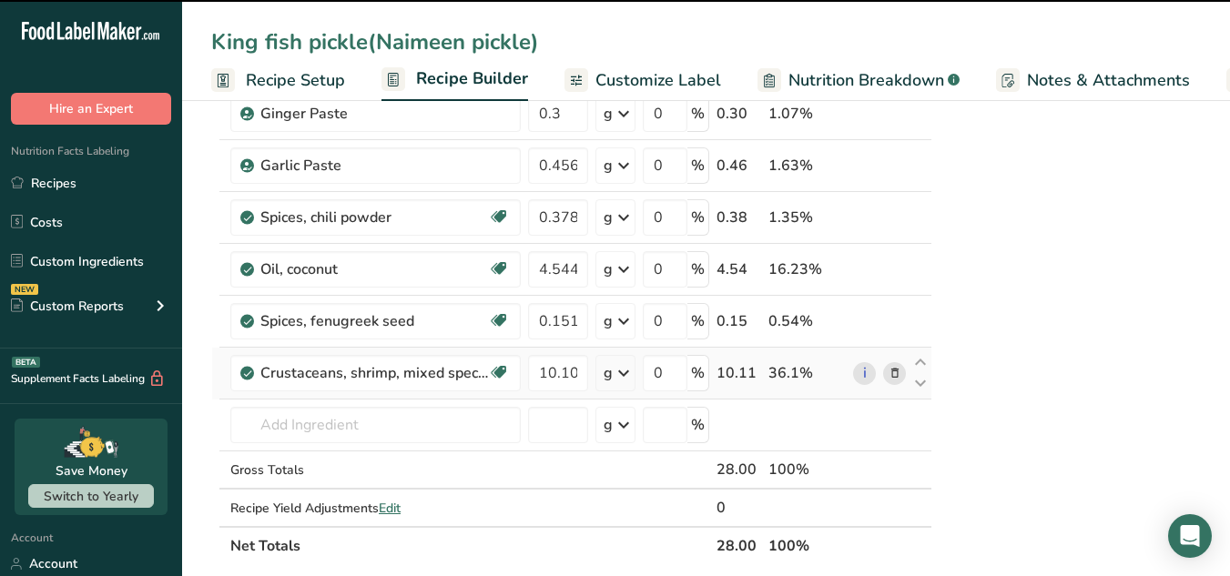
click at [891, 378] on icon at bounding box center [895, 373] width 13 height 19
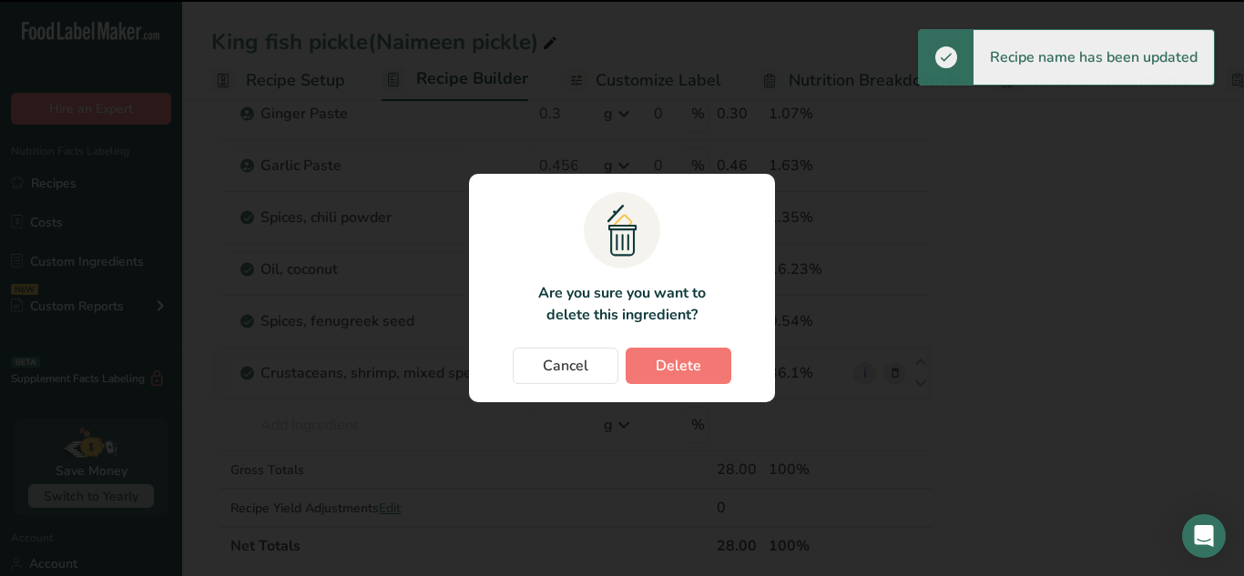
click at [891, 378] on div "Change password modal" at bounding box center [622, 288] width 1244 height 576
click at [701, 373] on button "Delete" at bounding box center [679, 366] width 106 height 36
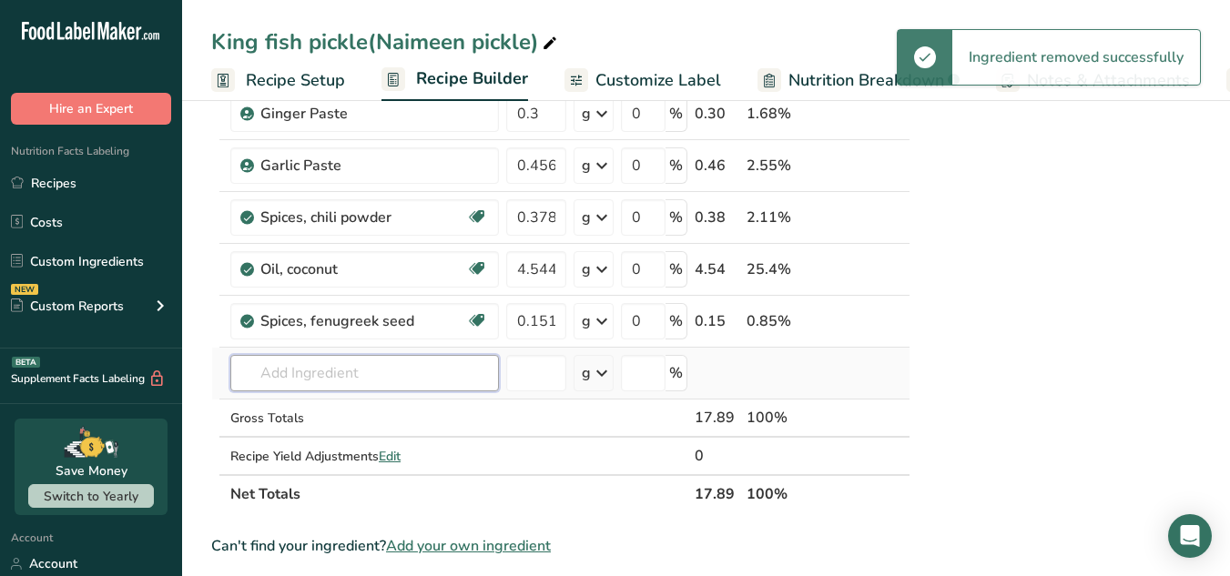
click at [387, 388] on input "text" at bounding box center [364, 373] width 269 height 36
paste input "Fish"
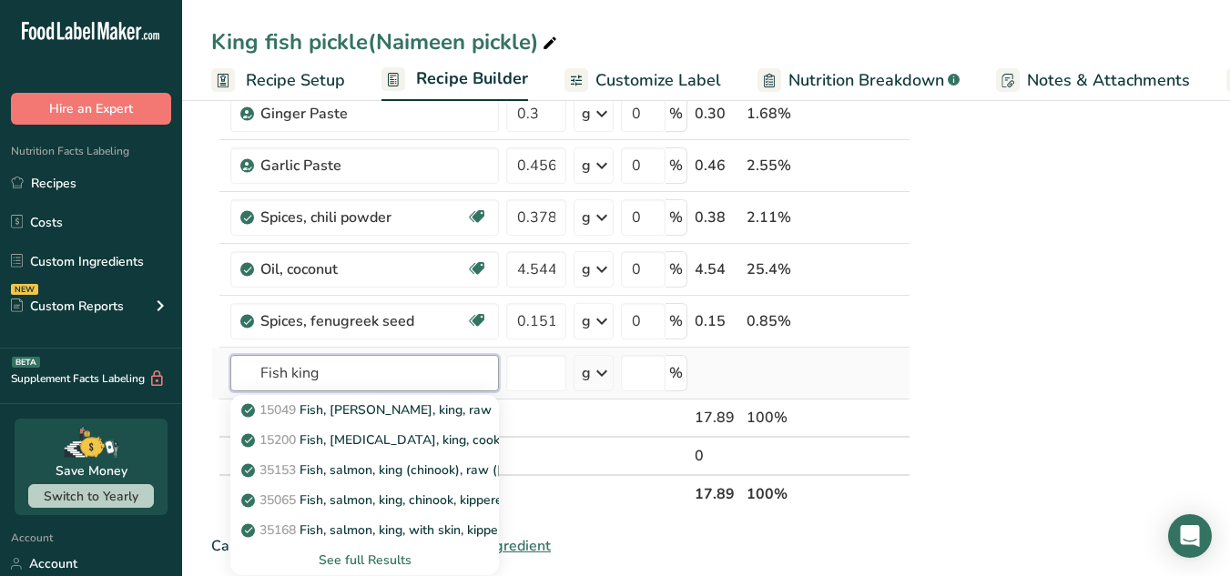
type input "Fish king"
click at [374, 561] on div "See full Results" at bounding box center [364, 560] width 239 height 19
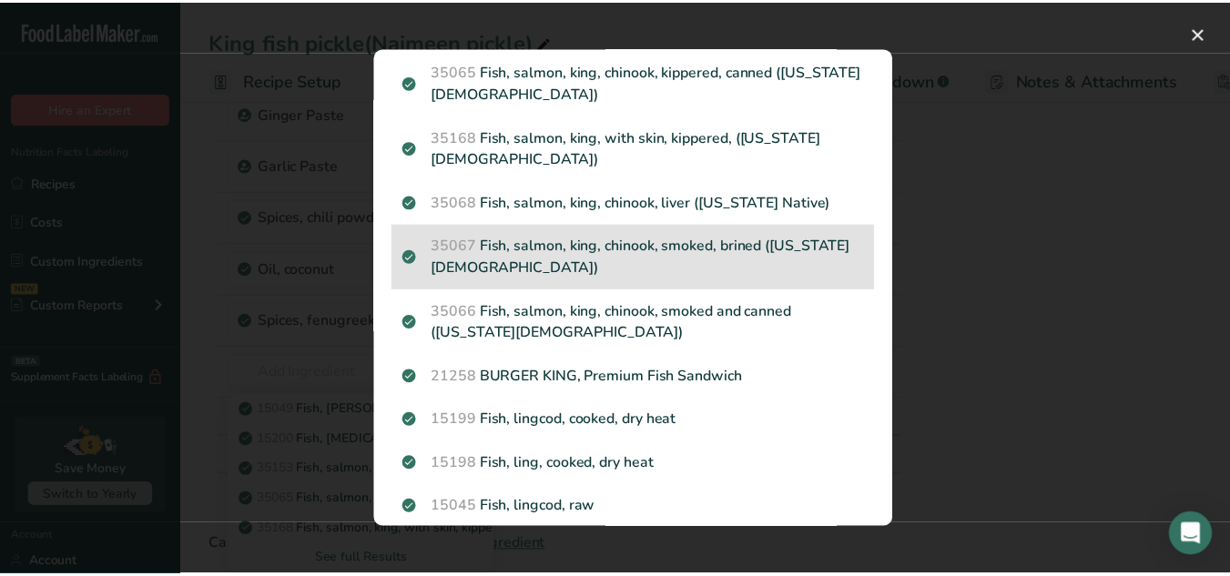
scroll to position [0, 0]
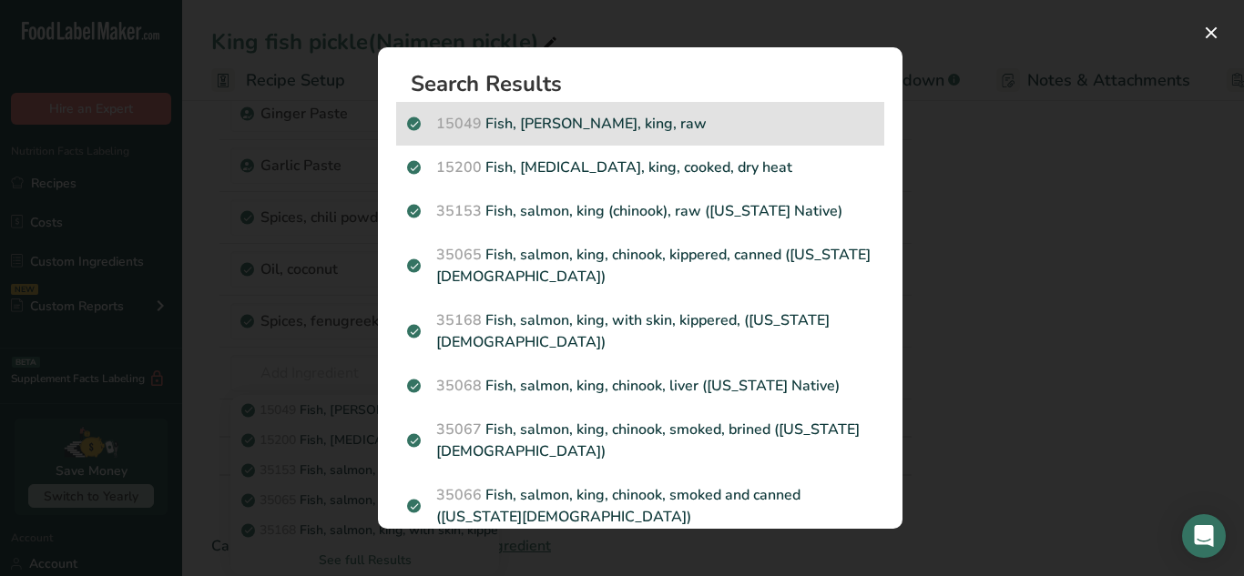
click at [641, 117] on p "15049 [PERSON_NAME], [MEDICAL_DATA], king, raw" at bounding box center [640, 124] width 466 height 22
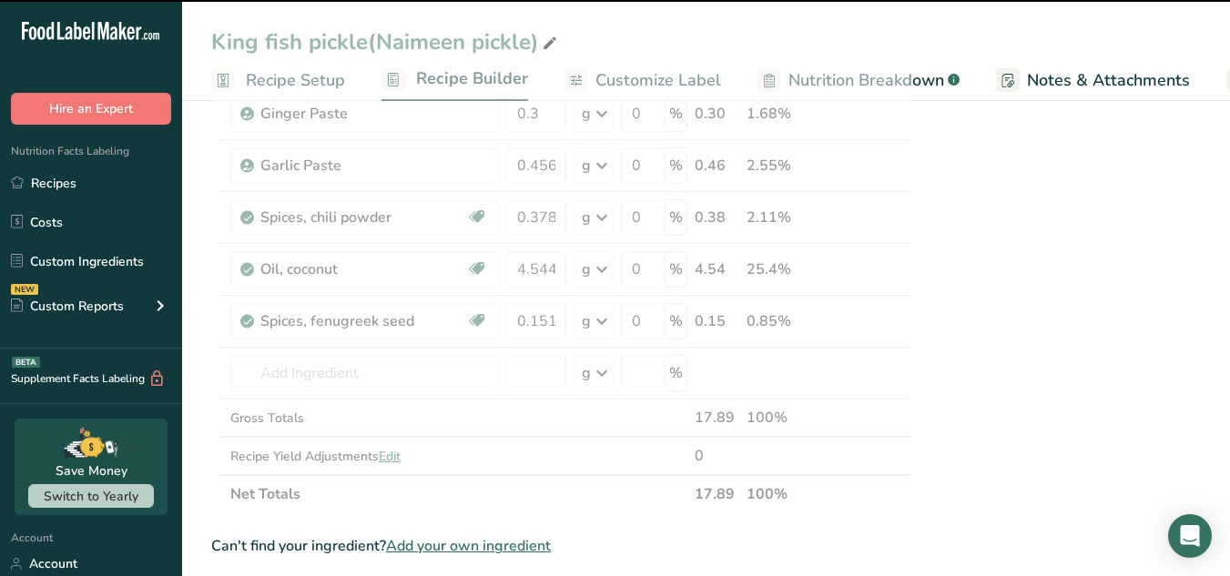
type input "0"
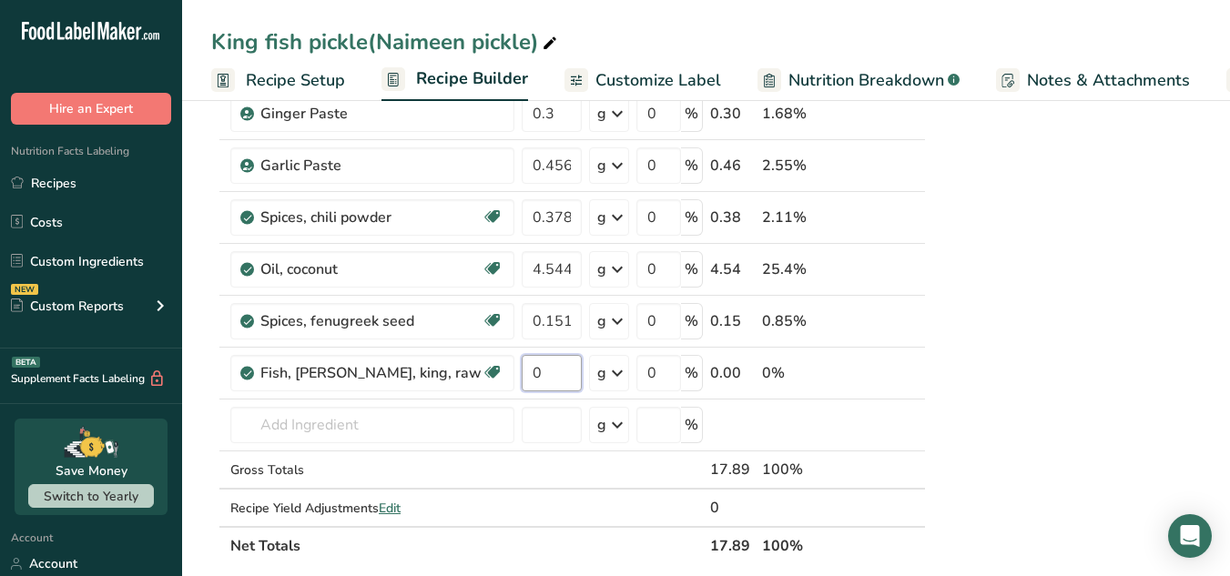
click at [543, 373] on input "0" at bounding box center [552, 373] width 60 height 36
type input "10.108"
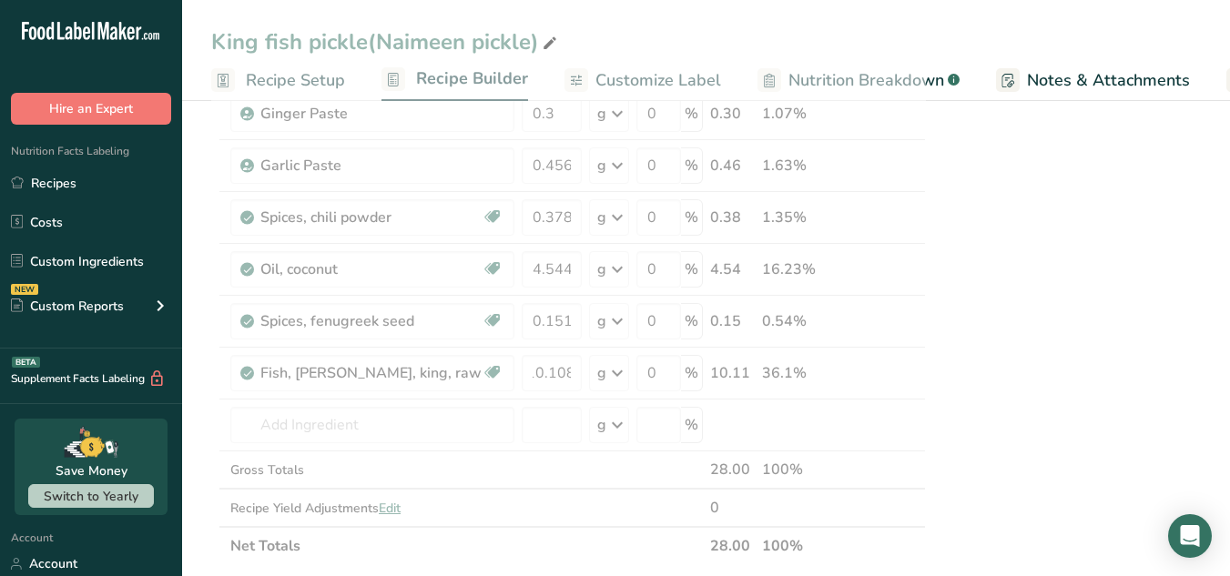
scroll to position [0, 0]
click at [1151, 404] on div "Nutrition Facts About 1 Serving Per Container Serving Size 28g Amount Per Servi…" at bounding box center [1082, 277] width 291 height 1950
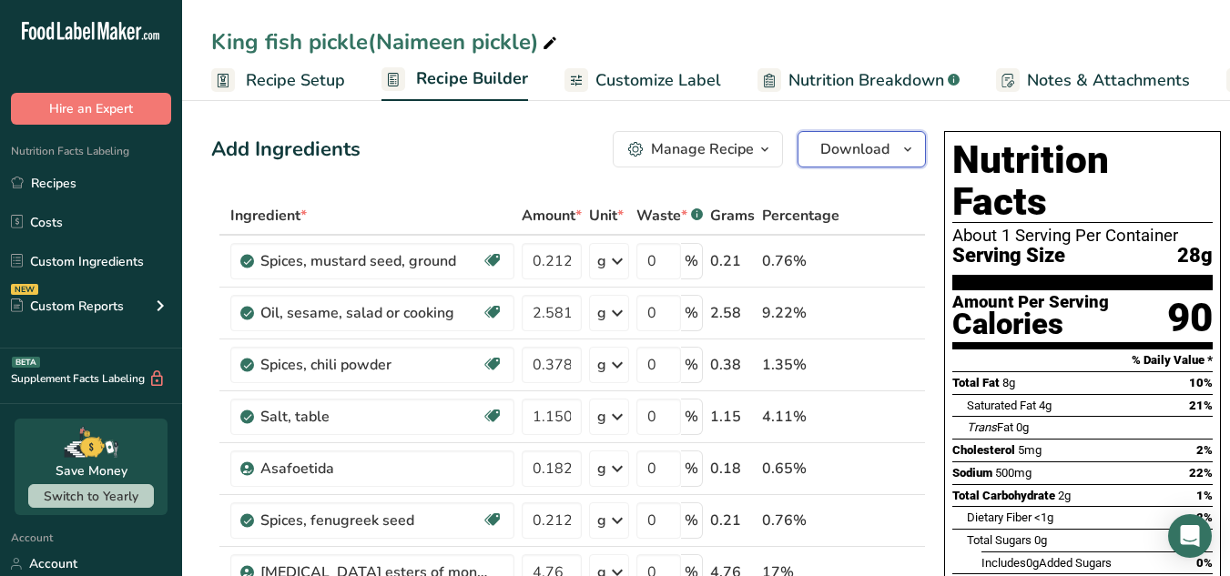
click at [901, 150] on icon "button" at bounding box center [908, 149] width 15 height 23
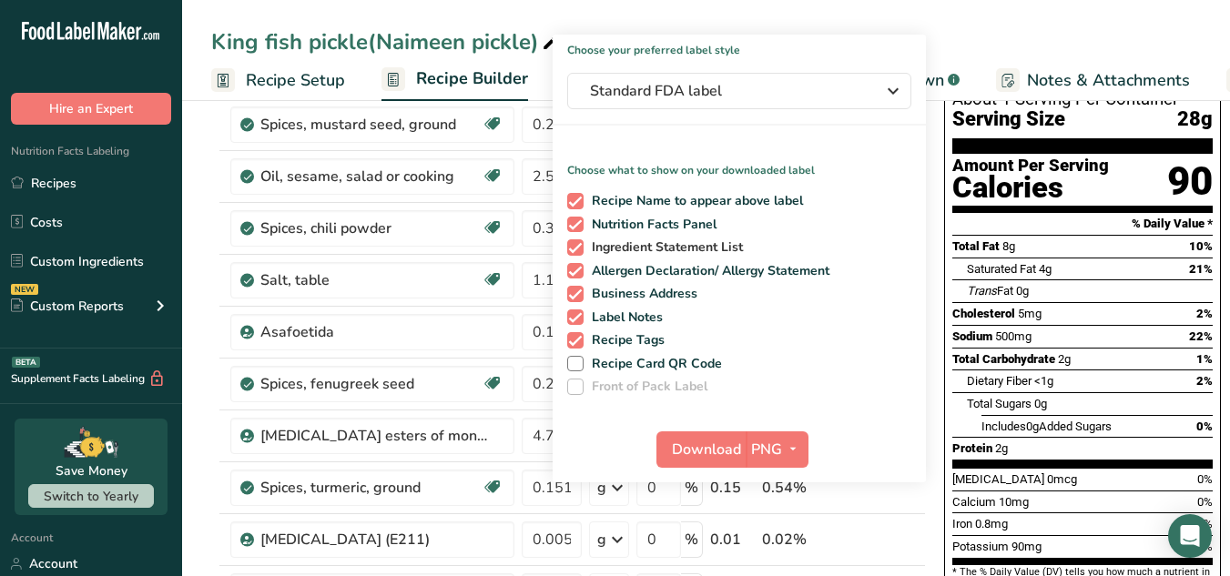
scroll to position [147, 0]
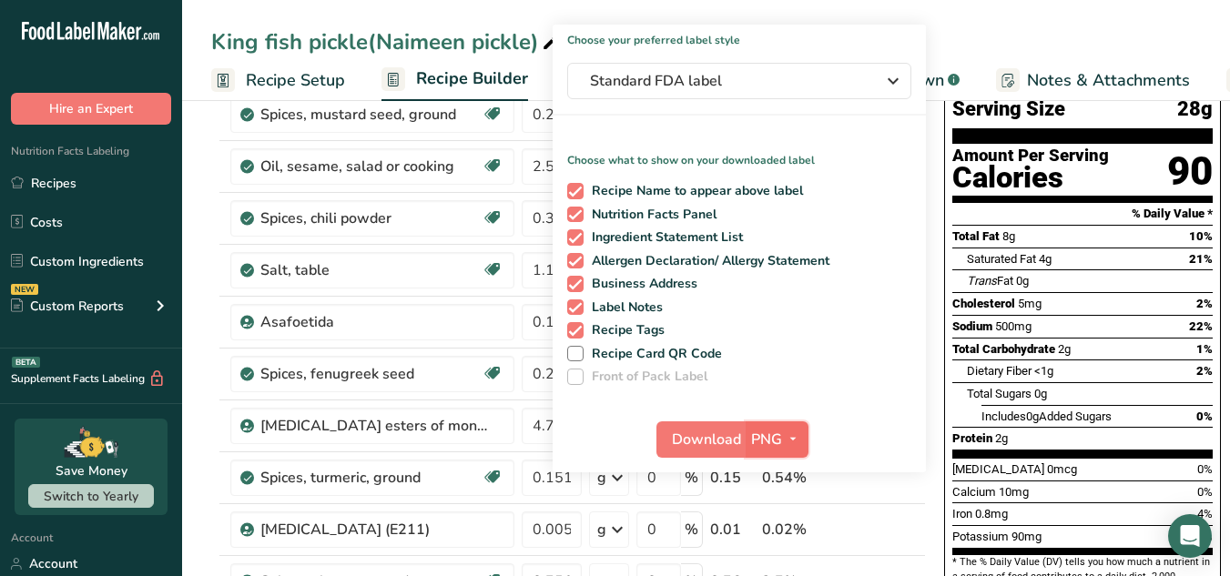
click at [786, 433] on icon "button" at bounding box center [793, 439] width 15 height 23
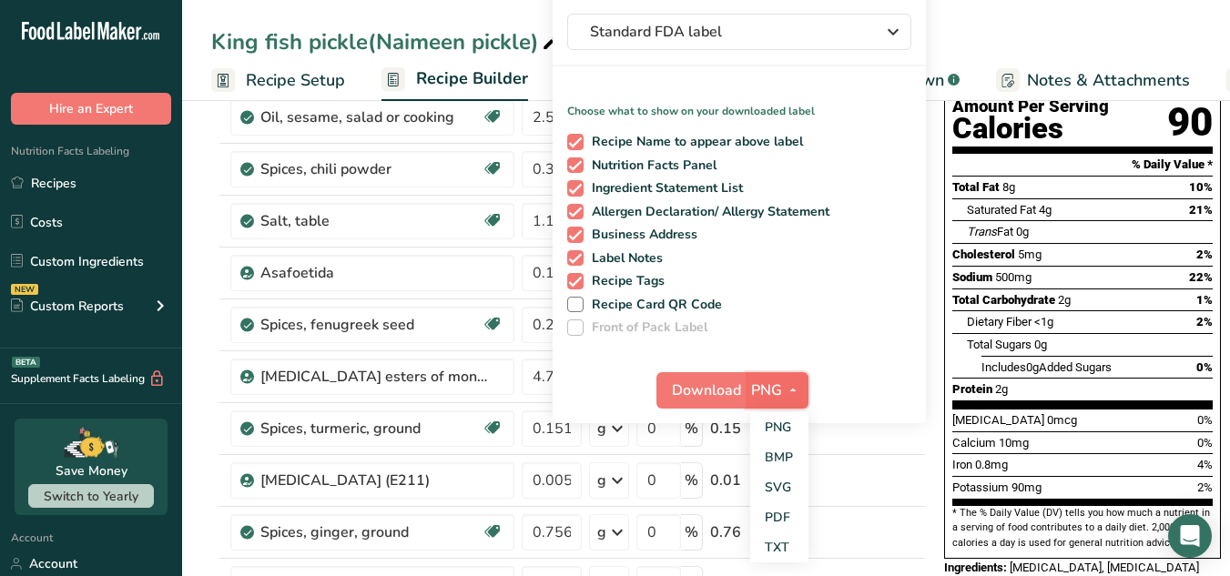
scroll to position [198, 0]
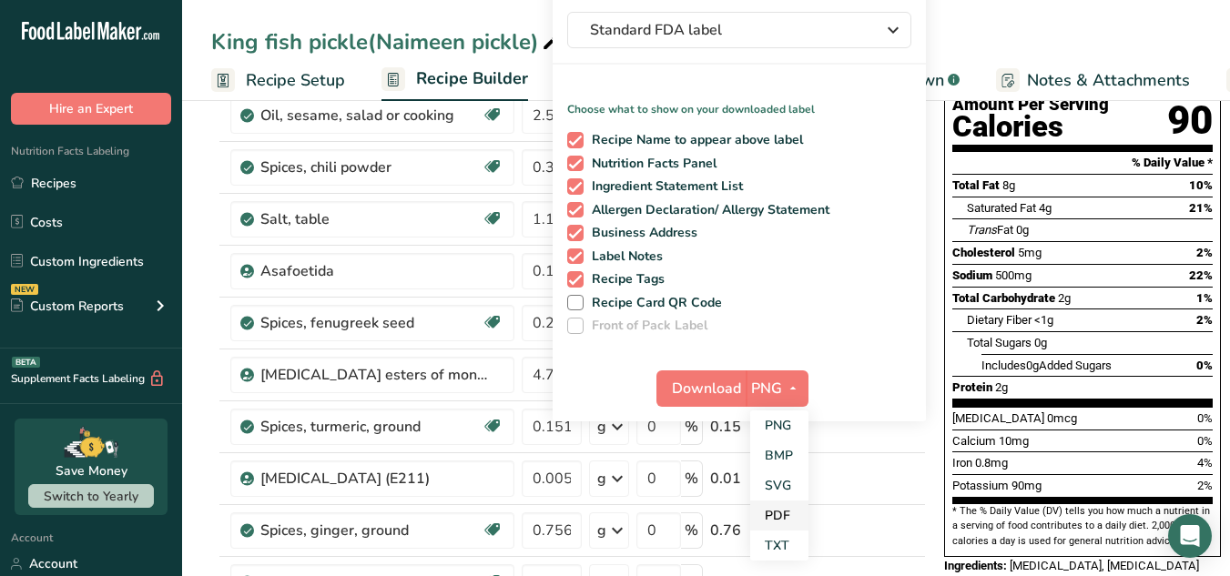
click at [773, 516] on link "PDF" at bounding box center [779, 516] width 58 height 30
click at [679, 392] on span "Download" at bounding box center [707, 389] width 69 height 22
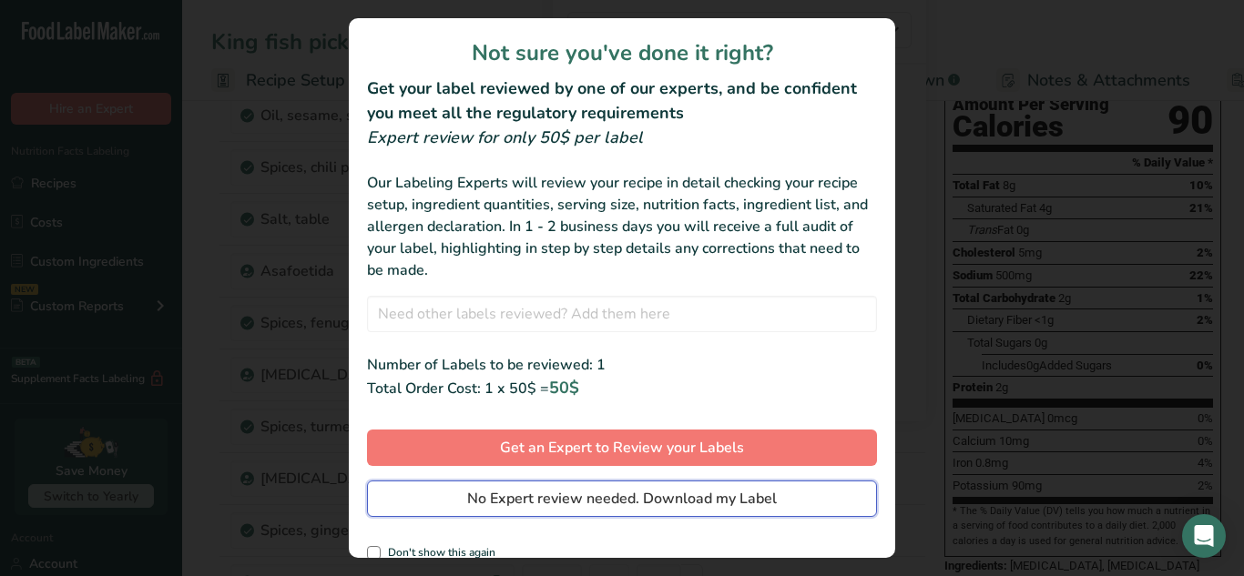
click at [687, 484] on button "No Expert review needed. Download my Label" at bounding box center [622, 499] width 510 height 36
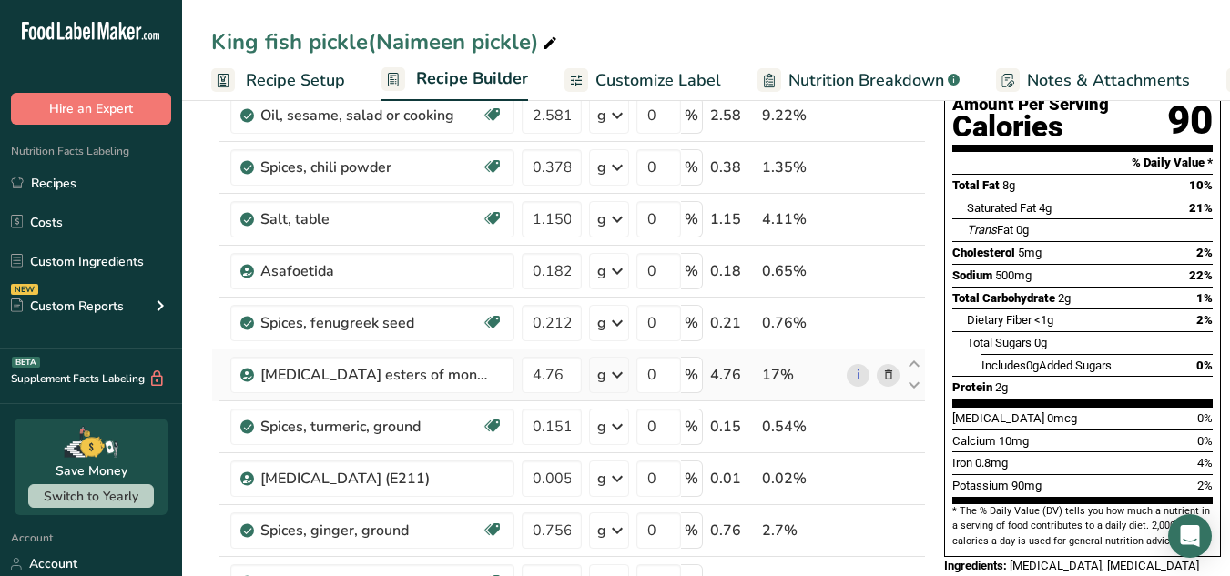
scroll to position [0, 0]
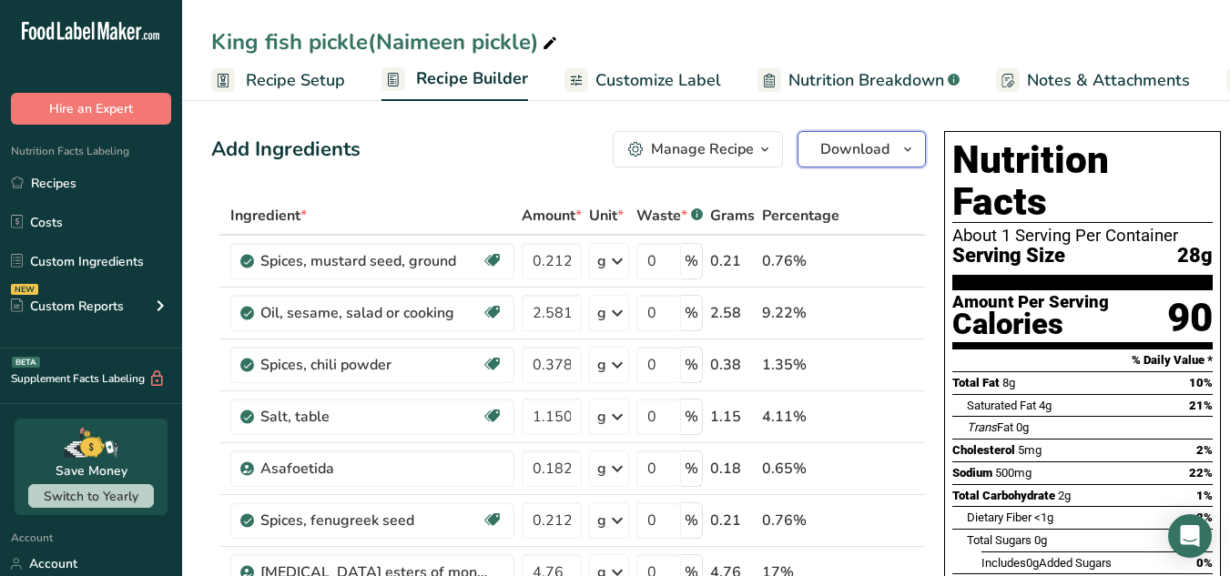
click at [901, 153] on icon "button" at bounding box center [908, 149] width 15 height 23
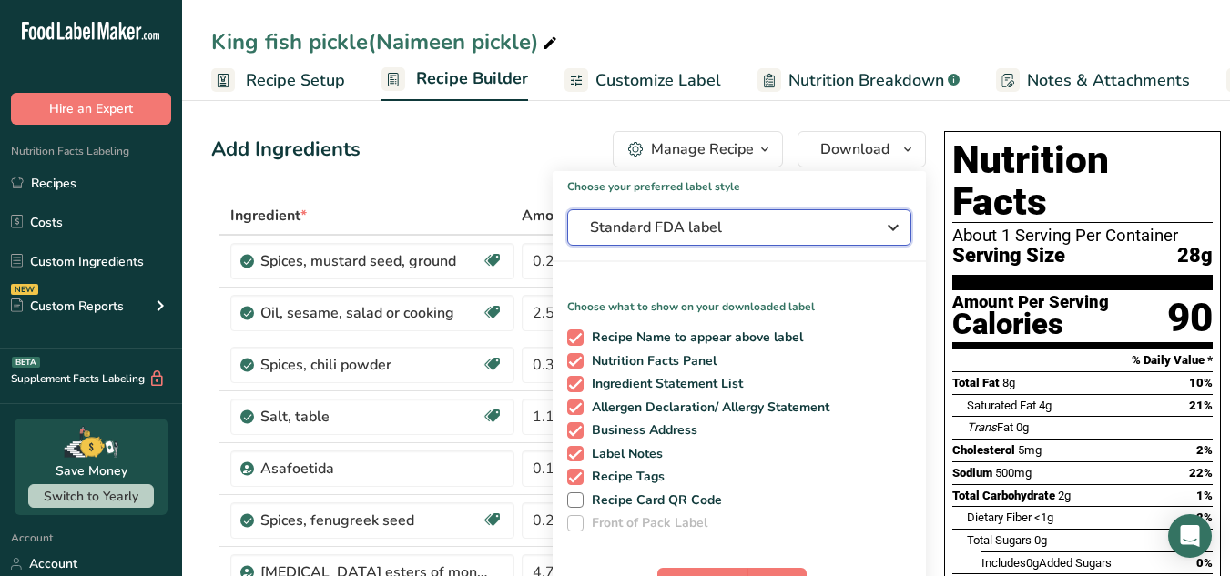
click at [820, 219] on span "Standard FDA label" at bounding box center [726, 228] width 273 height 22
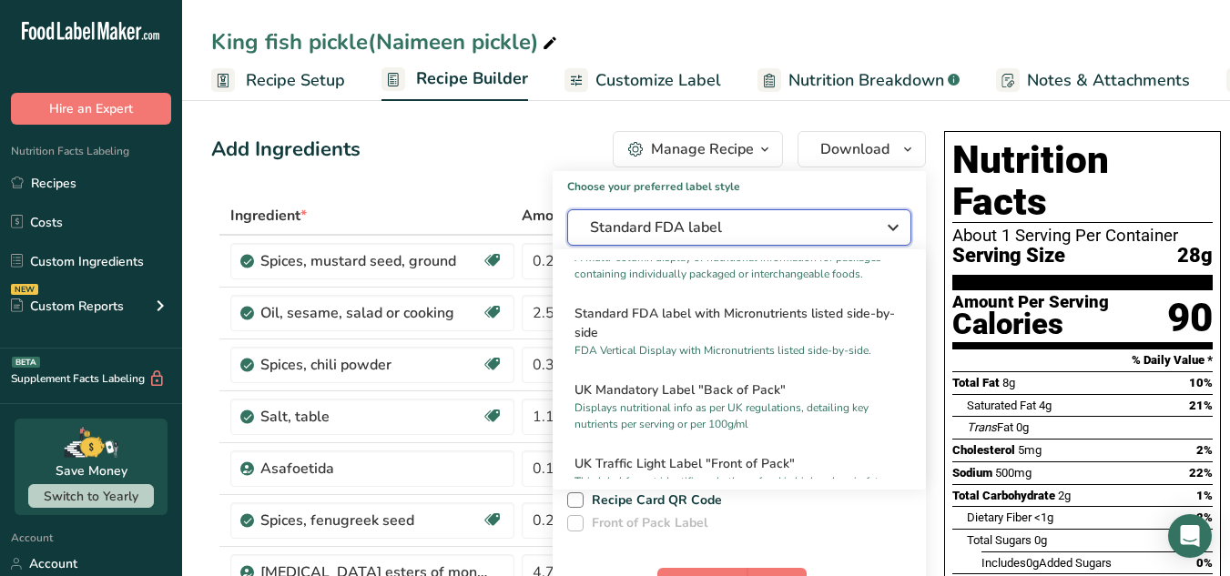
scroll to position [480, 0]
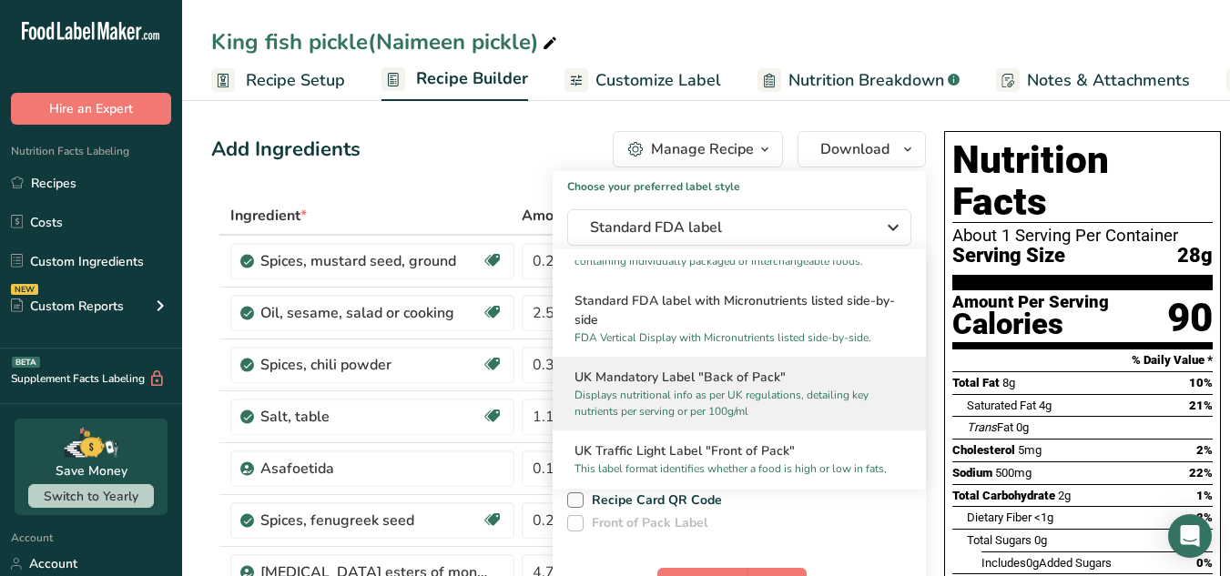
click at [764, 420] on p "Displays nutritional info as per UK regulations, detailing key nutrients per se…" at bounding box center [731, 403] width 313 height 33
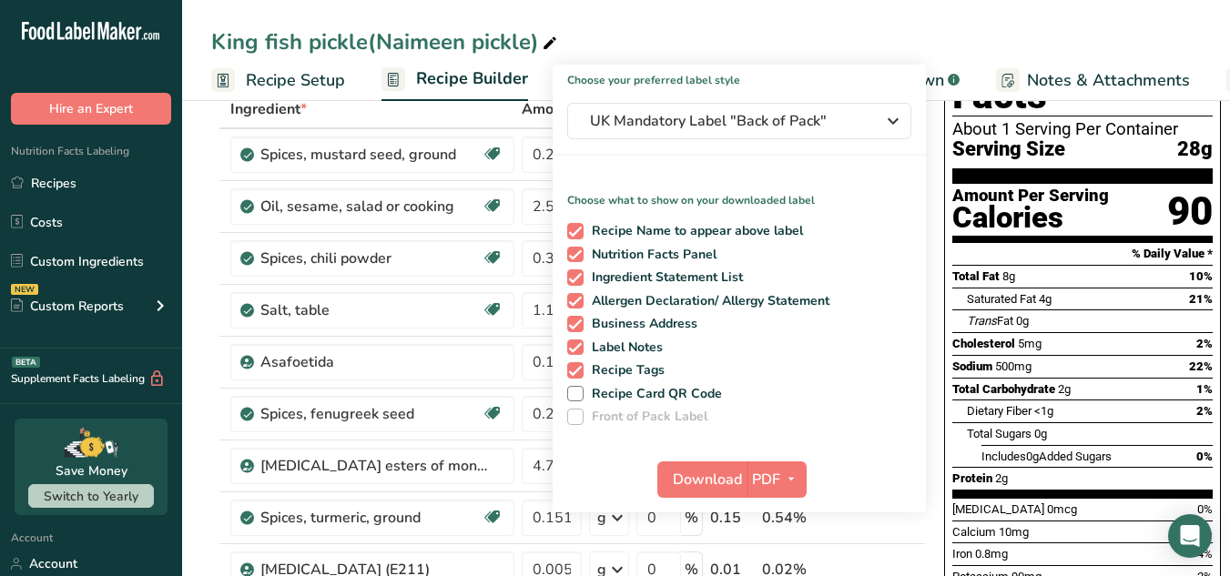
scroll to position [108, 0]
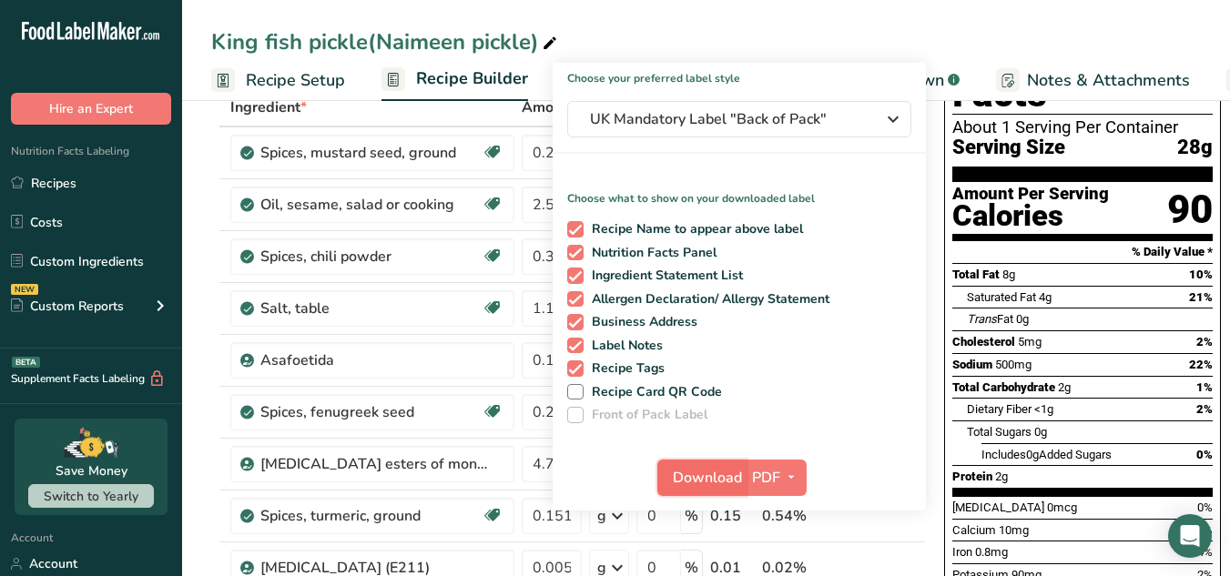
click at [690, 483] on span "Download" at bounding box center [707, 478] width 69 height 22
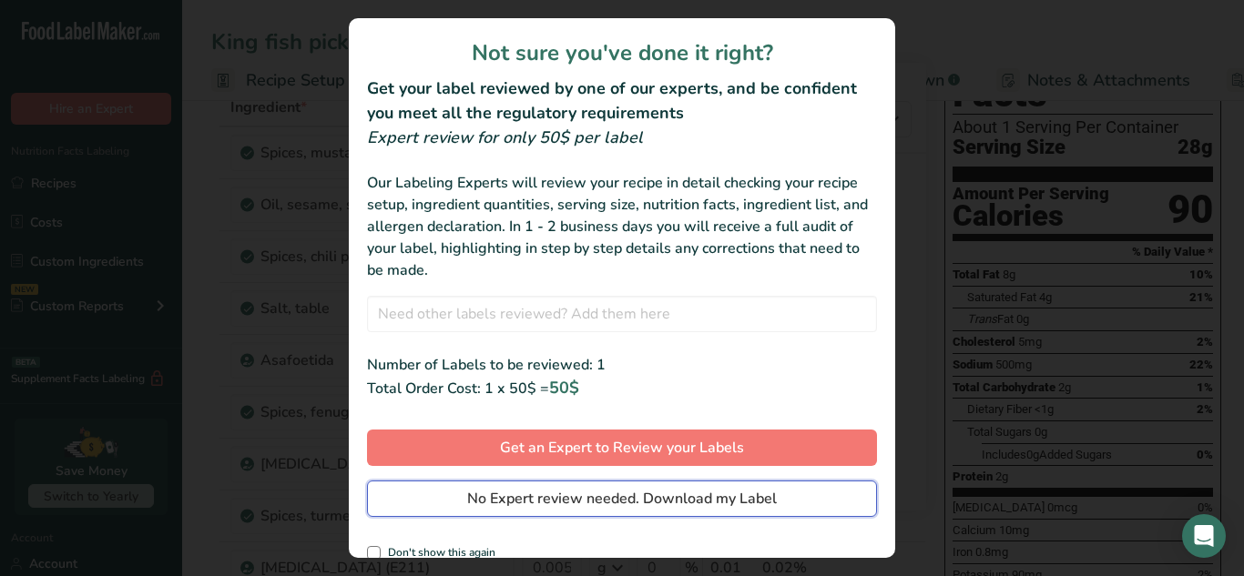
click at [690, 492] on span "No Expert review needed. Download my Label" at bounding box center [622, 499] width 310 height 22
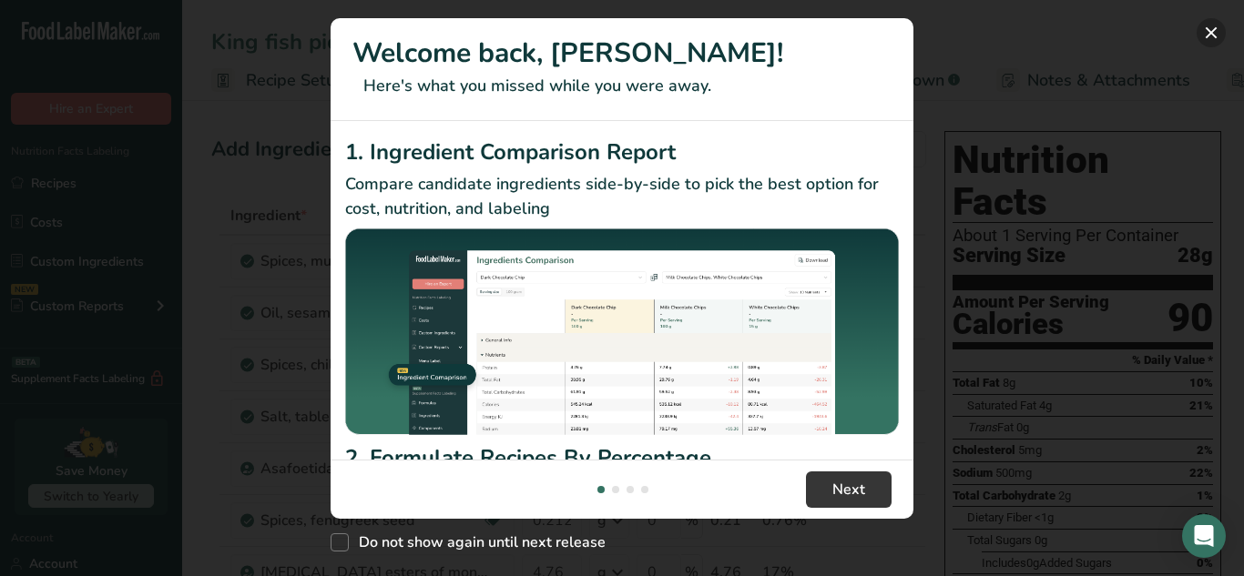
click at [1217, 36] on button "New Features" at bounding box center [1211, 32] width 29 height 29
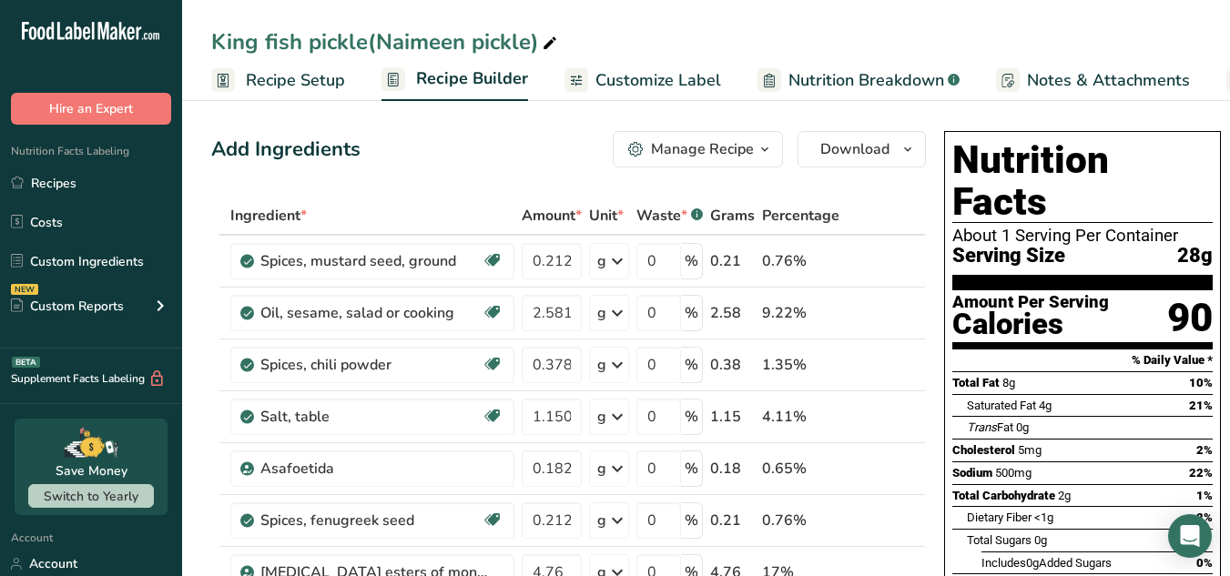
click at [1147, 41] on div "King fish pickle(Naimeen pickle)" at bounding box center [706, 41] width 1048 height 33
click at [876, 152] on button "Download" at bounding box center [862, 149] width 128 height 36
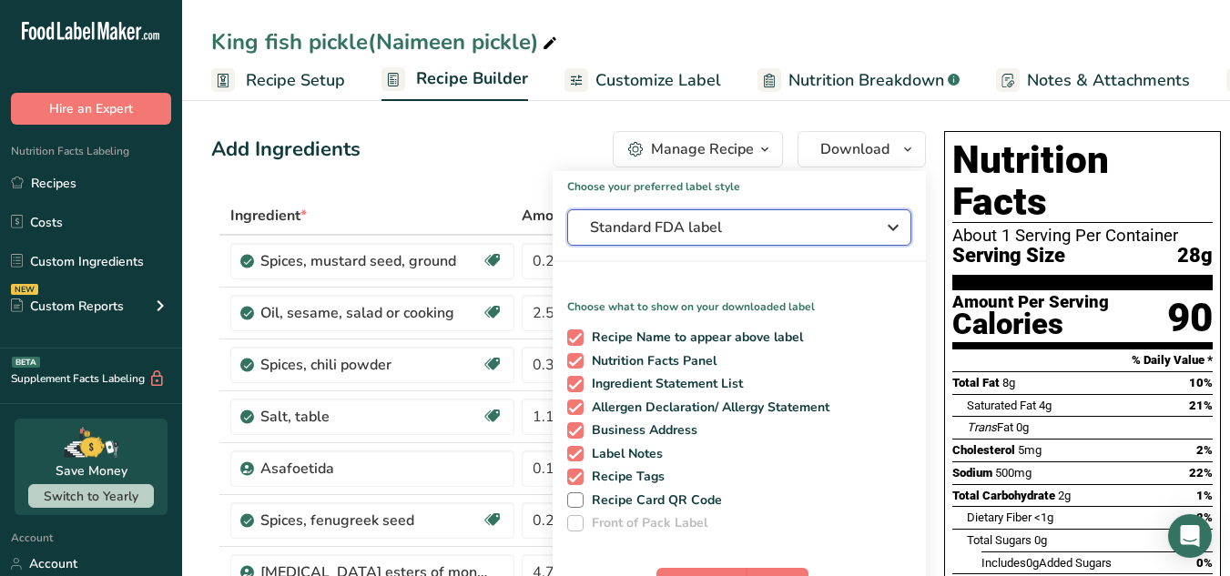
click at [849, 215] on button "Standard FDA label" at bounding box center [739, 227] width 344 height 36
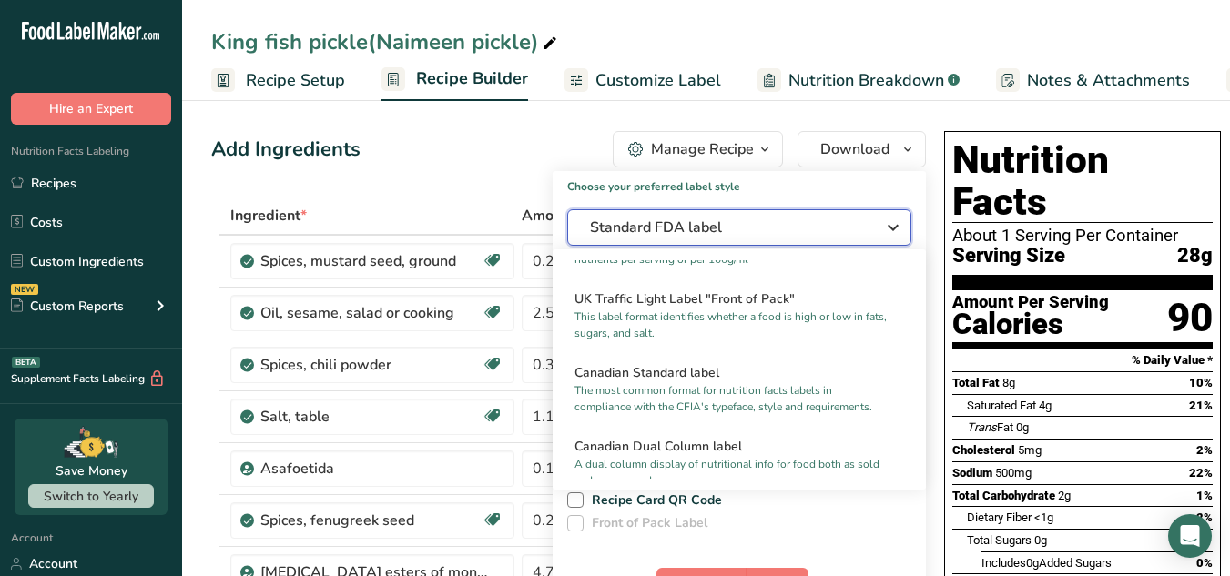
scroll to position [633, 0]
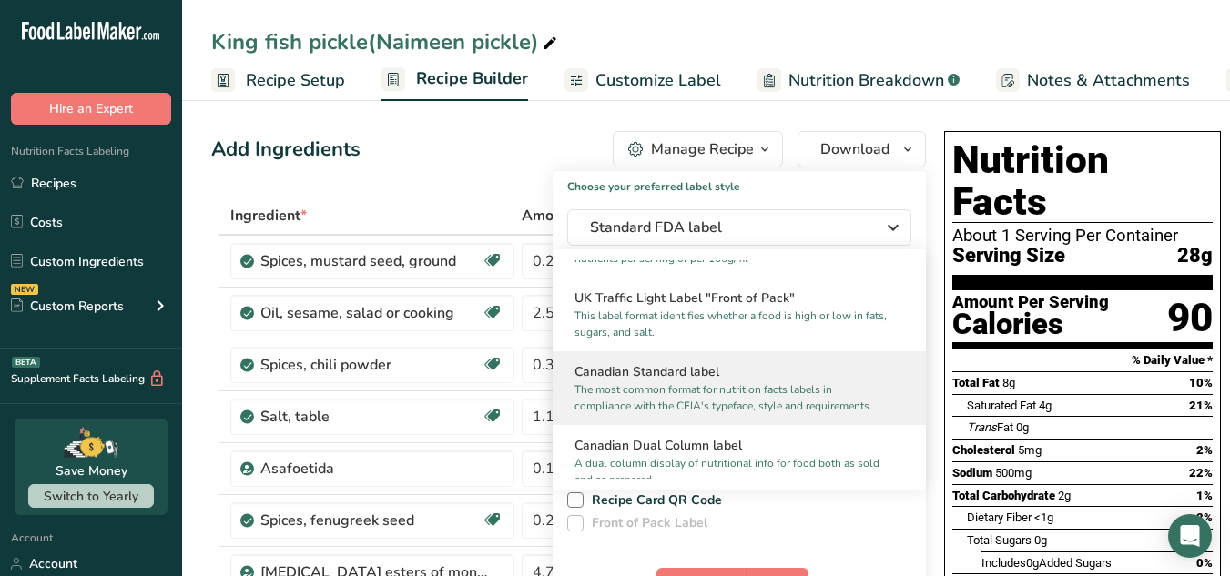
click at [769, 407] on p "The most common format for nutrition facts labels in compliance with the CFIA's…" at bounding box center [731, 398] width 313 height 33
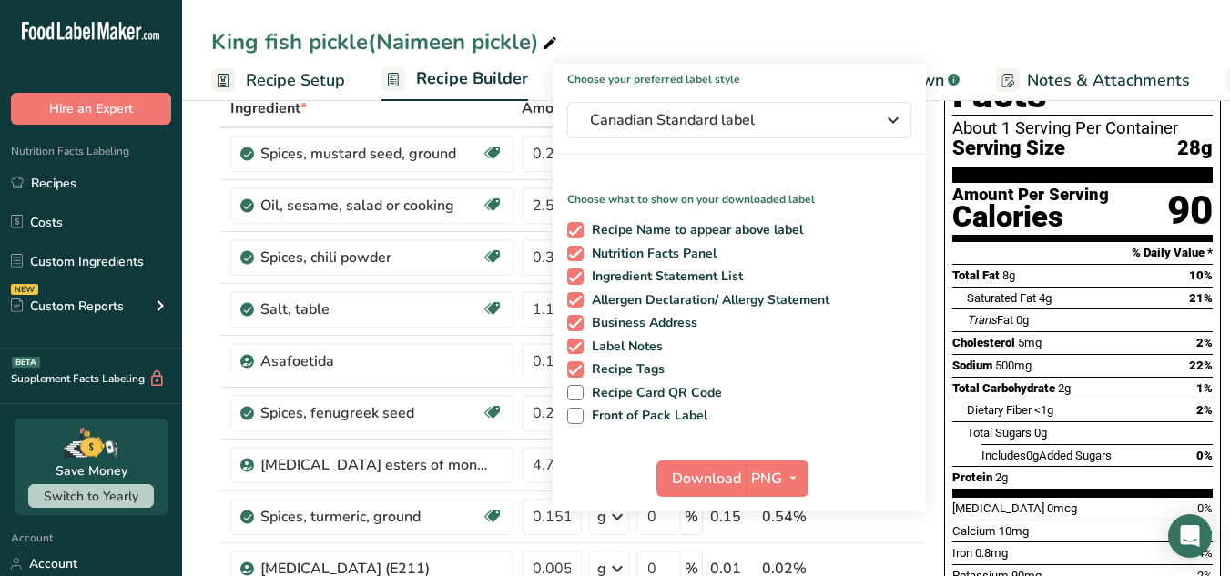
scroll to position [110, 0]
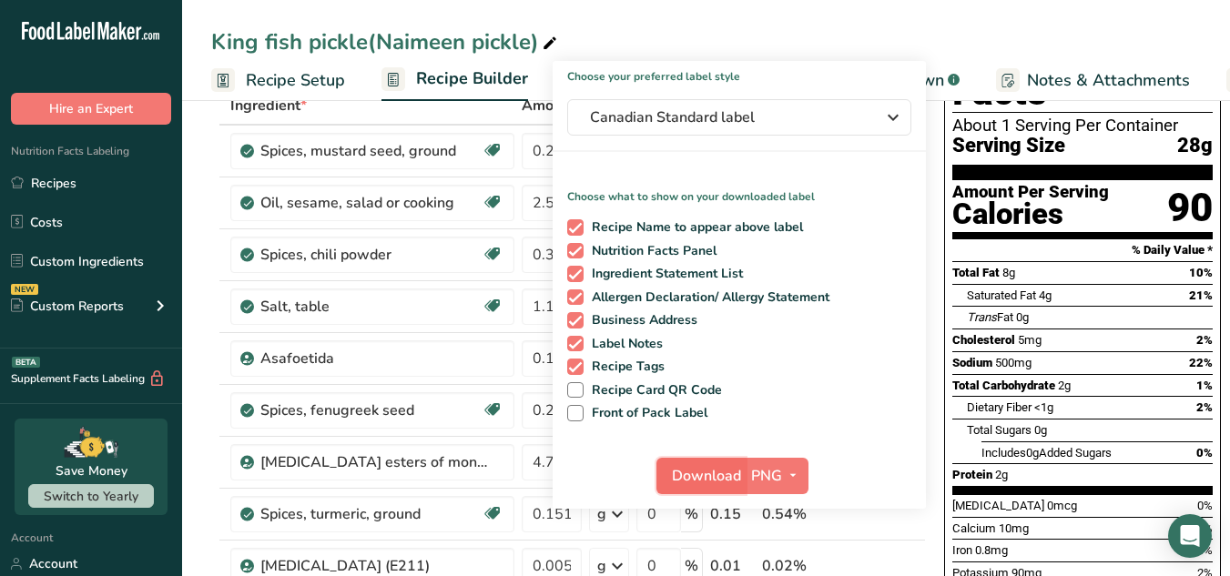
click at [703, 474] on span "Download" at bounding box center [706, 476] width 69 height 22
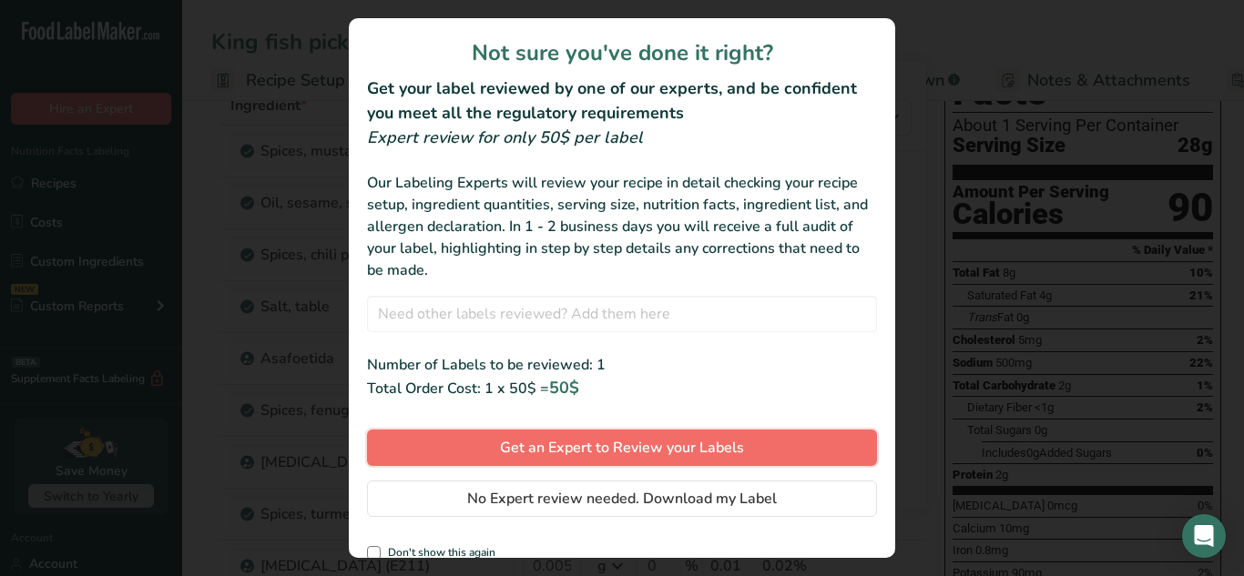
click at [630, 443] on span "Get an Expert to Review your Labels" at bounding box center [622, 448] width 244 height 22
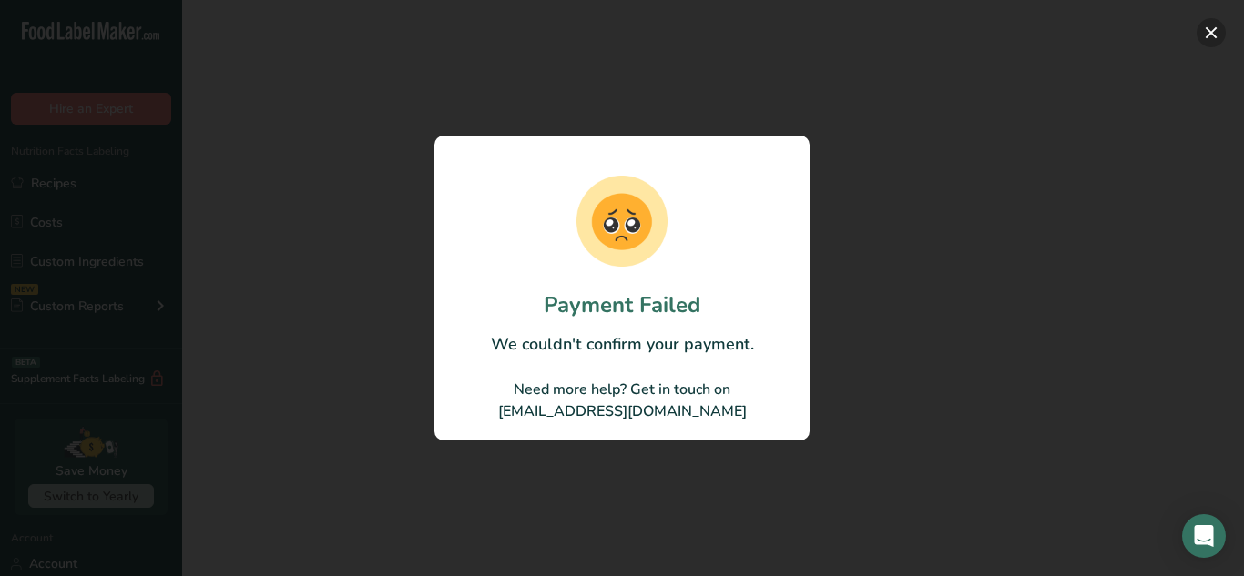
click at [1212, 38] on button "button" at bounding box center [1211, 32] width 29 height 29
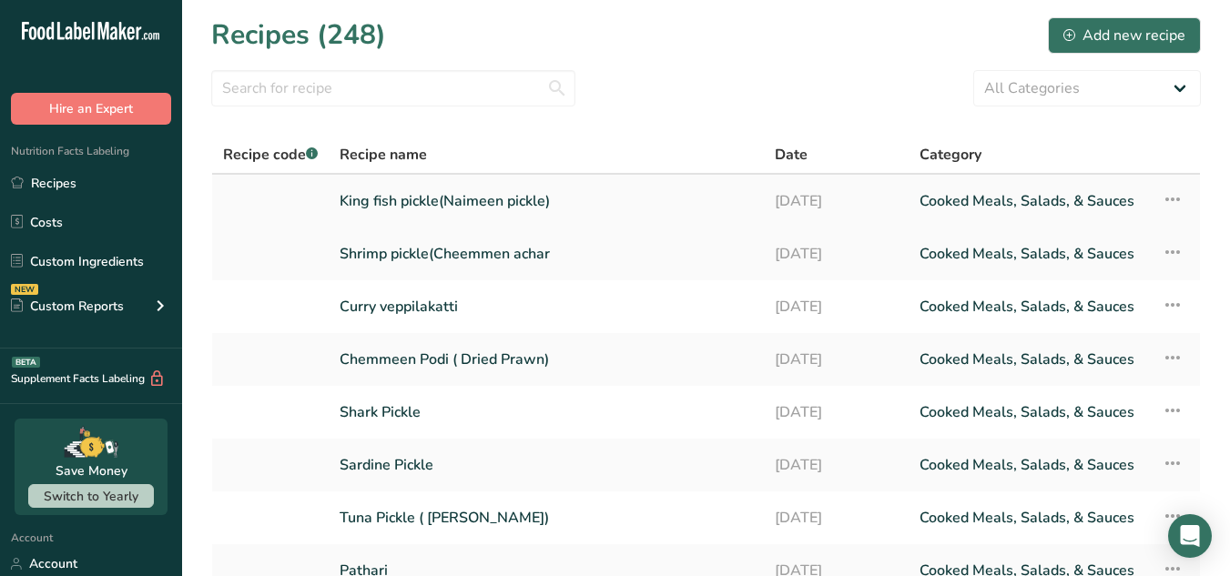
click at [820, 189] on link "[DATE]" at bounding box center [837, 201] width 124 height 38
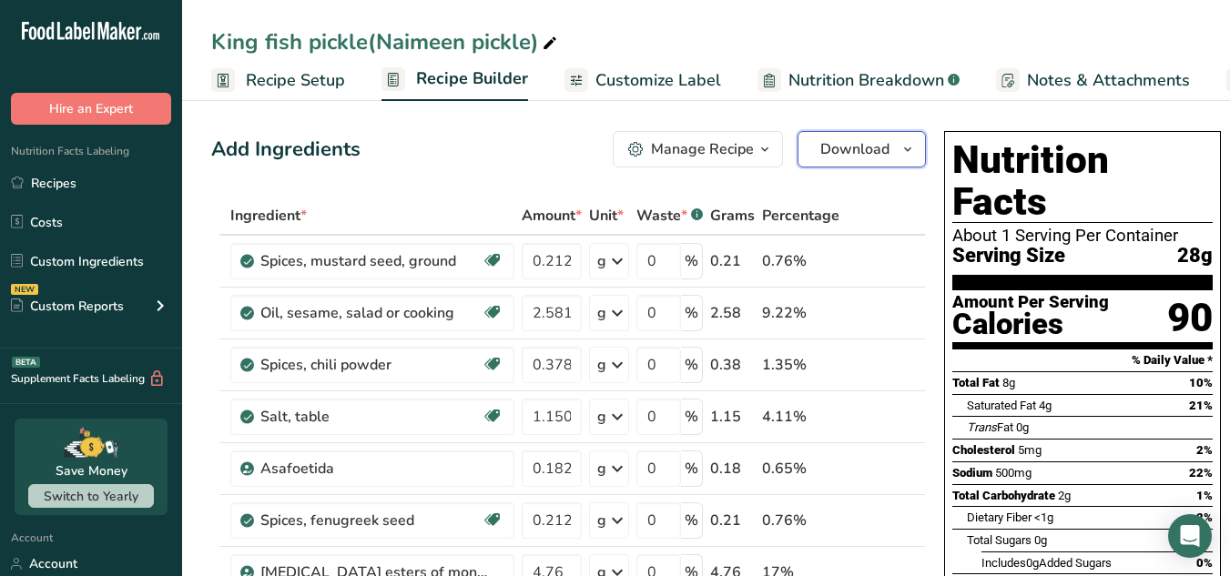
click at [830, 165] on button "Download" at bounding box center [862, 149] width 128 height 36
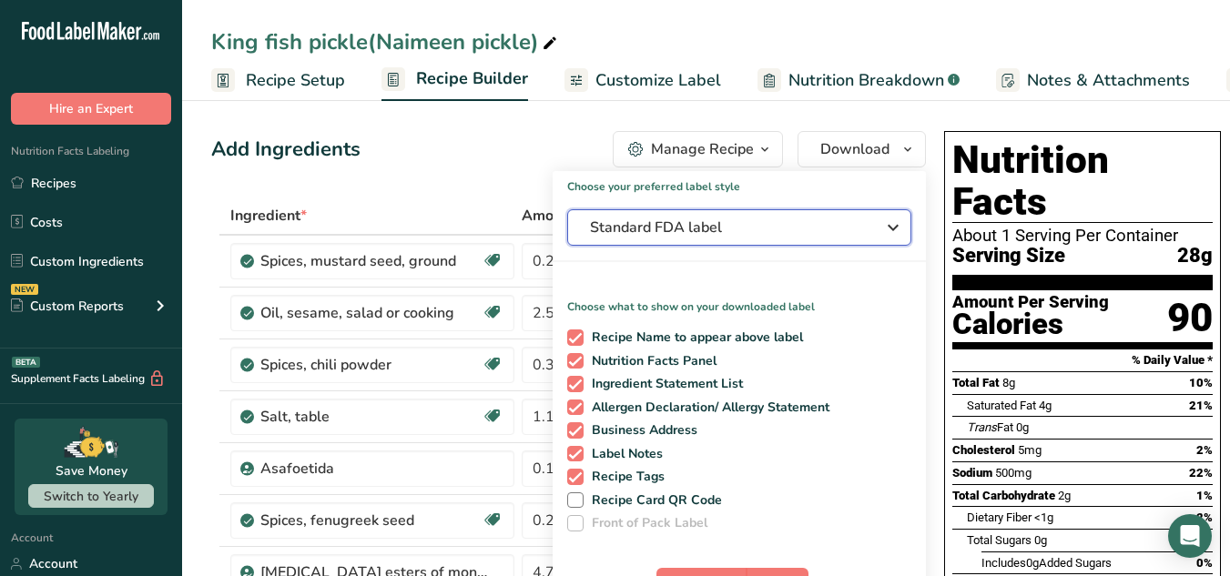
click at [790, 217] on span "Standard FDA label" at bounding box center [726, 228] width 273 height 22
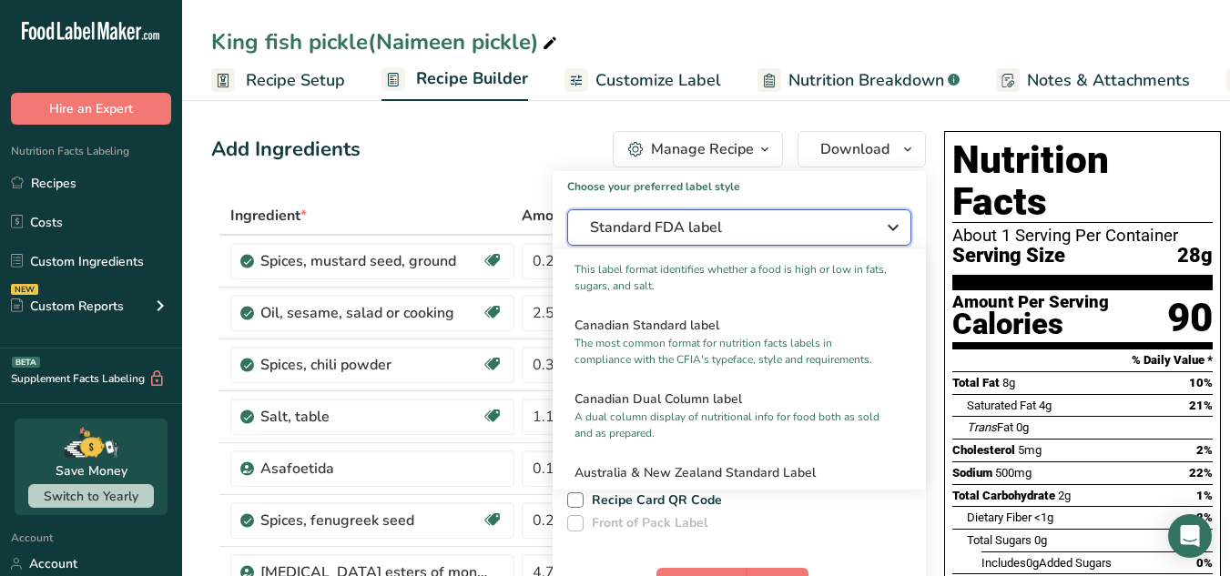
scroll to position [681, 0]
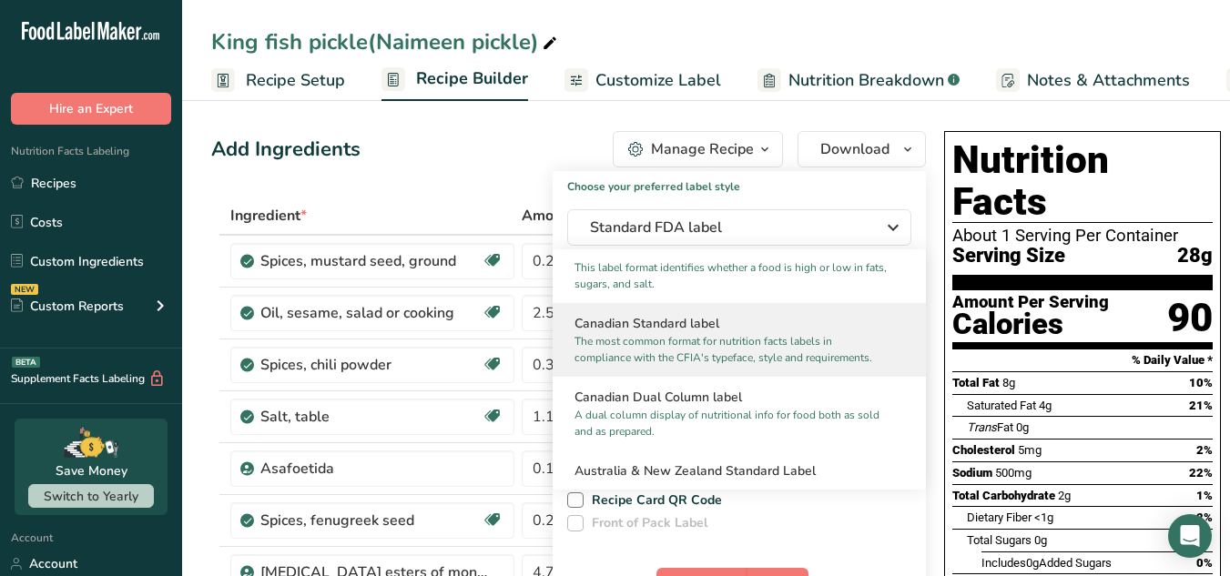
click at [742, 354] on p "The most common format for nutrition facts labels in compliance with the CFIA's…" at bounding box center [731, 349] width 313 height 33
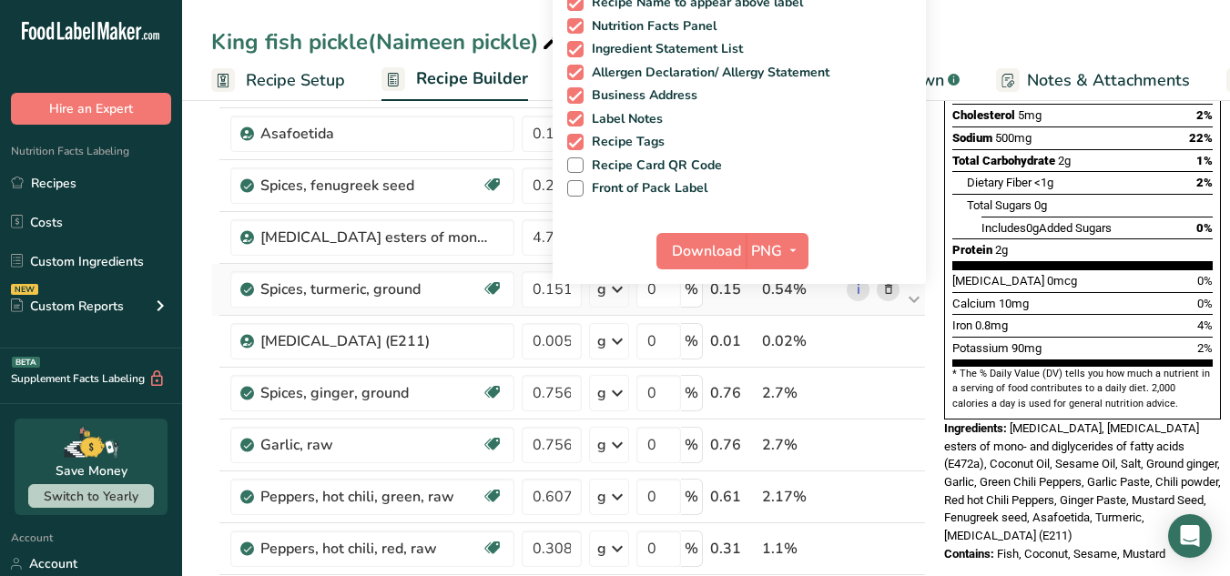
scroll to position [338, 0]
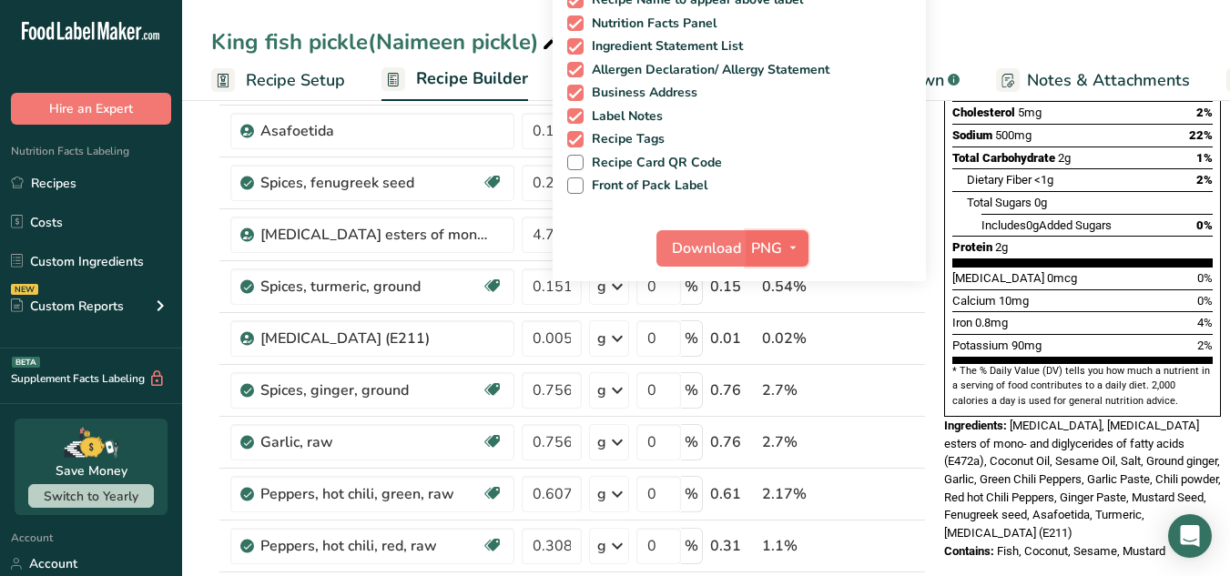
click at [786, 250] on icon "button" at bounding box center [793, 248] width 15 height 23
click at [759, 376] on link "PDF" at bounding box center [779, 376] width 58 height 30
click at [673, 250] on span "Download" at bounding box center [707, 249] width 69 height 22
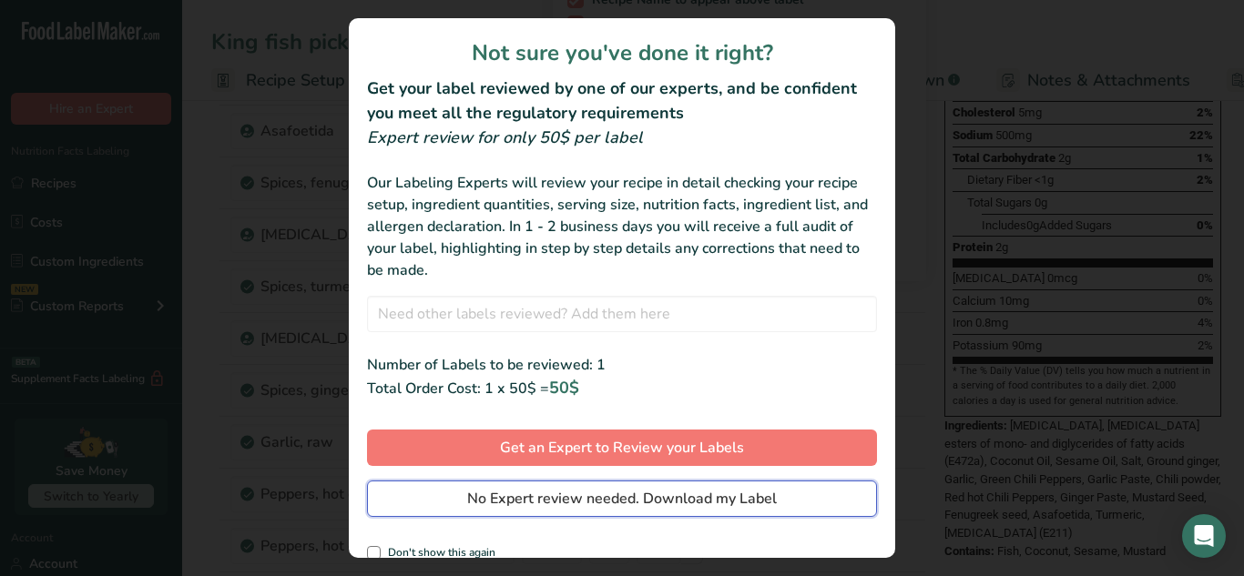
click at [672, 495] on span "No Expert review needed. Download my Label" at bounding box center [622, 499] width 310 height 22
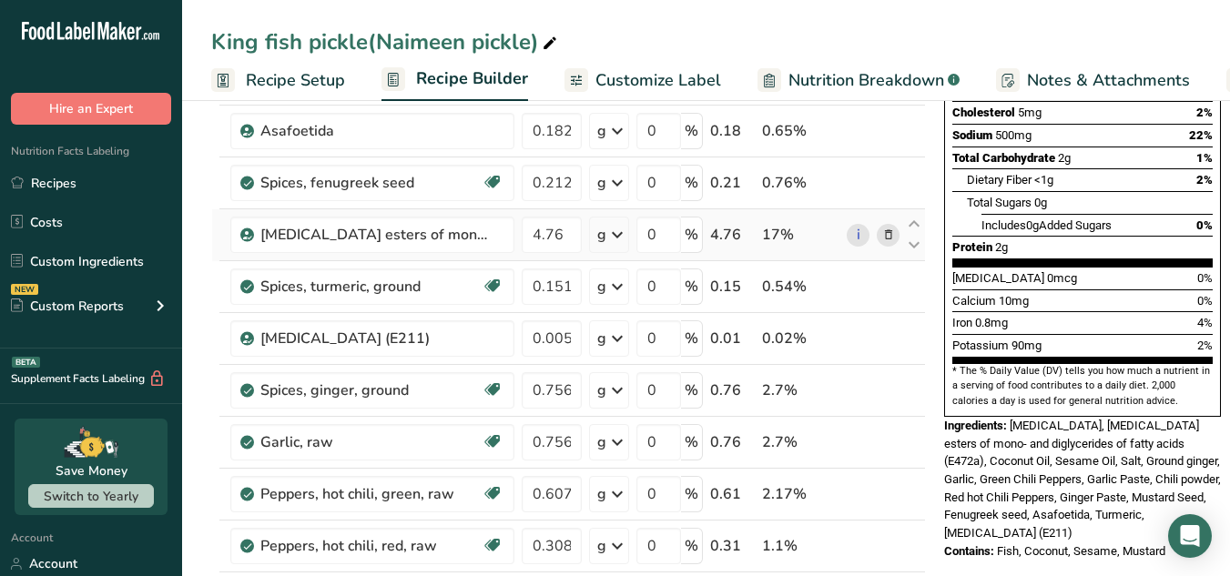
scroll to position [0, 0]
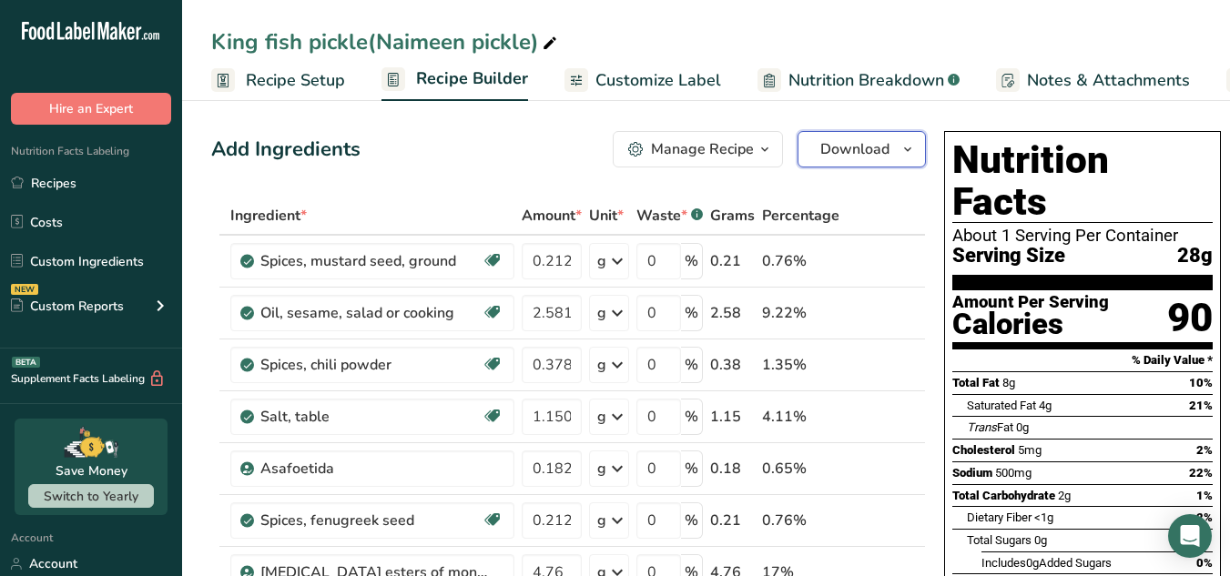
click at [871, 163] on button "Download" at bounding box center [862, 149] width 128 height 36
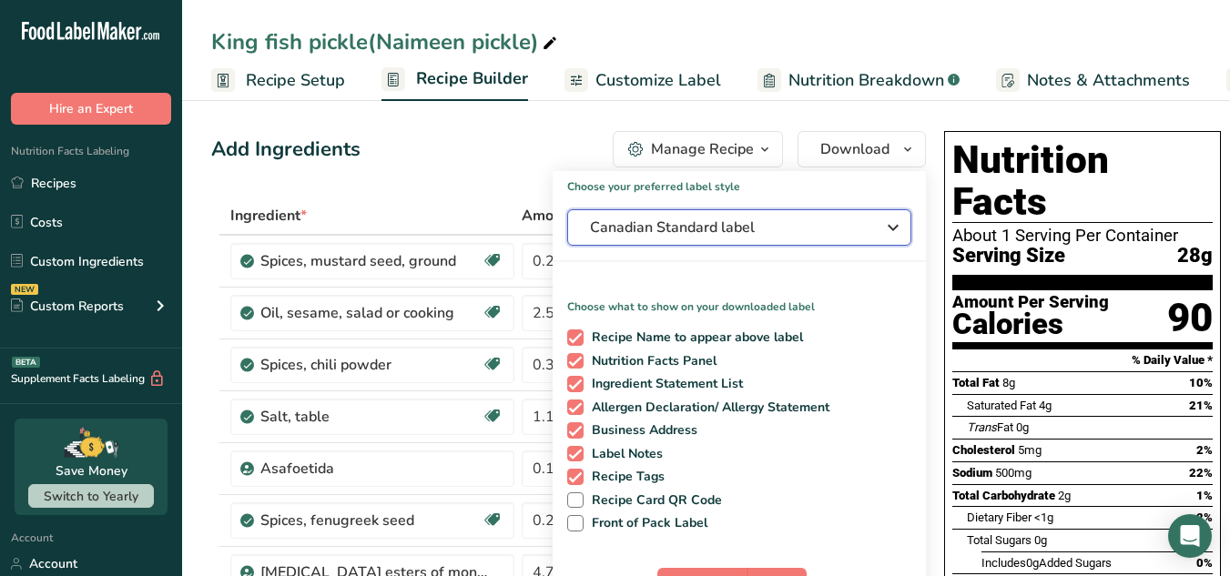
click at [826, 225] on span "Canadian Standard label" at bounding box center [726, 228] width 273 height 22
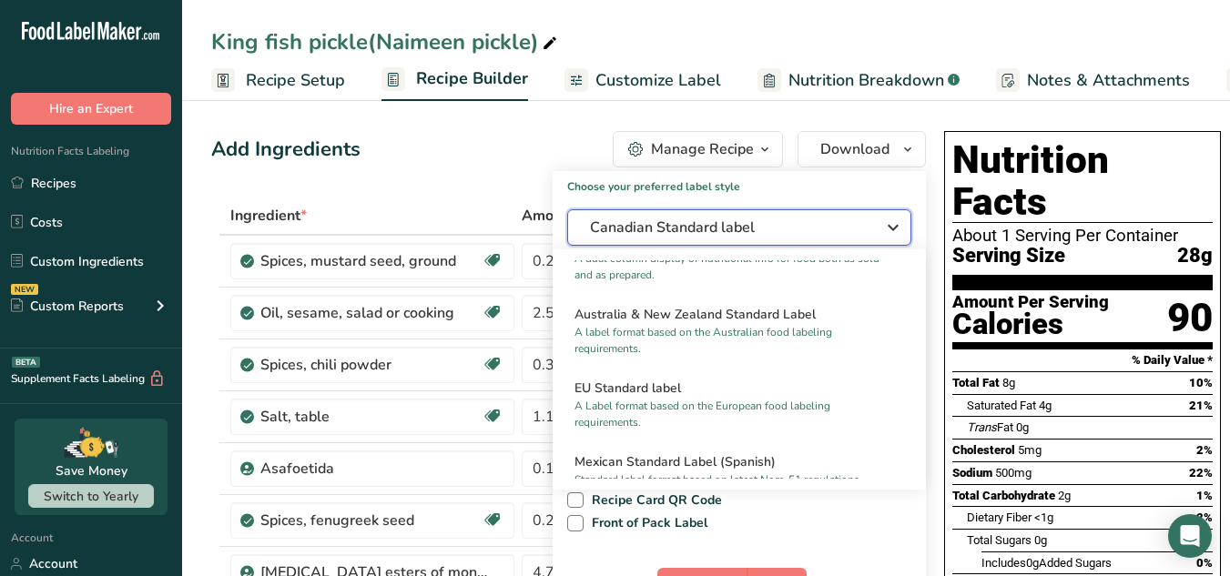
scroll to position [839, 0]
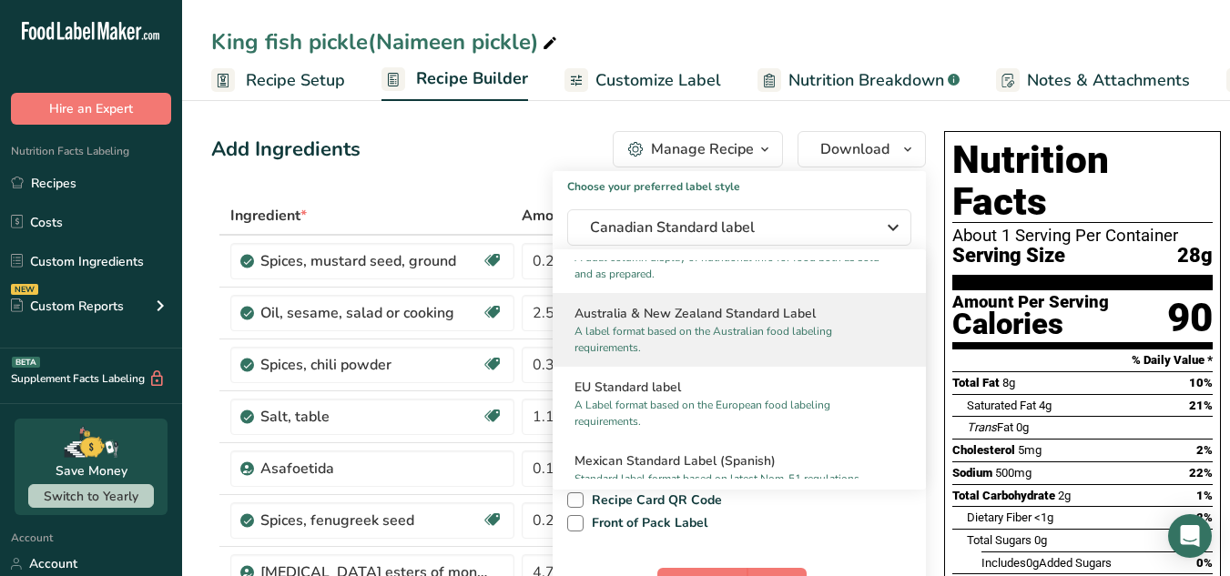
click at [726, 323] on h2 "Australia & New Zealand Standard Label" at bounding box center [740, 313] width 330 height 19
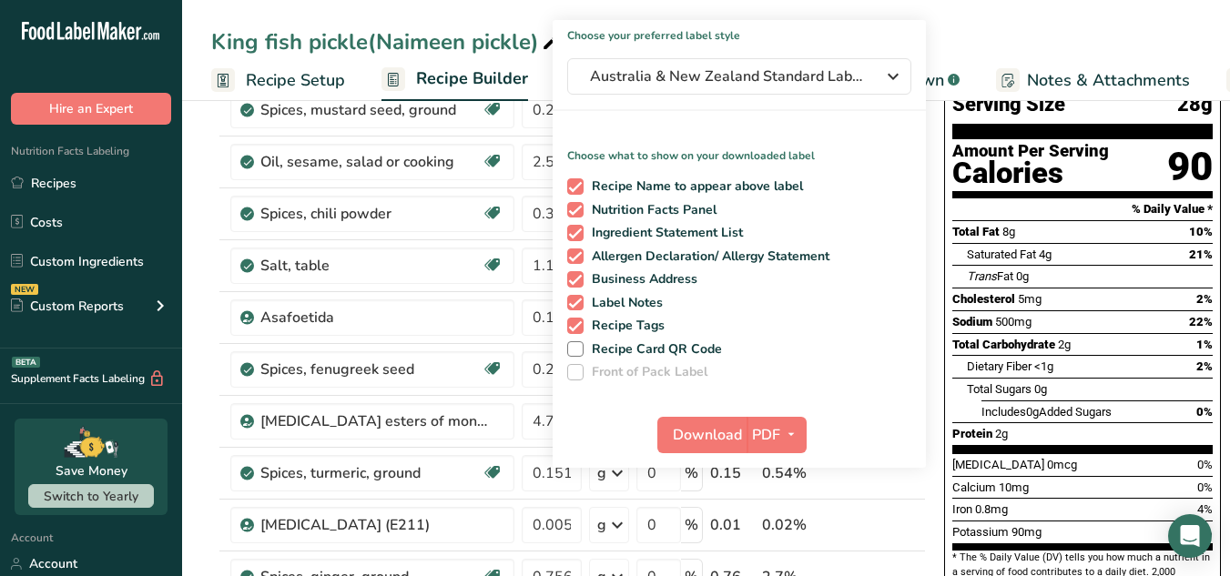
scroll to position [152, 0]
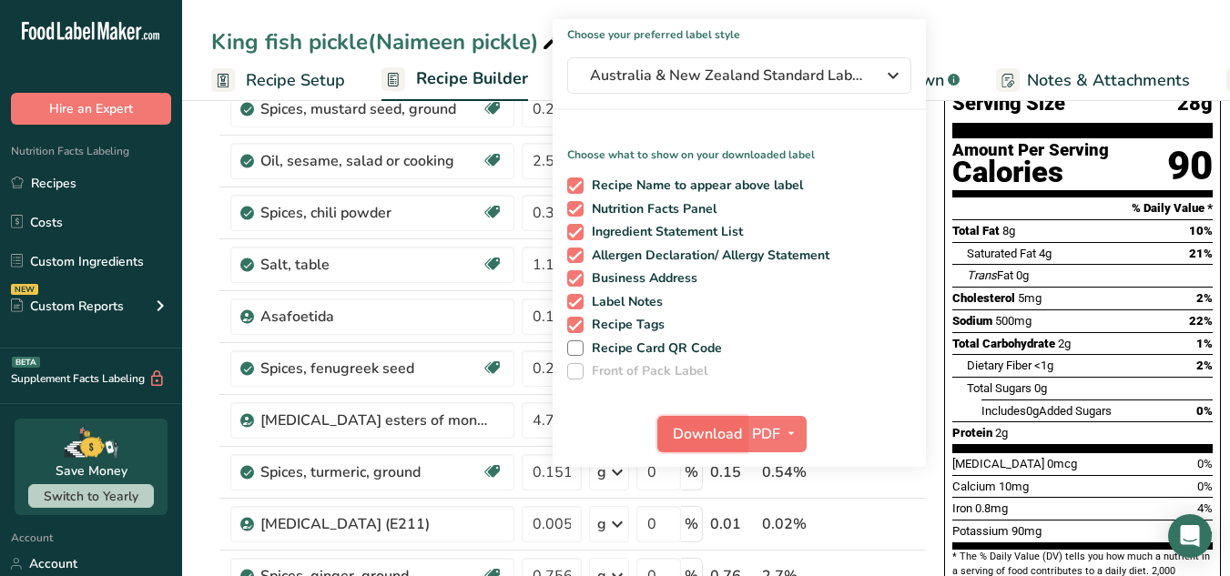
click at [698, 433] on span "Download" at bounding box center [707, 434] width 69 height 22
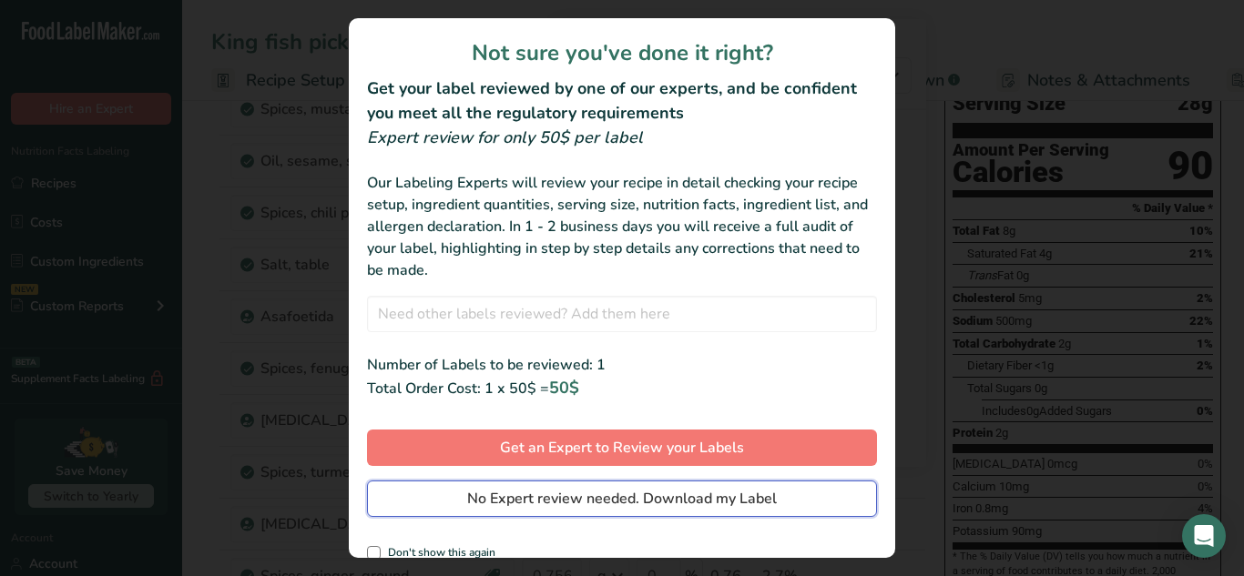
click at [699, 494] on span "No Expert review needed. Download my Label" at bounding box center [622, 499] width 310 height 22
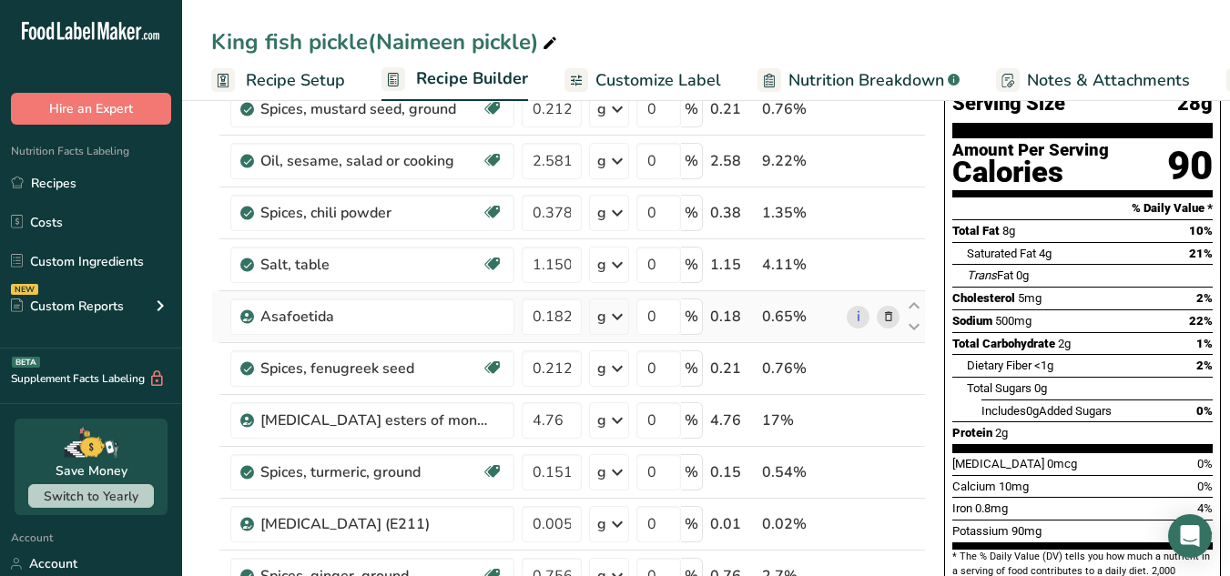
scroll to position [0, 0]
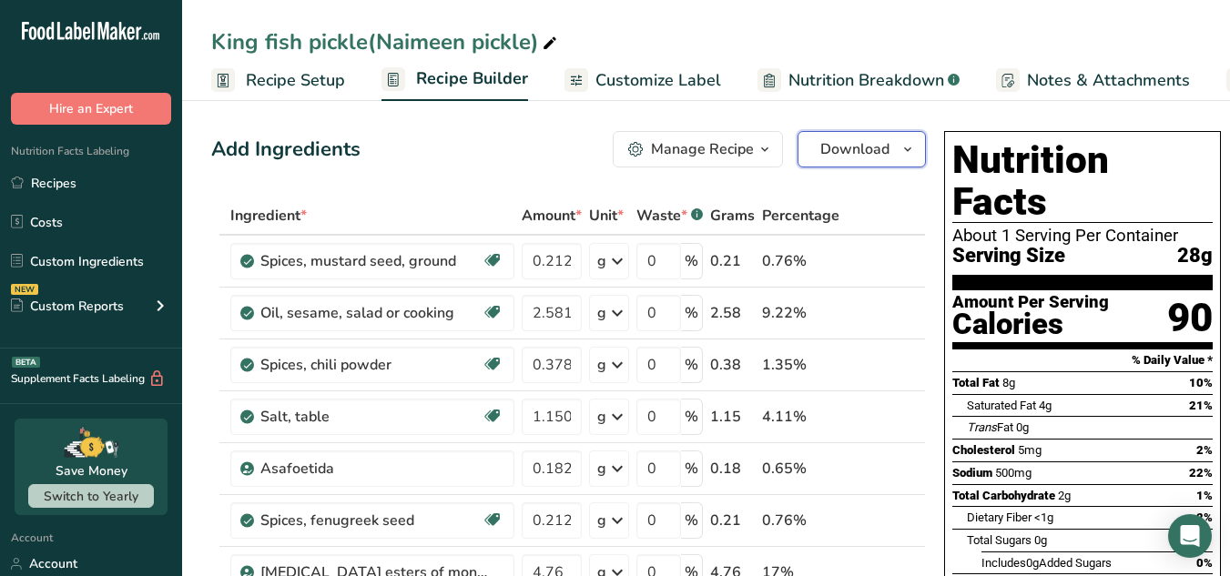
click at [897, 147] on span "button" at bounding box center [908, 149] width 22 height 22
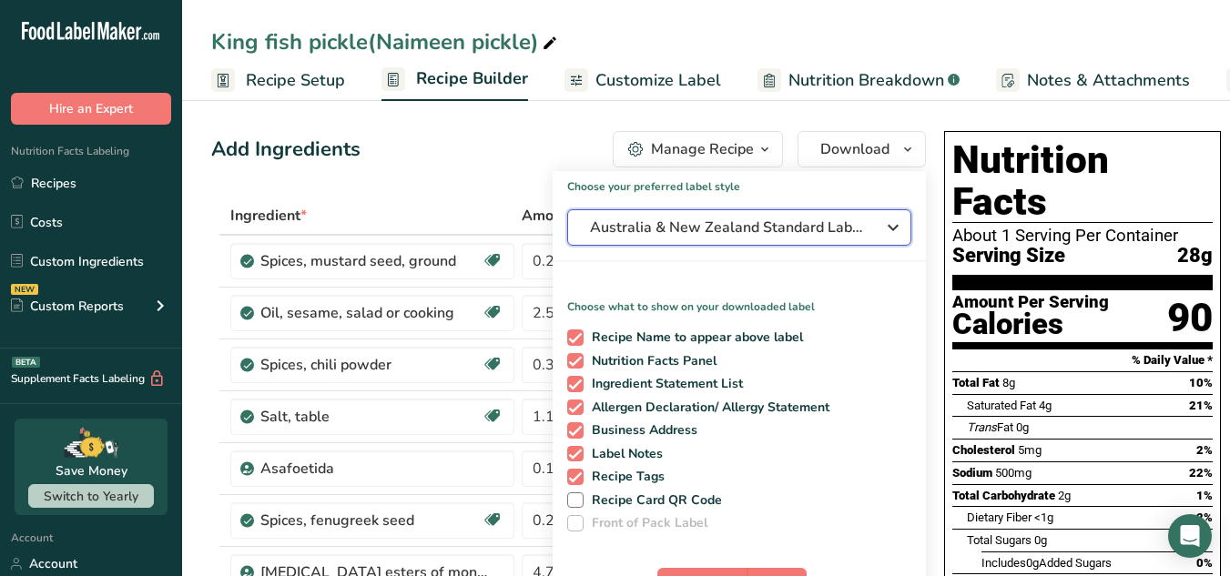
click at [852, 221] on div "Australia & New Zealand Standard Label" at bounding box center [739, 228] width 299 height 22
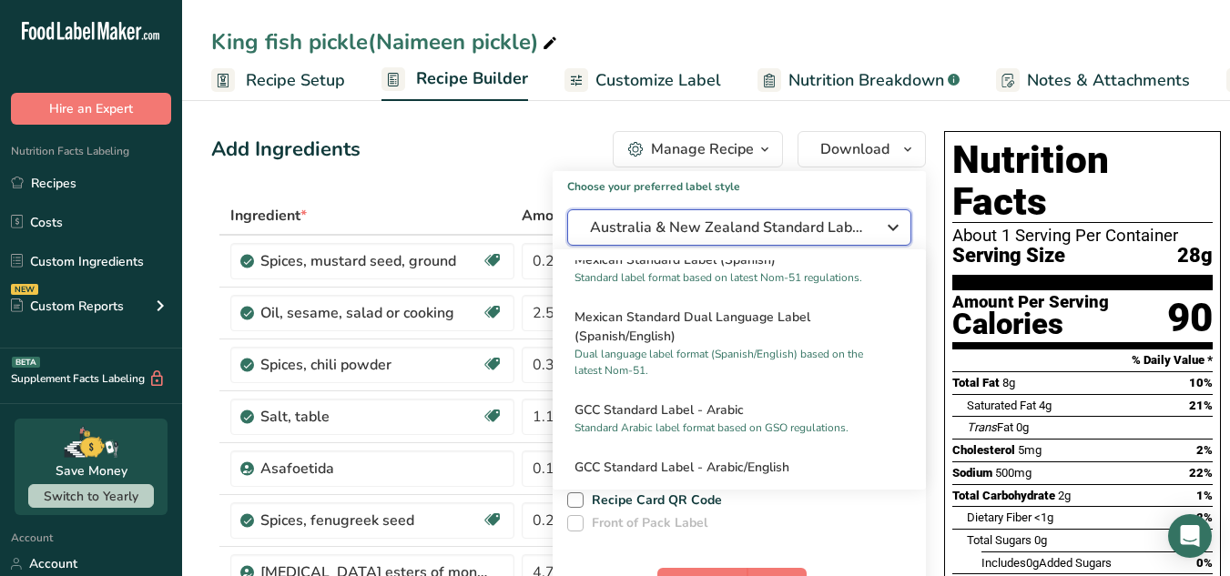
scroll to position [1114, 0]
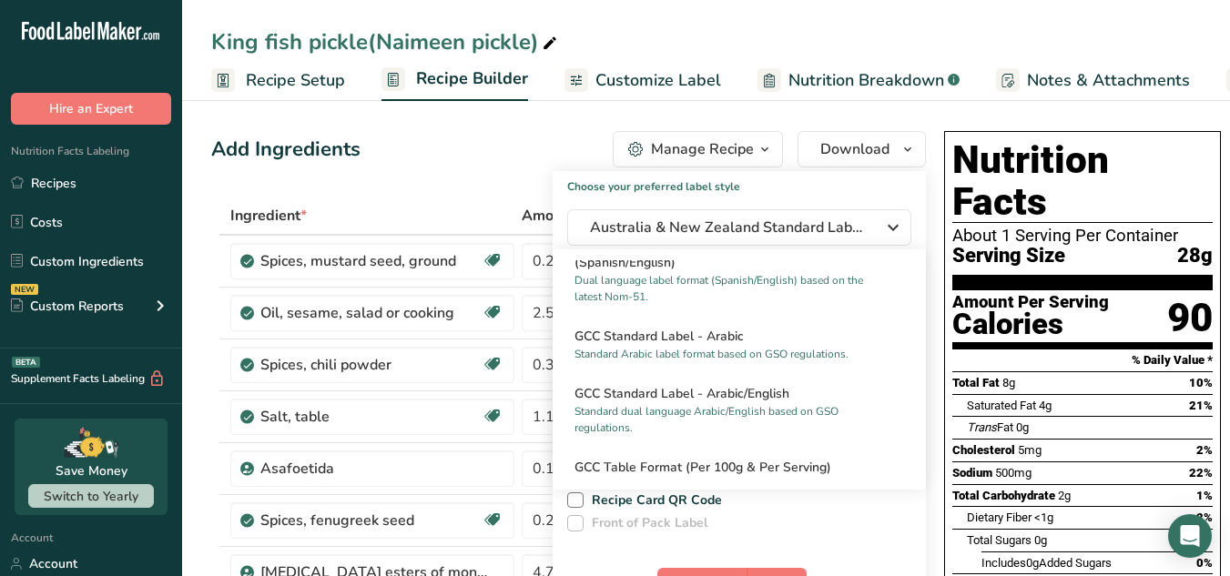
click at [1183, 31] on div "King fish pickle(Naimeen pickle)" at bounding box center [706, 41] width 1048 height 33
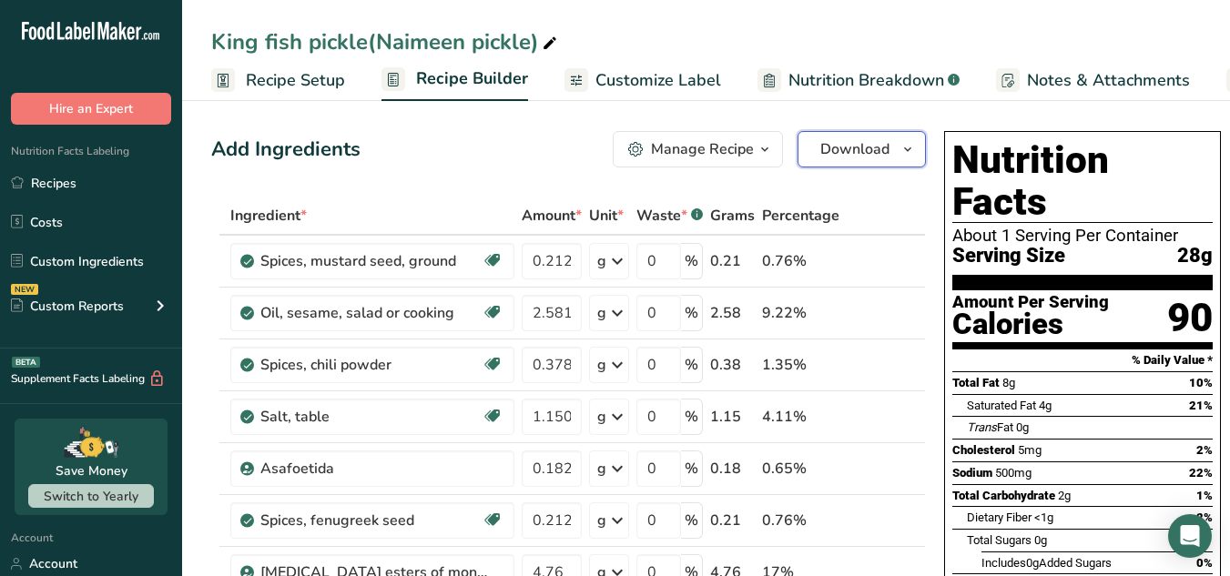
click at [860, 151] on span "Download" at bounding box center [854, 149] width 69 height 22
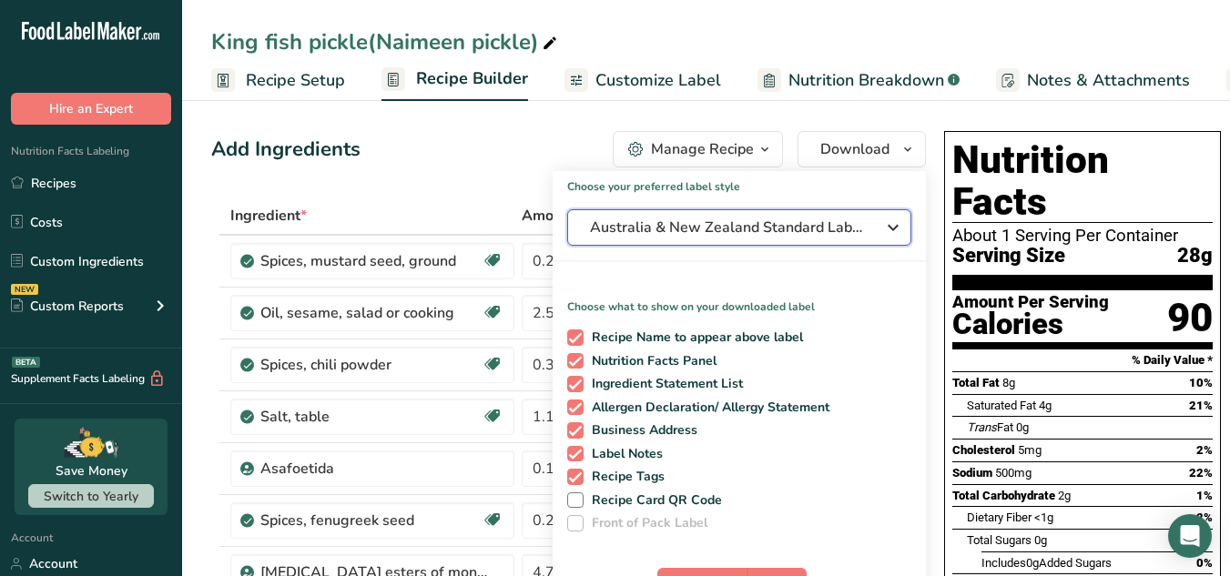
click at [844, 219] on span "Australia & New Zealand Standard Label" at bounding box center [726, 228] width 273 height 22
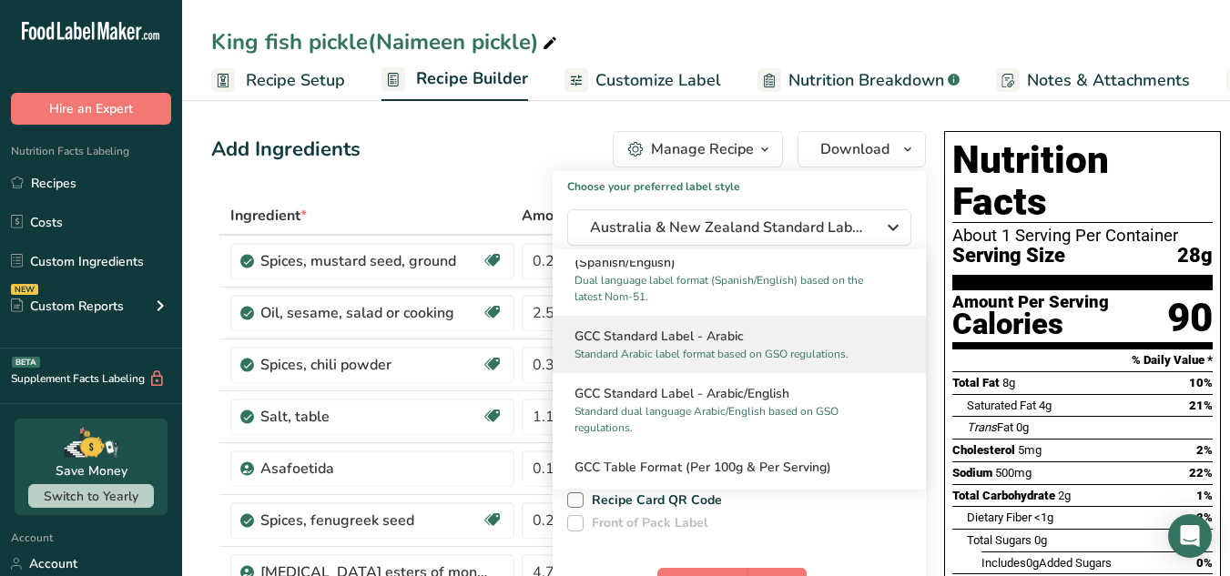
click at [784, 345] on h2 "GCC Standard Label - Arabic" at bounding box center [740, 336] width 330 height 19
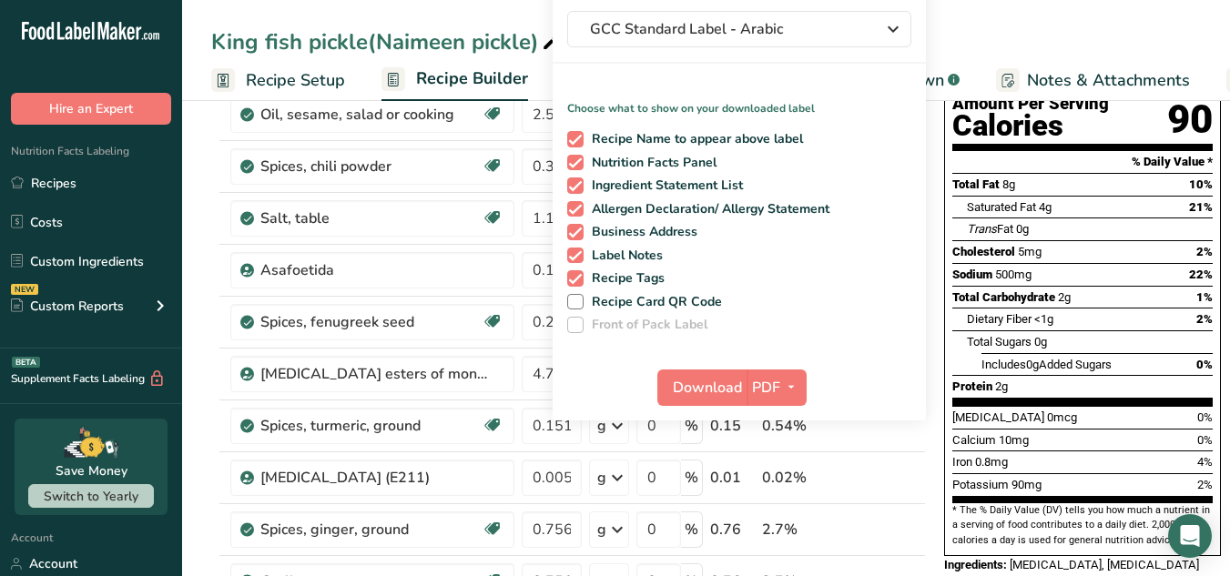
scroll to position [201, 0]
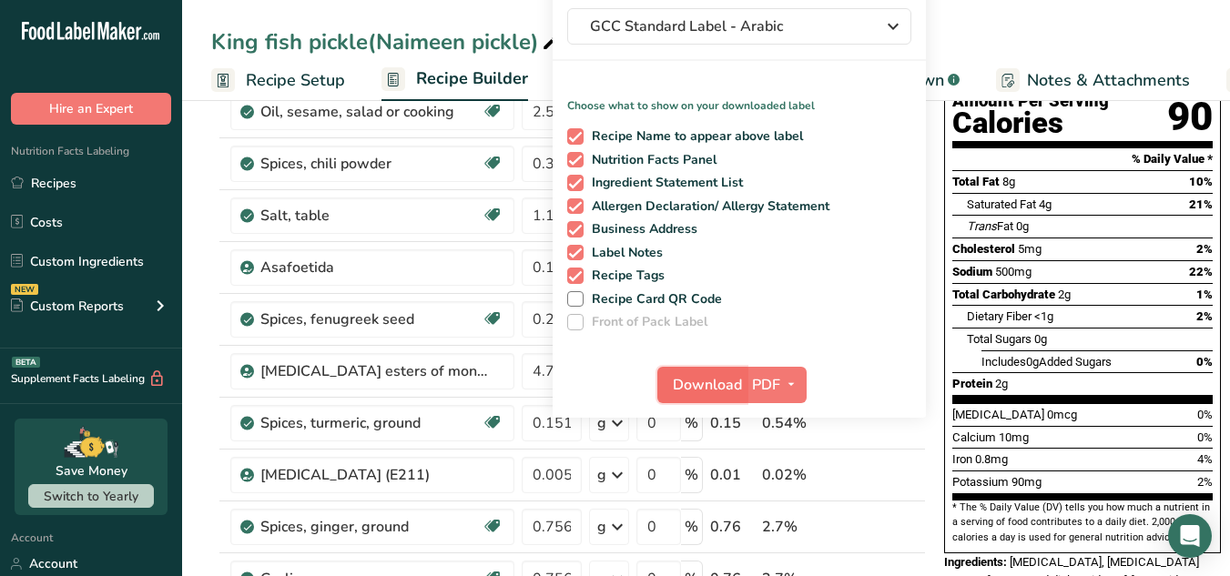
click at [697, 392] on span "Download" at bounding box center [707, 385] width 69 height 22
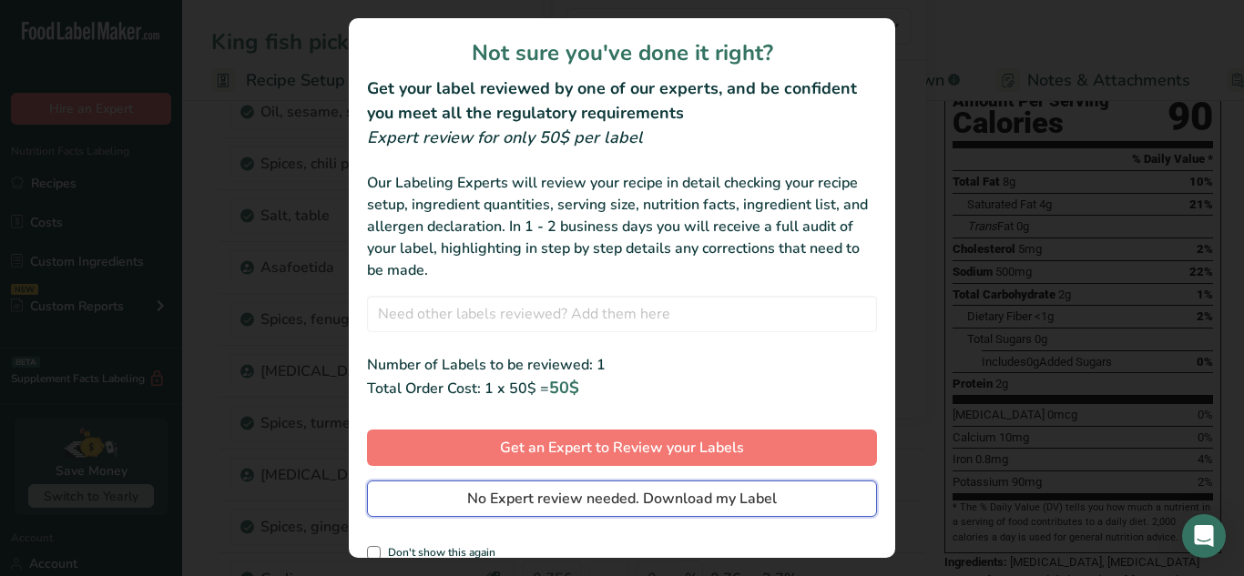
click at [698, 510] on button "No Expert review needed. Download my Label" at bounding box center [622, 499] width 510 height 36
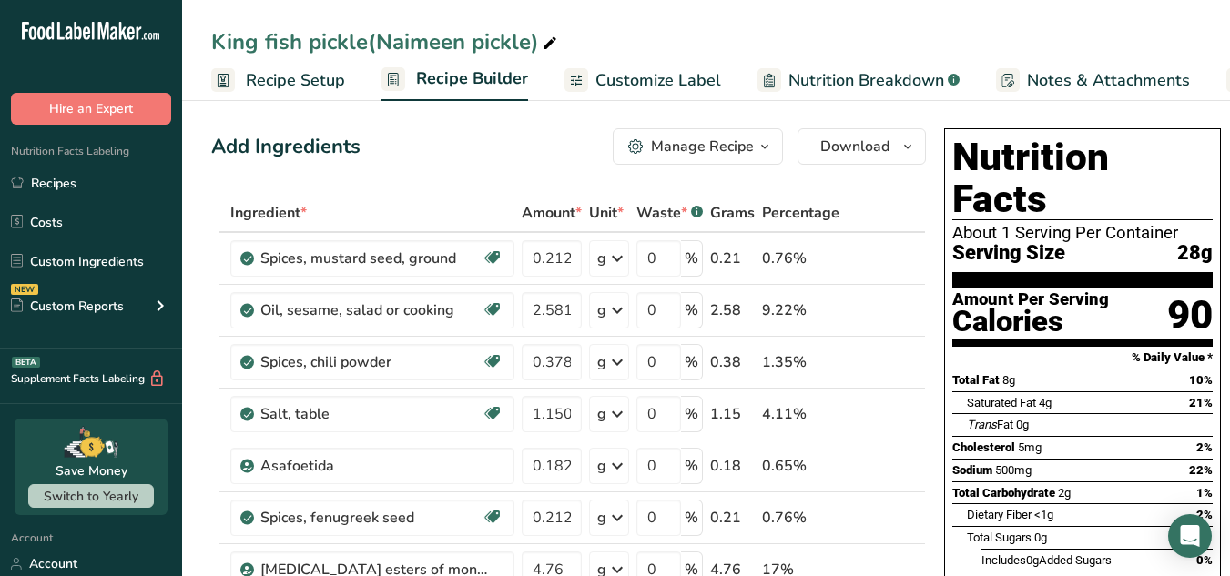
scroll to position [0, 0]
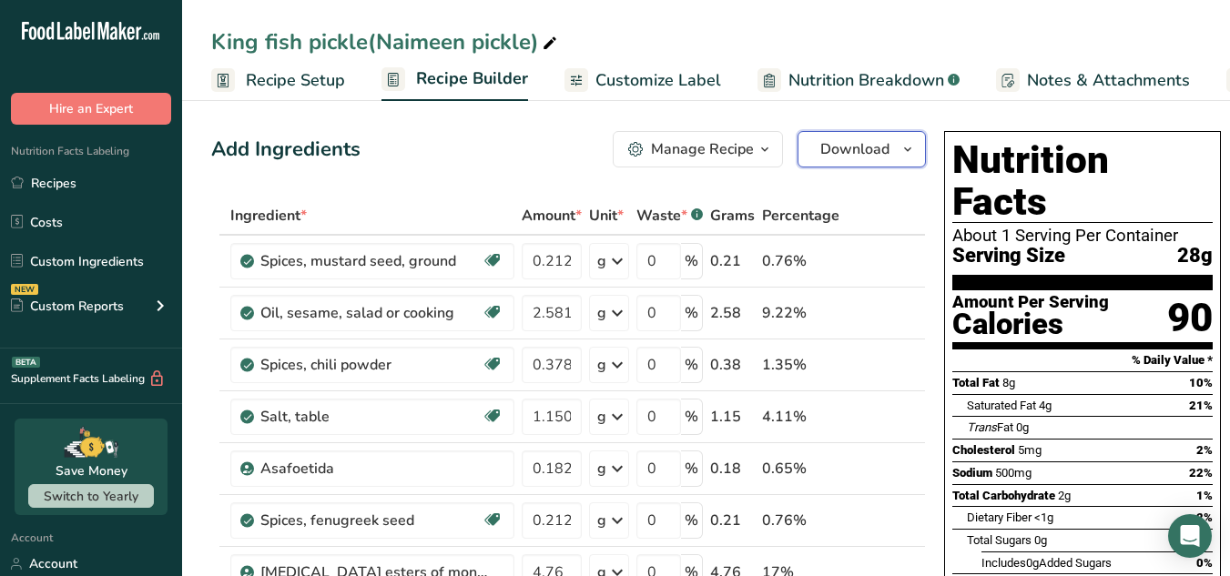
click at [901, 149] on icon "button" at bounding box center [908, 149] width 15 height 23
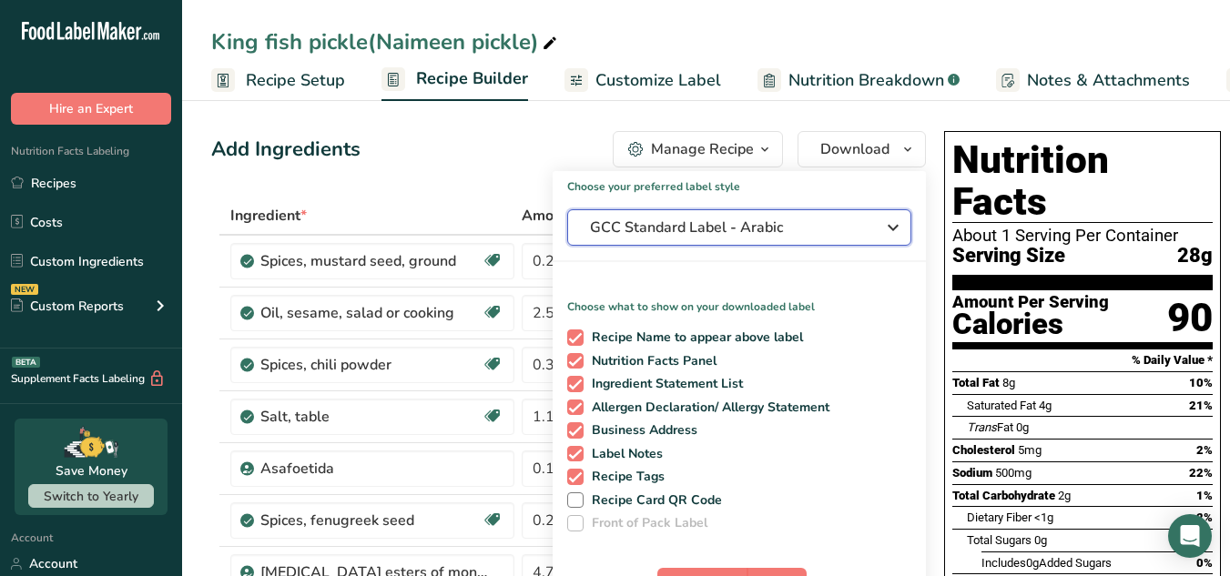
click at [882, 222] on icon "button" at bounding box center [893, 227] width 22 height 33
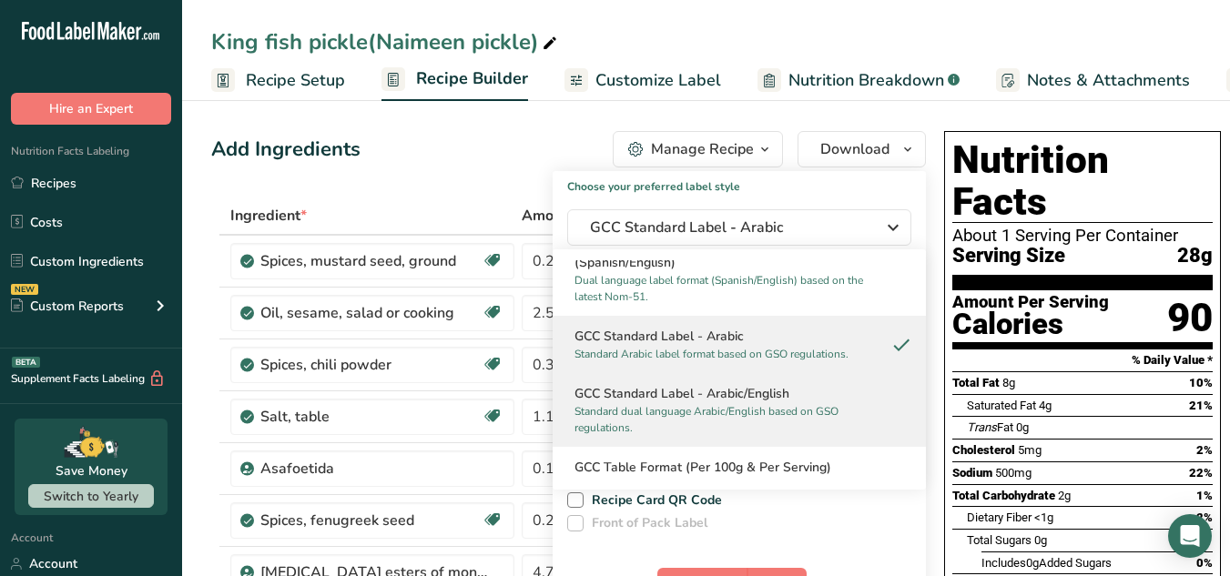
drag, startPoint x: 849, startPoint y: 372, endPoint x: 845, endPoint y: 417, distance: 45.7
click at [845, 417] on div "Standard FDA label The most common format for nutrition facts labels in complia…" at bounding box center [739, 369] width 373 height 219
click at [845, 403] on h2 "GCC Standard Label - Arabic/English" at bounding box center [740, 393] width 330 height 19
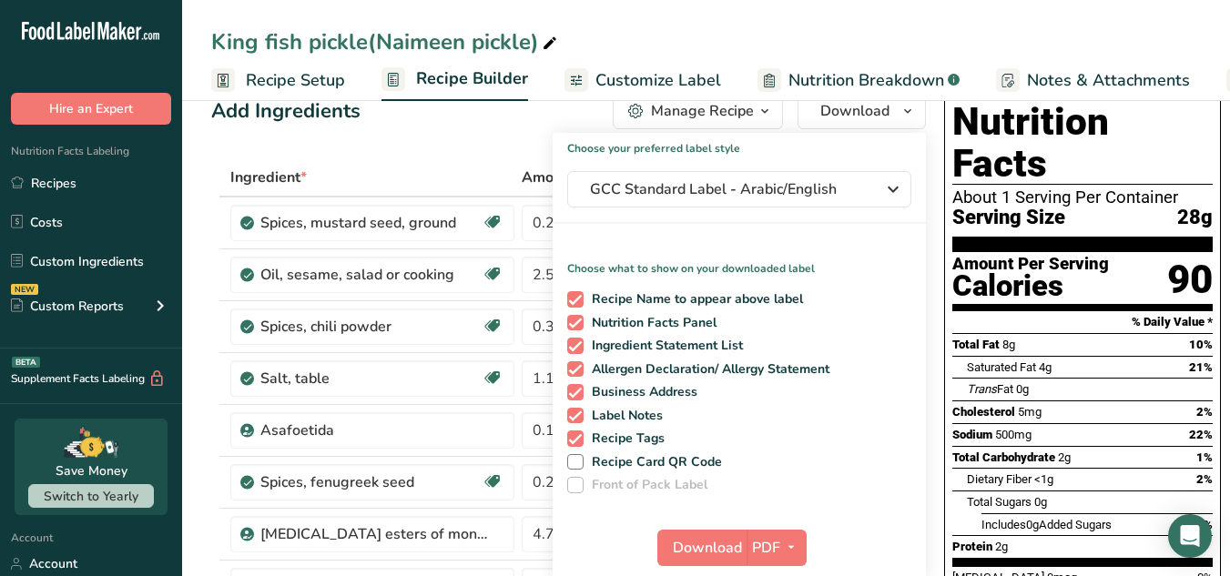
scroll to position [84, 0]
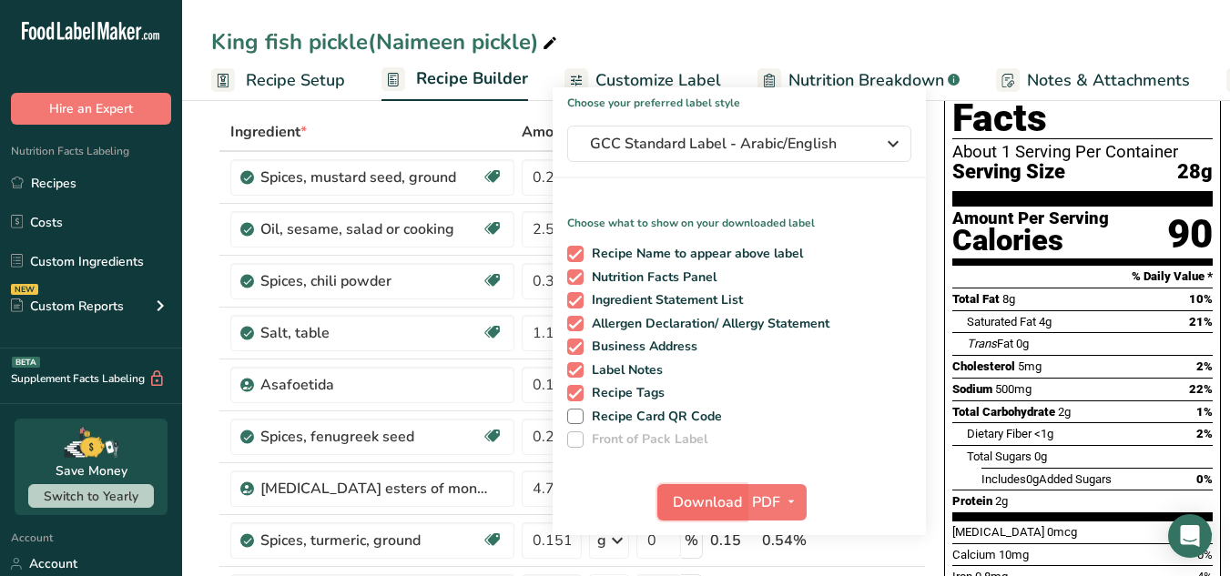
click at [698, 509] on span "Download" at bounding box center [707, 503] width 69 height 22
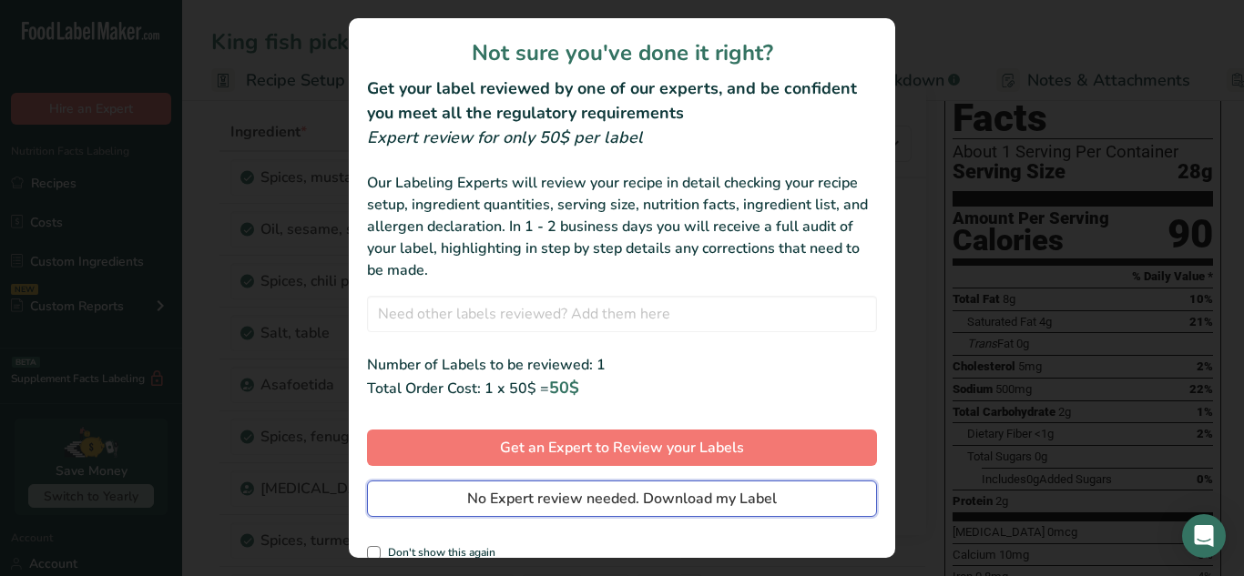
click at [688, 509] on span "No Expert review needed. Download my Label" at bounding box center [622, 499] width 310 height 22
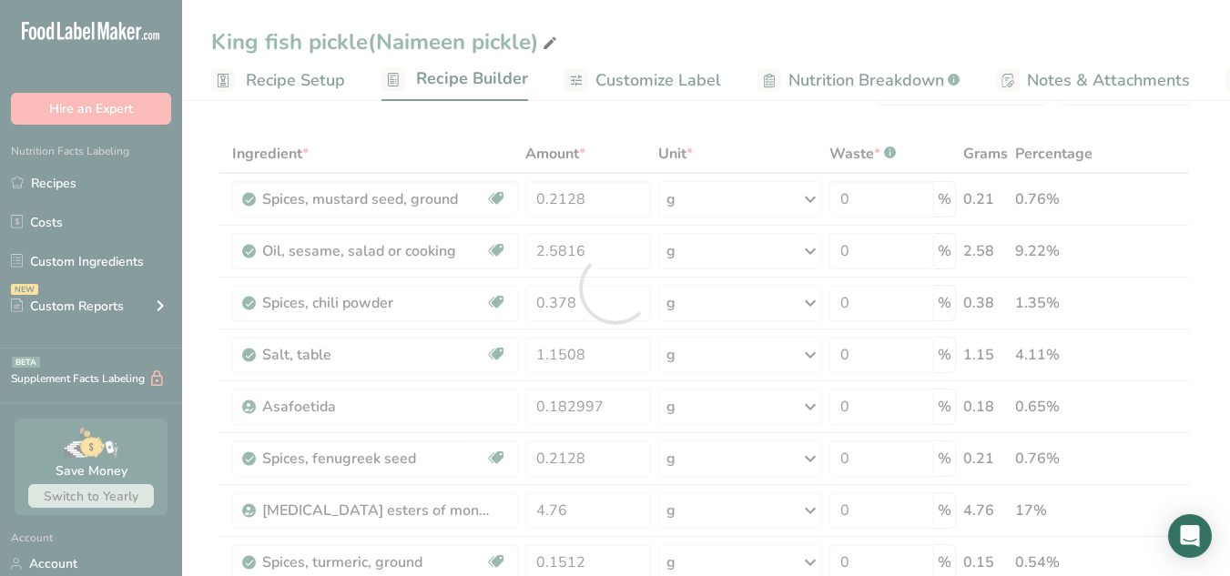
scroll to position [0, 0]
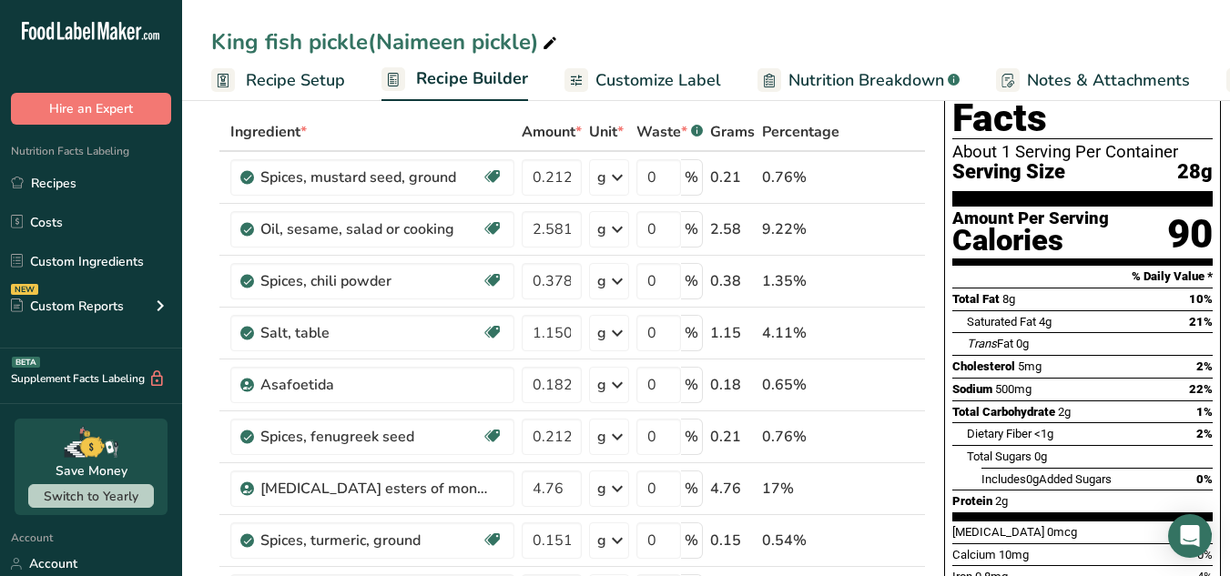
click at [1161, 44] on div "King fish pickle(Naimeen pickle)" at bounding box center [706, 41] width 1048 height 33
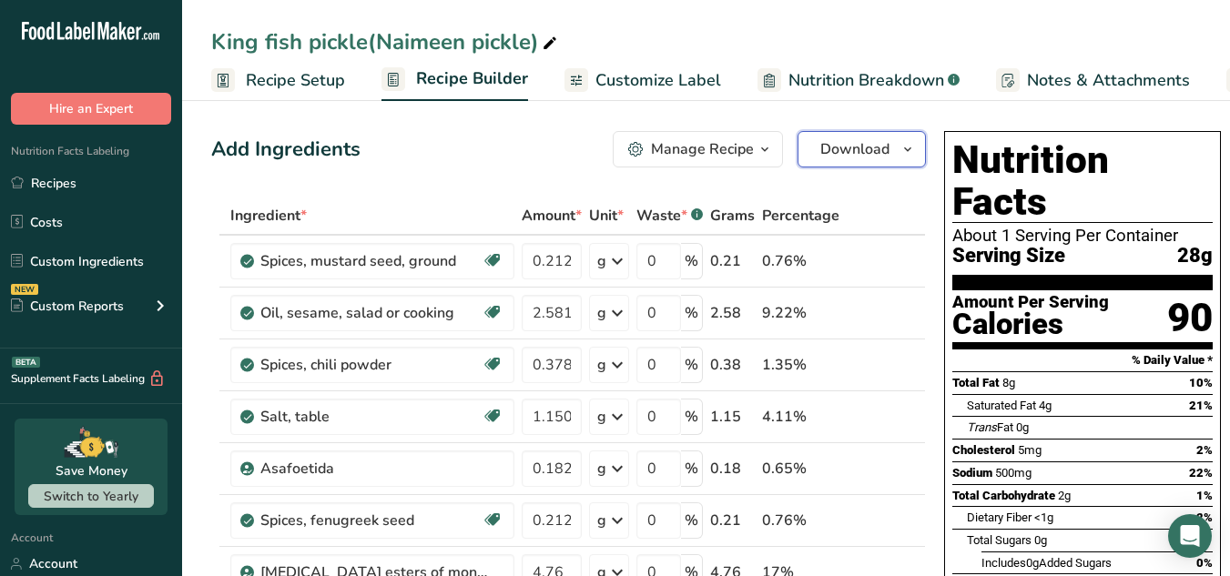
click at [881, 162] on button "Download" at bounding box center [862, 149] width 128 height 36
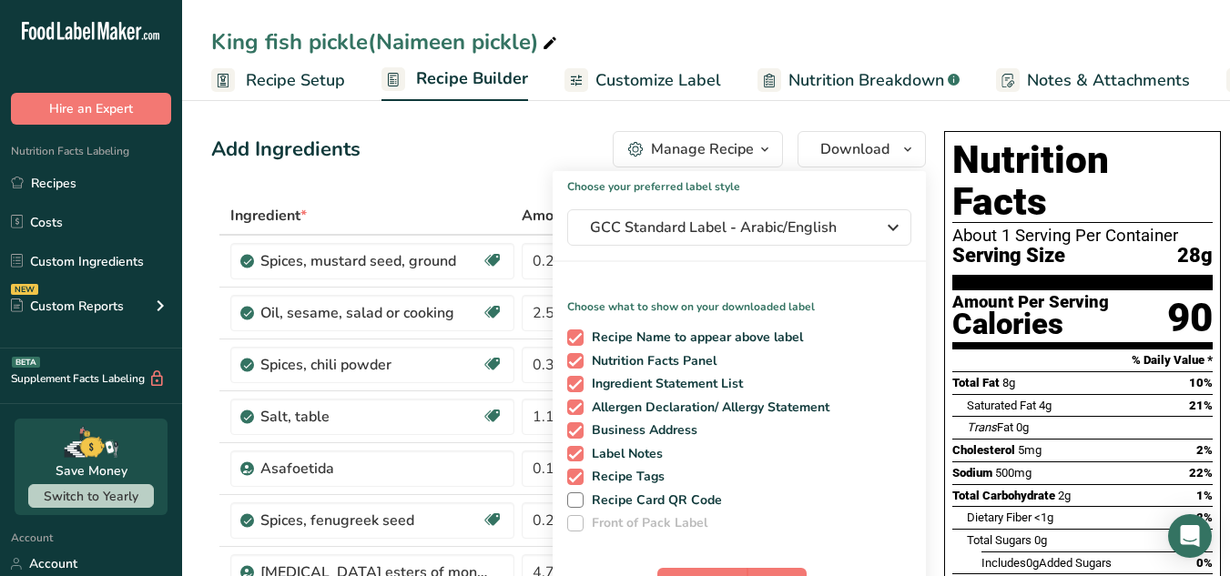
click at [453, 167] on div "Add Ingredients Manage Recipe Delete Recipe Duplicate Recipe Scale Recipe Save …" at bounding box center [568, 149] width 715 height 36
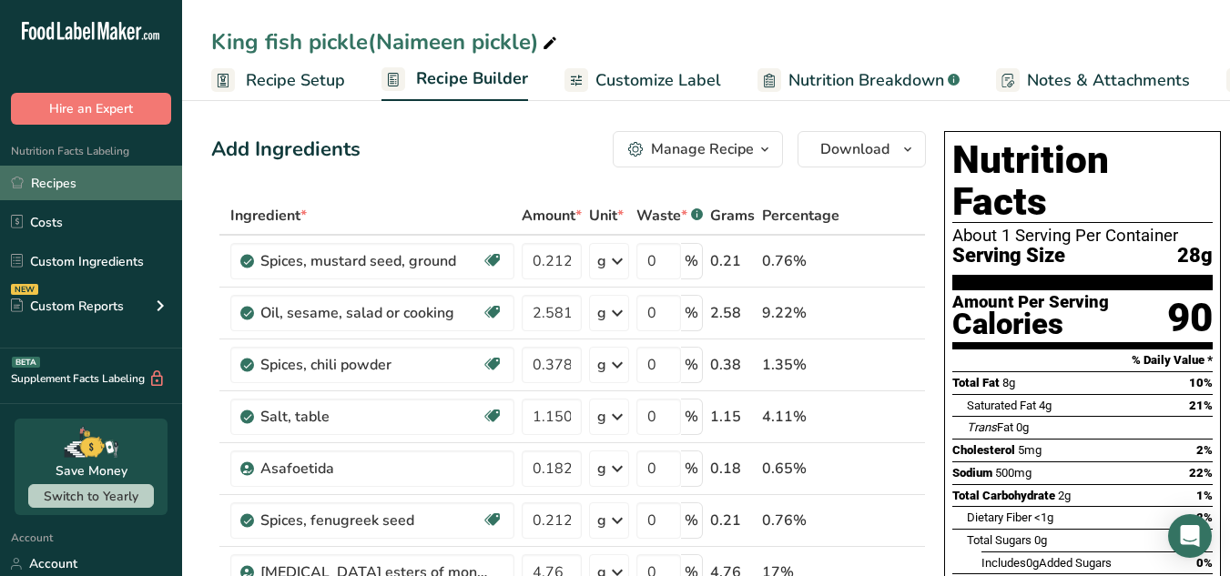
click at [95, 181] on link "Recipes" at bounding box center [91, 183] width 182 height 35
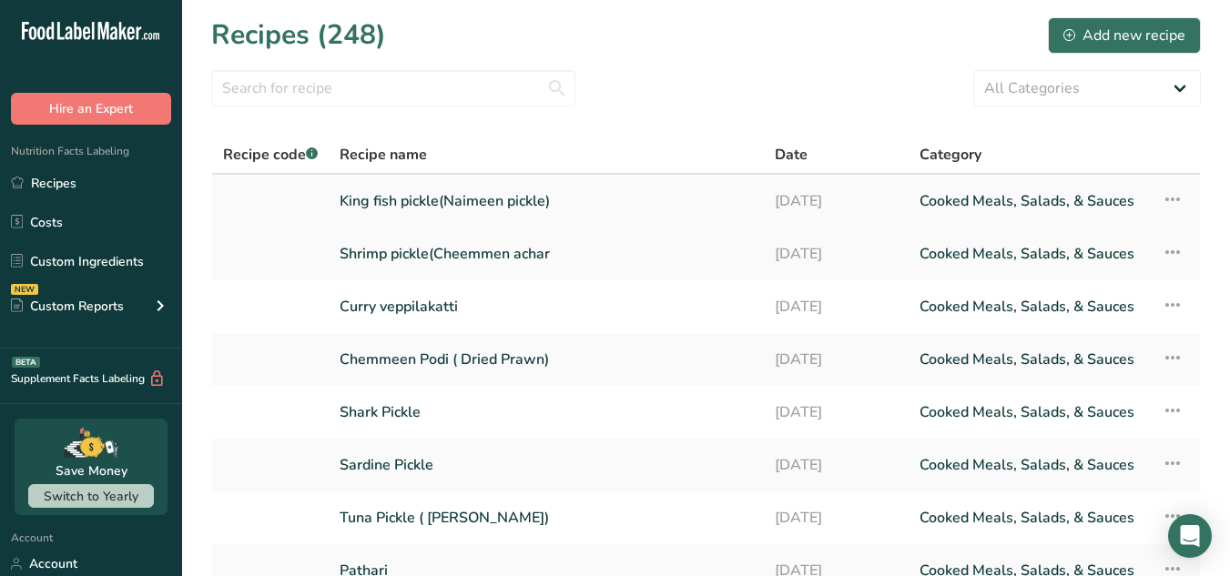
click at [702, 197] on link "King fish pickle(Naimeen pickle)" at bounding box center [546, 201] width 413 height 38
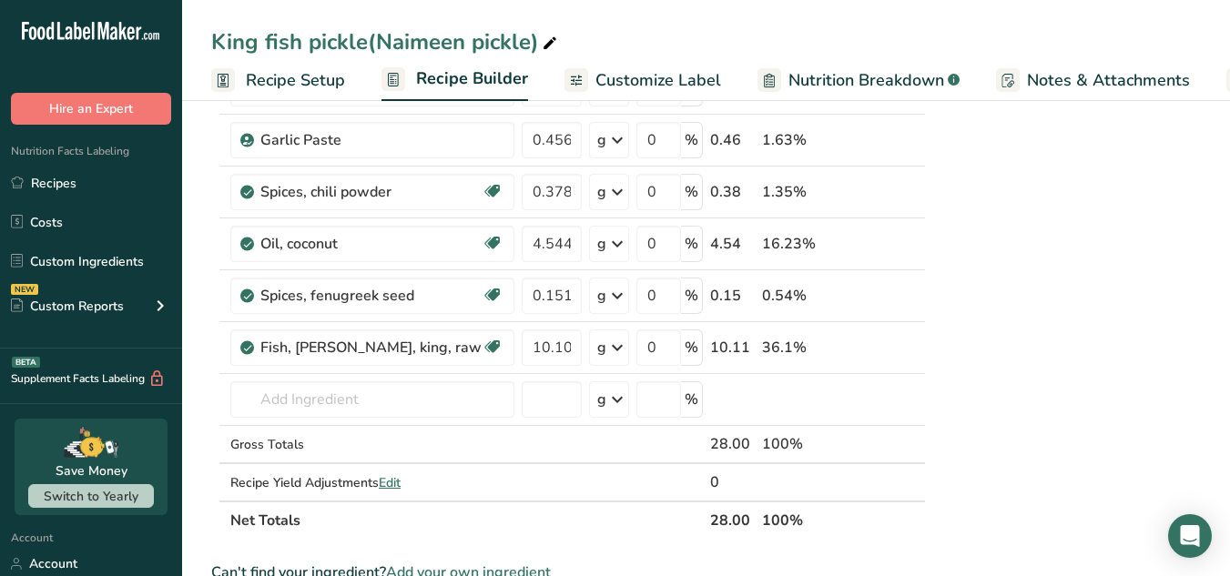
scroll to position [851, 0]
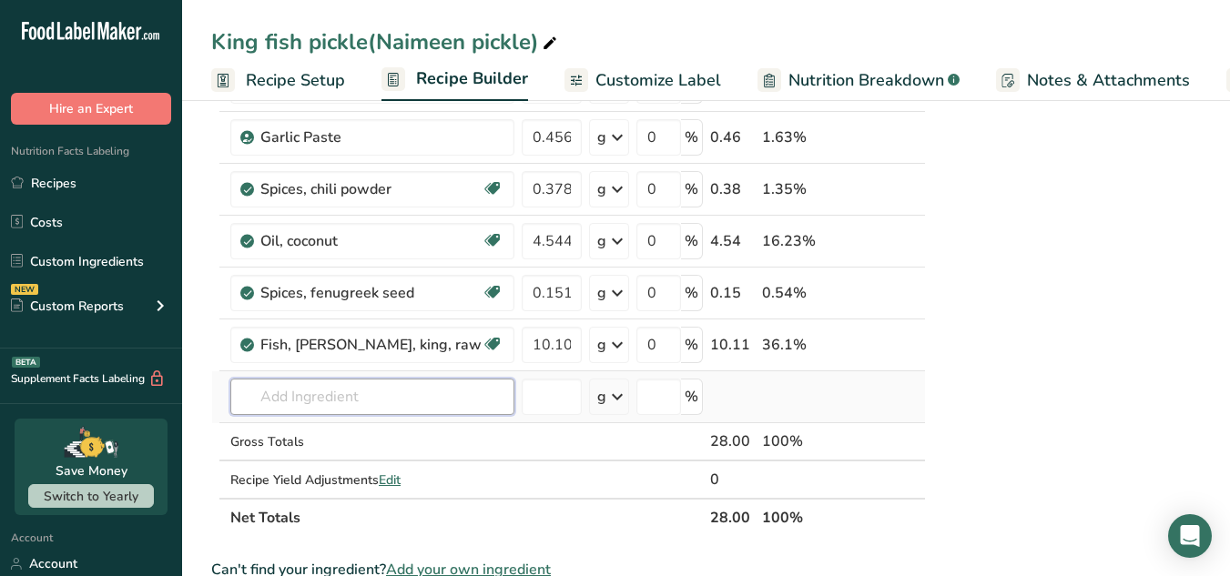
click at [376, 400] on input "text" at bounding box center [372, 397] width 284 height 36
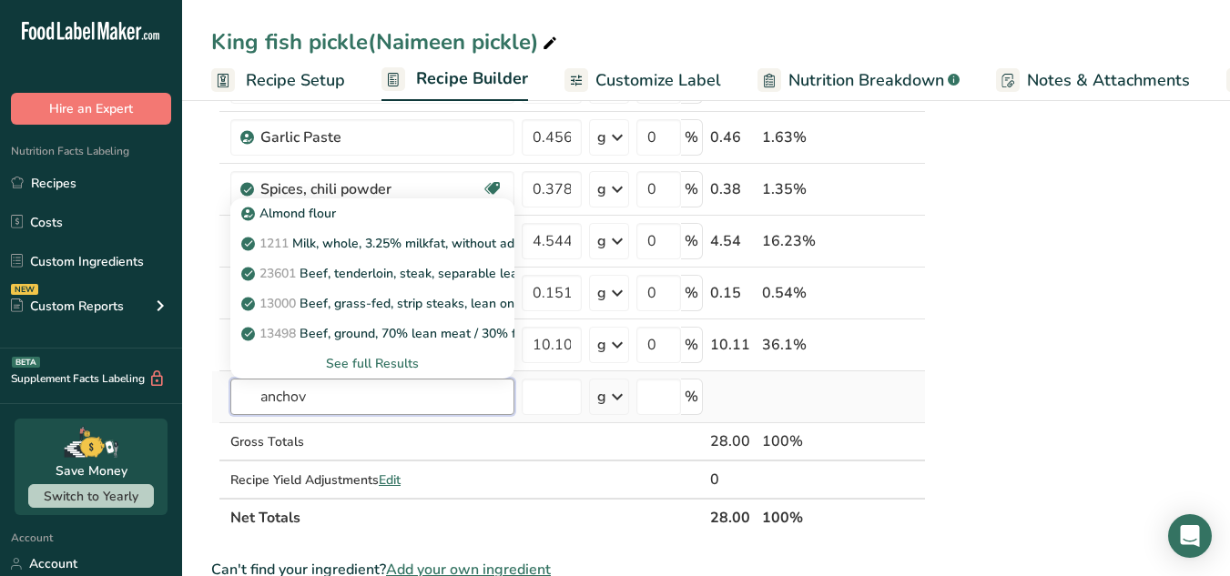
type input "anchovy"
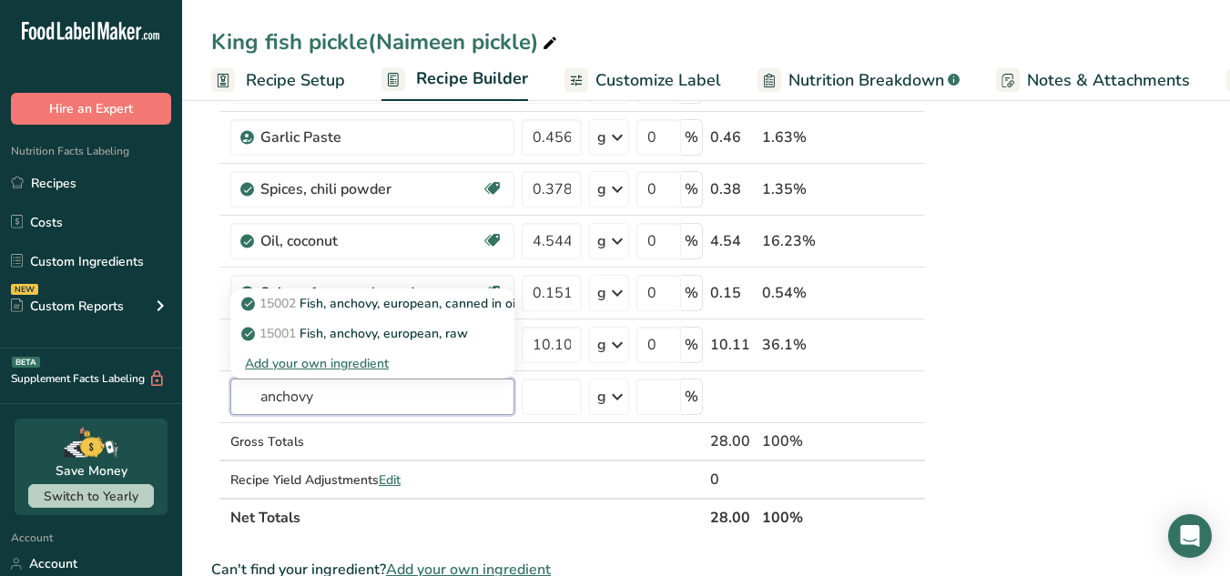
drag, startPoint x: 383, startPoint y: 400, endPoint x: 133, endPoint y: 413, distance: 250.8
click at [133, 413] on div ".a-20{fill:#fff;} Hire an Expert Nutrition Facts Labeling Recipes Costs Custom …" at bounding box center [615, 200] width 1230 height 2103
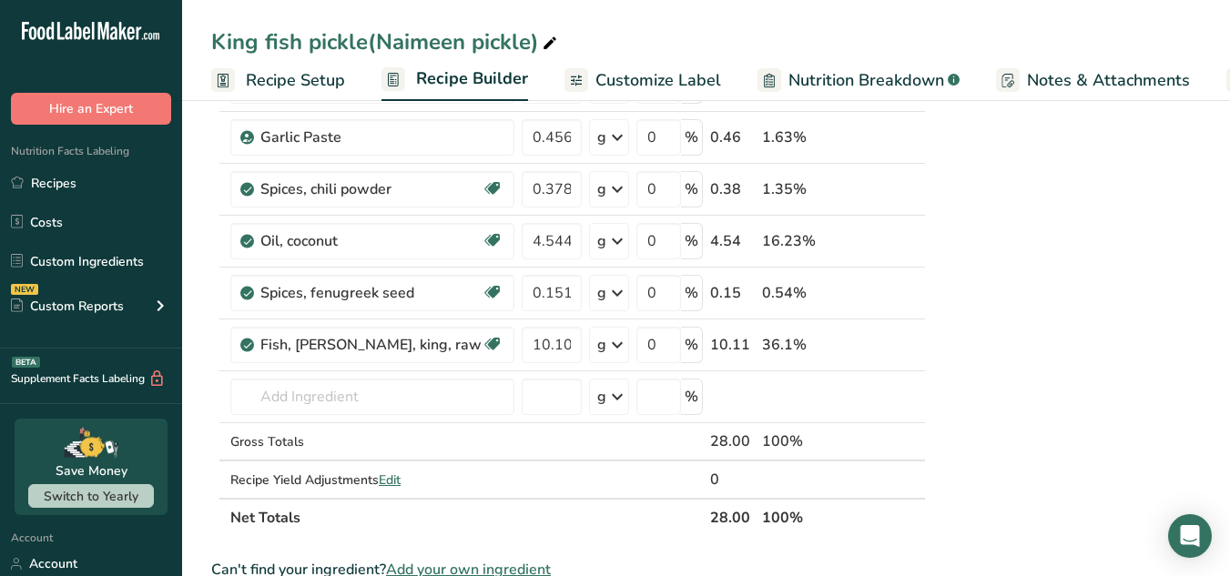
click at [1117, 312] on div "Nutrition Facts About 1 Serving Per Container Serving Size 28g Amount Per Servi…" at bounding box center [1082, 248] width 291 height 1950
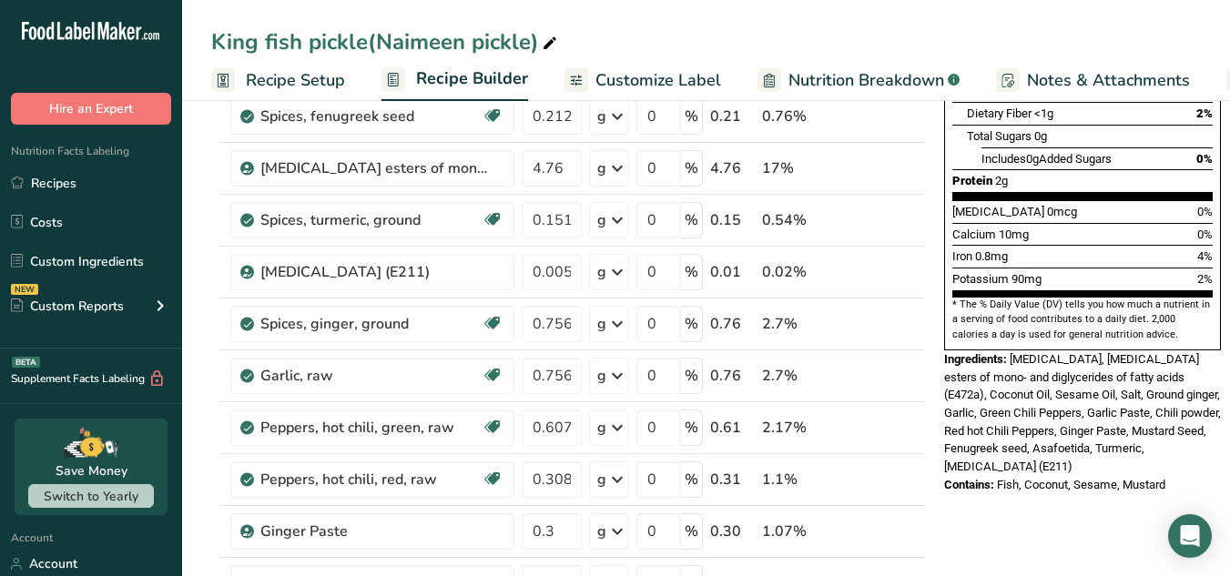
scroll to position [337, 0]
